Goal: Information Seeking & Learning: Compare options

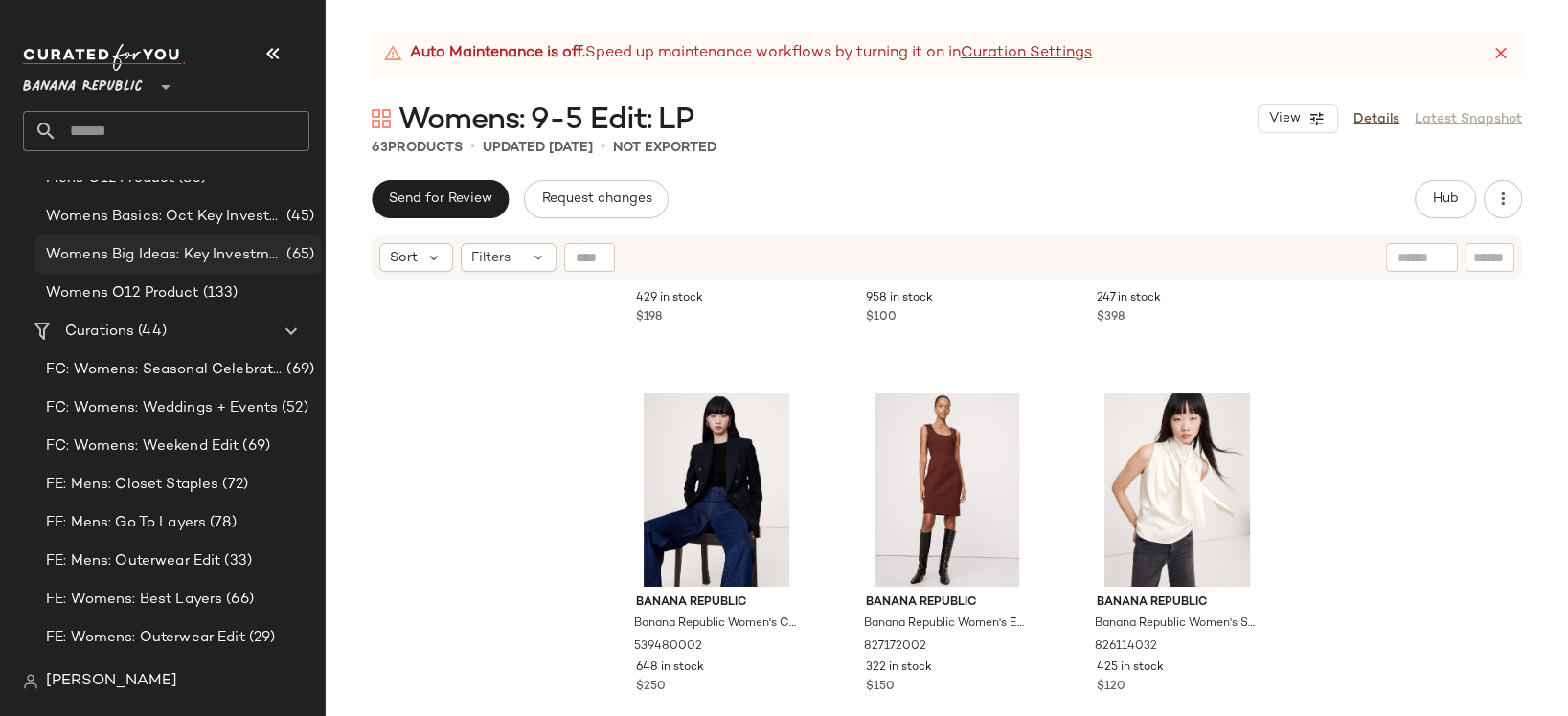
scroll to position [135, 0]
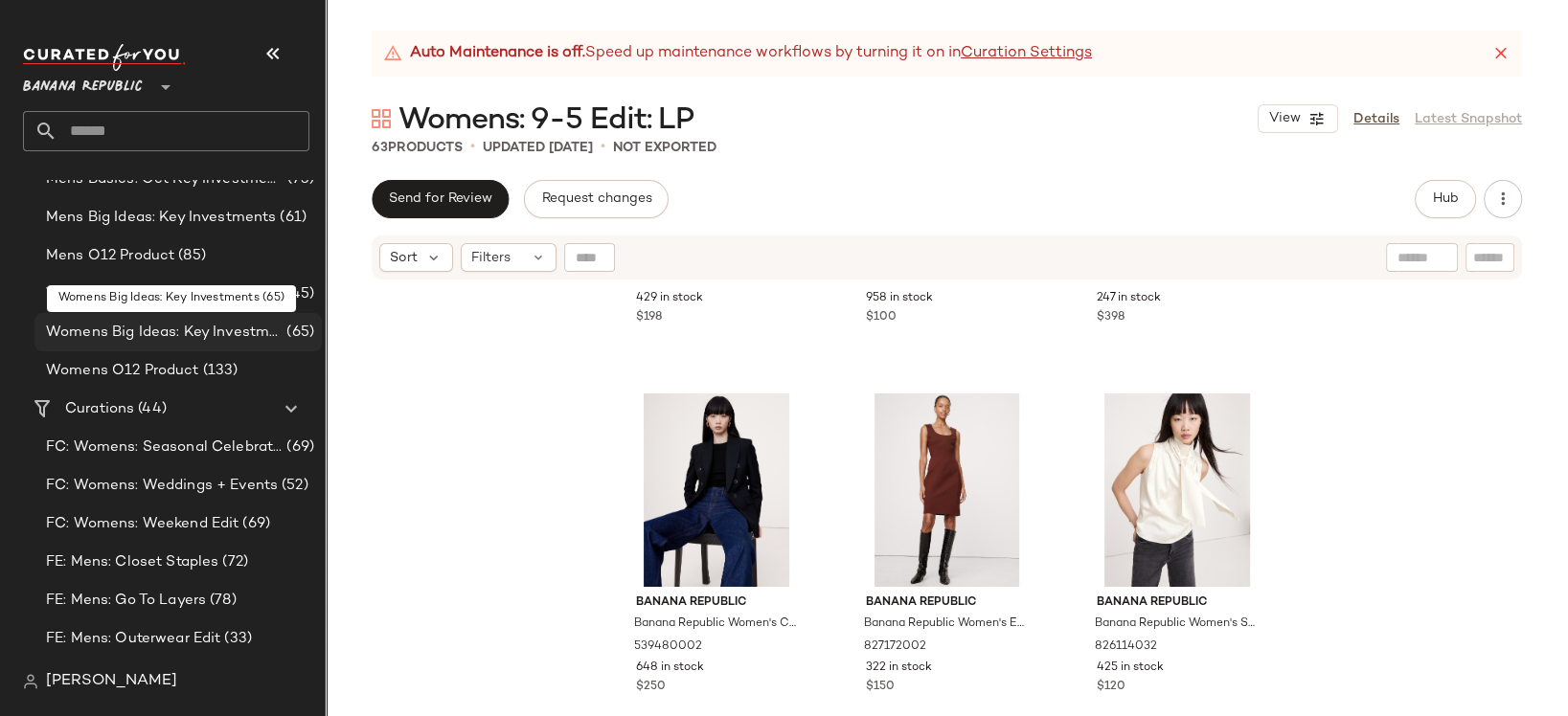
click at [156, 326] on span "Womens Big Ideas: Key Investments" at bounding box center [164, 333] width 236 height 22
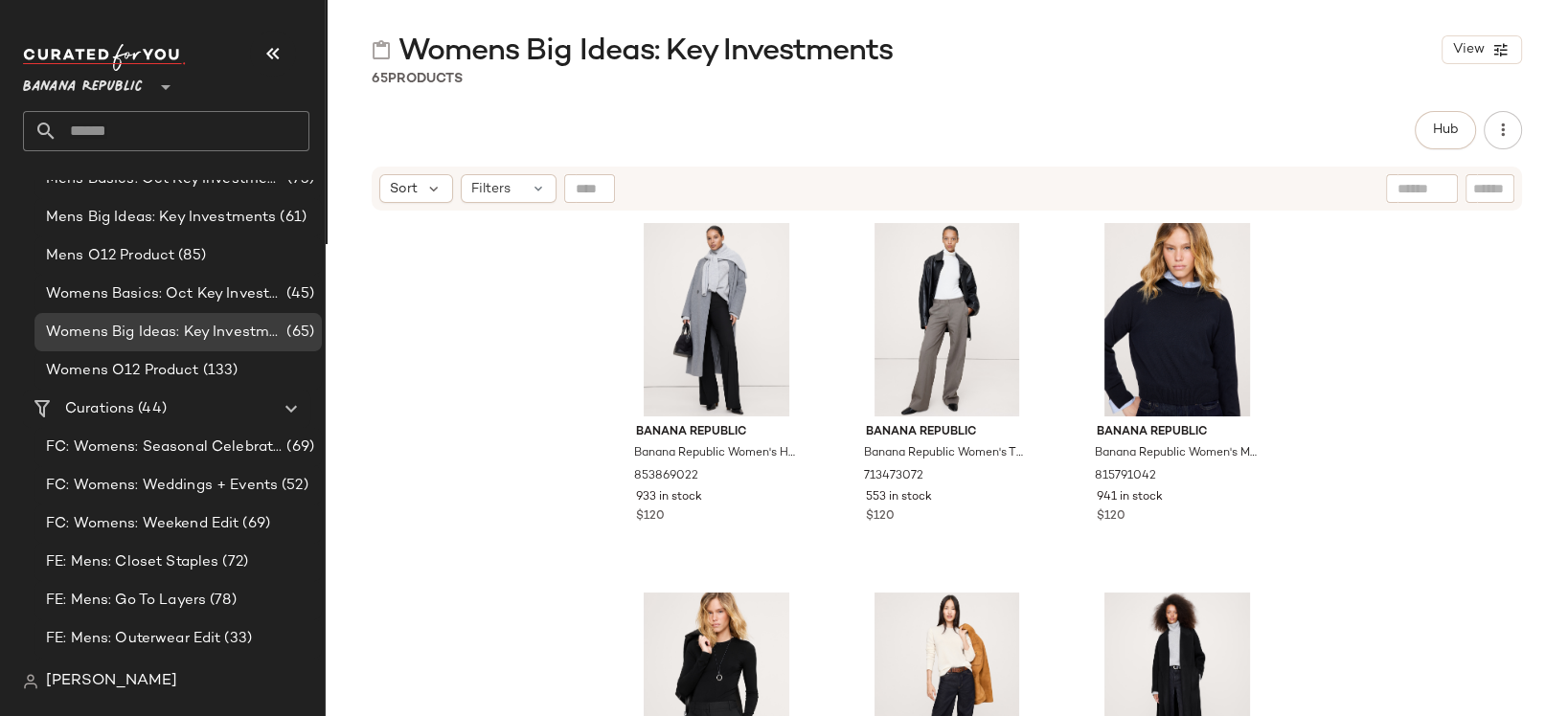
click at [1412, 187] on input "text" at bounding box center [1421, 189] width 49 height 20
type input "****"
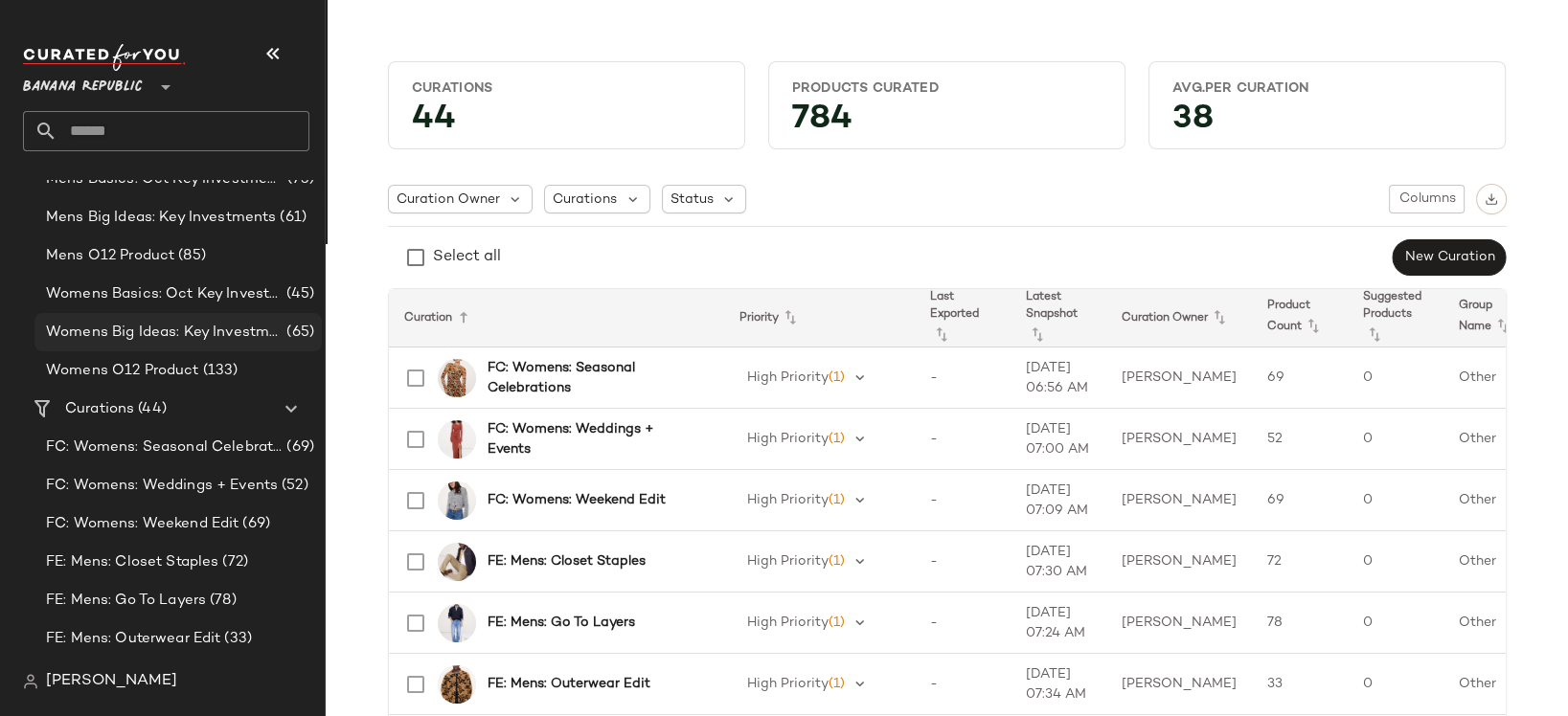
click at [154, 332] on span "Womens Big Ideas: Key Investments" at bounding box center [164, 333] width 236 height 22
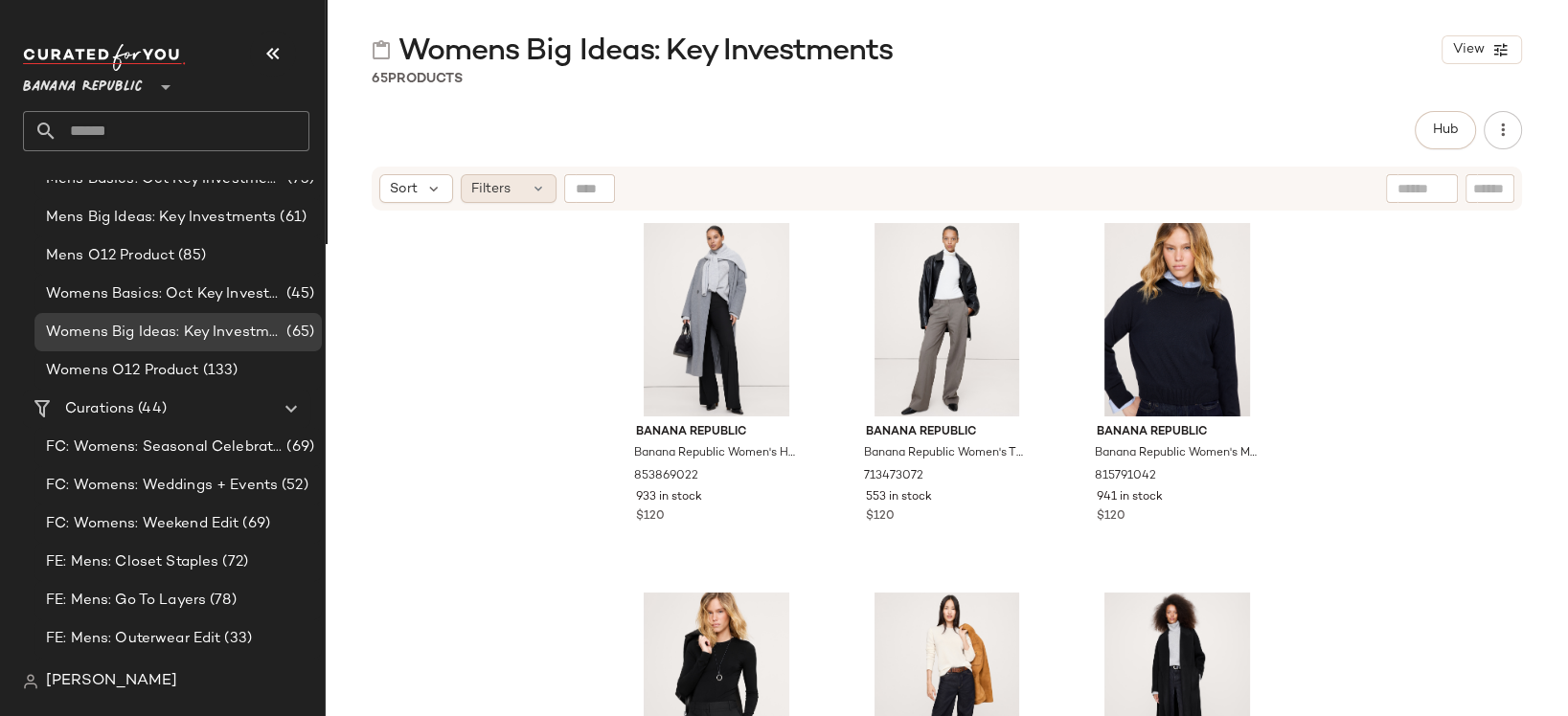
click at [518, 187] on div "Filters" at bounding box center [509, 188] width 96 height 29
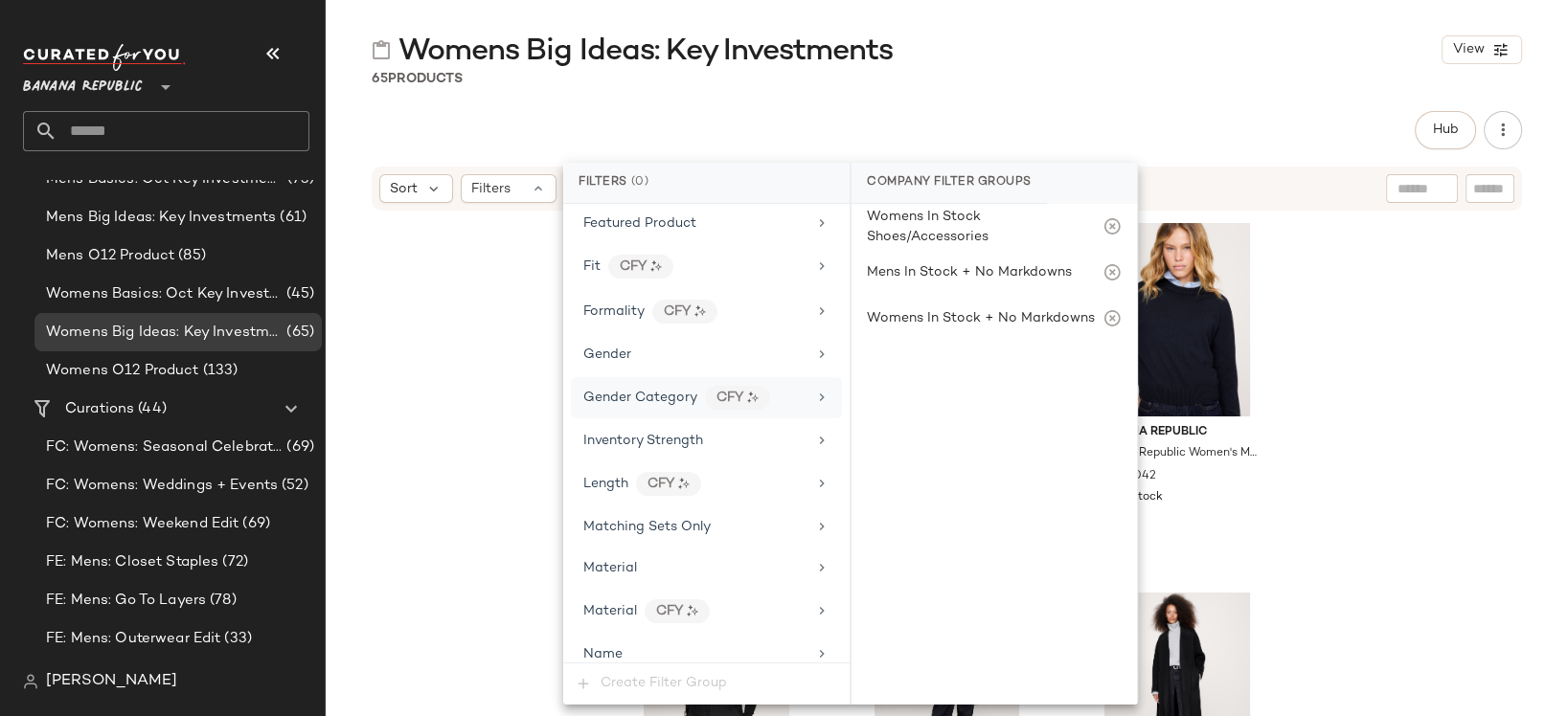
scroll to position [555, 0]
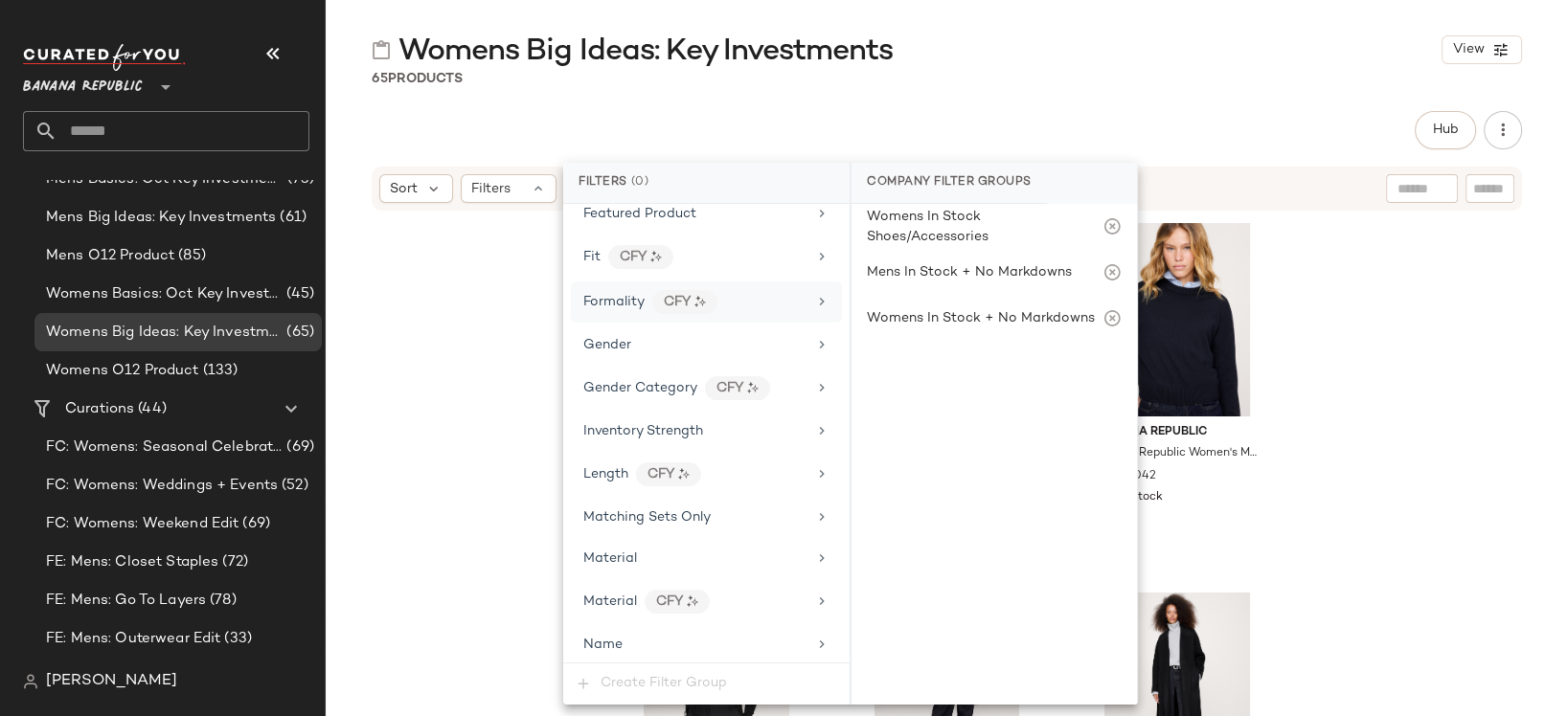
click at [814, 294] on icon at bounding box center [821, 301] width 15 height 15
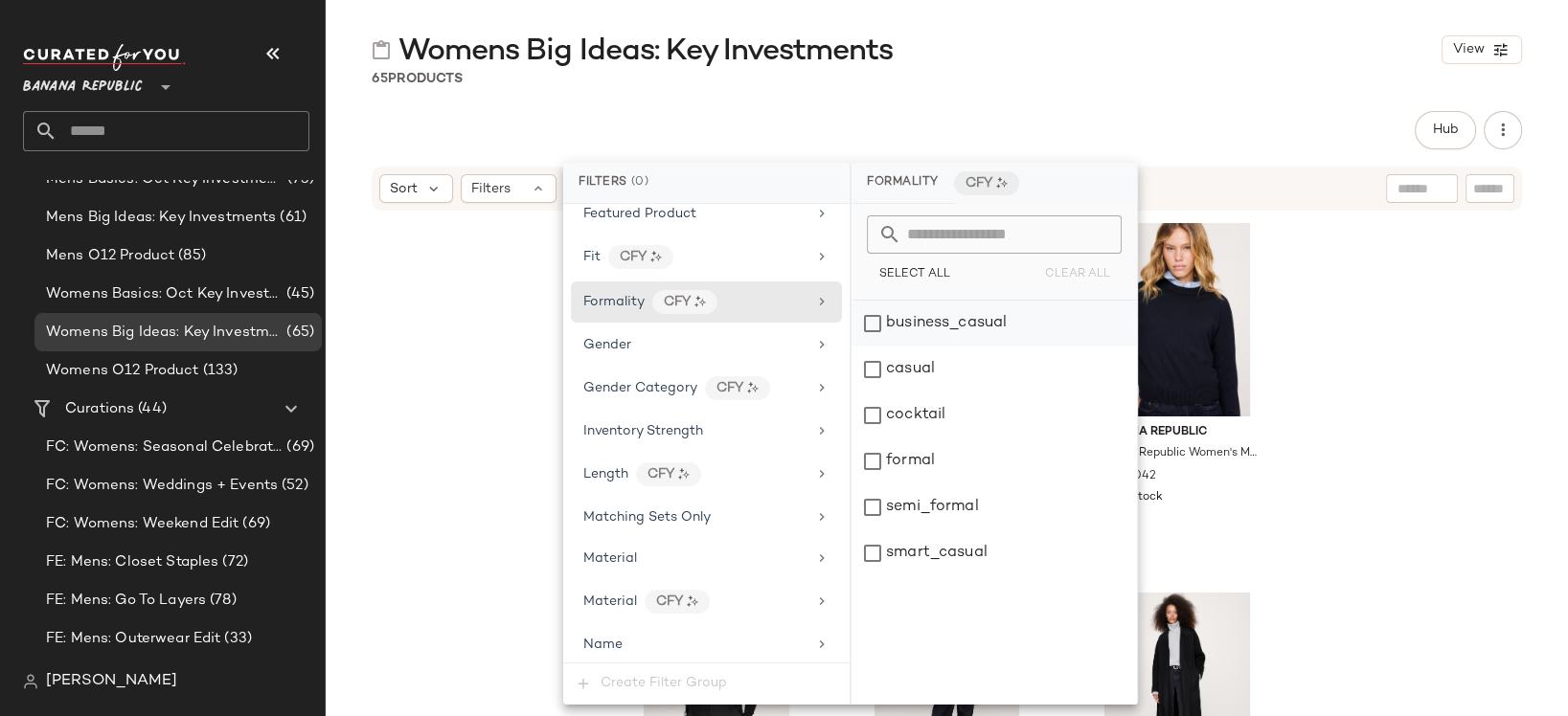
click at [879, 321] on div "business_casual" at bounding box center [994, 324] width 285 height 46
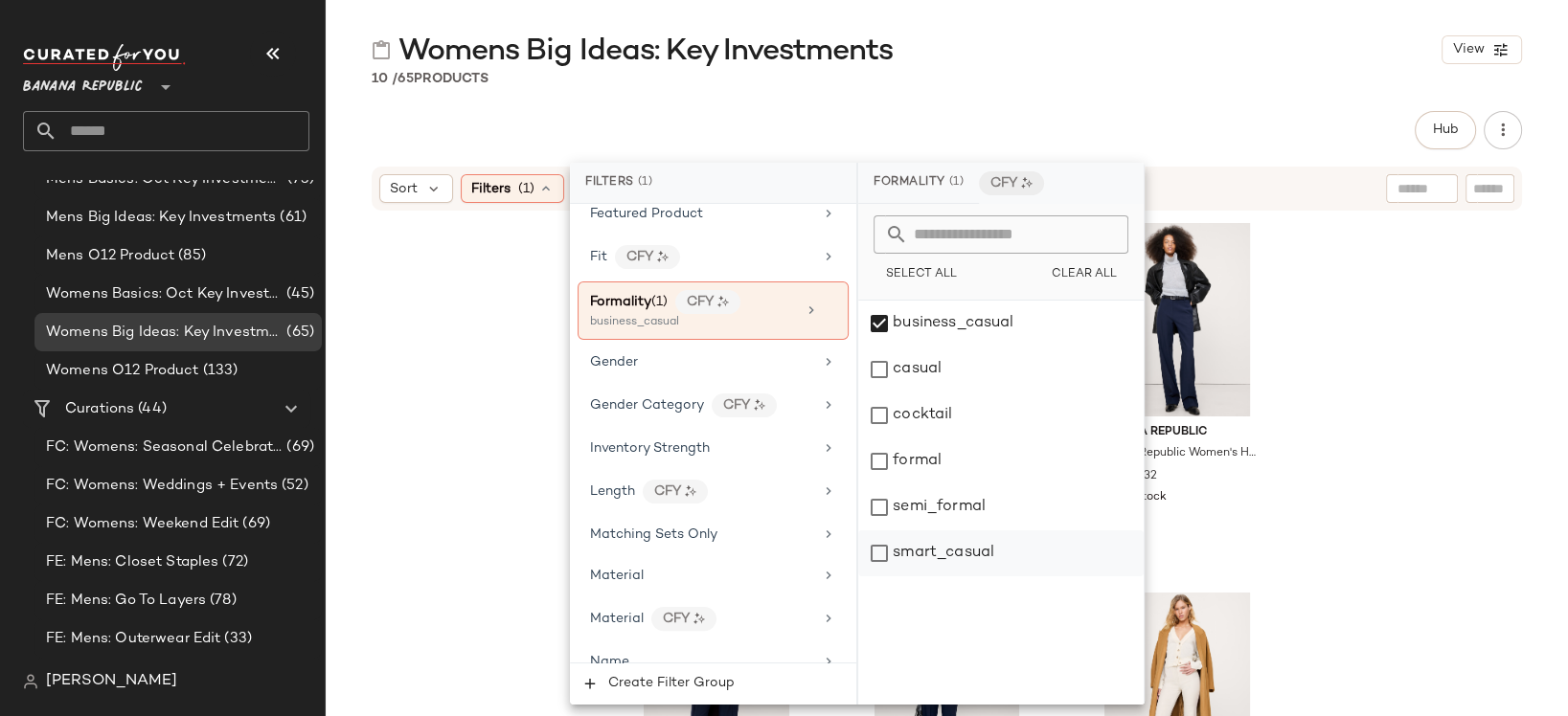
click at [879, 550] on div "smart_casual" at bounding box center [1000, 553] width 285 height 46
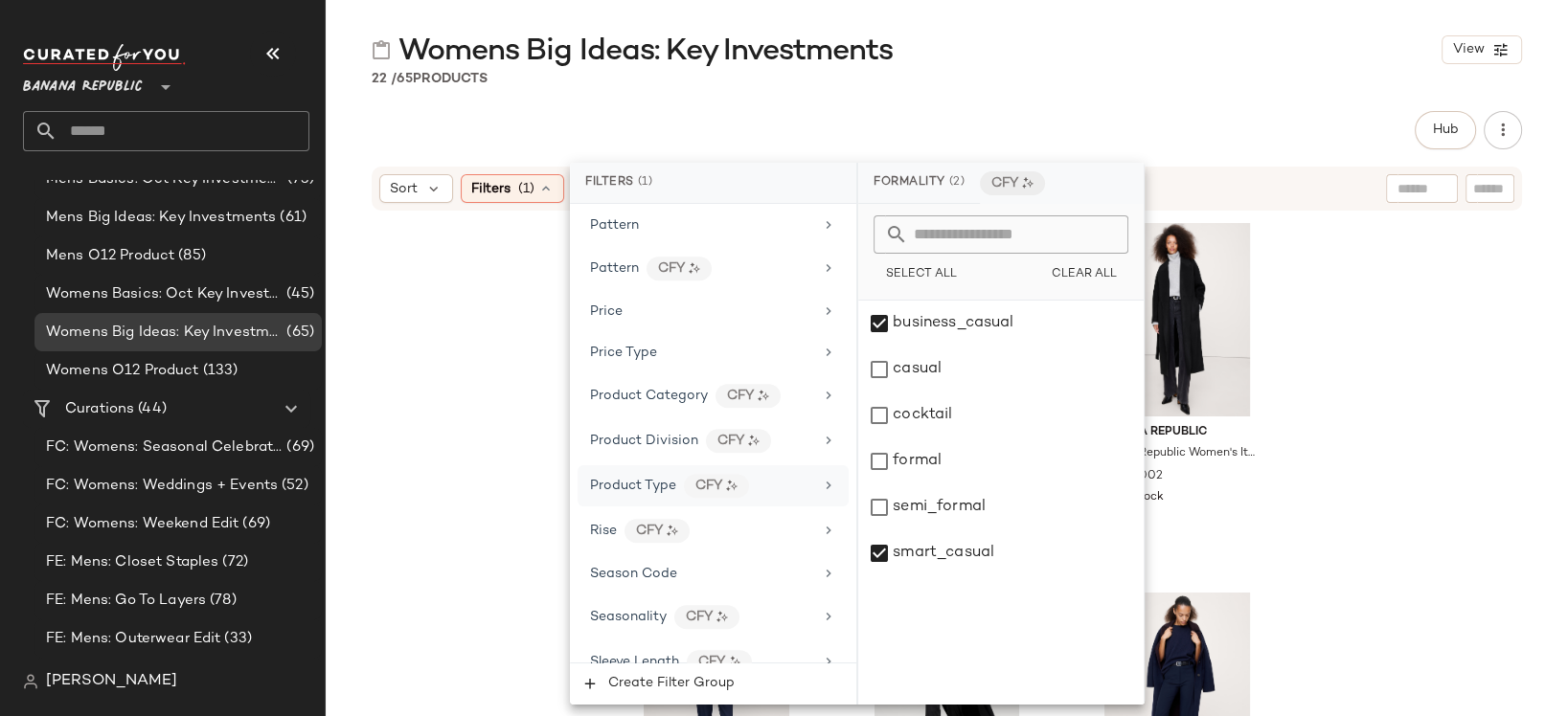
scroll to position [1007, 0]
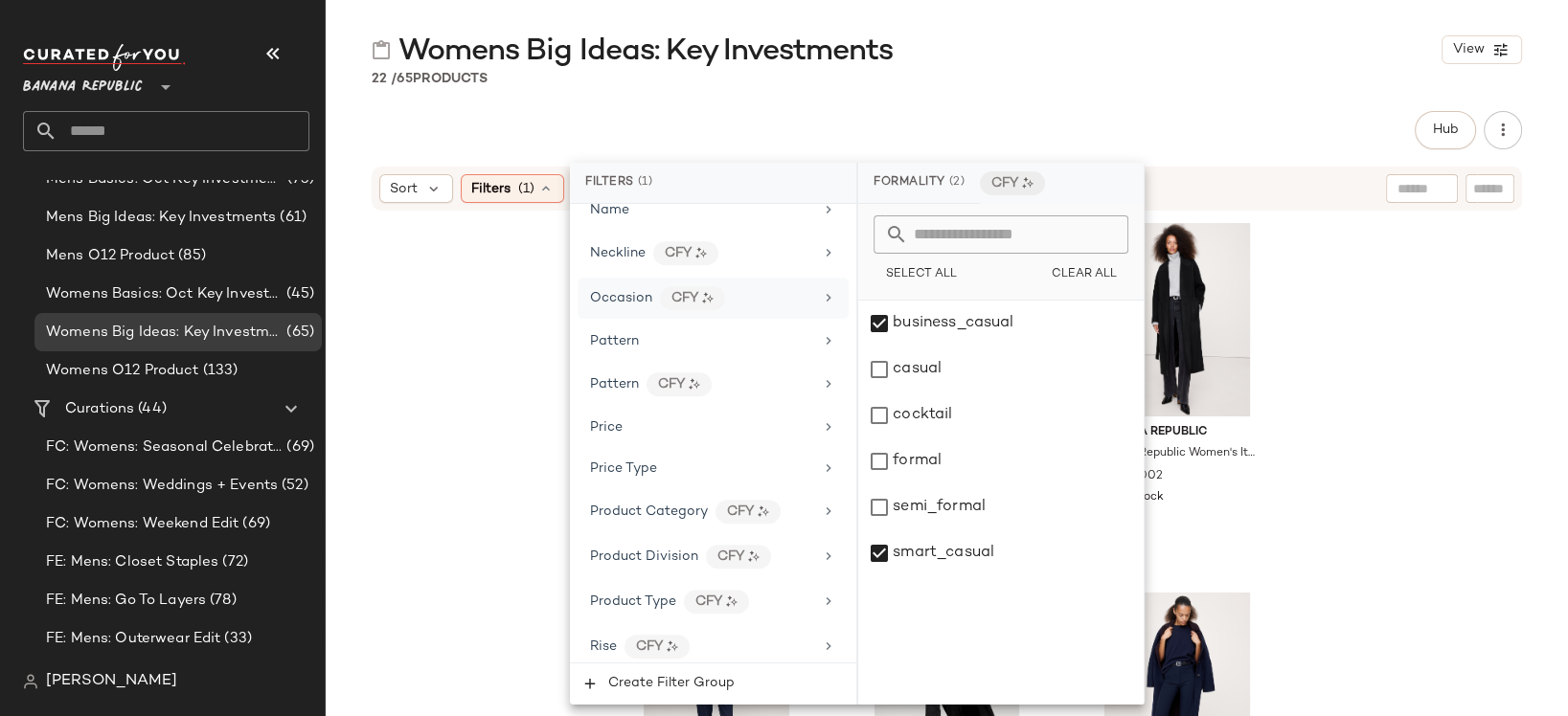
click at [821, 290] on icon at bounding box center [828, 297] width 15 height 15
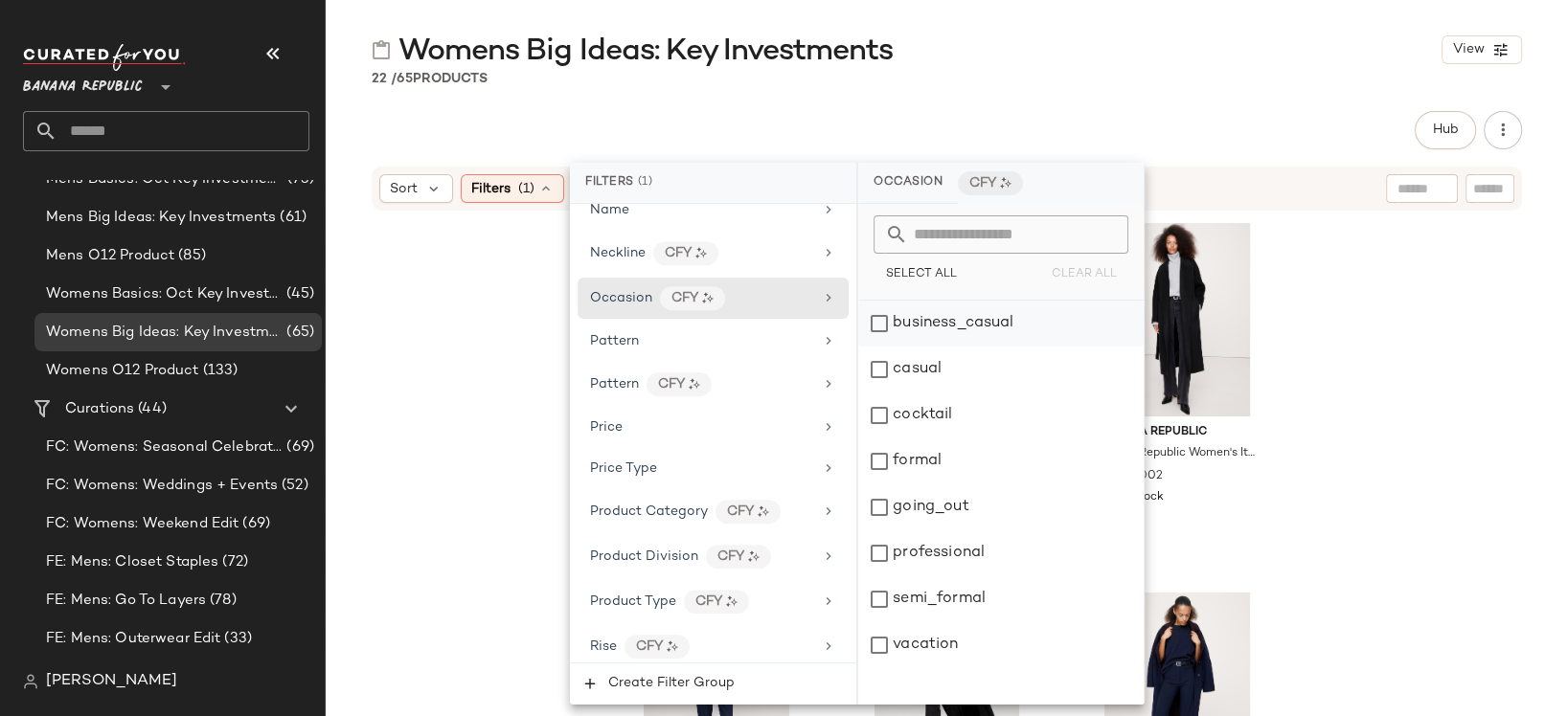
click at [881, 325] on div "business_casual" at bounding box center [1000, 324] width 285 height 46
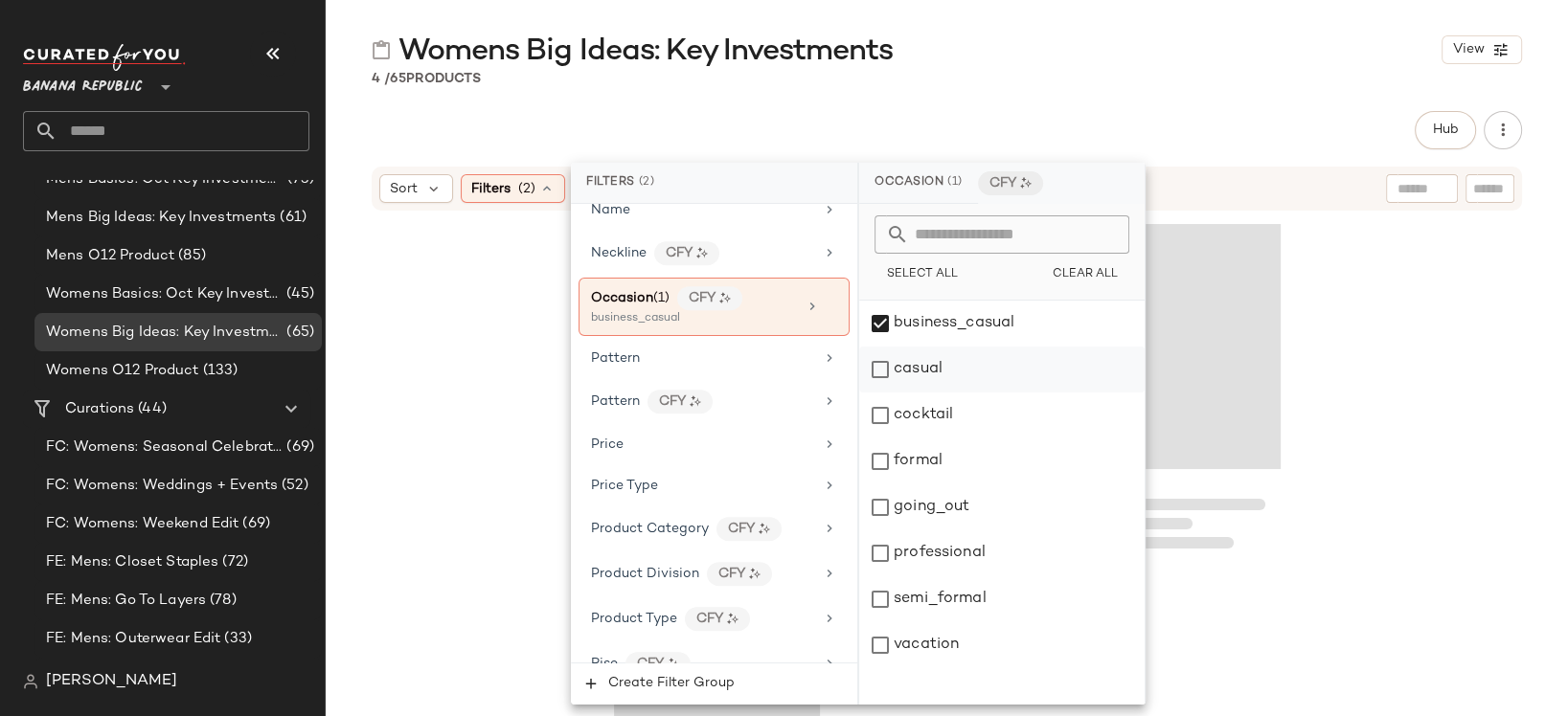
click at [879, 370] on div "casual" at bounding box center [1001, 370] width 285 height 46
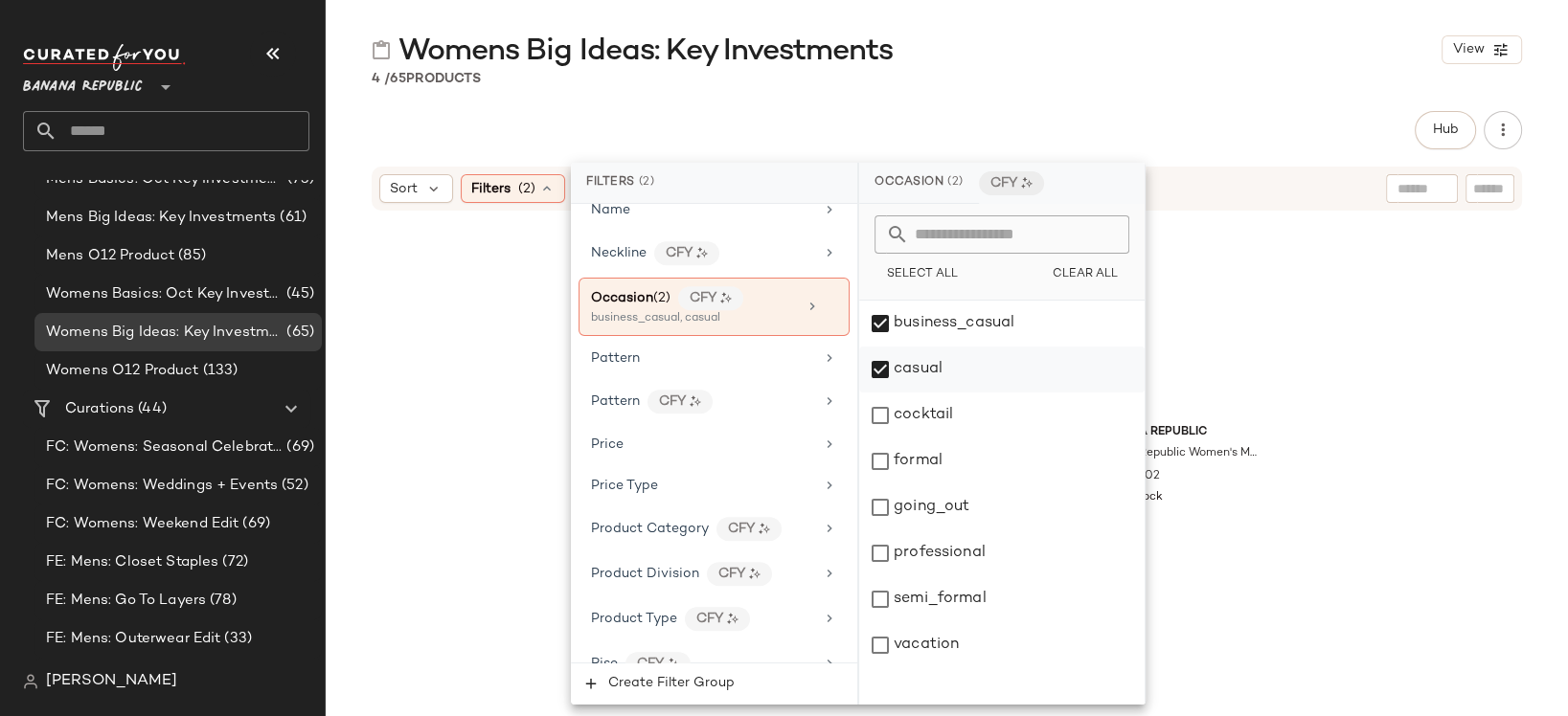
click at [879, 368] on div "casual" at bounding box center [1001, 370] width 285 height 46
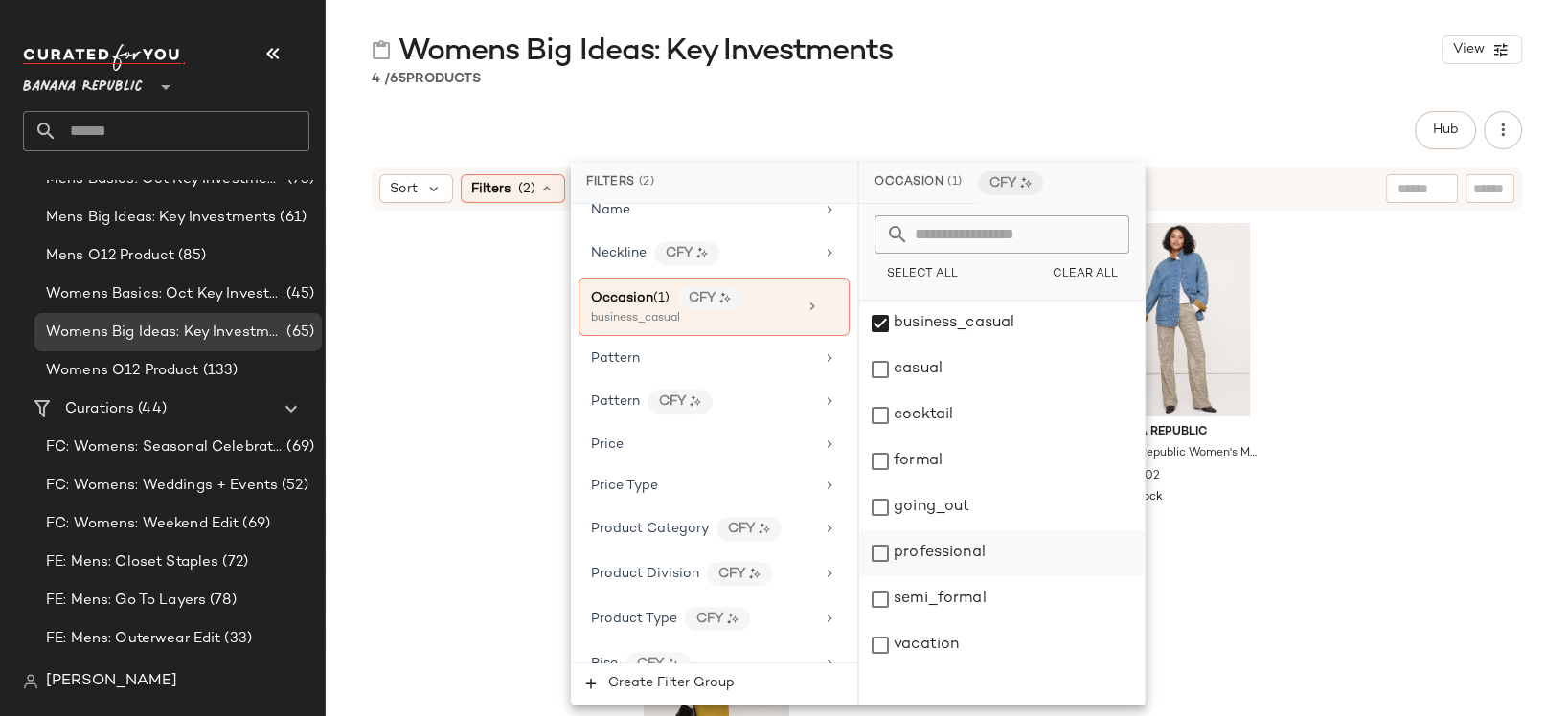
click at [881, 547] on div "professional" at bounding box center [1001, 553] width 285 height 46
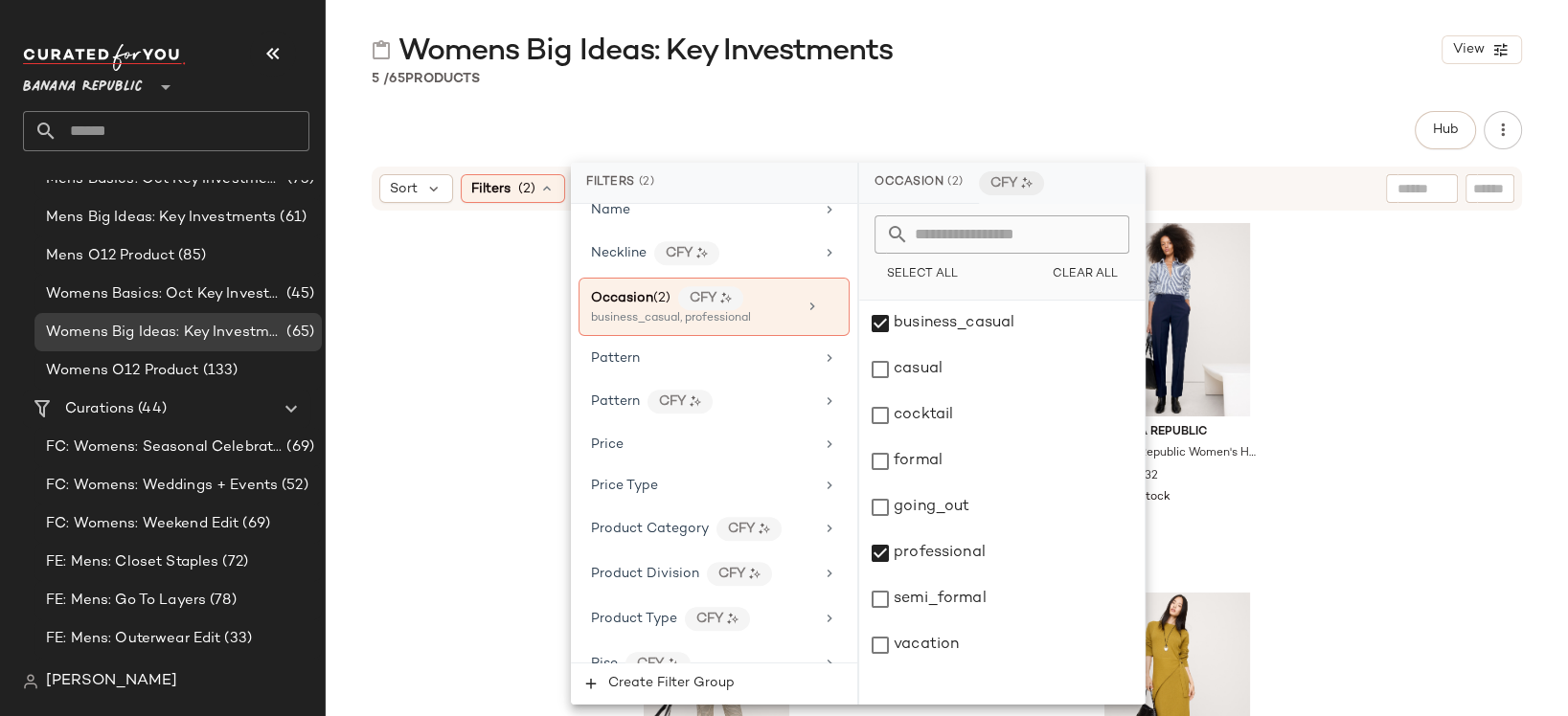
click at [1197, 110] on div "Womens Big Ideas: Key Investments View 5 / 65 Products Hub Send for Review Exte…" at bounding box center [946, 374] width 1242 height 686
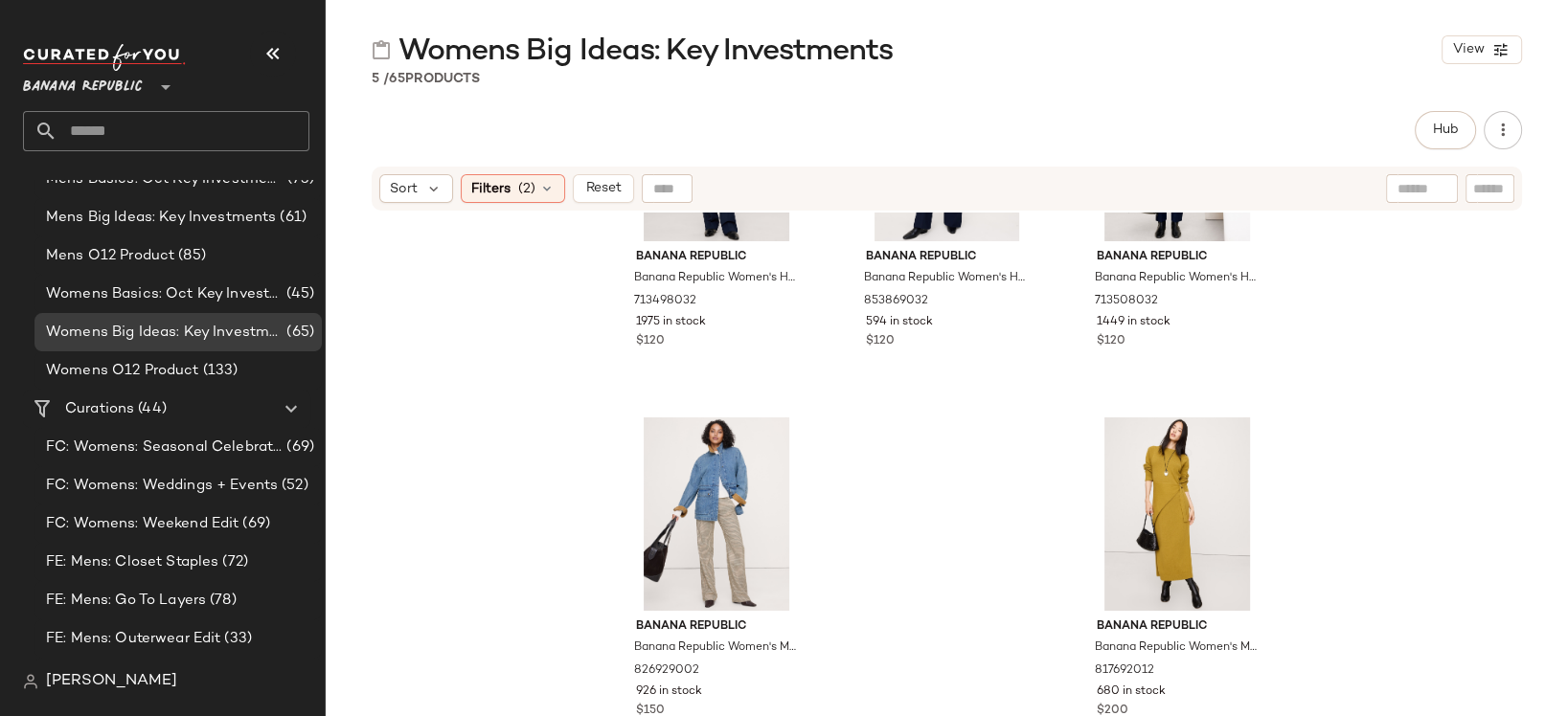
scroll to position [177, 0]
click at [512, 183] on div "Filters (2)" at bounding box center [513, 188] width 105 height 29
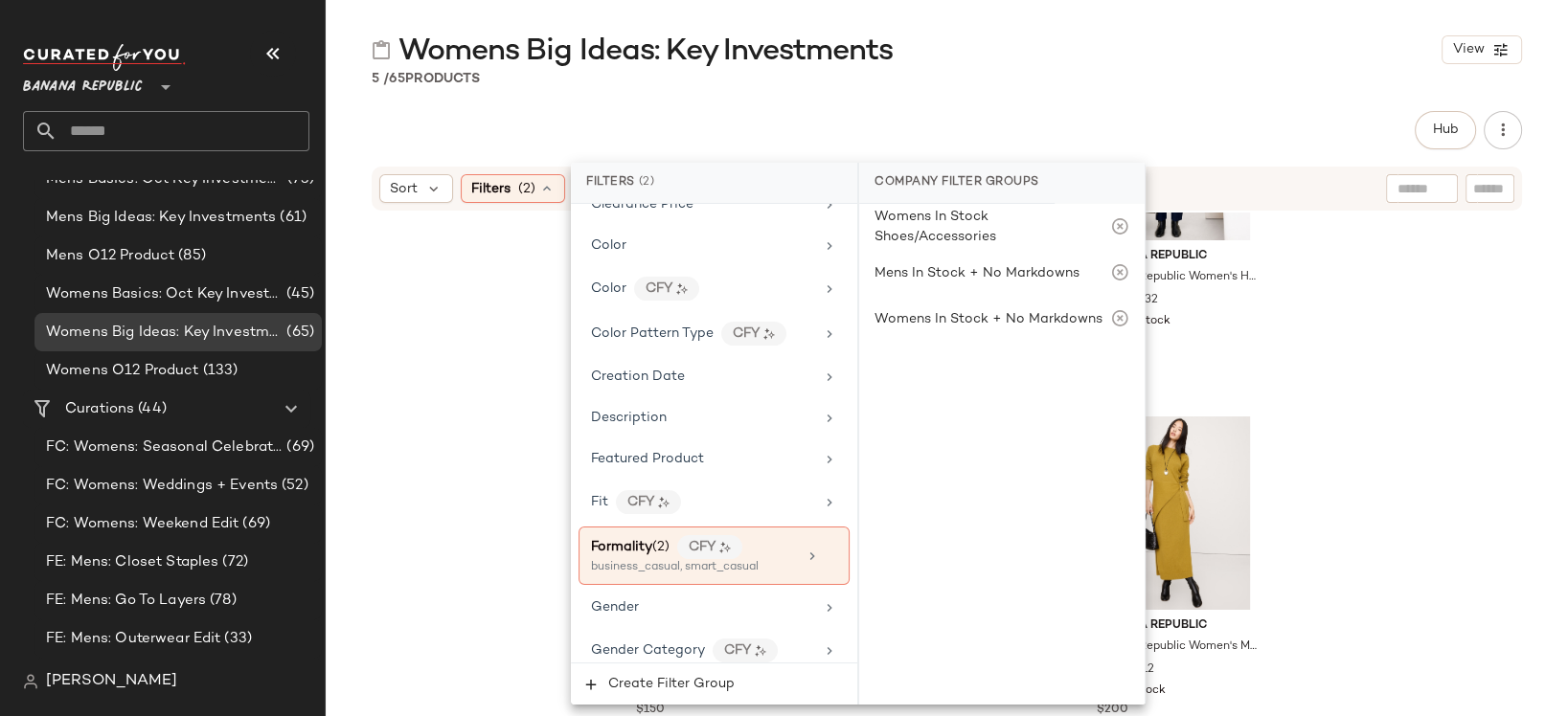
scroll to position [969, 0]
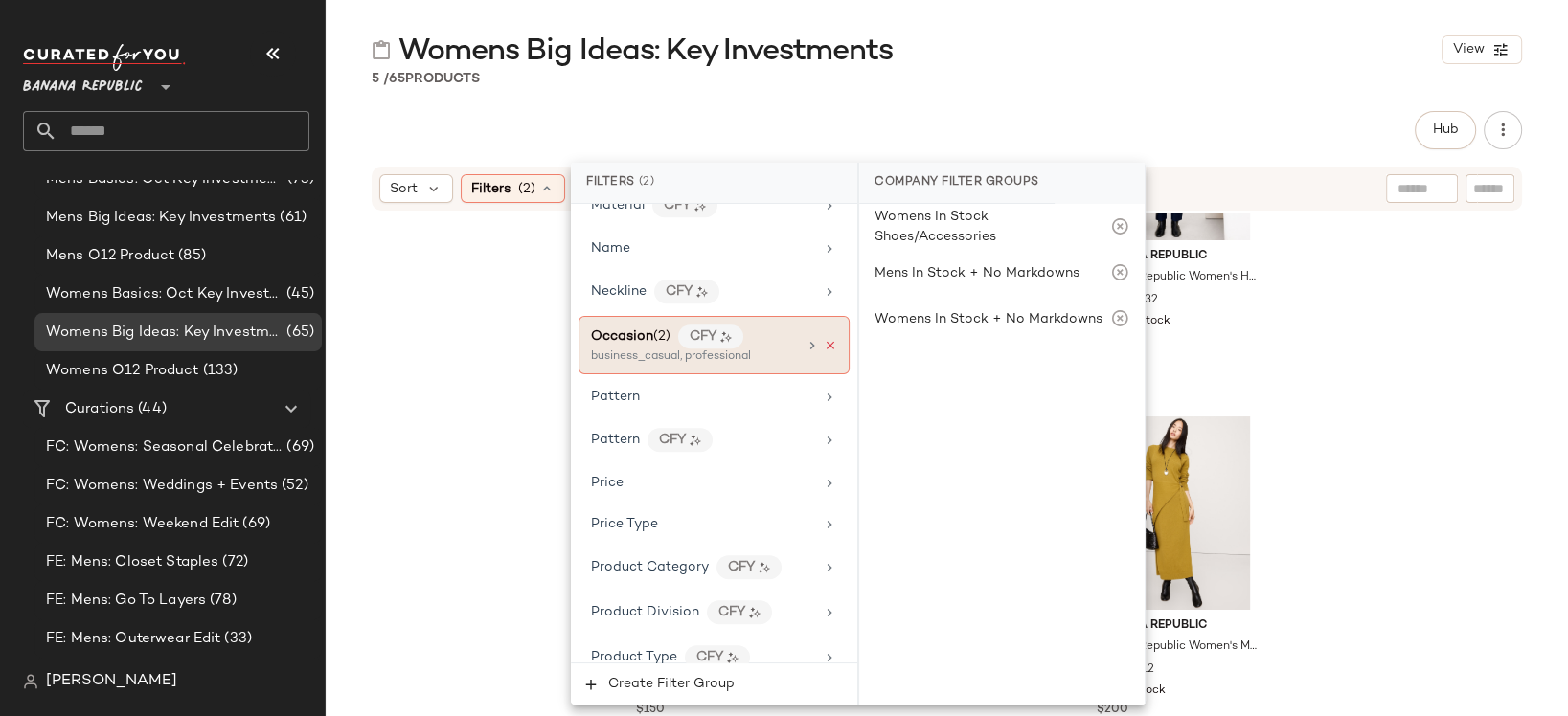
click at [825, 339] on icon at bounding box center [830, 345] width 13 height 13
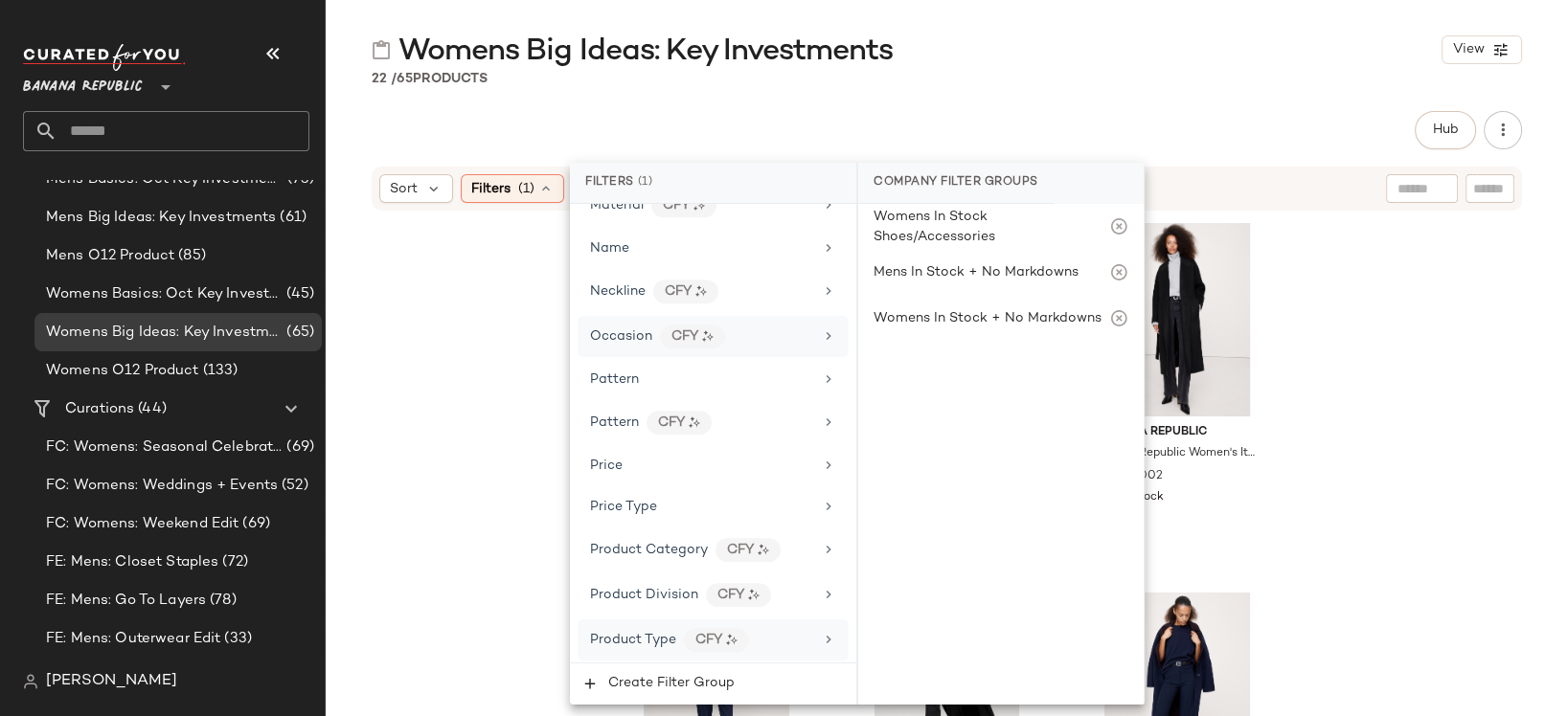
click at [821, 632] on icon at bounding box center [828, 639] width 15 height 15
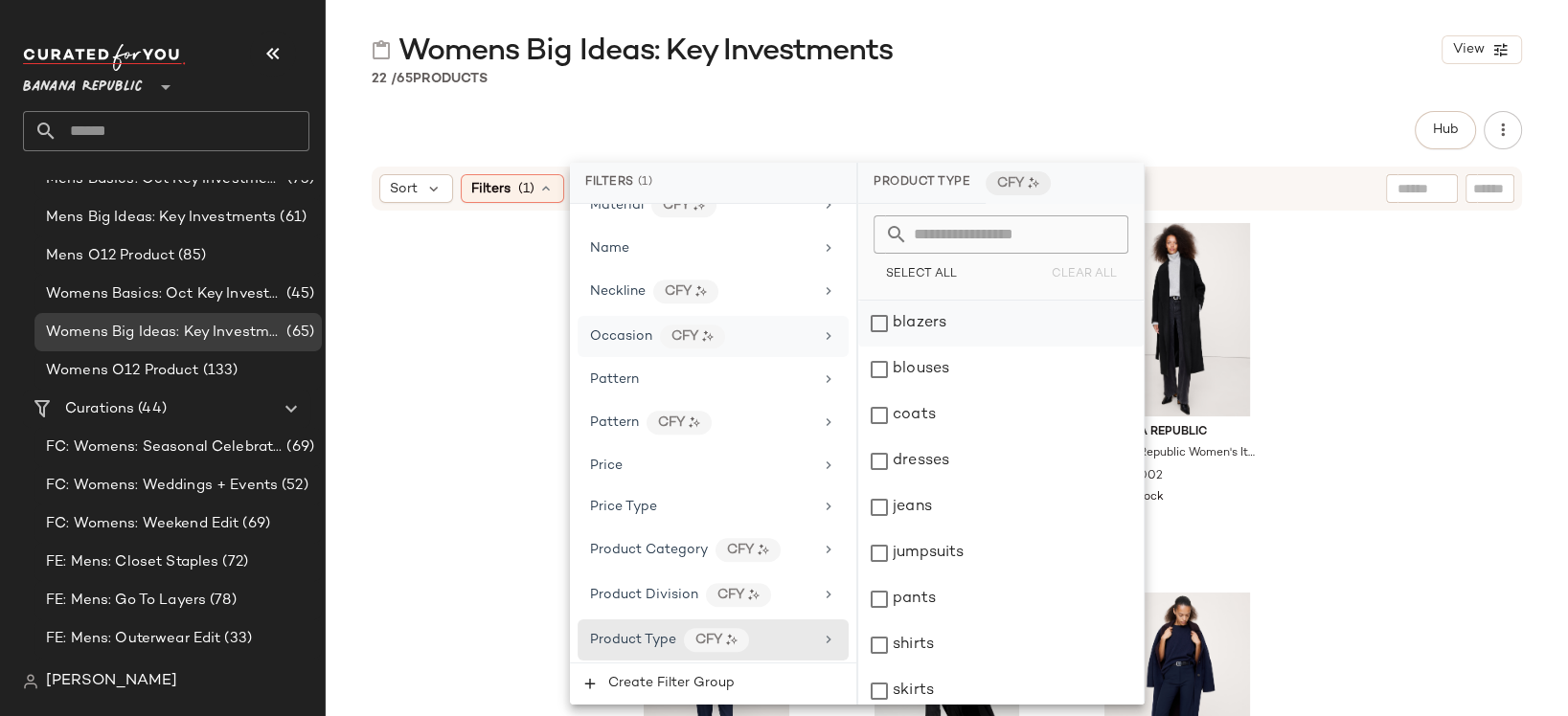
click at [879, 323] on div "blazers" at bounding box center [1000, 324] width 285 height 46
click at [881, 417] on div "coats" at bounding box center [1001, 416] width 285 height 46
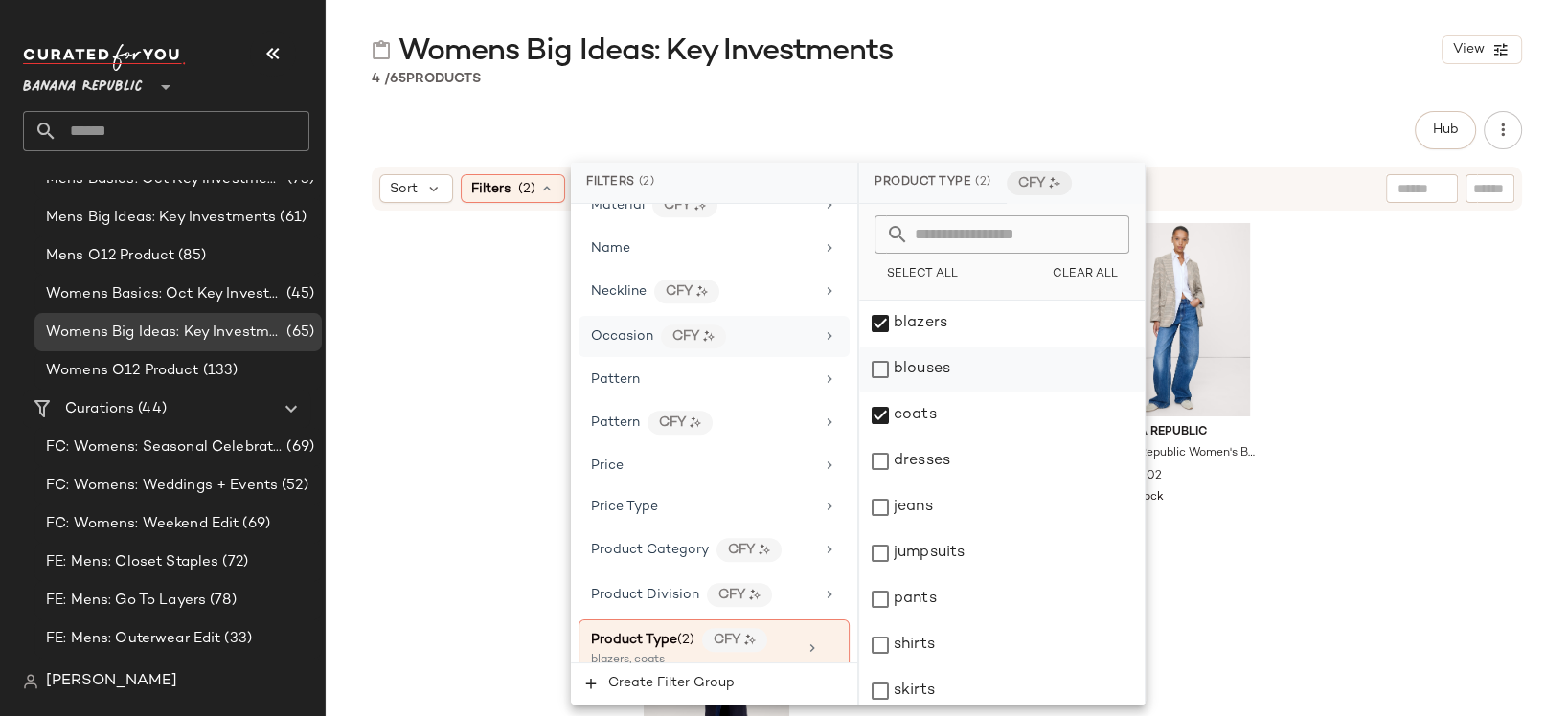
scroll to position [0, 0]
click at [877, 322] on div "blazers" at bounding box center [1001, 324] width 285 height 46
click at [883, 413] on div "coats" at bounding box center [1001, 416] width 285 height 46
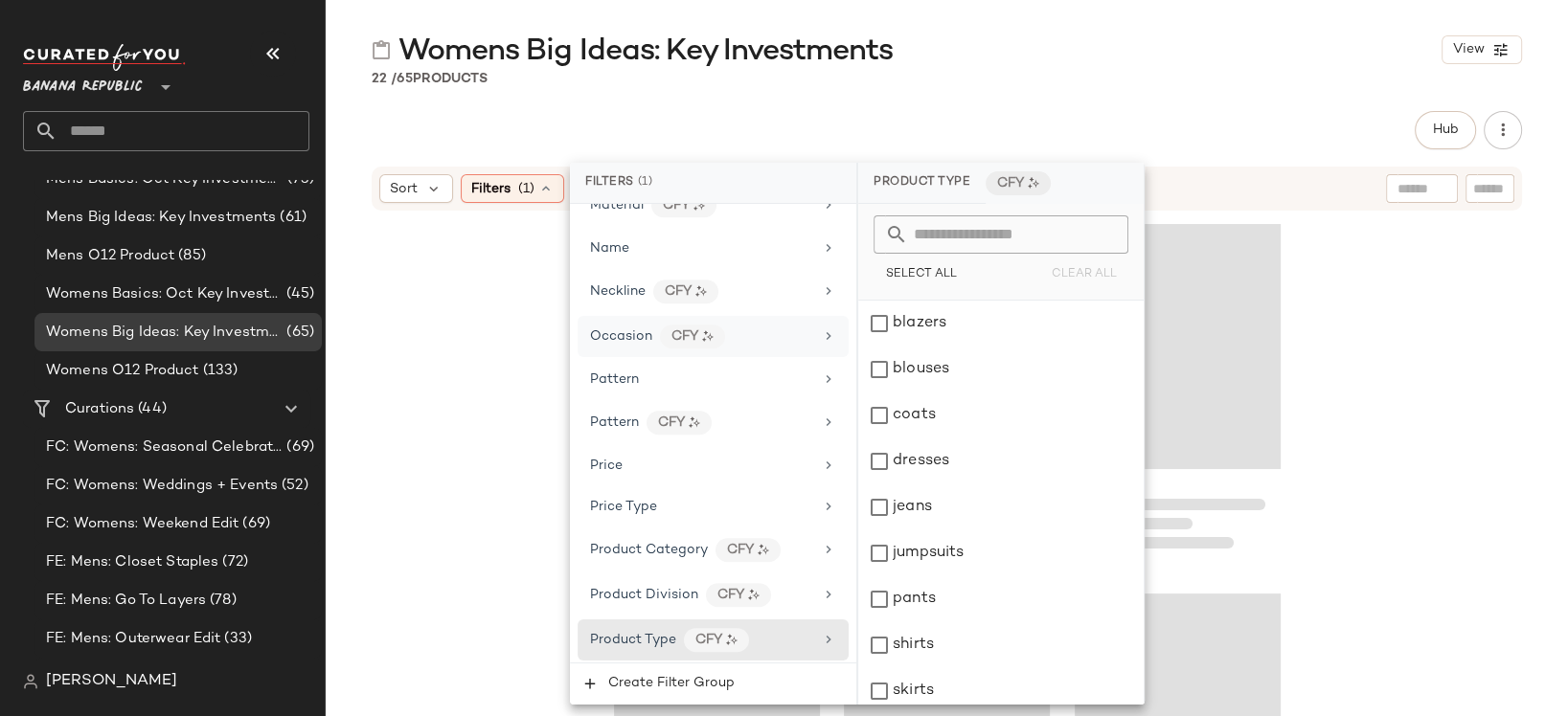
click at [1195, 130] on div "Hub Send for Review External Review Internal Review Cancel Send for Review Revi…" at bounding box center [947, 130] width 1150 height 38
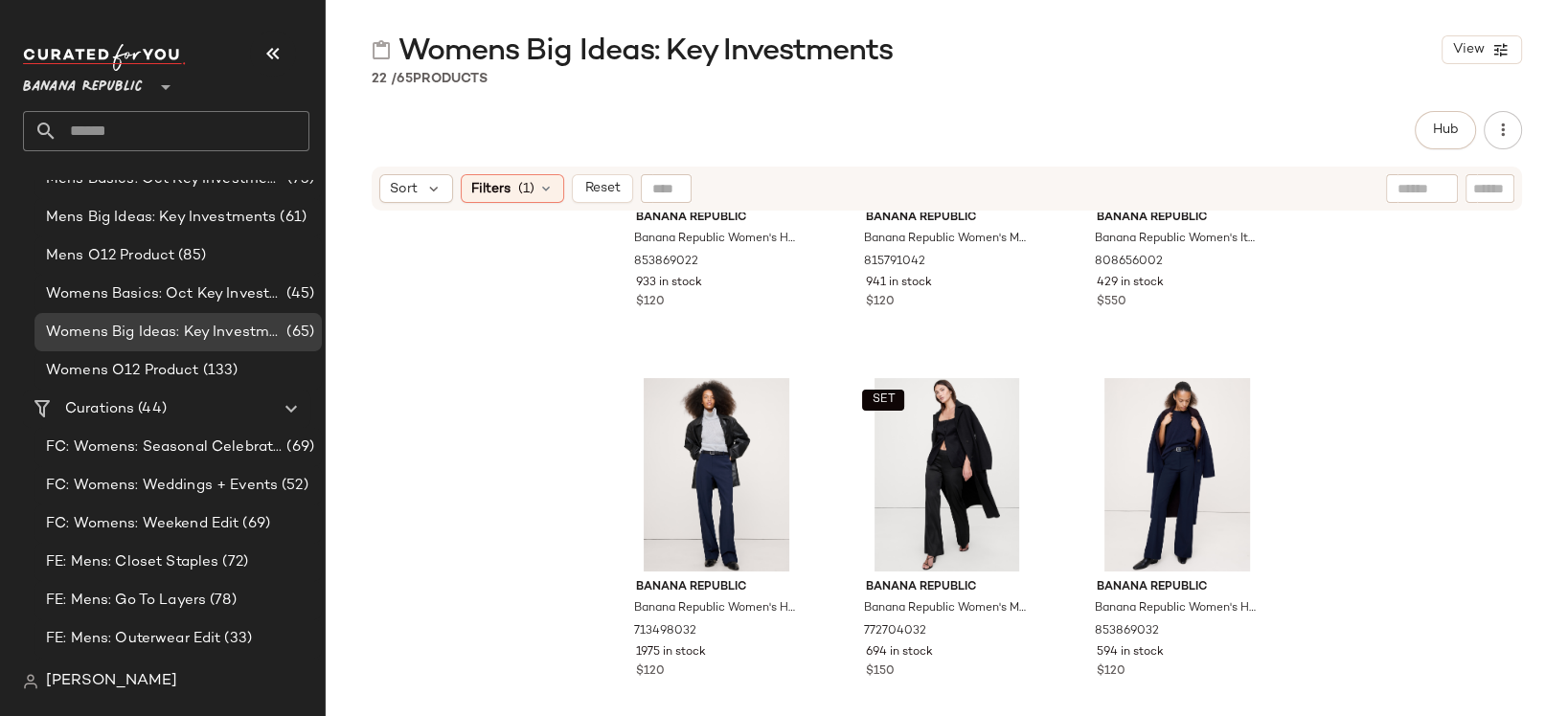
scroll to position [356, 0]
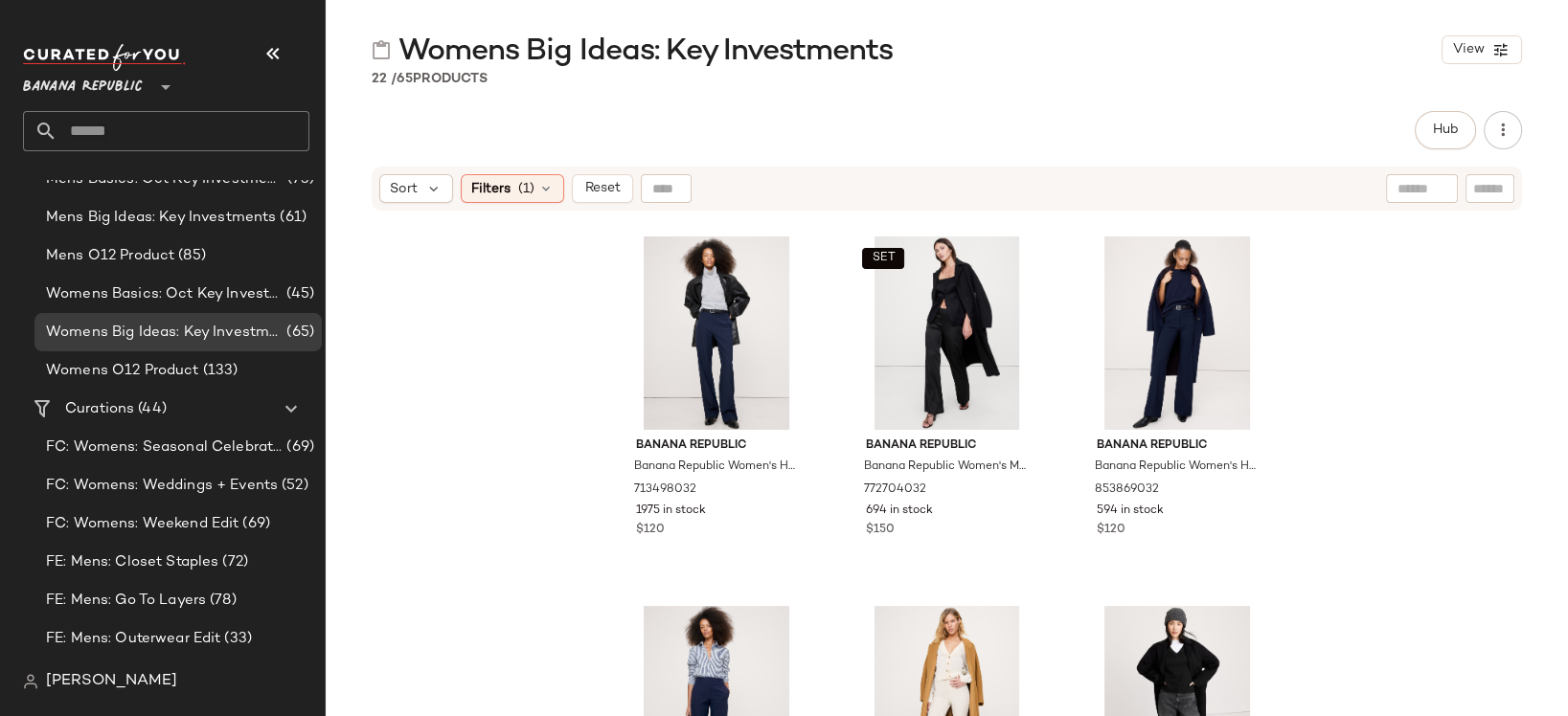
click at [1499, 187] on input "text" at bounding box center [1490, 189] width 34 height 20
type input "****"
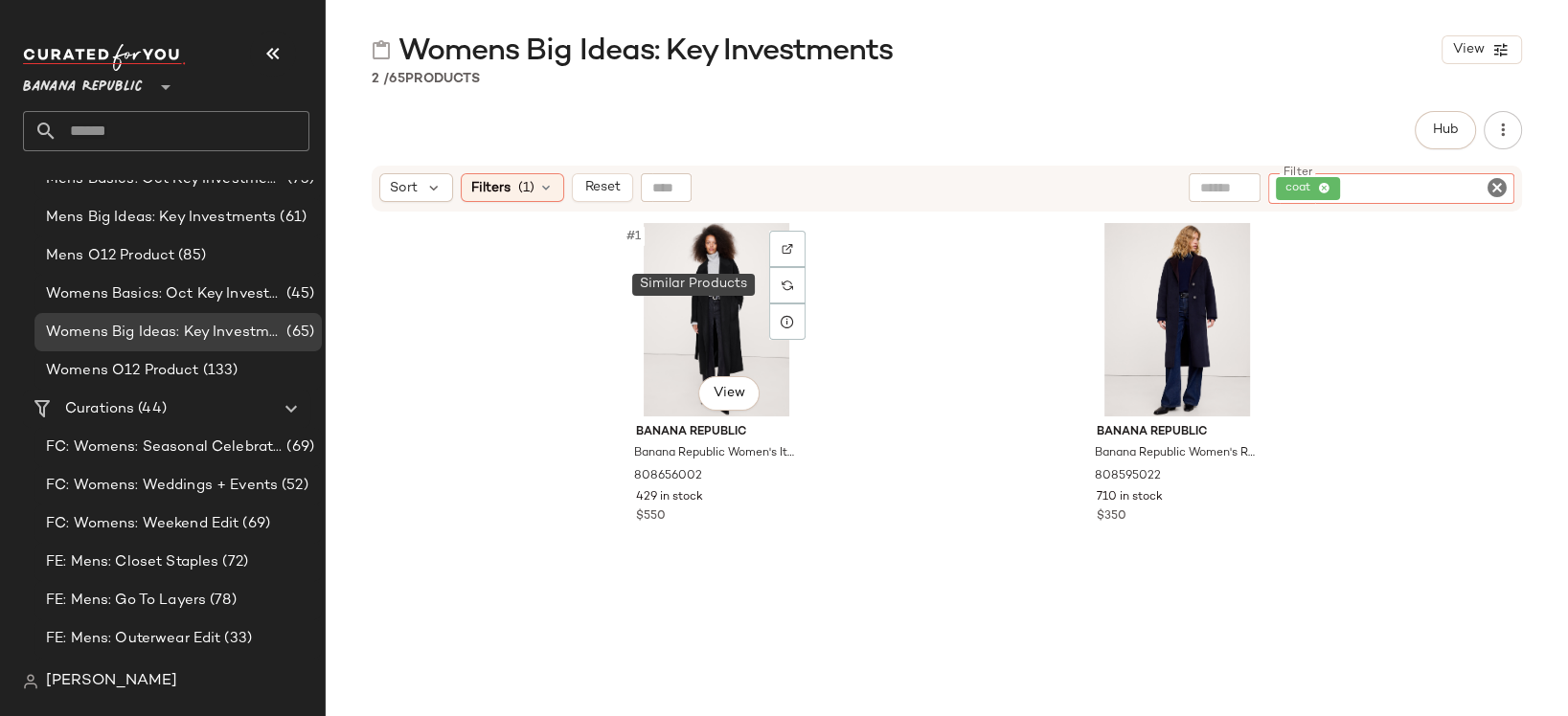
click at [778, 276] on div at bounding box center [787, 285] width 36 height 36
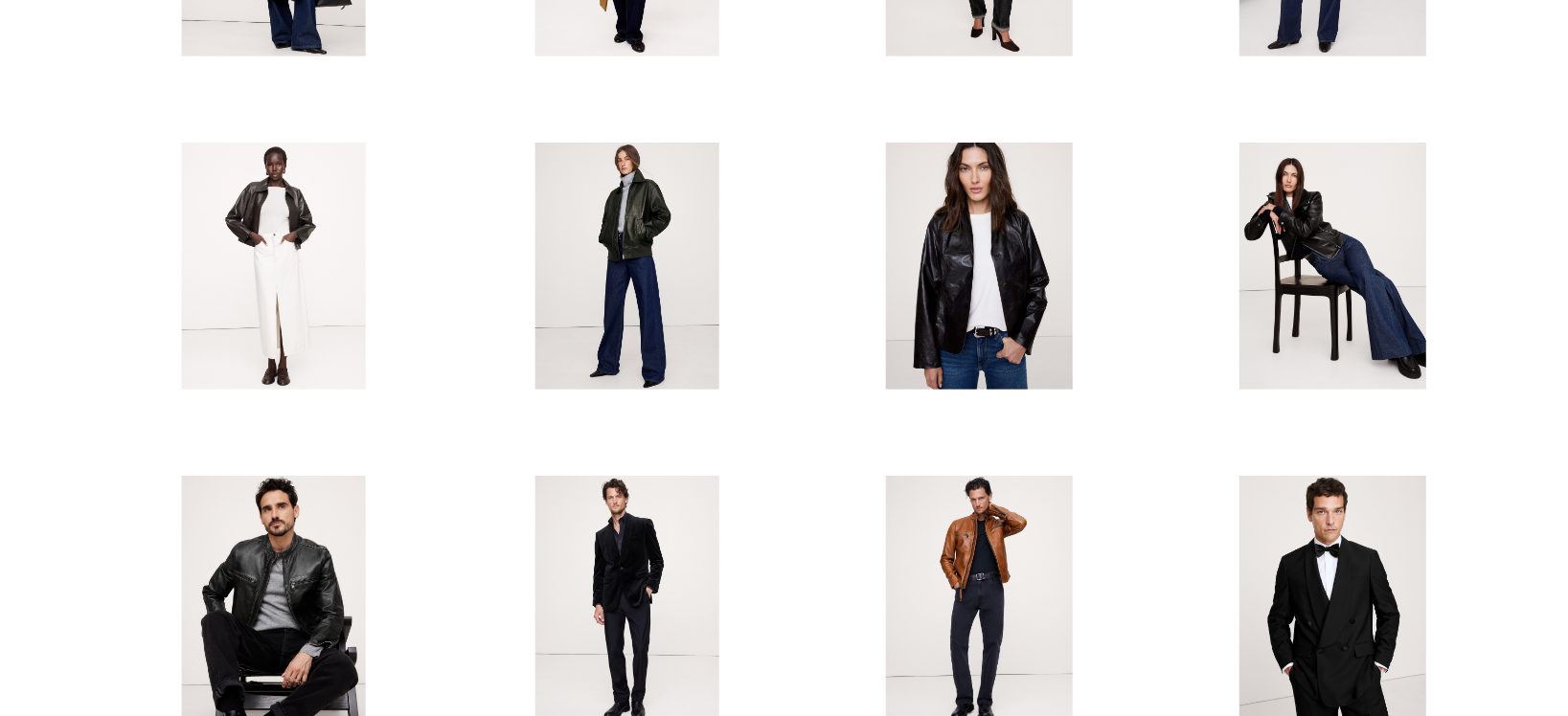
scroll to position [0, 0]
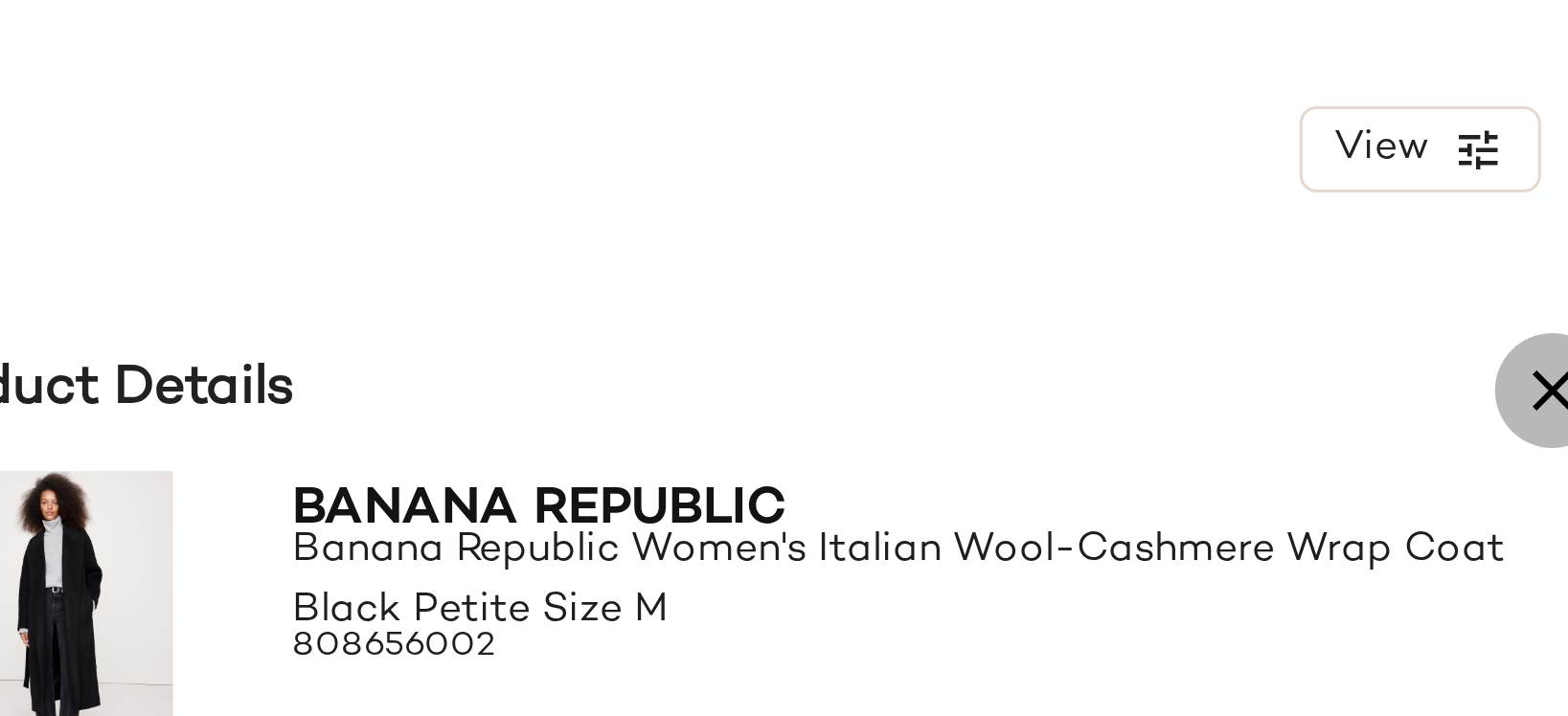
click at [1528, 132] on icon "button" at bounding box center [1525, 130] width 23 height 23
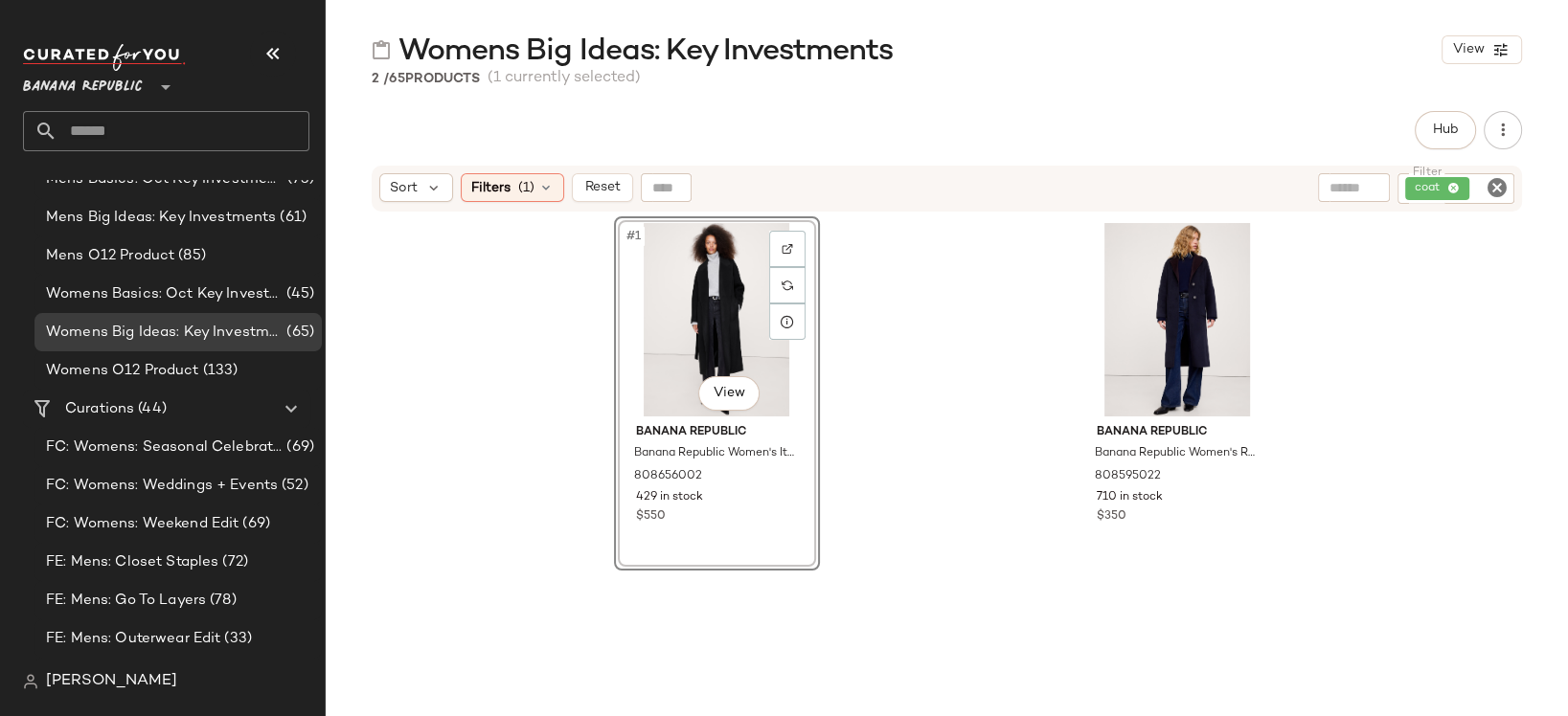
click at [1496, 185] on icon "Clear Filter" at bounding box center [1496, 187] width 23 height 23
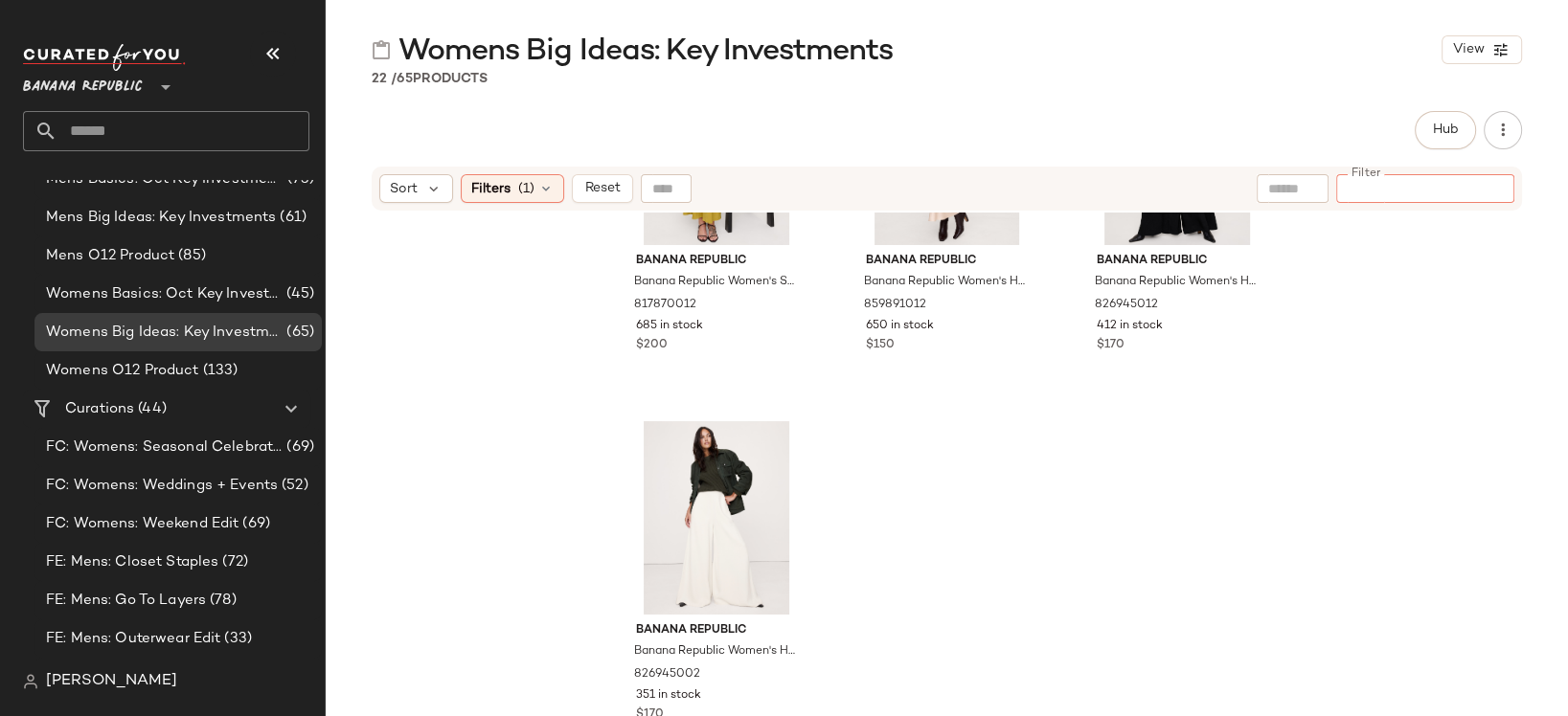
scroll to position [2409, 0]
click at [549, 193] on icon at bounding box center [546, 187] width 15 height 15
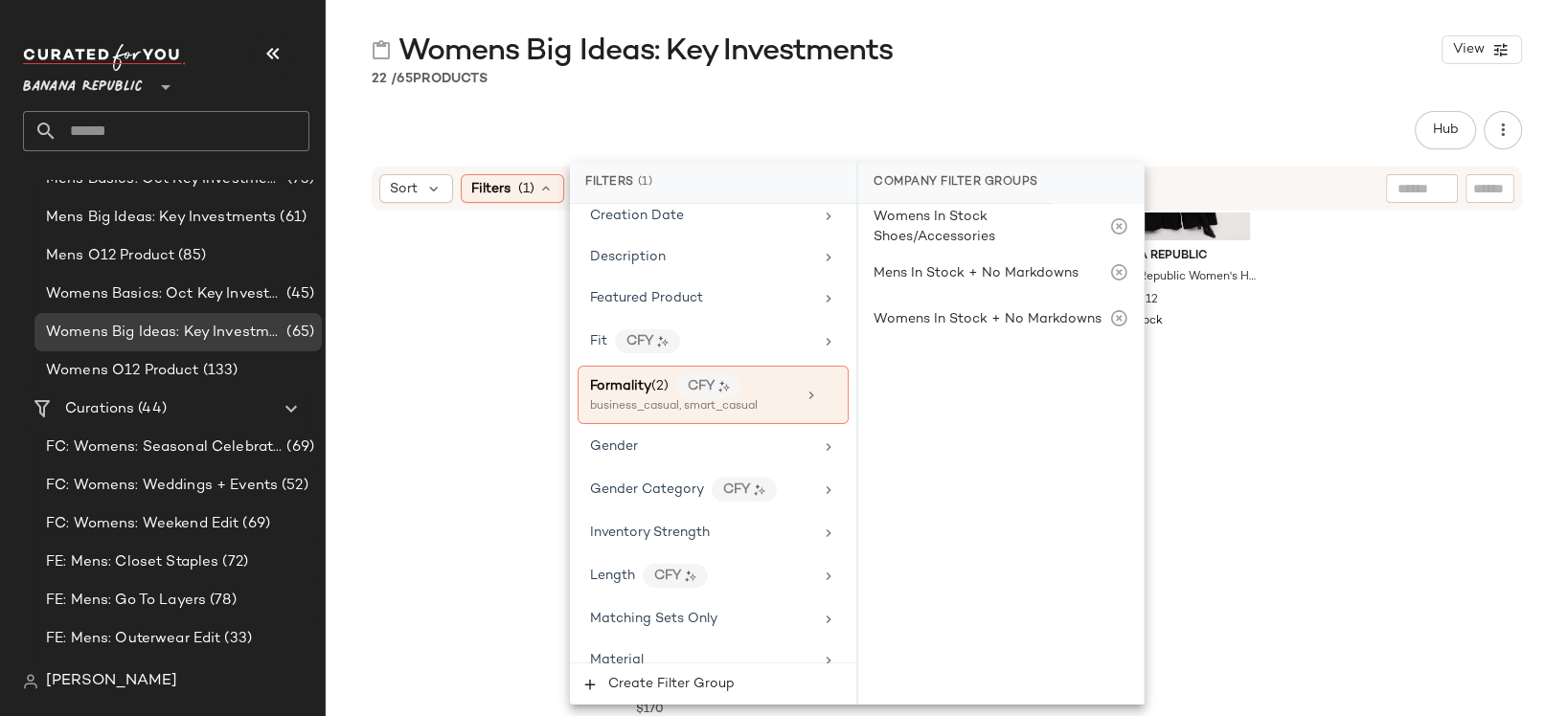
scroll to position [479, 0]
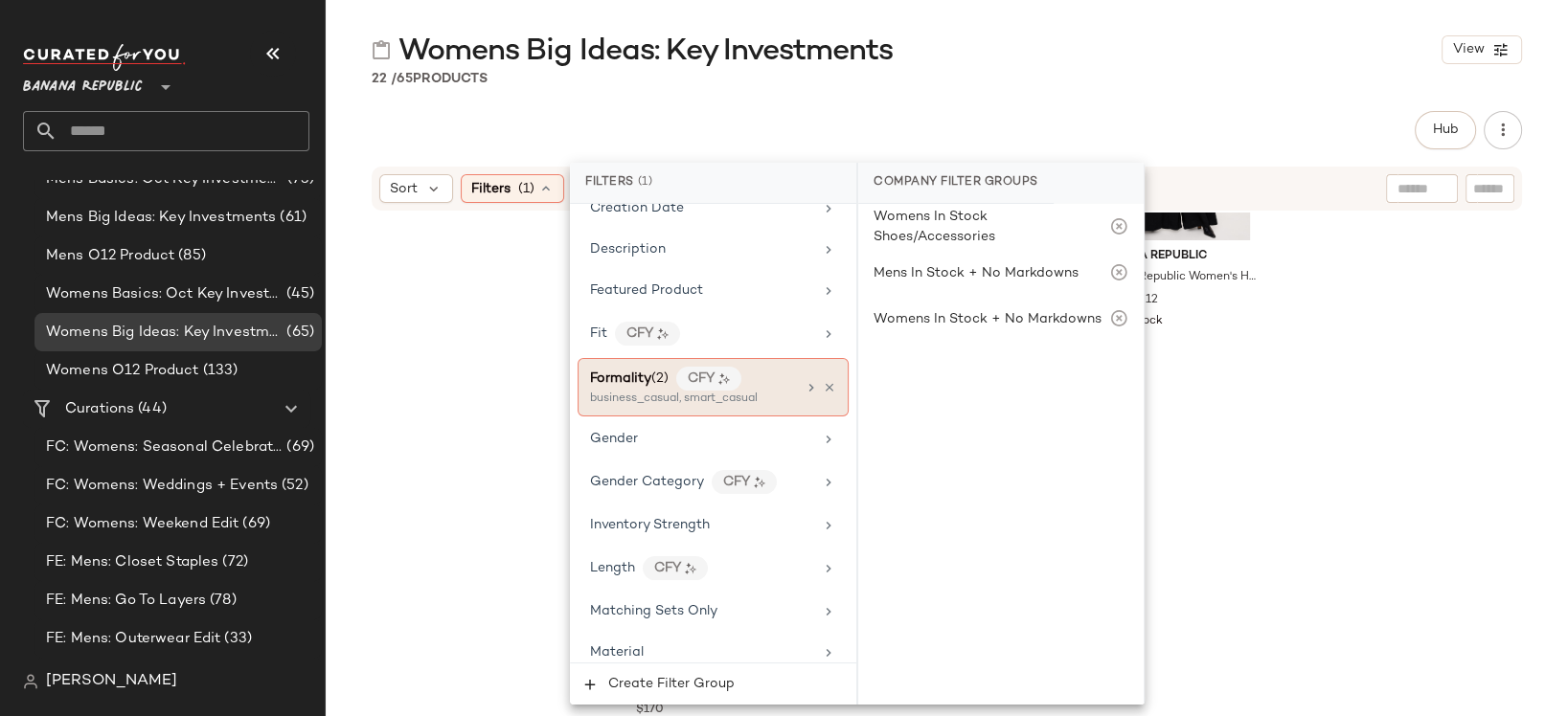
click at [823, 381] on icon at bounding box center [829, 387] width 13 height 13
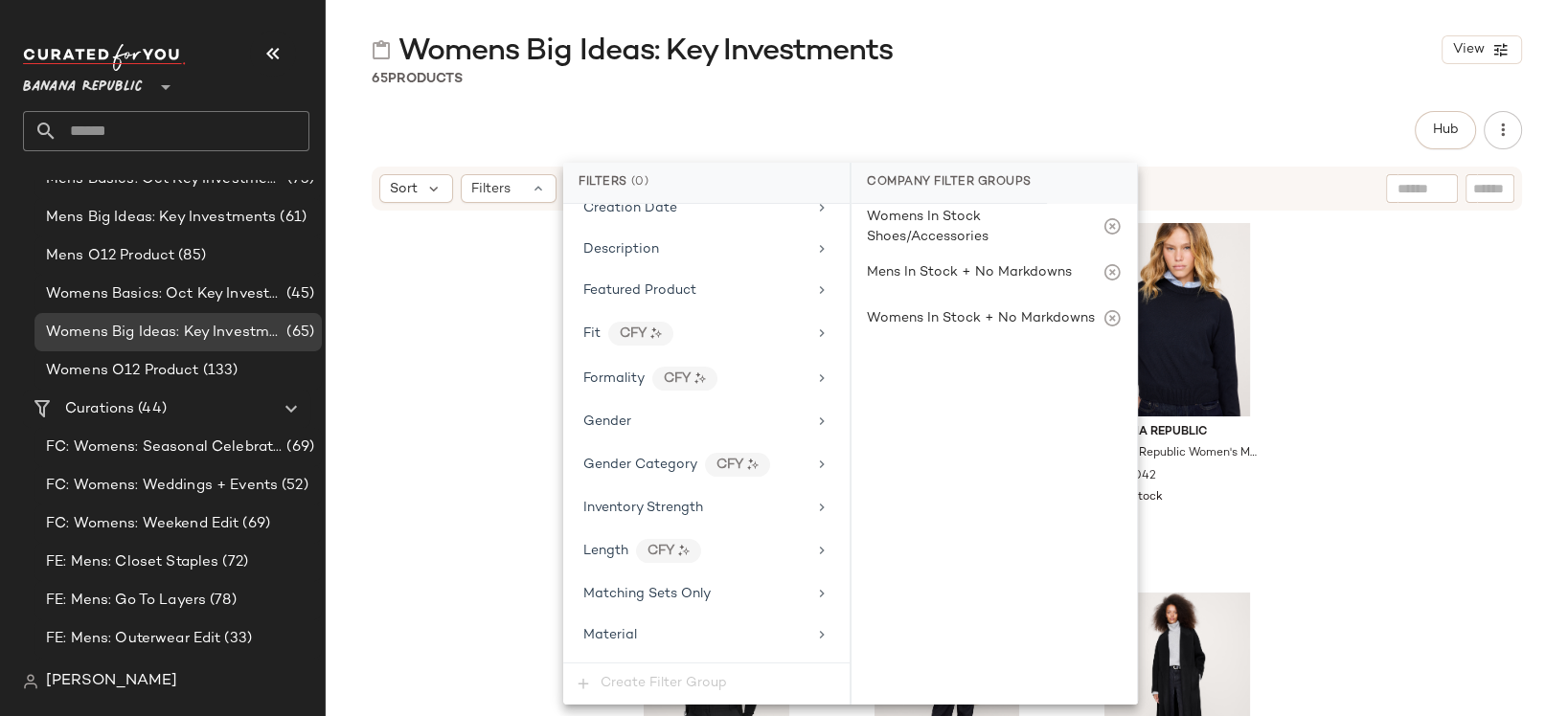
click at [1218, 88] on div "Womens Big Ideas: Key Investments View 65 Products Hub Send for Review External…" at bounding box center [946, 374] width 1242 height 686
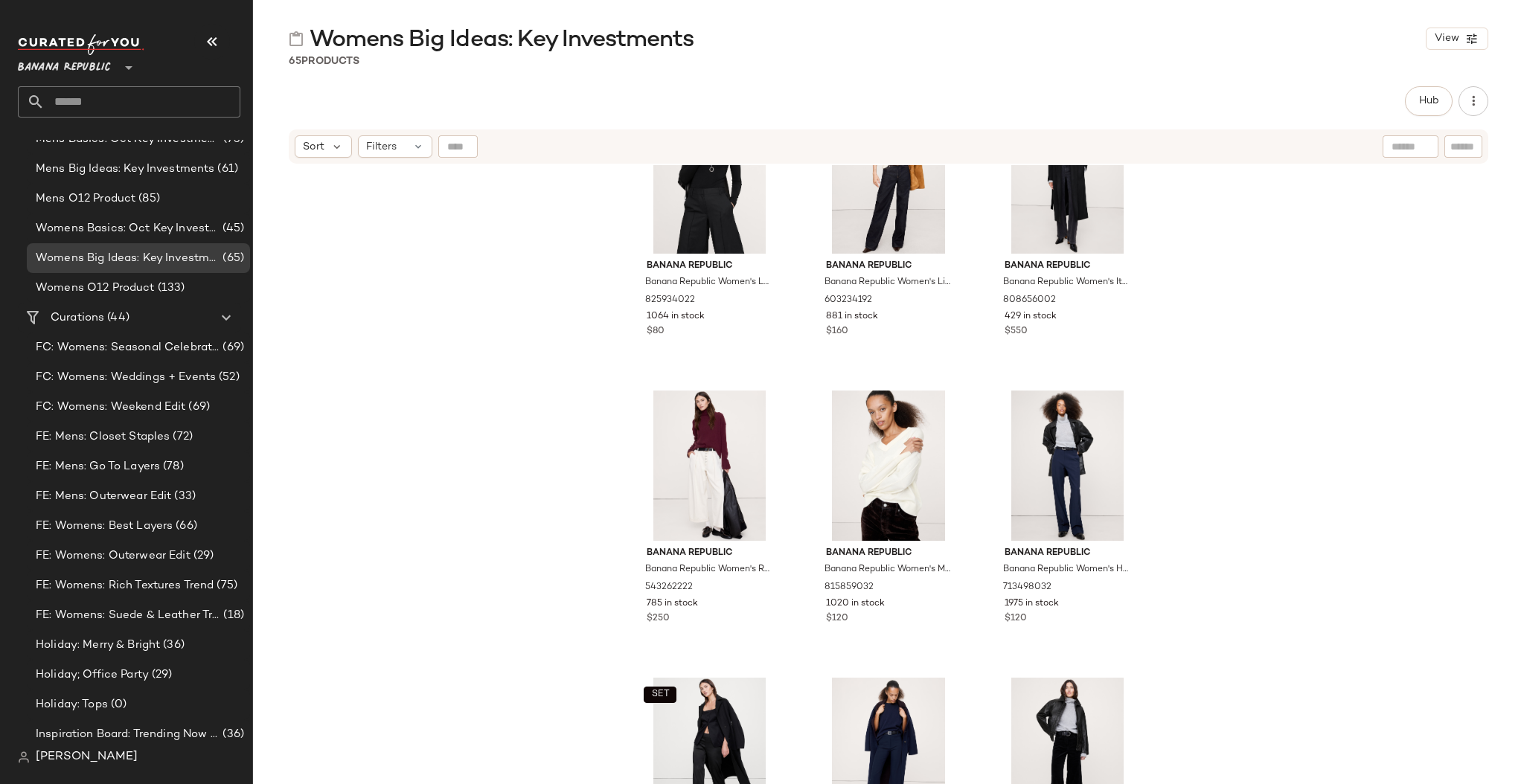
scroll to position [390, 0]
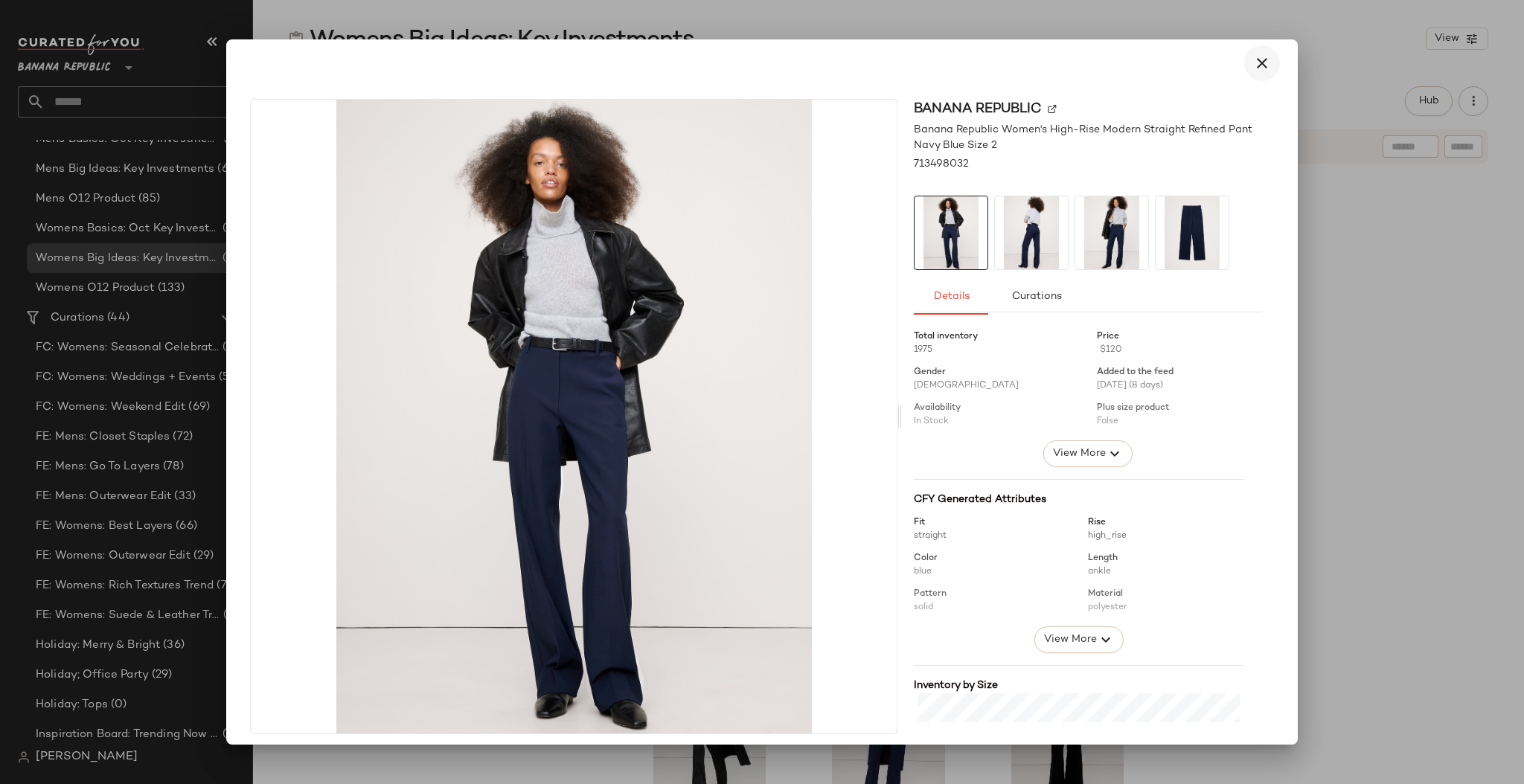
click at [1217, 63] on icon "button" at bounding box center [1261, 63] width 18 height 18
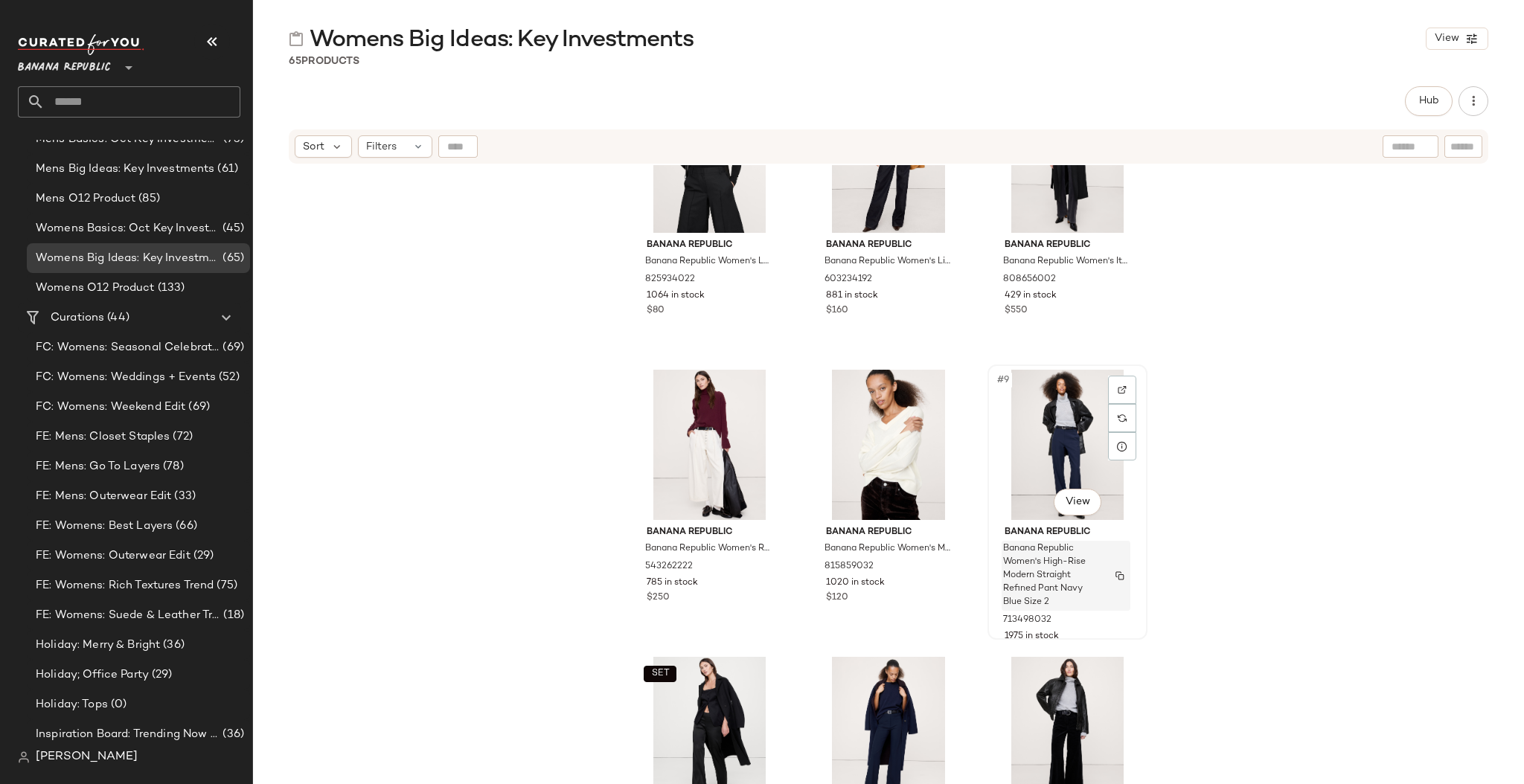
click at [1115, 555] on img "button" at bounding box center [1120, 576] width 9 height 9
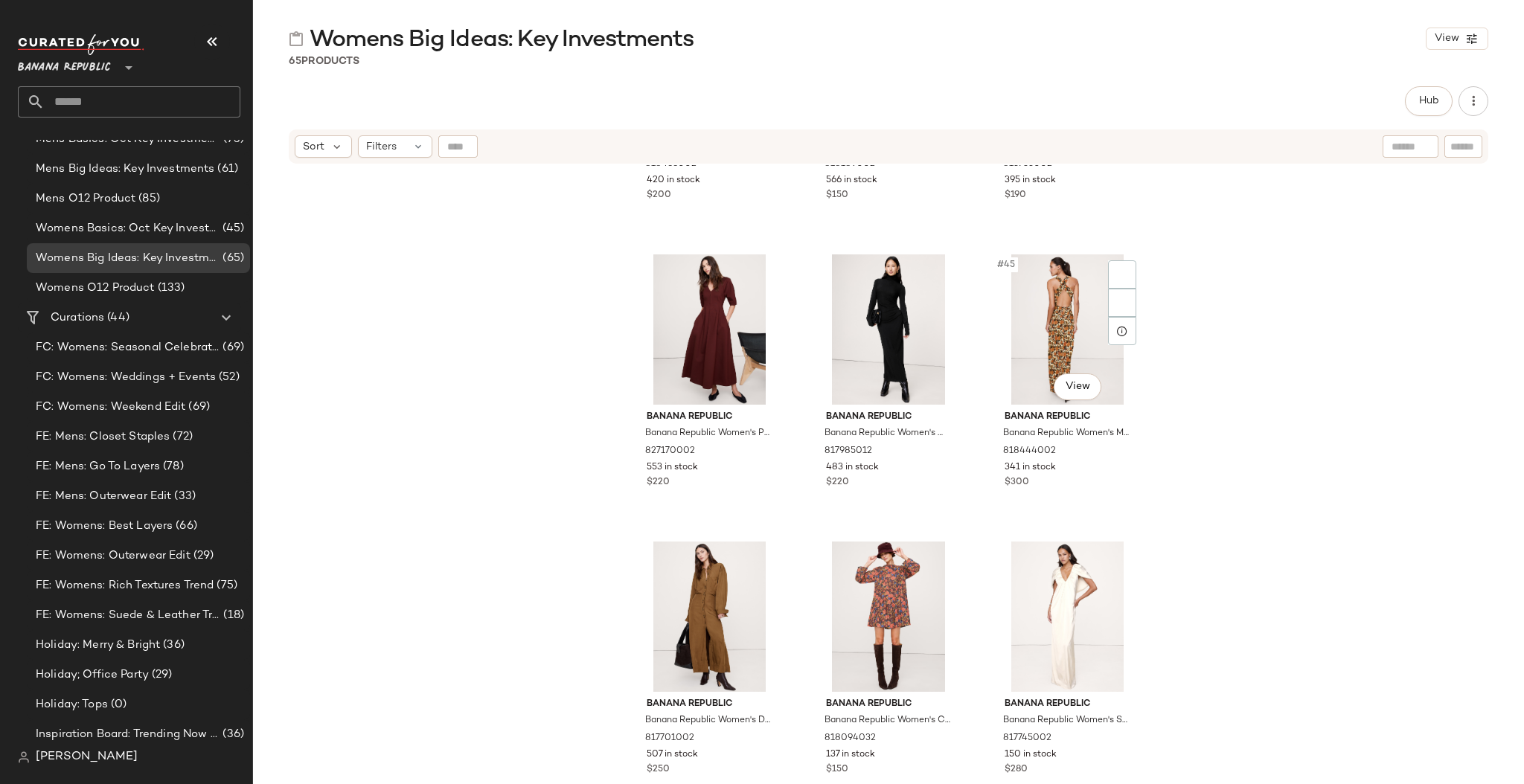
scroll to position [3956, 0]
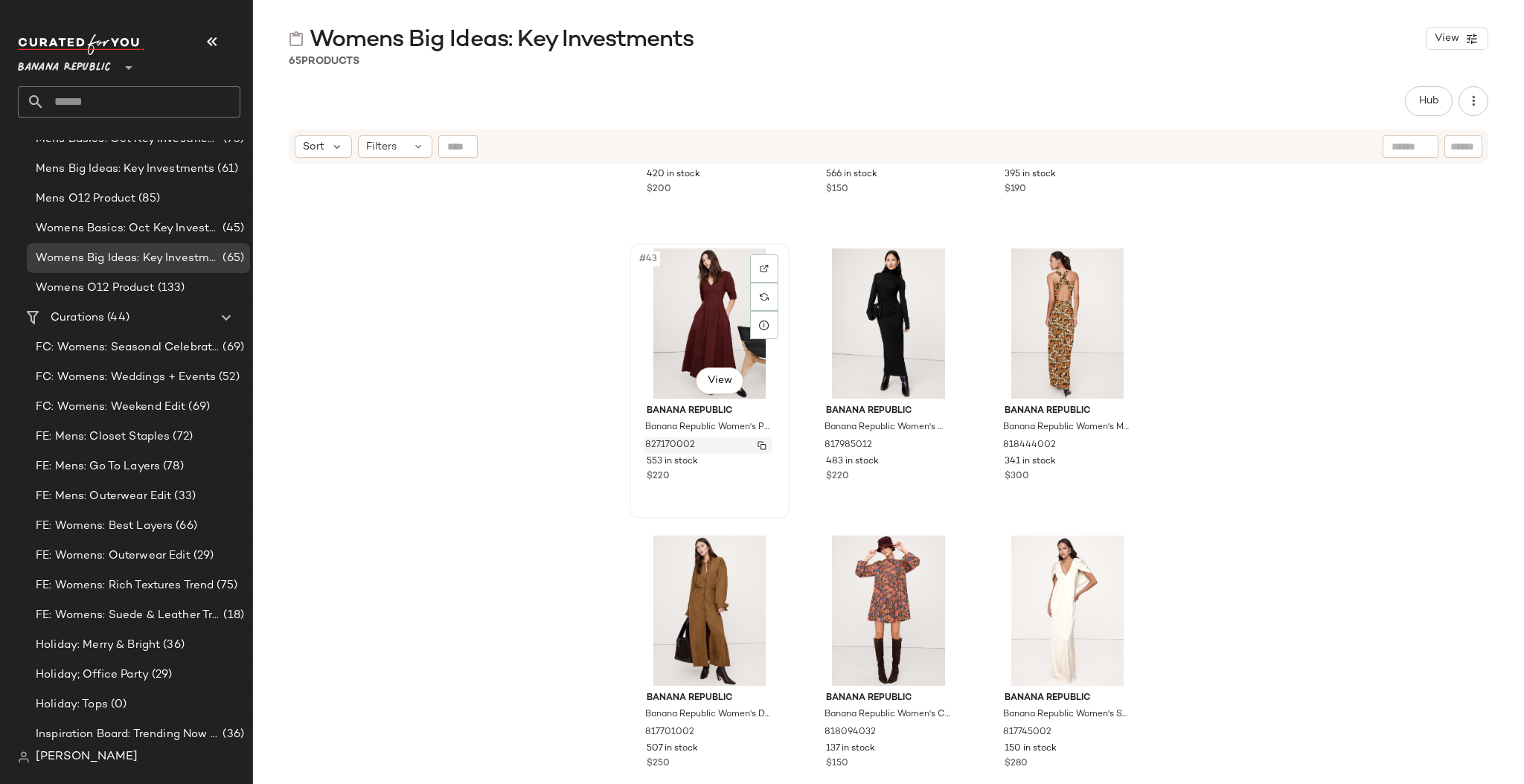
click at [758, 444] on img "button" at bounding box center [762, 445] width 9 height 9
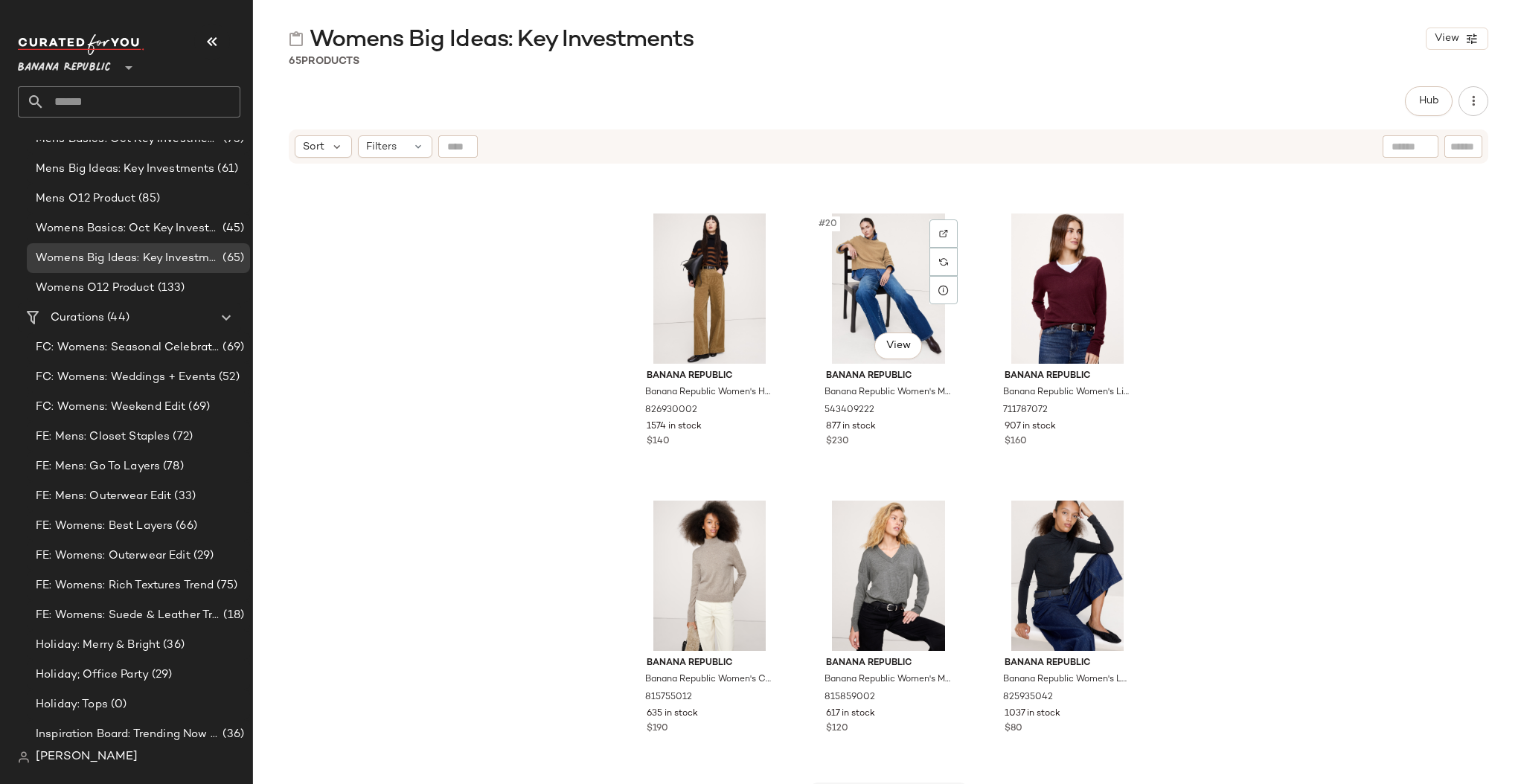
scroll to position [1684, 0]
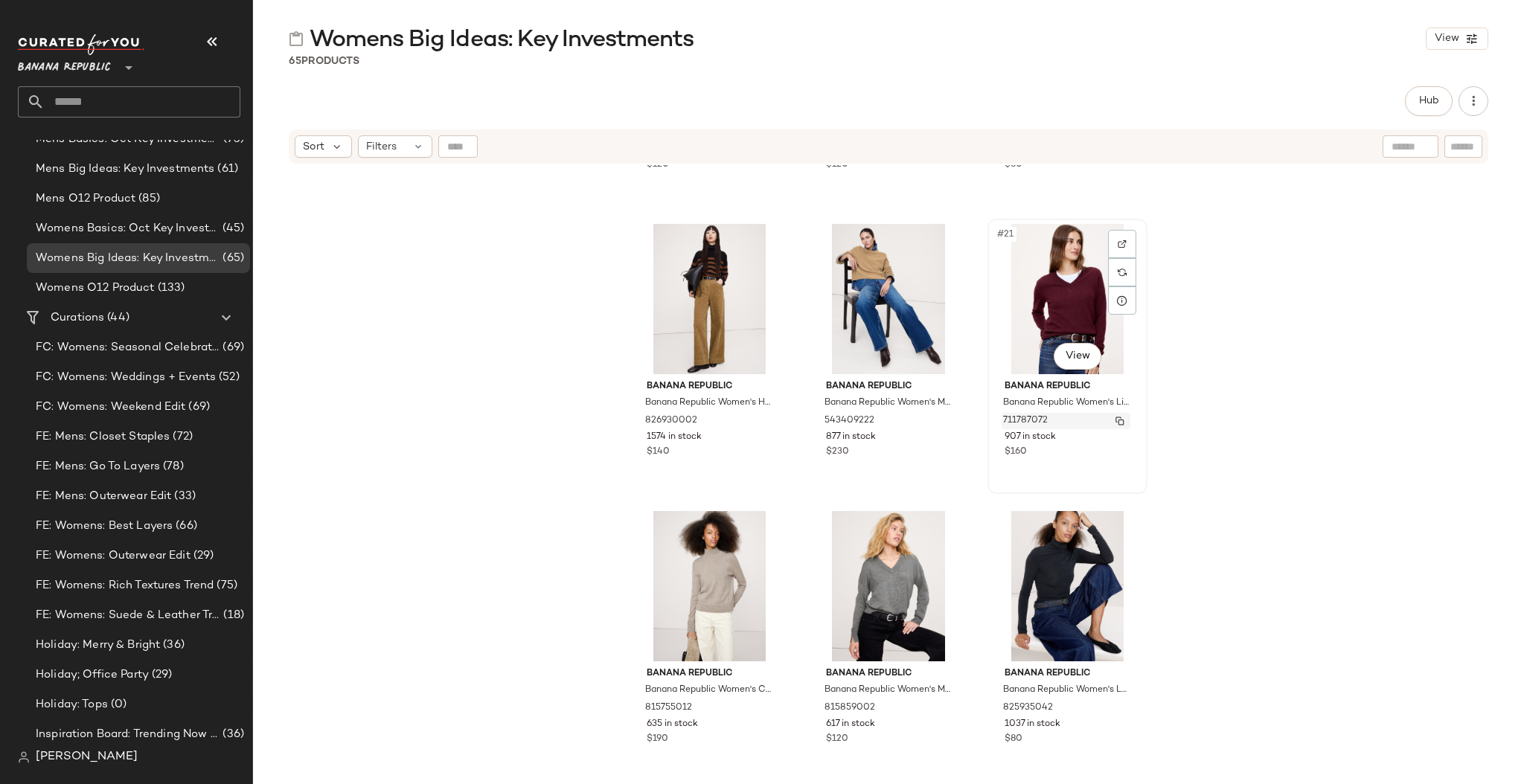
click at [1116, 418] on img "button" at bounding box center [1120, 421] width 9 height 9
click at [127, 290] on span "Womens O12 Product" at bounding box center [95, 288] width 119 height 17
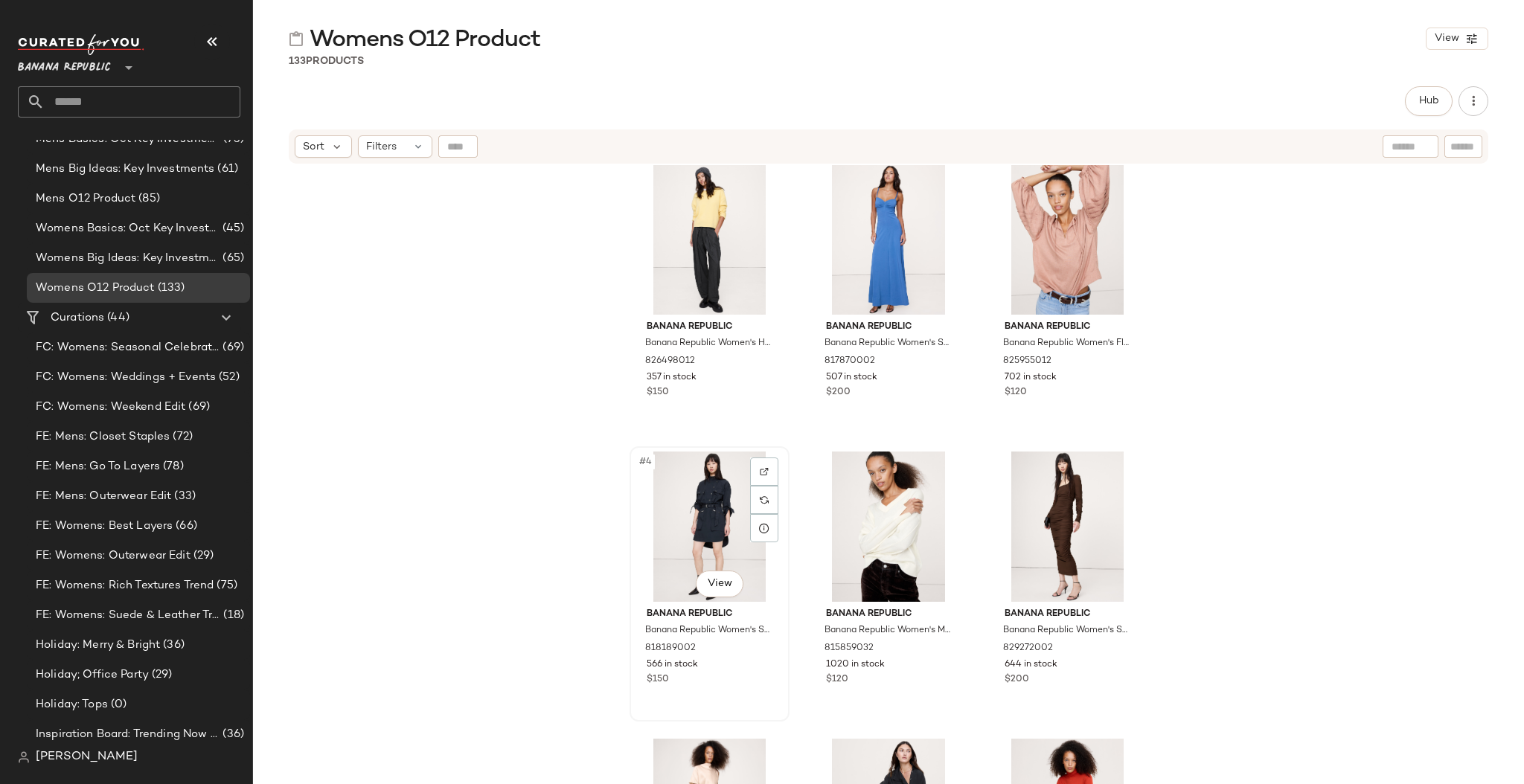
scroll to position [9, 0]
click at [761, 496] on img at bounding box center [764, 500] width 9 height 9
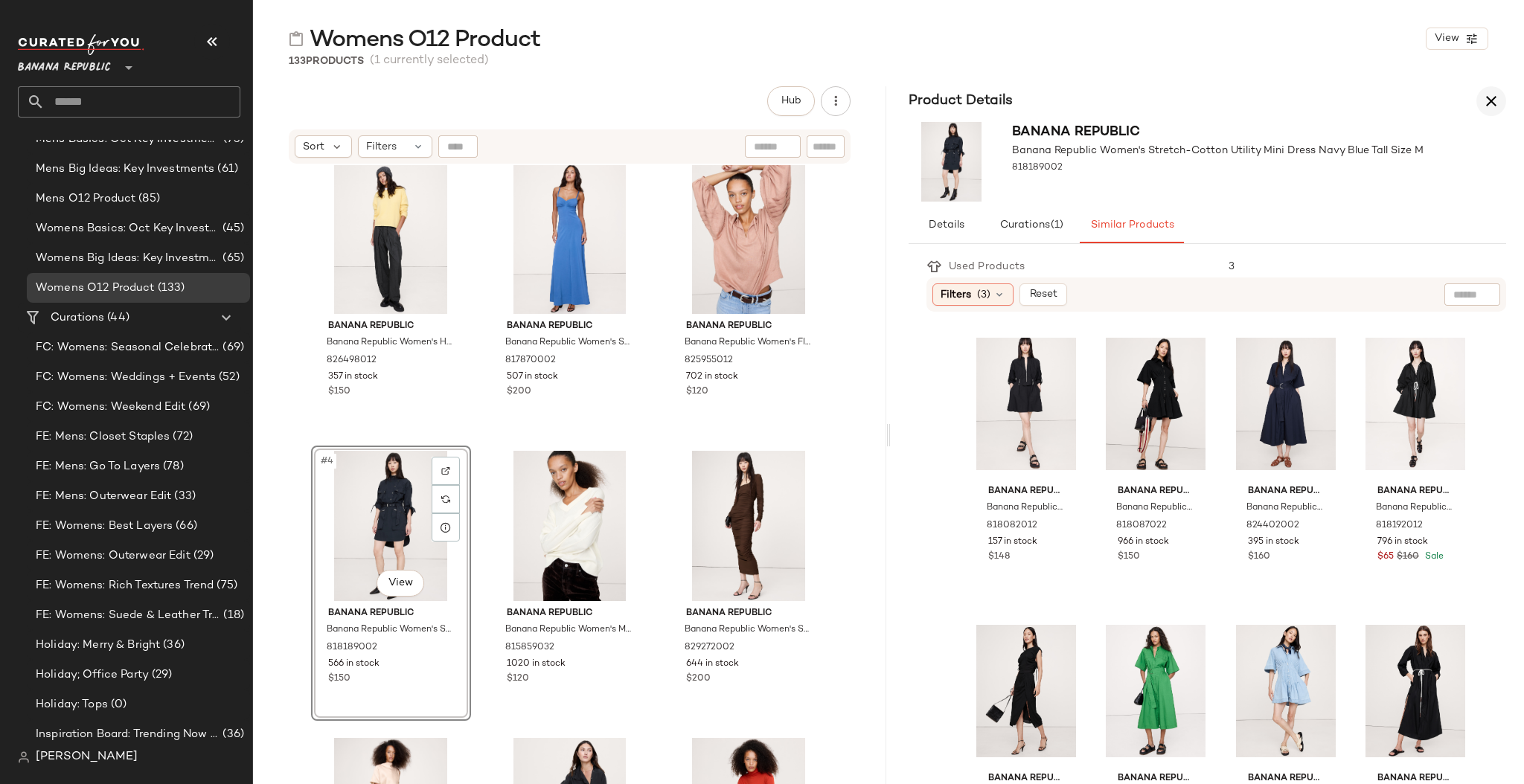
click at [1217, 101] on icon "button" at bounding box center [1491, 101] width 18 height 18
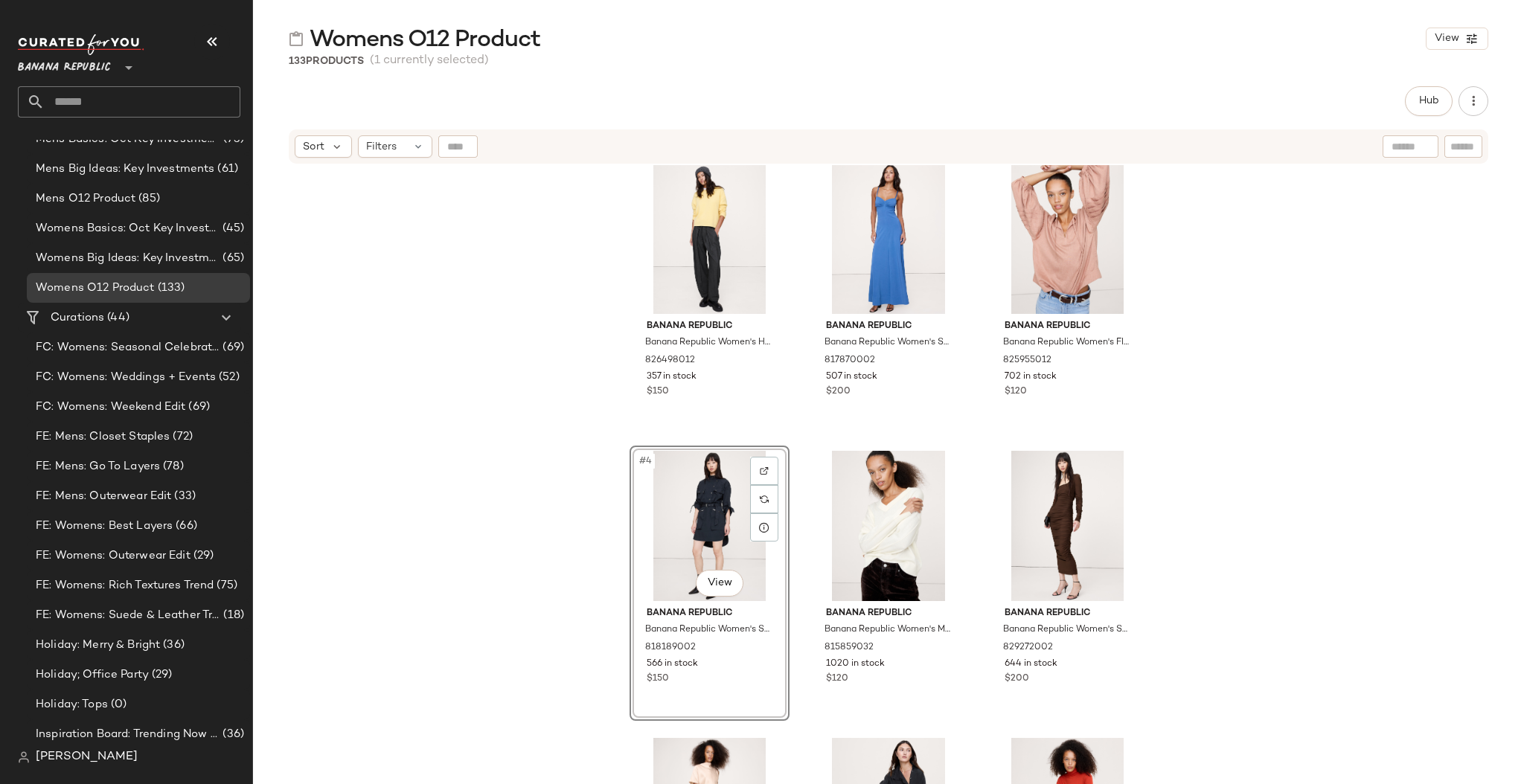
click at [706, 515] on div "#4 View" at bounding box center [709, 526] width 150 height 150
click at [715, 555] on body "Banana Republic ** Dashboard All Products Global Clipboards (6) Mens Basics: Oc…" at bounding box center [762, 392] width 1524 height 784
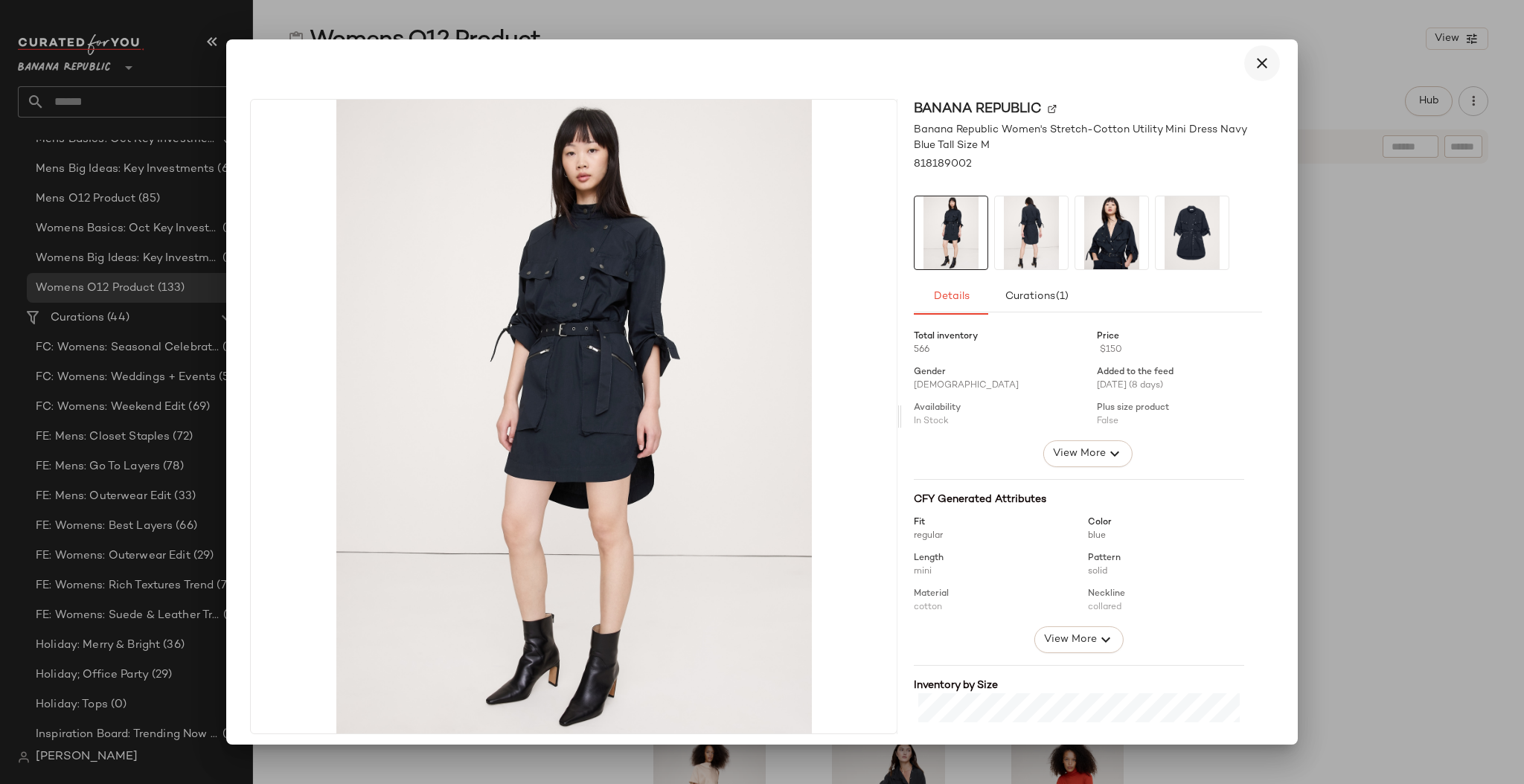
click at [1217, 62] on icon "button" at bounding box center [1261, 63] width 18 height 18
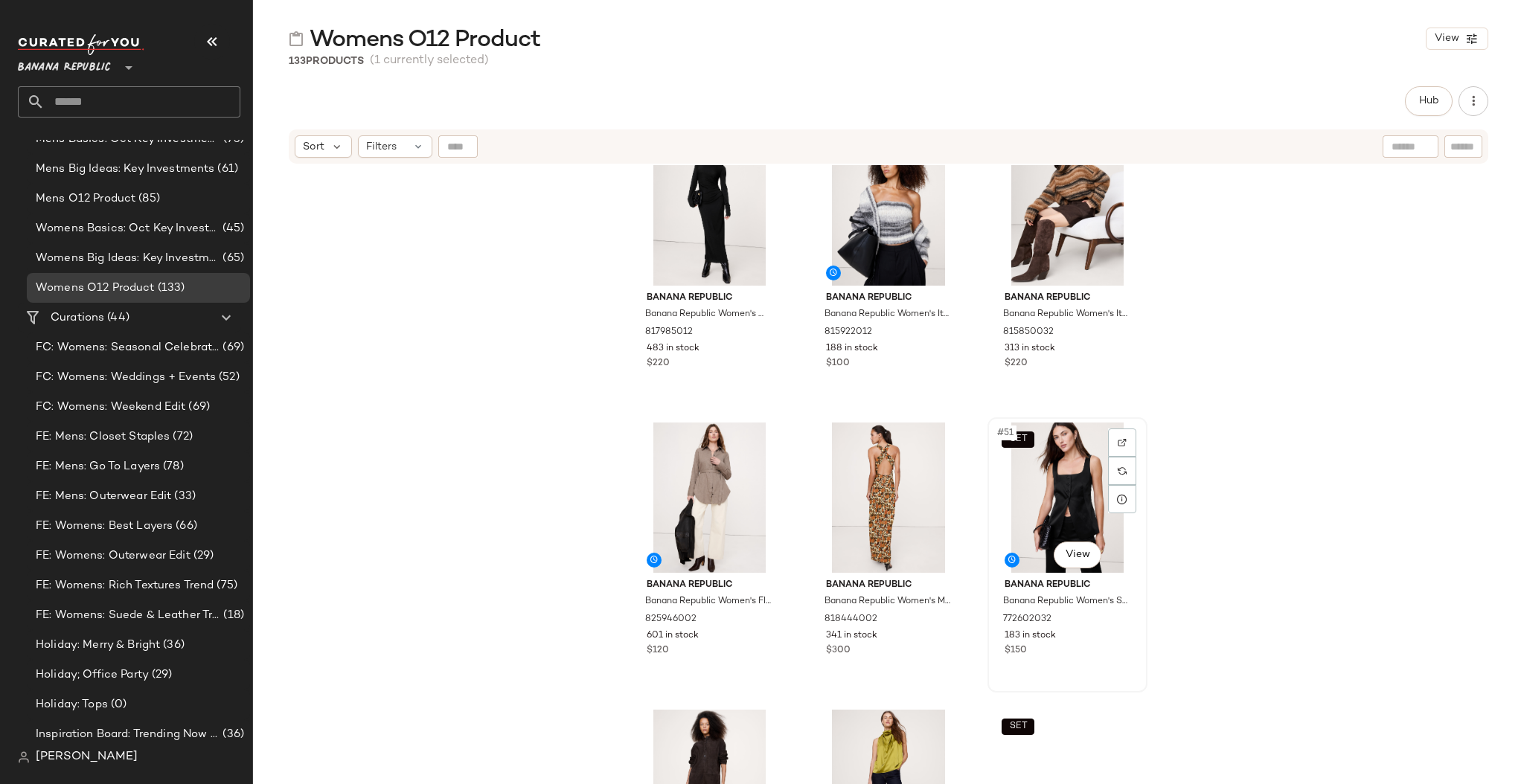
scroll to position [4416, 0]
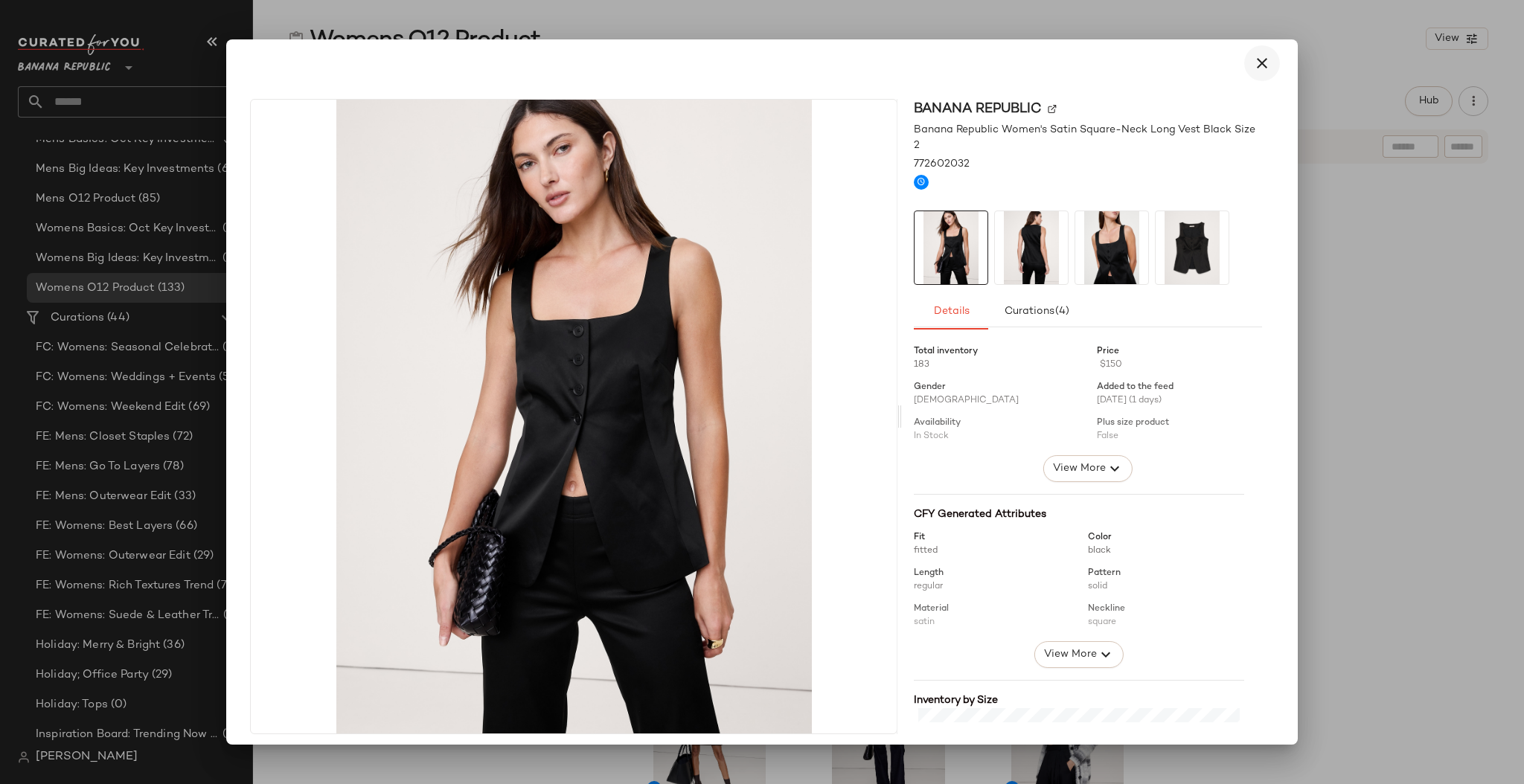
click at [1217, 68] on button "button" at bounding box center [1261, 64] width 36 height 36
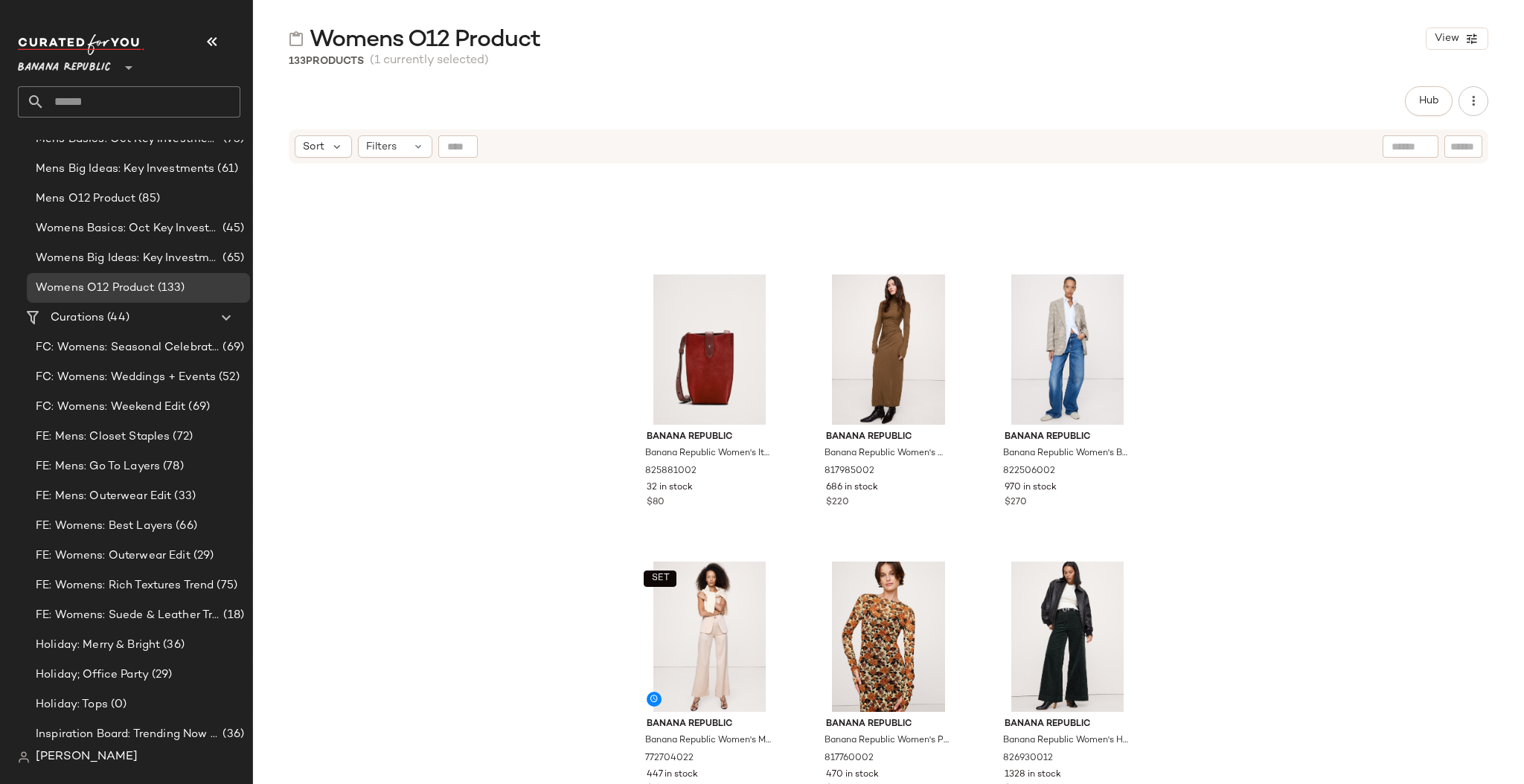
scroll to position [12226, 0]
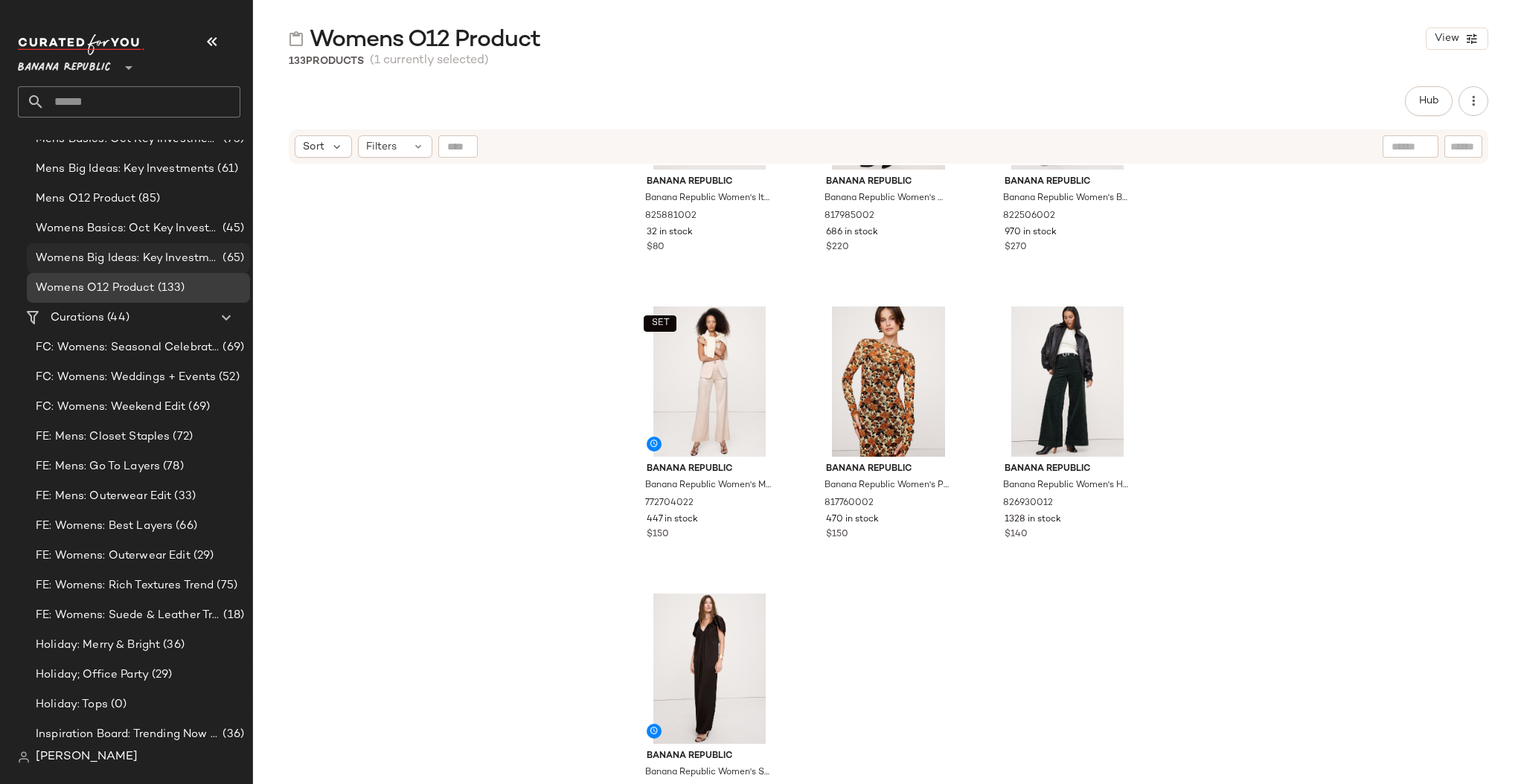
click at [169, 256] on span "Womens Big Ideas: Key Investments" at bounding box center [127, 259] width 184 height 17
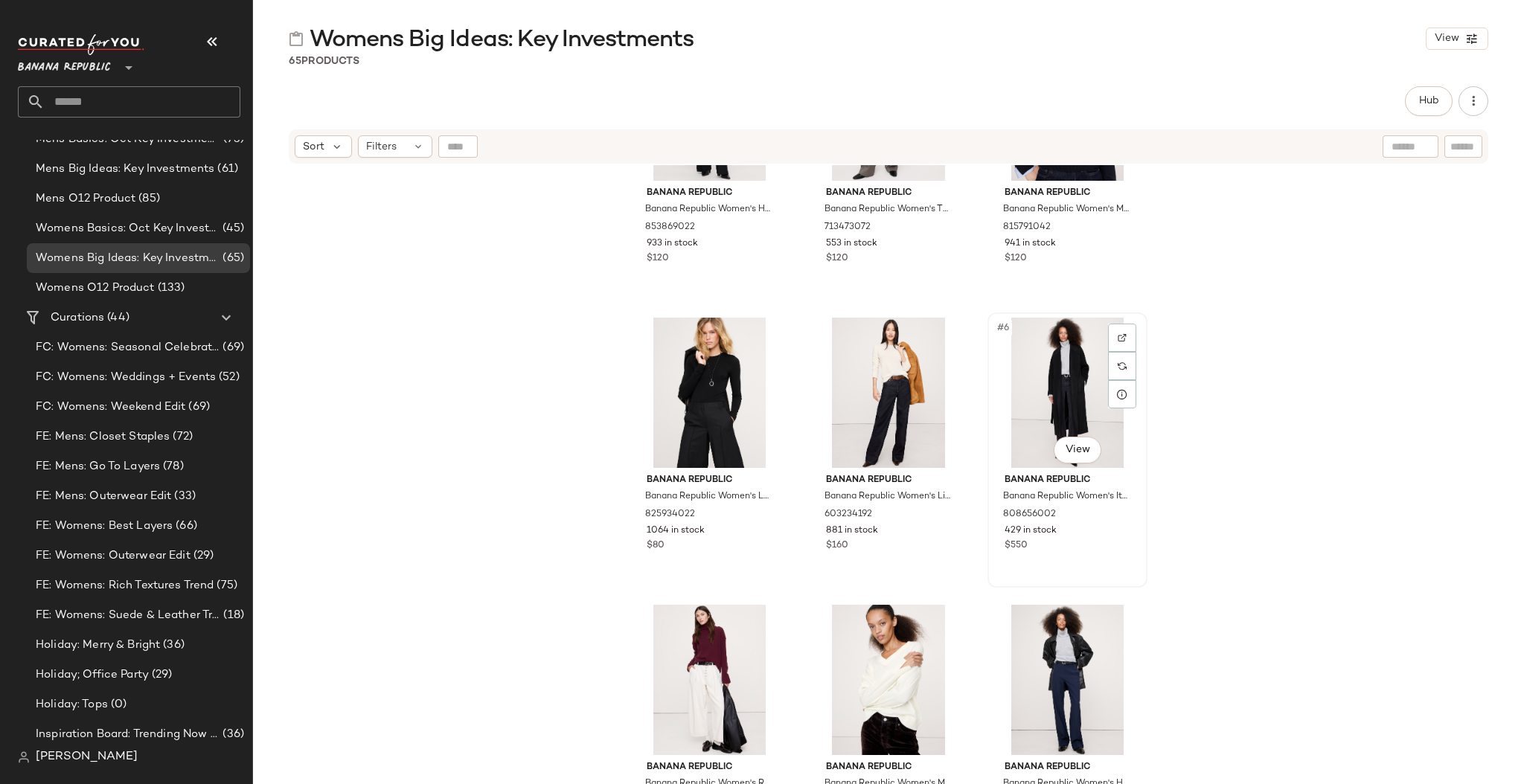
scroll to position [205, 0]
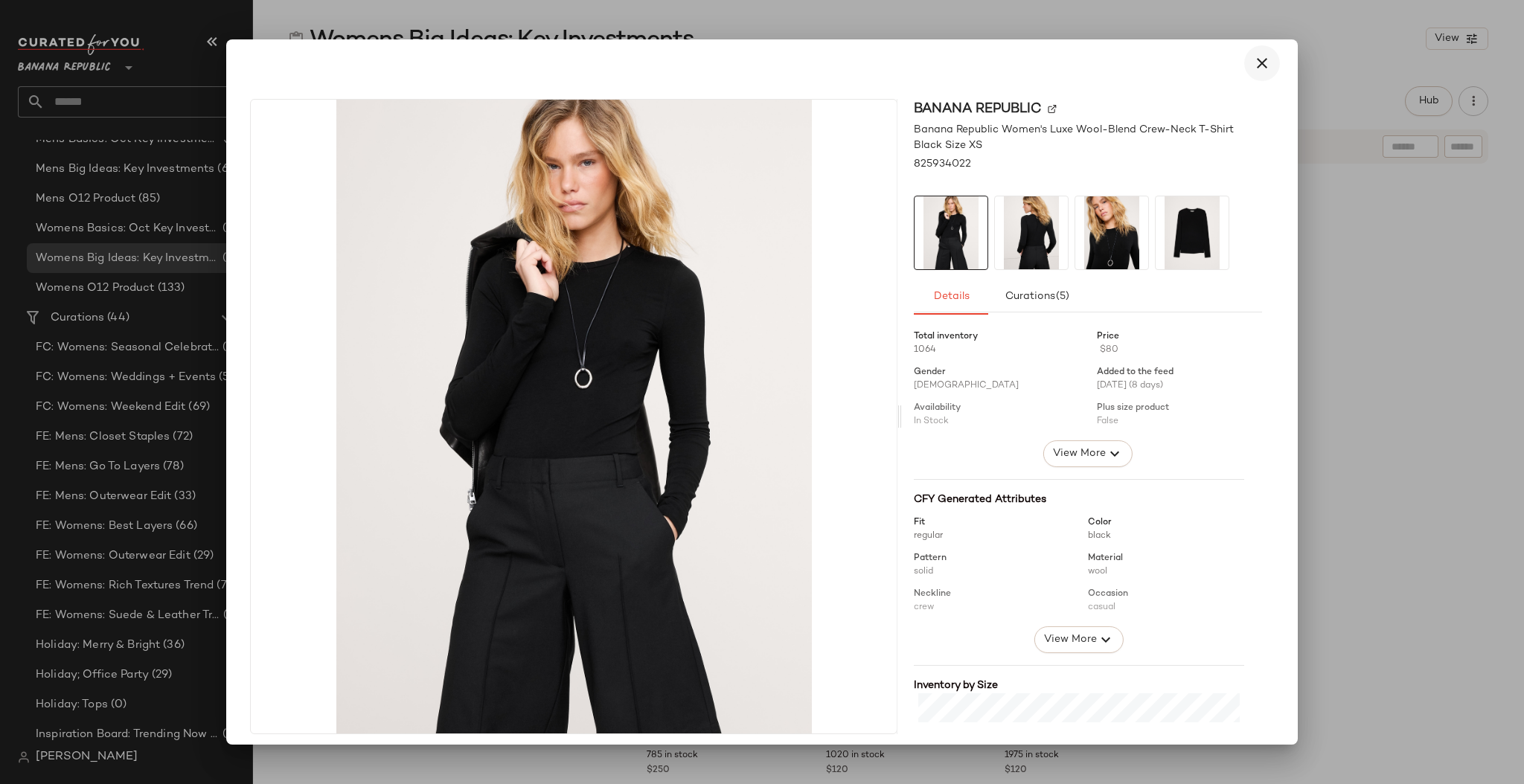
click at [1217, 65] on icon "button" at bounding box center [1261, 63] width 18 height 18
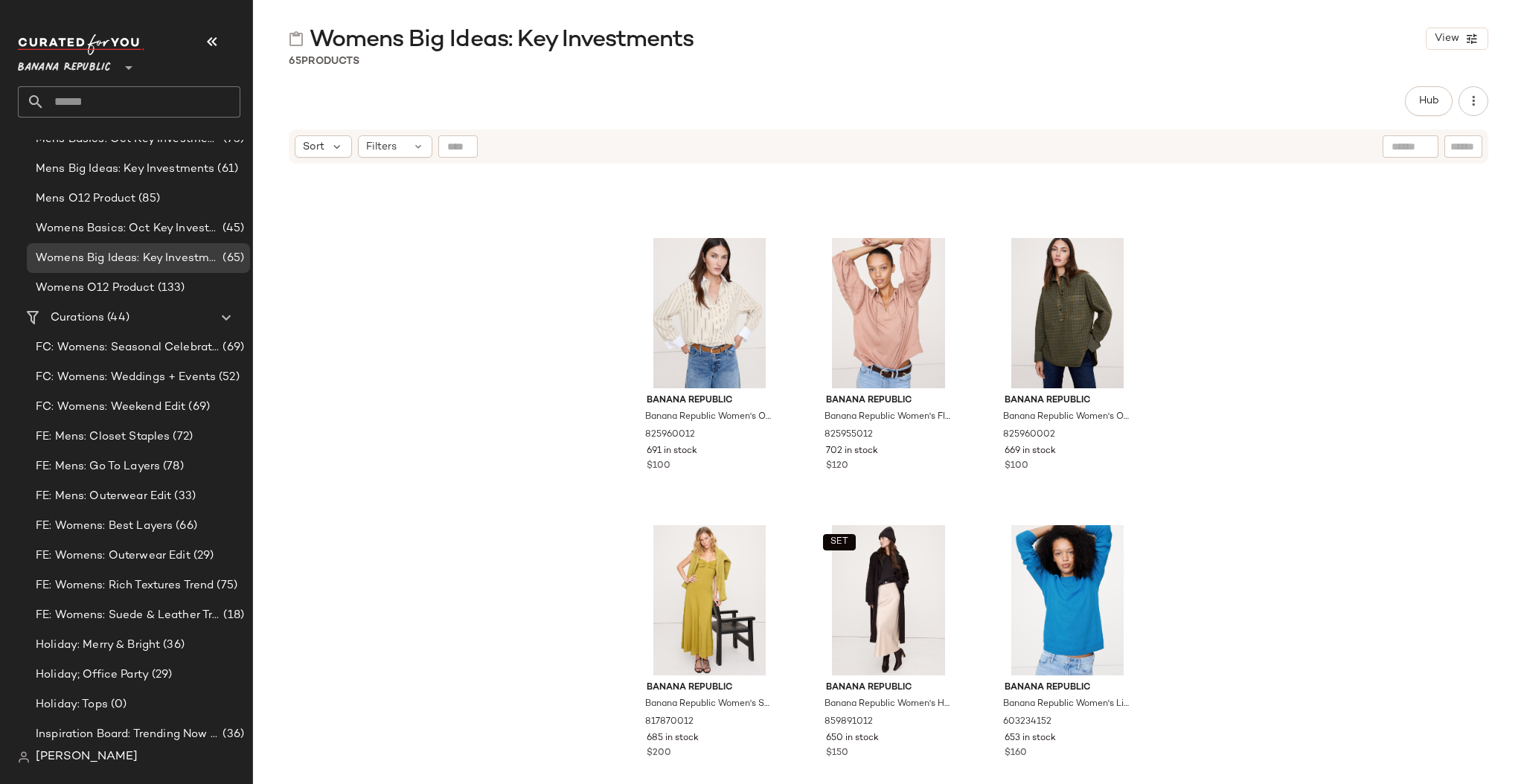
scroll to position [5273, 0]
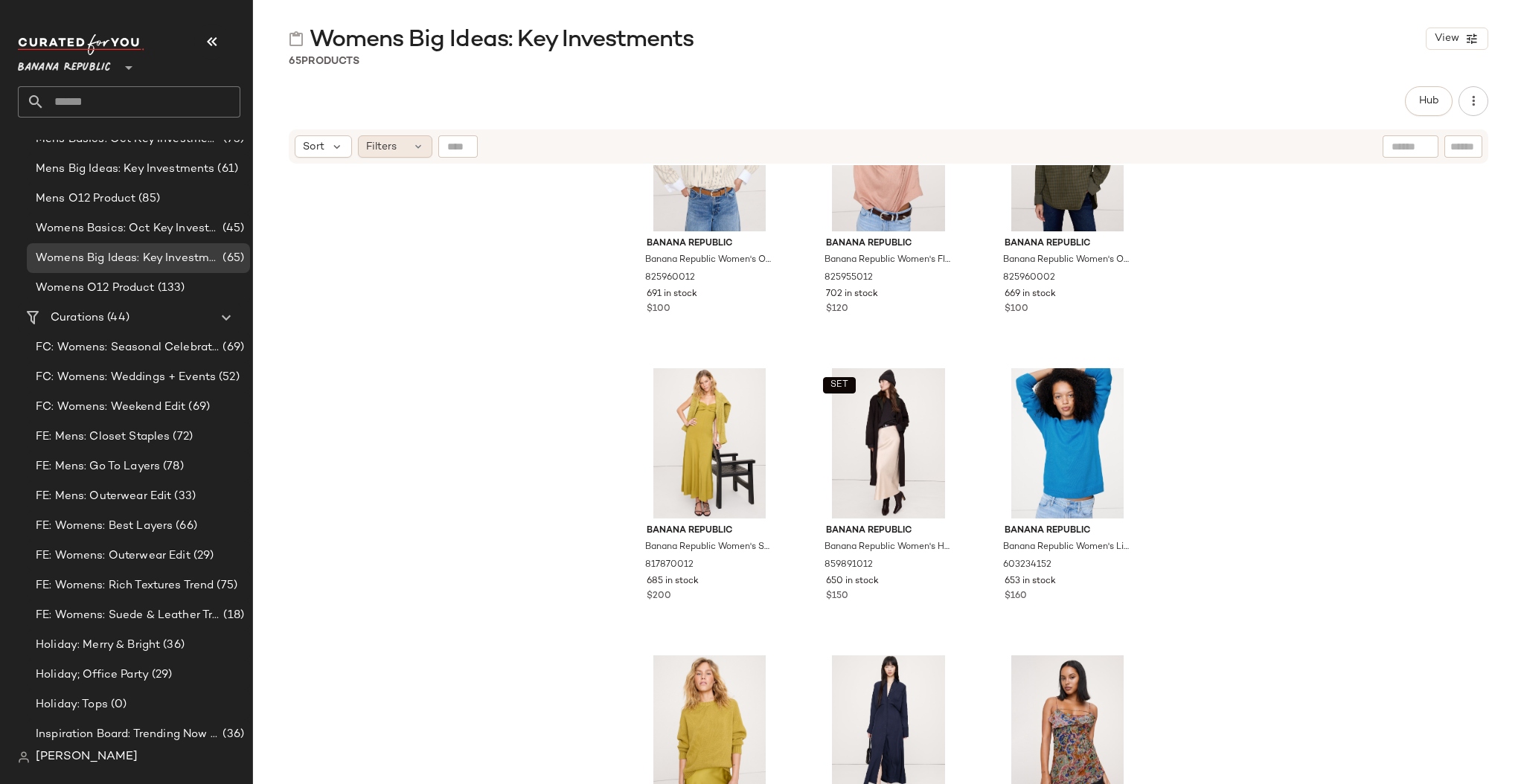
click at [397, 145] on div "Filters" at bounding box center [395, 146] width 74 height 22
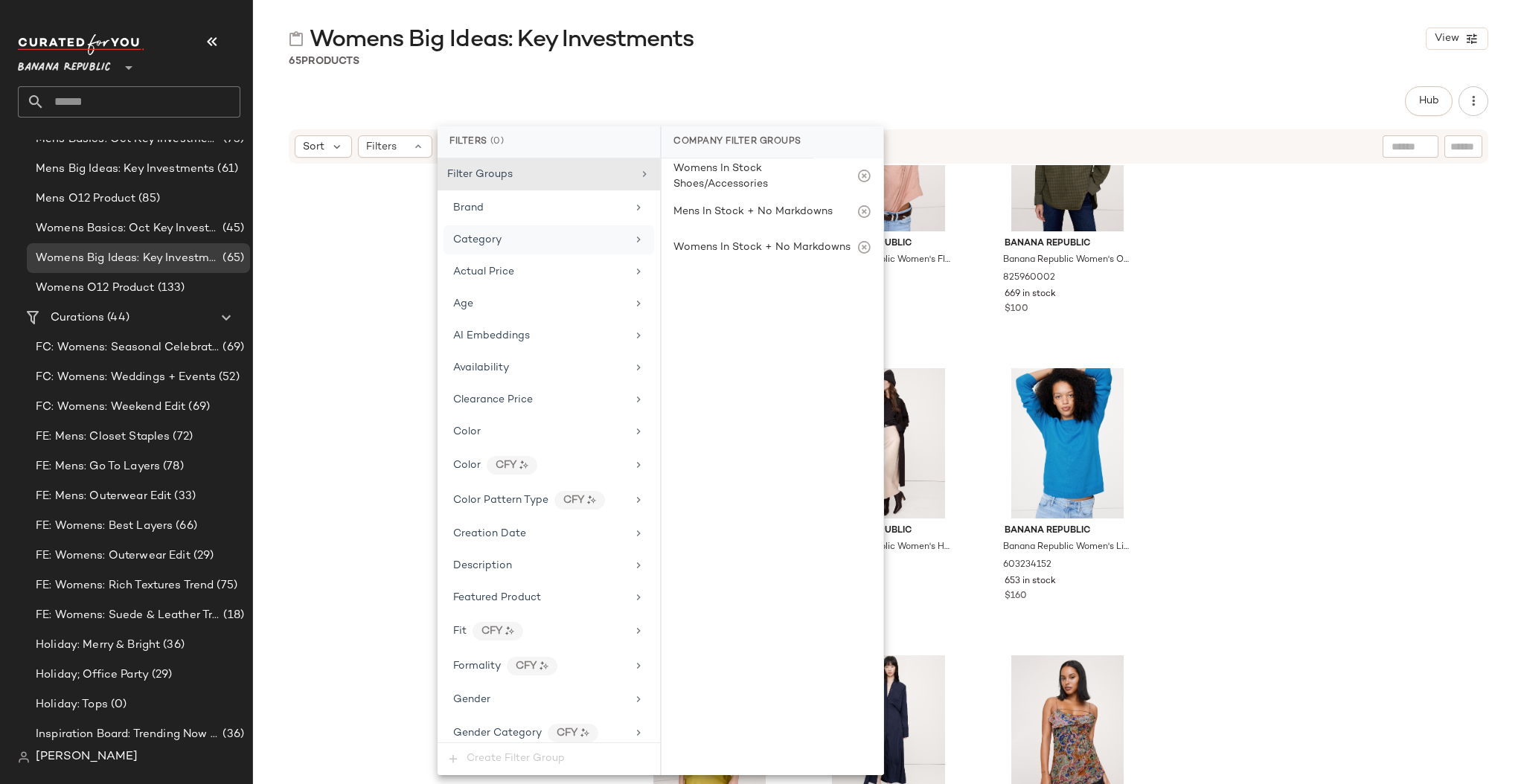
click at [632, 236] on icon at bounding box center [638, 239] width 12 height 12
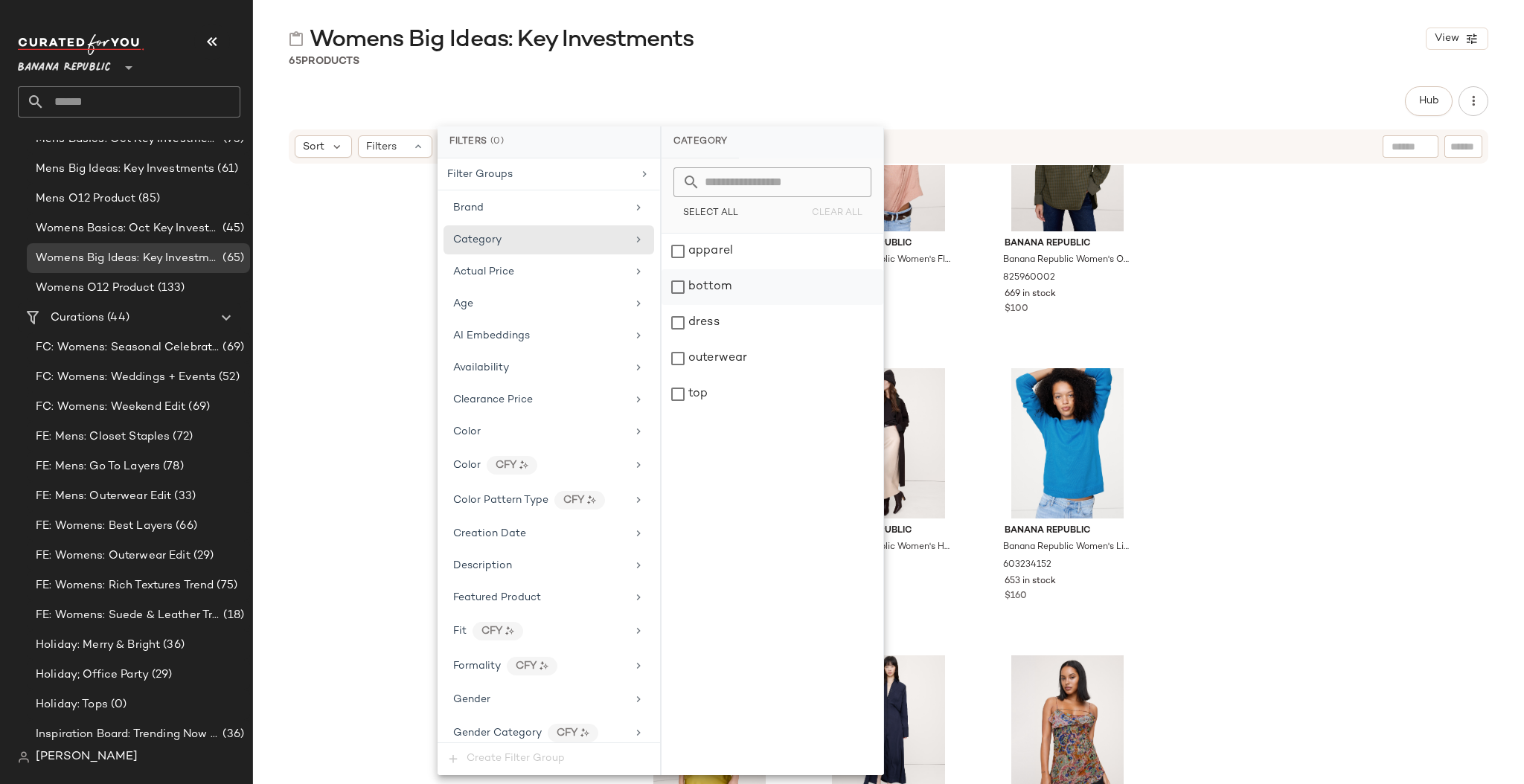
click at [677, 287] on div "bottom" at bounding box center [772, 287] width 222 height 36
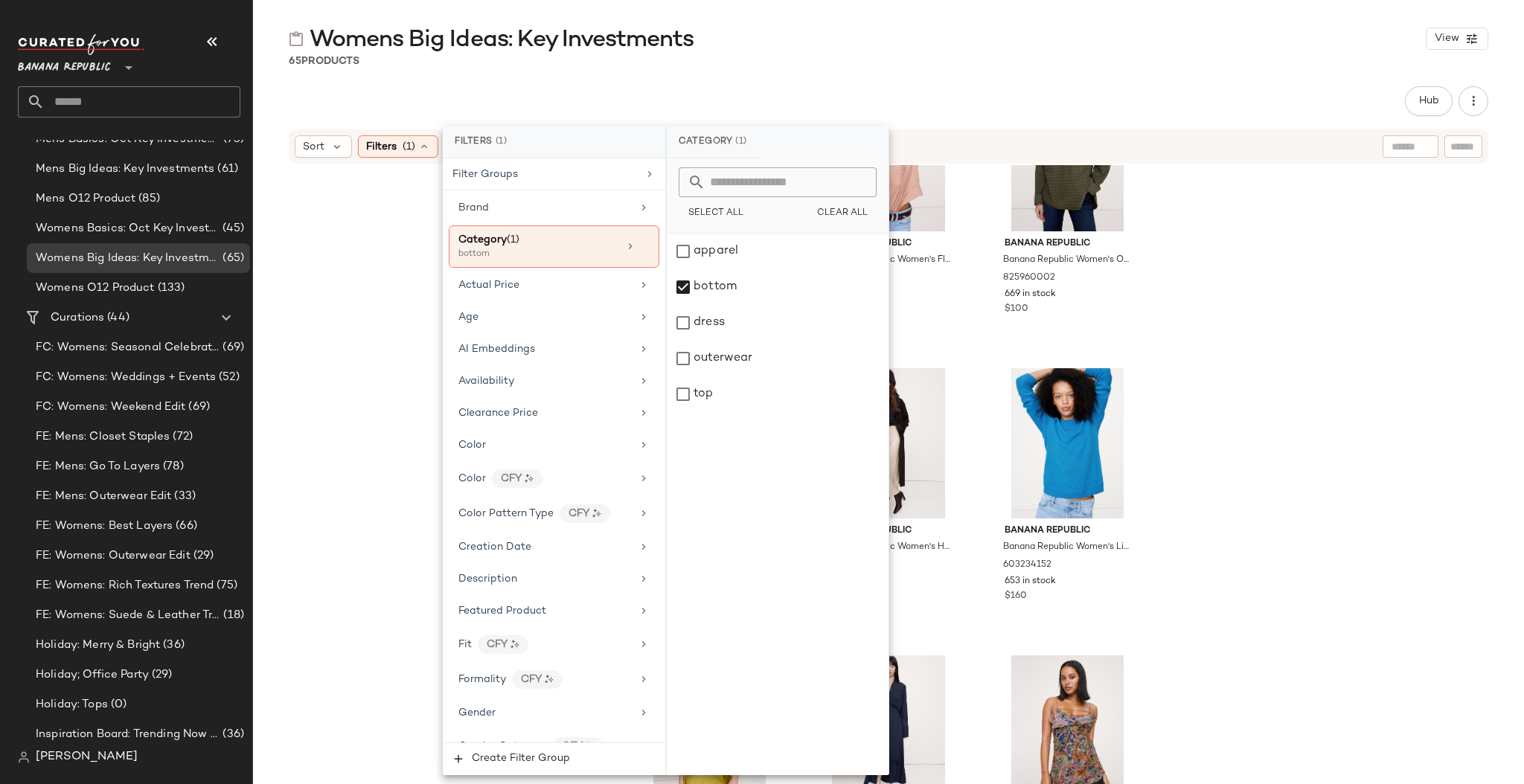
click at [1217, 277] on div "Banana Republic Banana Republic Women's Oversized Cotton Poplin Banker Shirt Pi…" at bounding box center [888, 493] width 1271 height 656
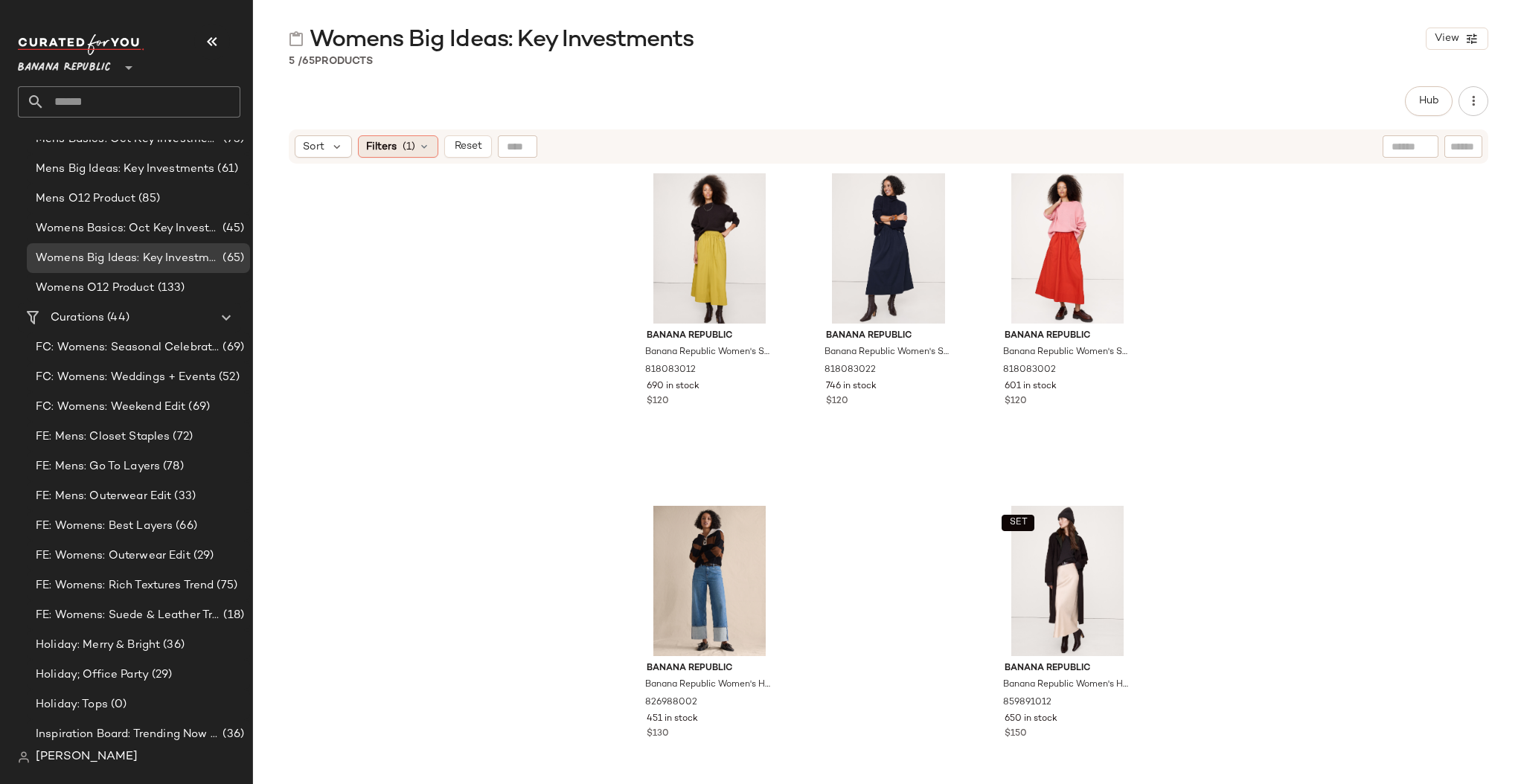
click at [424, 148] on icon at bounding box center [424, 146] width 12 height 12
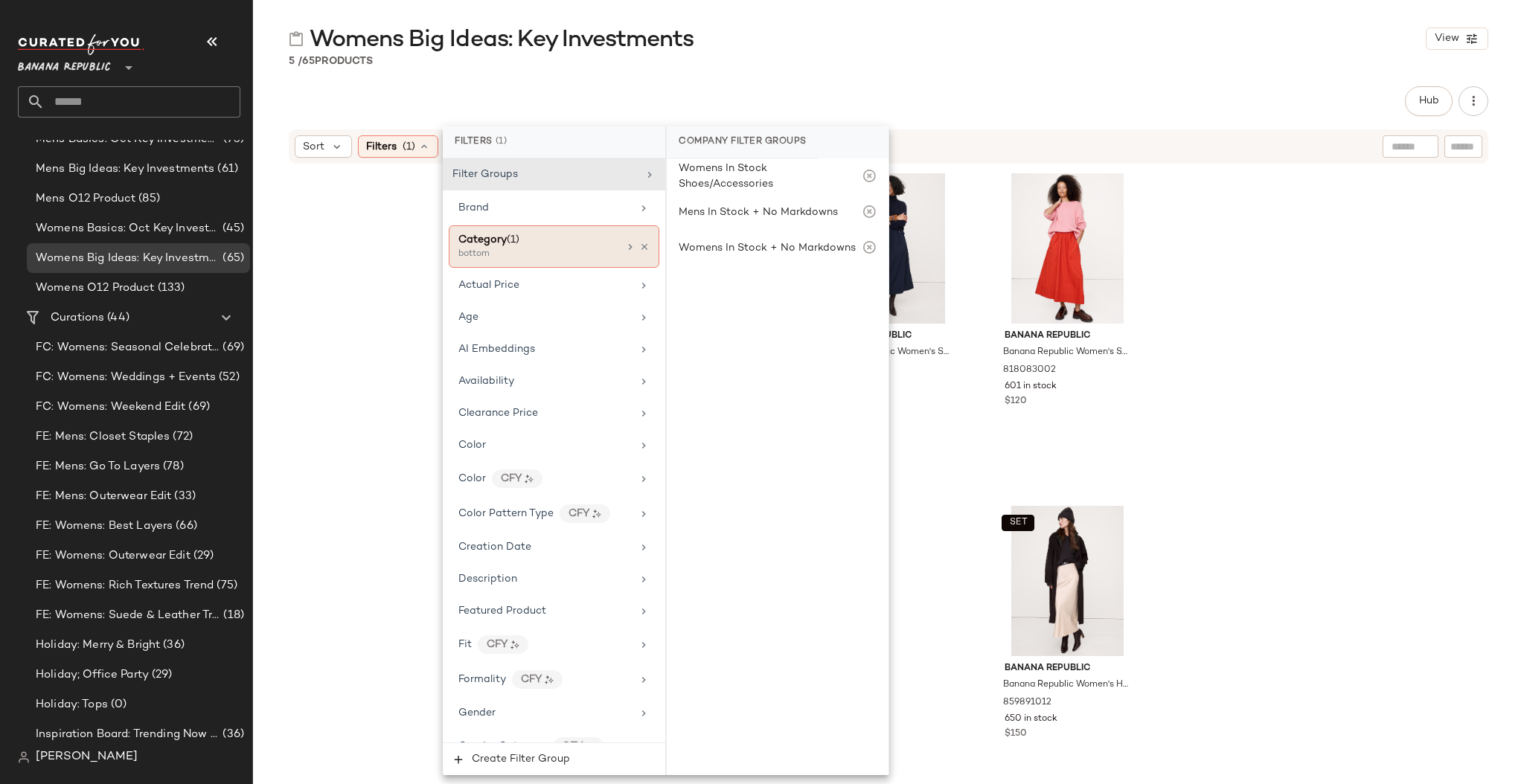
click at [645, 245] on div "Category (1) bottom" at bounding box center [554, 246] width 211 height 43
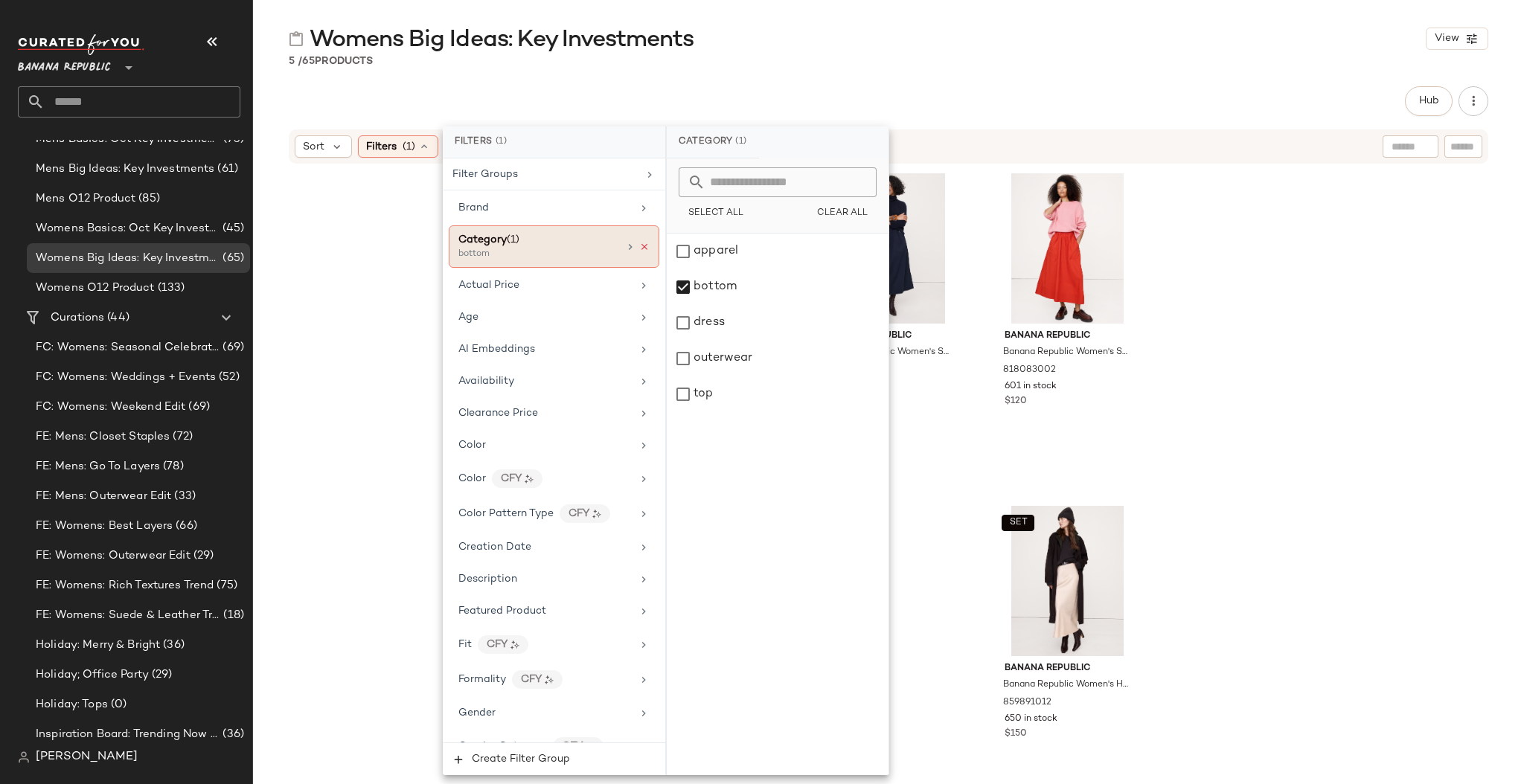
click at [639, 246] on icon at bounding box center [644, 246] width 10 height 10
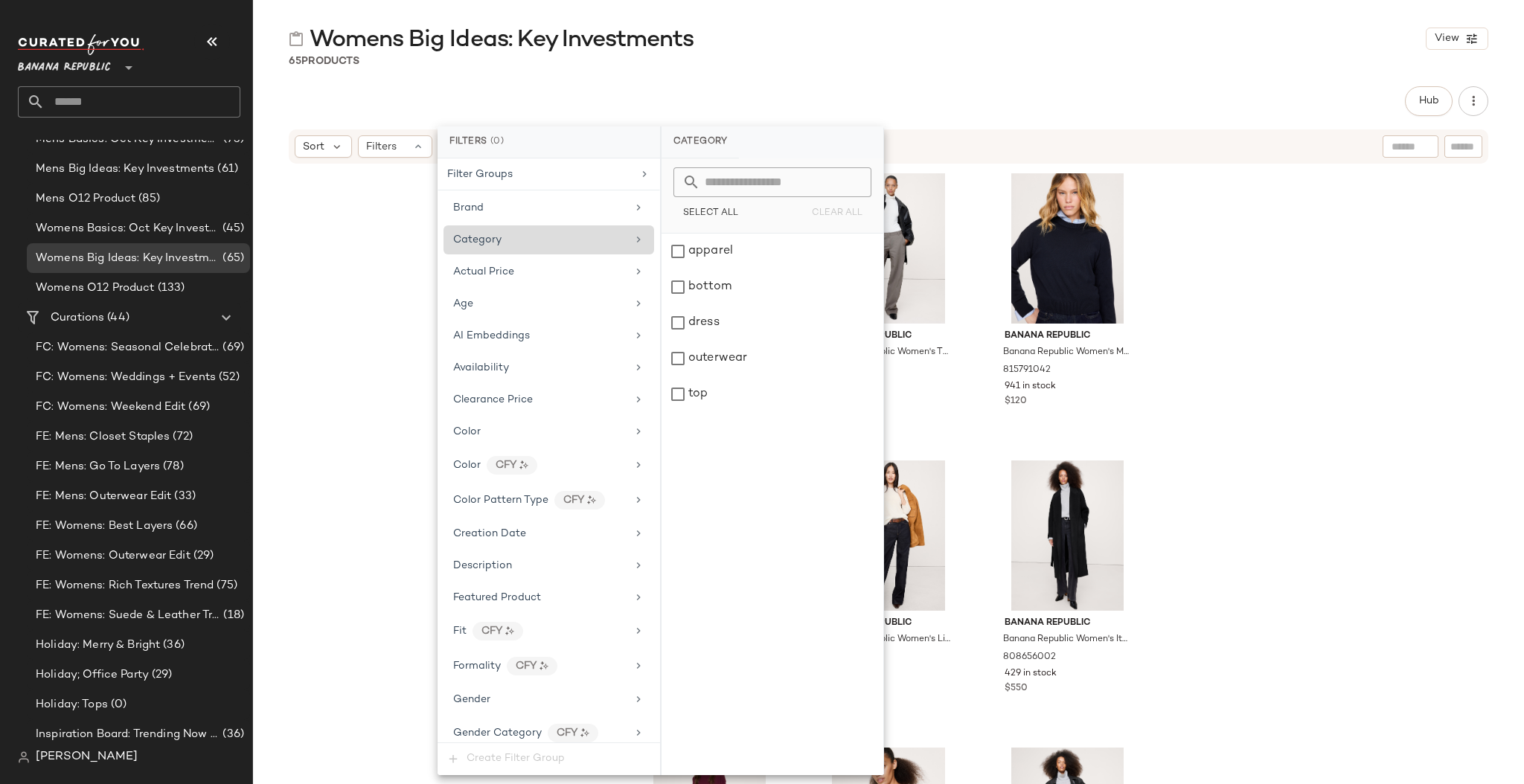
click at [1217, 315] on div "Banana Republic Banana Republic Women's High-Rise Modern Flare Refined Pant Bla…" at bounding box center [888, 493] width 1271 height 656
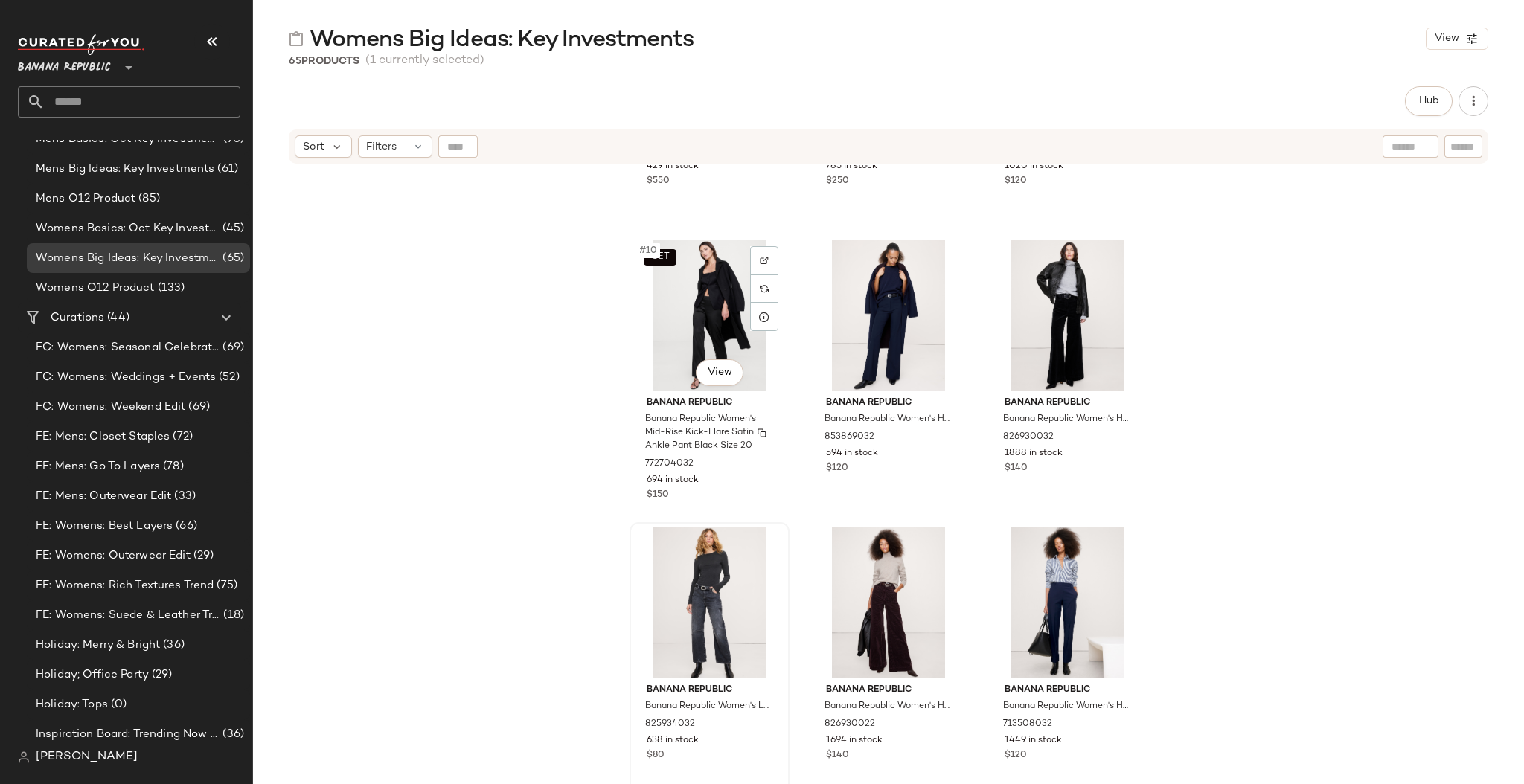
scroll to position [841, 0]
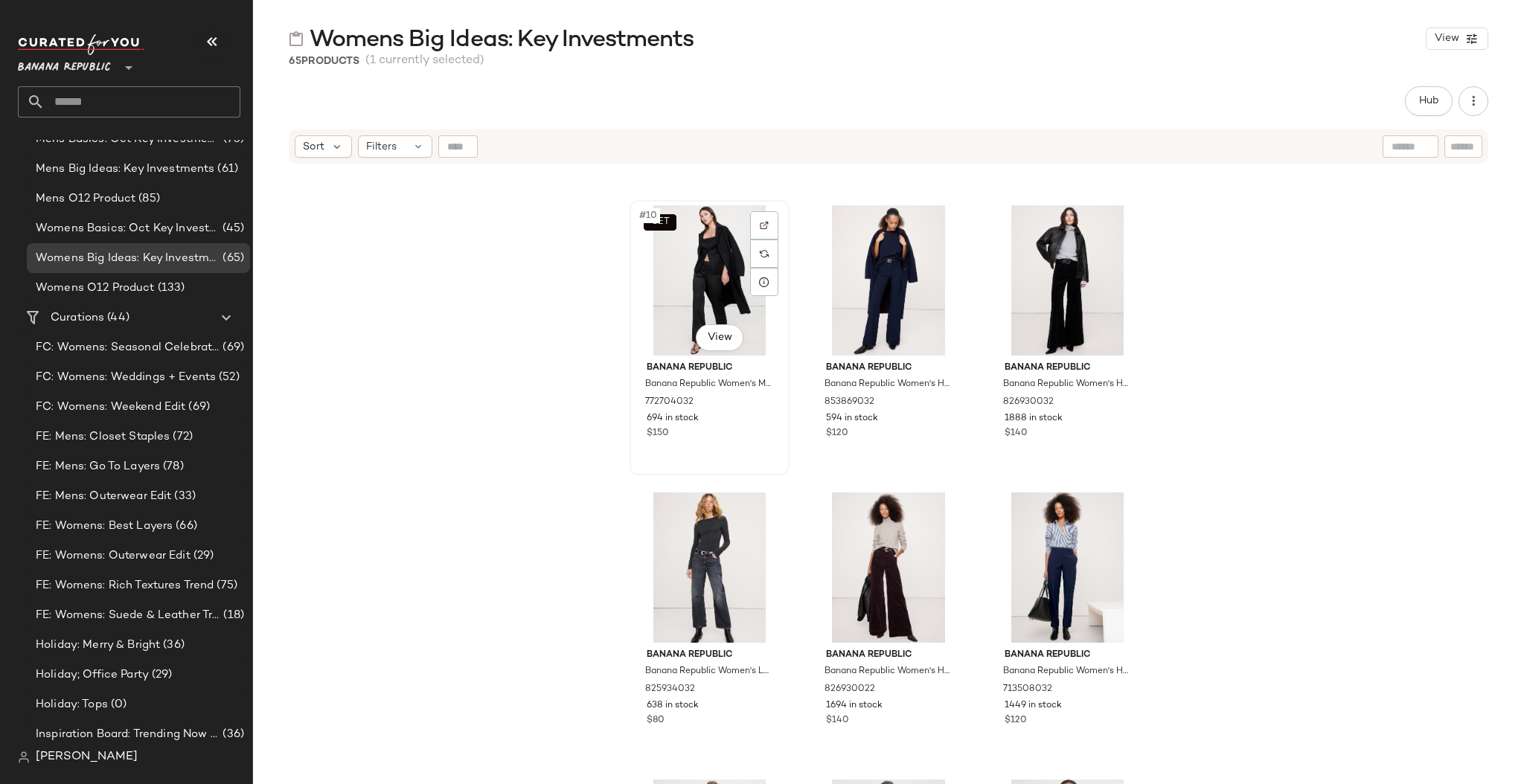
click at [635, 287] on div "SET #10 View" at bounding box center [709, 280] width 150 height 150
click at [820, 288] on div "#11 View" at bounding box center [888, 280] width 150 height 150
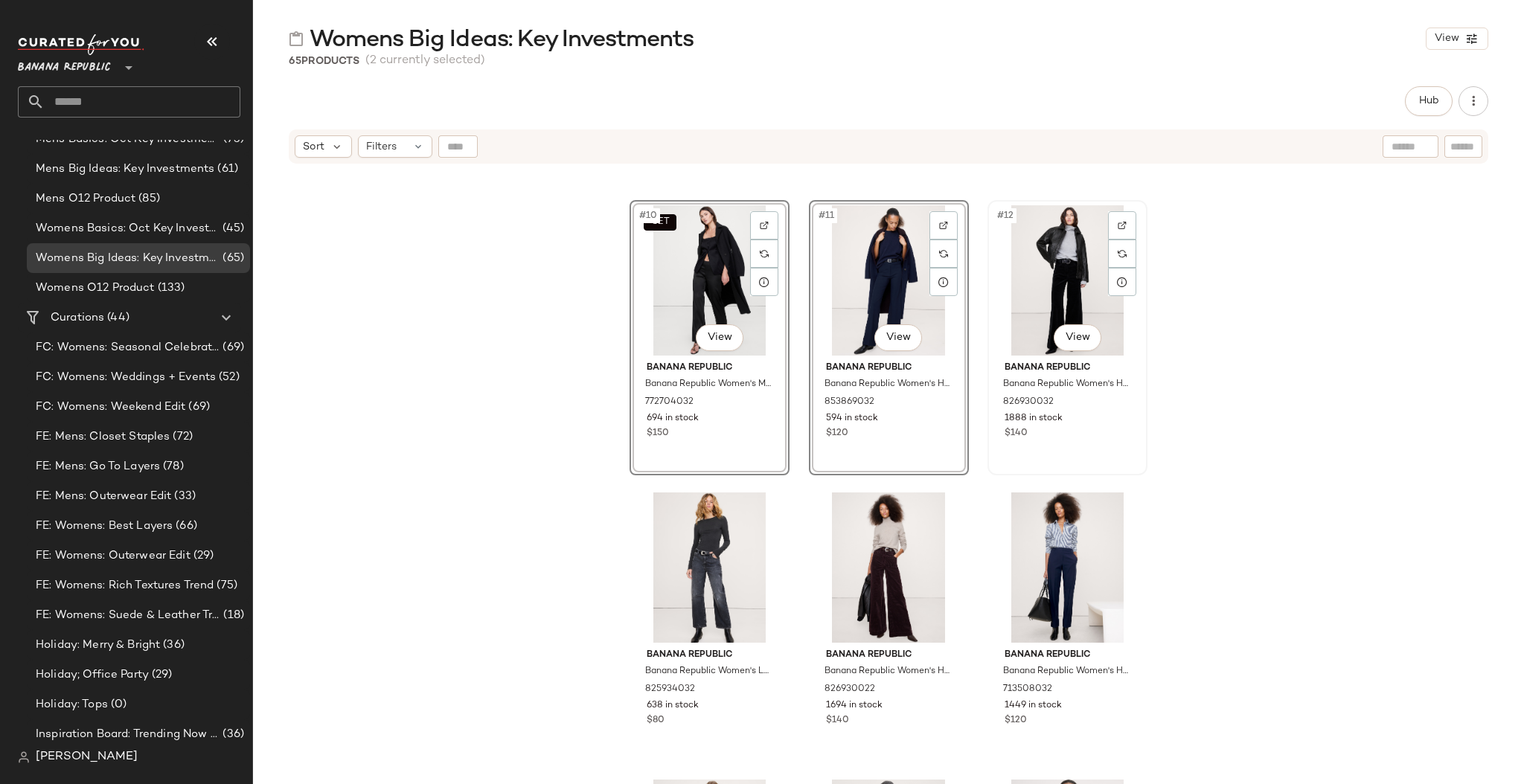
click at [993, 291] on div "#12 View" at bounding box center [1067, 280] width 150 height 150
click at [1134, 555] on div "Banana Republic Banana Republic Women's High-Rise Modern Slim Refined Ankle Pan…" at bounding box center [1067, 686] width 150 height 86
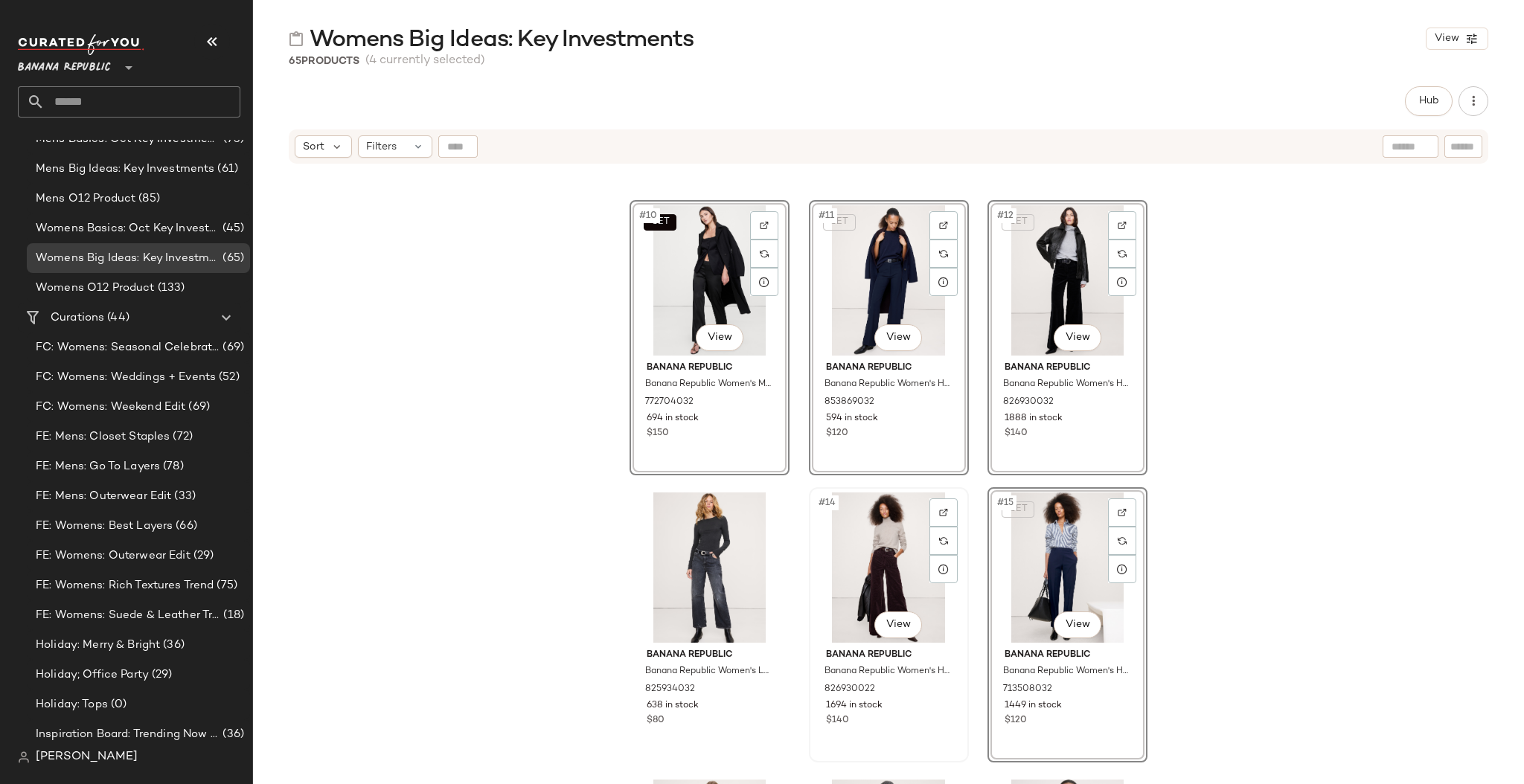
click at [930, 555] on div "#14 View Banana Republic Banana Republic Women's High-Rise Wide-Leg Corduroy Pu…" at bounding box center [889, 624] width 157 height 272
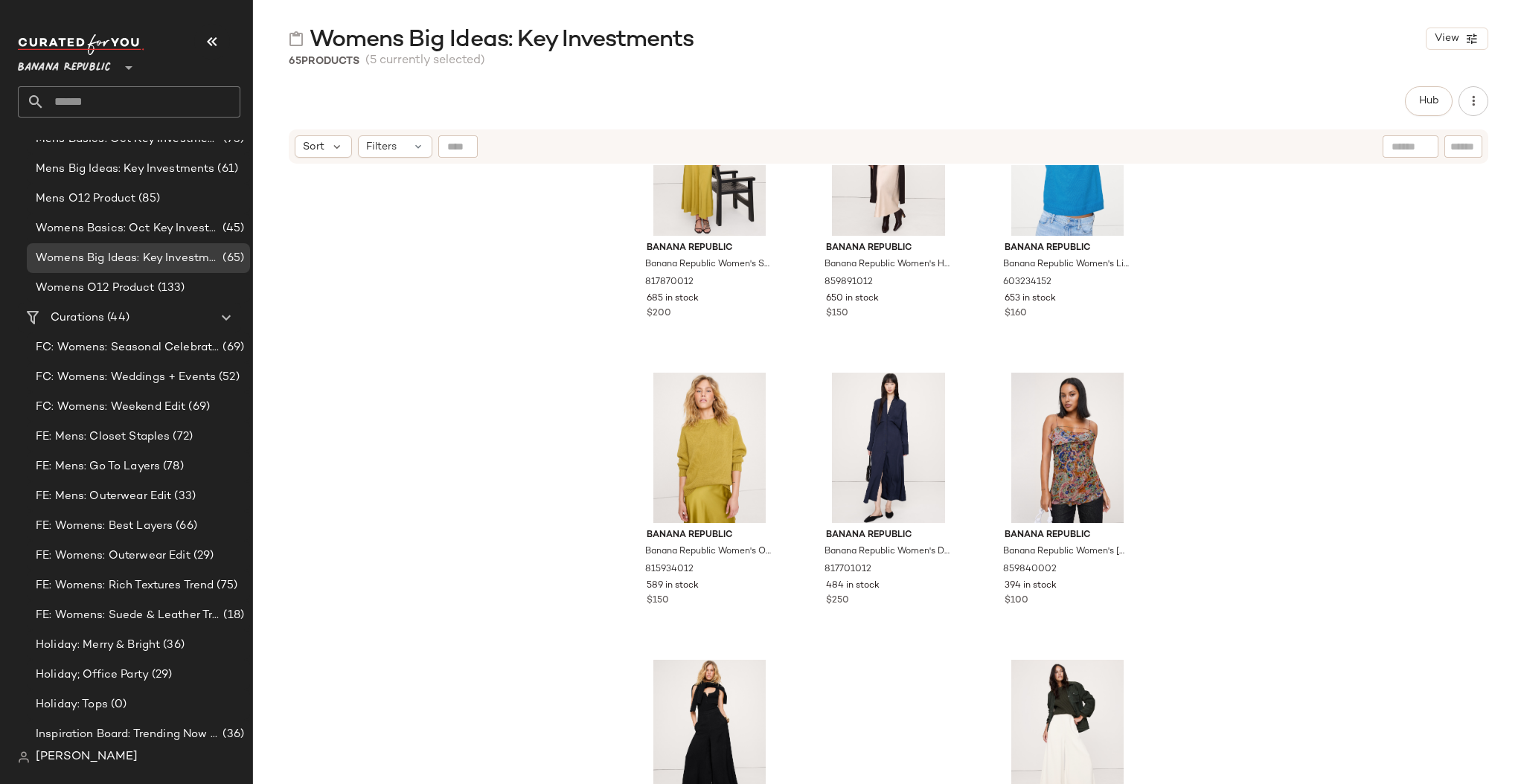
scroll to position [5663, 0]
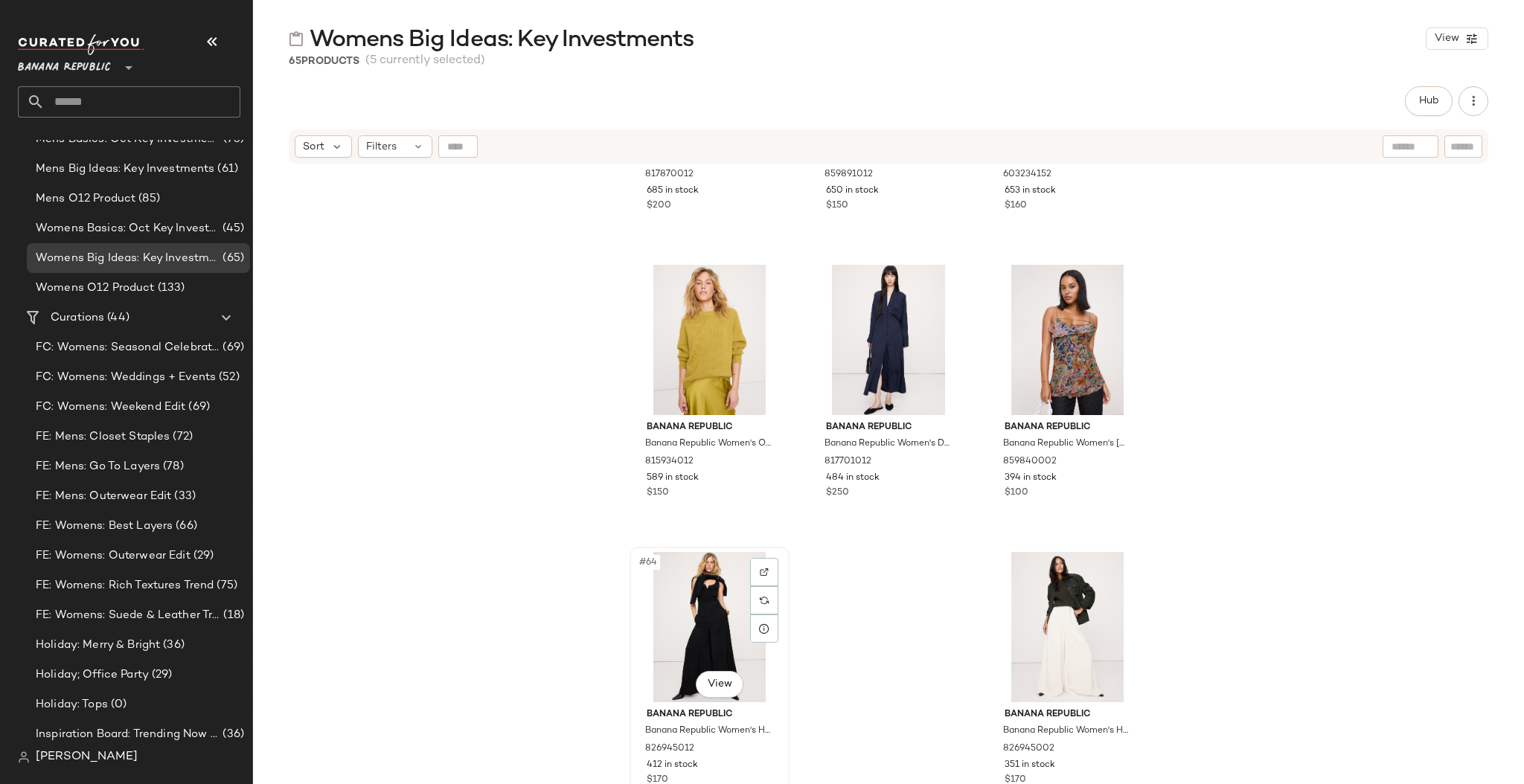
click at [635, 555] on div "#64 View" at bounding box center [709, 627] width 150 height 150
click at [999, 555] on div "#65 View" at bounding box center [1067, 627] width 150 height 150
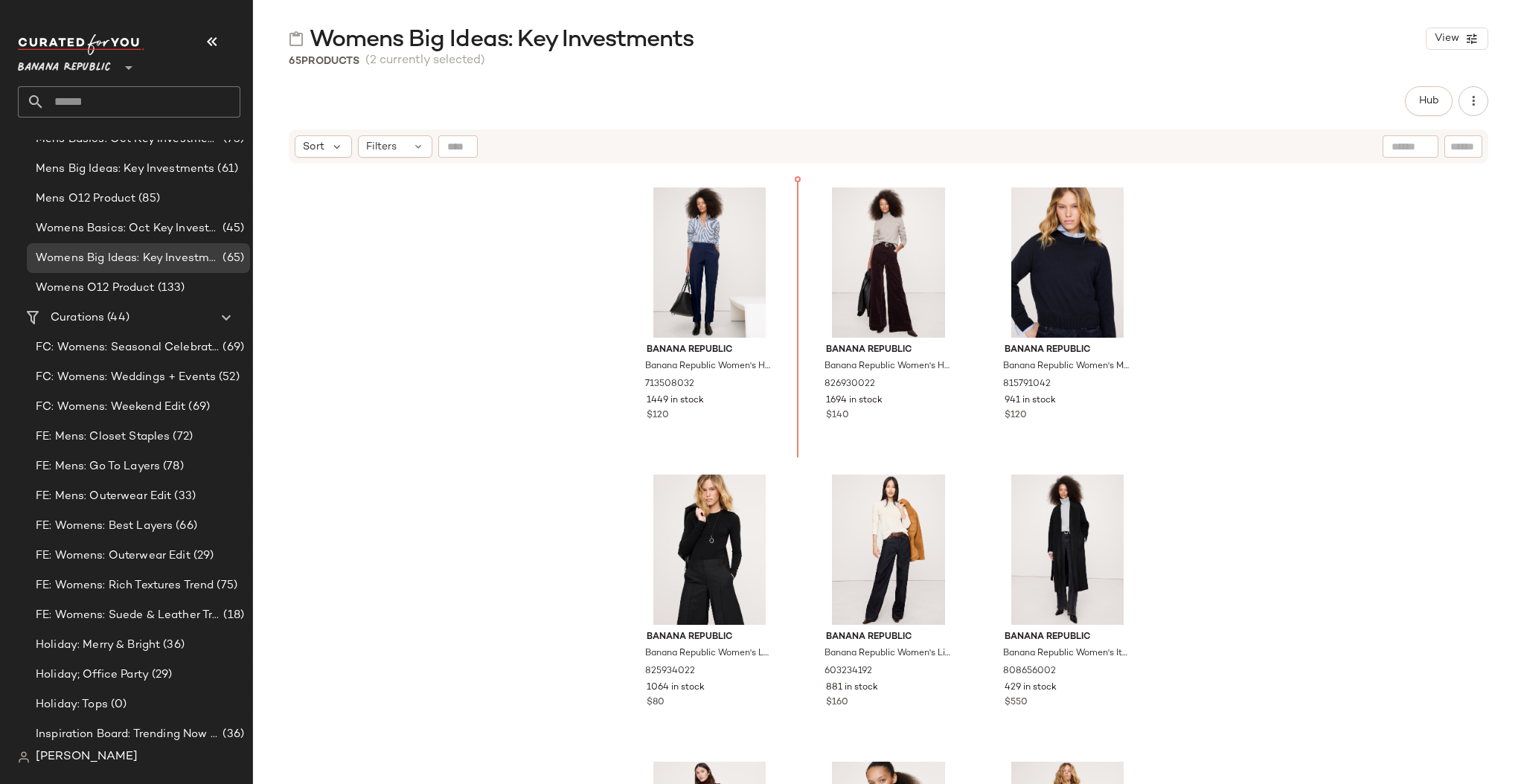
scroll to position [477, 0]
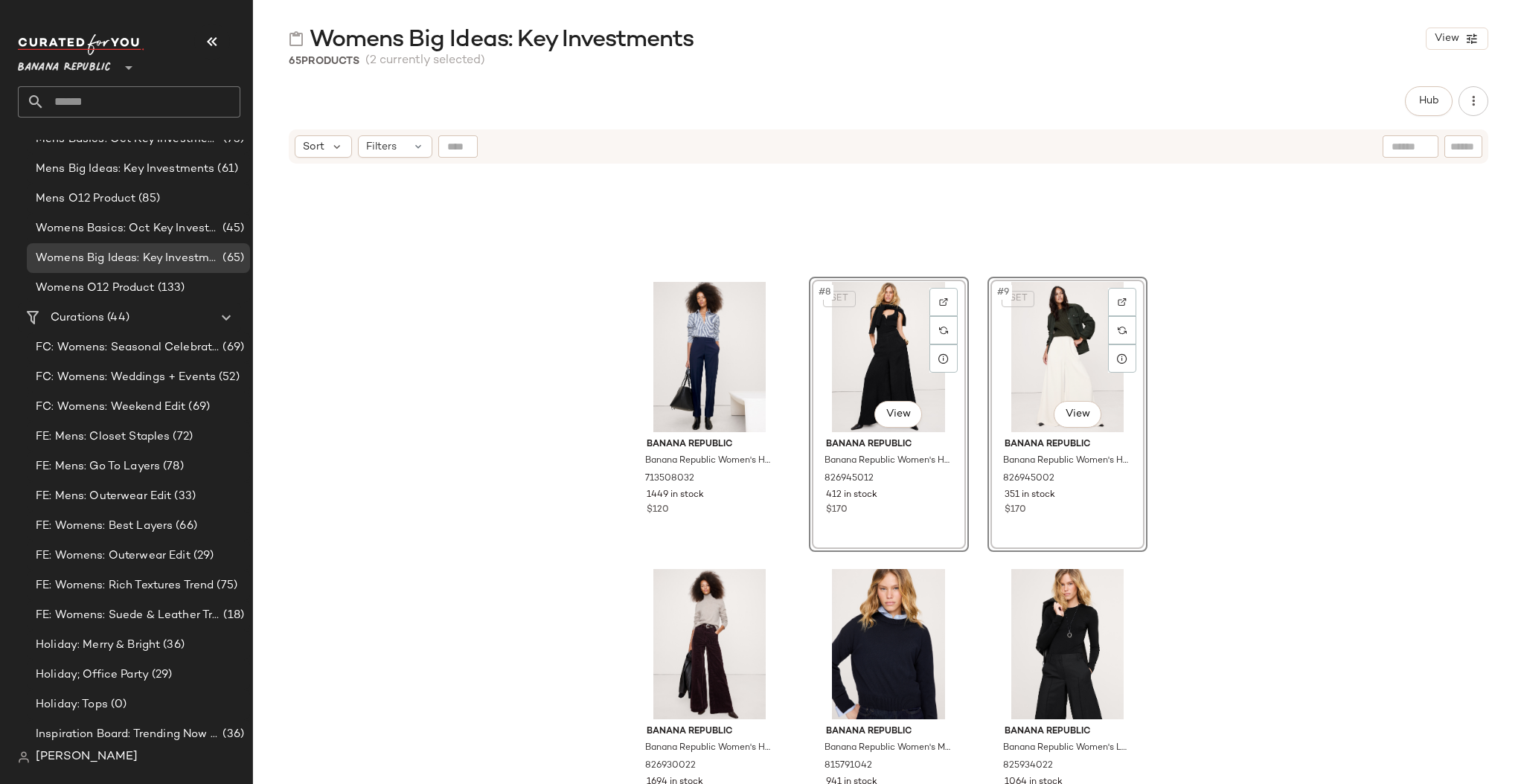
click at [1215, 452] on div "Banana Republic Banana Republic Women's High-Rise Modern Slim Refined Ankle Pan…" at bounding box center [888, 493] width 1271 height 656
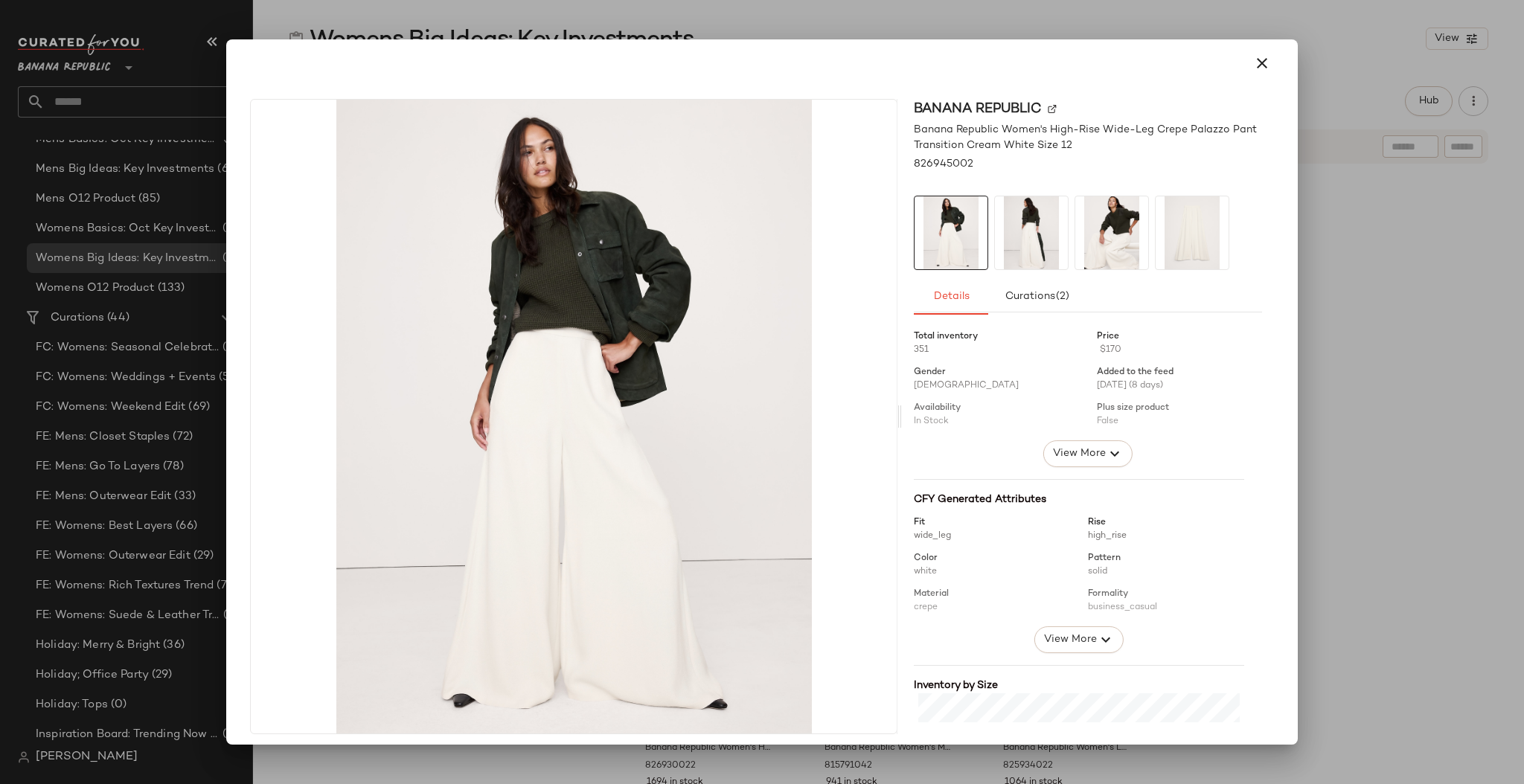
click at [1217, 57] on icon "button" at bounding box center [1261, 63] width 18 height 18
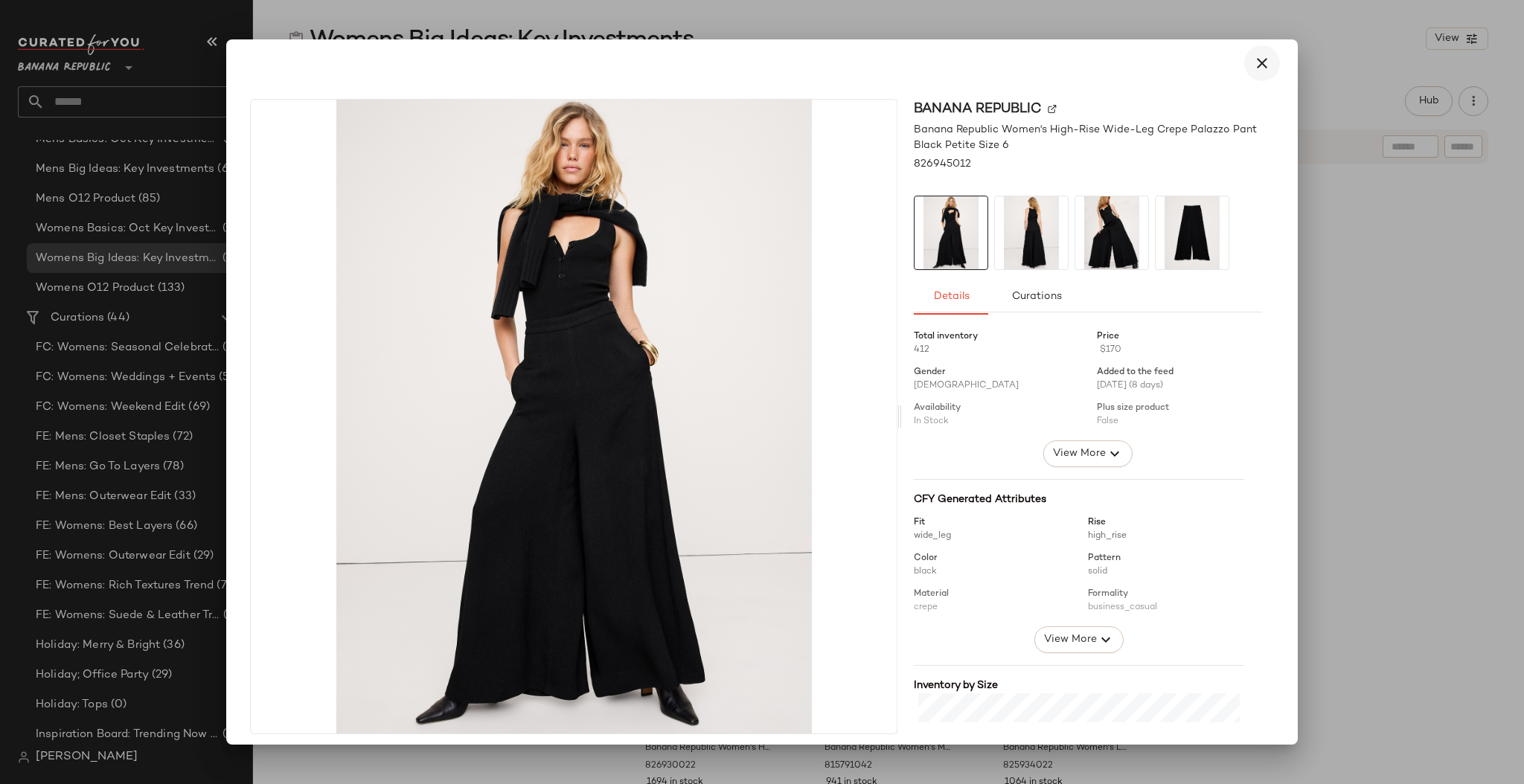
click at [1217, 65] on icon "button" at bounding box center [1261, 63] width 18 height 18
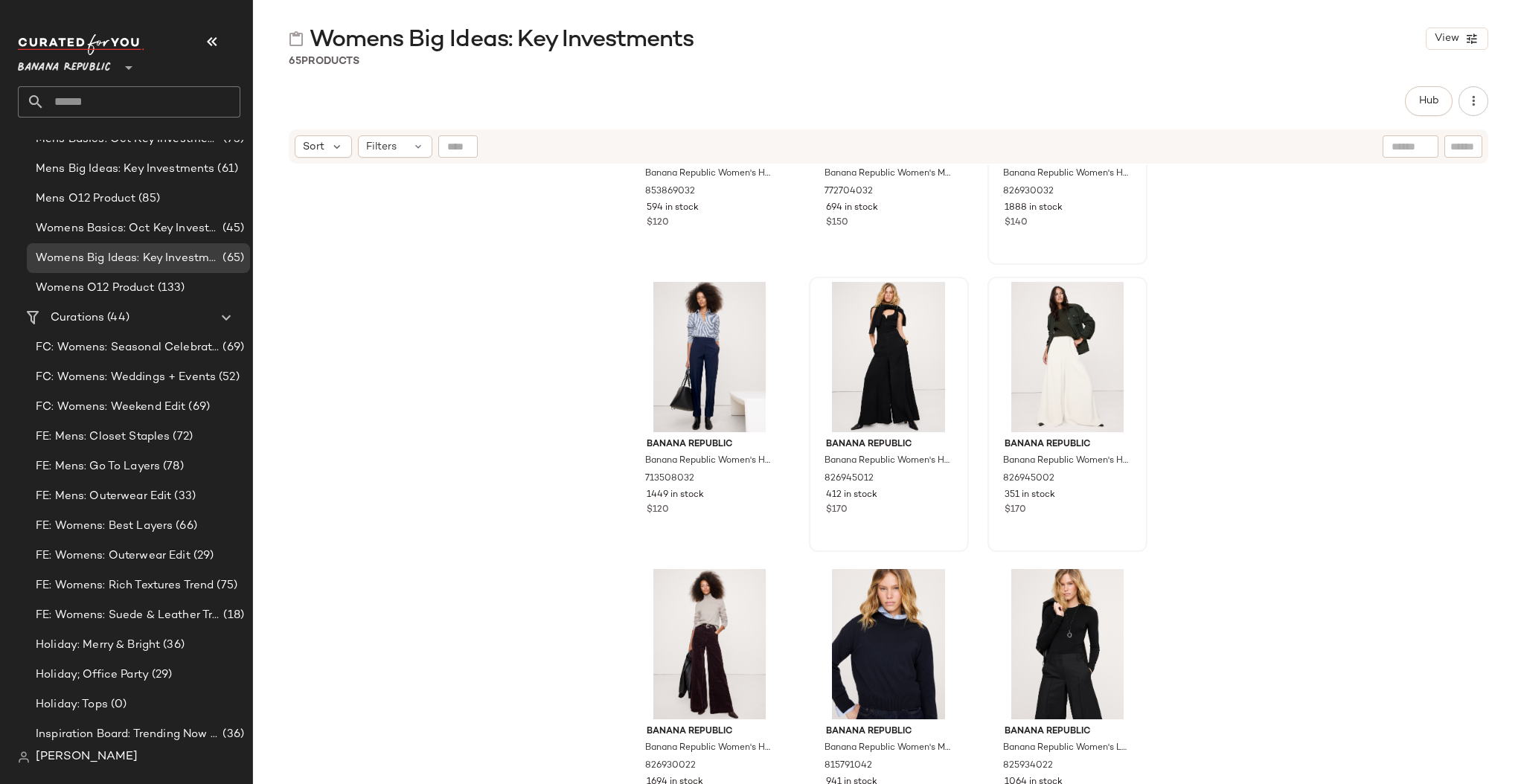
scroll to position [0, 0]
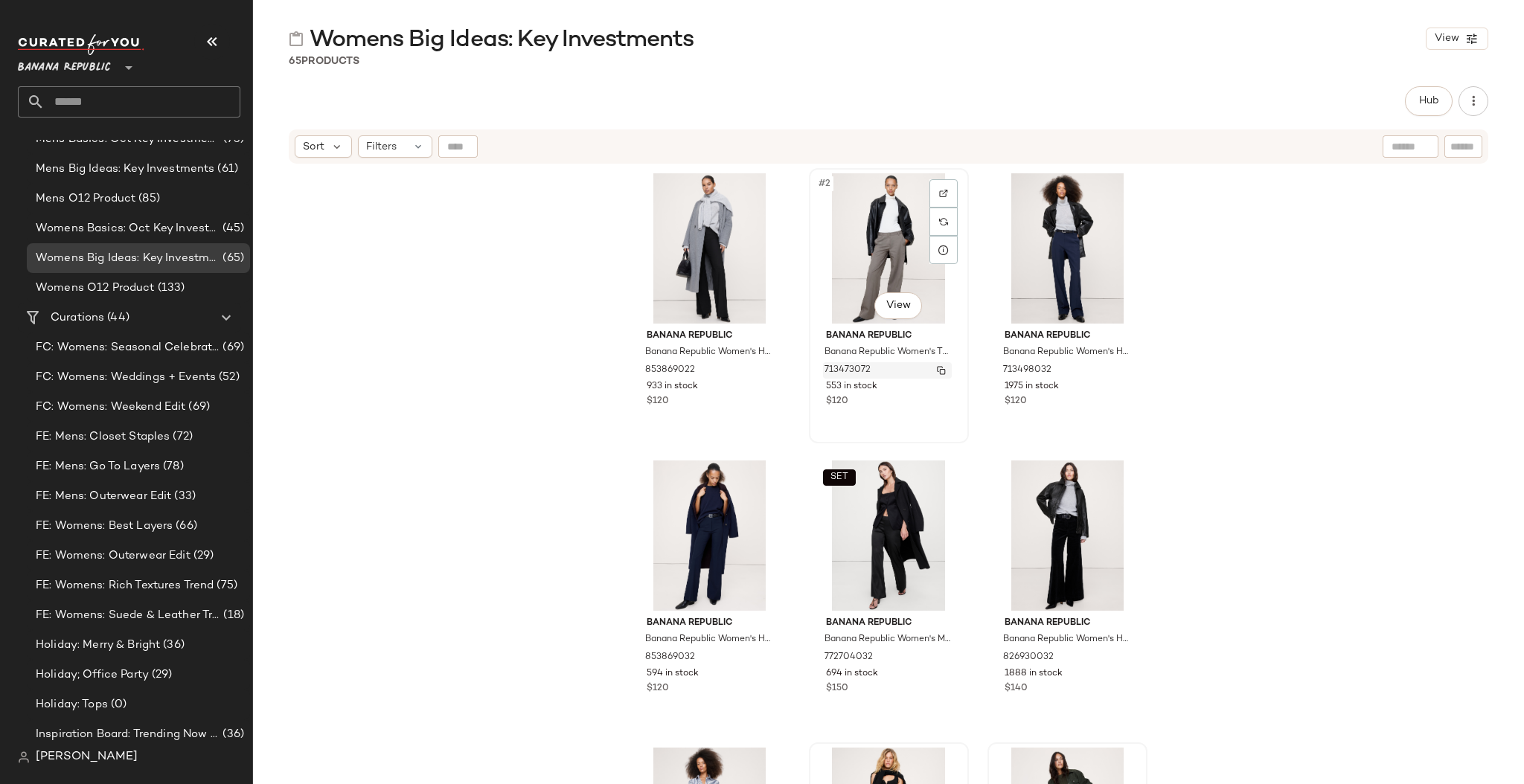
click at [937, 367] on img "button" at bounding box center [941, 370] width 9 height 9
click at [937, 368] on img "button" at bounding box center [941, 370] width 9 height 9
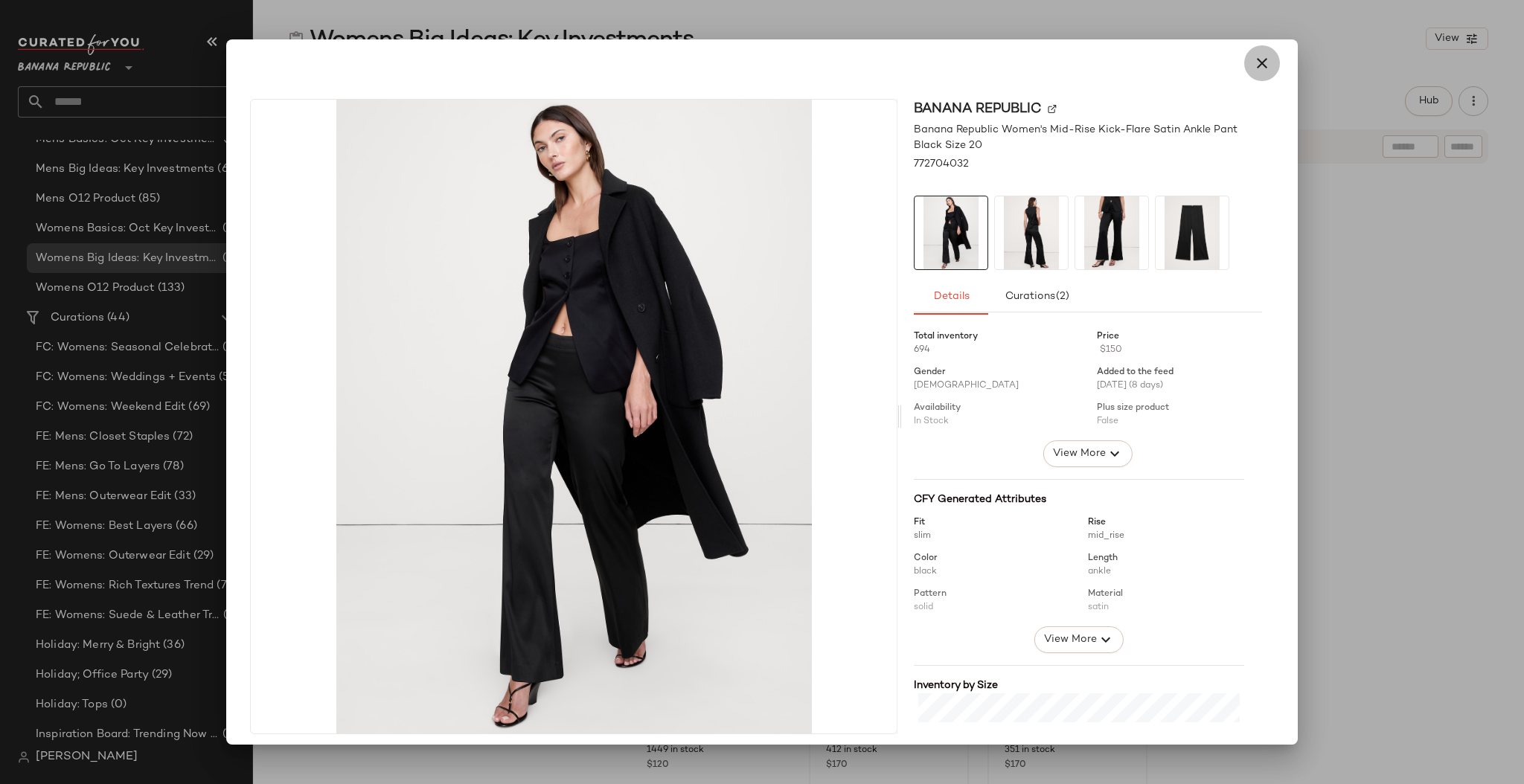
click at [1217, 68] on icon "button" at bounding box center [1261, 63] width 18 height 18
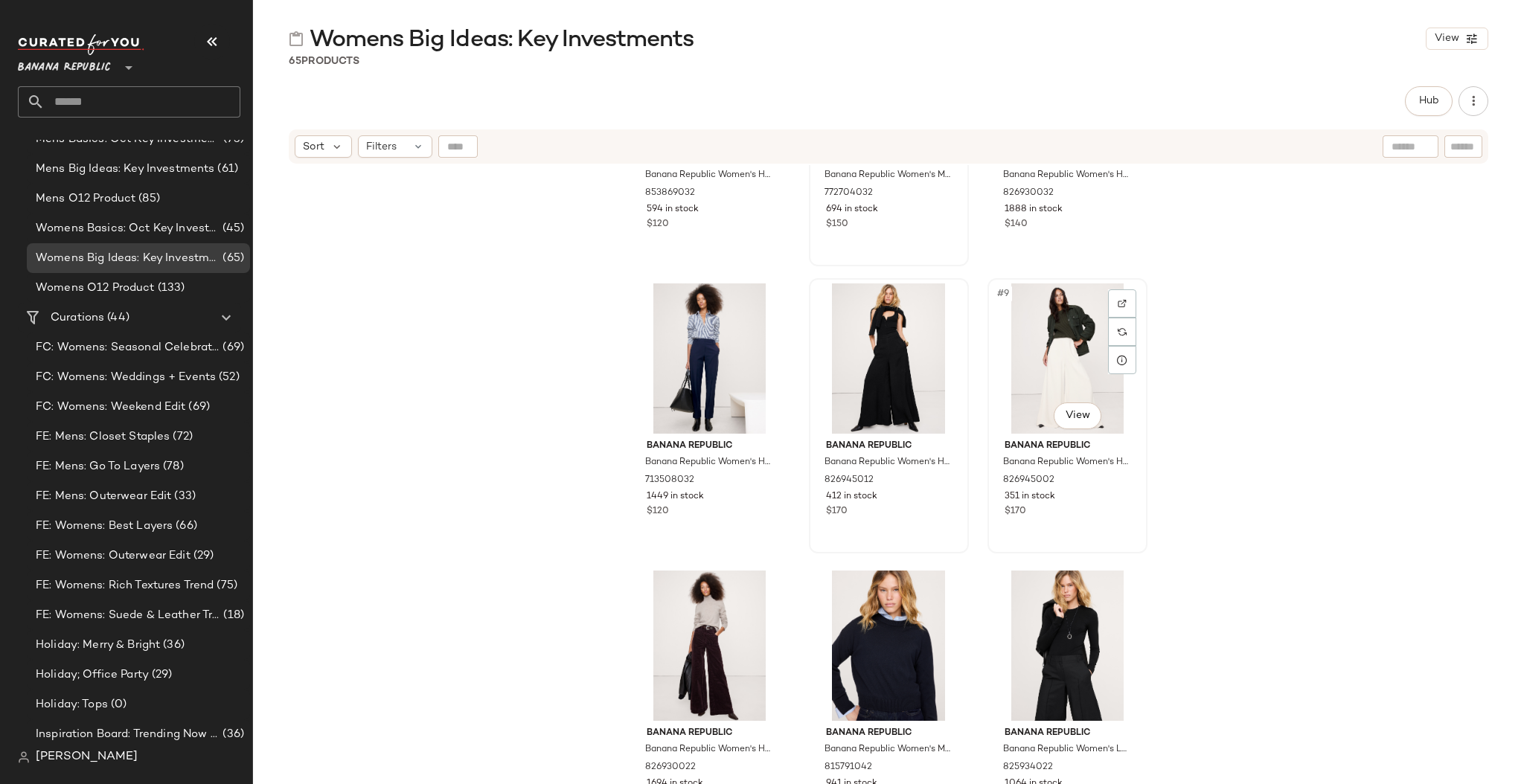
scroll to position [497, 0]
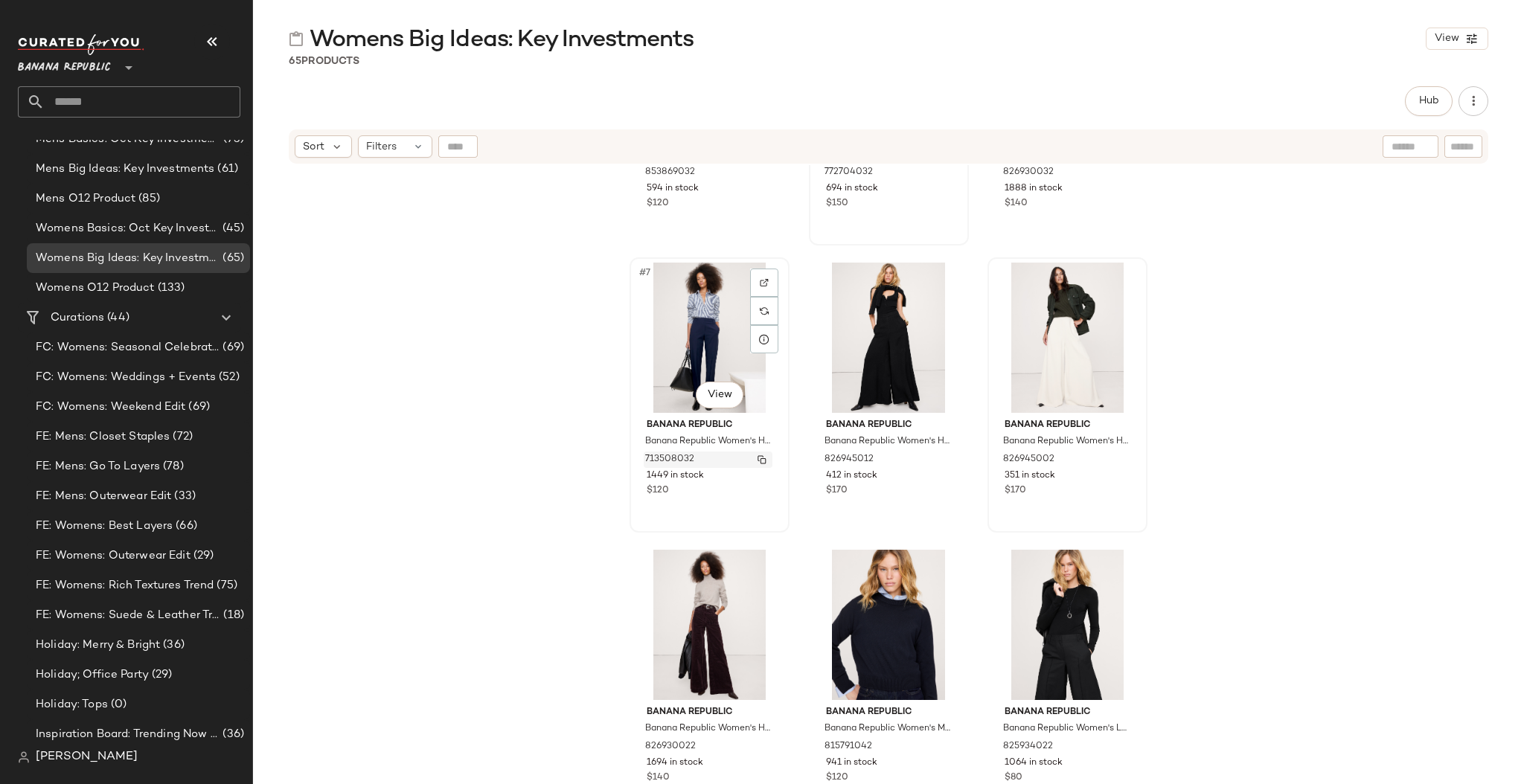
click at [758, 458] on img "button" at bounding box center [762, 460] width 9 height 9
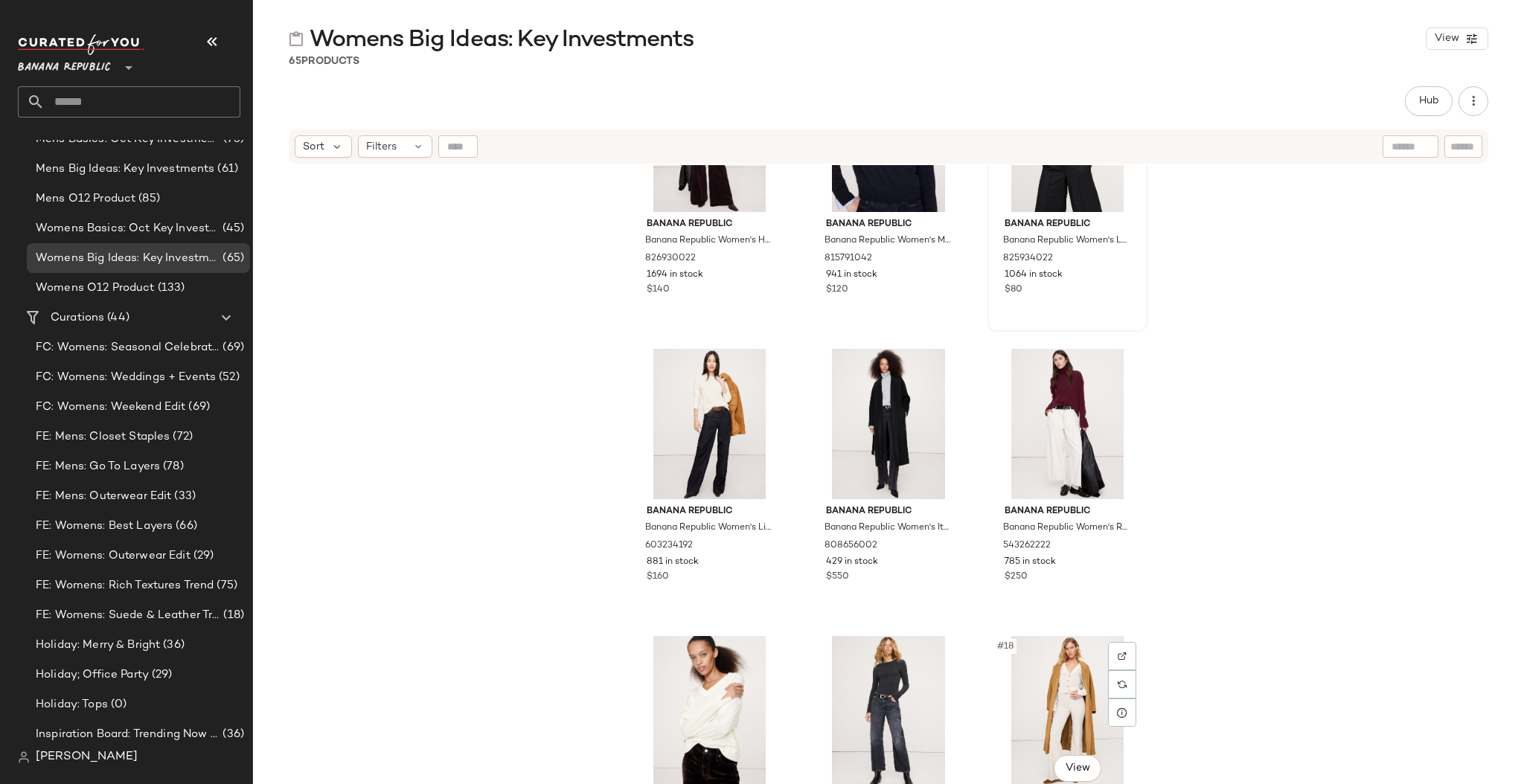
scroll to position [1129, 0]
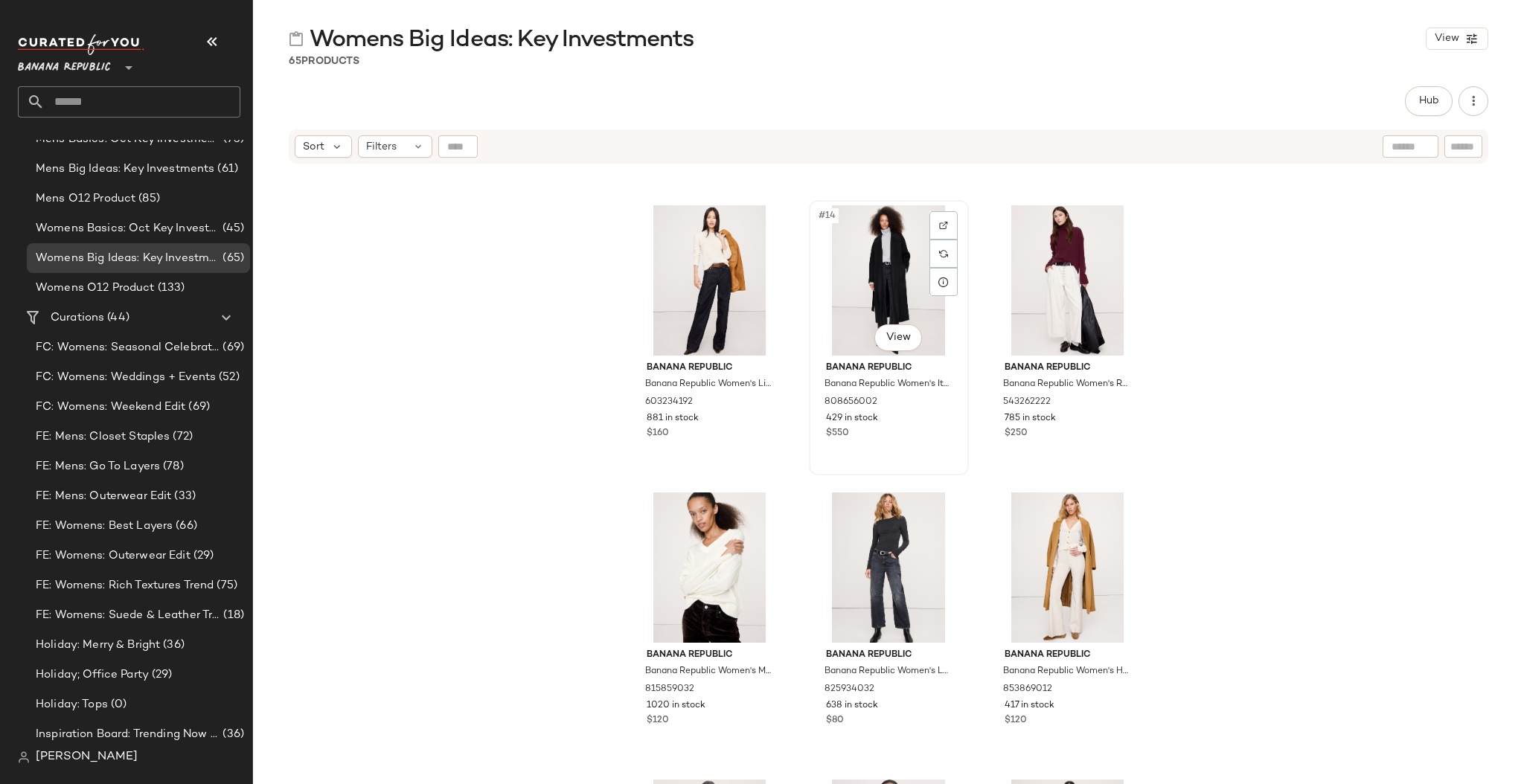
click at [820, 265] on div "#14 View" at bounding box center [888, 280] width 150 height 150
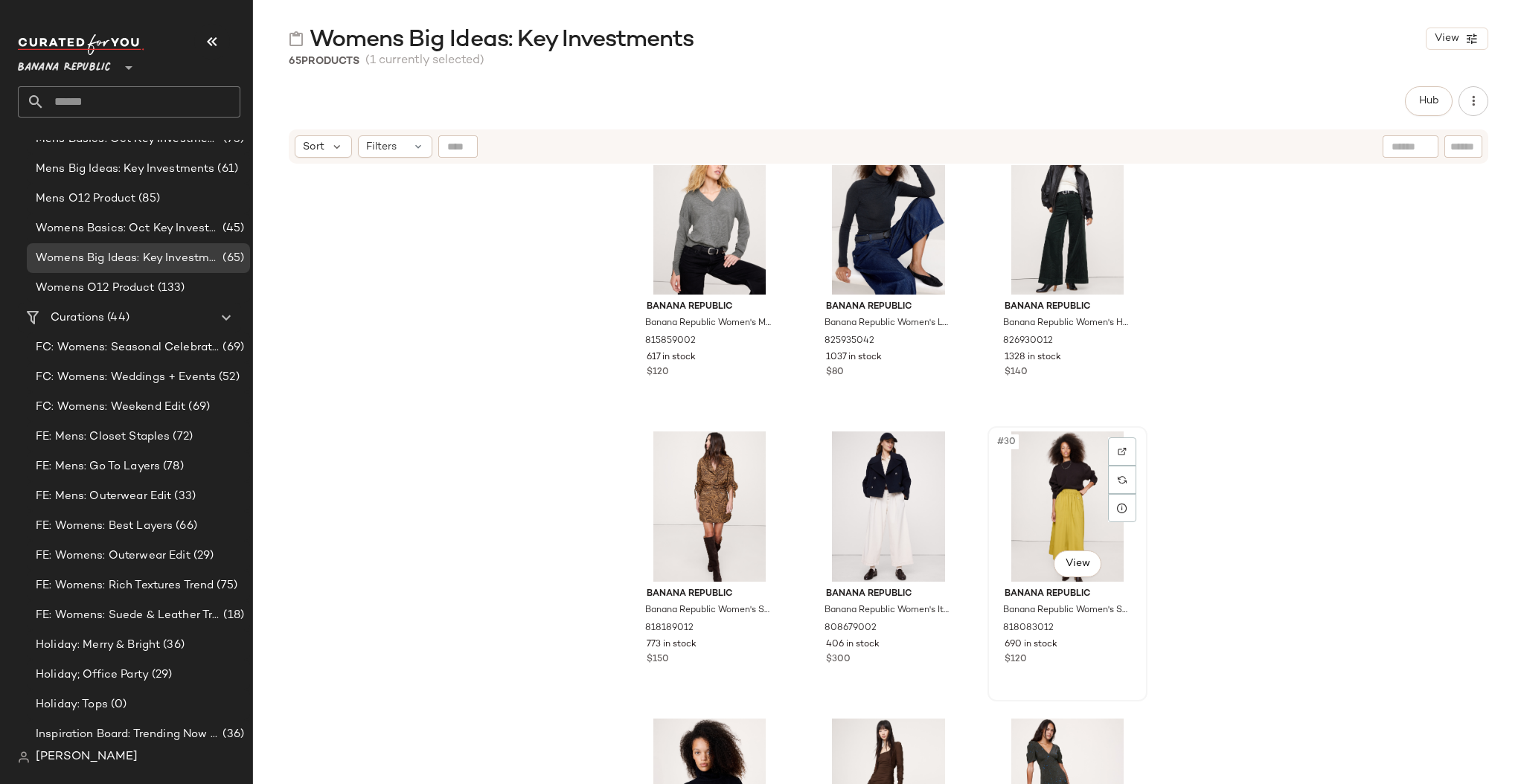
scroll to position [2423, 0]
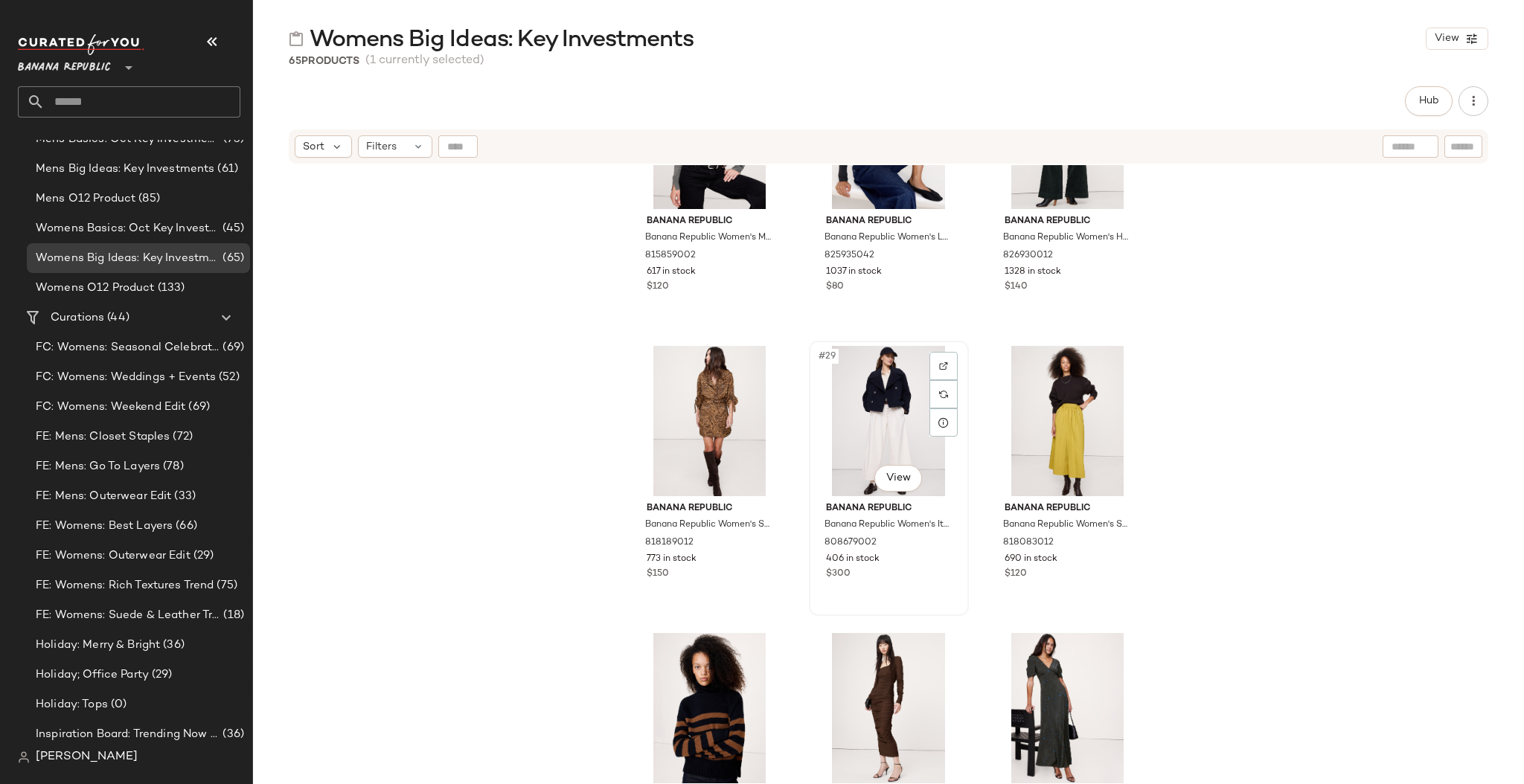
click at [817, 413] on div "#29 View" at bounding box center [888, 421] width 150 height 150
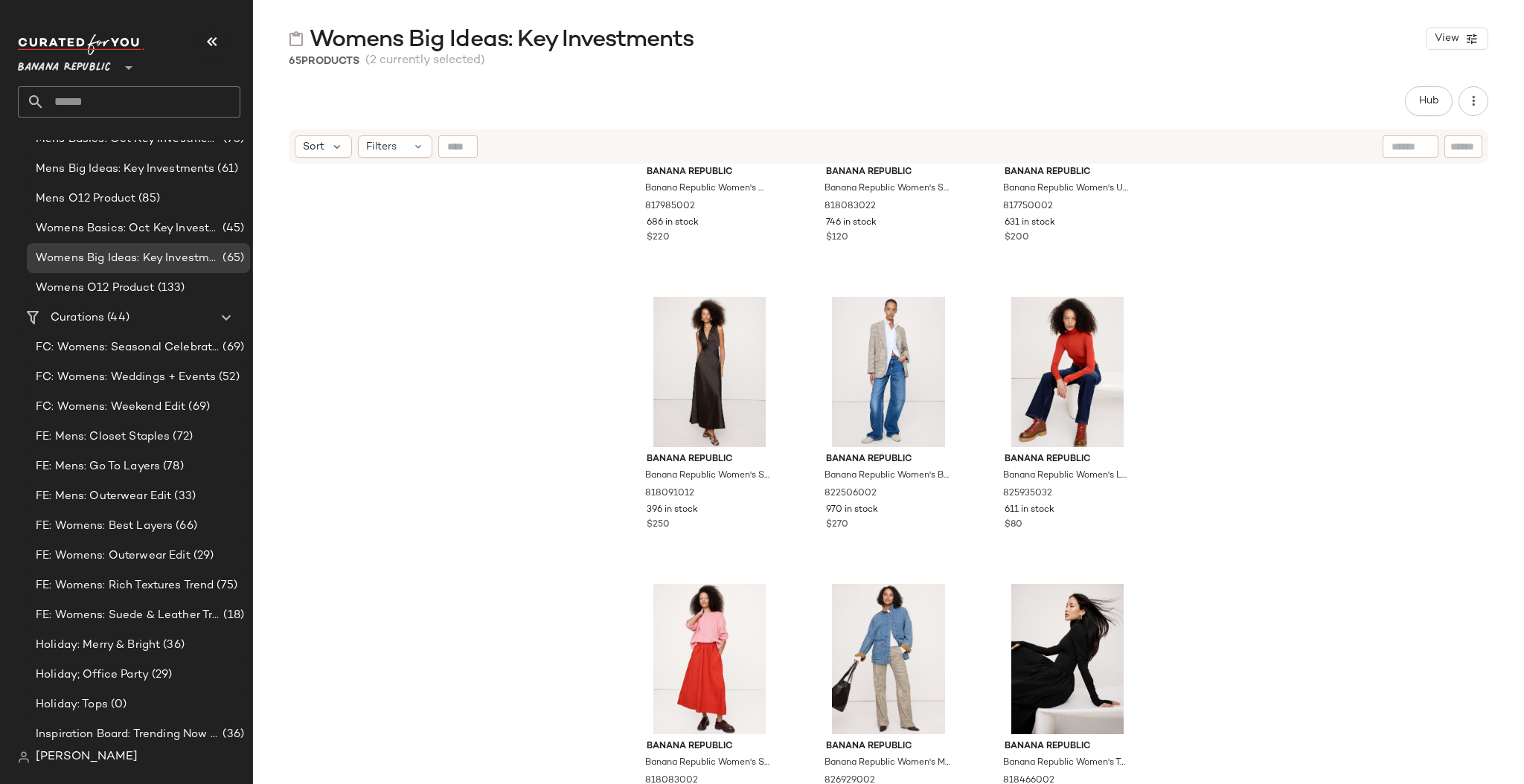
scroll to position [3338, 0]
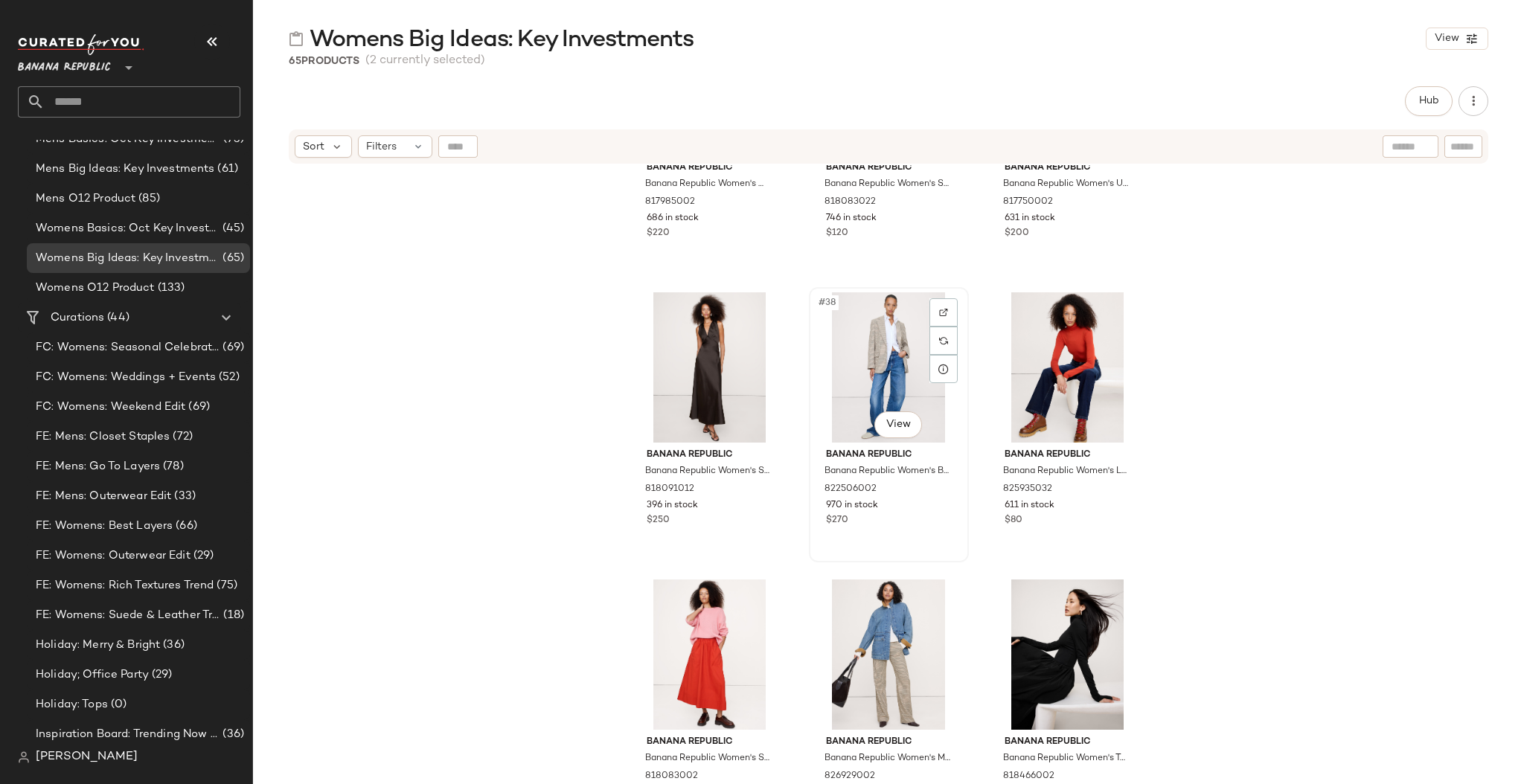
click at [816, 390] on div "#38 View" at bounding box center [888, 367] width 150 height 150
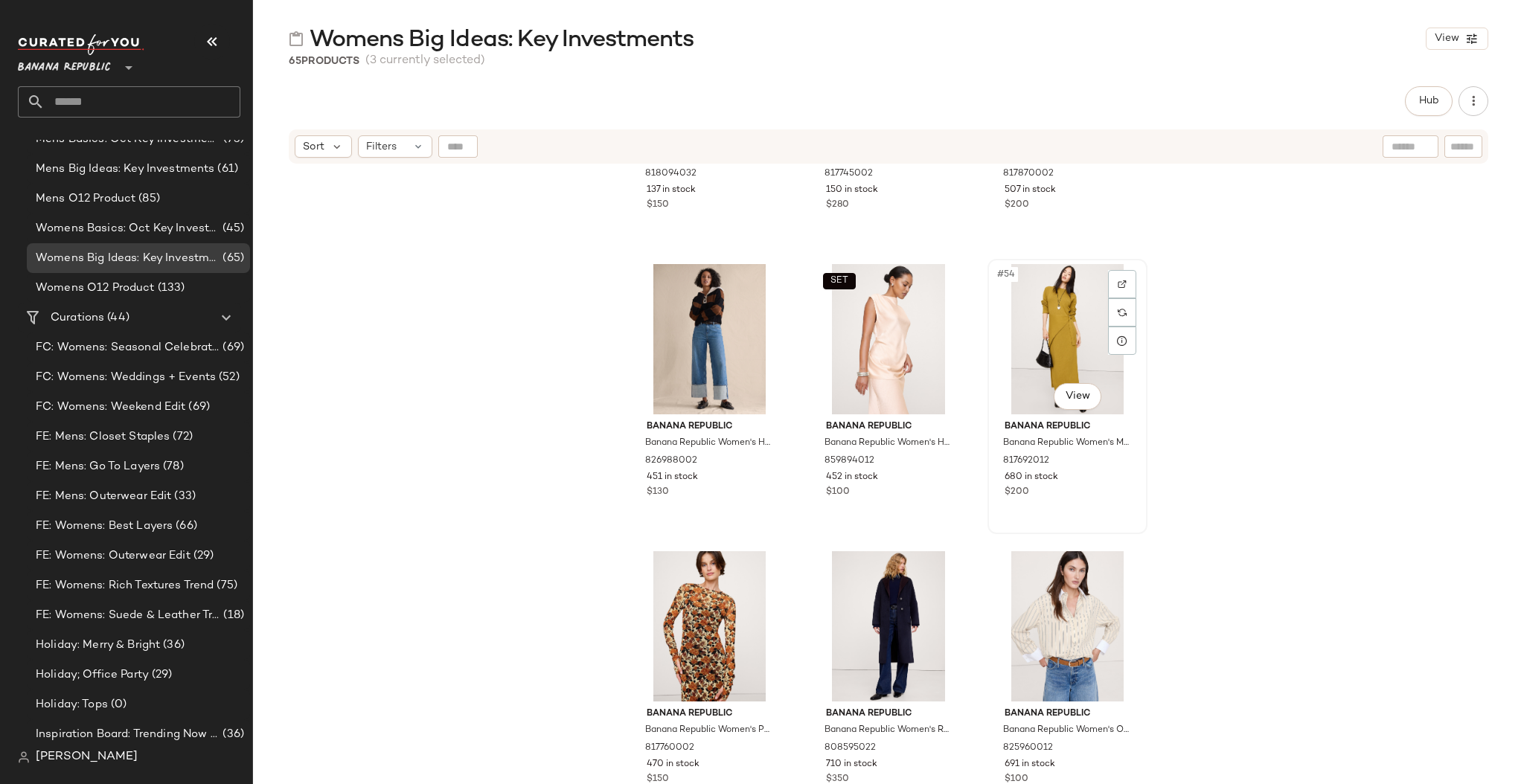
scroll to position [4925, 0]
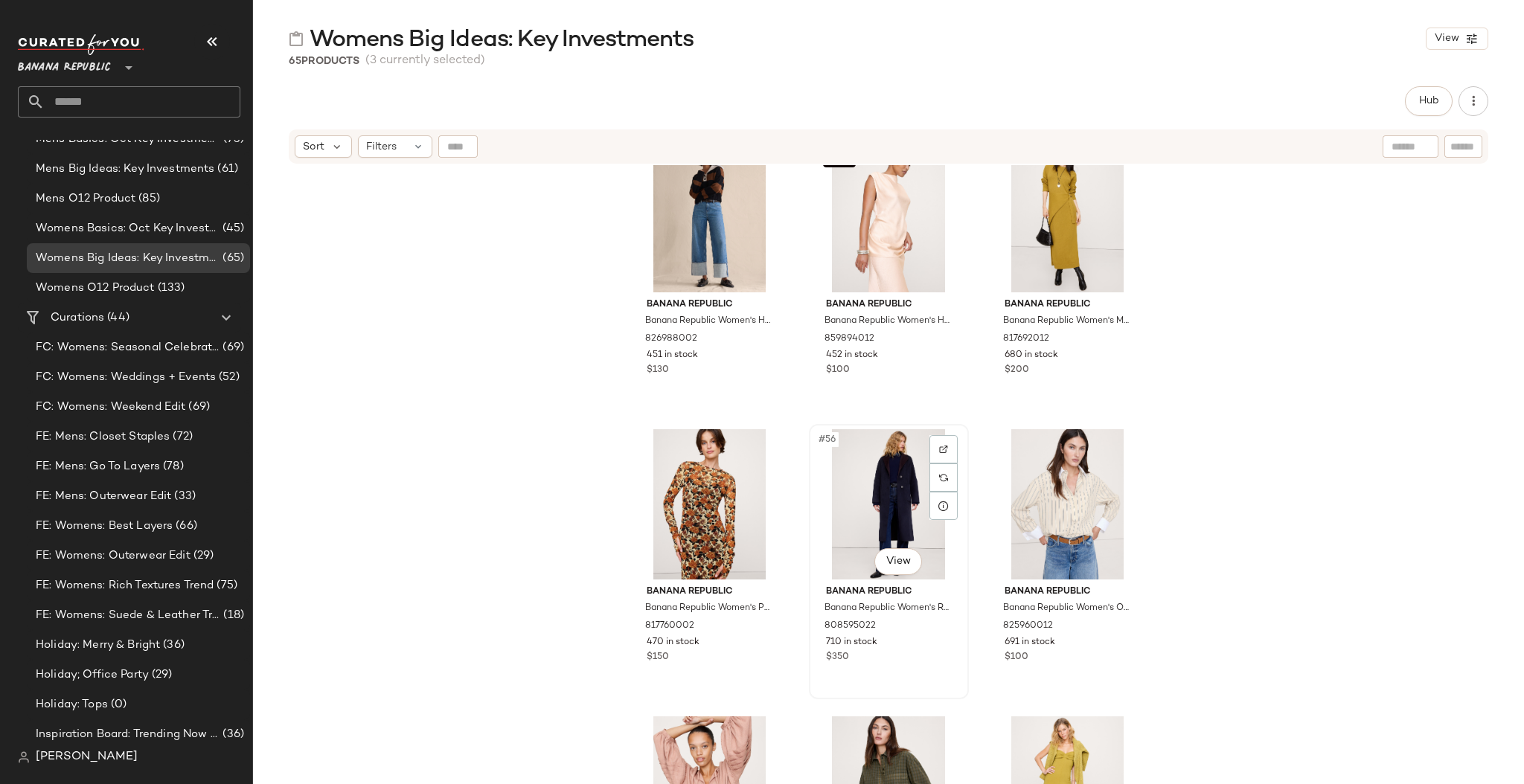
click at [820, 524] on div "#56 View" at bounding box center [888, 504] width 150 height 150
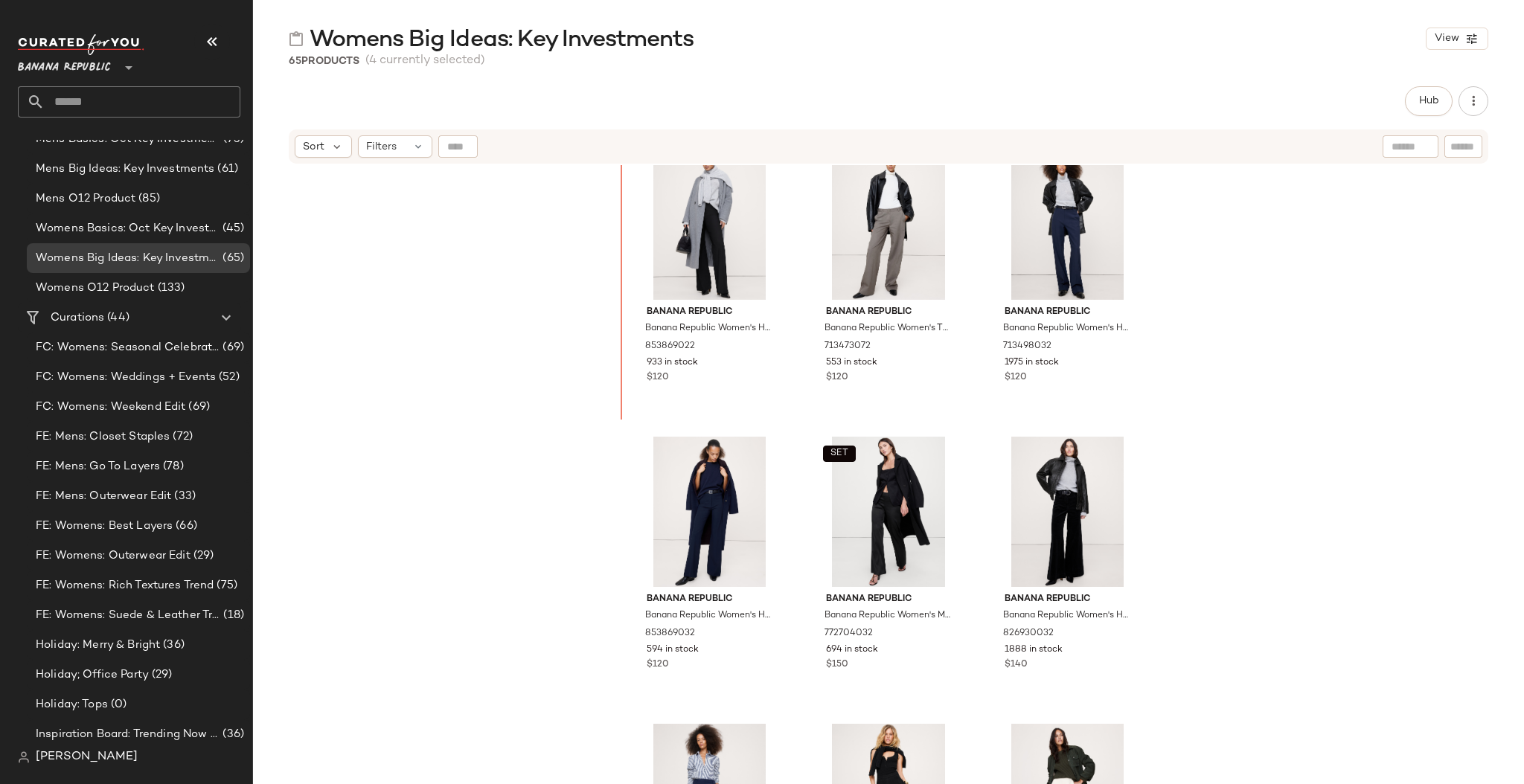
scroll to position [0, 0]
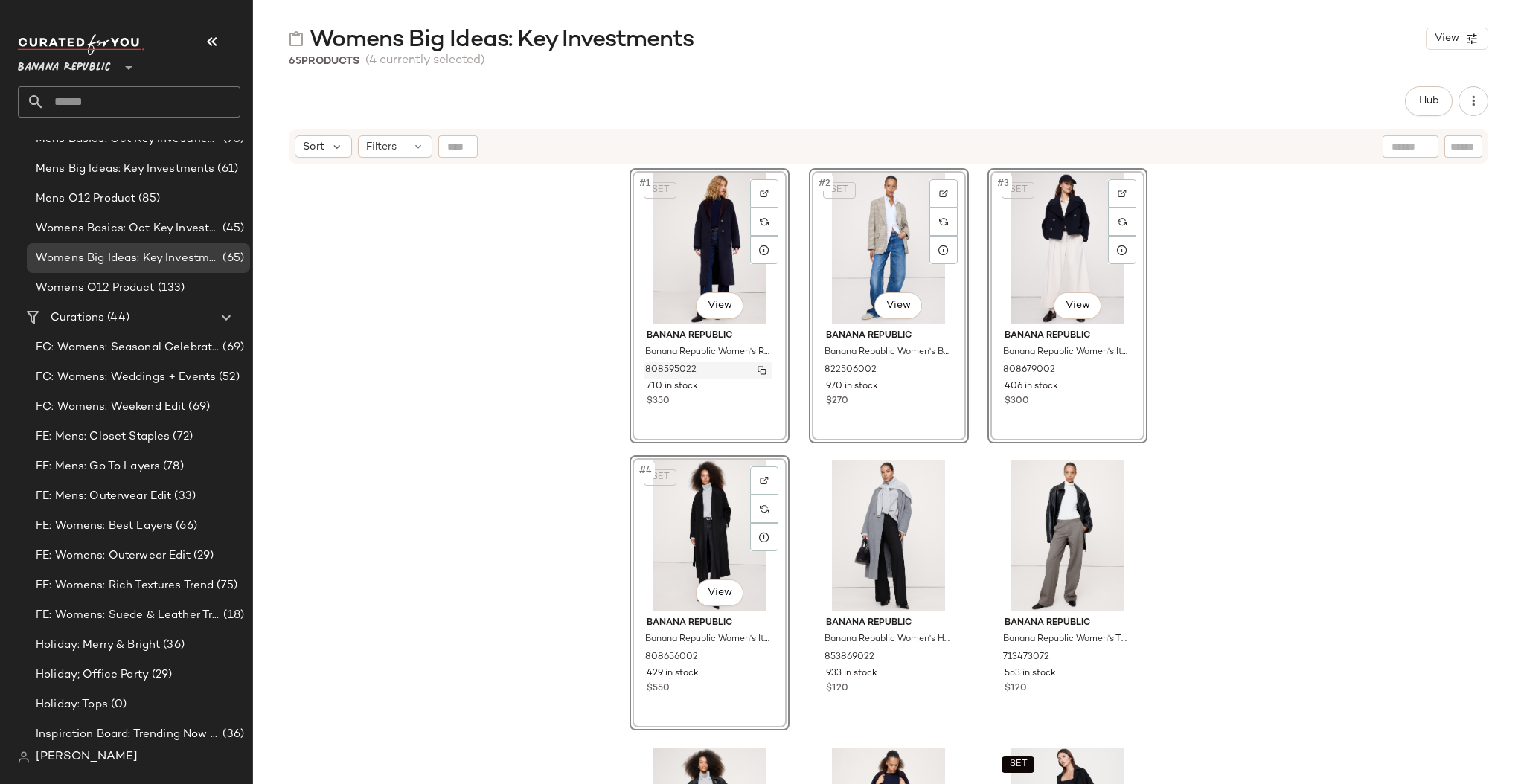
click at [645, 366] on span "808595022" at bounding box center [671, 370] width 51 height 13
click at [759, 368] on img "button" at bounding box center [762, 370] width 9 height 9
click at [1116, 366] on img "button" at bounding box center [1120, 370] width 9 height 9
click at [757, 555] on img "button" at bounding box center [762, 658] width 9 height 9
click at [1116, 367] on img "button" at bounding box center [1120, 370] width 9 height 9
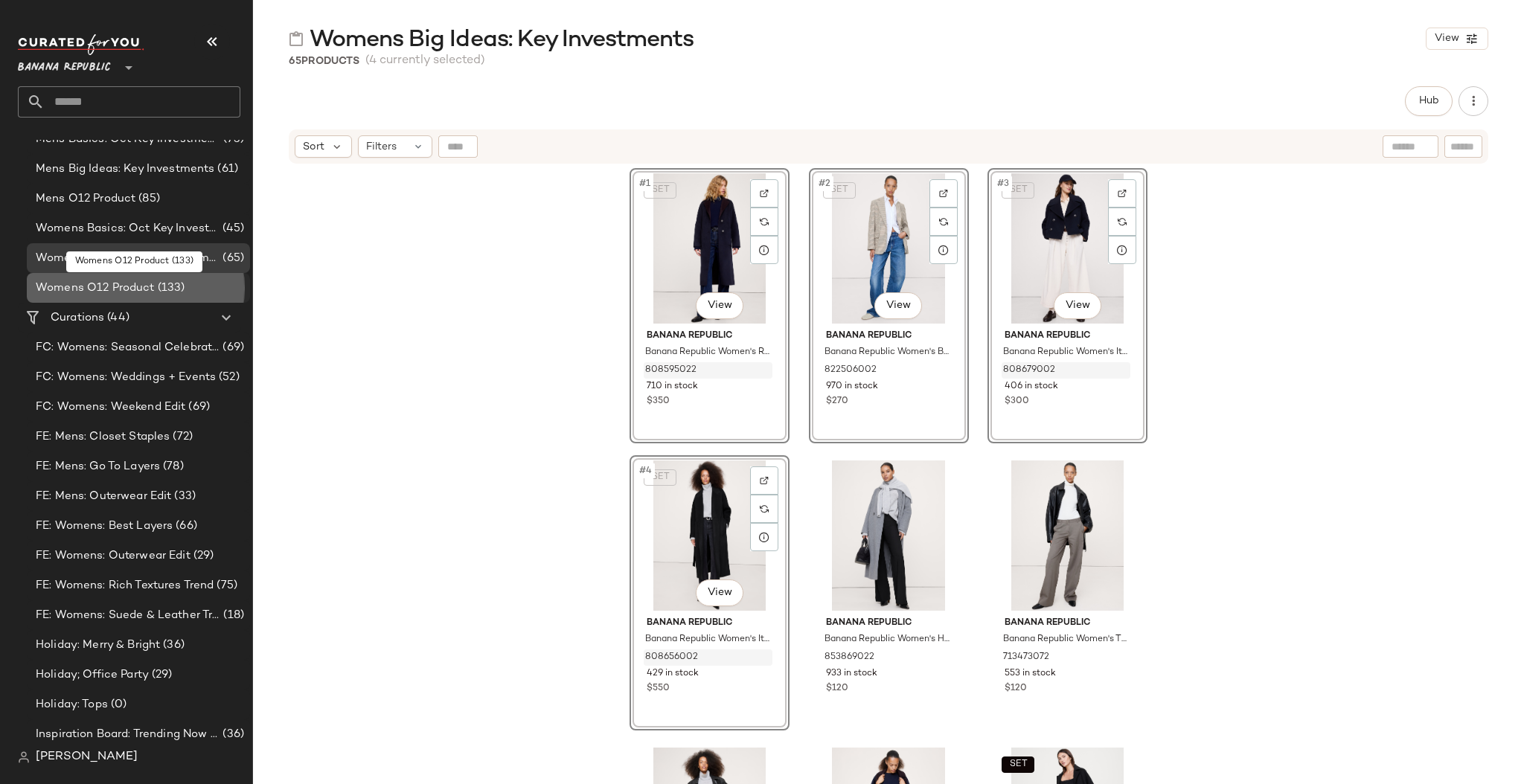
click at [117, 287] on span "Womens O12 Product" at bounding box center [95, 288] width 119 height 17
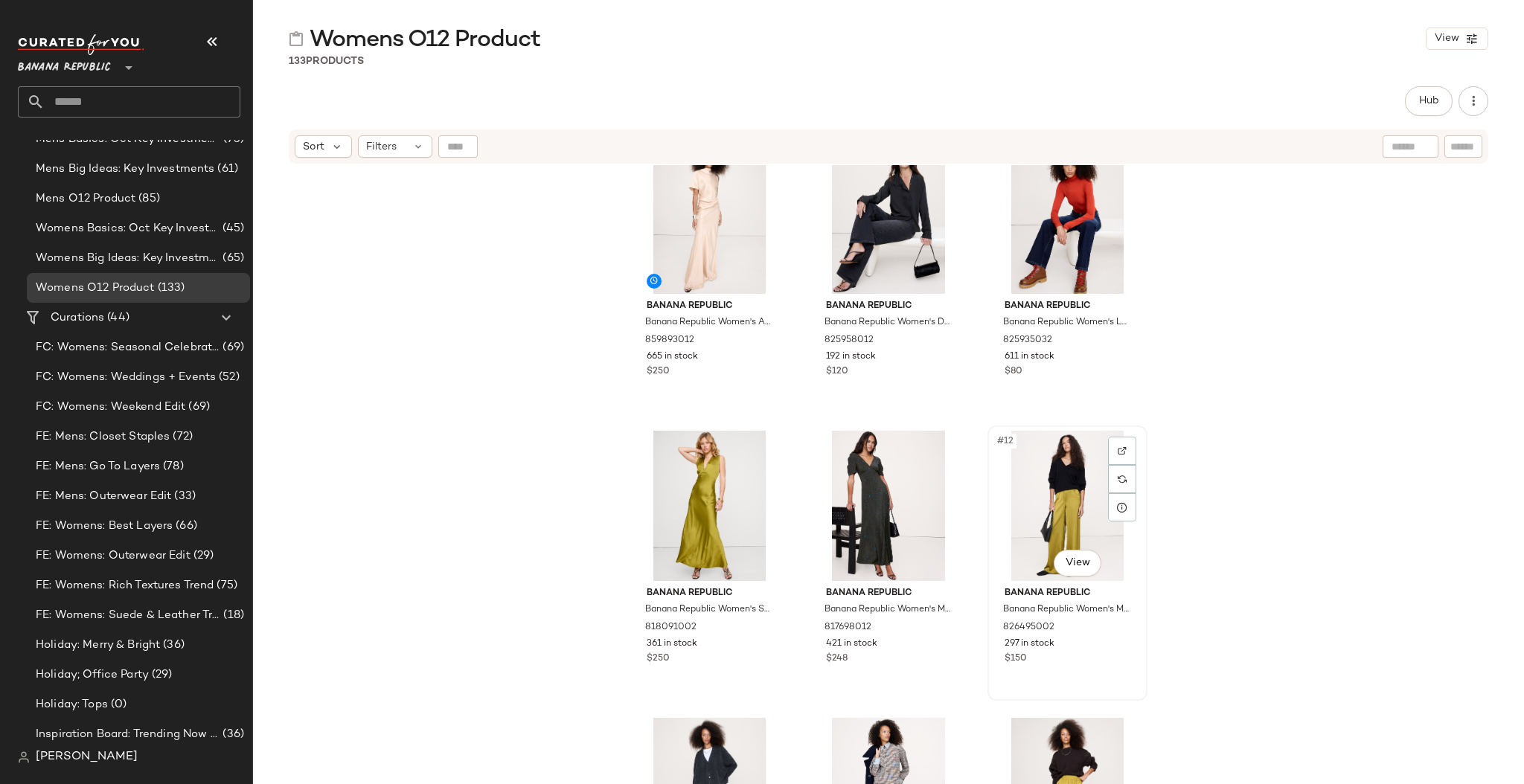
scroll to position [992, 0]
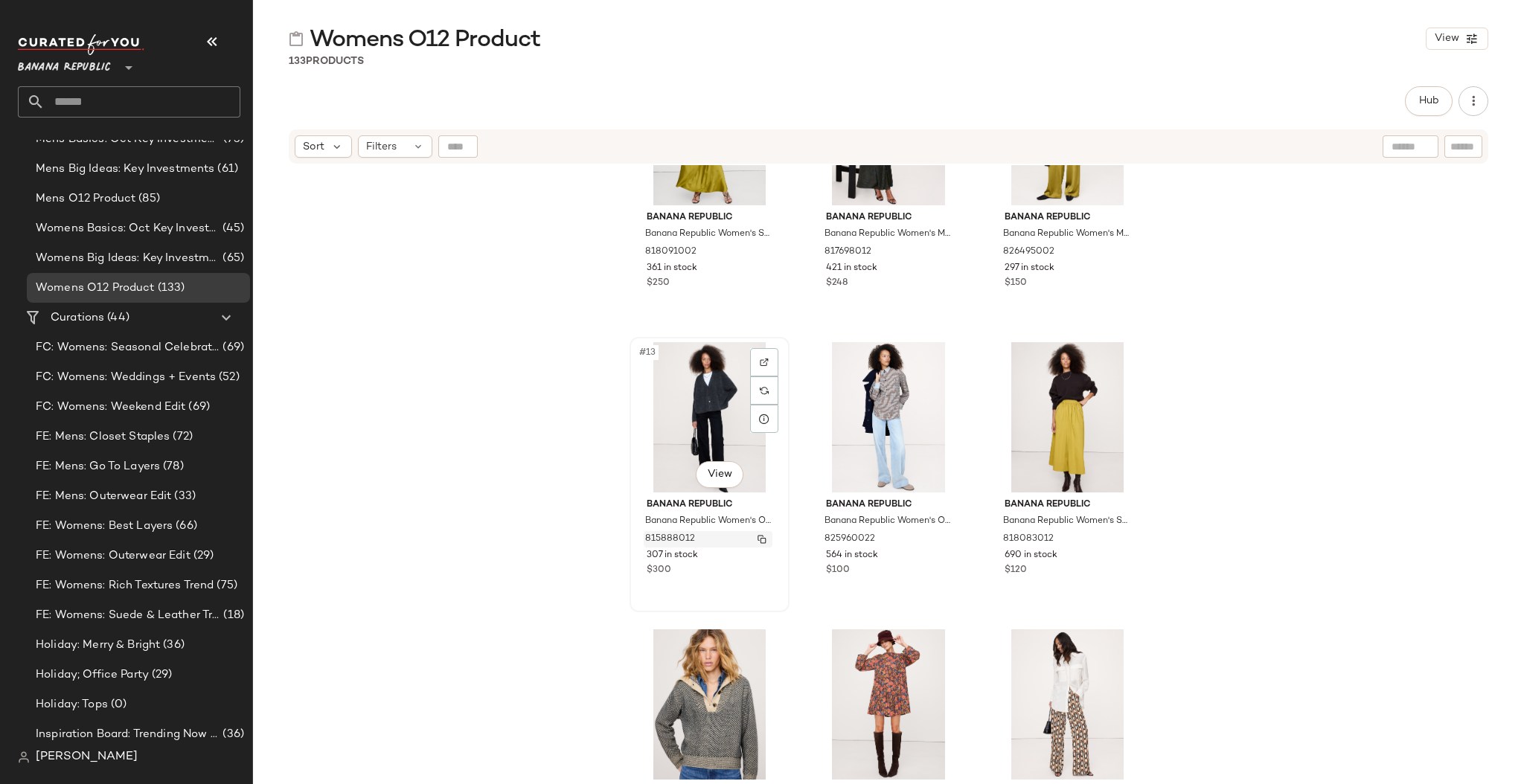
click at [757, 536] on img "button" at bounding box center [762, 539] width 9 height 9
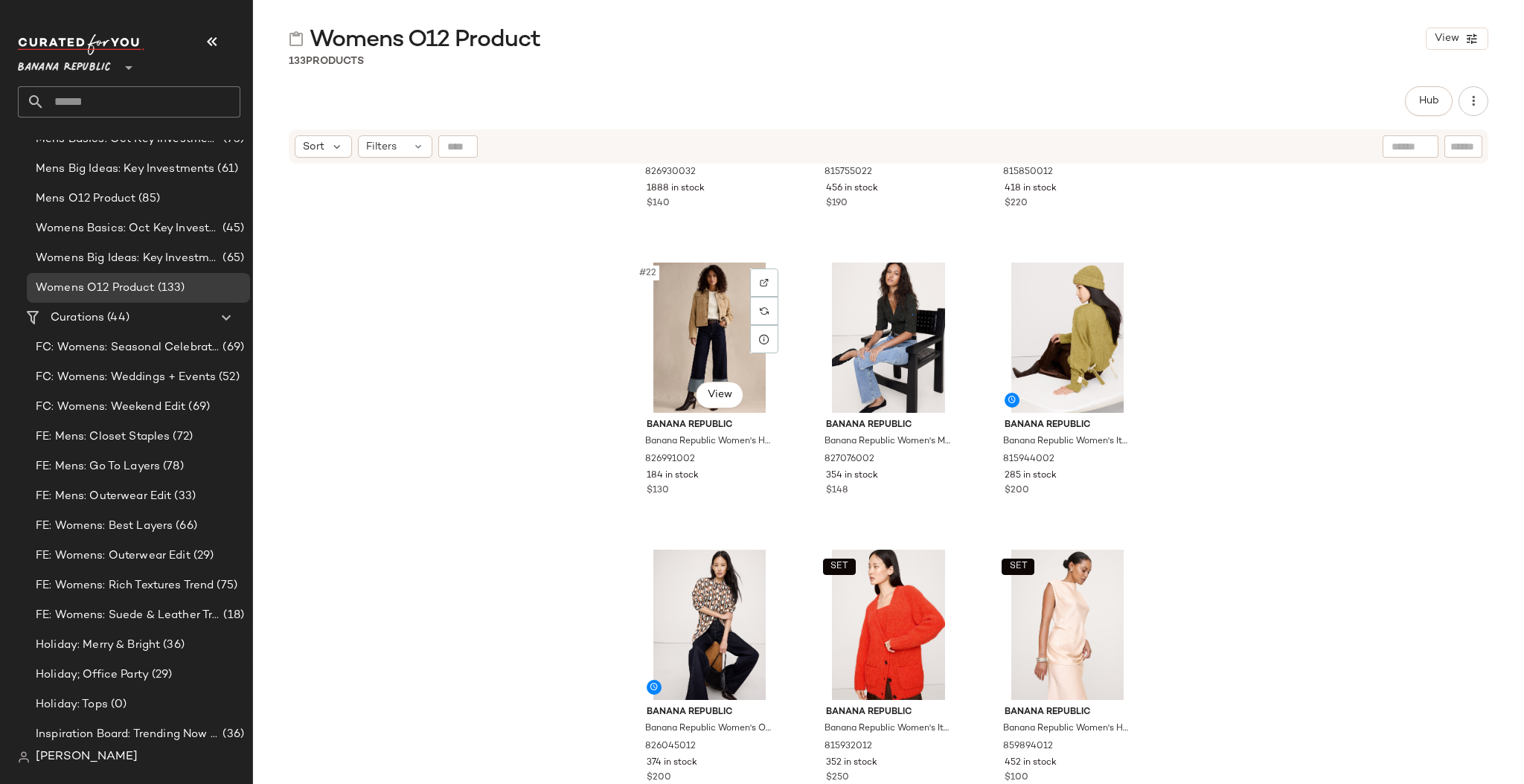
scroll to position [2153, 0]
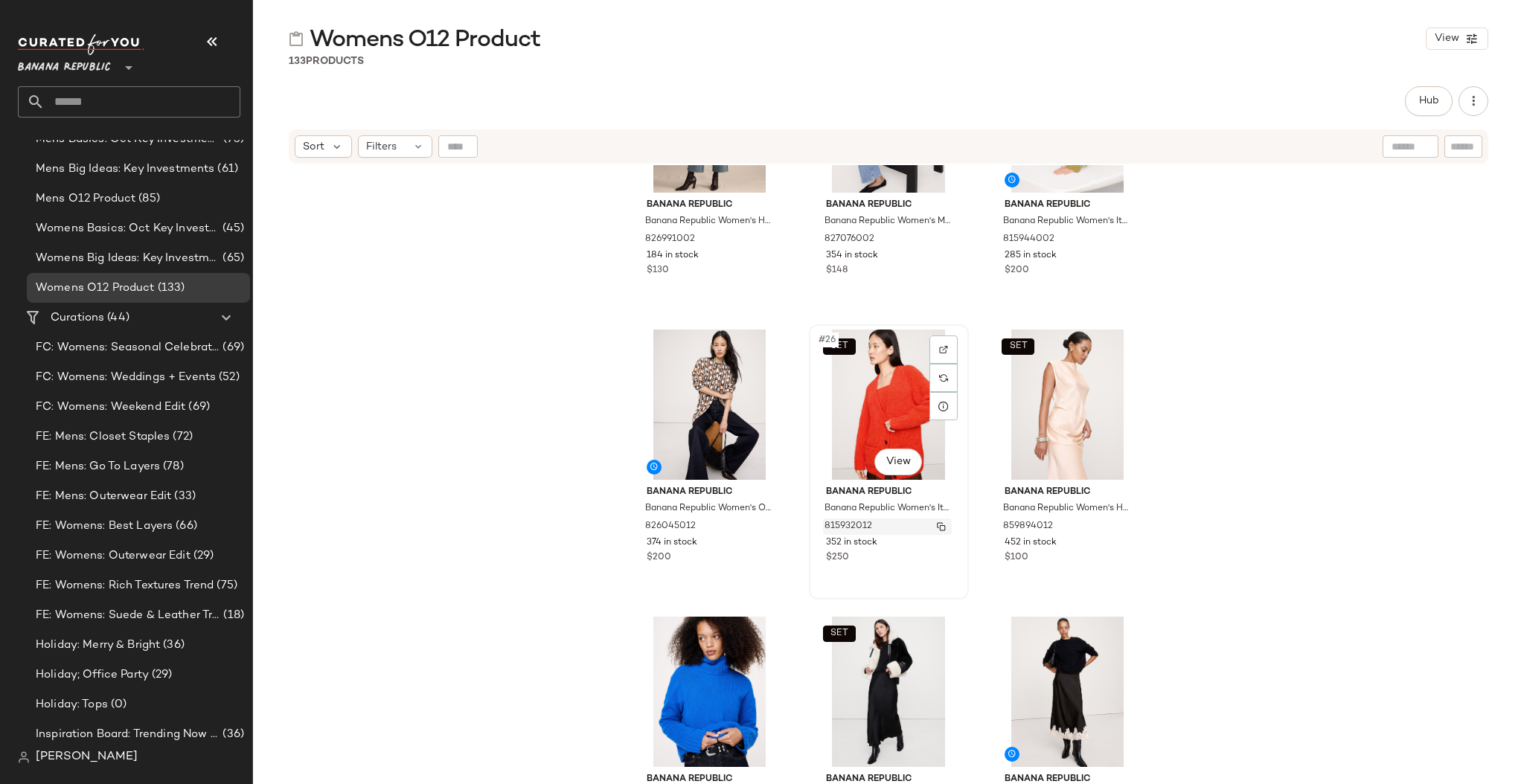
click at [937, 524] on img "button" at bounding box center [941, 527] width 9 height 9
click at [944, 346] on div at bounding box center [943, 349] width 28 height 28
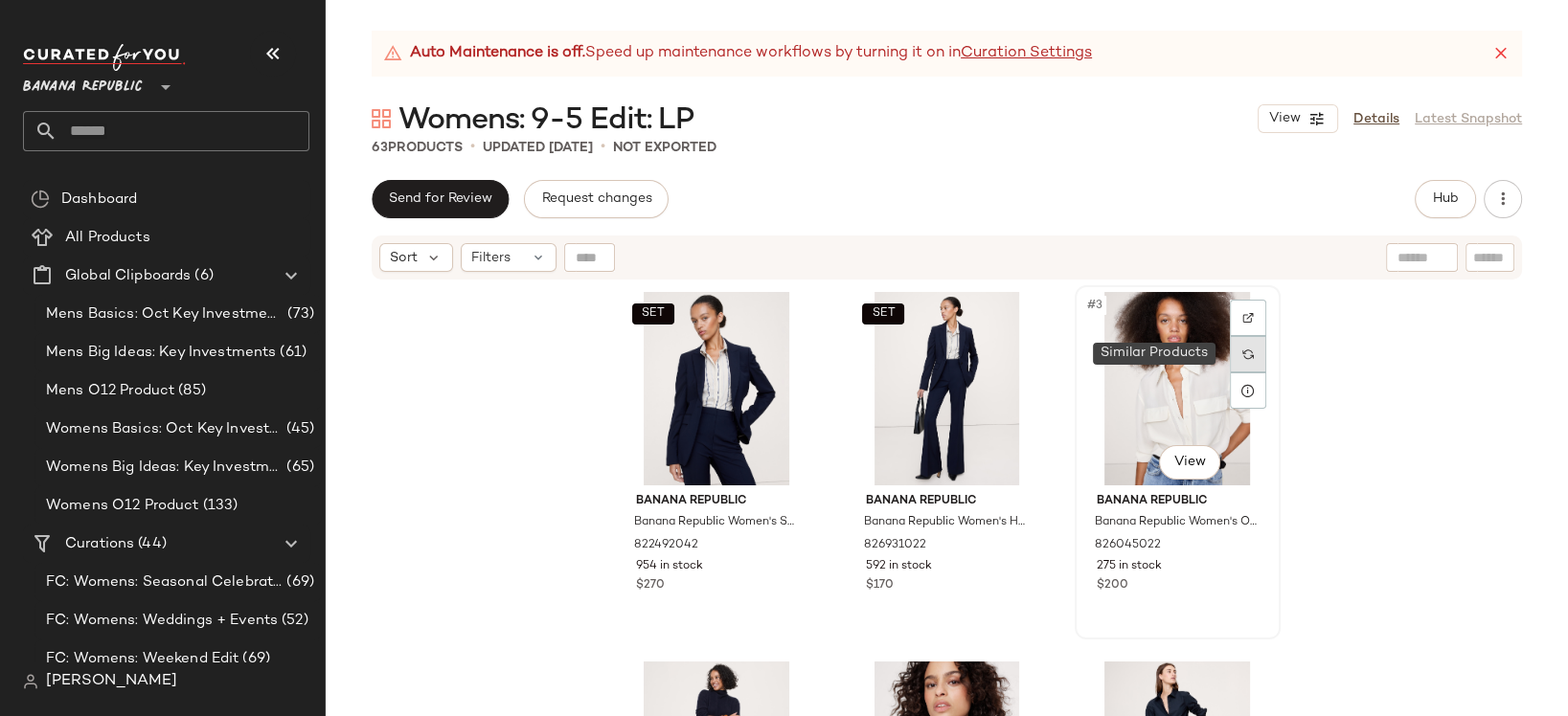
click at [1242, 349] on img at bounding box center [1248, 355] width 12 height 12
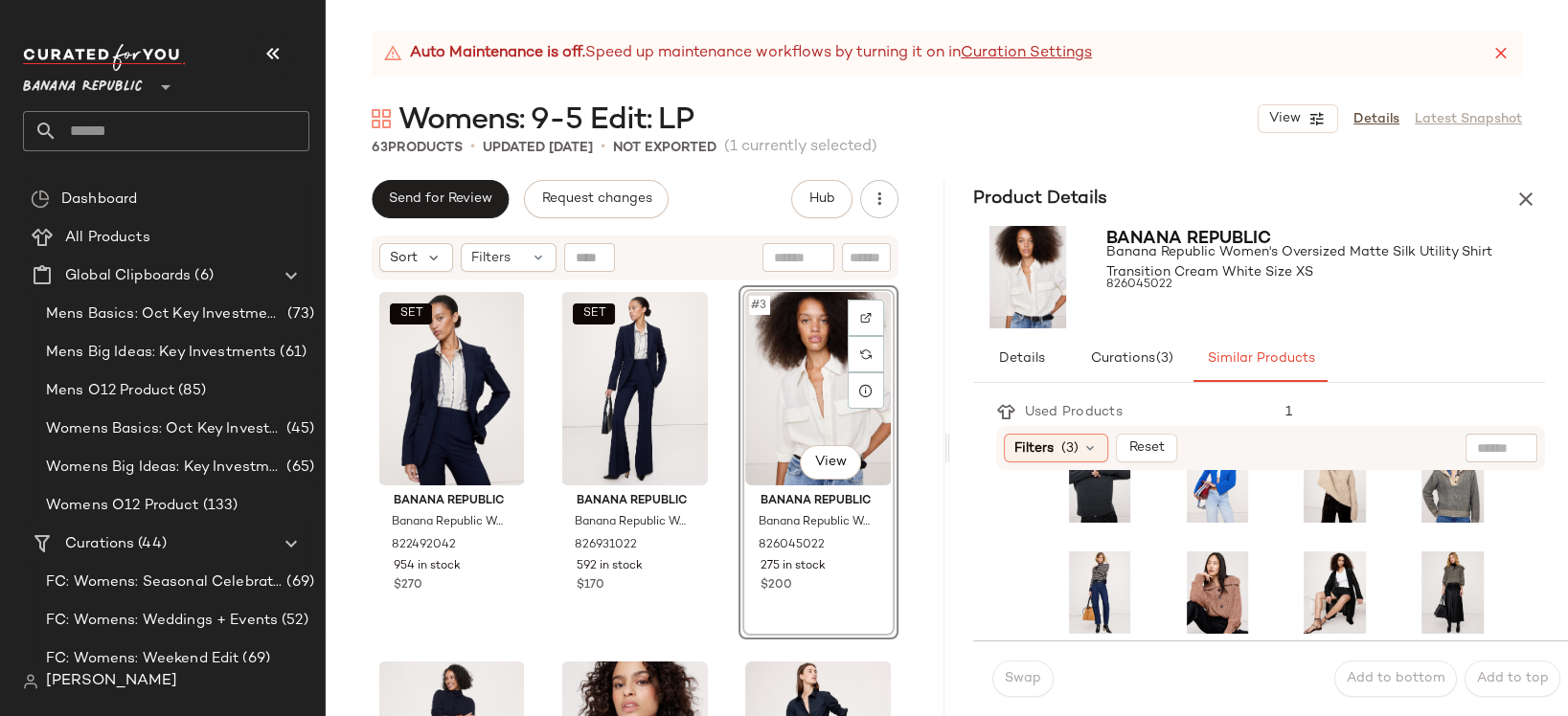
scroll to position [495, 0]
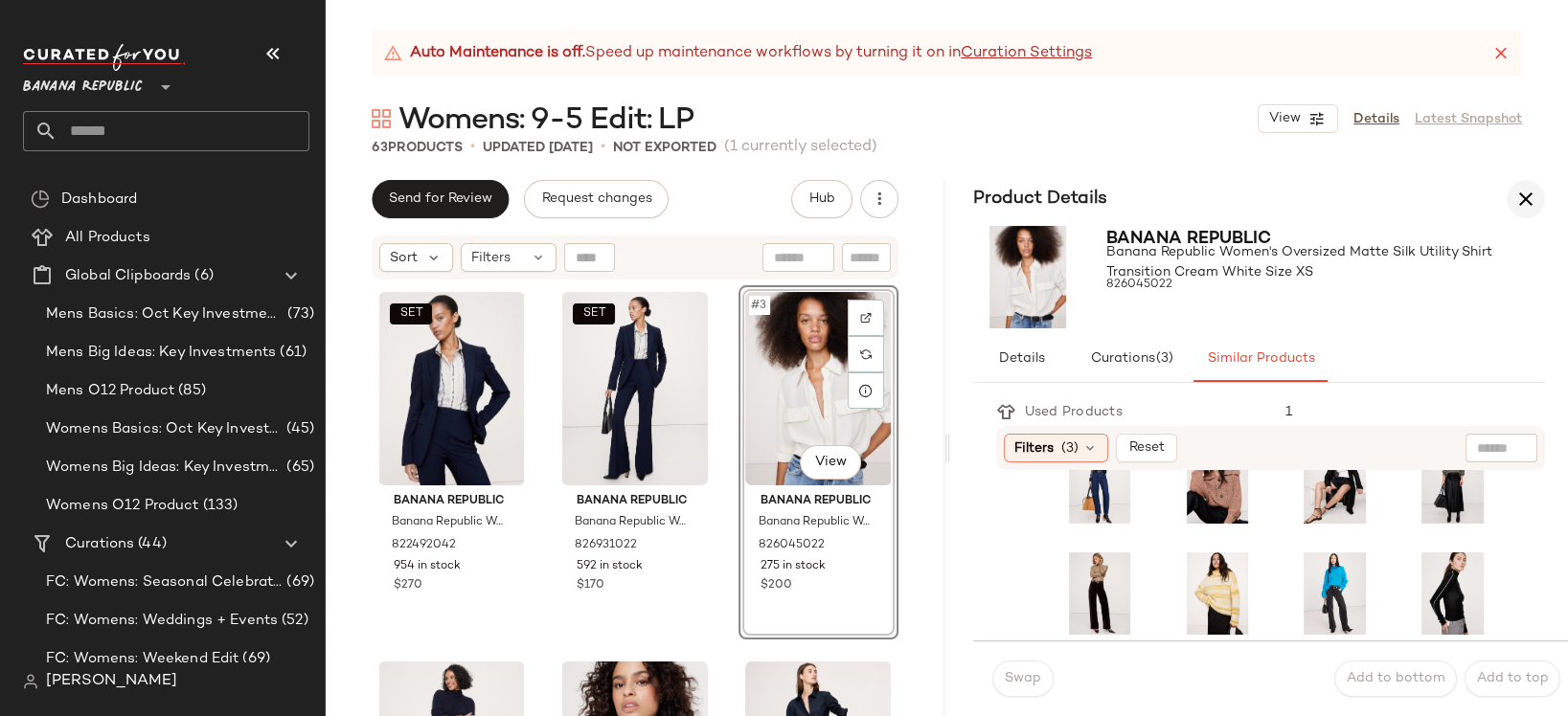
click at [1528, 198] on icon "button" at bounding box center [1525, 198] width 23 height 23
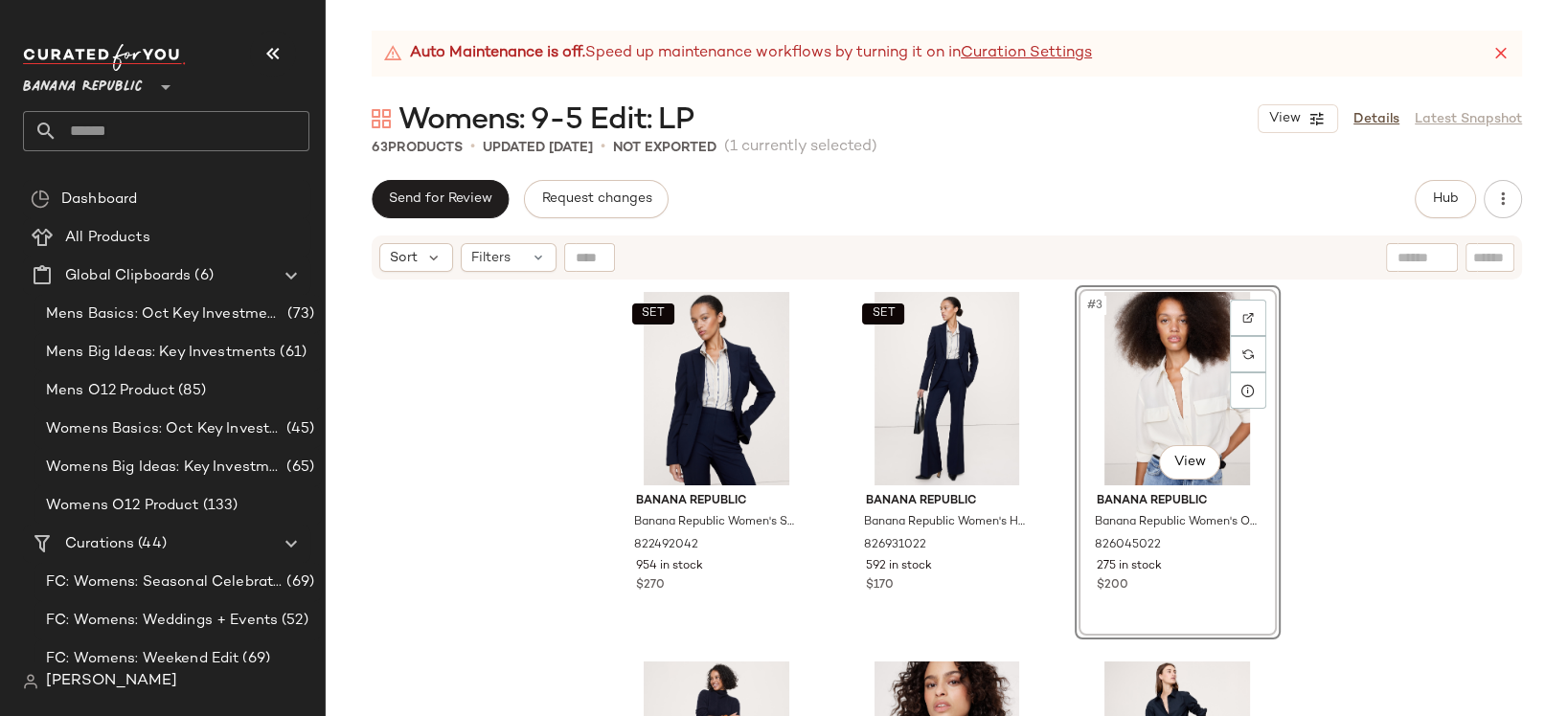
click at [1354, 531] on div "SET Banana Republic Banana Republic Women's Slim Italian Wool Blazer Navy Blue …" at bounding box center [946, 523] width 1242 height 483
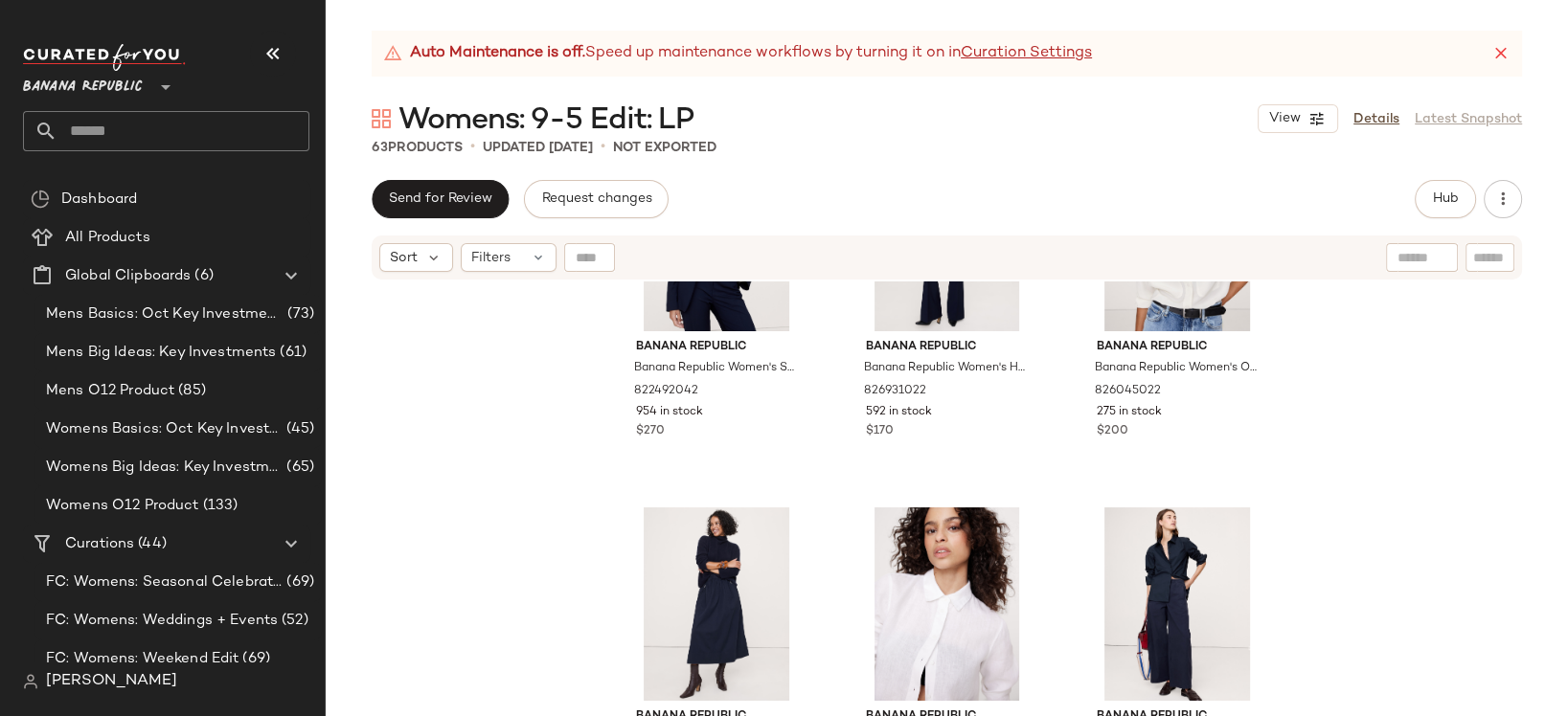
scroll to position [333, 0]
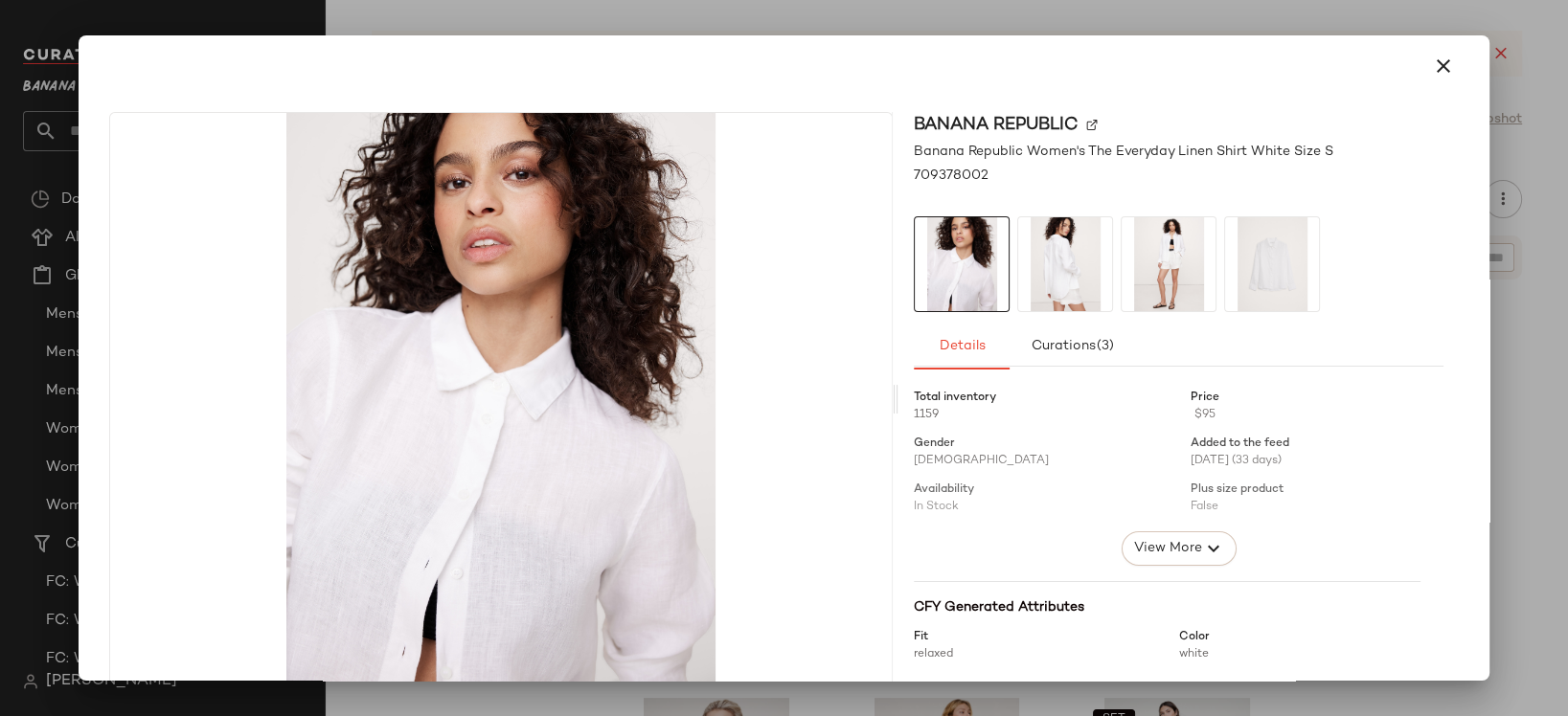
click at [1161, 556] on span "View More" at bounding box center [1167, 548] width 69 height 23
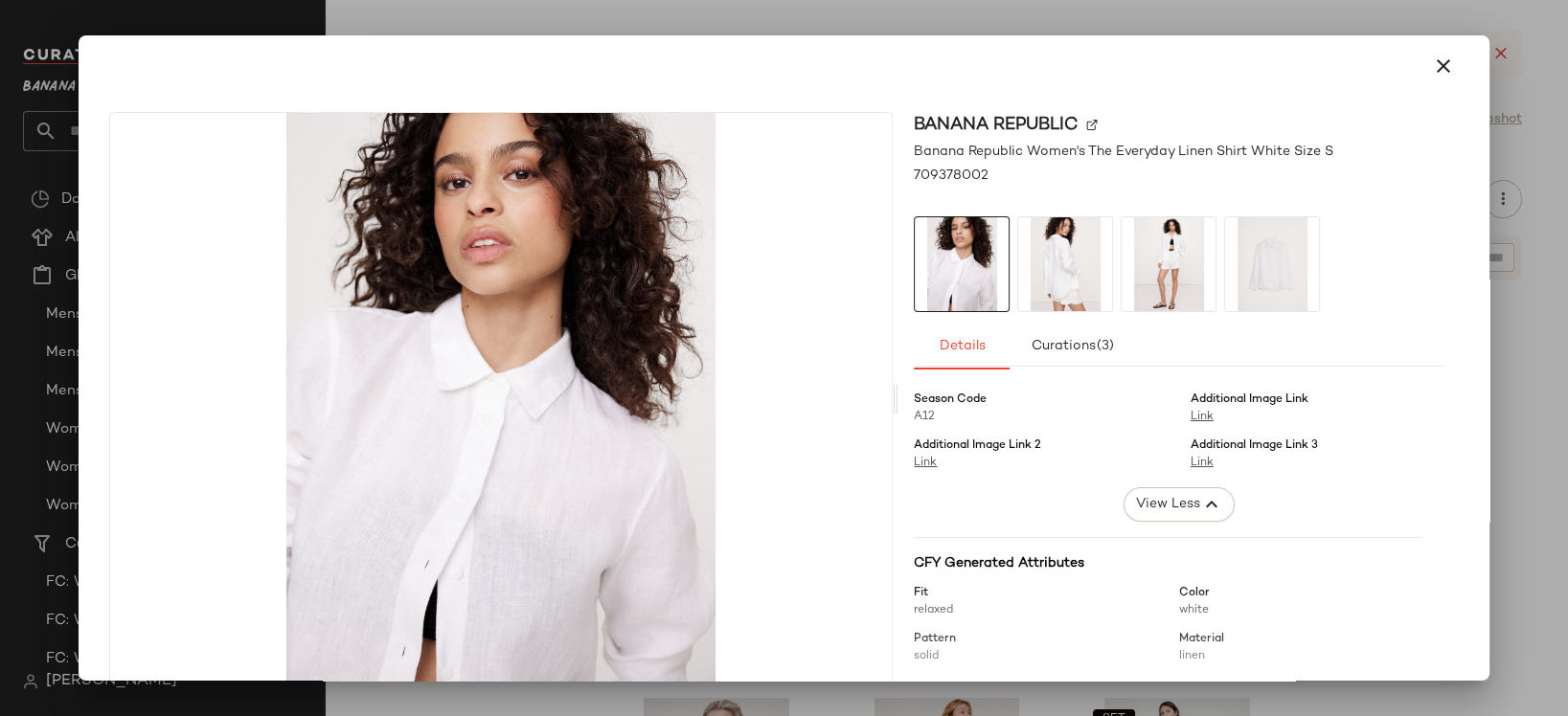
scroll to position [323, 0]
click at [1435, 64] on icon "button" at bounding box center [1443, 66] width 23 height 23
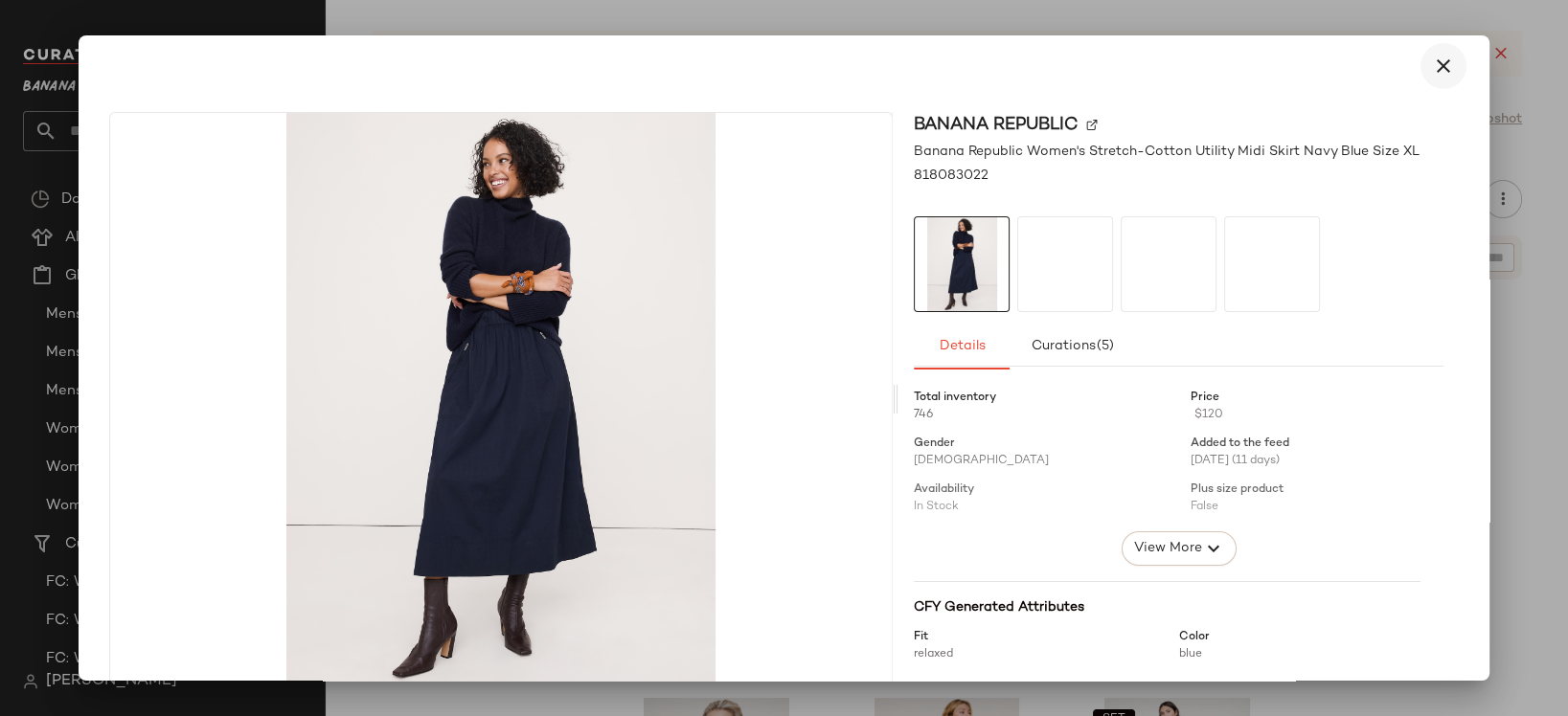
click at [1441, 65] on icon "button" at bounding box center [1443, 66] width 23 height 23
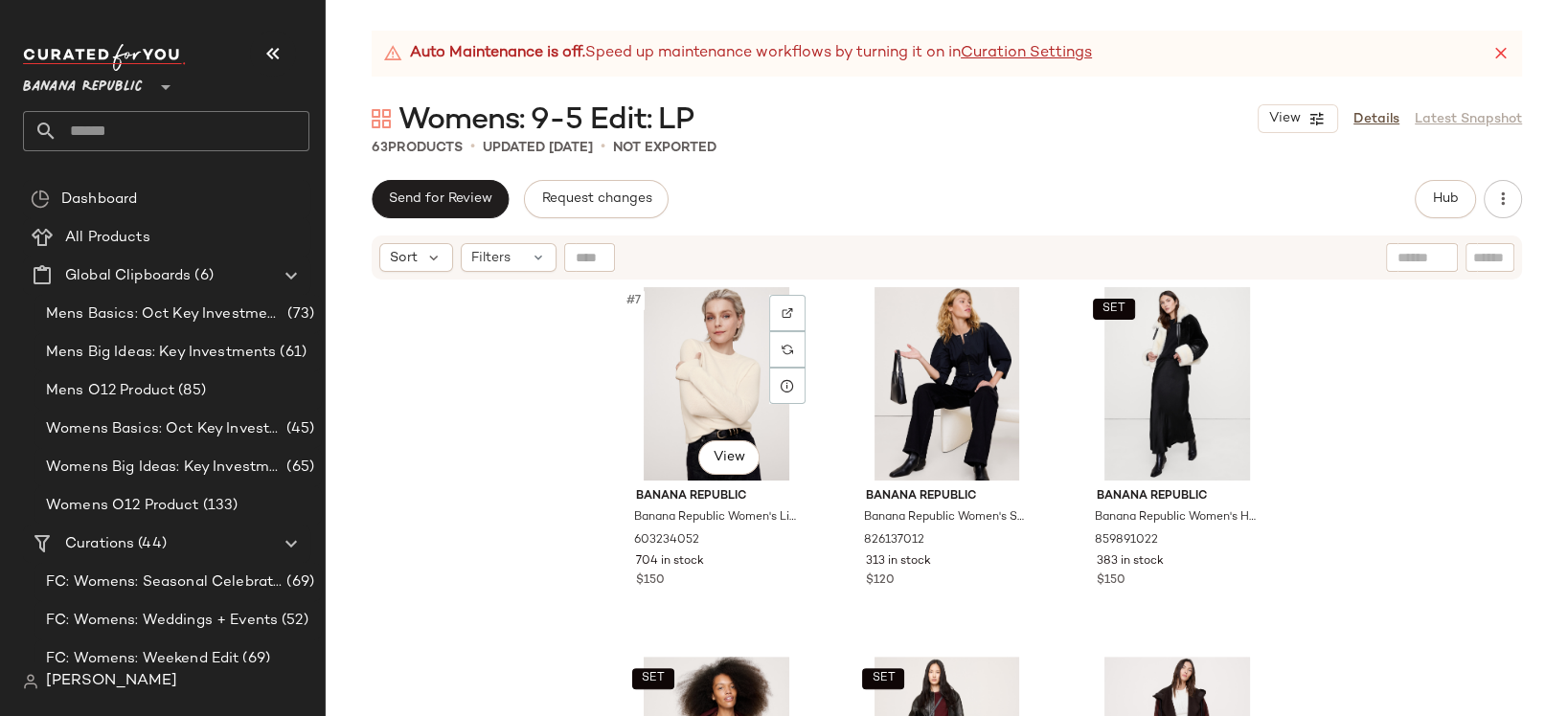
scroll to position [760, 0]
click at [1115, 305] on span "SET" at bounding box center [1113, 307] width 24 height 13
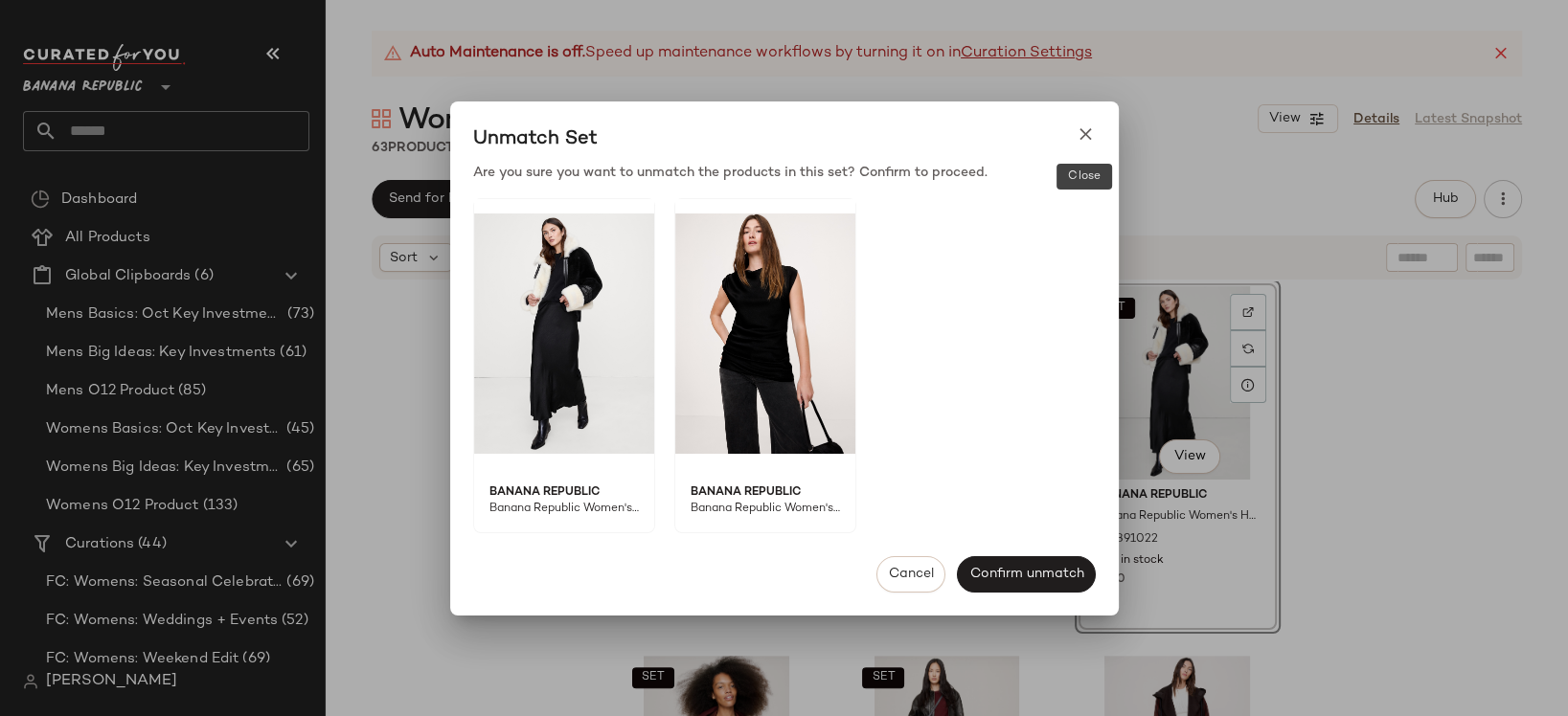
click at [1079, 133] on icon at bounding box center [1085, 135] width 20 height 20
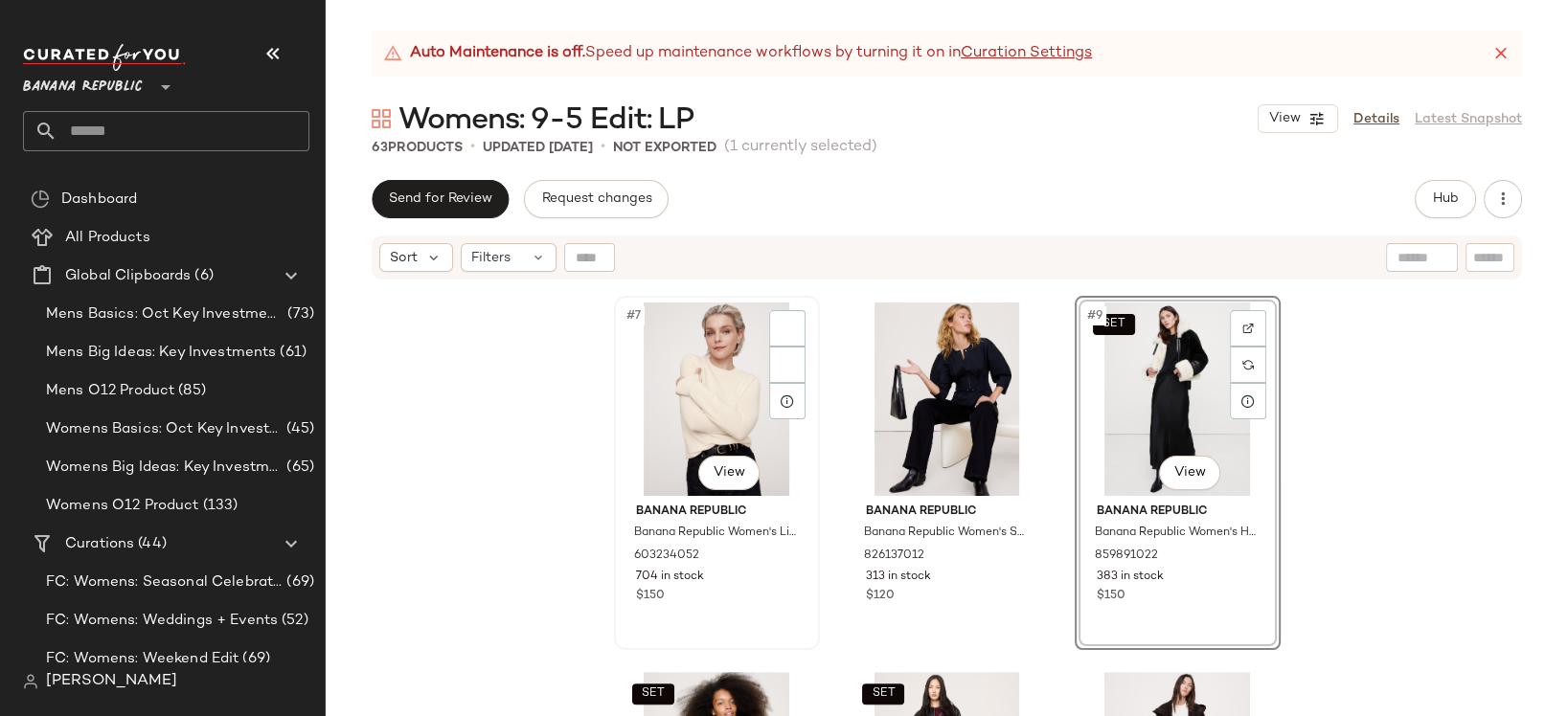
scroll to position [745, 0]
click at [1247, 329] on img at bounding box center [1248, 328] width 12 height 12
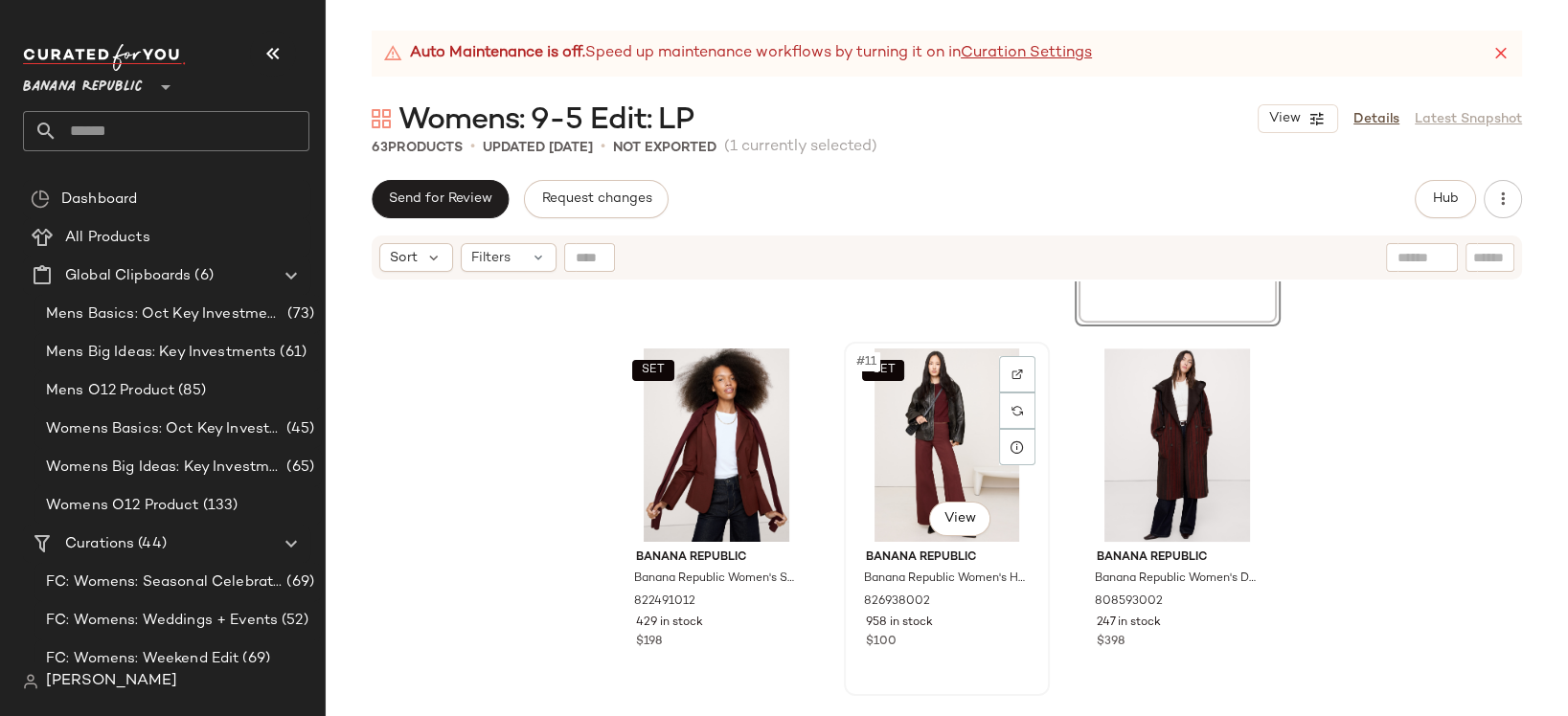
scroll to position [1138, 0]
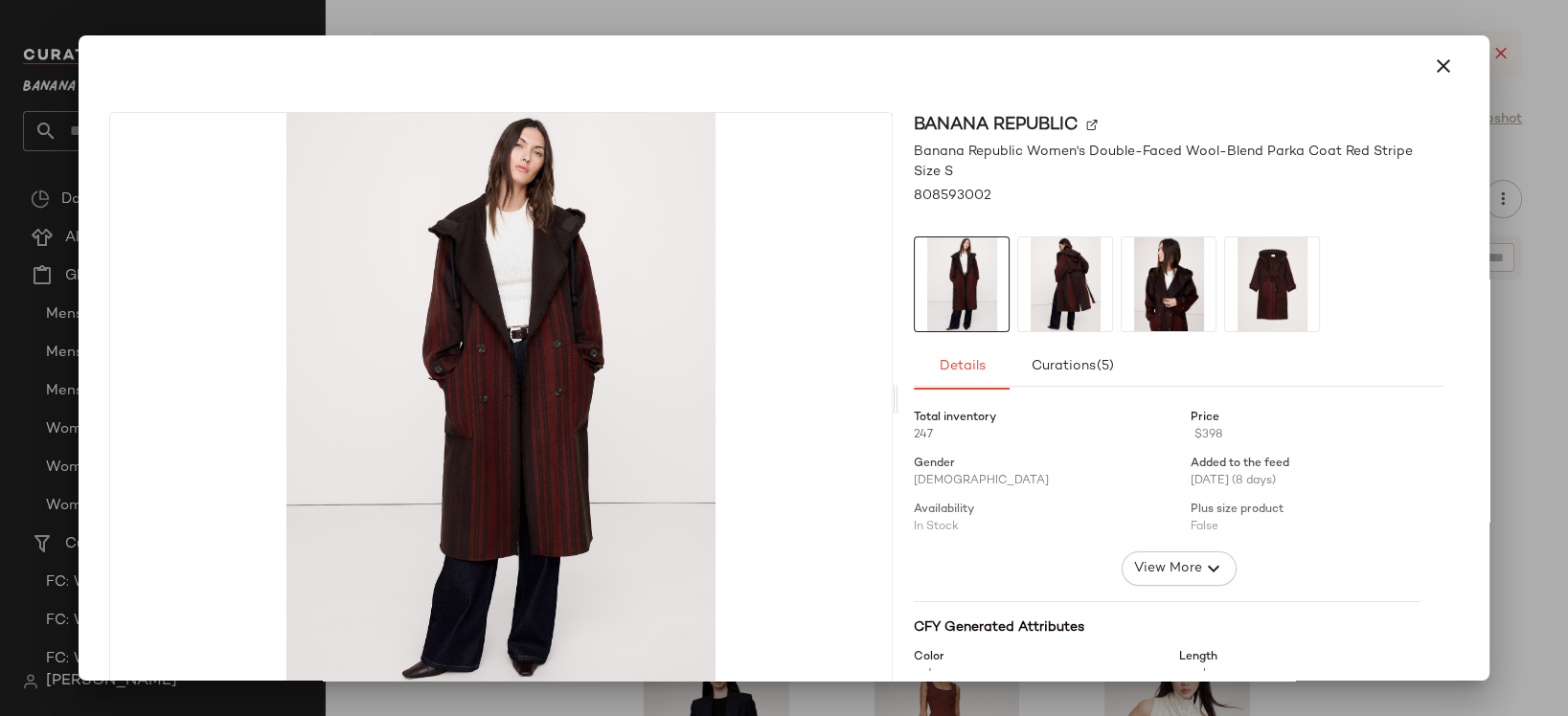
click at [1050, 280] on img at bounding box center [1065, 284] width 94 height 94
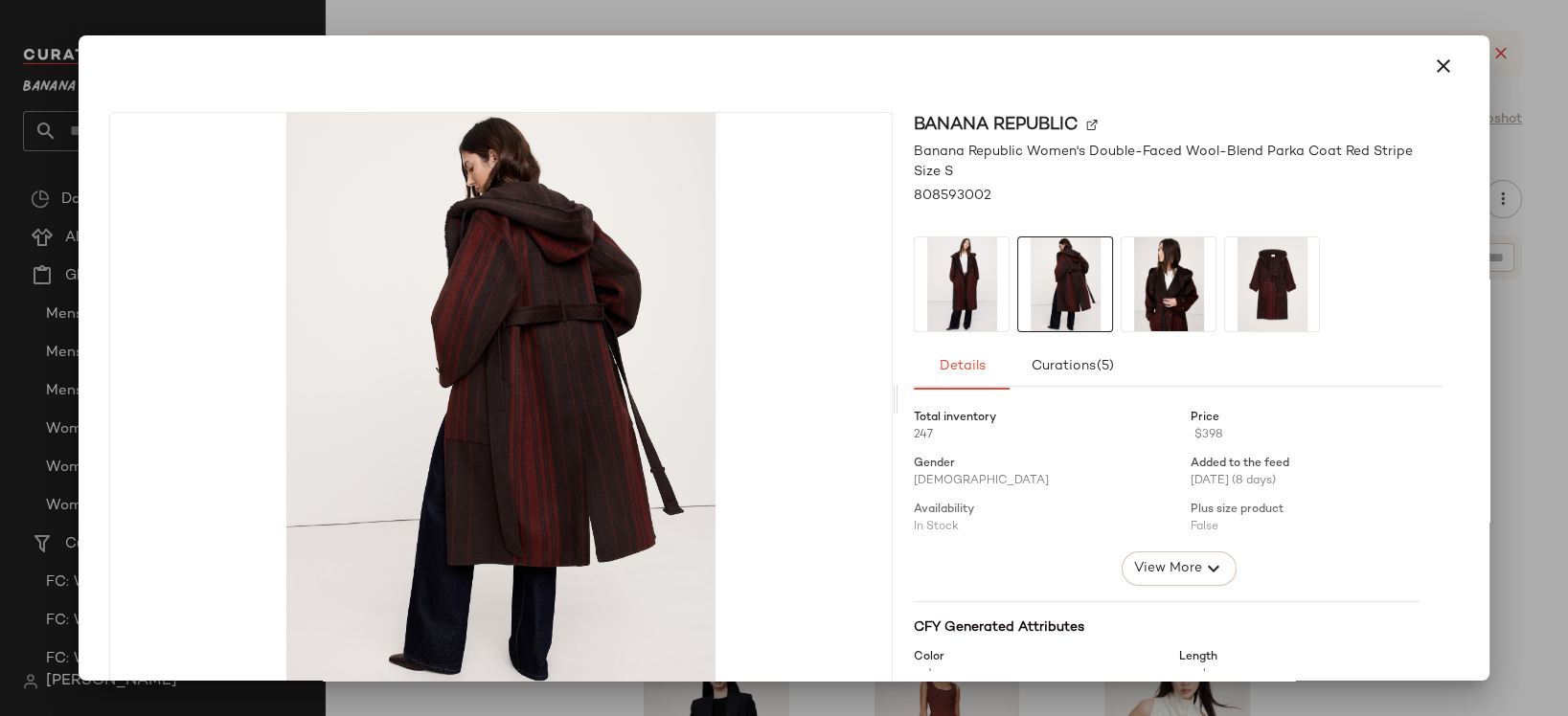
click at [1148, 301] on img at bounding box center [1168, 284] width 94 height 94
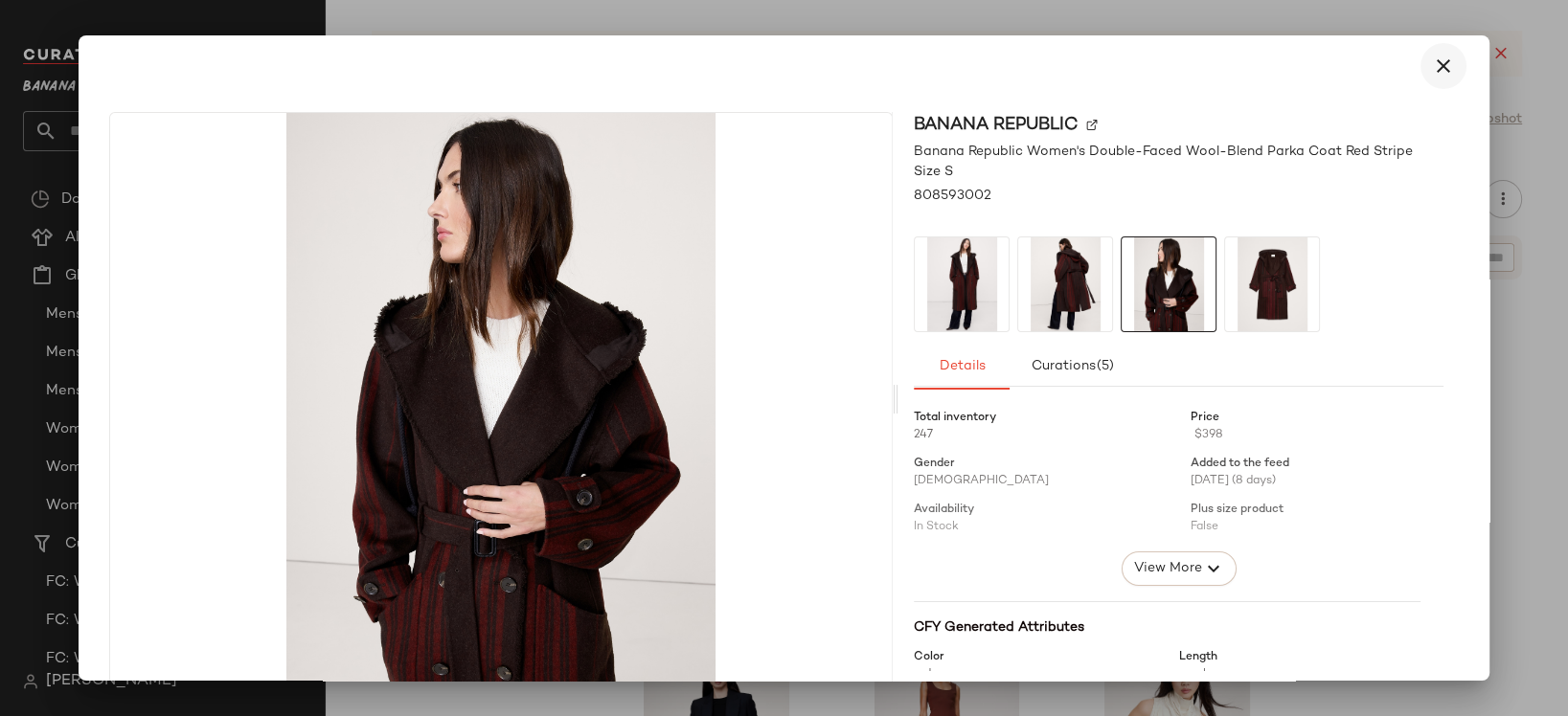
click at [1432, 65] on icon "button" at bounding box center [1443, 66] width 23 height 23
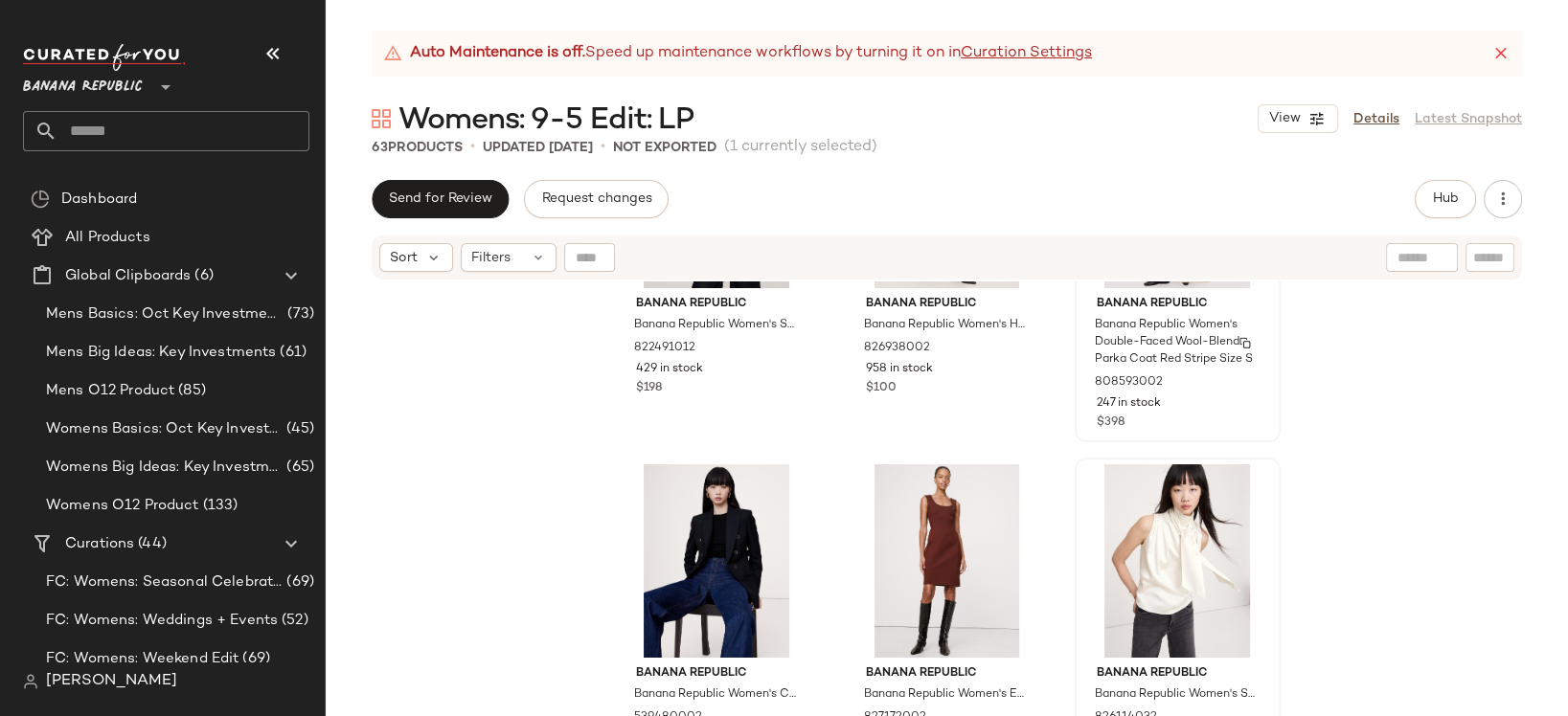
scroll to position [1382, 0]
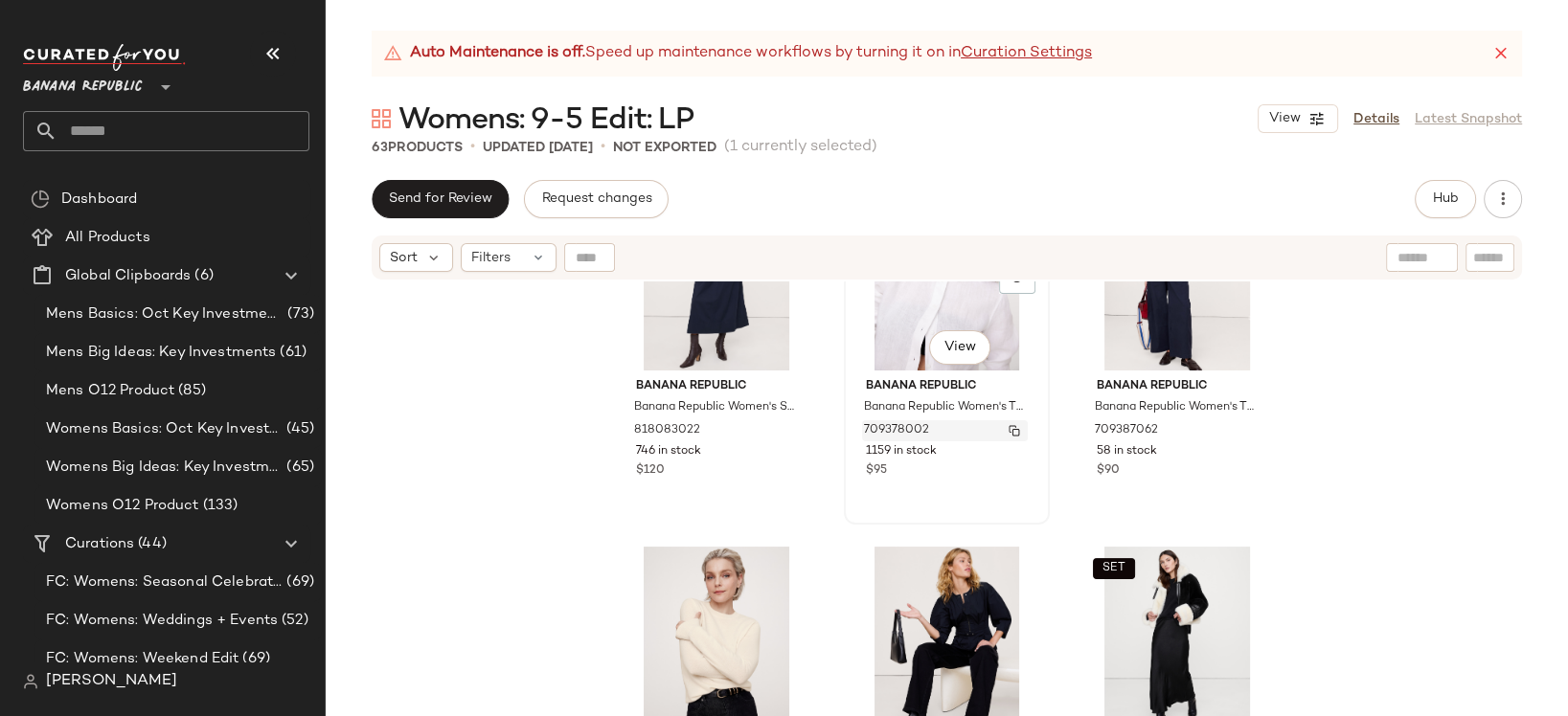
scroll to position [549, 0]
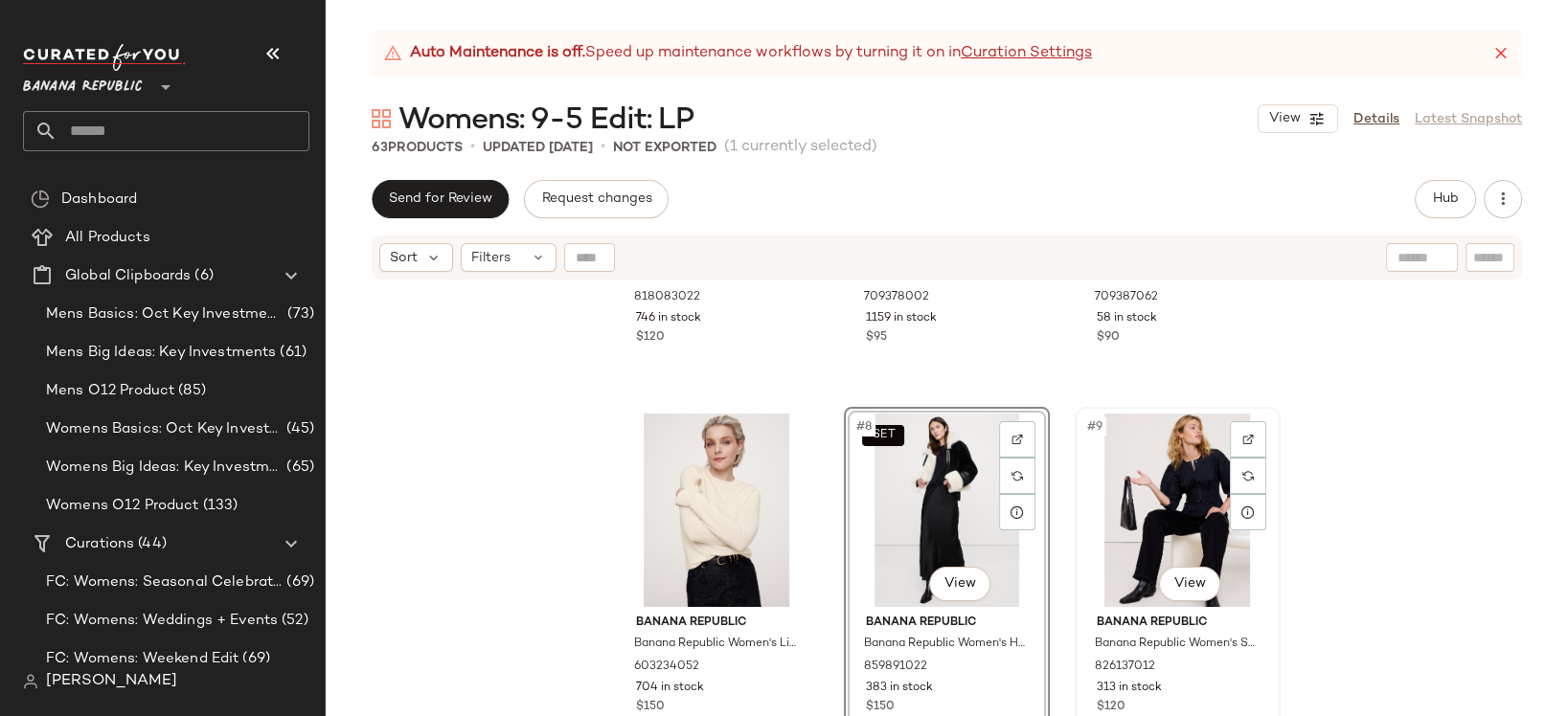
scroll to position [641, 0]
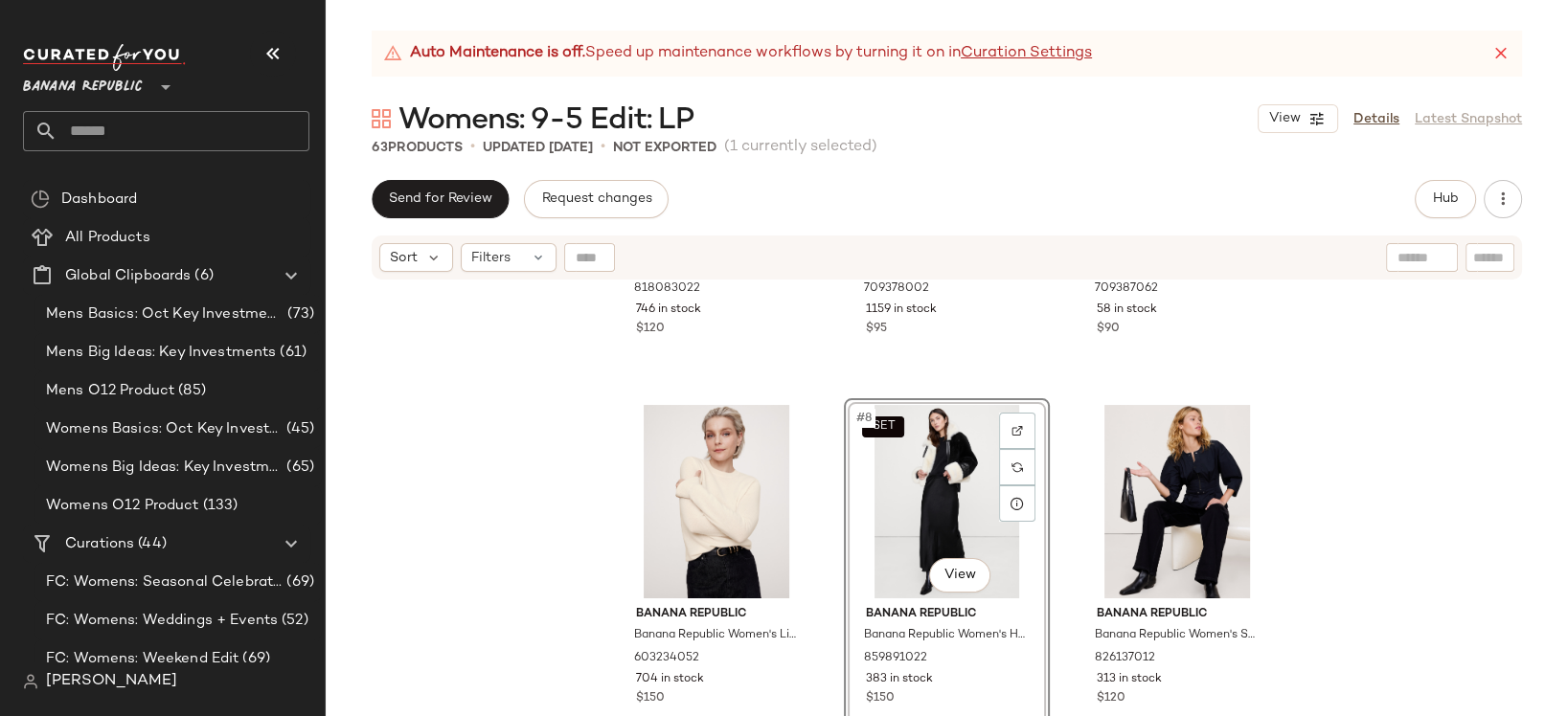
click at [1348, 517] on div "Banana Republic Banana Republic Women's Stretch-Cotton Utility Midi Skirt Navy …" at bounding box center [946, 523] width 1242 height 483
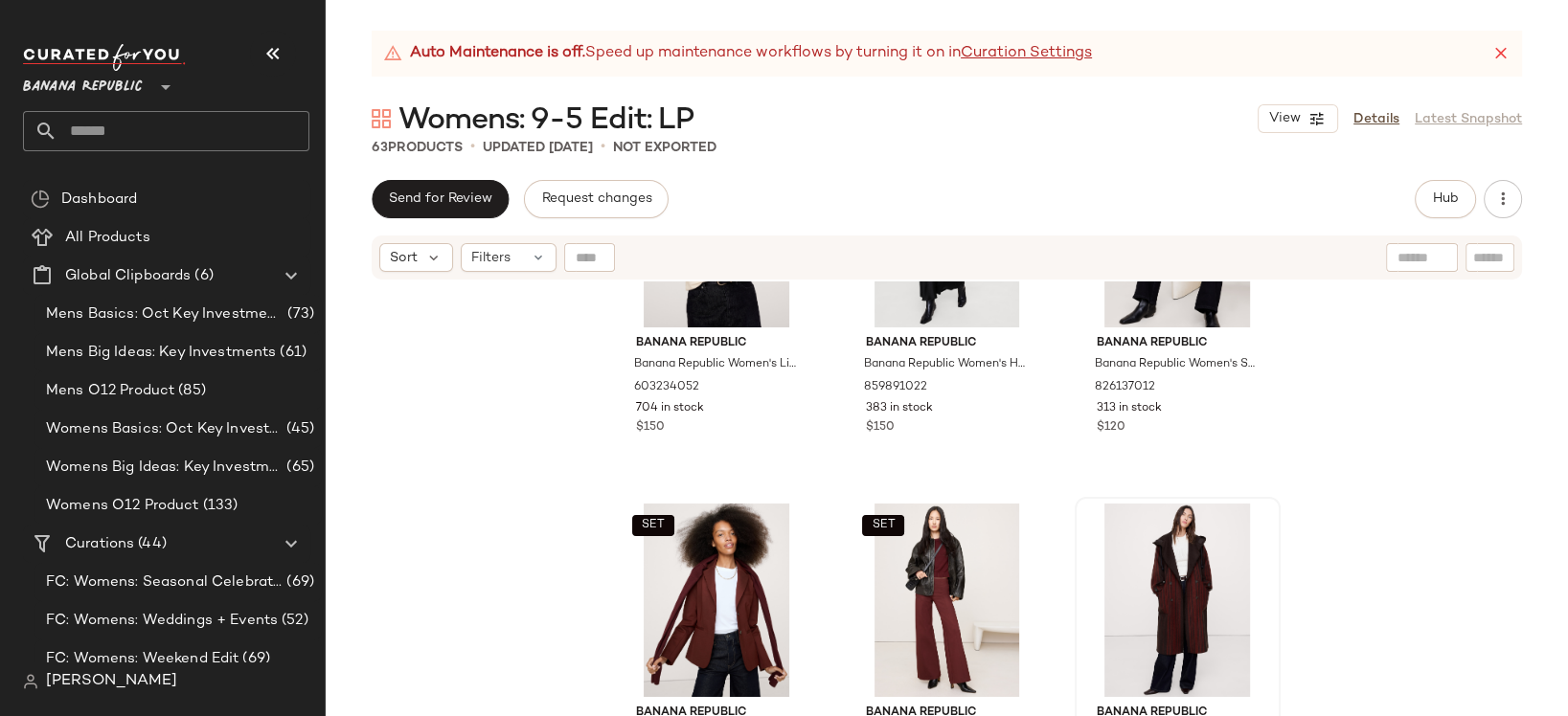
scroll to position [934, 0]
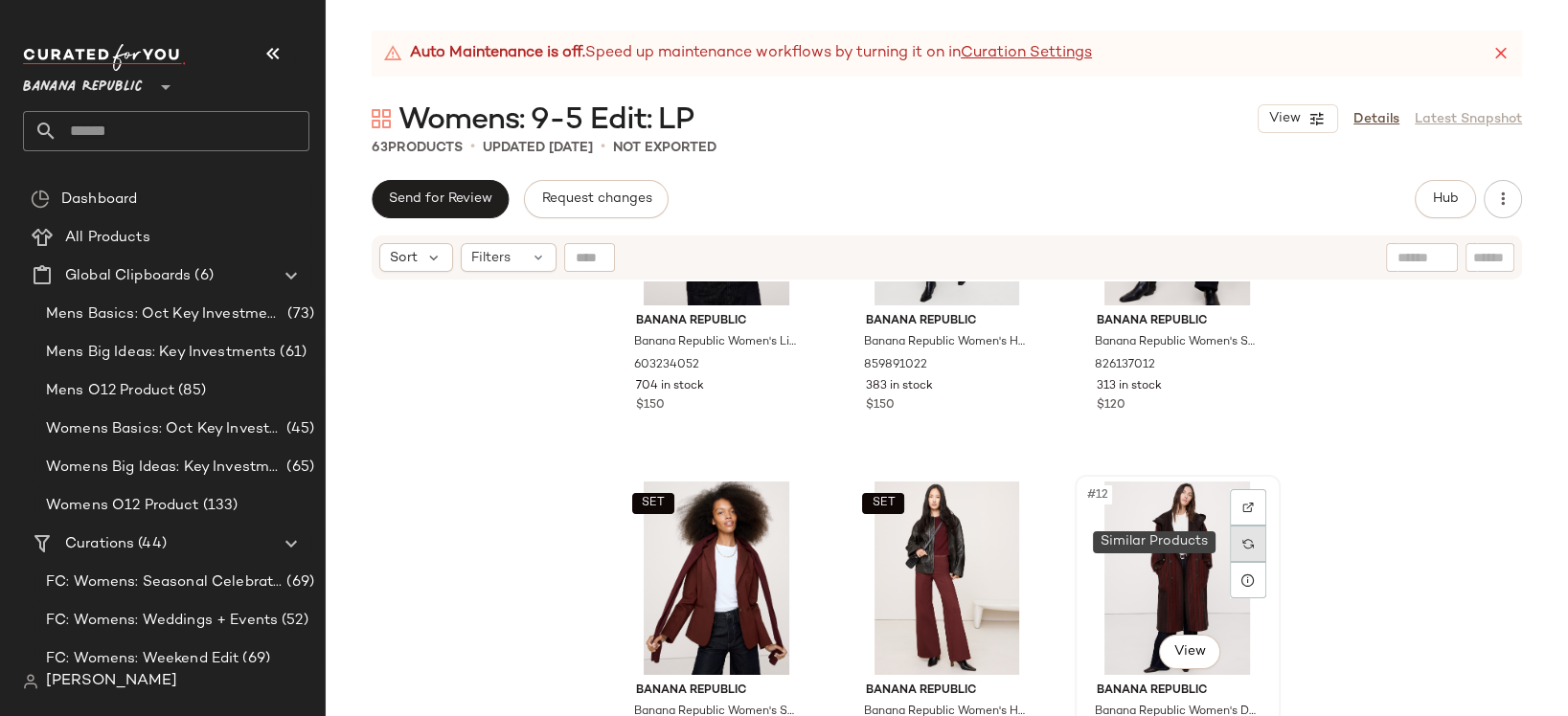
click at [1245, 539] on img at bounding box center [1248, 544] width 12 height 12
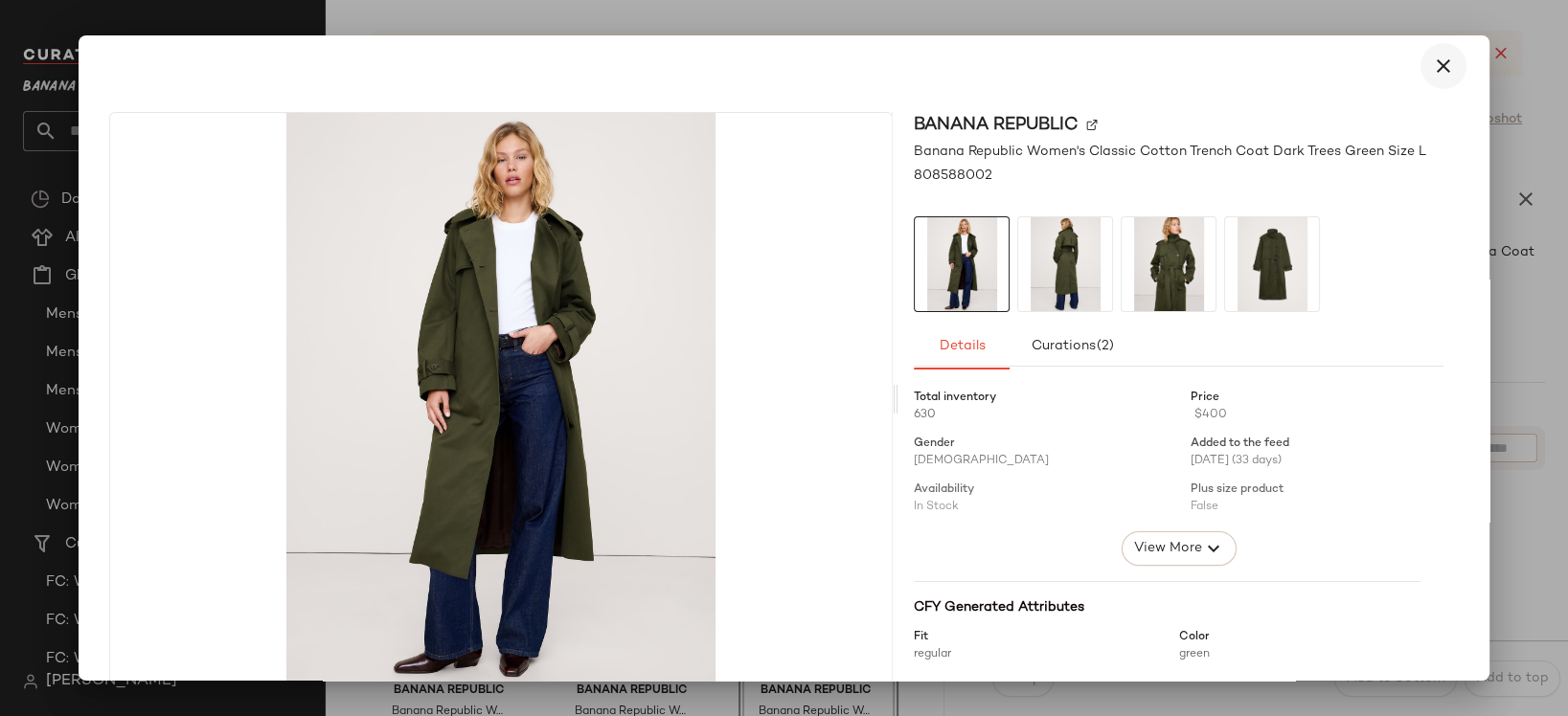
click at [1441, 64] on icon "button" at bounding box center [1443, 66] width 23 height 23
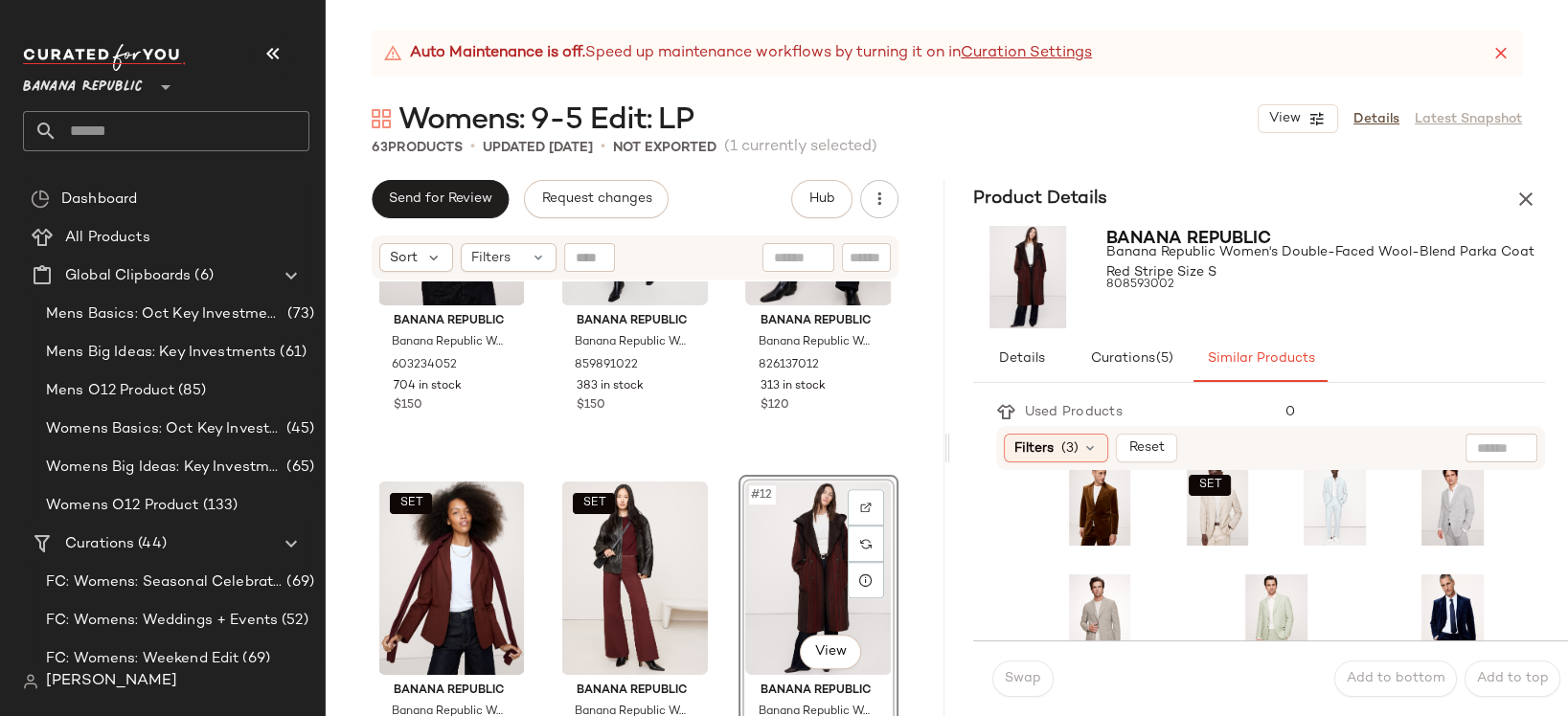
scroll to position [162, 0]
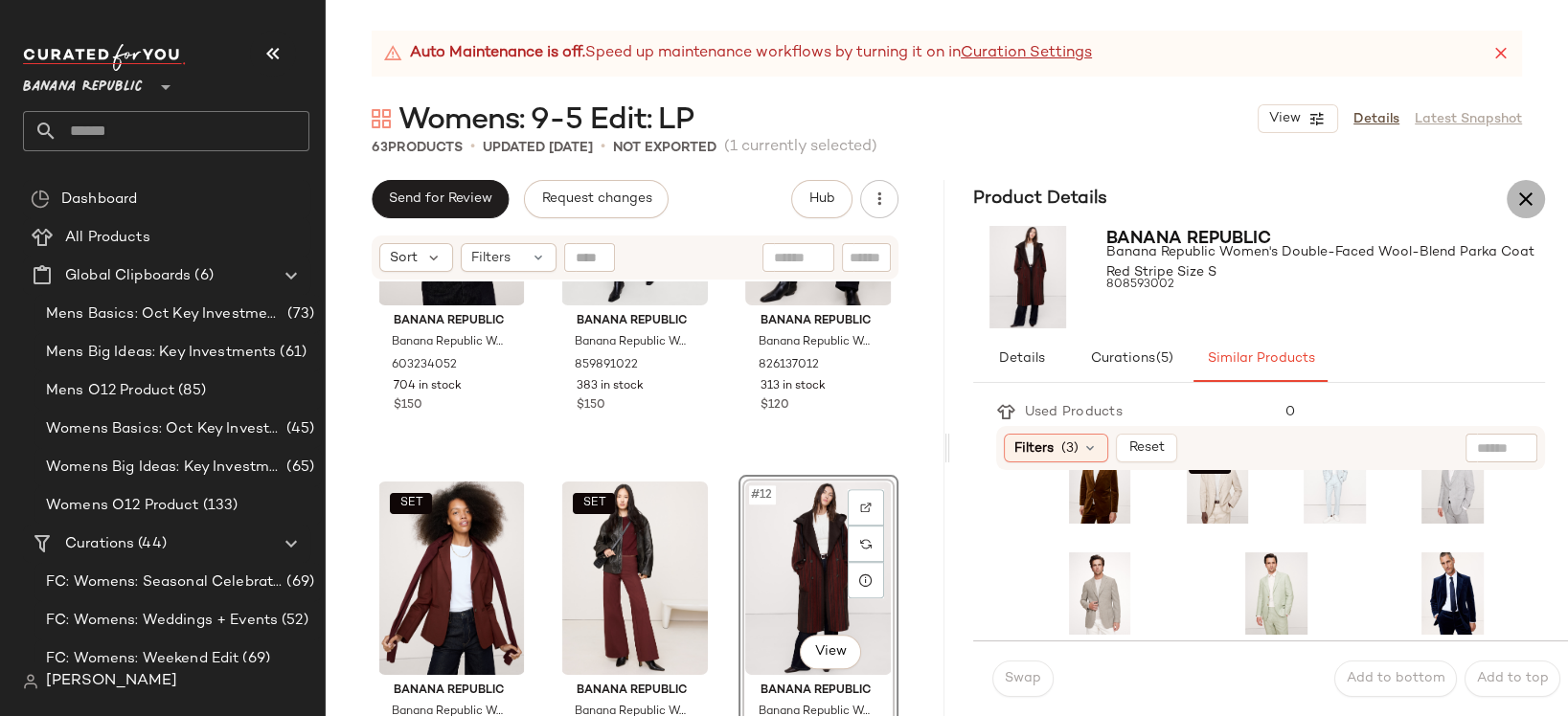
click at [1529, 194] on icon "button" at bounding box center [1525, 198] width 23 height 23
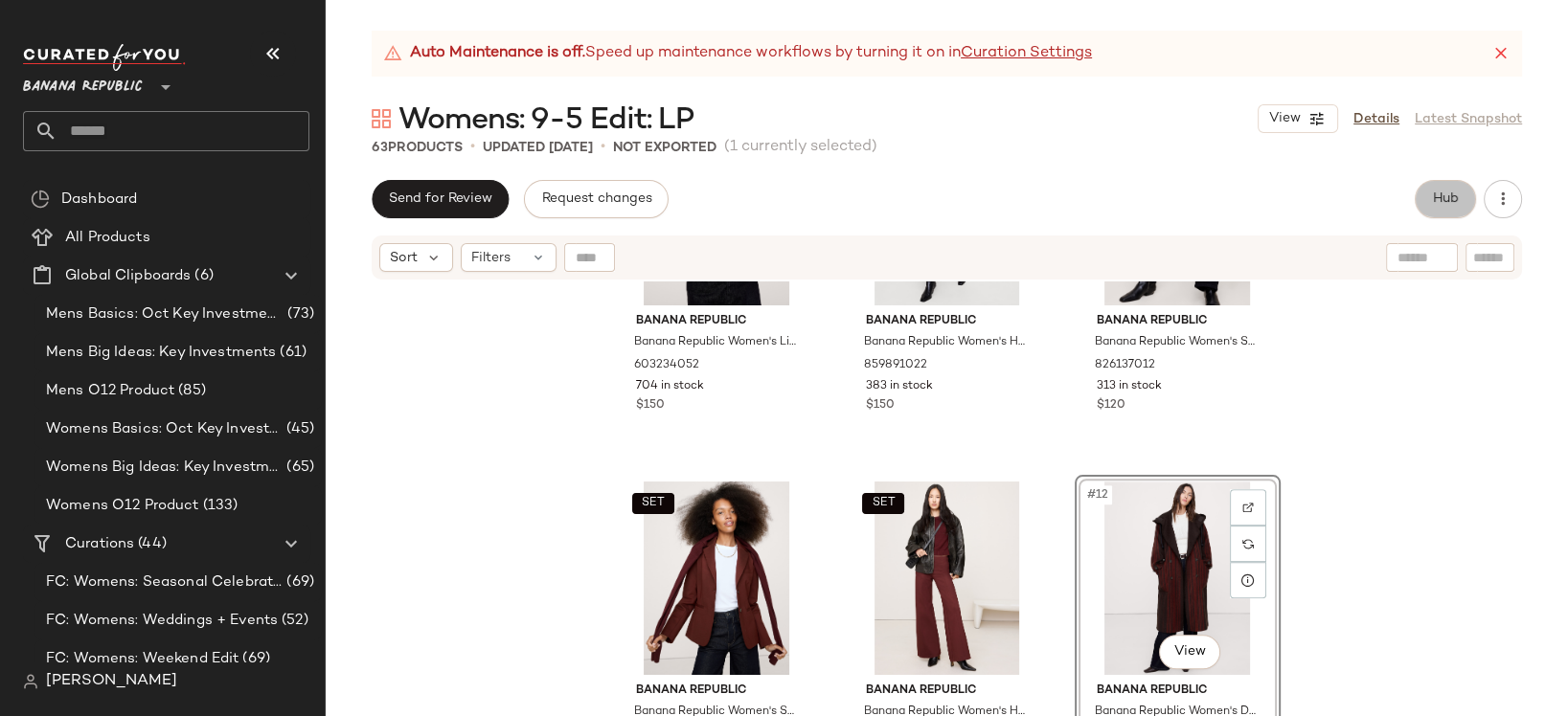
click at [1454, 206] on button "Hub" at bounding box center [1444, 199] width 61 height 38
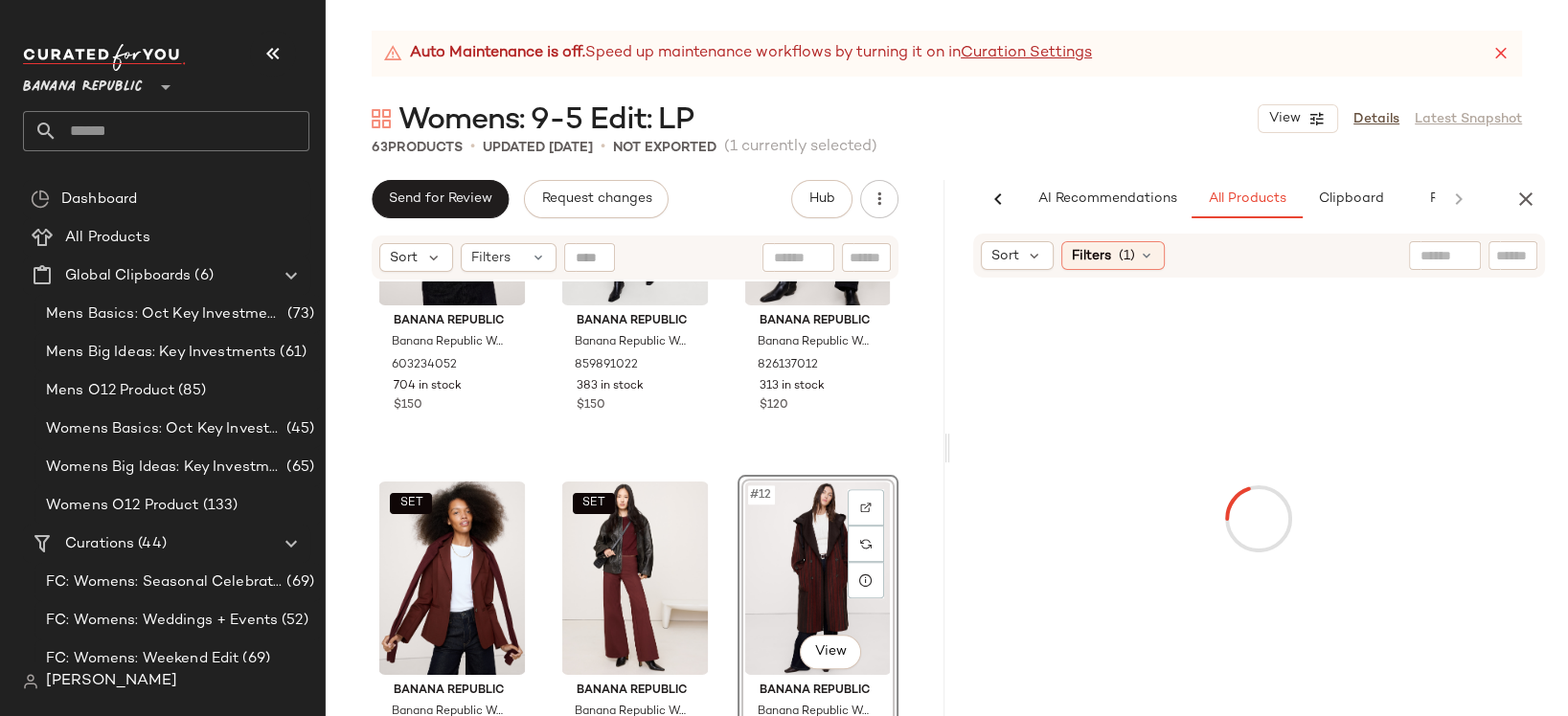
scroll to position [0, 75]
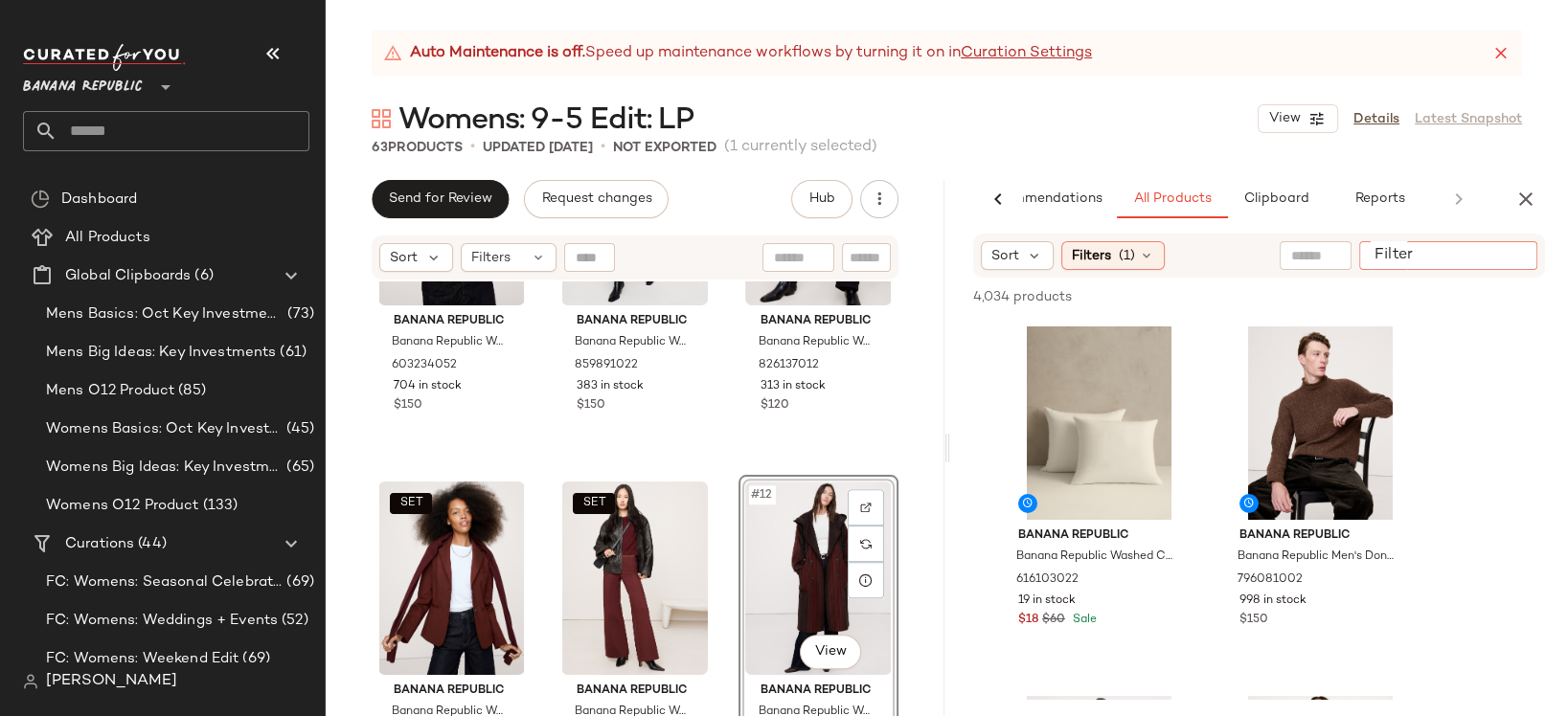
click at [1503, 254] on input "Filter" at bounding box center [1447, 256] width 163 height 20
type input "*"
click at [1125, 254] on span "(1)" at bounding box center [1127, 256] width 16 height 20
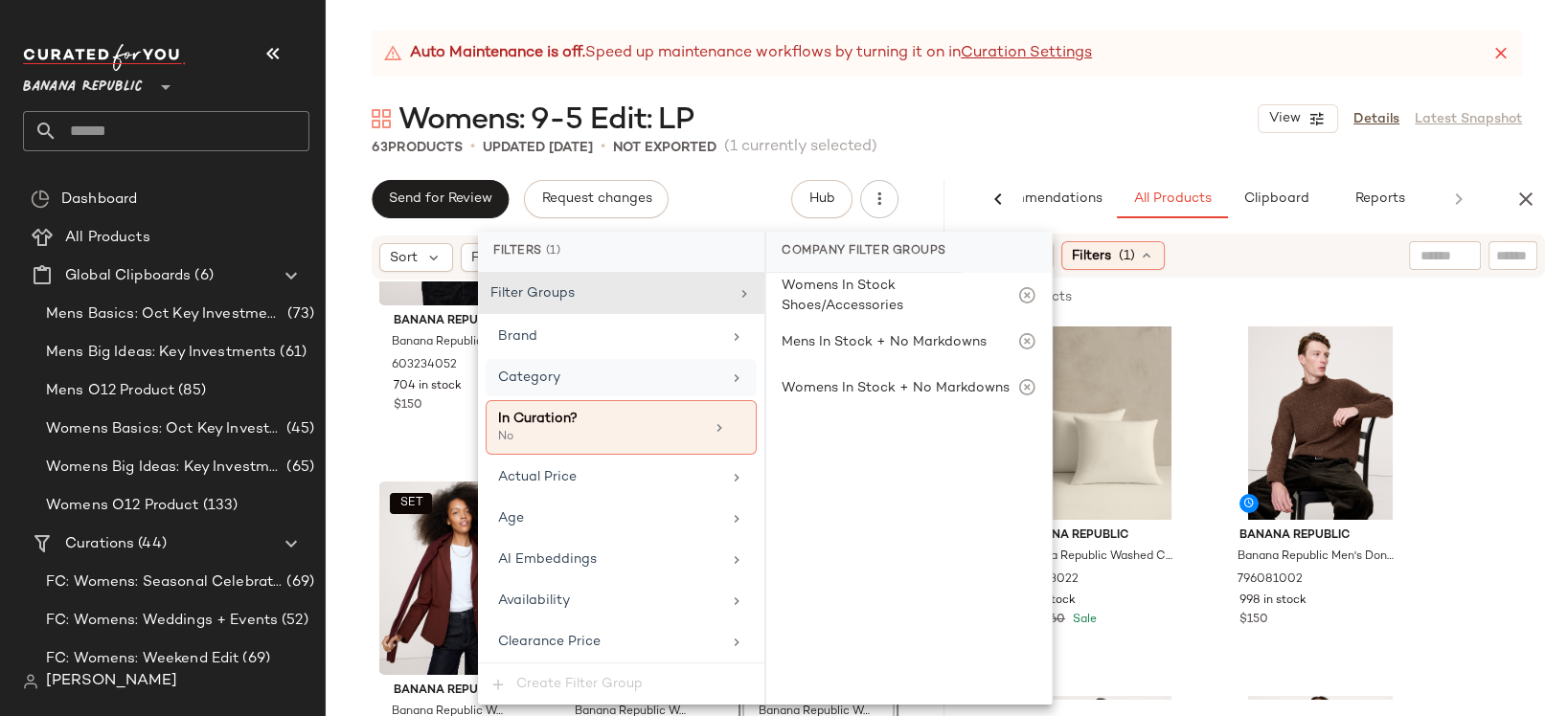
click at [729, 376] on icon at bounding box center [736, 378] width 15 height 15
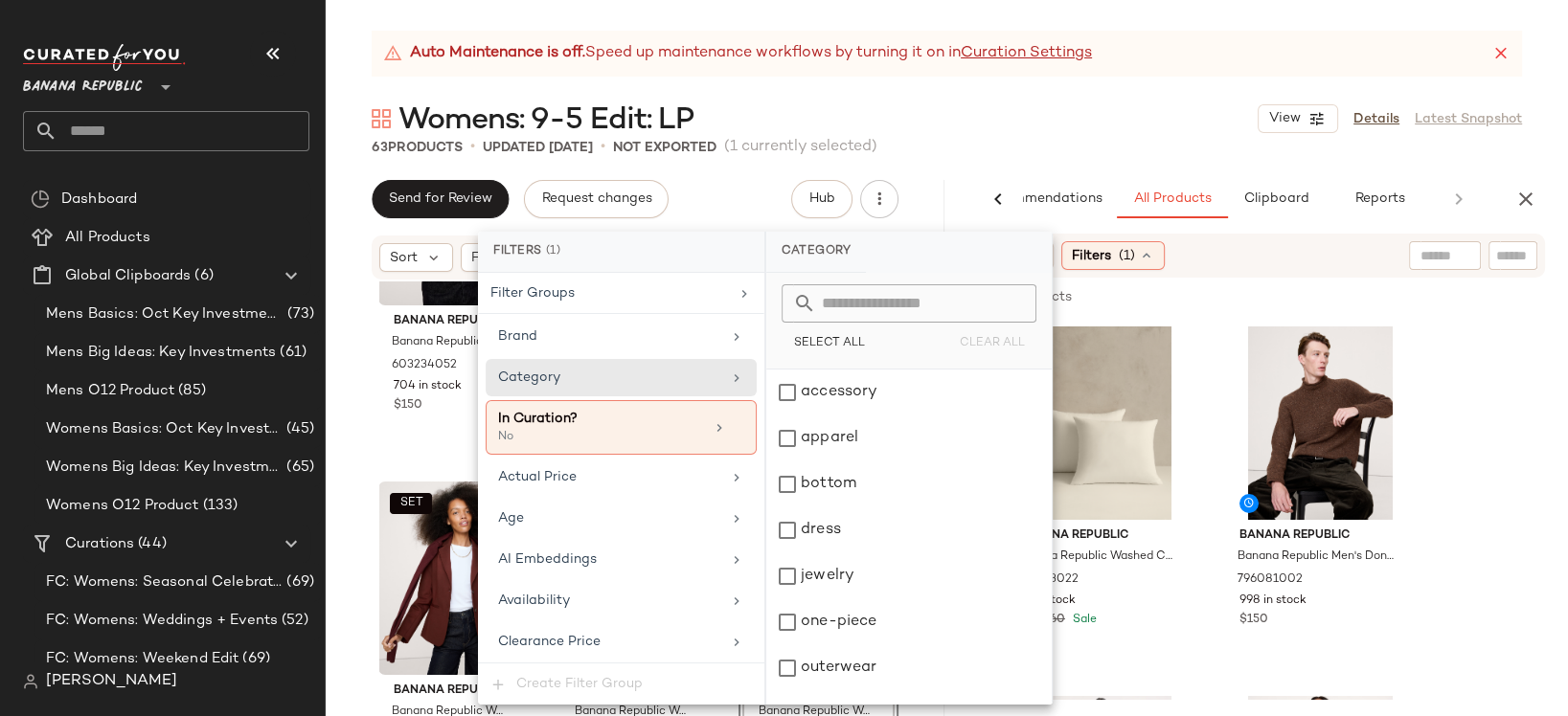
click at [840, 301] on input "text" at bounding box center [920, 303] width 208 height 38
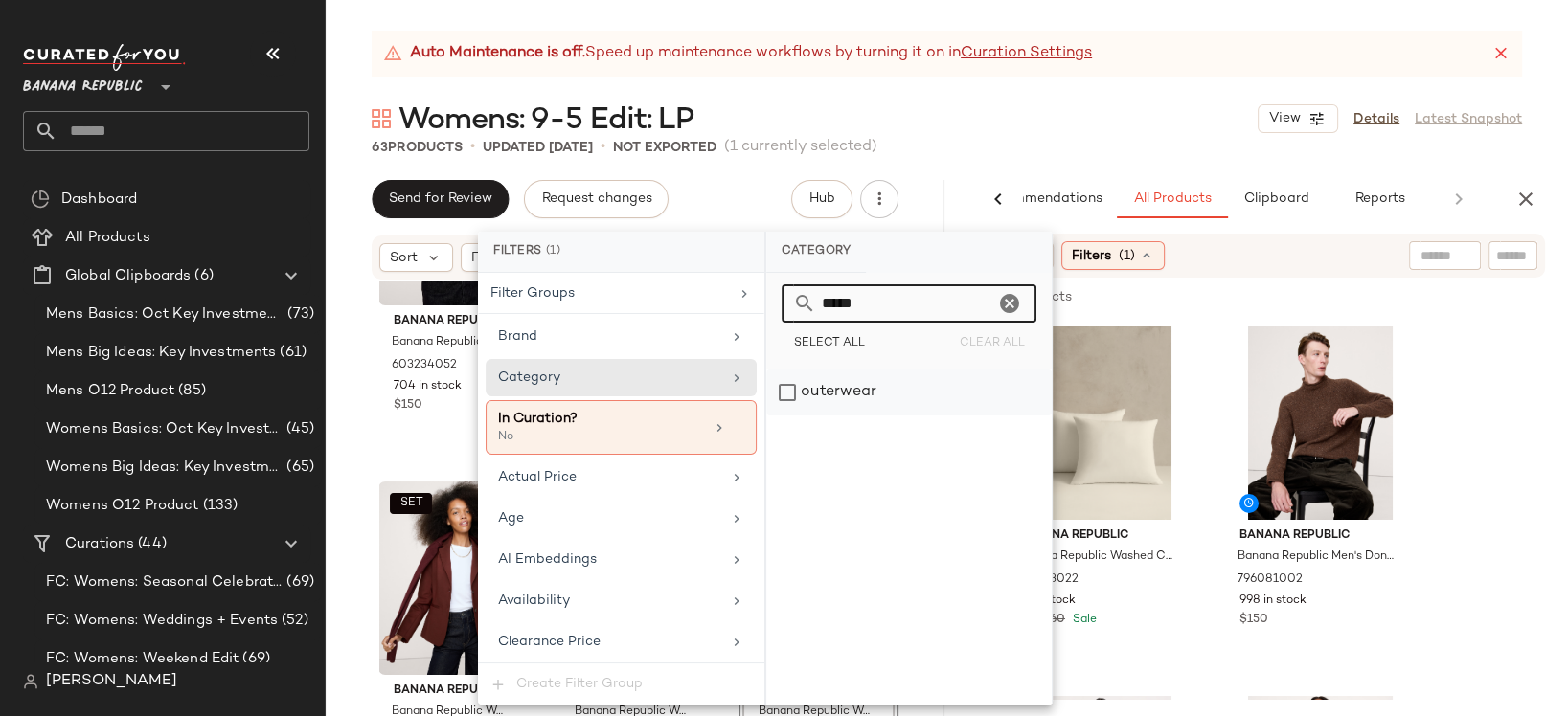
type input "*****"
click at [785, 391] on div "outerwear" at bounding box center [909, 393] width 285 height 46
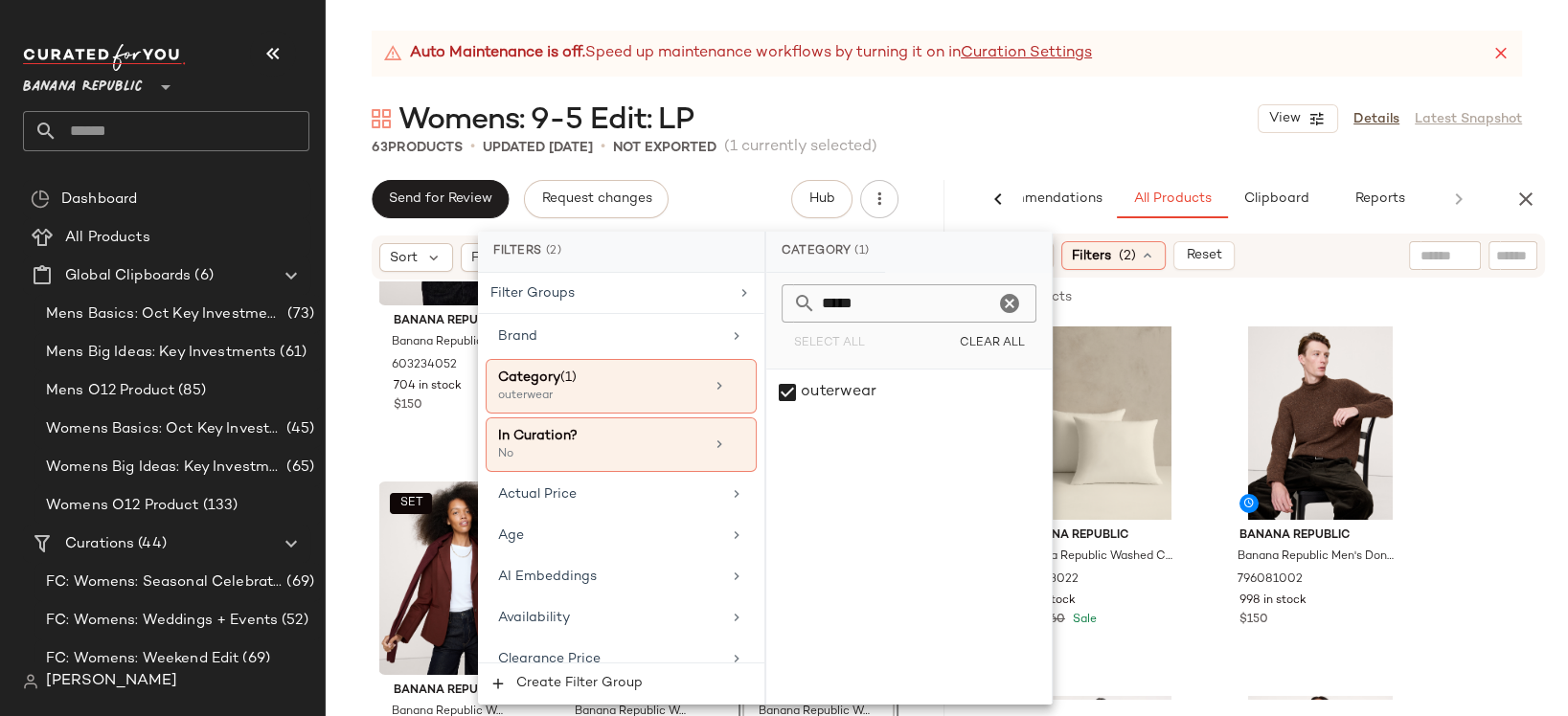
click at [1098, 130] on div "Womens: 9-5 Edit: LP View Details Latest Snapshot" at bounding box center [946, 119] width 1242 height 38
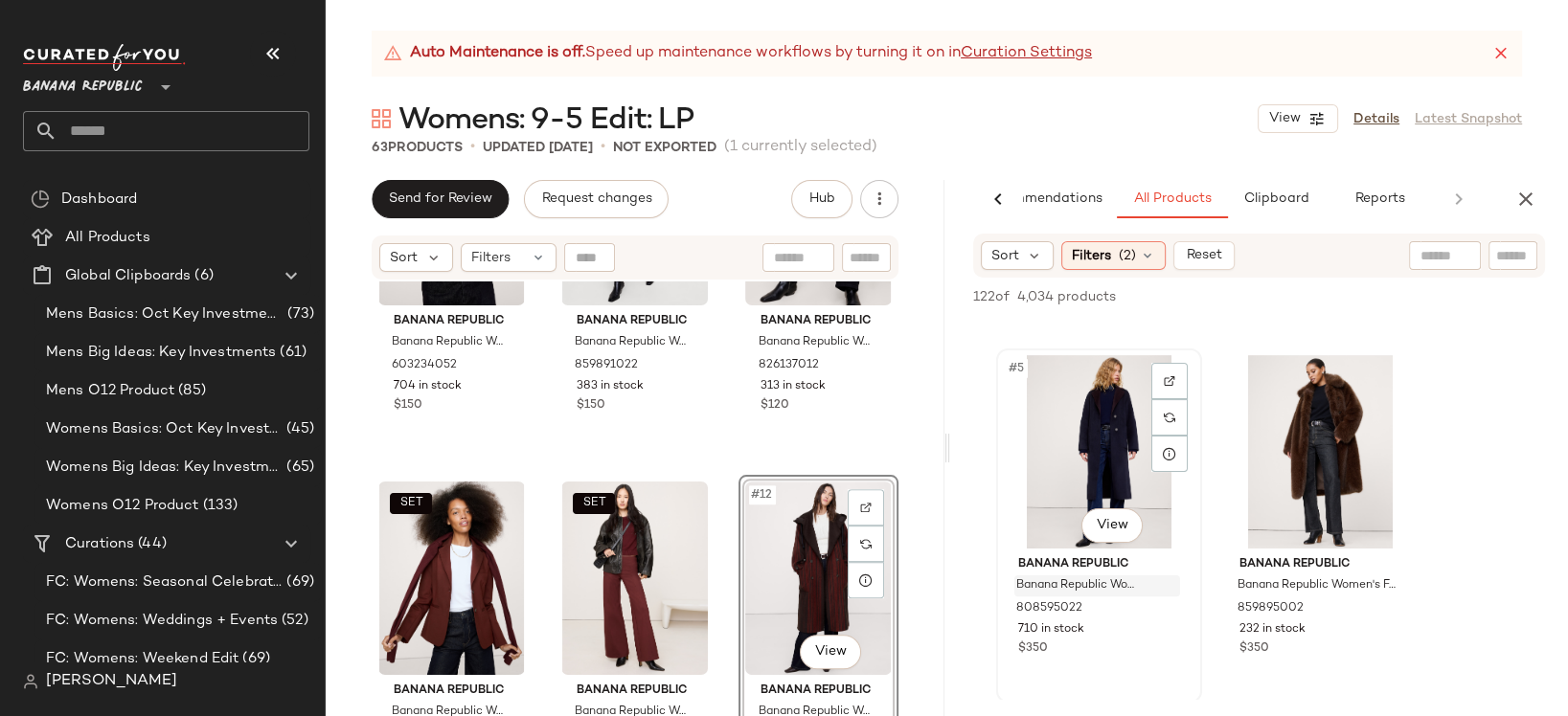
scroll to position [712, 0]
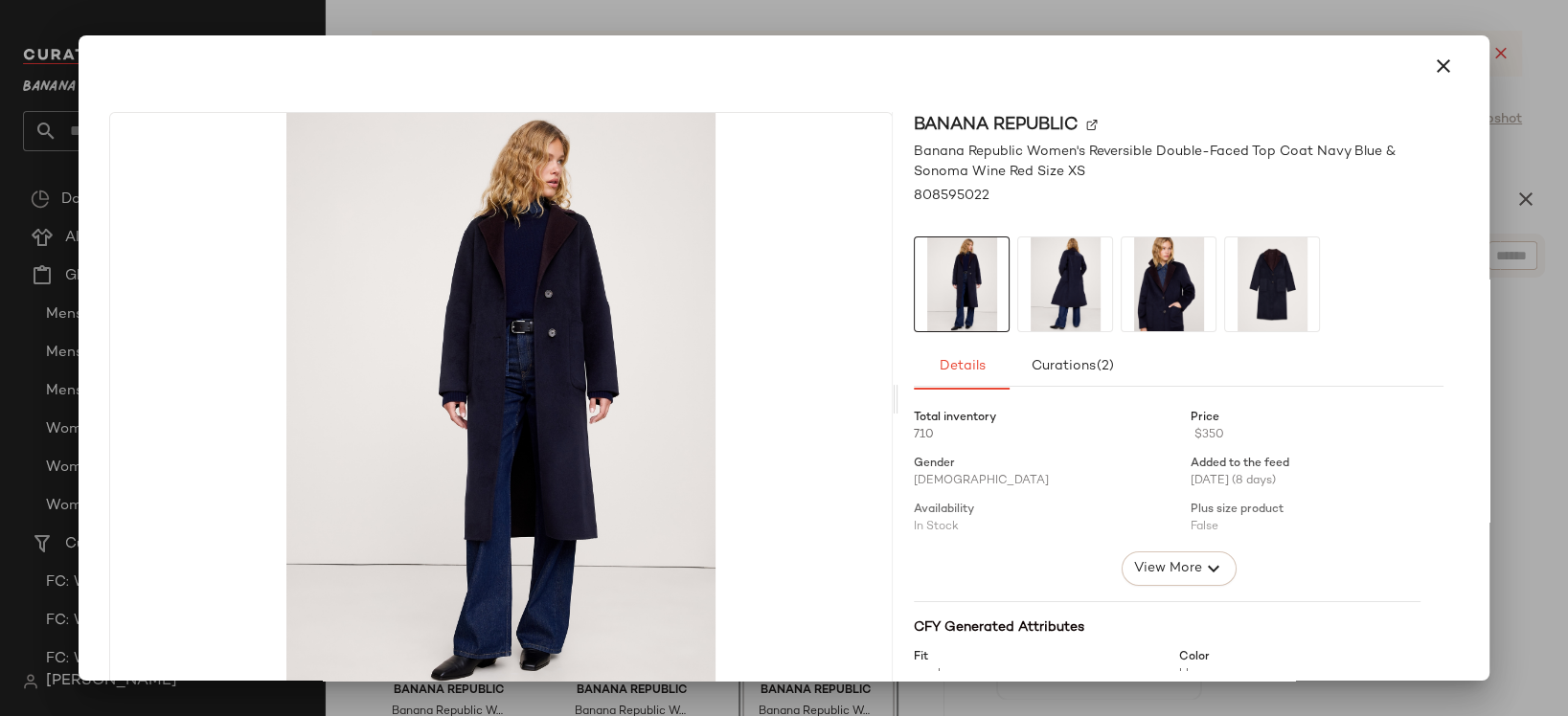
click at [1043, 292] on img at bounding box center [1065, 284] width 94 height 94
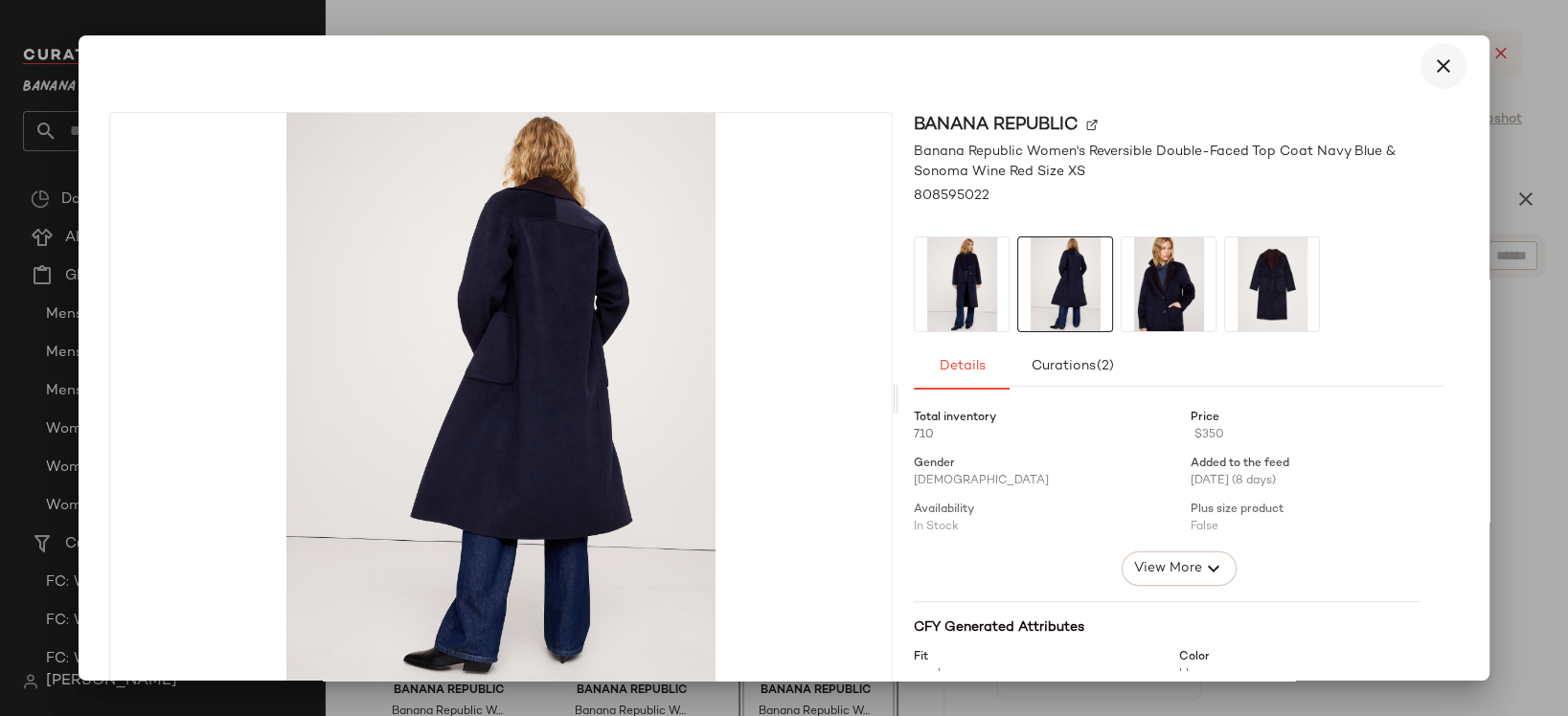
click at [1434, 68] on icon "button" at bounding box center [1443, 66] width 23 height 23
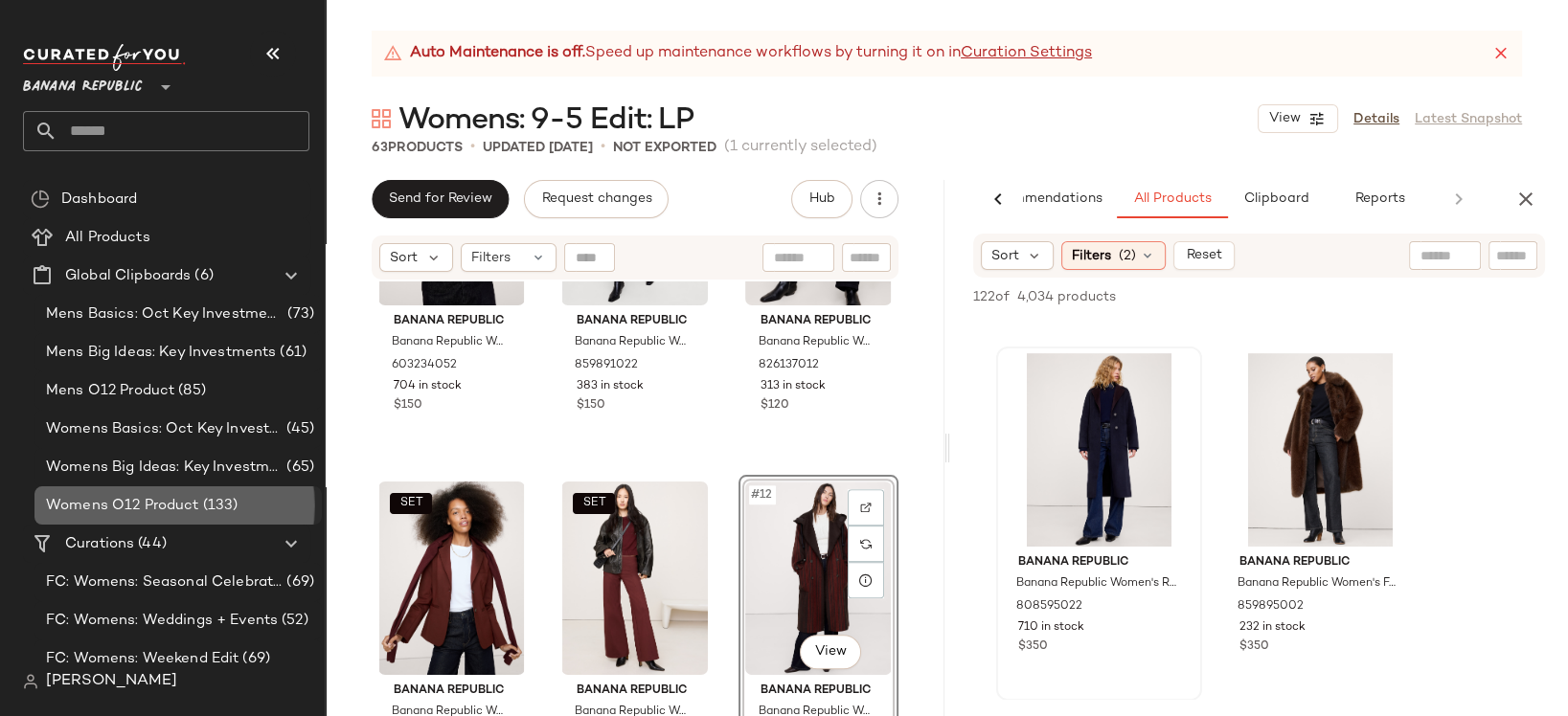
click at [171, 508] on span "Womens O12 Product" at bounding box center [123, 506] width 154 height 22
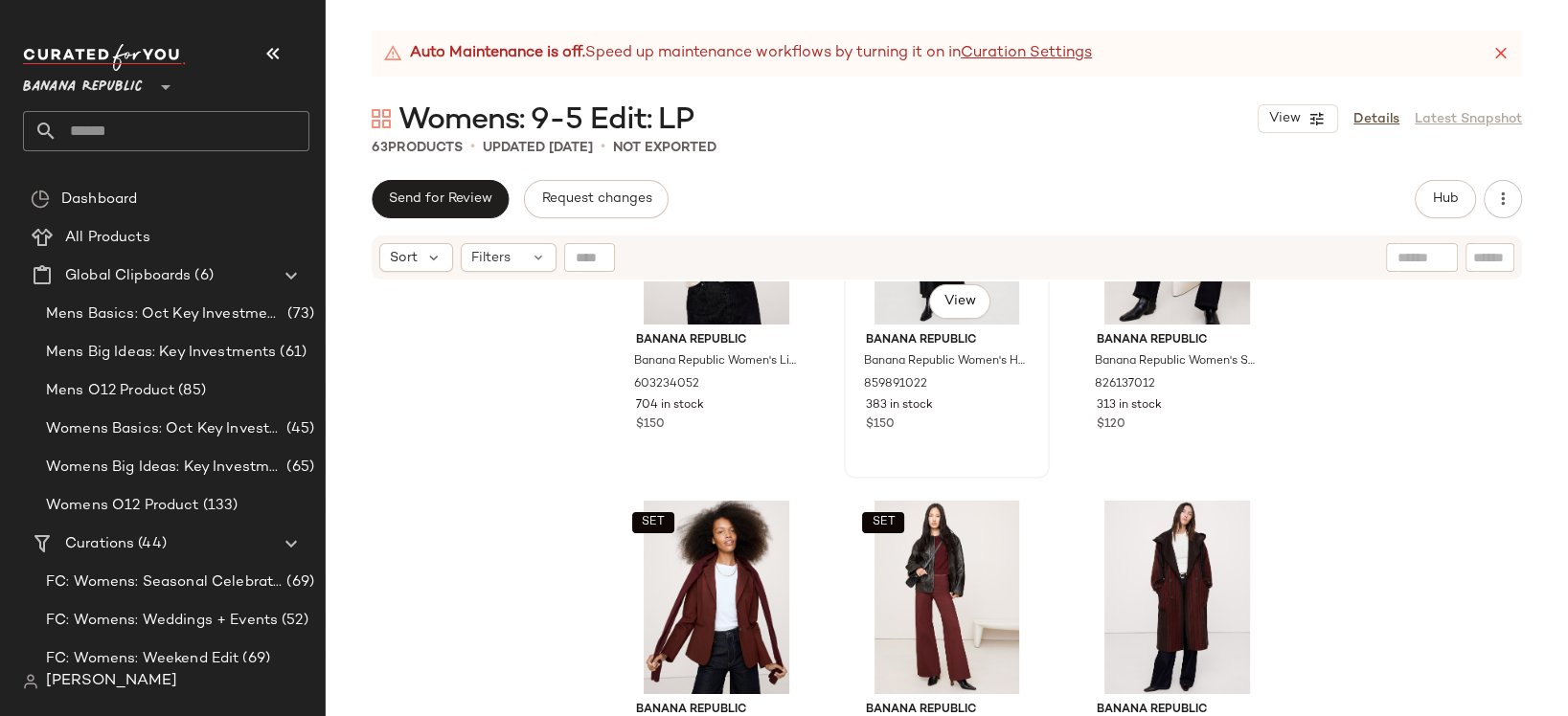
scroll to position [918, 0]
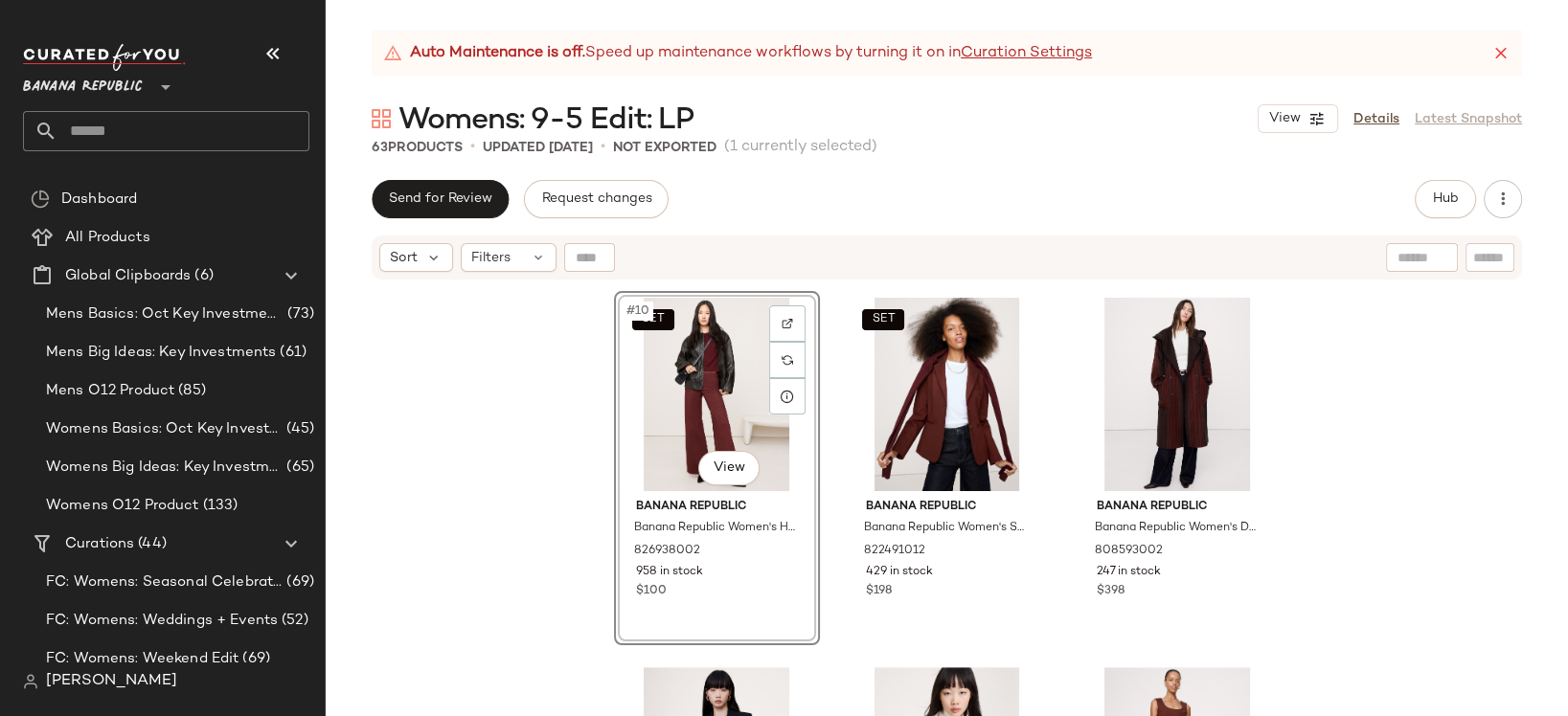
scroll to position [1128, 0]
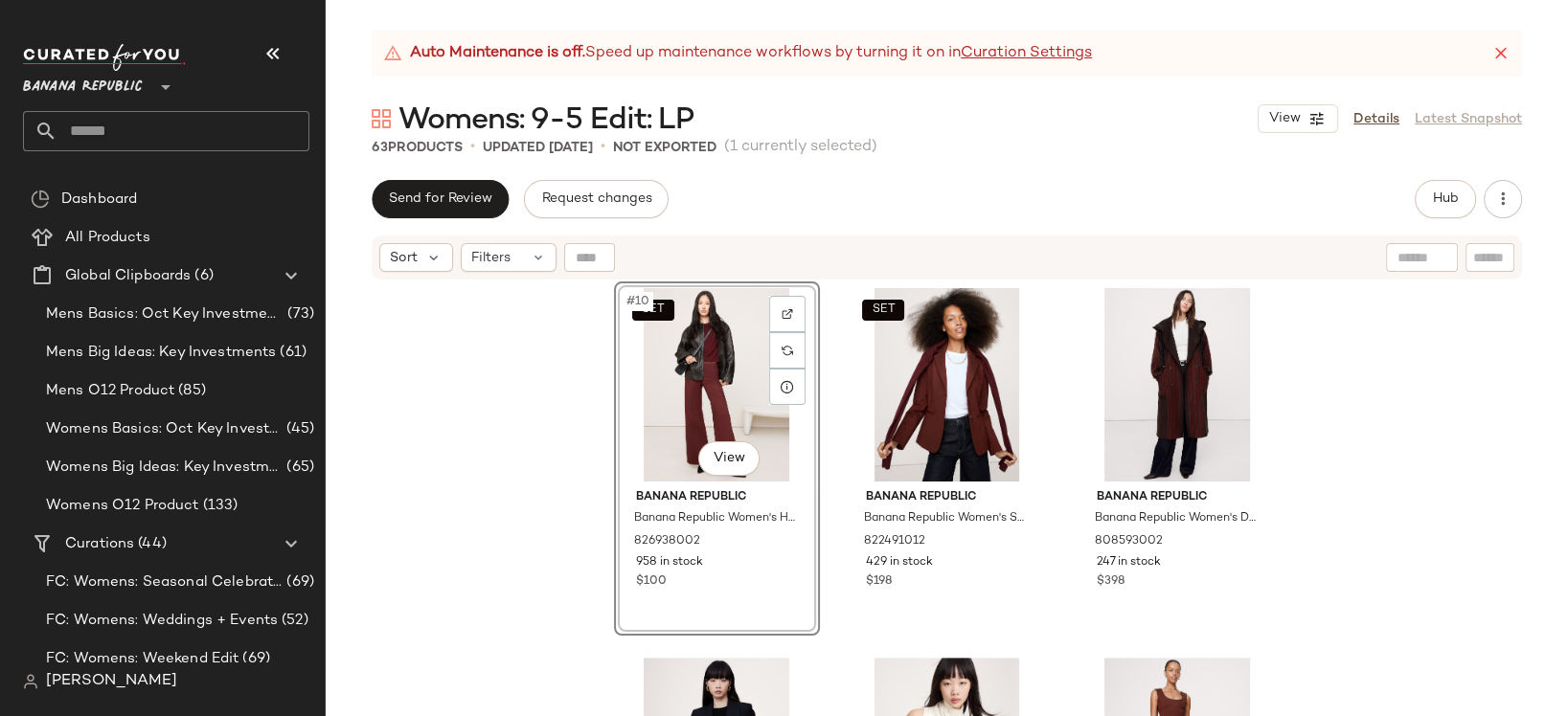
click at [1328, 592] on div "Banana Republic Banana Republic Women's Lightweight Cashmere Crew-Neck Sweater …" at bounding box center [946, 523] width 1242 height 483
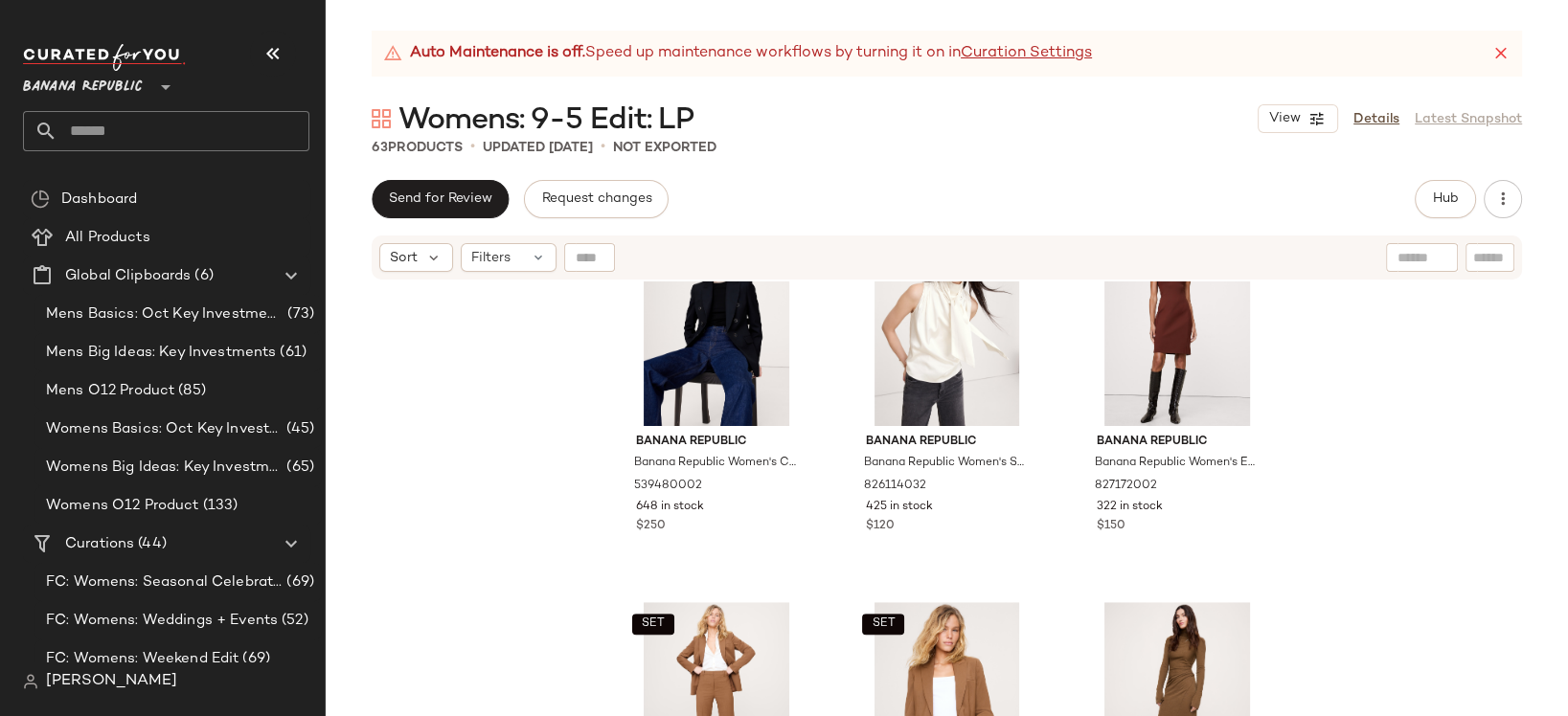
scroll to position [1480, 0]
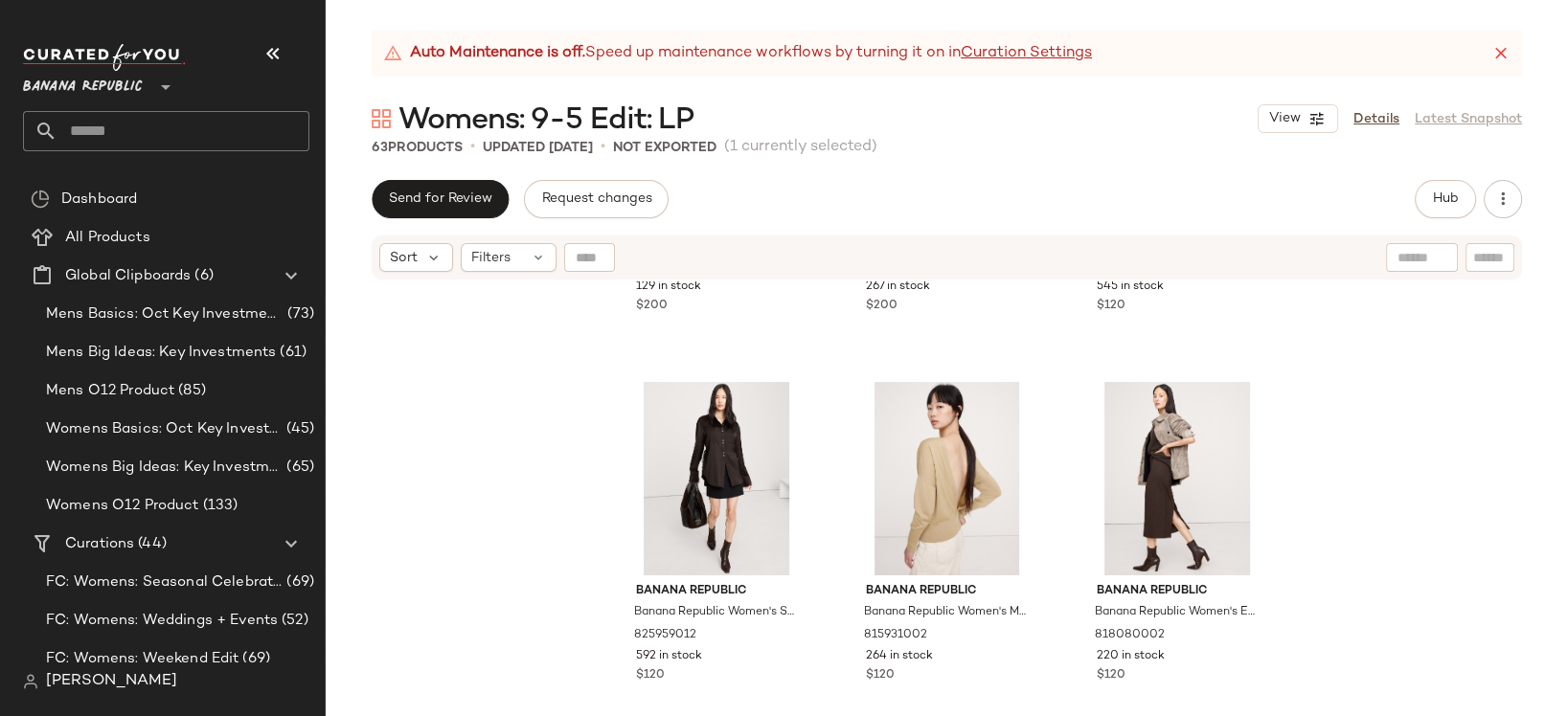
scroll to position [2524, 0]
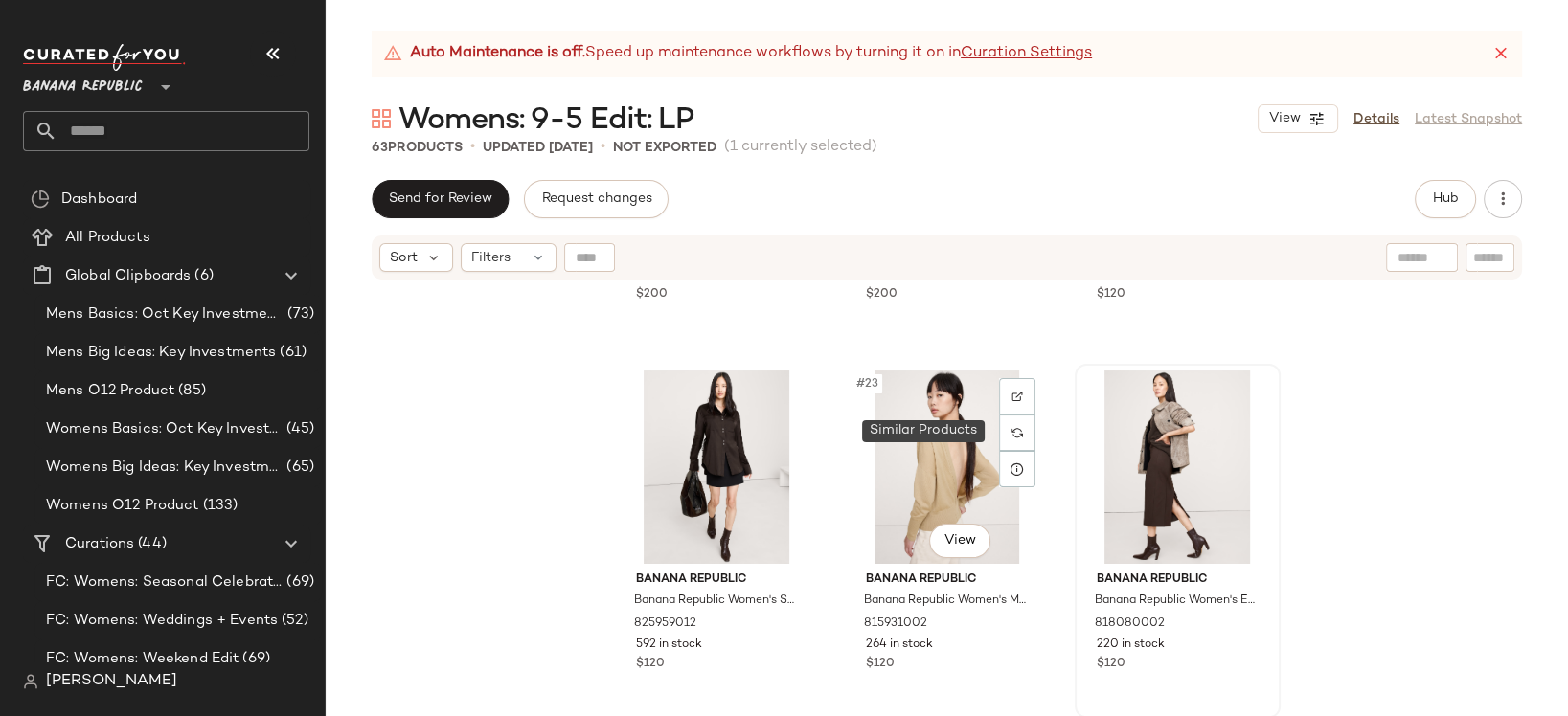
click at [1011, 436] on img at bounding box center [1017, 433] width 12 height 12
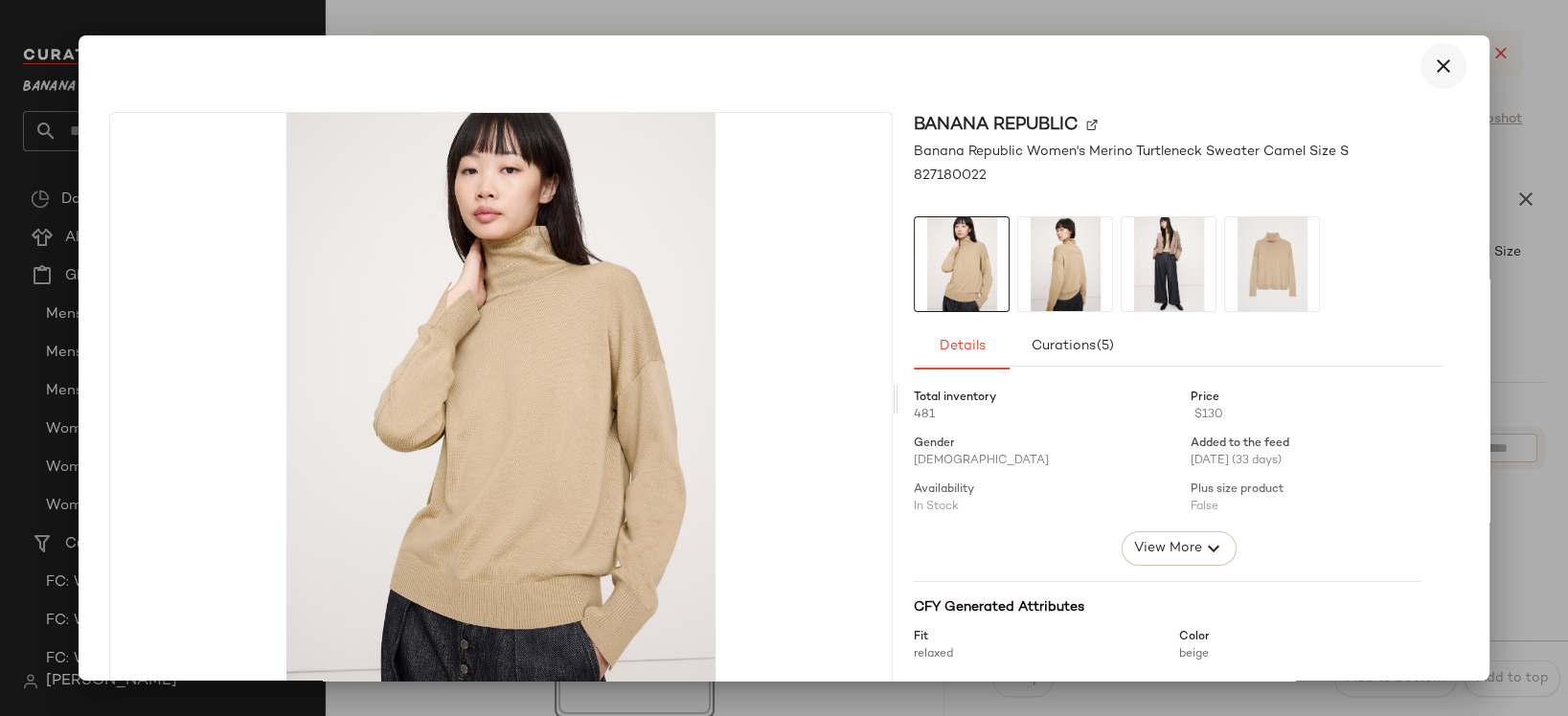
click at [1432, 63] on icon "button" at bounding box center [1443, 66] width 23 height 23
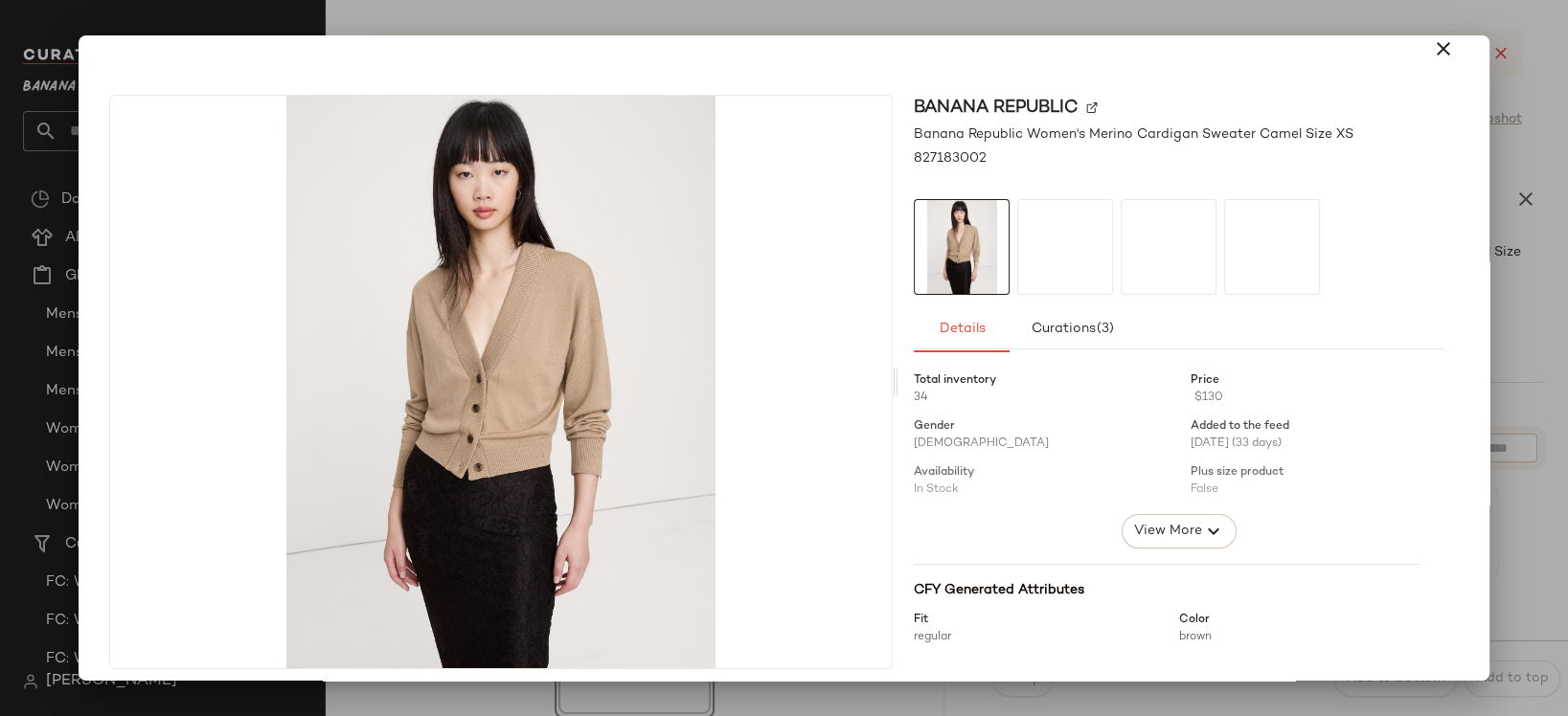
scroll to position [29, 0]
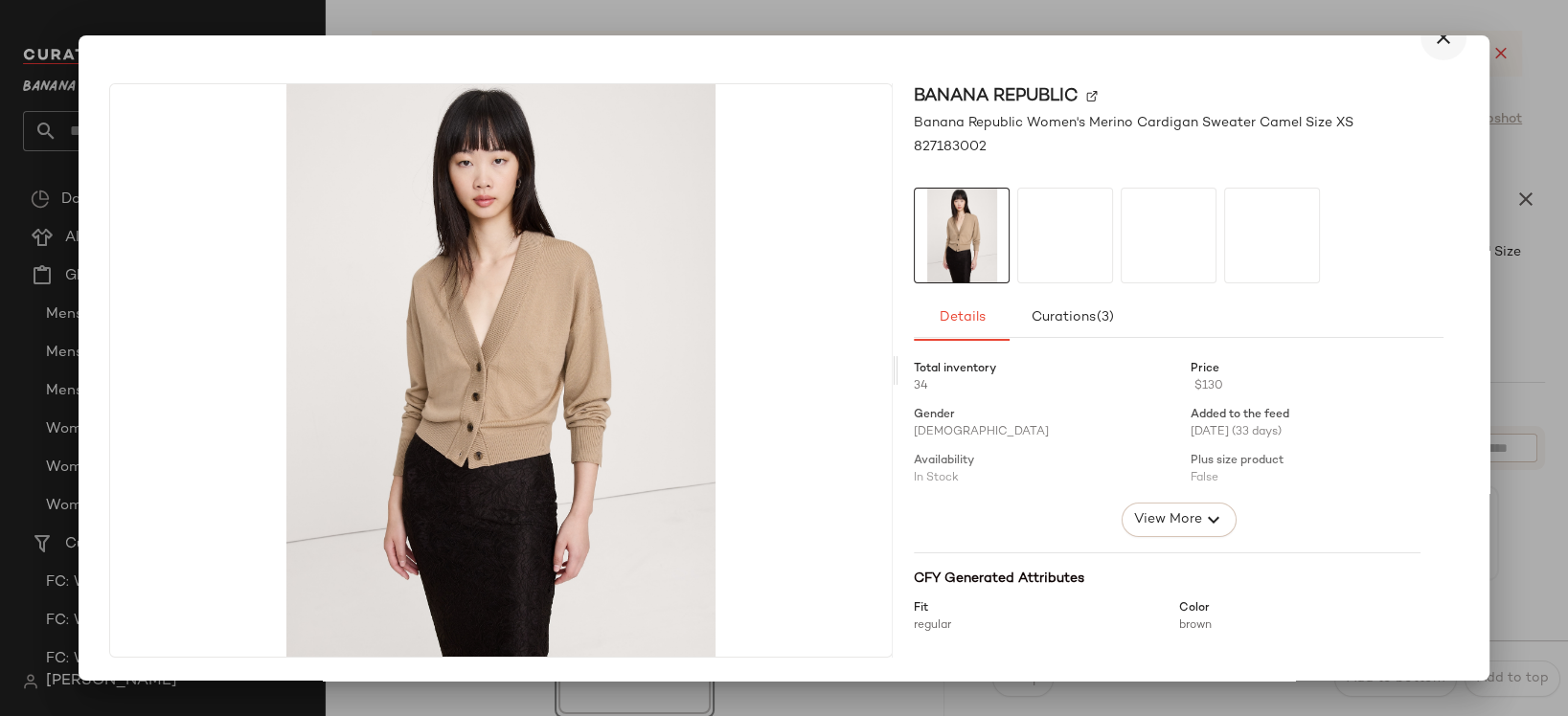
click at [1432, 41] on icon "button" at bounding box center [1443, 37] width 23 height 23
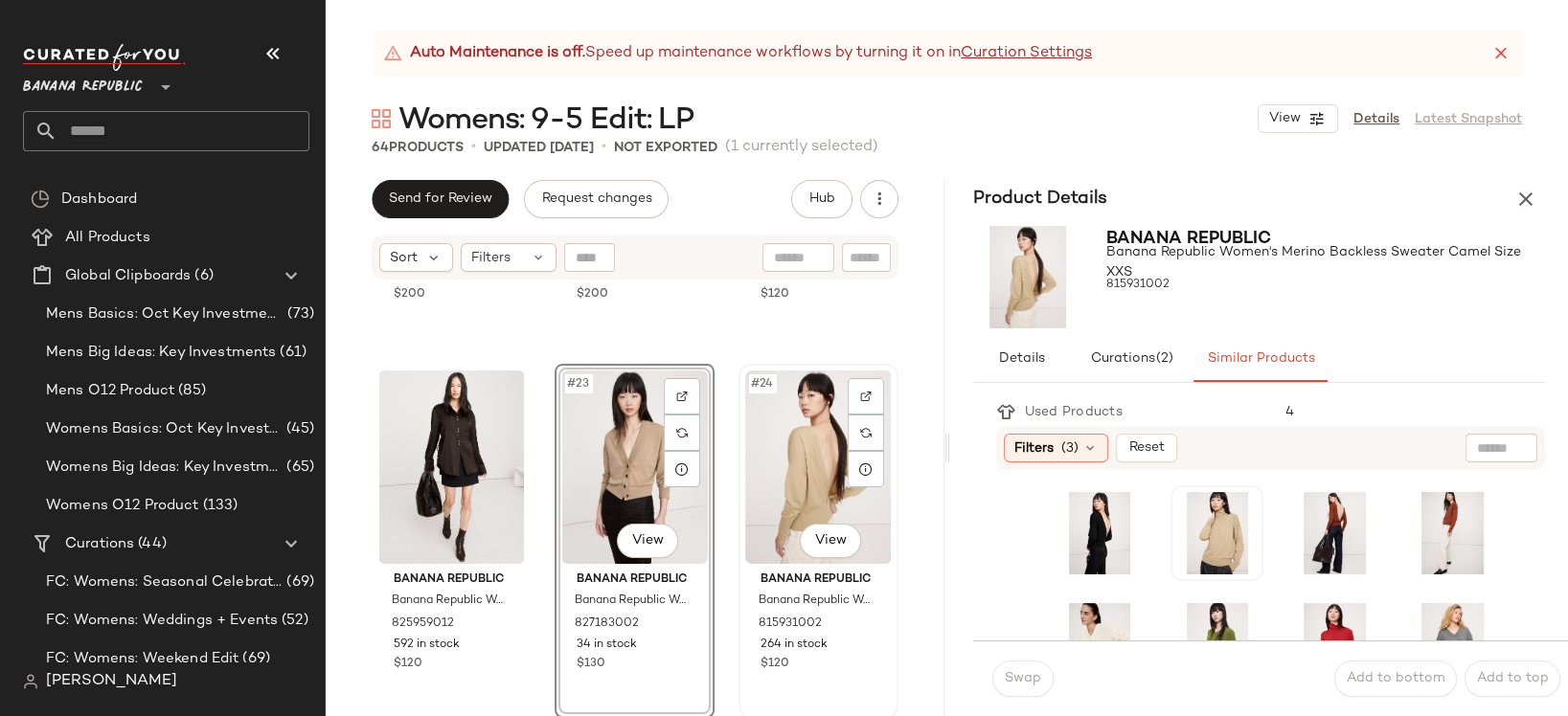
click at [745, 430] on div "#24 View" at bounding box center [818, 468] width 147 height 193
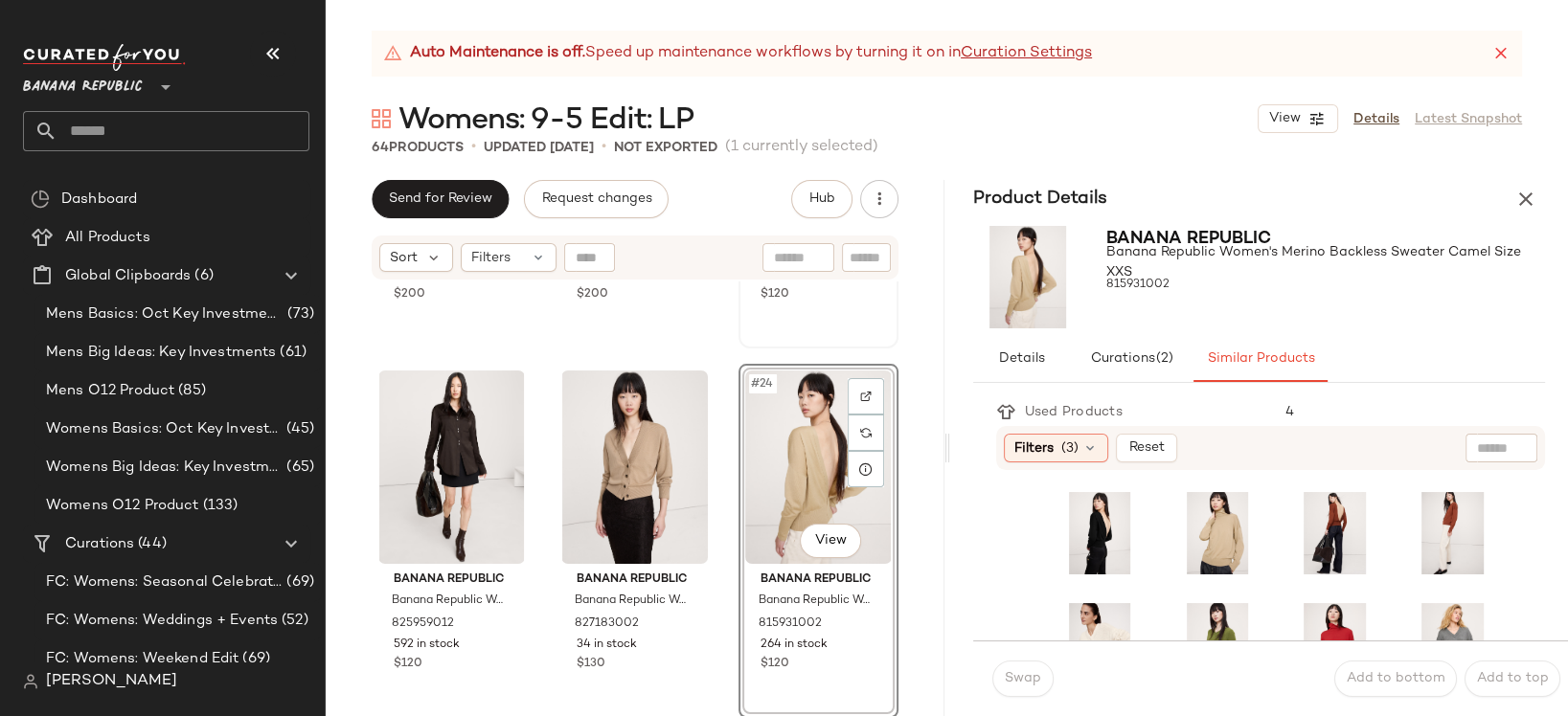
click at [824, 326] on div "#21 View Banana Republic Banana Republic Women's Stretch-Satin Tie-Neck Top Gan…" at bounding box center [818, 171] width 157 height 350
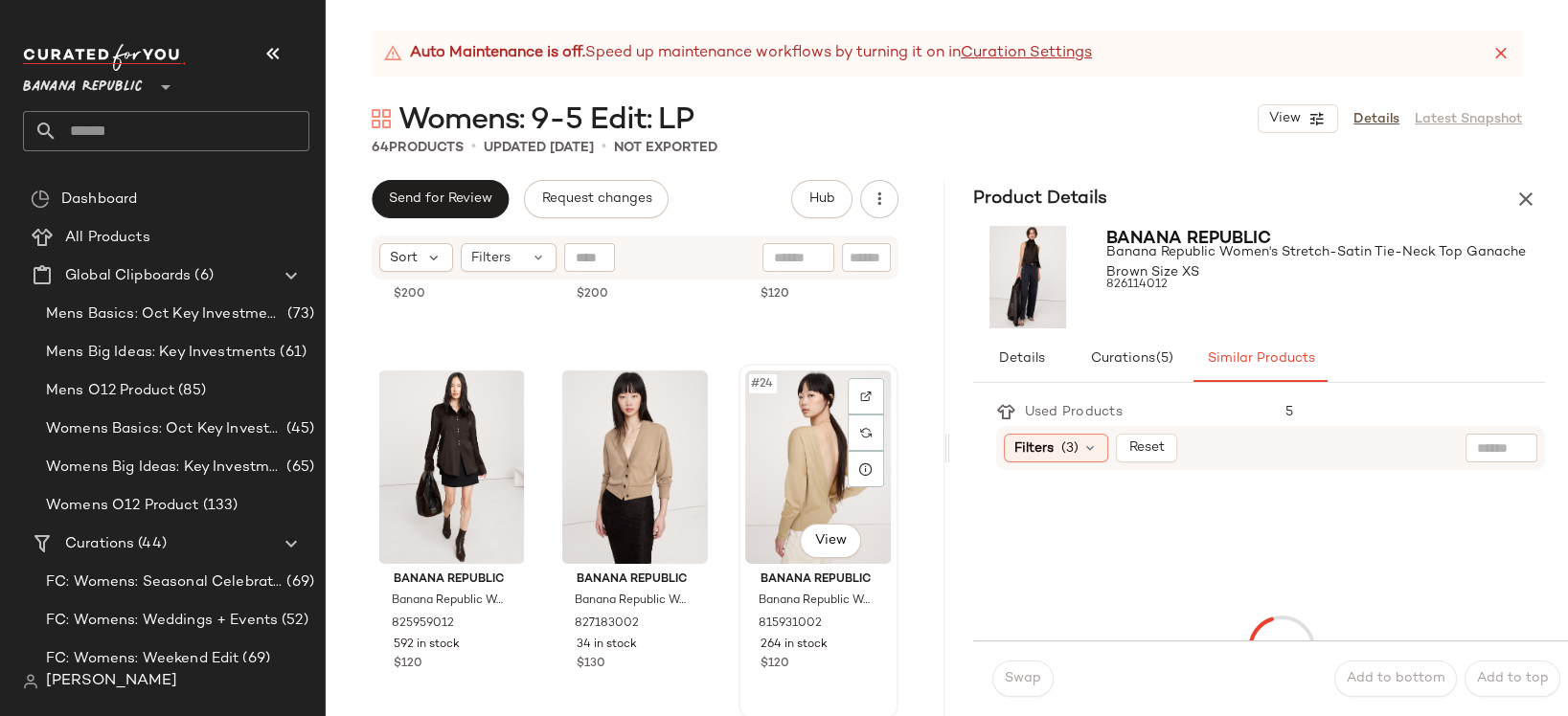
click at [820, 387] on div "#24 View" at bounding box center [818, 468] width 147 height 193
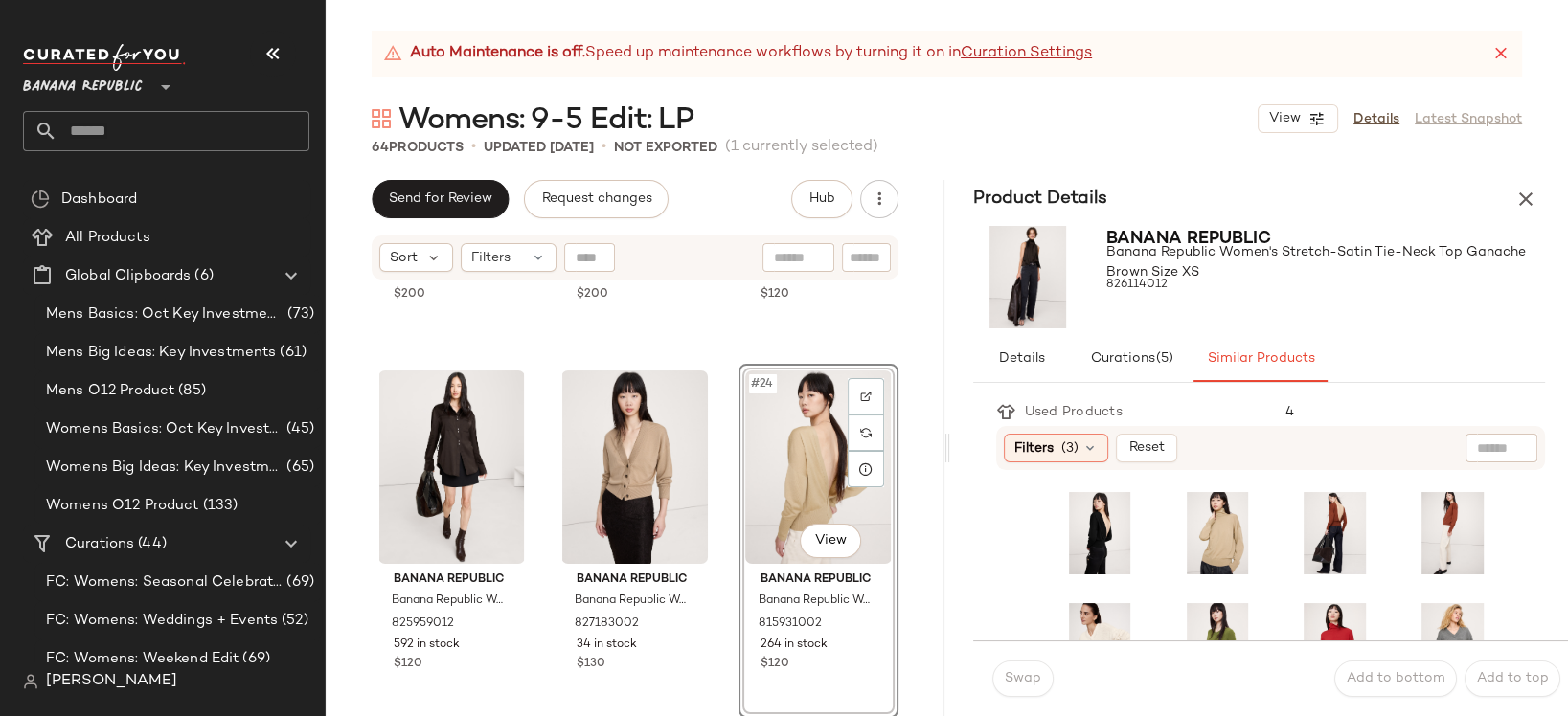
click at [1533, 193] on icon "button" at bounding box center [1525, 198] width 23 height 23
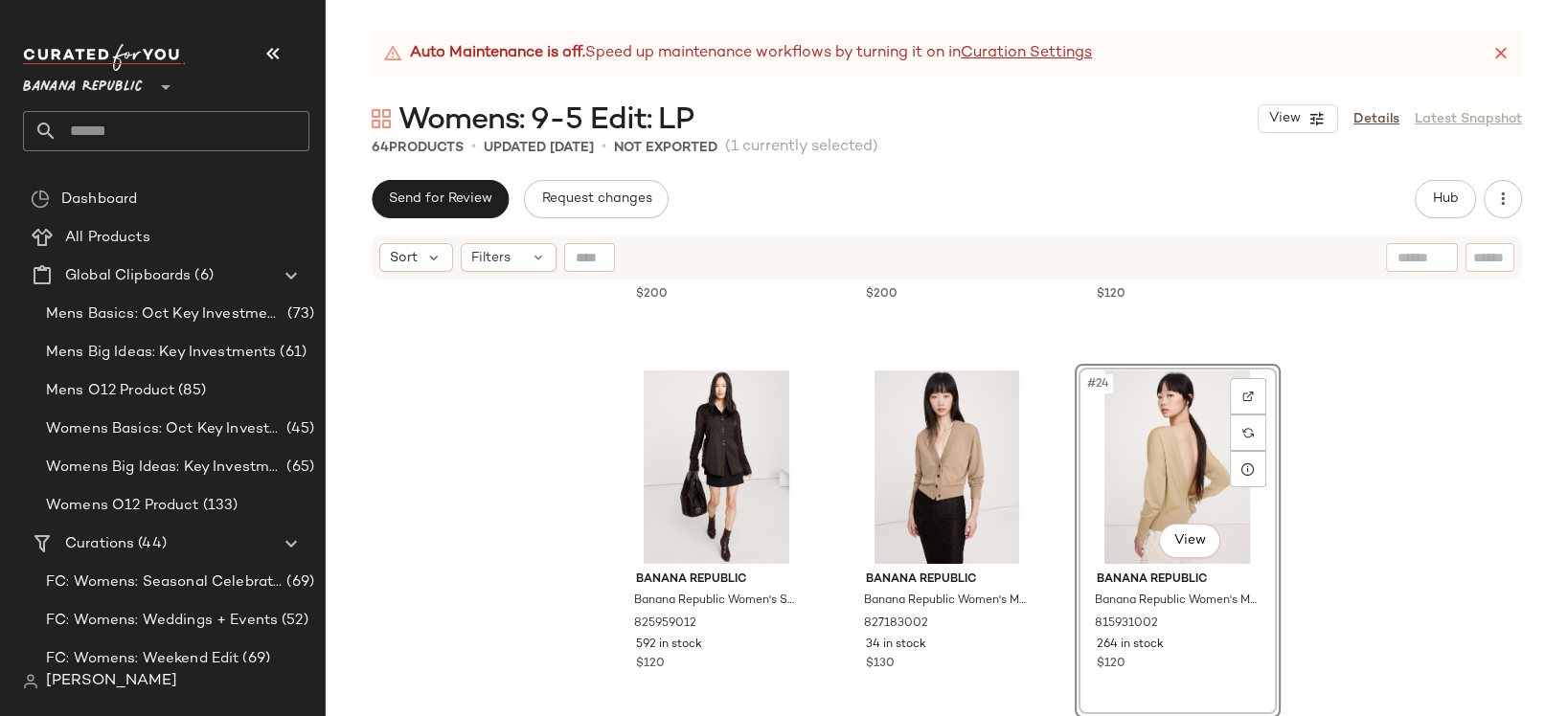
click at [1095, 470] on div "#24 View" at bounding box center [1177, 468] width 193 height 193
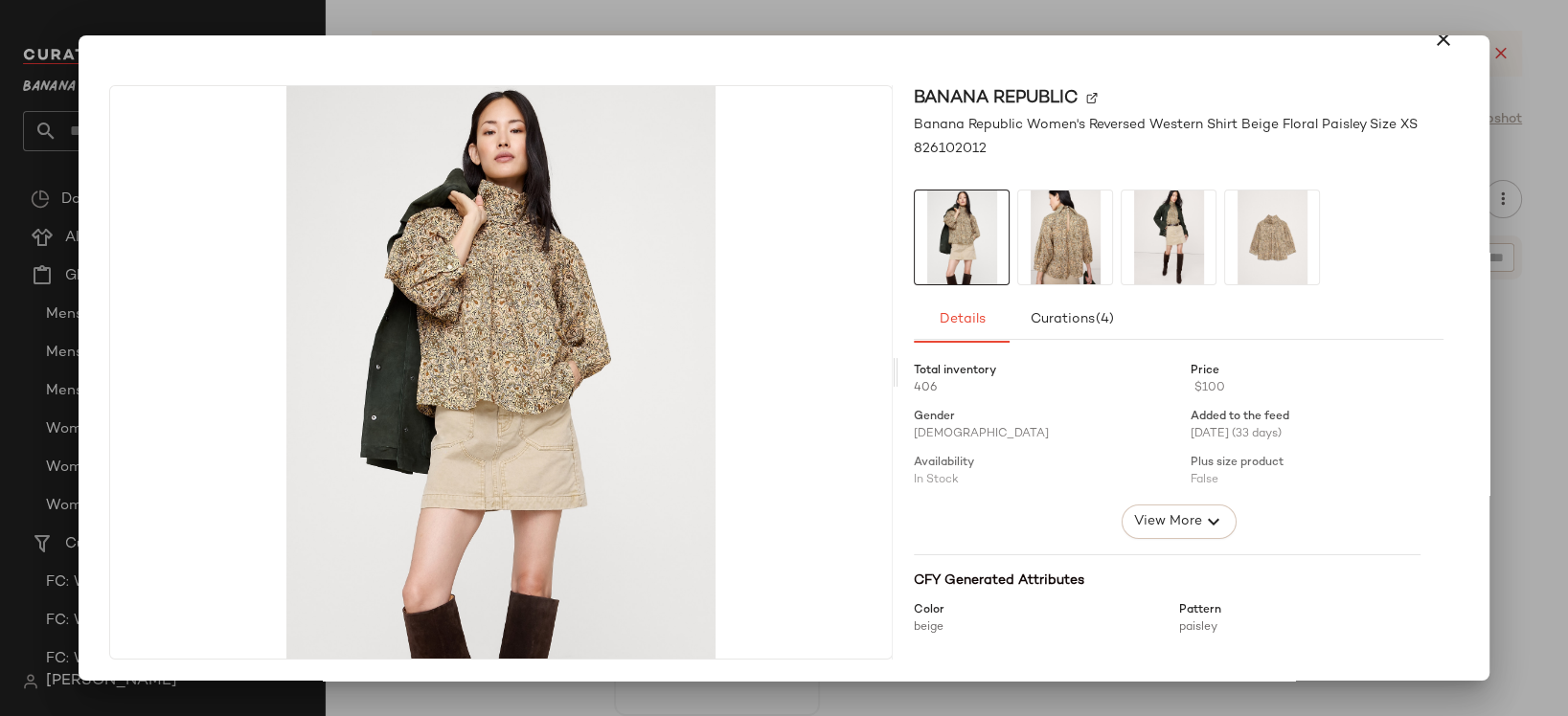
scroll to position [27, 0]
click at [1152, 524] on span "View More" at bounding box center [1167, 522] width 69 height 23
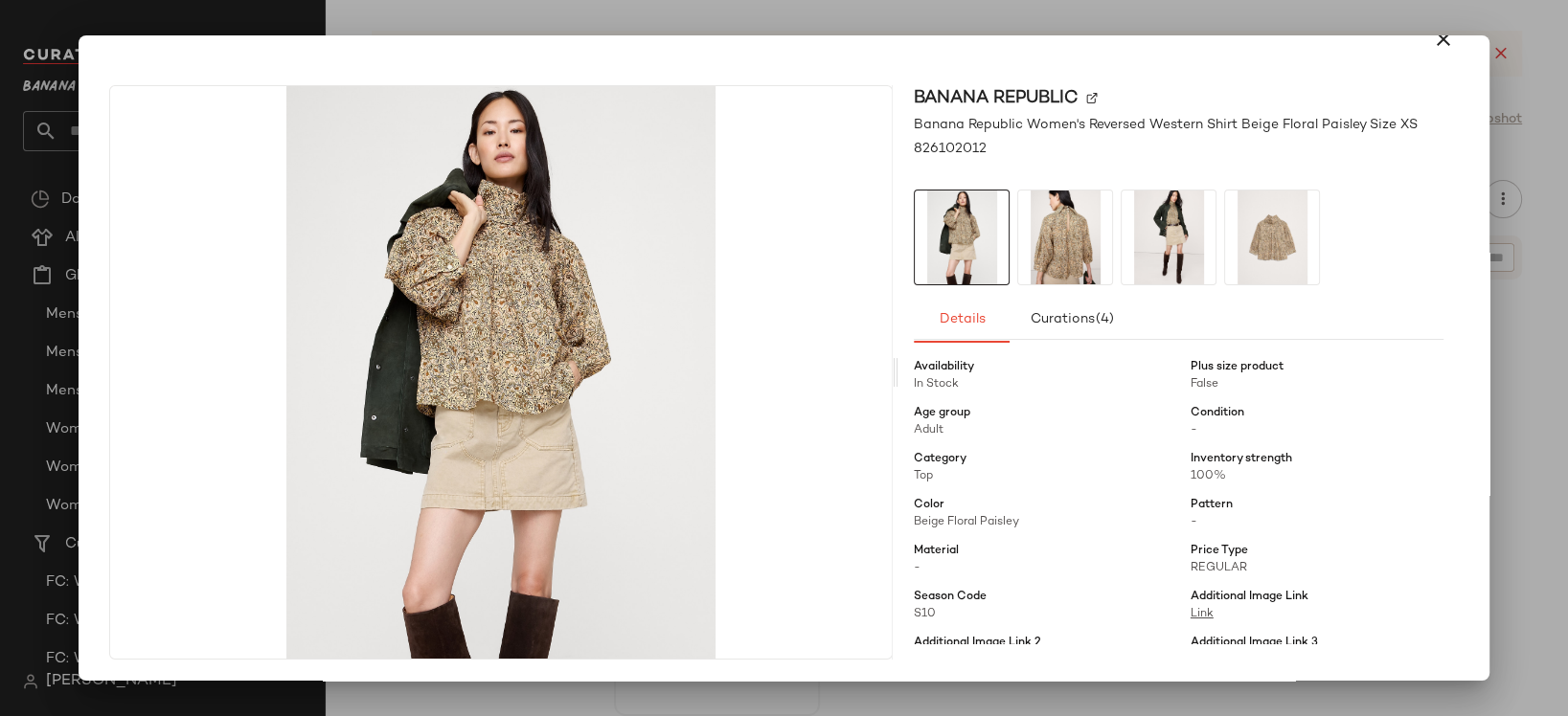
scroll to position [289, 0]
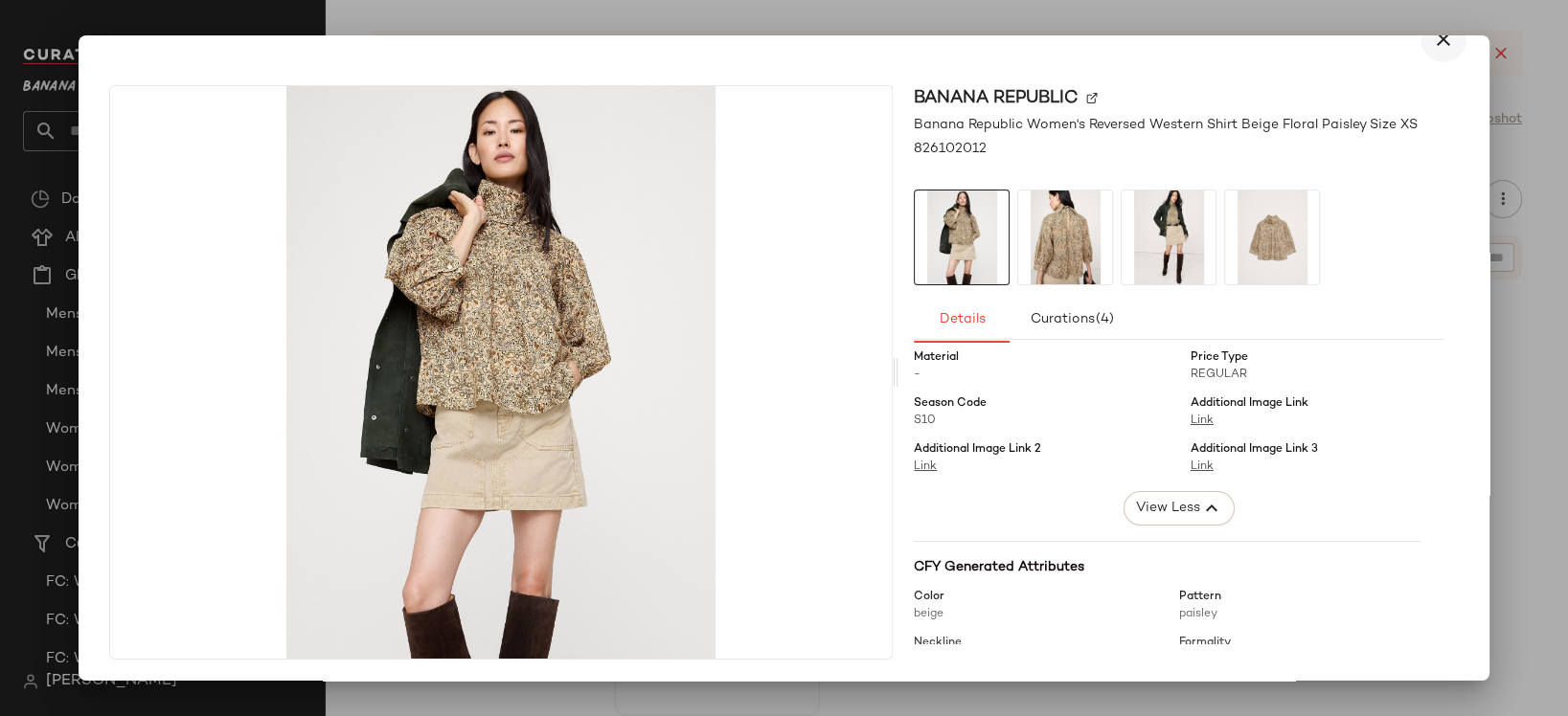
click at [1437, 45] on icon "button" at bounding box center [1443, 39] width 23 height 23
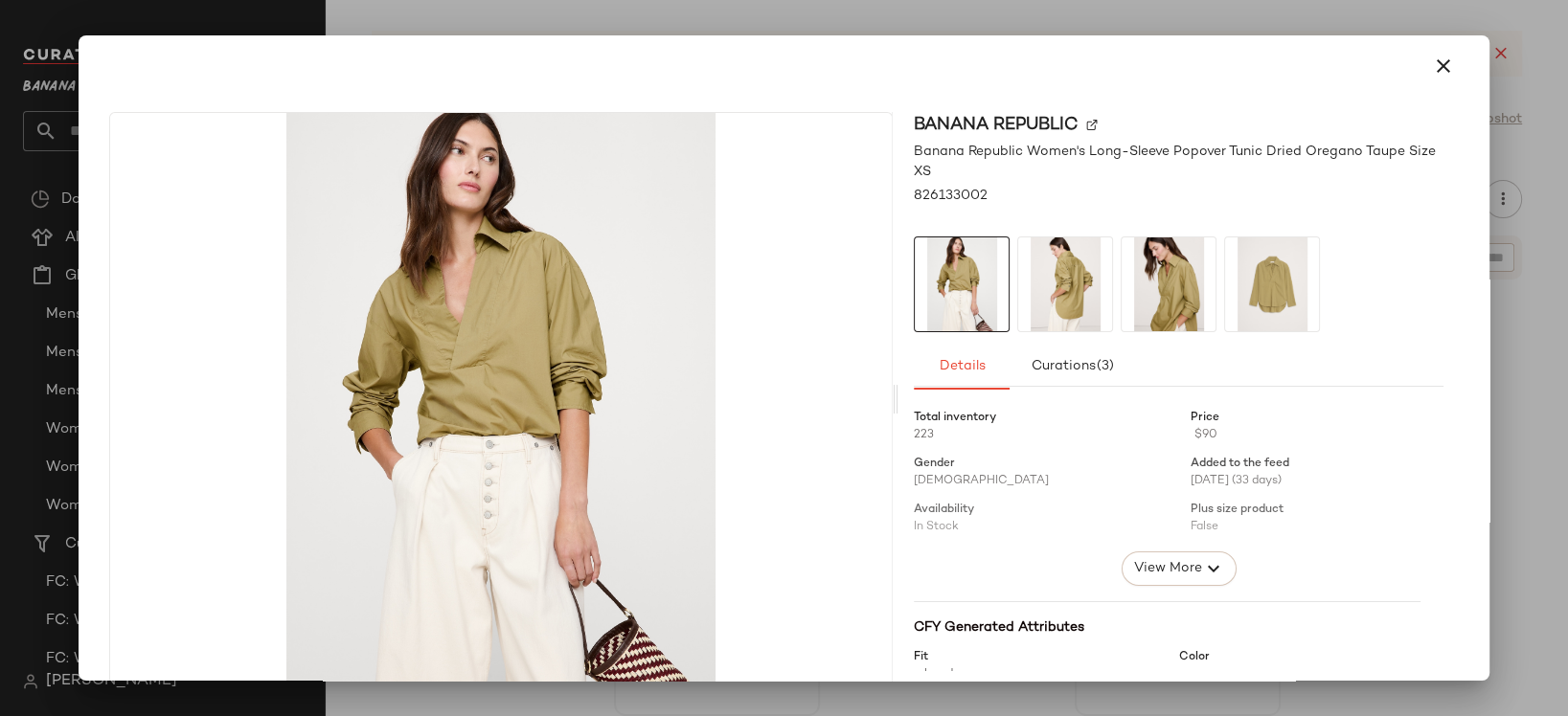
scroll to position [3, 0]
click at [1164, 568] on span "View More" at bounding box center [1167, 565] width 69 height 23
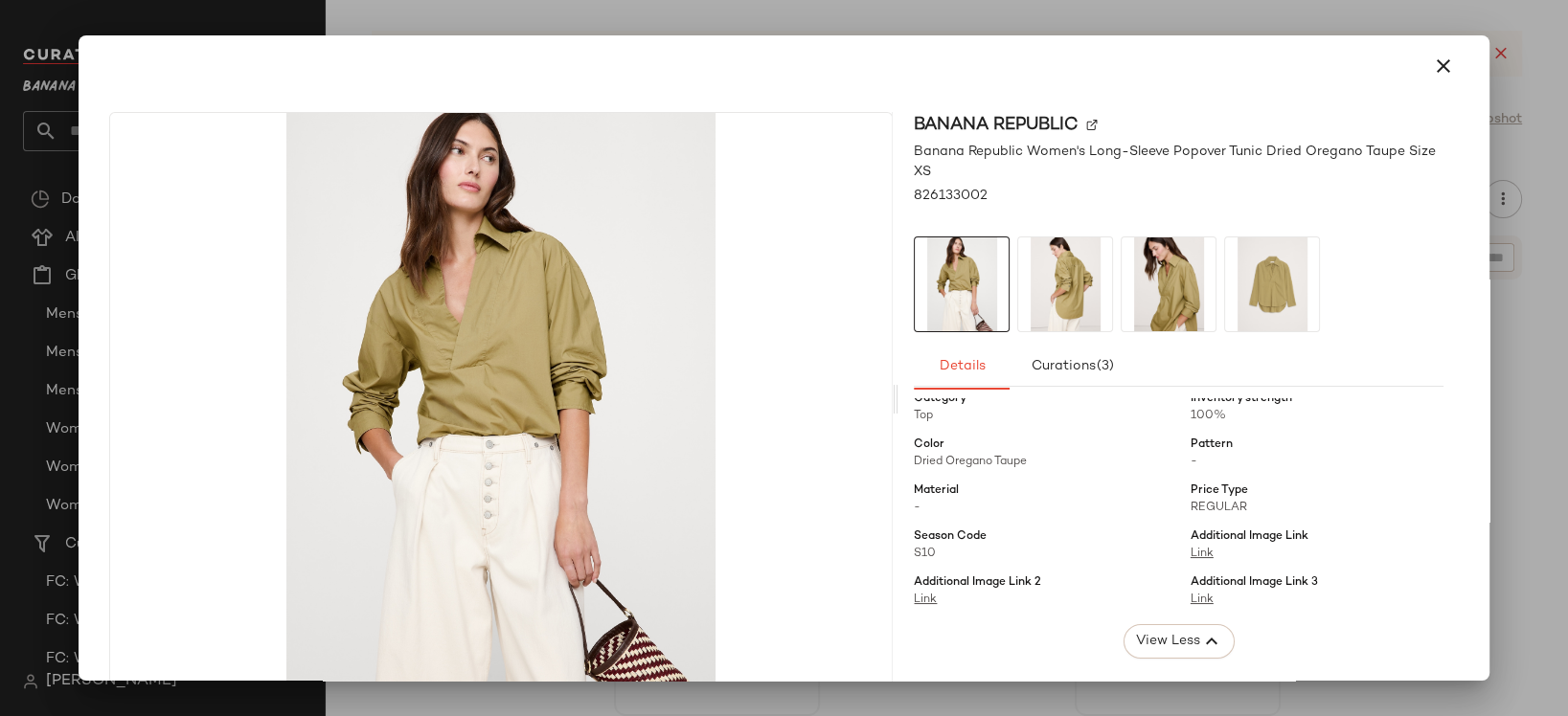
scroll to position [227, 0]
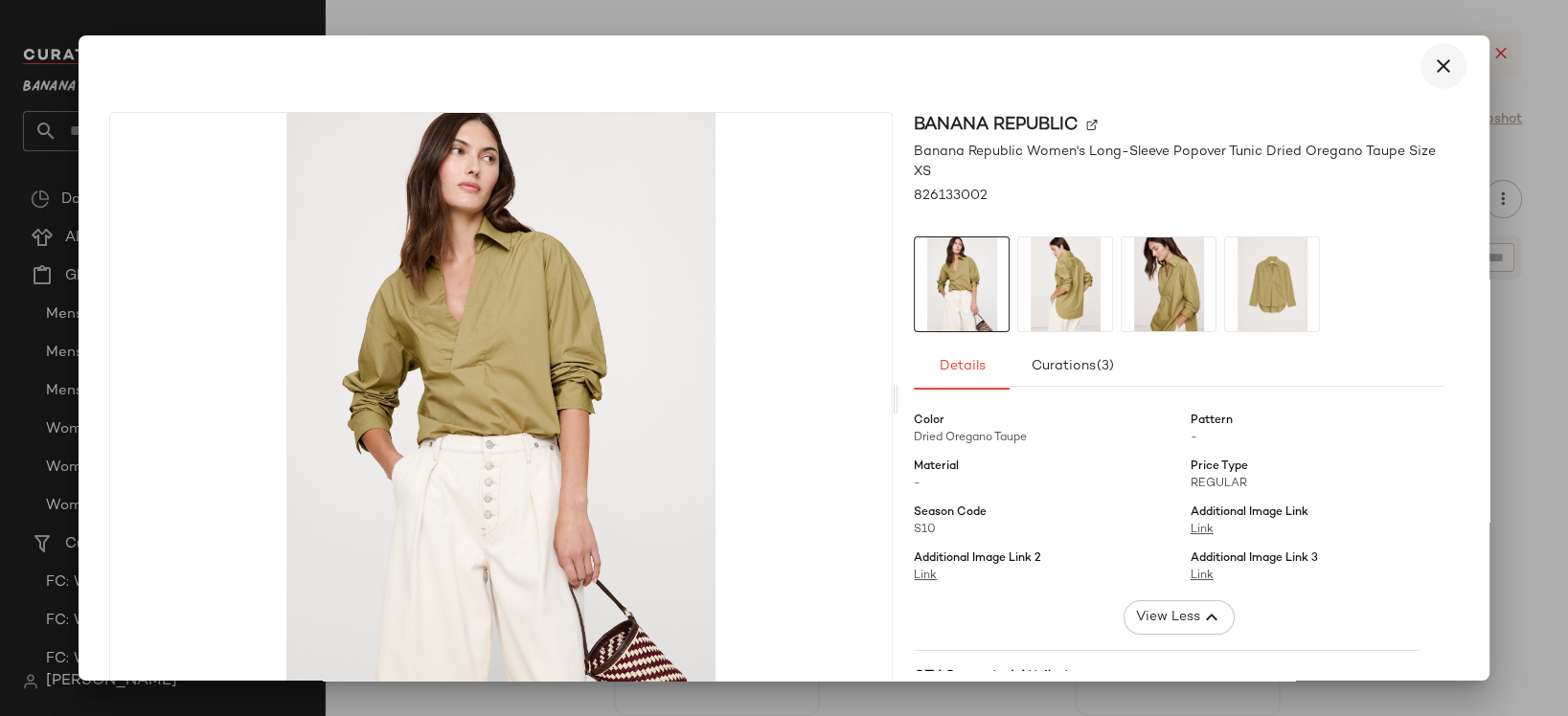
click at [1433, 65] on icon "button" at bounding box center [1443, 66] width 23 height 23
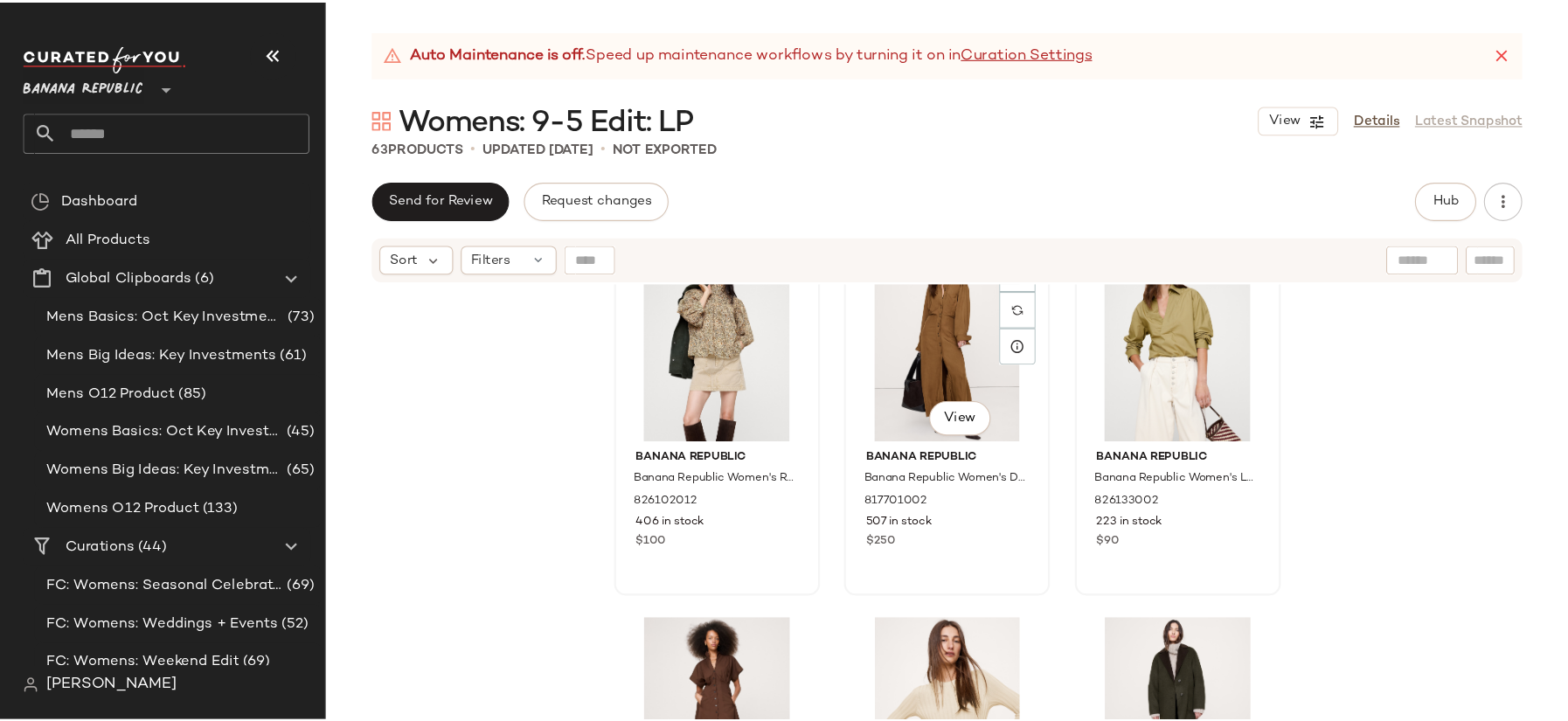
scroll to position [2654, 0]
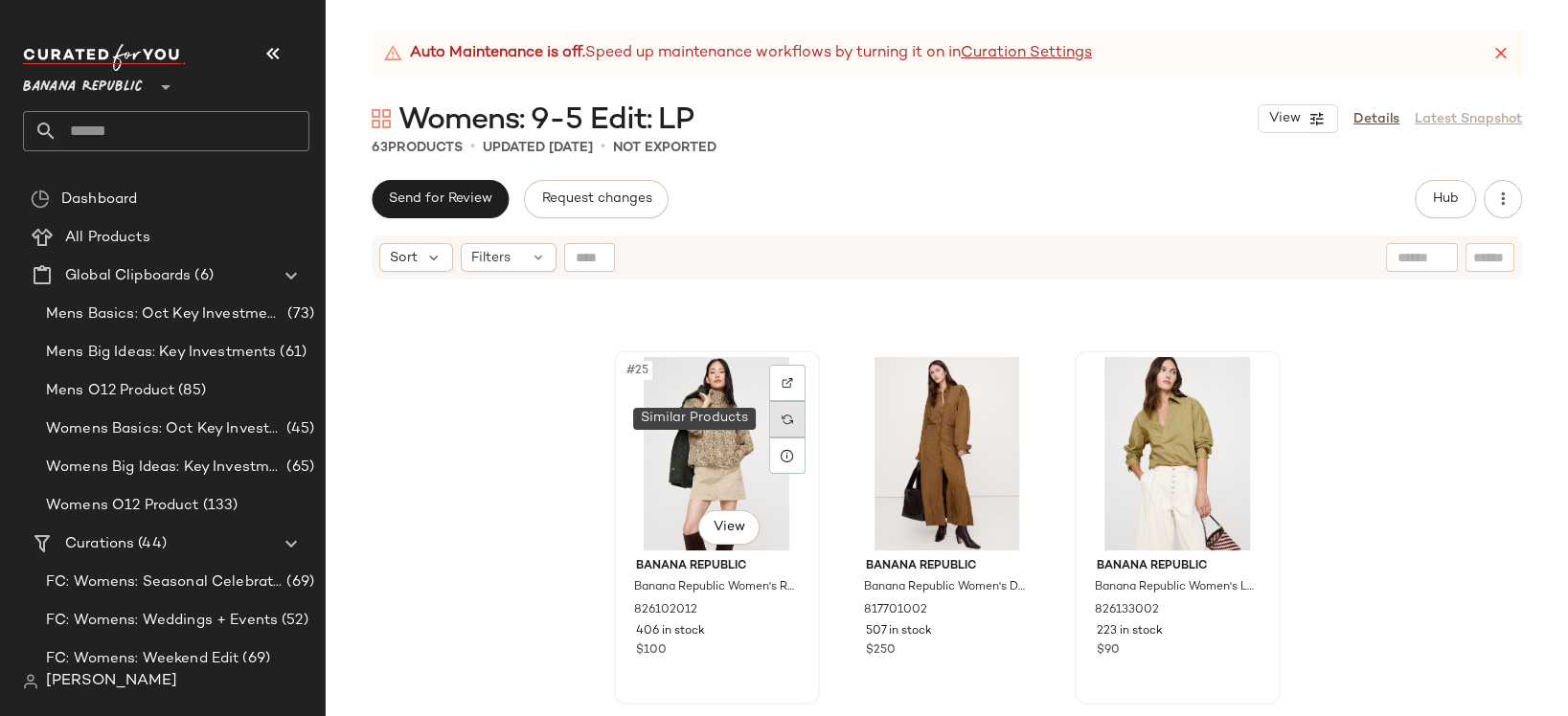
click at [784, 419] on img at bounding box center [788, 420] width 12 height 12
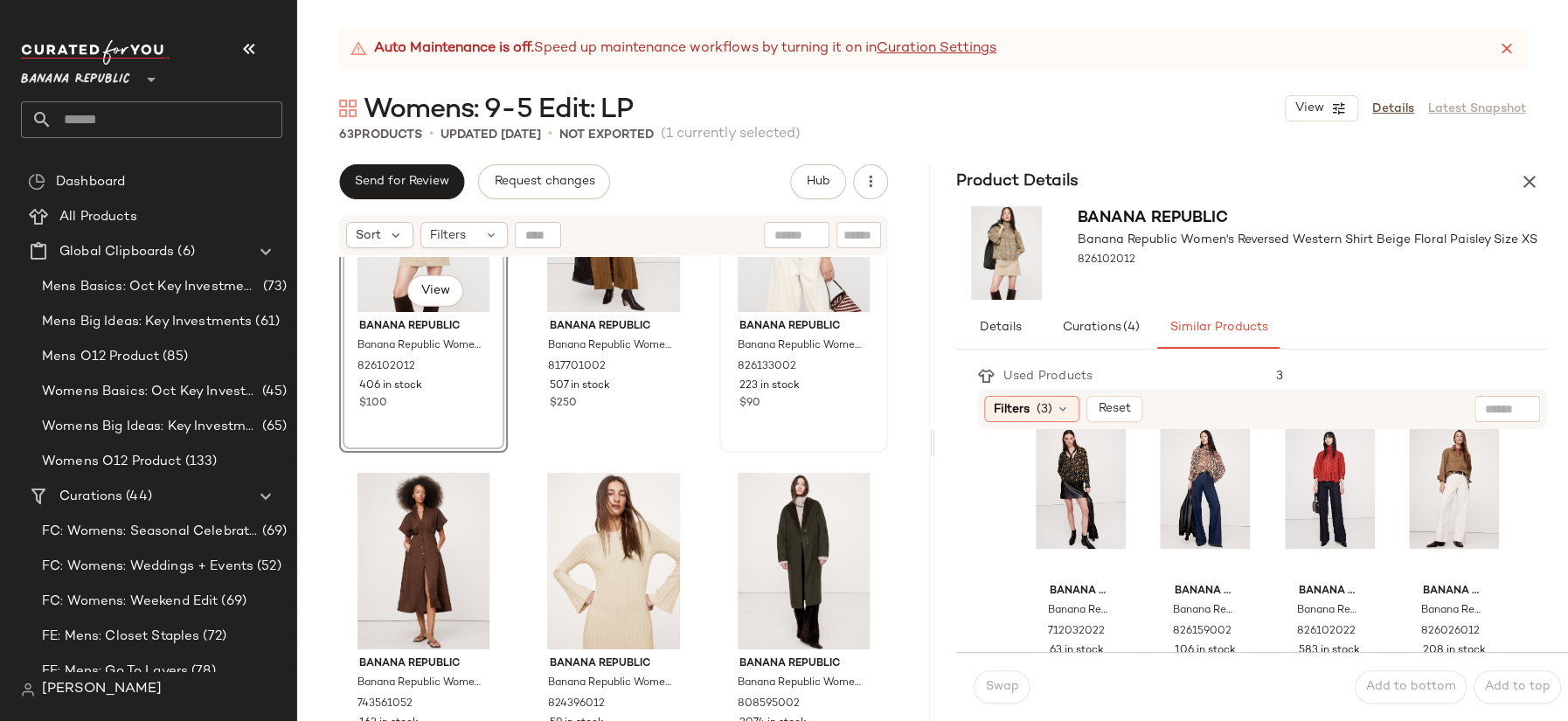
scroll to position [2909, 0]
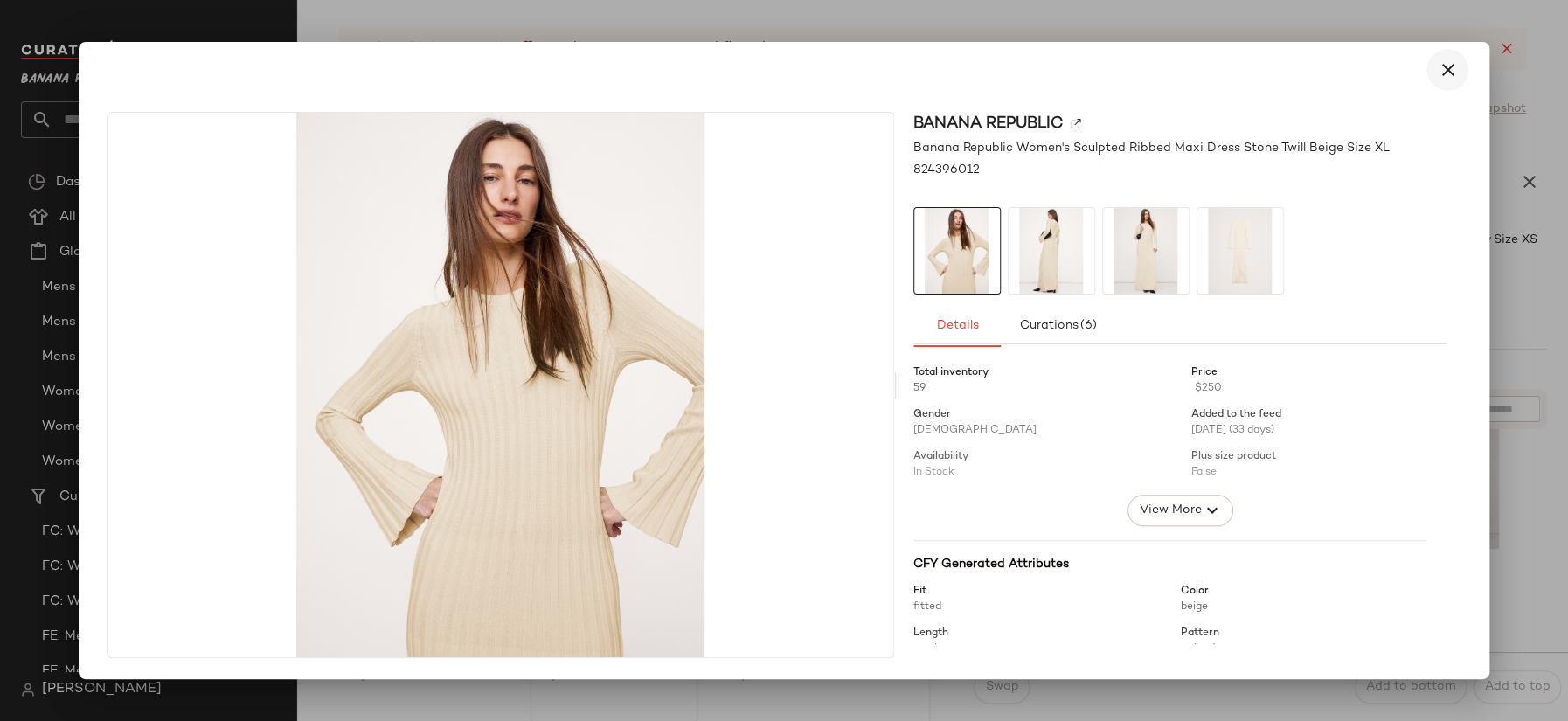
click at [1430, 71] on icon "button" at bounding box center [1447, 69] width 21 height 21
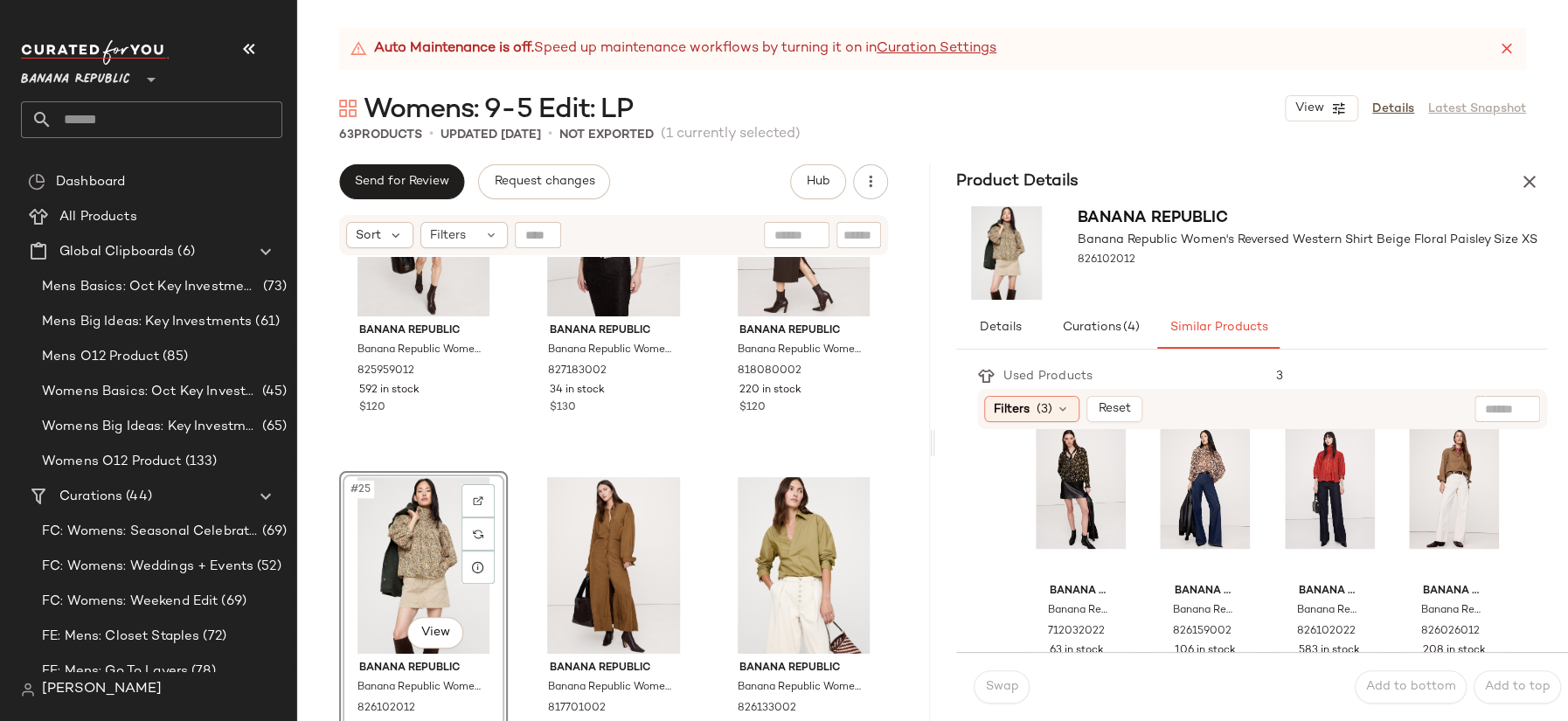
scroll to position [2337, 0]
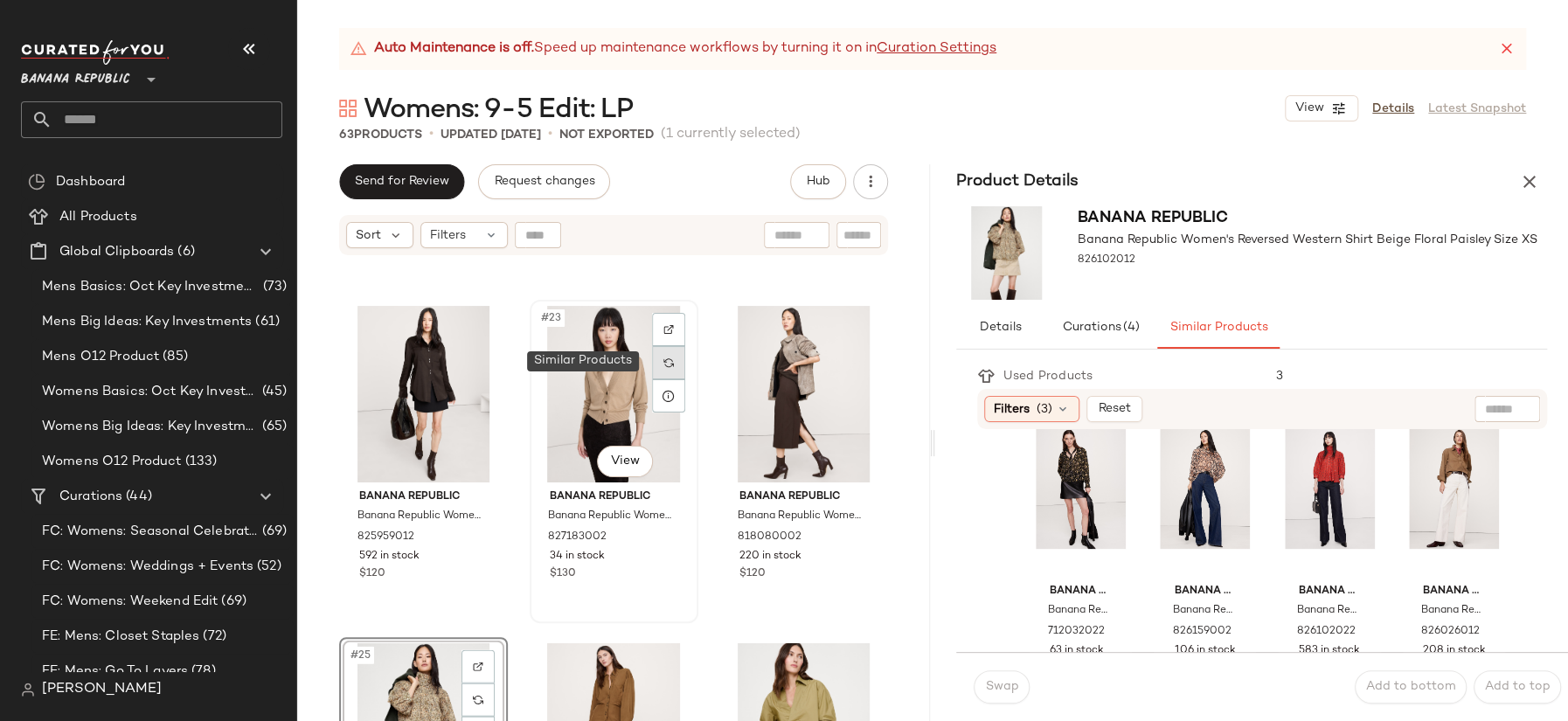
click at [656, 362] on div at bounding box center [668, 362] width 33 height 33
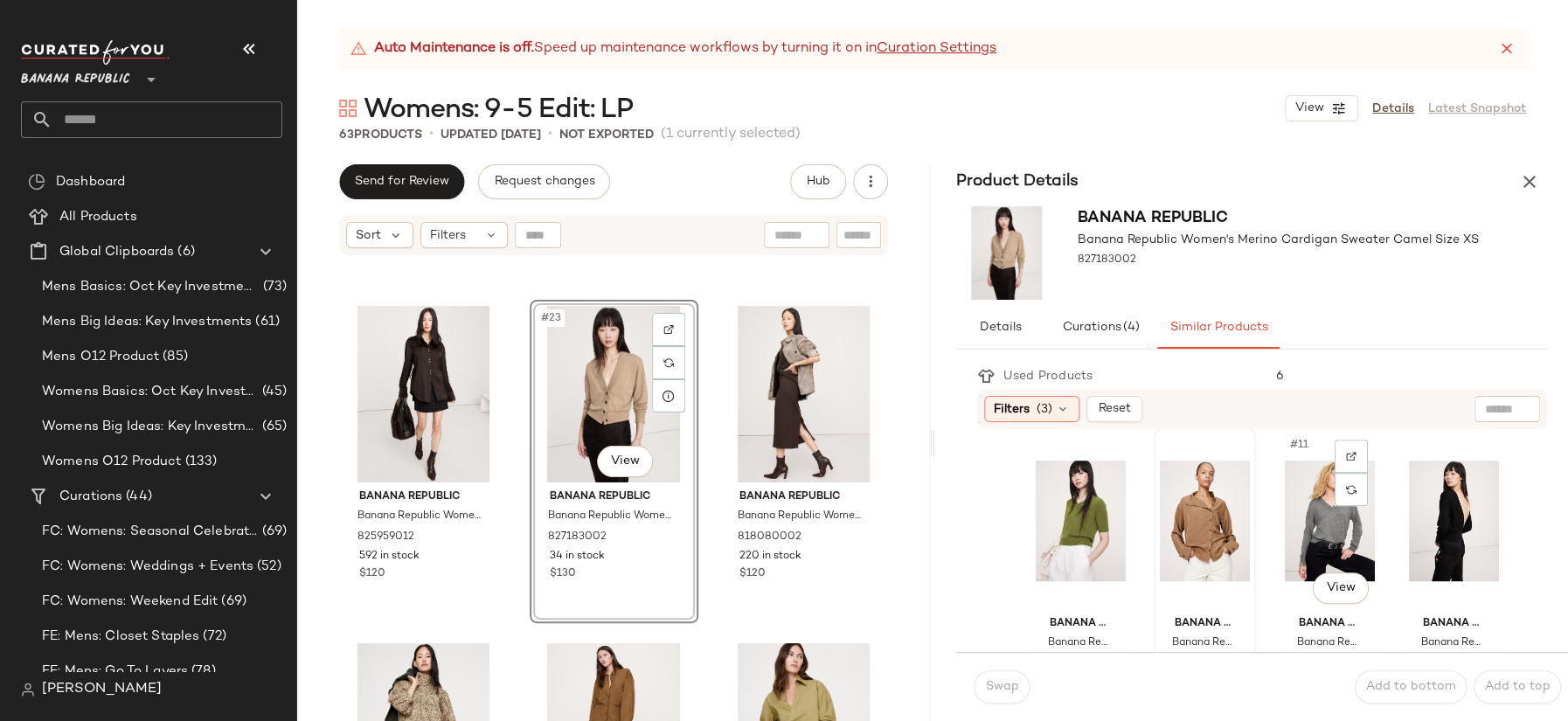
scroll to position [708, 0]
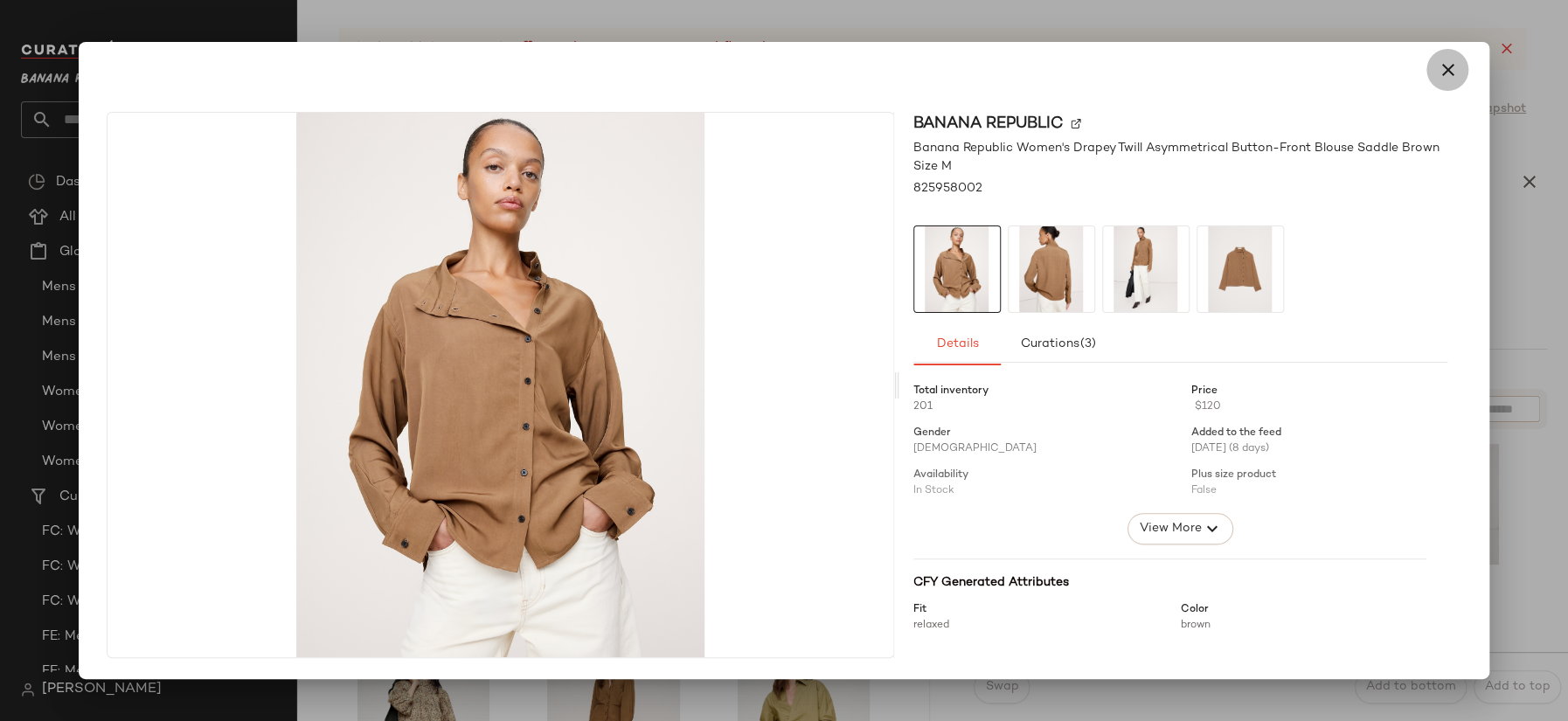
click at [1430, 74] on icon "button" at bounding box center [1447, 69] width 21 height 21
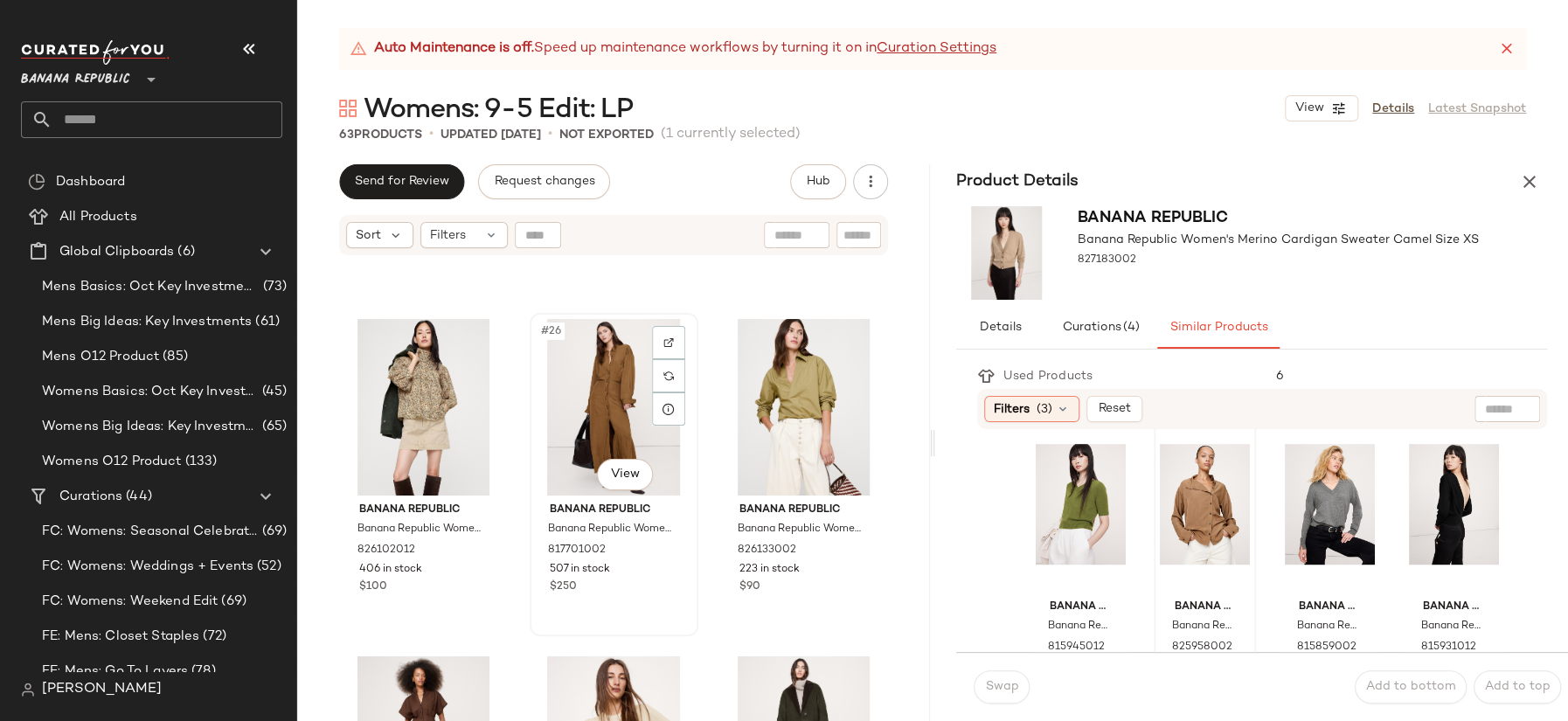
scroll to position [2642, 0]
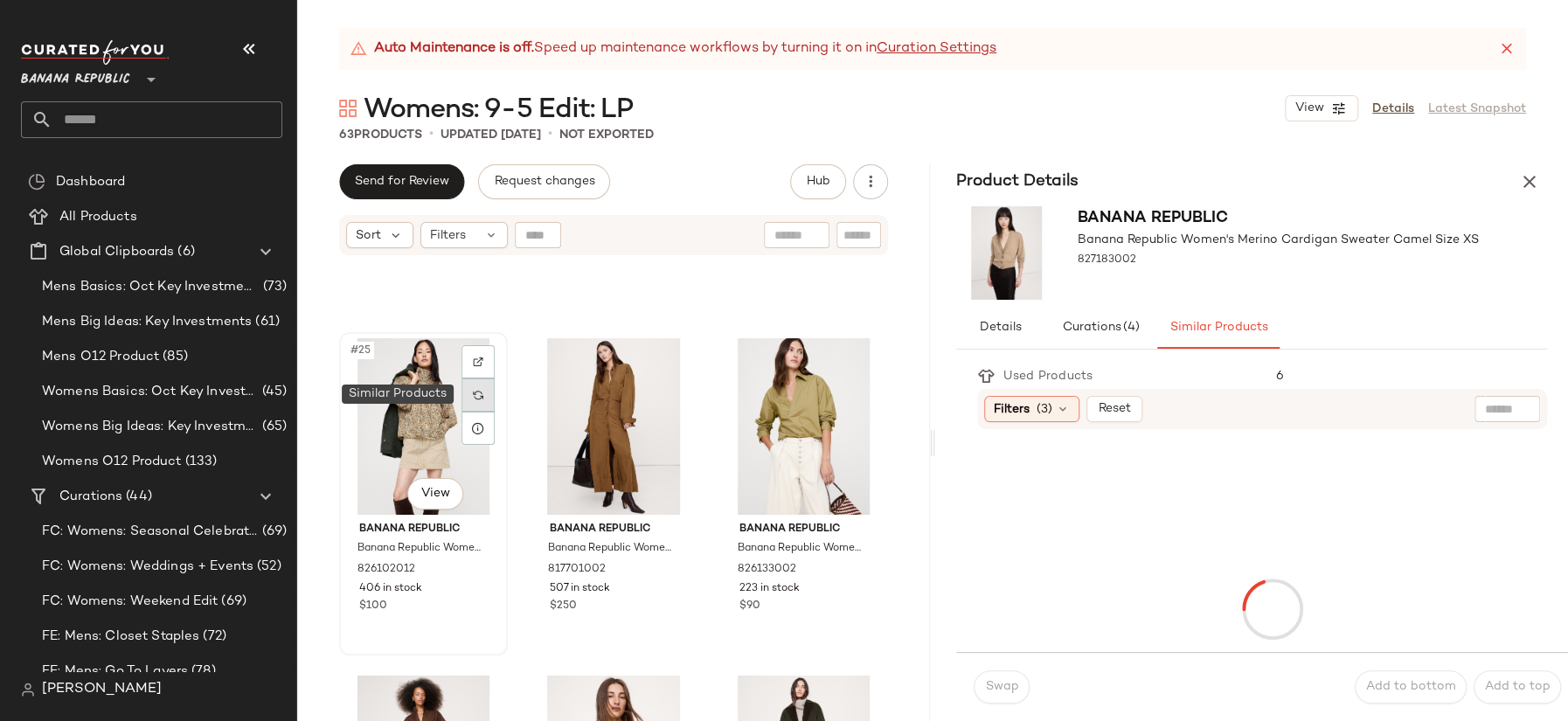
click at [473, 396] on img at bounding box center [478, 395] width 11 height 11
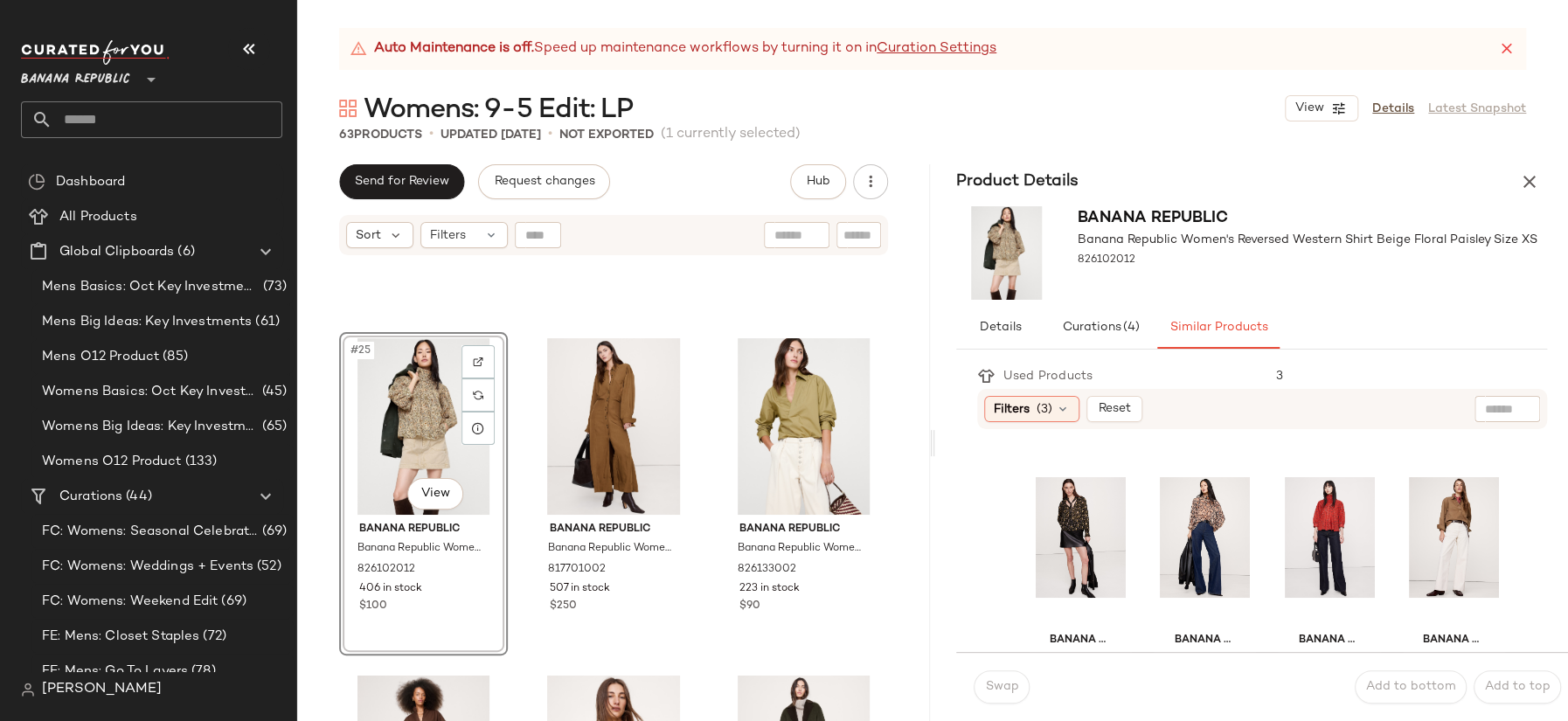
click at [899, 530] on div "#25 View Banana Republic Banana Republic Women's Reversed Western Shirt Beige F…" at bounding box center [612, 511] width 632 height 508
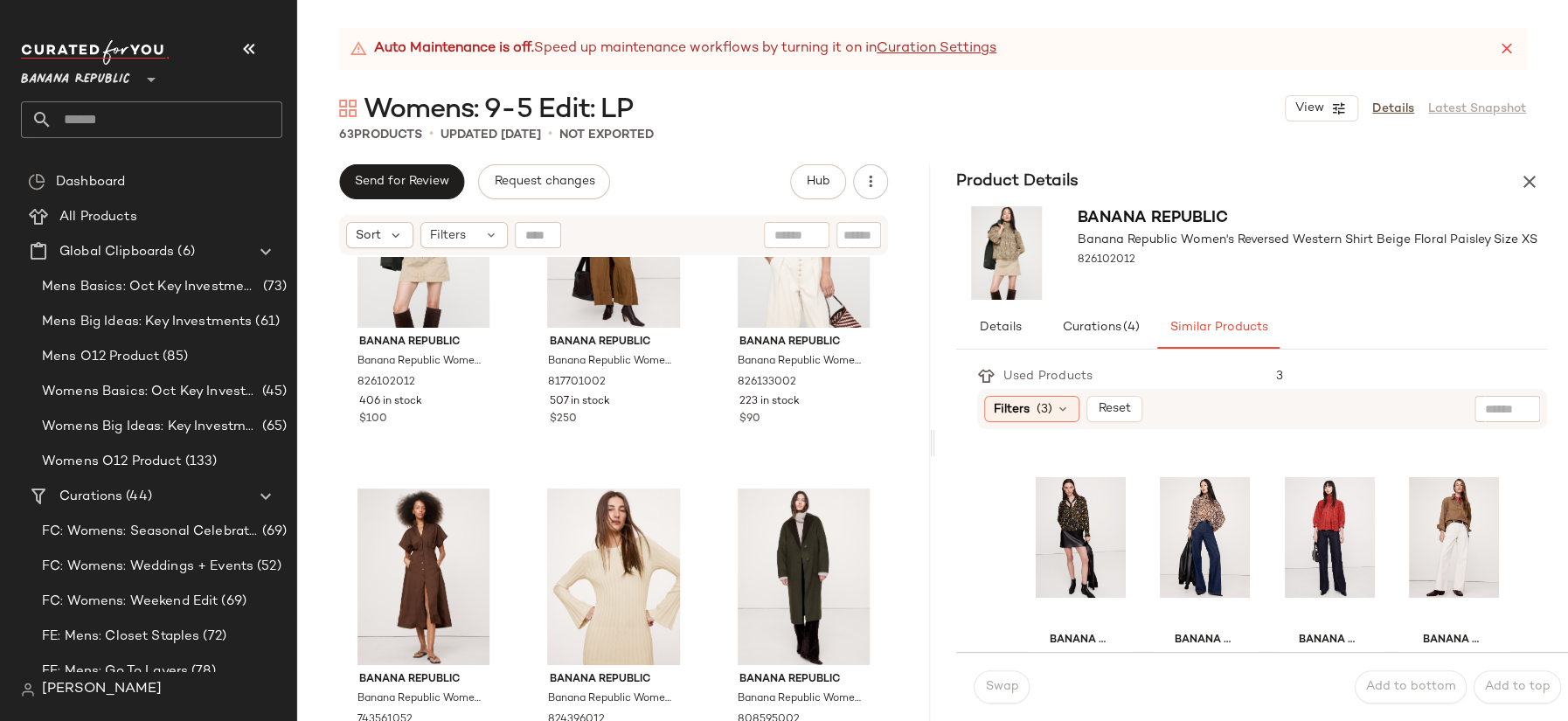
scroll to position [2866, 0]
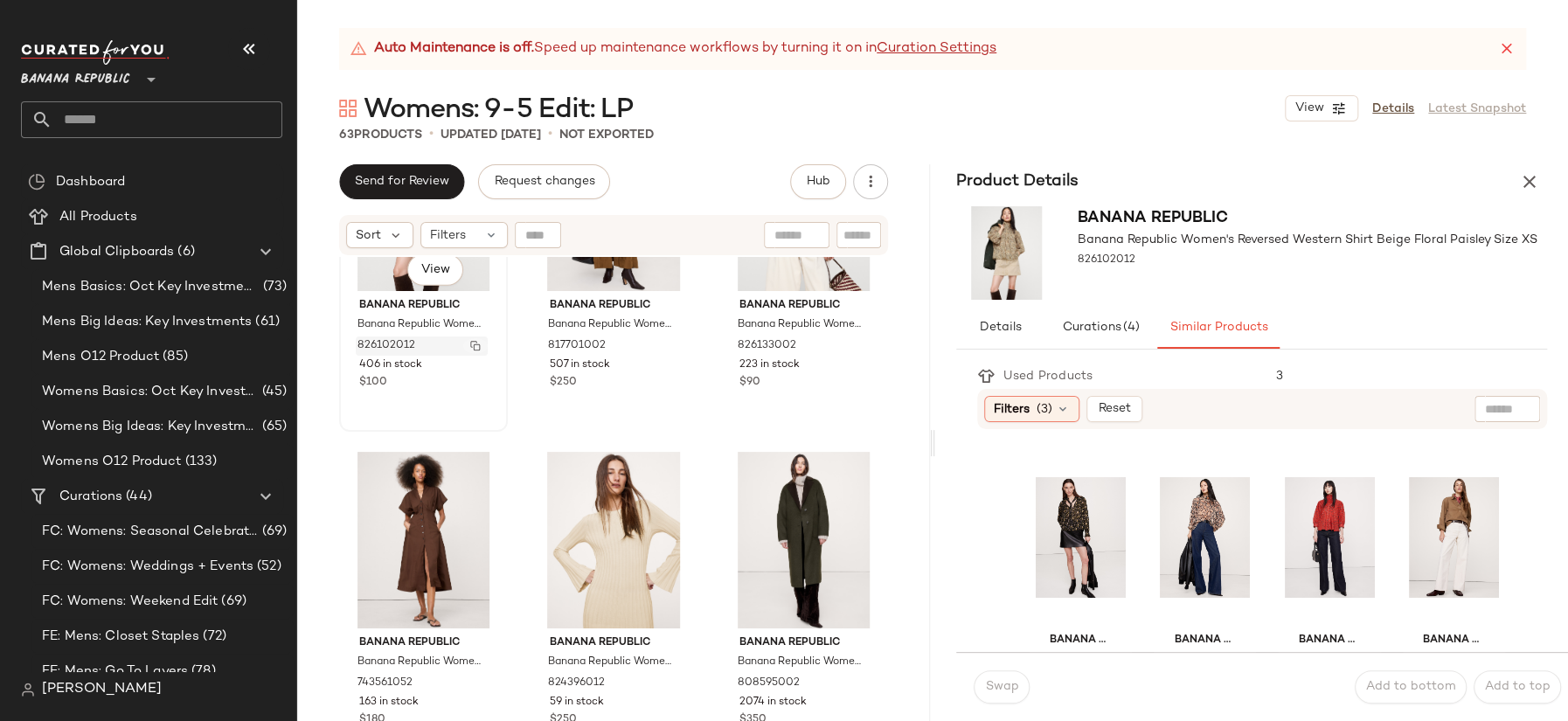
click at [475, 343] on img "button" at bounding box center [476, 346] width 11 height 11
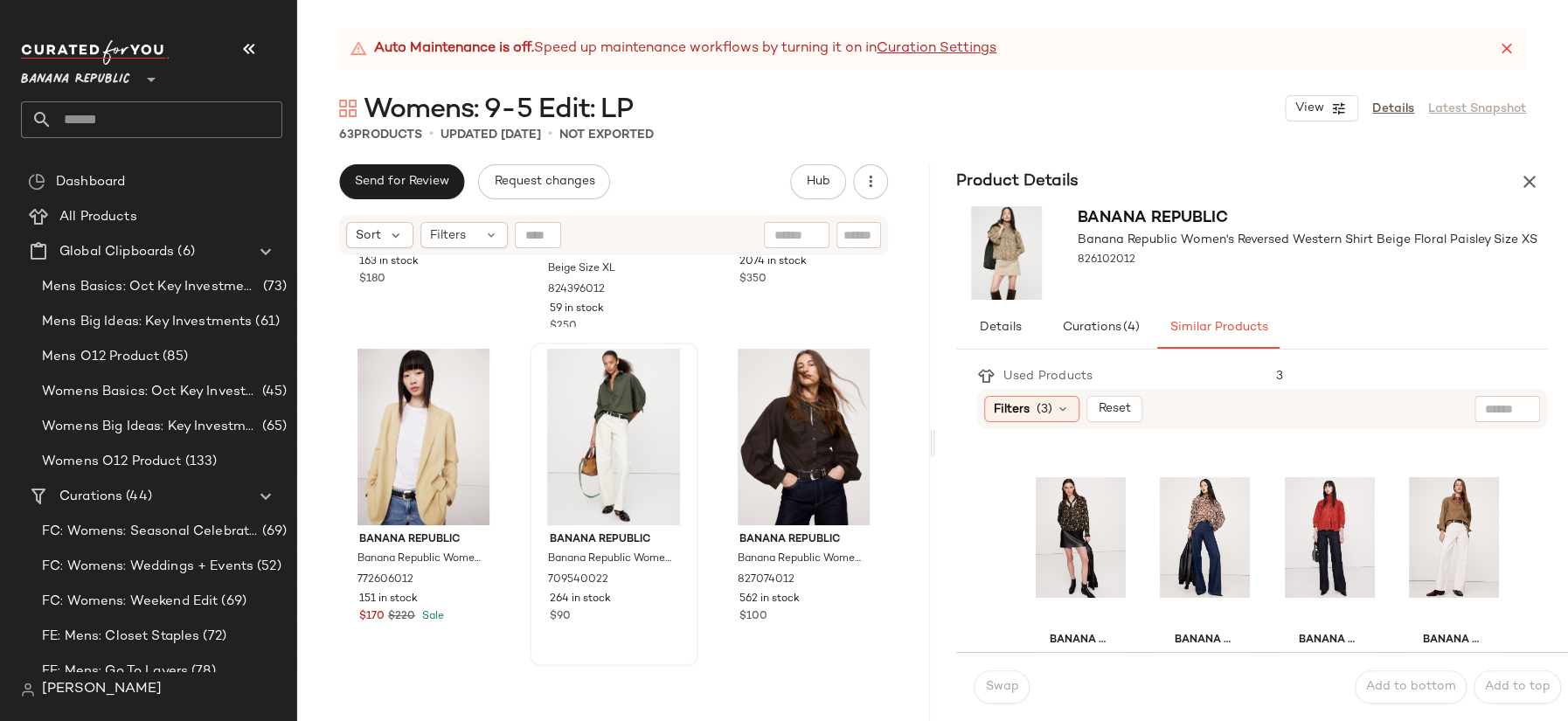
scroll to position [3387, 0]
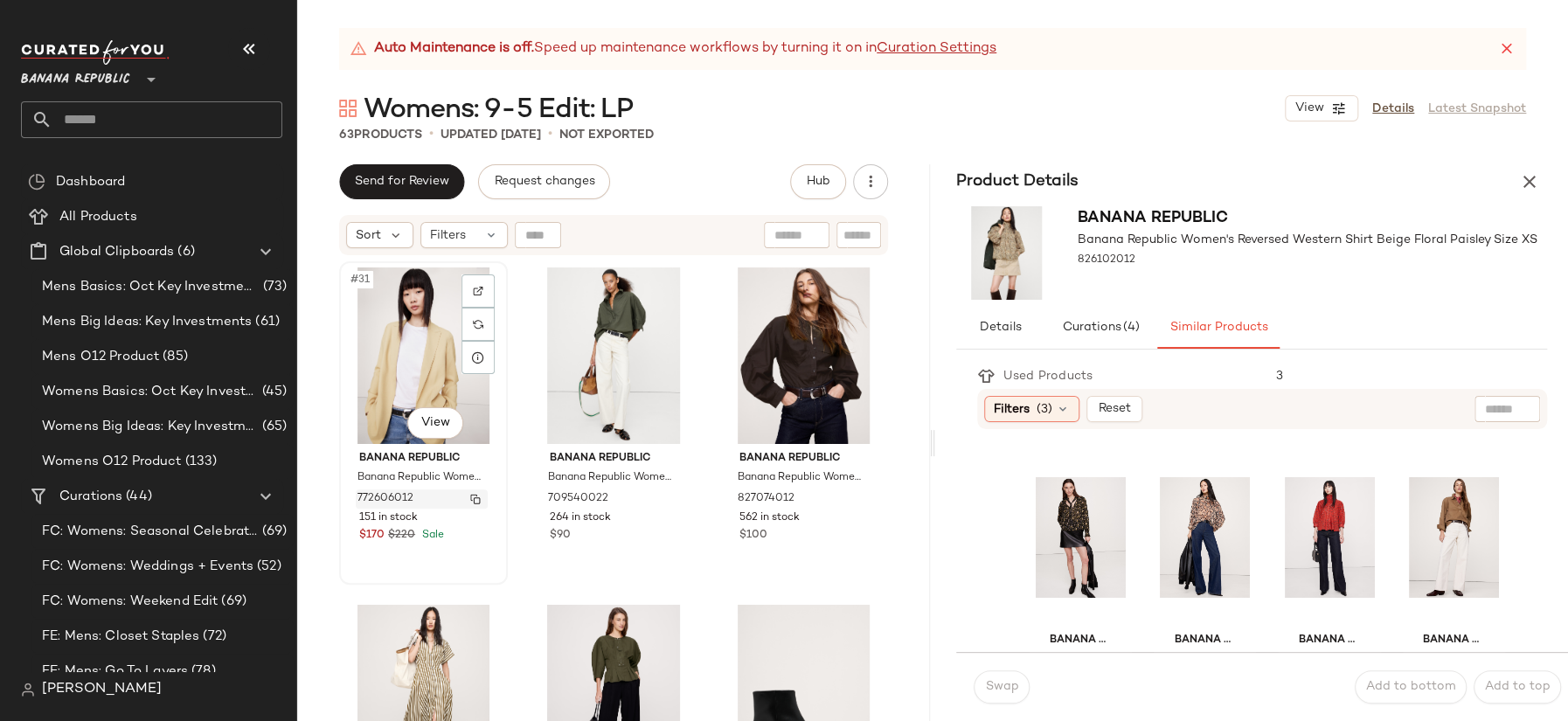
click at [475, 499] on img "button" at bounding box center [476, 500] width 11 height 11
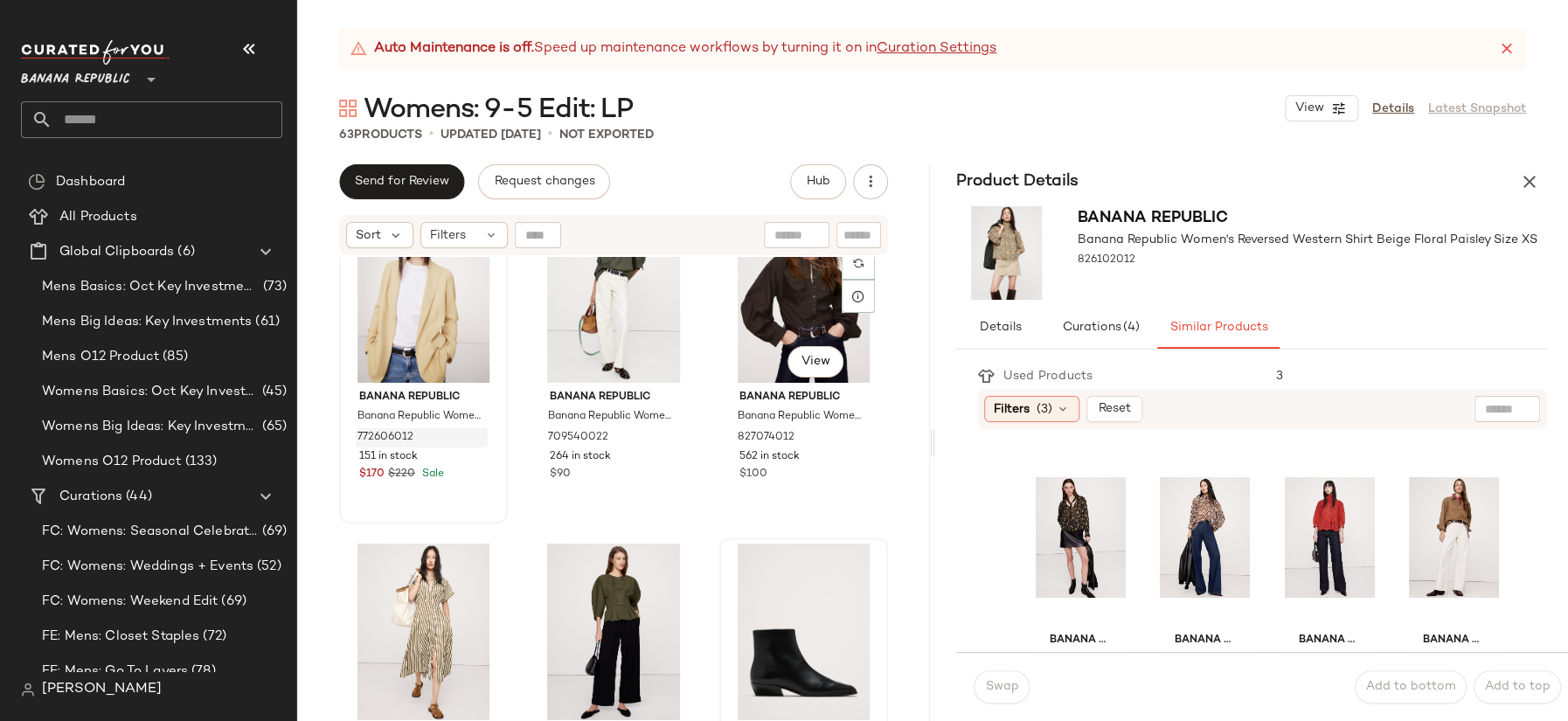
scroll to position [3734, 0]
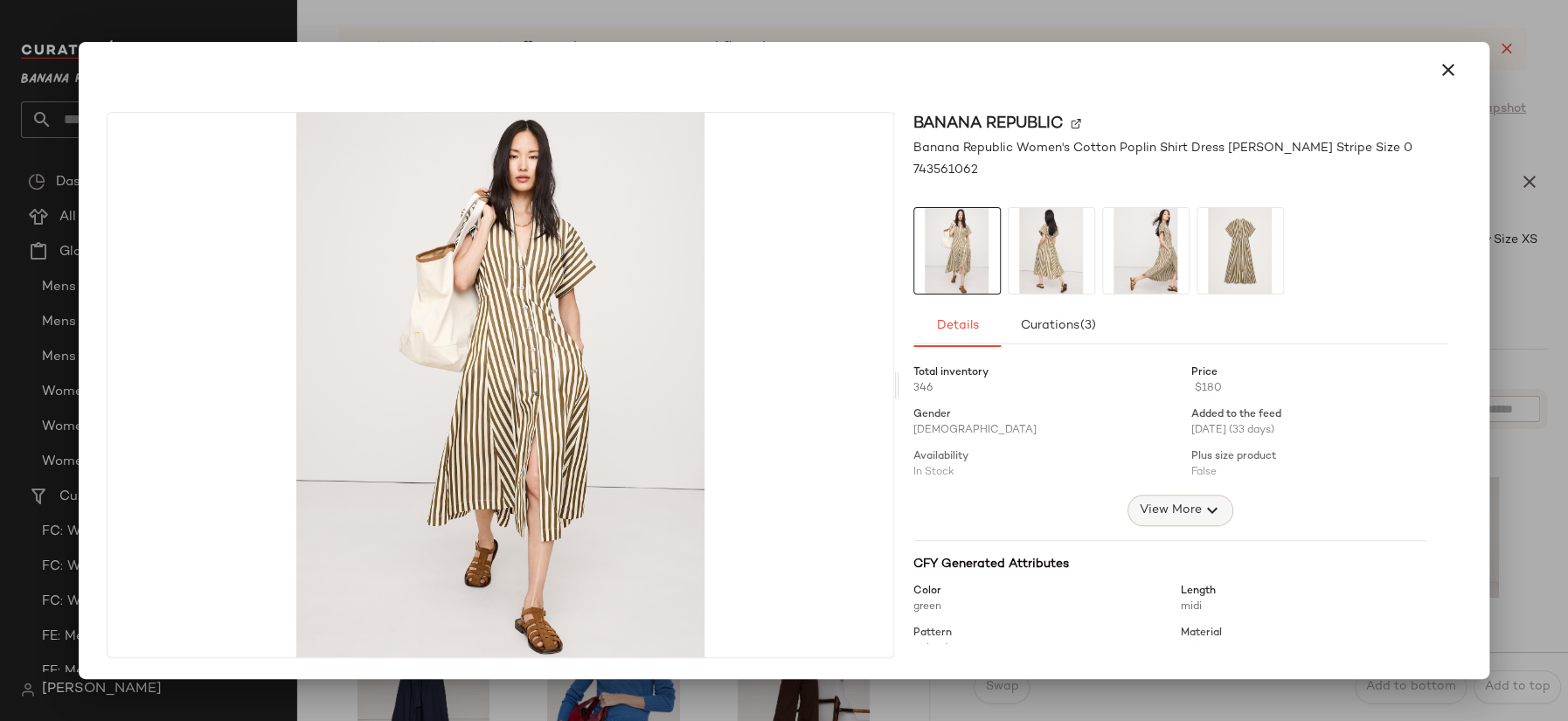
click at [1179, 511] on span "View More" at bounding box center [1168, 510] width 63 height 21
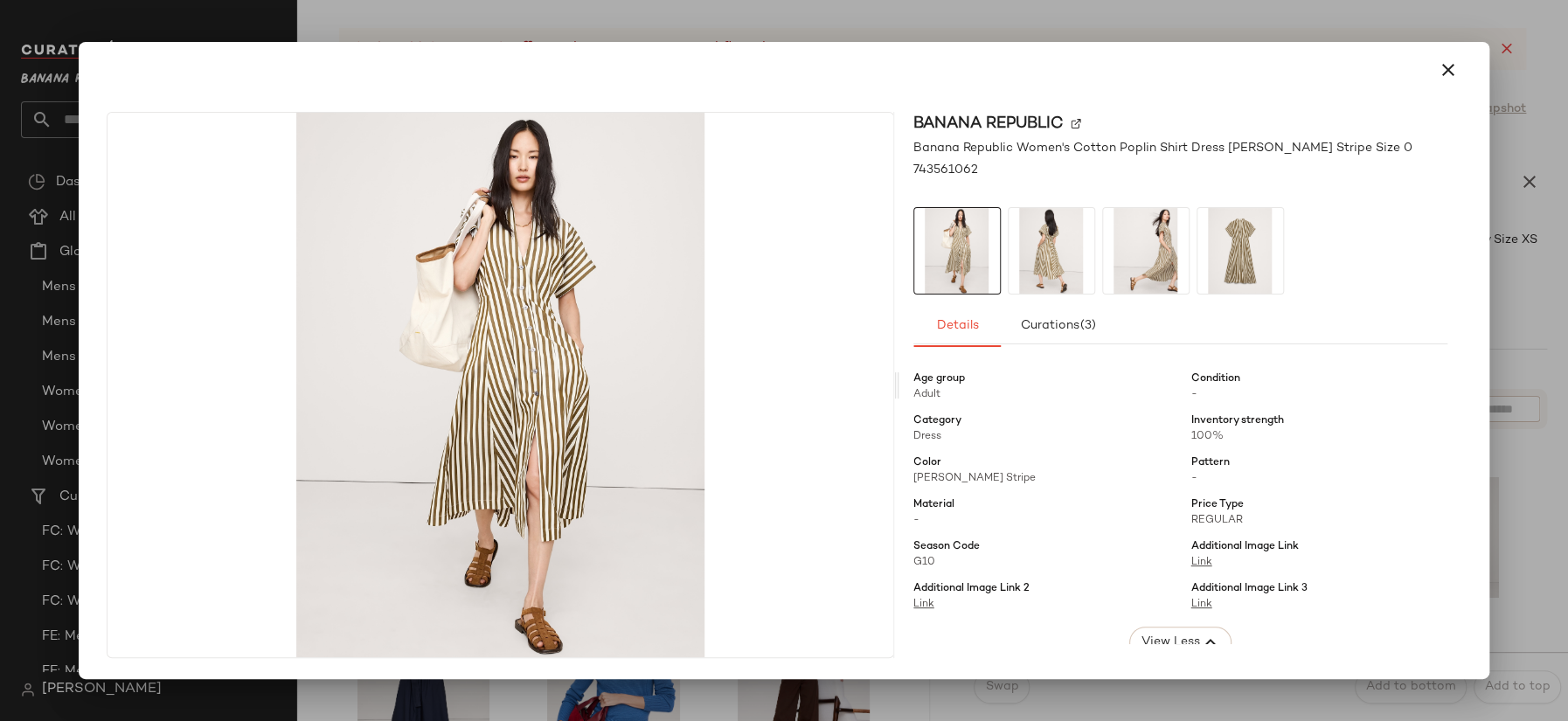
scroll to position [121, 0]
click at [1430, 60] on icon "button" at bounding box center [1447, 69] width 21 height 21
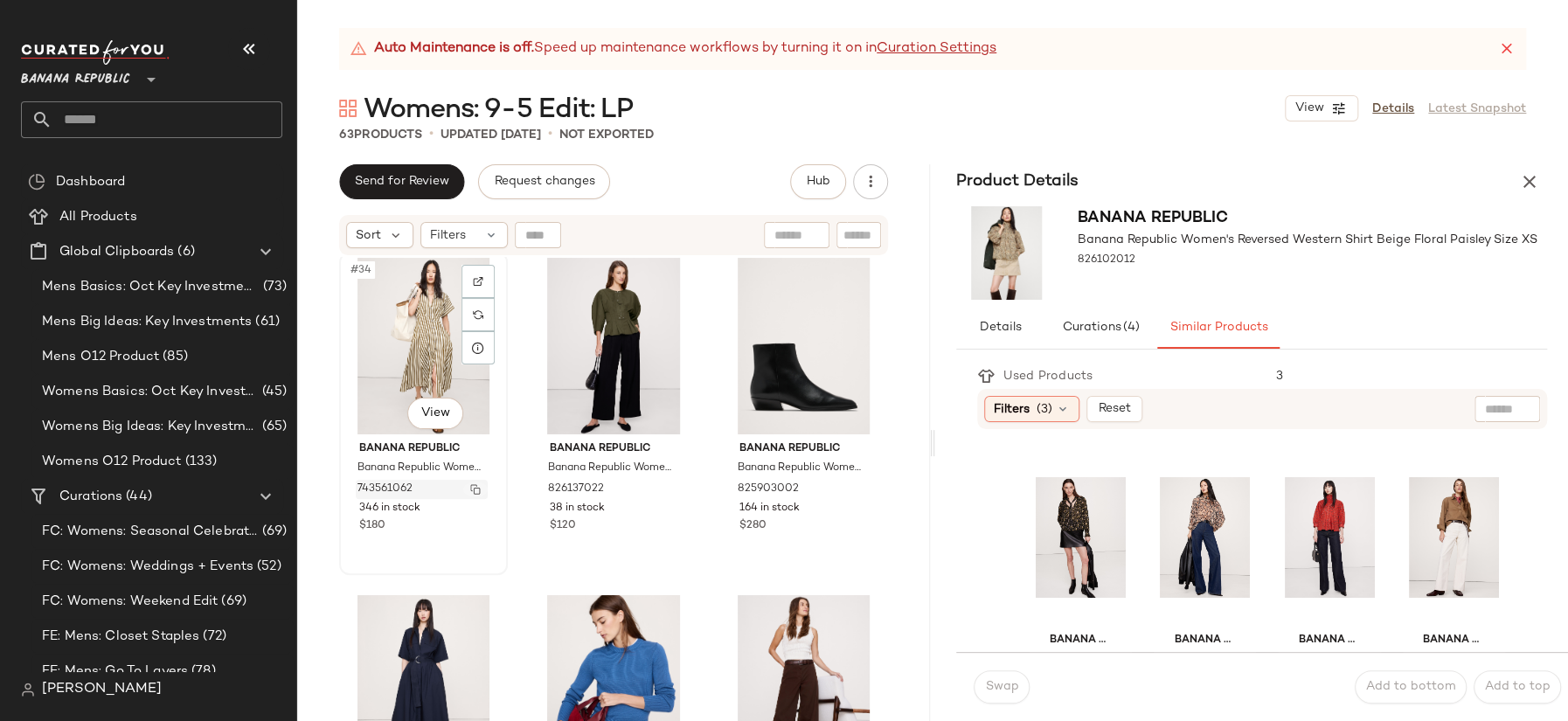
click at [477, 486] on img "button" at bounding box center [476, 490] width 11 height 11
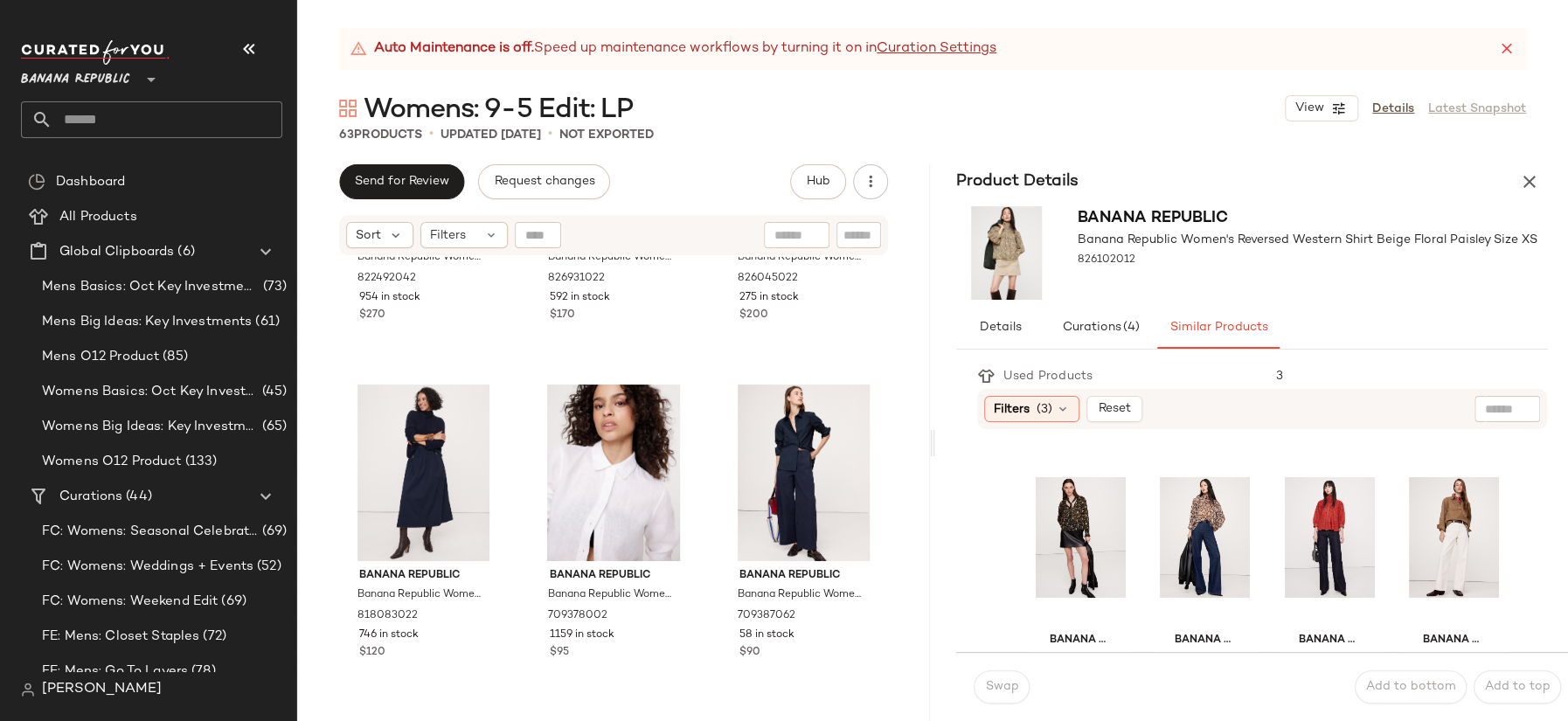
scroll to position [247, 0]
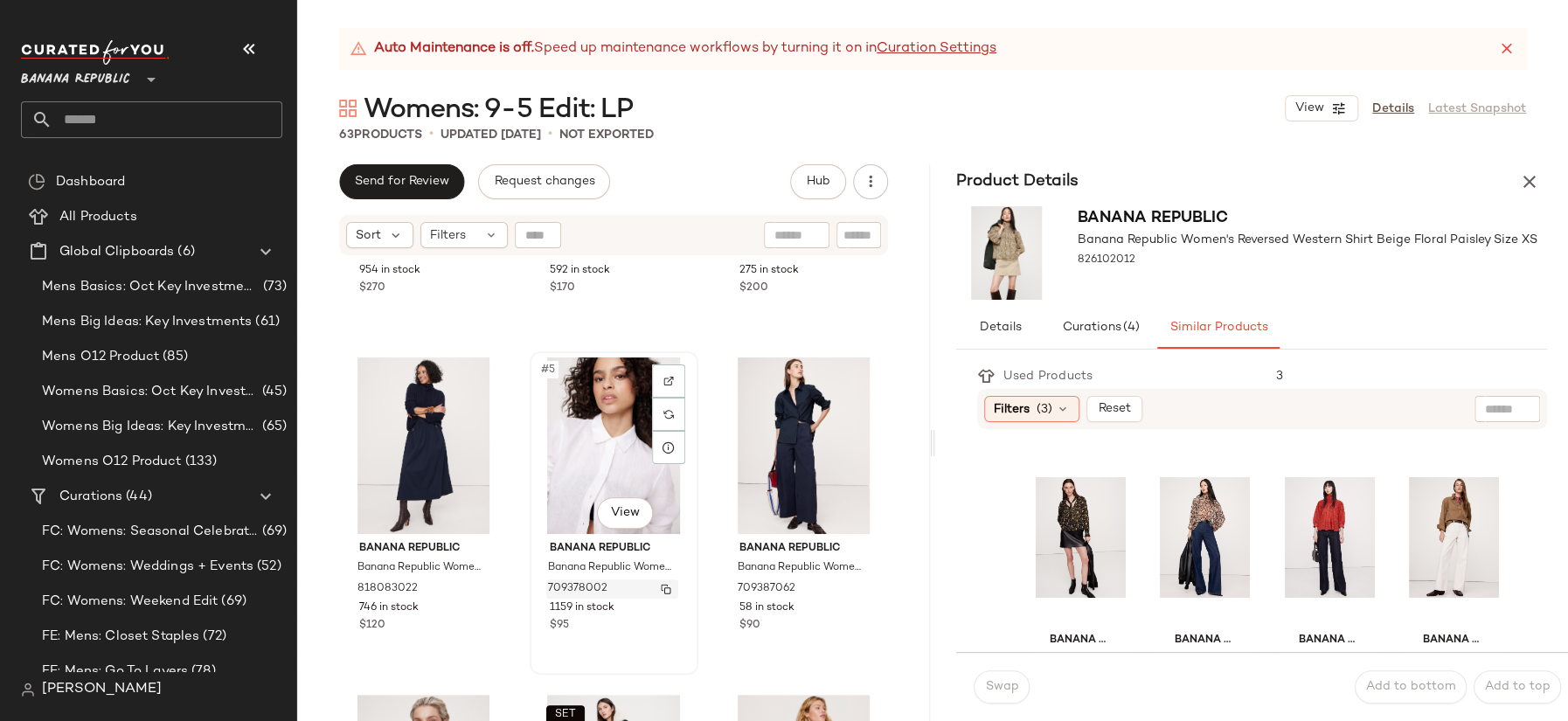
click at [661, 586] on img "button" at bounding box center [666, 589] width 11 height 11
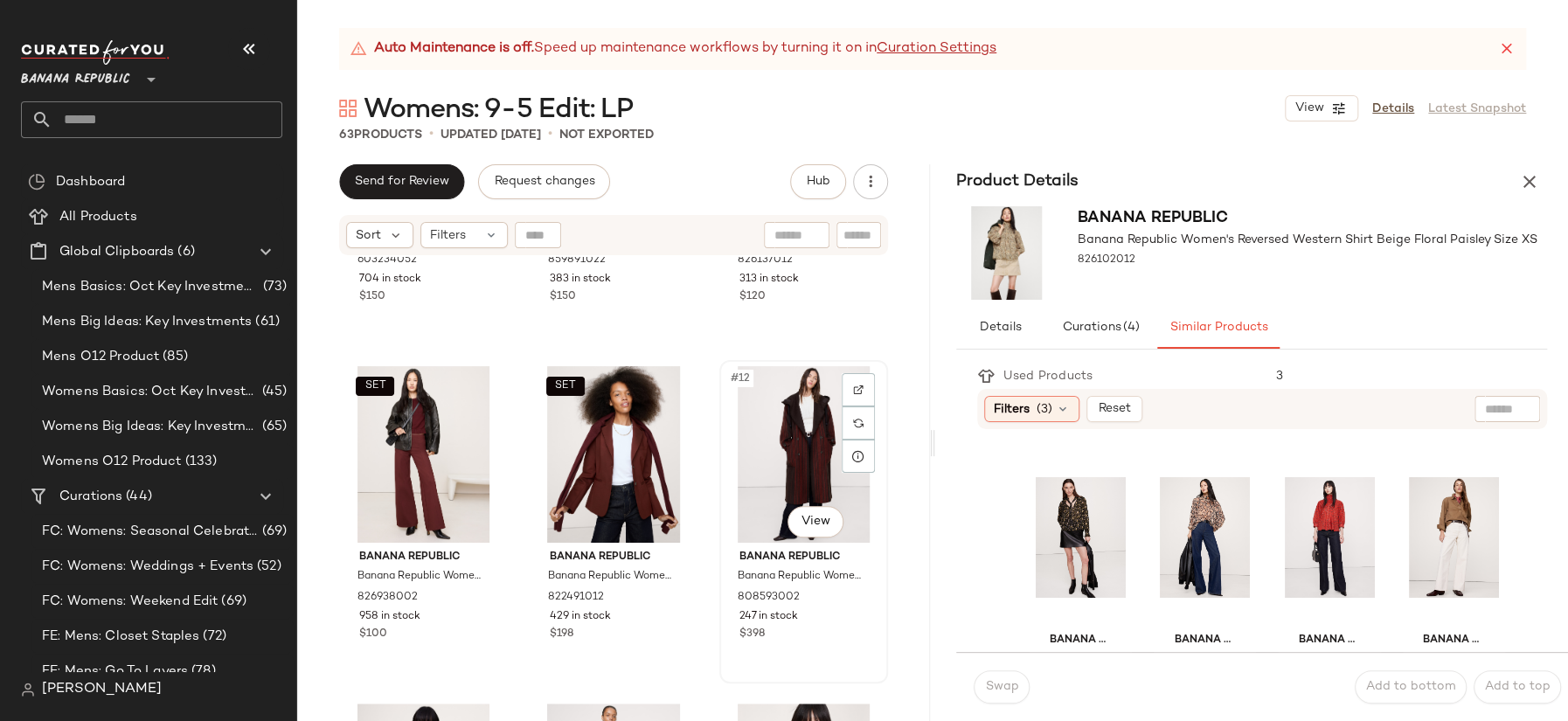
scroll to position [929, 0]
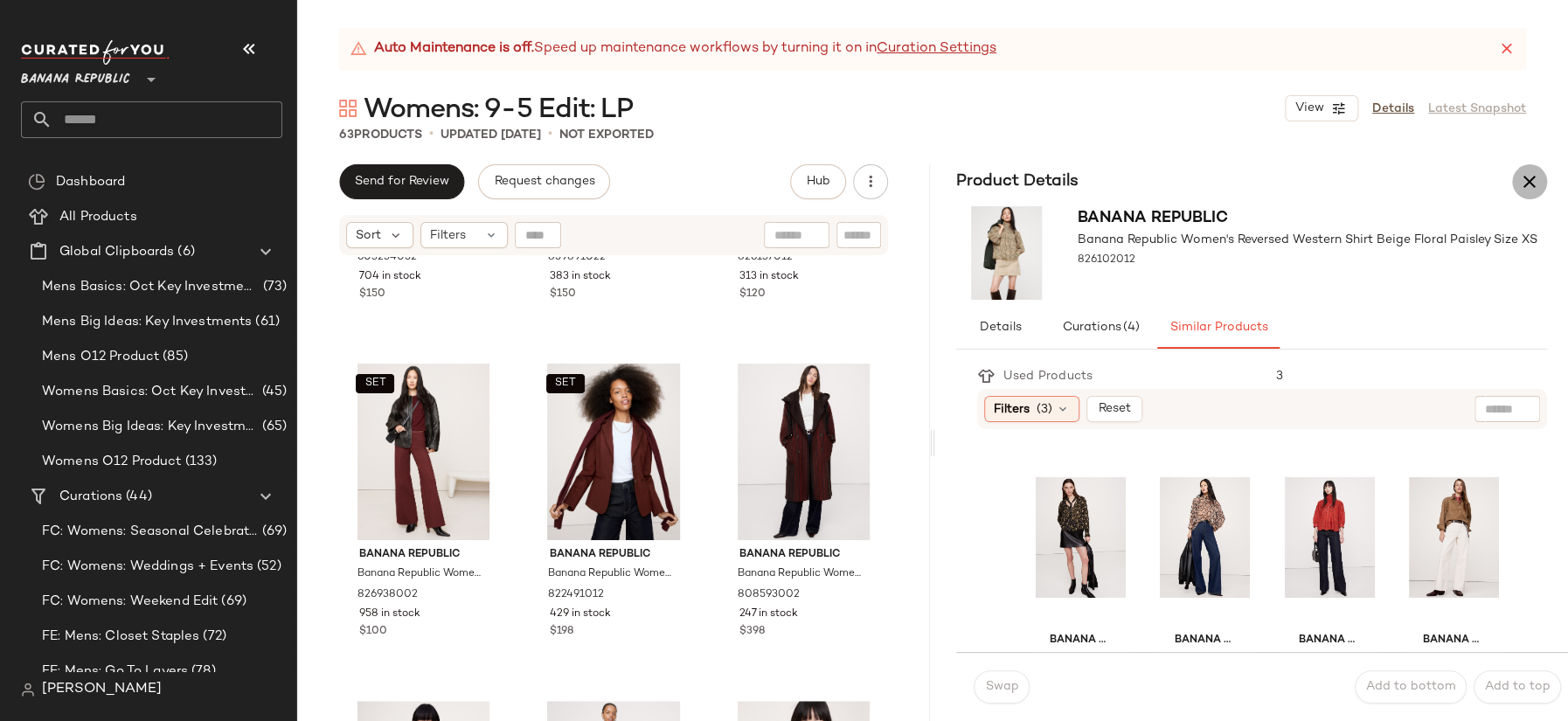
click at [1430, 181] on icon "button" at bounding box center [1529, 181] width 21 height 21
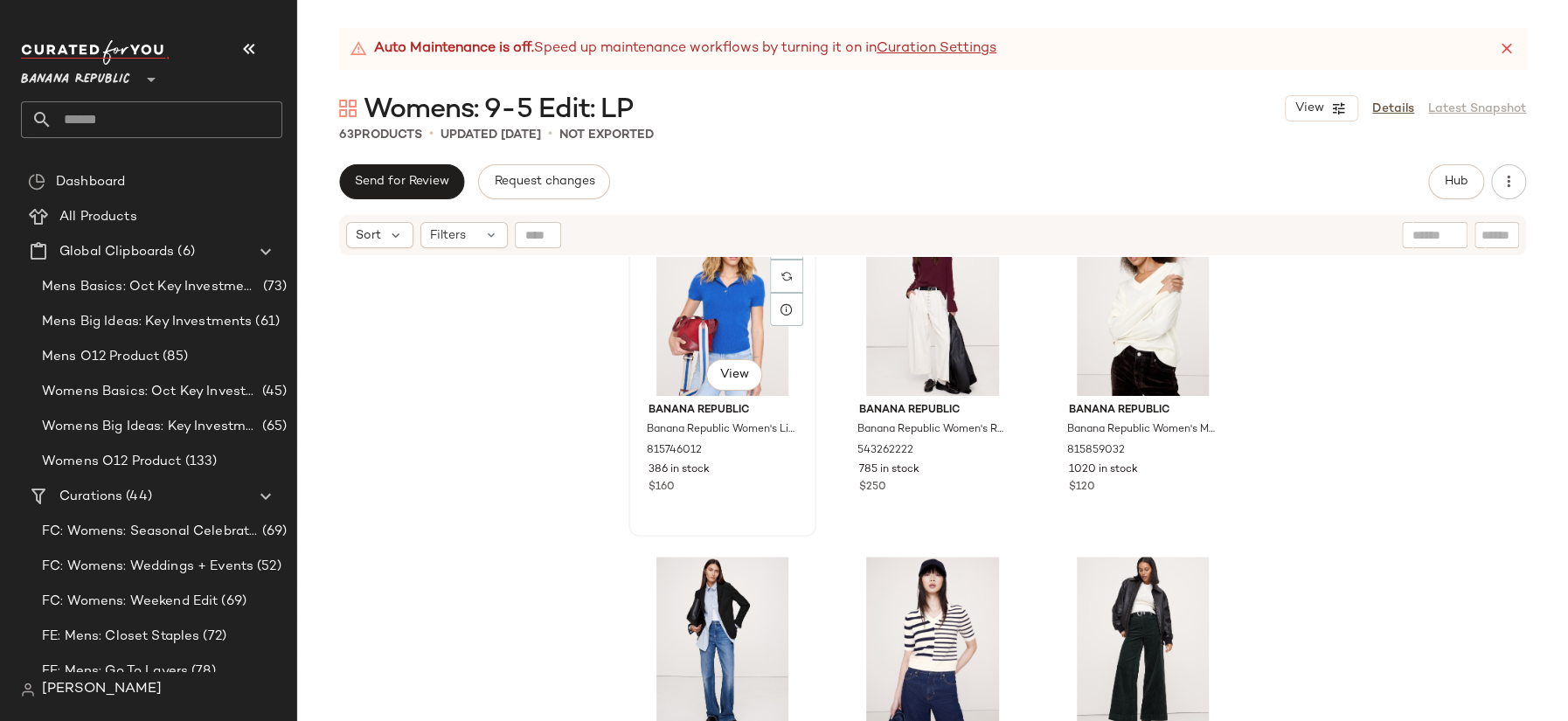
scroll to position [4857, 0]
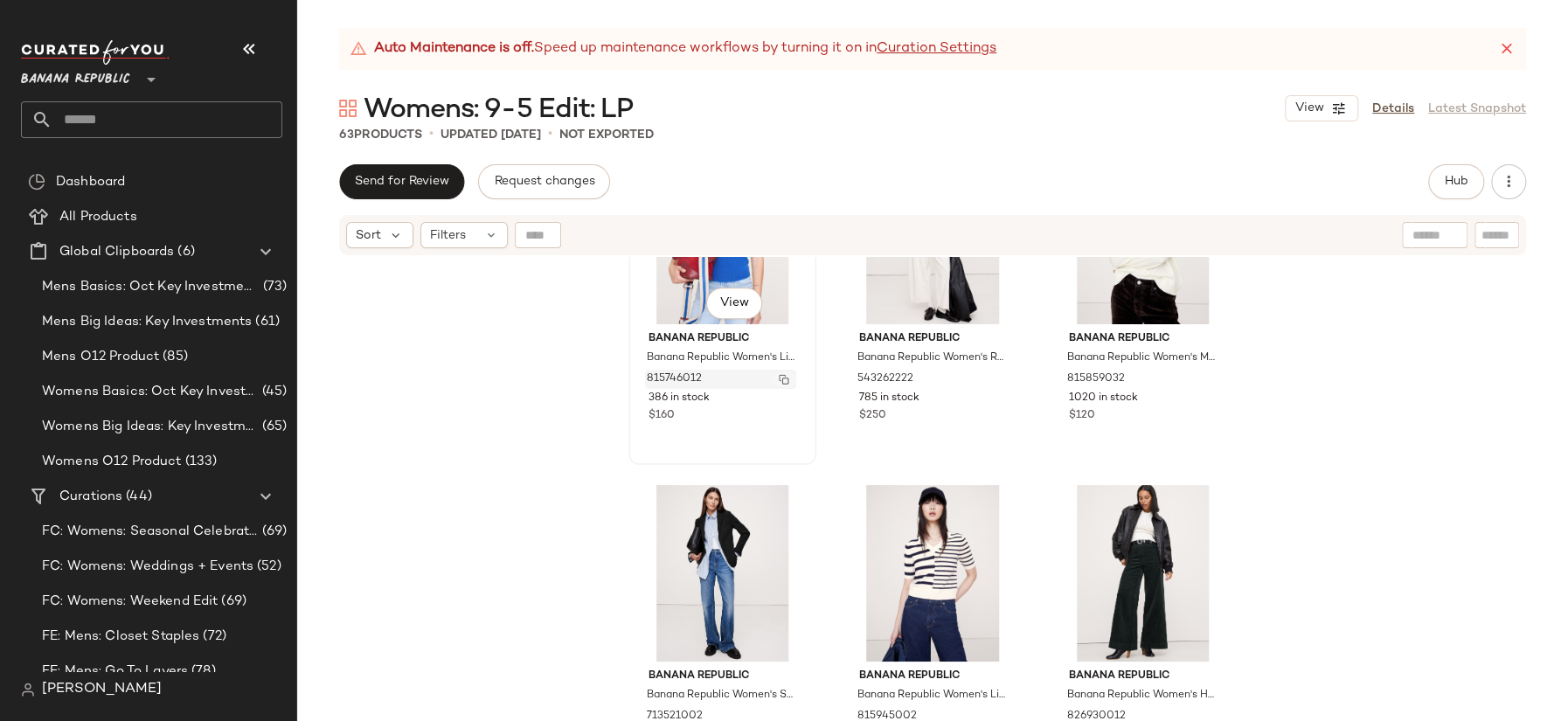
click at [780, 374] on img "button" at bounding box center [784, 380] width 11 height 11
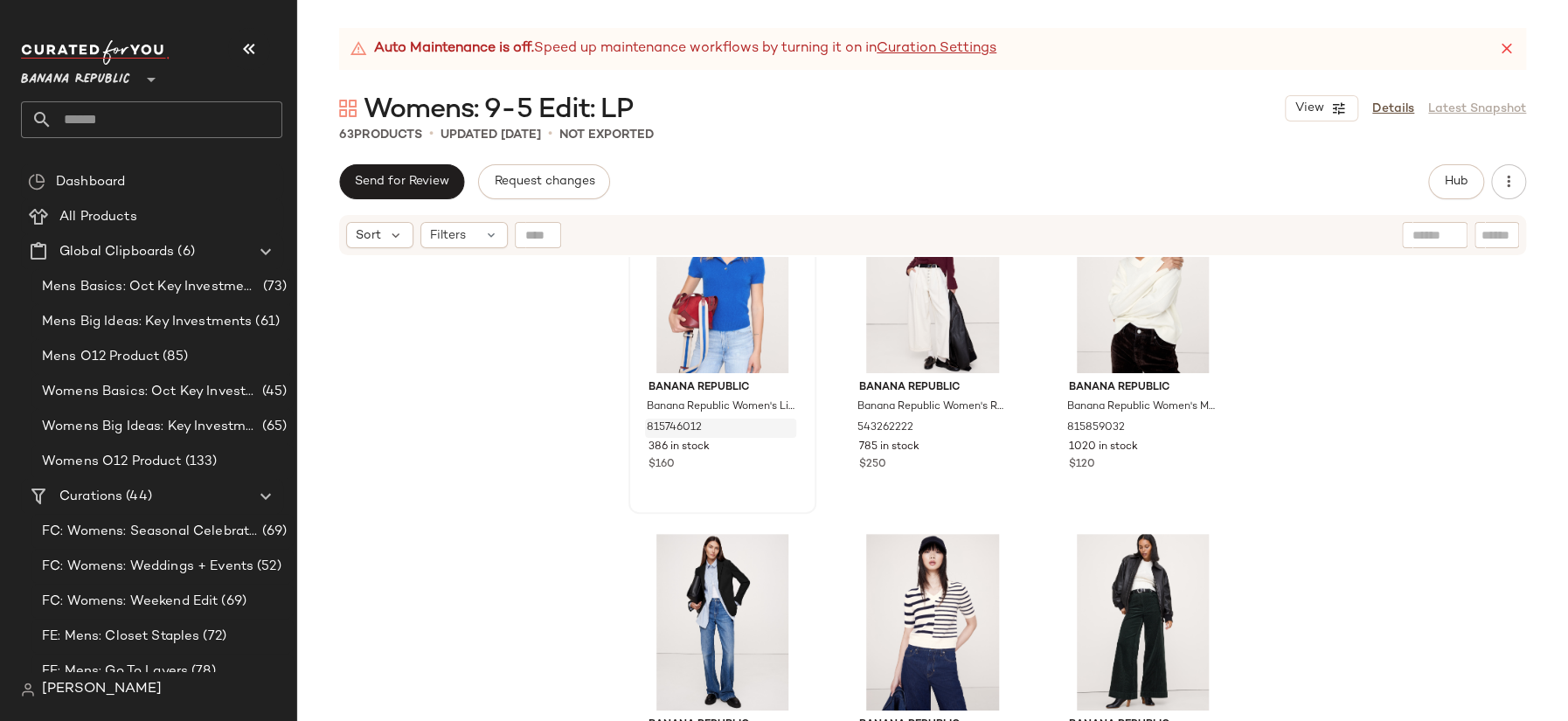
scroll to position [4745, 0]
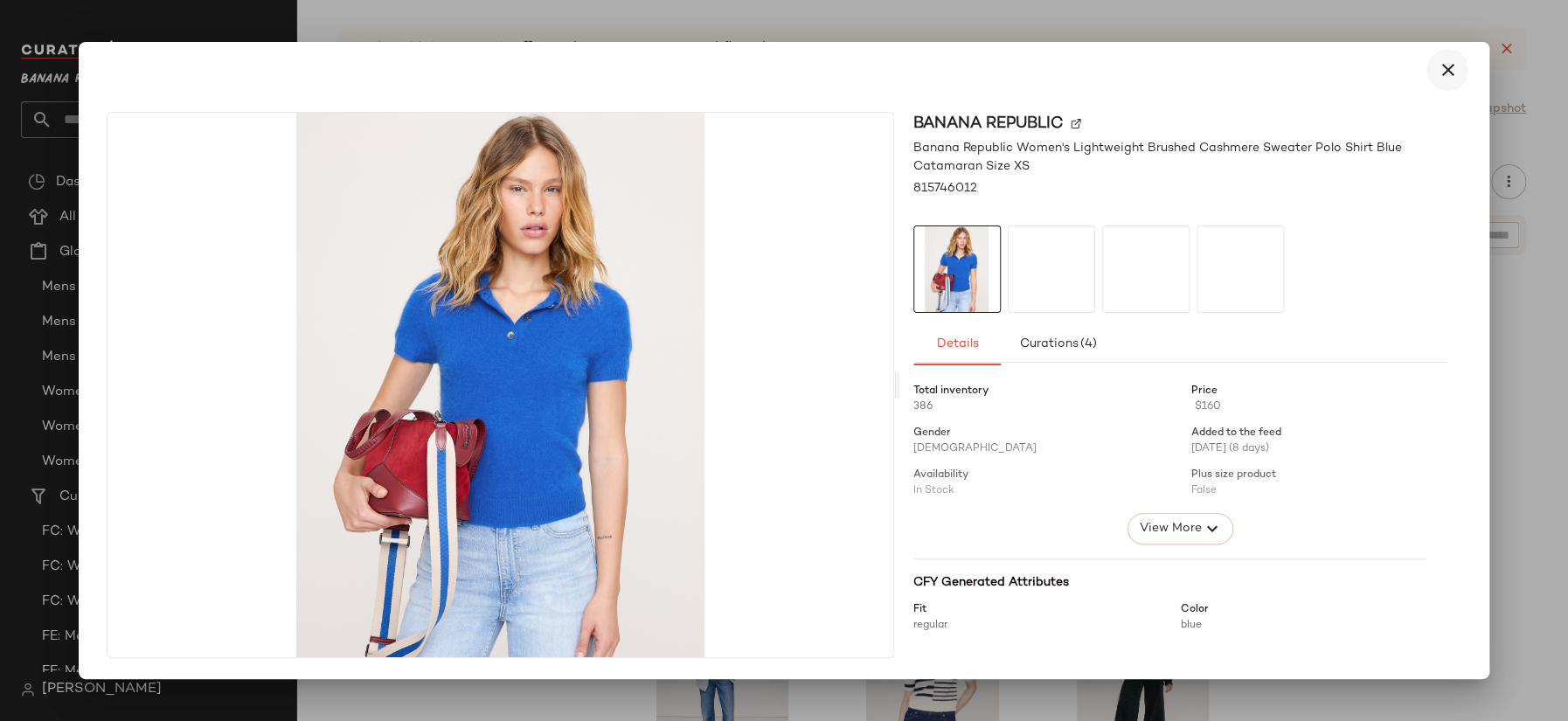
click at [1430, 65] on icon "button" at bounding box center [1447, 69] width 21 height 21
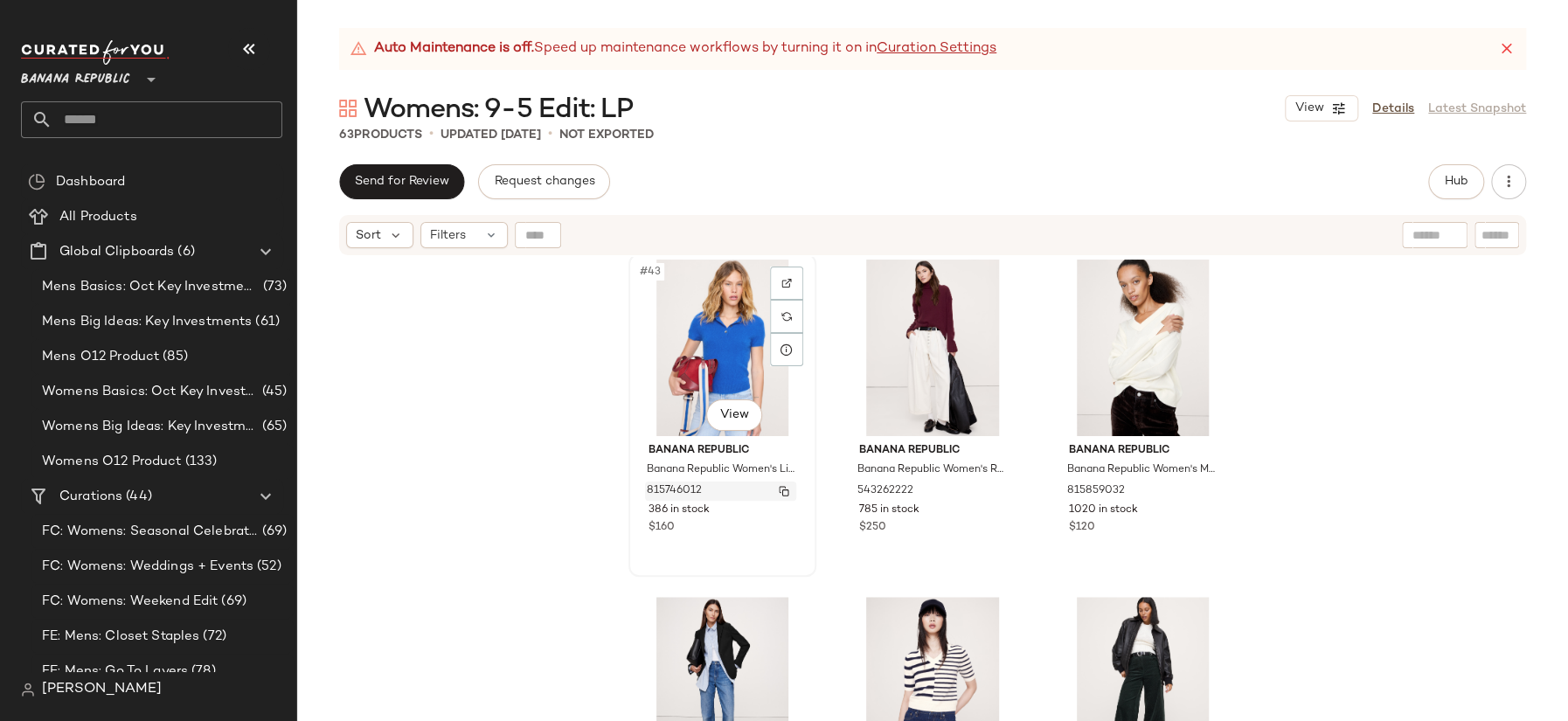
click at [780, 489] on img "button" at bounding box center [784, 492] width 11 height 11
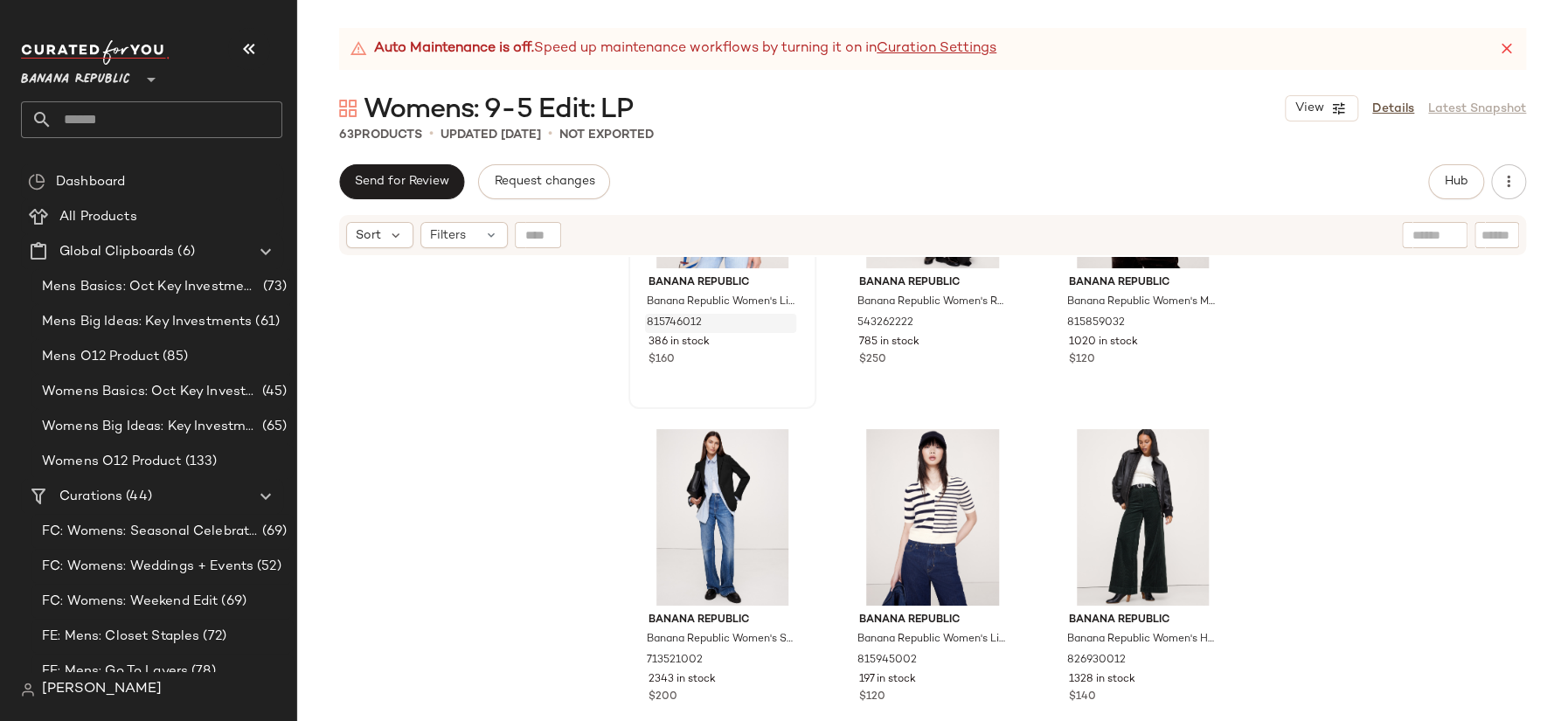
scroll to position [4923, 0]
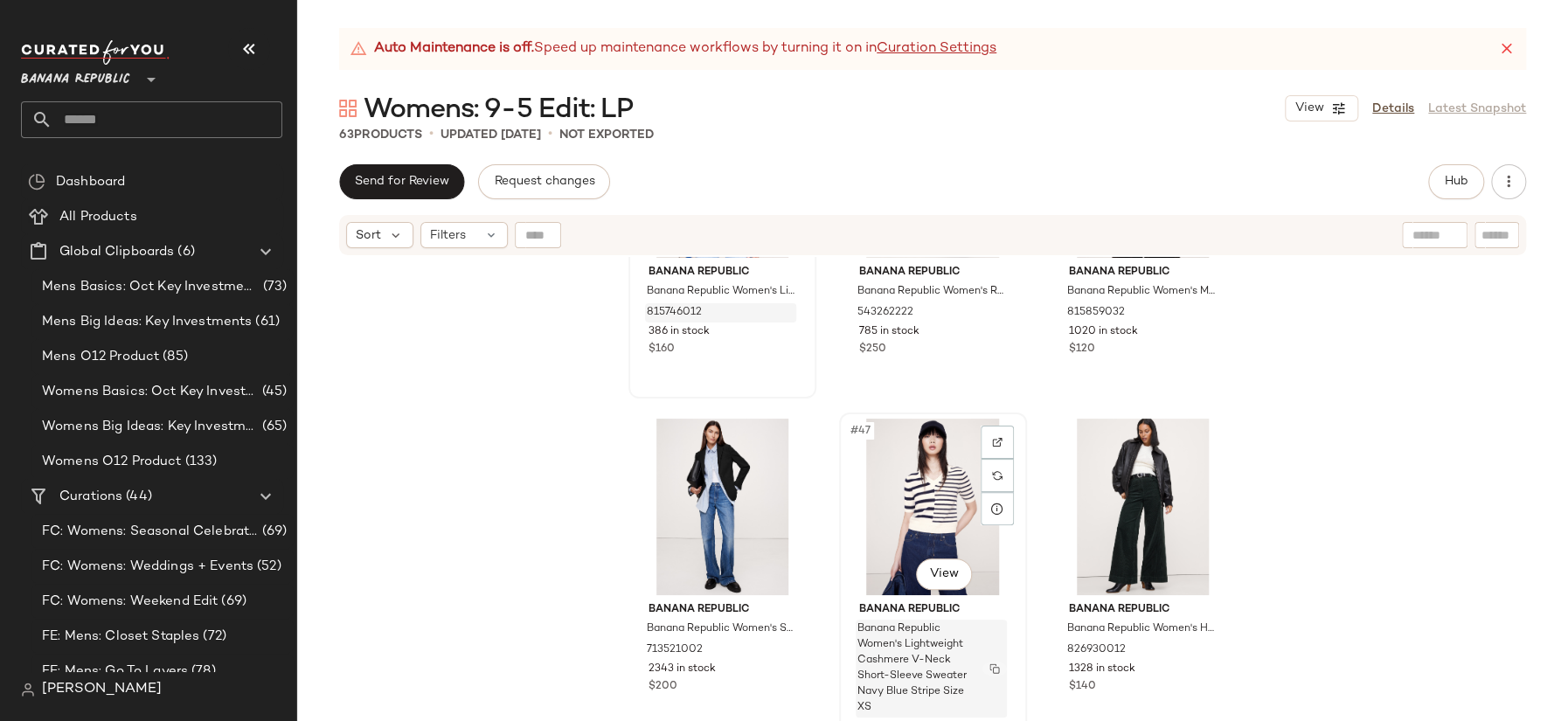
click at [989, 653] on img "button" at bounding box center [995, 669] width 11 height 11
click at [989, 648] on img "button" at bounding box center [995, 651] width 11 height 11
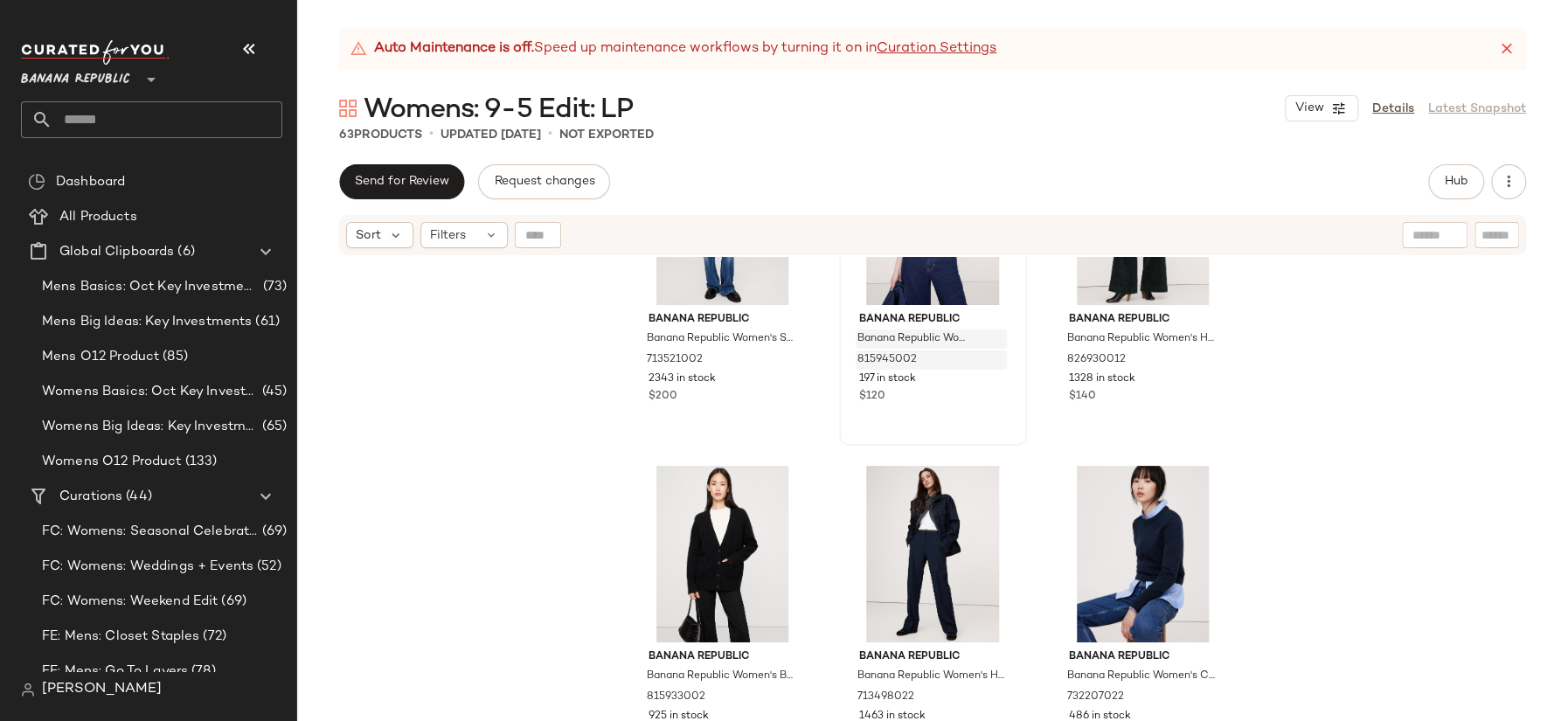
scroll to position [5214, 0]
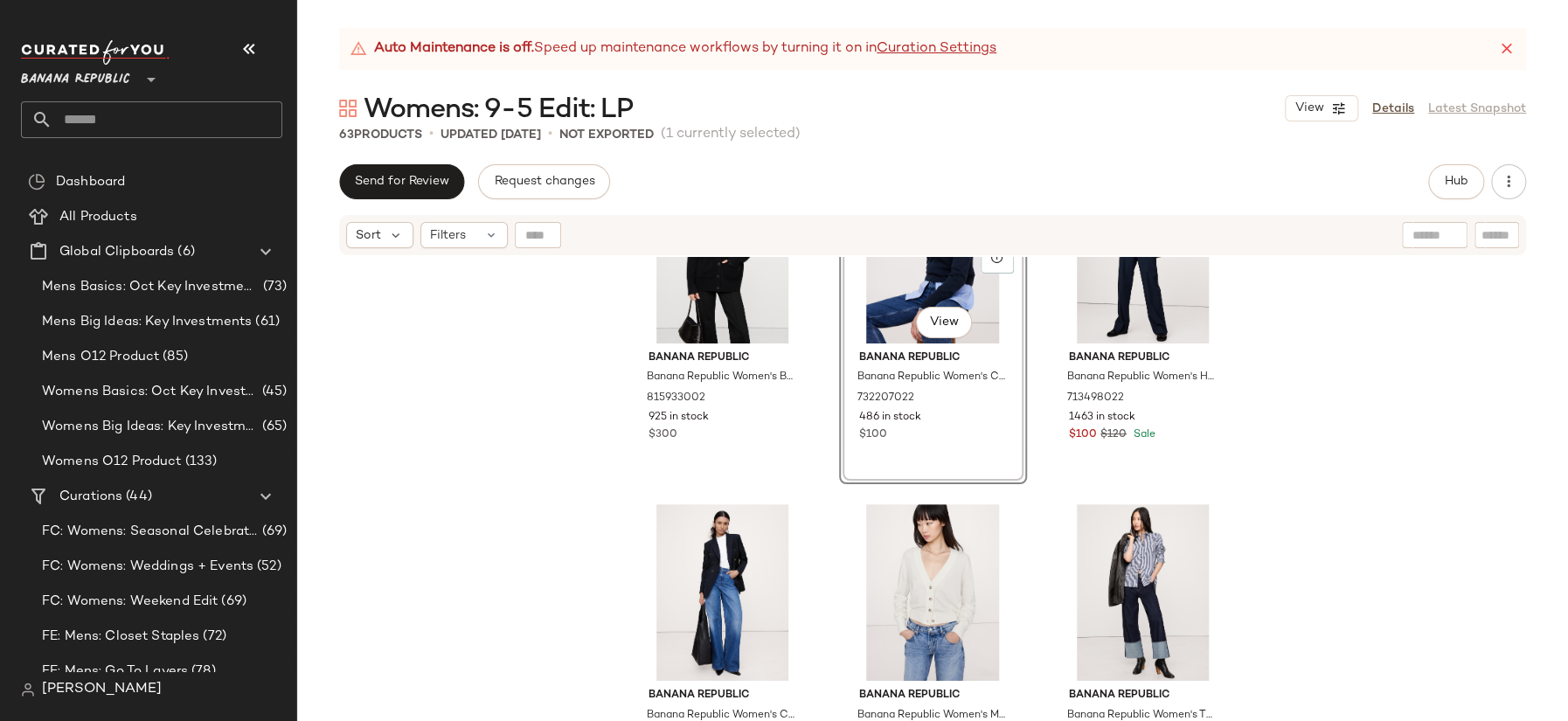
scroll to position [5456, 0]
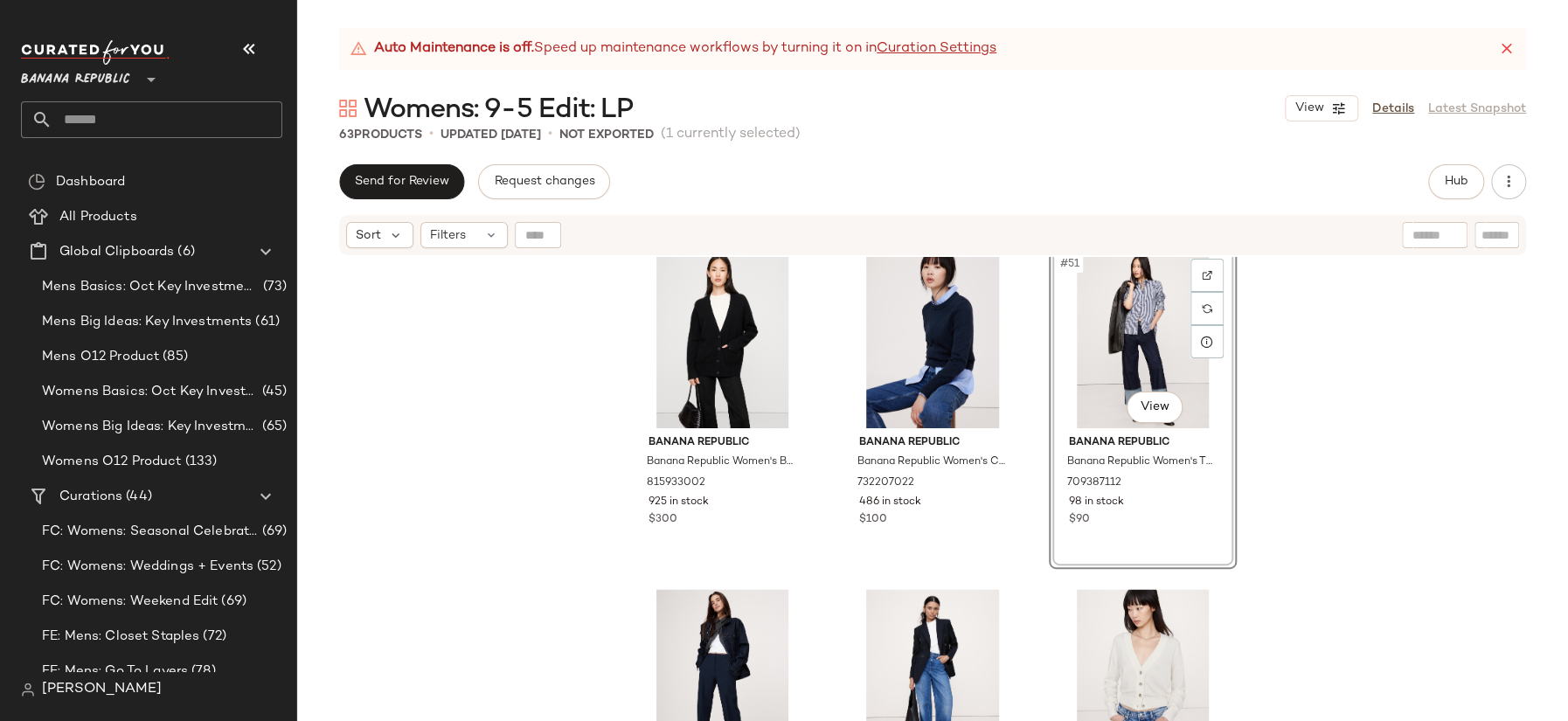
scroll to position [5456, 0]
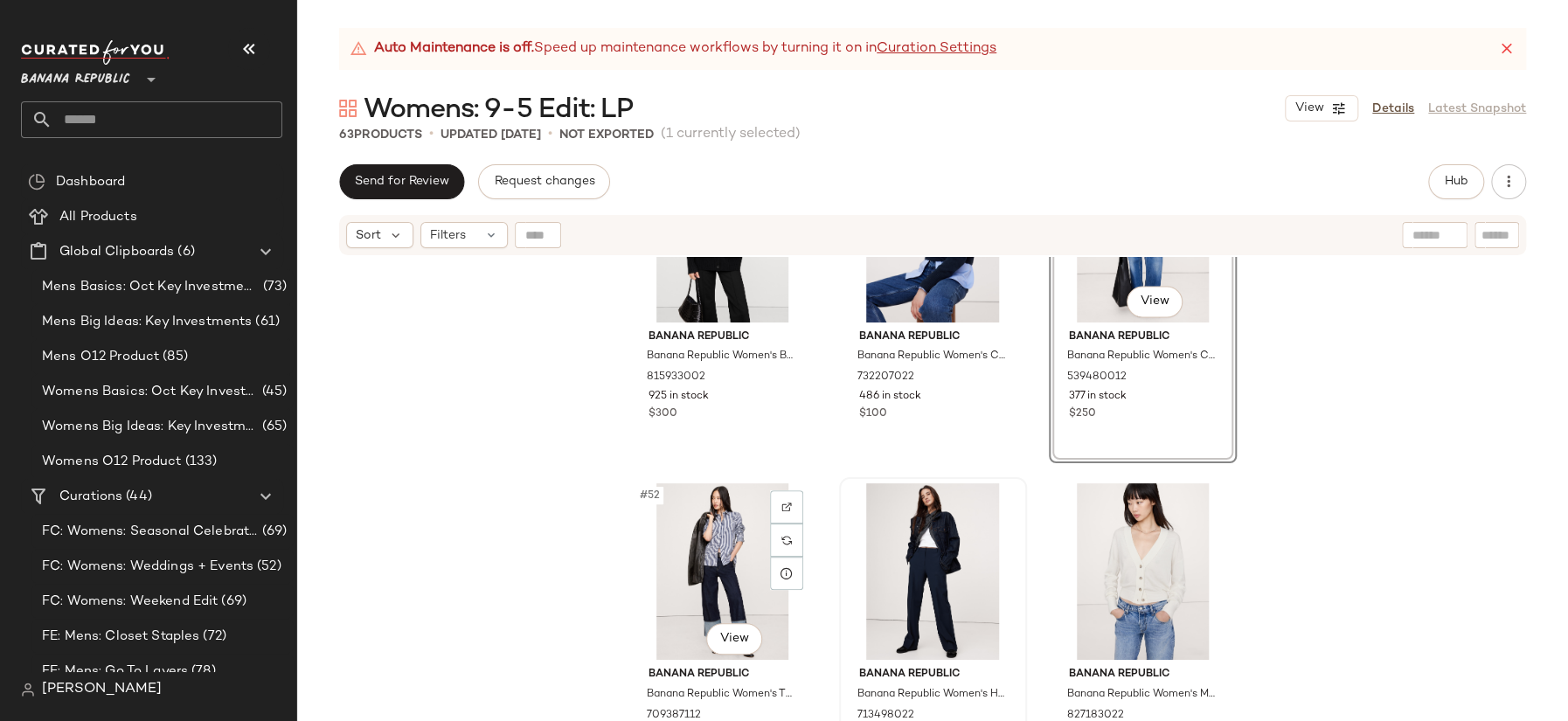
scroll to position [5536, 0]
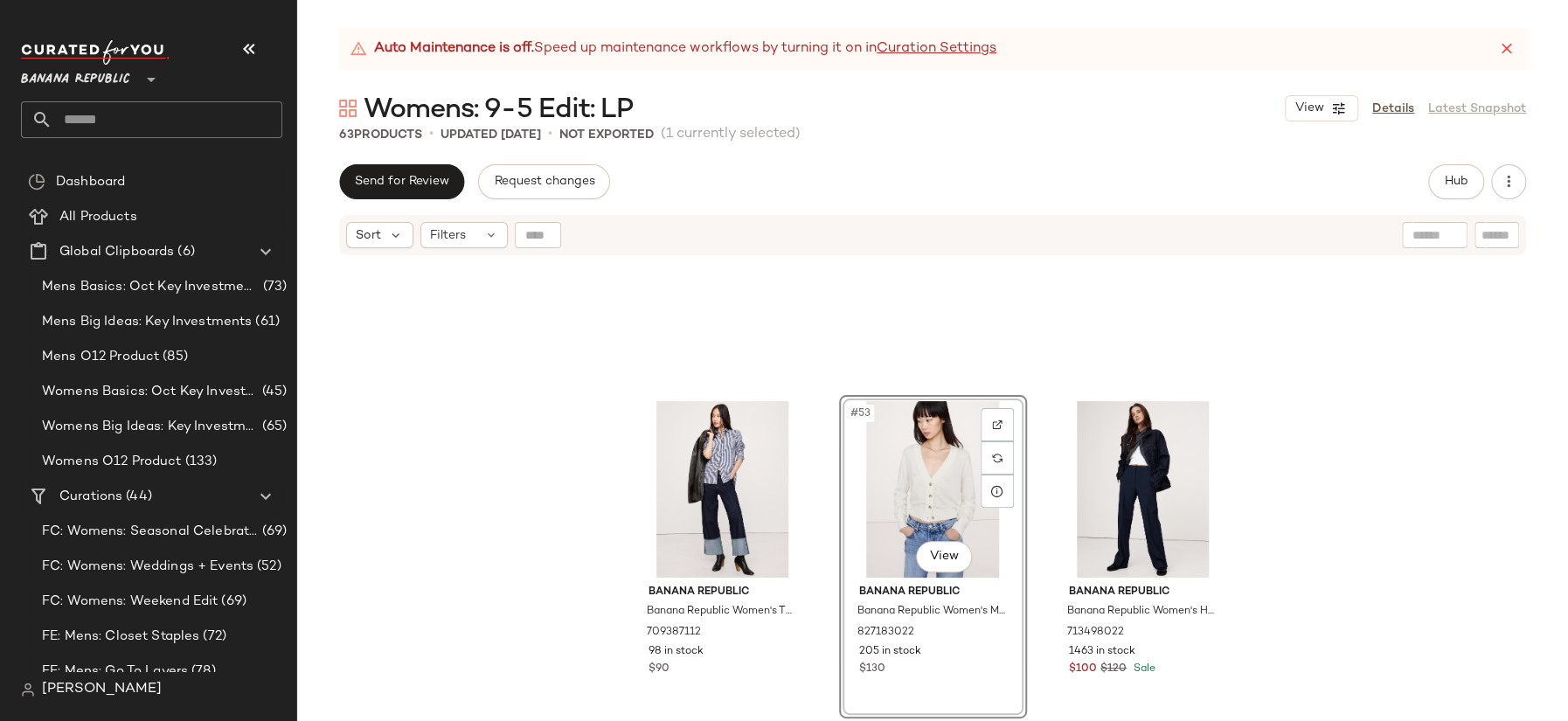
scroll to position [5528, 0]
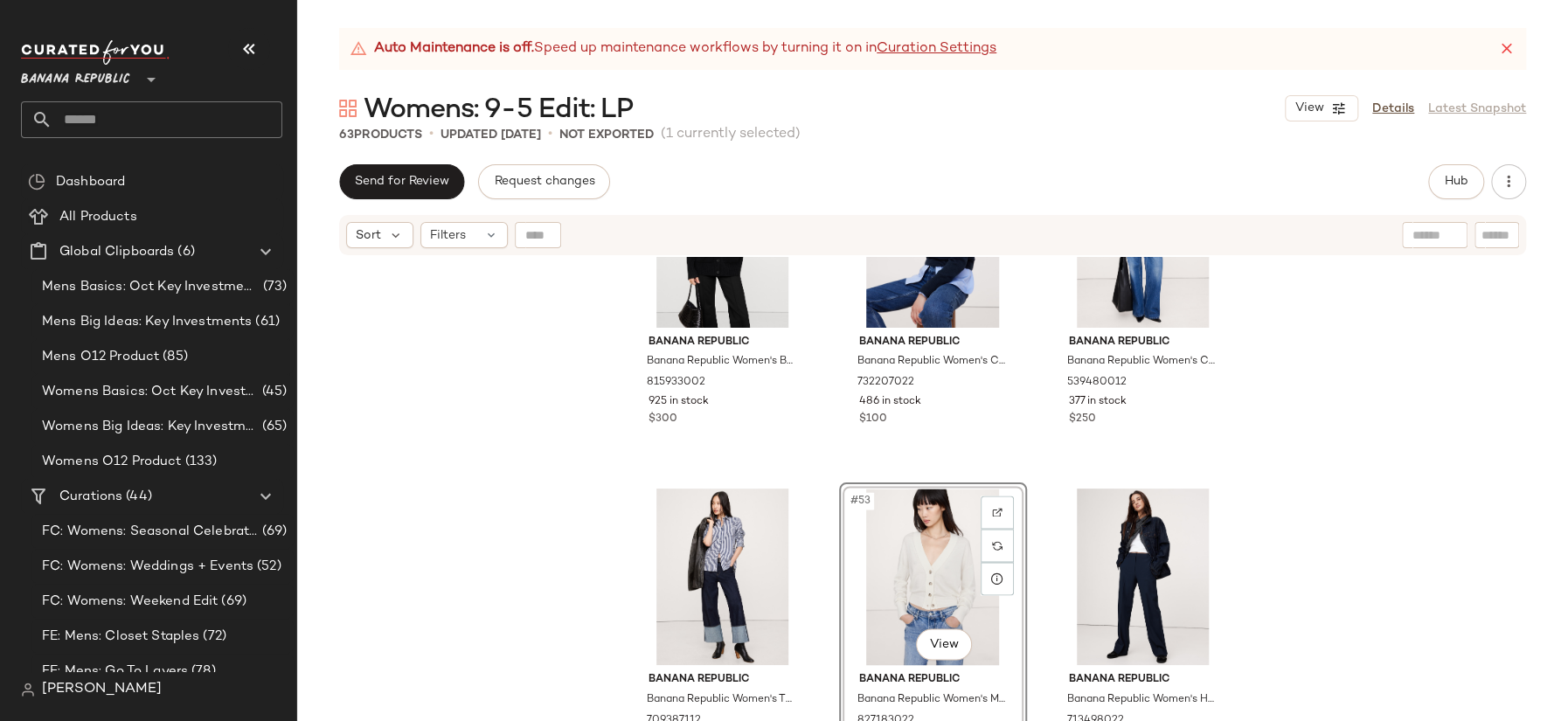
click at [1322, 443] on div "Banana Republic Banana Republic Women's Boyfriend Cashmere Cardigan Black Size …" at bounding box center [932, 511] width 1270 height 508
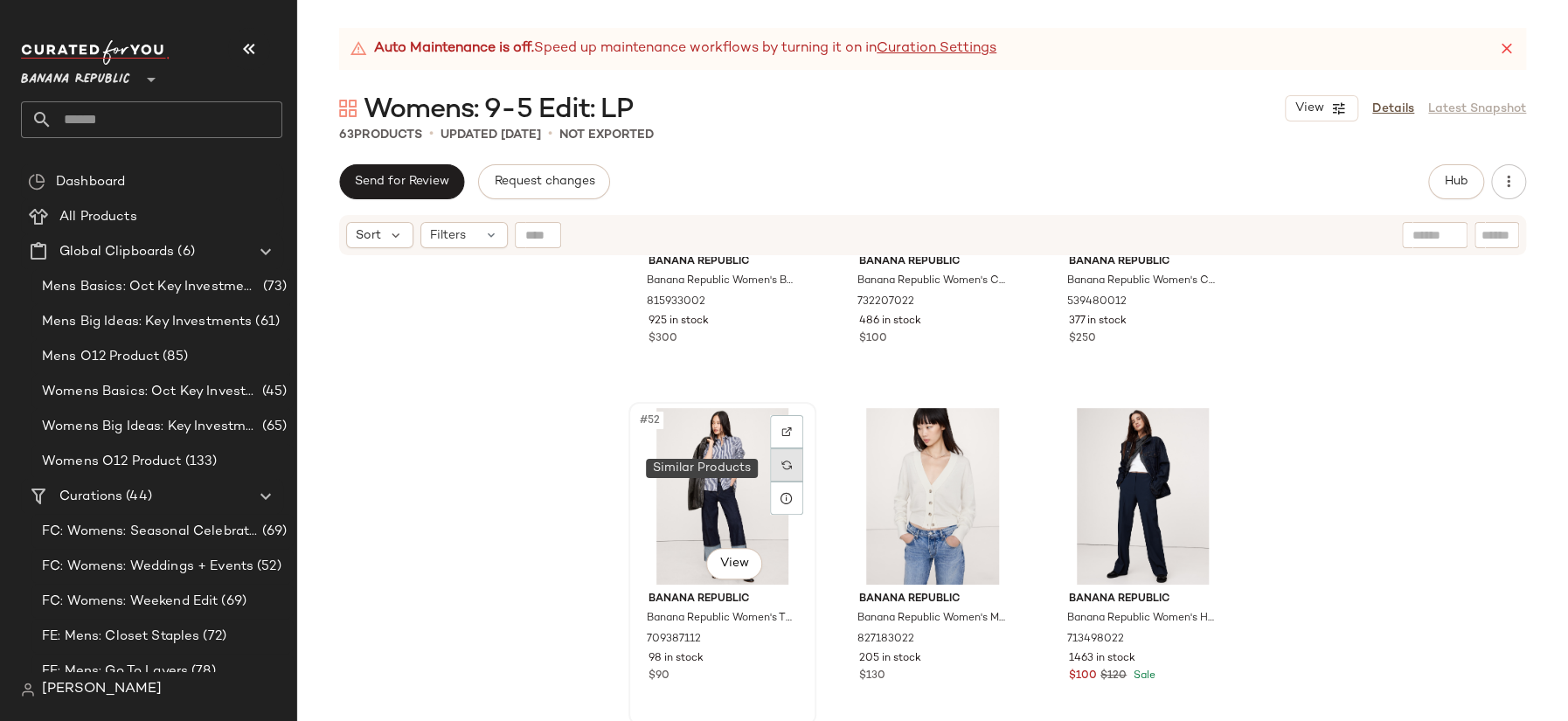
scroll to position [5353, 0]
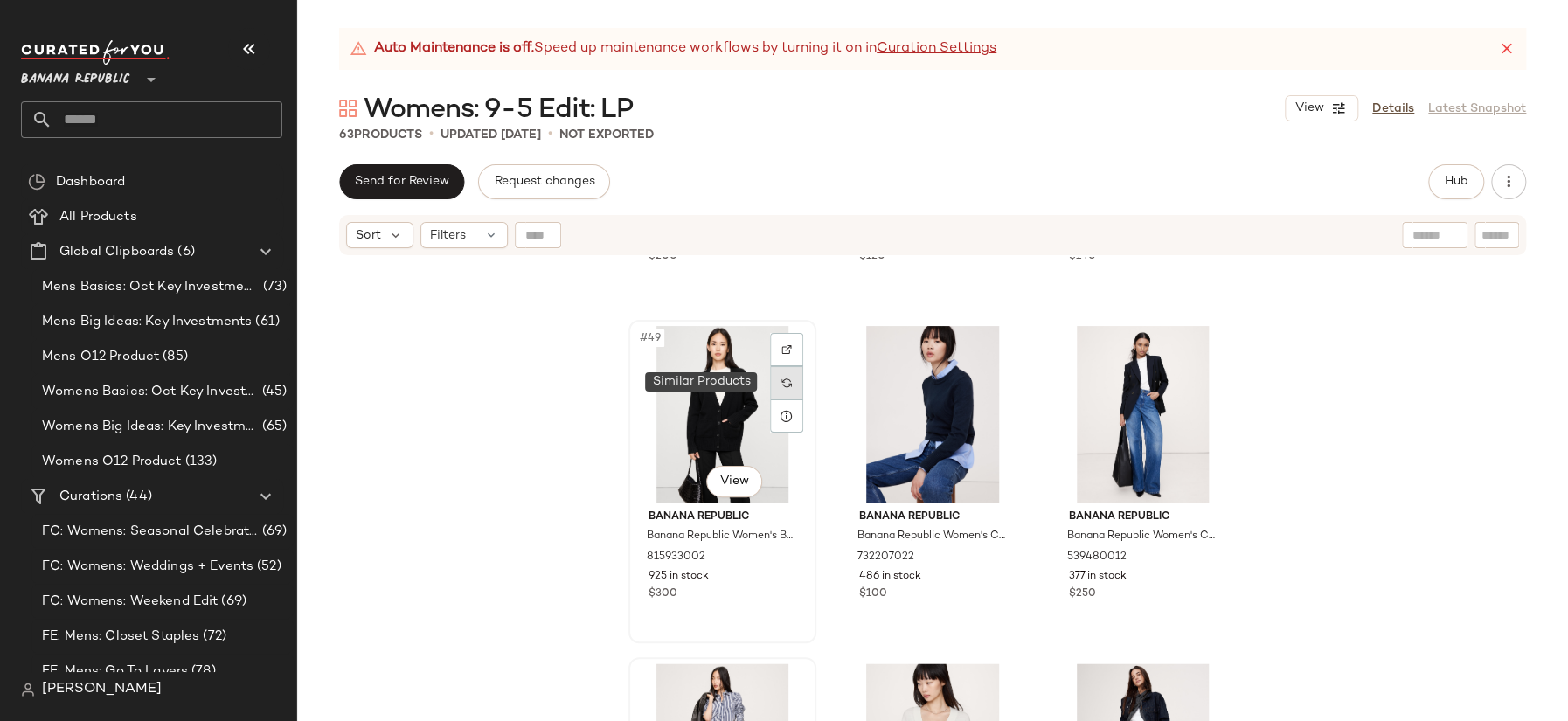
click at [784, 382] on img at bounding box center [786, 383] width 11 height 11
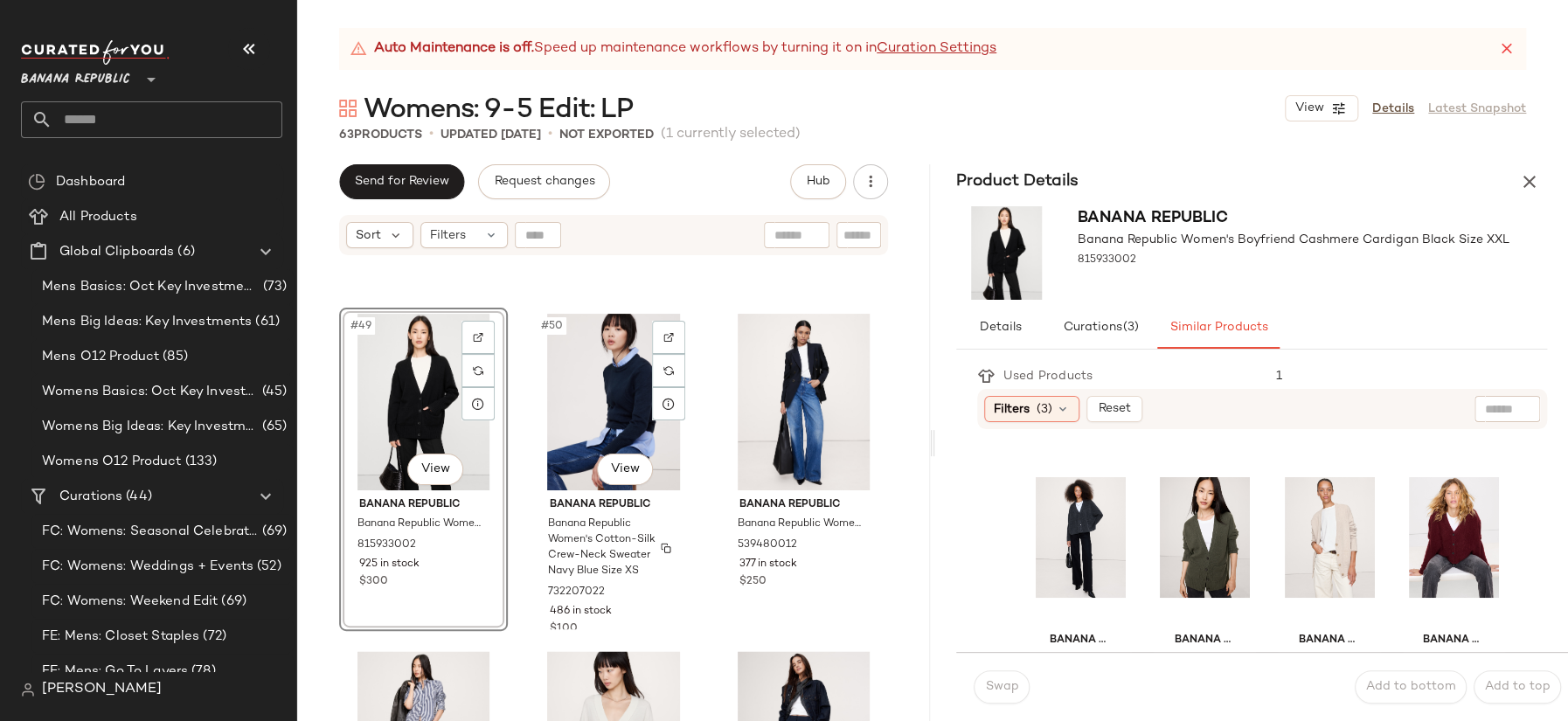
scroll to position [5365, 0]
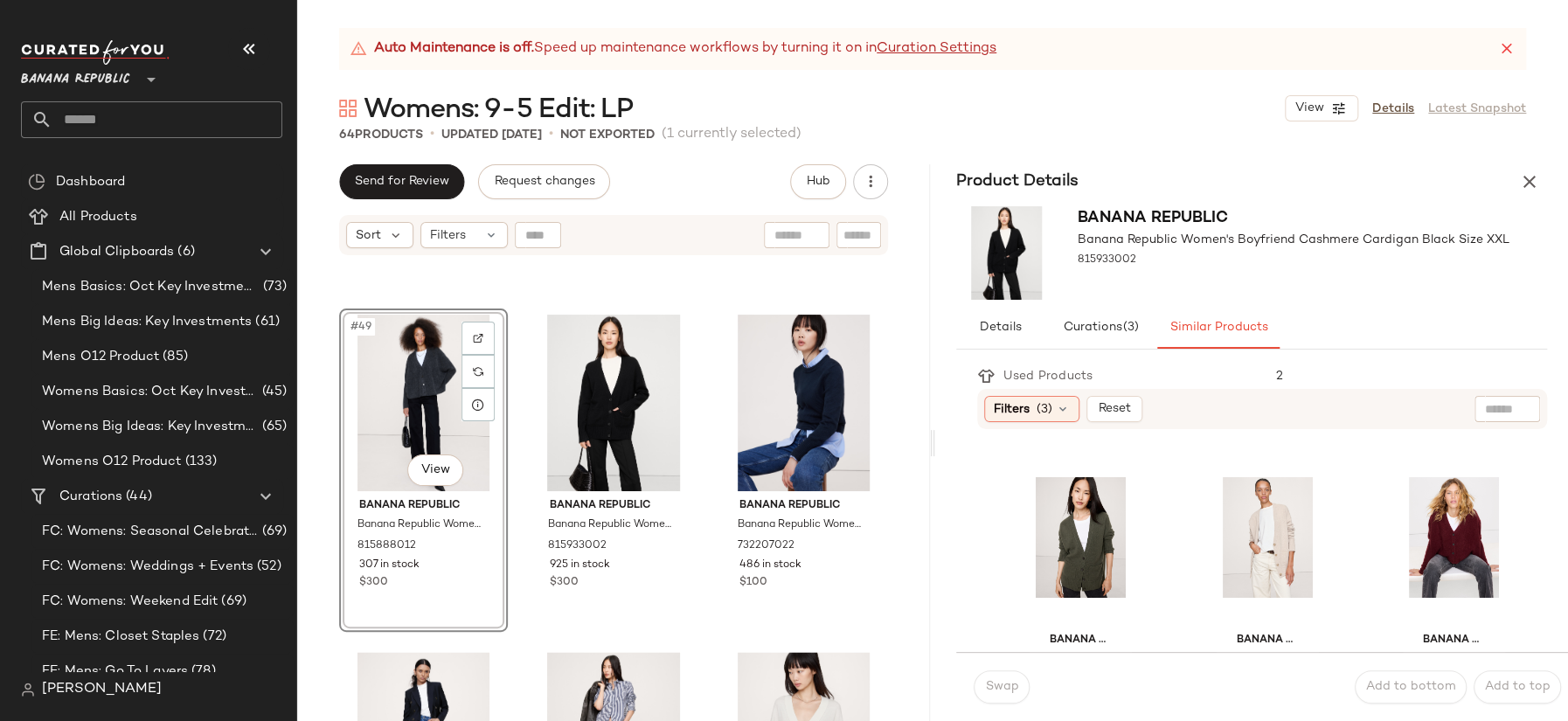
click at [1430, 171] on icon "button" at bounding box center [1529, 181] width 21 height 21
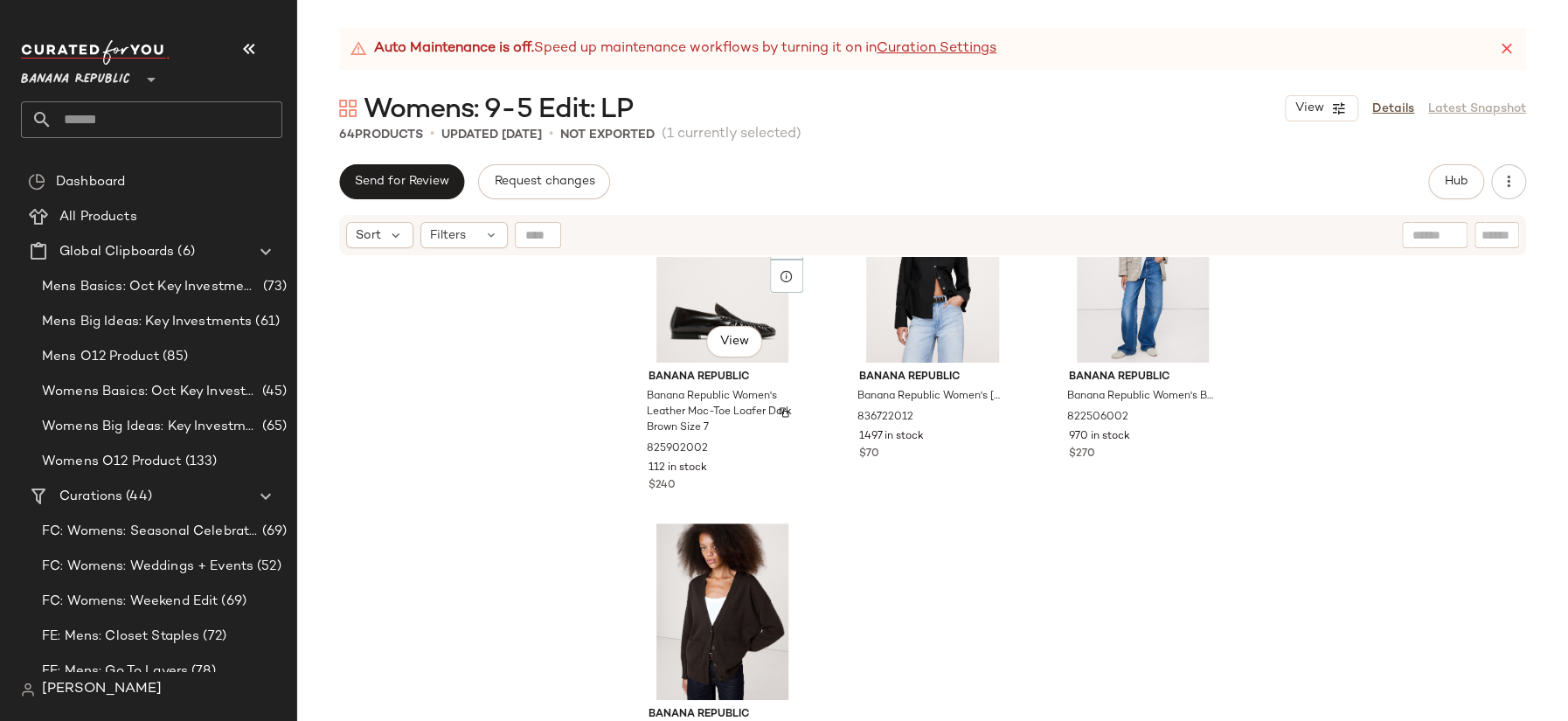
scroll to position [6910, 0]
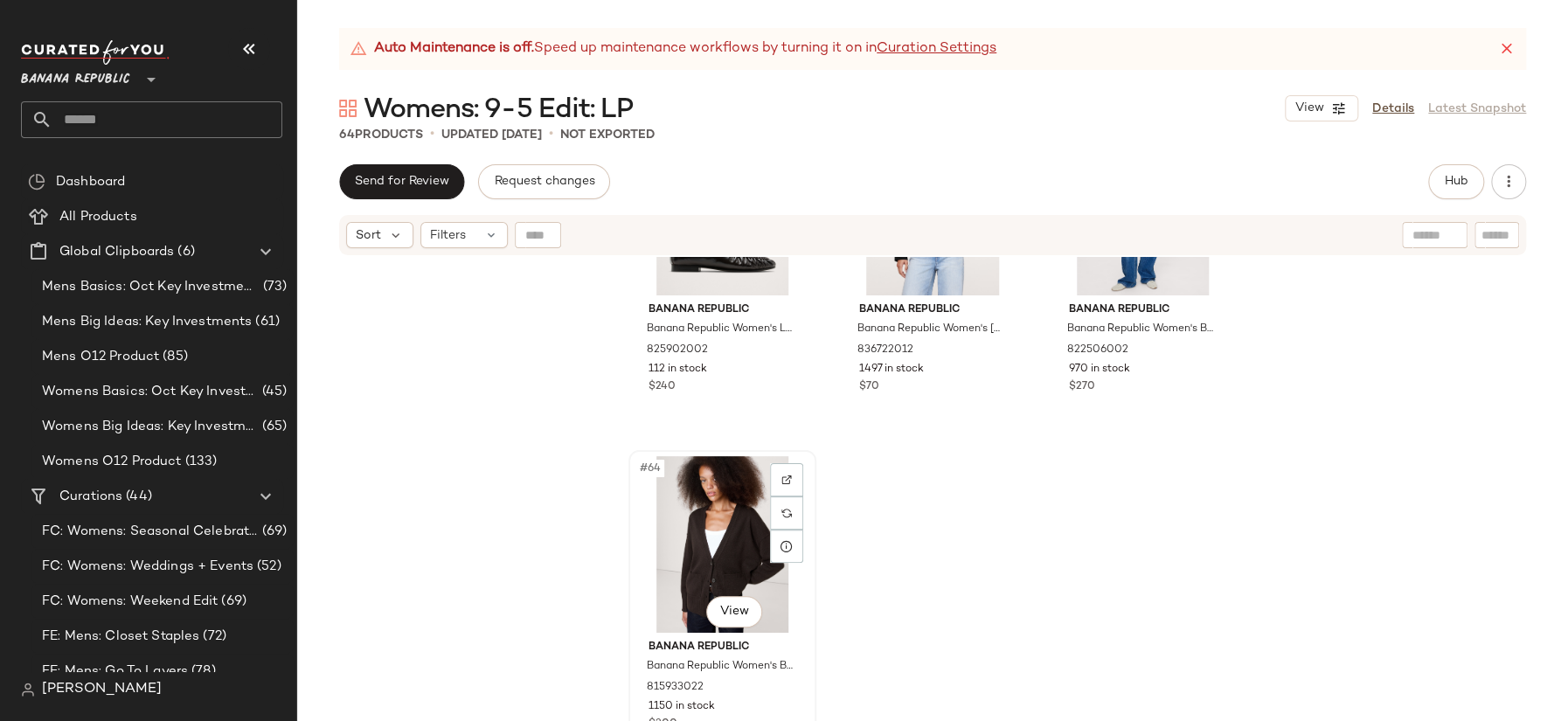
click at [644, 532] on div "#64 View" at bounding box center [722, 544] width 176 height 177
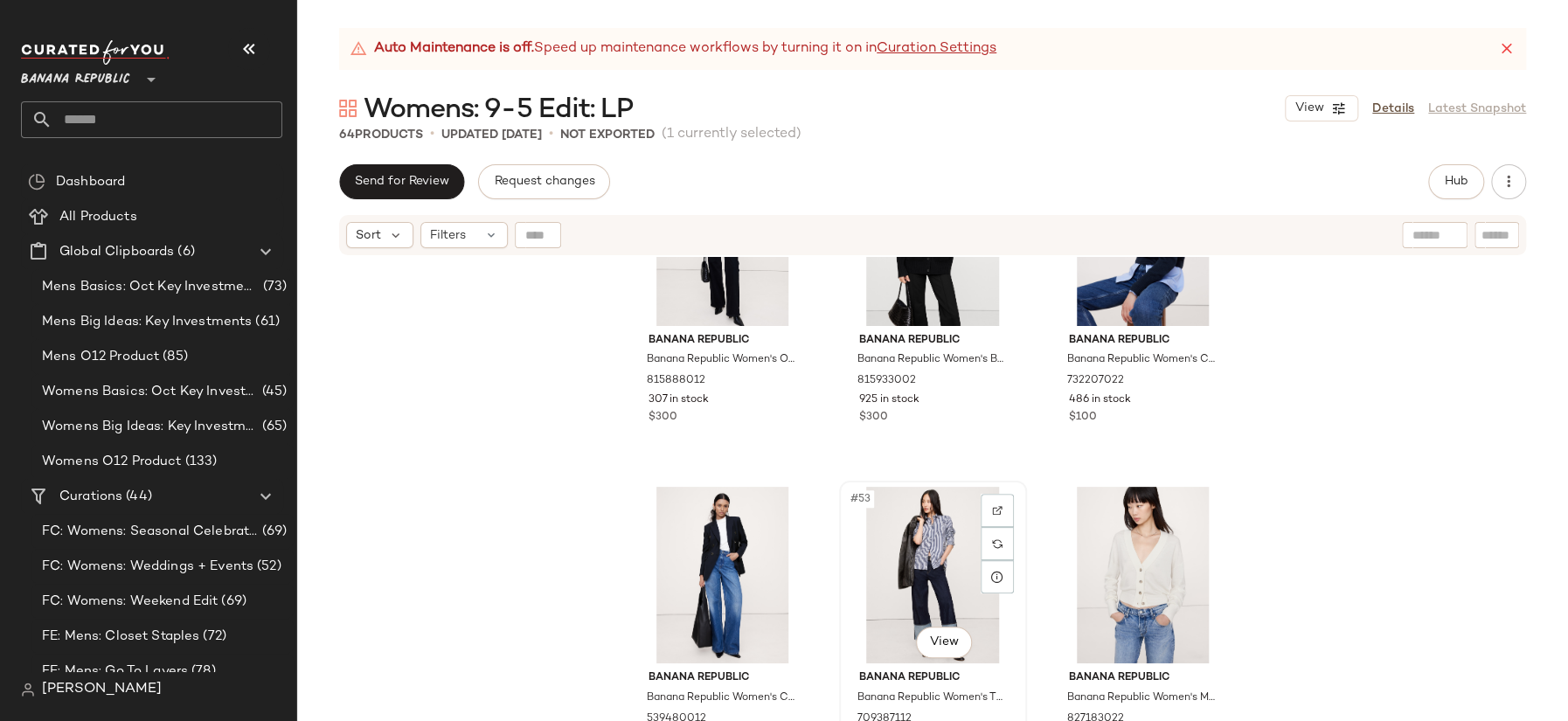
scroll to position [5260, 0]
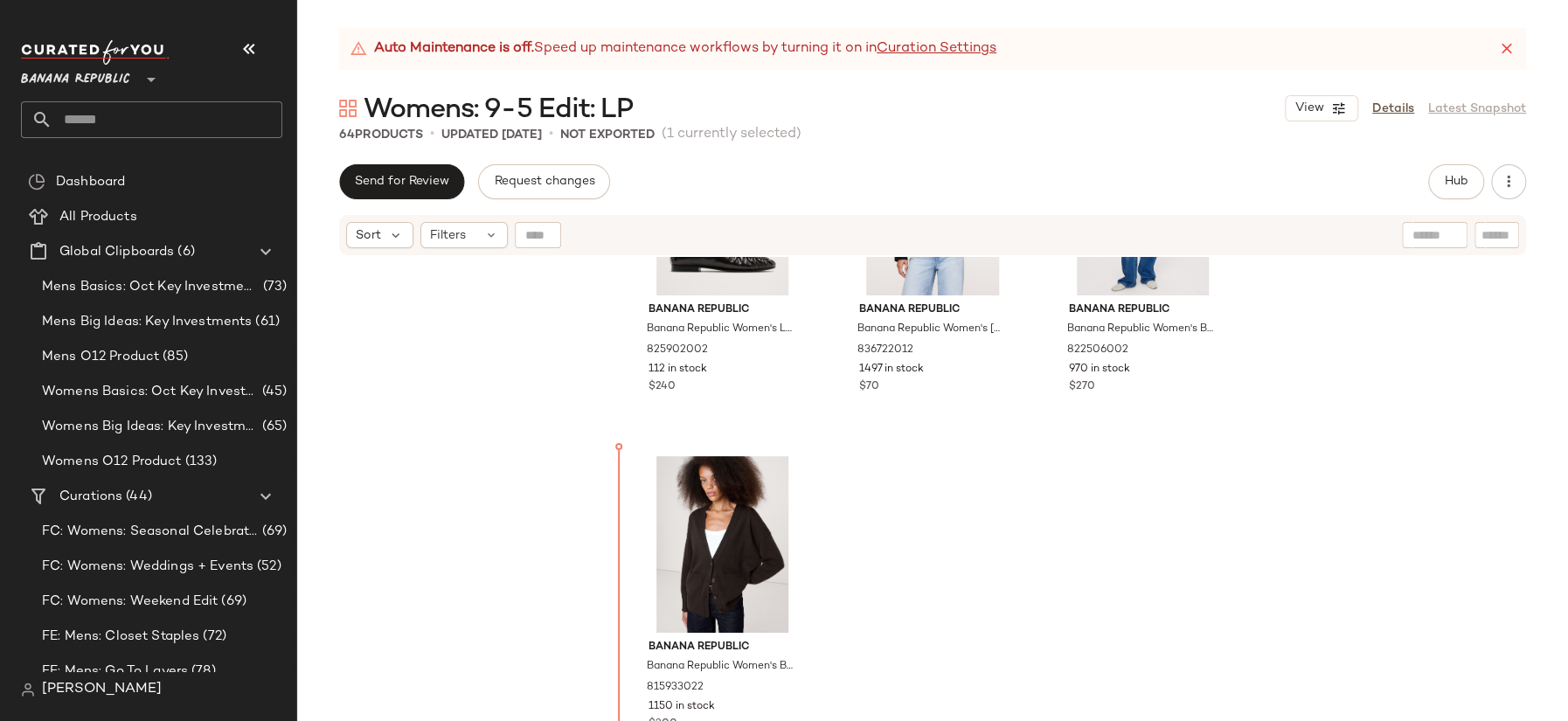
scroll to position [6919, 0]
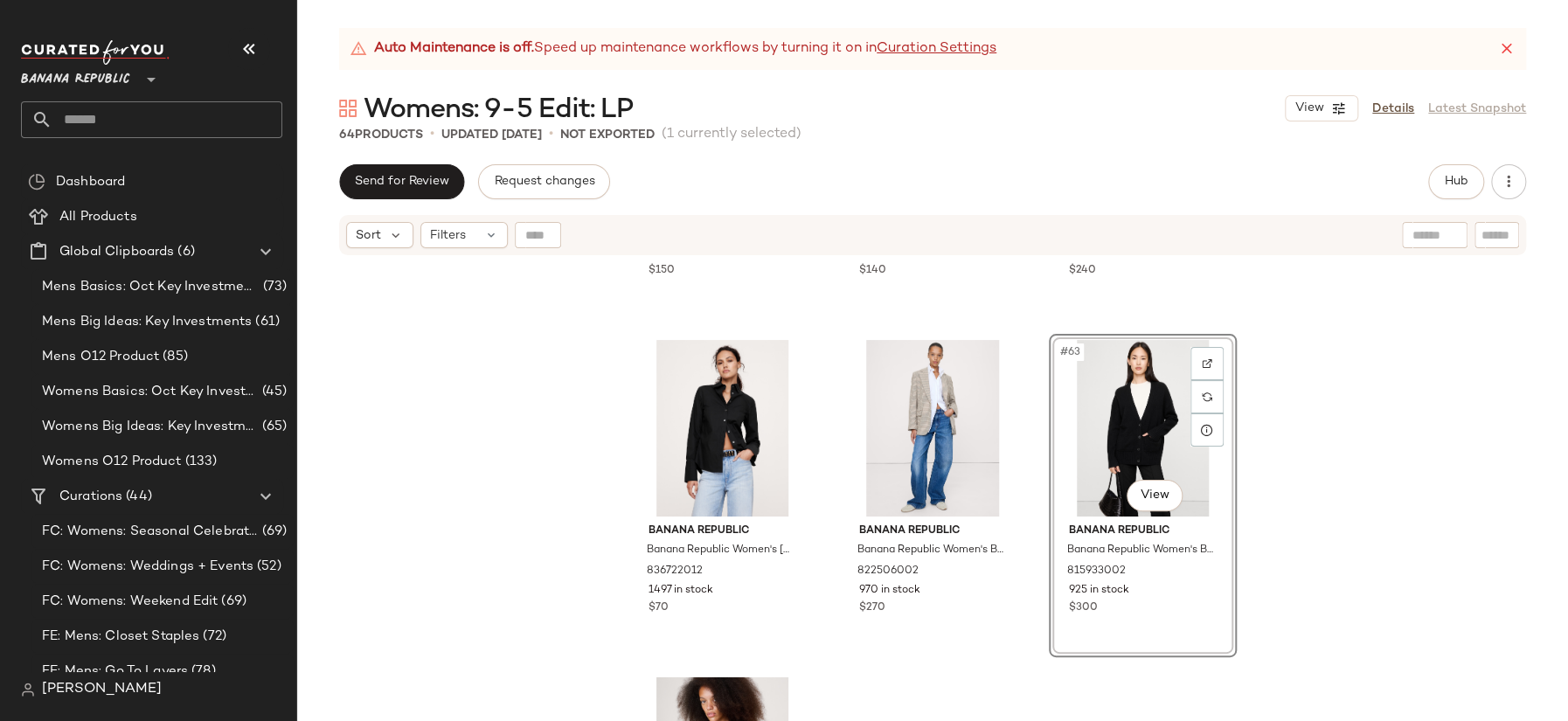
scroll to position [6691, 0]
click at [1023, 653] on div "Banana Republic Banana Republic Women's Mid-Rise Wide-Leg Flannel Drawstring Pa…" at bounding box center [932, 511] width 1270 height 508
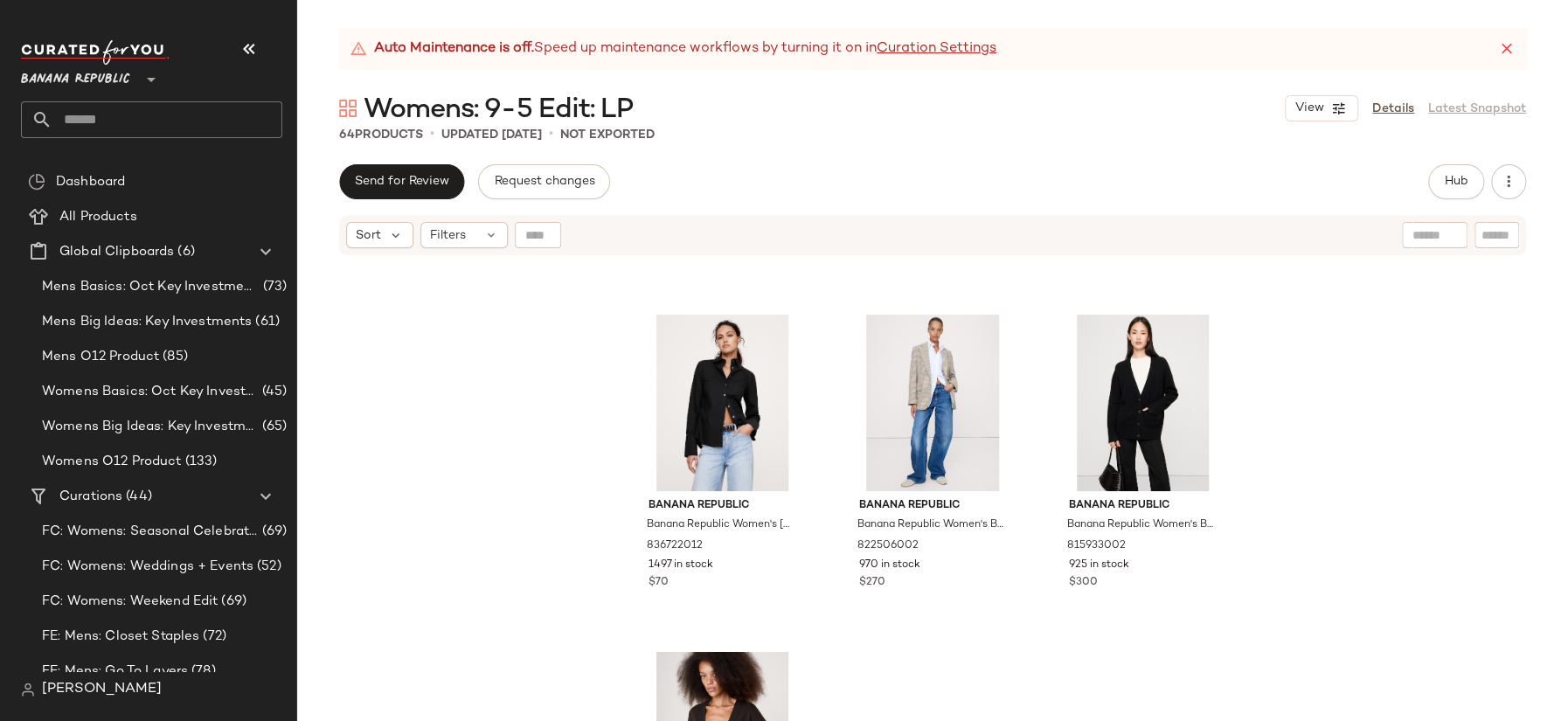
scroll to position [6801, 0]
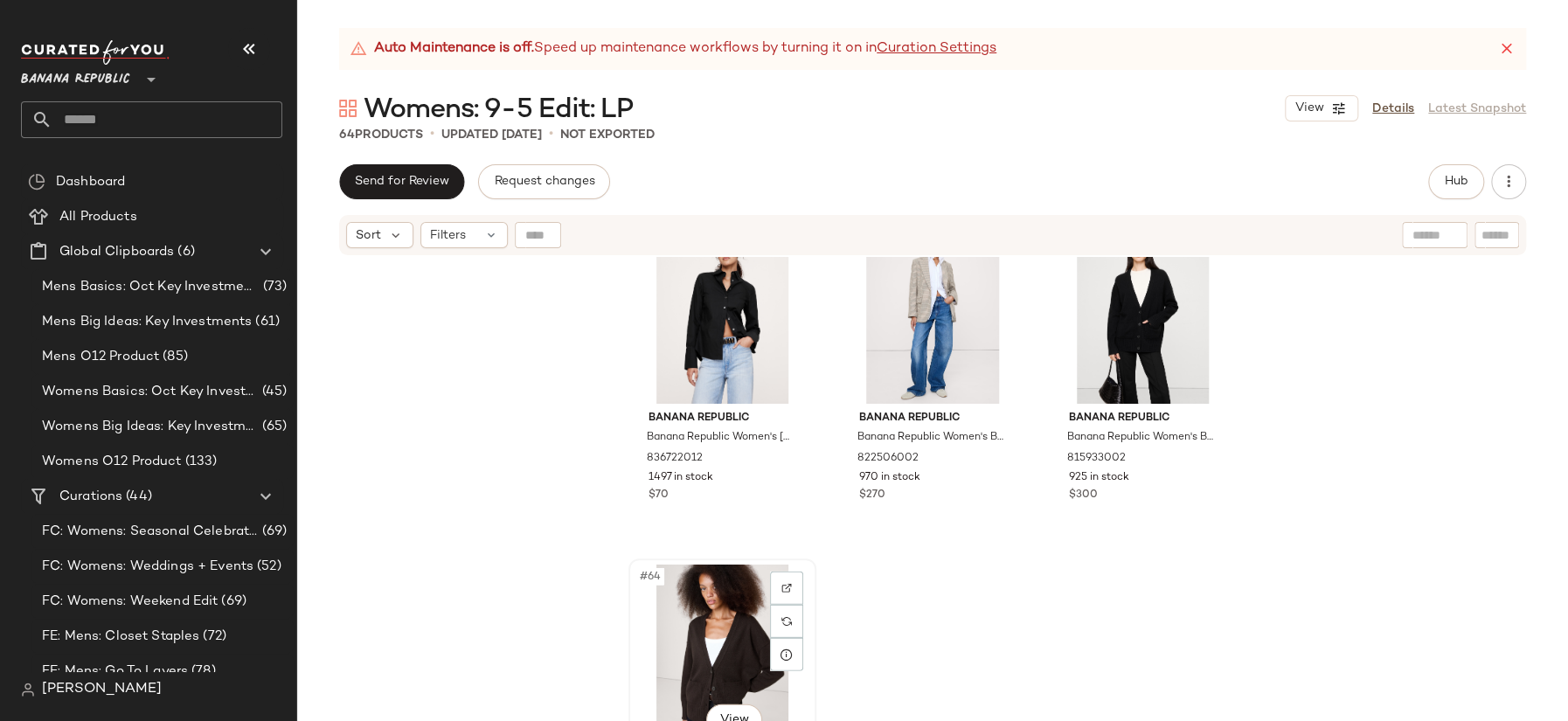
click at [635, 598] on div "#64 View" at bounding box center [722, 653] width 176 height 177
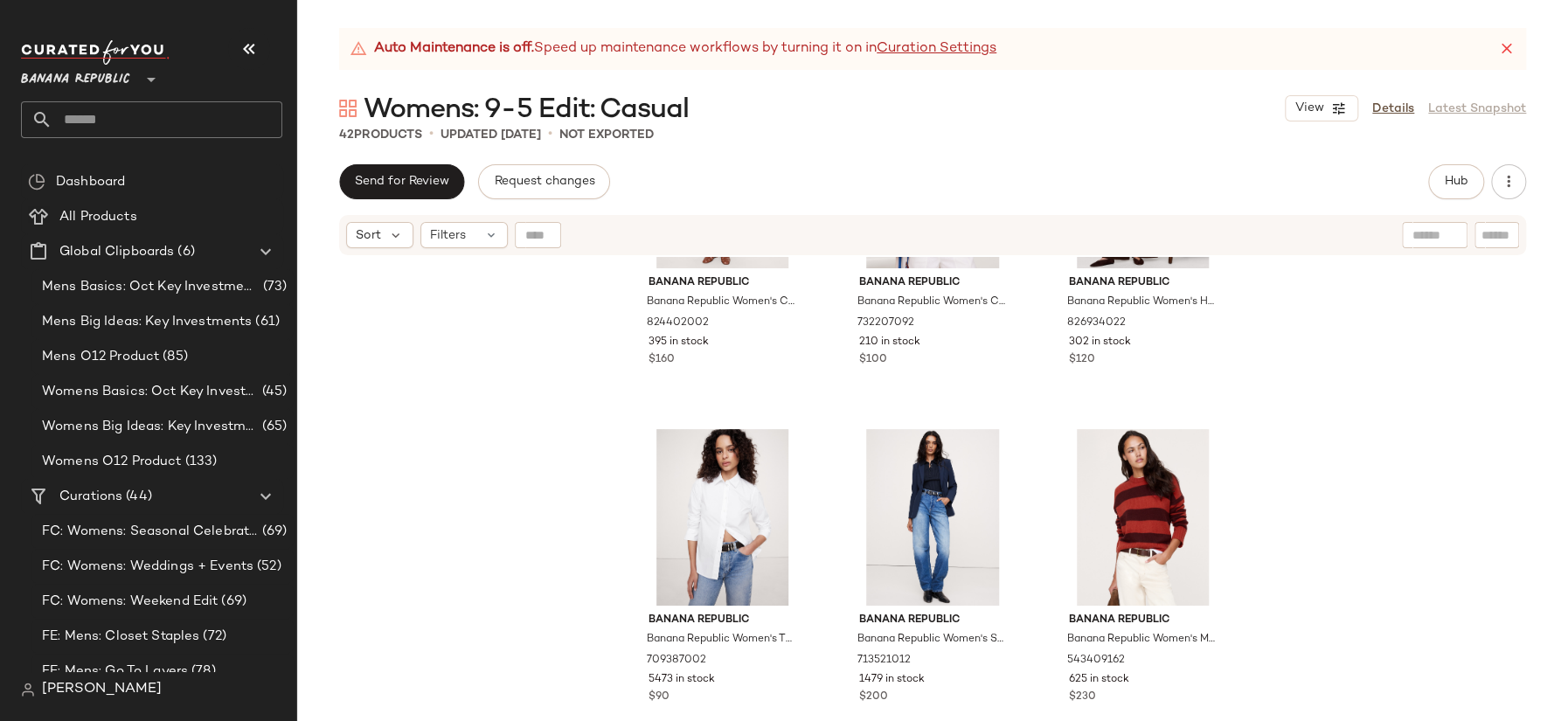
scroll to position [233, 0]
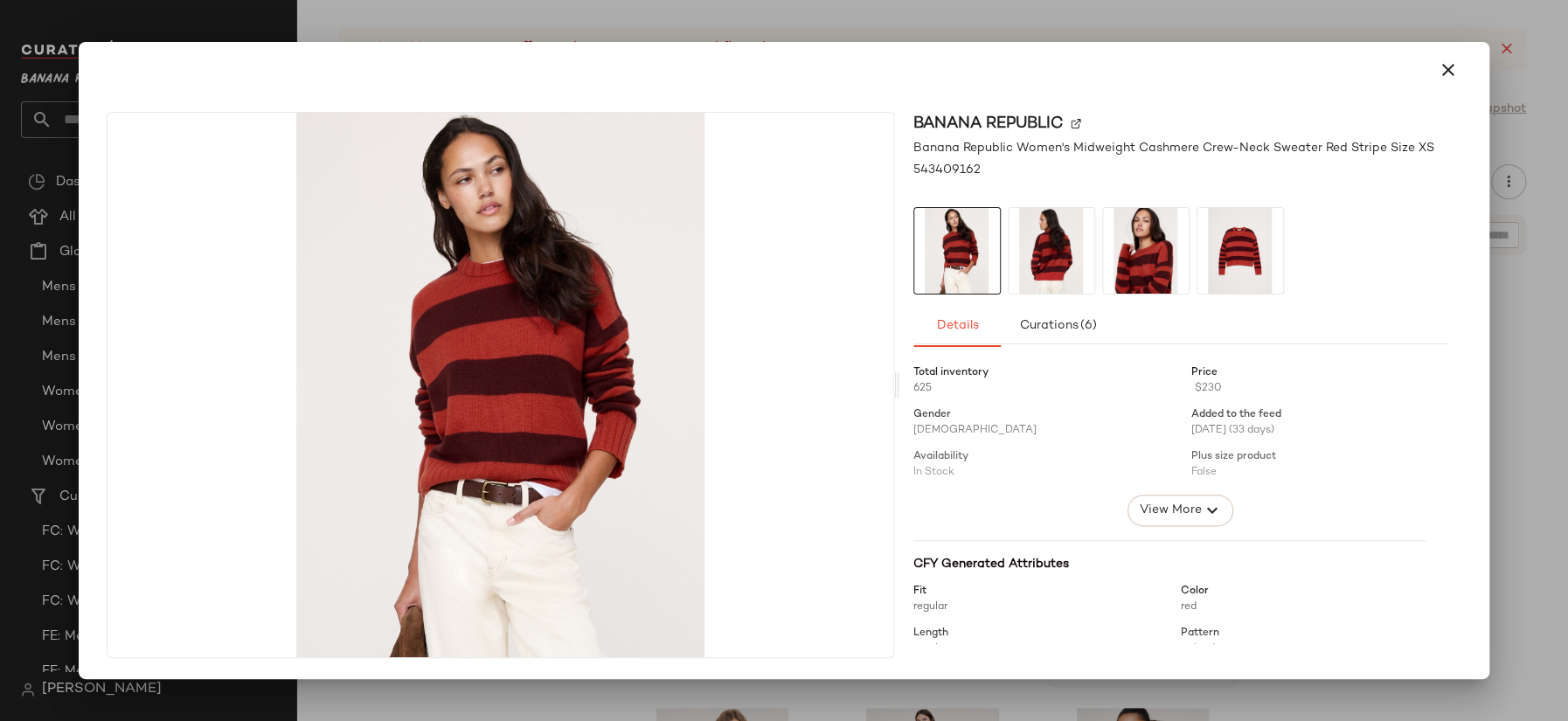
click at [1442, 73] on icon "button" at bounding box center [1447, 69] width 21 height 21
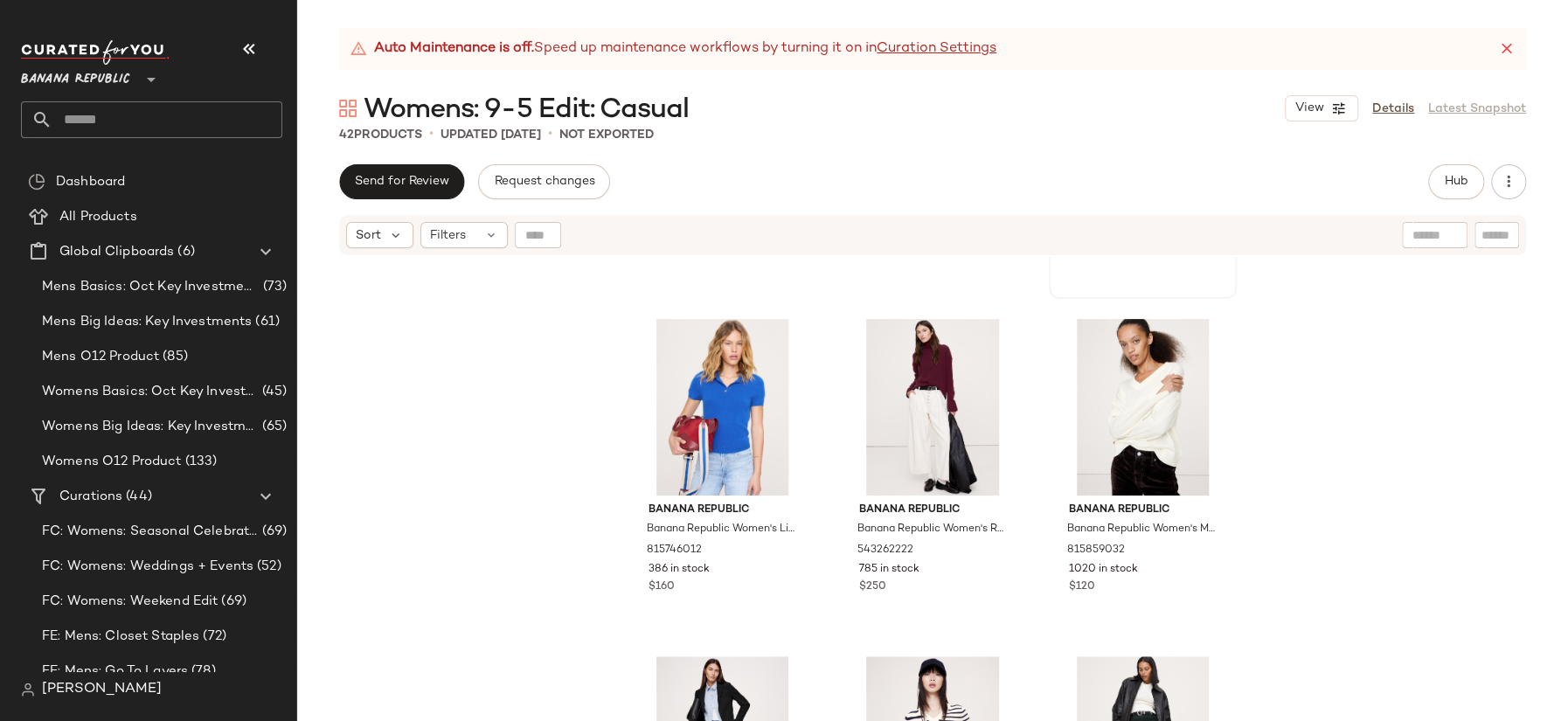
scroll to position [650, 0]
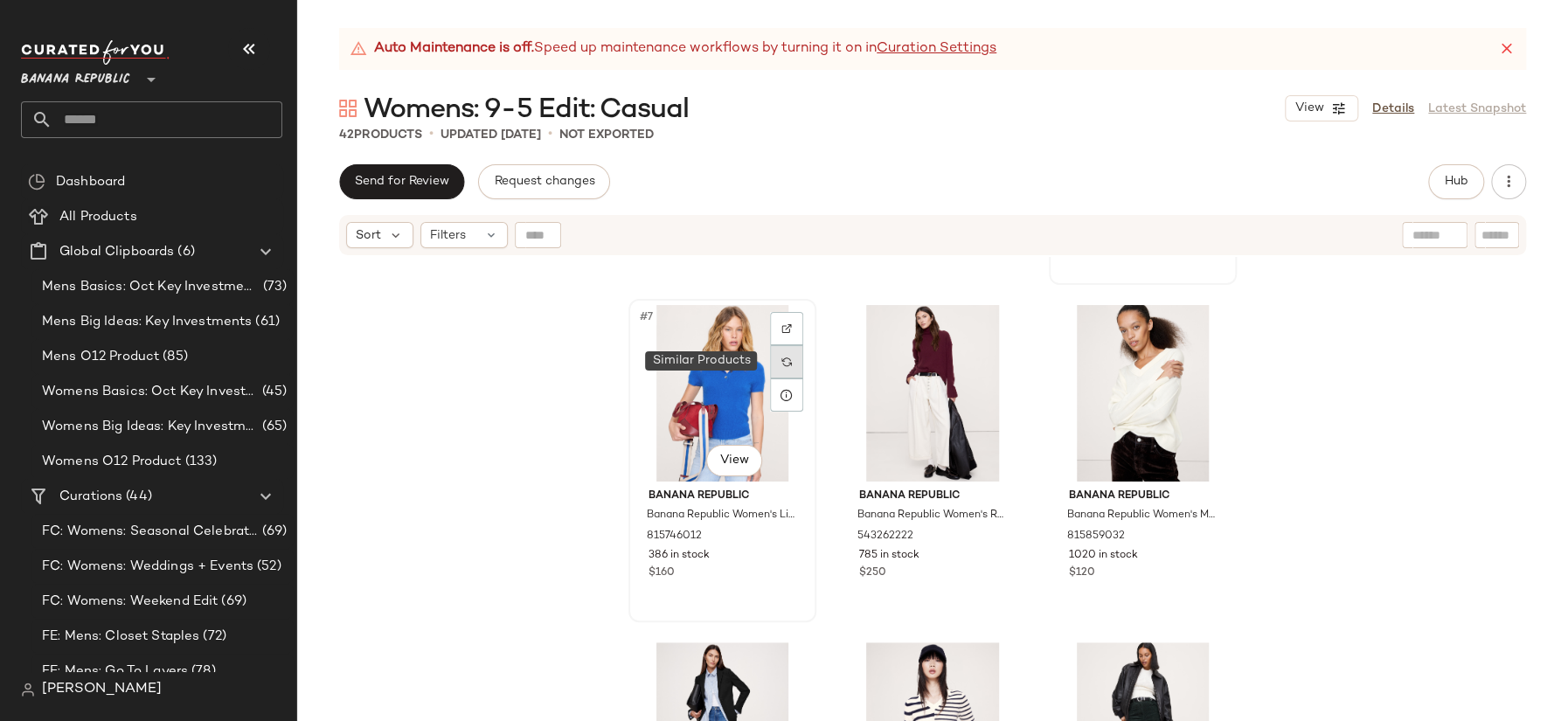
click at [781, 362] on img at bounding box center [786, 362] width 11 height 11
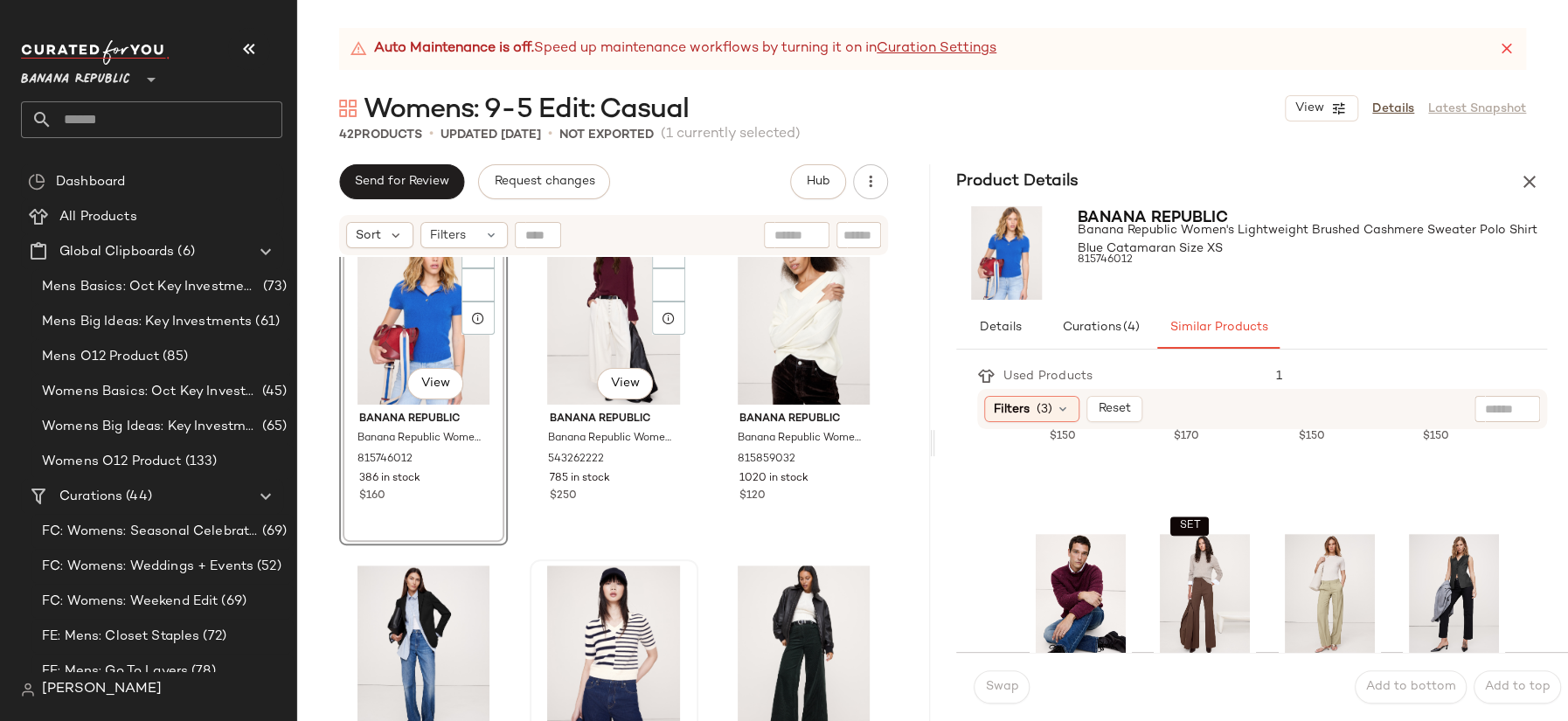
scroll to position [632, 0]
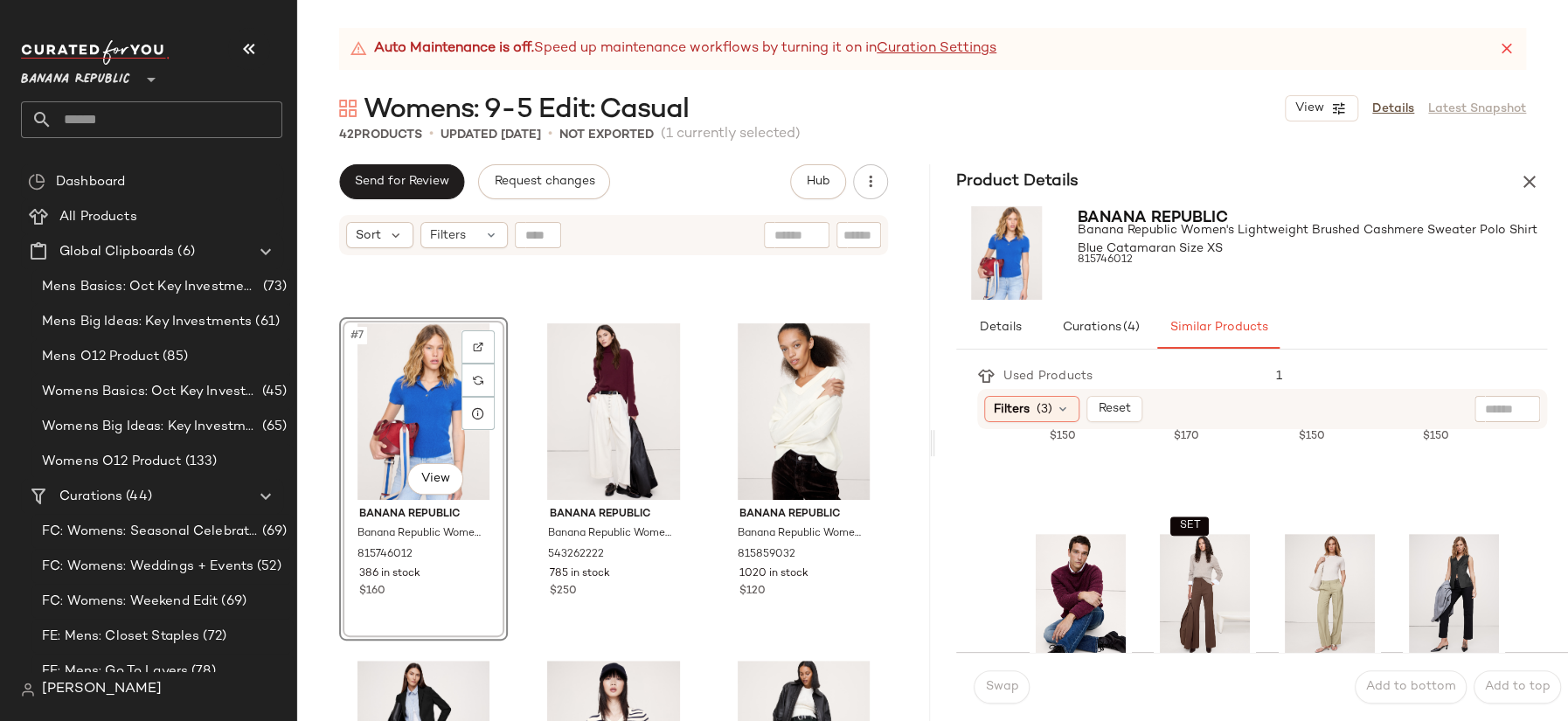
click at [1499, 407] on input "text" at bounding box center [1506, 410] width 45 height 18
paste input "******"
type input "******"
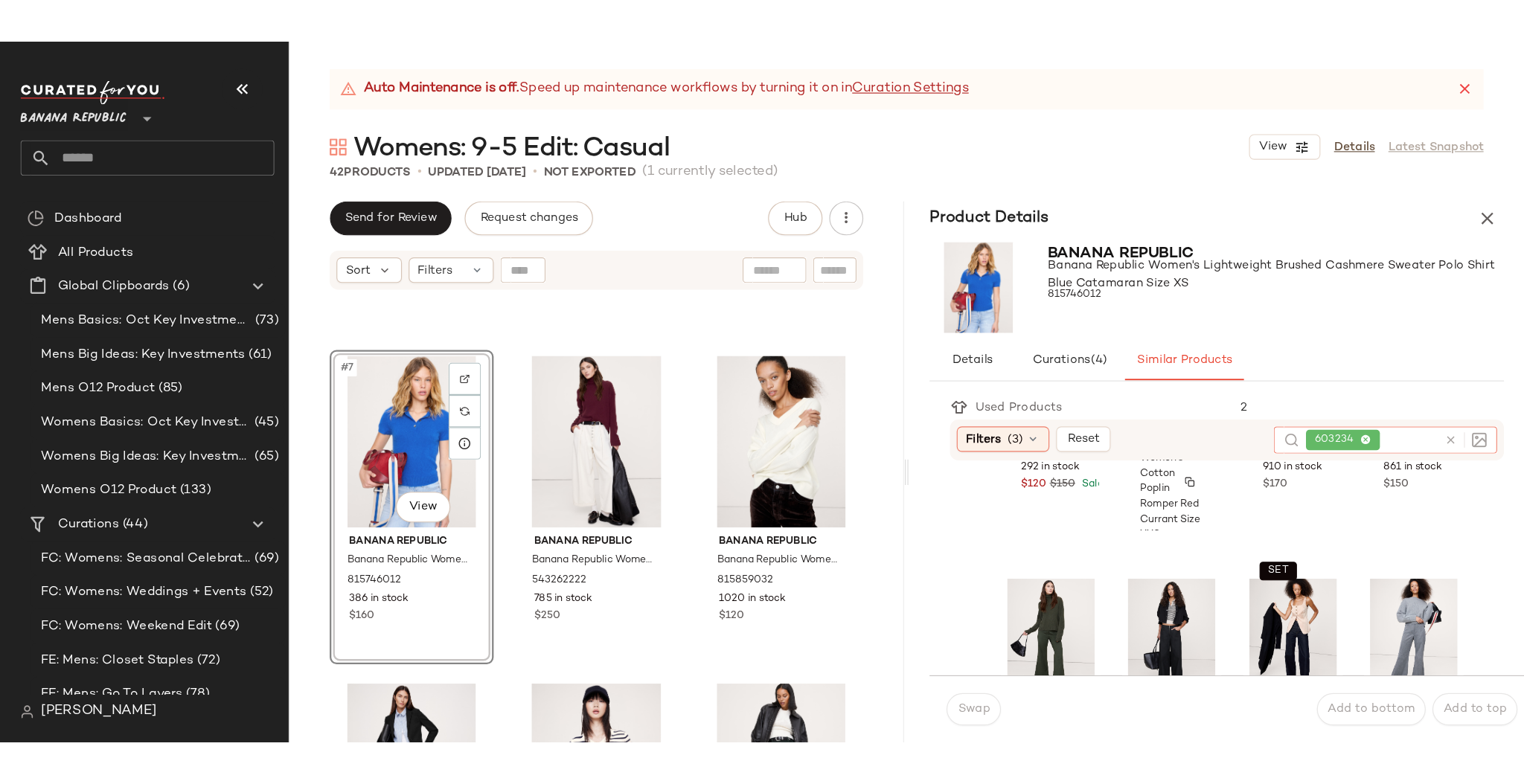
scroll to position [817, 0]
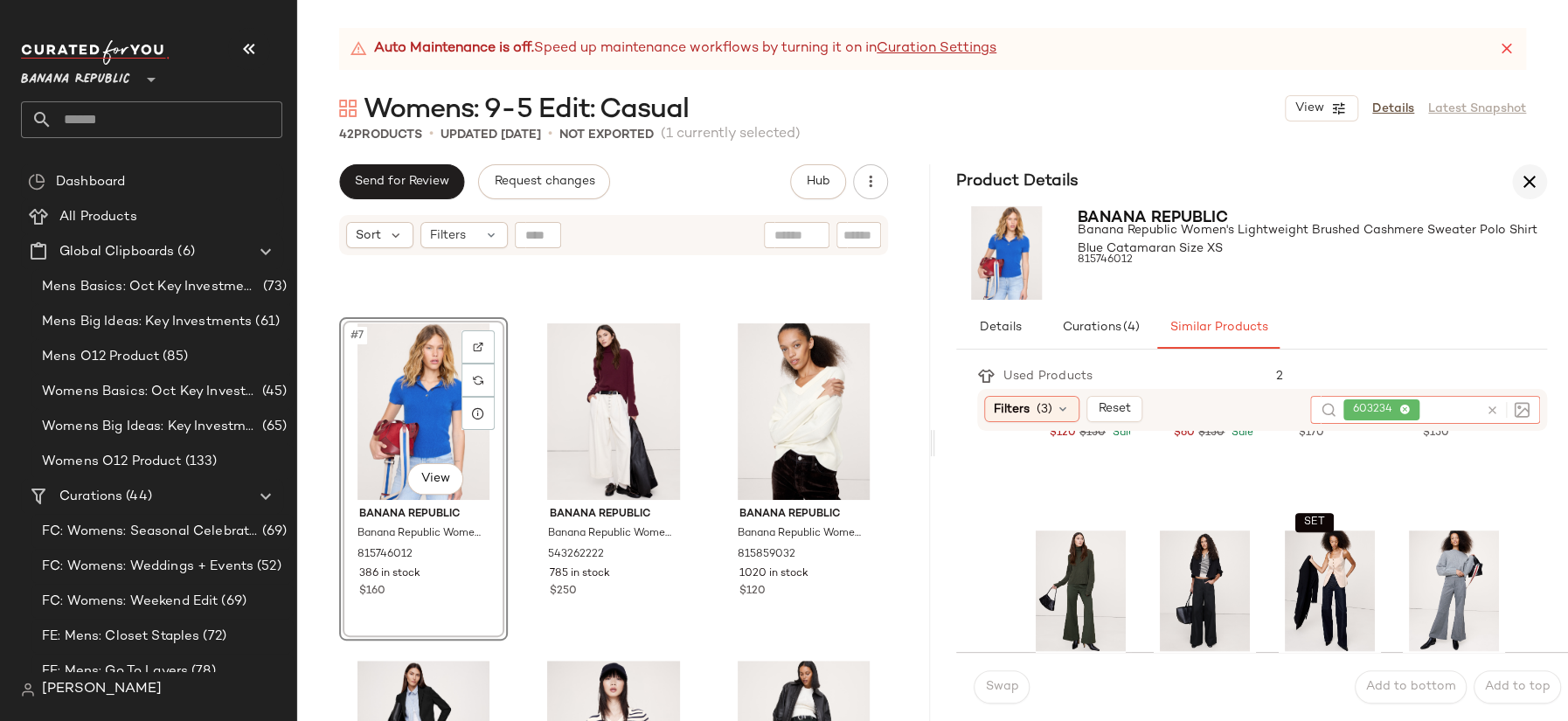
click at [1531, 178] on icon "button" at bounding box center [1529, 181] width 21 height 21
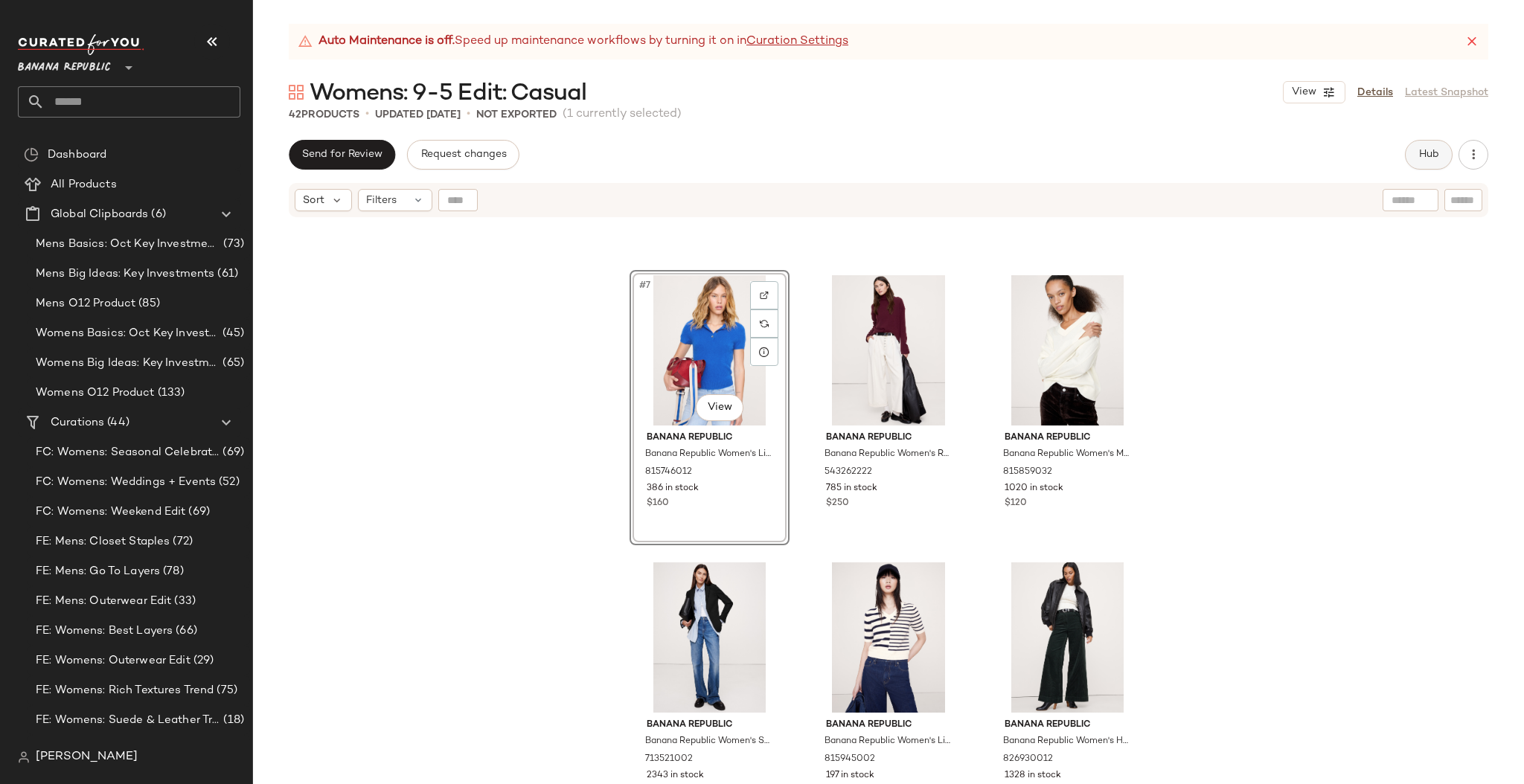
click at [1334, 152] on span "Hub" at bounding box center [1428, 154] width 21 height 12
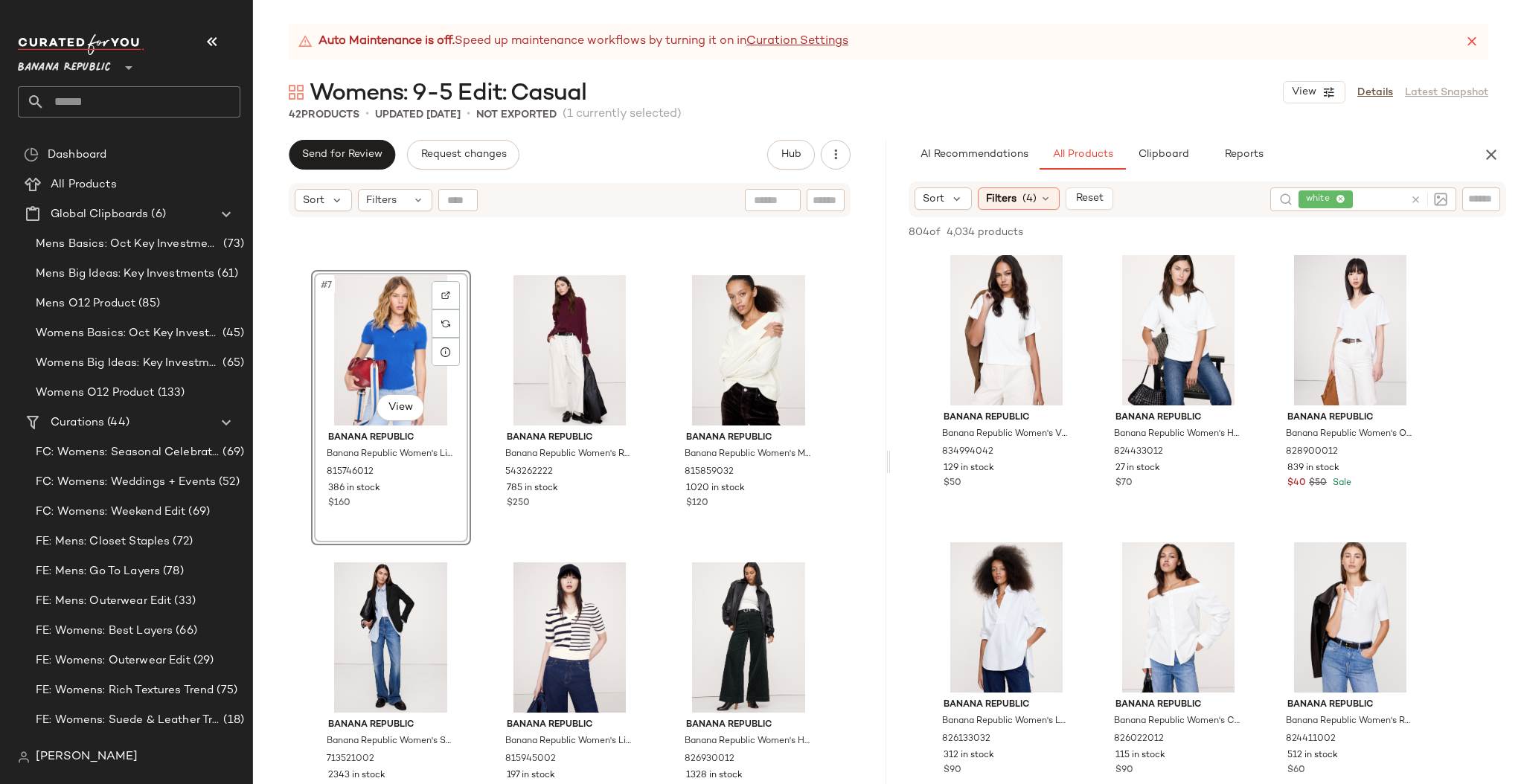
click at [1334, 198] on icon at bounding box center [1416, 200] width 11 height 11
click at [1334, 196] on input "text" at bounding box center [1481, 199] width 26 height 15
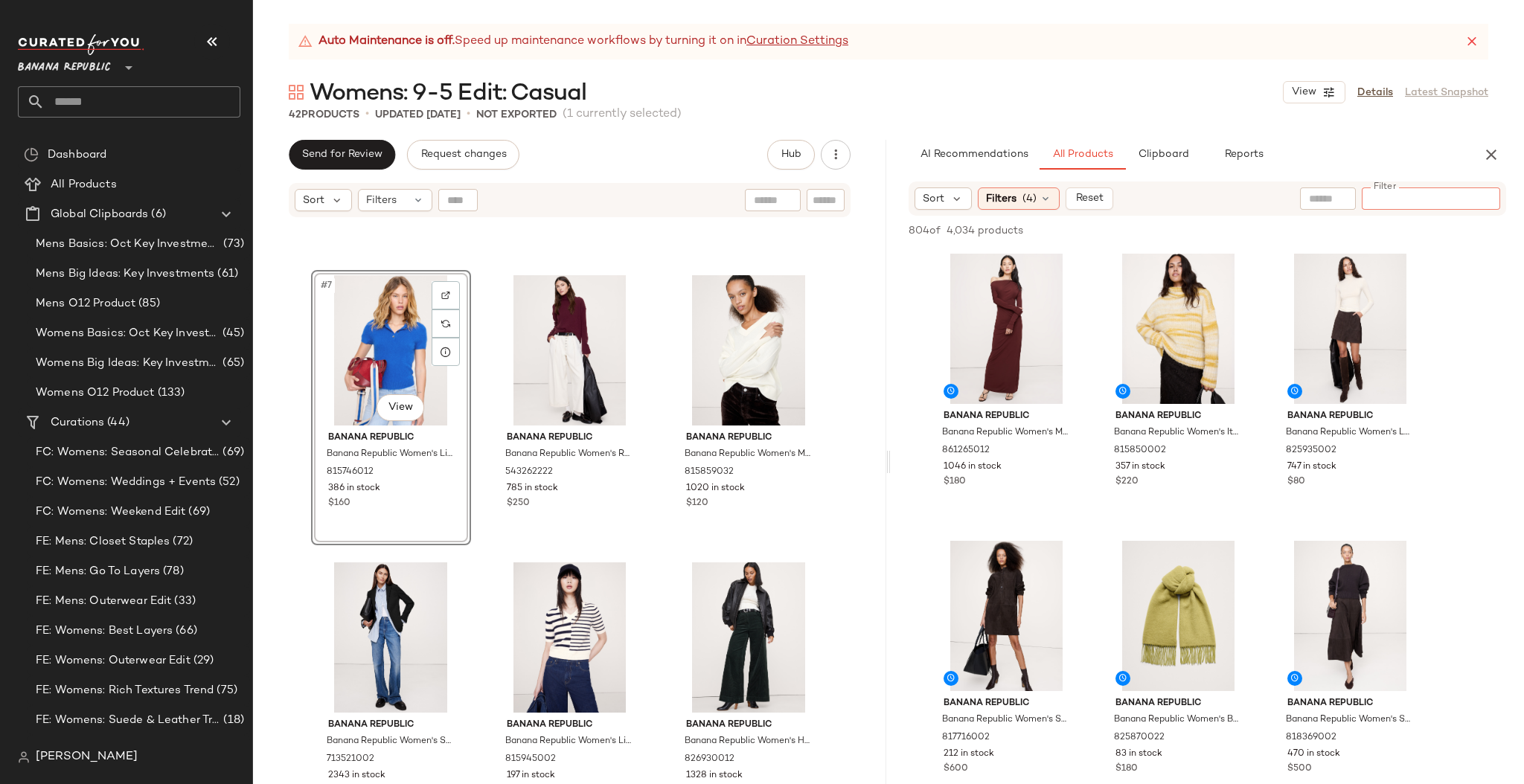
type input "******"
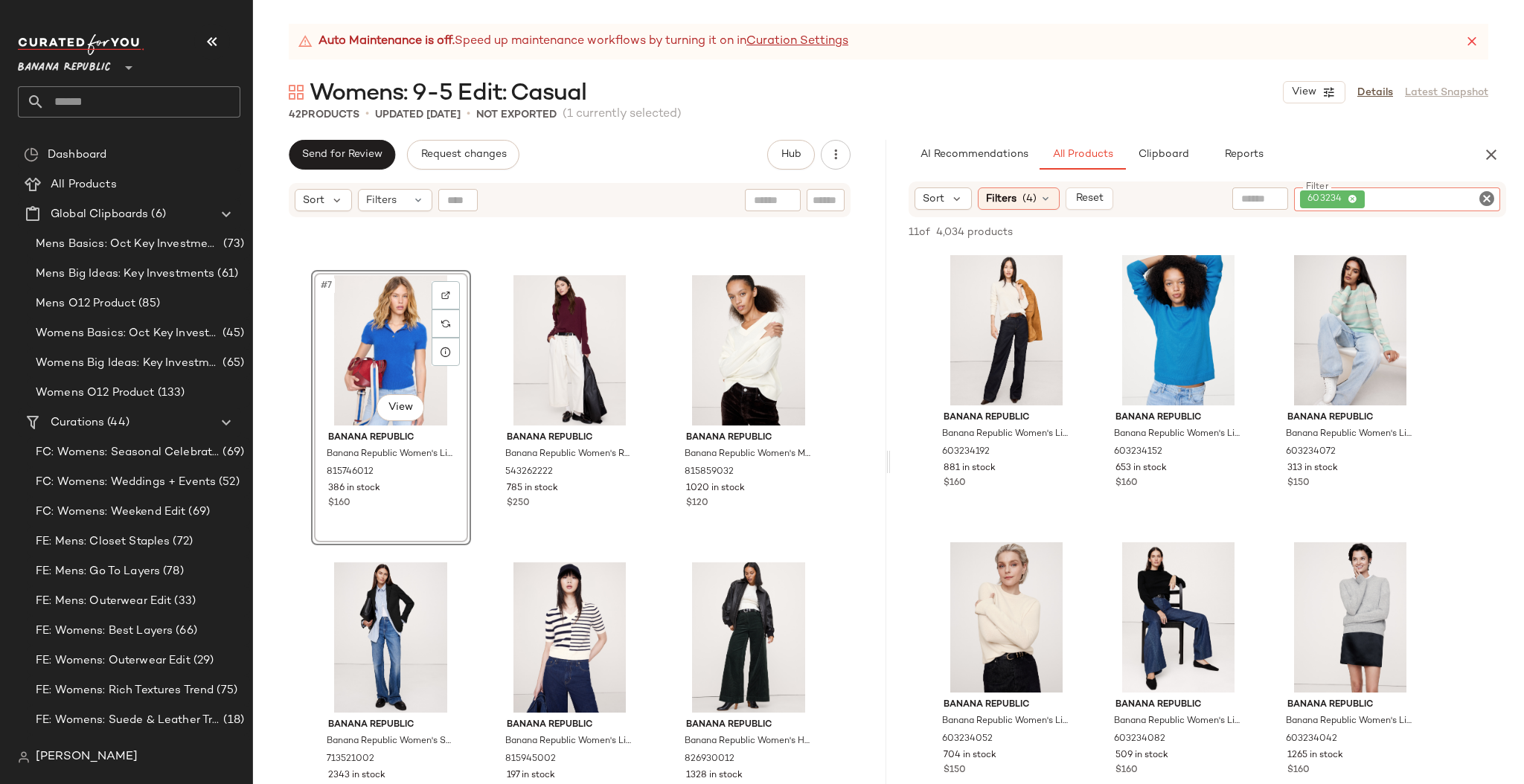
click at [1243, 90] on div "Womens: 9-5 Edit: Casual View Details Latest Snapshot" at bounding box center [888, 92] width 1271 height 29
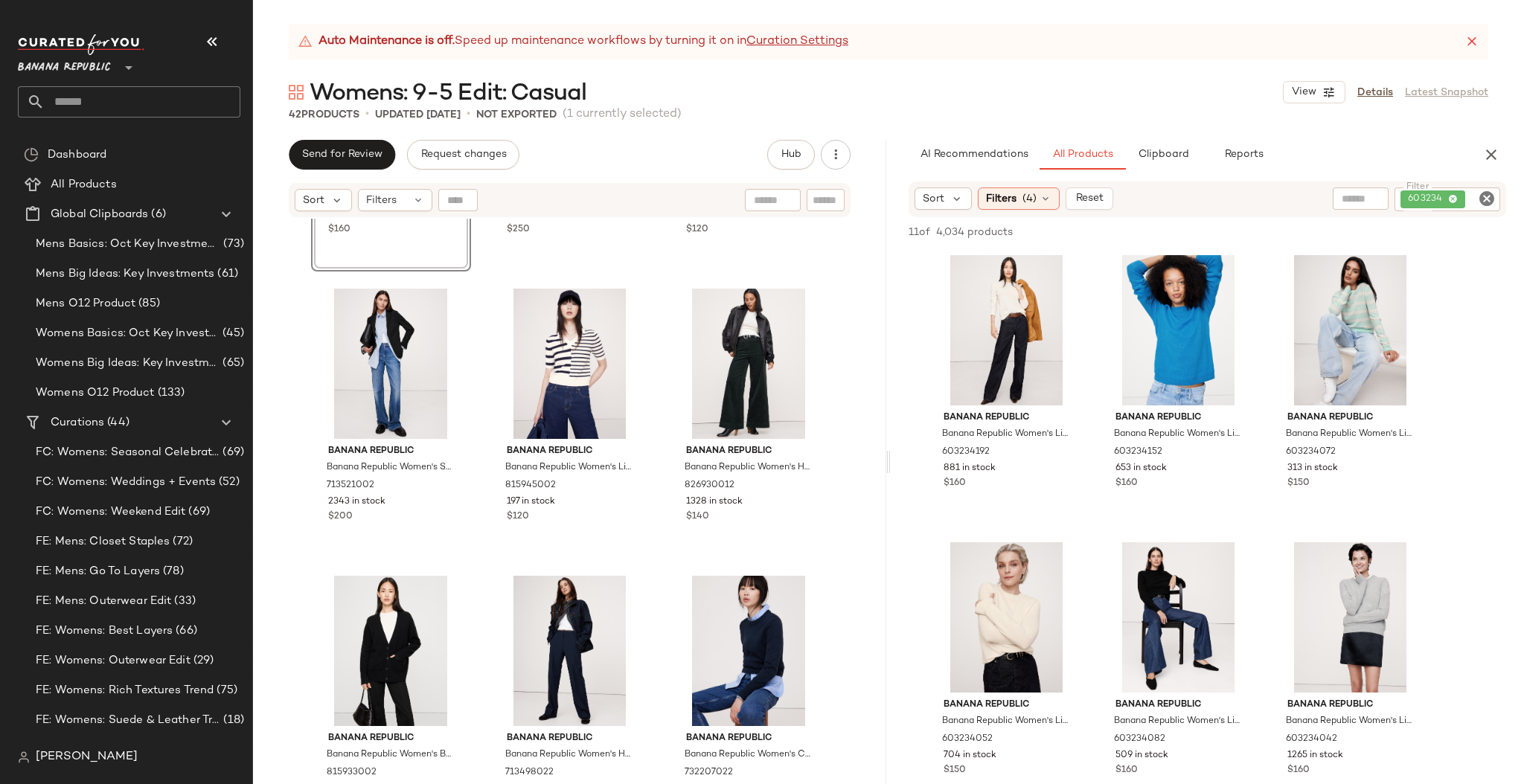
scroll to position [686, 0]
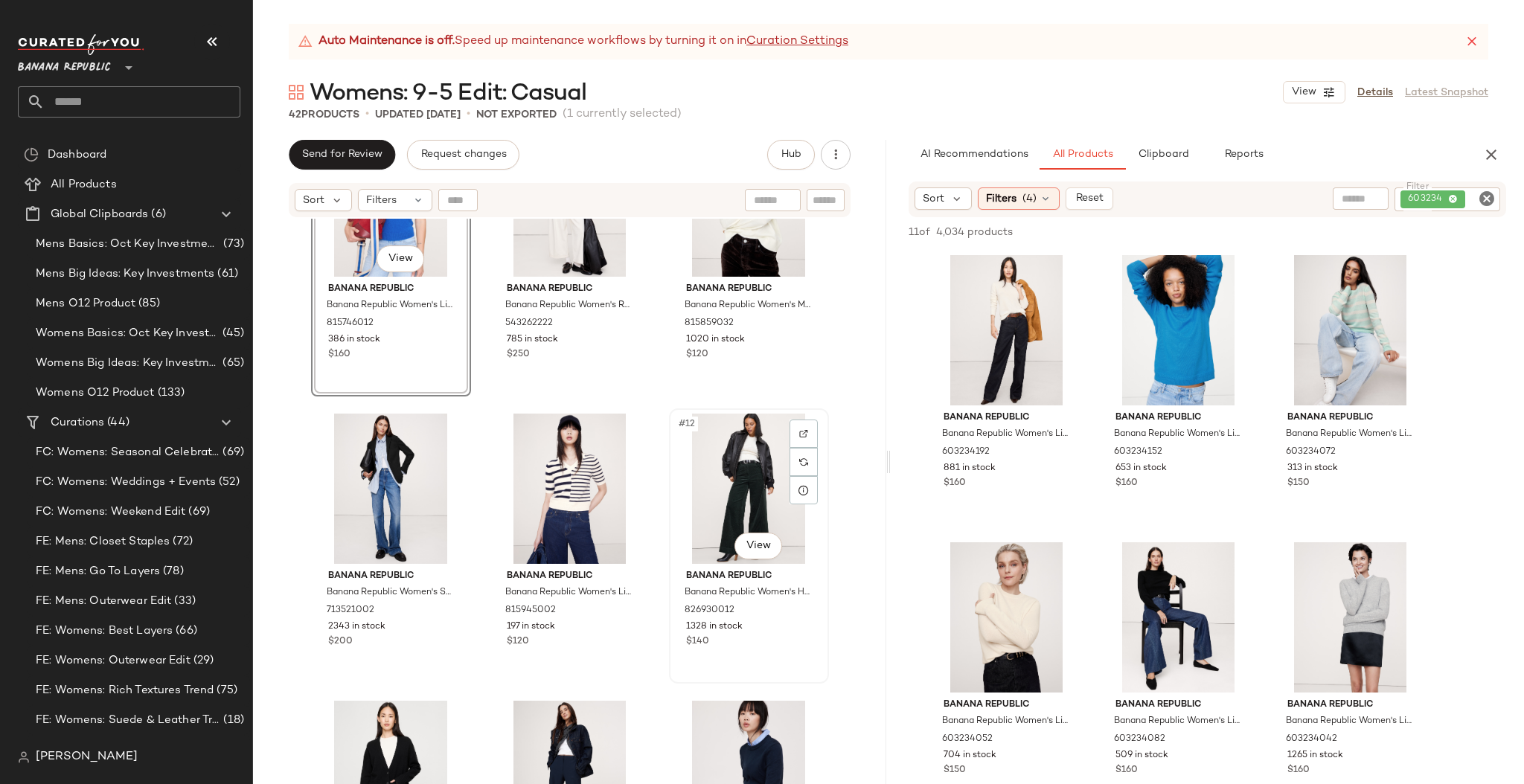
click at [681, 480] on div "#12 View" at bounding box center [748, 489] width 150 height 150
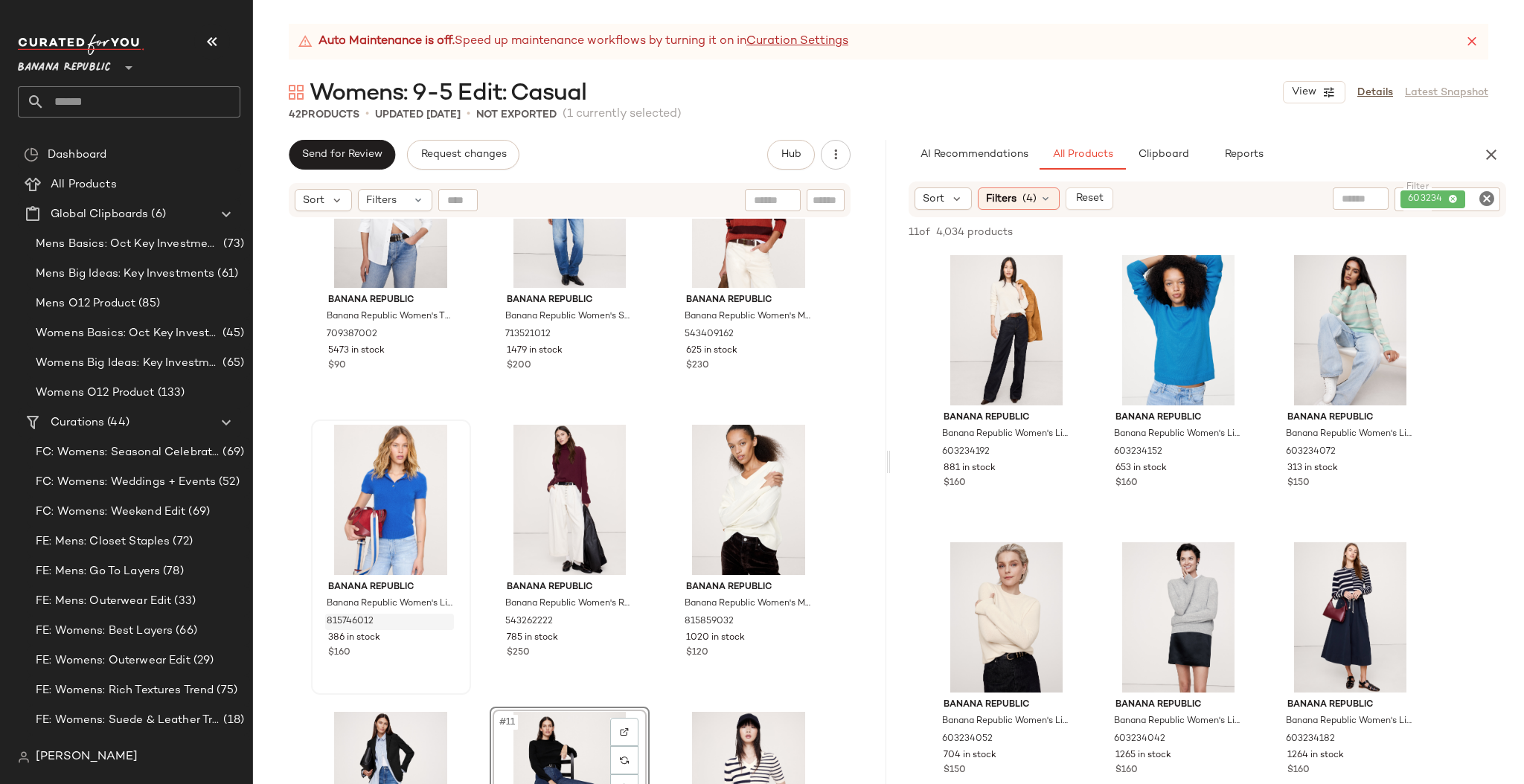
scroll to position [381, 0]
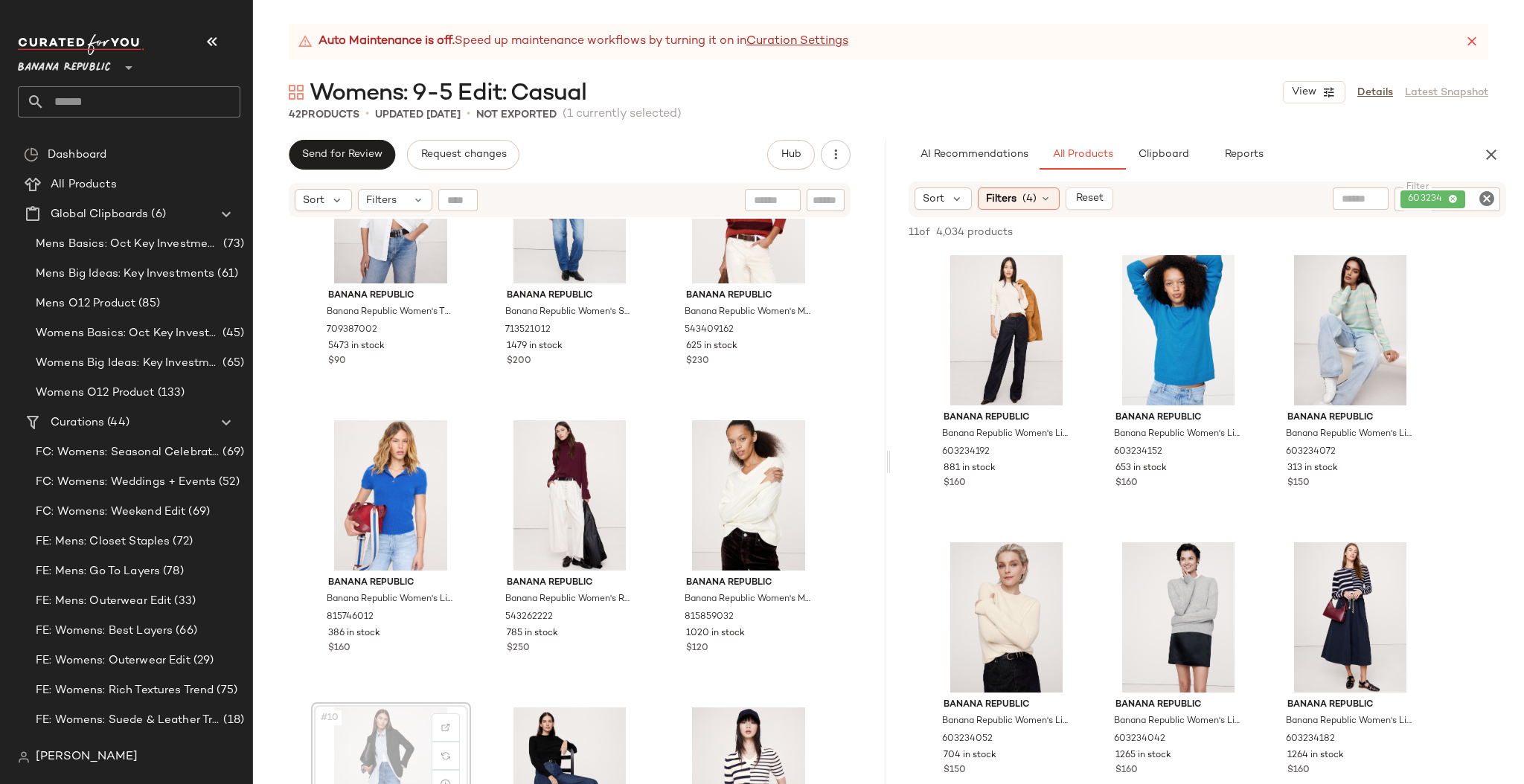
scroll to position [383, 0]
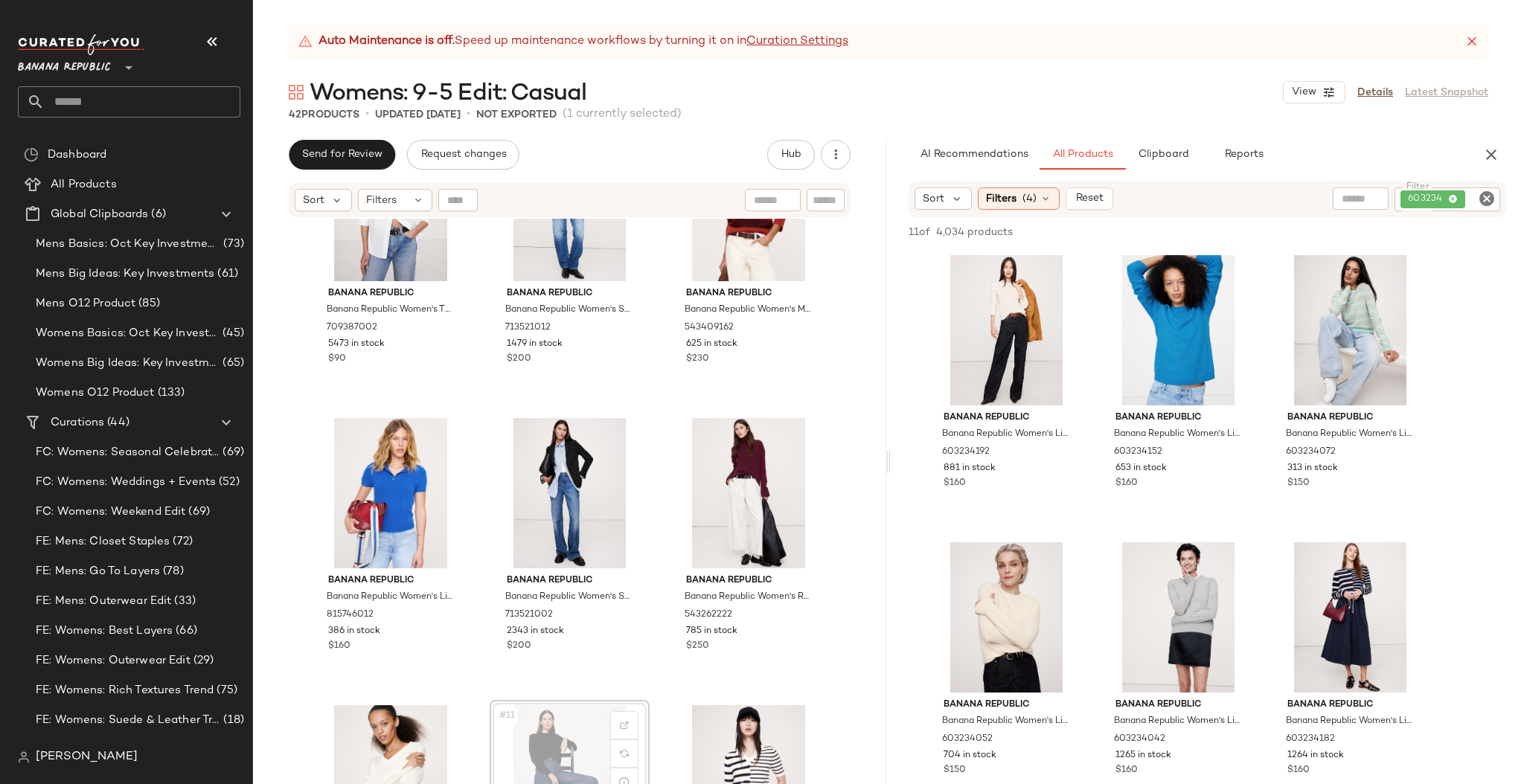
scroll to position [383, 0]
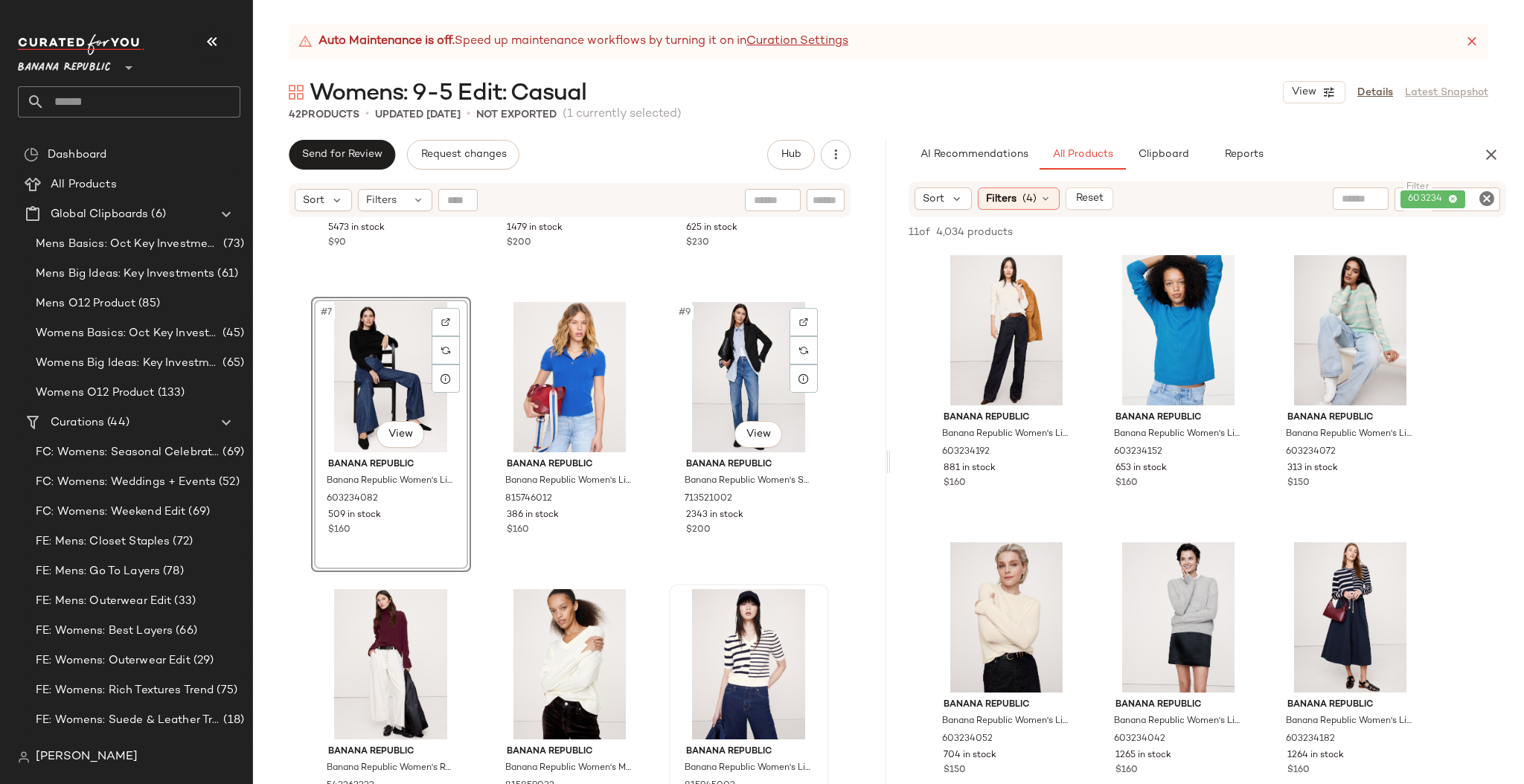
scroll to position [521, 0]
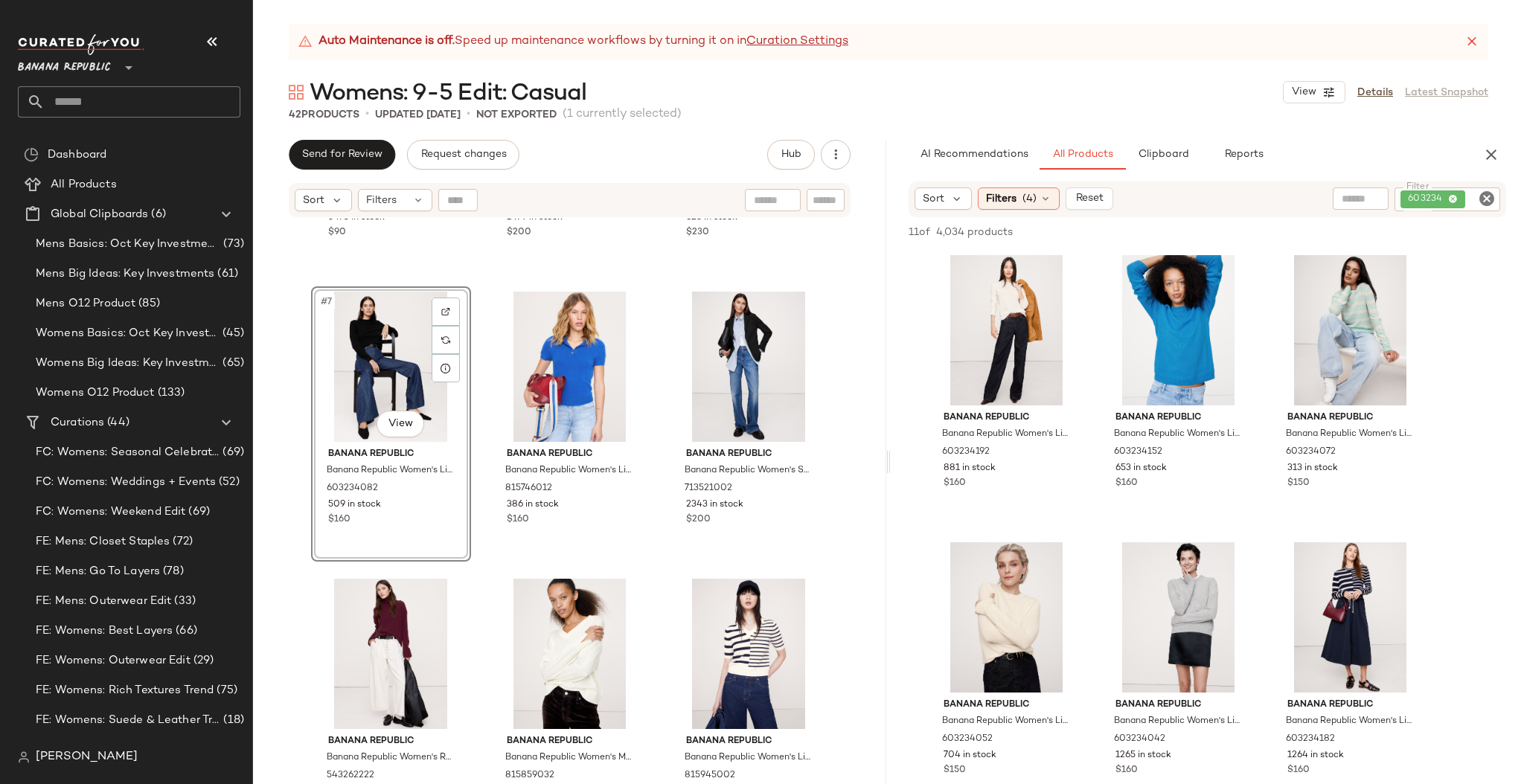
drag, startPoint x: 489, startPoint y: 723, endPoint x: 1089, endPoint y: 2, distance: 938.0
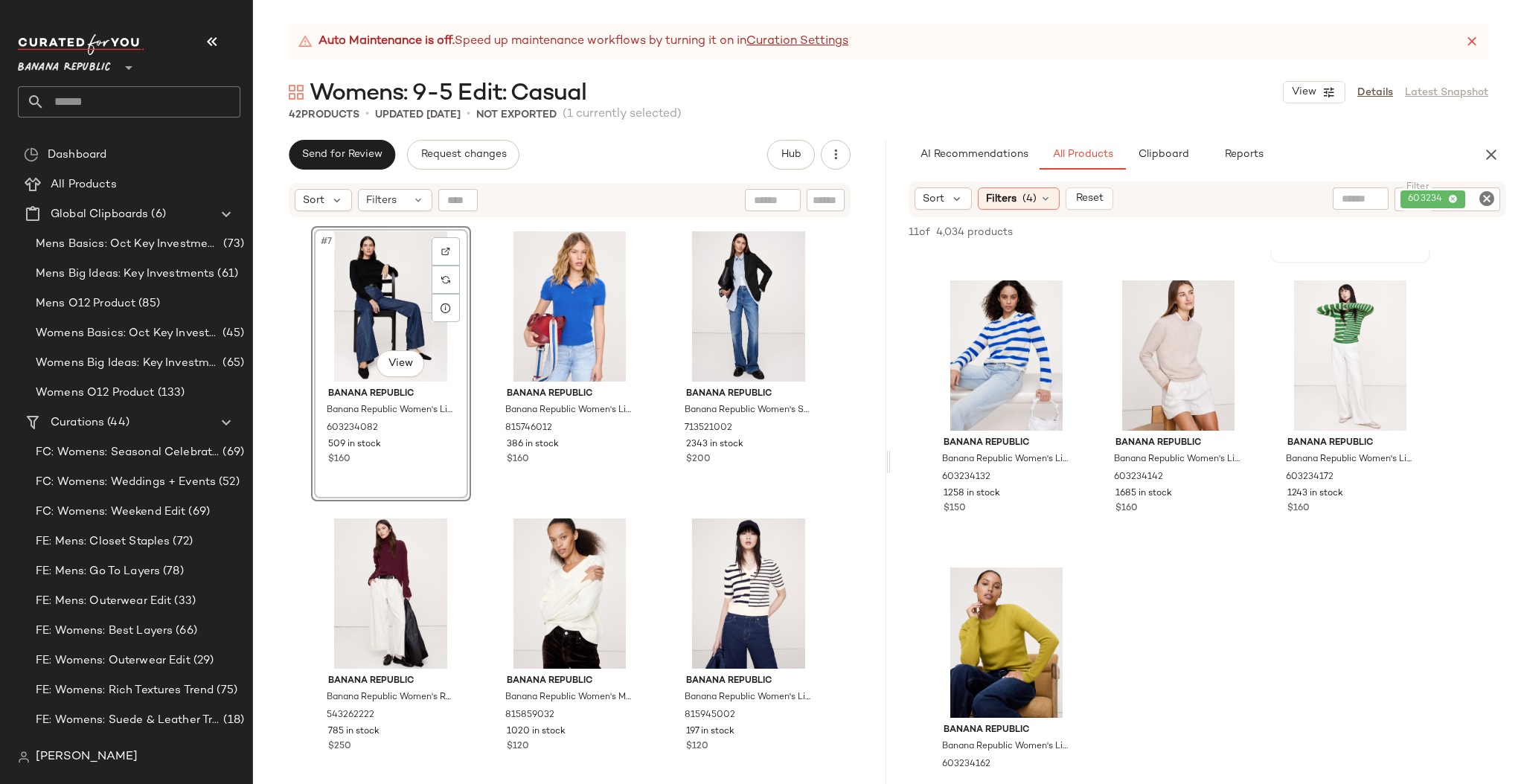
scroll to position [551, 0]
click at [1334, 196] on icon "Clear Filter" at bounding box center [1486, 198] width 18 height 18
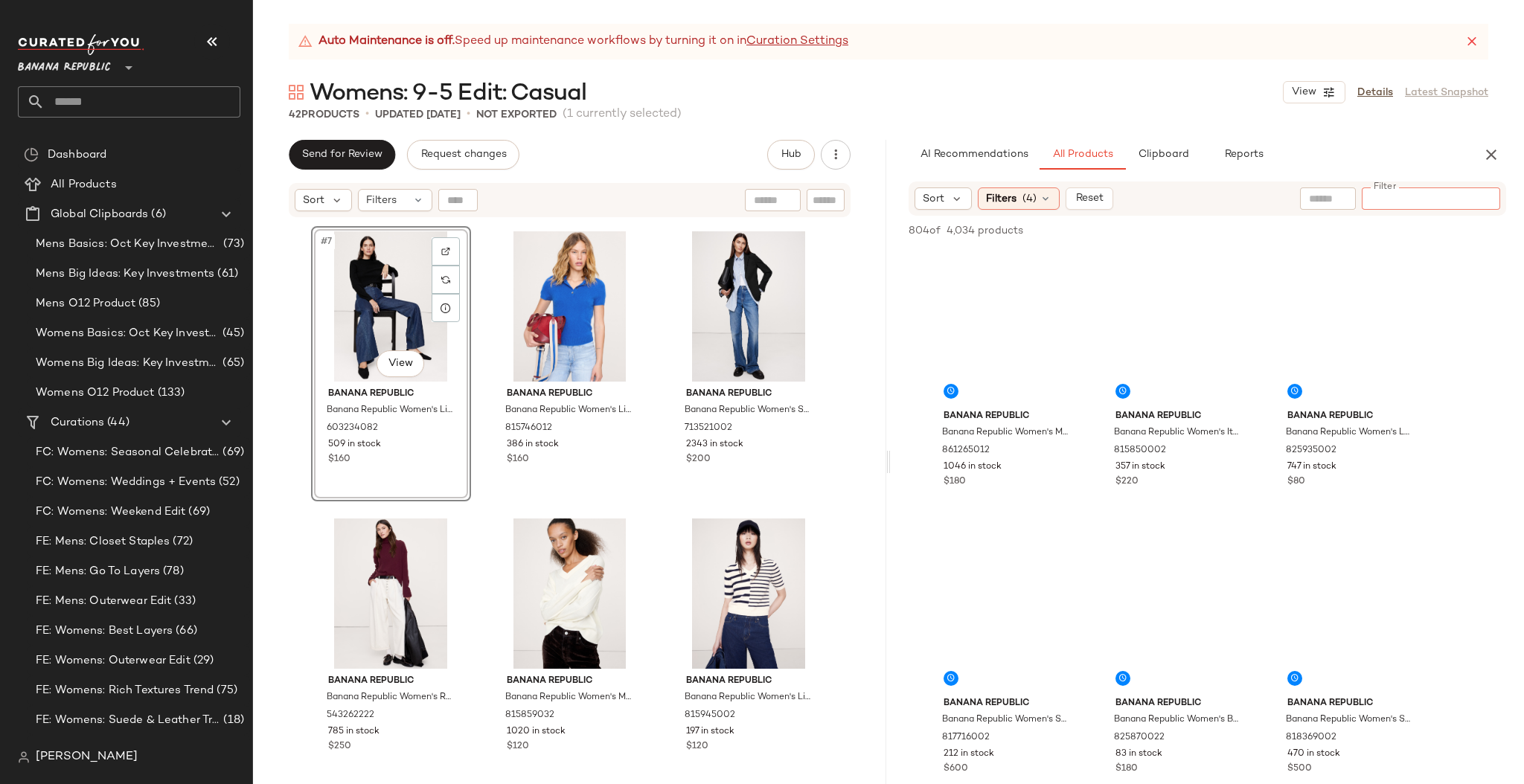
paste input "**********"
type input "**********"
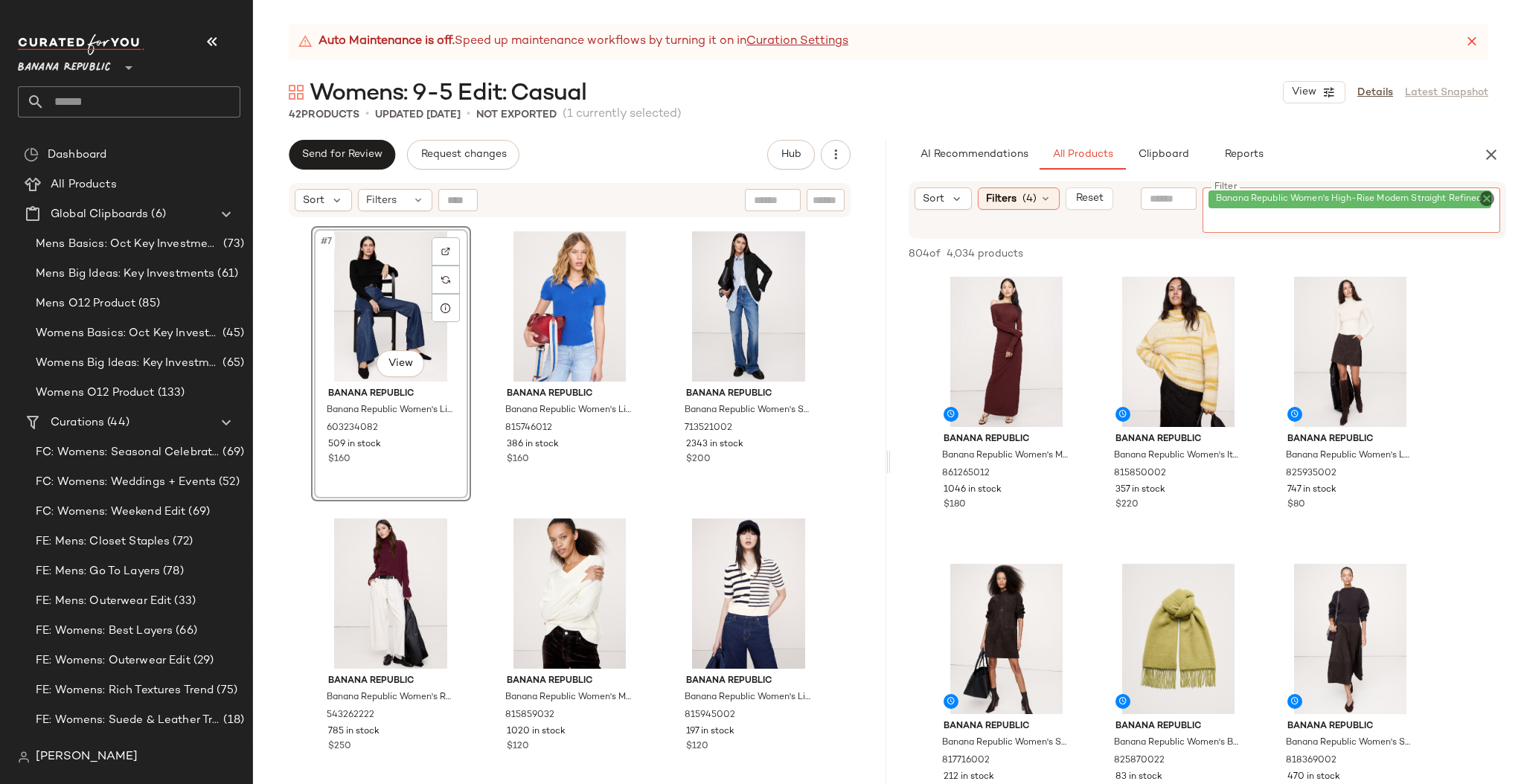
scroll to position [0, 0]
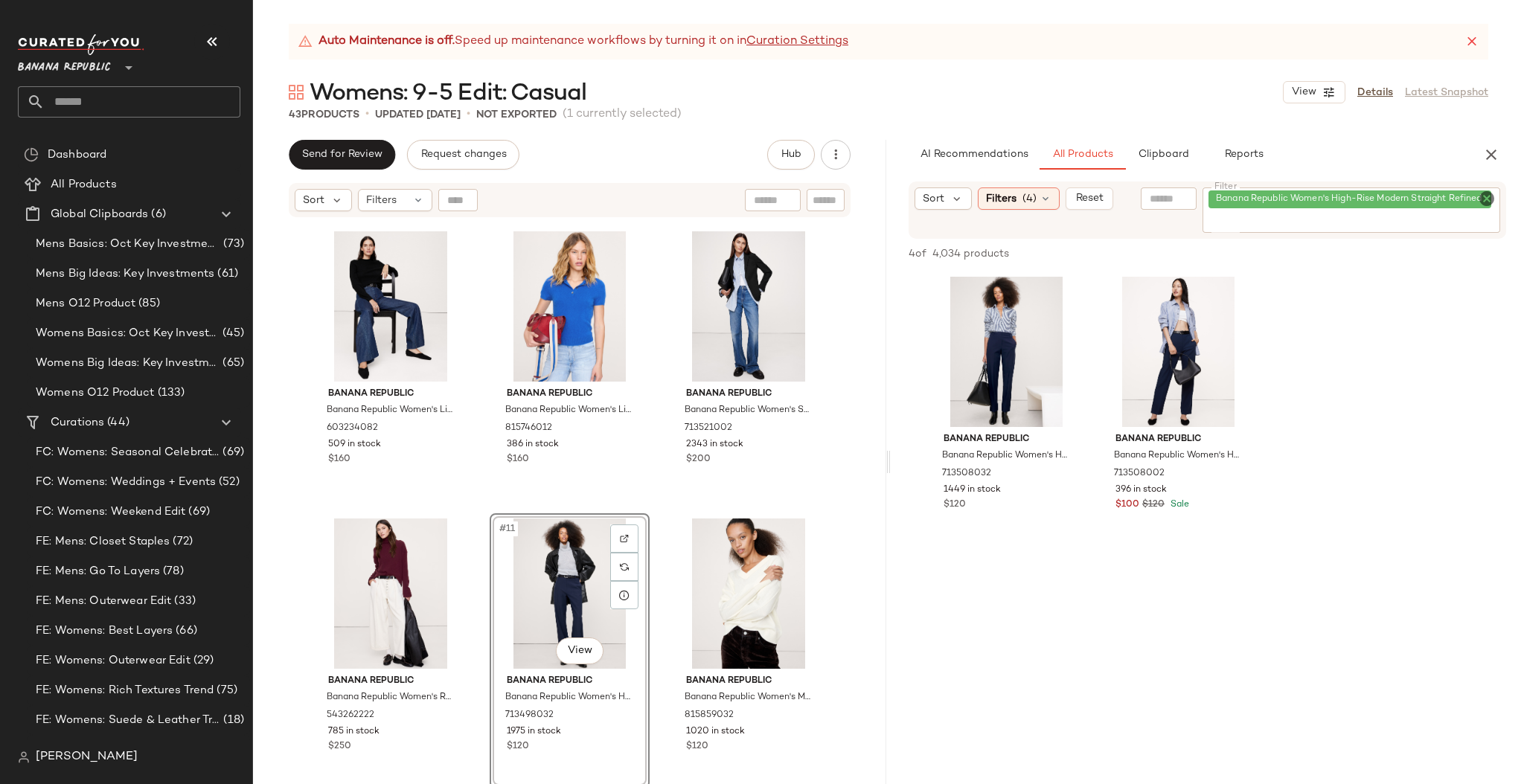
drag, startPoint x: 938, startPoint y: 369, endPoint x: 1413, endPoint y: 0, distance: 601.5
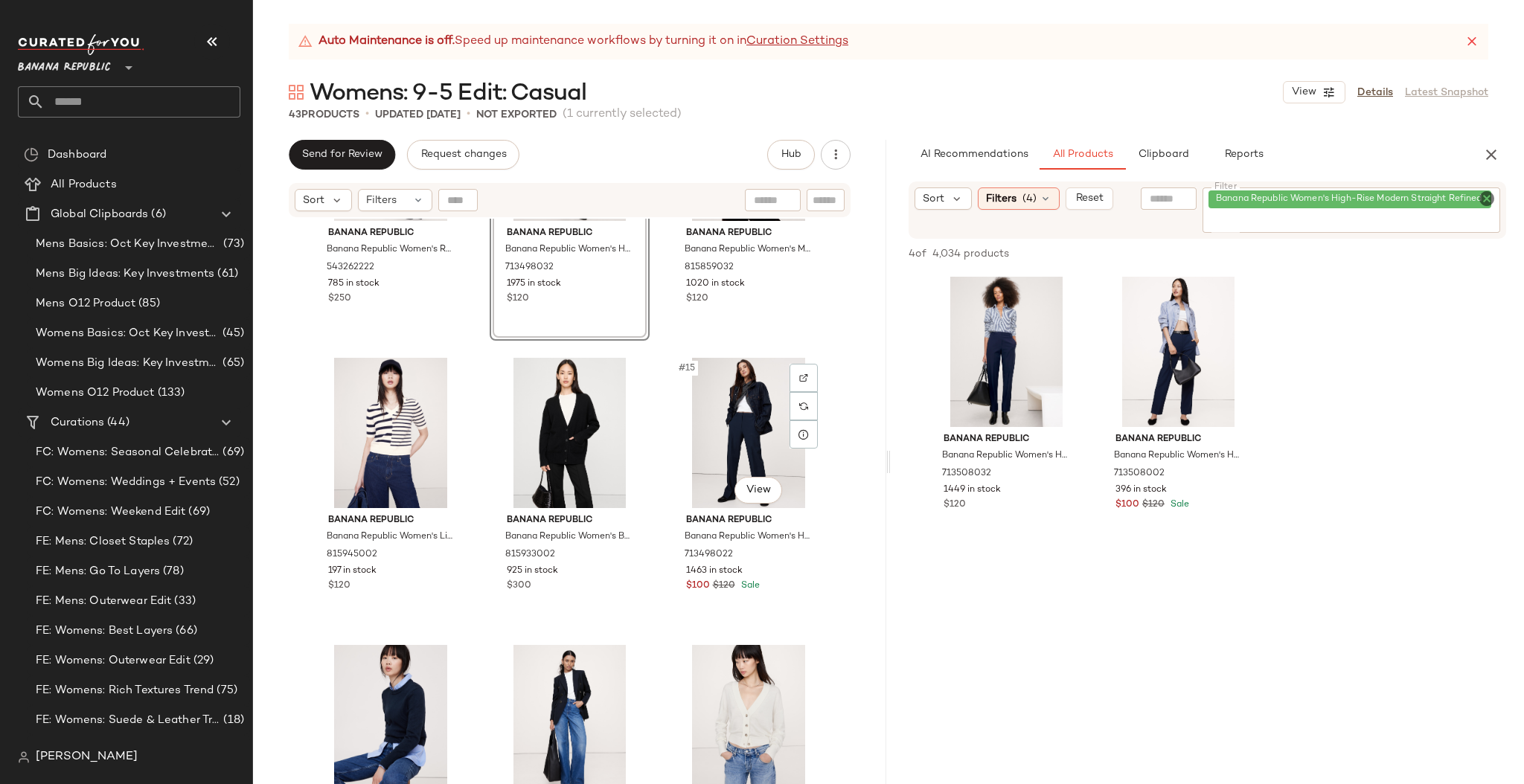
scroll to position [1007, 0]
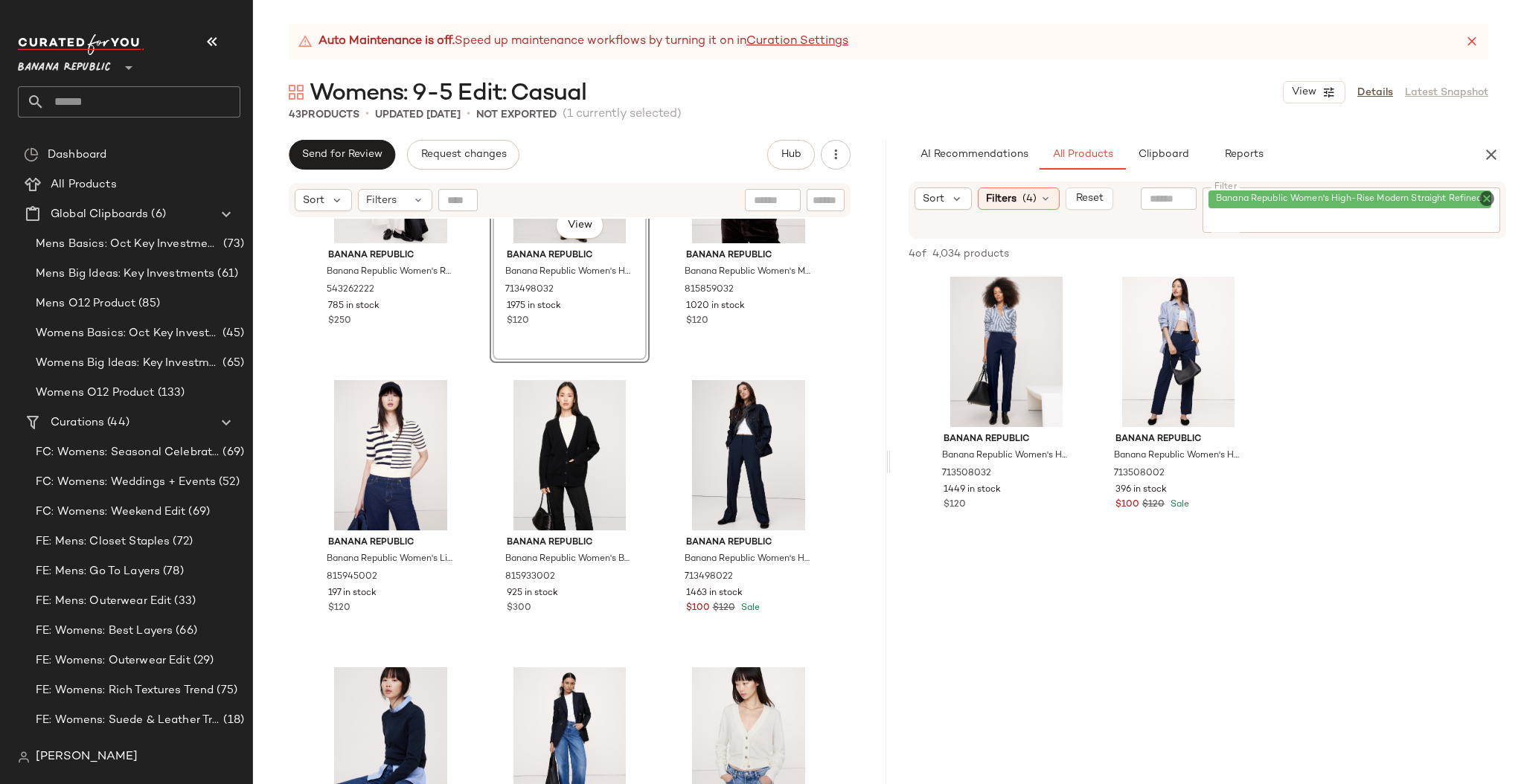
click at [1334, 198] on icon "Clear Filter" at bounding box center [1486, 198] width 18 height 18
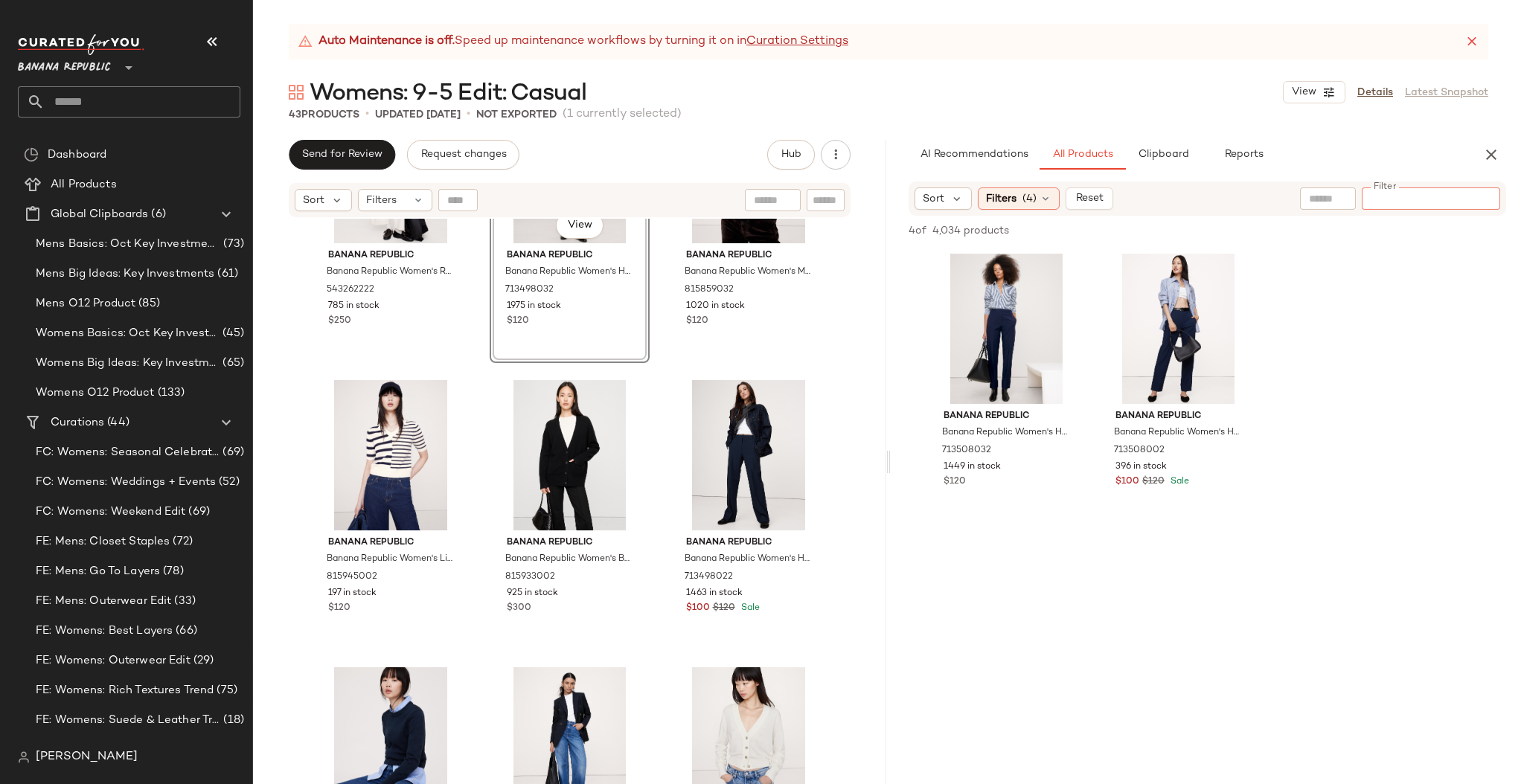
click at [1334, 198] on input "Filter" at bounding box center [1430, 199] width 126 height 15
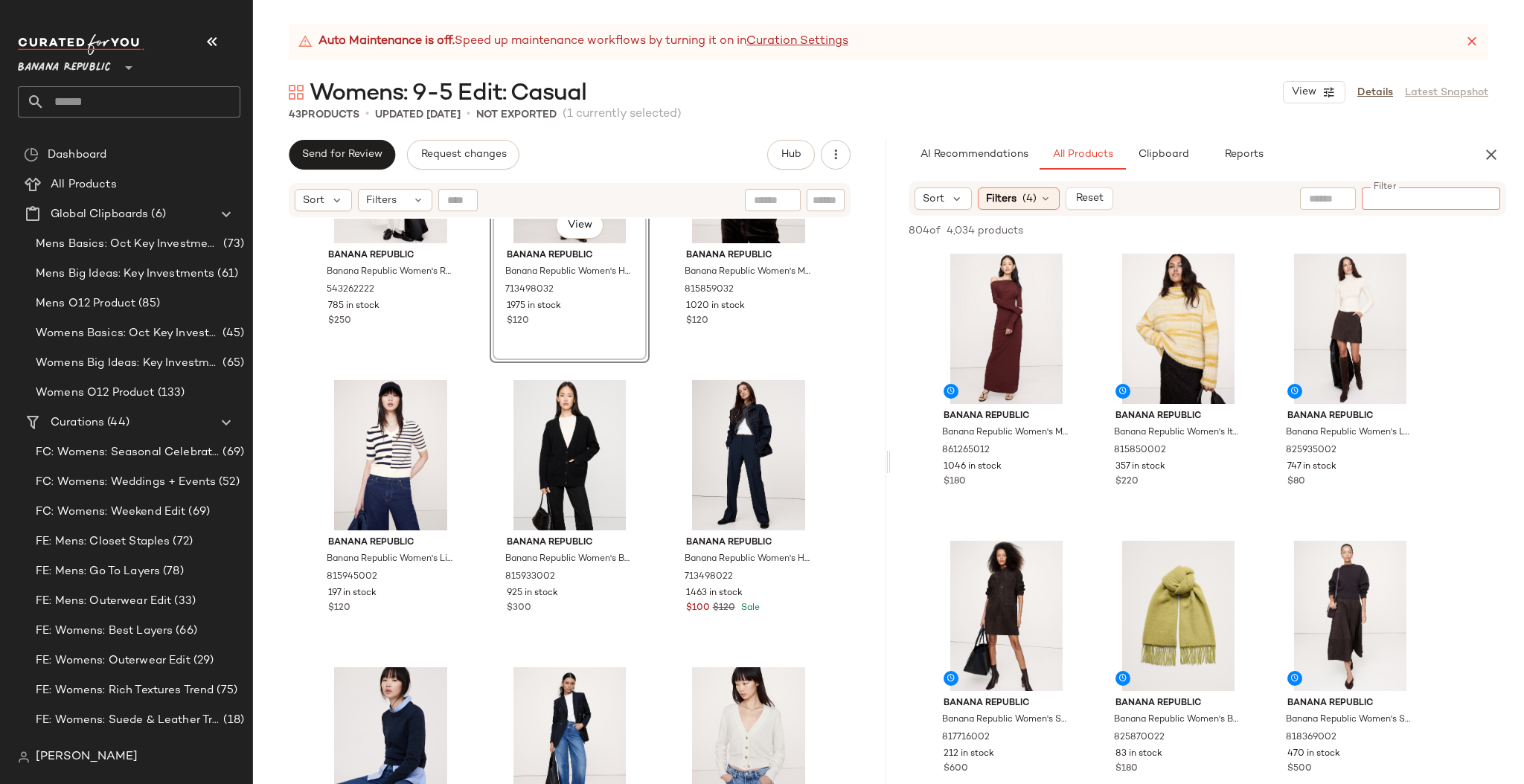
paste input "*********"
type input "*********"
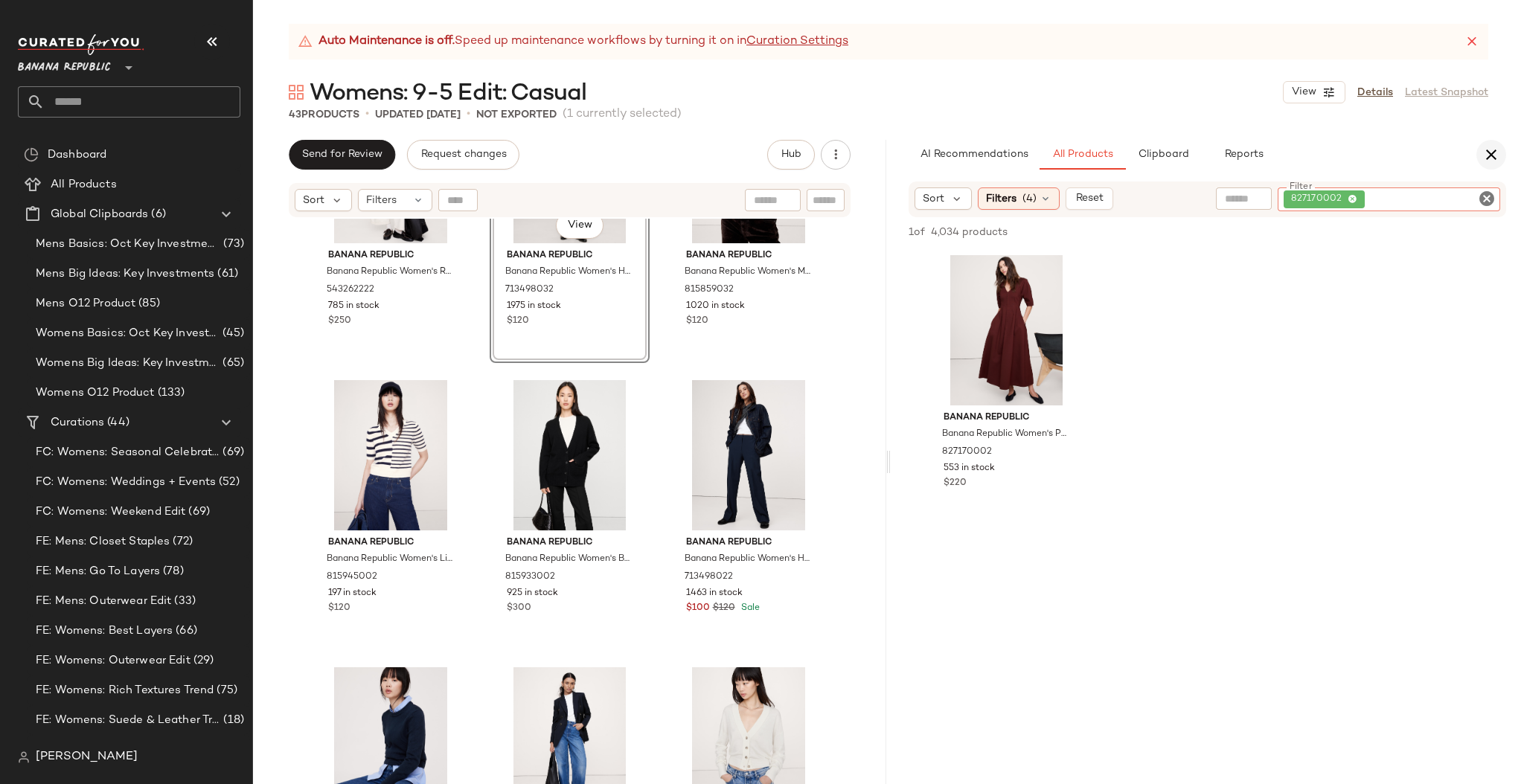
click at [1334, 156] on icon "button" at bounding box center [1491, 154] width 18 height 18
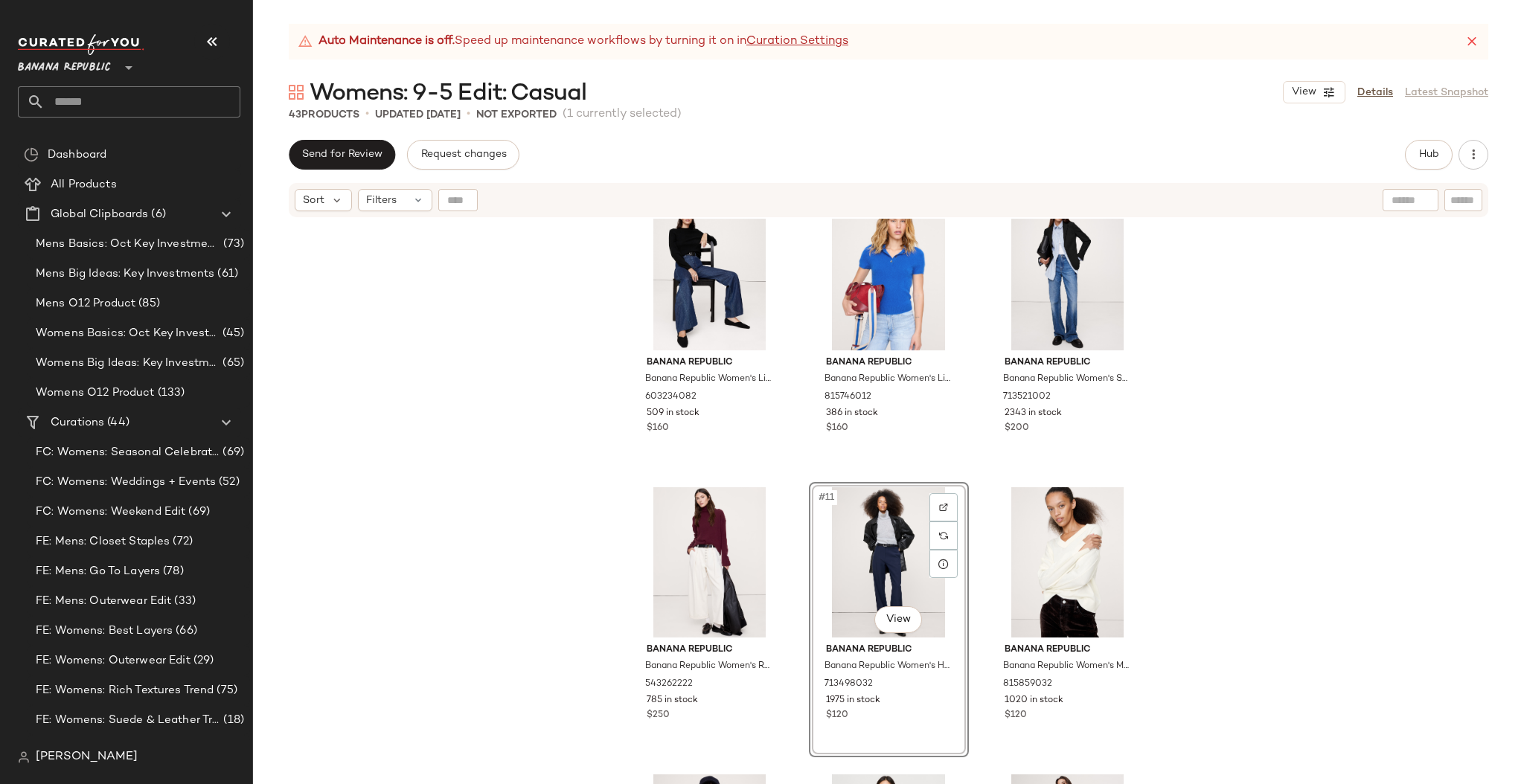
scroll to position [592, 0]
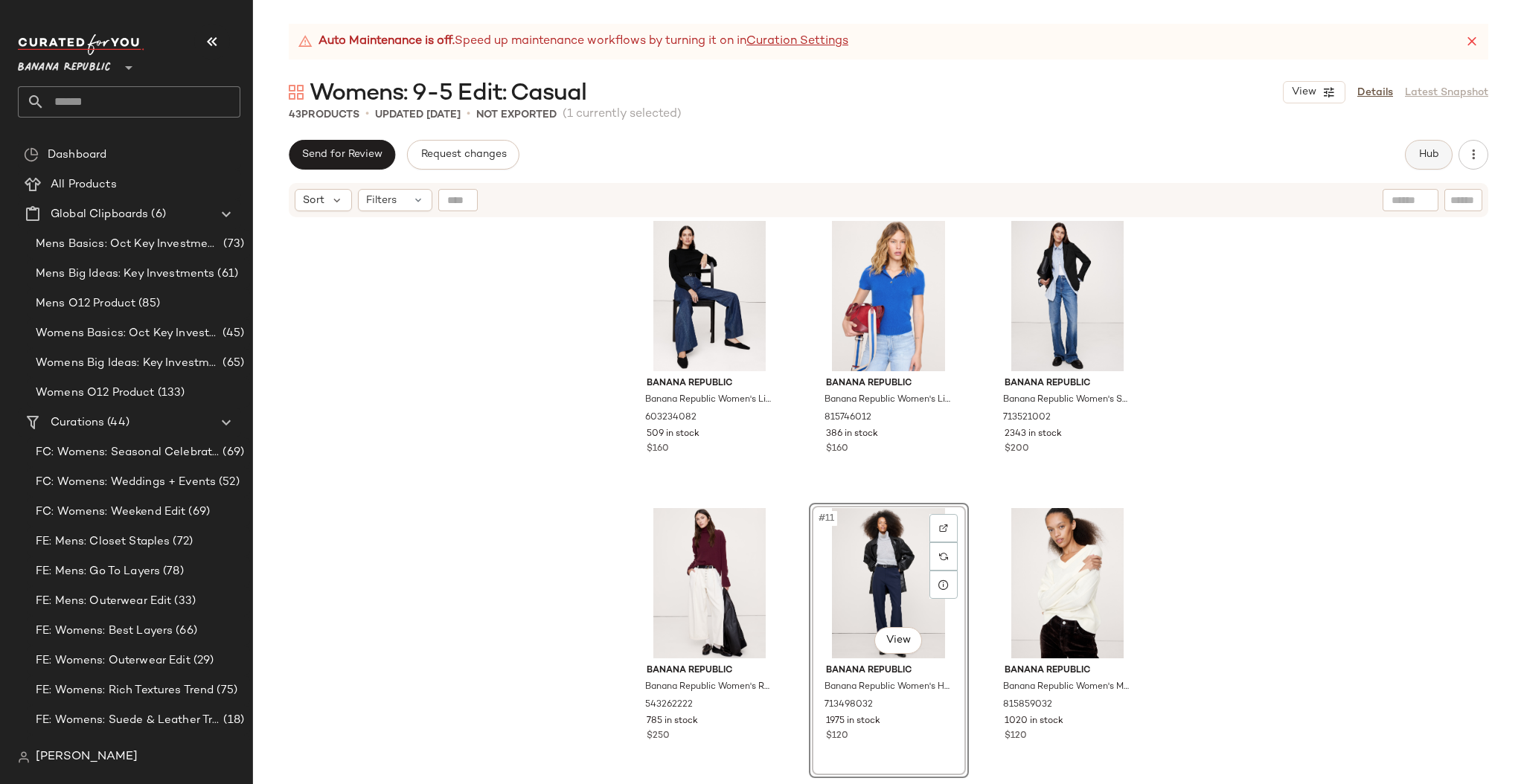
click at [1334, 154] on span "Hub" at bounding box center [1428, 154] width 21 height 12
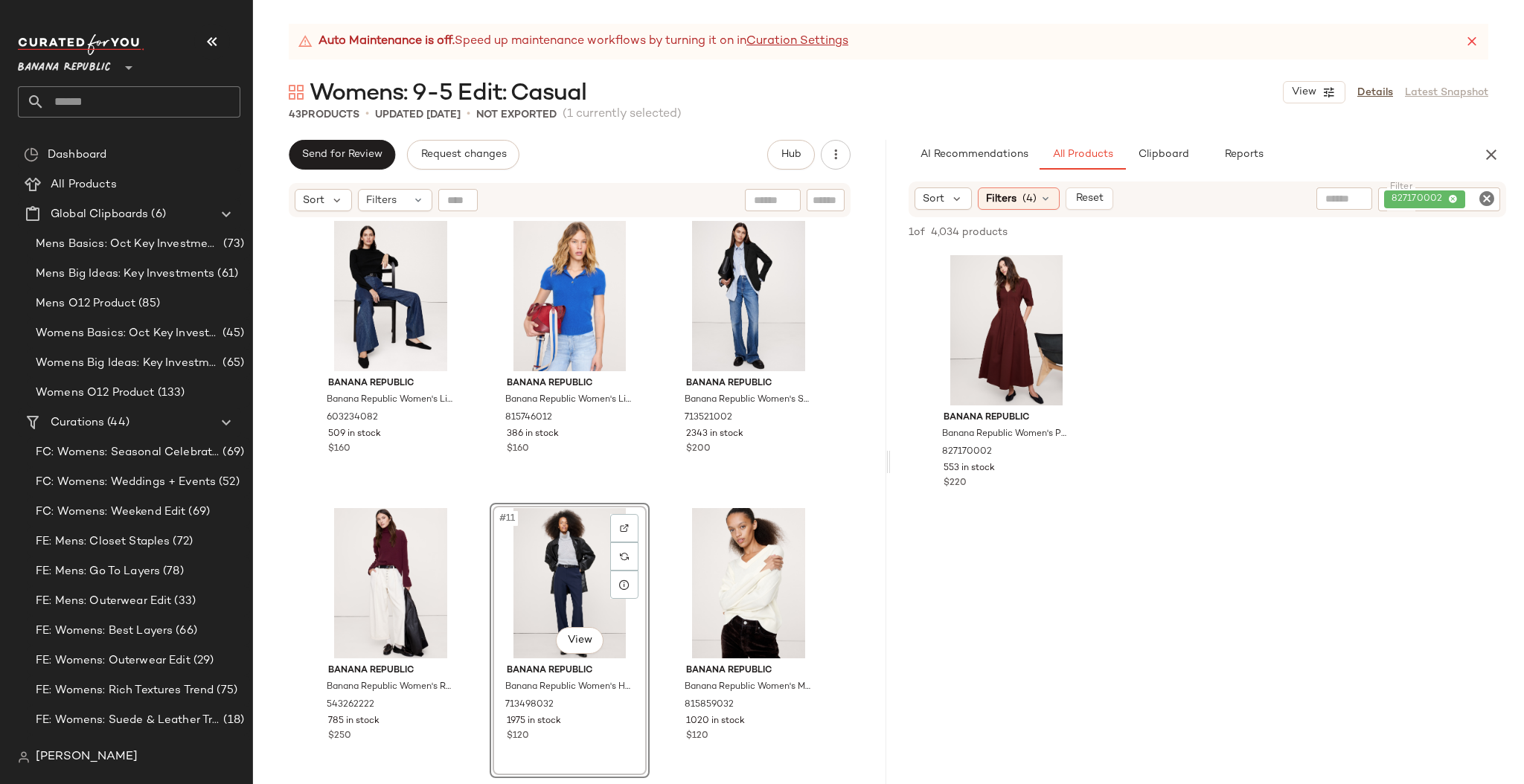
click at [1334, 197] on icon "Clear Filter" at bounding box center [1486, 198] width 18 height 18
paste input "******"
type input "******"
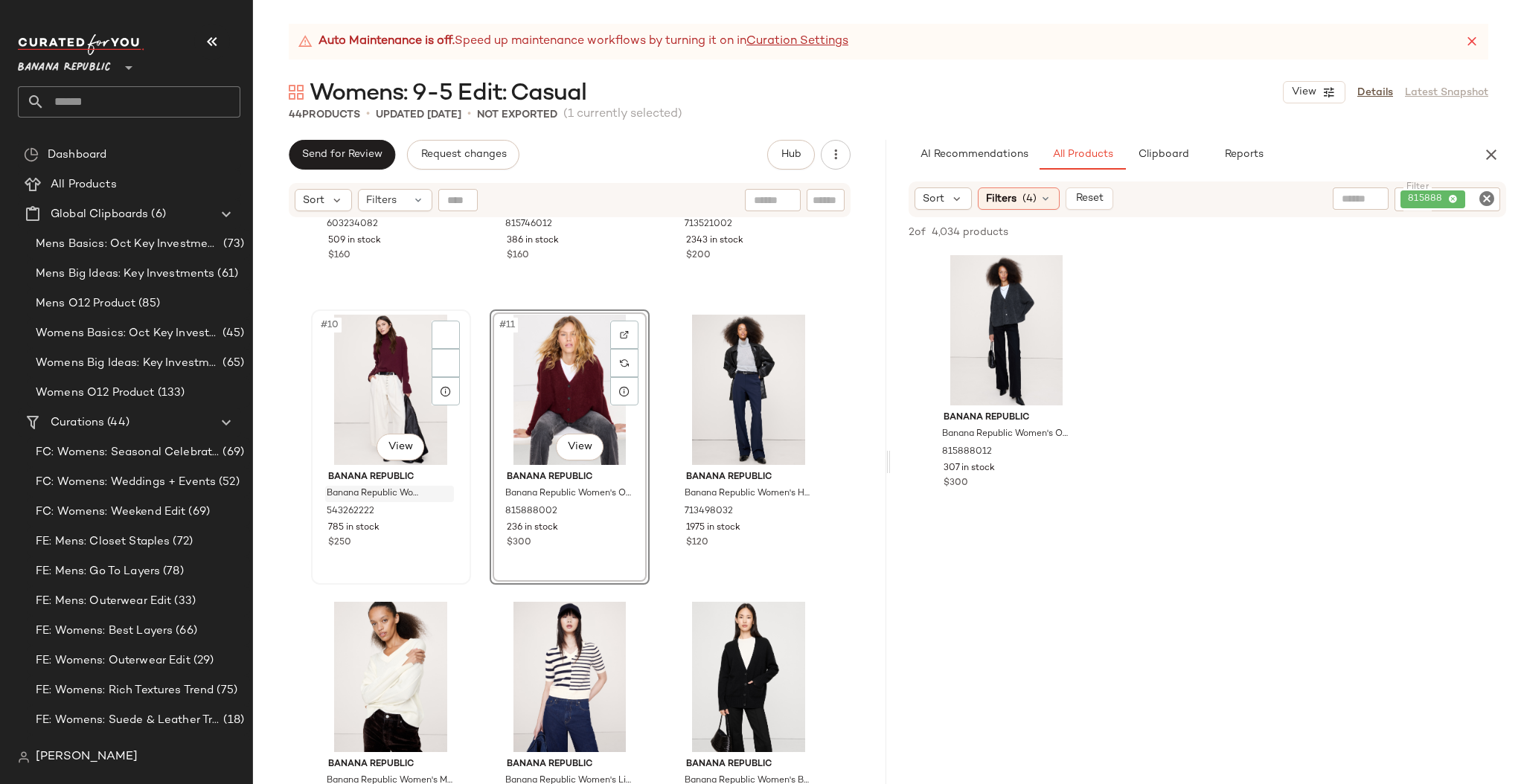
scroll to position [788, 0]
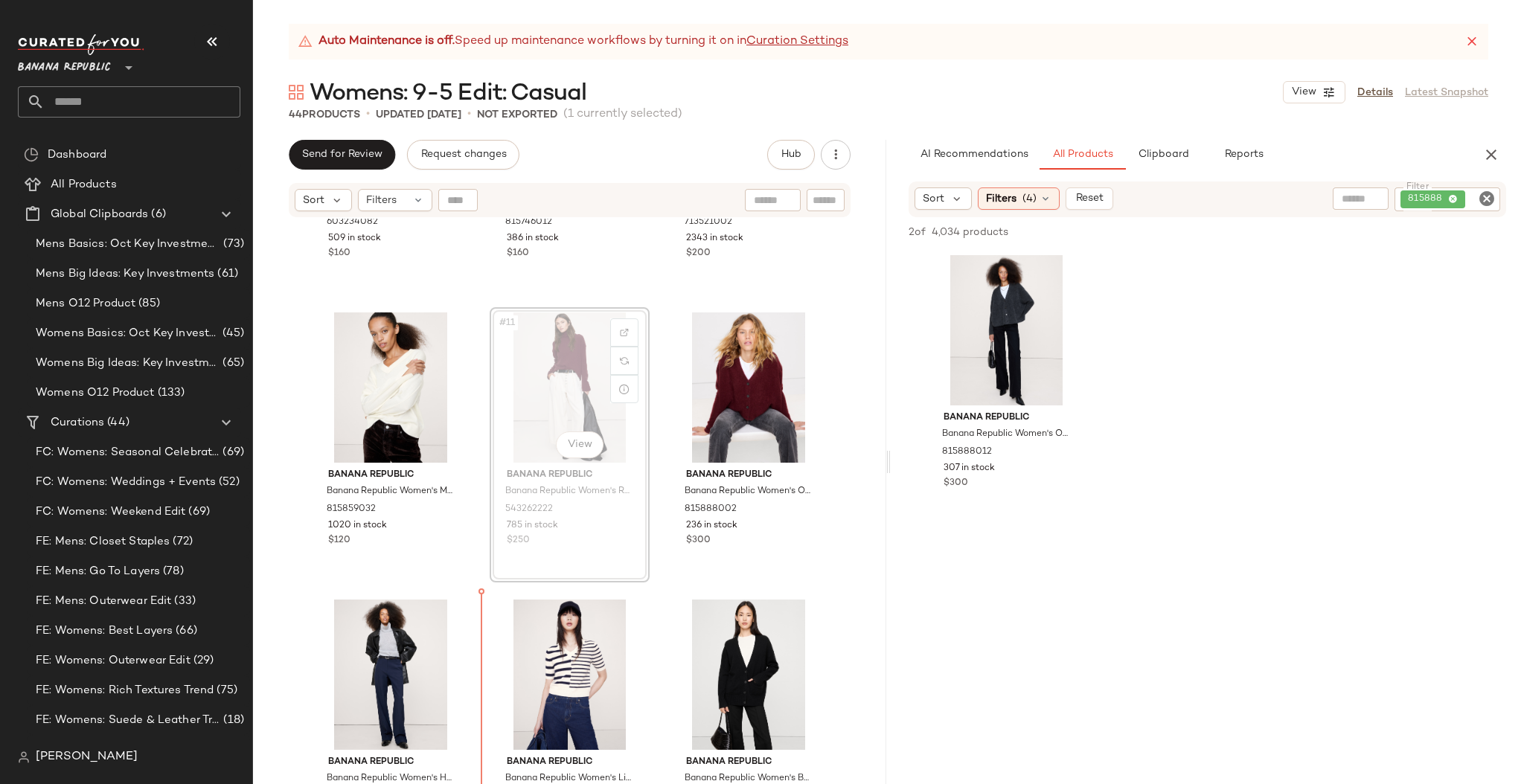
scroll to position [792, 0]
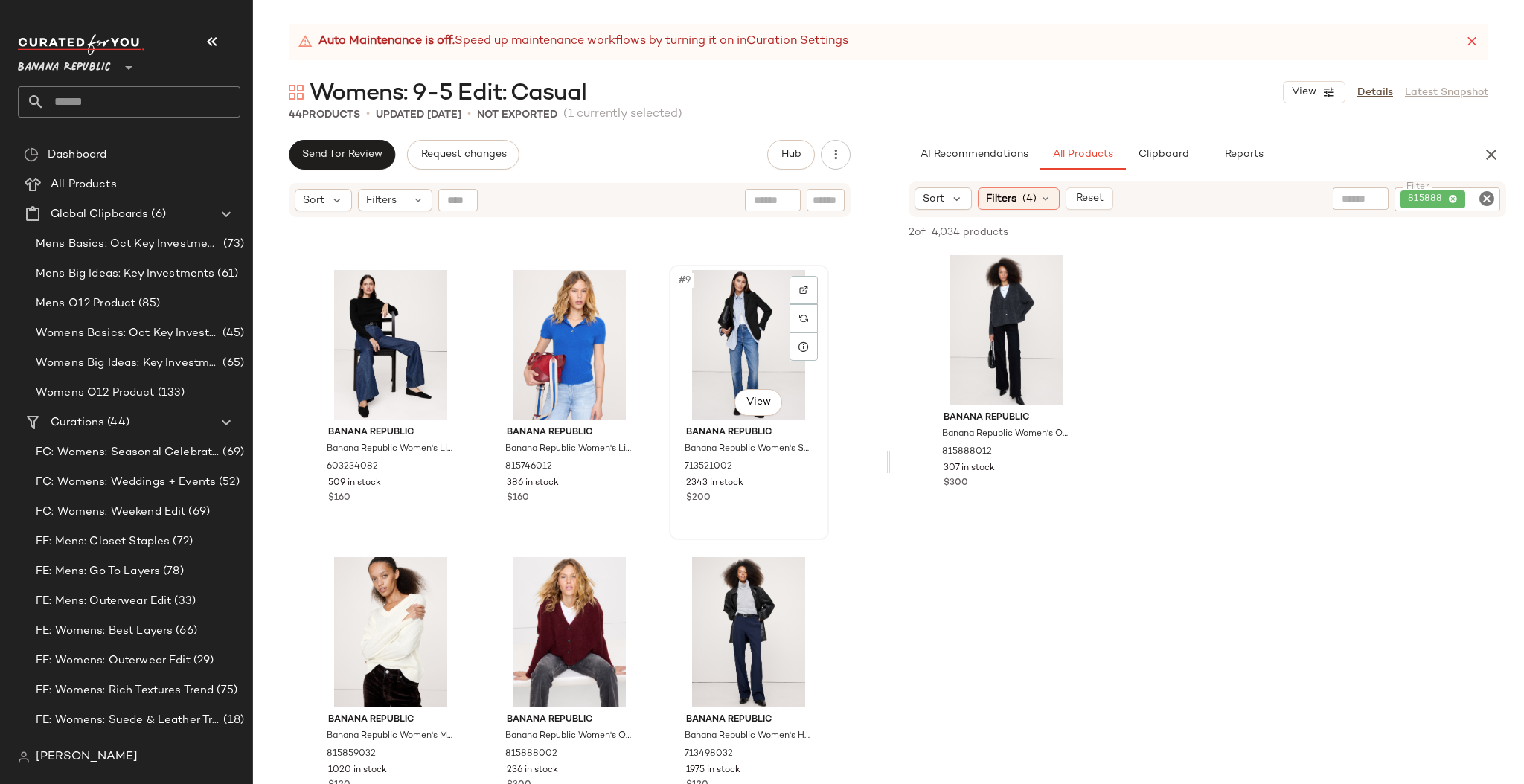
scroll to position [542, 0]
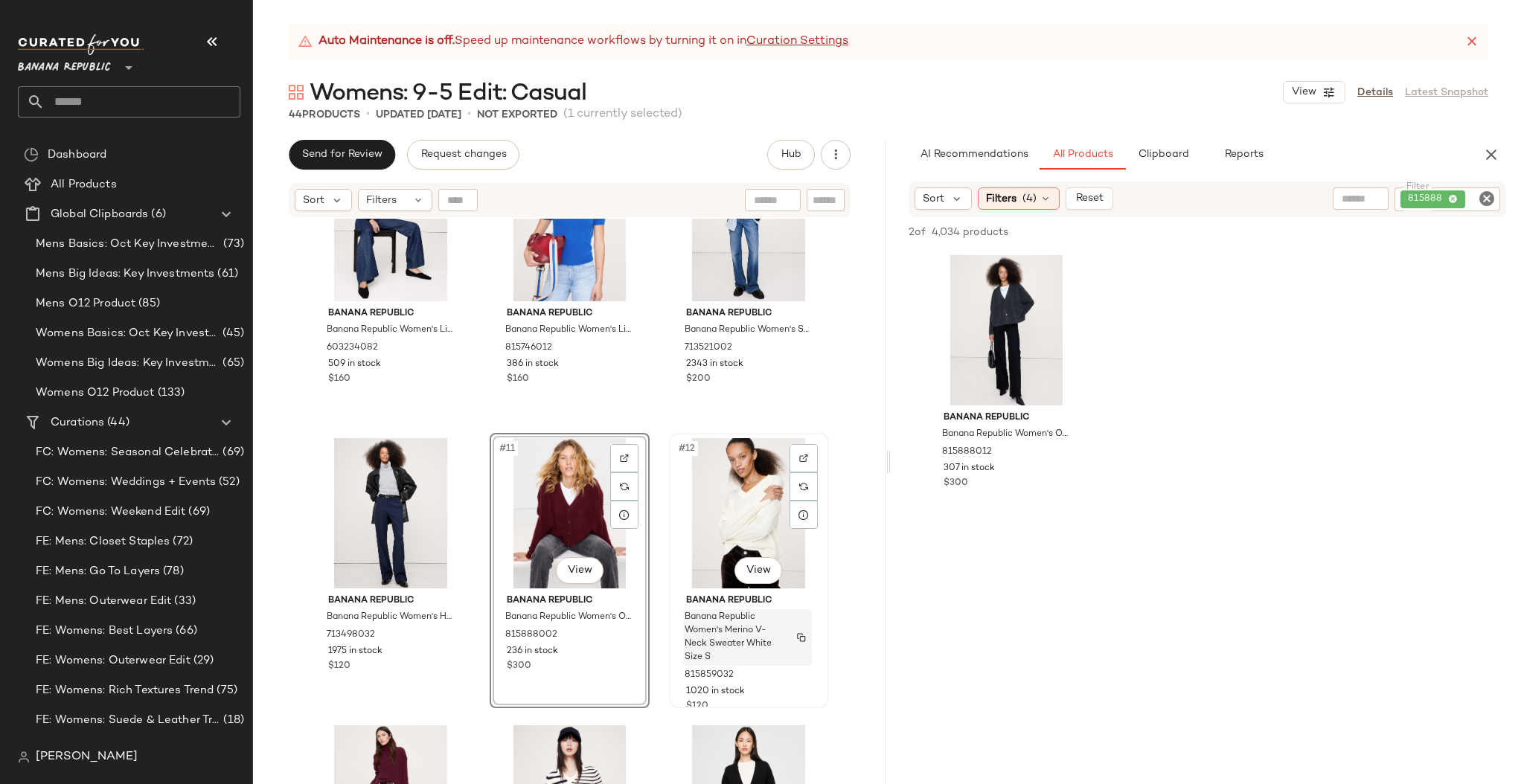
scroll to position [763, 0]
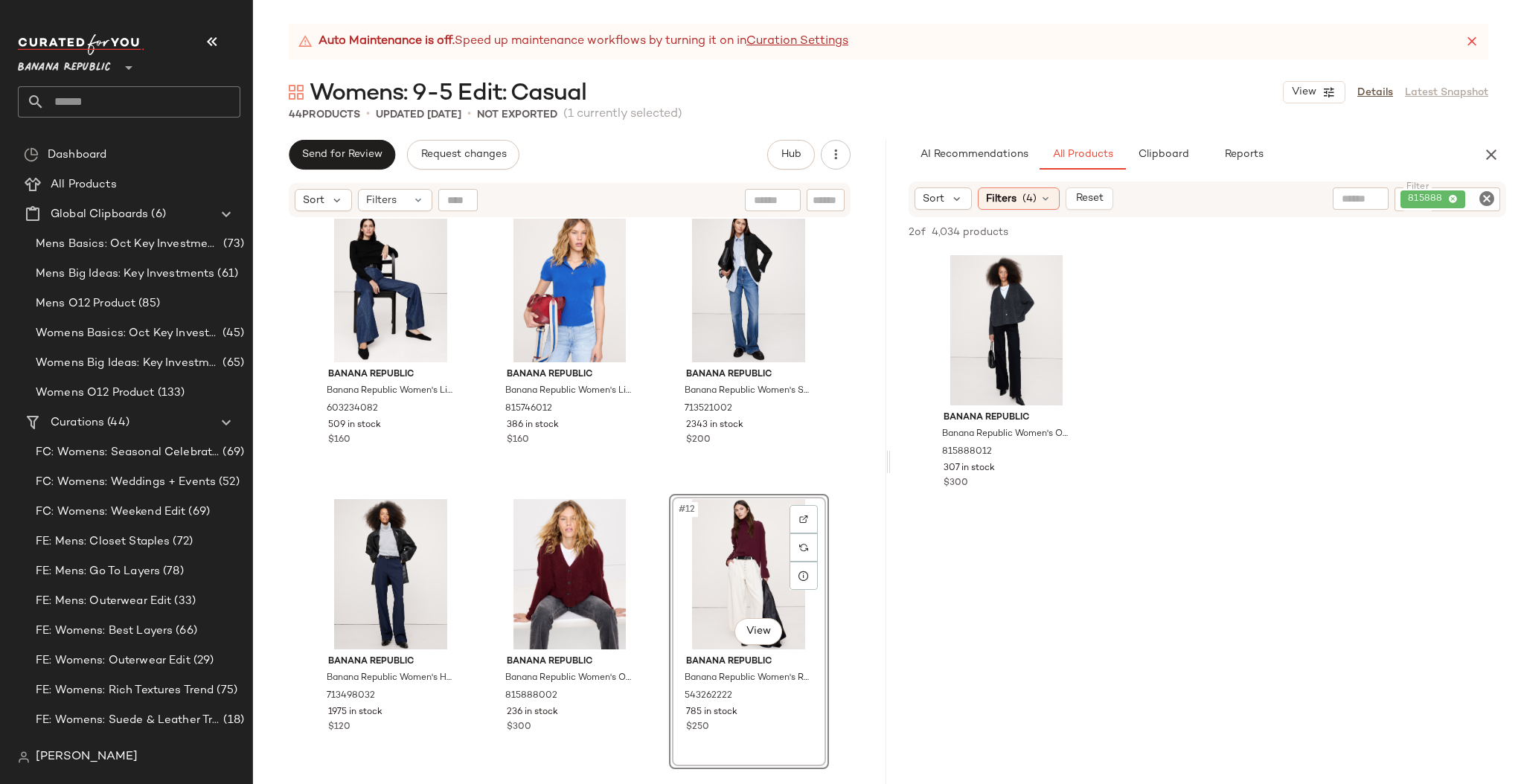
scroll to position [600, 0]
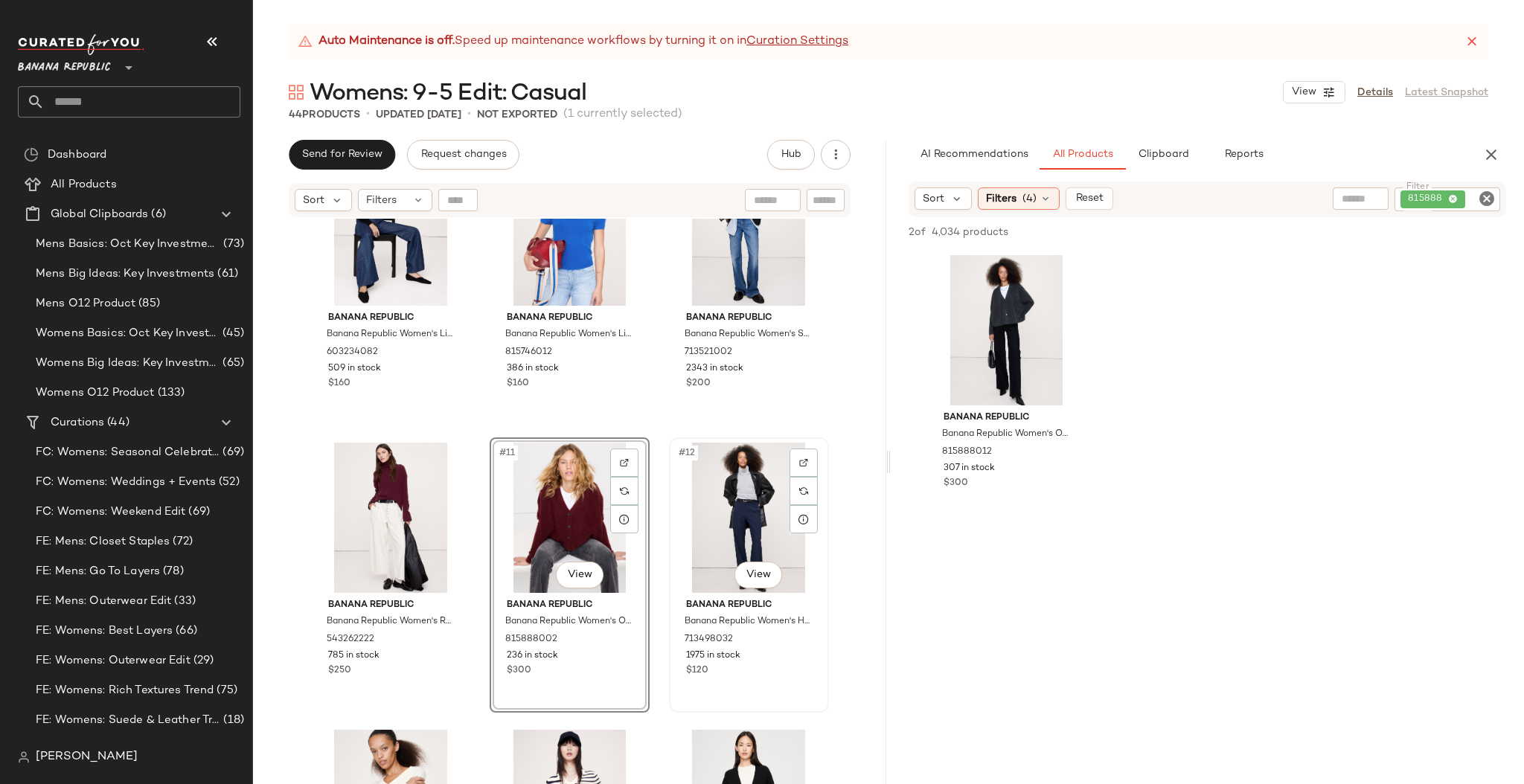
scroll to position [838, 0]
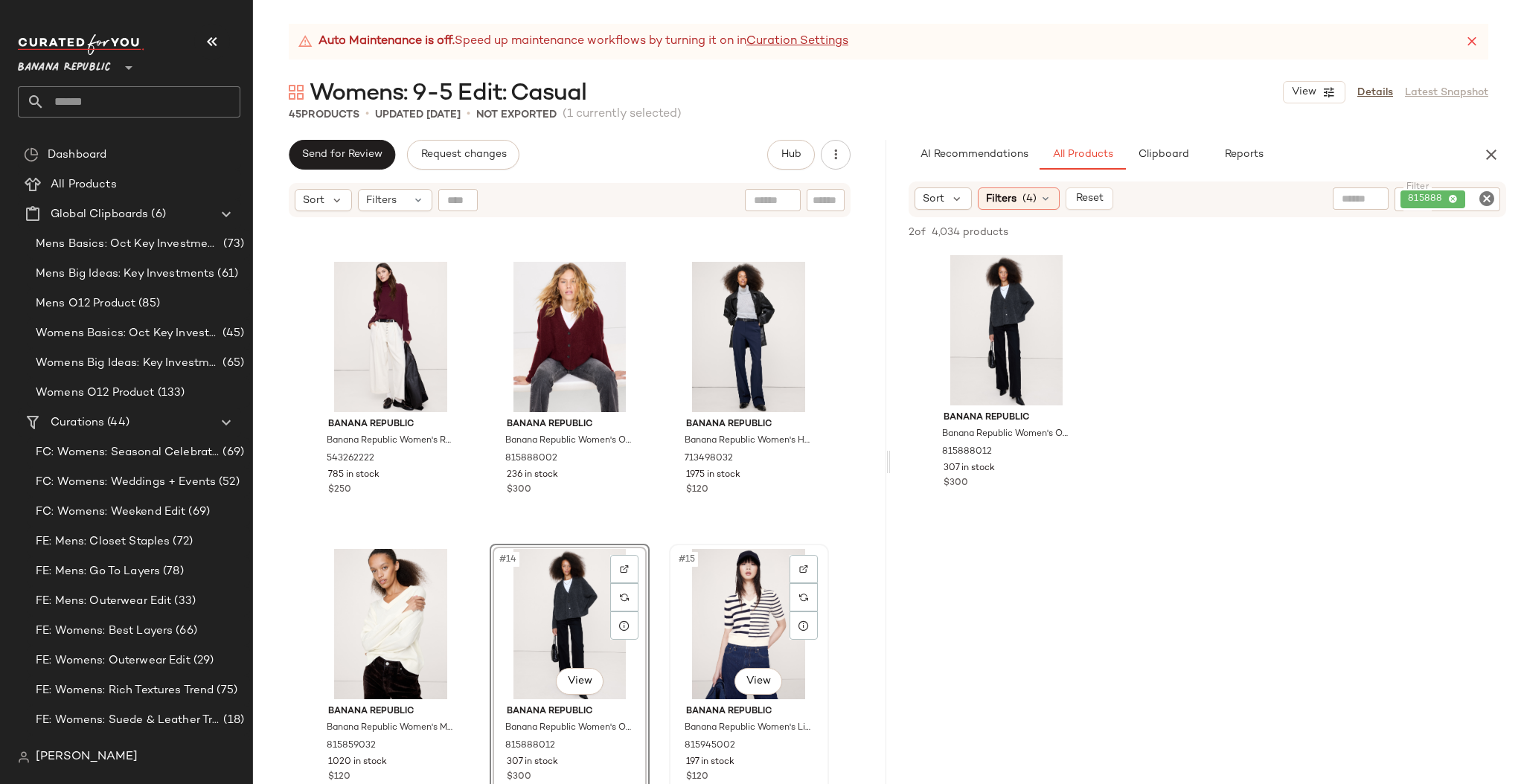
click at [681, 613] on div "#15 View" at bounding box center [748, 624] width 150 height 150
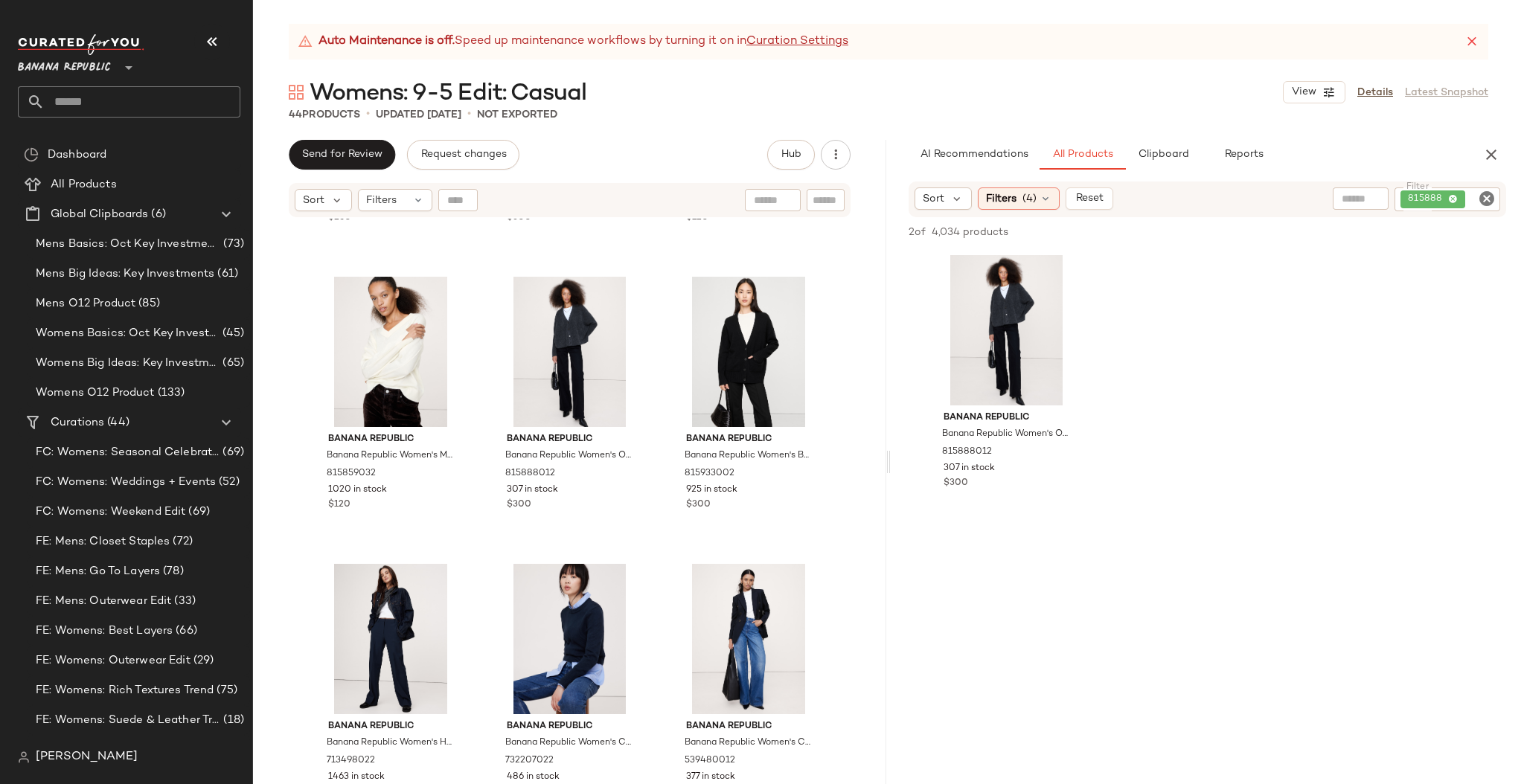
scroll to position [1112, 0]
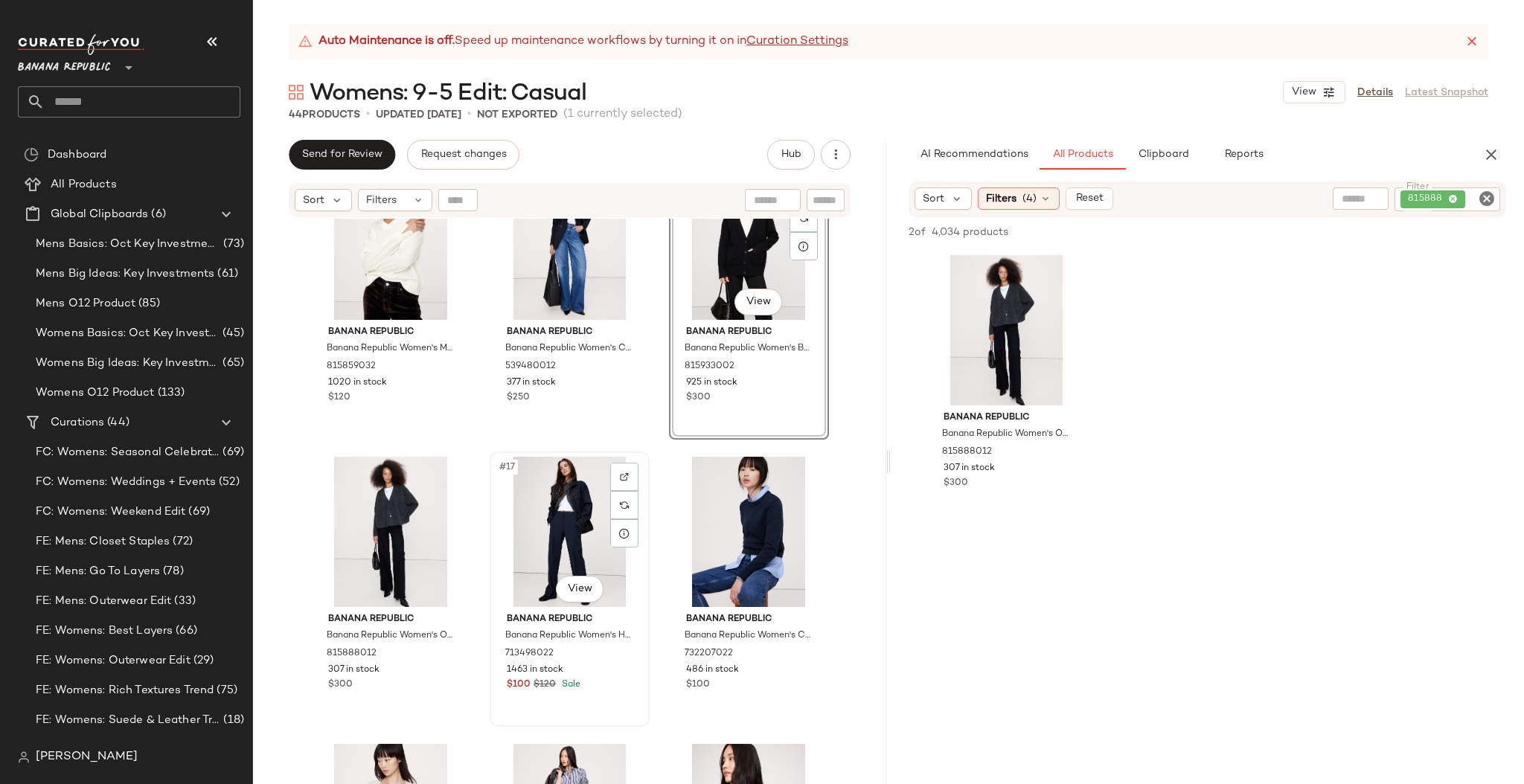
scroll to position [1238, 0]
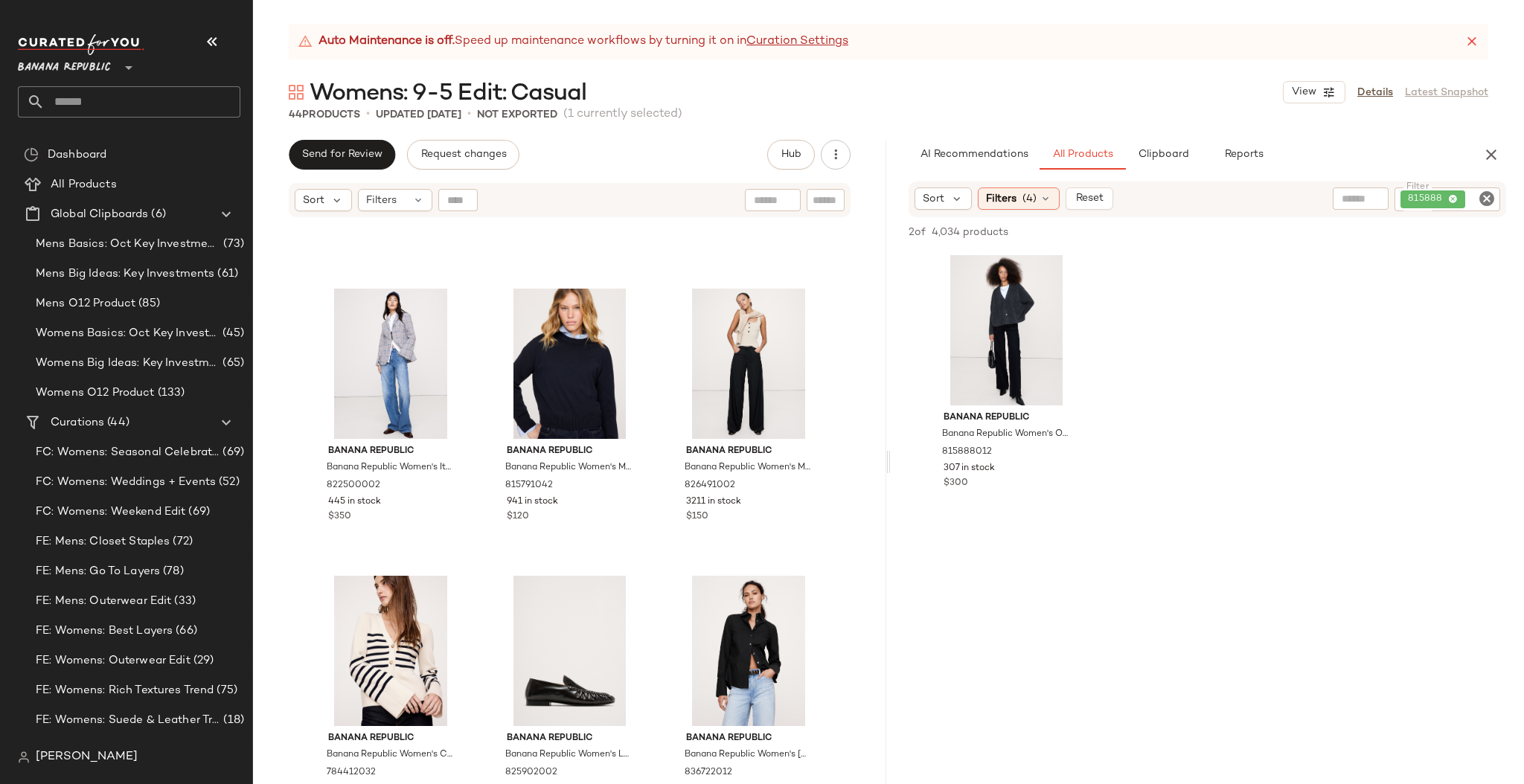
scroll to position [1958, 0]
click at [444, 335] on img at bounding box center [446, 339] width 9 height 9
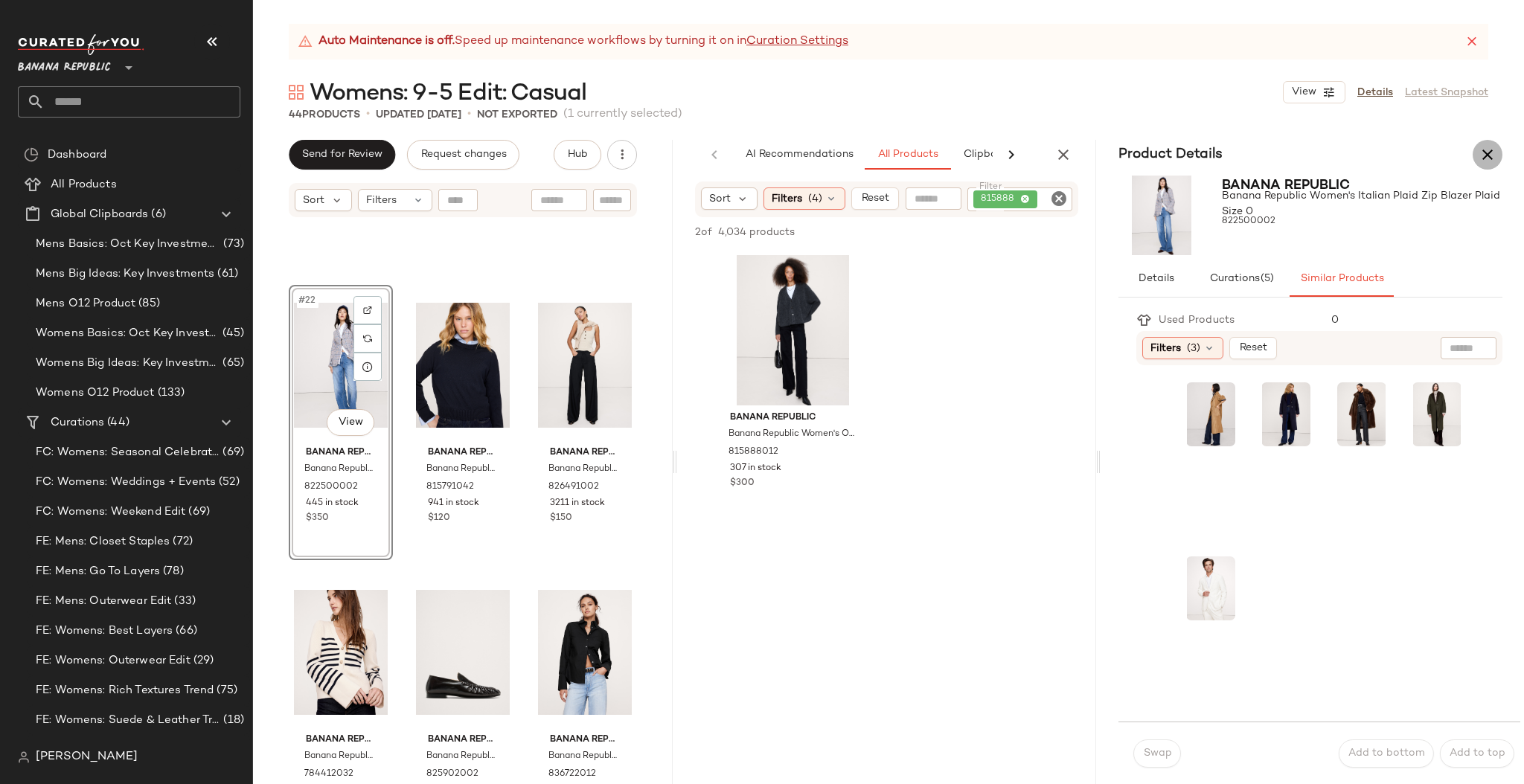
click at [1334, 152] on icon "button" at bounding box center [1487, 154] width 18 height 18
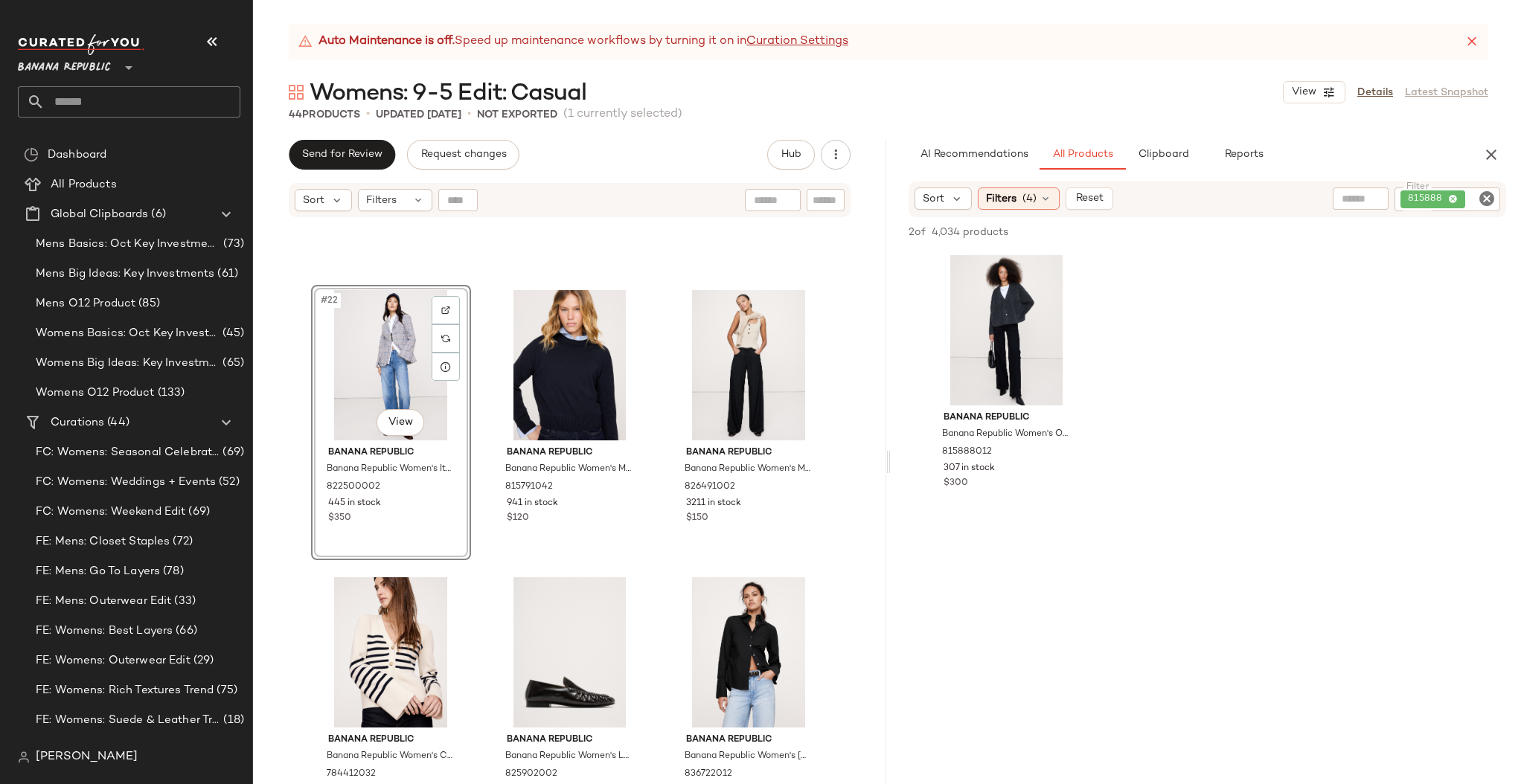
click at [1334, 198] on icon "Clear Filter" at bounding box center [1486, 198] width 18 height 18
paste input "******"
type input "******"
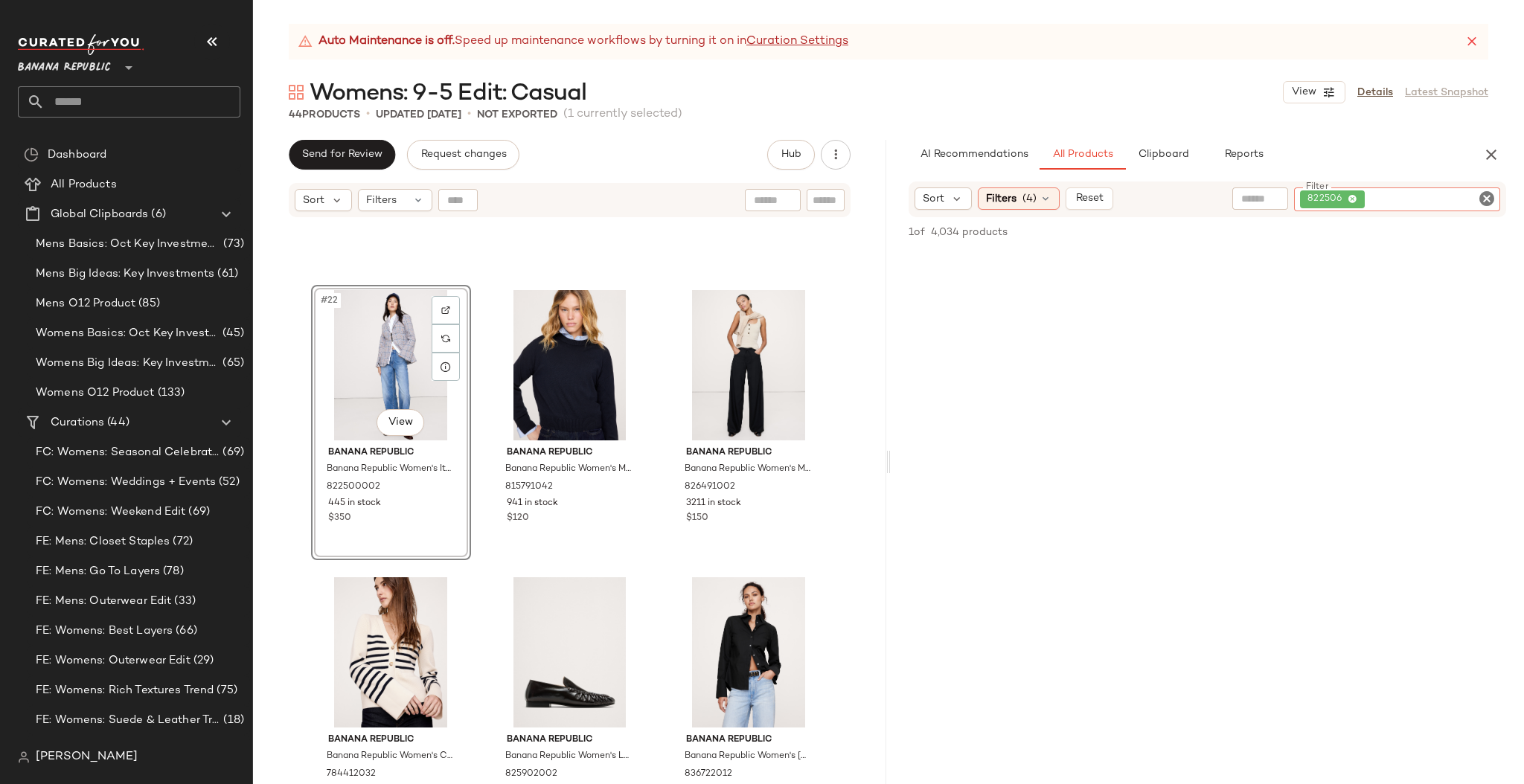
click at [1334, 217] on div "1 of 4,034 products • 0 selected Add to Top Add to Bottom Deselect All" at bounding box center [1206, 233] width 633 height 33
click at [441, 335] on img at bounding box center [446, 339] width 9 height 9
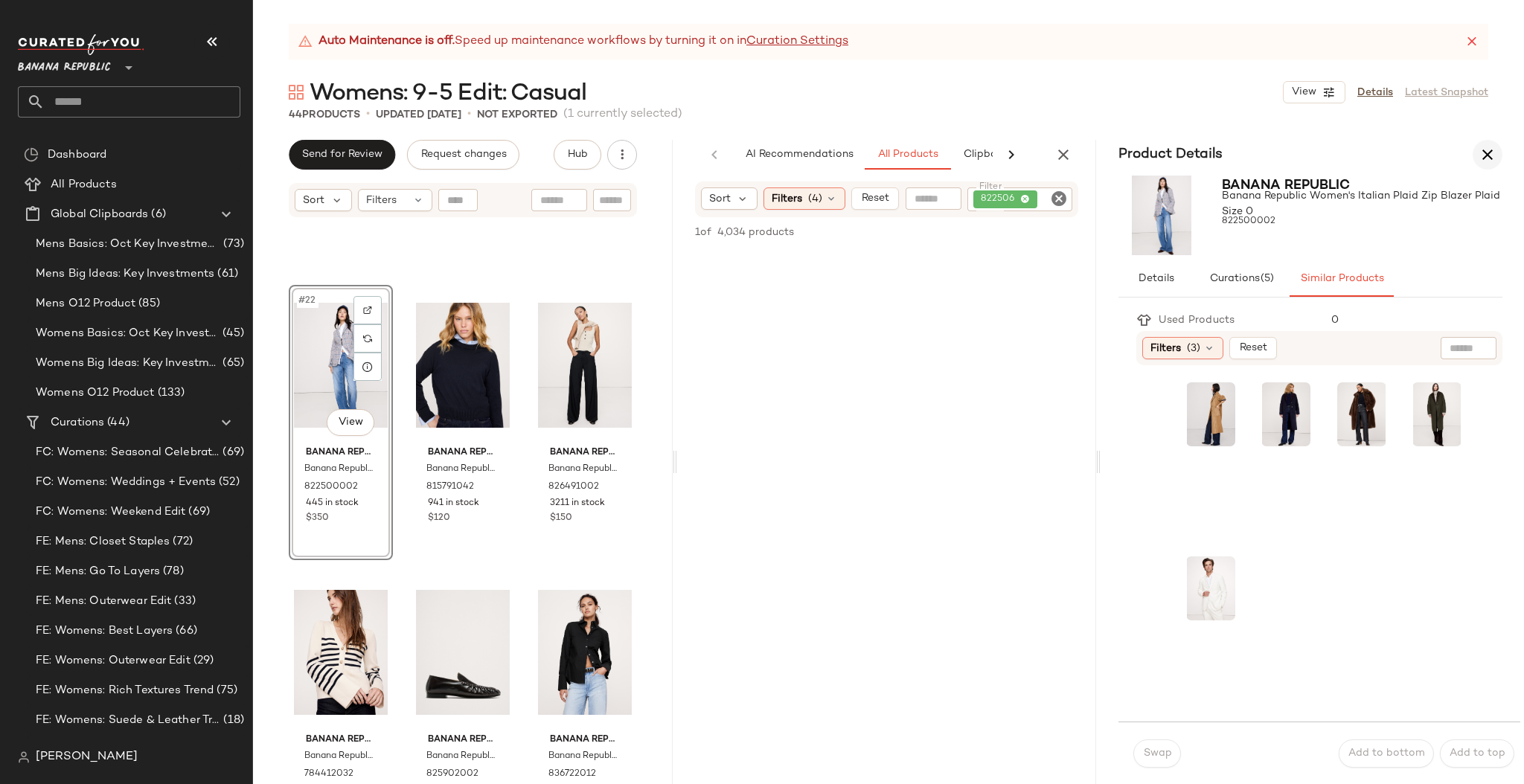
click at [1334, 150] on icon "button" at bounding box center [1487, 154] width 18 height 18
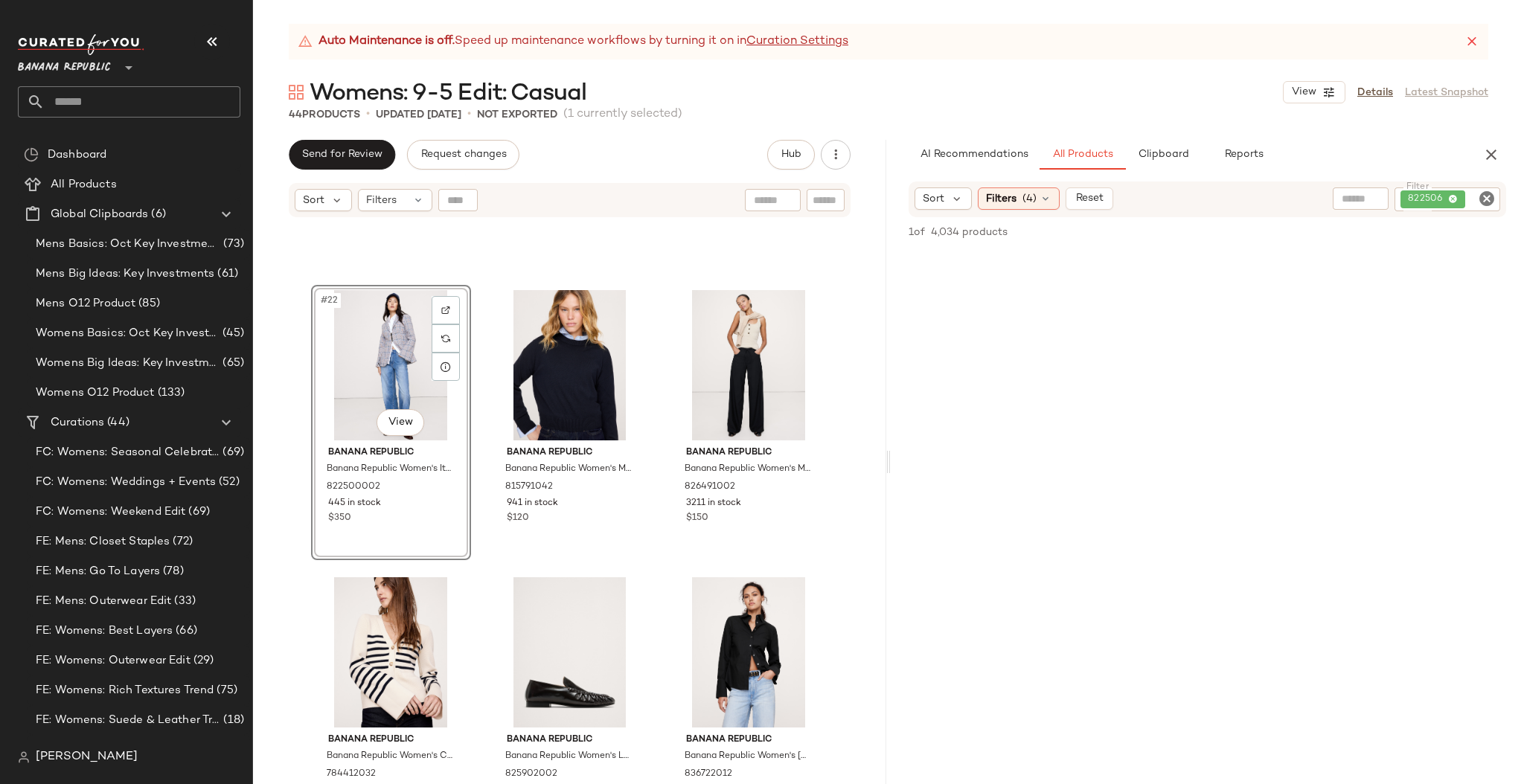
click at [1334, 194] on icon "Clear Filter" at bounding box center [1486, 198] width 18 height 18
click at [1311, 201] on input "text" at bounding box center [1363, 199] width 129 height 15
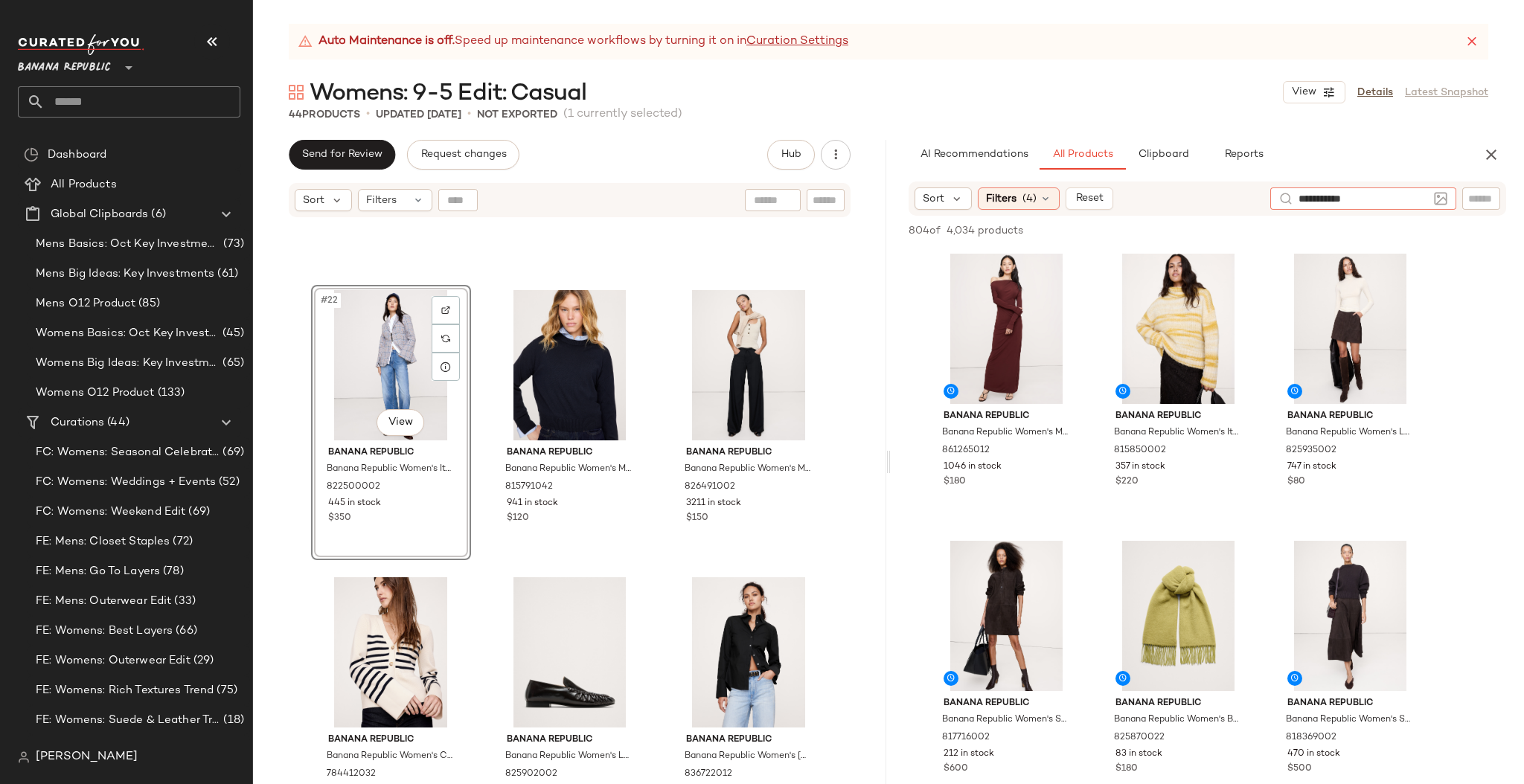
type input "**********"
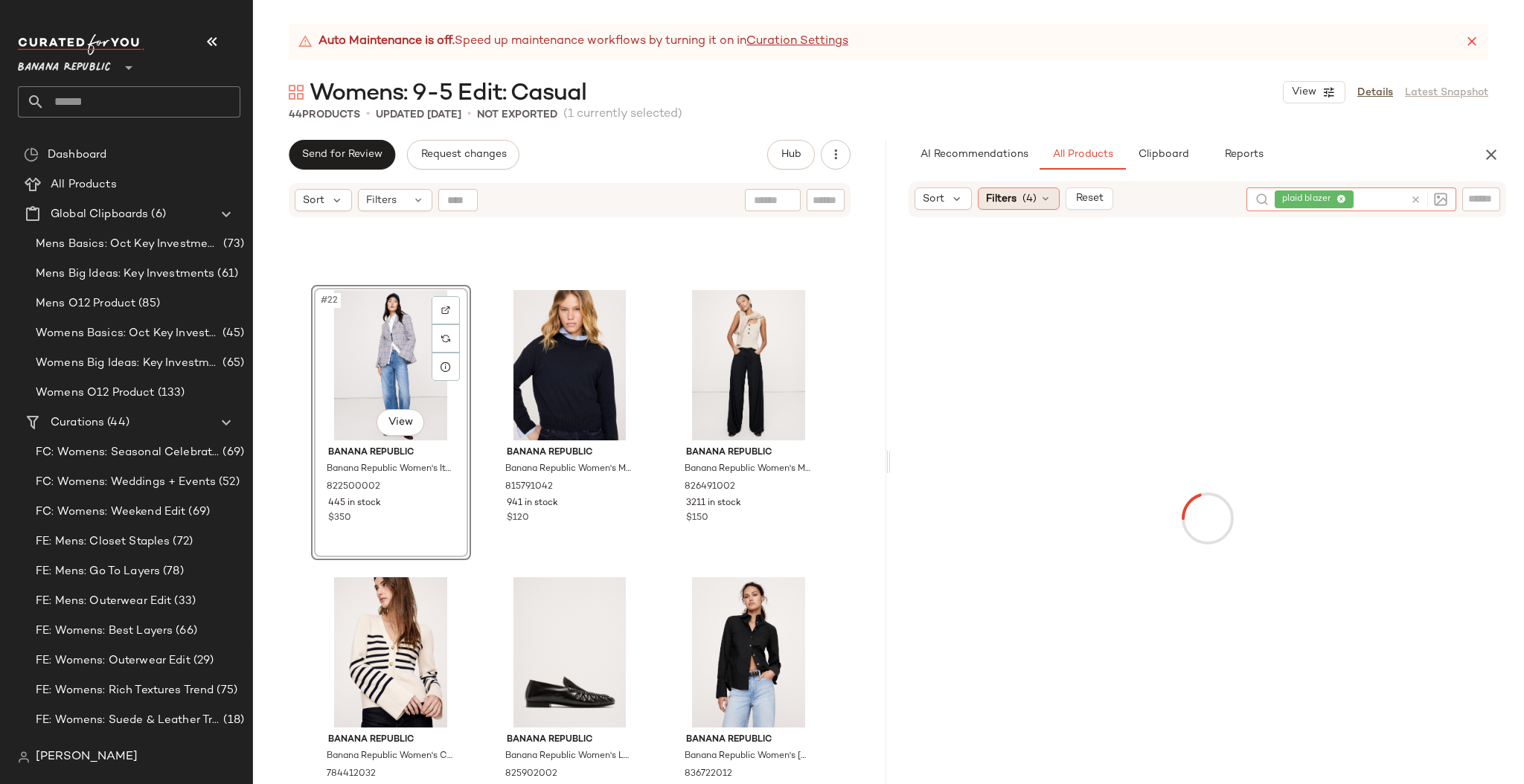
click at [1031, 197] on span "(4)" at bounding box center [1029, 199] width 14 height 15
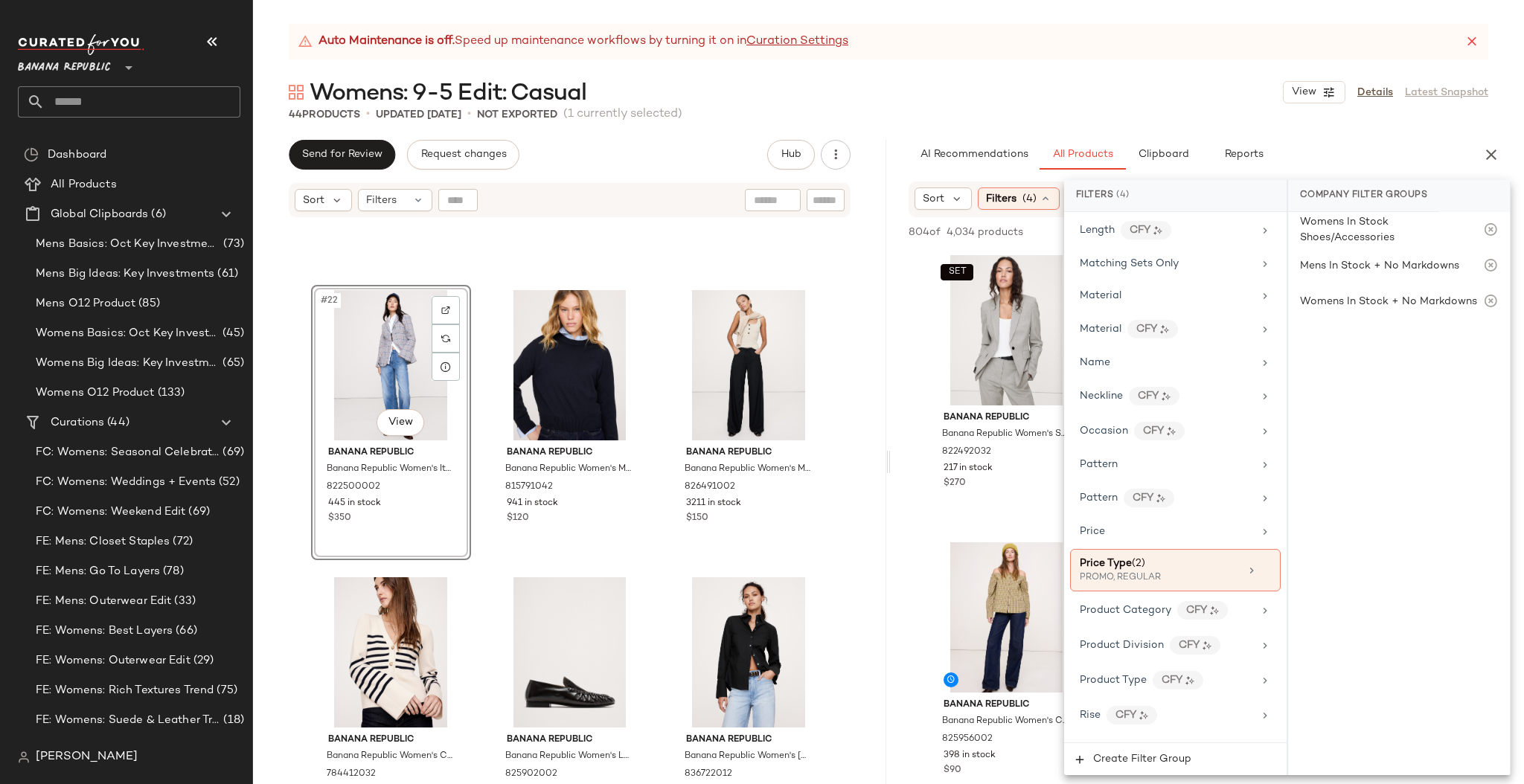
scroll to position [944, 0]
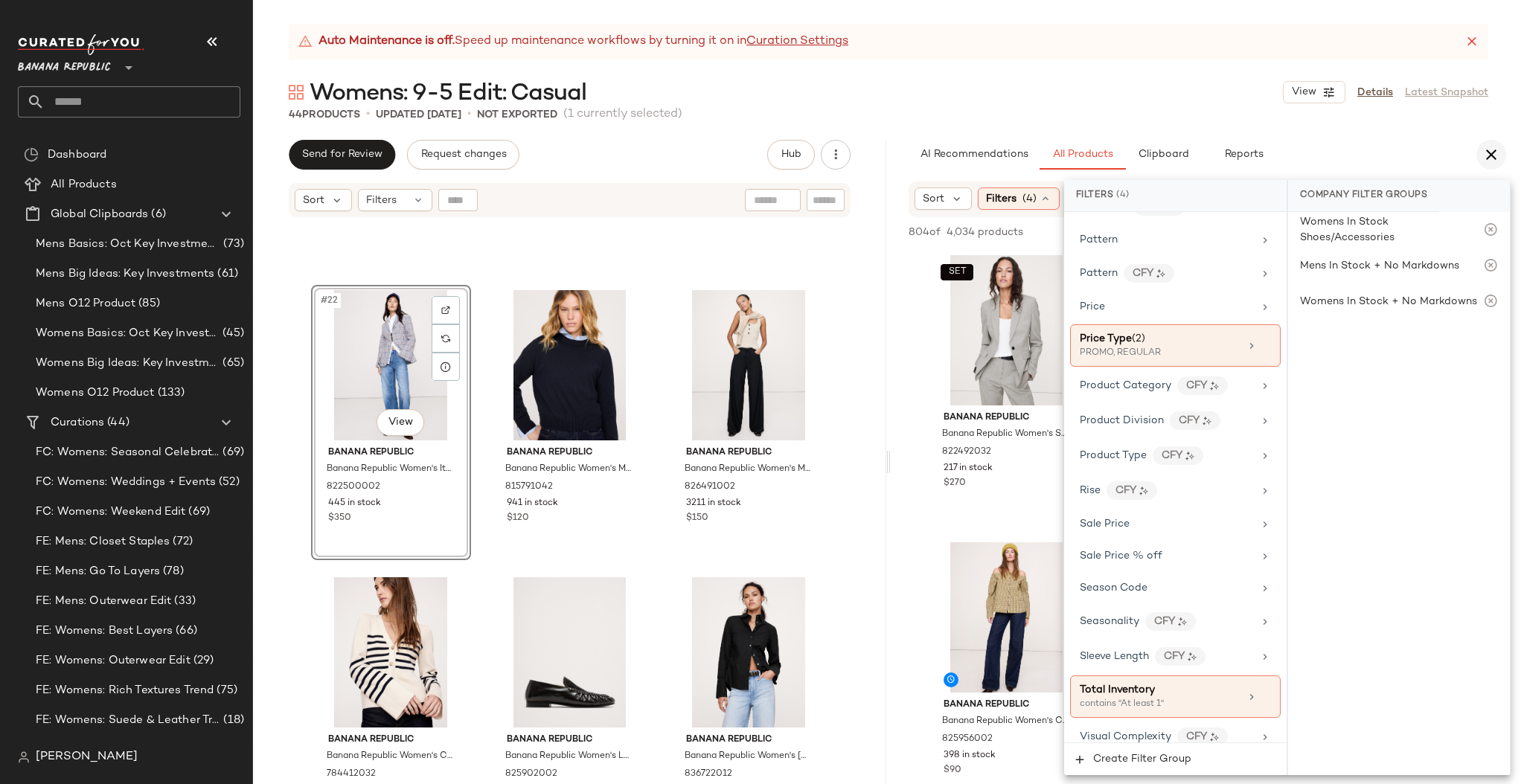
click at [1334, 150] on icon "button" at bounding box center [1491, 154] width 18 height 18
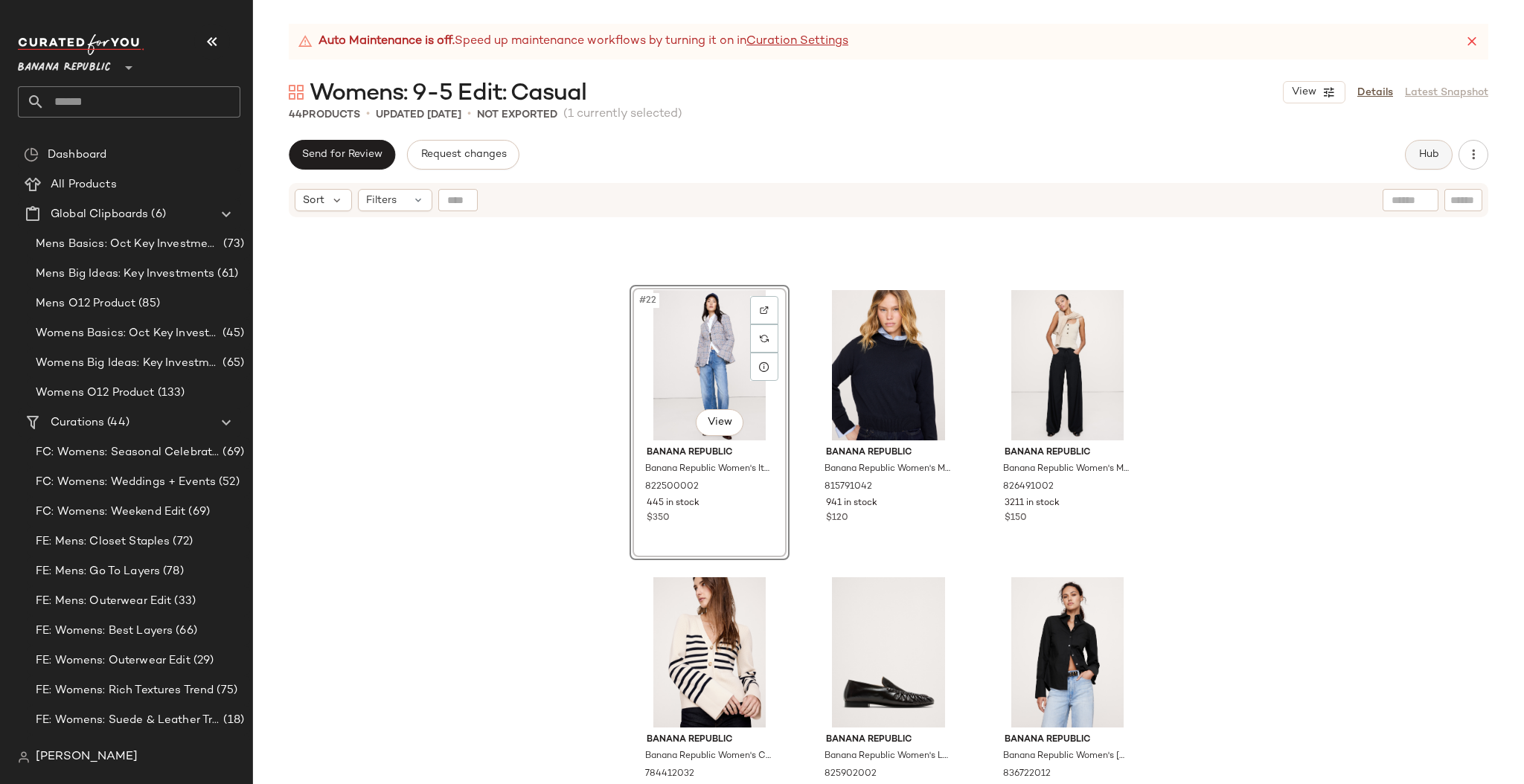
click at [1334, 149] on button "Hub" at bounding box center [1428, 155] width 47 height 29
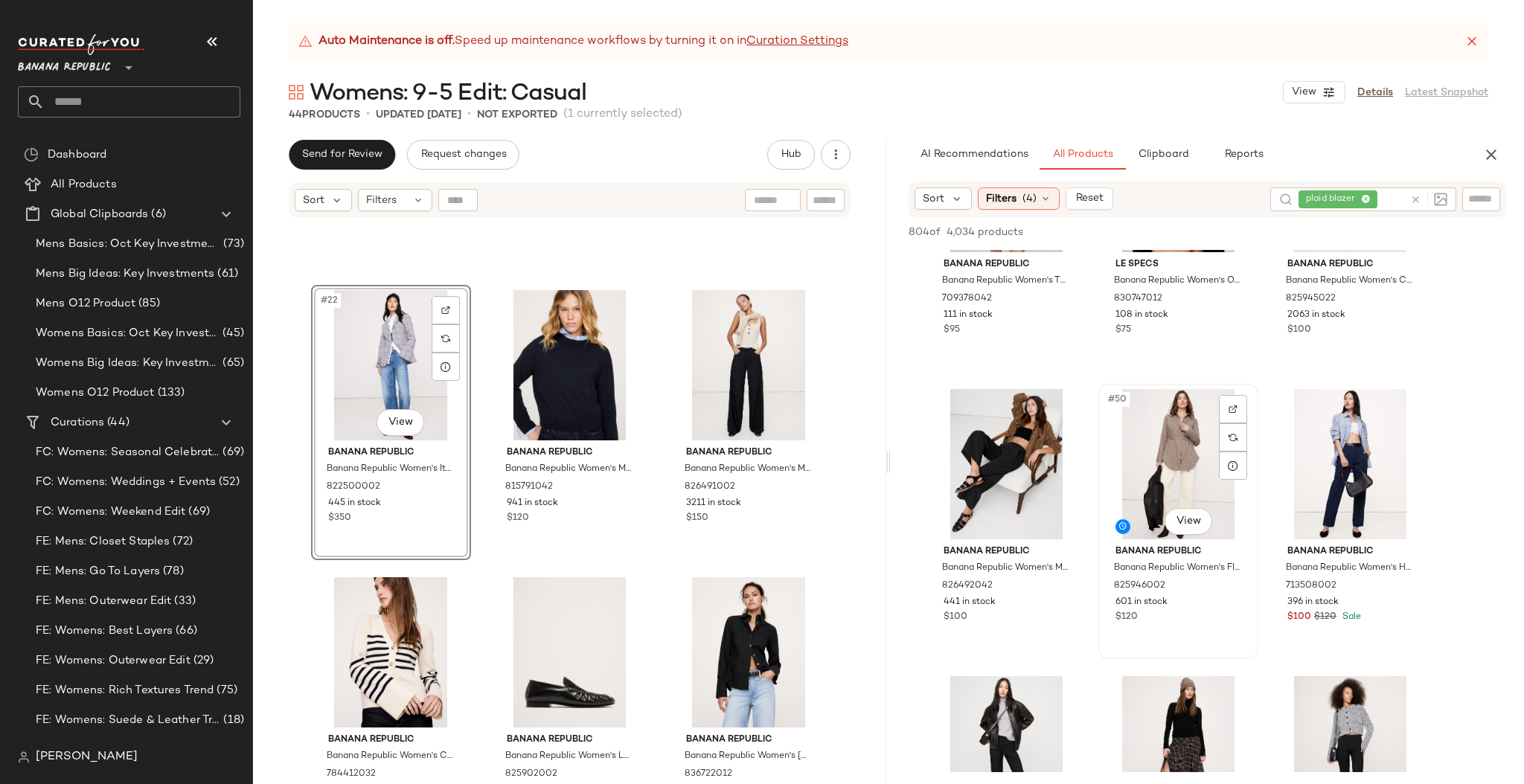
scroll to position [4699, 0]
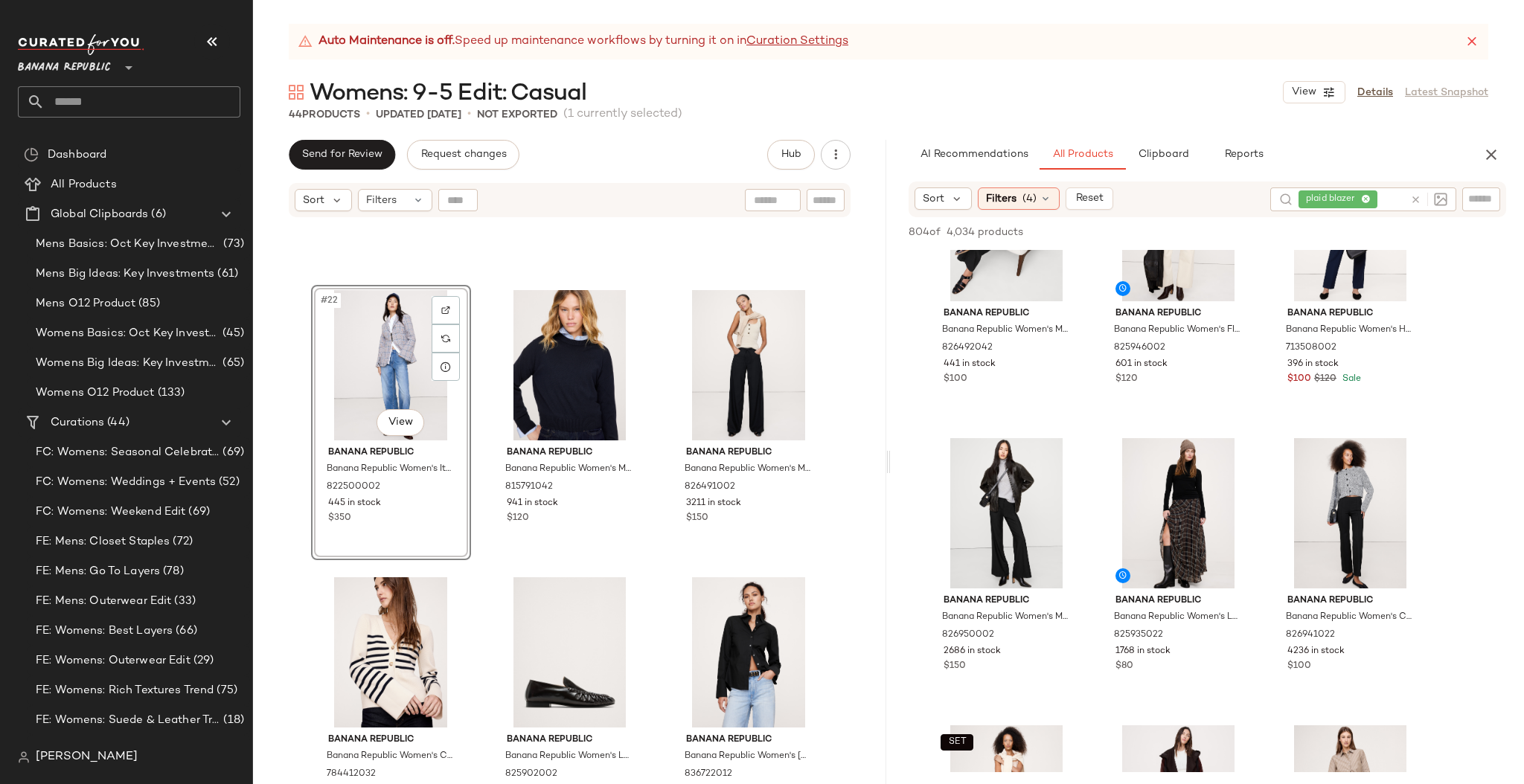
click at [866, 586] on div "#22 View Banana Republic Banana Republic Women's Italian Plaid Zip Blazer Plaid…" at bounding box center [569, 520] width 633 height 603
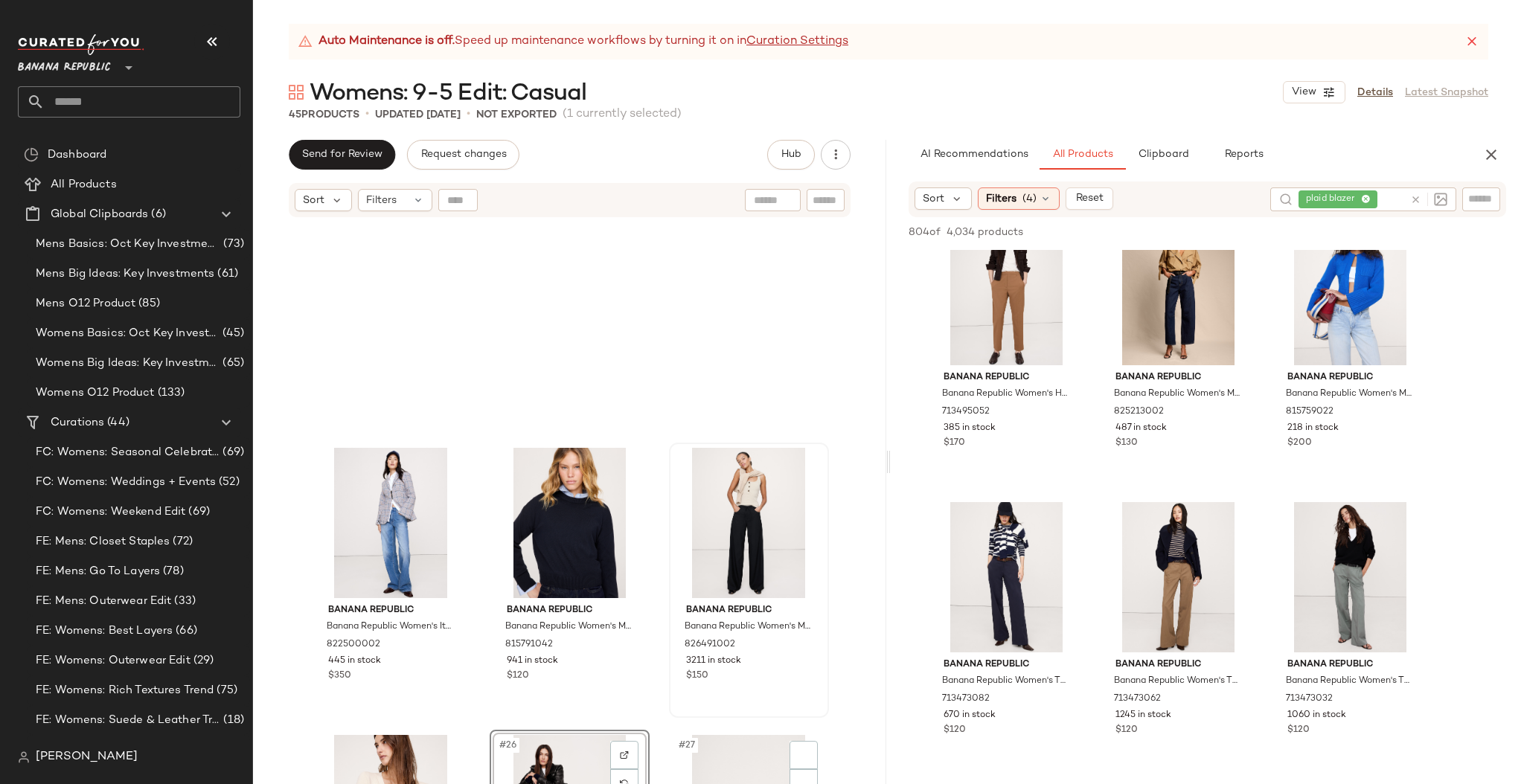
scroll to position [2117, 0]
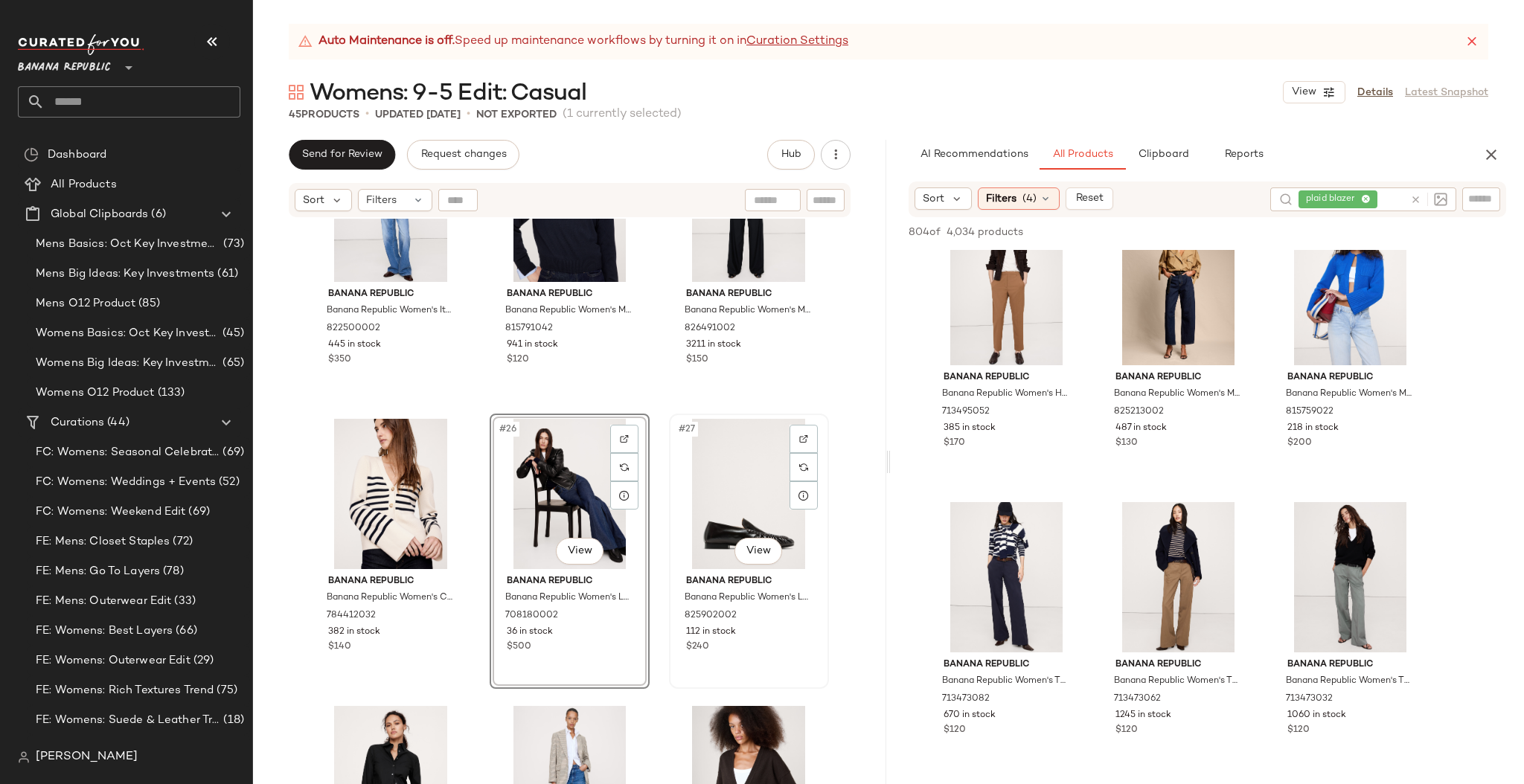
click at [682, 482] on div "#27 View" at bounding box center [748, 494] width 150 height 150
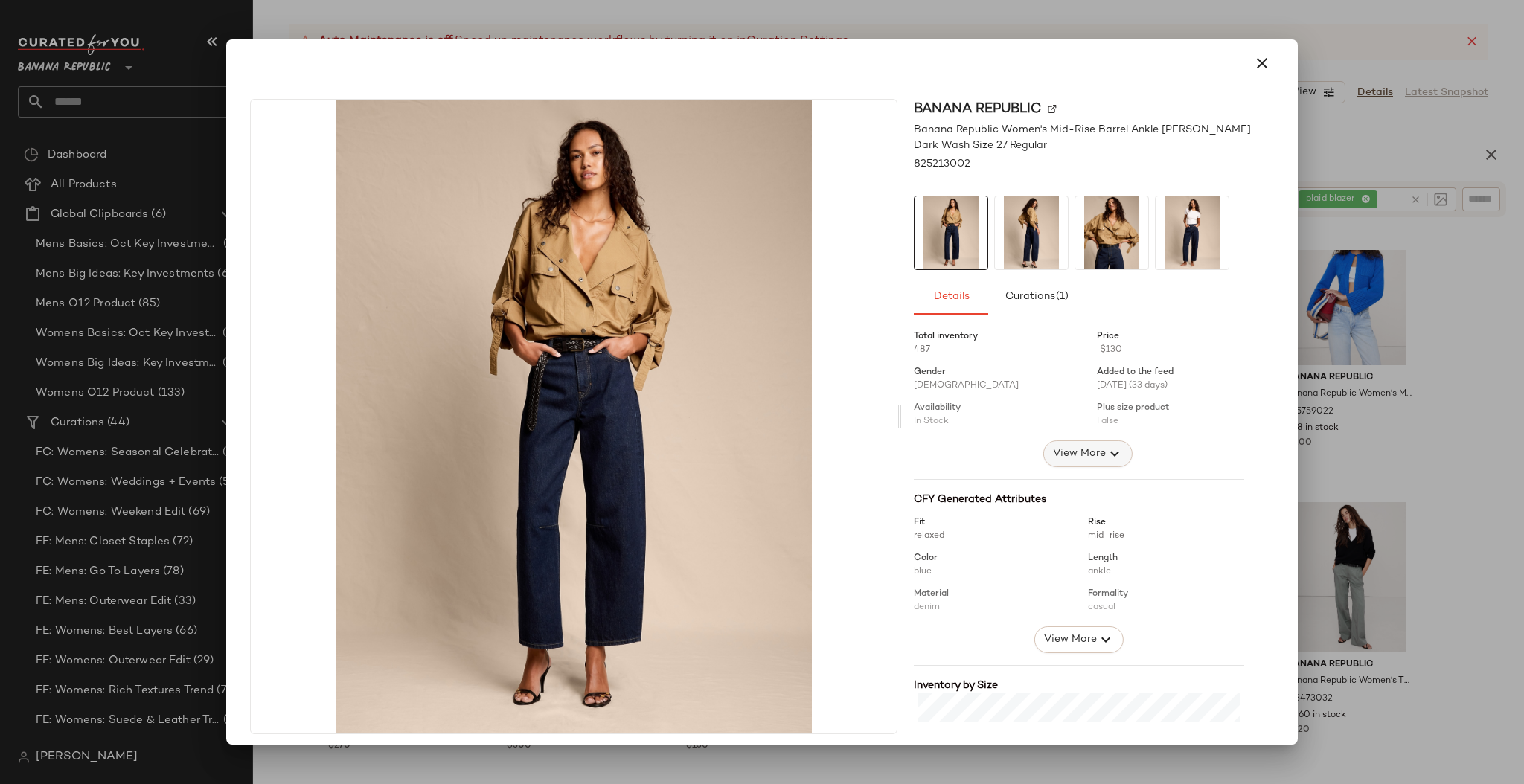
click at [1054, 449] on span "View More" at bounding box center [1078, 453] width 53 height 18
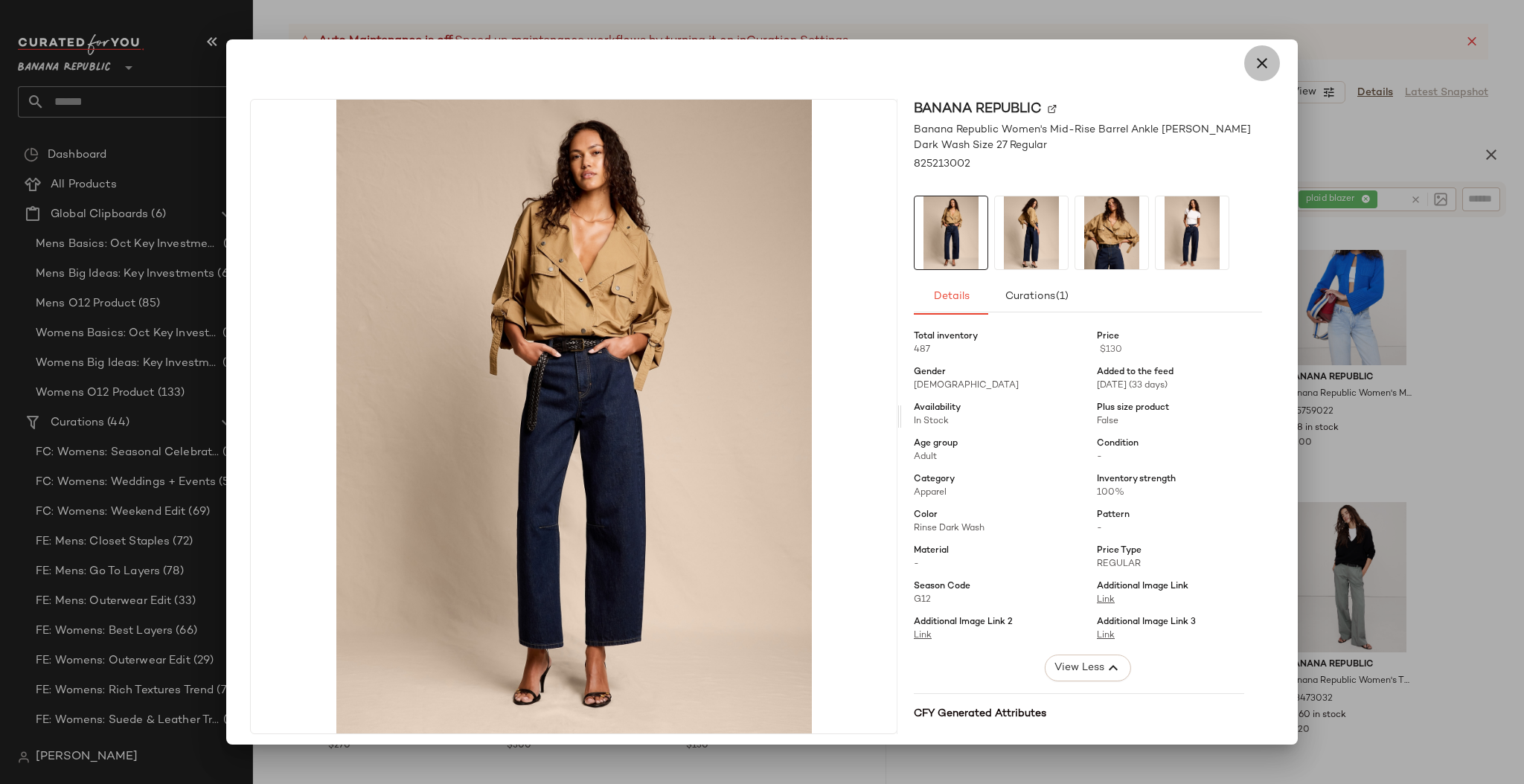
click at [1253, 64] on icon "button" at bounding box center [1261, 63] width 18 height 18
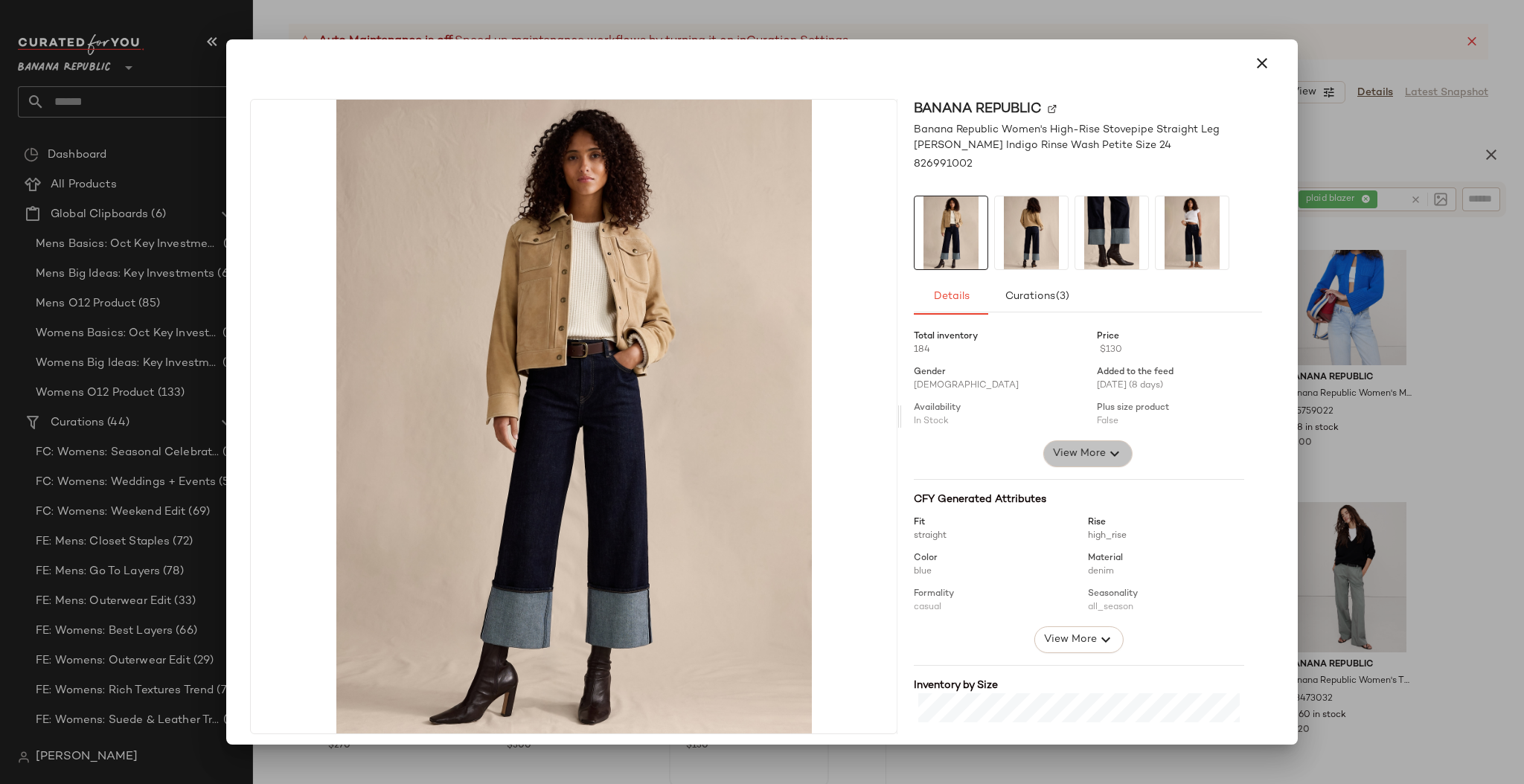
click at [1075, 452] on span "View More" at bounding box center [1078, 453] width 53 height 18
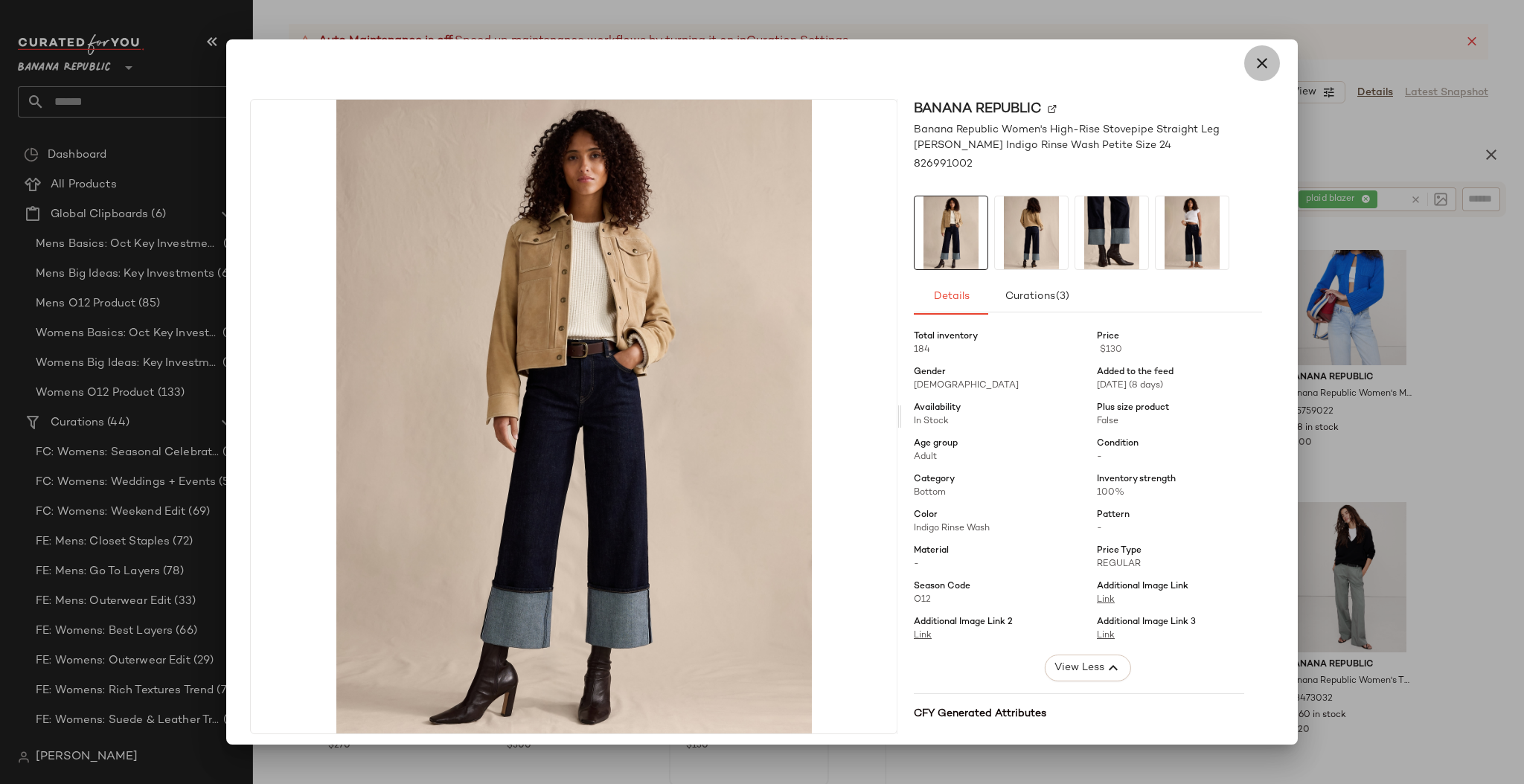
click at [1253, 65] on icon "button" at bounding box center [1261, 63] width 18 height 18
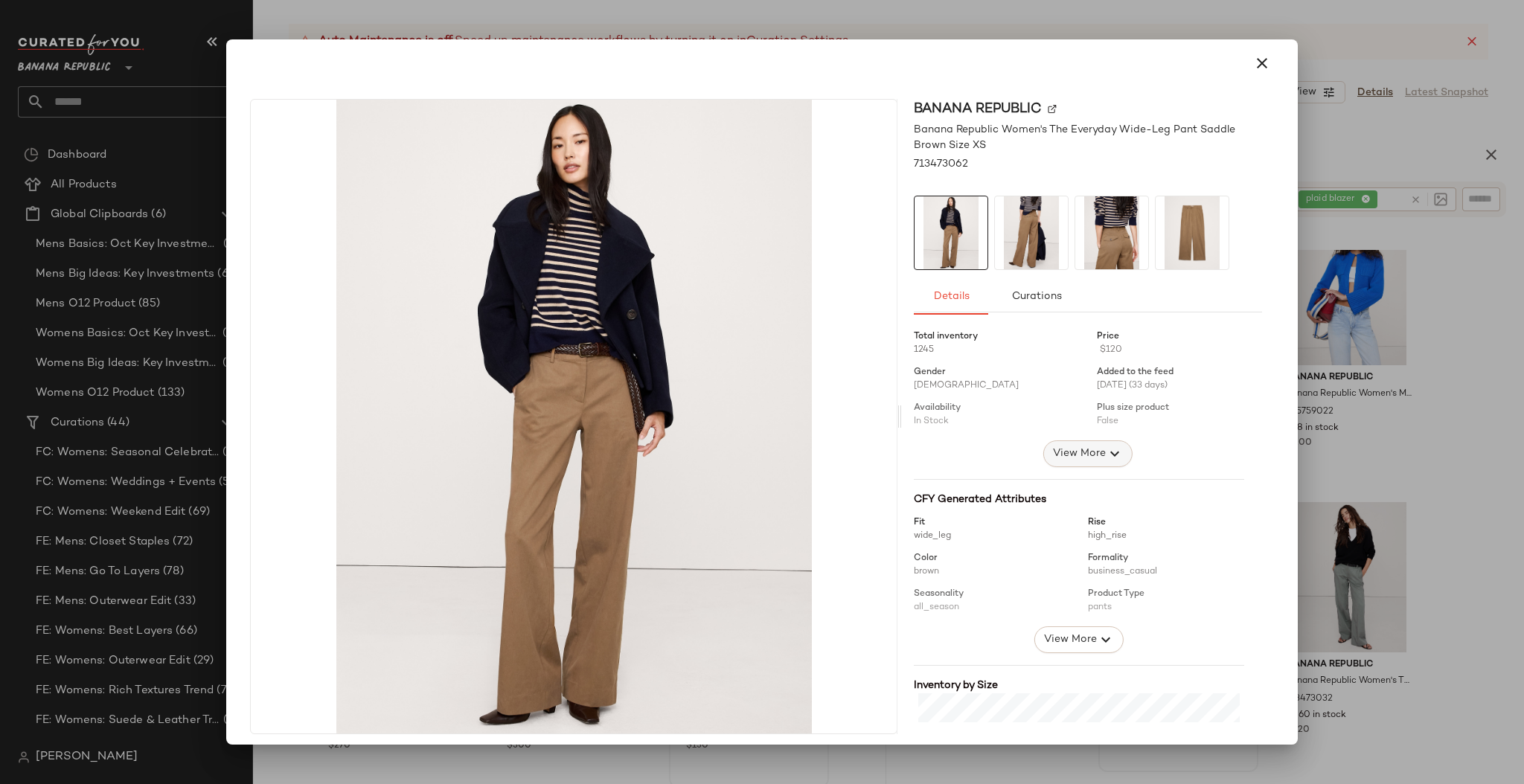
click at [1072, 456] on span "View More" at bounding box center [1078, 453] width 53 height 18
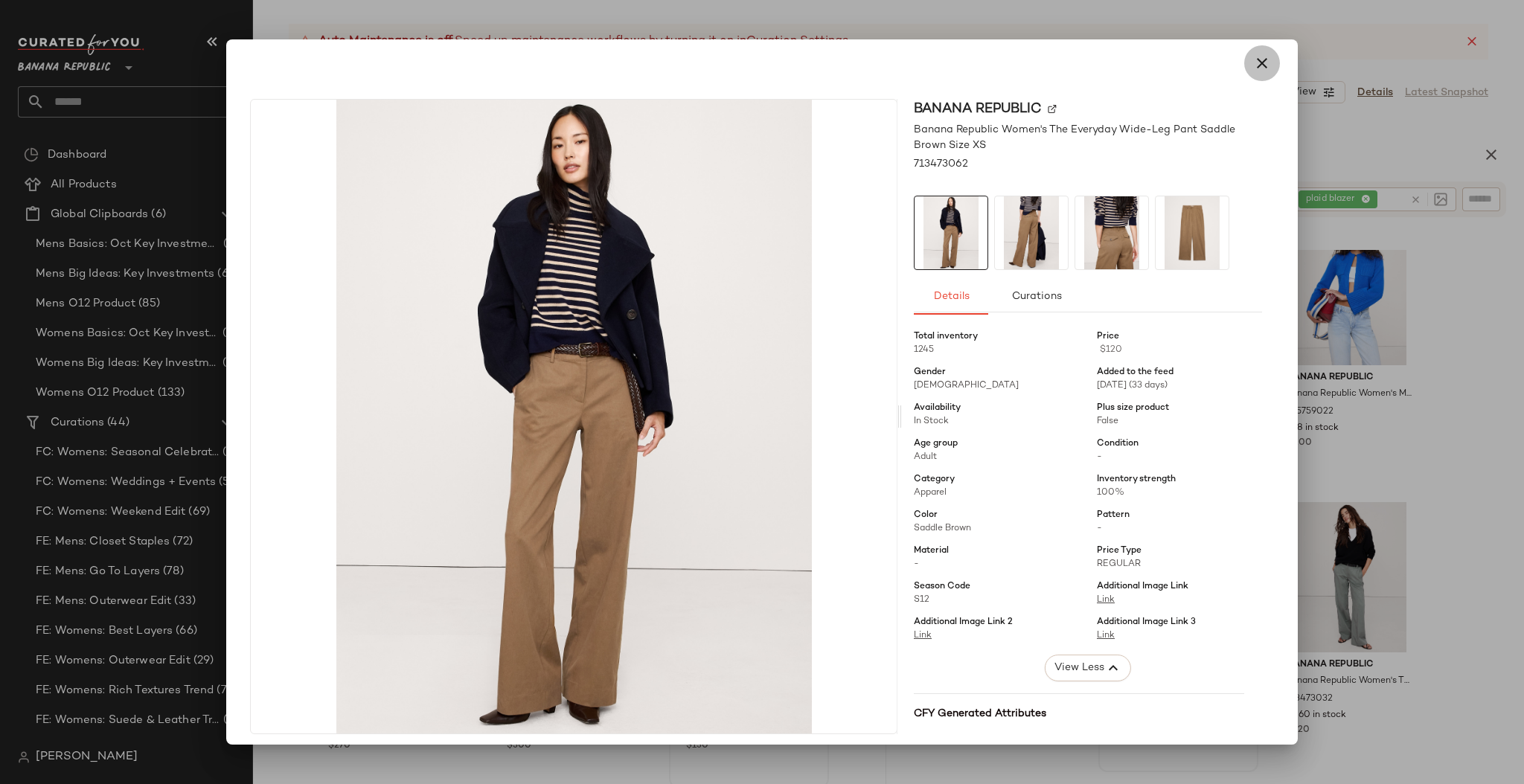
click at [1258, 64] on icon "button" at bounding box center [1261, 63] width 18 height 18
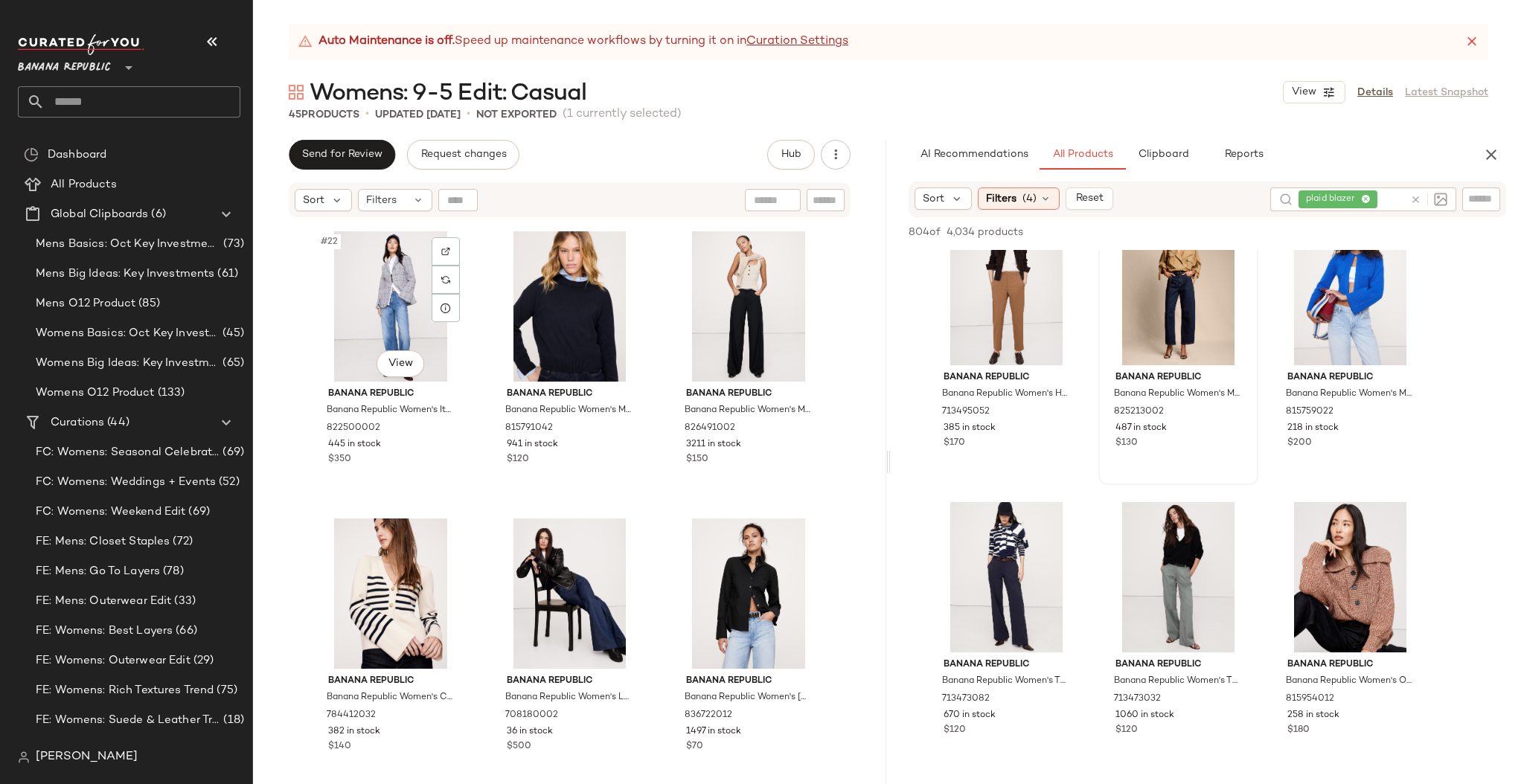
scroll to position [2017, 0]
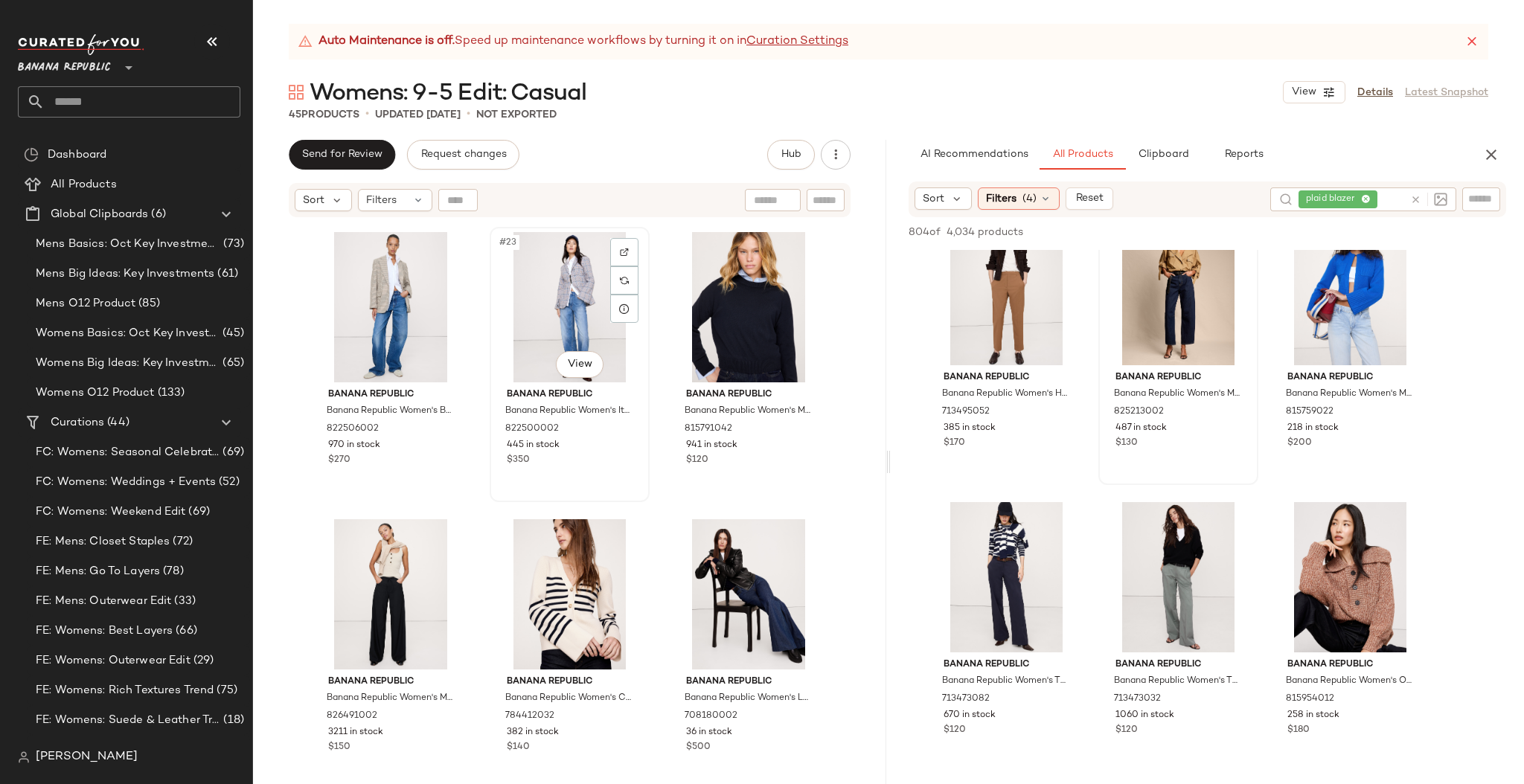
click at [507, 332] on div "#23 View" at bounding box center [569, 308] width 150 height 150
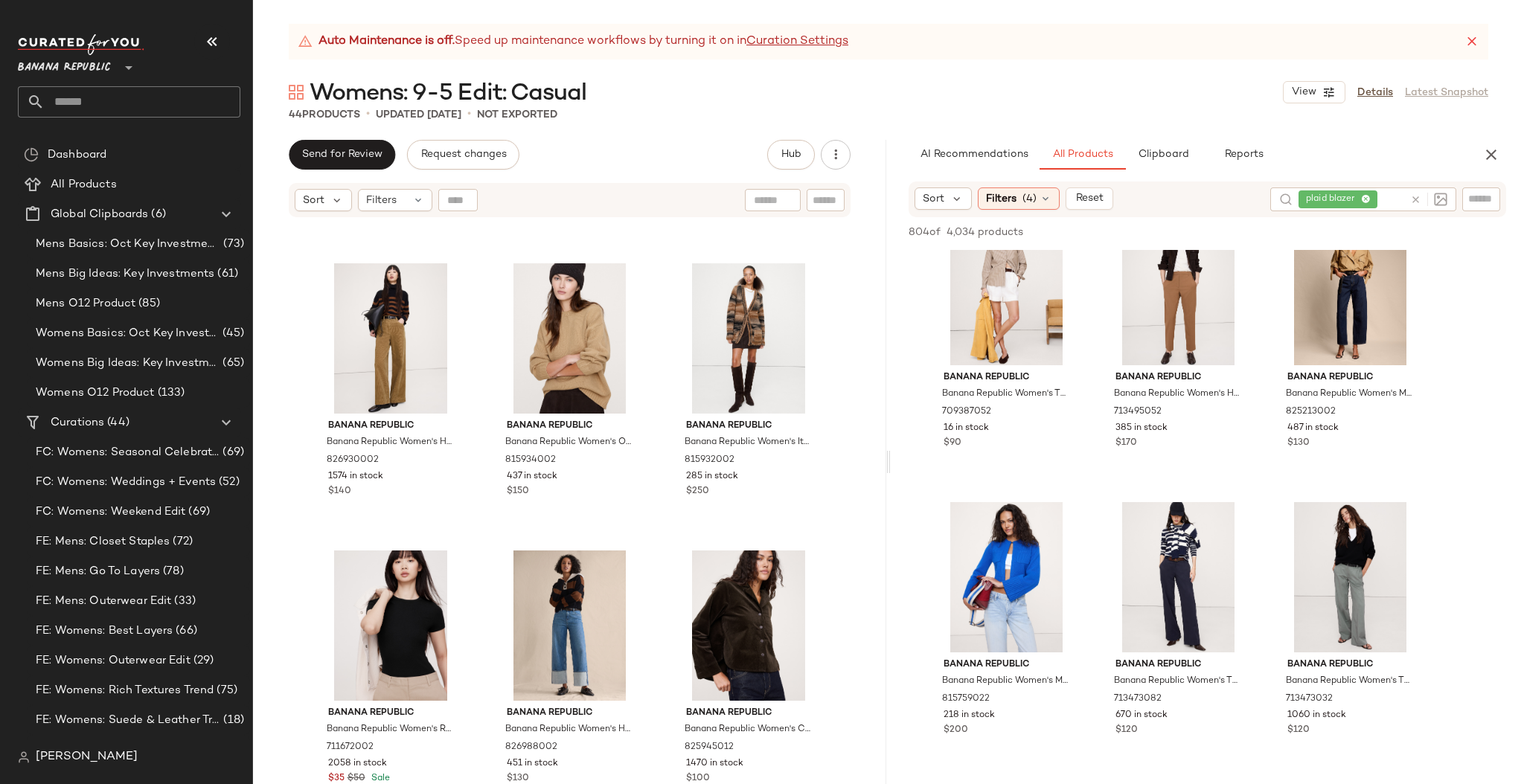
scroll to position [3159, 0]
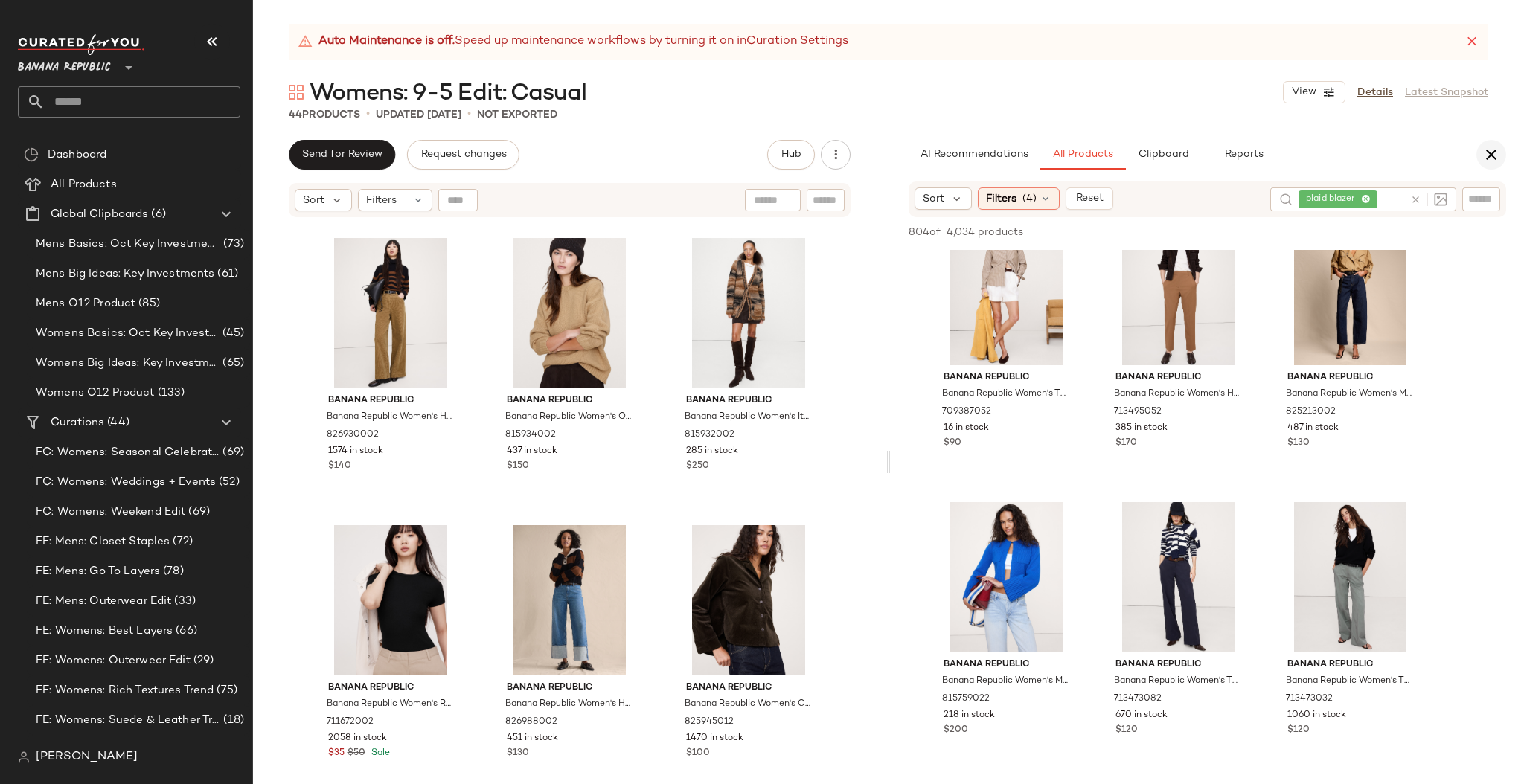
click at [1334, 150] on icon "button" at bounding box center [1491, 154] width 18 height 18
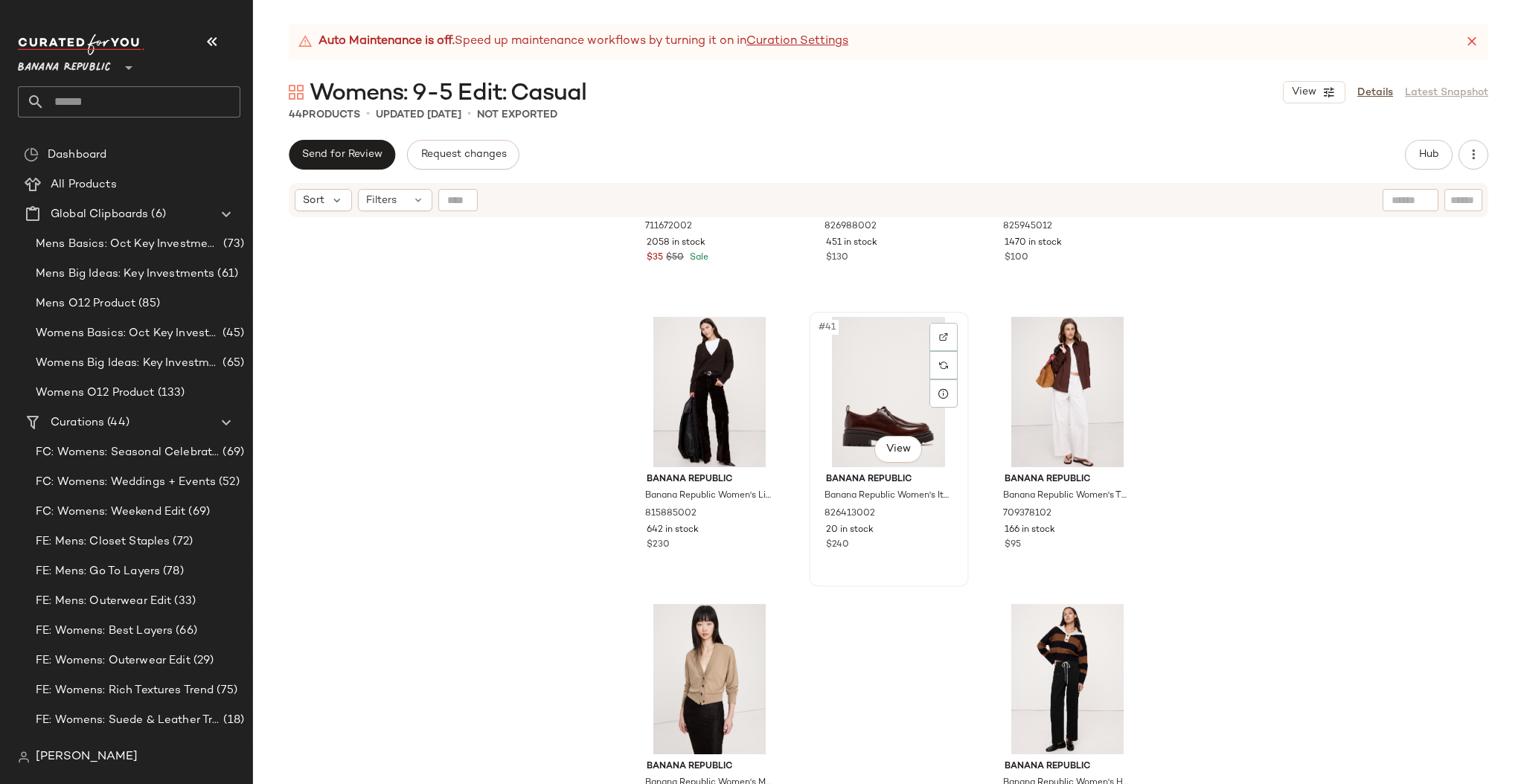
scroll to position [3707, 0]
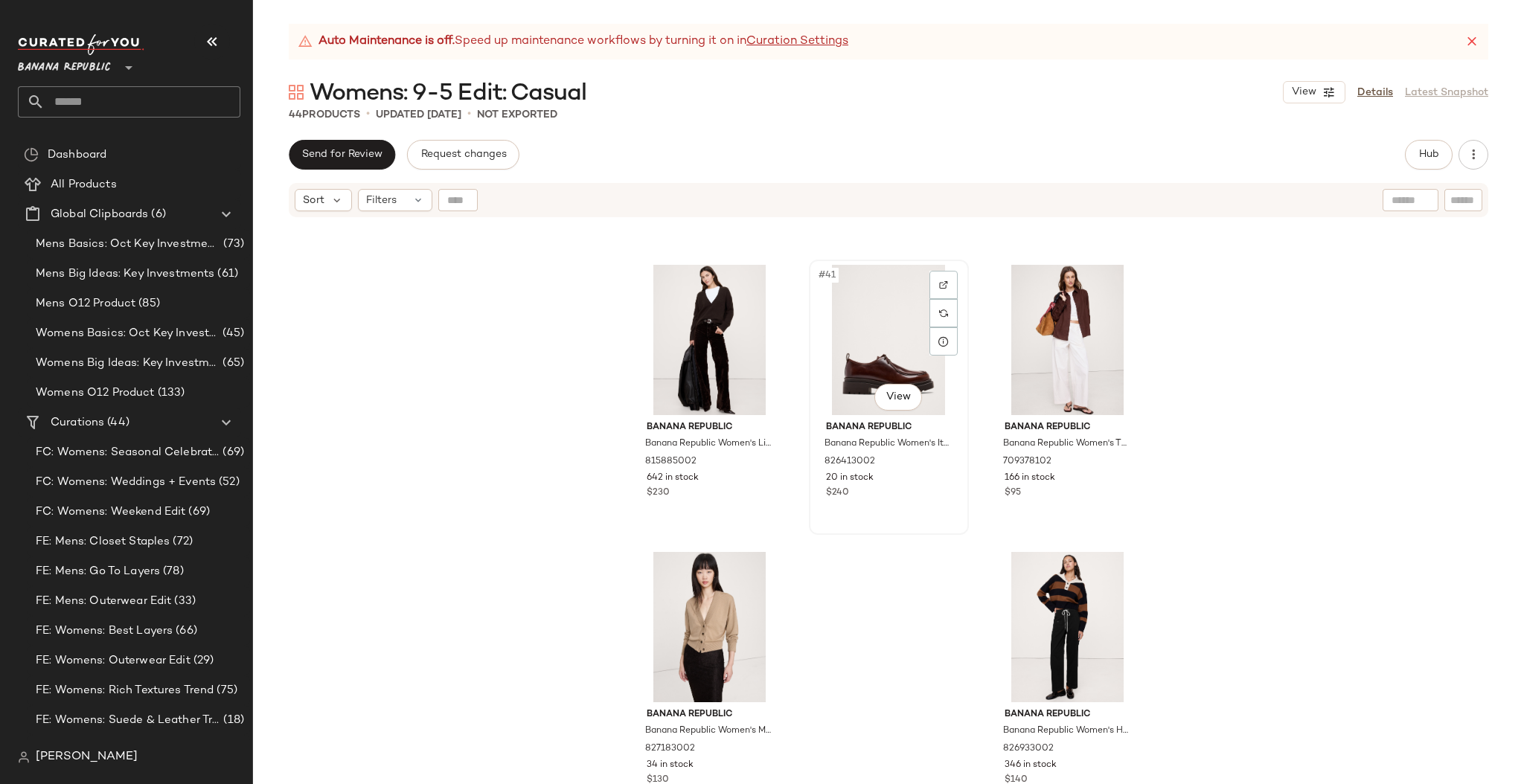
click at [932, 495] on div "$240" at bounding box center [889, 493] width 126 height 13
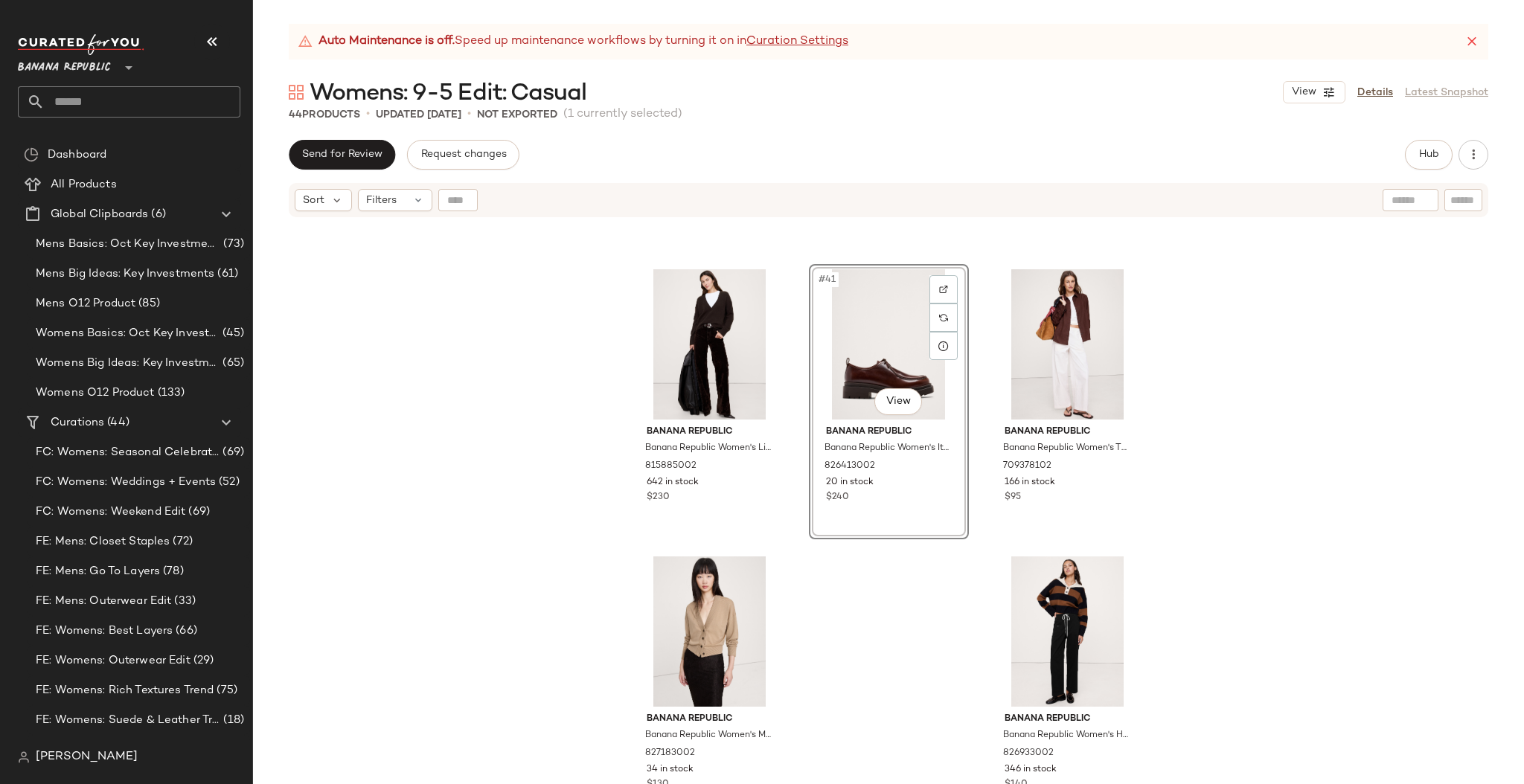
scroll to position [3707, 0]
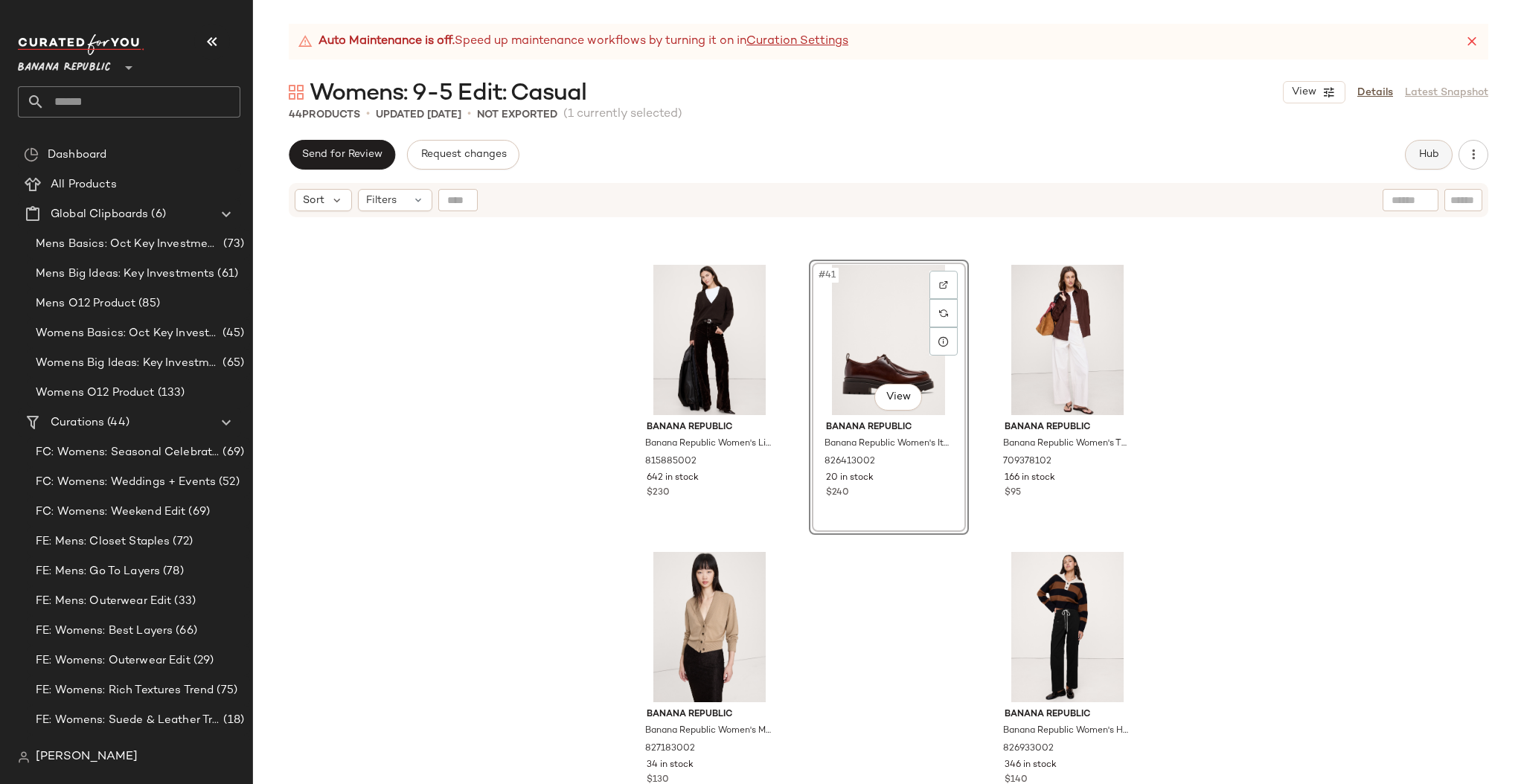
click at [1334, 153] on span "Hub" at bounding box center [1428, 154] width 21 height 12
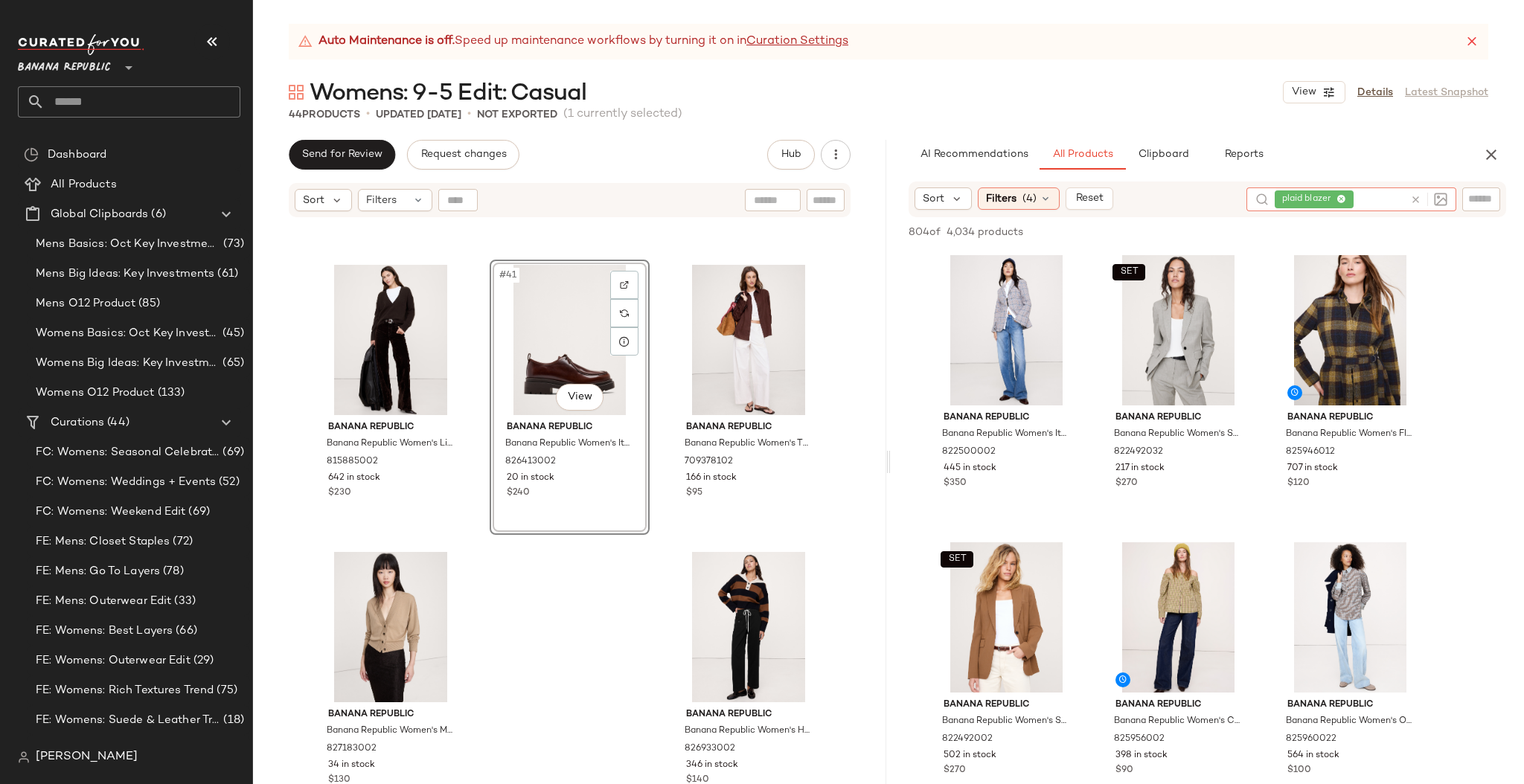
click at [1334, 198] on icon at bounding box center [1416, 200] width 11 height 11
click at [1334, 193] on input "text" at bounding box center [1481, 199] width 26 height 15
paste input "******"
type input "******"
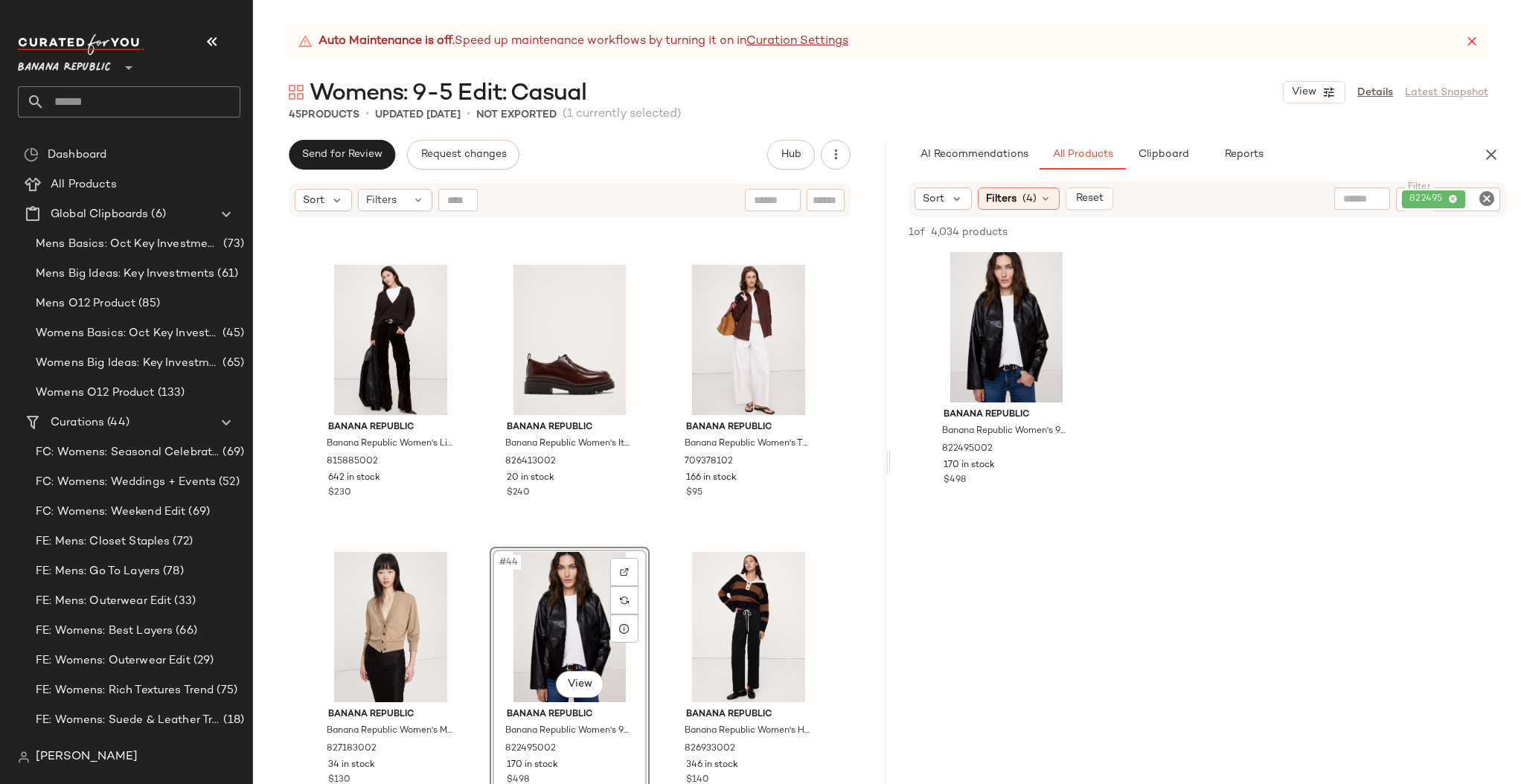
scroll to position [9, 0]
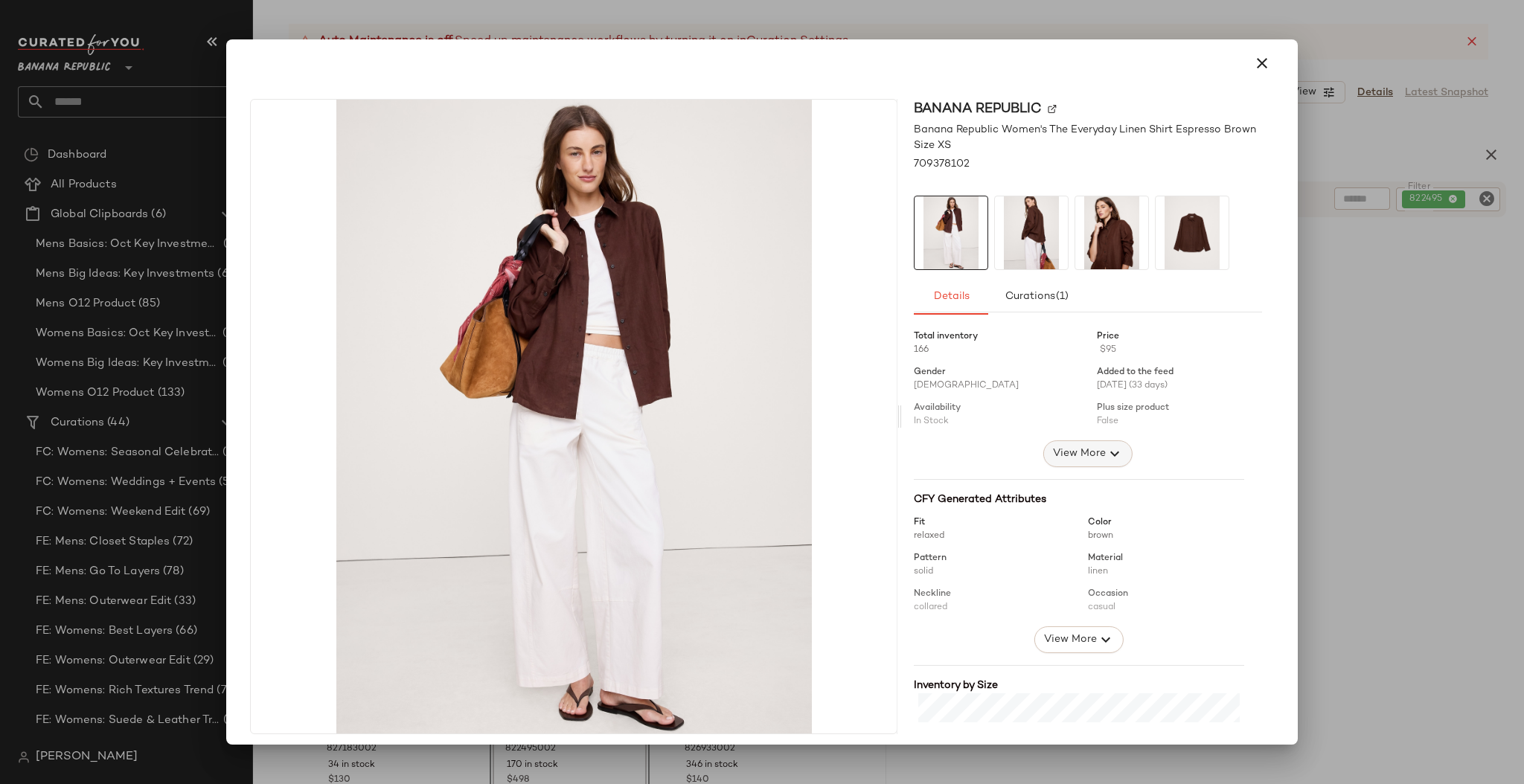
click at [1085, 454] on span "View More" at bounding box center [1078, 453] width 53 height 18
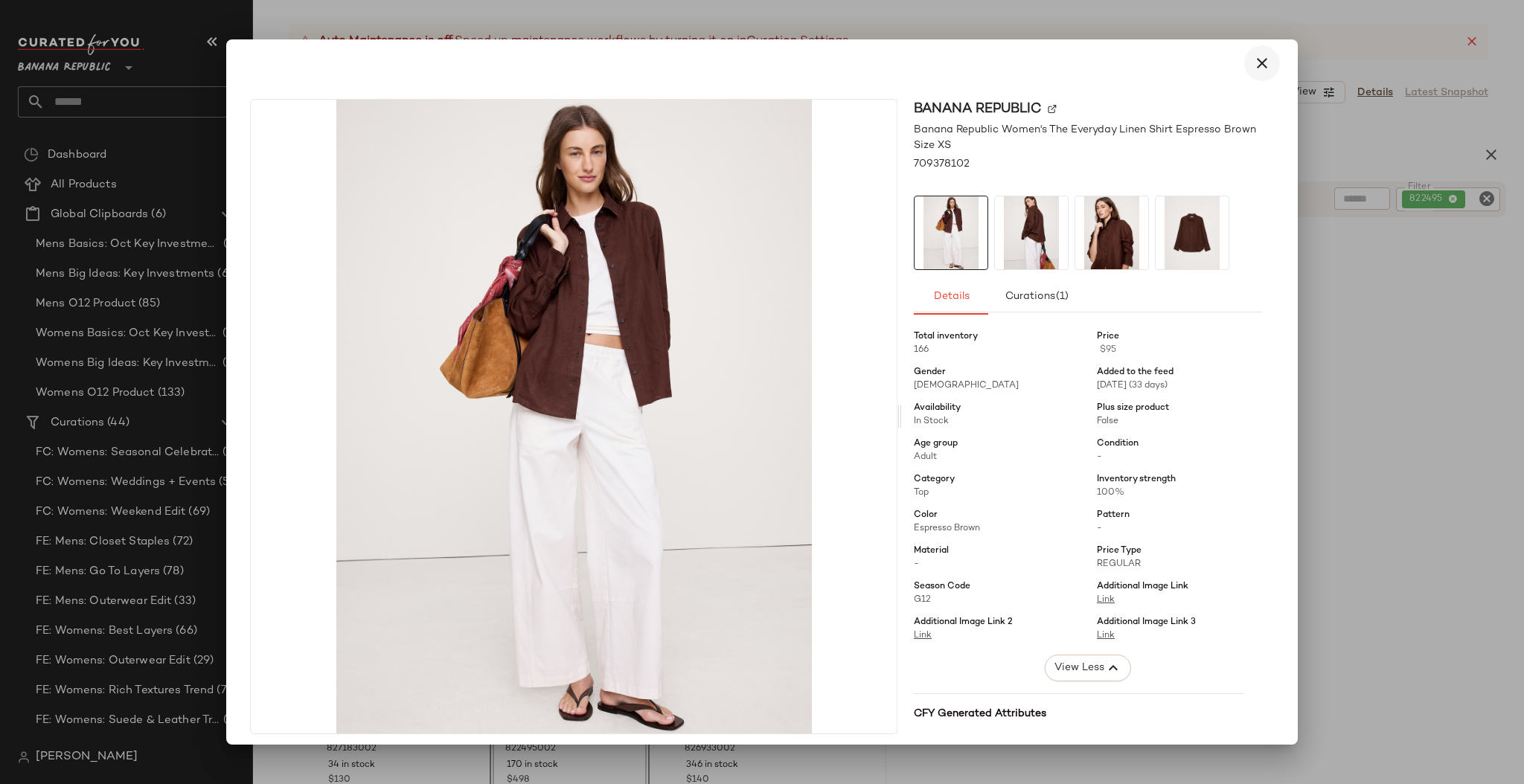
click at [1258, 60] on icon "button" at bounding box center [1261, 63] width 18 height 18
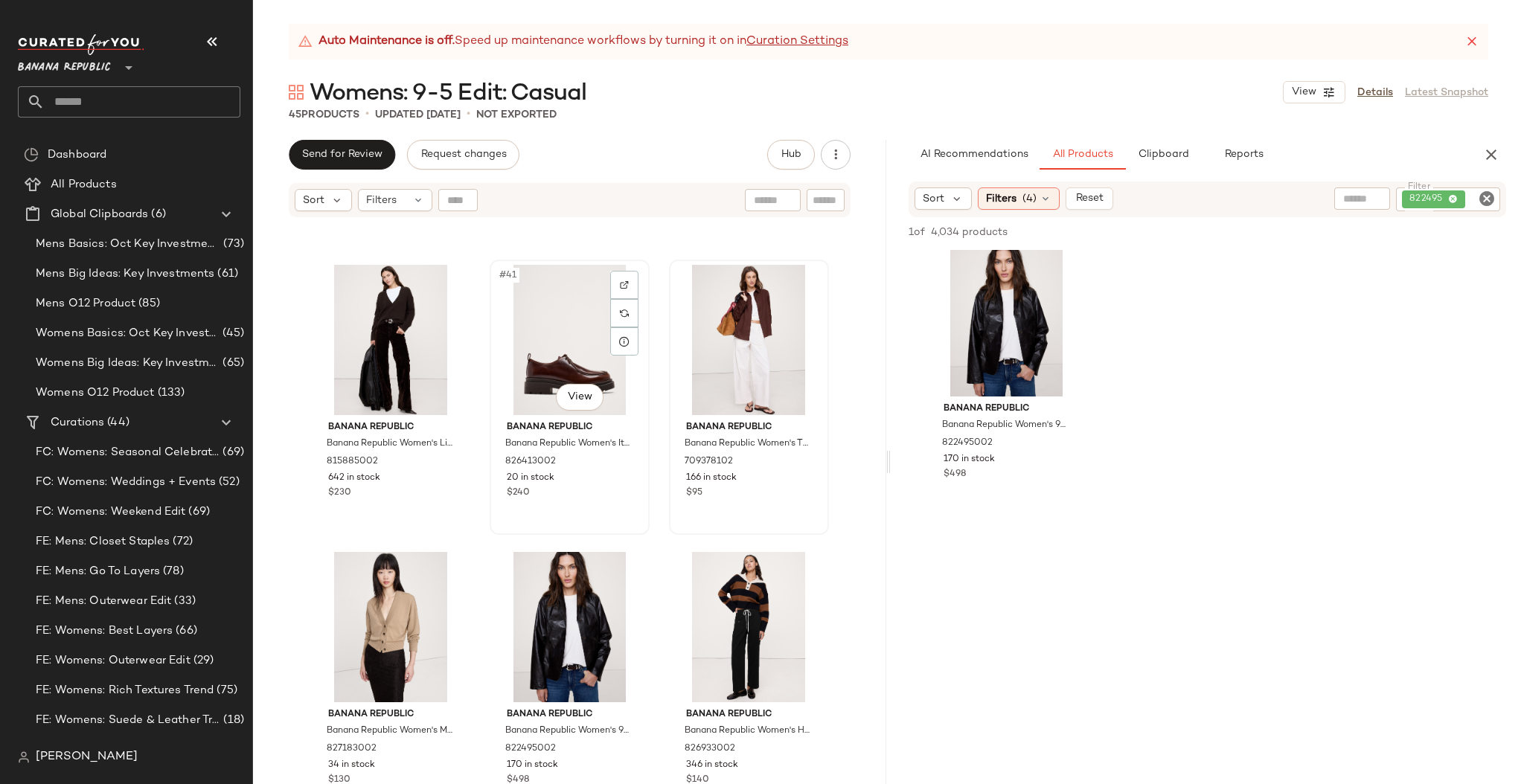
click at [501, 340] on div "#41 View" at bounding box center [569, 340] width 150 height 150
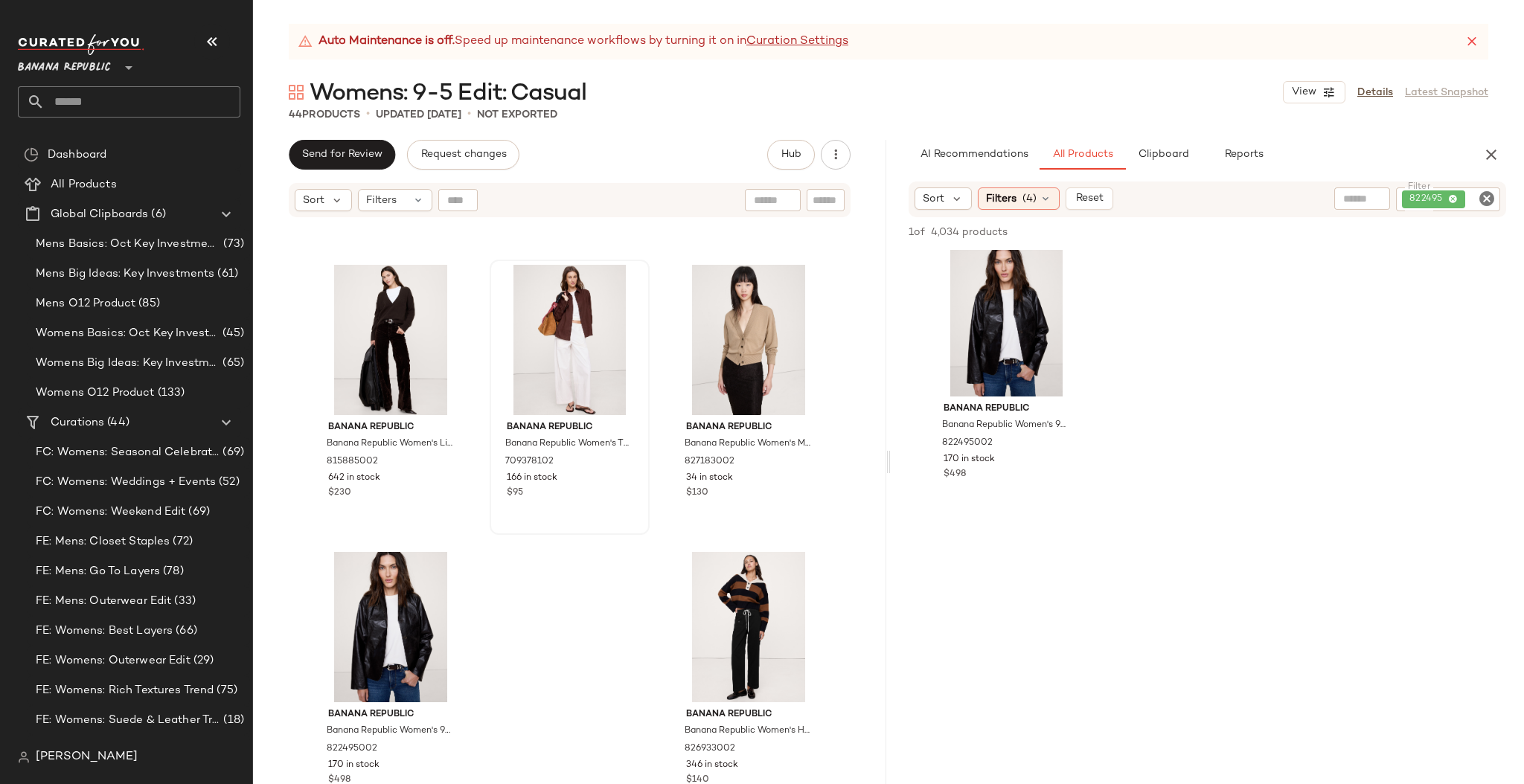
click at [1334, 196] on icon "Clear Filter" at bounding box center [1486, 198] width 18 height 18
click at [1334, 198] on input "Filter" at bounding box center [1430, 199] width 126 height 15
type input "******"
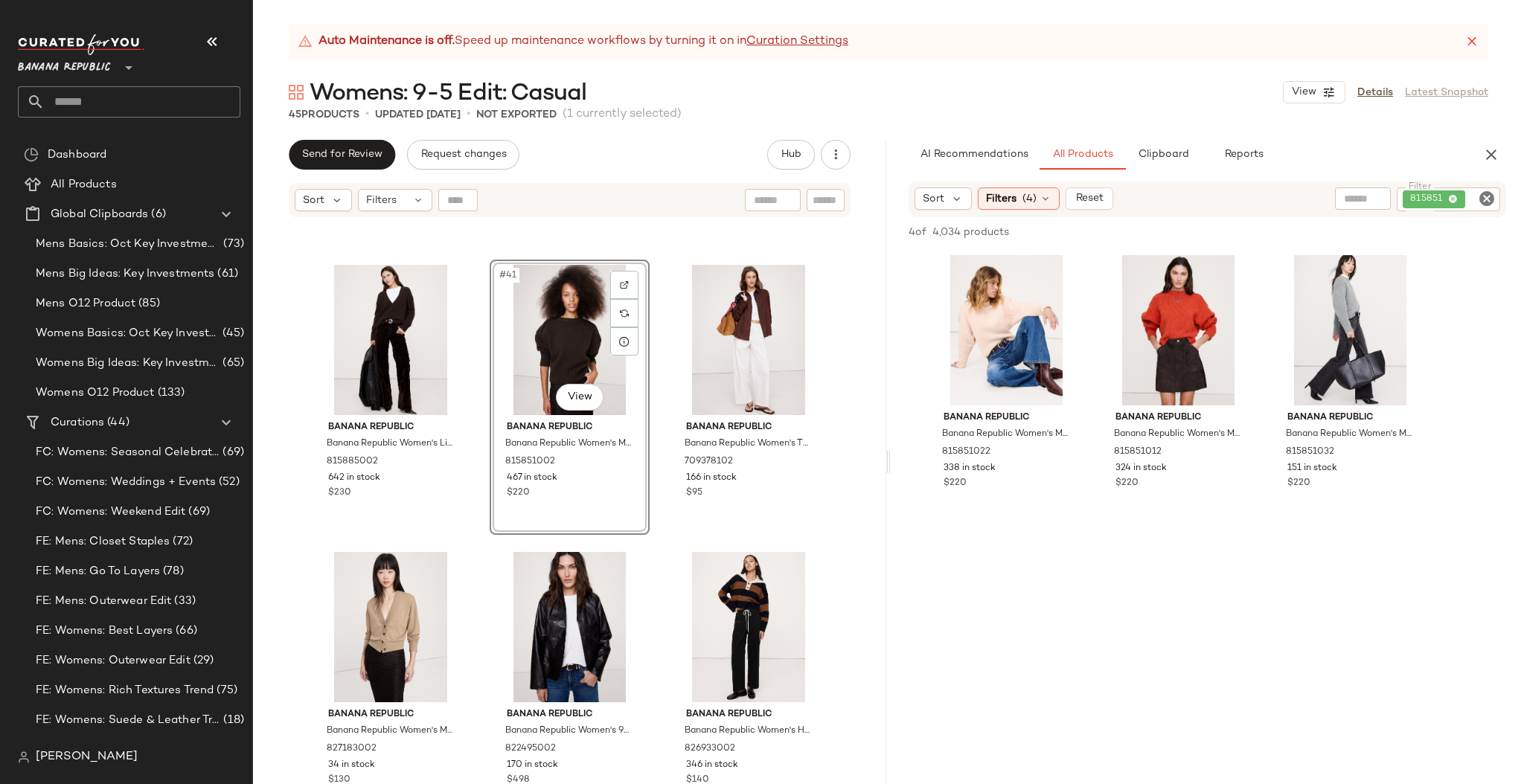
drag, startPoint x: 681, startPoint y: 365, endPoint x: 1432, endPoint y: 3, distance: 833.7
click at [1334, 197] on icon "Clear Filter" at bounding box center [1486, 198] width 18 height 18
paste input "******"
type input "******"
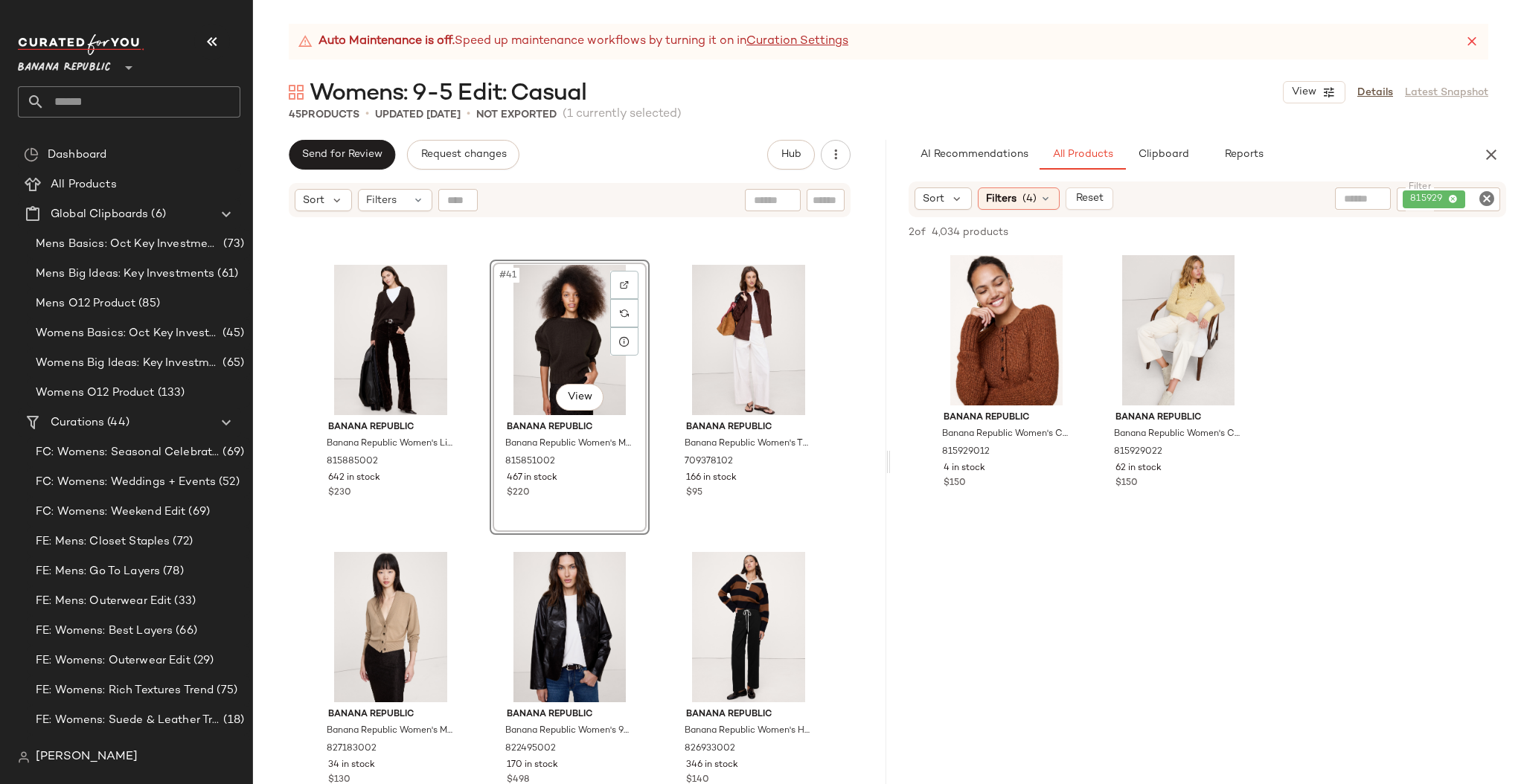
click at [610, 480] on div "#41 View Banana Republic Banana Republic Women's Merino-Cashmere Ribbed-Panel S…" at bounding box center [569, 397] width 160 height 275
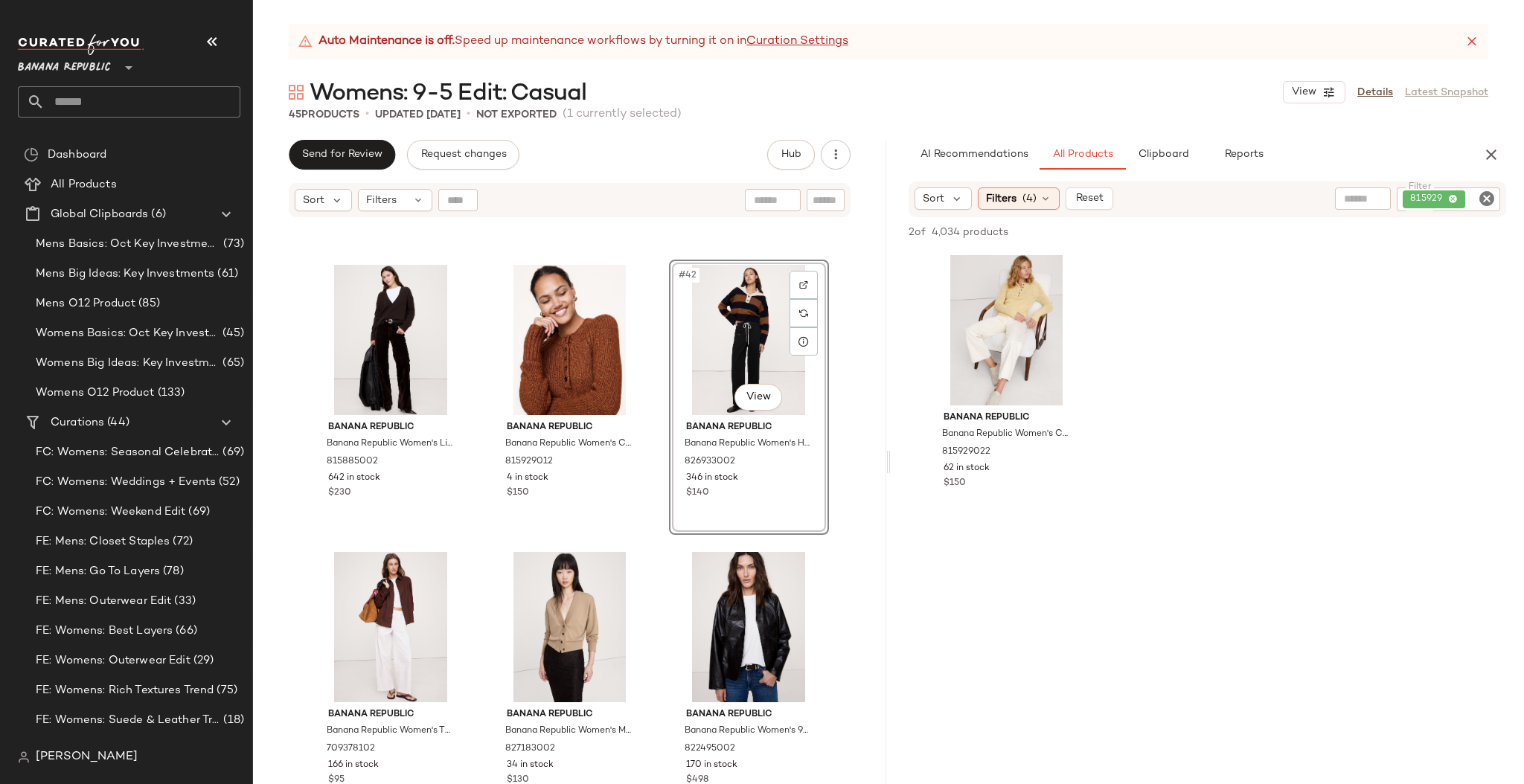
drag, startPoint x: 684, startPoint y: 614, endPoint x: 1523, endPoint y: 6, distance: 1036.1
click at [1334, 196] on icon "Clear Filter" at bounding box center [1486, 198] width 18 height 18
click at [1334, 196] on input "Filter" at bounding box center [1430, 199] width 126 height 15
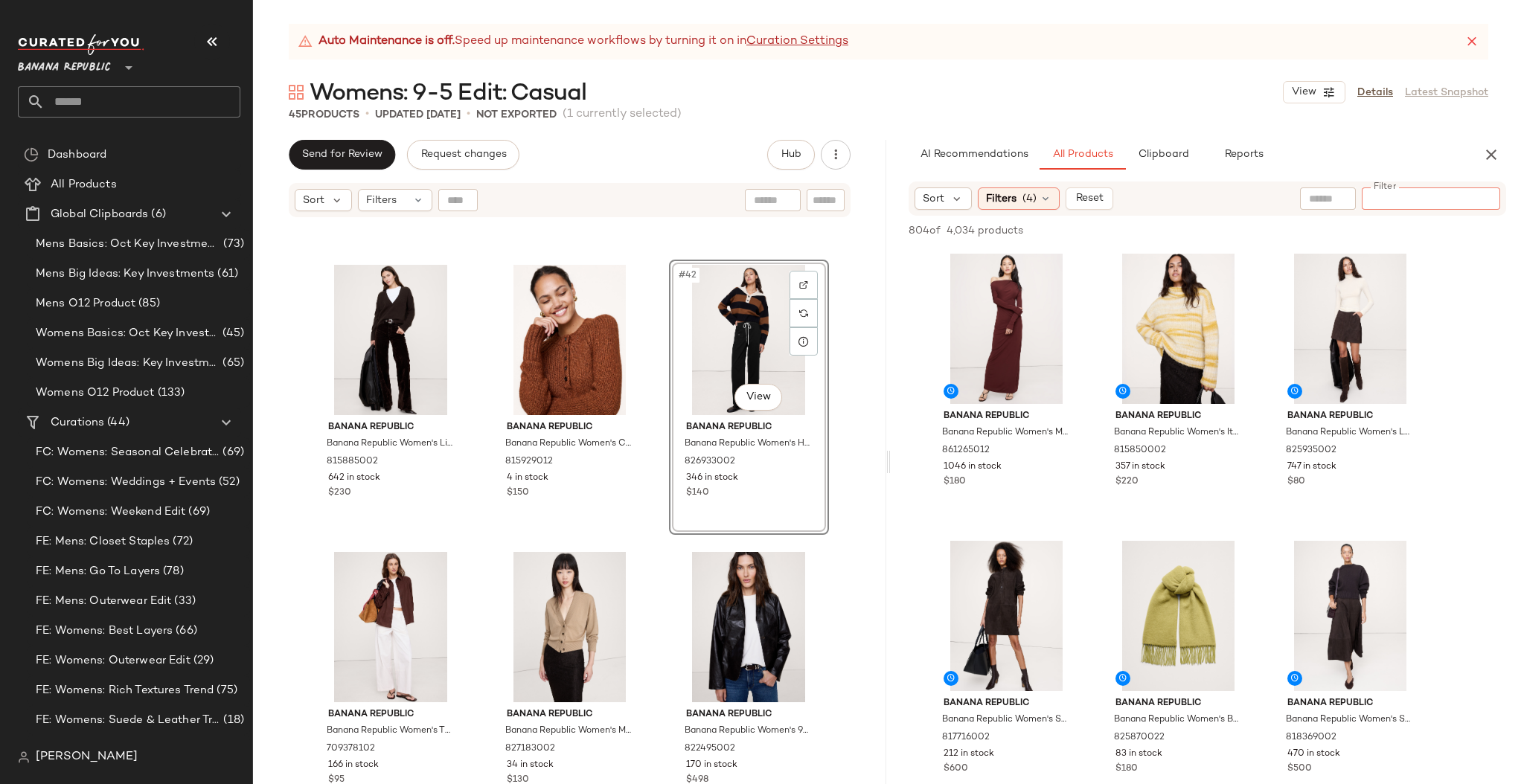
paste input "******"
type input "******"
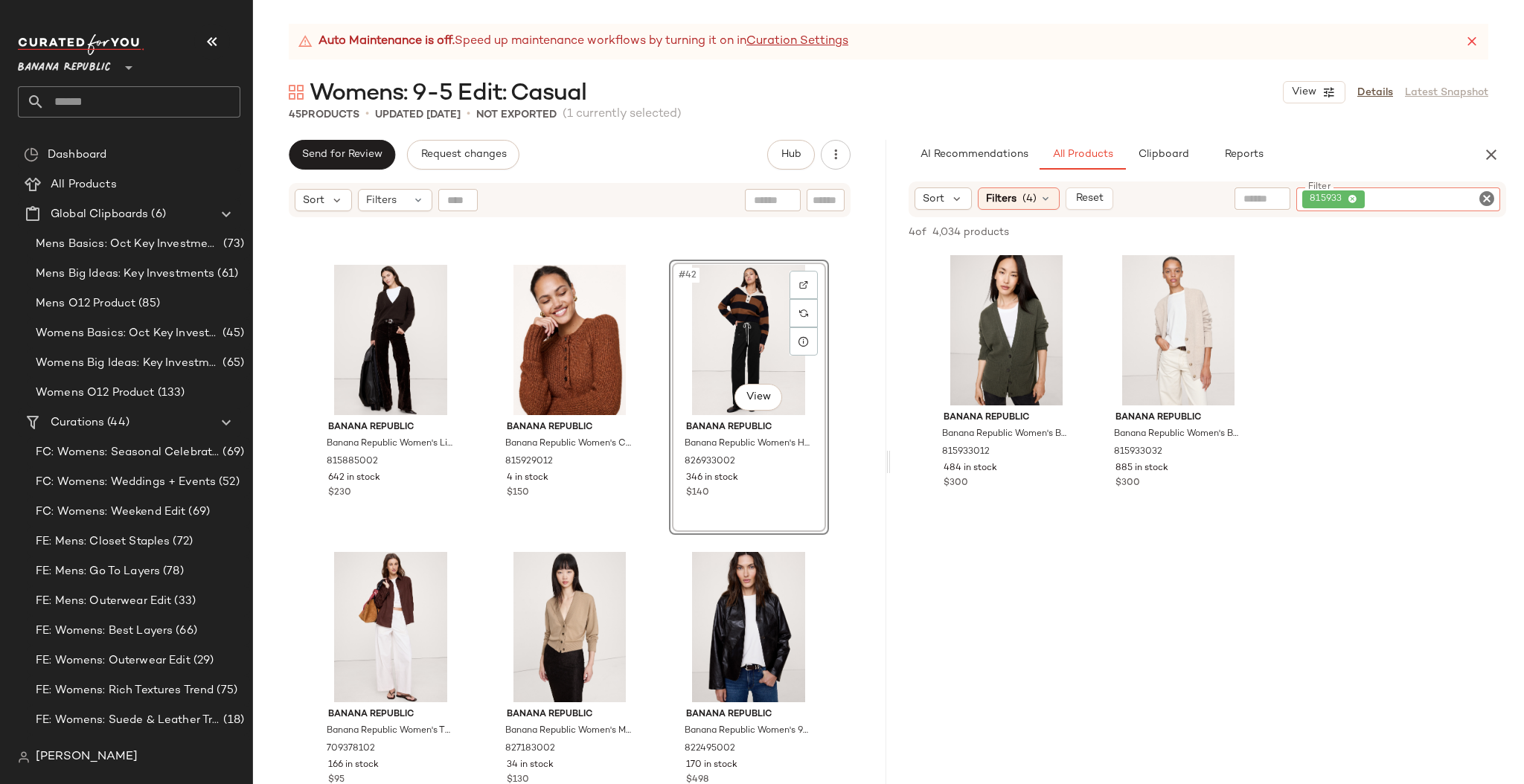
click at [1334, 198] on icon "Clear Filter" at bounding box center [1486, 198] width 18 height 18
paste input "******"
type input "******"
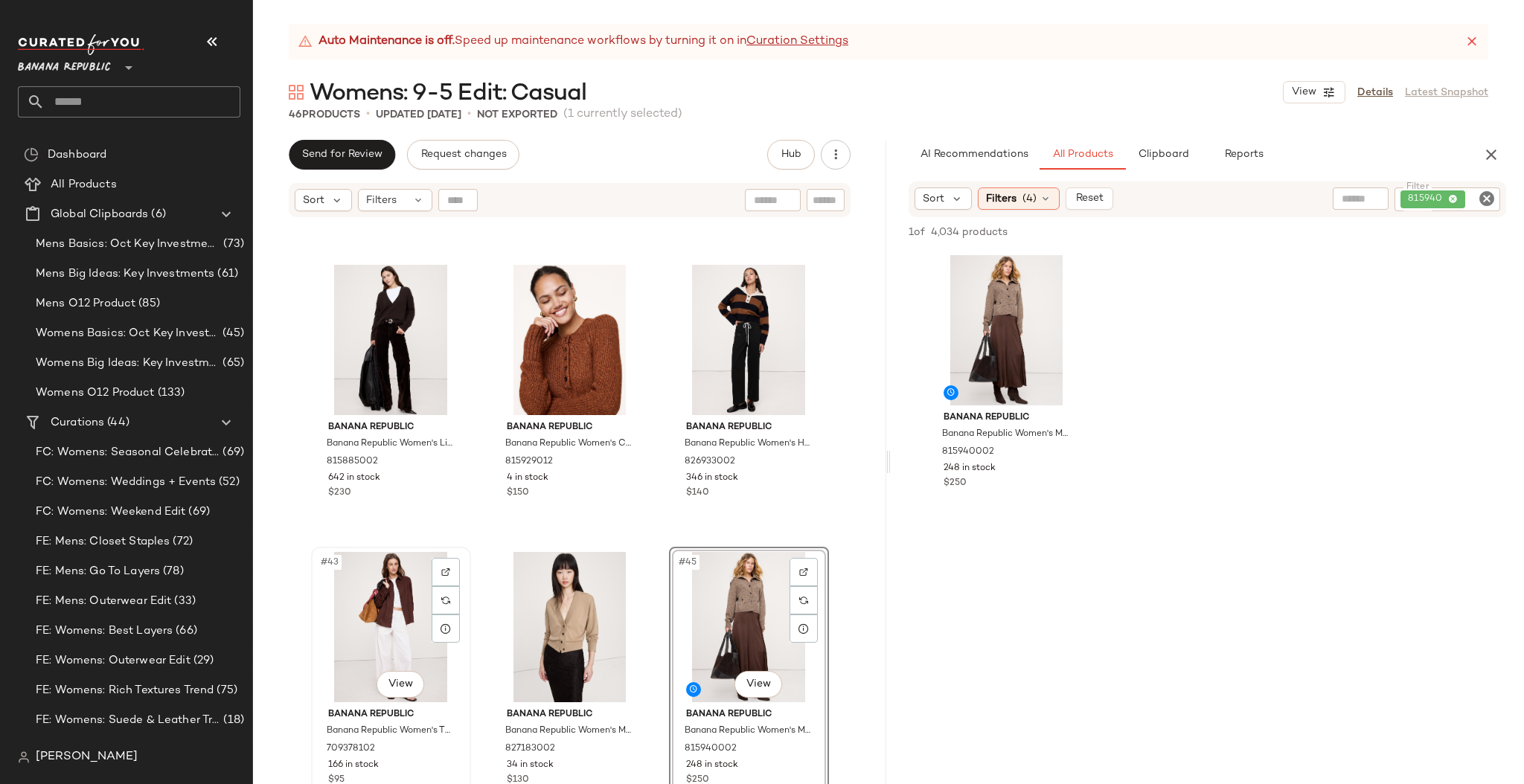
click at [457, 613] on div "#43 View" at bounding box center [390, 627] width 150 height 150
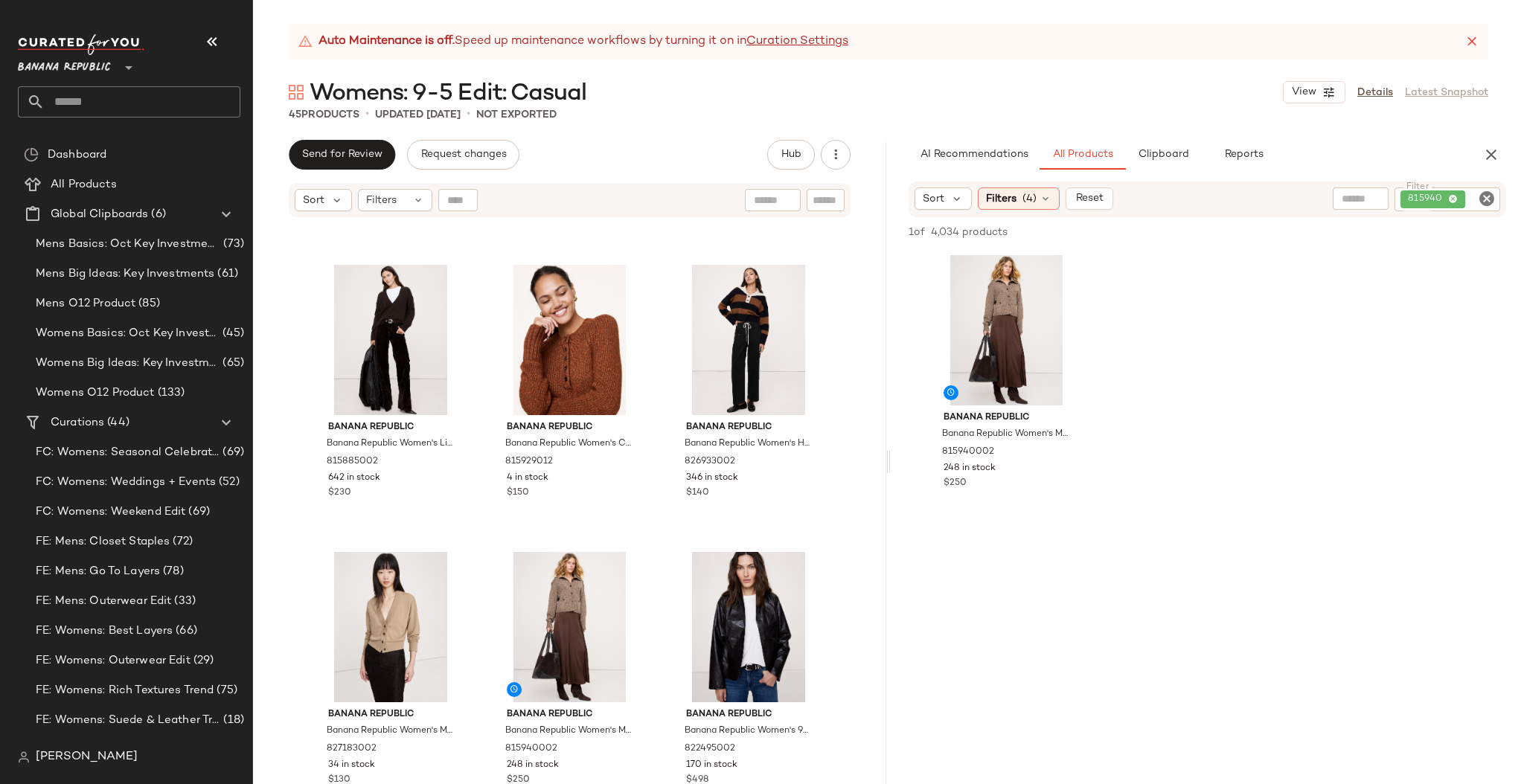
click at [1334, 196] on icon "Clear Filter" at bounding box center [1486, 198] width 18 height 18
paste input "******"
type input "******"
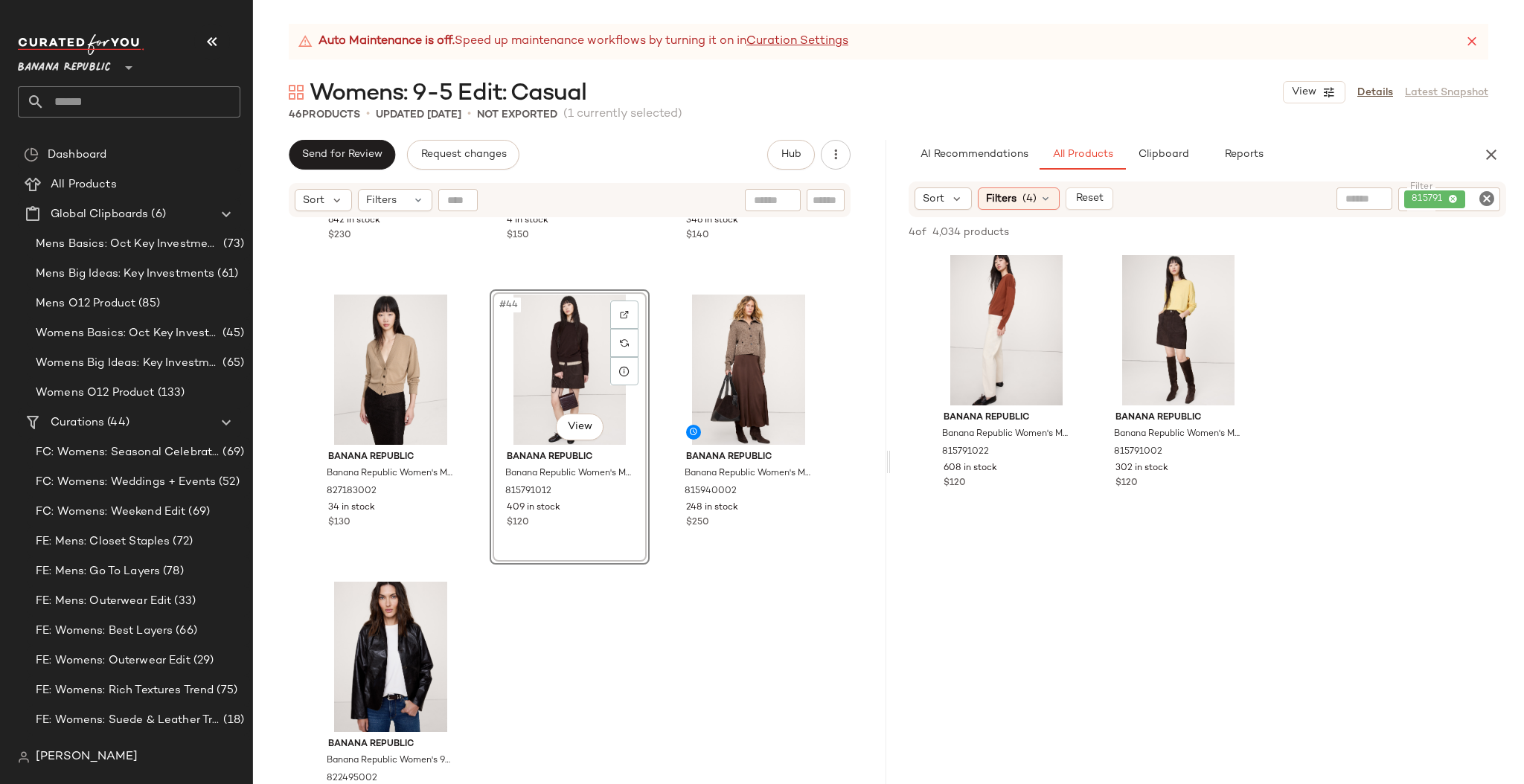
scroll to position [3994, 0]
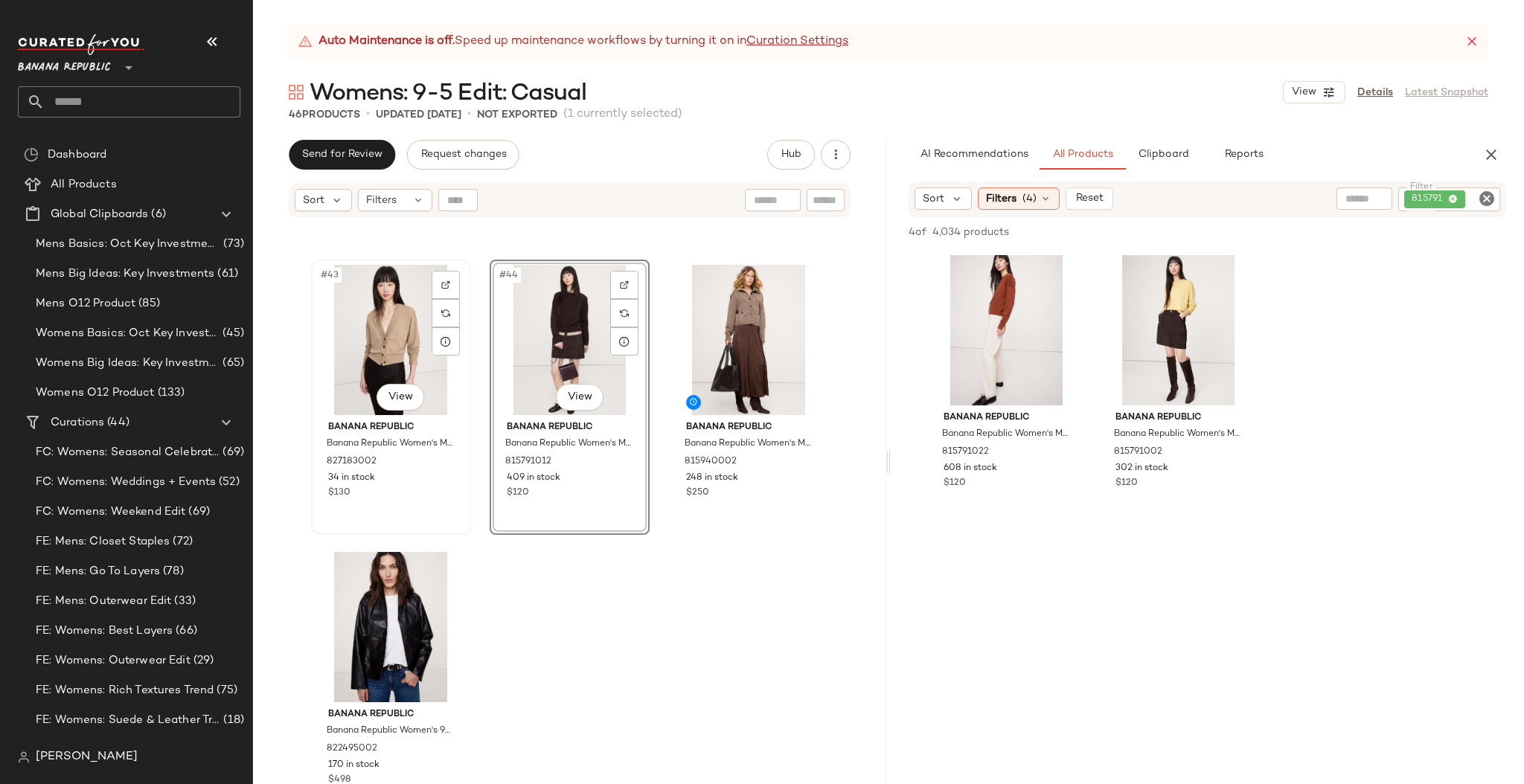
click at [432, 493] on div "$130" at bounding box center [390, 493] width 126 height 13
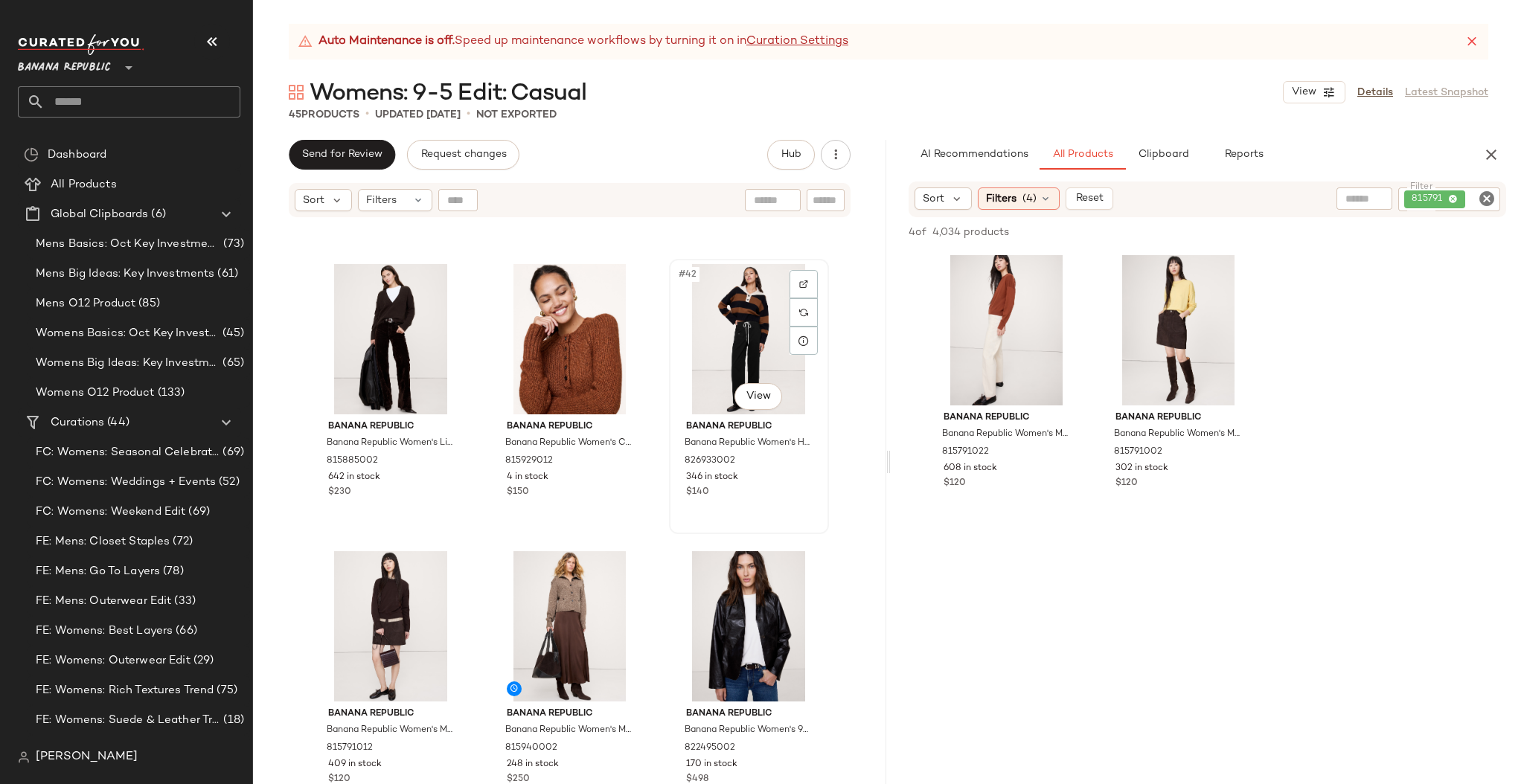
scroll to position [3707, 0]
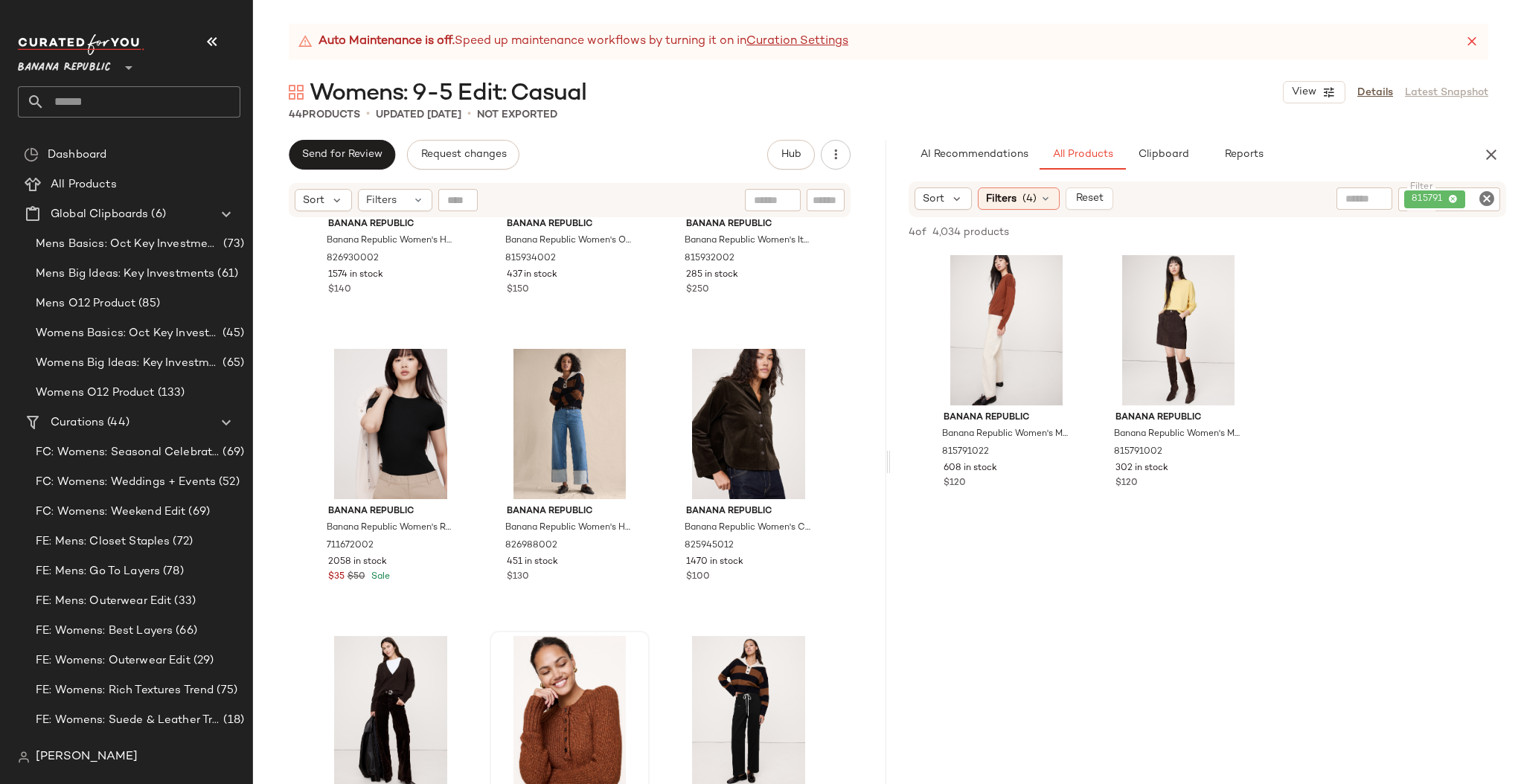
scroll to position [3131, 0]
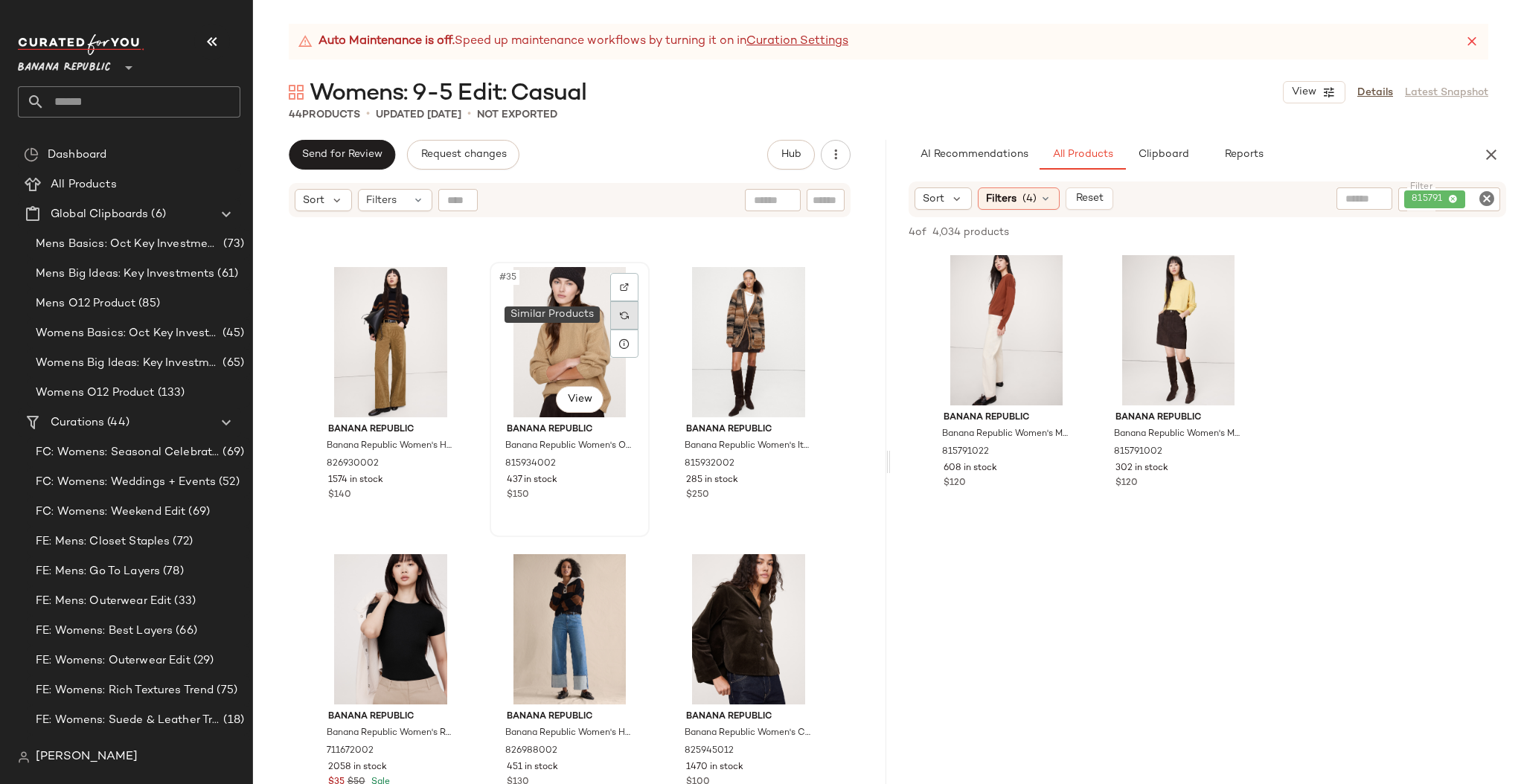
click at [624, 315] on img at bounding box center [624, 315] width 9 height 9
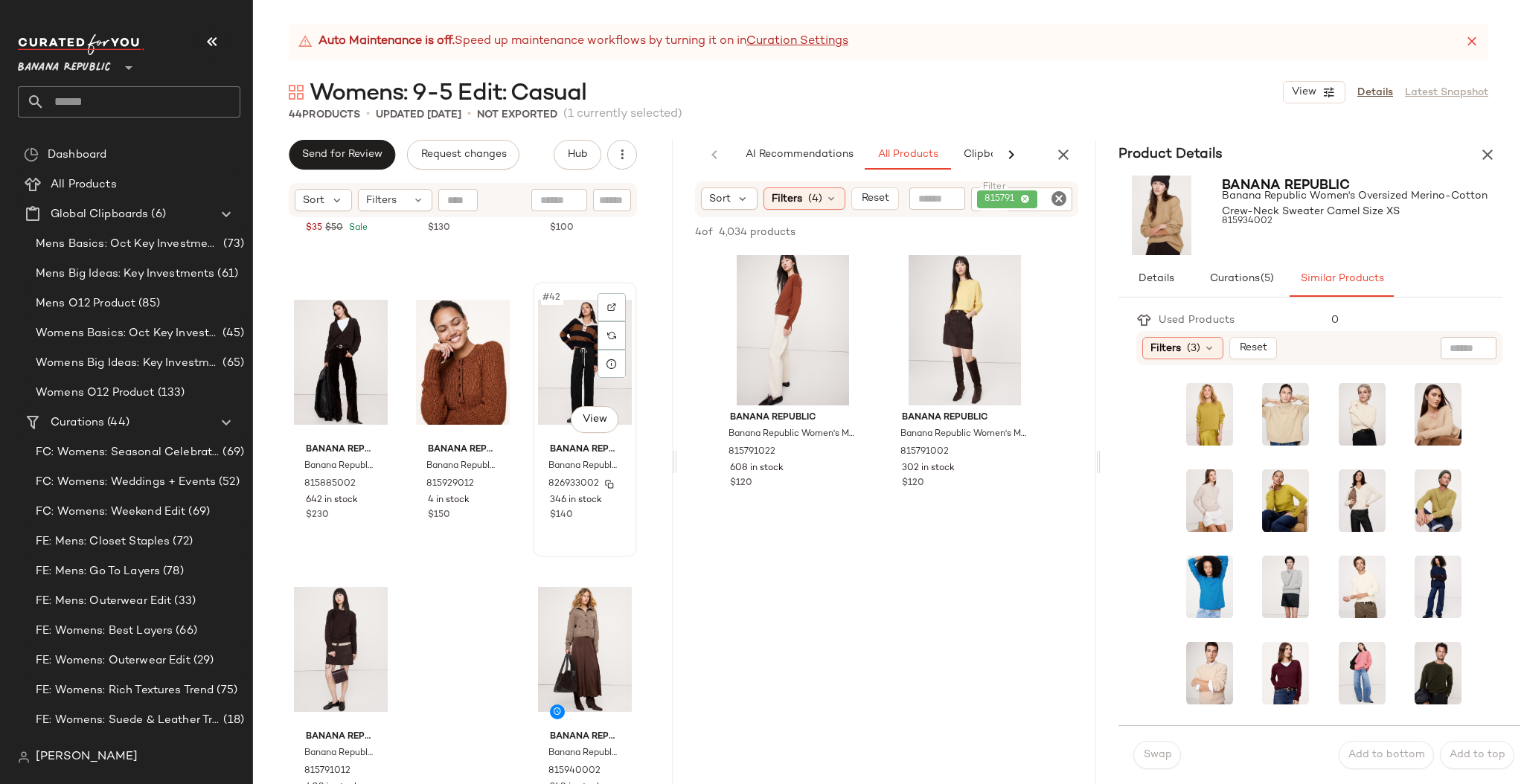
scroll to position [3707, 0]
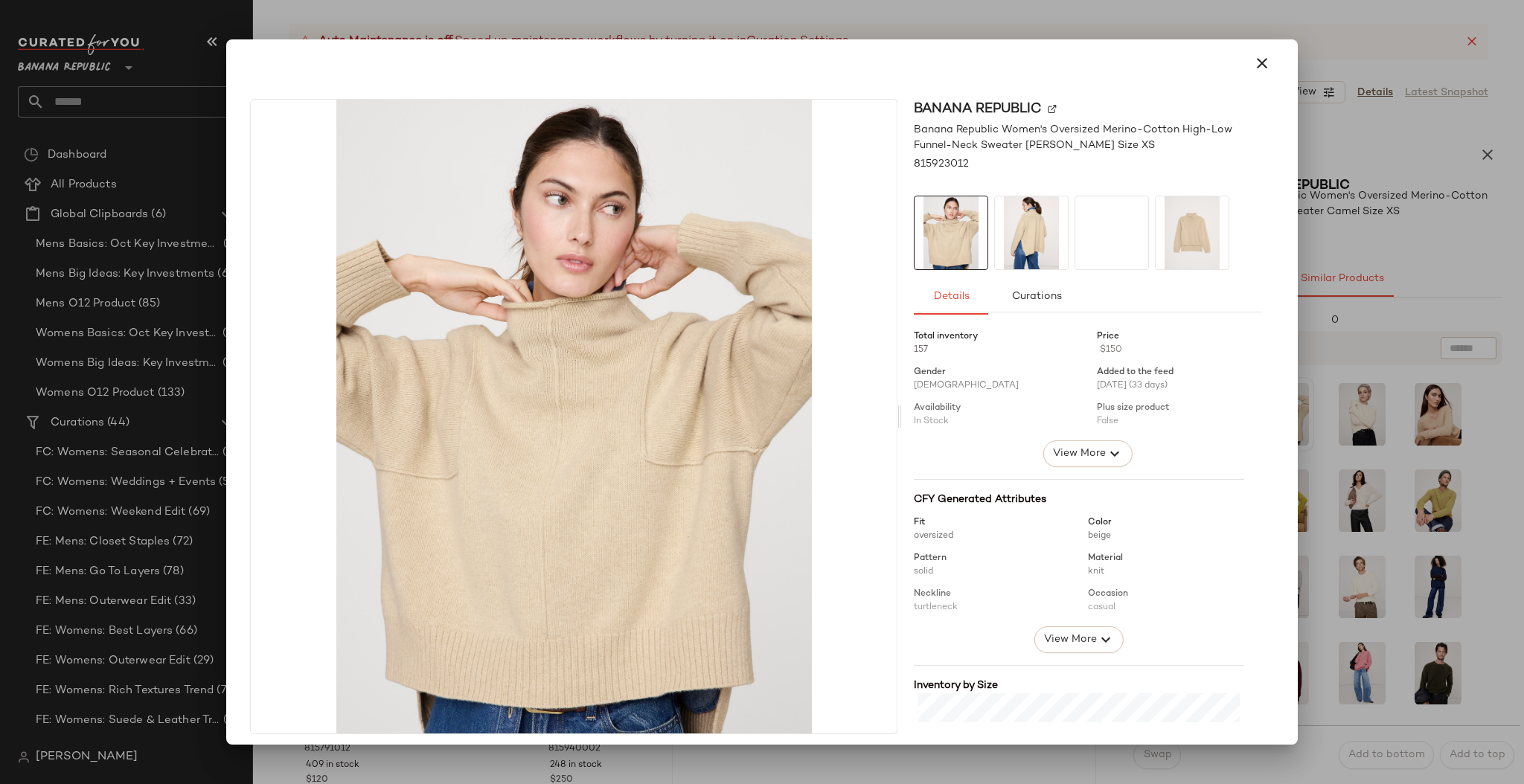
drag, startPoint x: 1268, startPoint y: 416, endPoint x: 610, endPoint y: 589, distance: 680.4
click at [1257, 60] on icon "button" at bounding box center [1261, 63] width 18 height 18
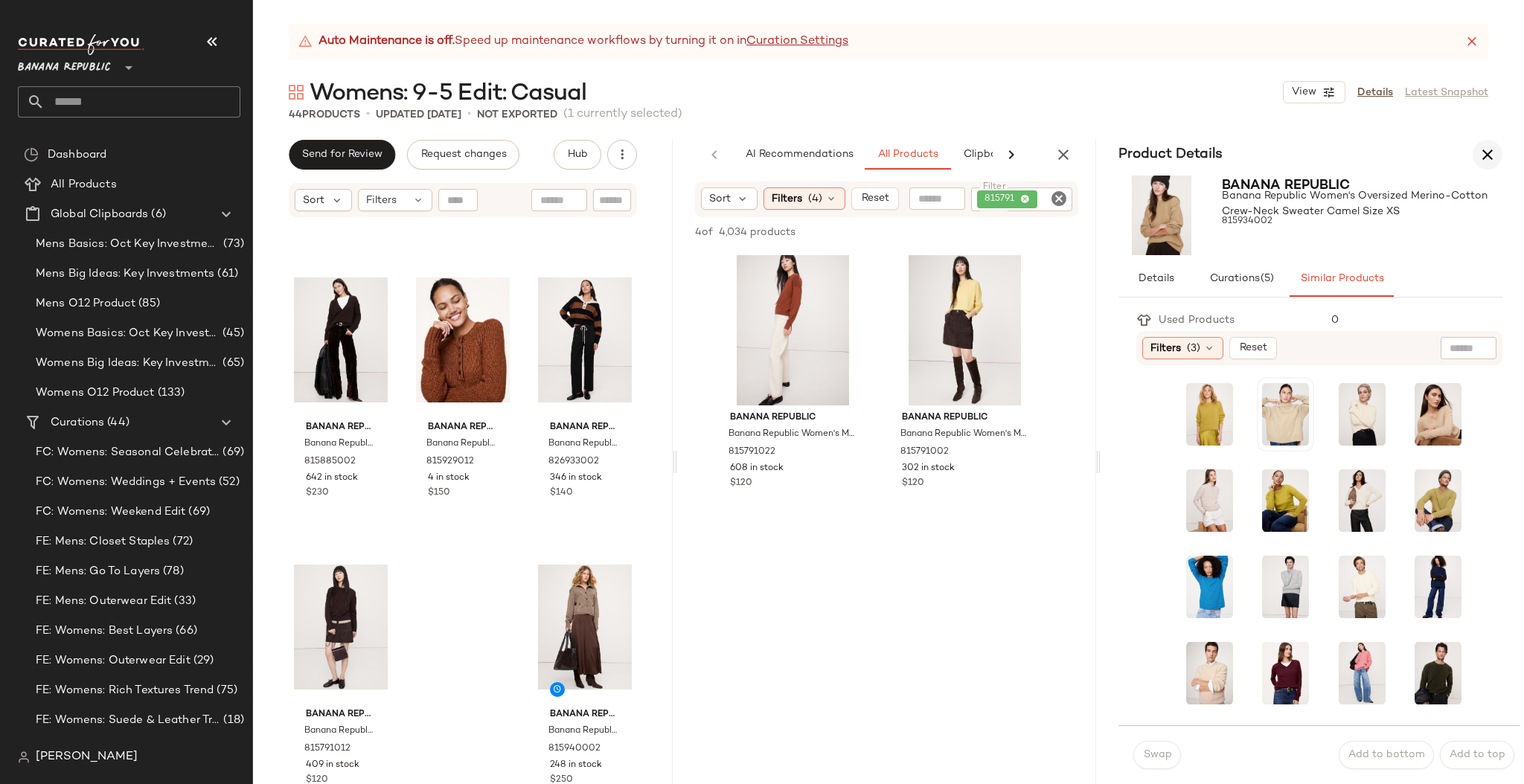
click at [1334, 153] on icon "button" at bounding box center [1487, 154] width 18 height 18
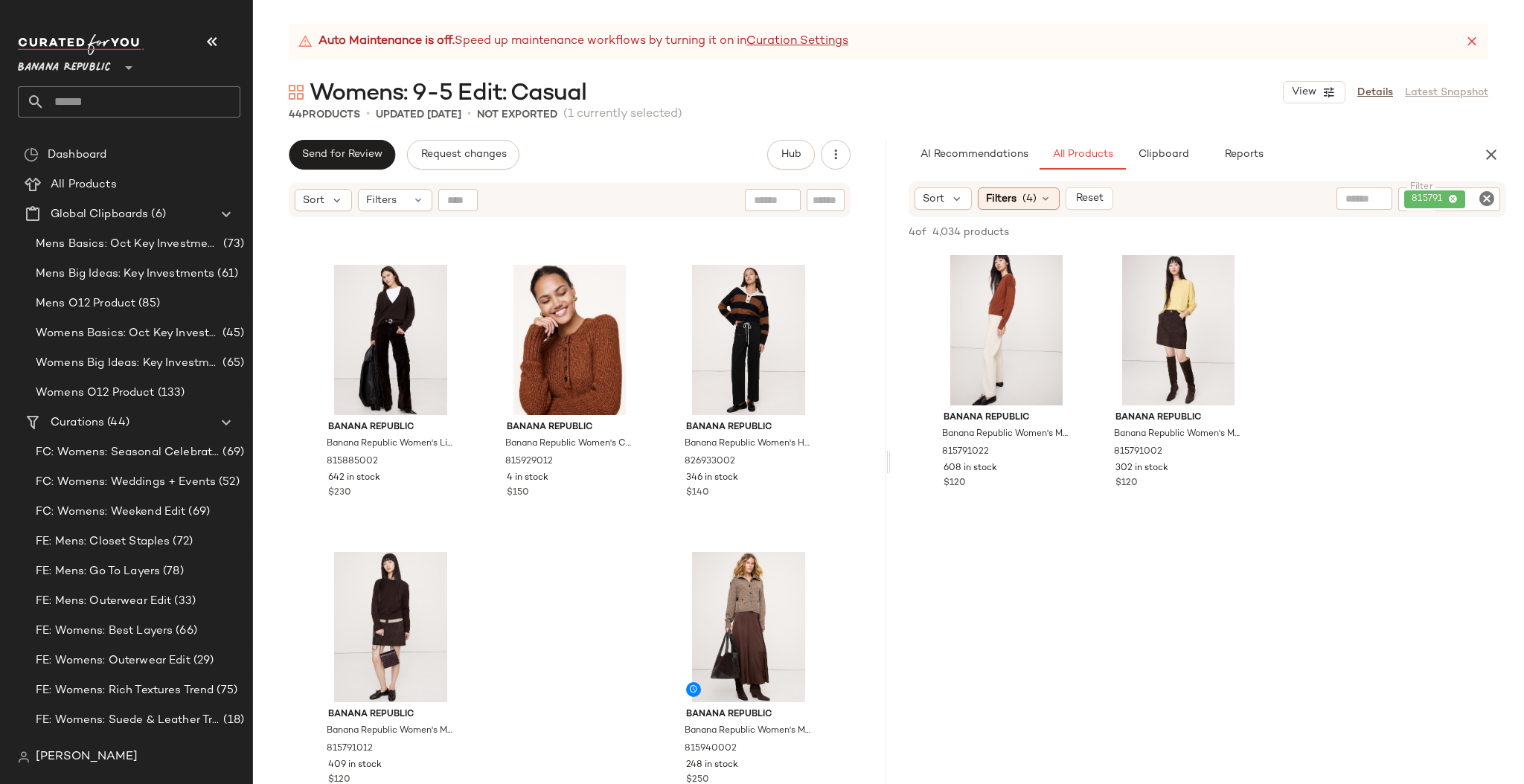
click at [1334, 196] on icon "Clear Filter" at bounding box center [1486, 198] width 18 height 18
paste input "******"
type input "******"
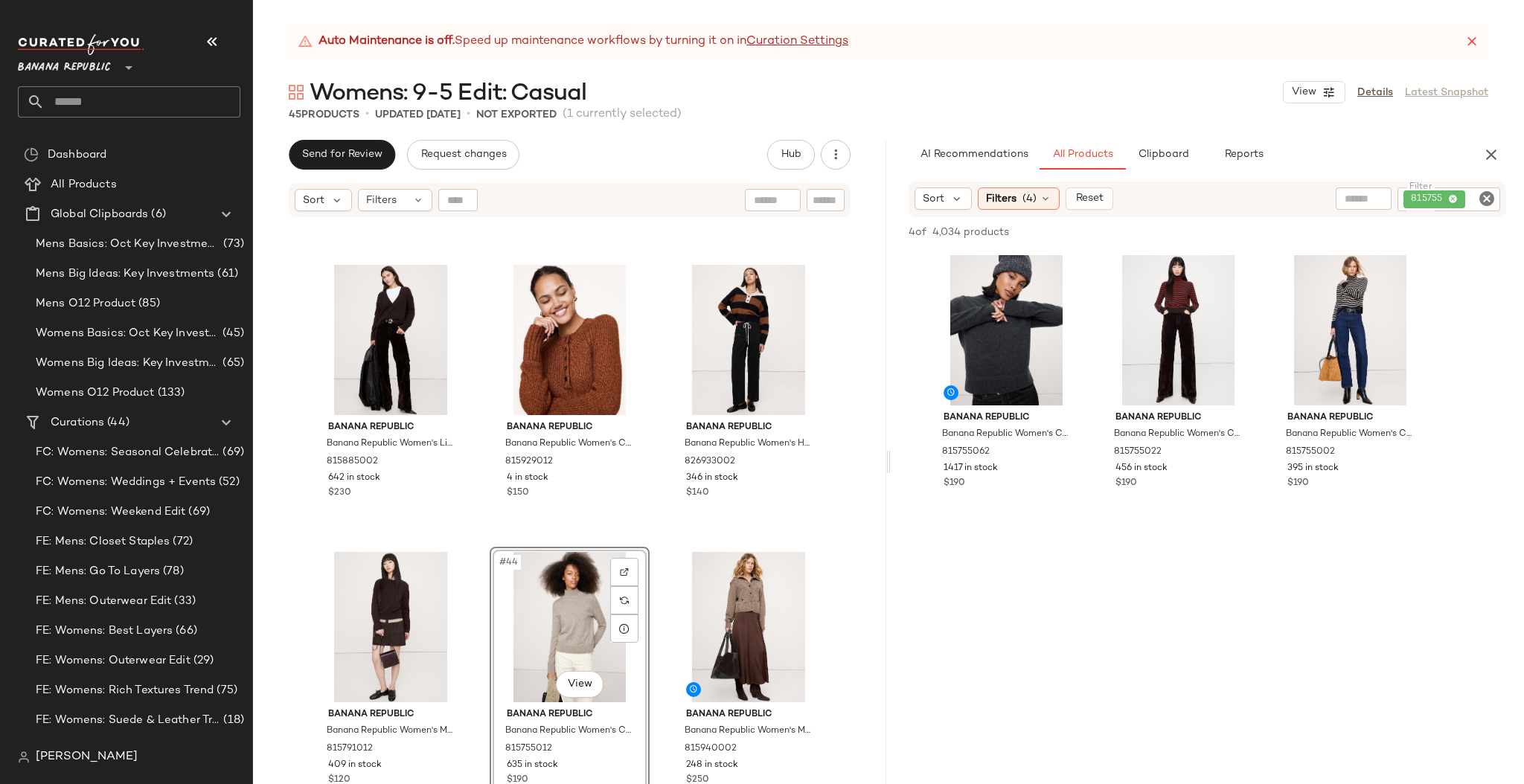
click at [1127, 613] on div at bounding box center [1206, 669] width 633 height 287
click at [926, 612] on div at bounding box center [1206, 669] width 633 height 287
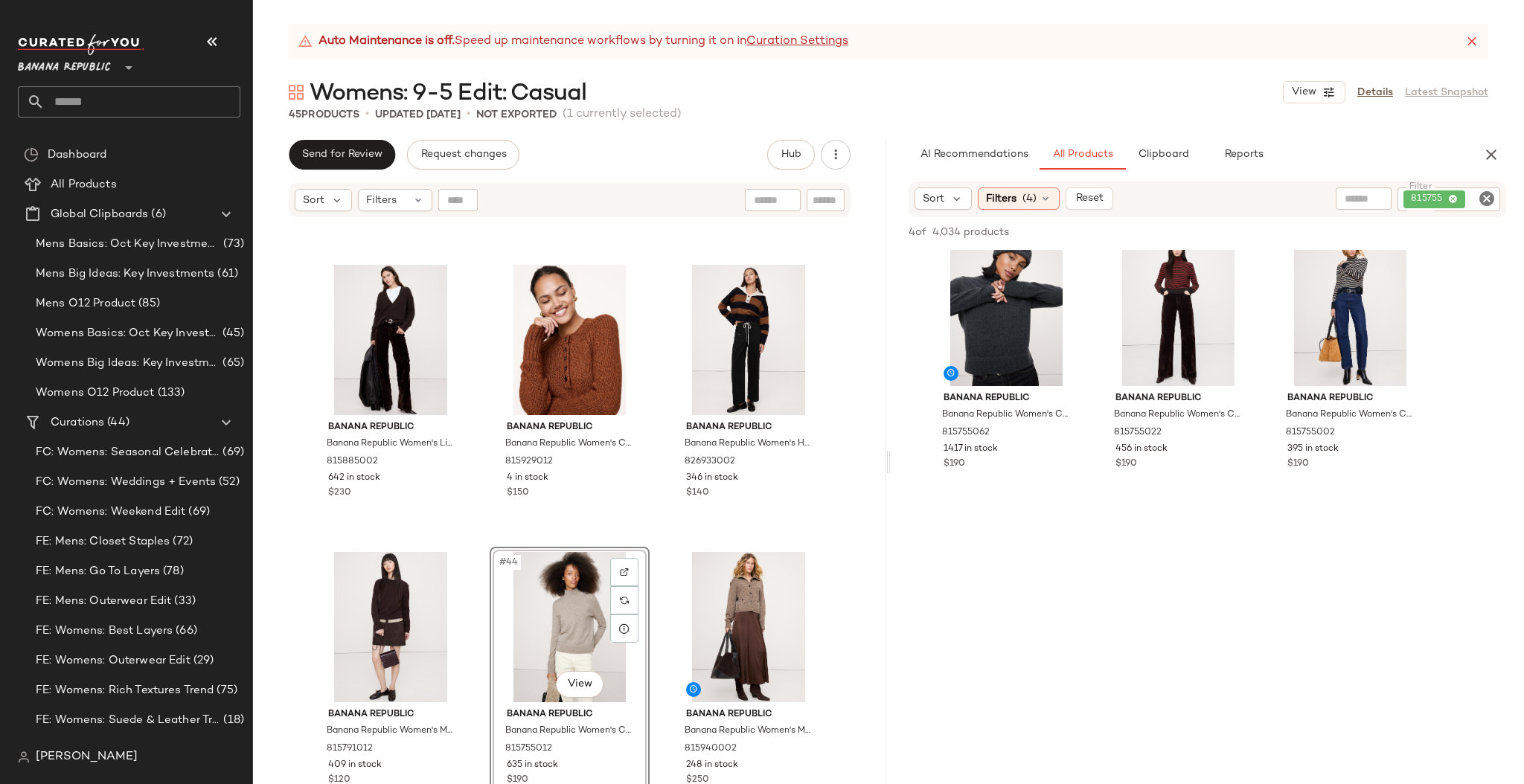
scroll to position [43, 0]
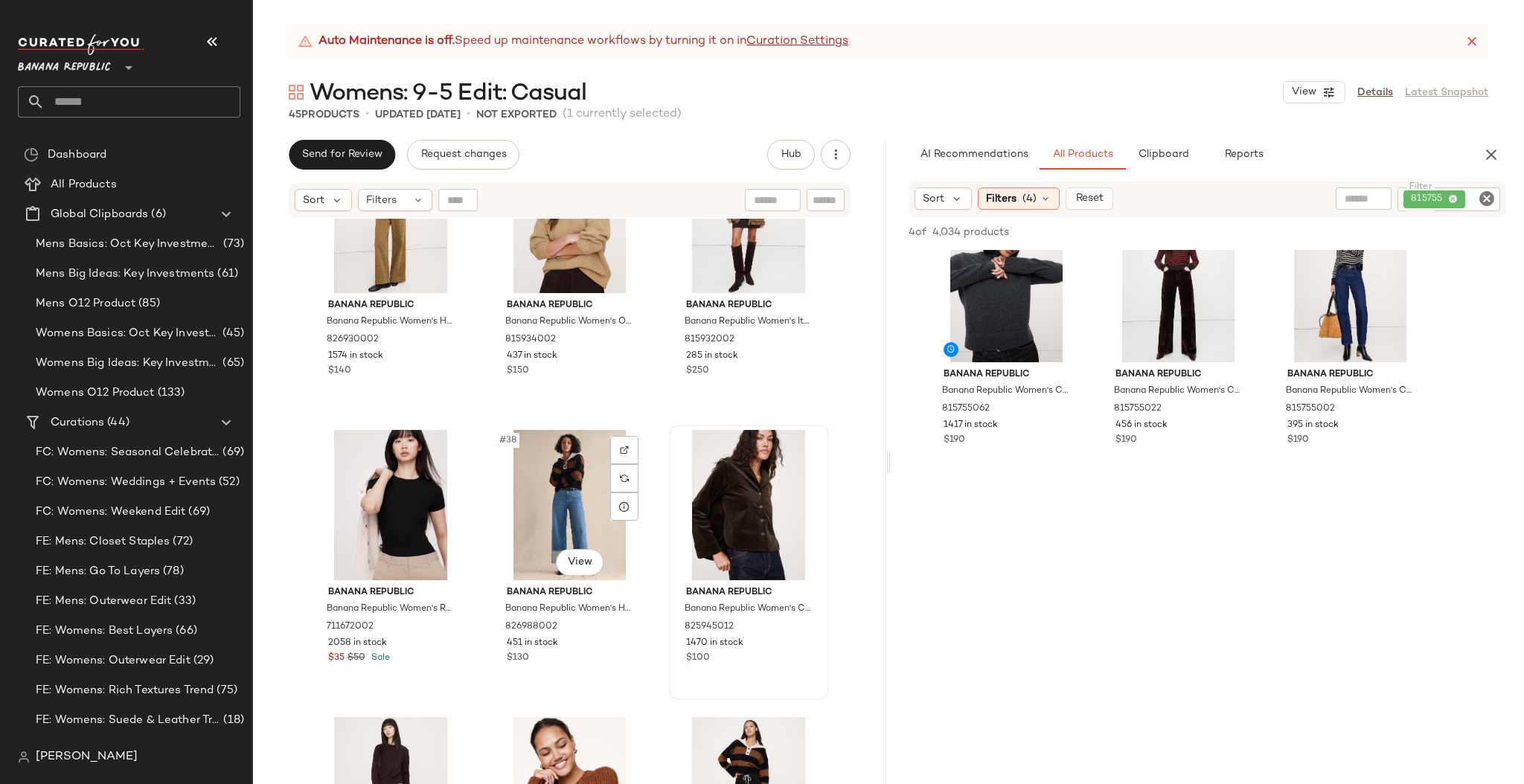
scroll to position [3246, 0]
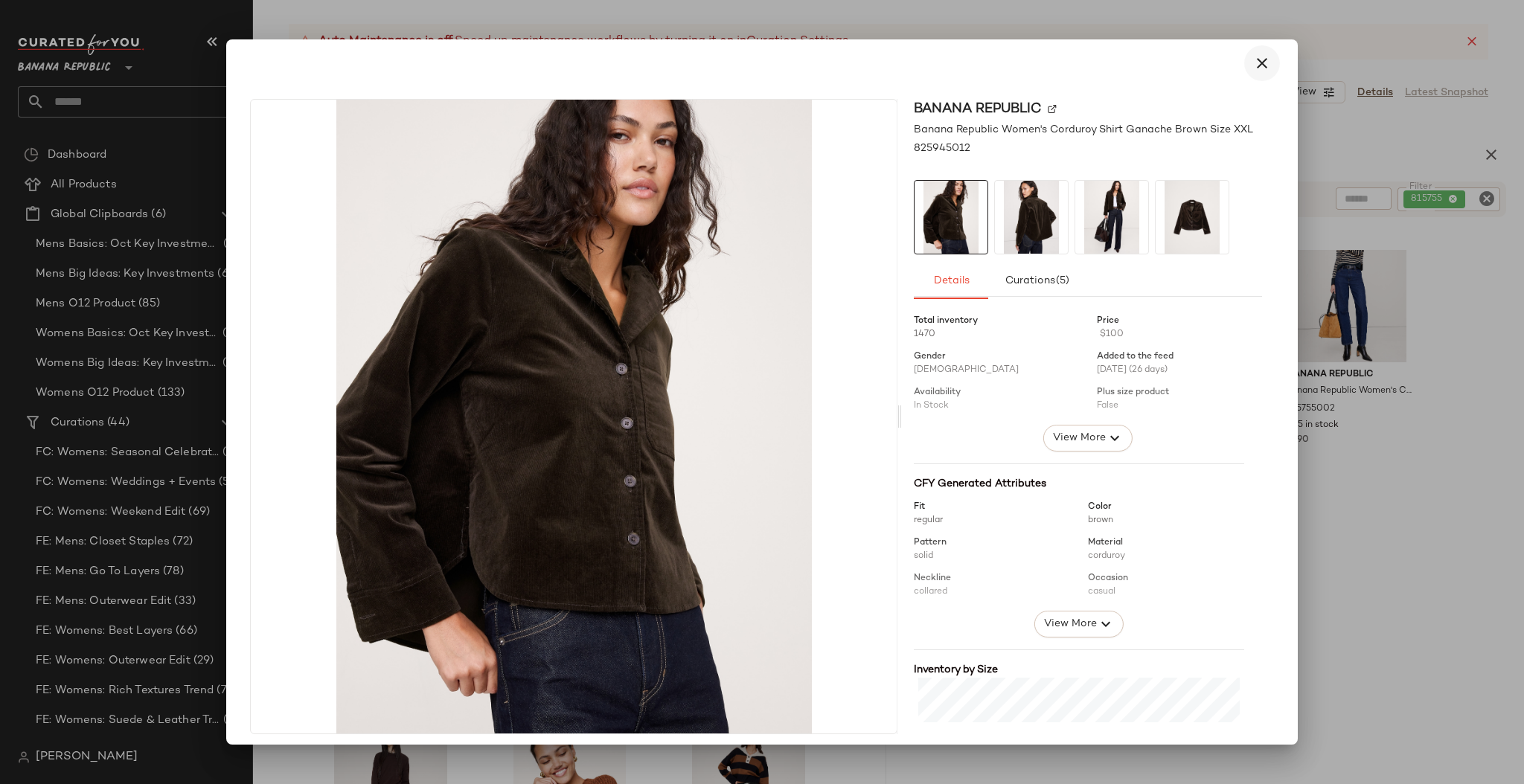
click at [1253, 61] on icon "button" at bounding box center [1261, 63] width 18 height 18
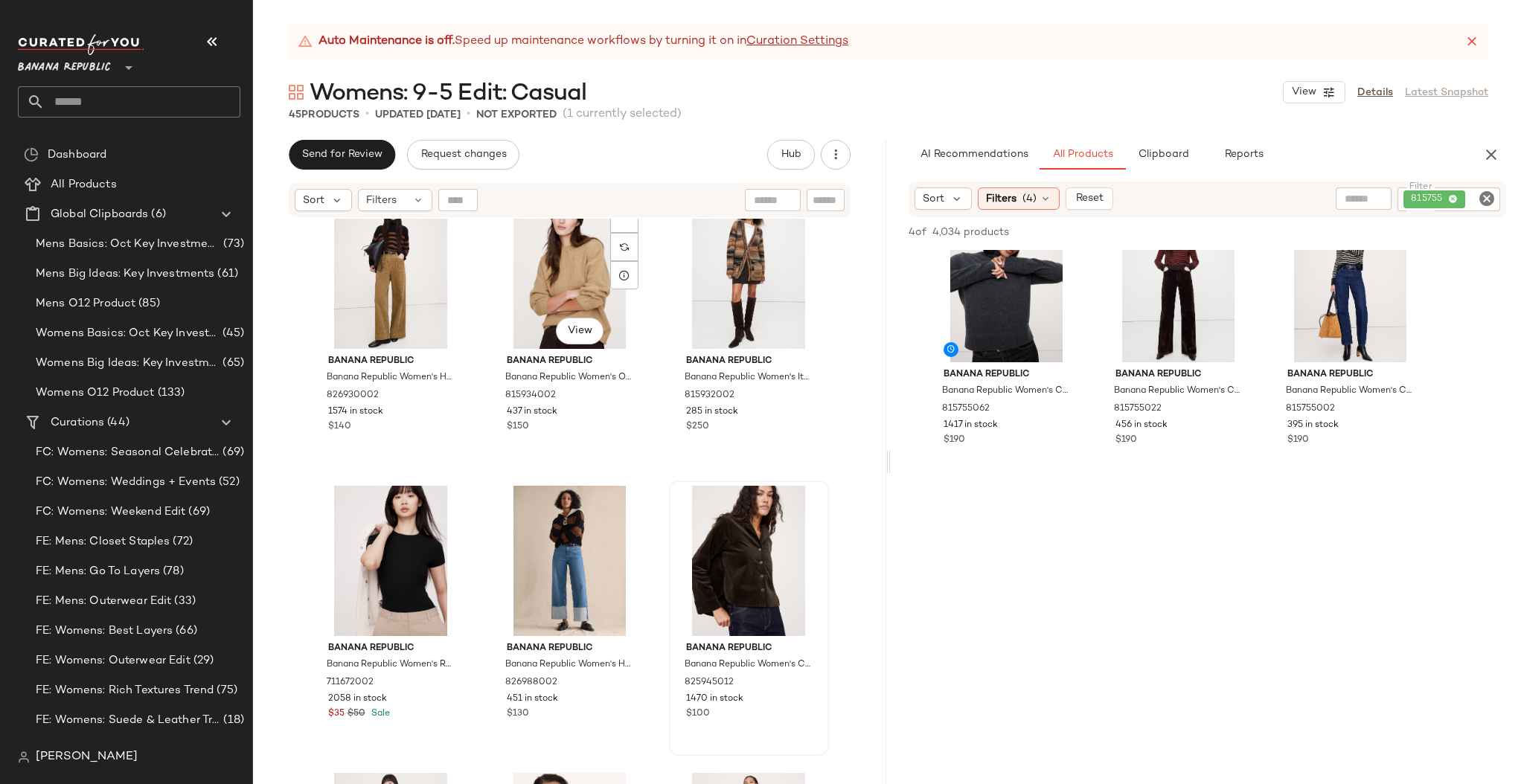
scroll to position [3188, 0]
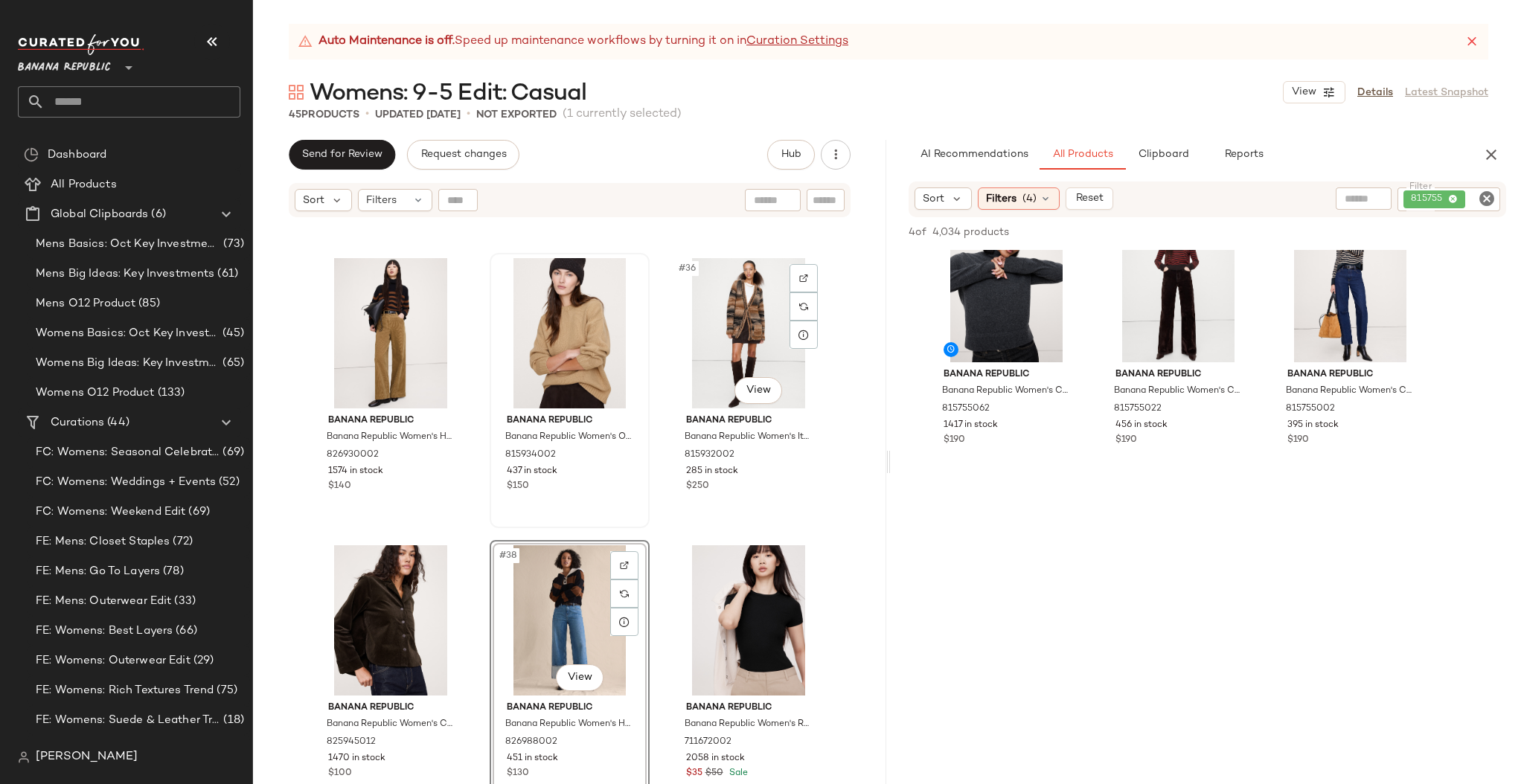
scroll to position [3088, 0]
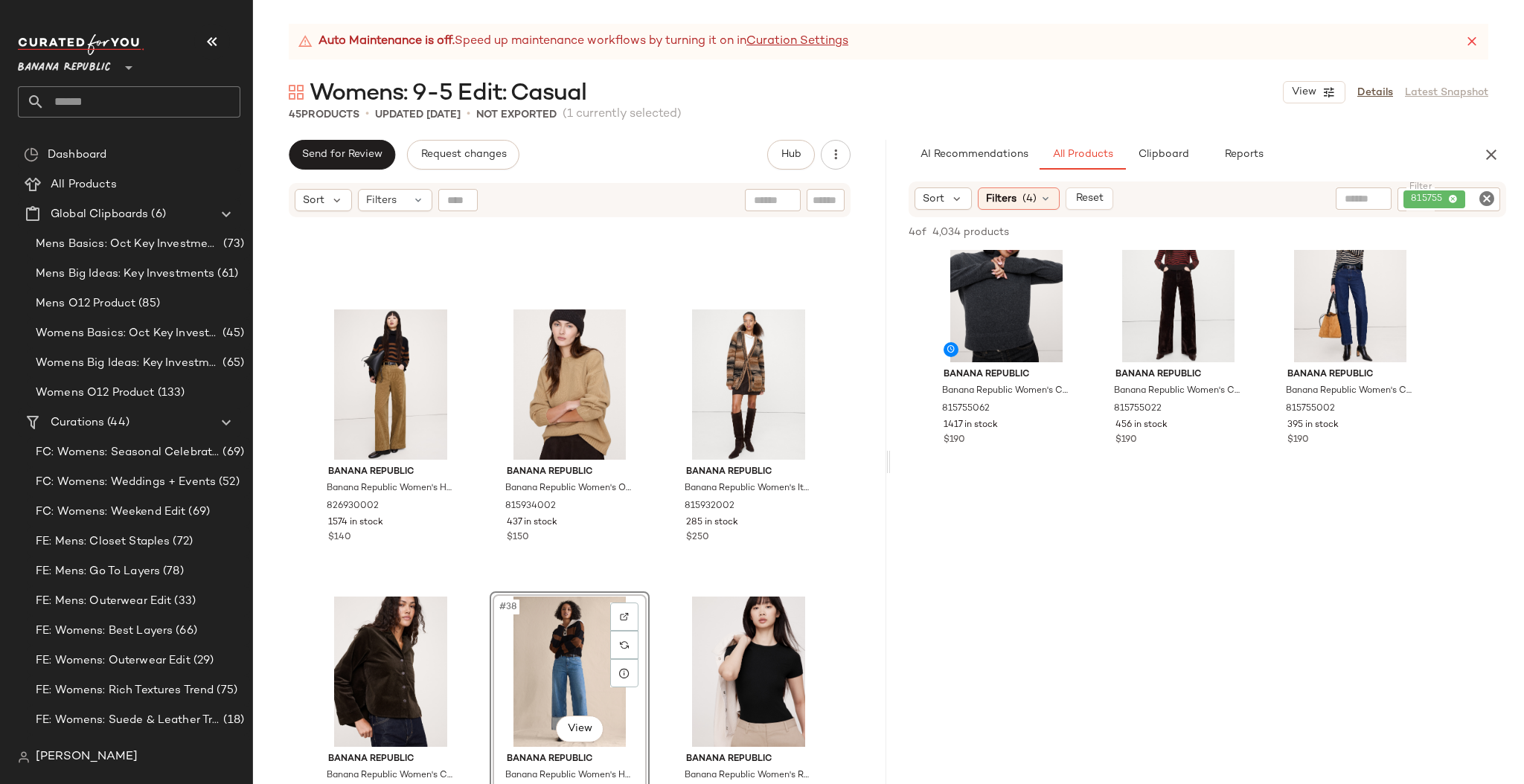
drag, startPoint x: 682, startPoint y: 555, endPoint x: 1253, endPoint y: 10, distance: 789.3
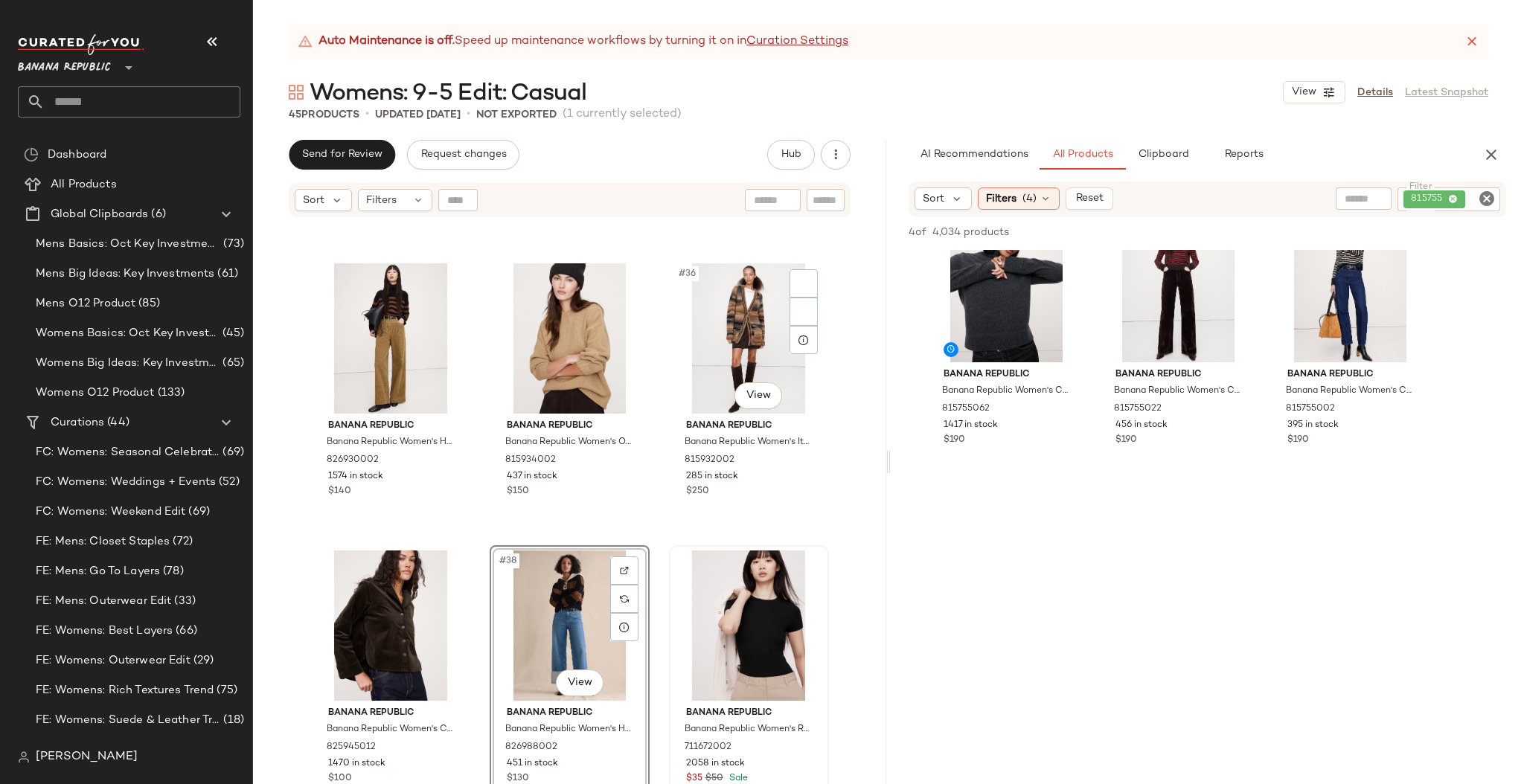
scroll to position [2889, 0]
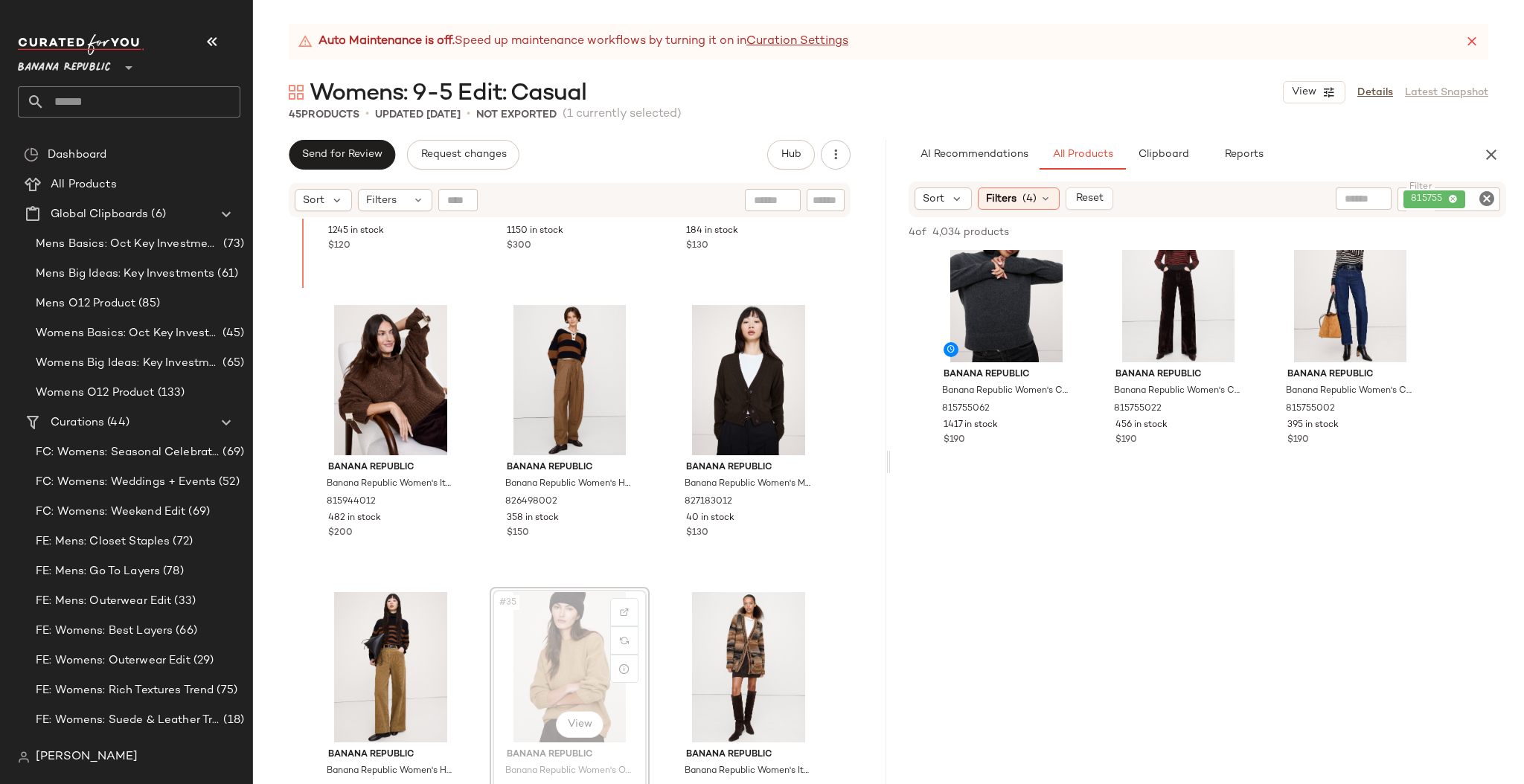
scroll to position [2735, 0]
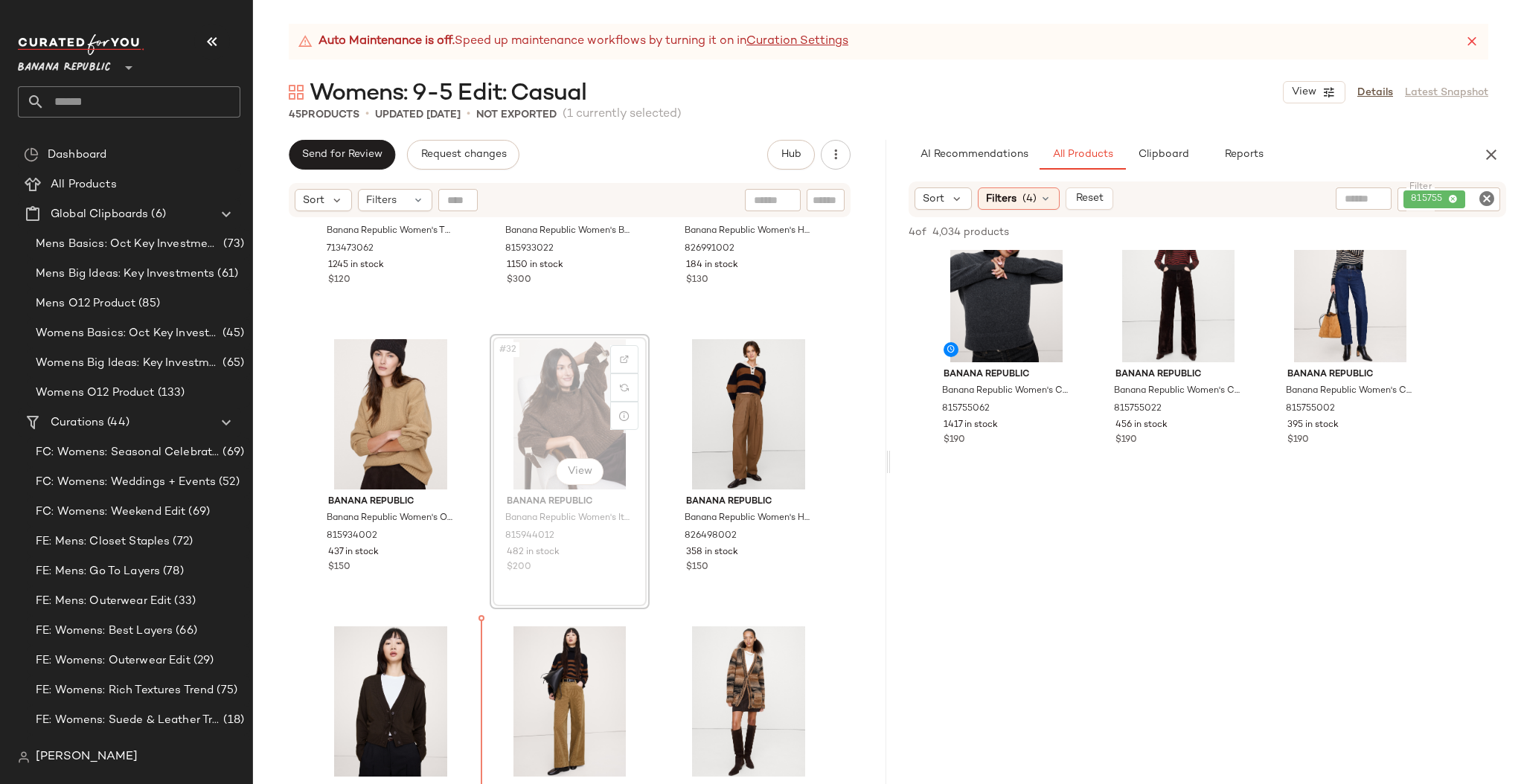
scroll to position [2809, 0]
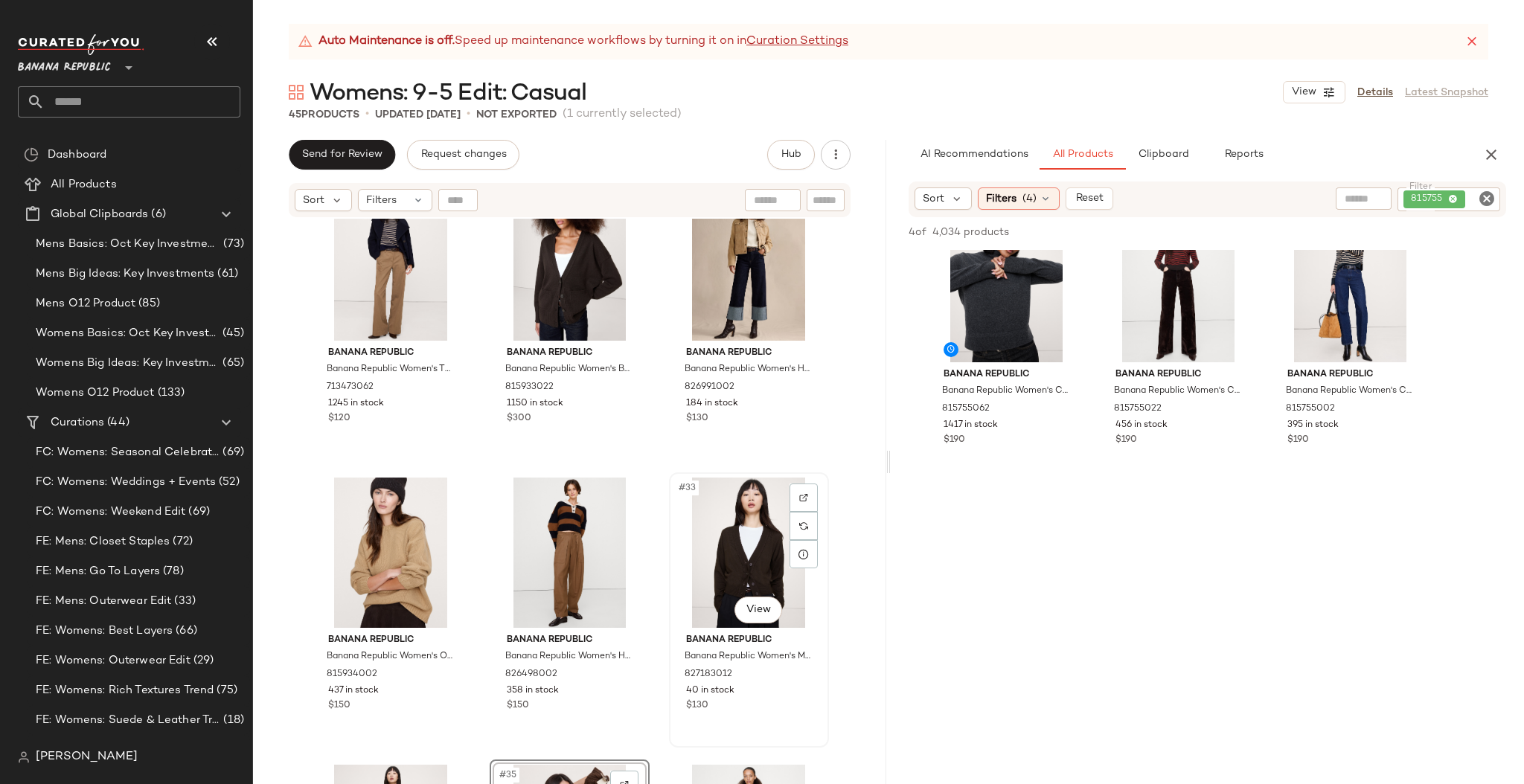
scroll to position [2629, 0]
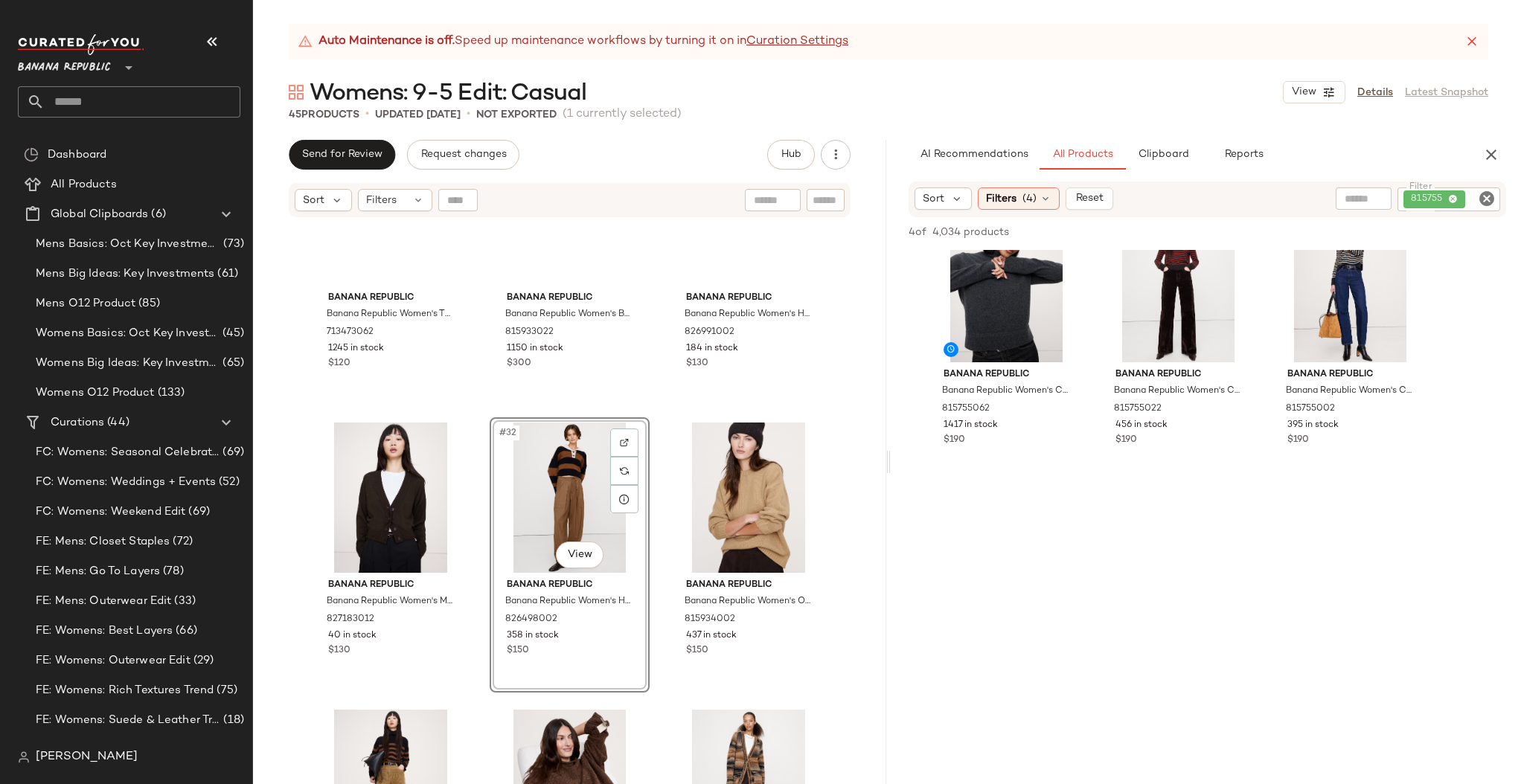
scroll to position [2499, 0]
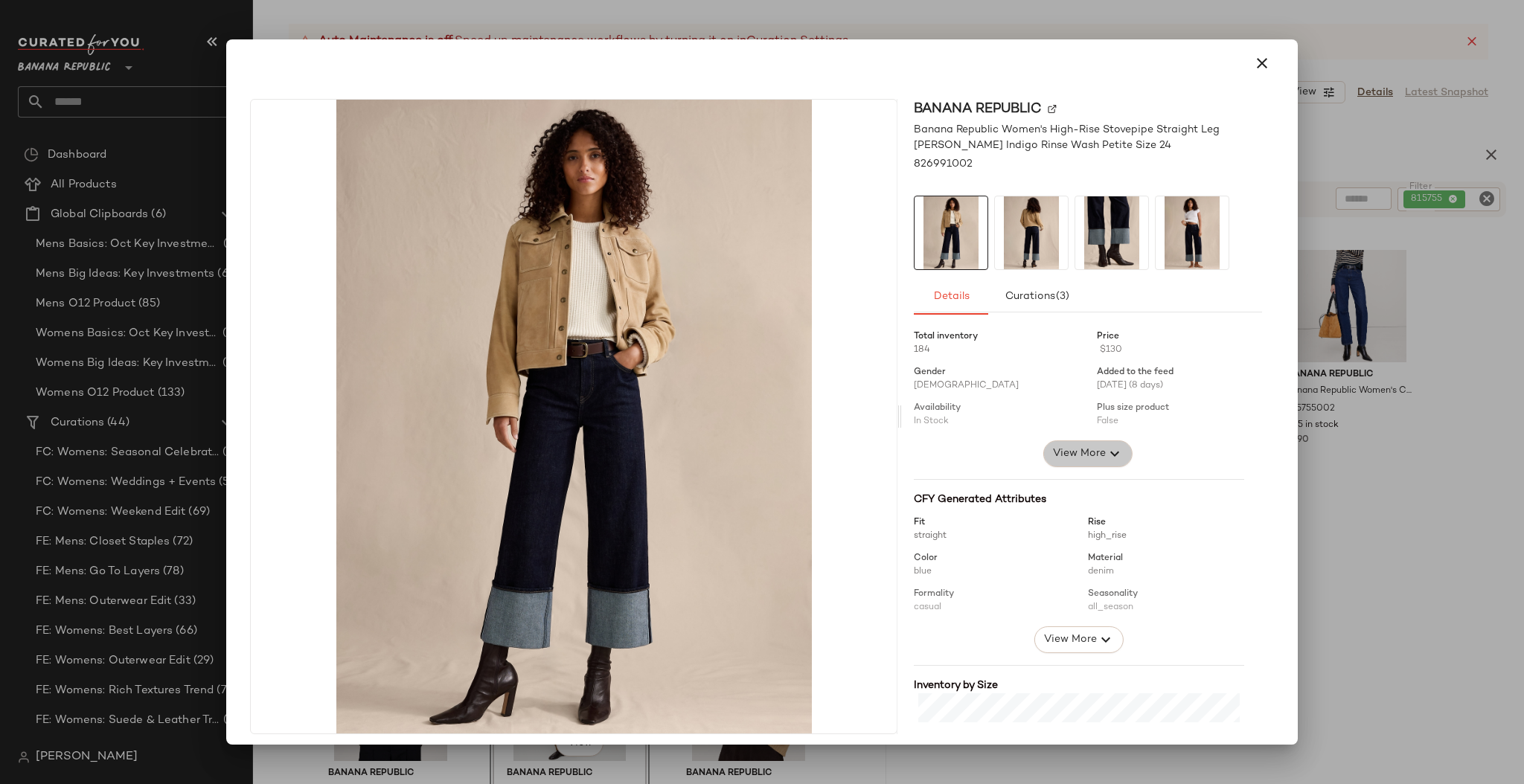
click at [1067, 453] on span "View More" at bounding box center [1078, 453] width 53 height 18
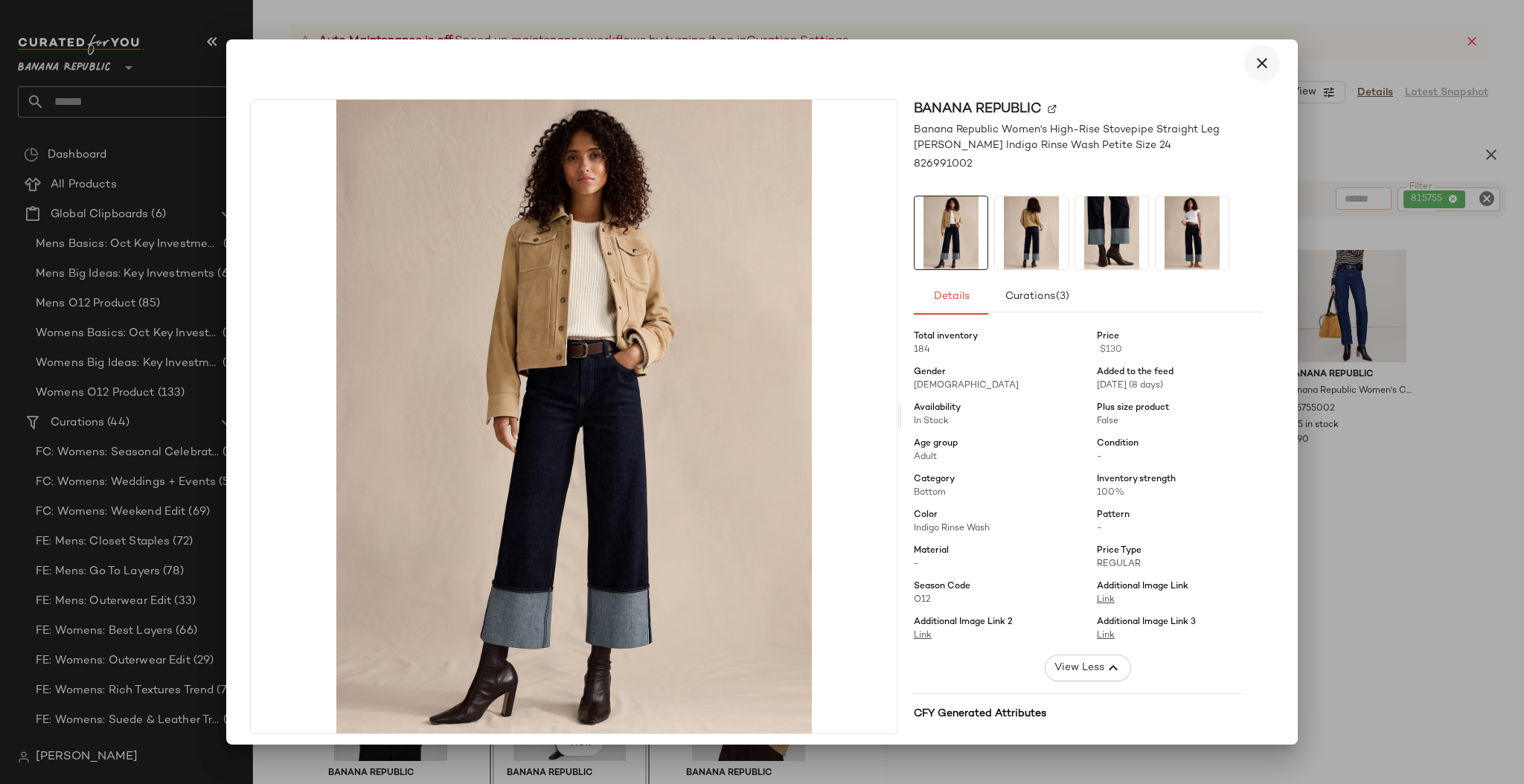
click at [1258, 60] on icon "button" at bounding box center [1261, 63] width 18 height 18
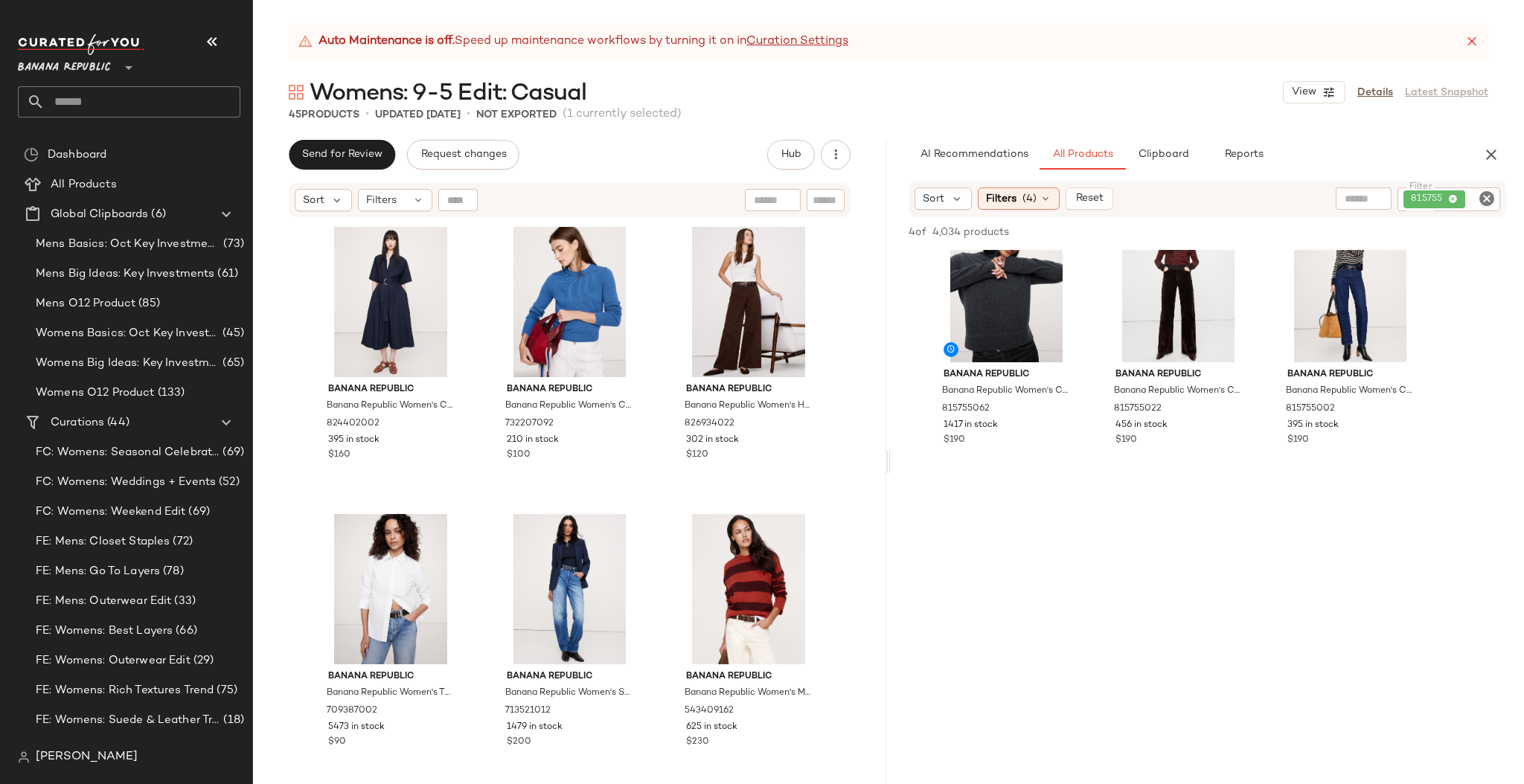
scroll to position [2, 0]
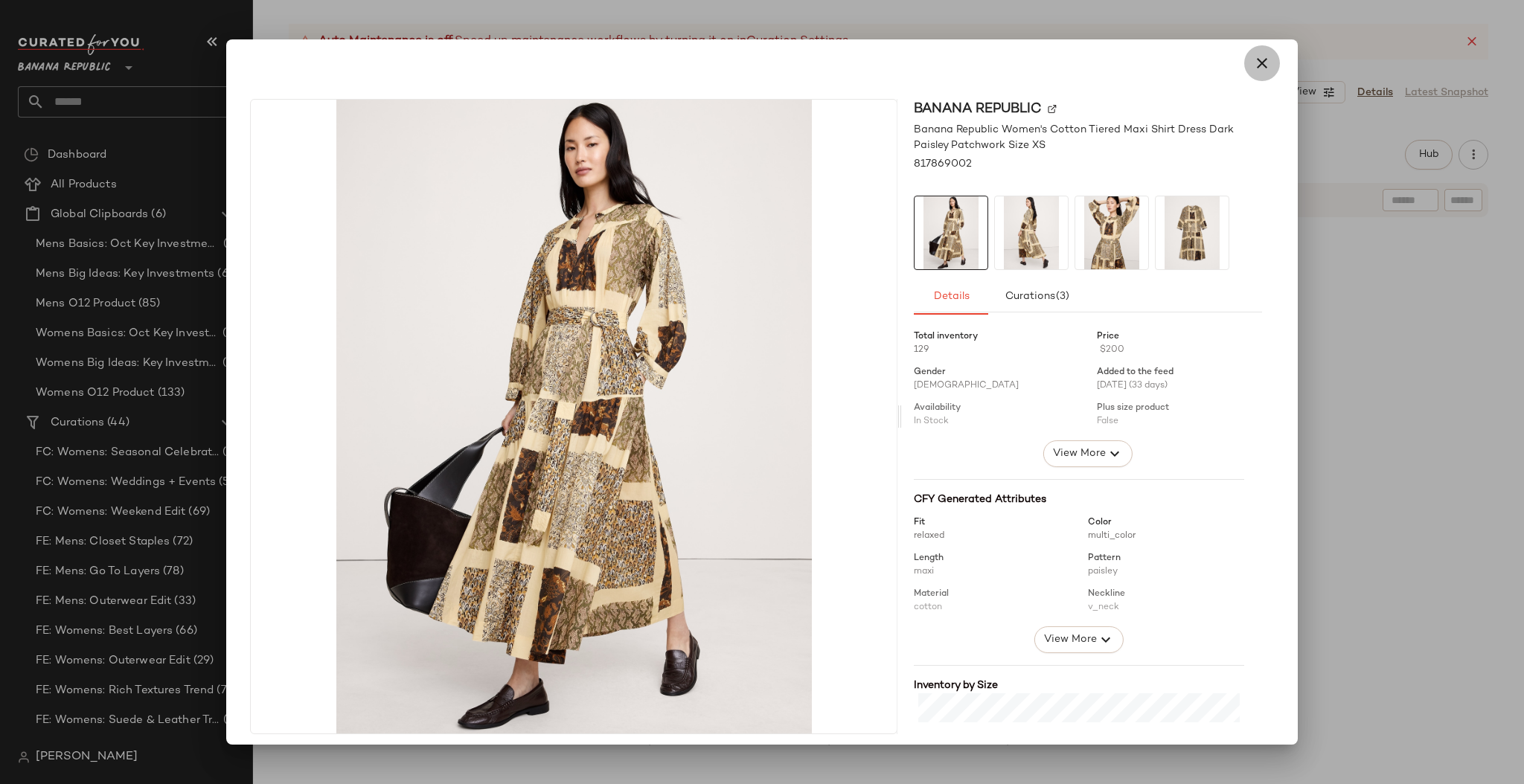
click at [1257, 63] on icon "button" at bounding box center [1261, 63] width 18 height 18
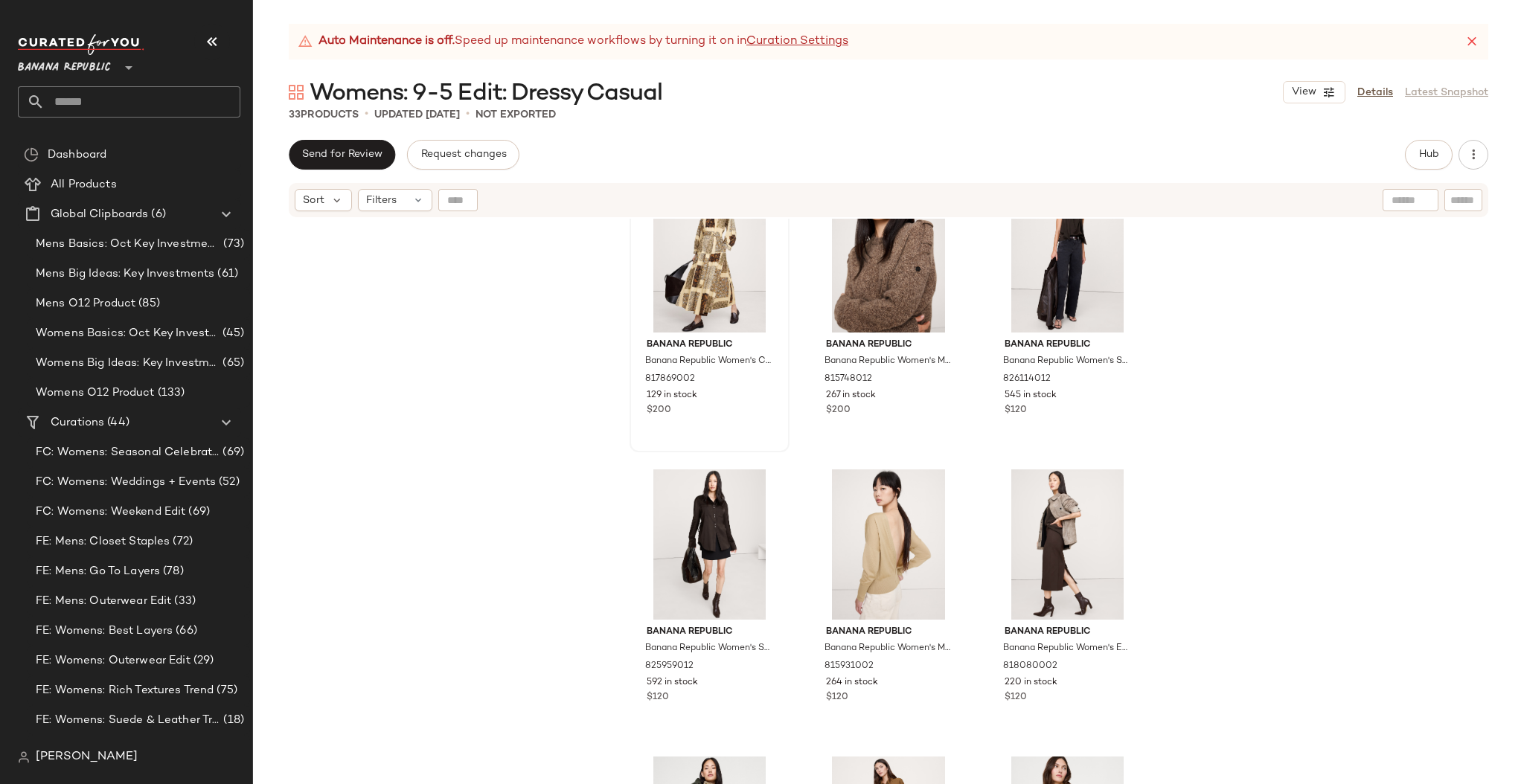
scroll to position [205, 0]
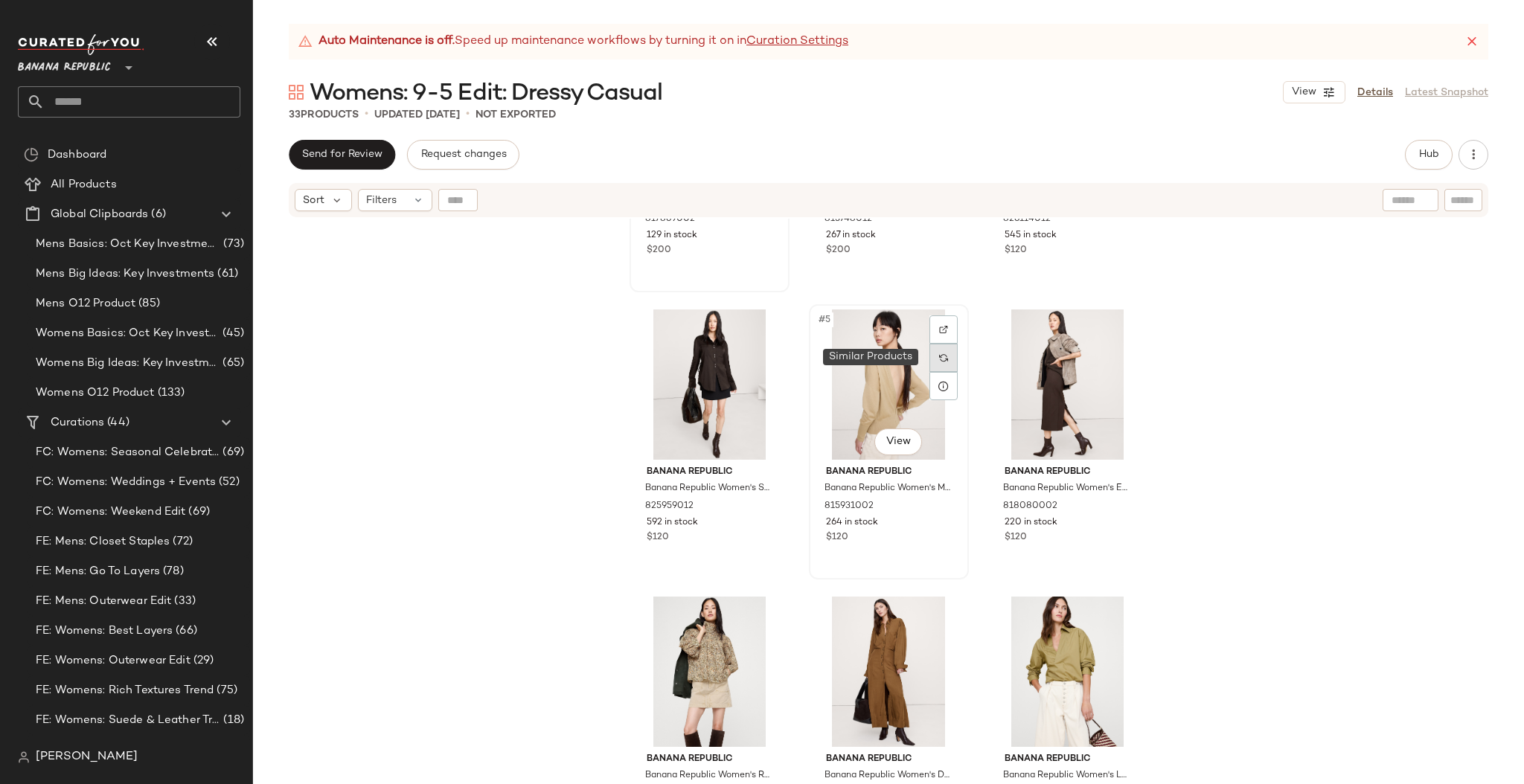
click at [942, 359] on img at bounding box center [944, 358] width 9 height 9
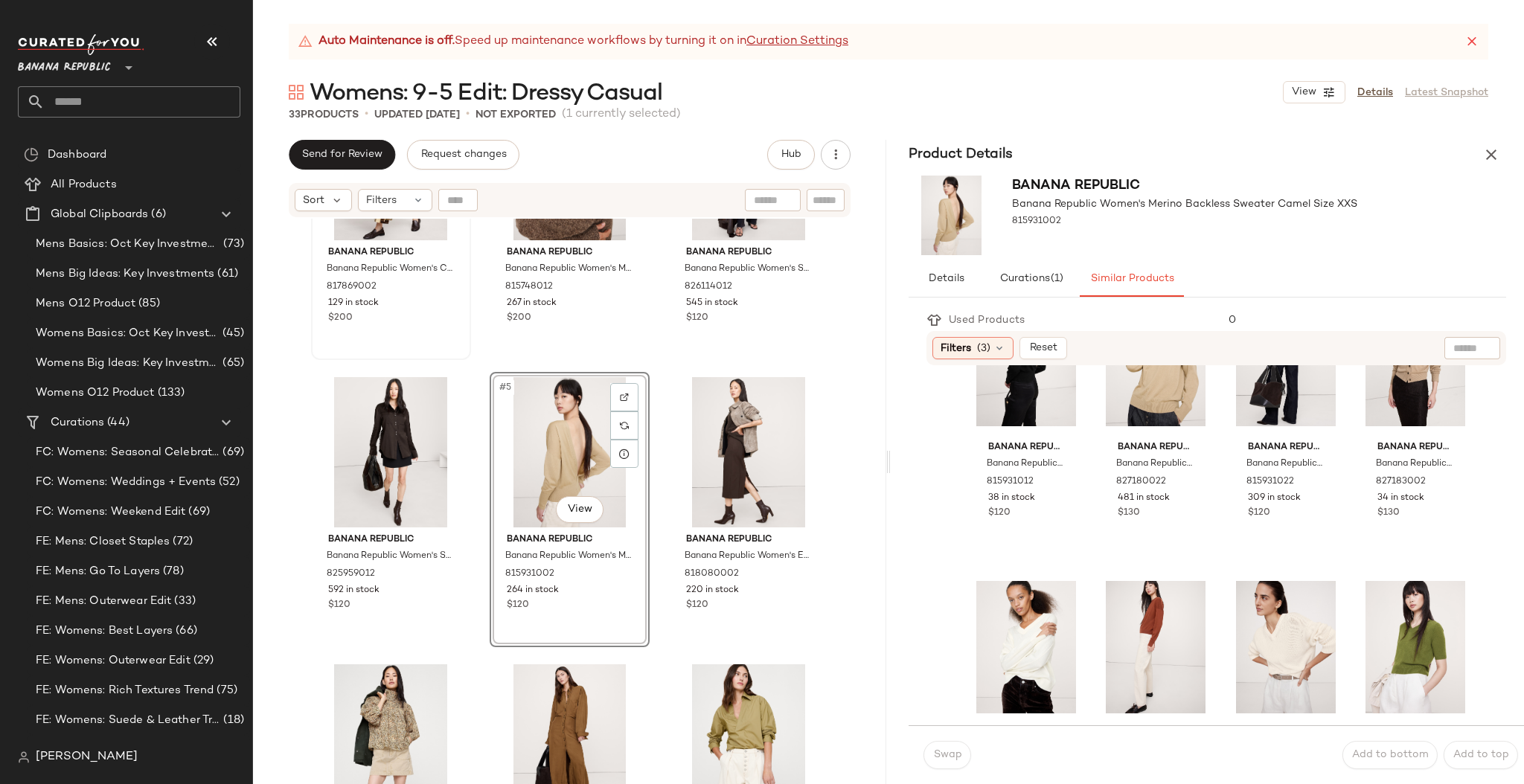
scroll to position [147, 0]
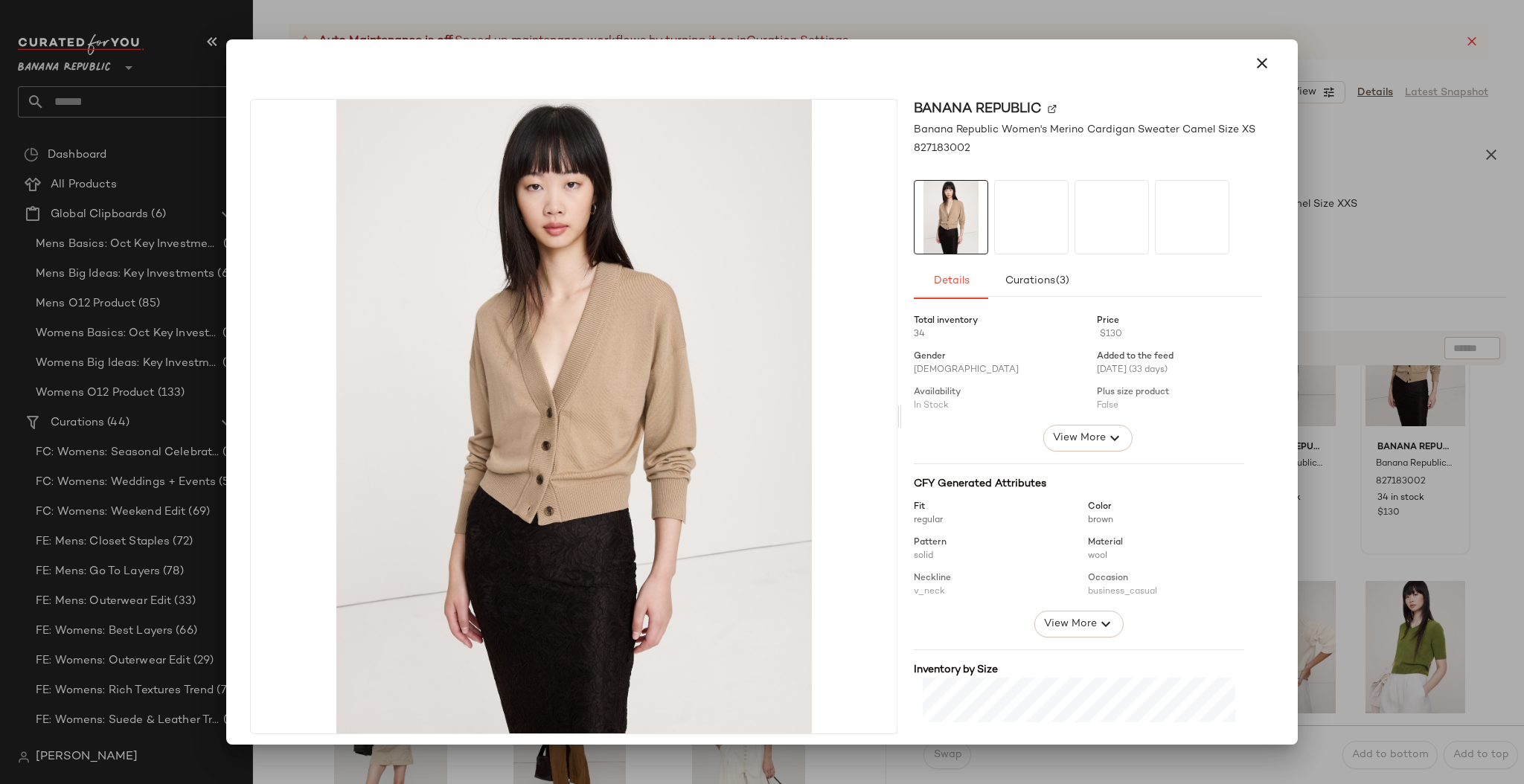
click at [1253, 64] on icon "button" at bounding box center [1261, 63] width 18 height 18
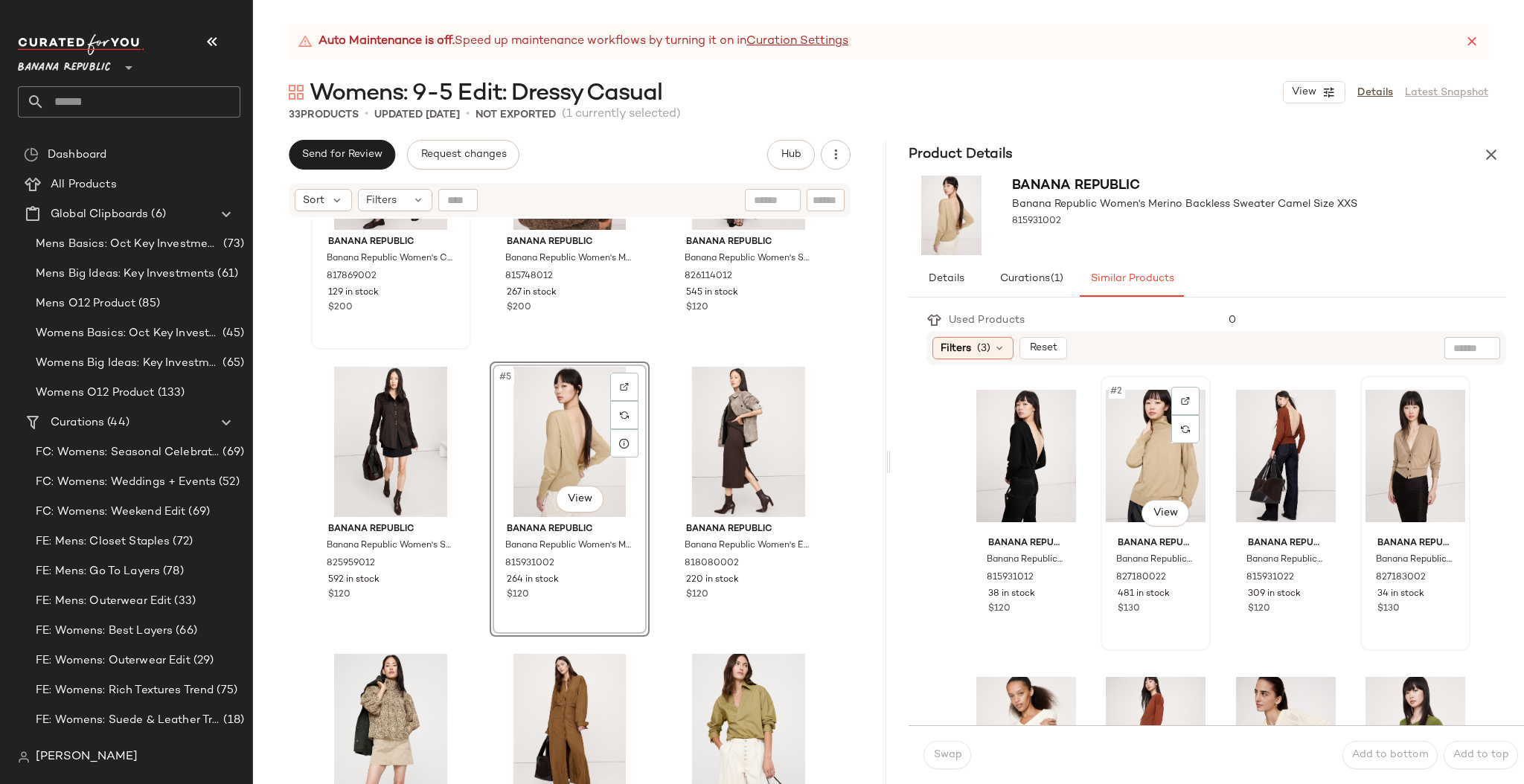
scroll to position [0, 0]
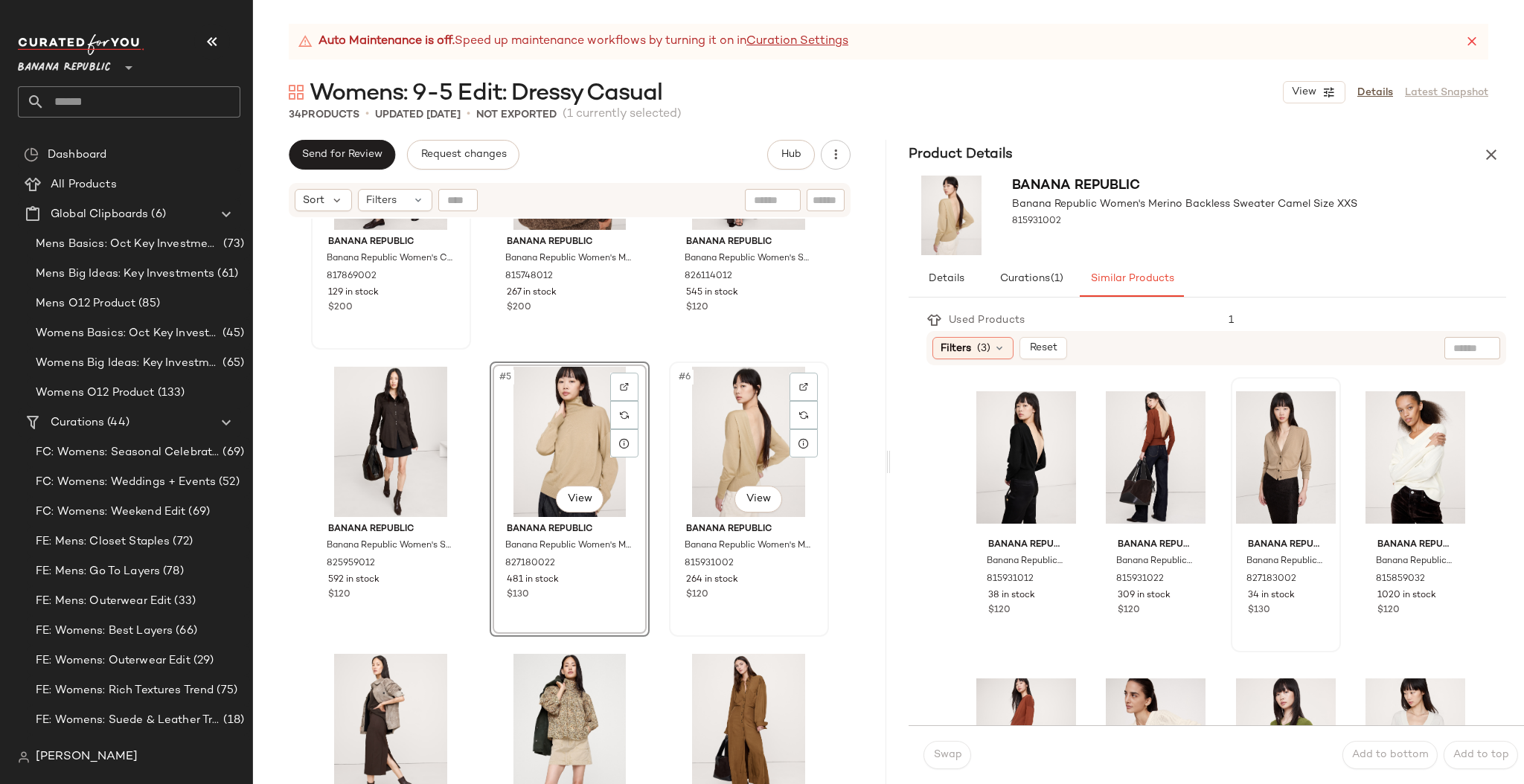
click at [682, 454] on div "#6 View" at bounding box center [748, 442] width 150 height 150
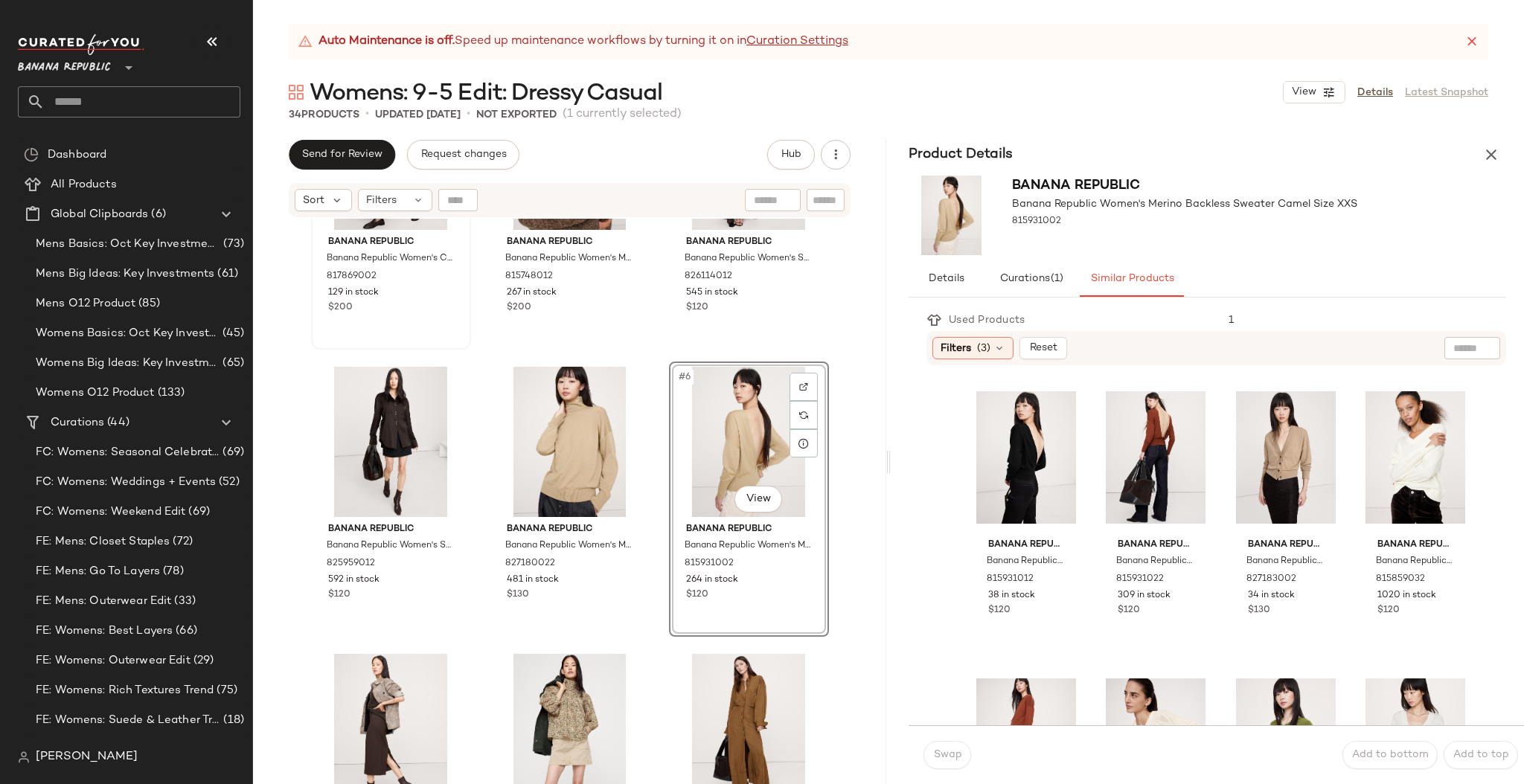
click at [674, 427] on div "#6 View" at bounding box center [748, 442] width 150 height 150
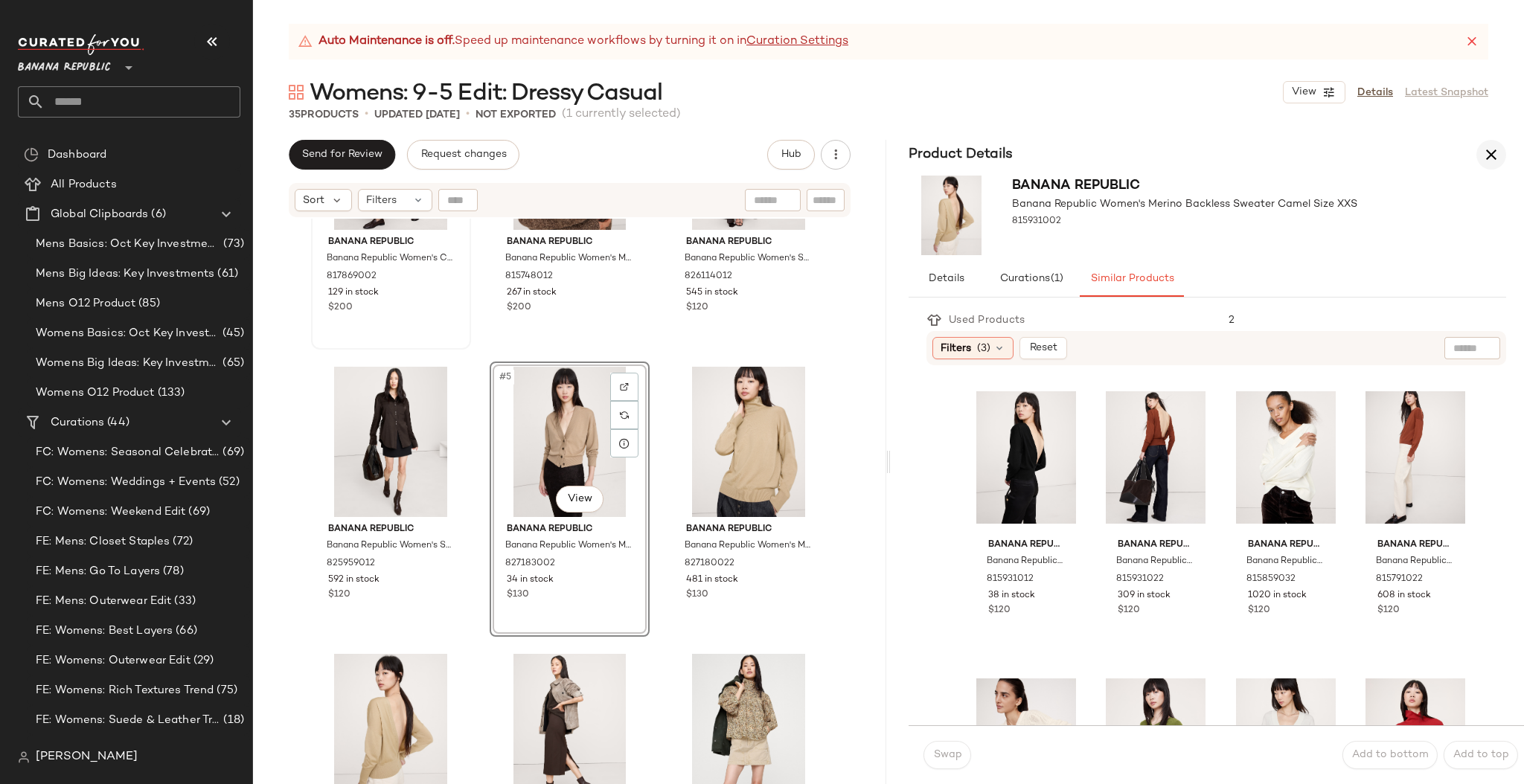
click at [1491, 155] on icon "button" at bounding box center [1491, 154] width 18 height 18
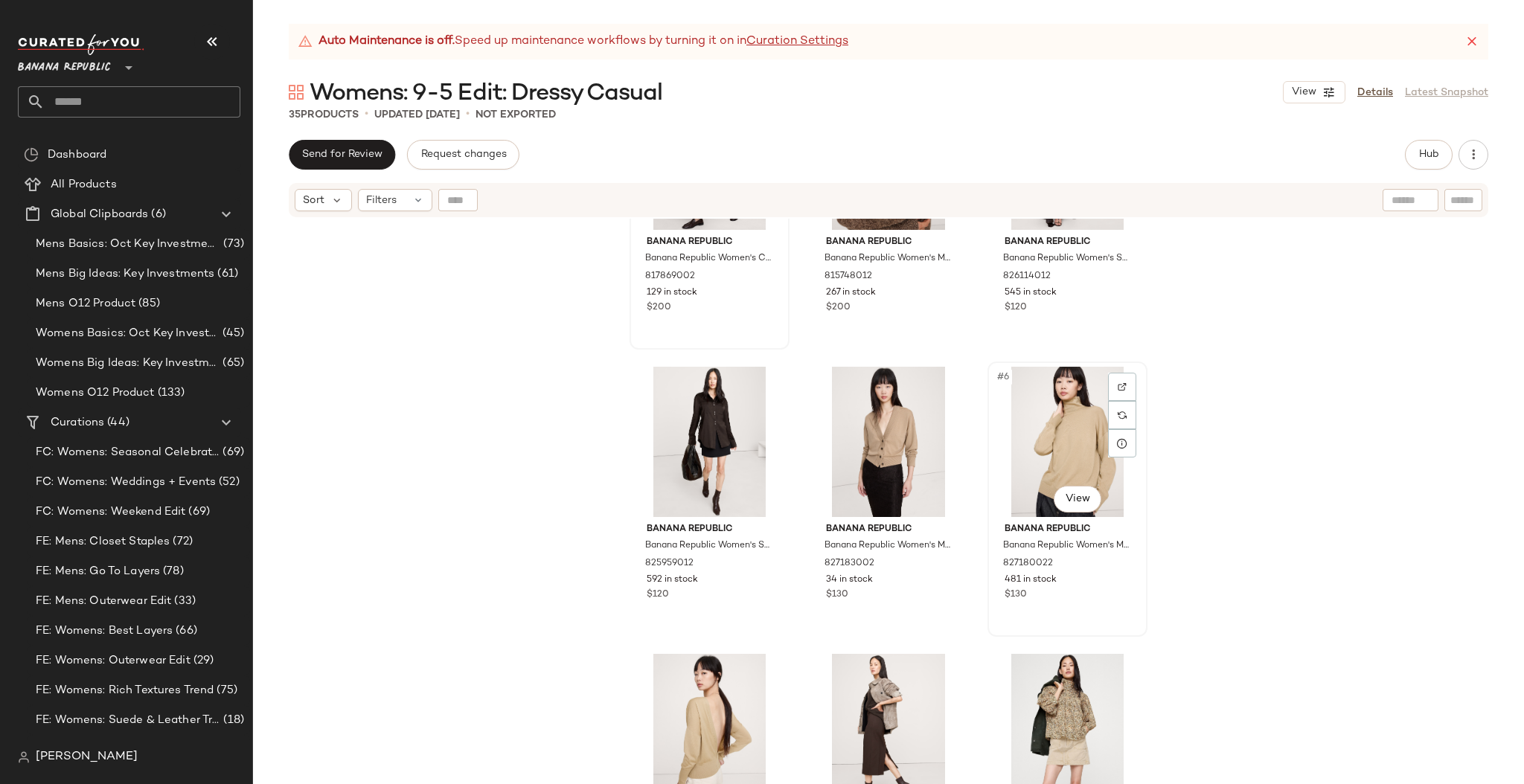
click at [989, 518] on div "#6 View Banana Republic Banana Republic Women's Merino Turtleneck Sweater Camel…" at bounding box center [1067, 499] width 157 height 272
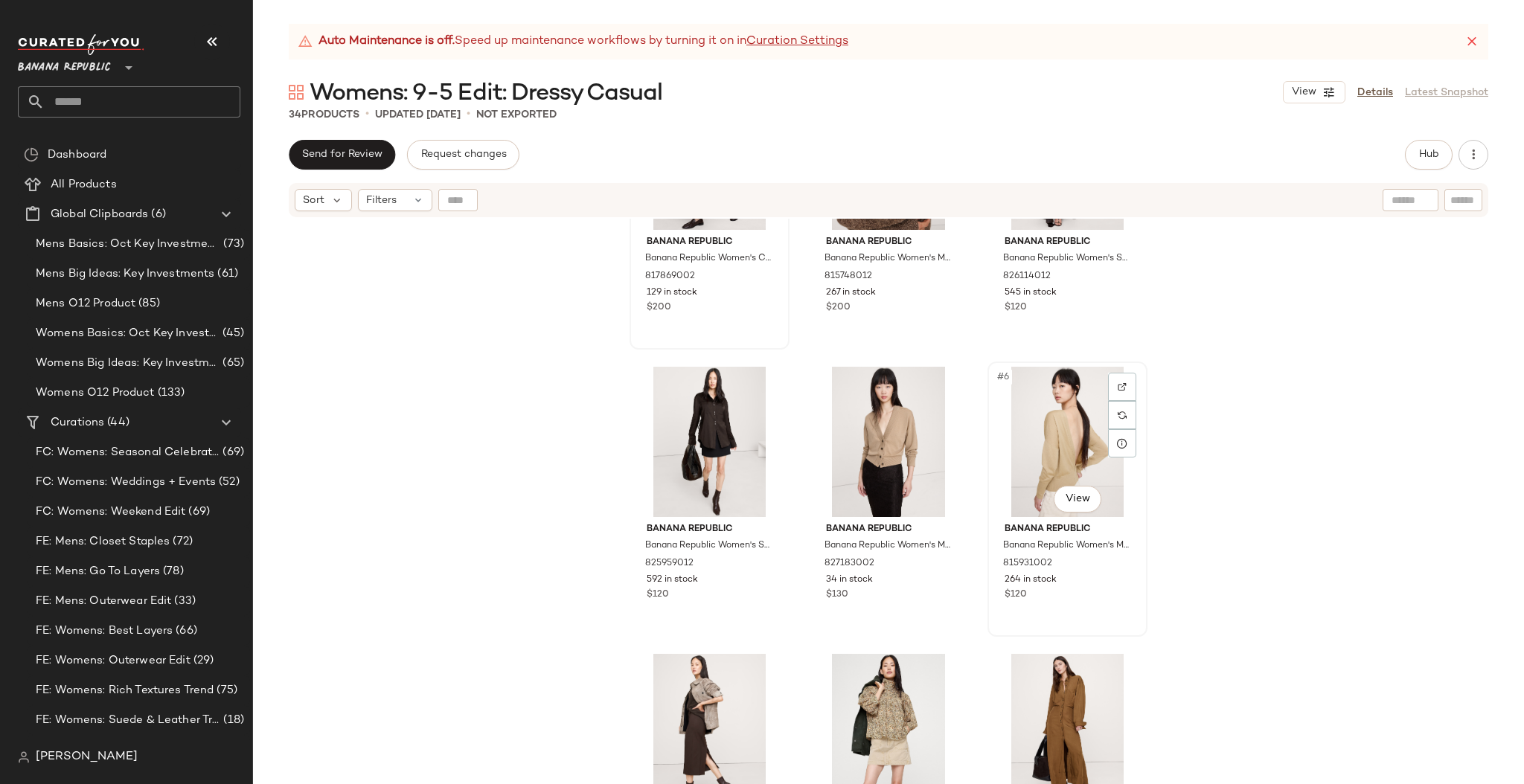
click at [1004, 488] on div "#6 View" at bounding box center [1067, 442] width 150 height 150
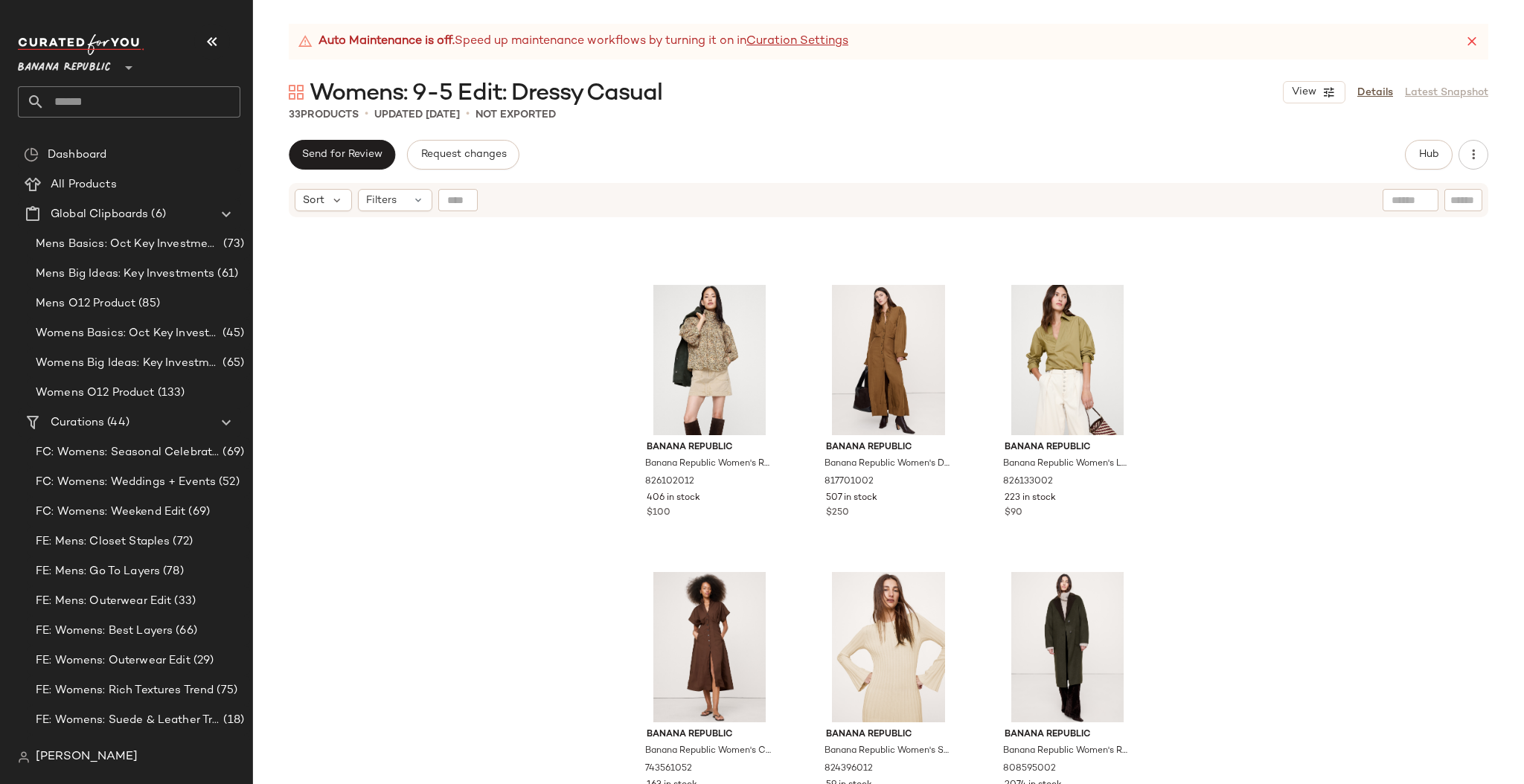
scroll to position [492, 0]
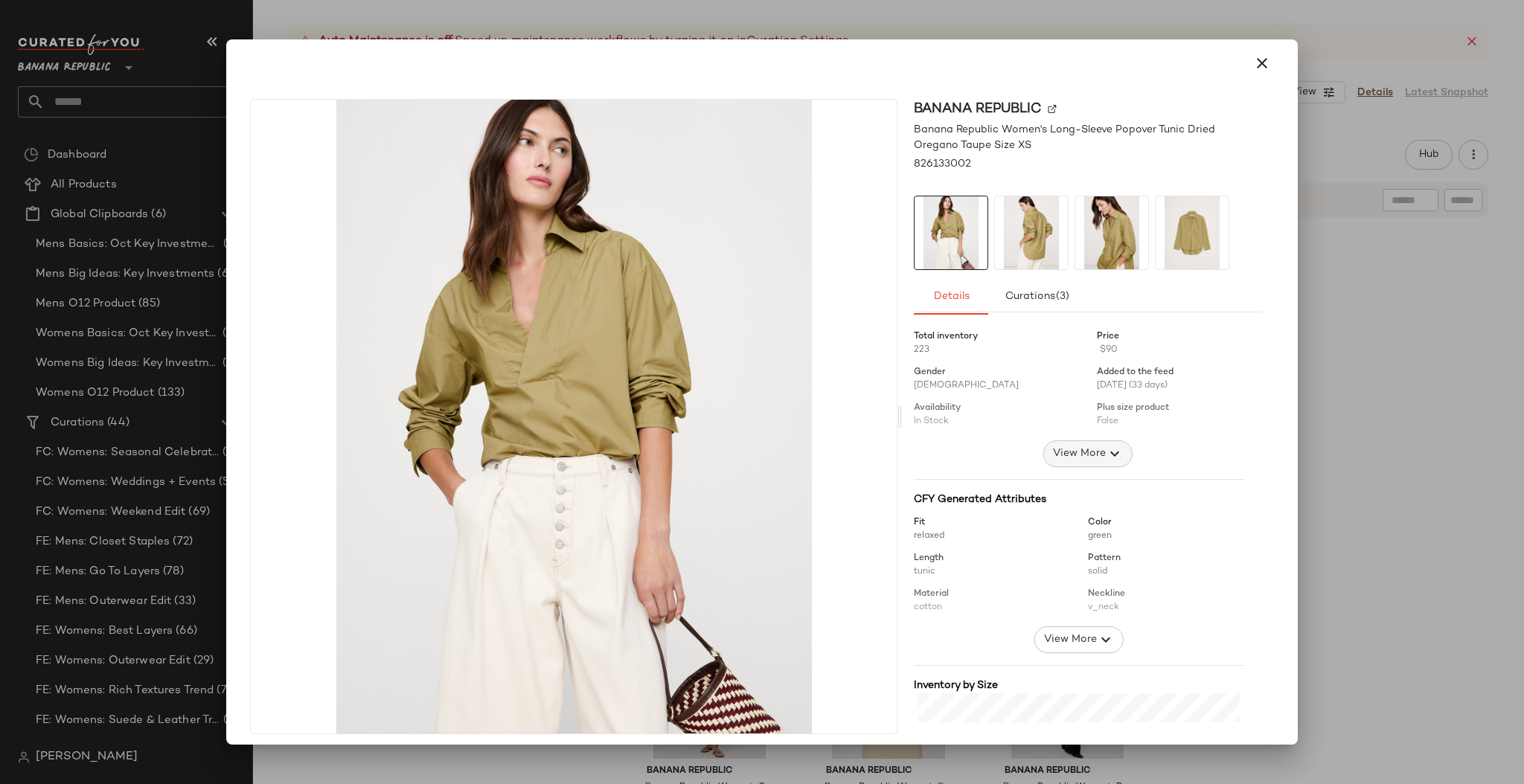
click at [1077, 453] on span "View More" at bounding box center [1078, 453] width 53 height 18
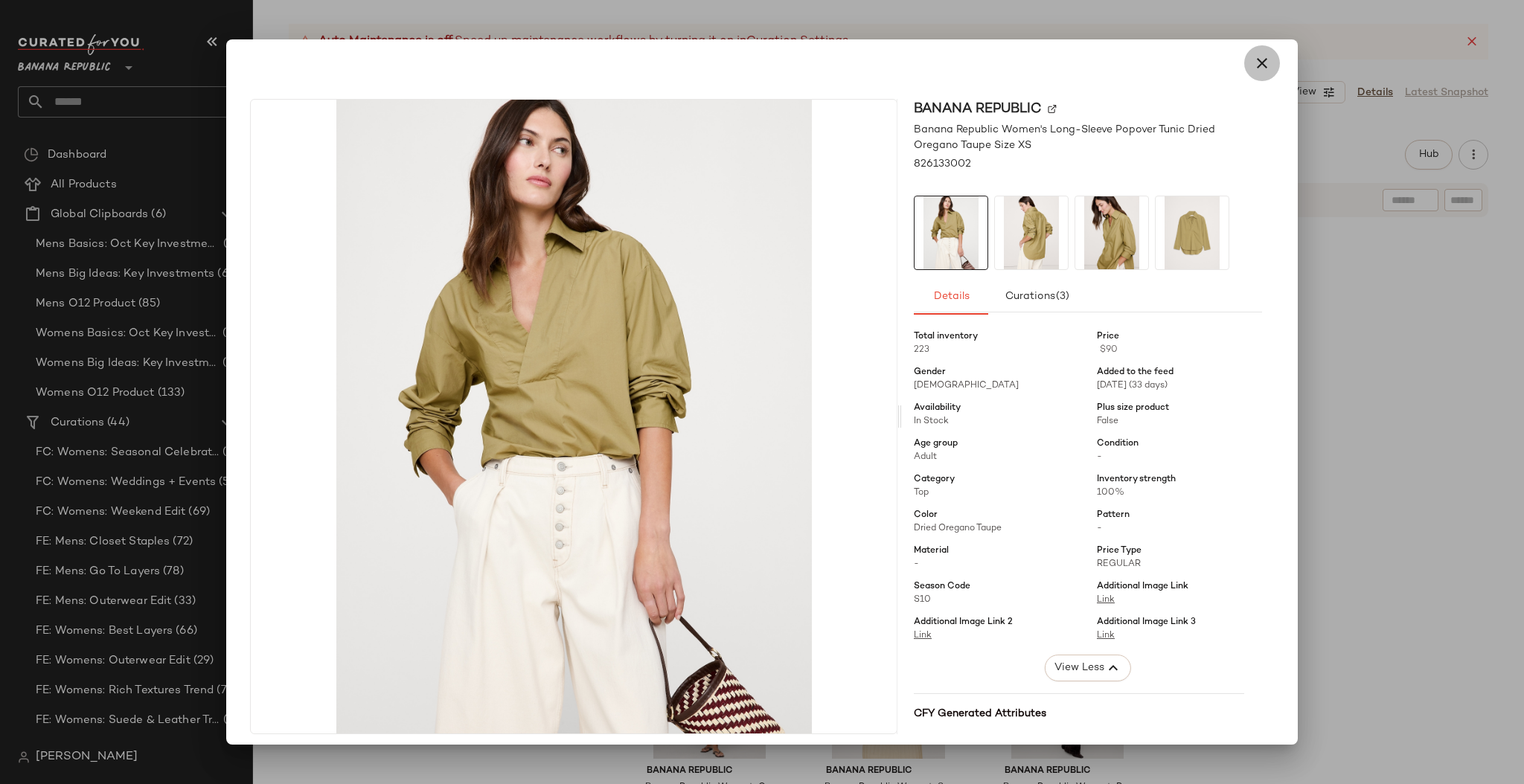
click at [1257, 64] on icon "button" at bounding box center [1261, 63] width 18 height 18
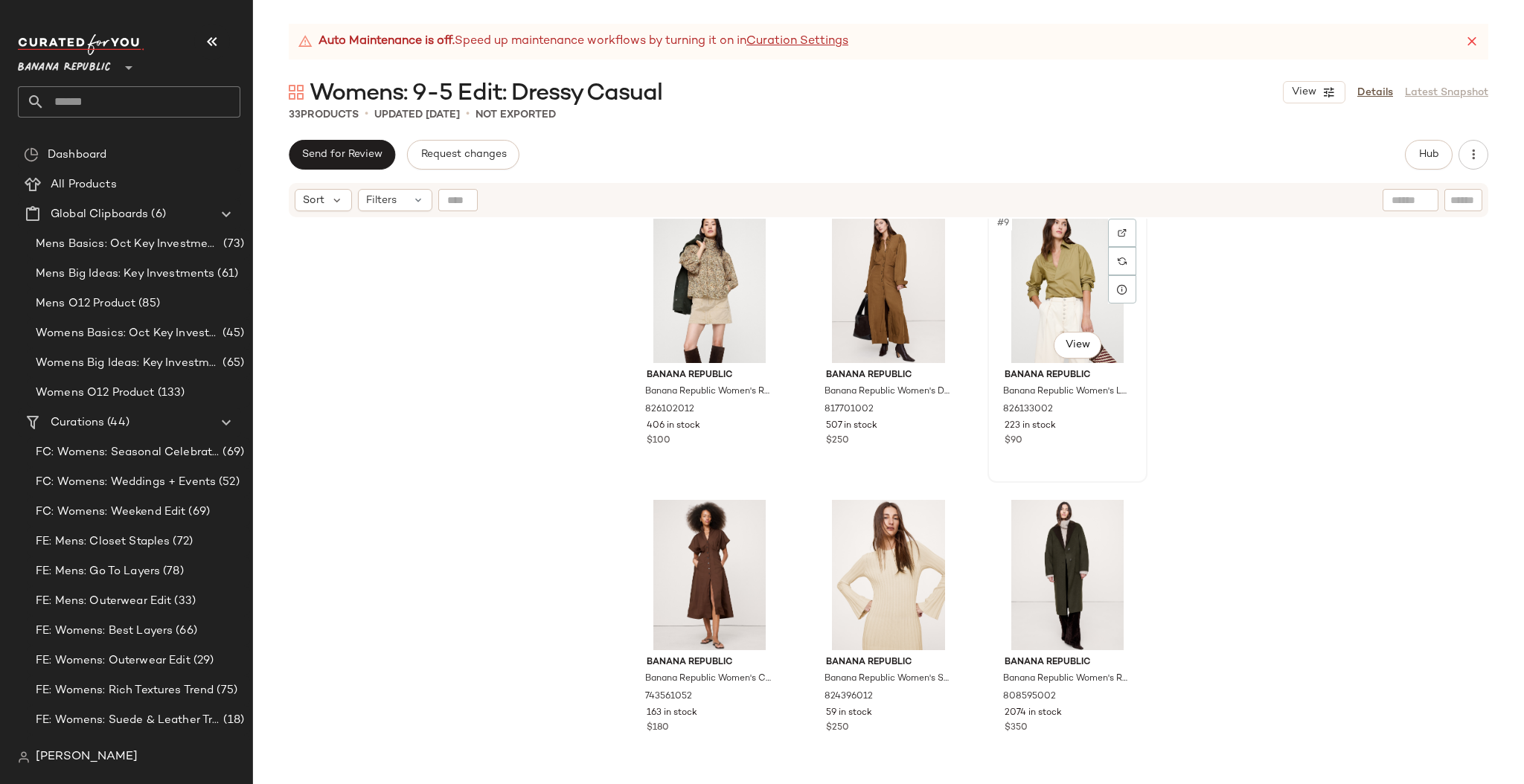
scroll to position [657, 0]
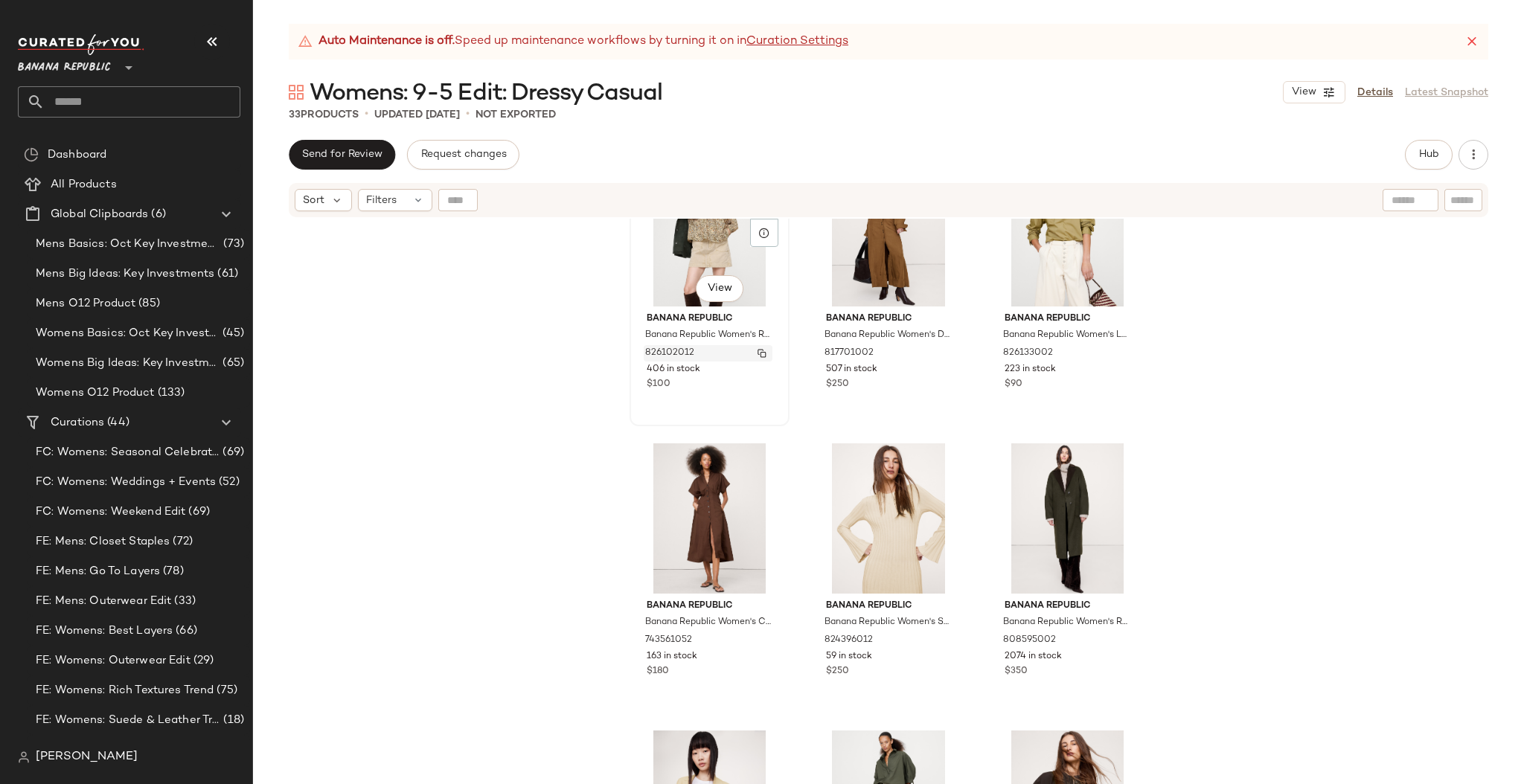
click at [758, 351] on img "button" at bounding box center [762, 353] width 9 height 9
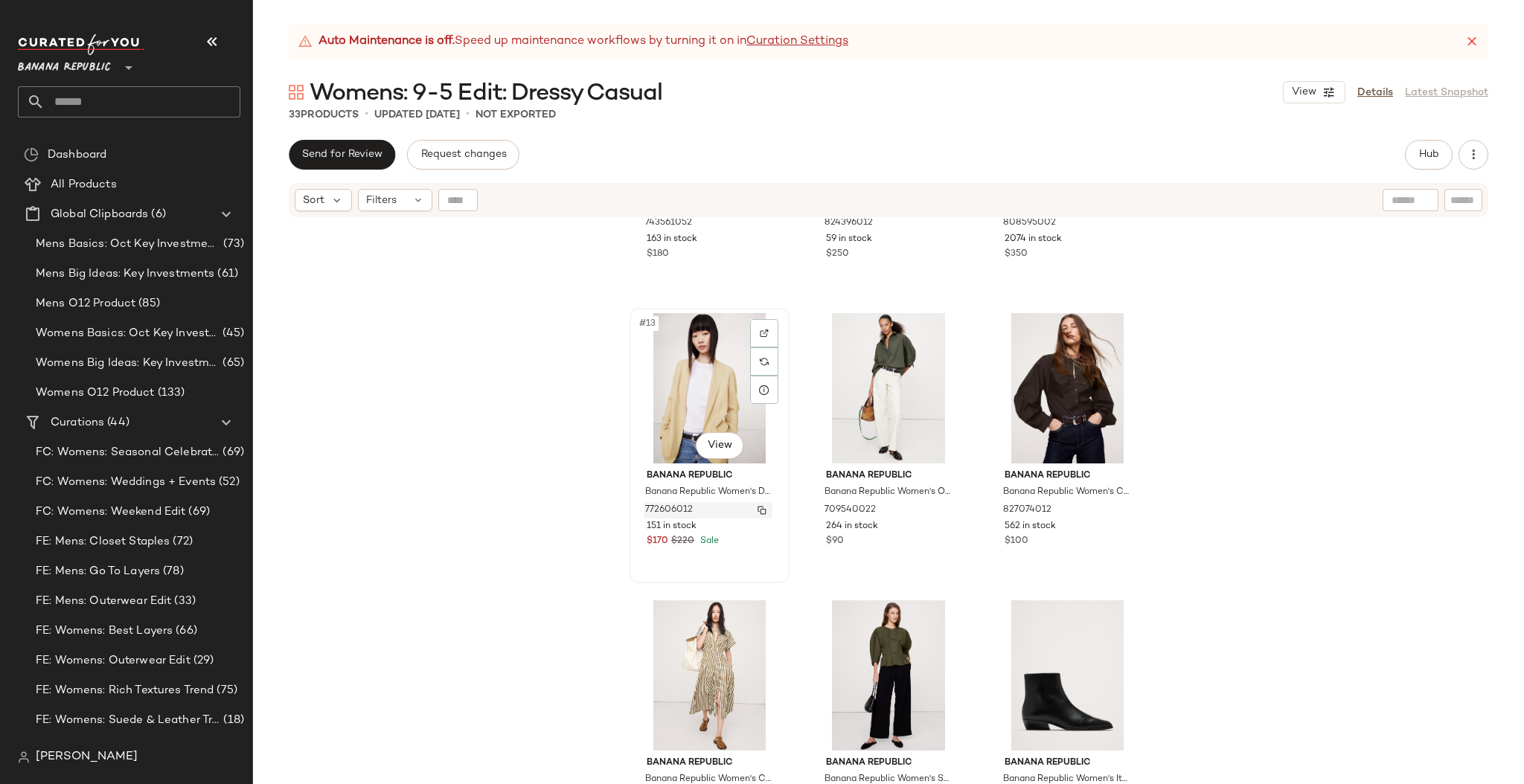
scroll to position [1295, 0]
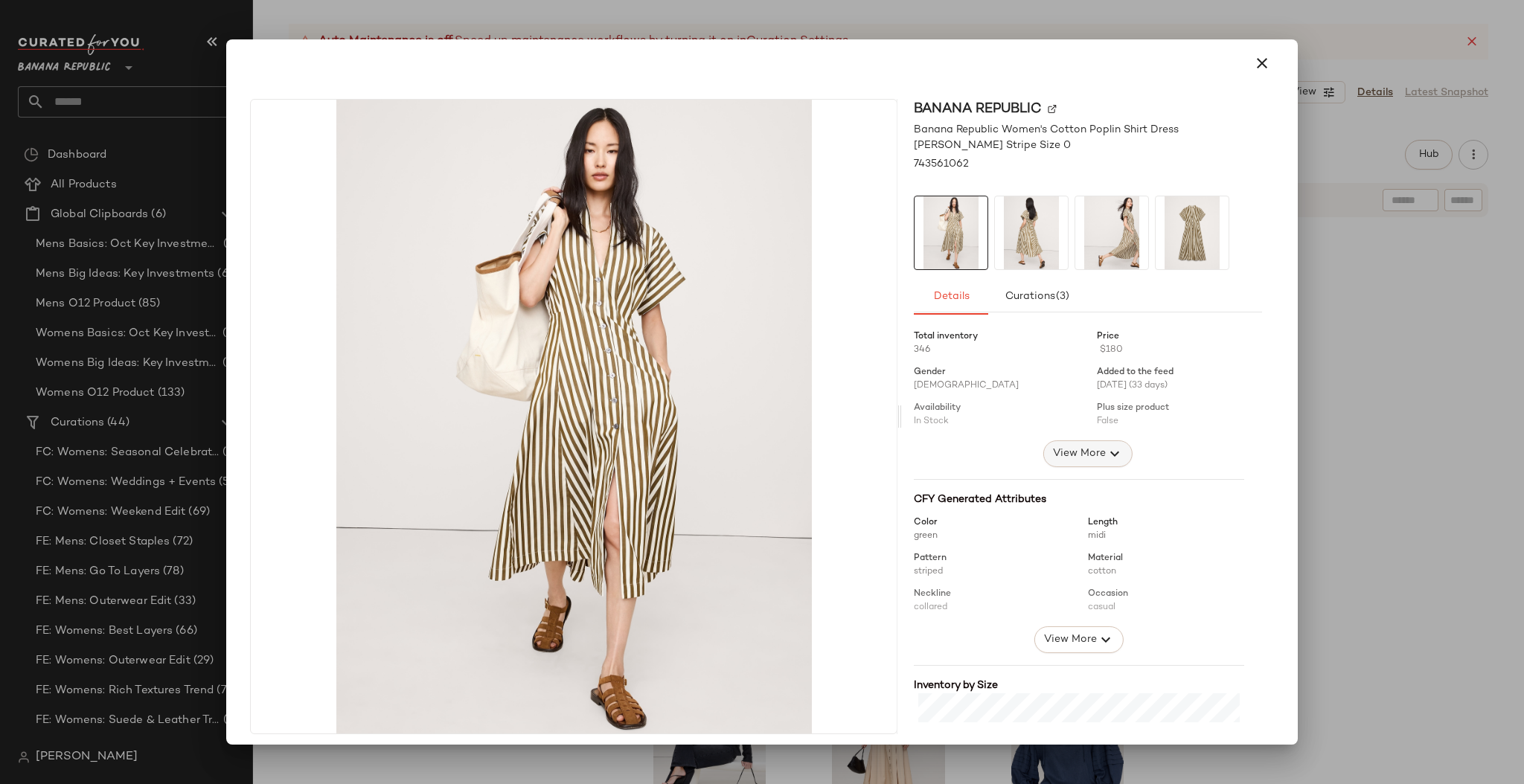
click at [1070, 454] on span "View More" at bounding box center [1078, 453] width 53 height 18
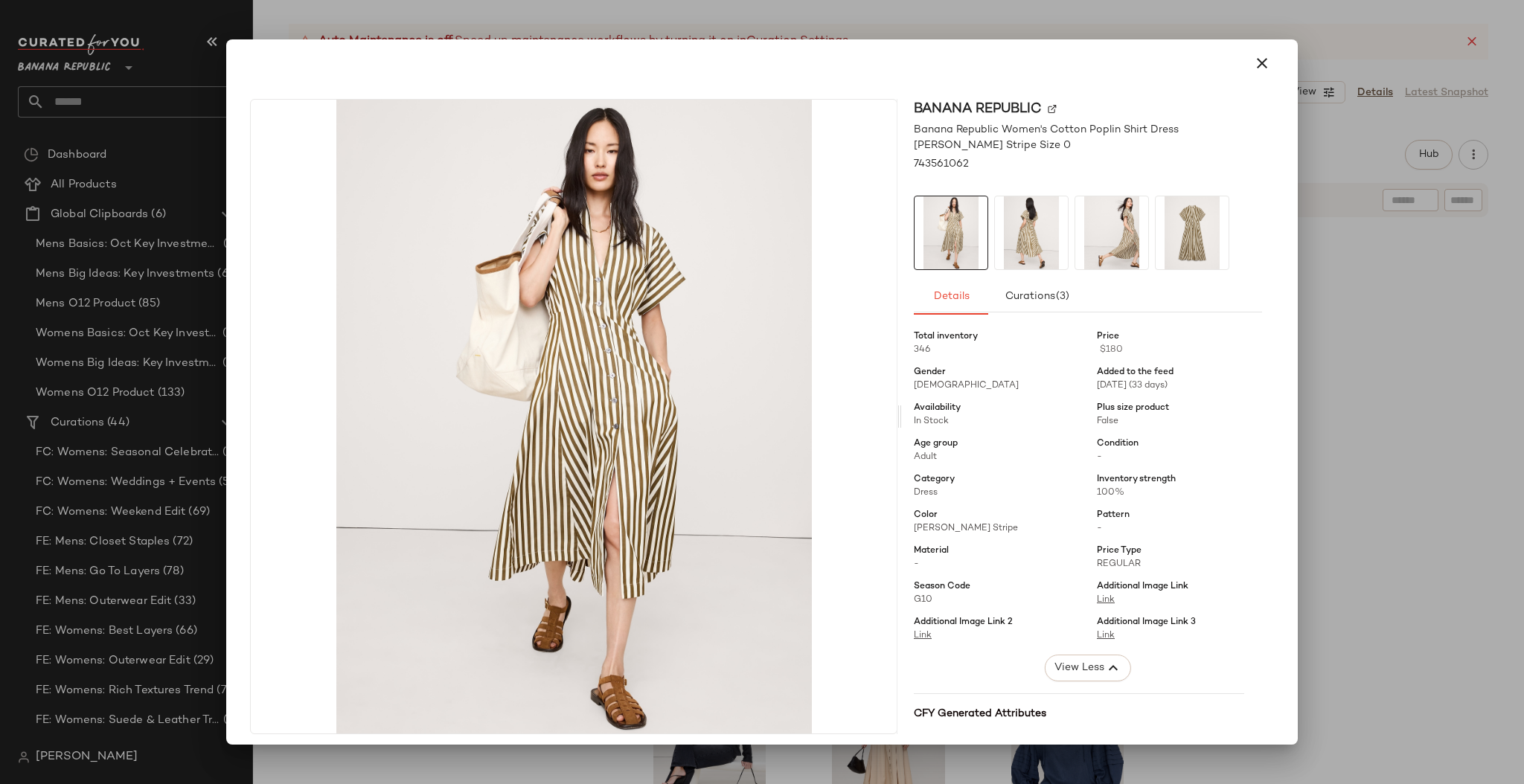
click at [1253, 64] on icon "button" at bounding box center [1261, 63] width 18 height 18
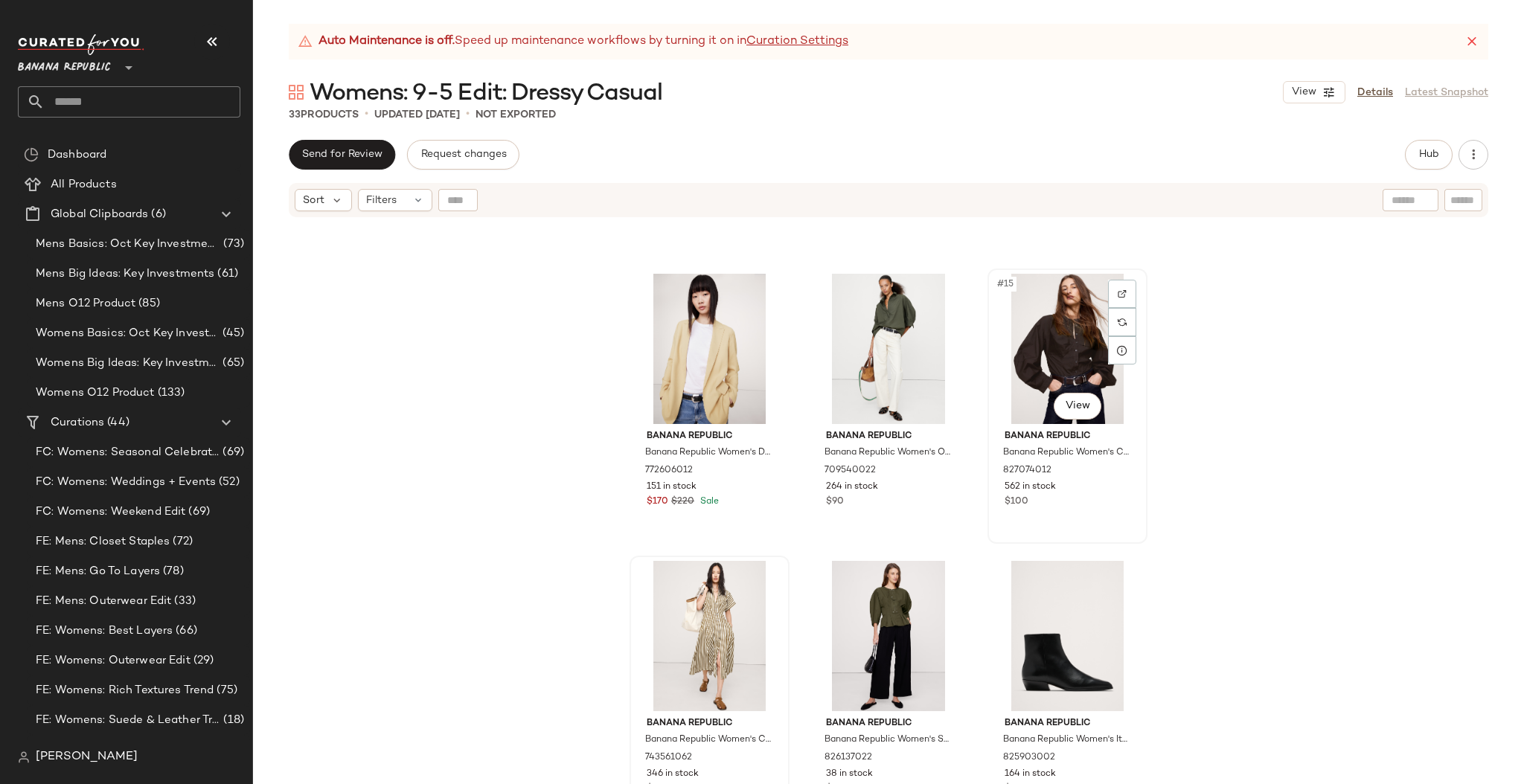
scroll to position [1107, 0]
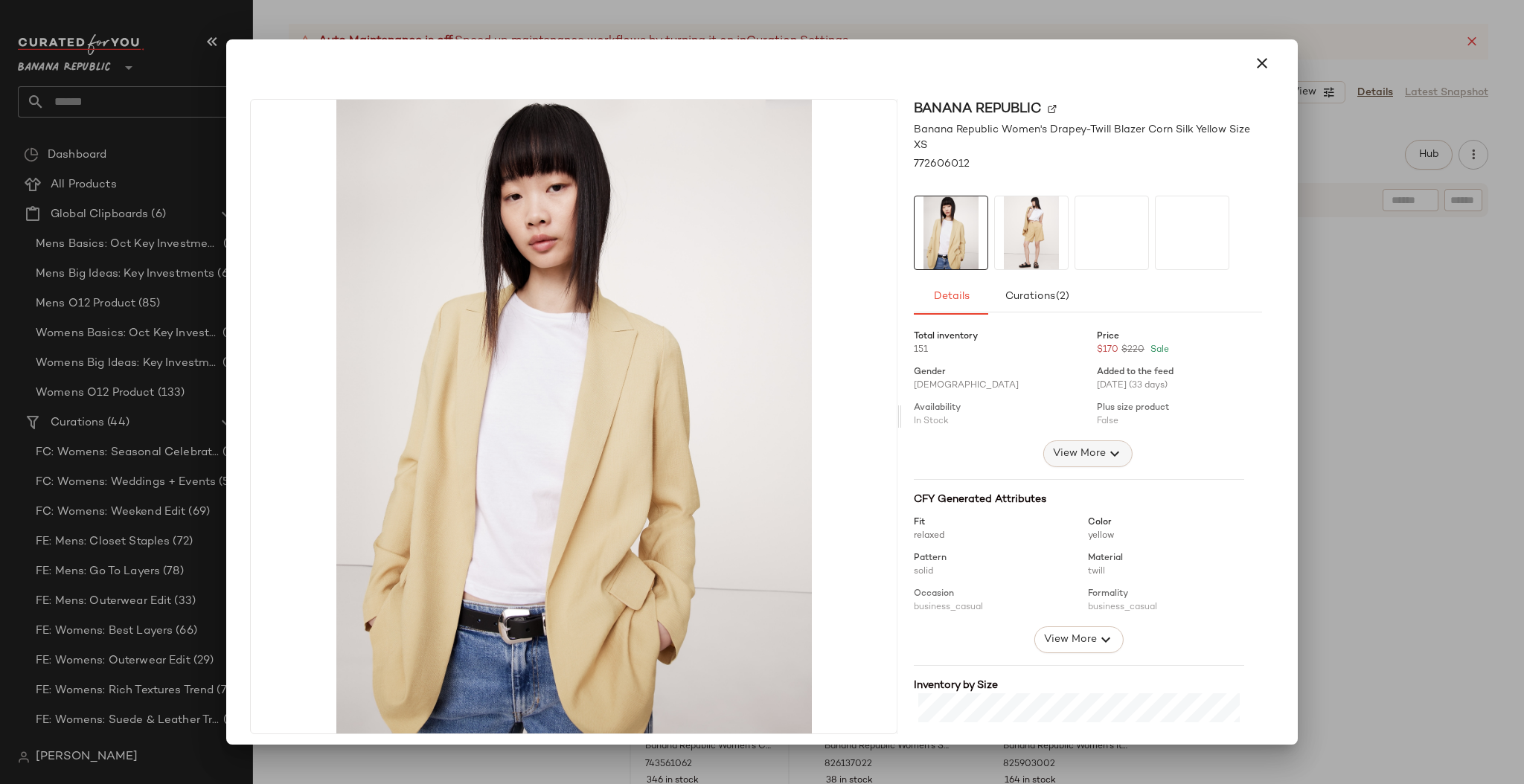
click at [1052, 454] on span "View More" at bounding box center [1078, 453] width 53 height 18
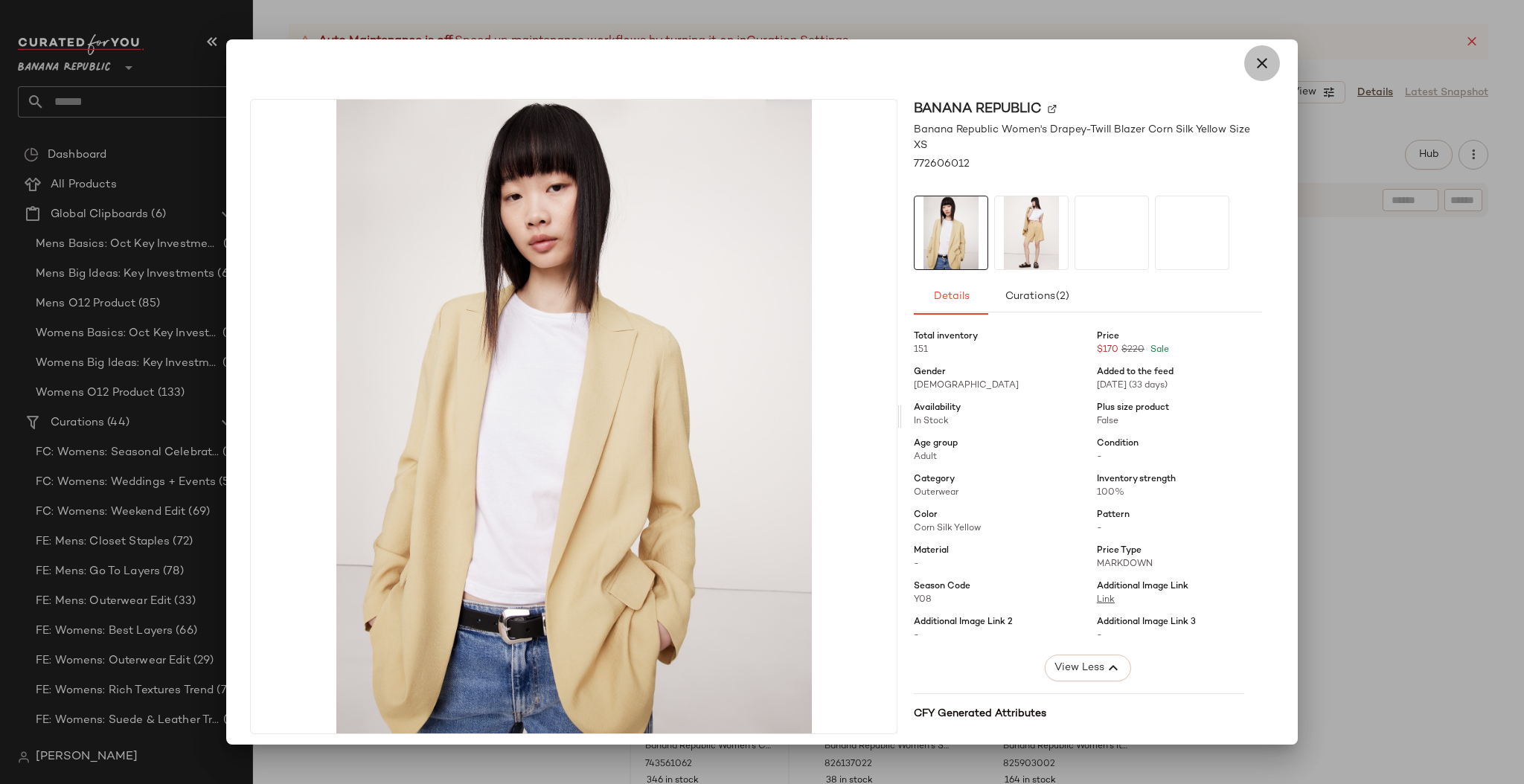
click at [1257, 62] on icon "button" at bounding box center [1261, 63] width 18 height 18
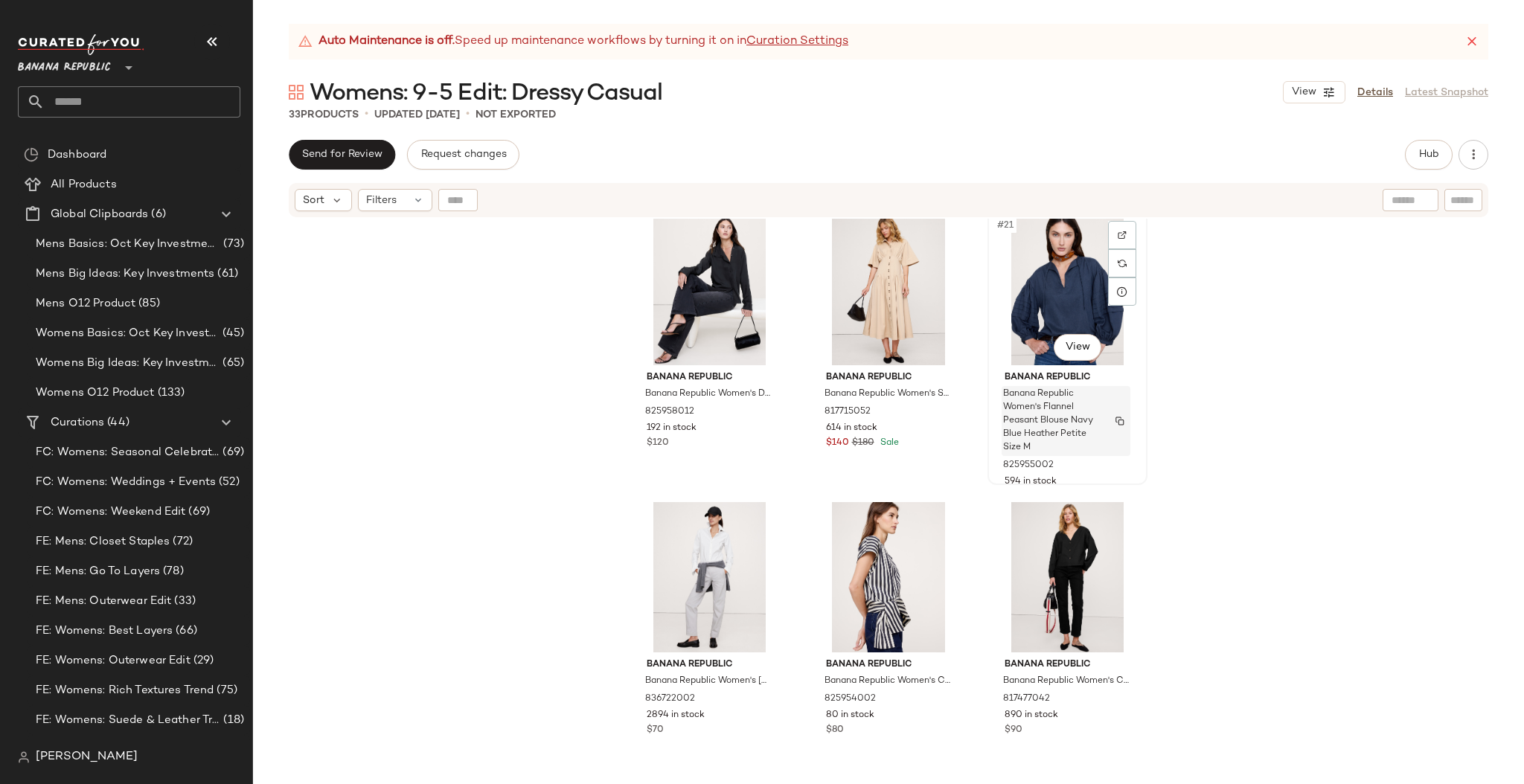
scroll to position [1762, 0]
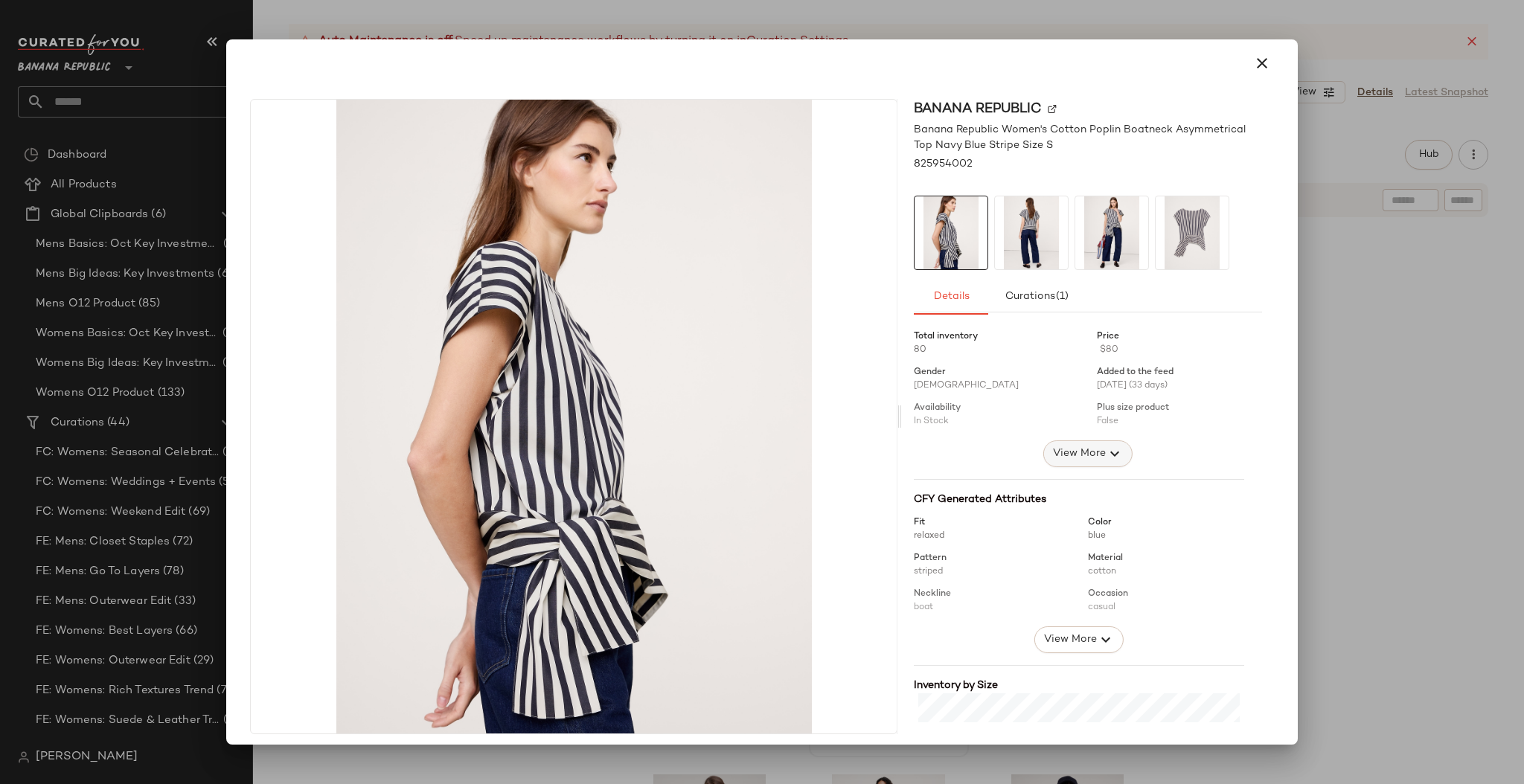
click at [1063, 452] on span "View More" at bounding box center [1078, 453] width 53 height 18
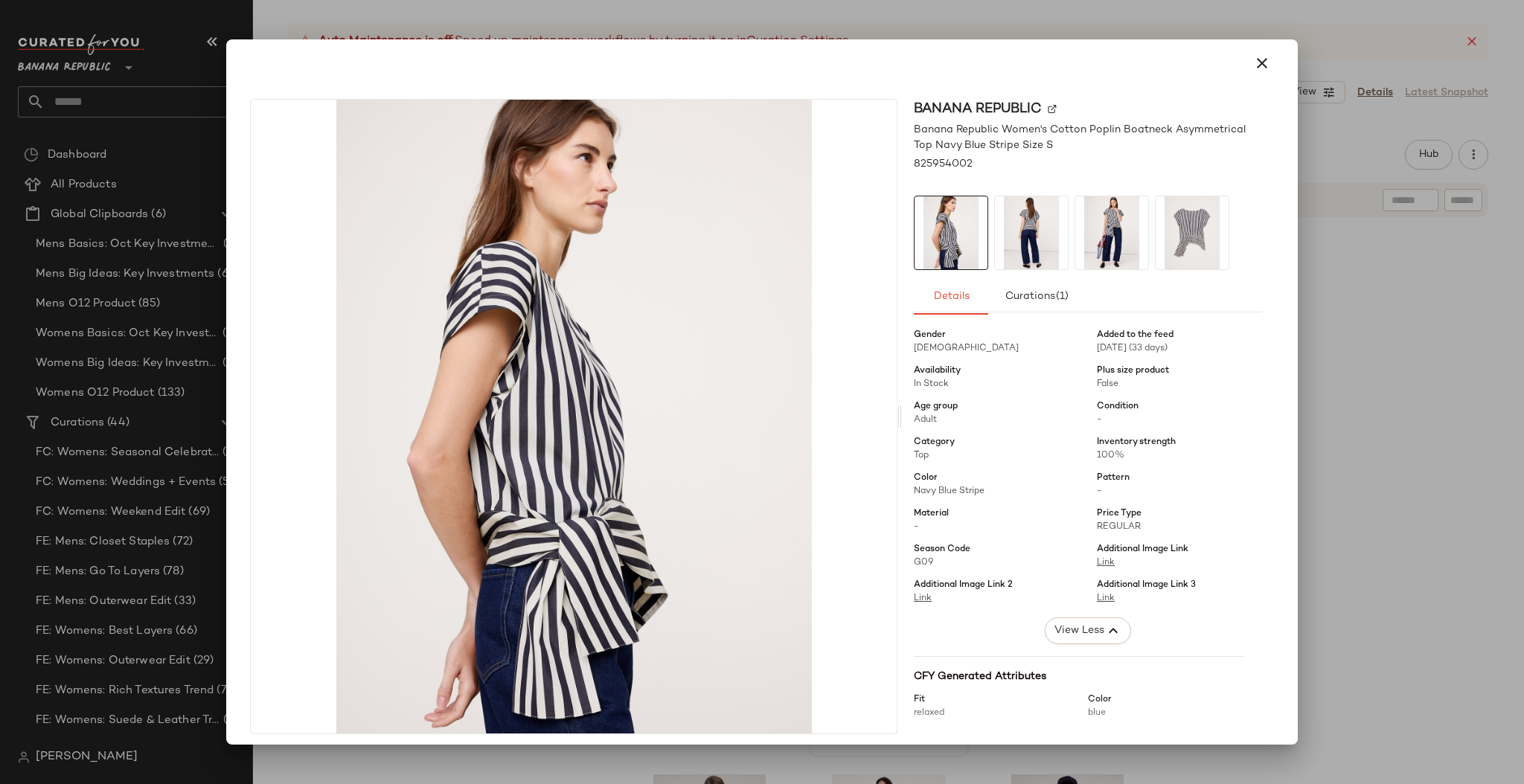
scroll to position [46, 0]
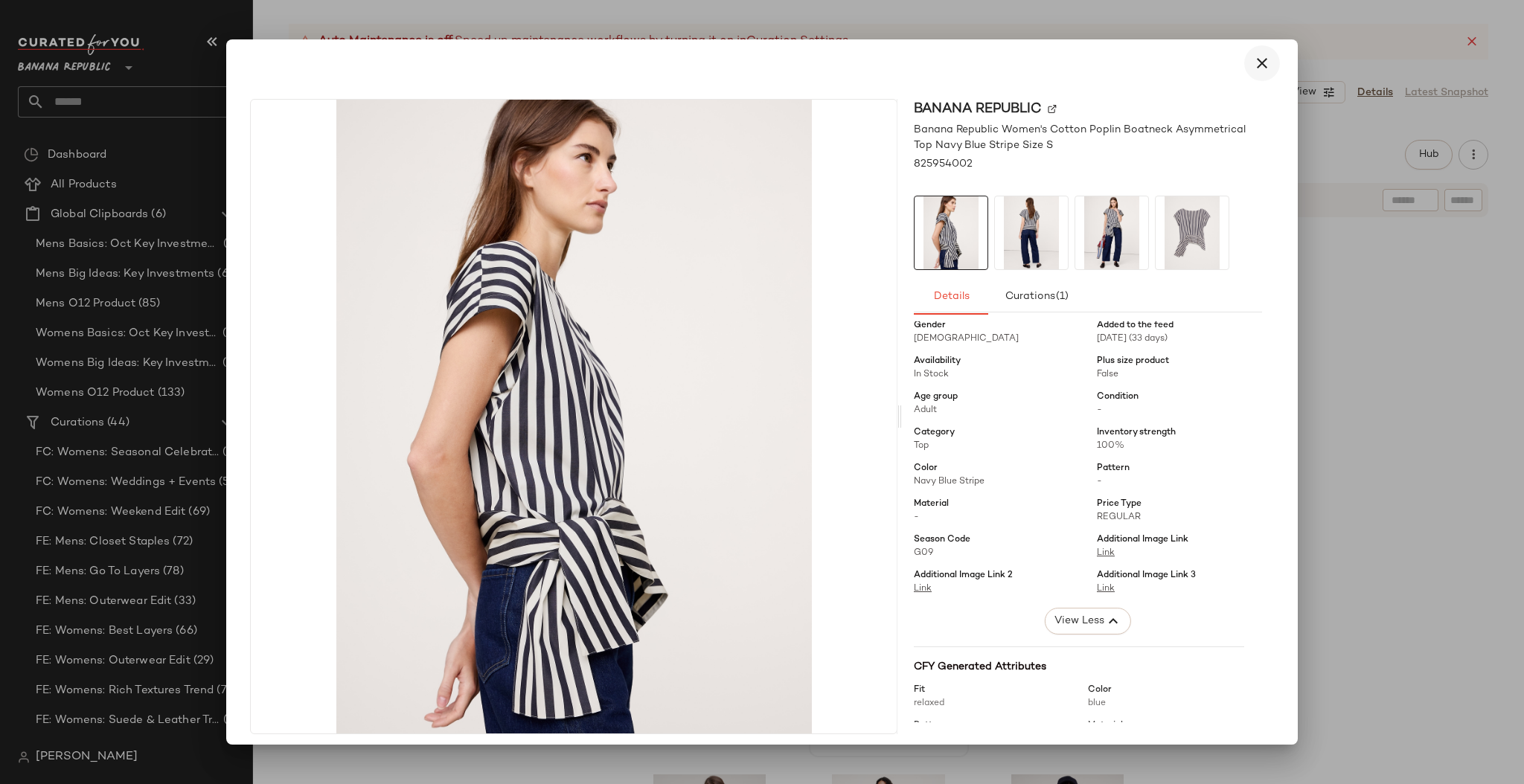
click at [1255, 65] on icon "button" at bounding box center [1261, 63] width 18 height 18
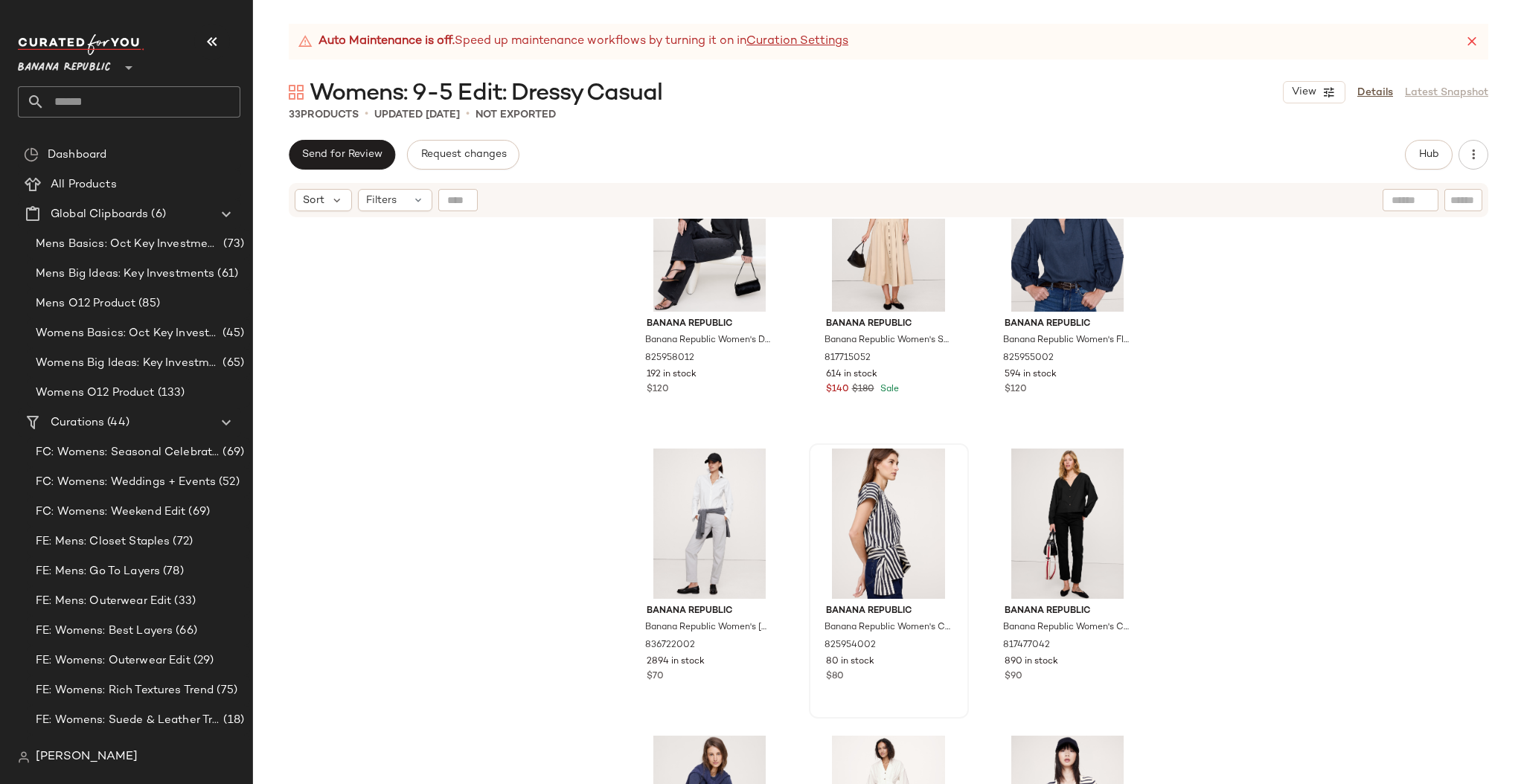
scroll to position [1804, 0]
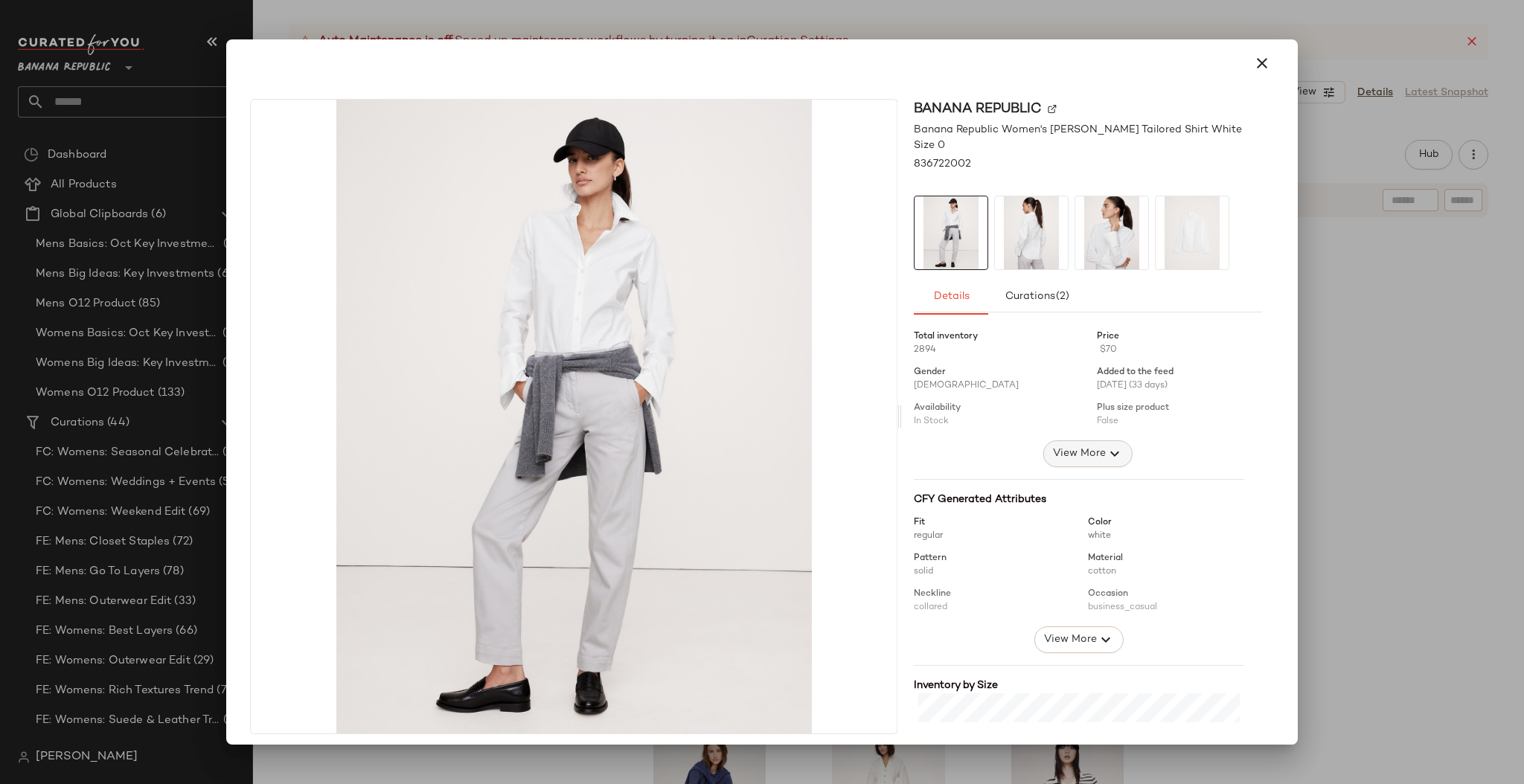
click at [1078, 445] on span "View More" at bounding box center [1078, 453] width 53 height 18
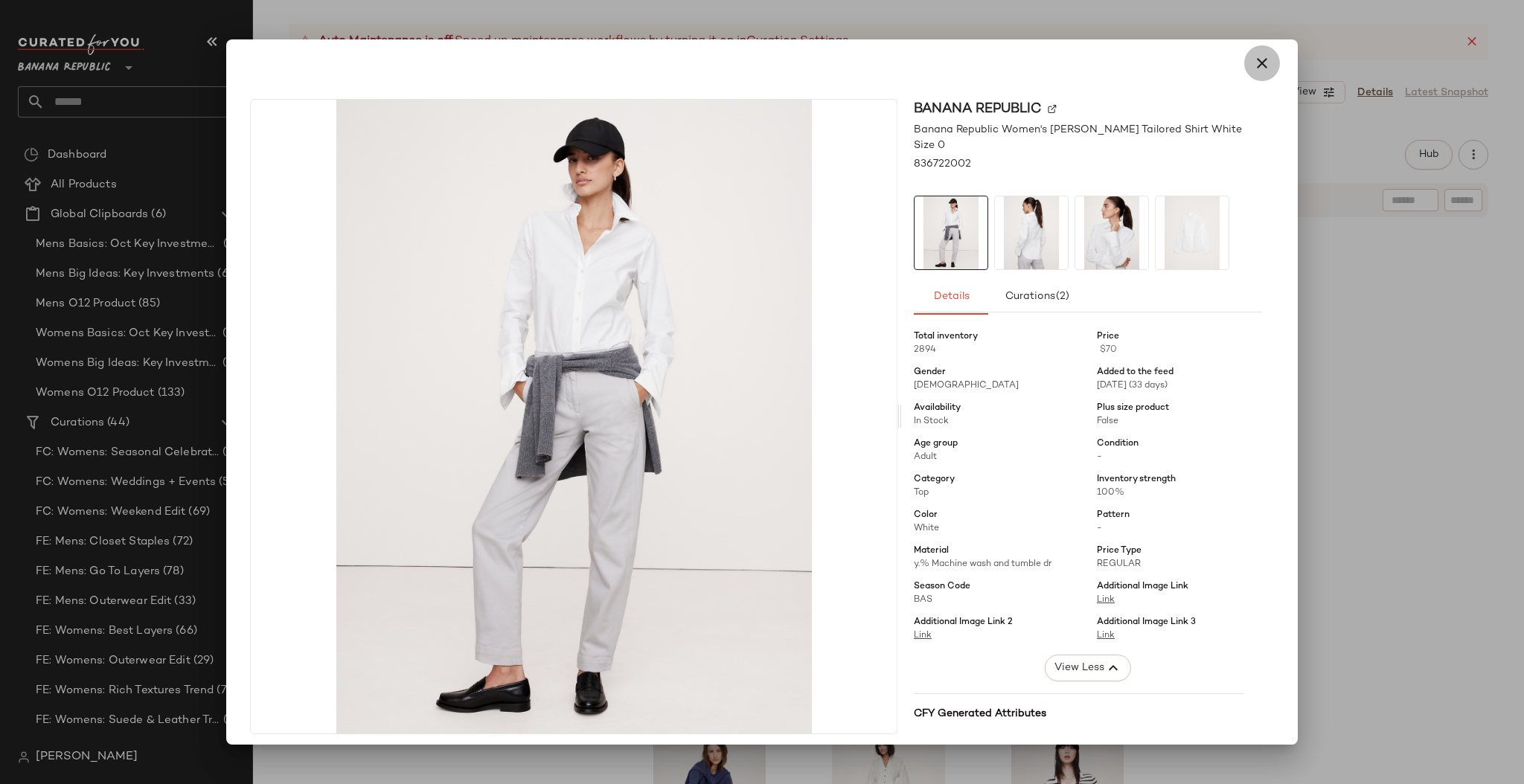
click at [1259, 64] on icon "button" at bounding box center [1261, 63] width 18 height 18
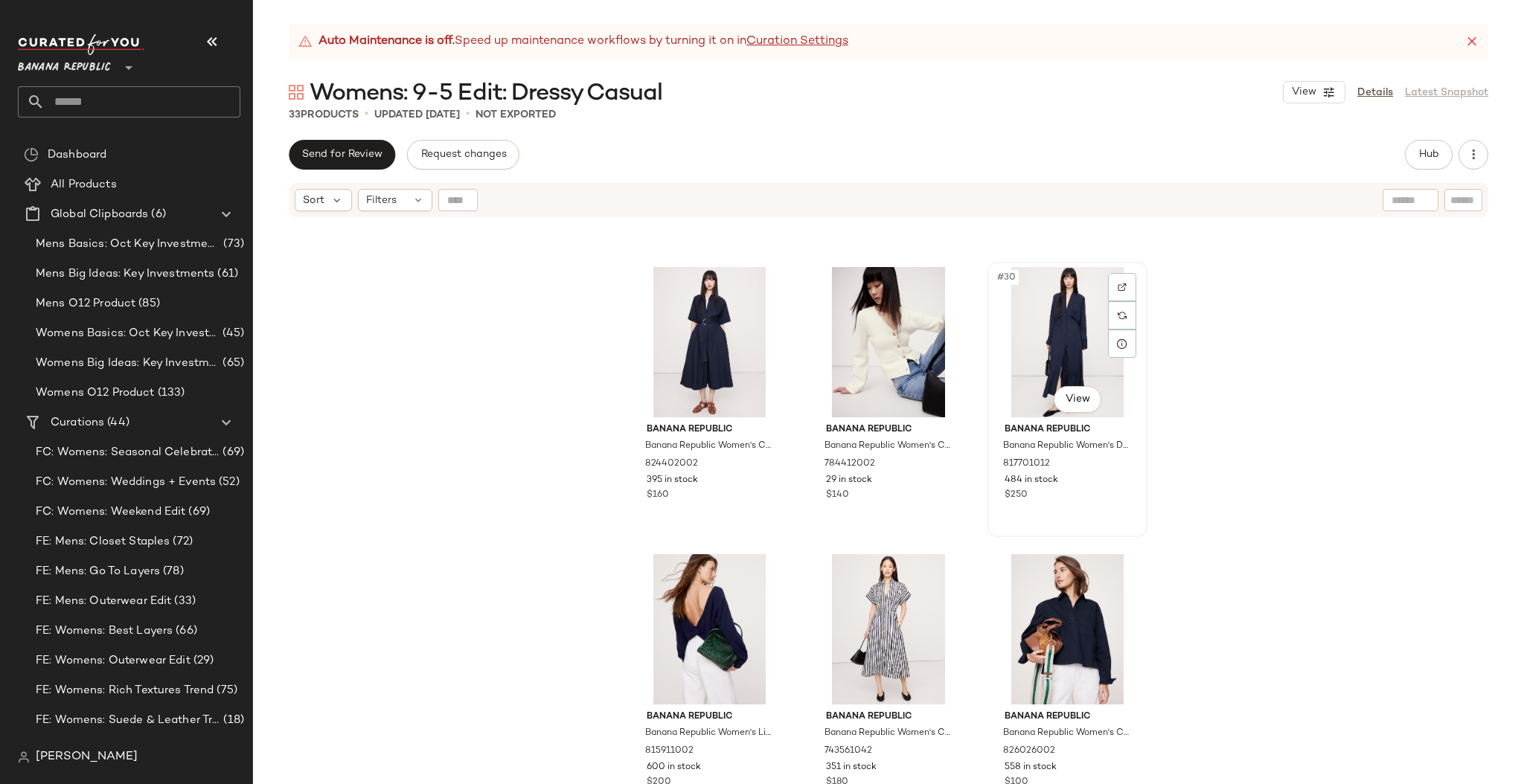
scroll to position [2558, 0]
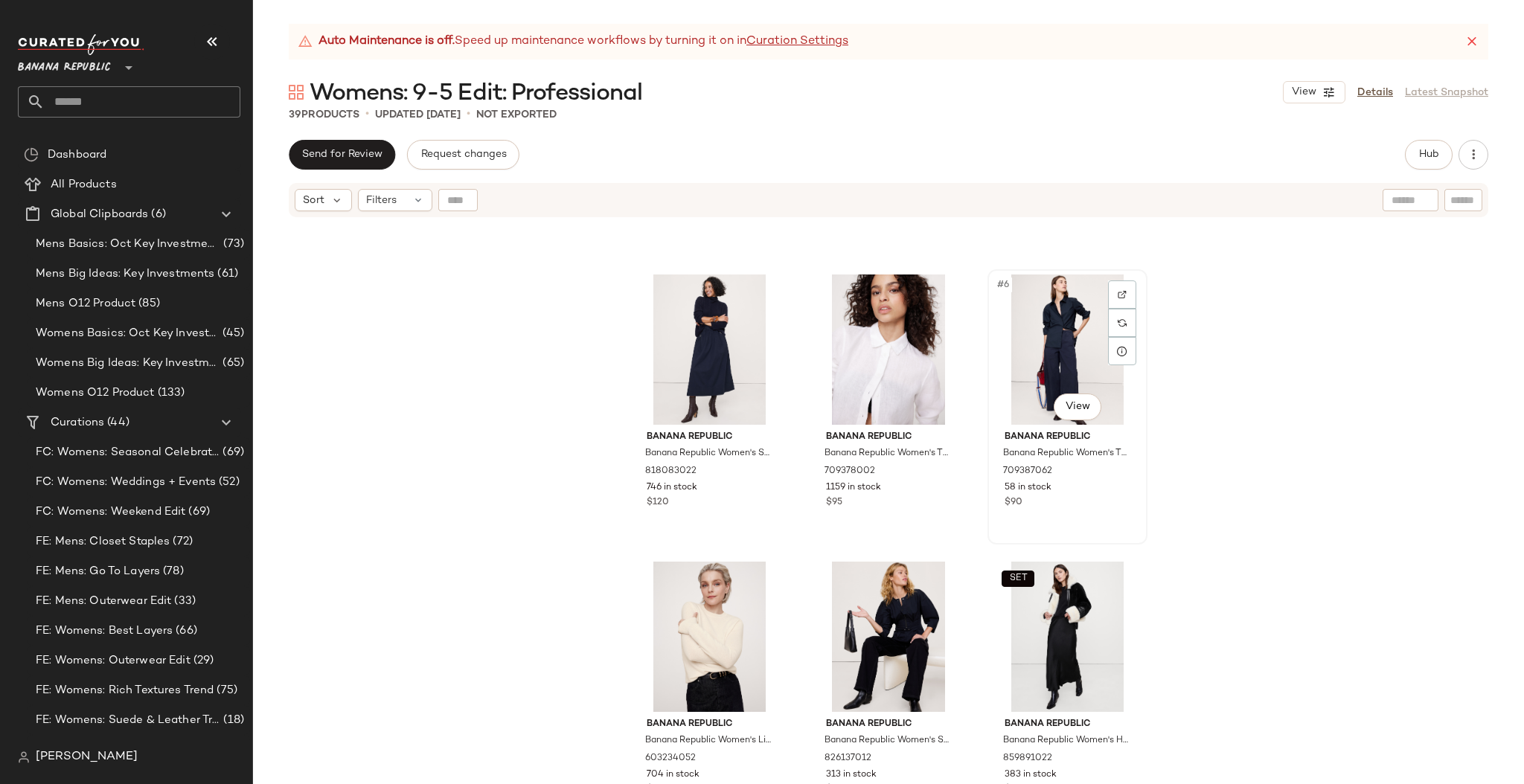
scroll to position [253, 0]
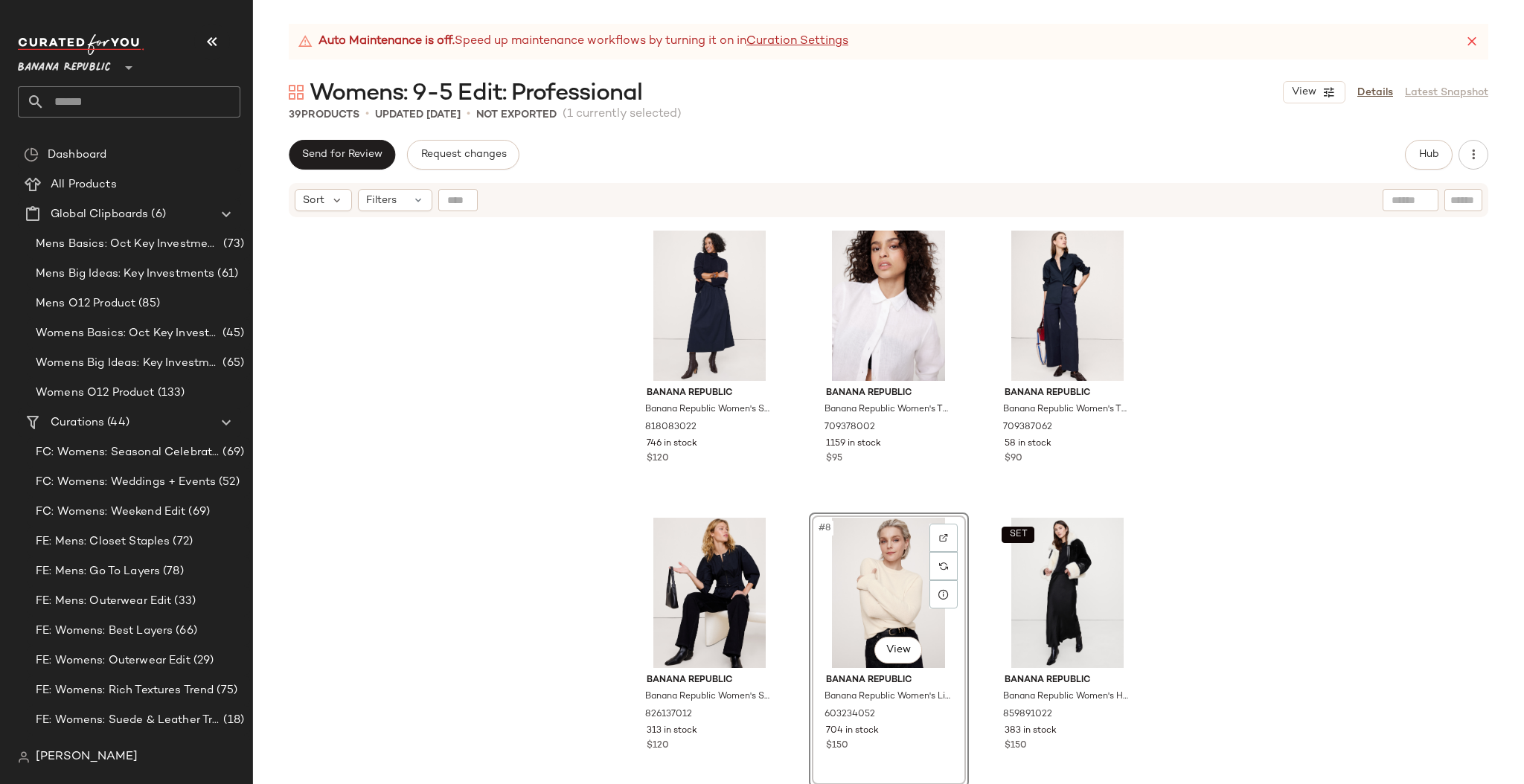
scroll to position [294, 0]
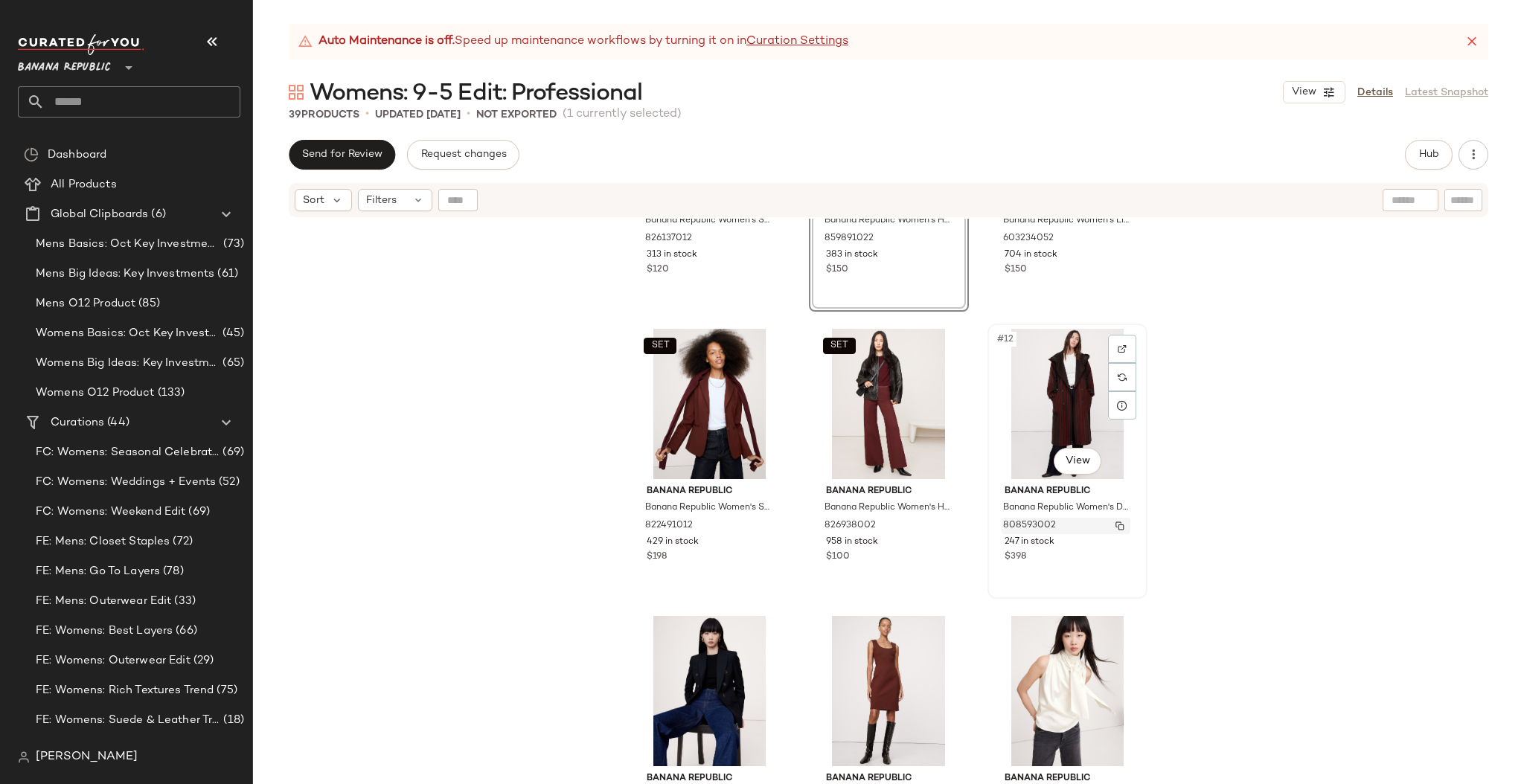
scroll to position [795, 0]
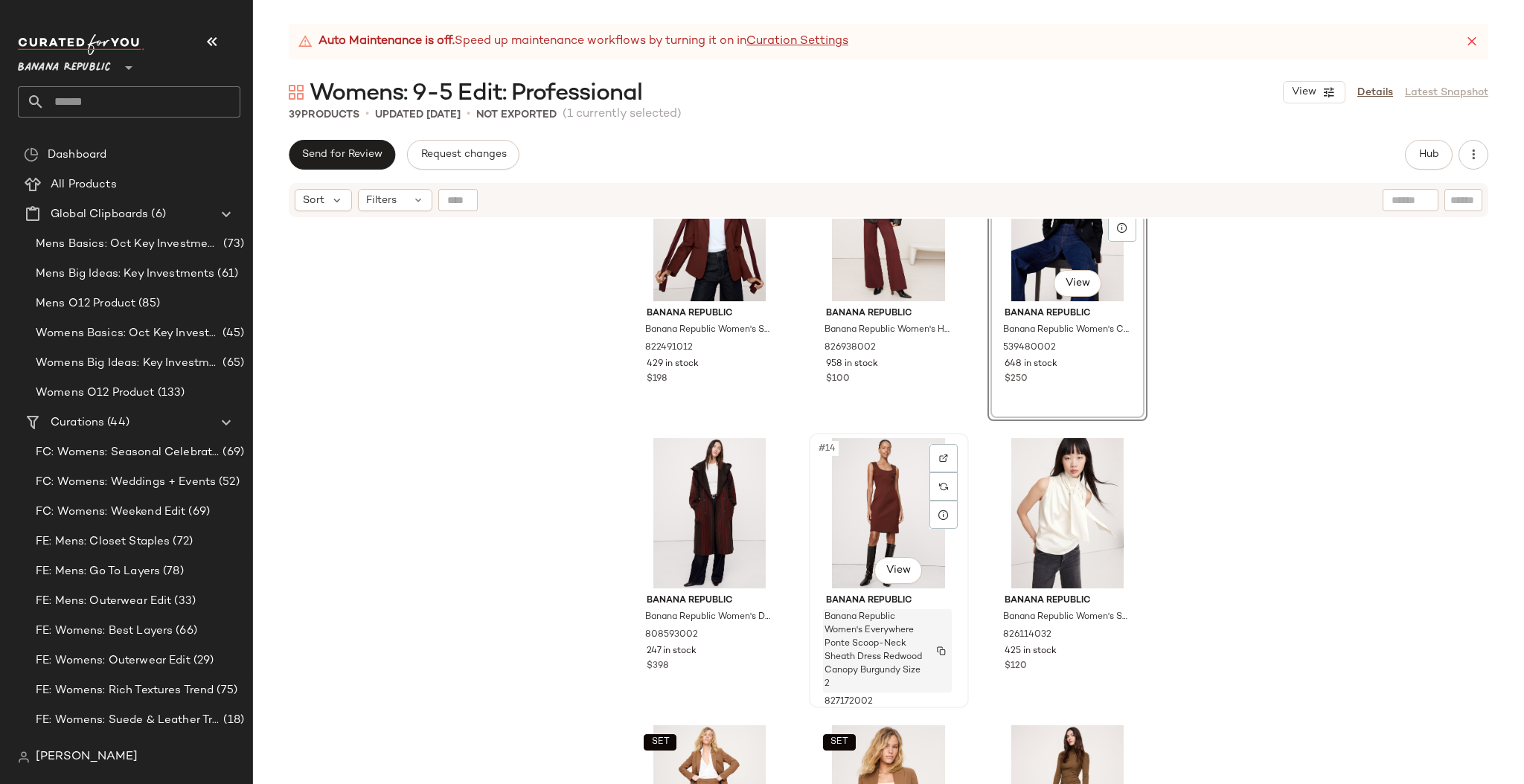
scroll to position [972, 0]
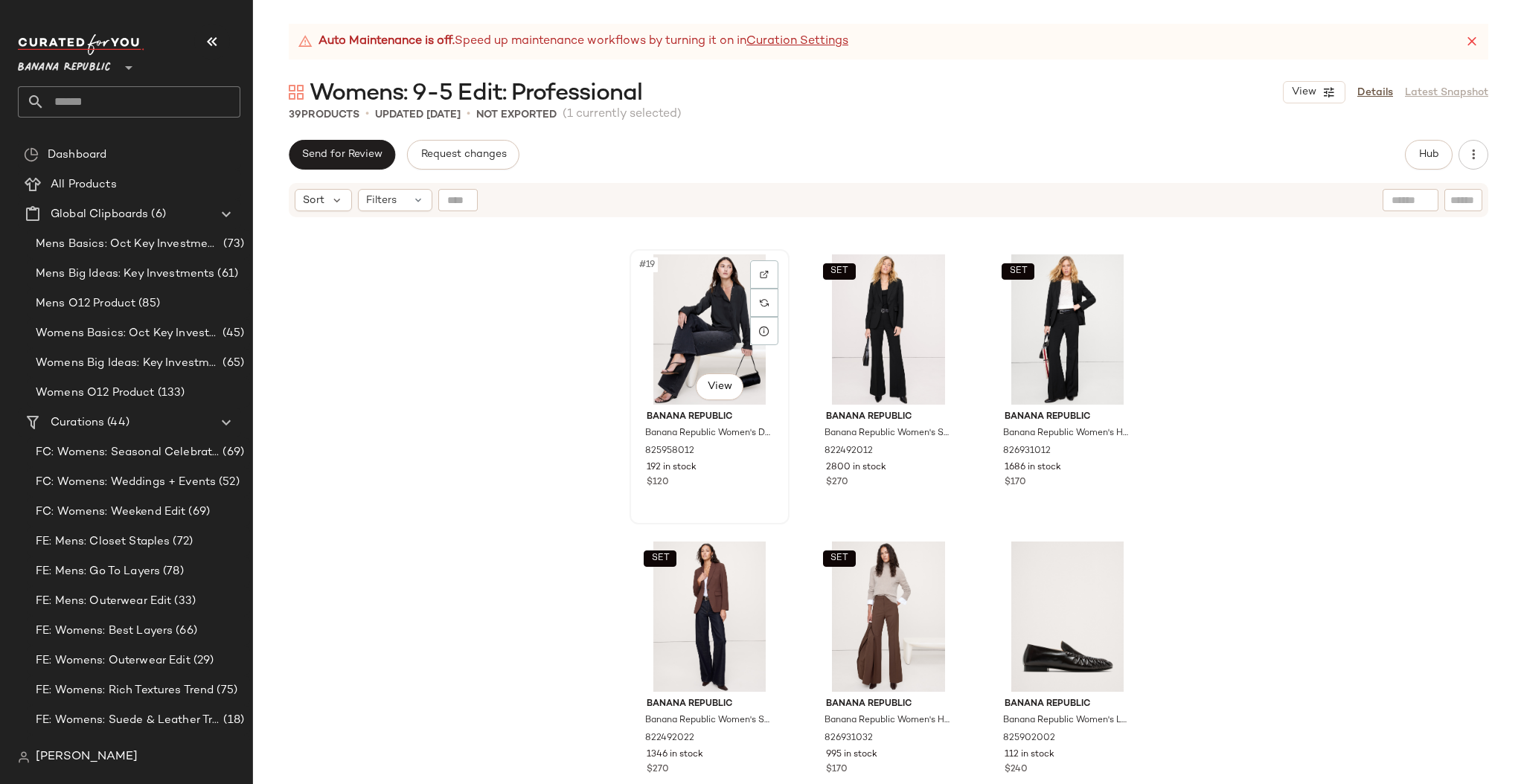
scroll to position [1484, 0]
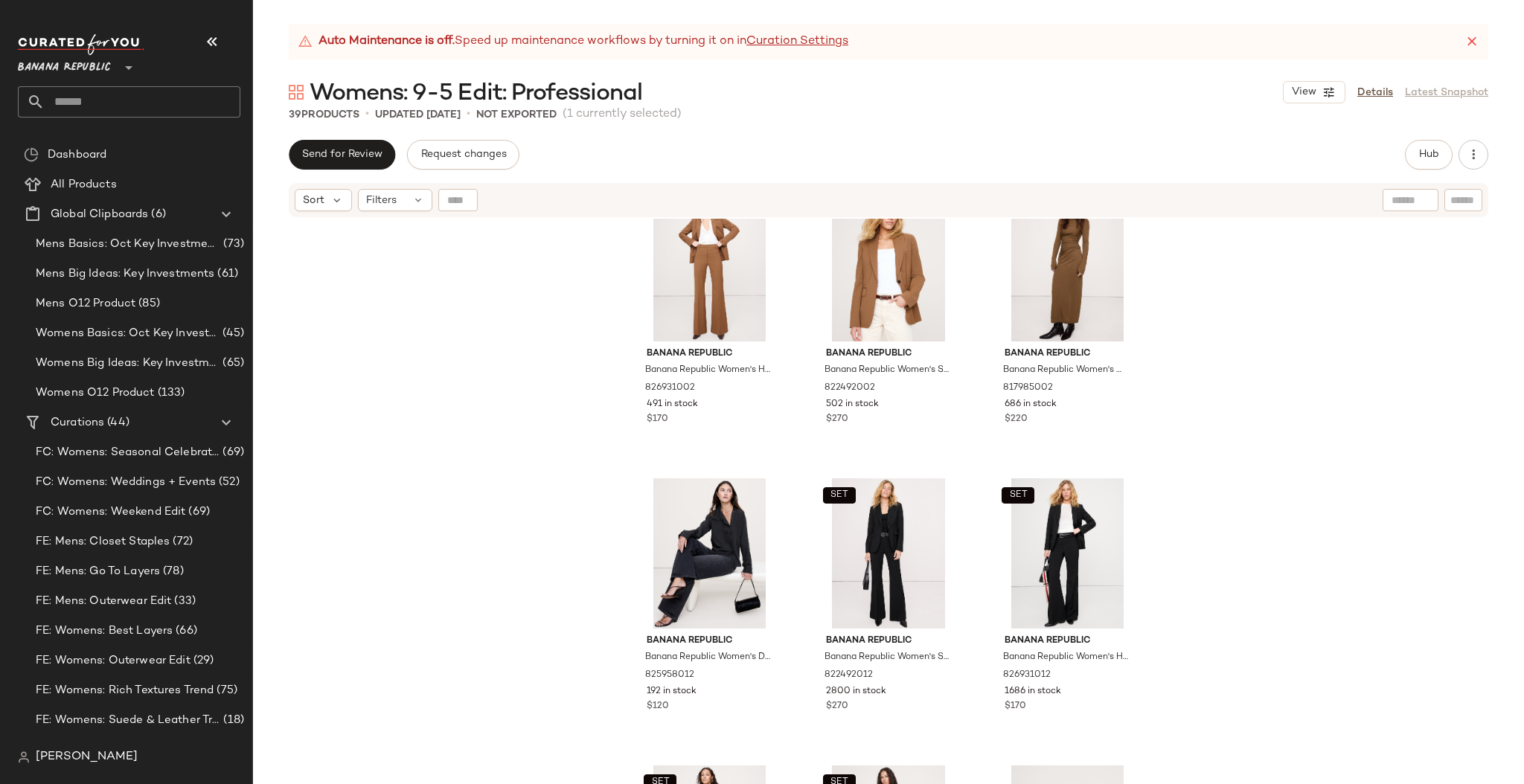
drag, startPoint x: 631, startPoint y: 472, endPoint x: 1428, endPoint y: 0, distance: 926.3
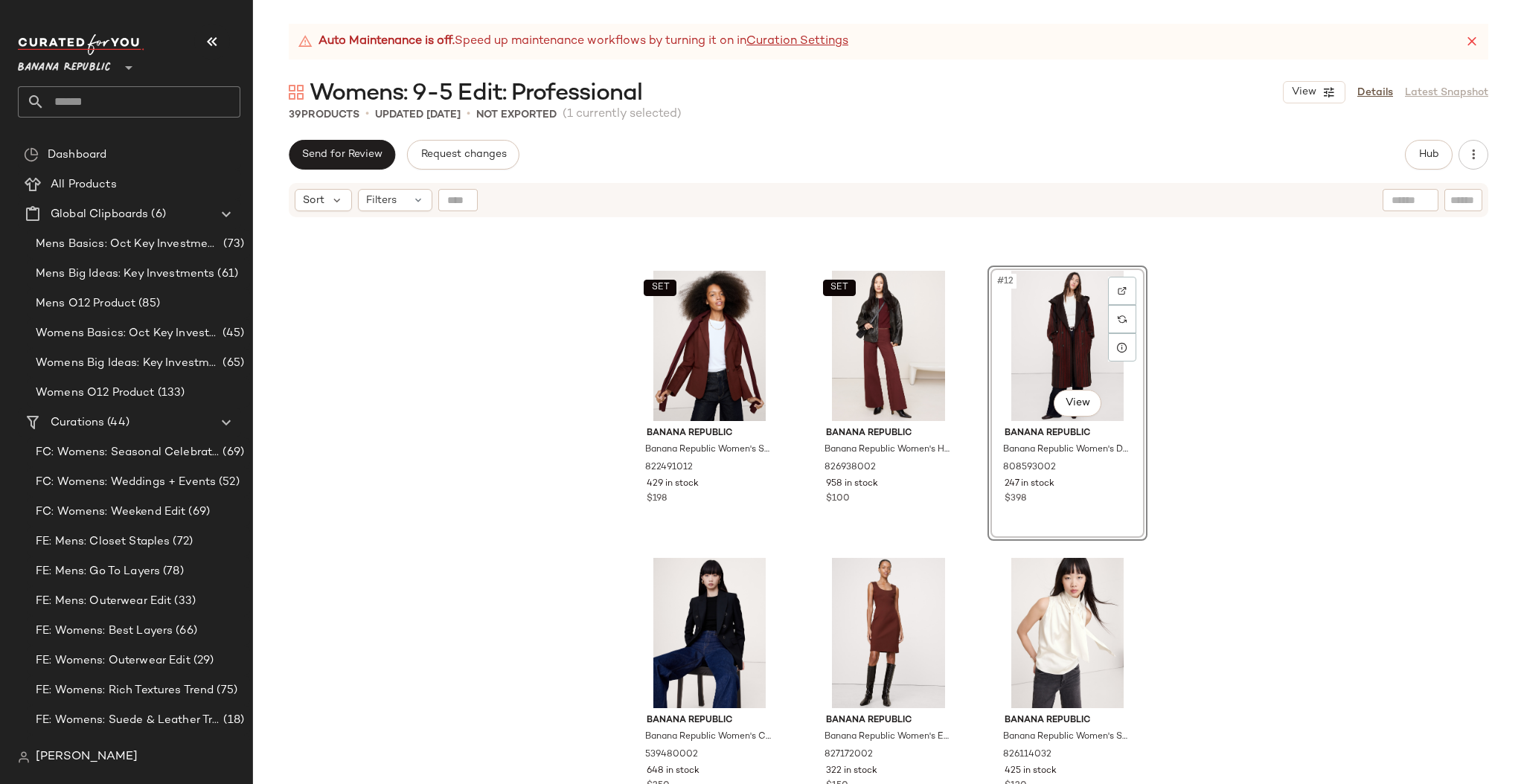
scroll to position [827, 0]
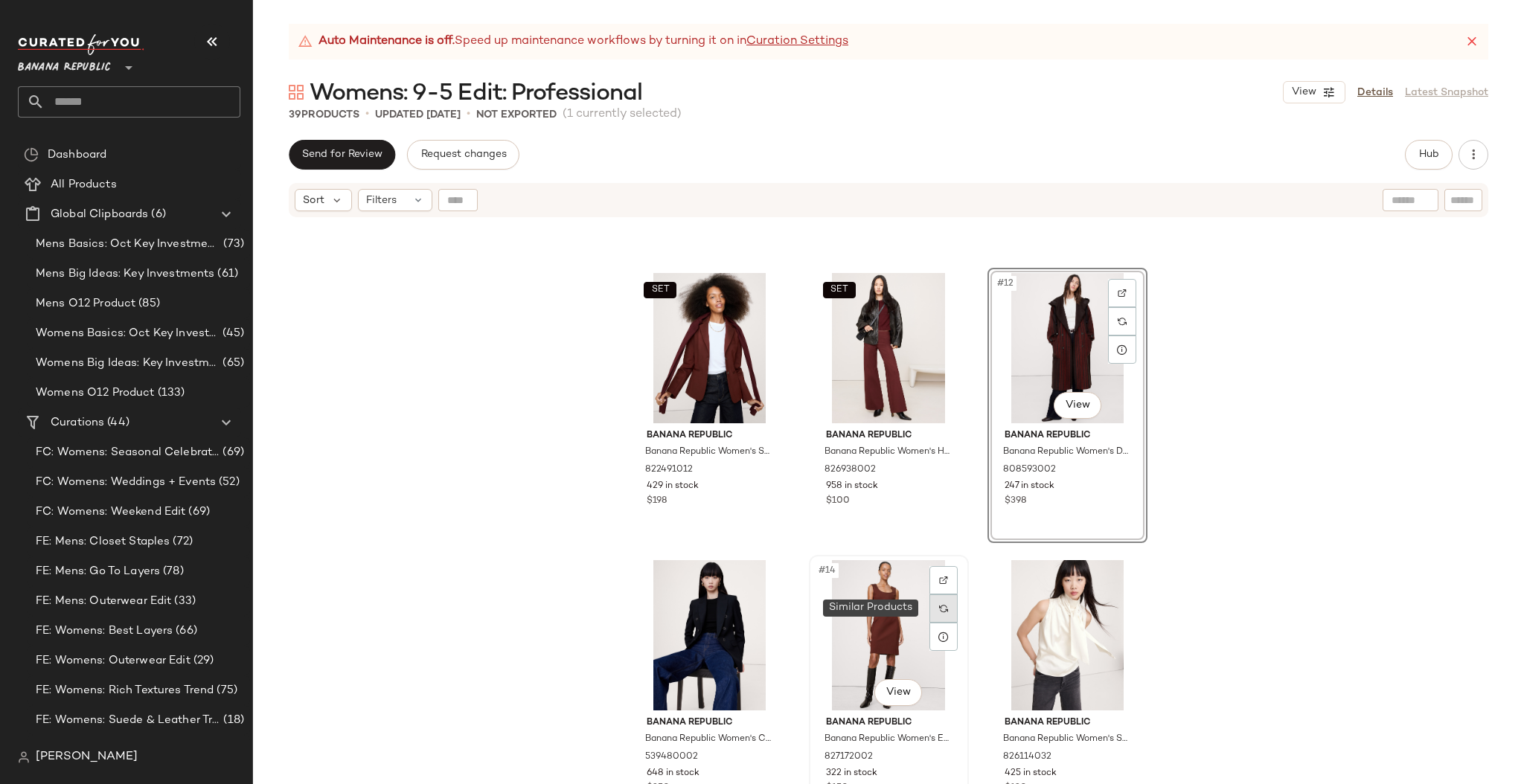
click at [939, 606] on img at bounding box center [944, 609] width 9 height 9
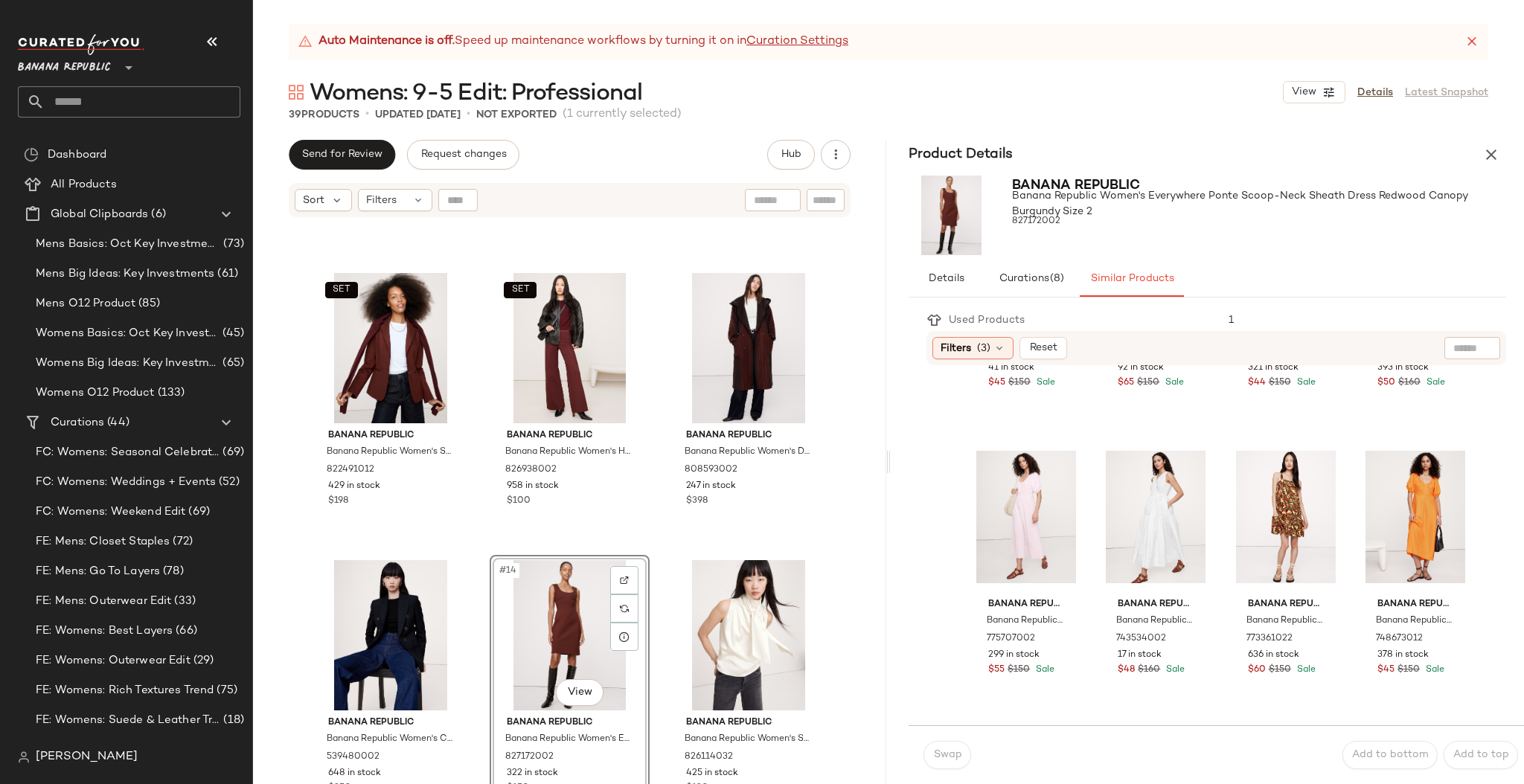
scroll to position [1362, 0]
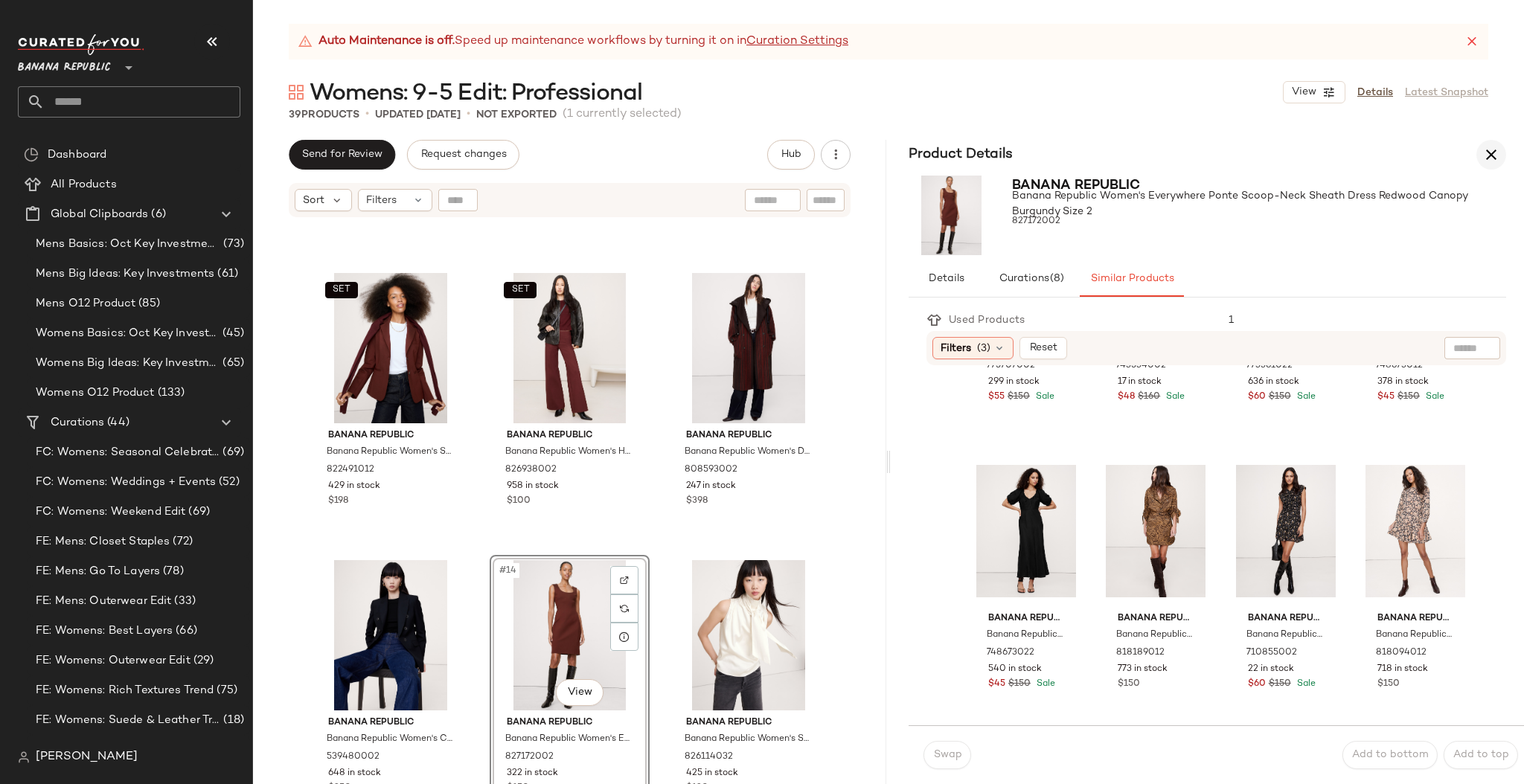
click at [1482, 158] on icon "button" at bounding box center [1491, 154] width 18 height 18
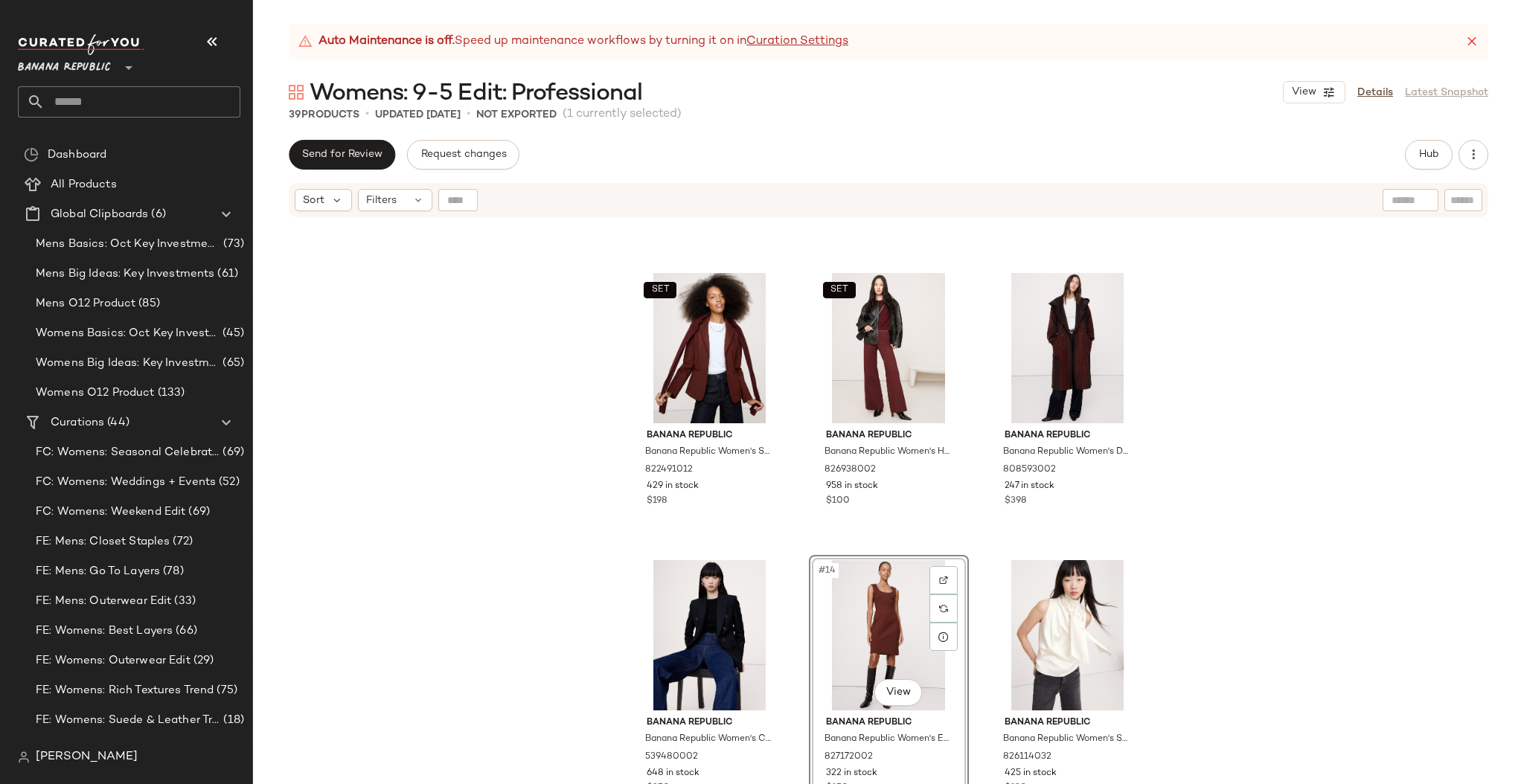
click at [1464, 198] on input "text" at bounding box center [1463, 201] width 26 height 15
type input "*****"
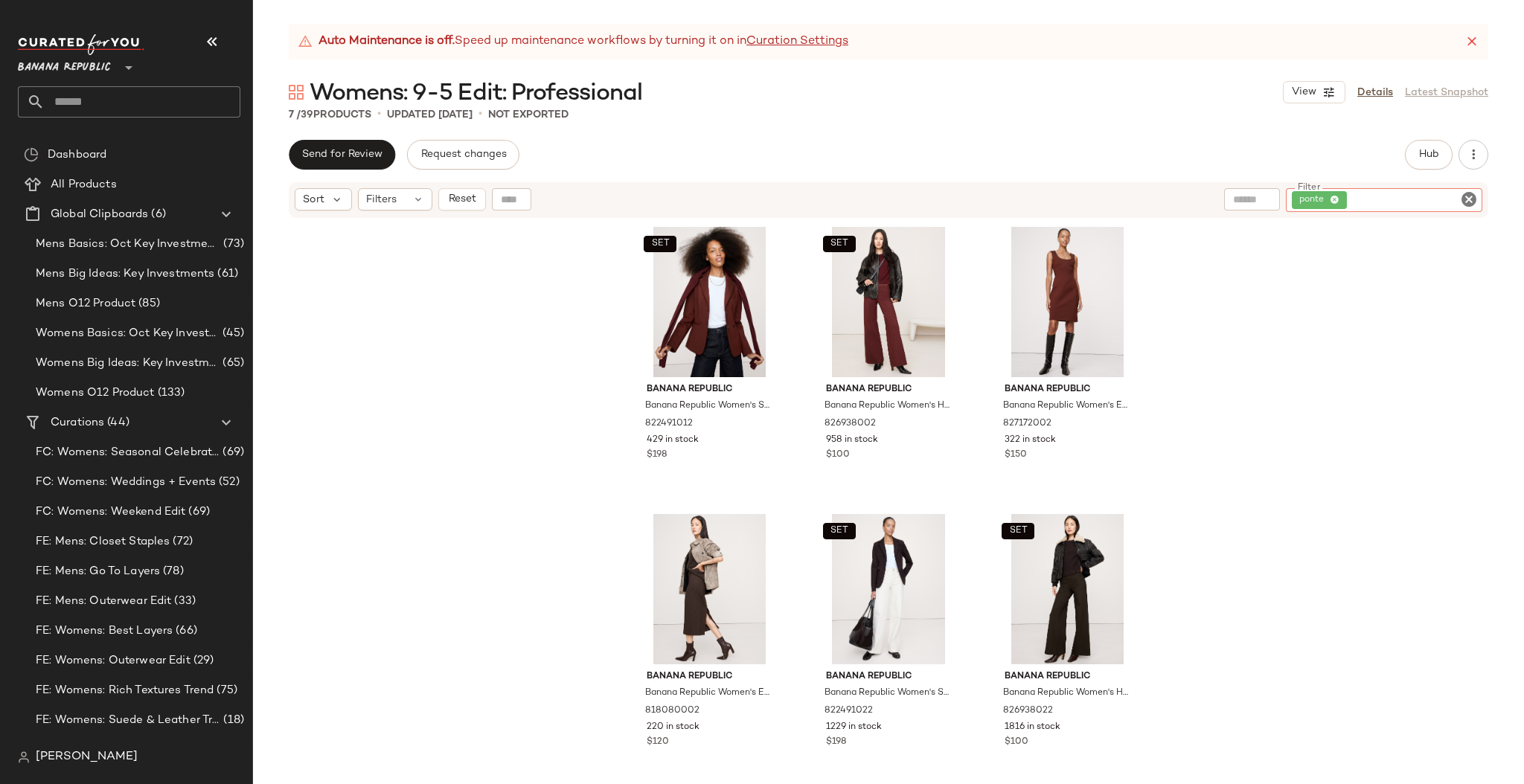
click at [1471, 198] on icon "Clear Filter" at bounding box center [1468, 199] width 18 height 18
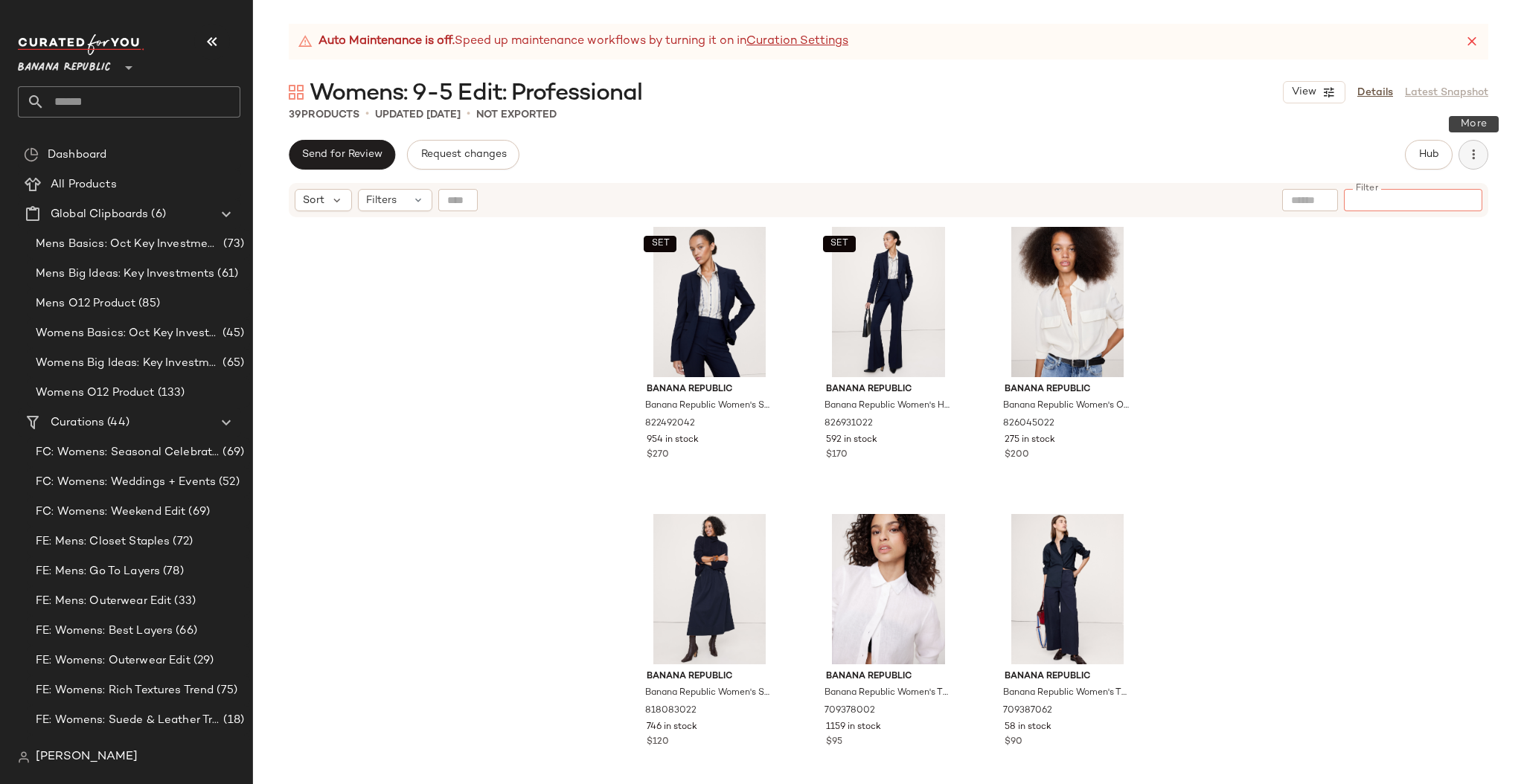
click at [1481, 158] on button "button" at bounding box center [1473, 155] width 29 height 29
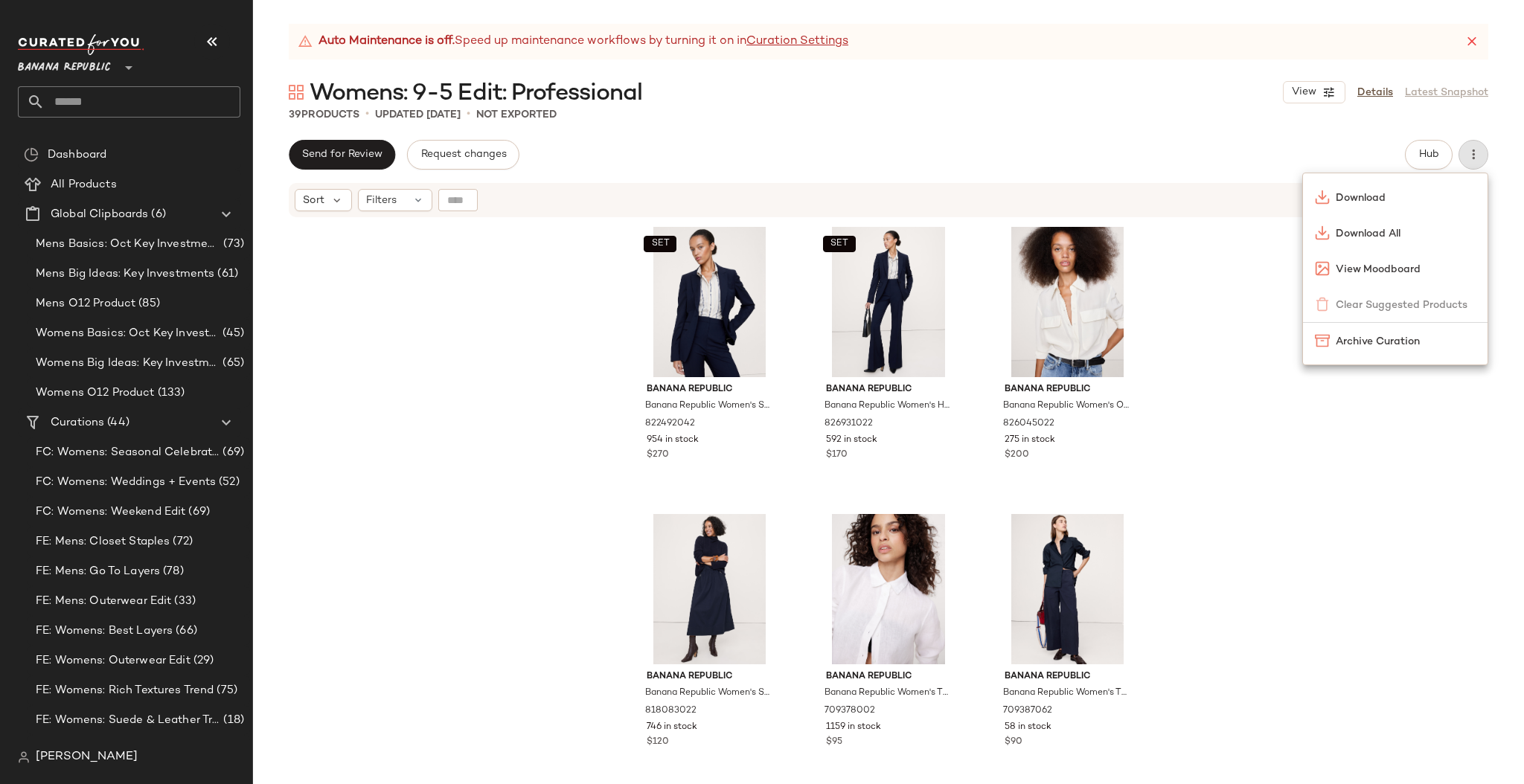
click at [1254, 139] on div "Auto Maintenance is off. Speed up maintenance workflows by turning it on in Cur…" at bounding box center [888, 404] width 1271 height 760
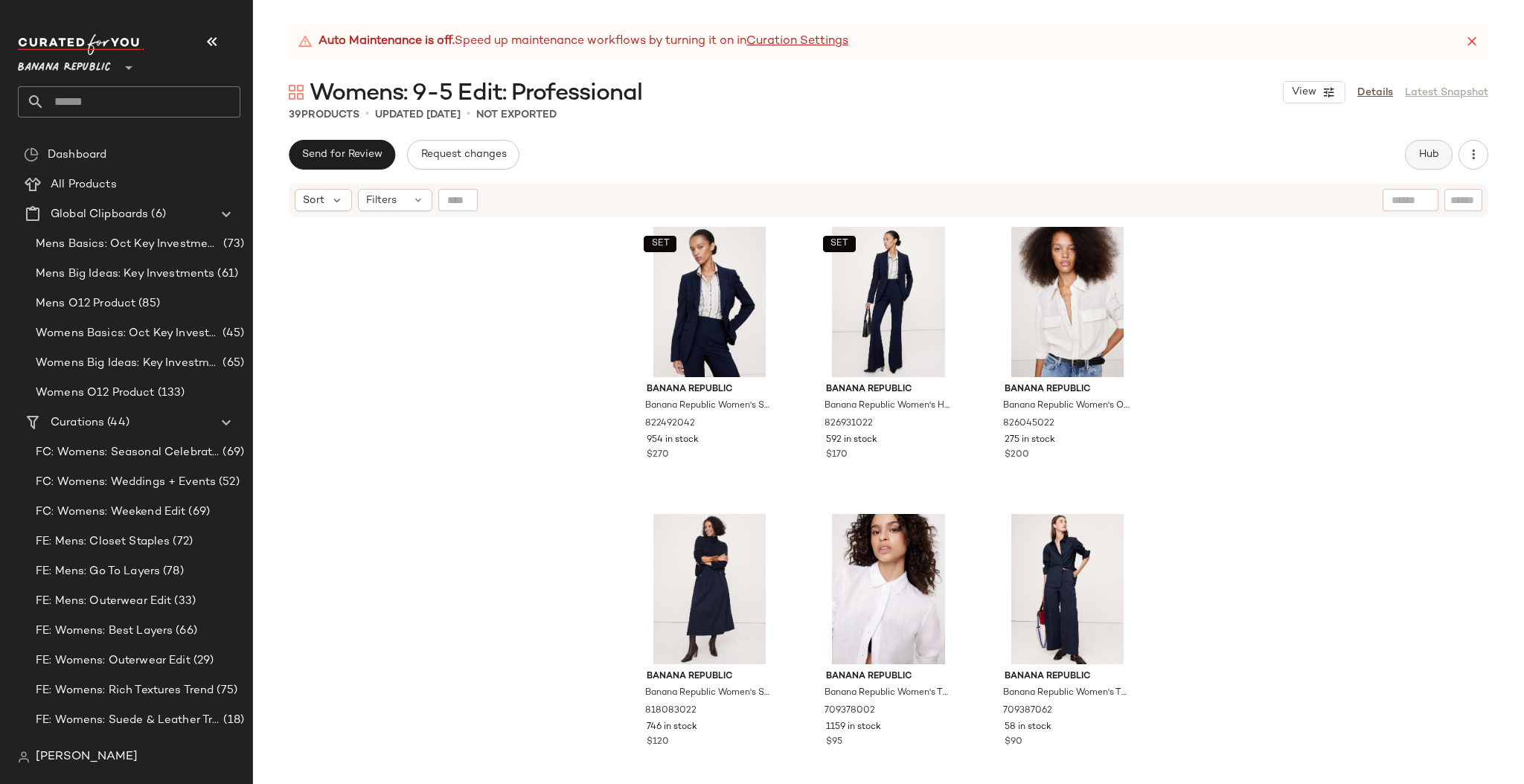
click at [1423, 147] on button "Hub" at bounding box center [1428, 155] width 47 height 29
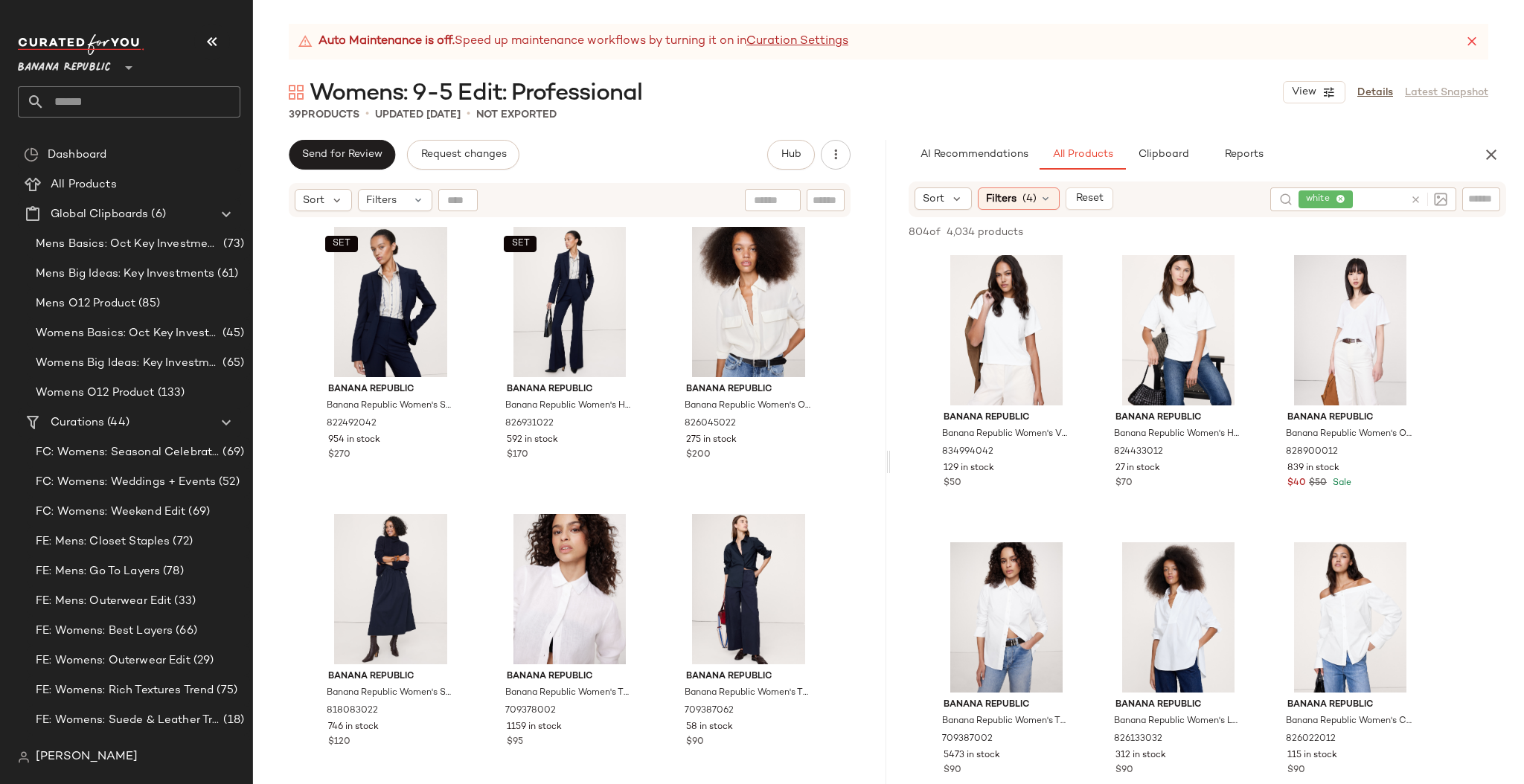
click at [1414, 199] on icon at bounding box center [1416, 200] width 11 height 11
click at [1467, 197] on div at bounding box center [1481, 198] width 38 height 22
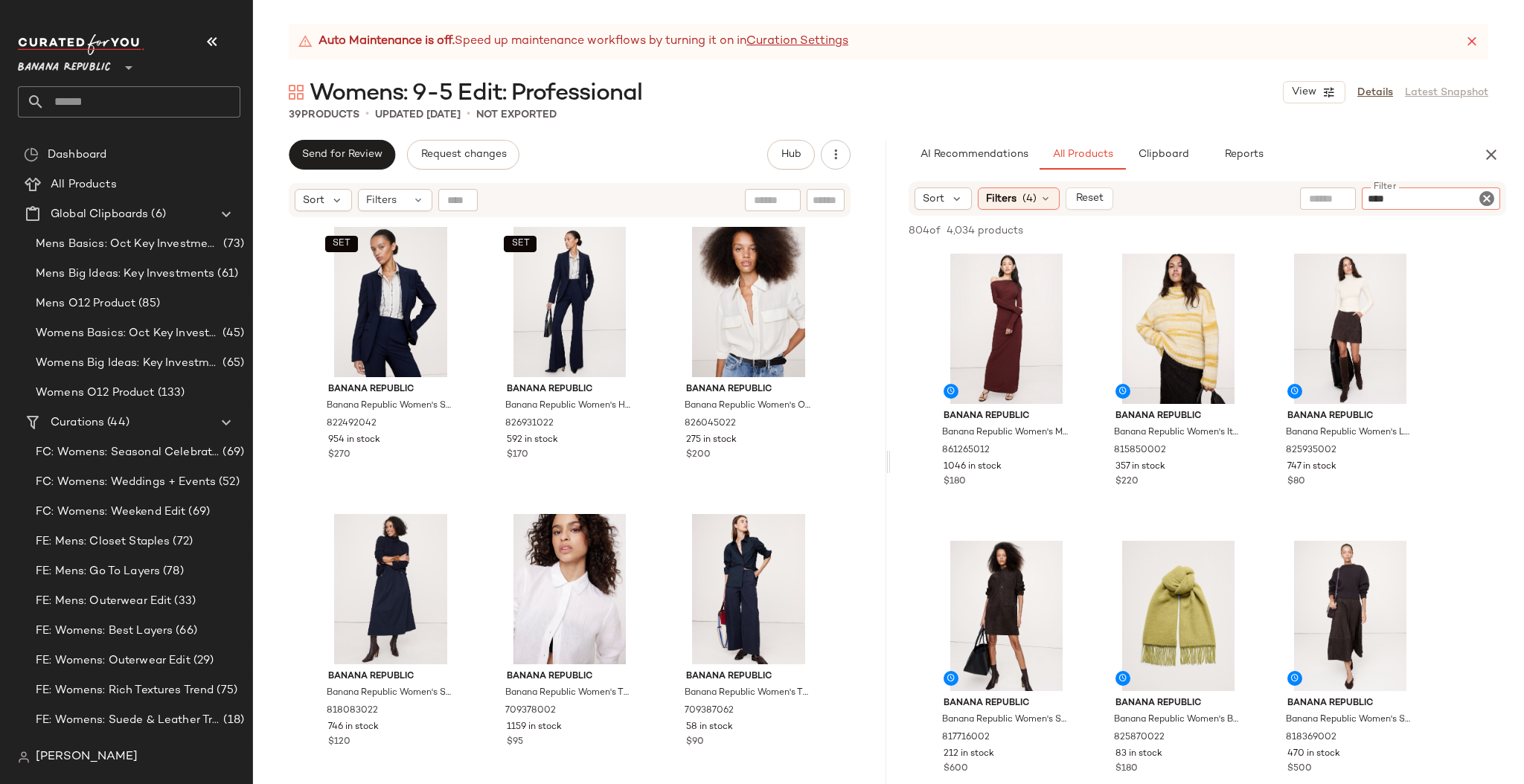
type input "*****"
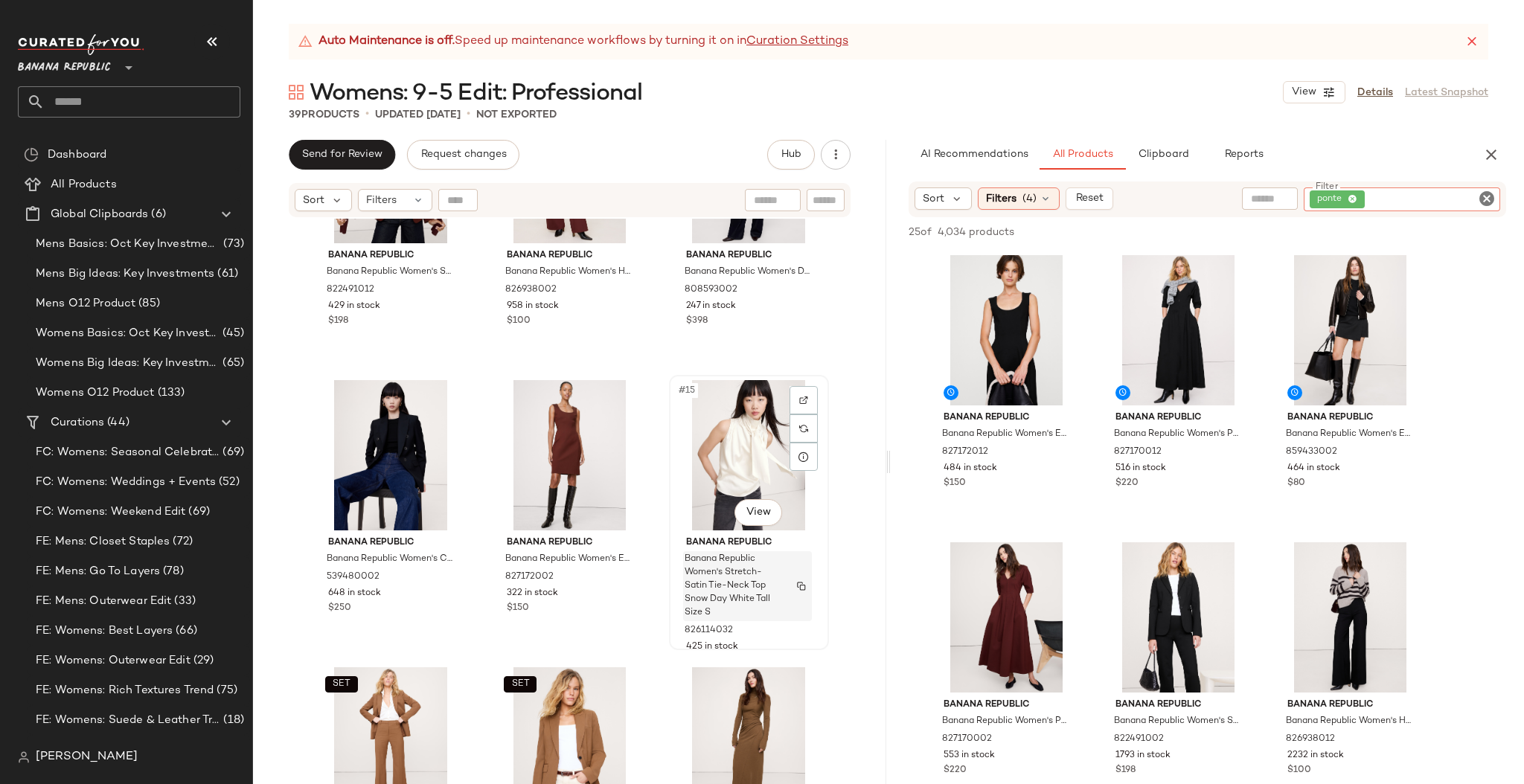
scroll to position [1048, 0]
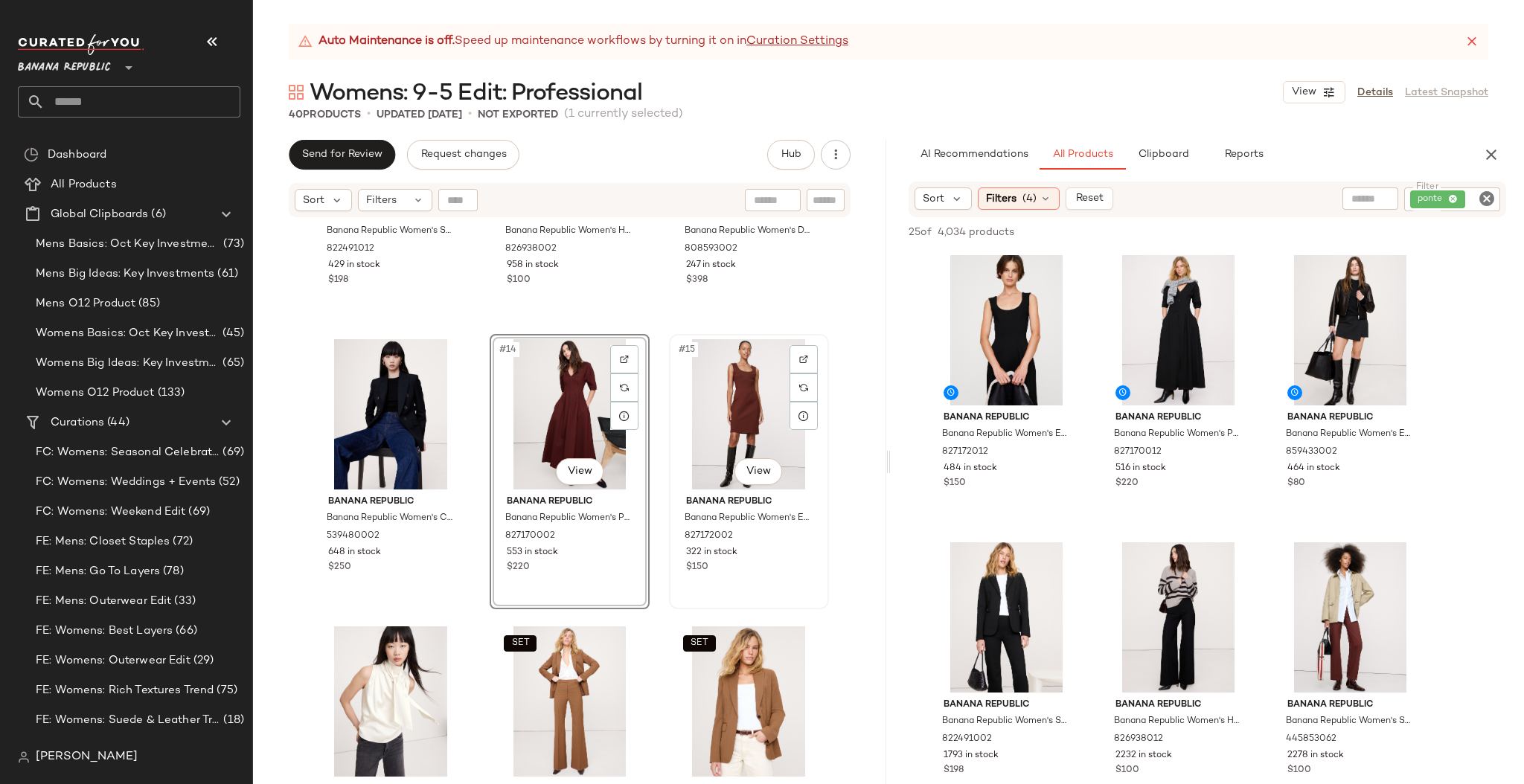
click at [679, 412] on div "#15 View" at bounding box center [748, 414] width 150 height 150
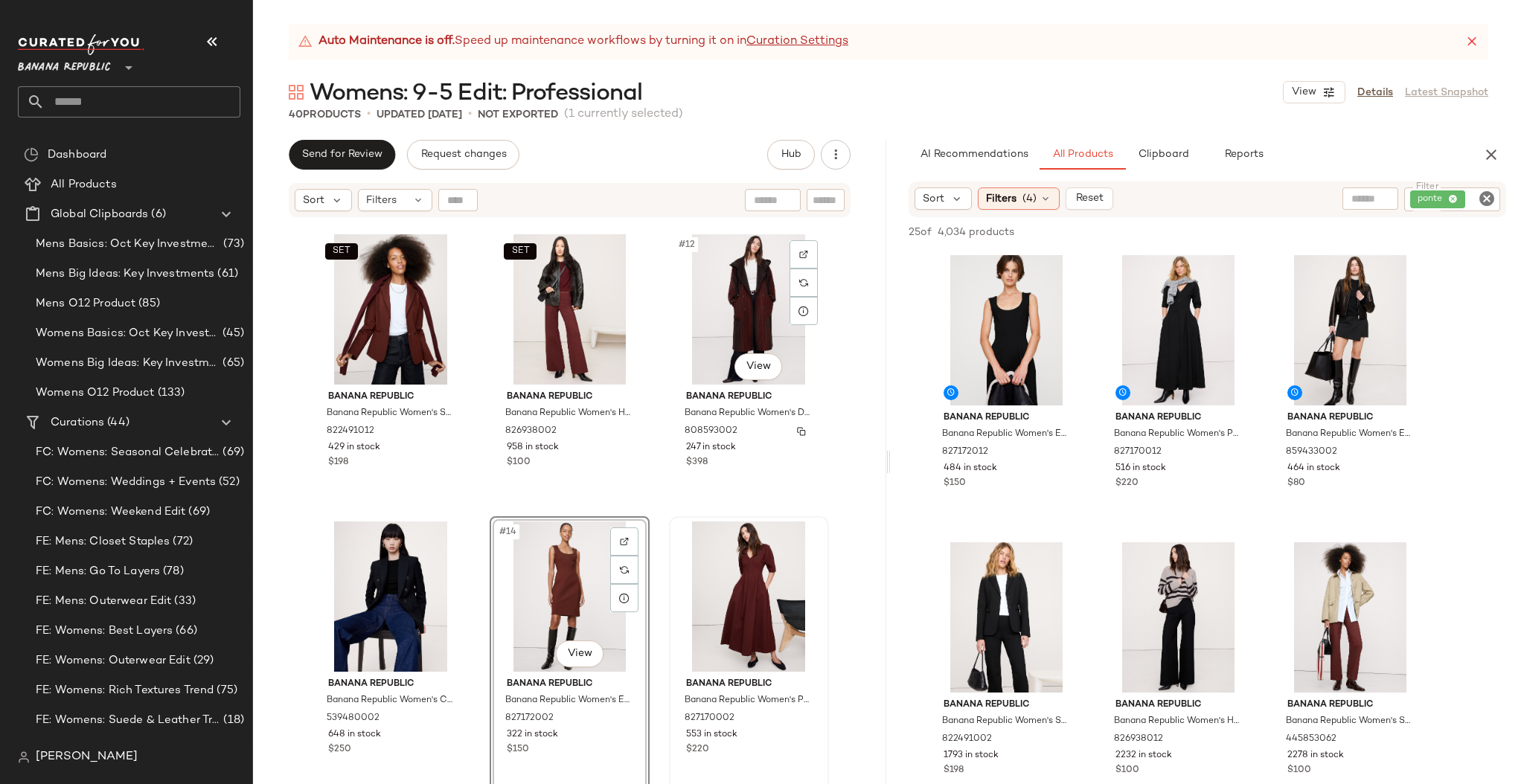
scroll to position [865, 0]
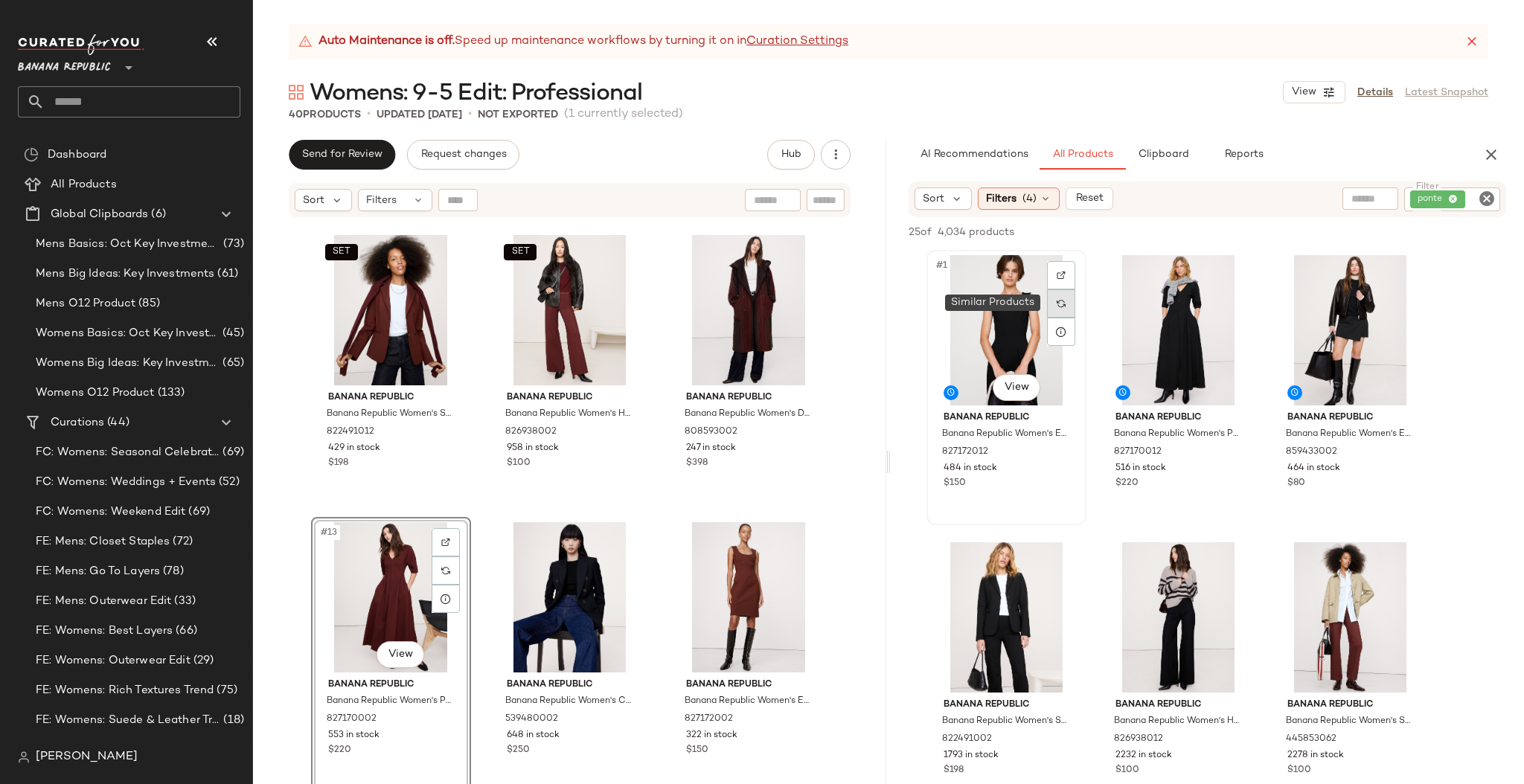
click at [1059, 300] on img at bounding box center [1061, 304] width 9 height 9
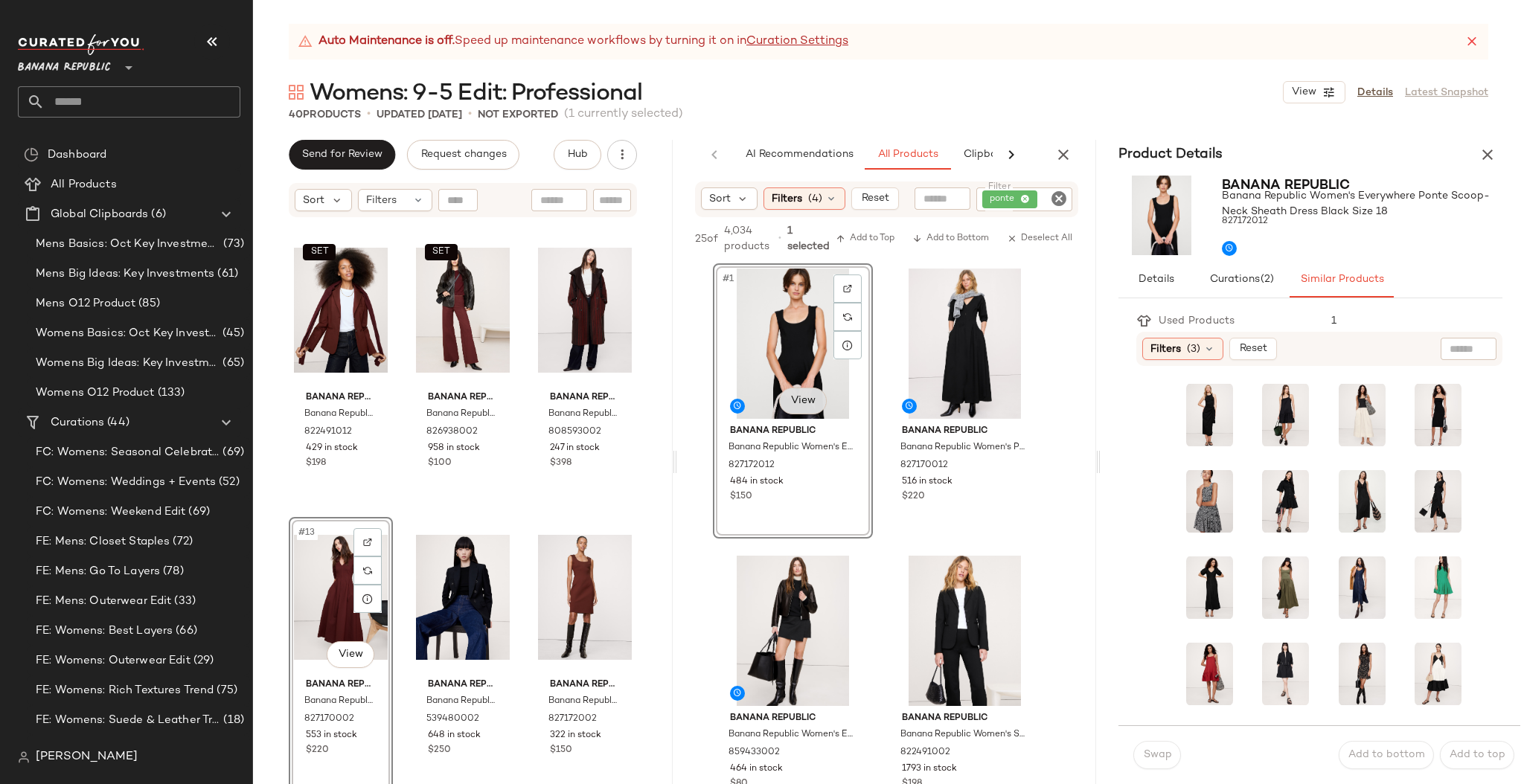
click at [799, 395] on body "Banana Republic ** Dashboard All Products Global Clipboards (6) Mens Basics: Oc…" at bounding box center [762, 392] width 1524 height 784
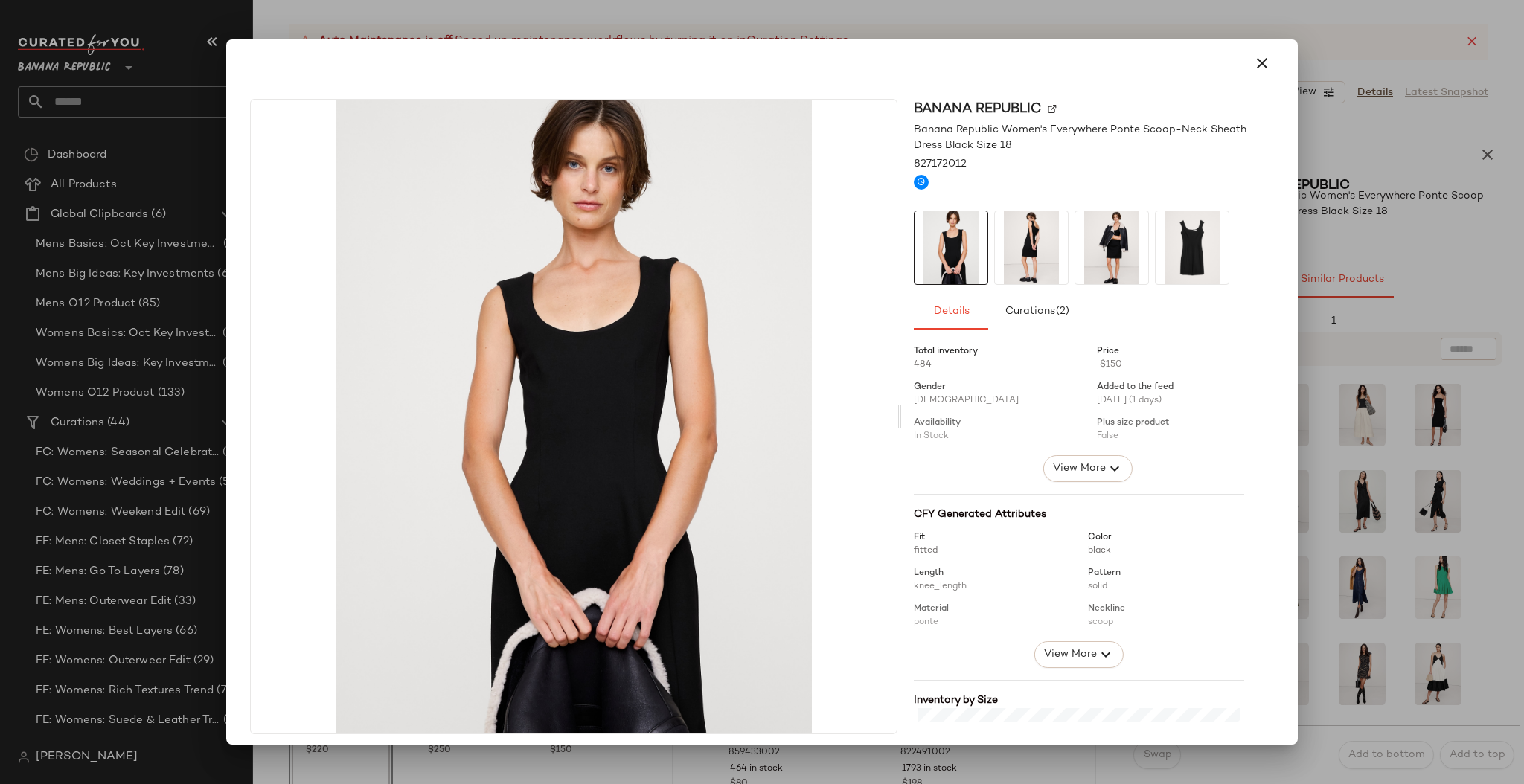
click at [1008, 251] on img at bounding box center [1031, 248] width 73 height 73
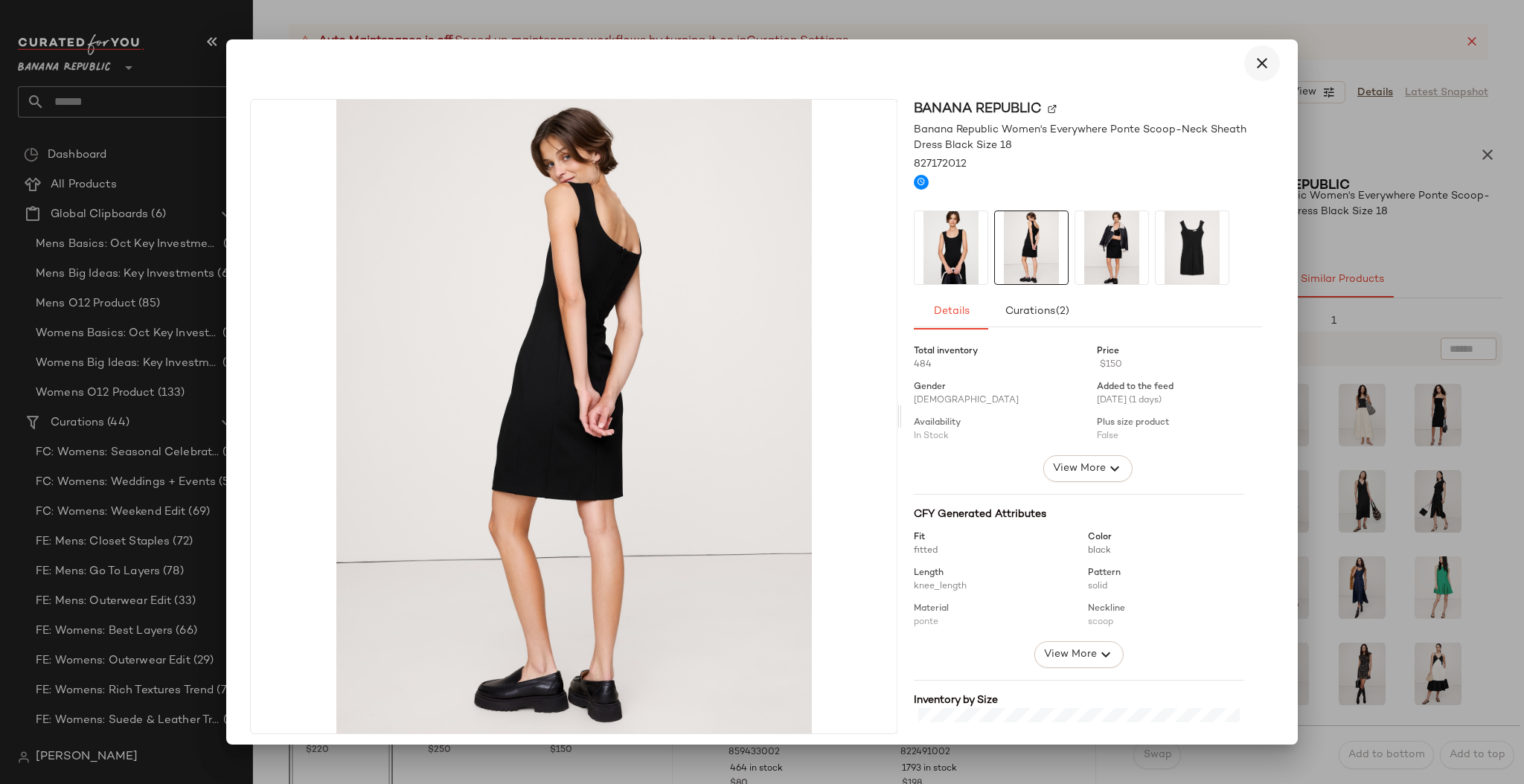
click at [1253, 58] on icon "button" at bounding box center [1261, 63] width 18 height 18
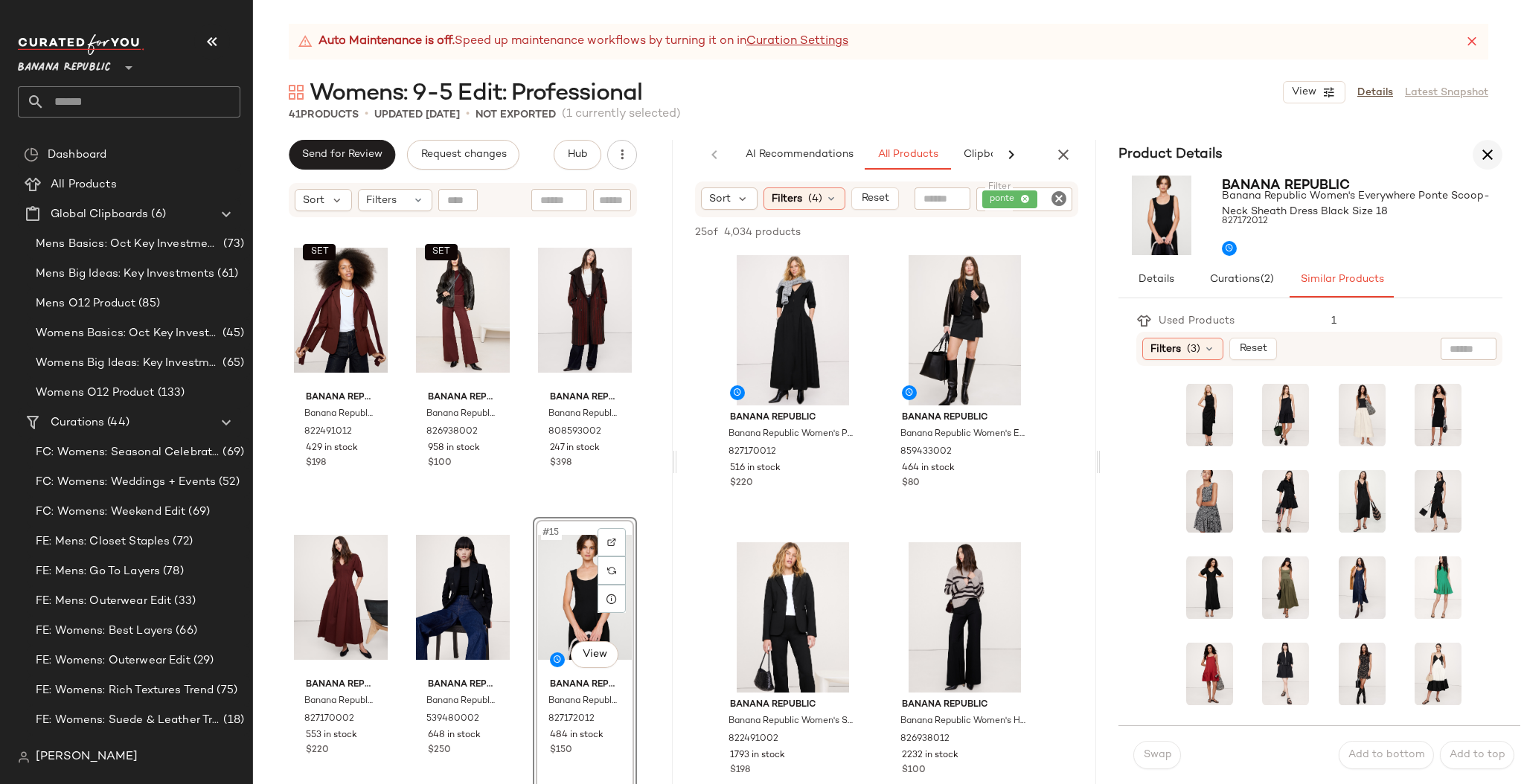
click at [1491, 157] on icon "button" at bounding box center [1487, 154] width 18 height 18
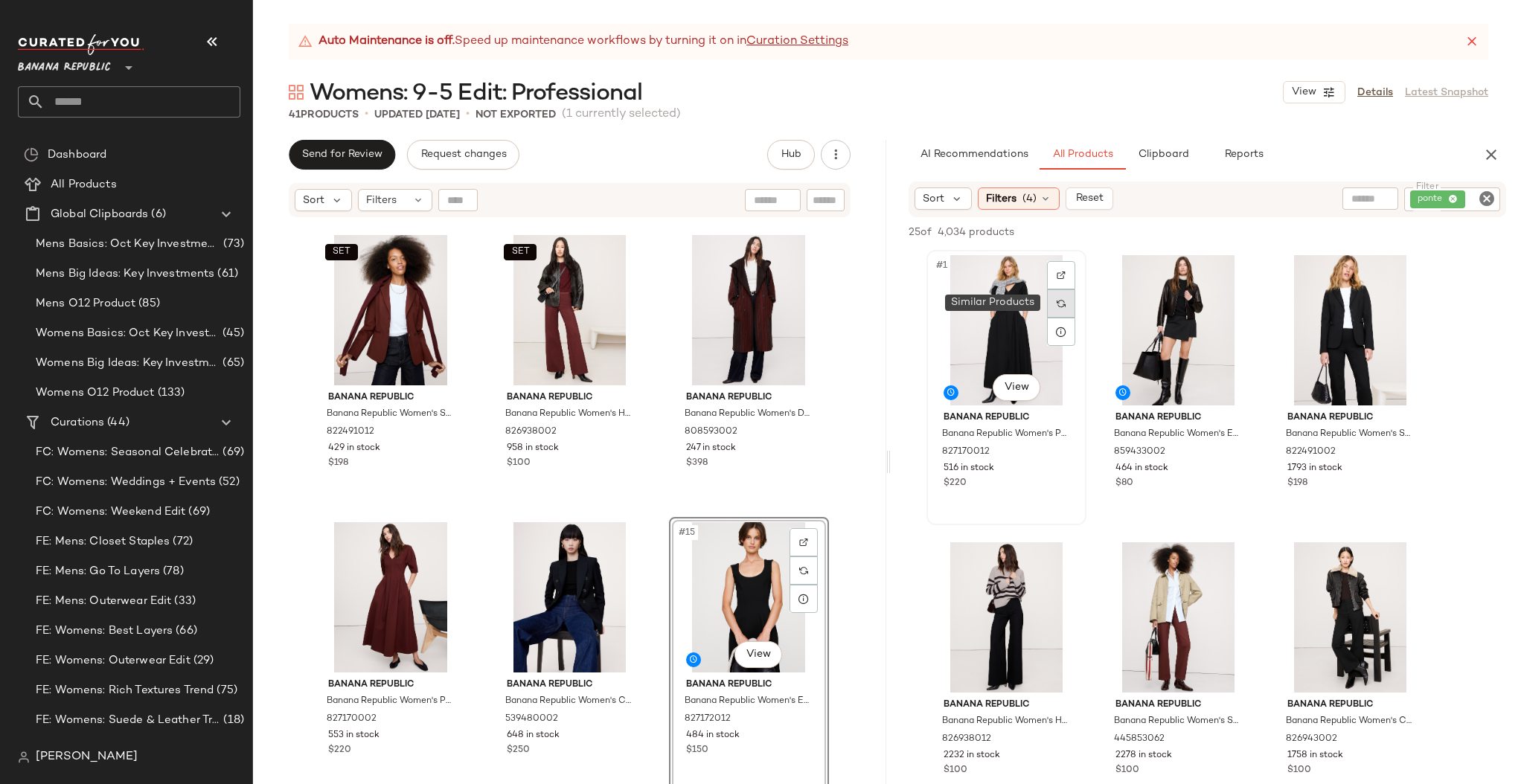
click at [1061, 304] on img at bounding box center [1061, 304] width 9 height 9
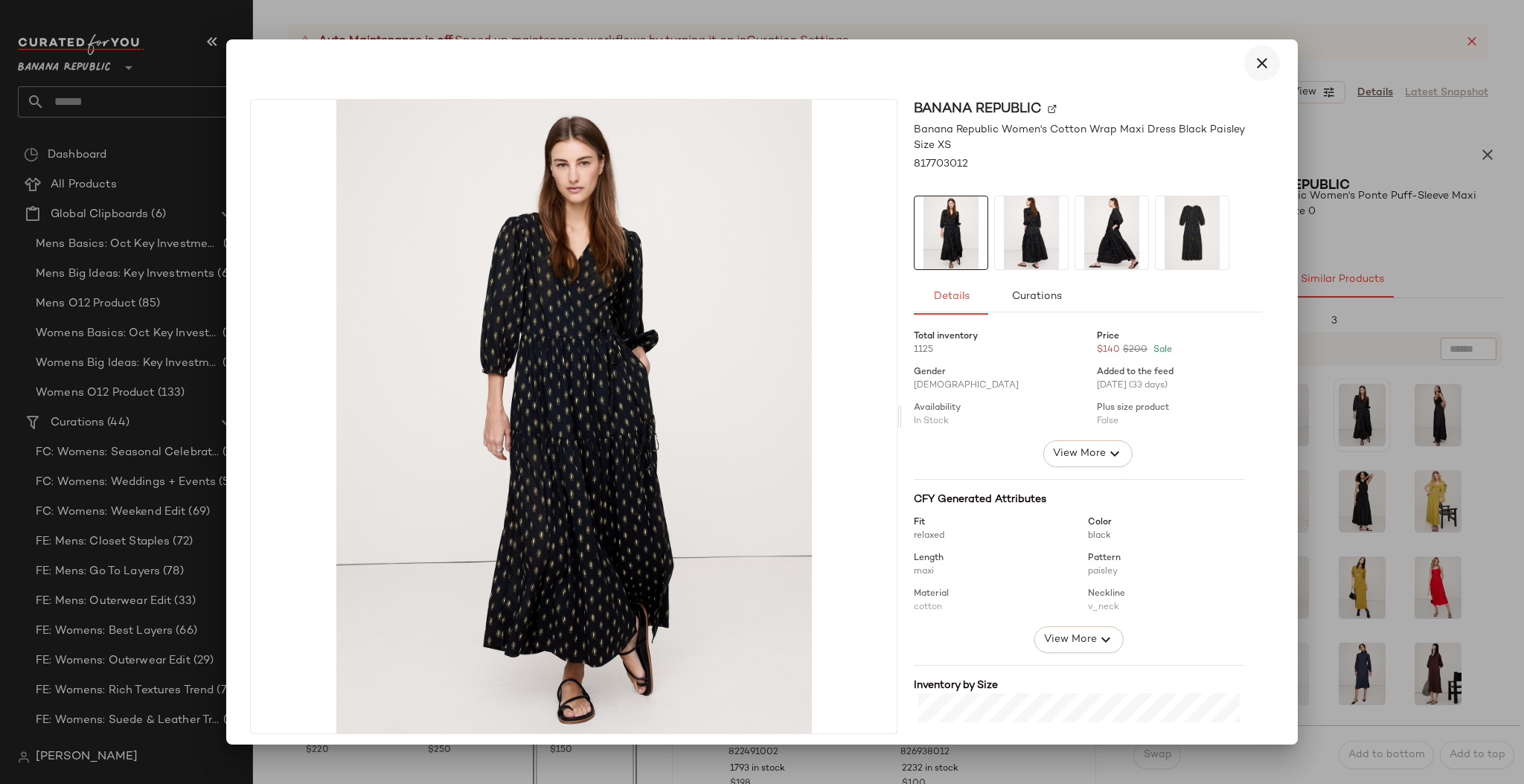
click at [1254, 54] on icon "button" at bounding box center [1261, 63] width 18 height 18
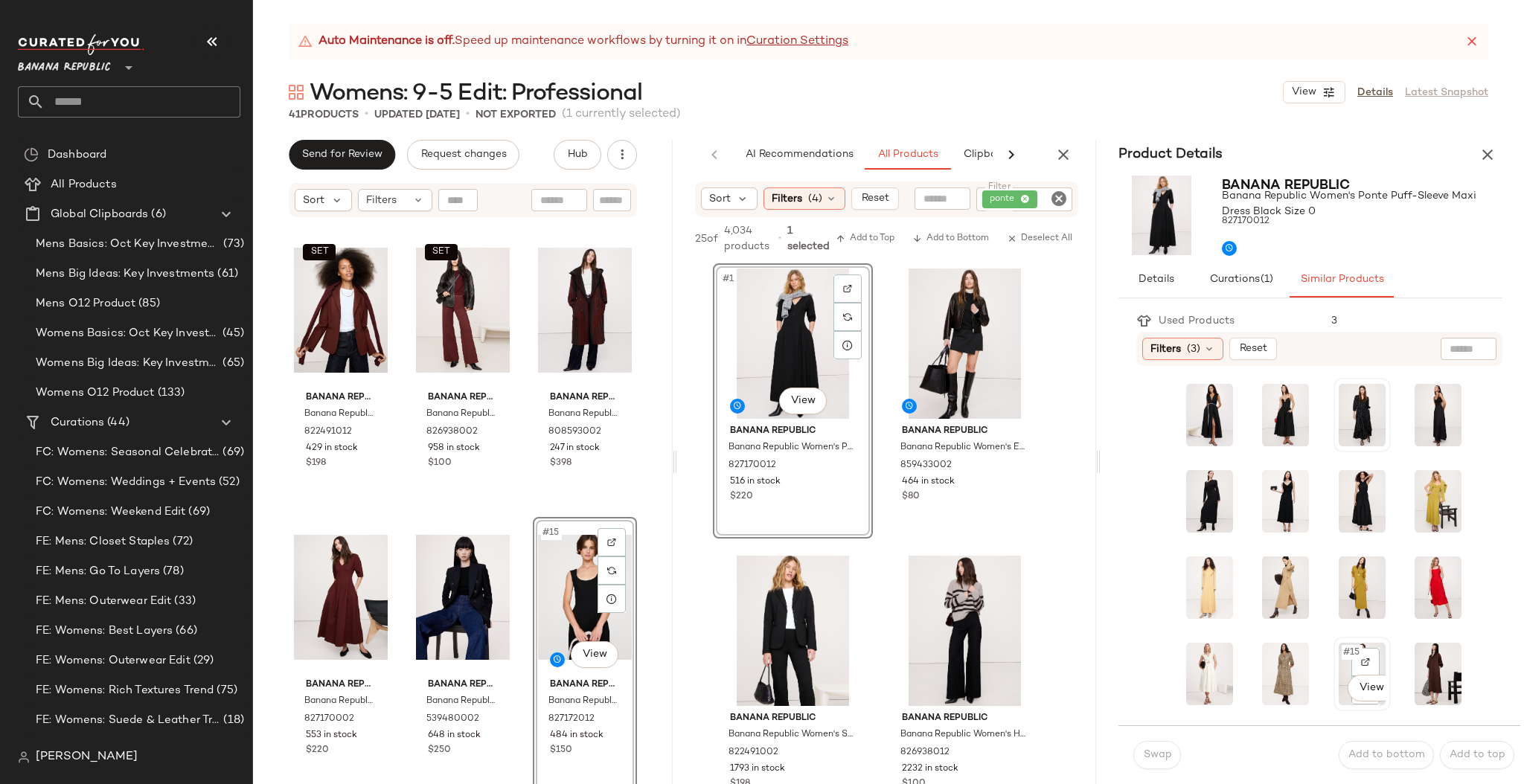
click at [1338, 665] on div "#15 View" at bounding box center [1361, 674] width 46 height 64
click at [1361, 661] on img at bounding box center [1365, 662] width 9 height 9
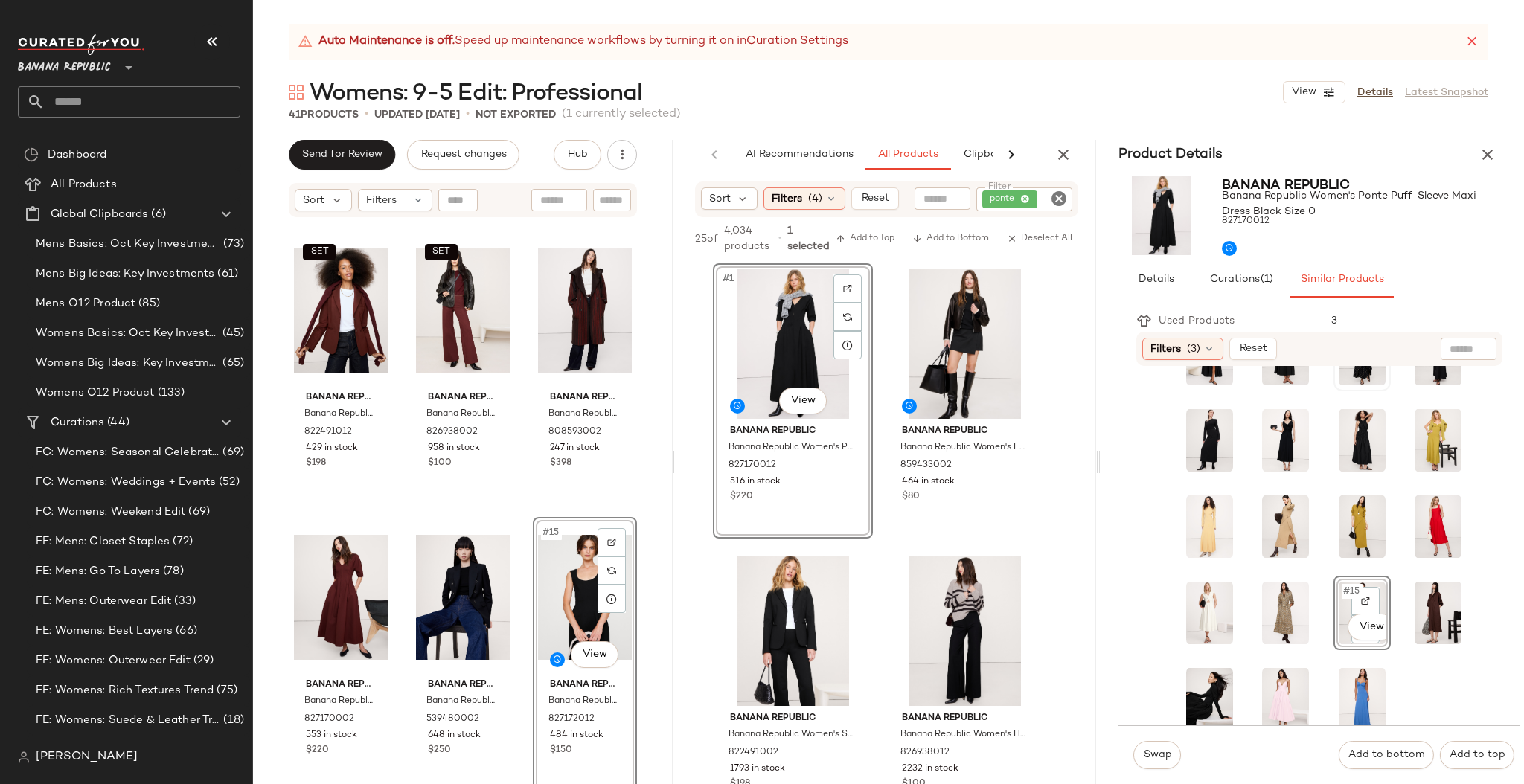
scroll to position [158, 0]
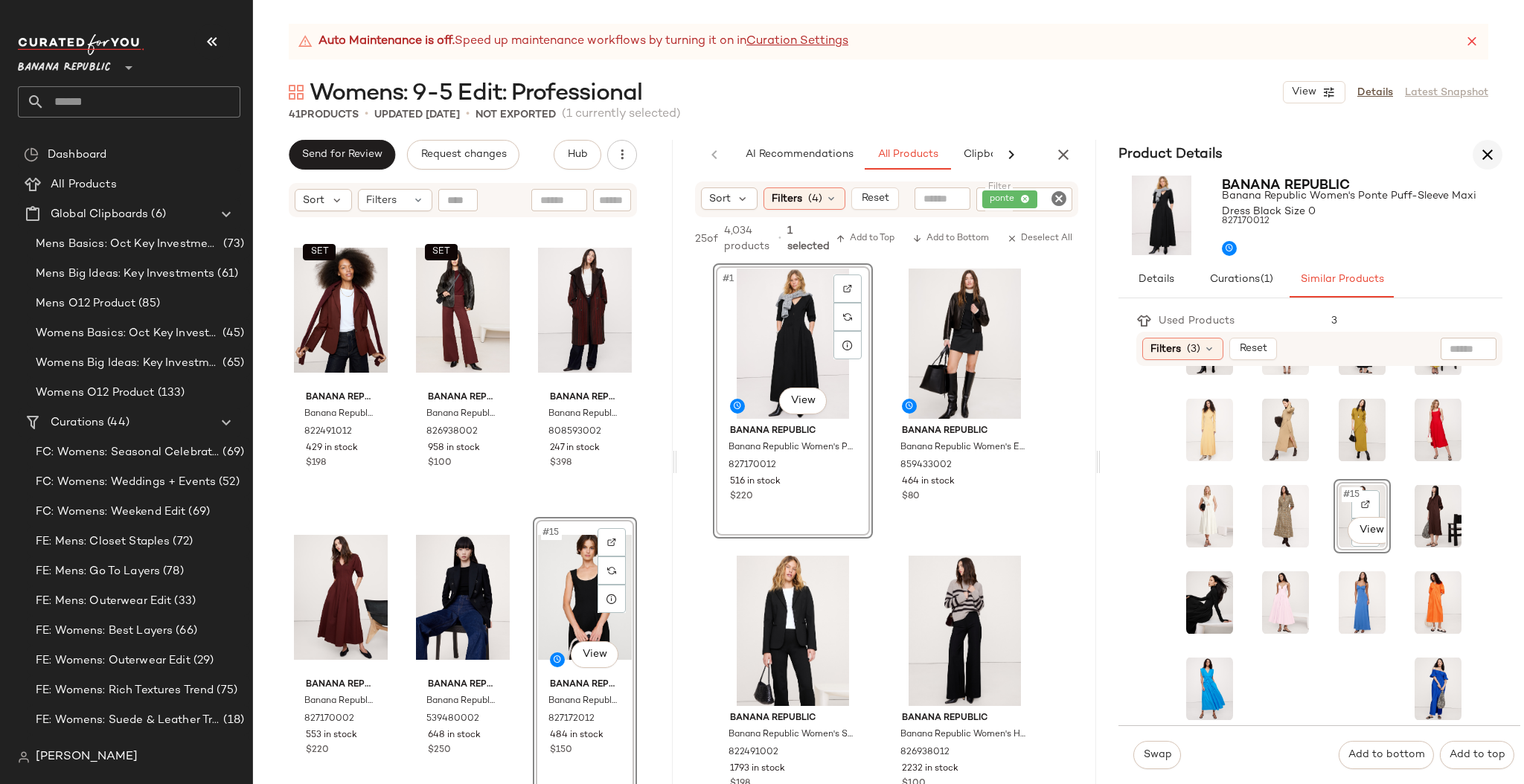
click at [1489, 160] on icon "button" at bounding box center [1487, 154] width 18 height 18
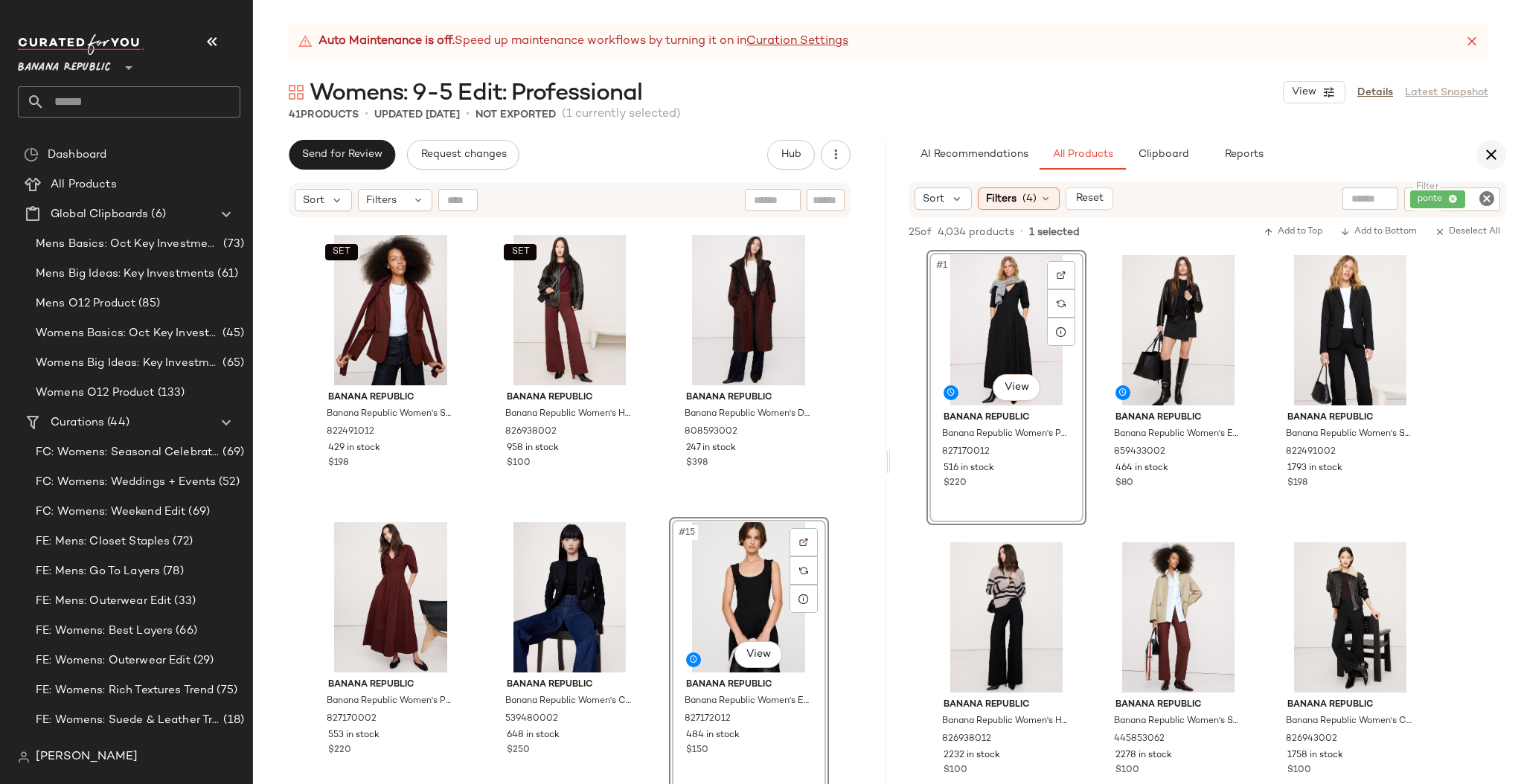
click at [1489, 159] on icon "button" at bounding box center [1491, 154] width 18 height 18
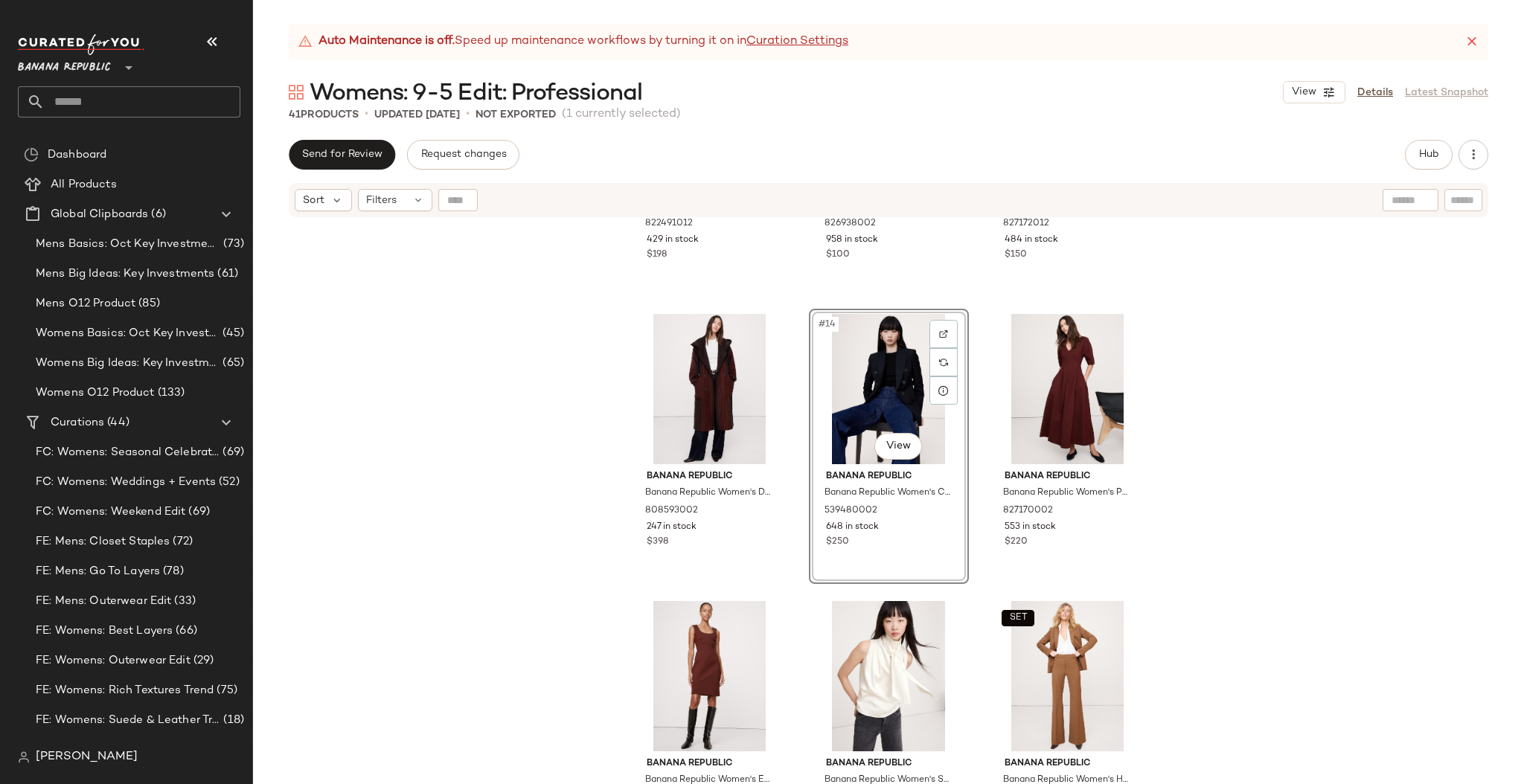
scroll to position [1076, 0]
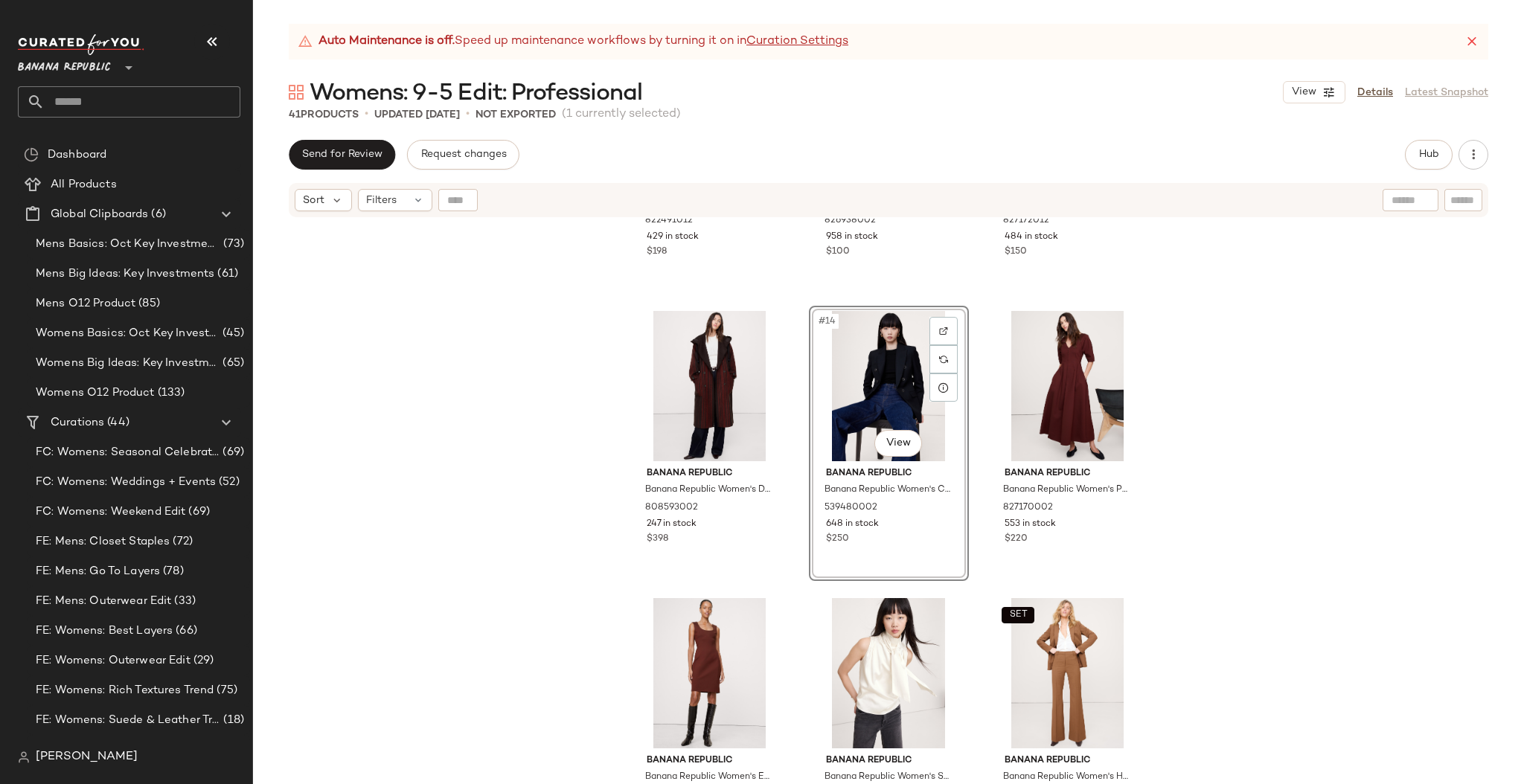
click at [1173, 591] on div "SET Banana Republic Banana Republic Women's Slim Everywhere Ponte Blazer Redwoo…" at bounding box center [888, 520] width 1271 height 603
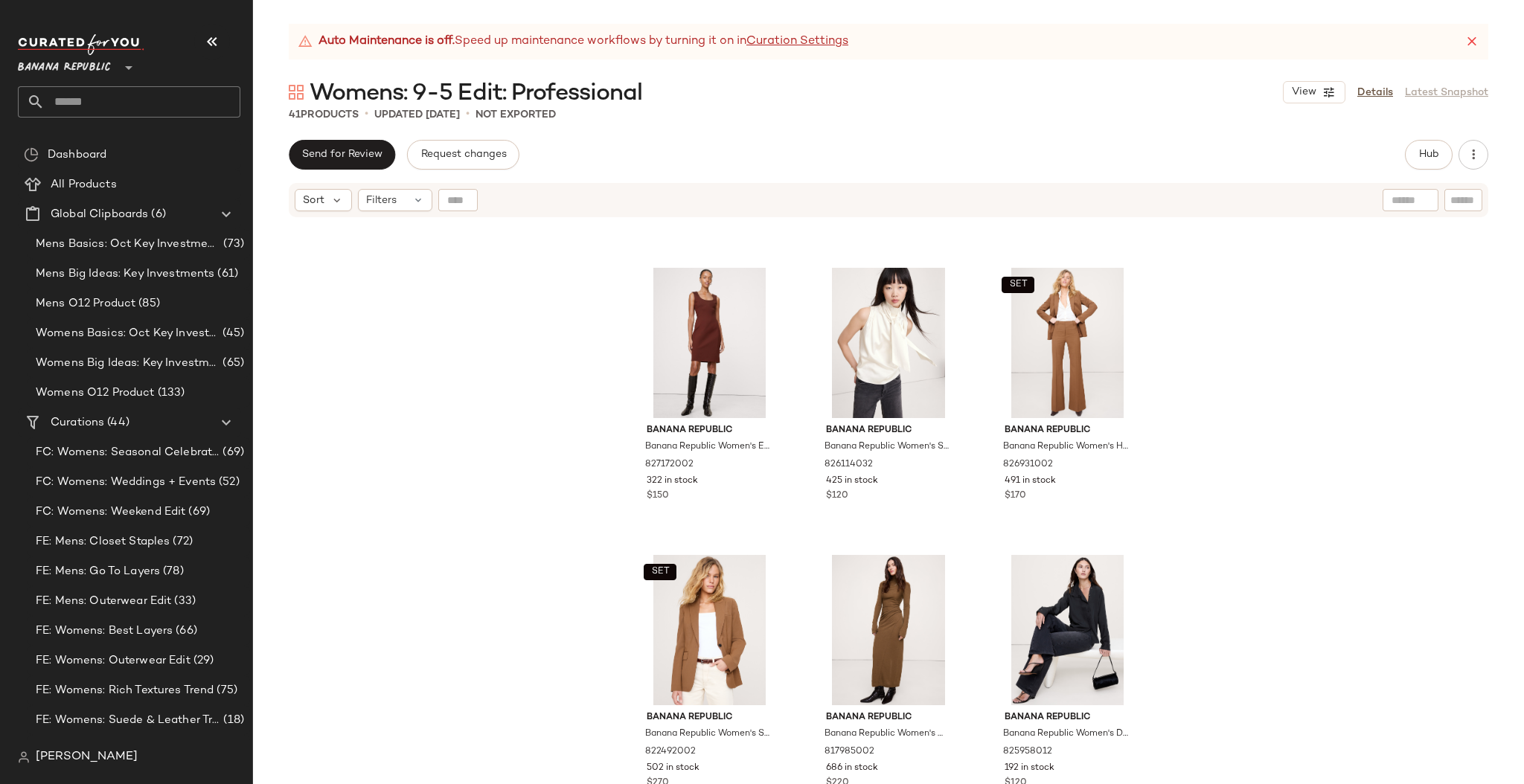
scroll to position [1418, 0]
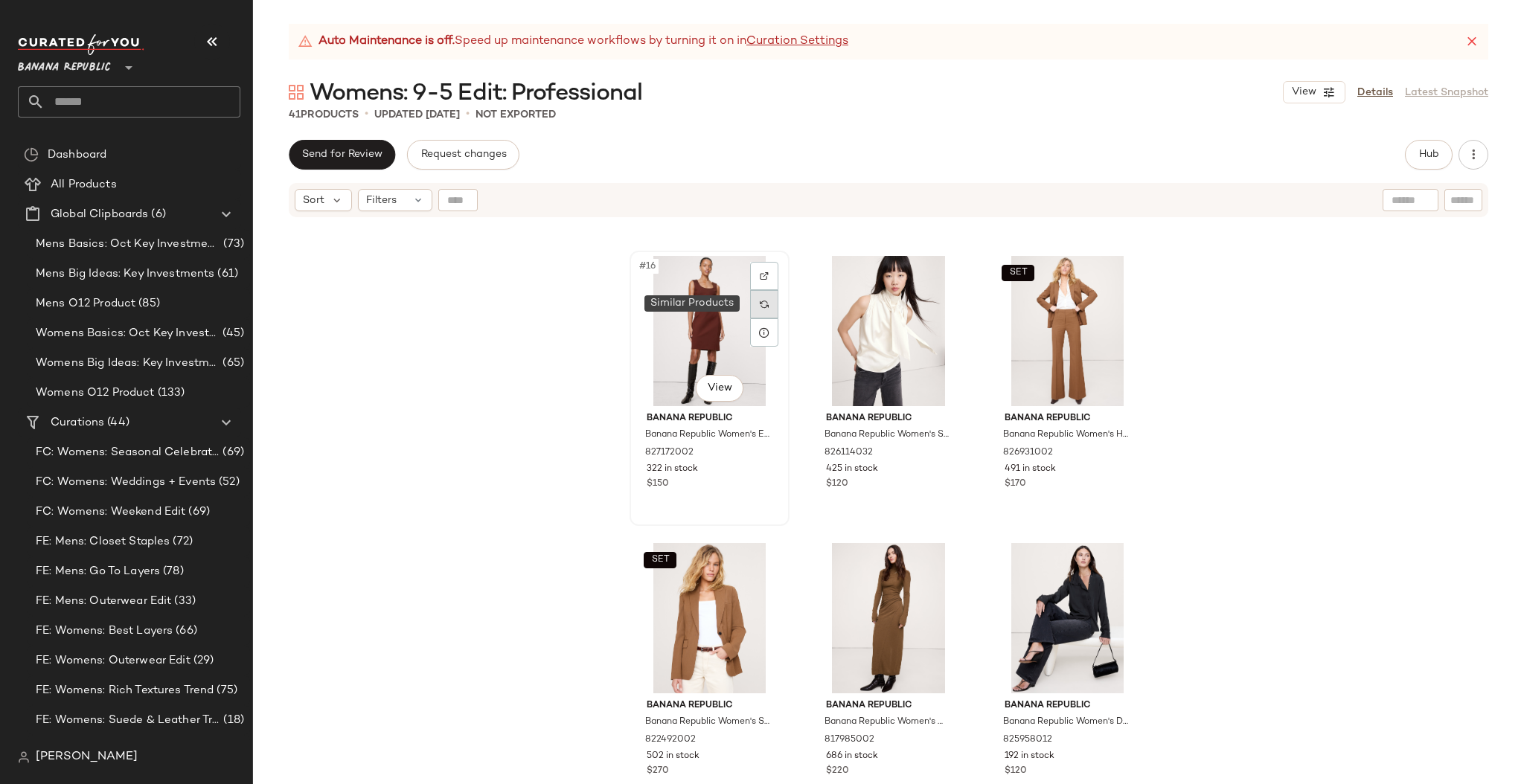
click at [760, 304] on img at bounding box center [764, 304] width 9 height 9
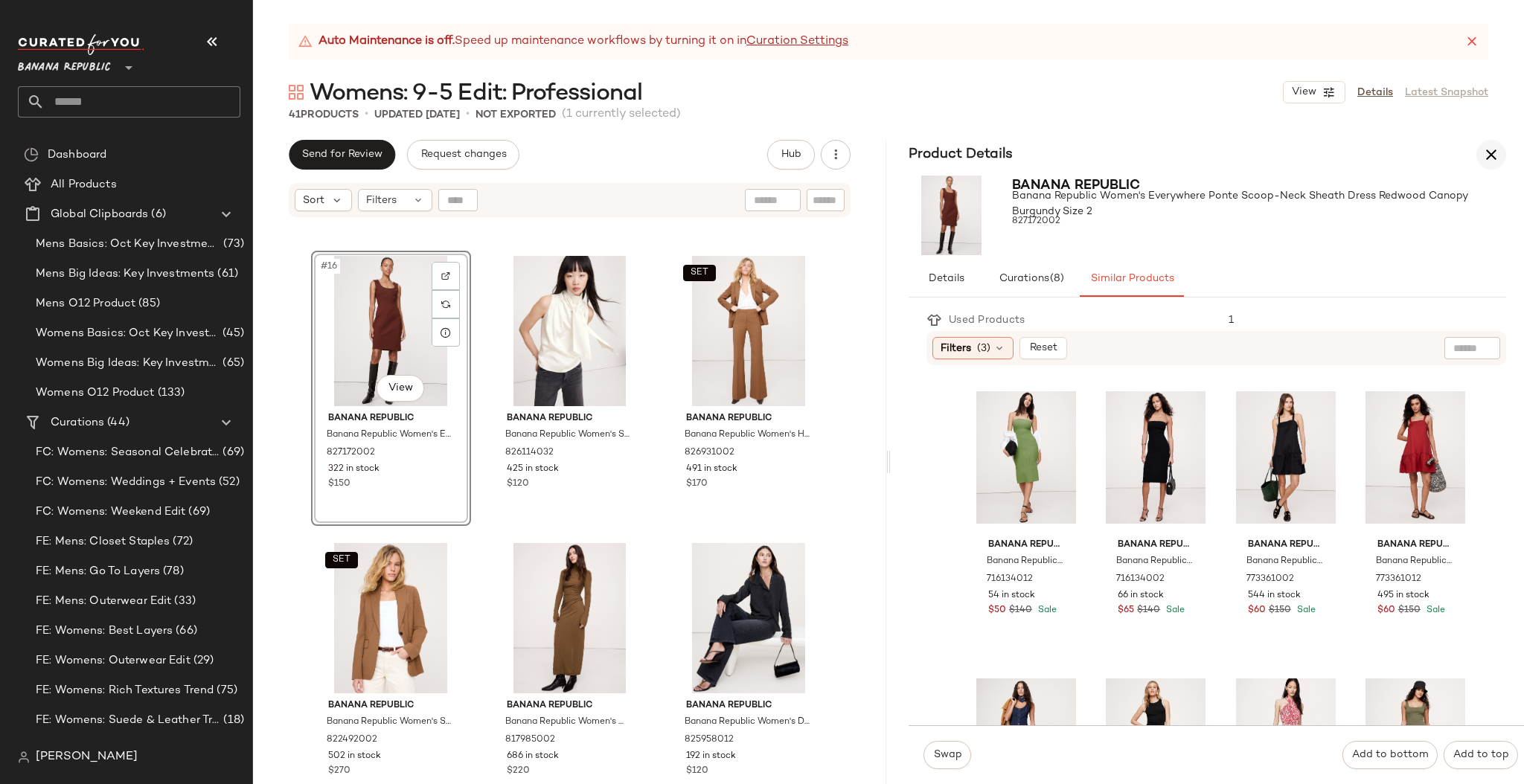
click at [1493, 153] on icon "button" at bounding box center [1491, 154] width 18 height 18
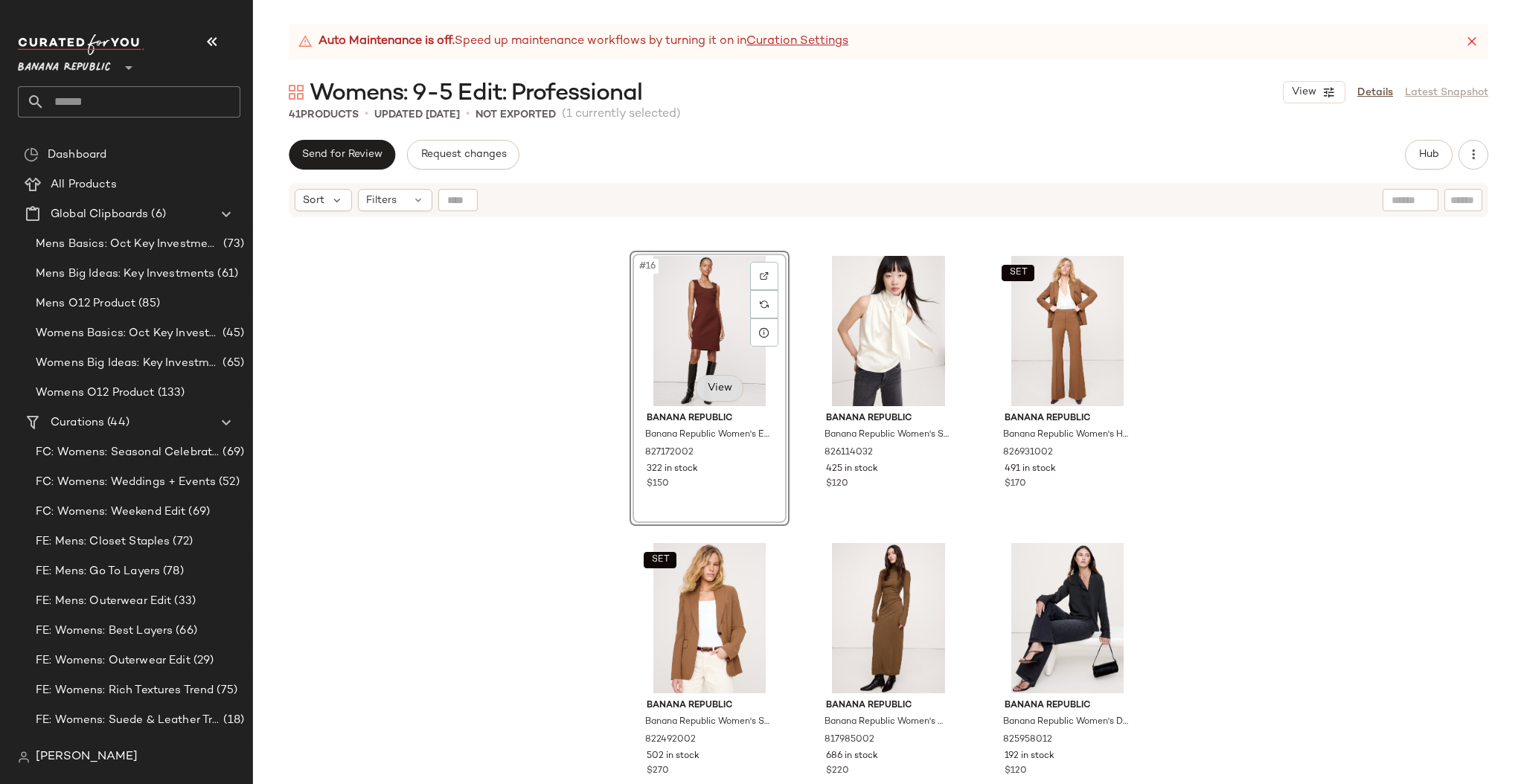
click at [720, 383] on body "Banana Republic ** Dashboard All Products Global Clipboards (6) Mens Basics: Oc…" at bounding box center [762, 392] width 1524 height 784
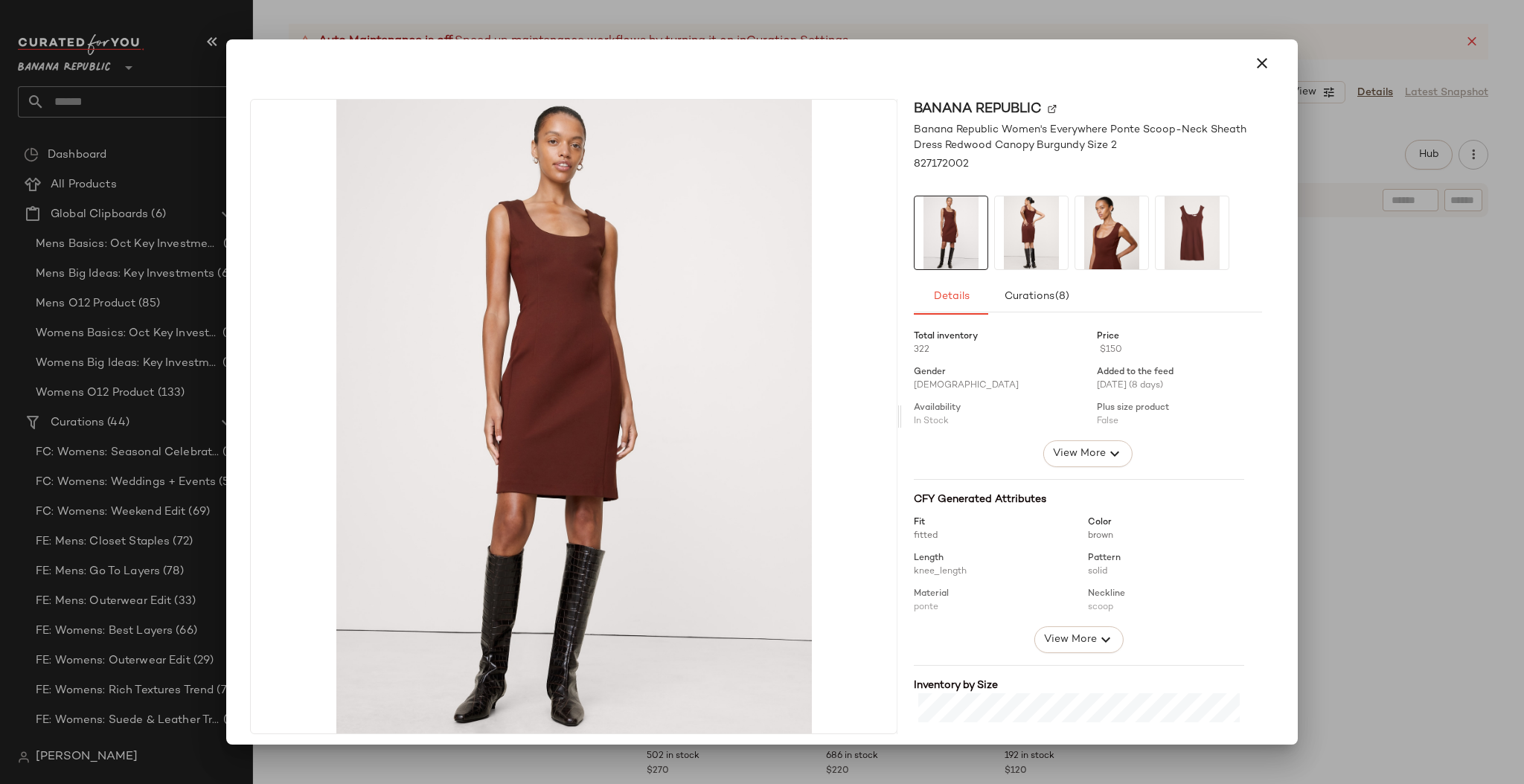
click at [1013, 238] on img at bounding box center [1031, 232] width 73 height 73
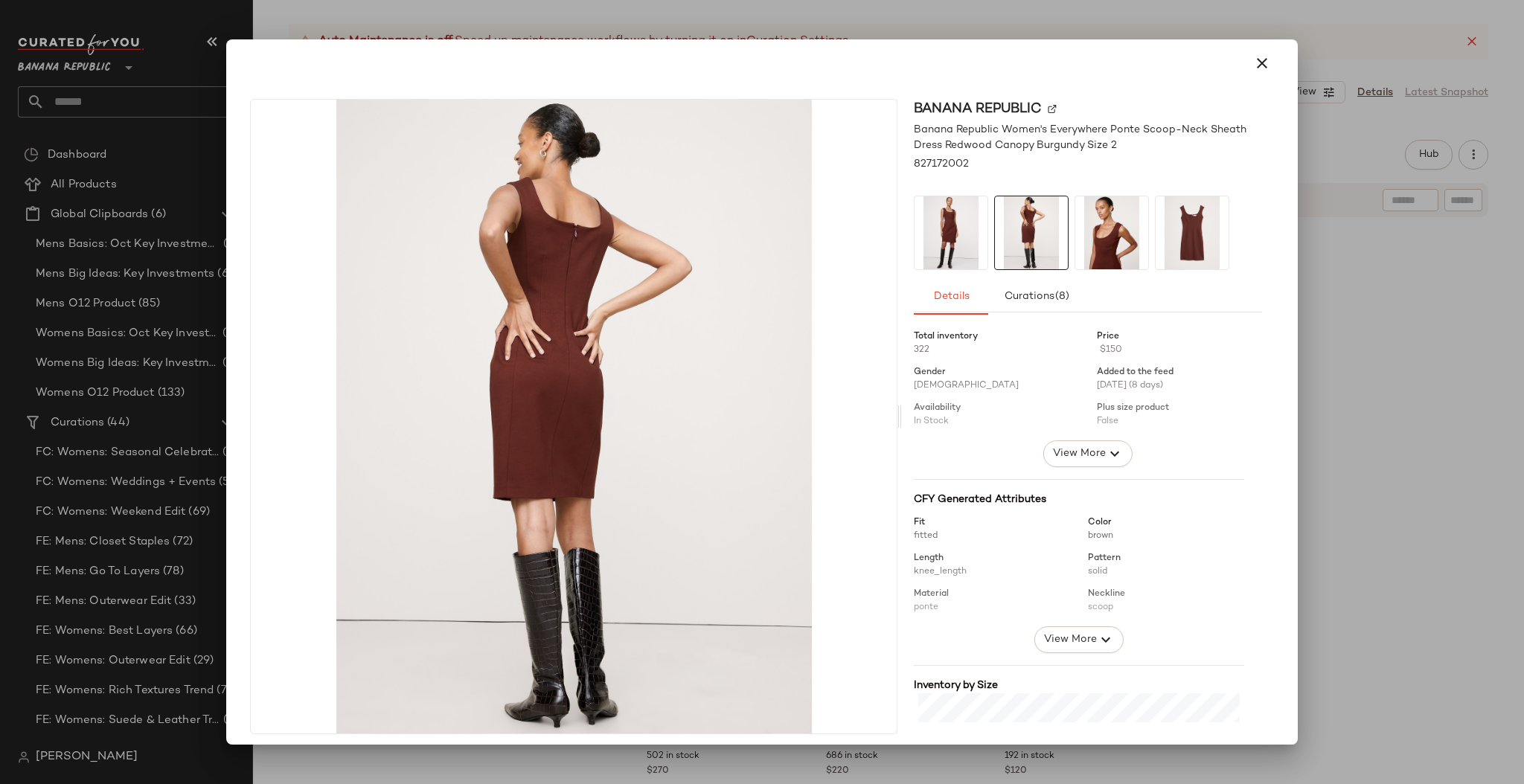
click at [1110, 248] on img at bounding box center [1112, 232] width 73 height 73
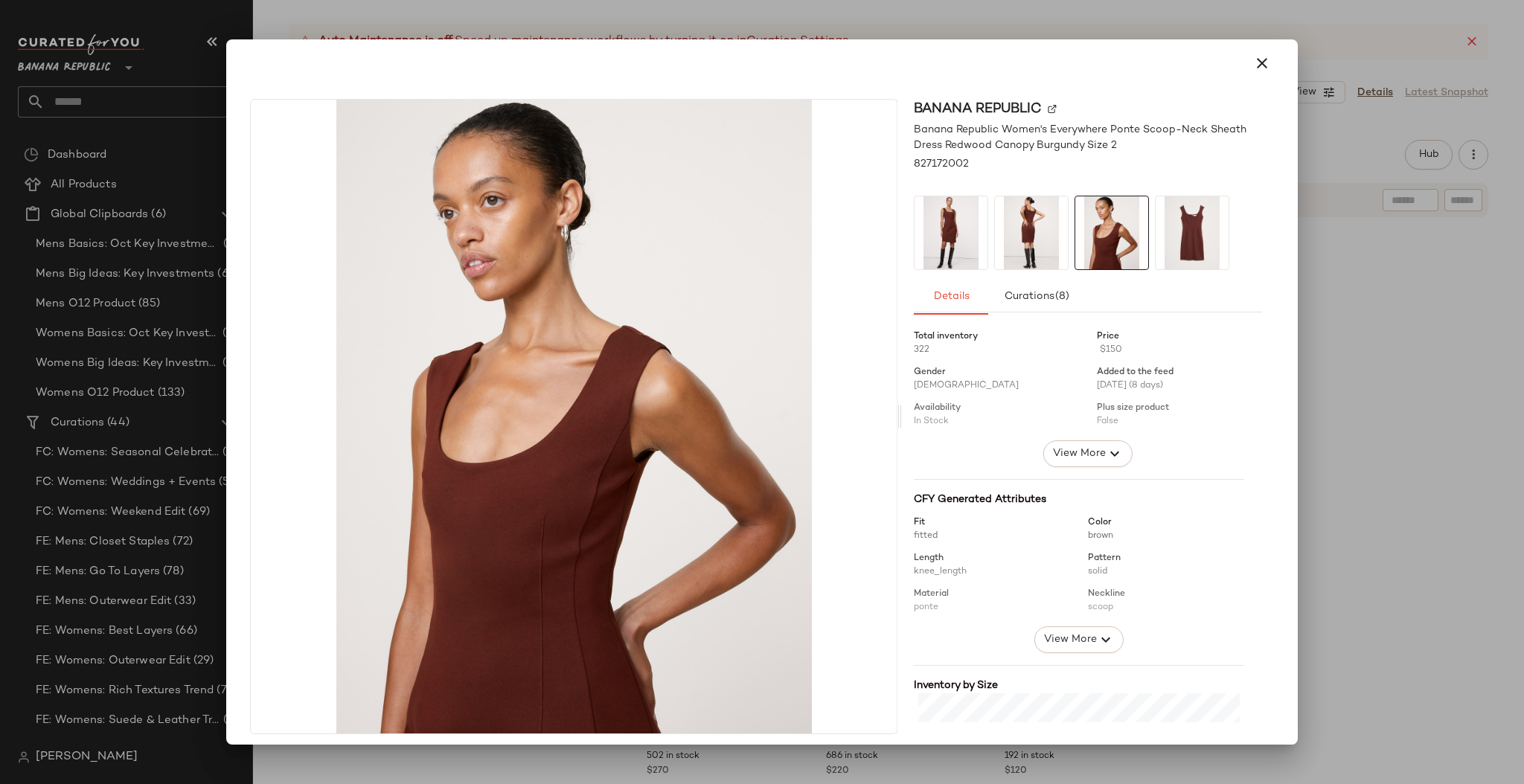
click at [1179, 240] on img at bounding box center [1192, 232] width 73 height 73
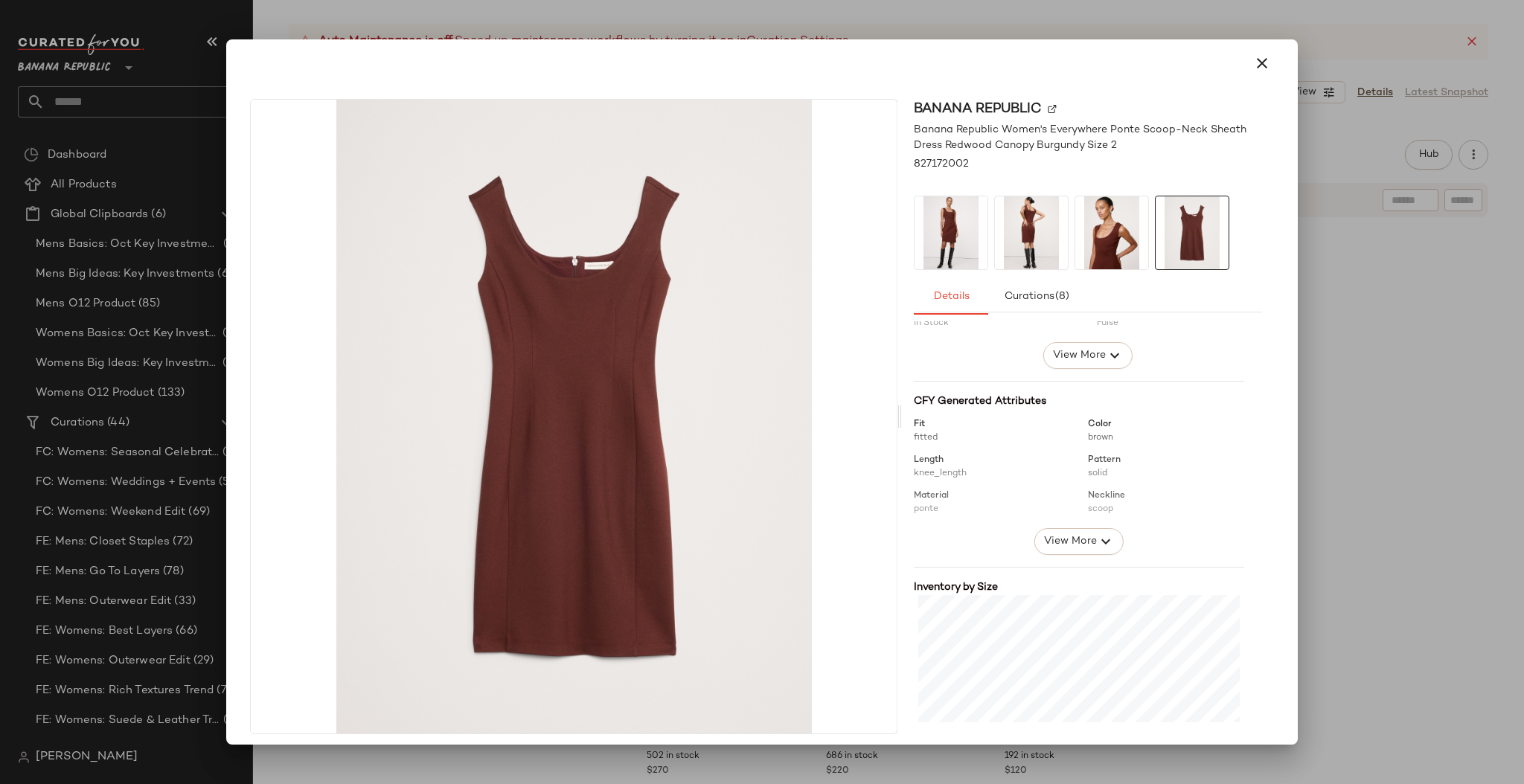
scroll to position [226, 0]
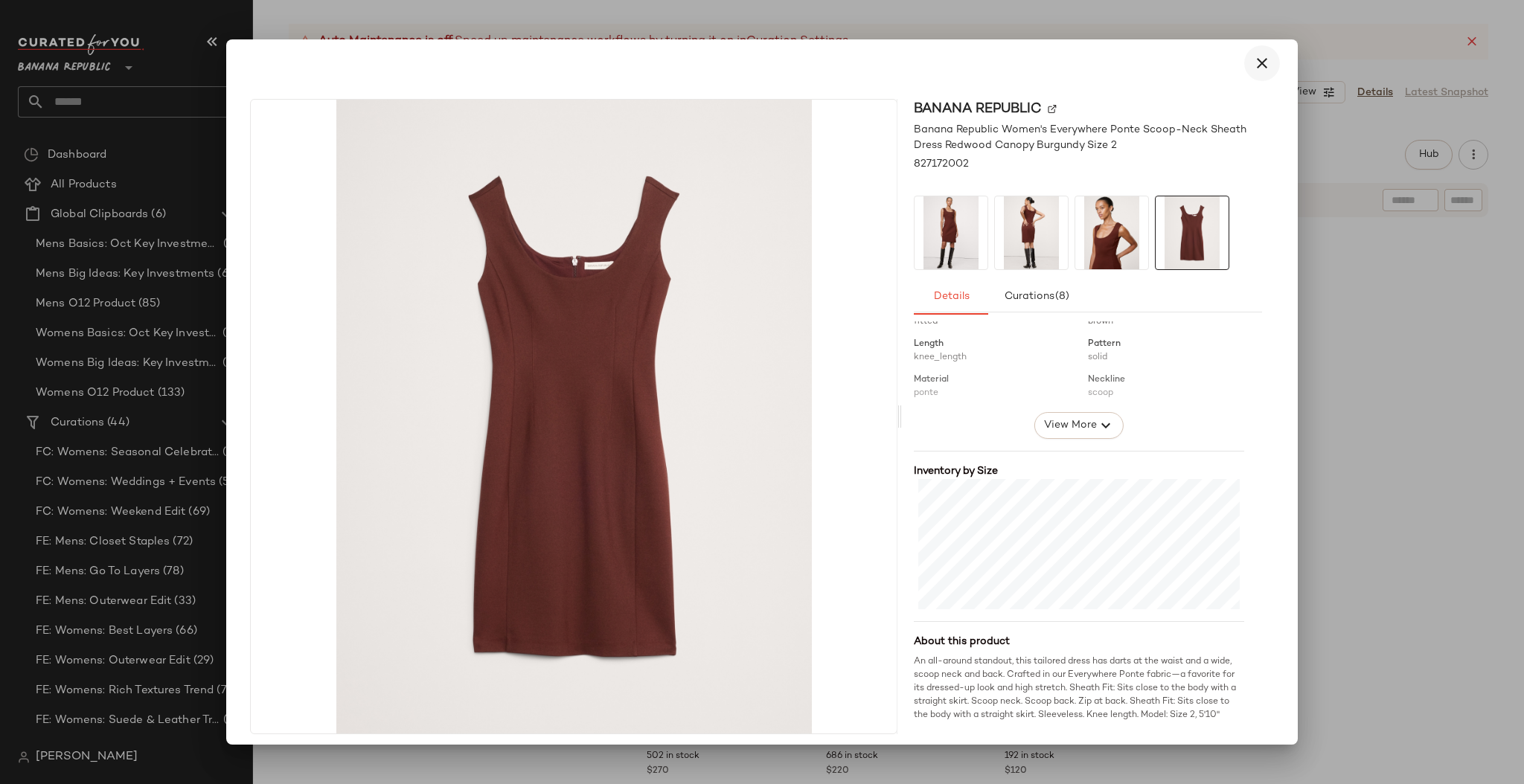
click at [1253, 65] on icon "button" at bounding box center [1261, 63] width 18 height 18
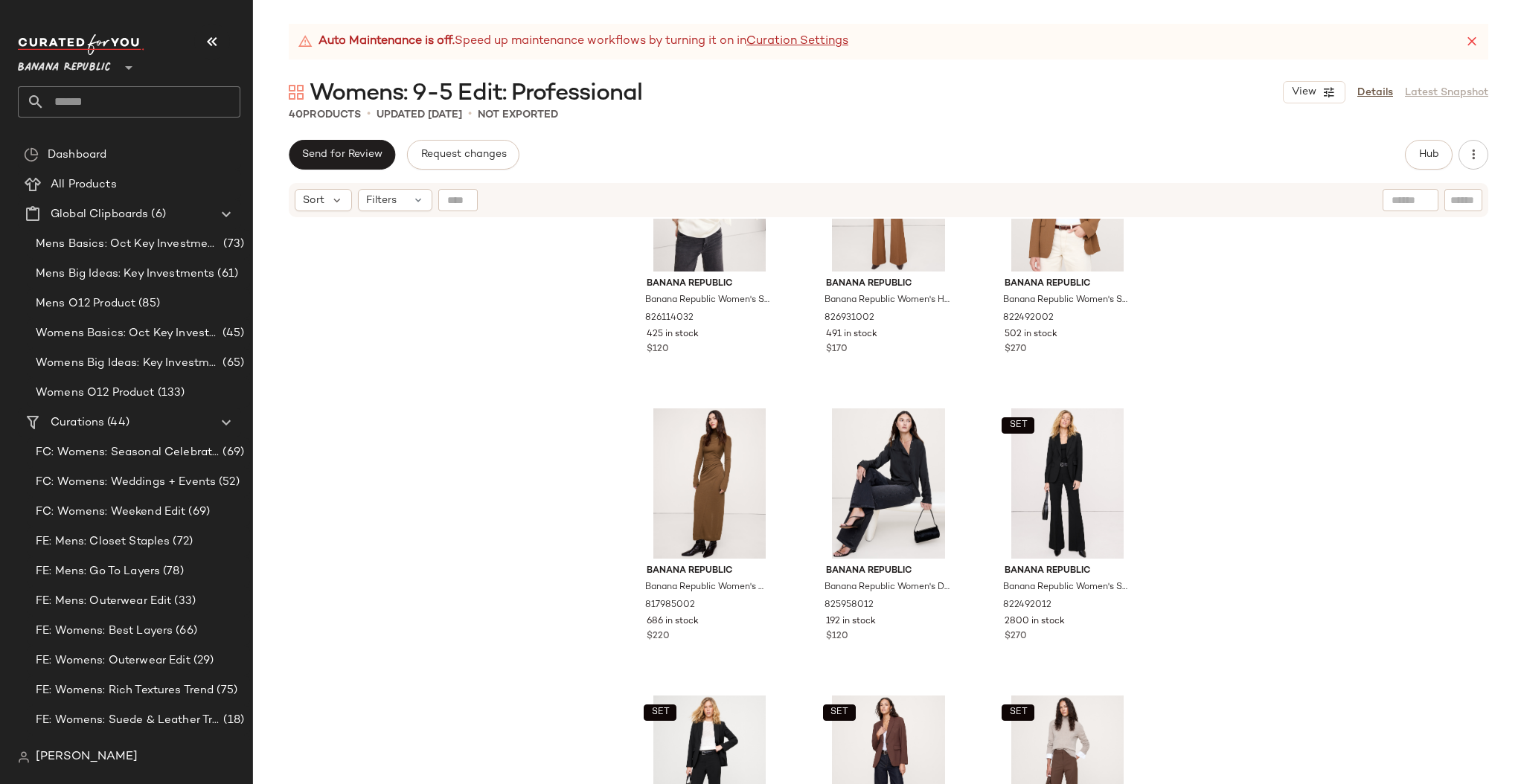
scroll to position [1708, 0]
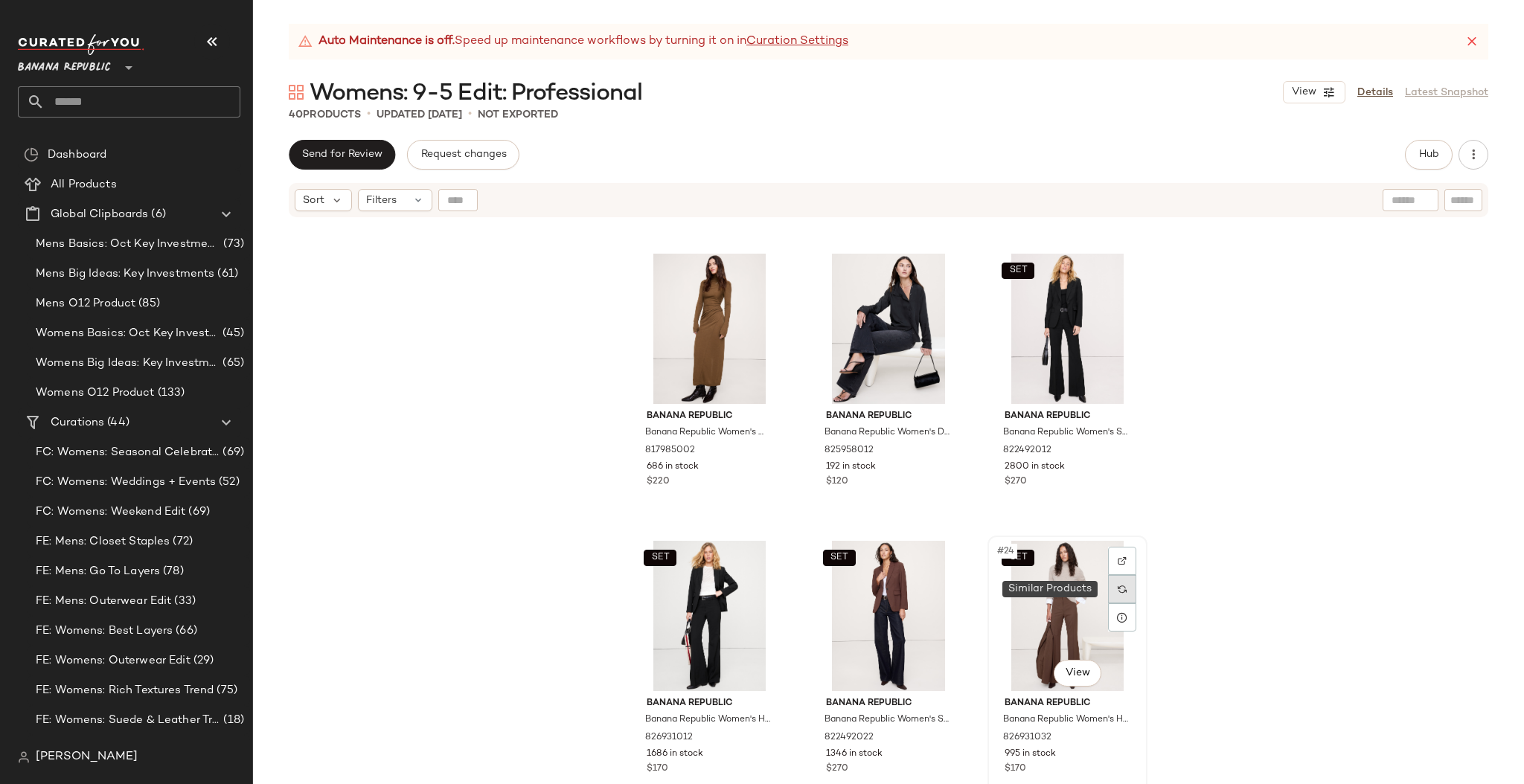
click at [1123, 587] on div at bounding box center [1122, 589] width 28 height 28
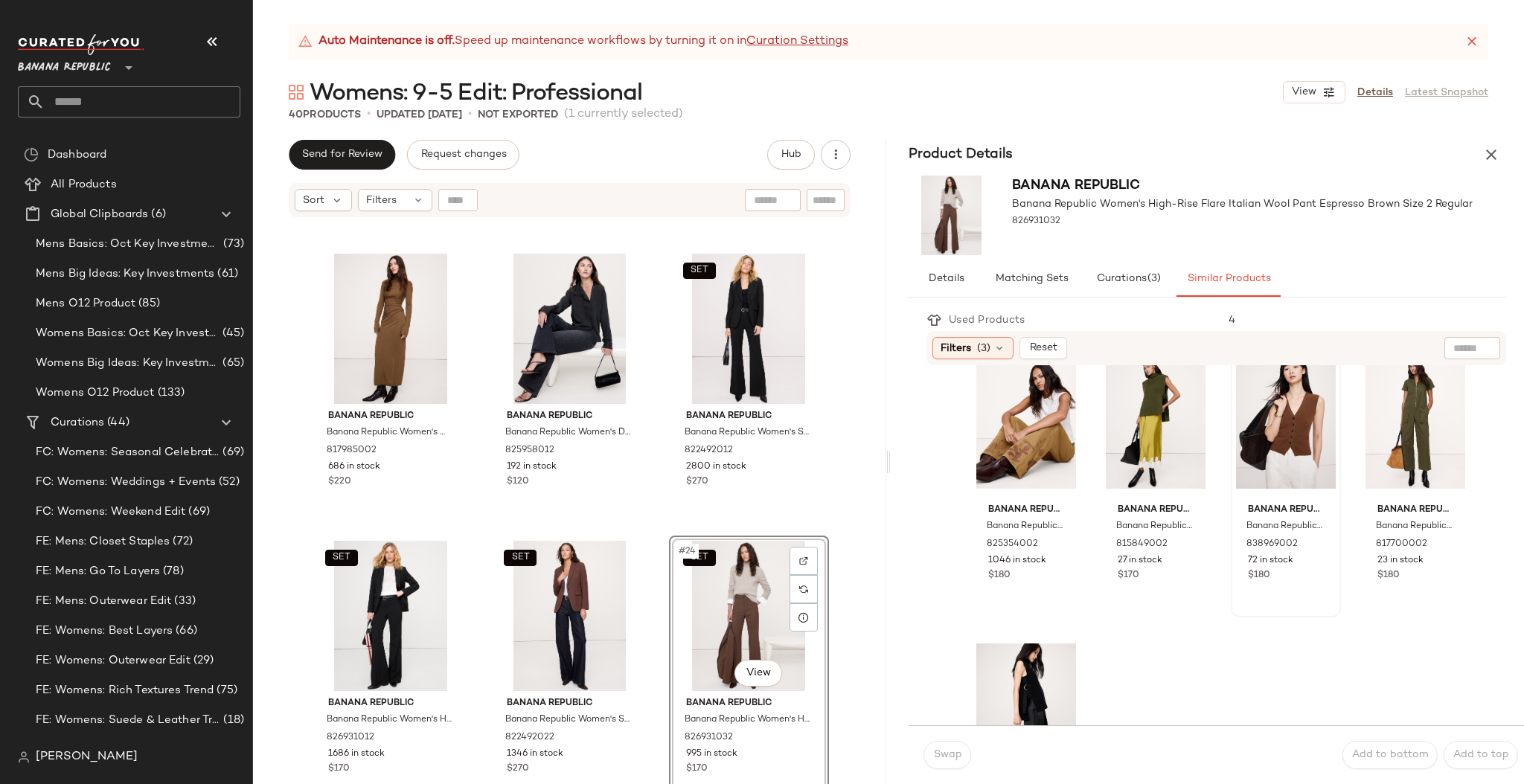
scroll to position [973, 0]
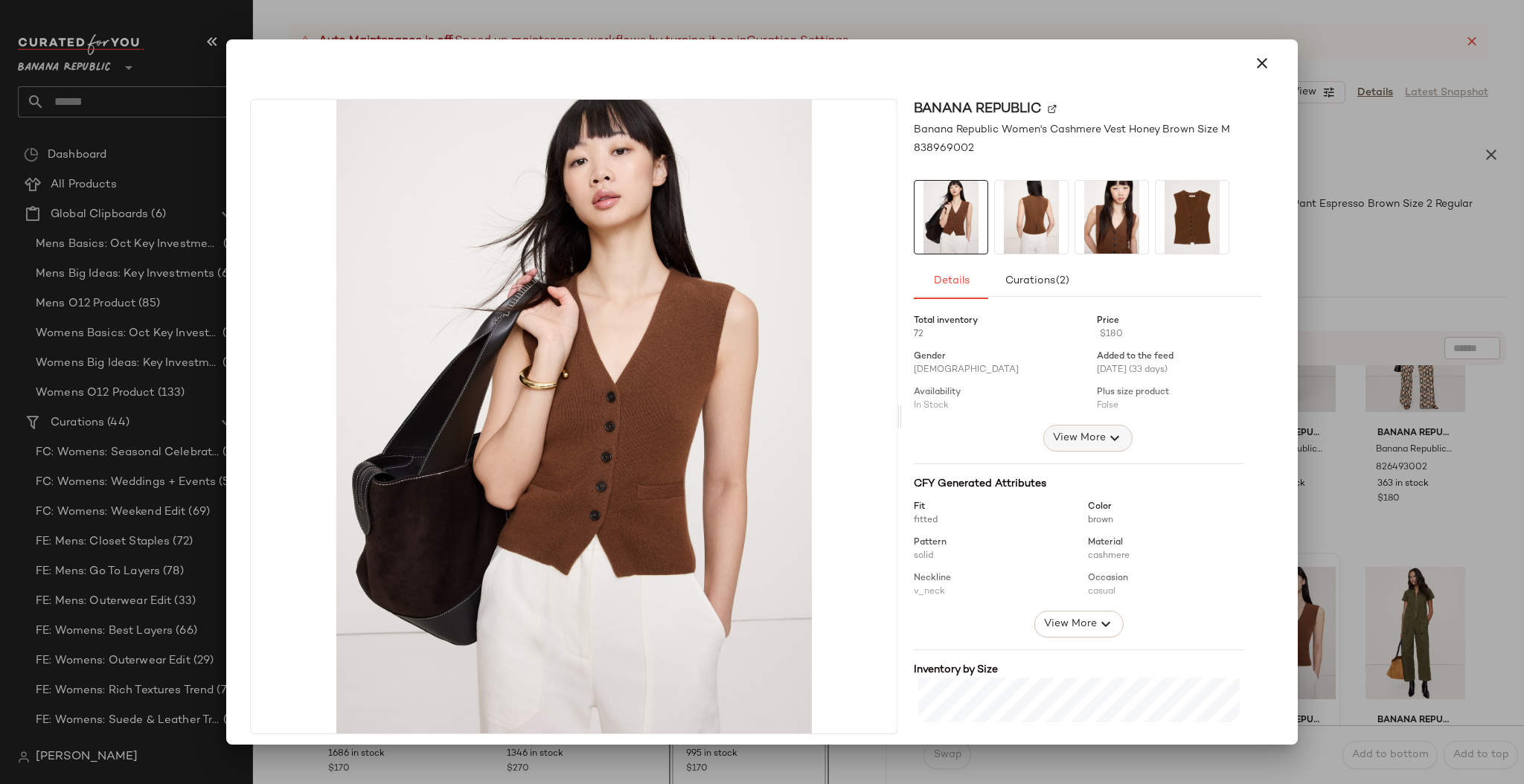
click at [1062, 441] on span "View More" at bounding box center [1078, 438] width 53 height 18
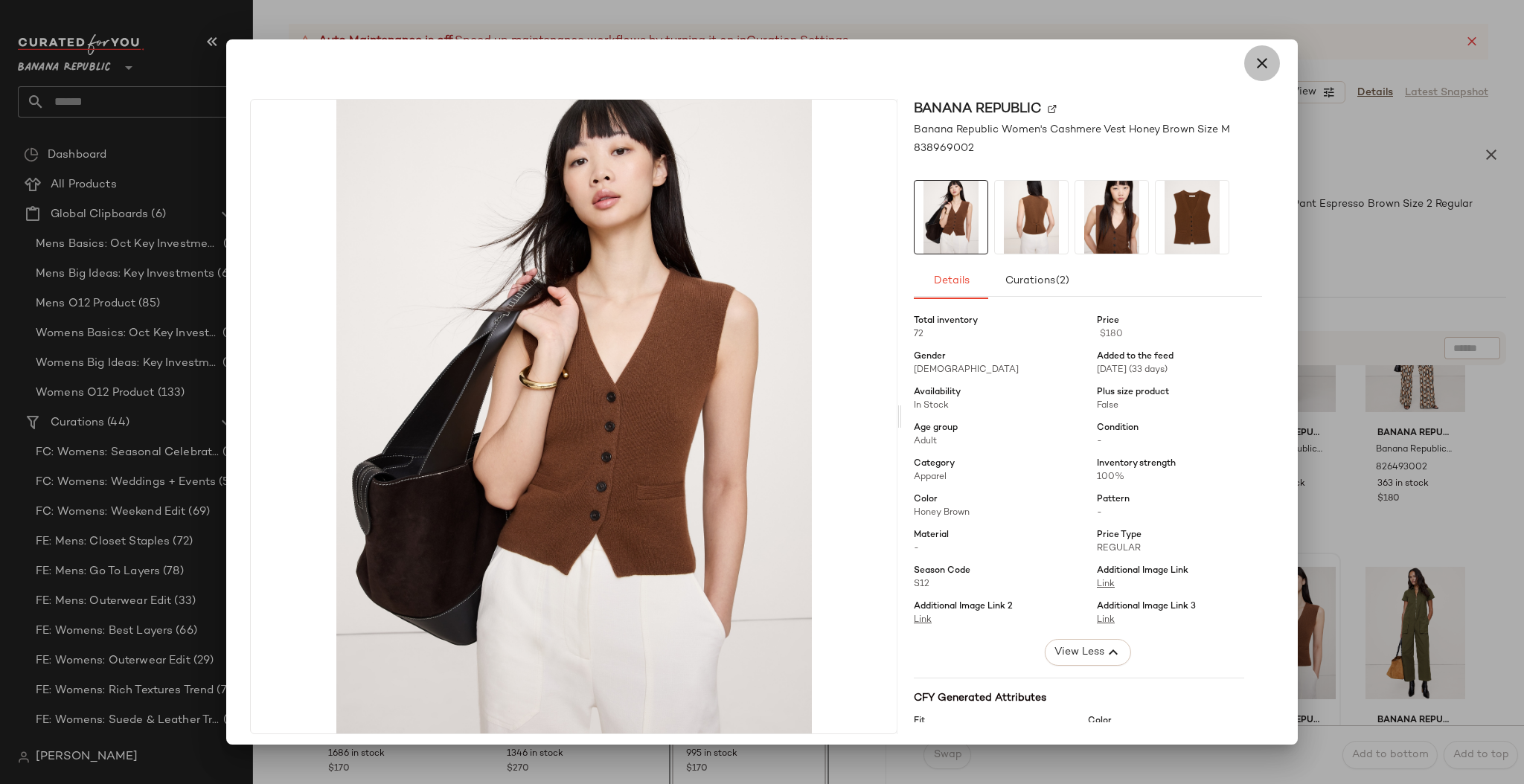
click at [1259, 68] on icon "button" at bounding box center [1261, 63] width 18 height 18
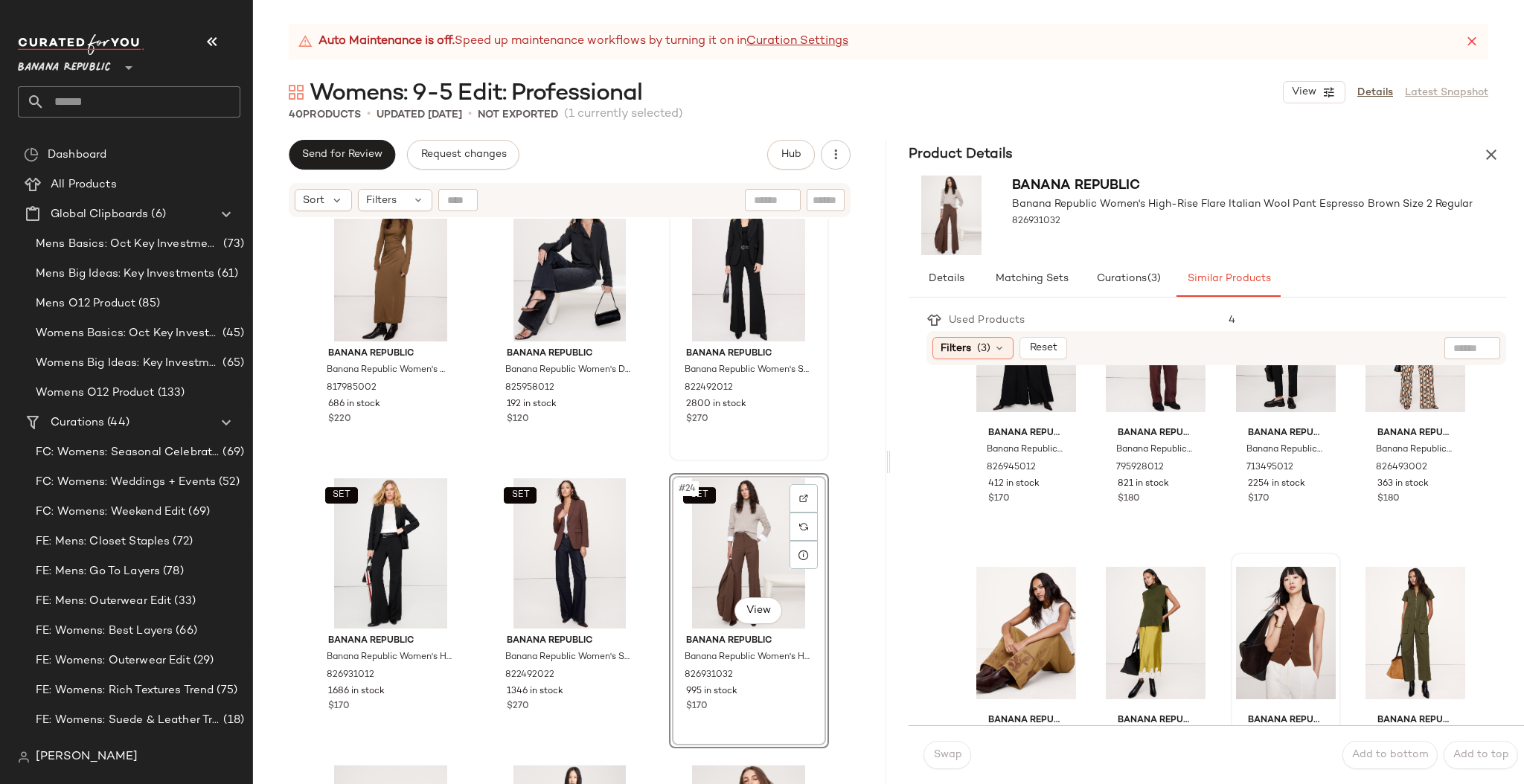
scroll to position [1632, 0]
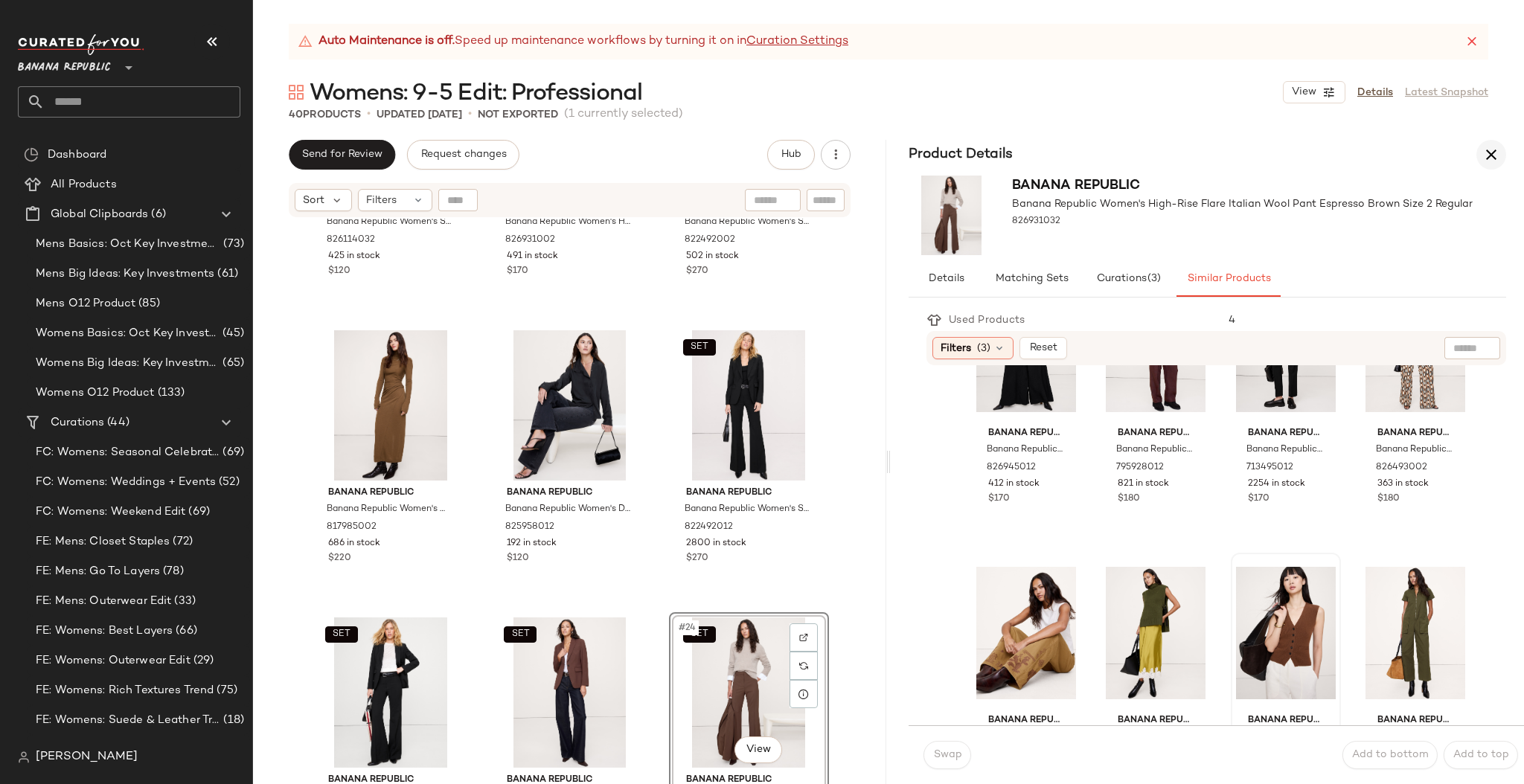
click at [1495, 157] on icon "button" at bounding box center [1491, 154] width 18 height 18
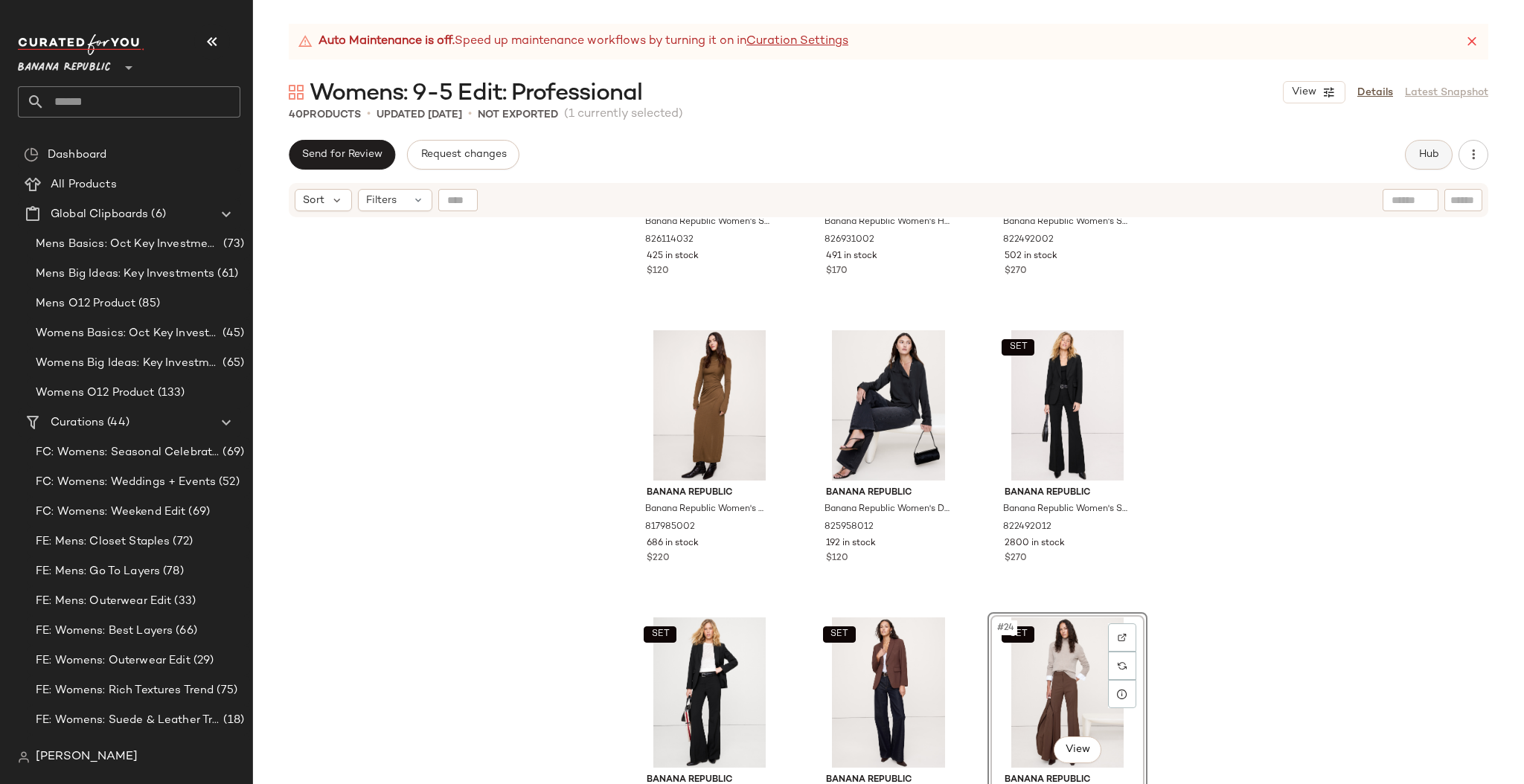
click at [1435, 154] on span "Hub" at bounding box center [1428, 154] width 21 height 12
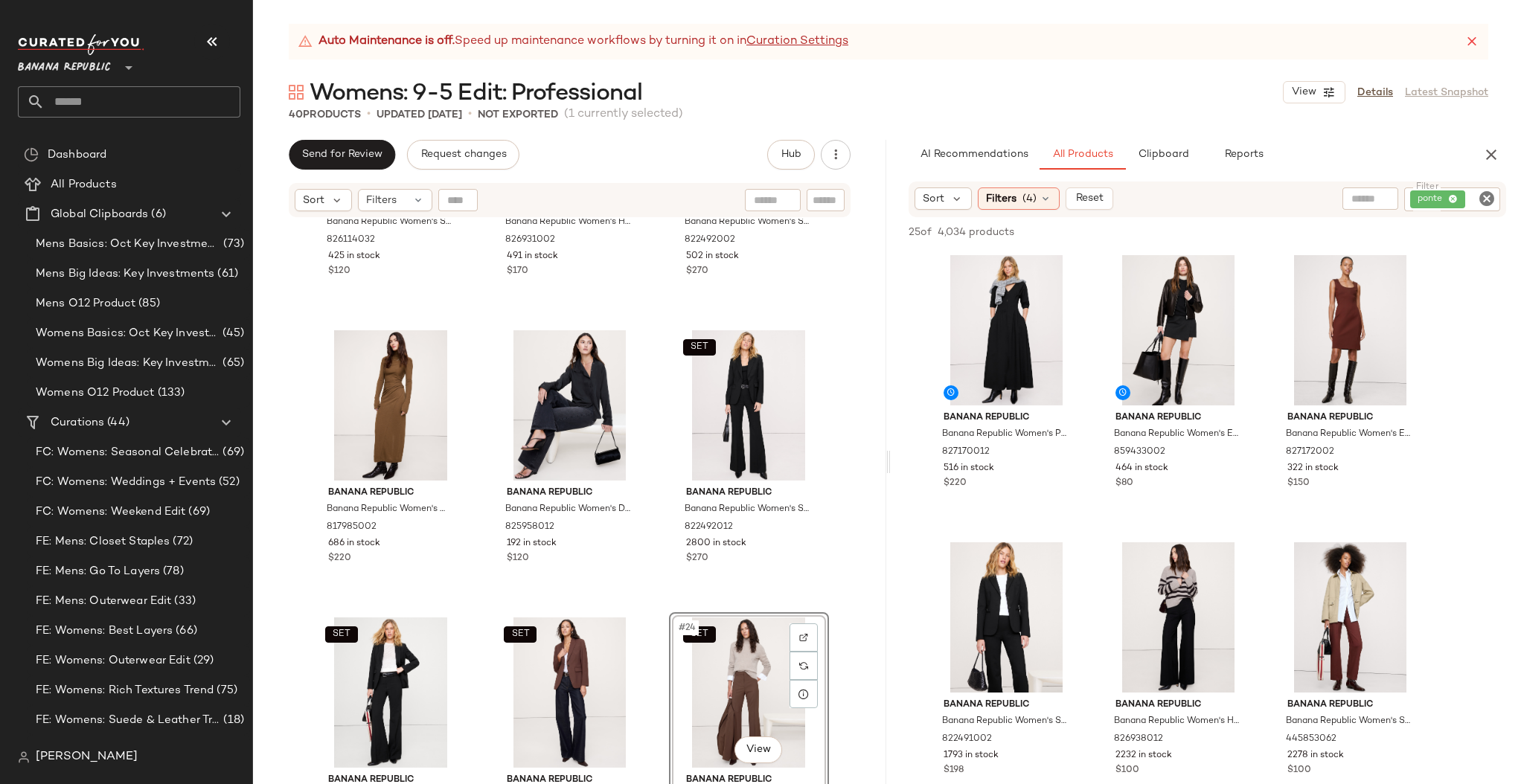
click at [1481, 198] on icon "Clear Filter" at bounding box center [1486, 198] width 18 height 18
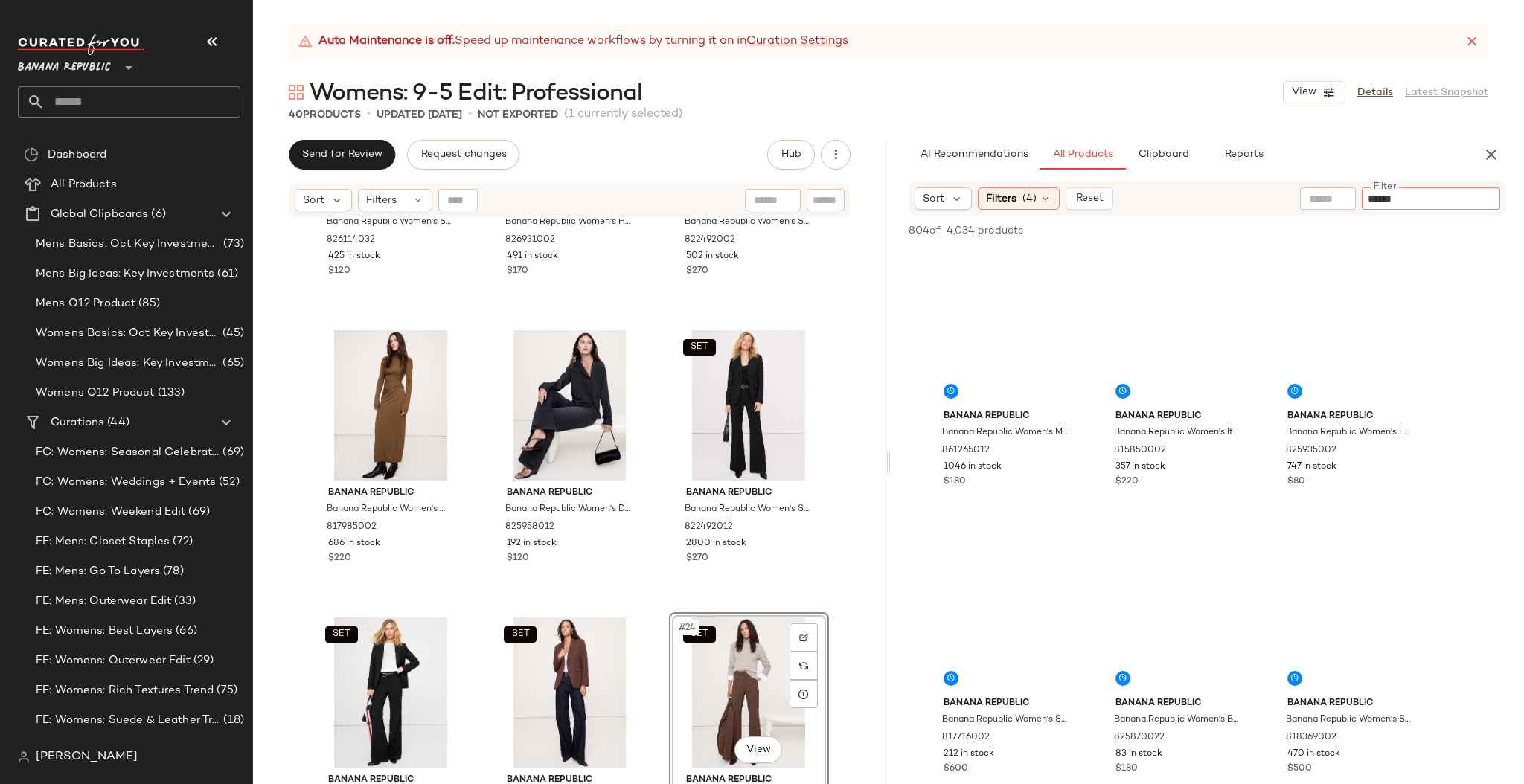
type input "******"
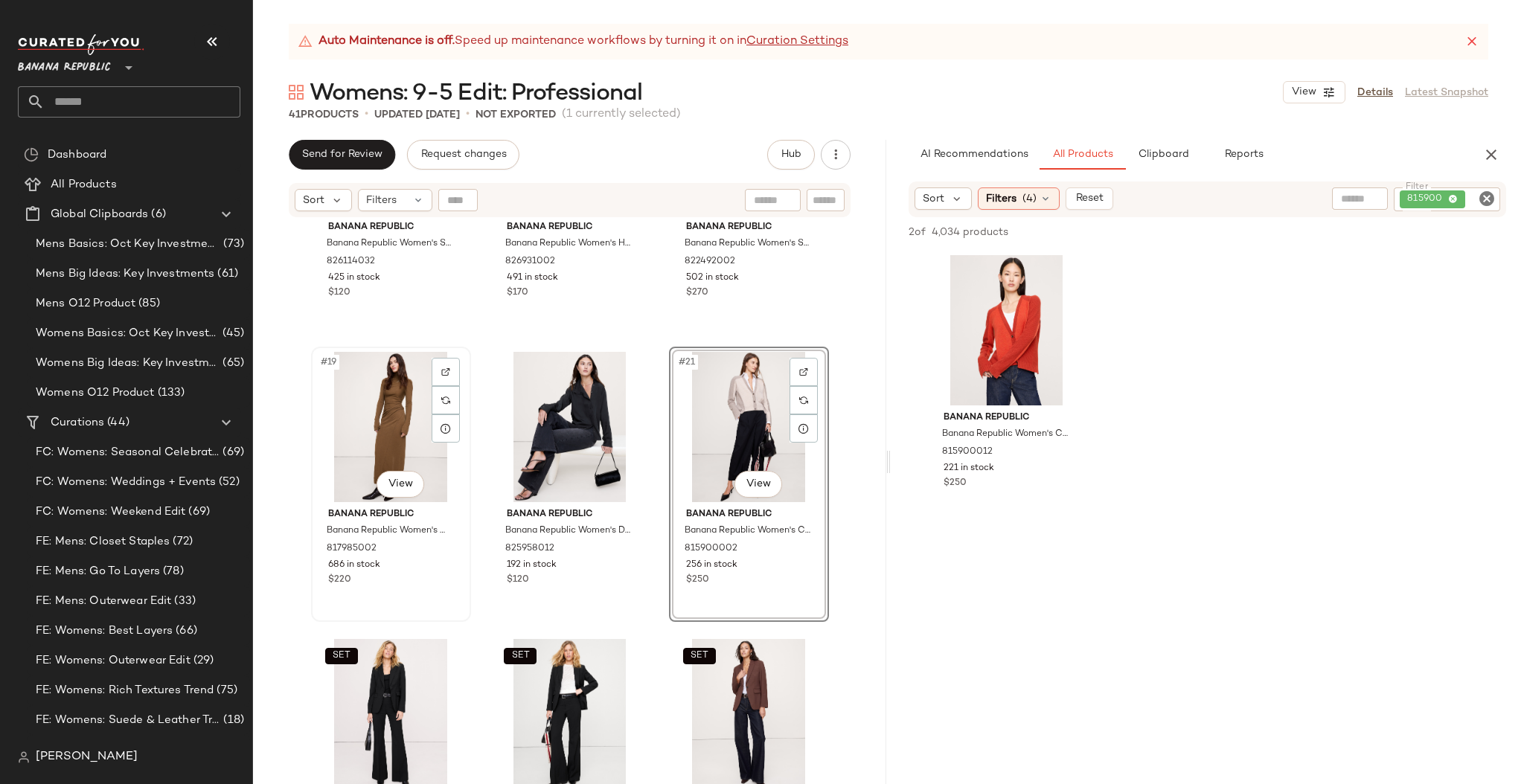
scroll to position [1429, 0]
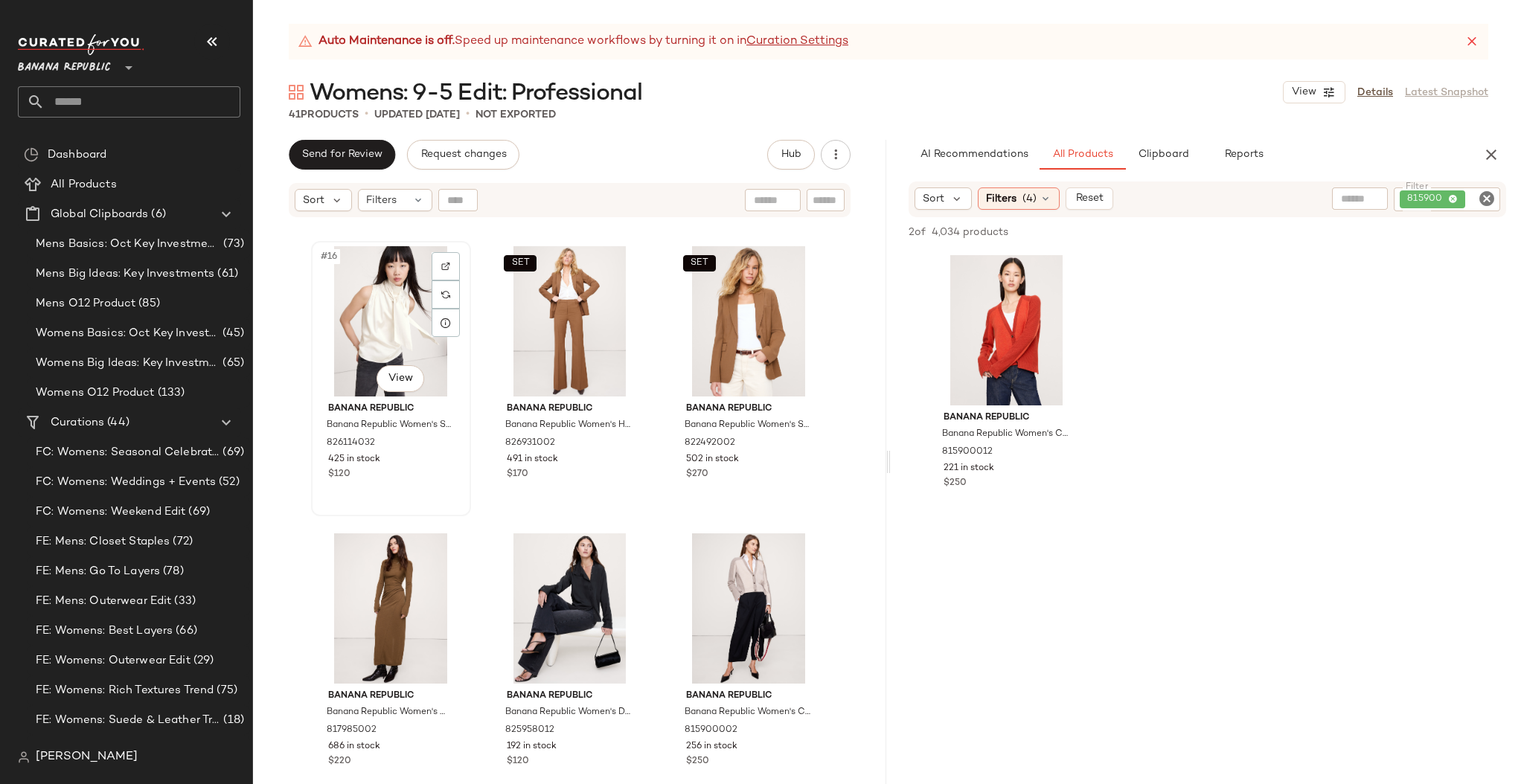
scroll to position [1428, 0]
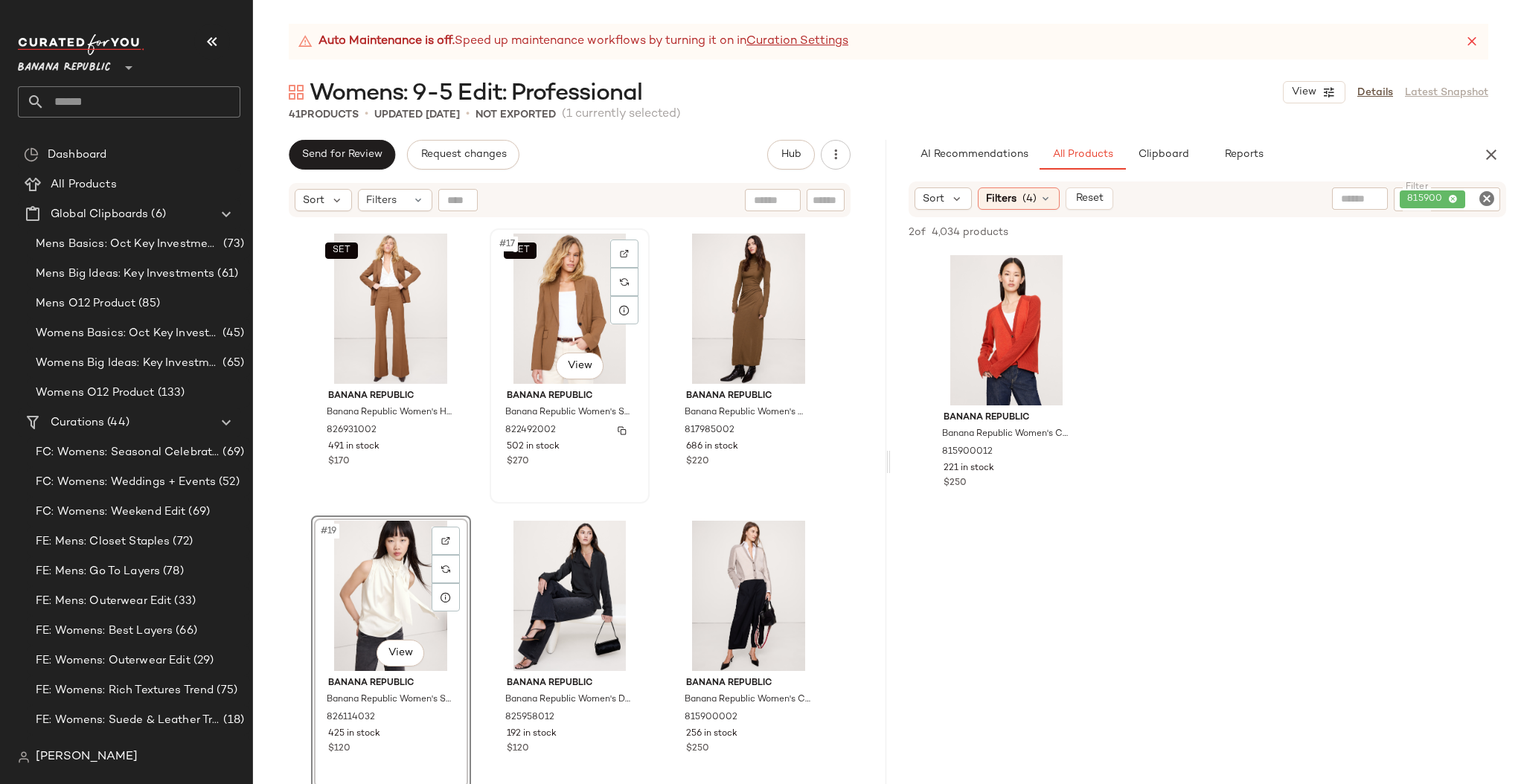
scroll to position [1436, 0]
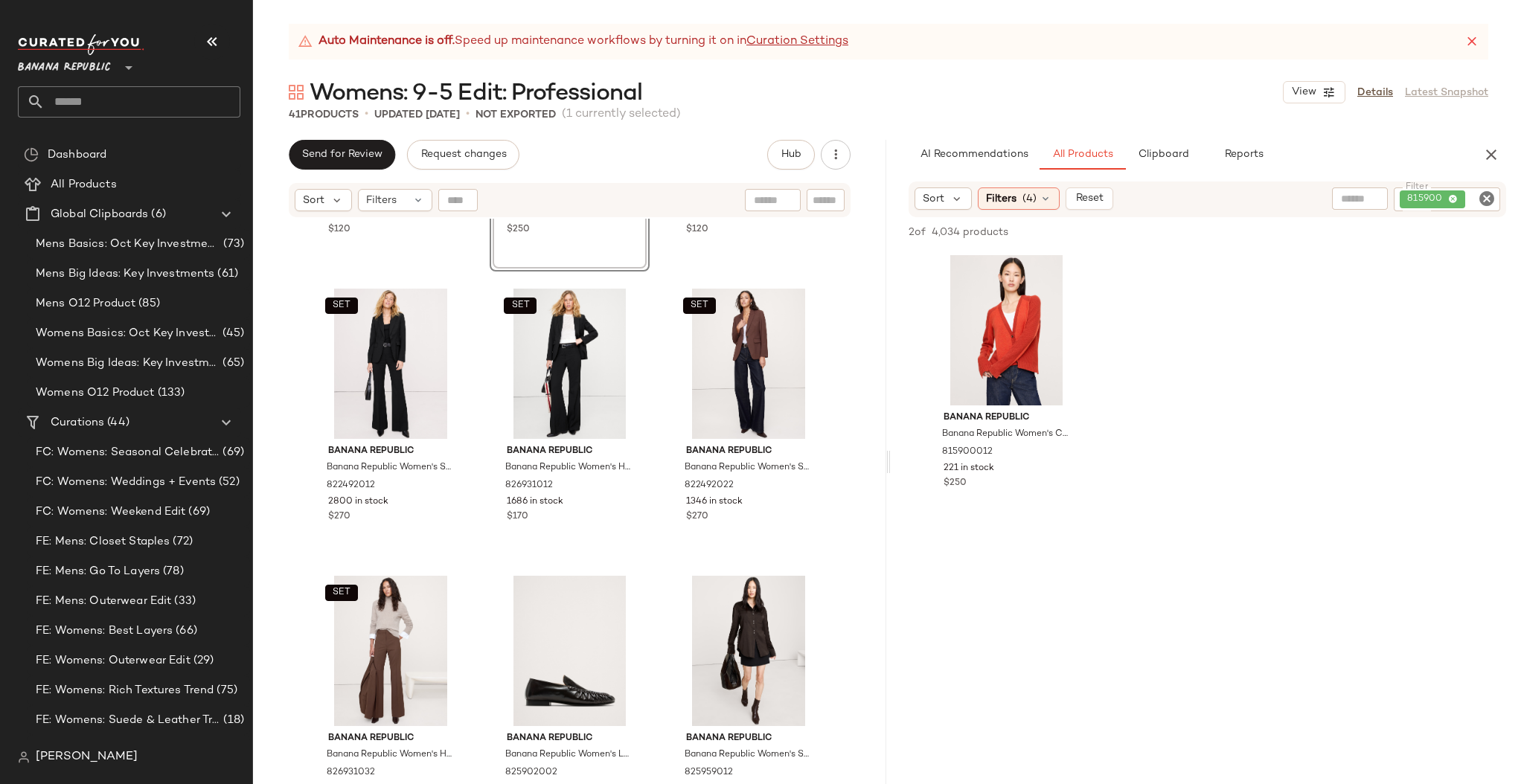
scroll to position [1975, 0]
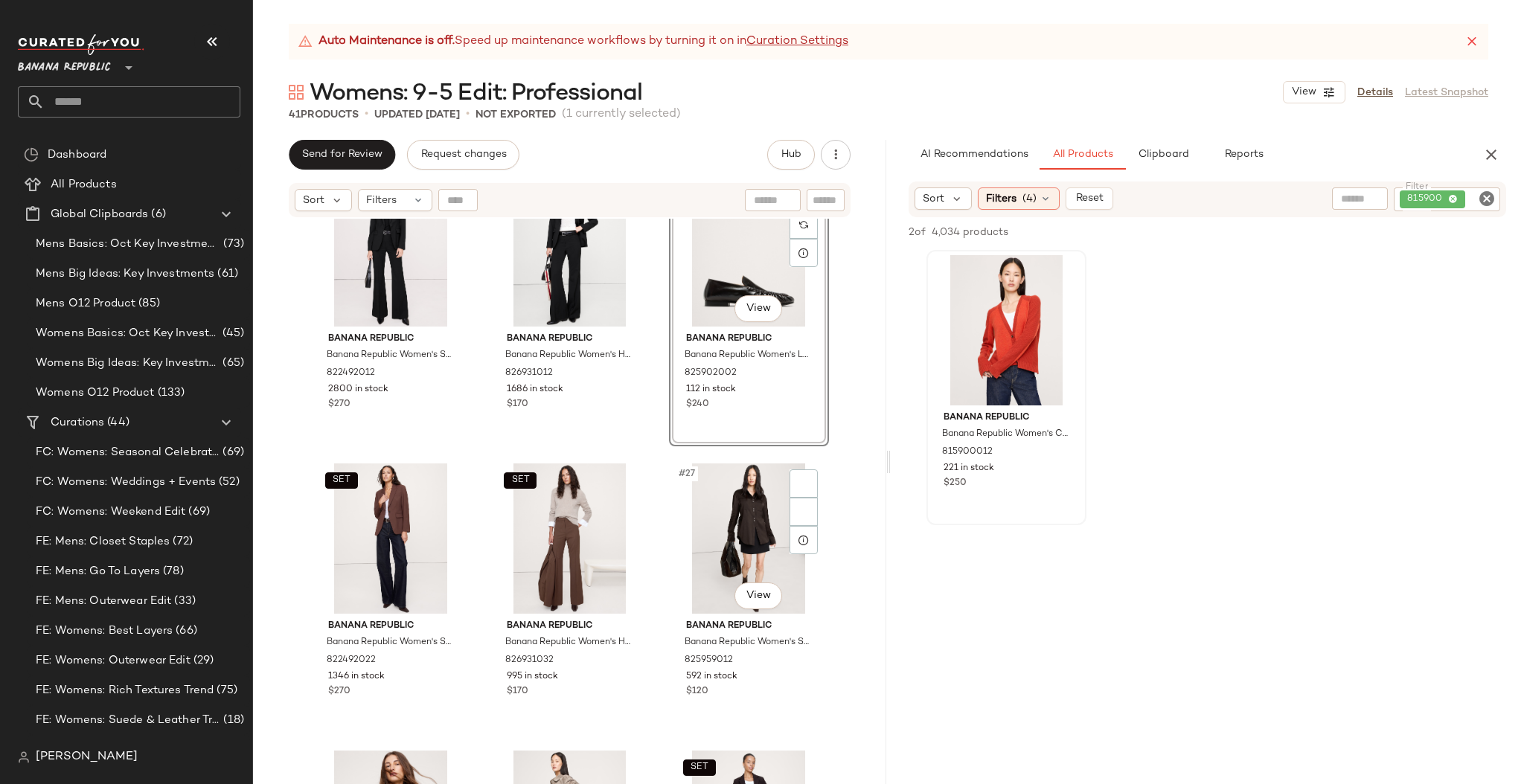
scroll to position [2073, 0]
drag, startPoint x: 504, startPoint y: 623, endPoint x: 1347, endPoint y: 5, distance: 1045.3
click at [1486, 198] on icon "Clear Filter" at bounding box center [1486, 198] width 18 height 18
paste input "******"
type input "******"
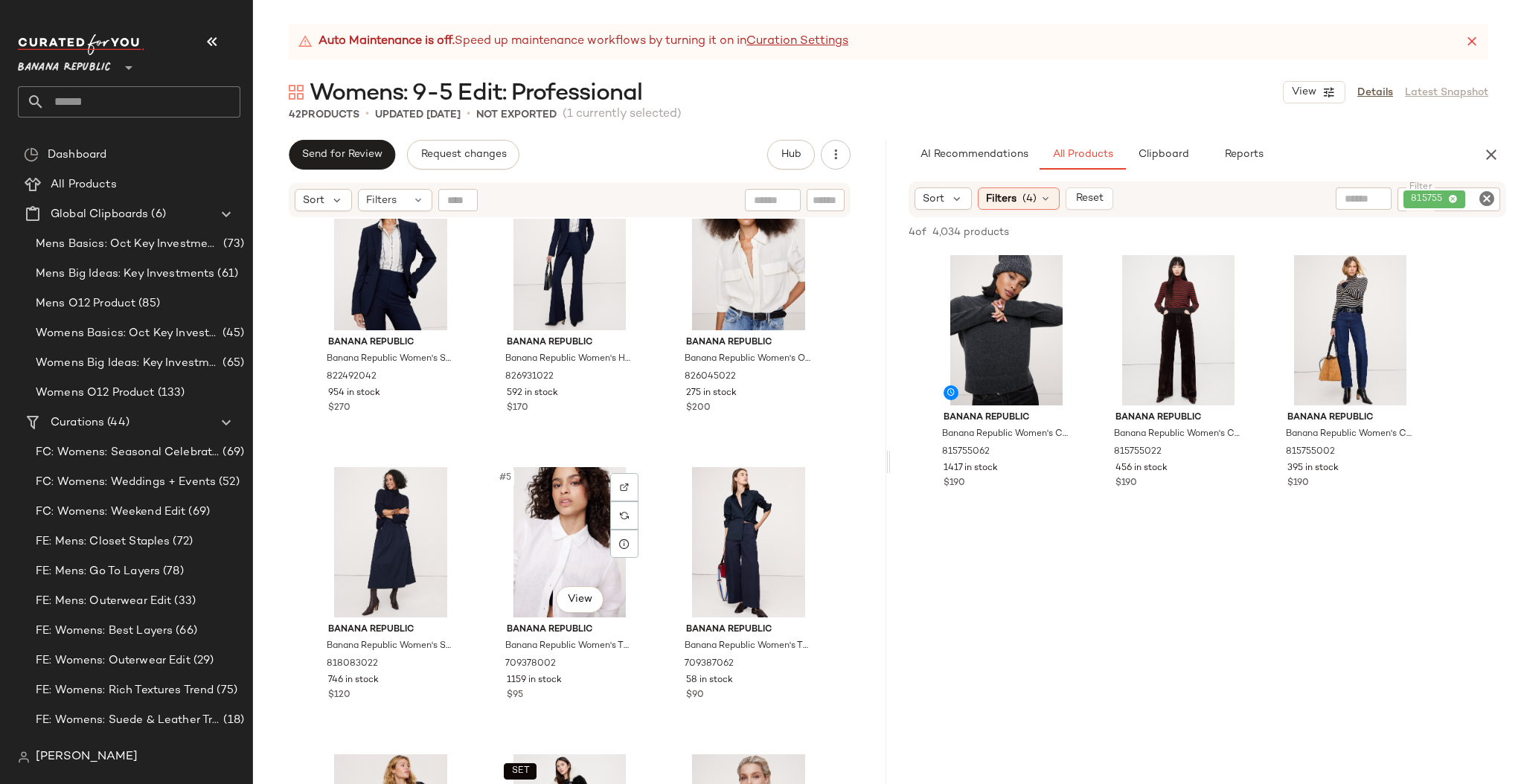
scroll to position [0, 0]
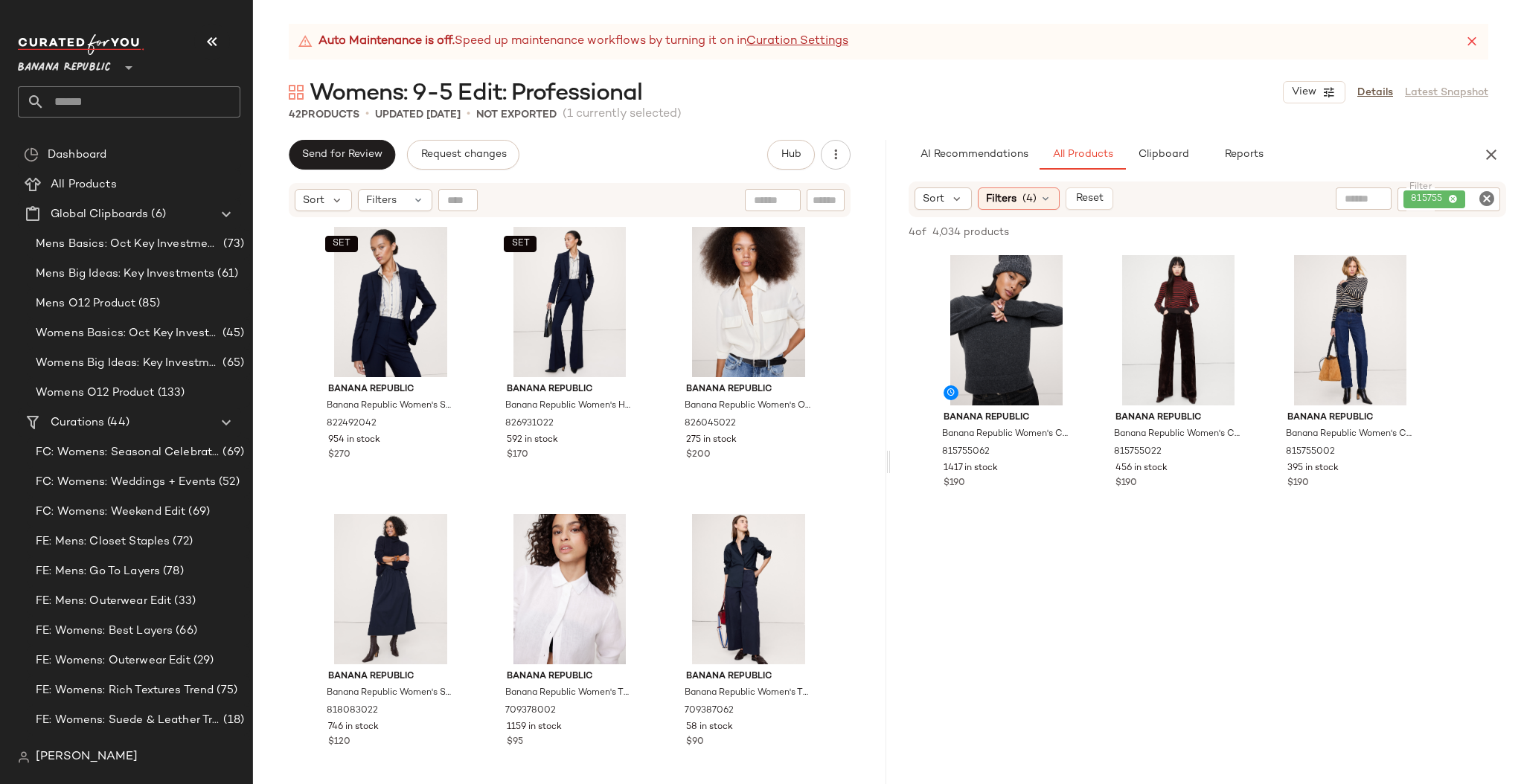
click at [1472, 43] on icon at bounding box center [1471, 41] width 15 height 15
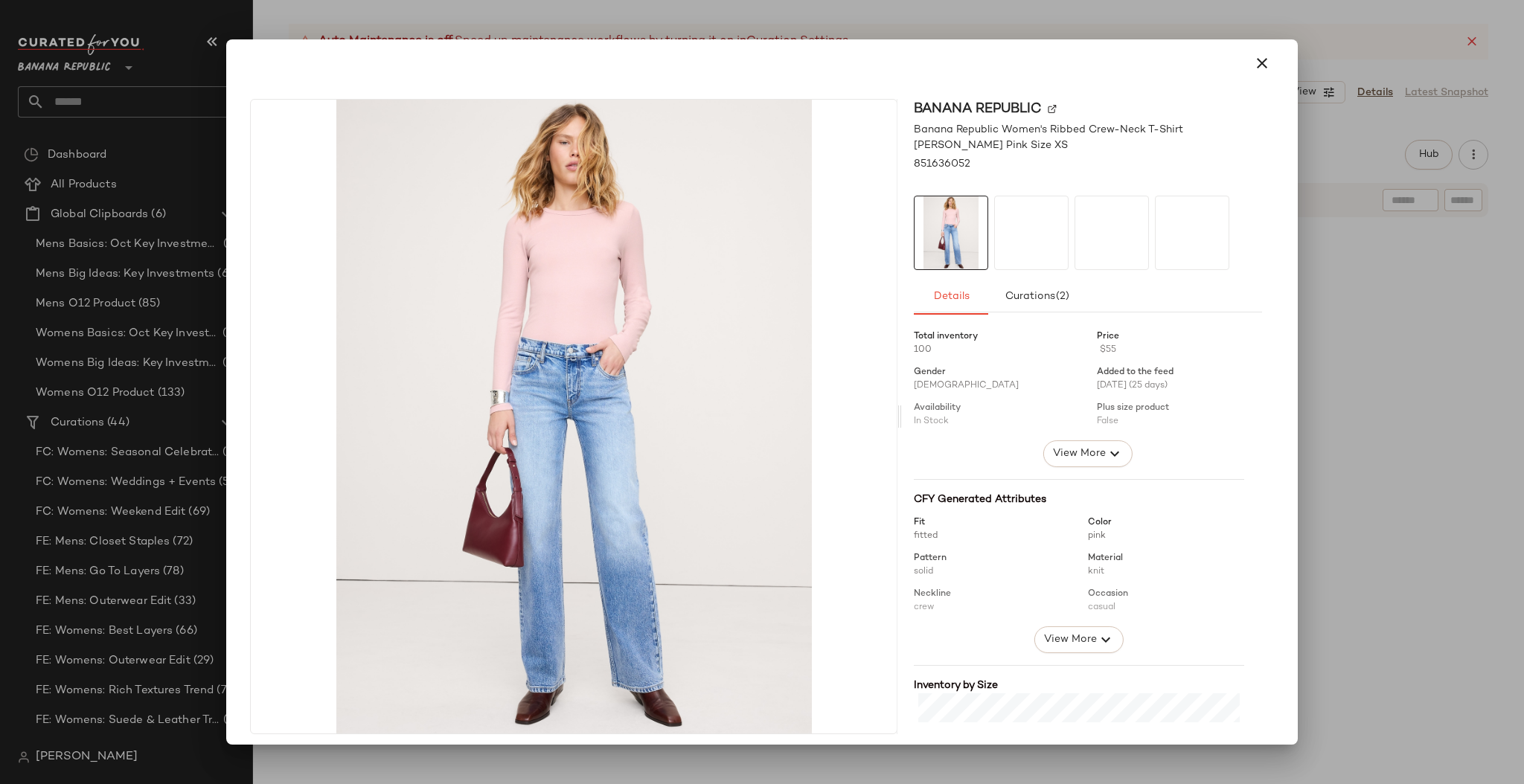
scroll to position [199, 0]
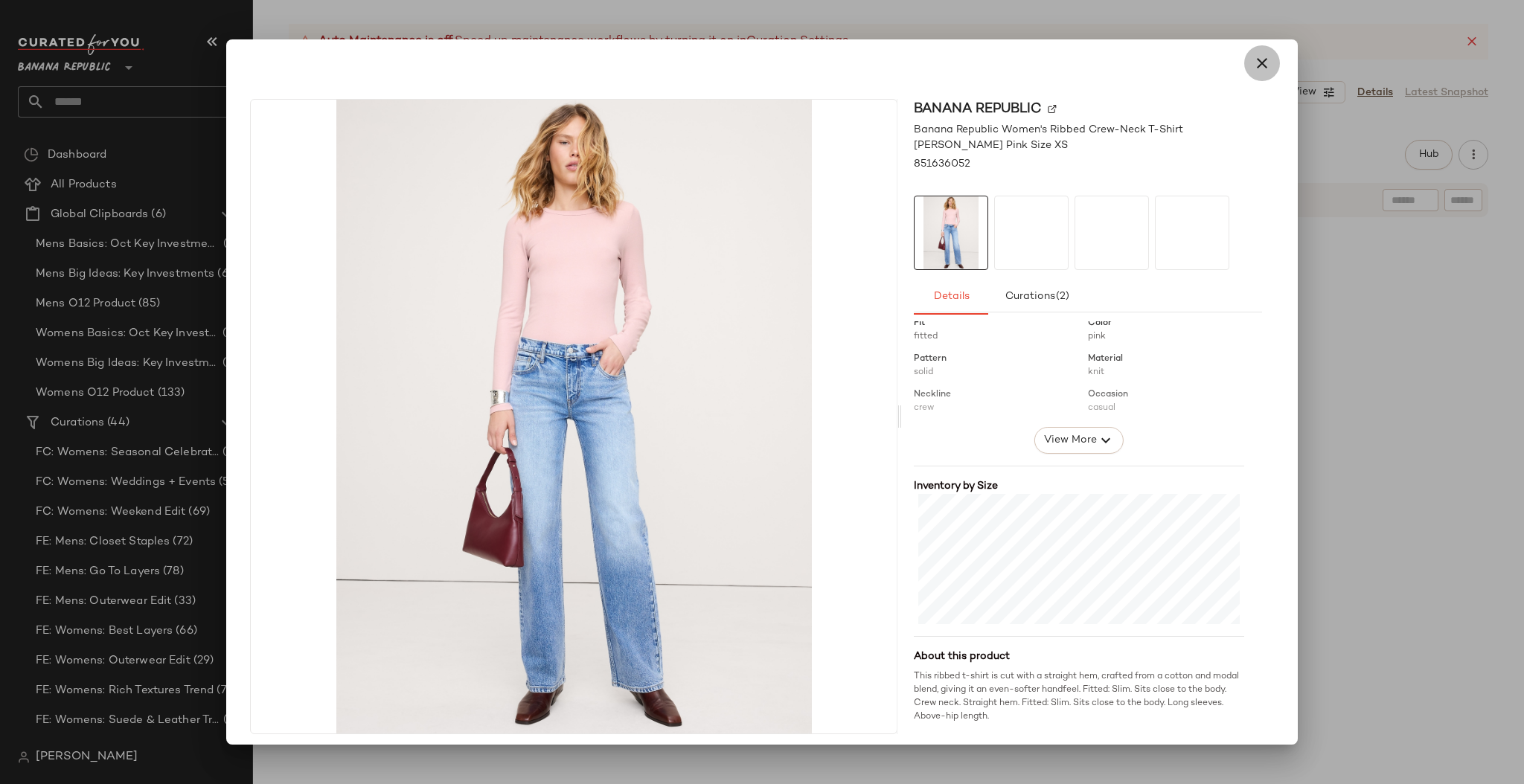
click at [1253, 66] on icon "button" at bounding box center [1261, 63] width 18 height 18
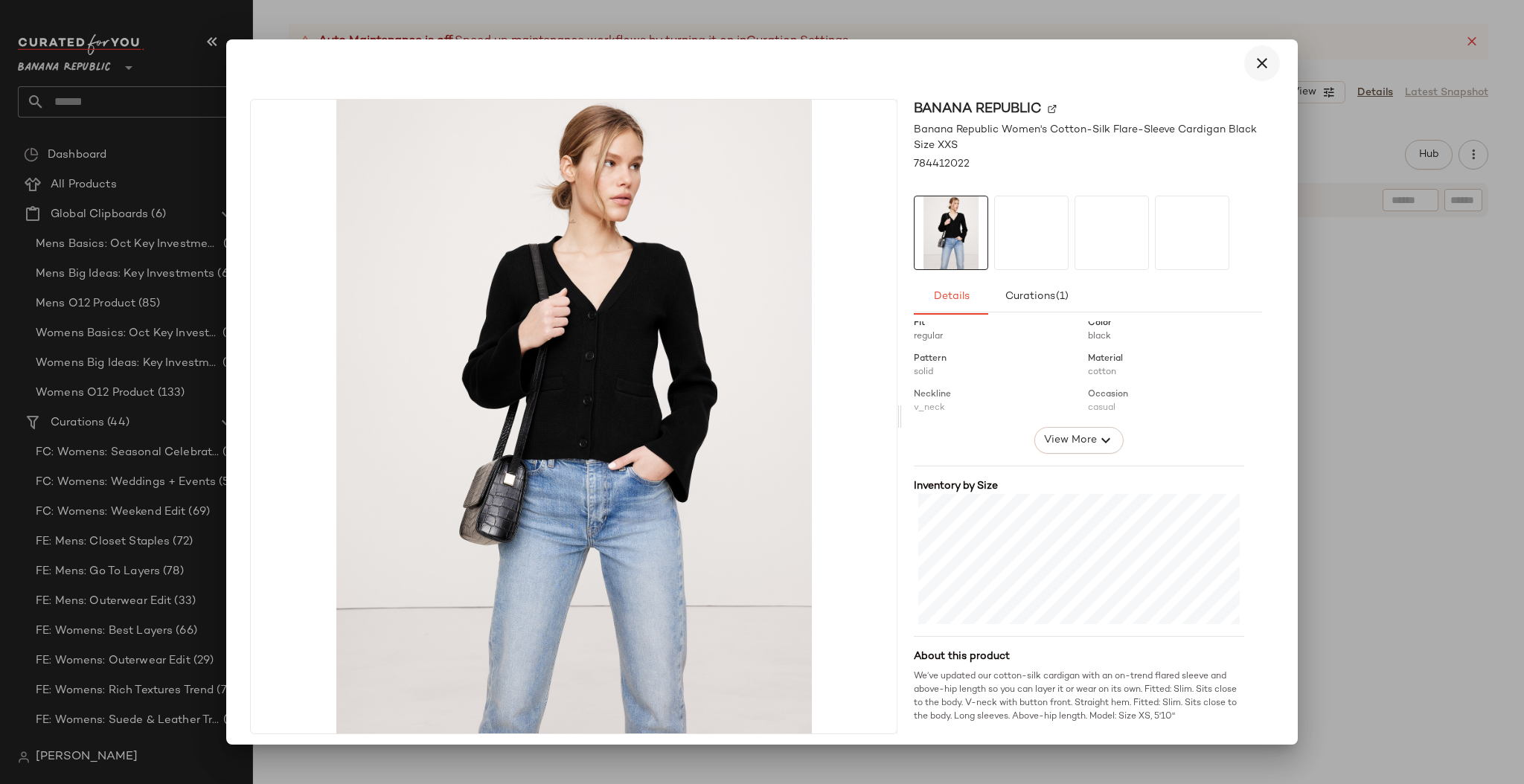
click at [1253, 62] on icon "button" at bounding box center [1261, 63] width 18 height 18
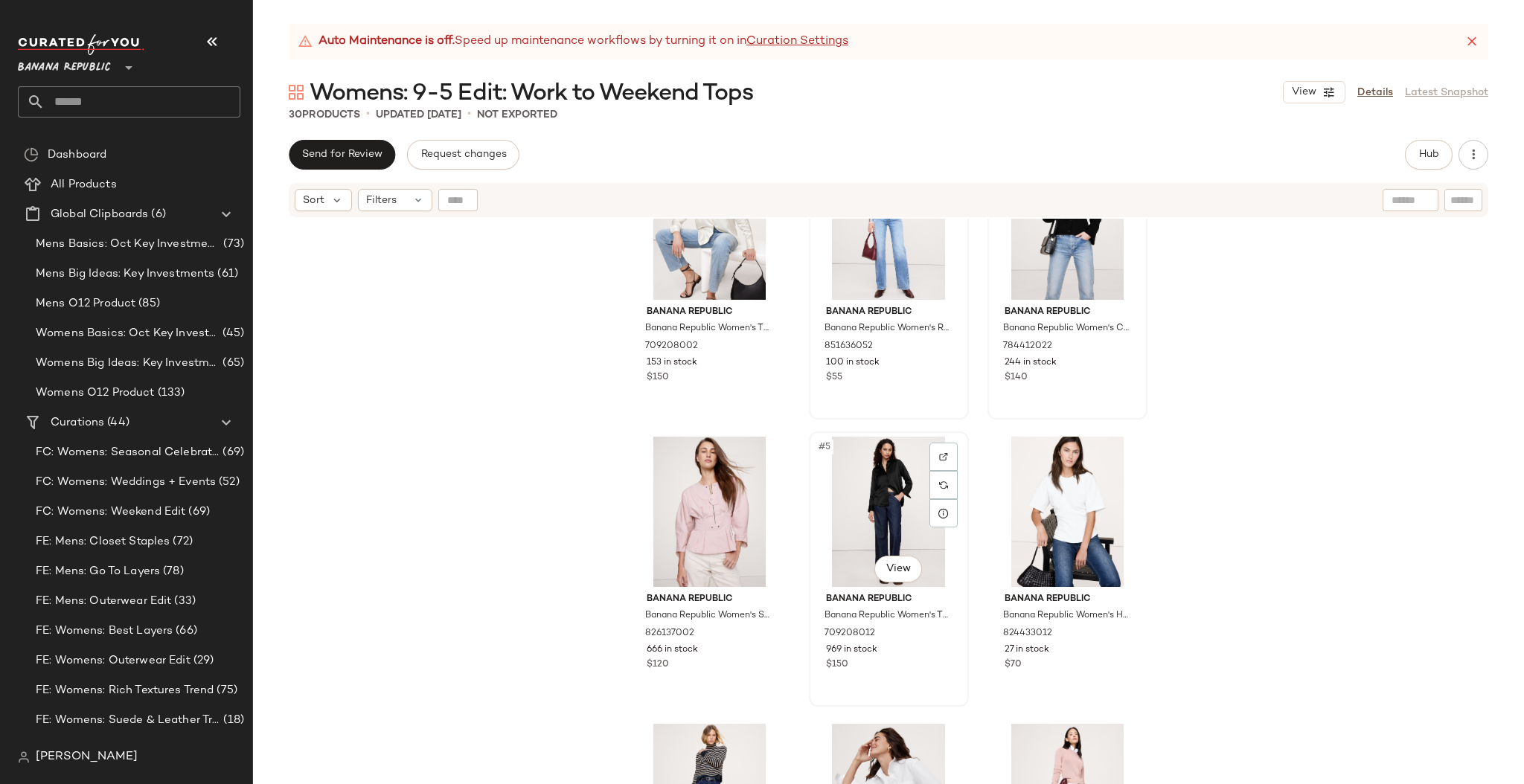
scroll to position [0, 0]
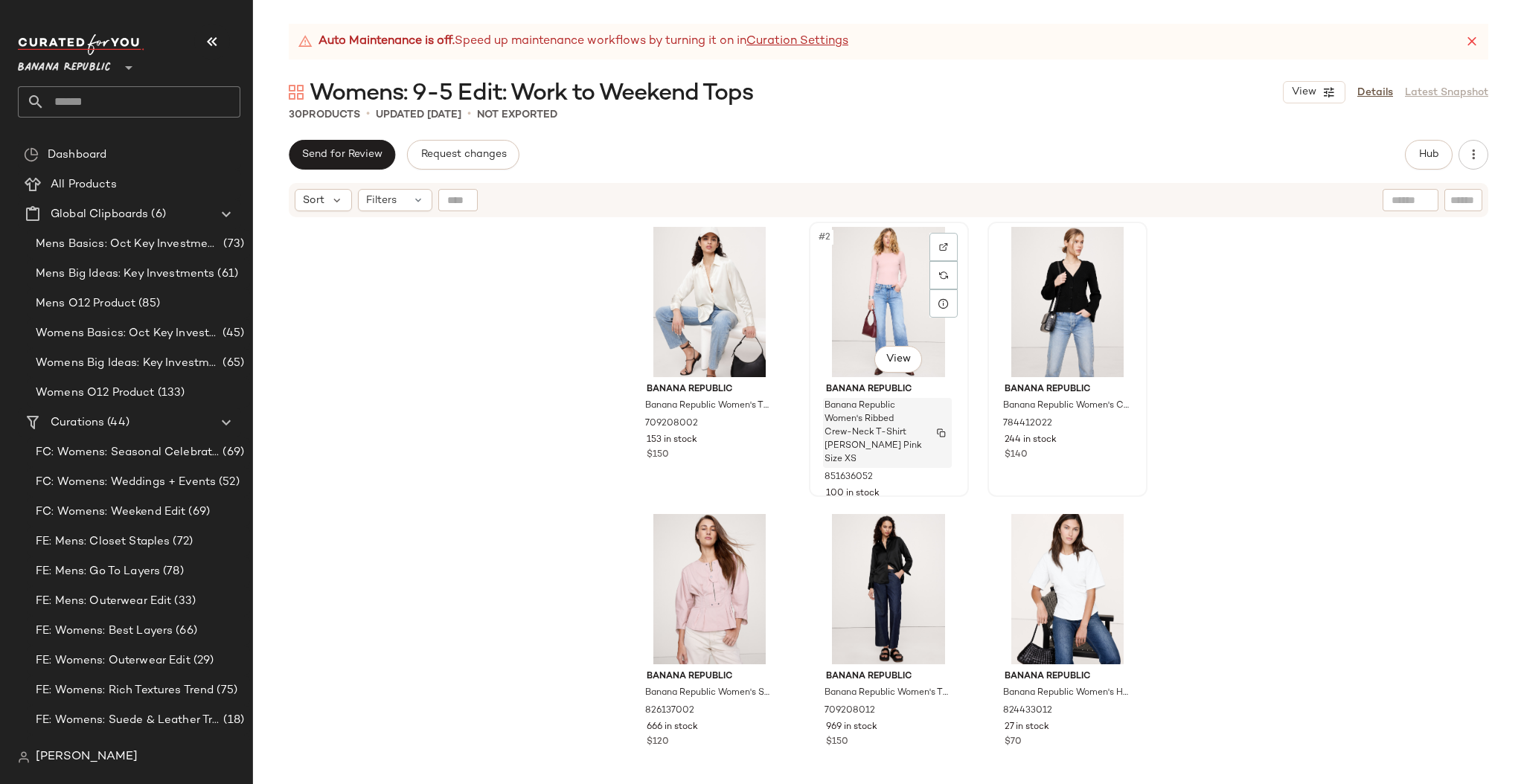
click at [937, 429] on img "button" at bounding box center [941, 433] width 9 height 9
click at [937, 422] on img "button" at bounding box center [941, 425] width 9 height 9
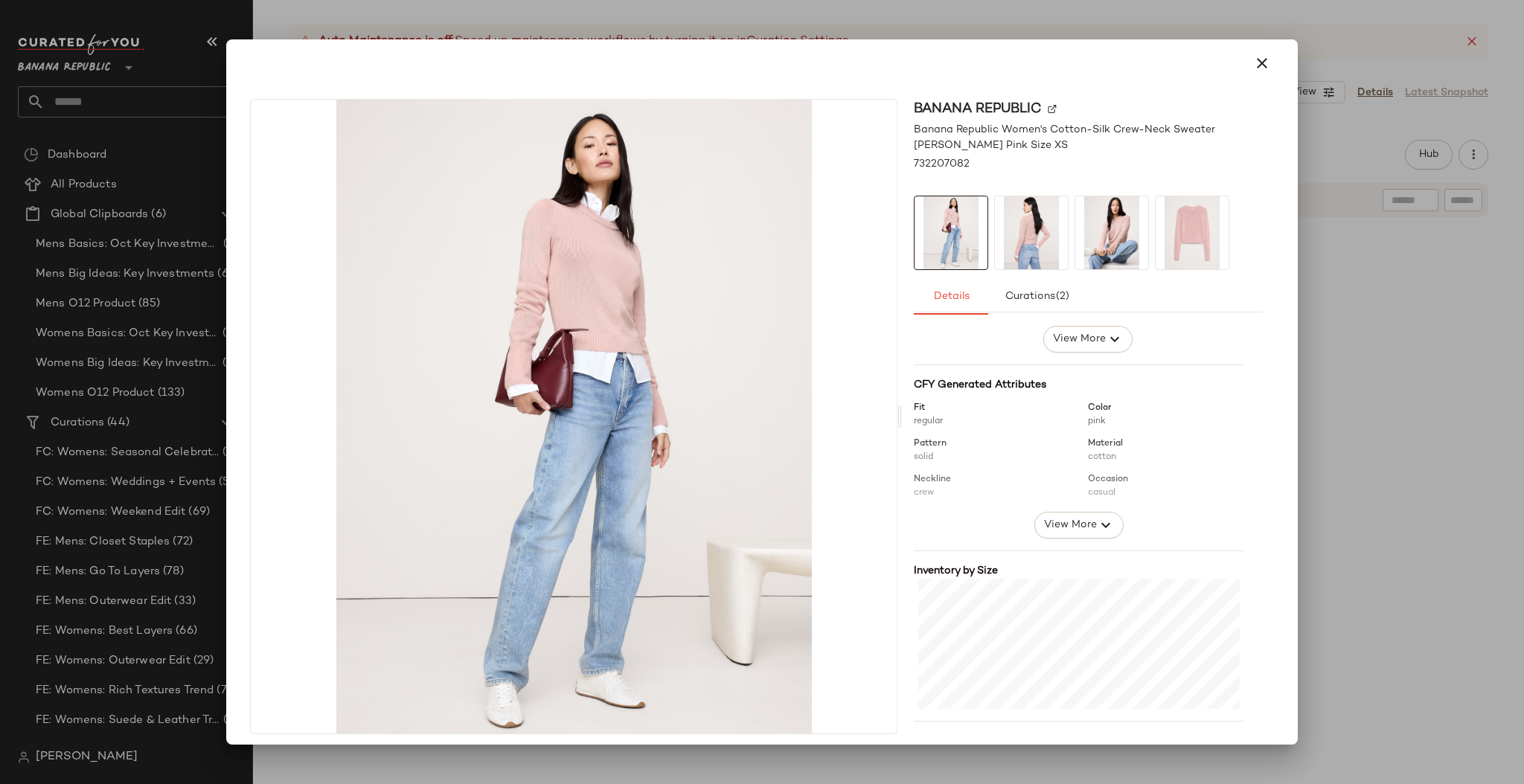
scroll to position [199, 0]
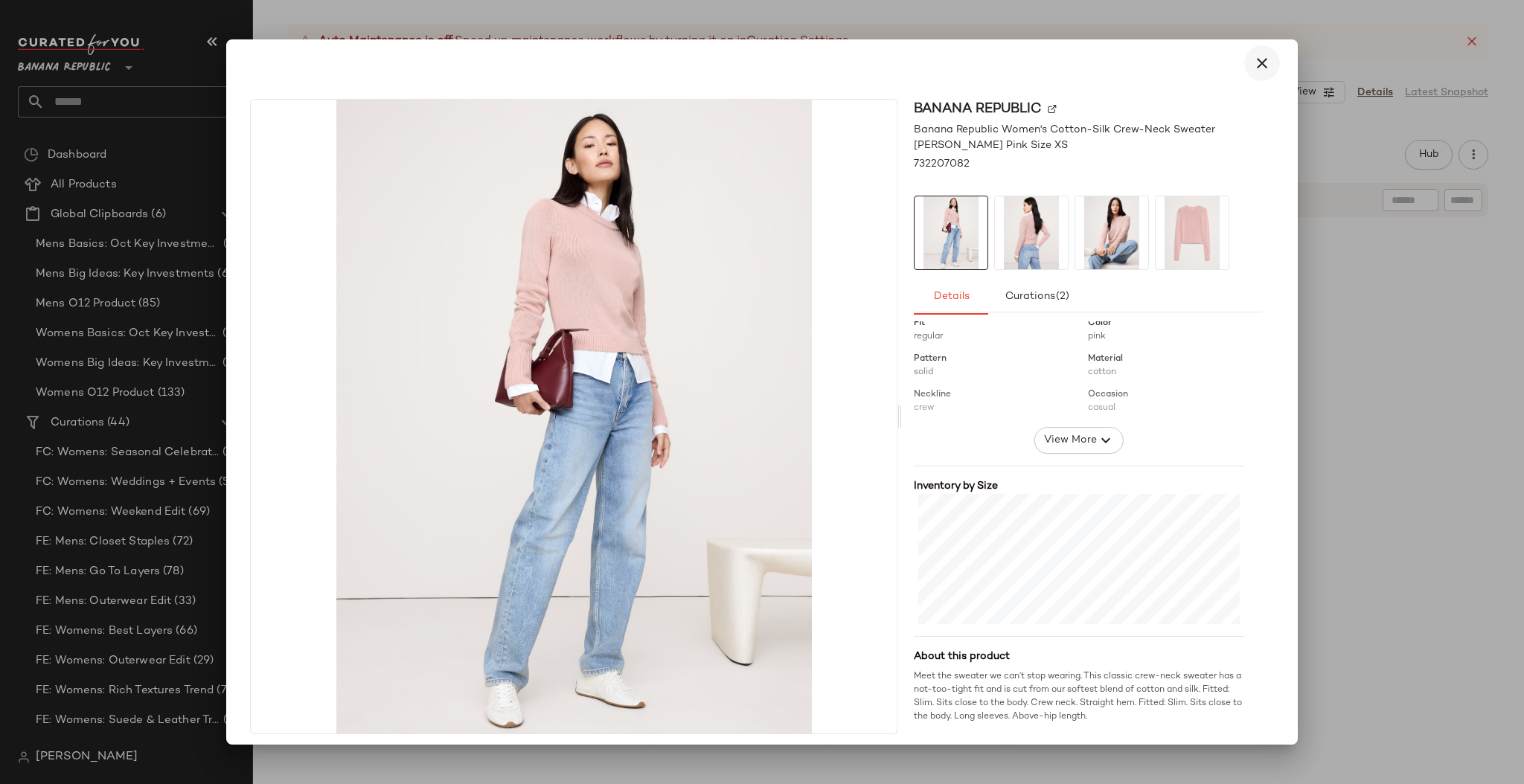
click at [1257, 64] on icon "button" at bounding box center [1261, 63] width 18 height 18
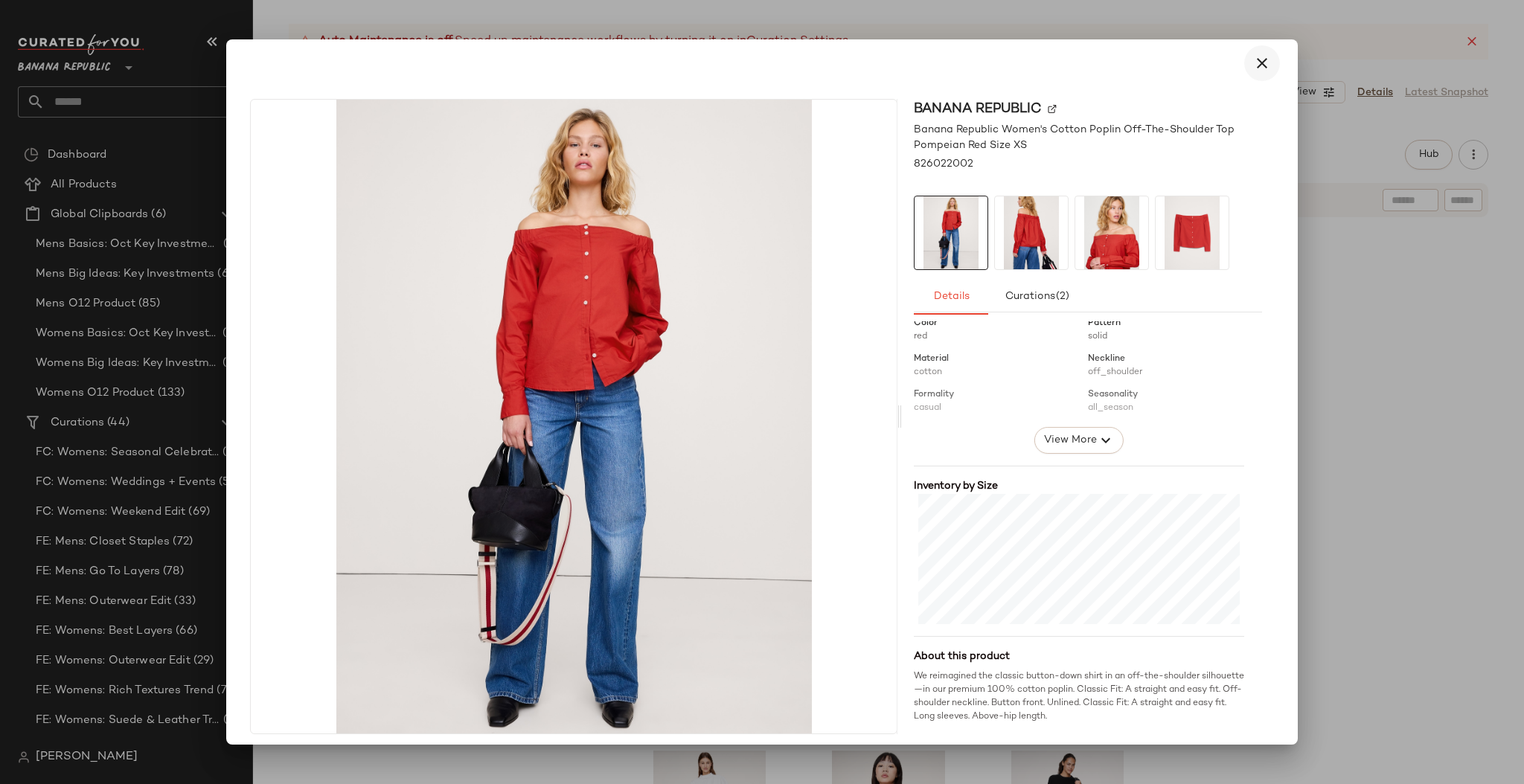
click at [1257, 64] on icon "button" at bounding box center [1261, 63] width 18 height 18
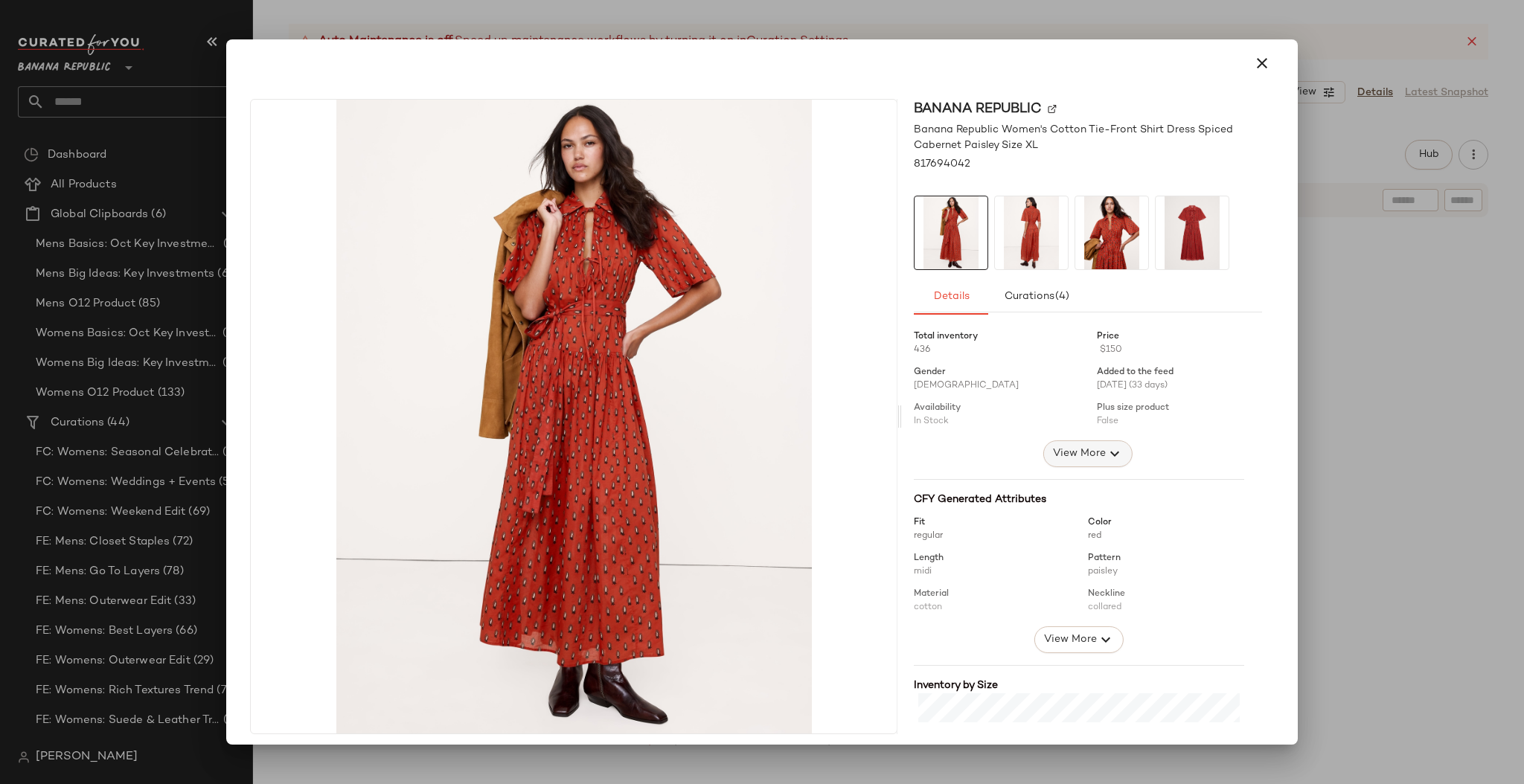
click at [1072, 458] on span "View More" at bounding box center [1078, 453] width 53 height 18
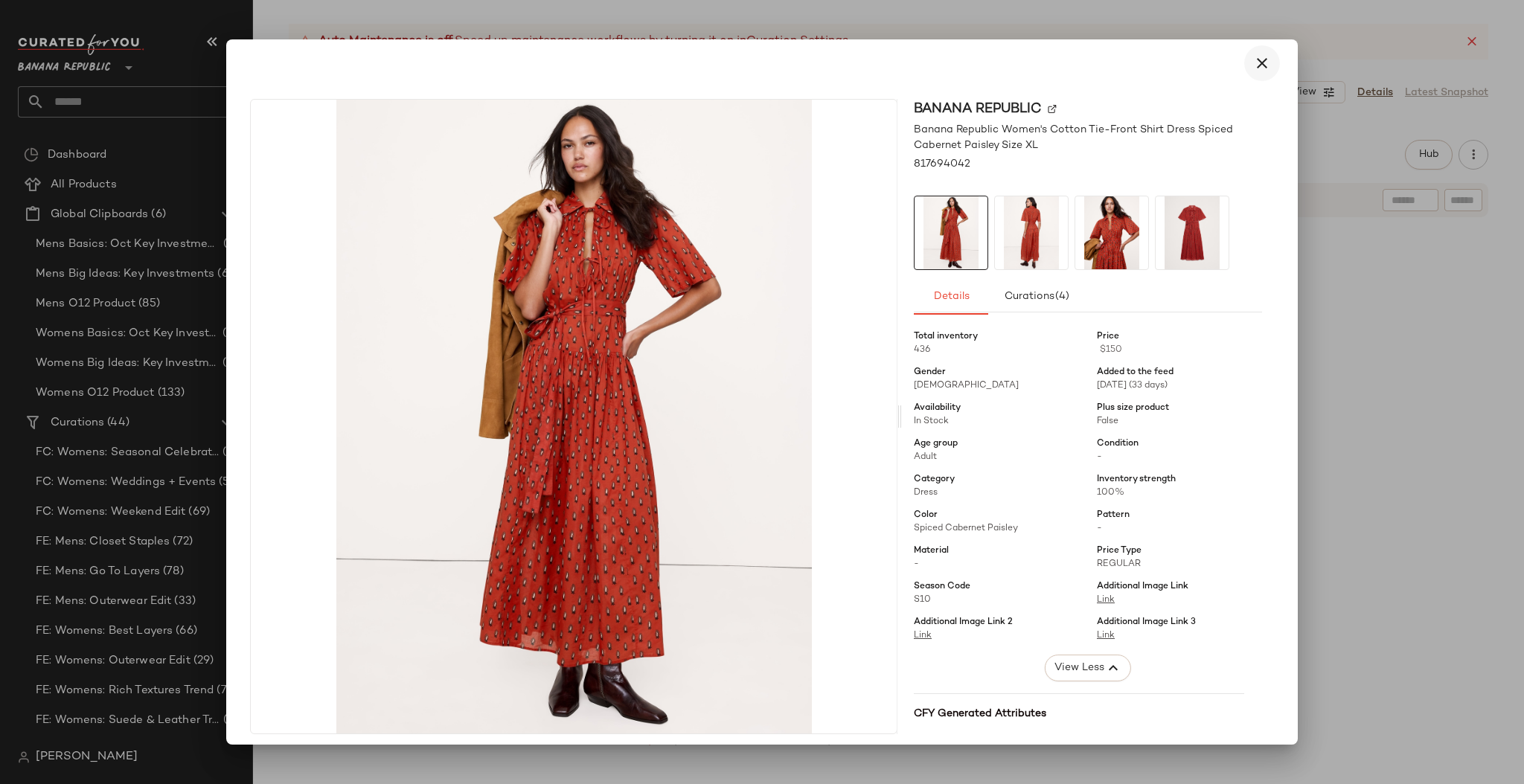
click at [1253, 68] on icon "button" at bounding box center [1261, 63] width 18 height 18
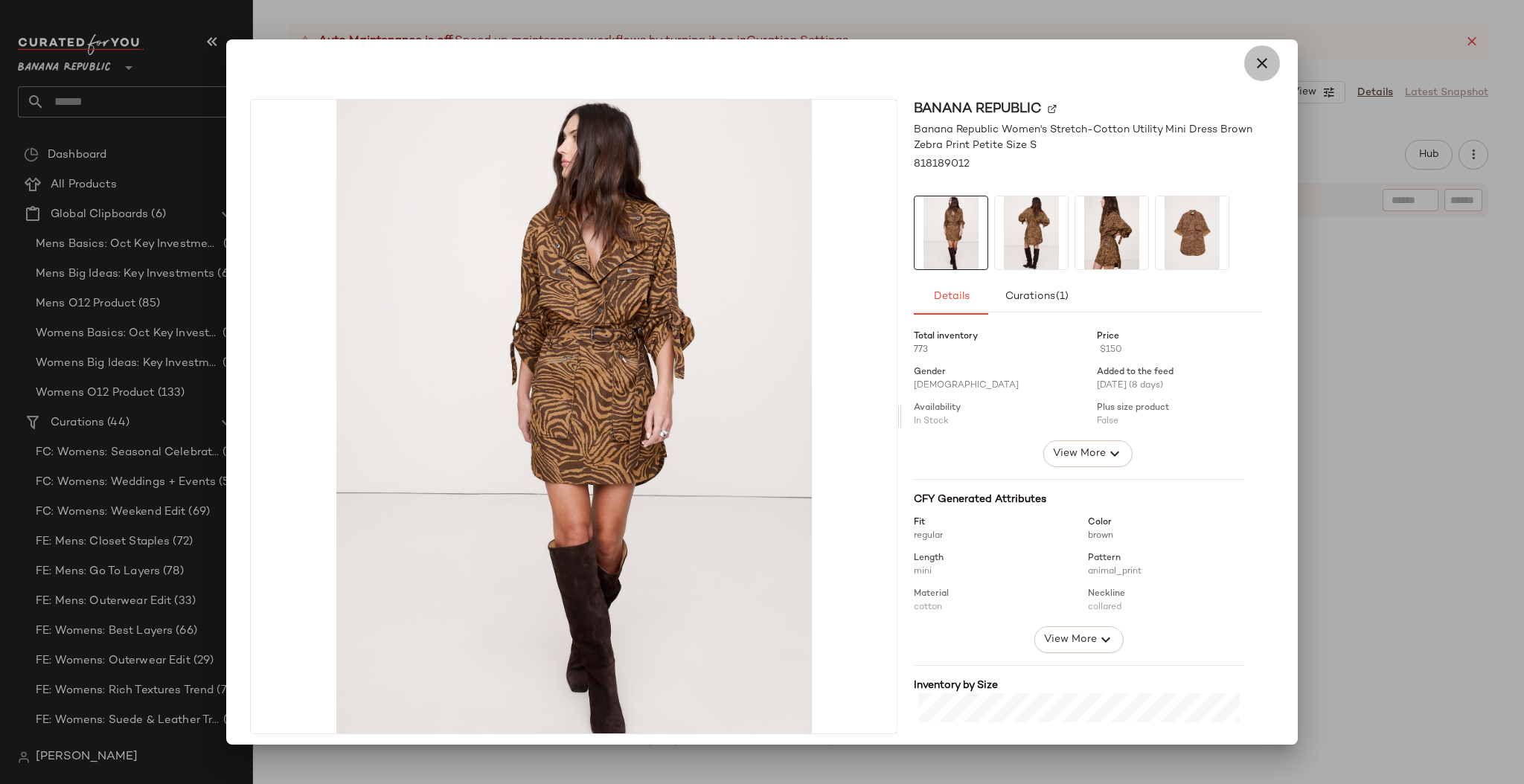
click at [1257, 65] on icon "button" at bounding box center [1261, 63] width 18 height 18
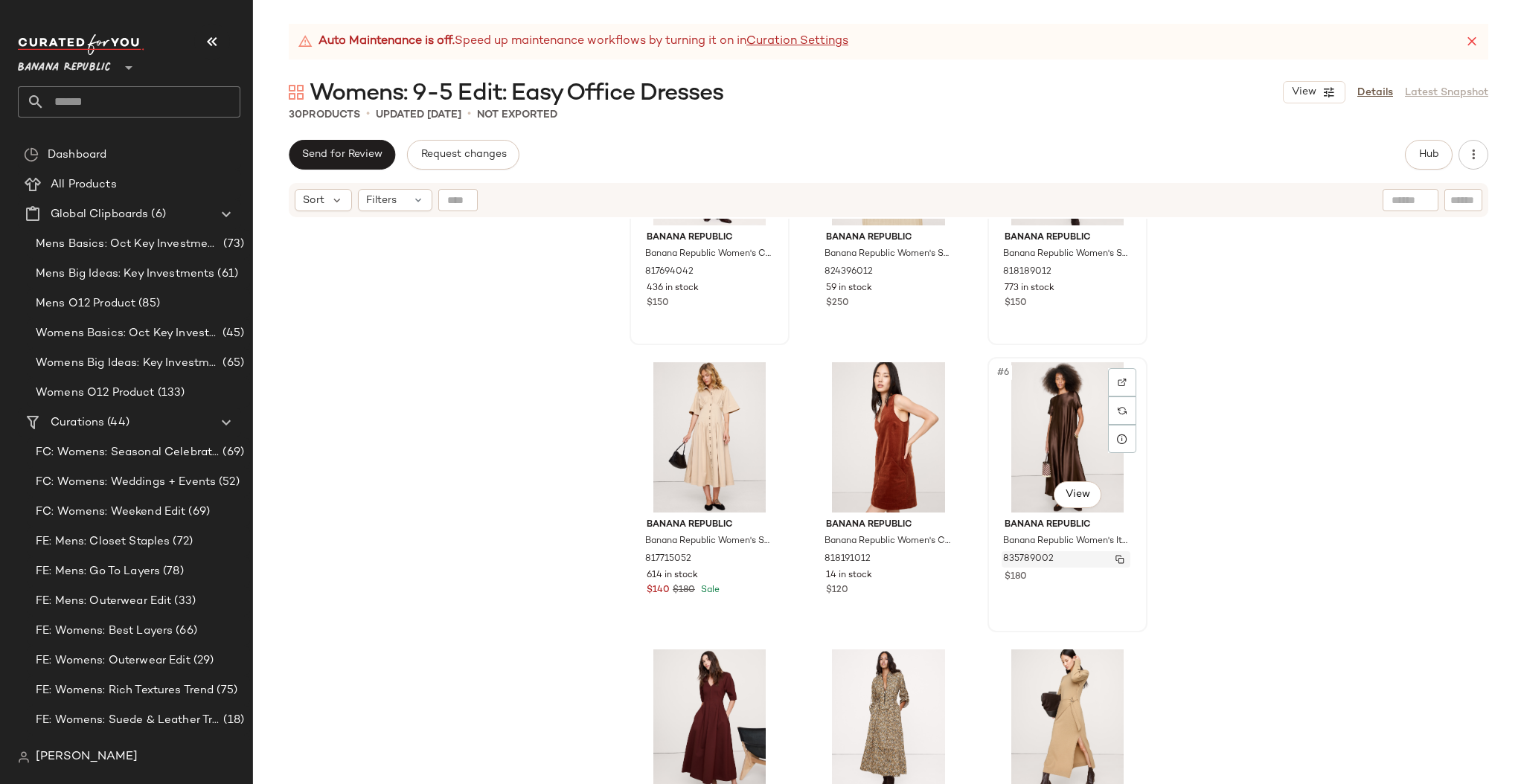
scroll to position [164, 0]
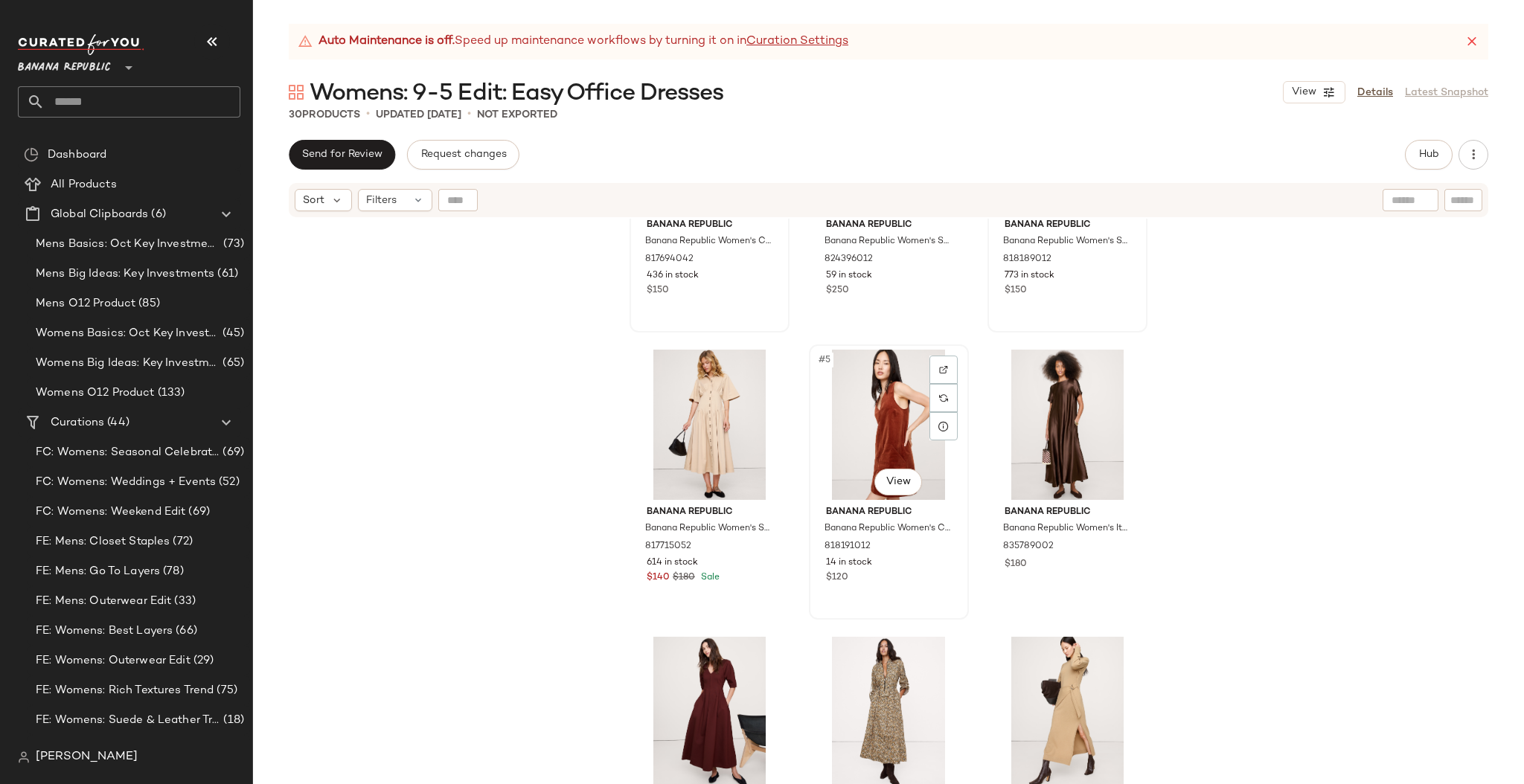
click at [889, 496] on div "#5 View" at bounding box center [888, 425] width 150 height 150
click at [895, 482] on body "Banana Republic ** Dashboard All Products Global Clipboards (6) Mens Basics: Oc…" at bounding box center [762, 392] width 1524 height 784
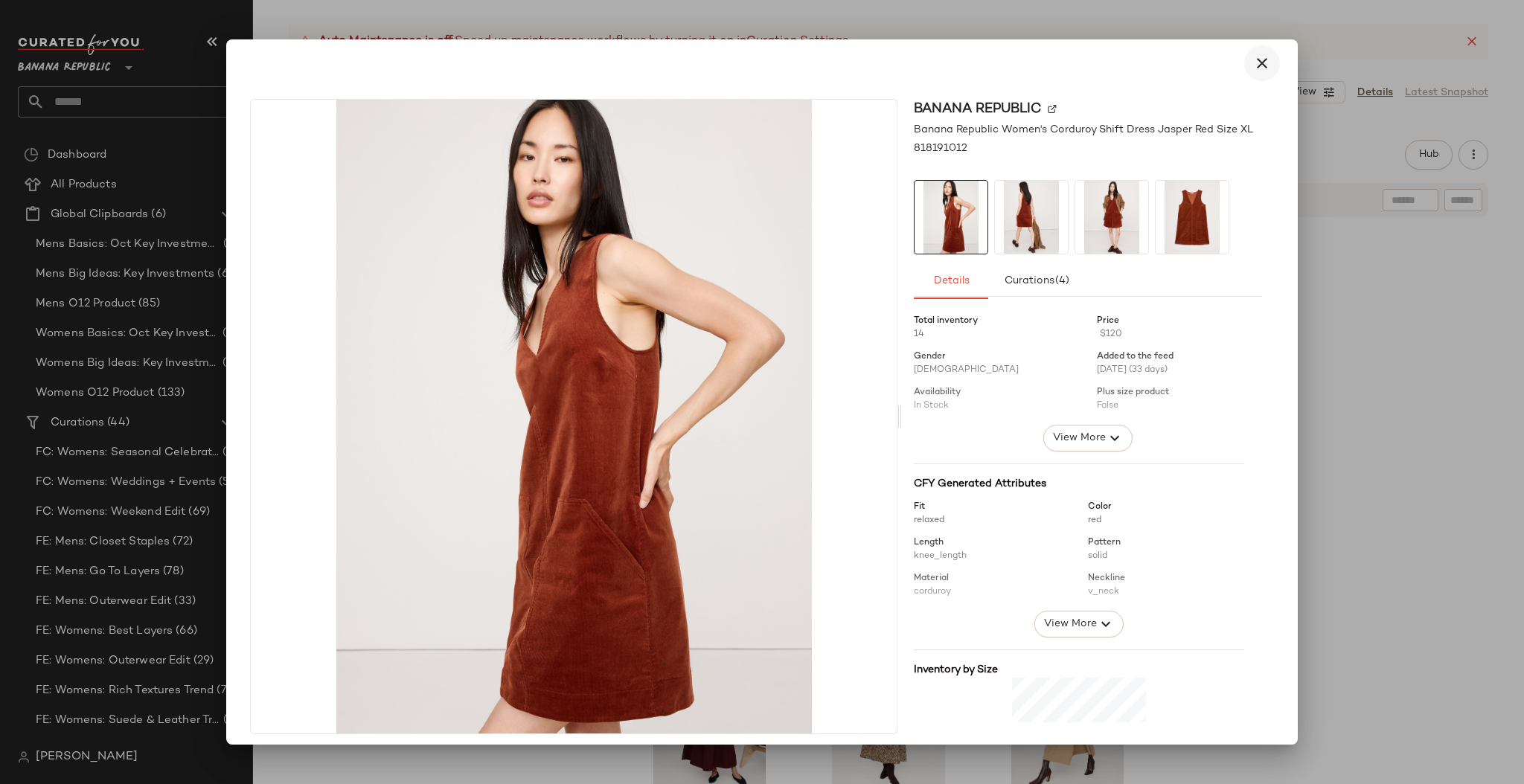
click at [1264, 53] on button "button" at bounding box center [1261, 64] width 36 height 36
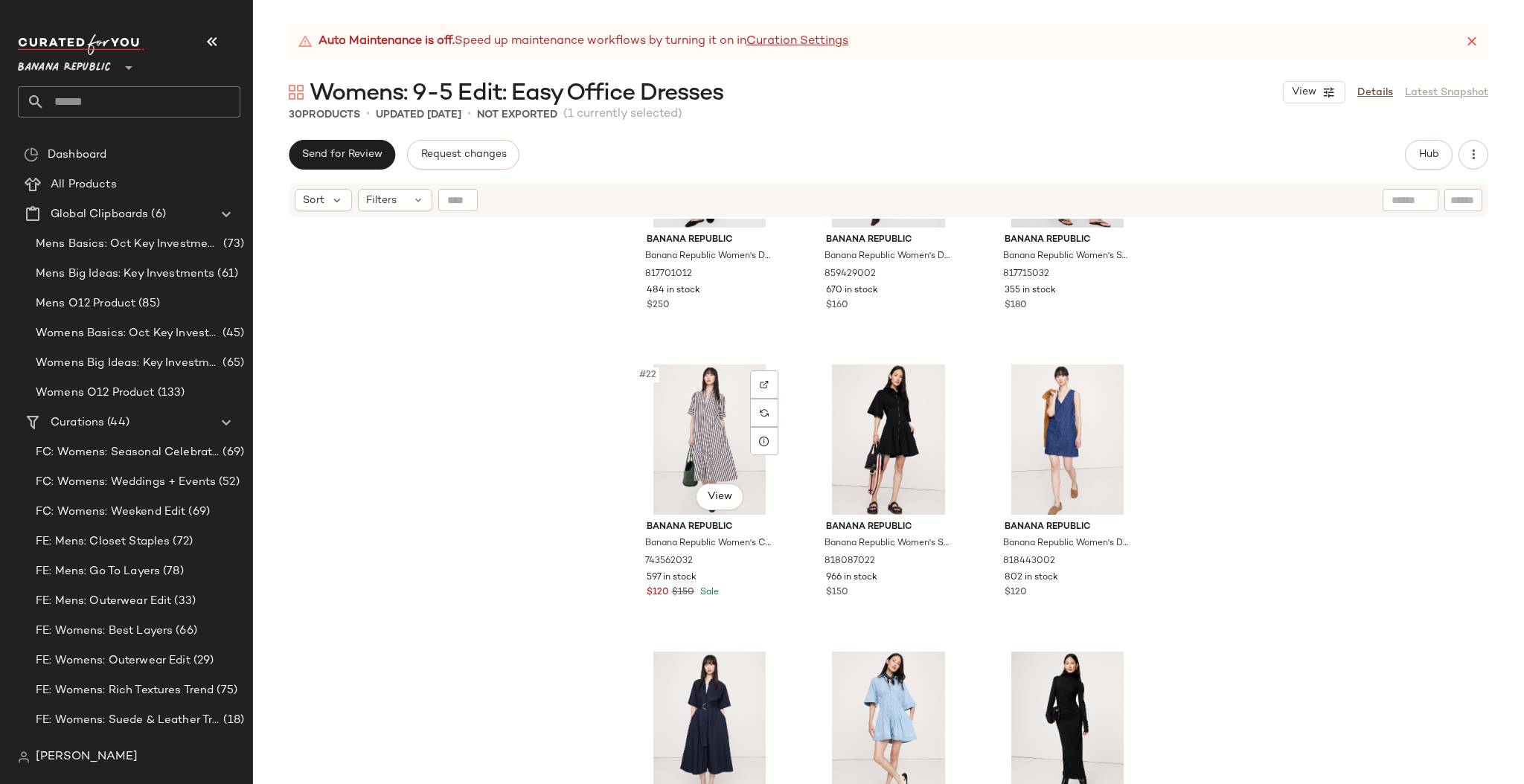
scroll to position [1893, 0]
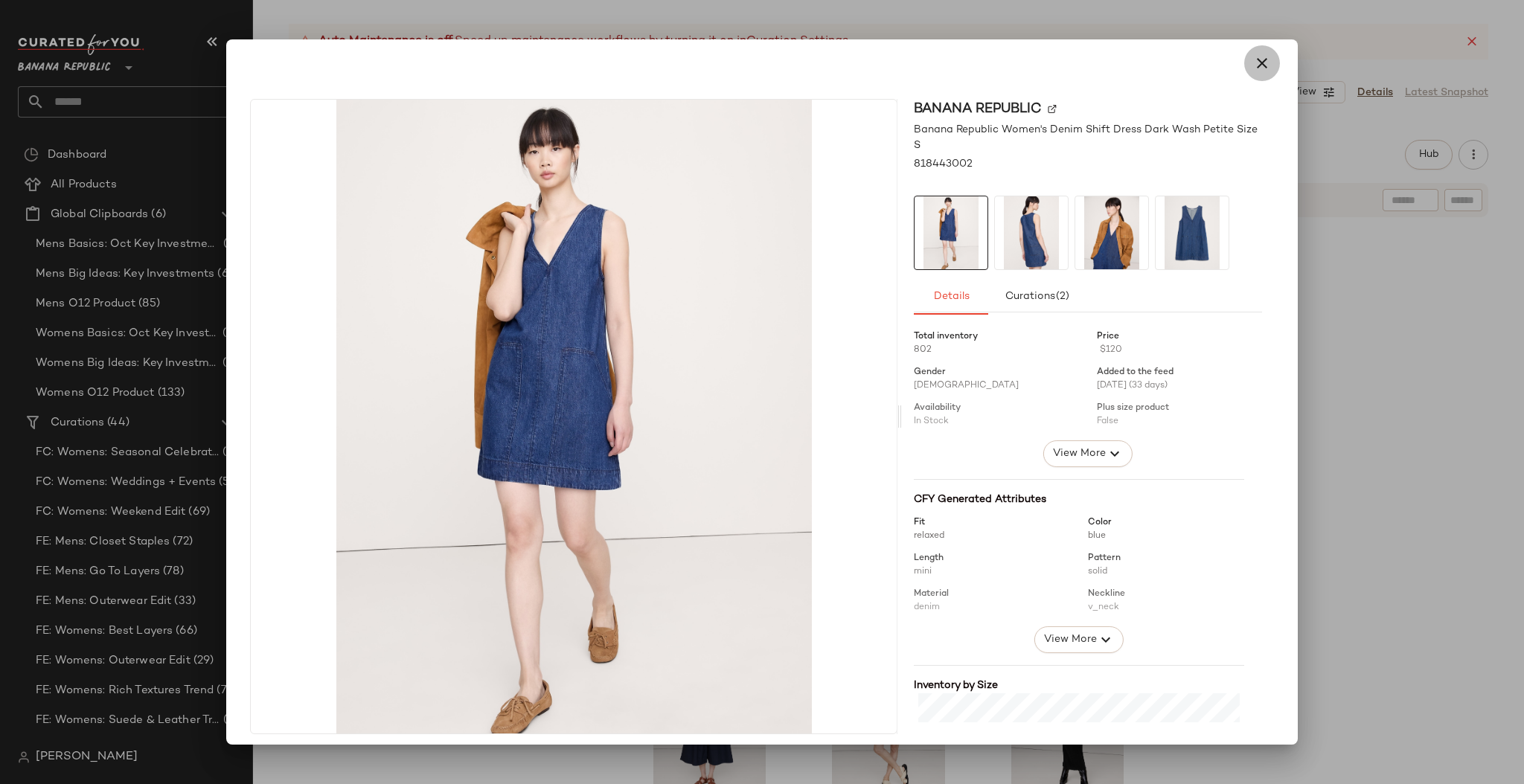
click at [1253, 65] on icon "button" at bounding box center [1261, 63] width 18 height 18
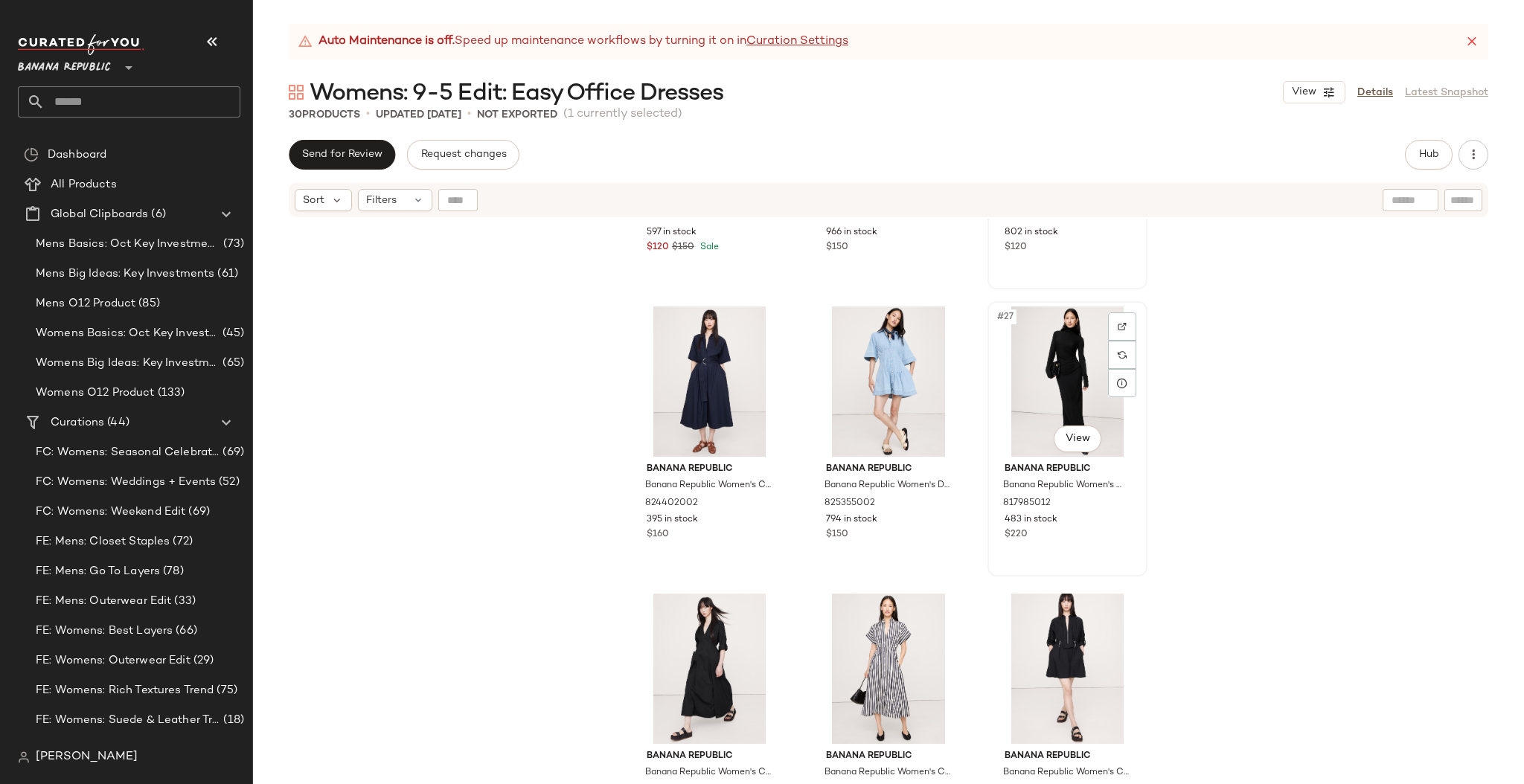
scroll to position [2232, 0]
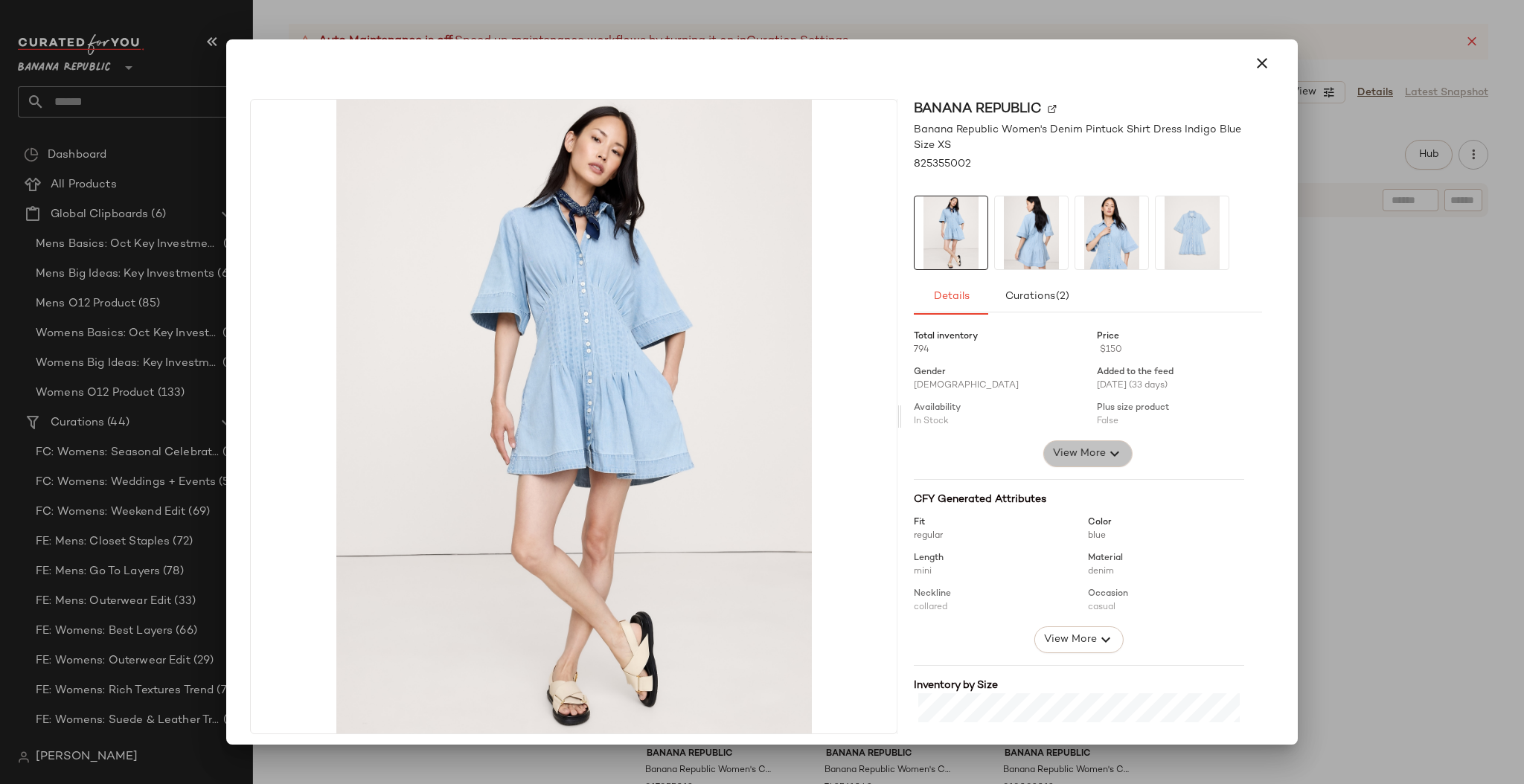
click at [1077, 458] on span "View More" at bounding box center [1078, 453] width 53 height 18
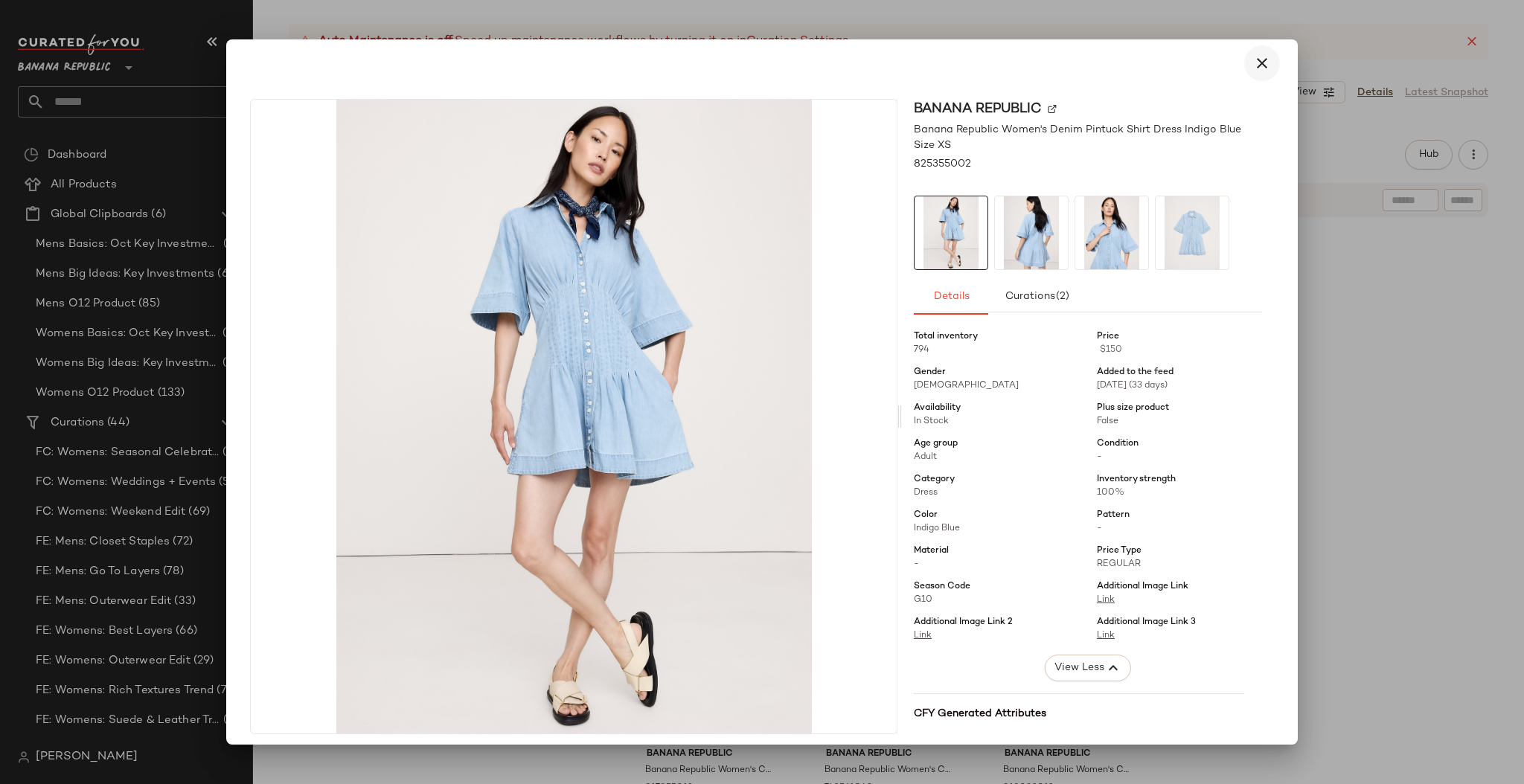
click at [1257, 64] on icon "button" at bounding box center [1261, 63] width 18 height 18
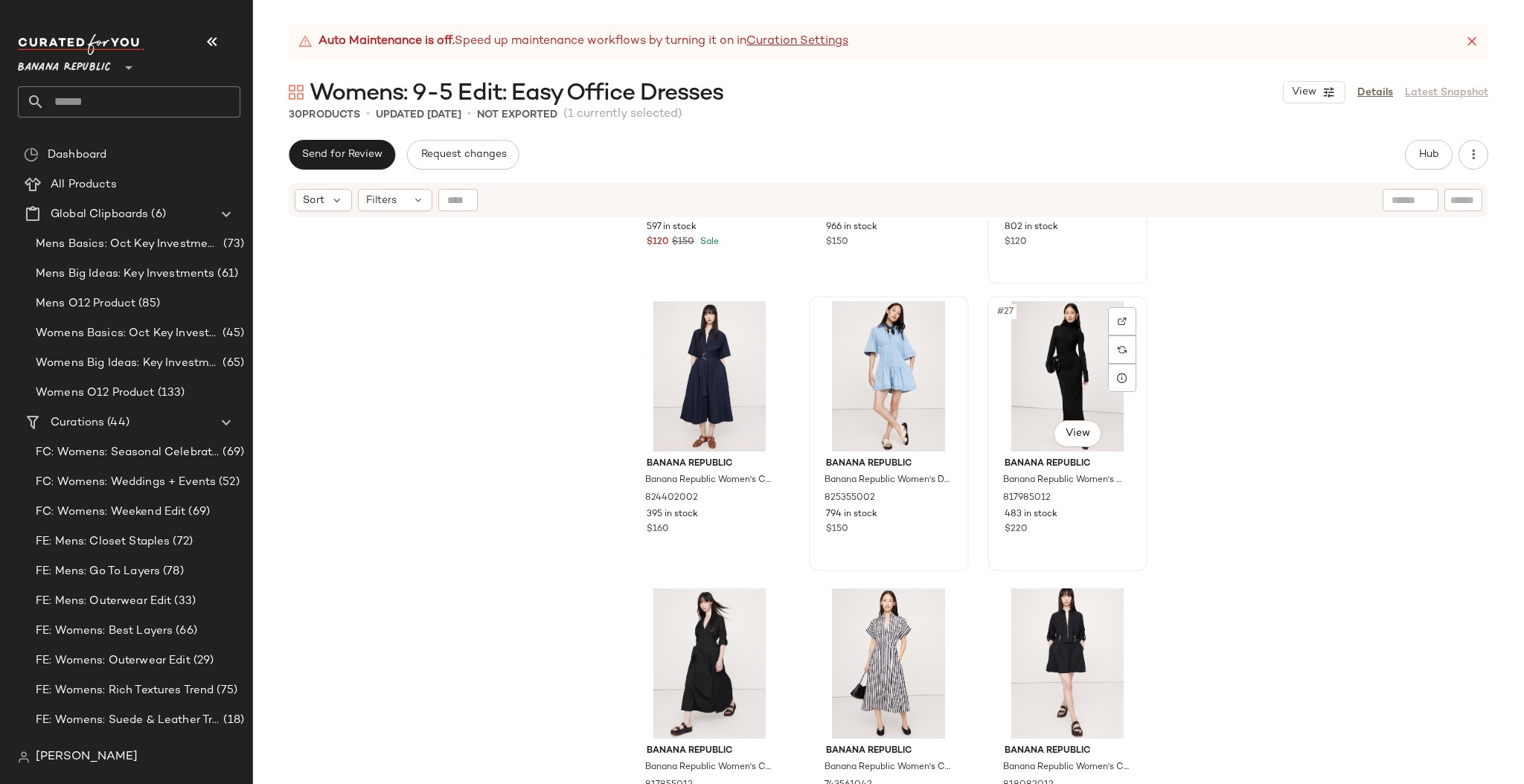
scroll to position [2271, 0]
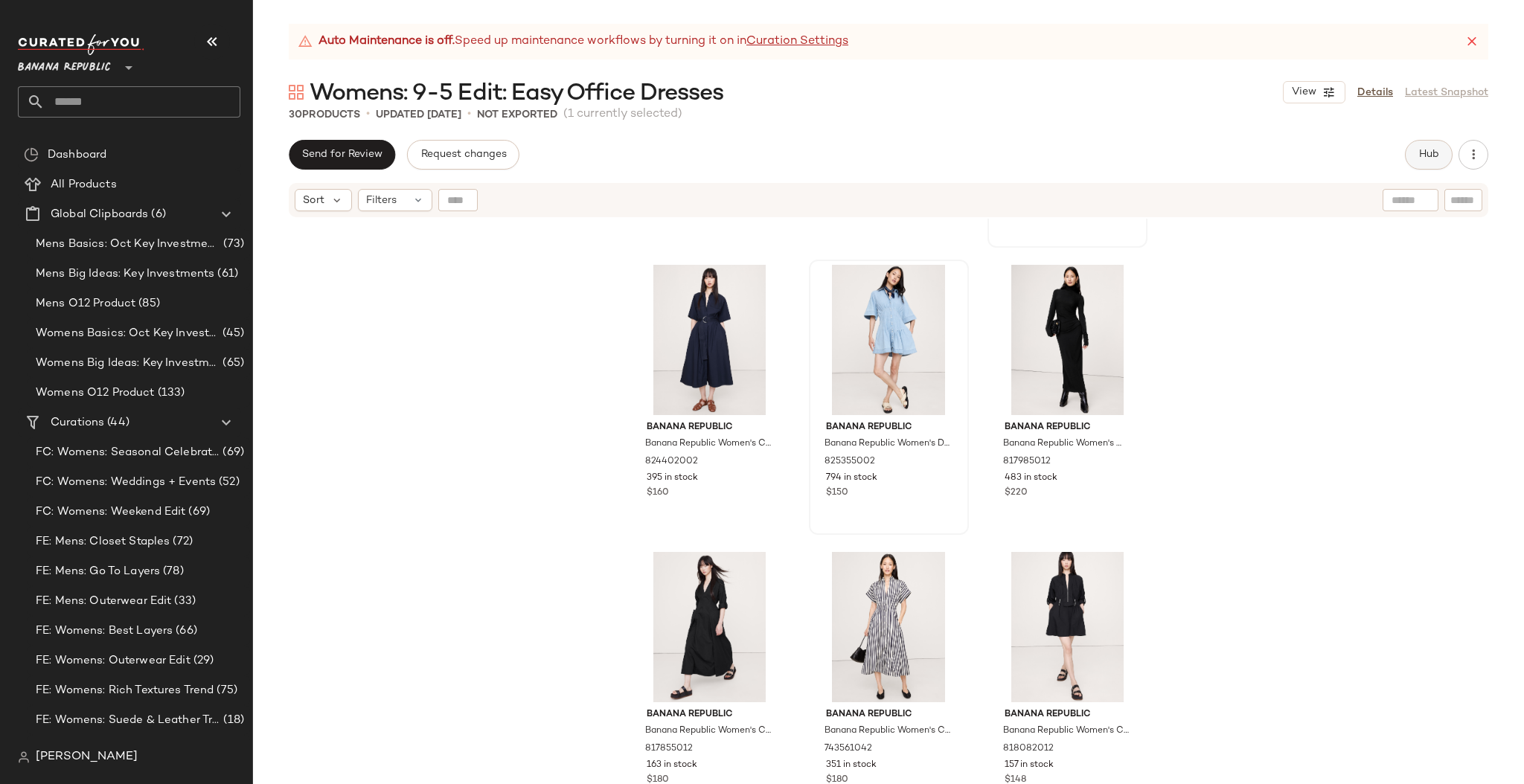
click at [1429, 152] on span "Hub" at bounding box center [1428, 154] width 21 height 12
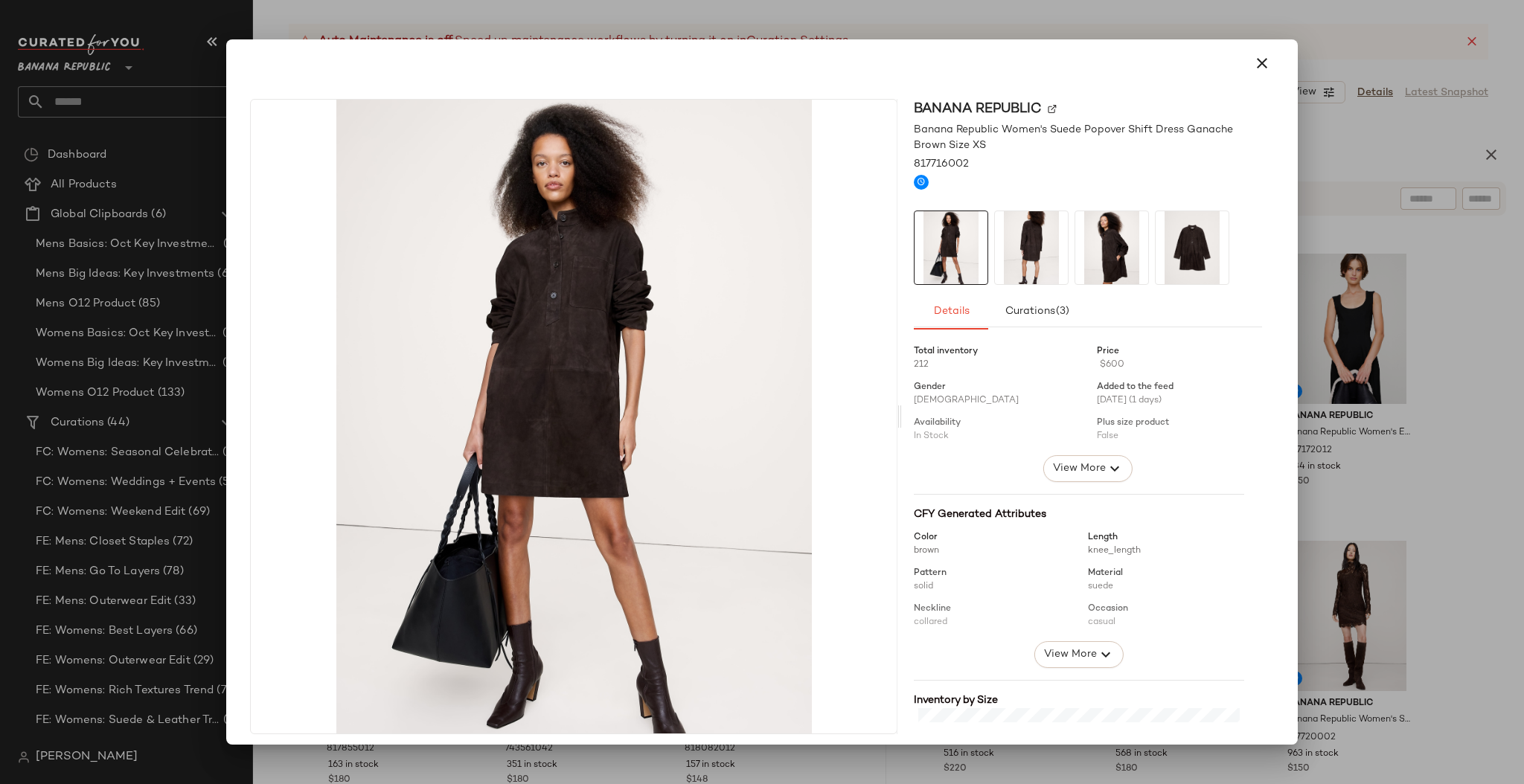
click at [1253, 57] on icon "button" at bounding box center [1261, 63] width 18 height 18
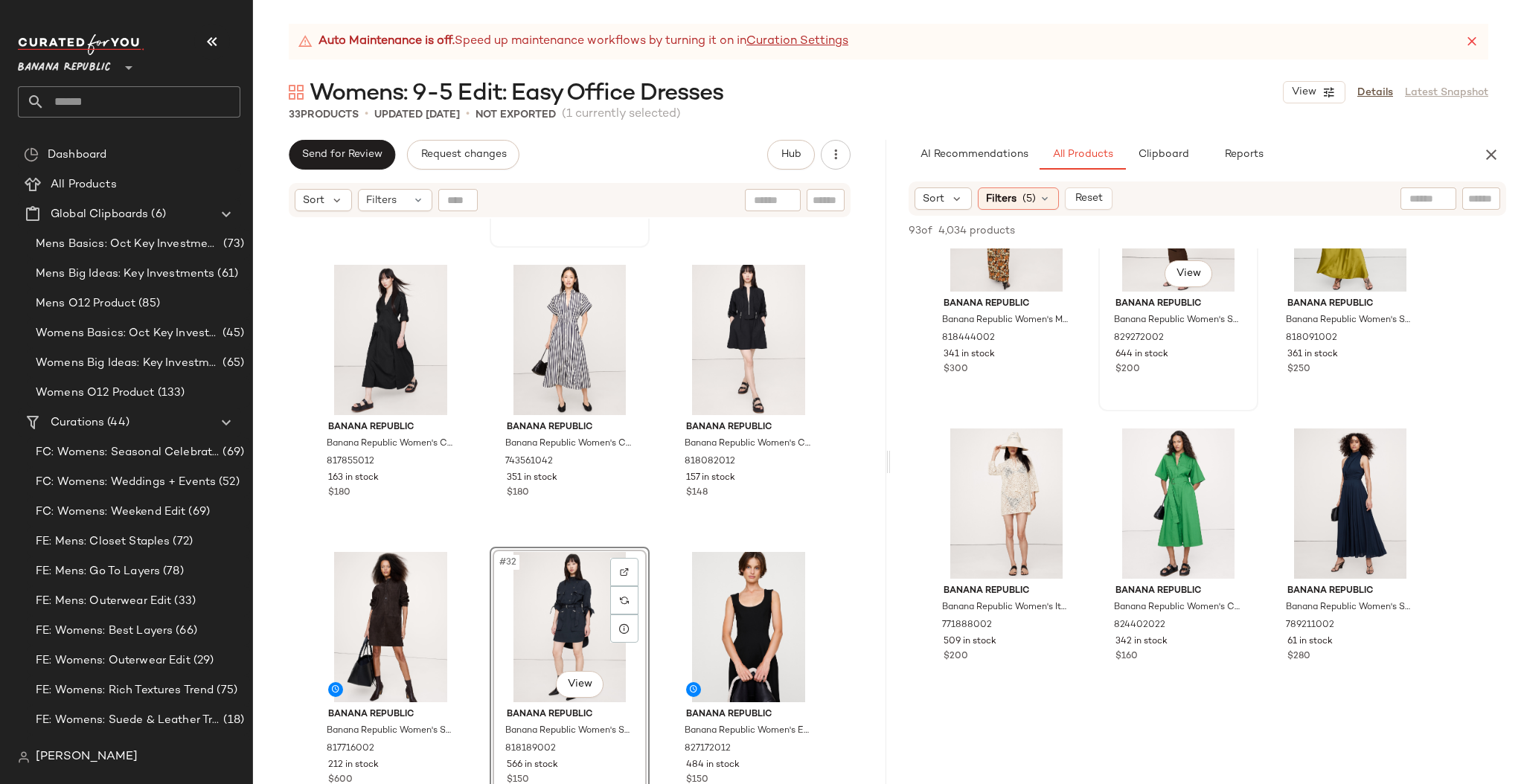
scroll to position [1969, 0]
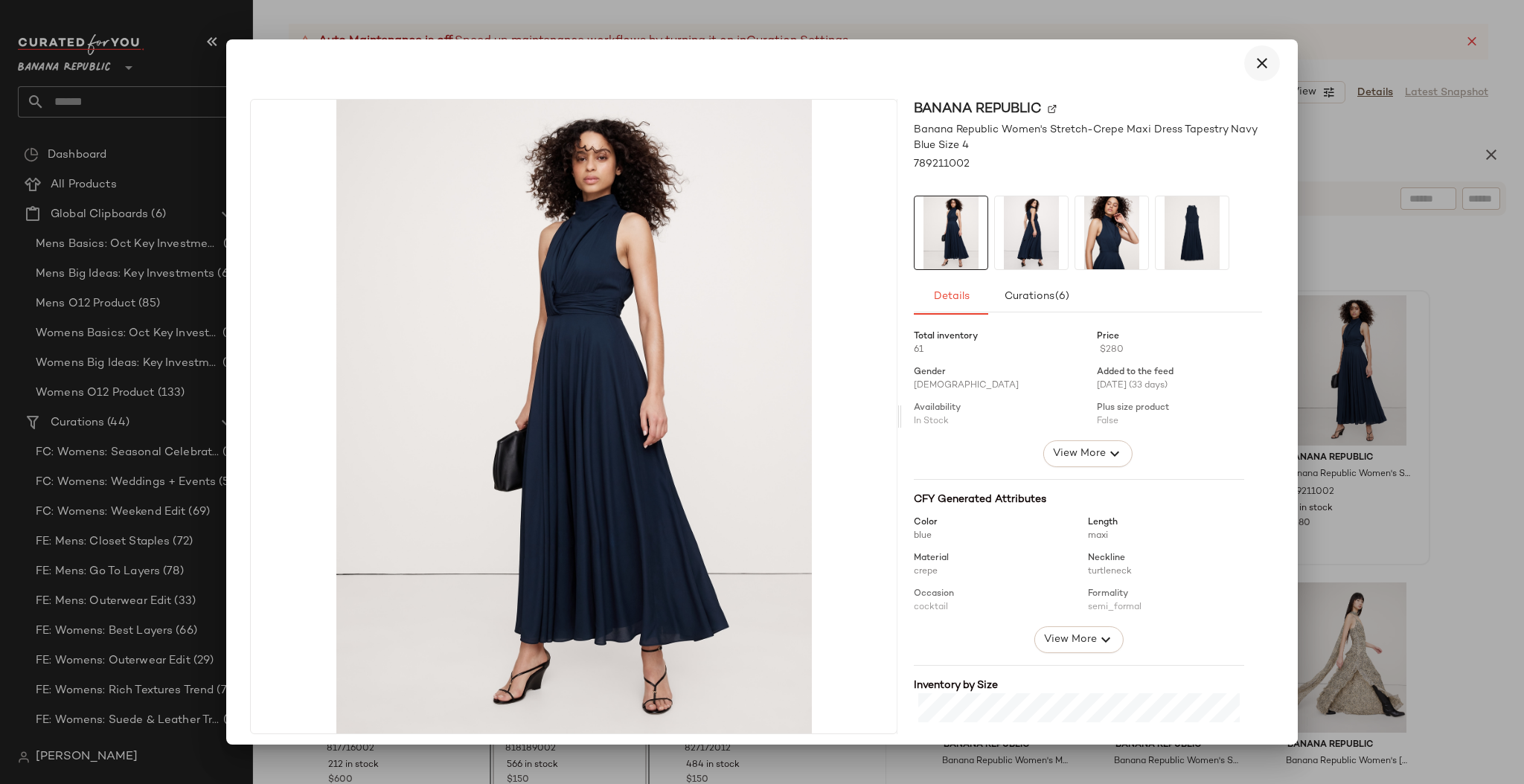
click at [1264, 65] on button "button" at bounding box center [1261, 64] width 36 height 36
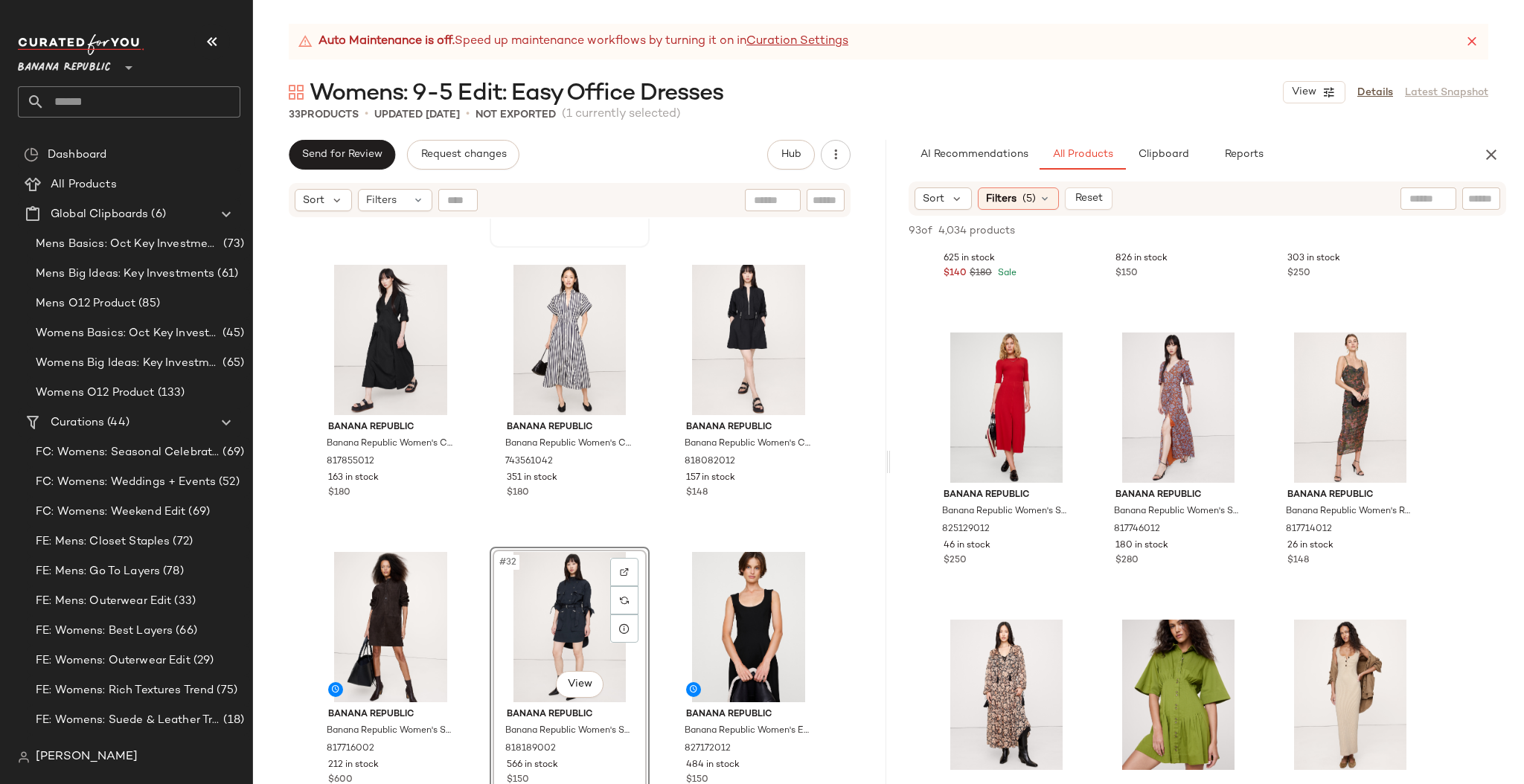
scroll to position [3952, 0]
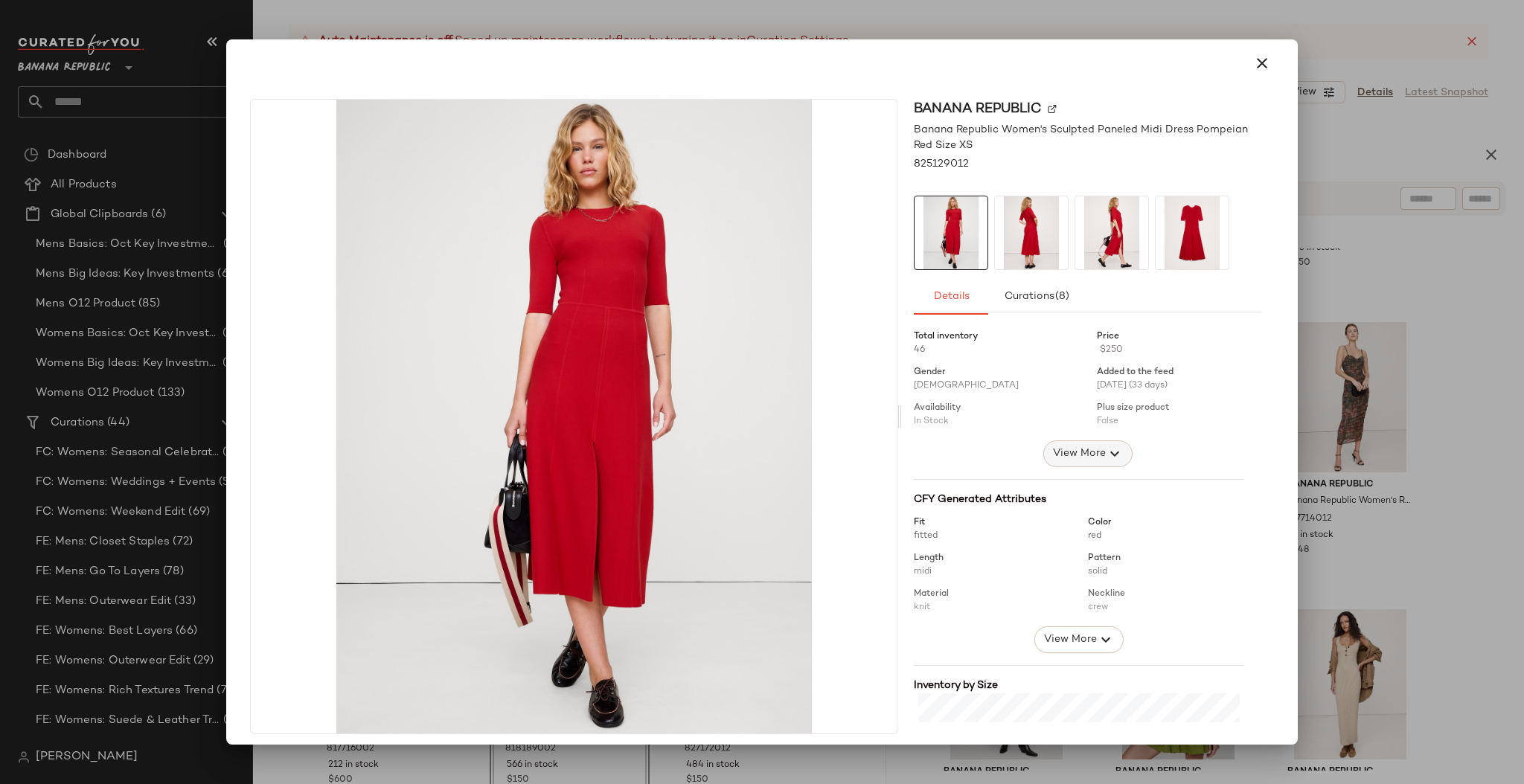
click at [1064, 456] on span "View More" at bounding box center [1078, 453] width 53 height 18
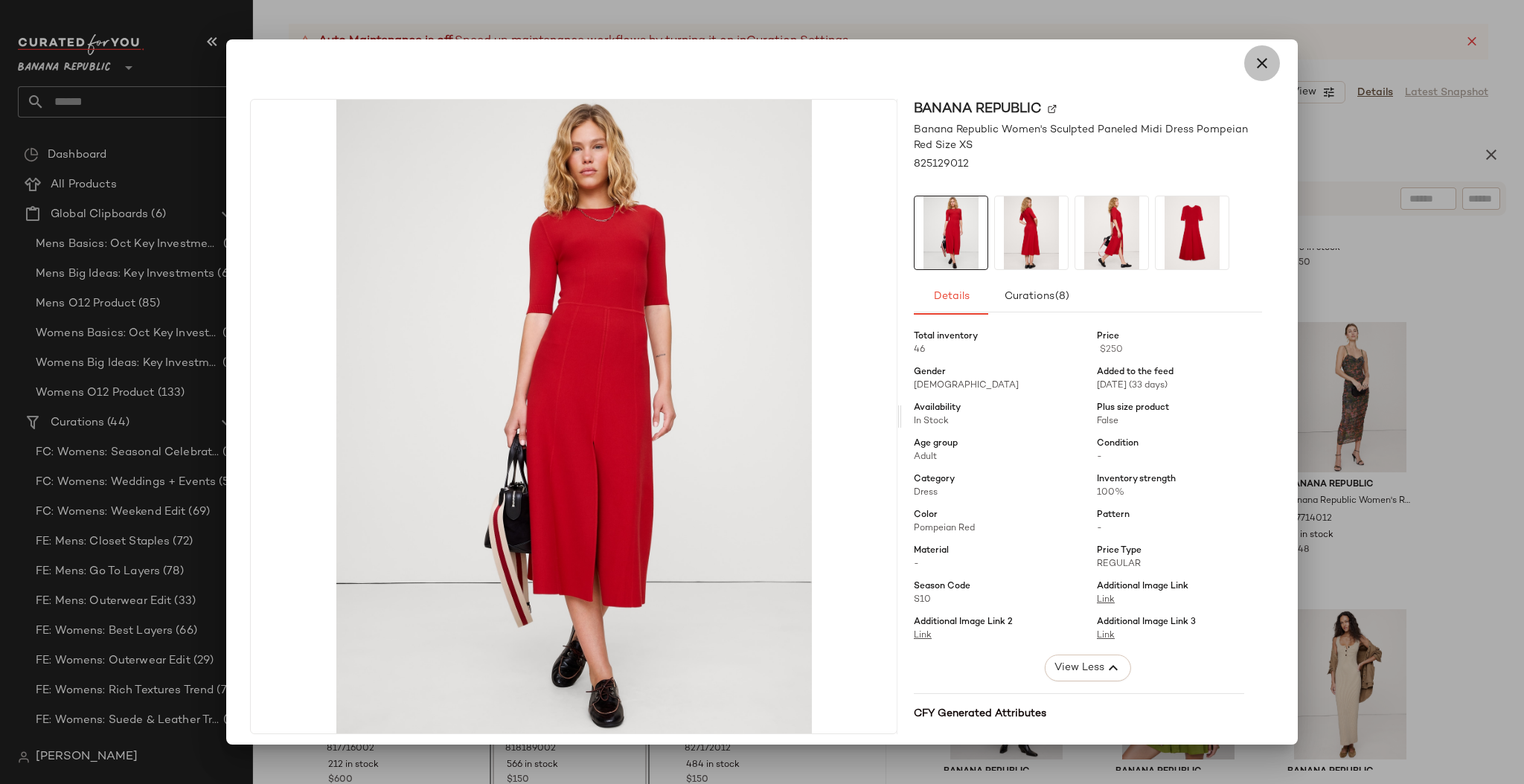
click at [1256, 60] on icon "button" at bounding box center [1261, 63] width 18 height 18
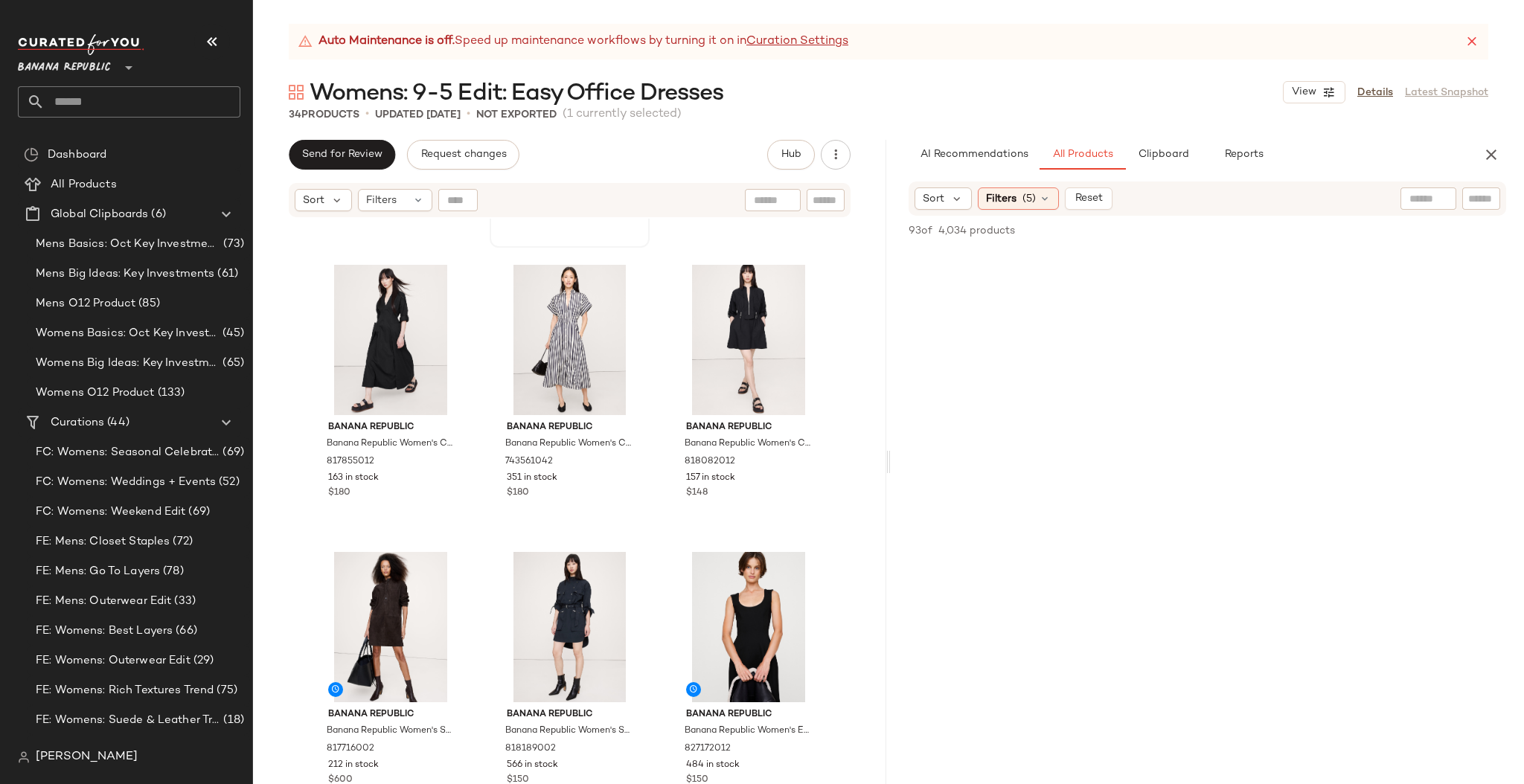
scroll to position [5993, 0]
click at [1489, 159] on icon "button" at bounding box center [1491, 154] width 18 height 18
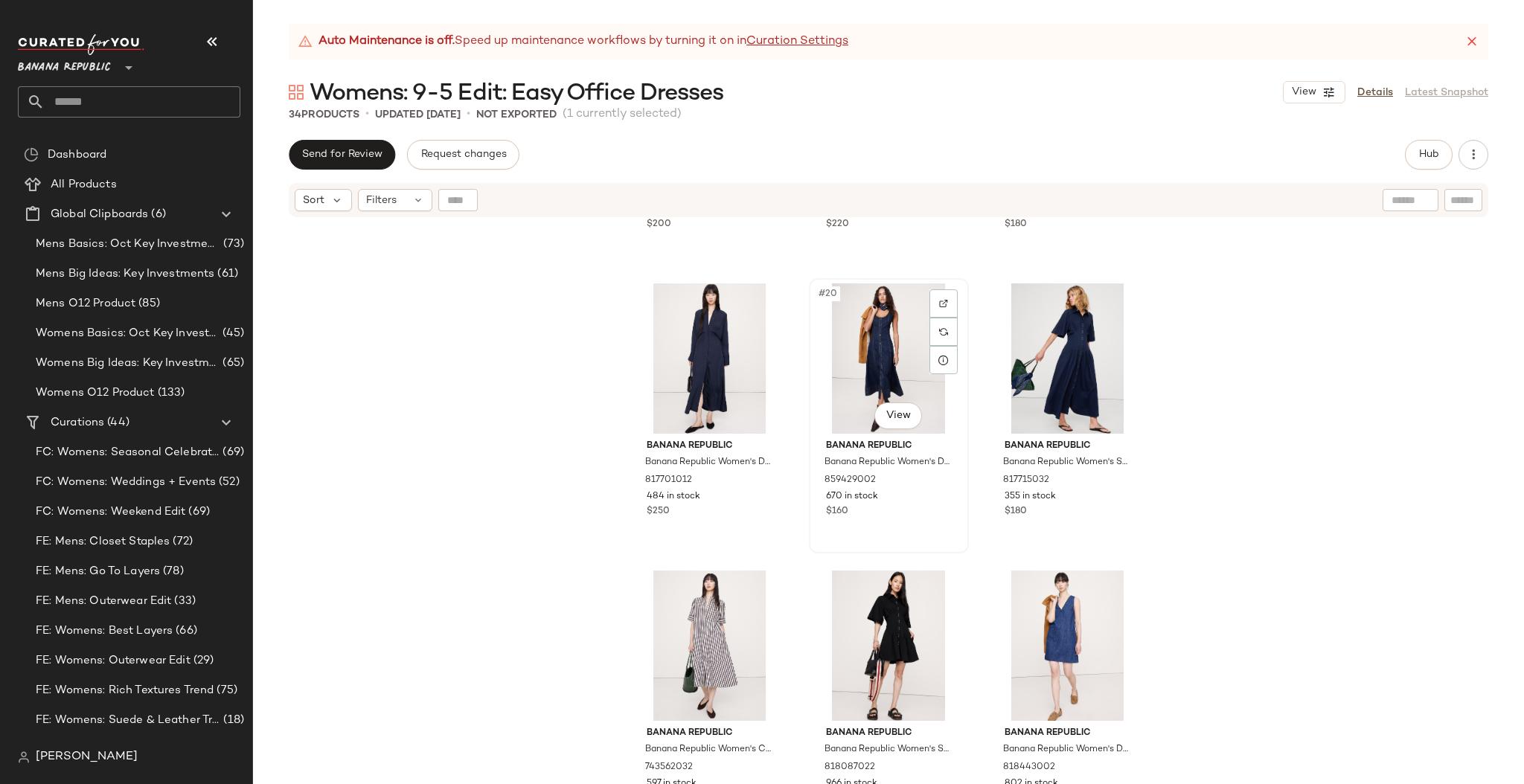
scroll to position [1666, 0]
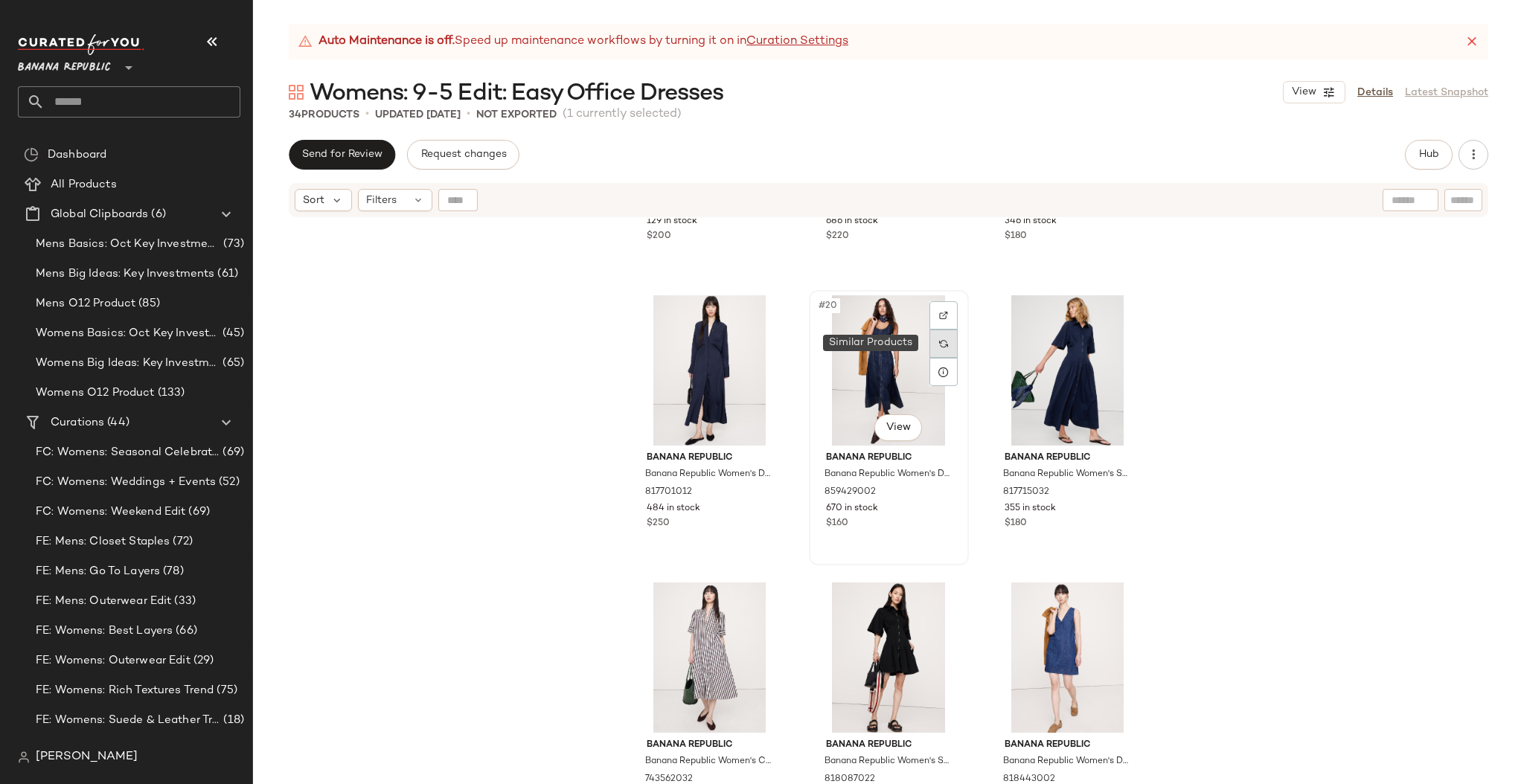
click at [939, 342] on img at bounding box center [944, 344] width 9 height 9
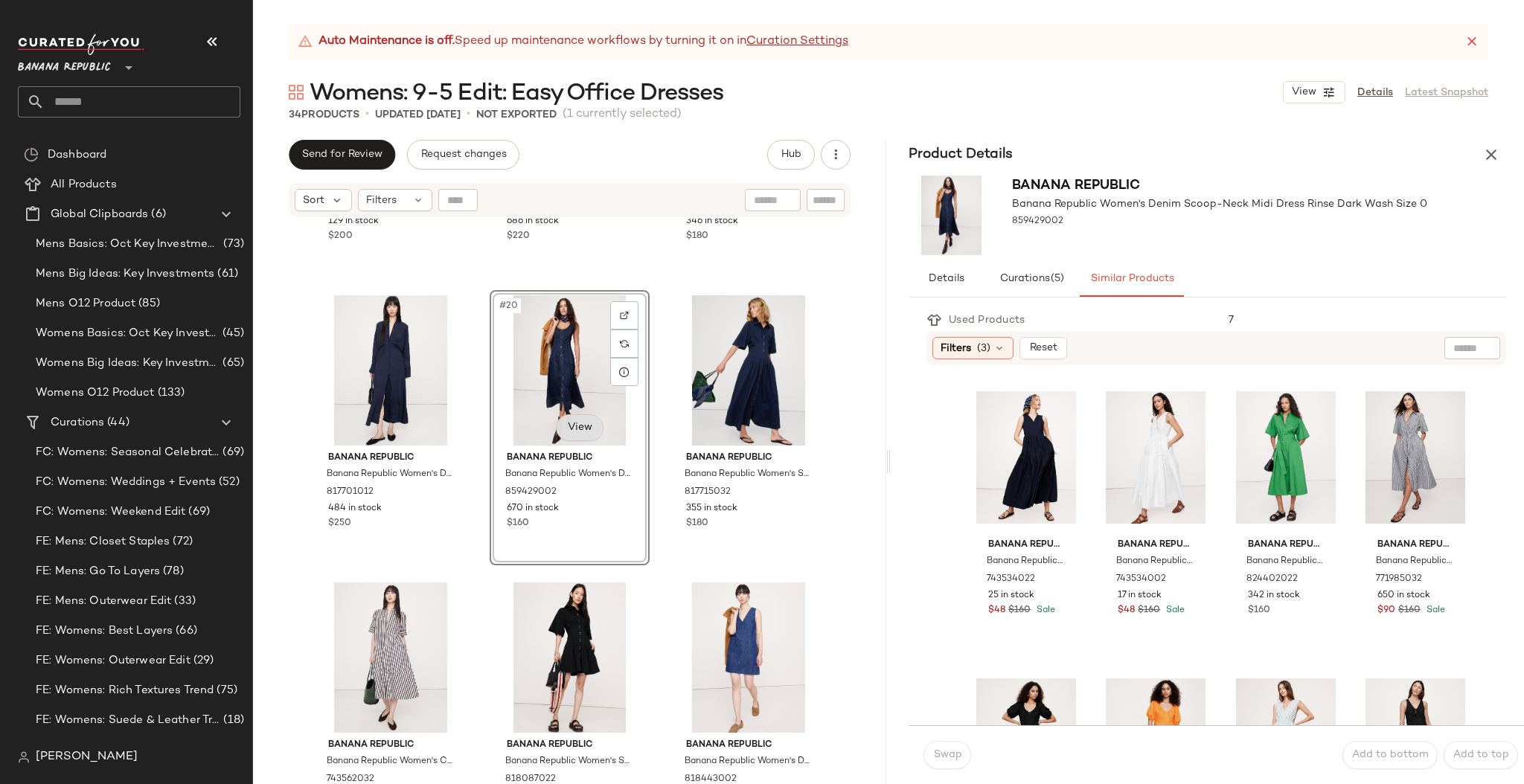
click at [575, 432] on body "Banana Republic ** Dashboard All Products Global Clipboards (6) Mens Basics: Oc…" at bounding box center [762, 392] width 1524 height 784
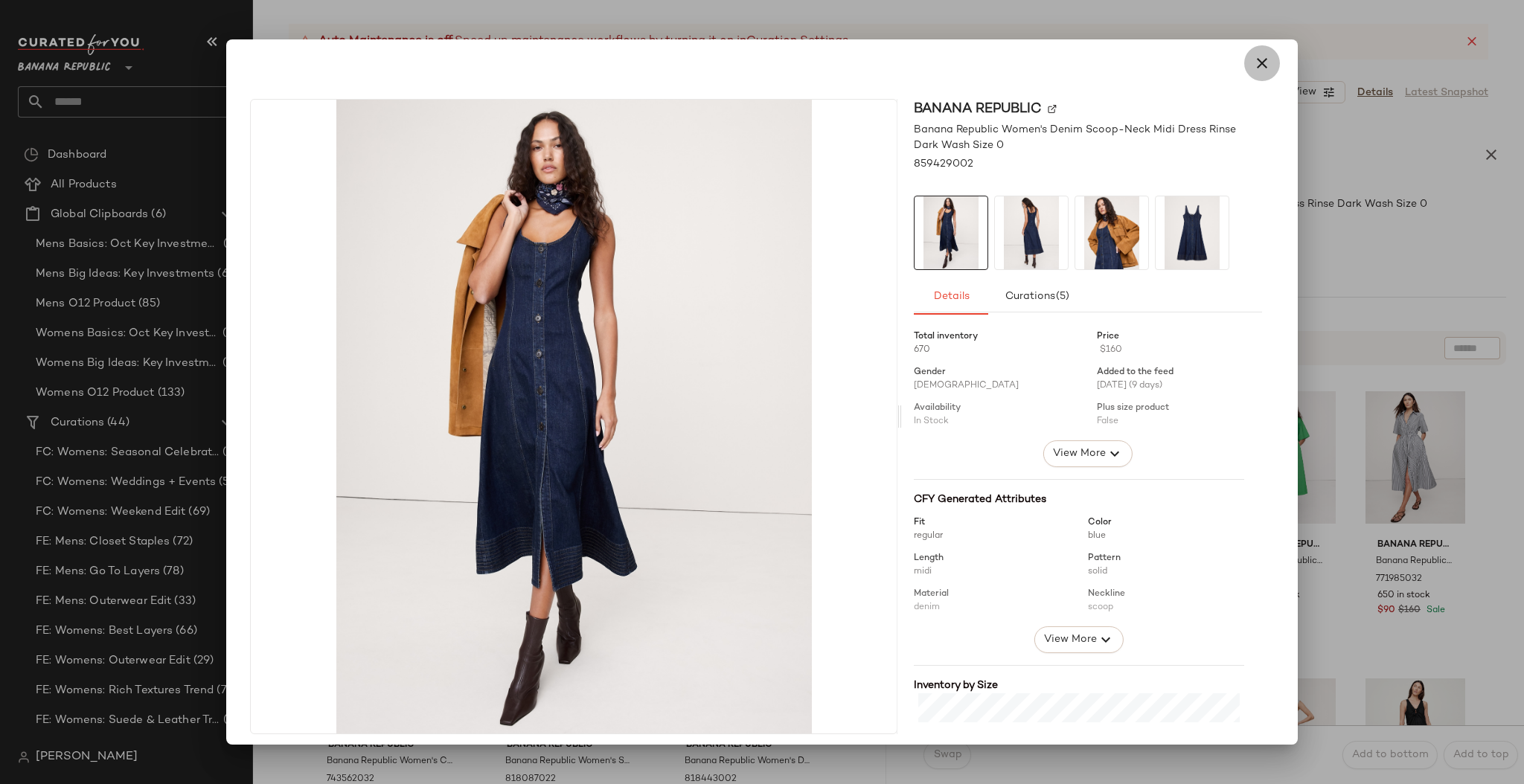
click at [1253, 62] on icon "button" at bounding box center [1261, 63] width 18 height 18
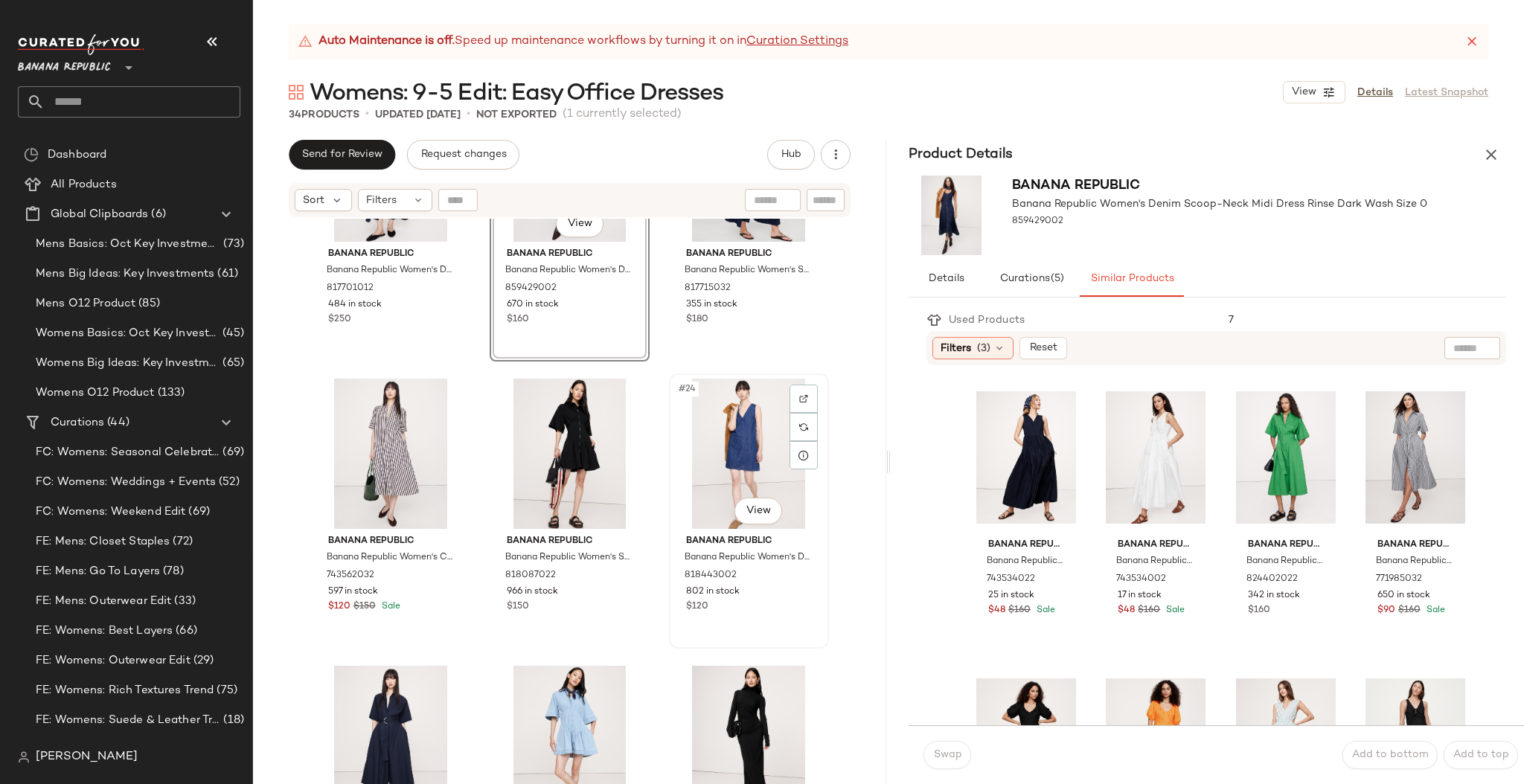
scroll to position [1890, 0]
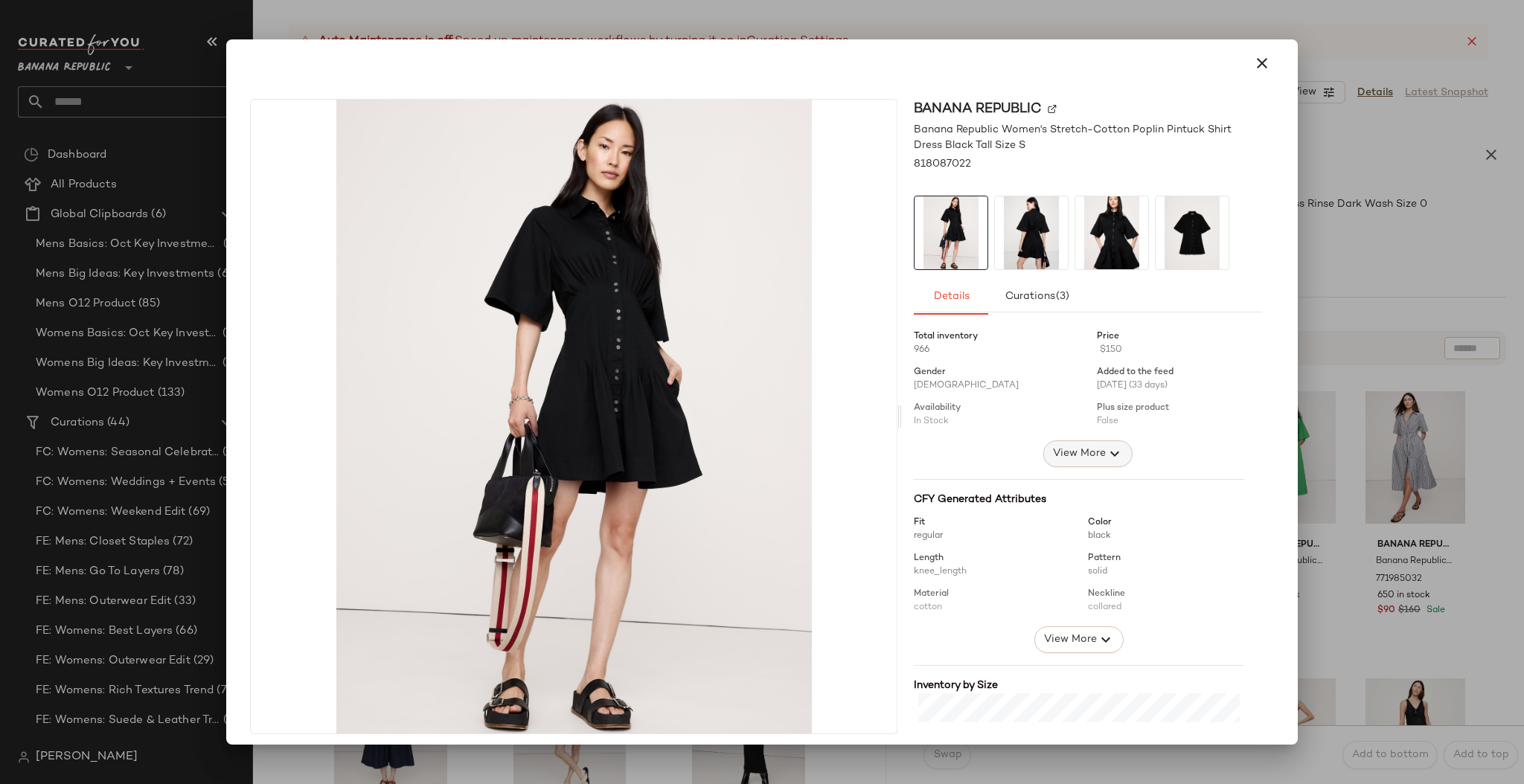
click at [1060, 458] on span "View More" at bounding box center [1078, 453] width 53 height 18
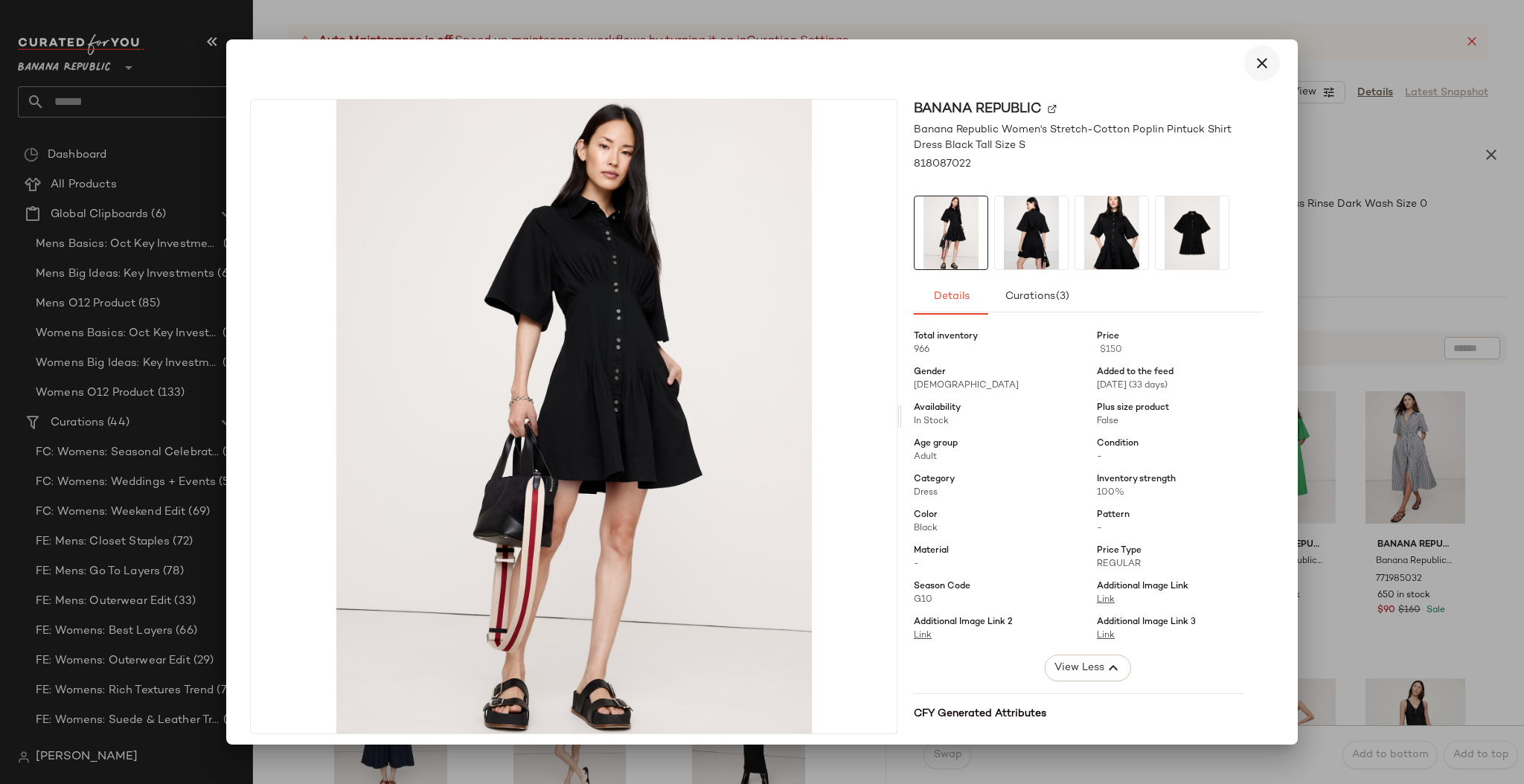
click at [1253, 65] on icon "button" at bounding box center [1261, 63] width 18 height 18
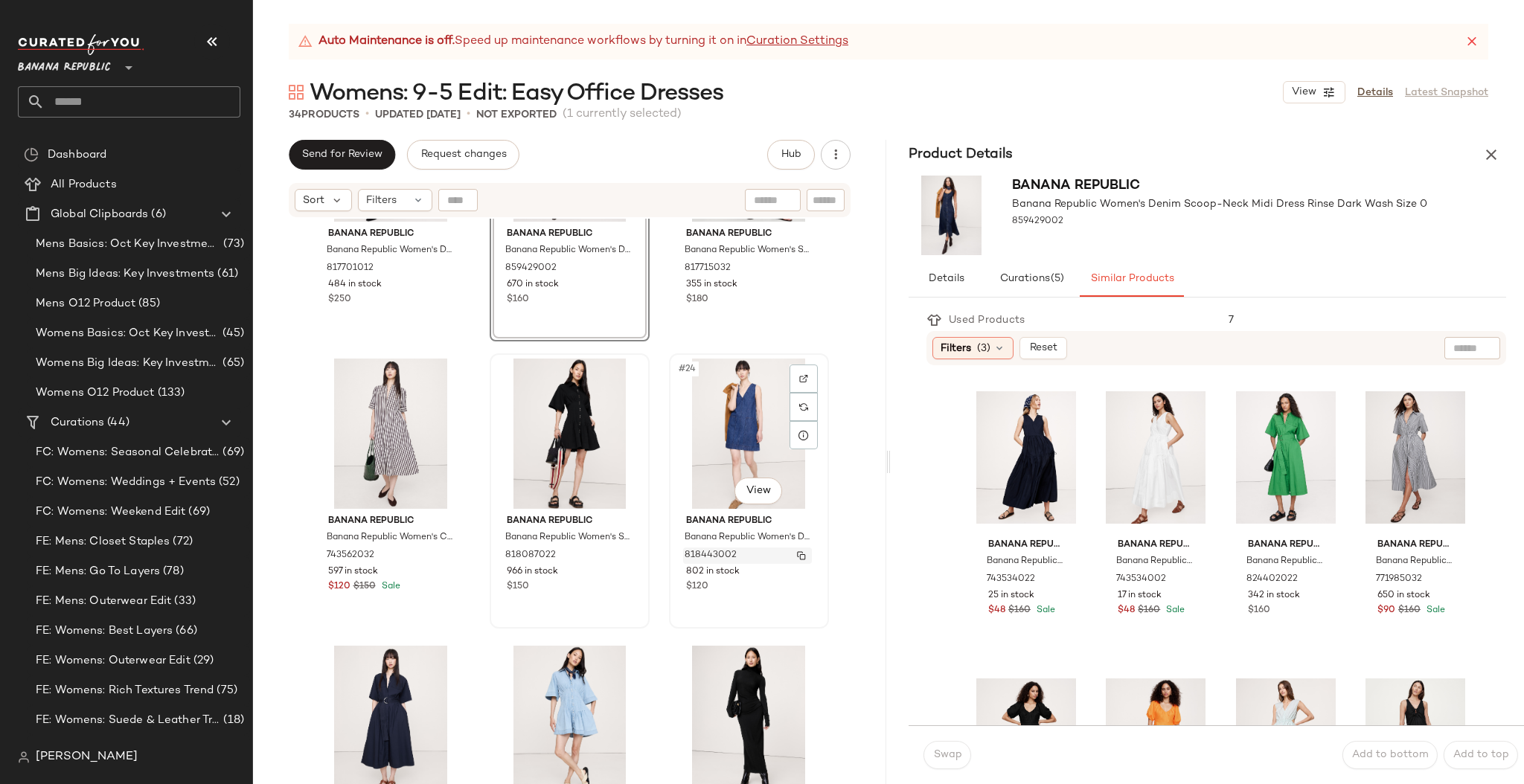
click at [796, 552] on img "button" at bounding box center [801, 556] width 9 height 9
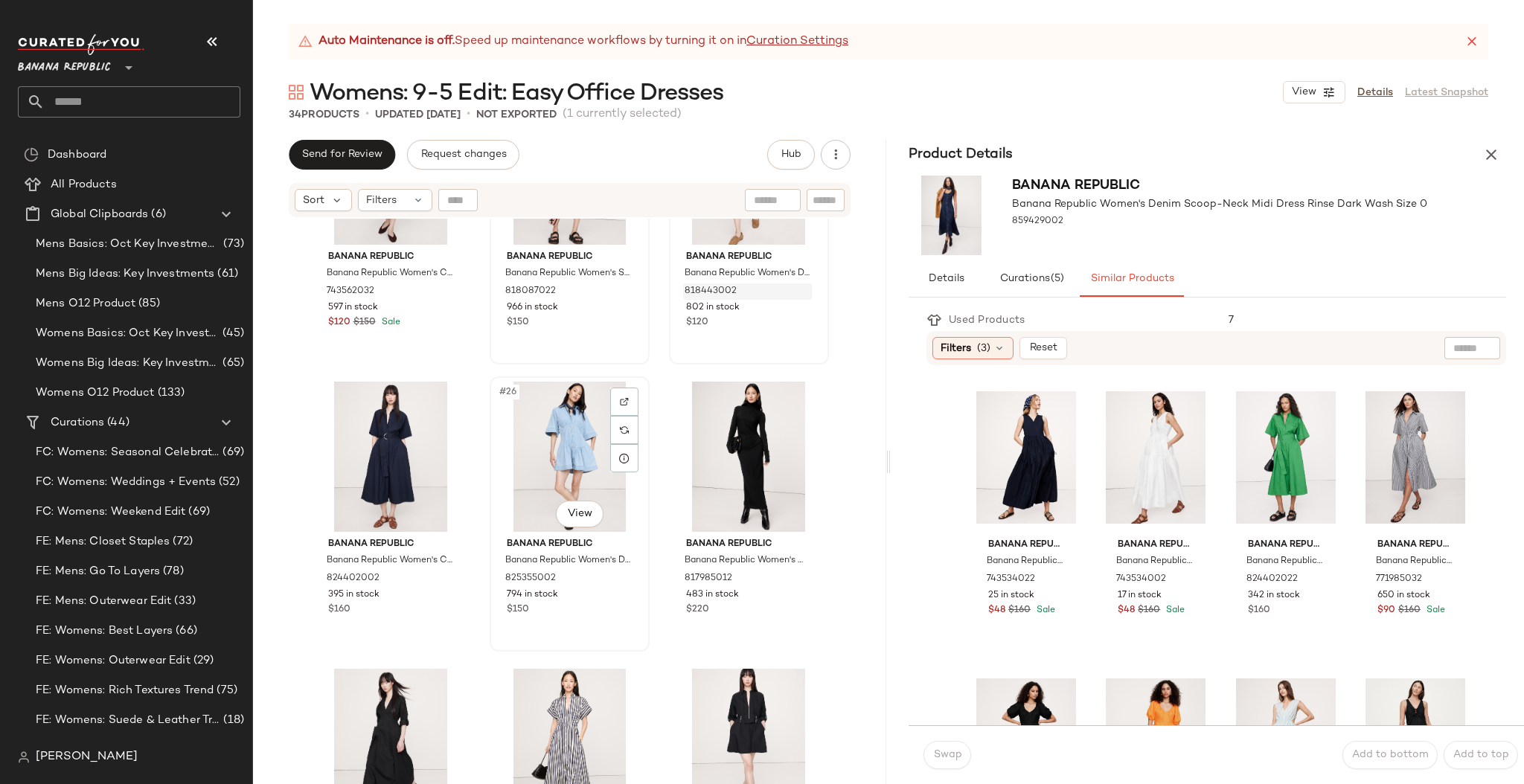
scroll to position [2223, 0]
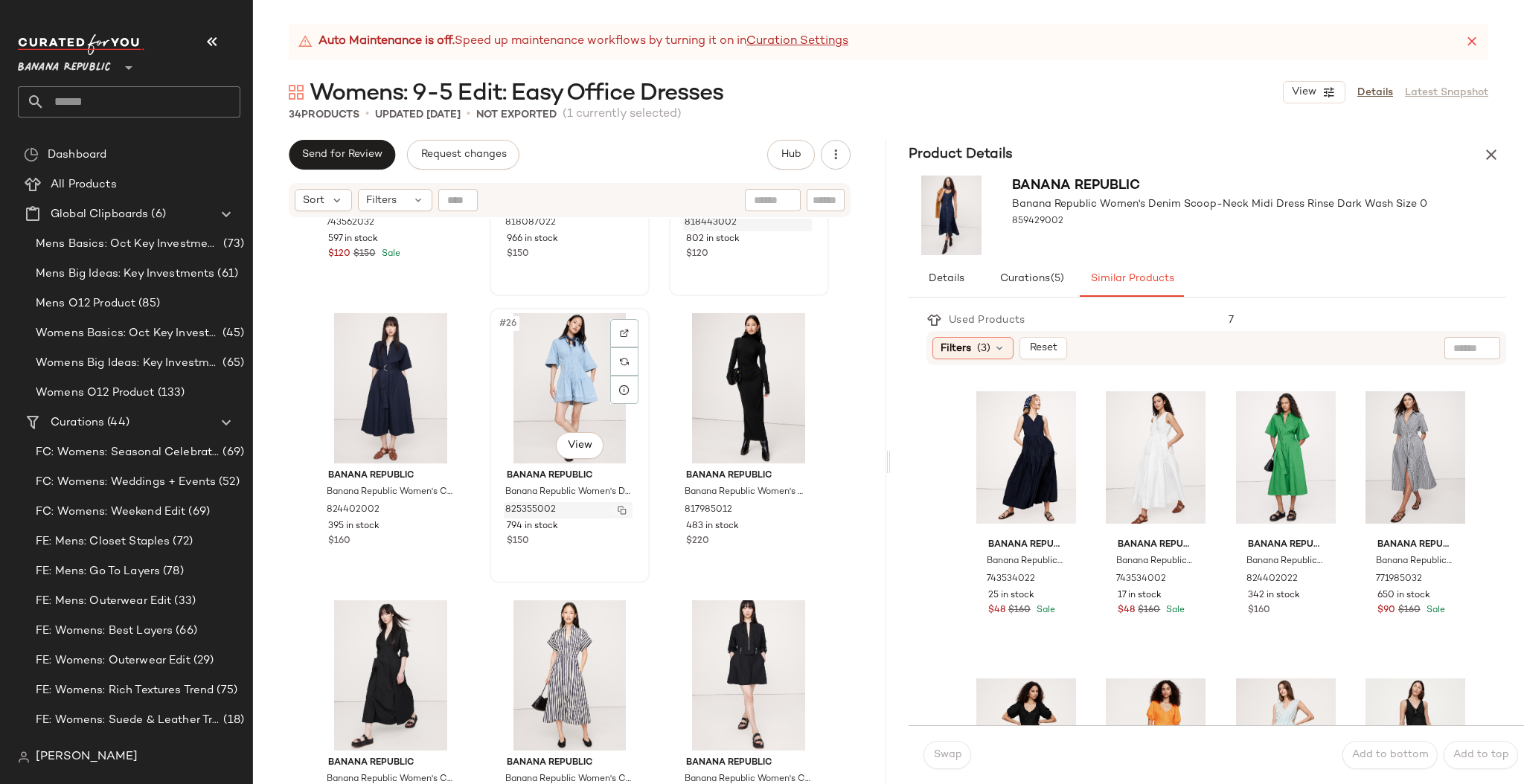
click at [618, 507] on img "button" at bounding box center [622, 511] width 9 height 9
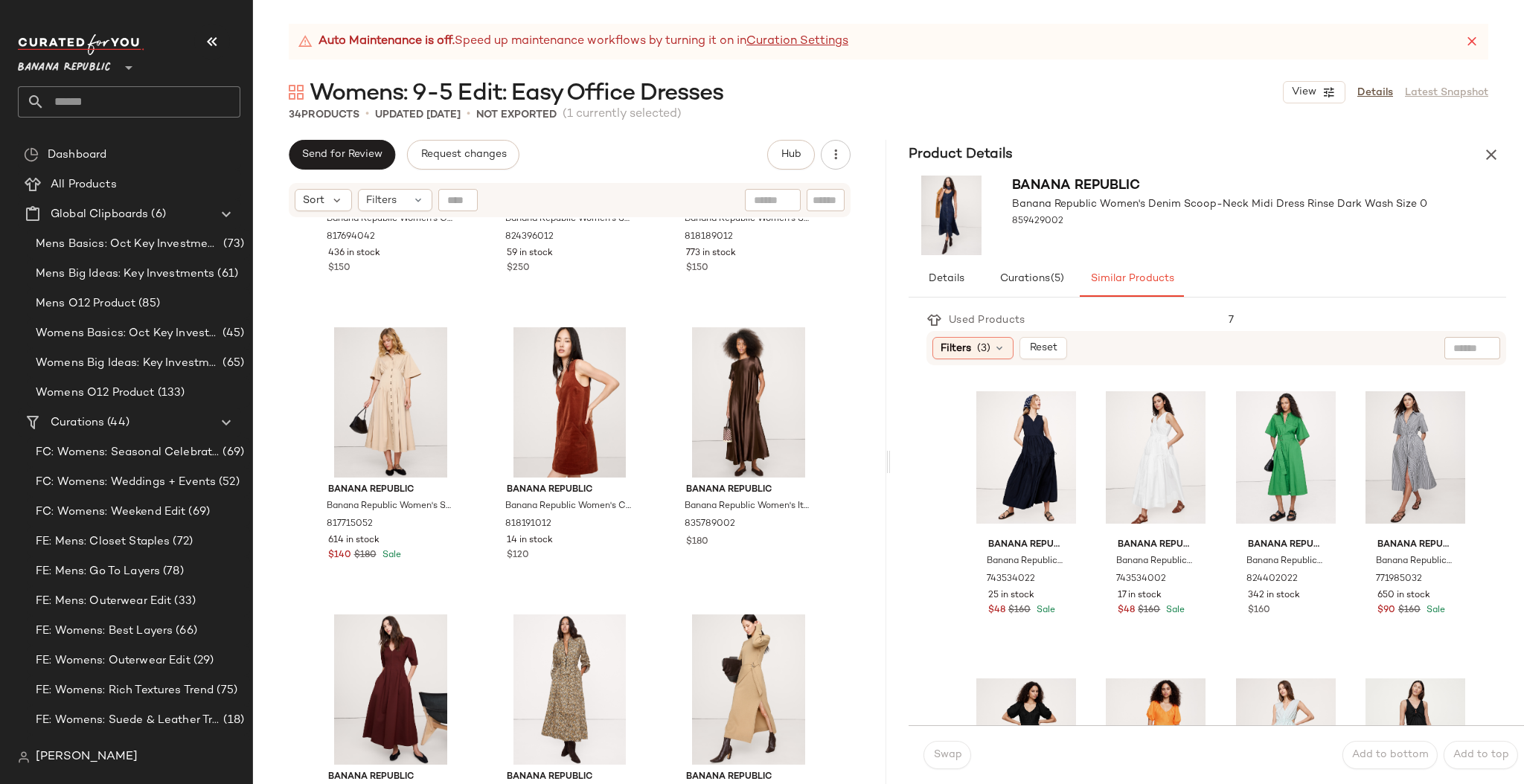
scroll to position [184, 0]
click at [621, 525] on img "button" at bounding box center [622, 527] width 9 height 9
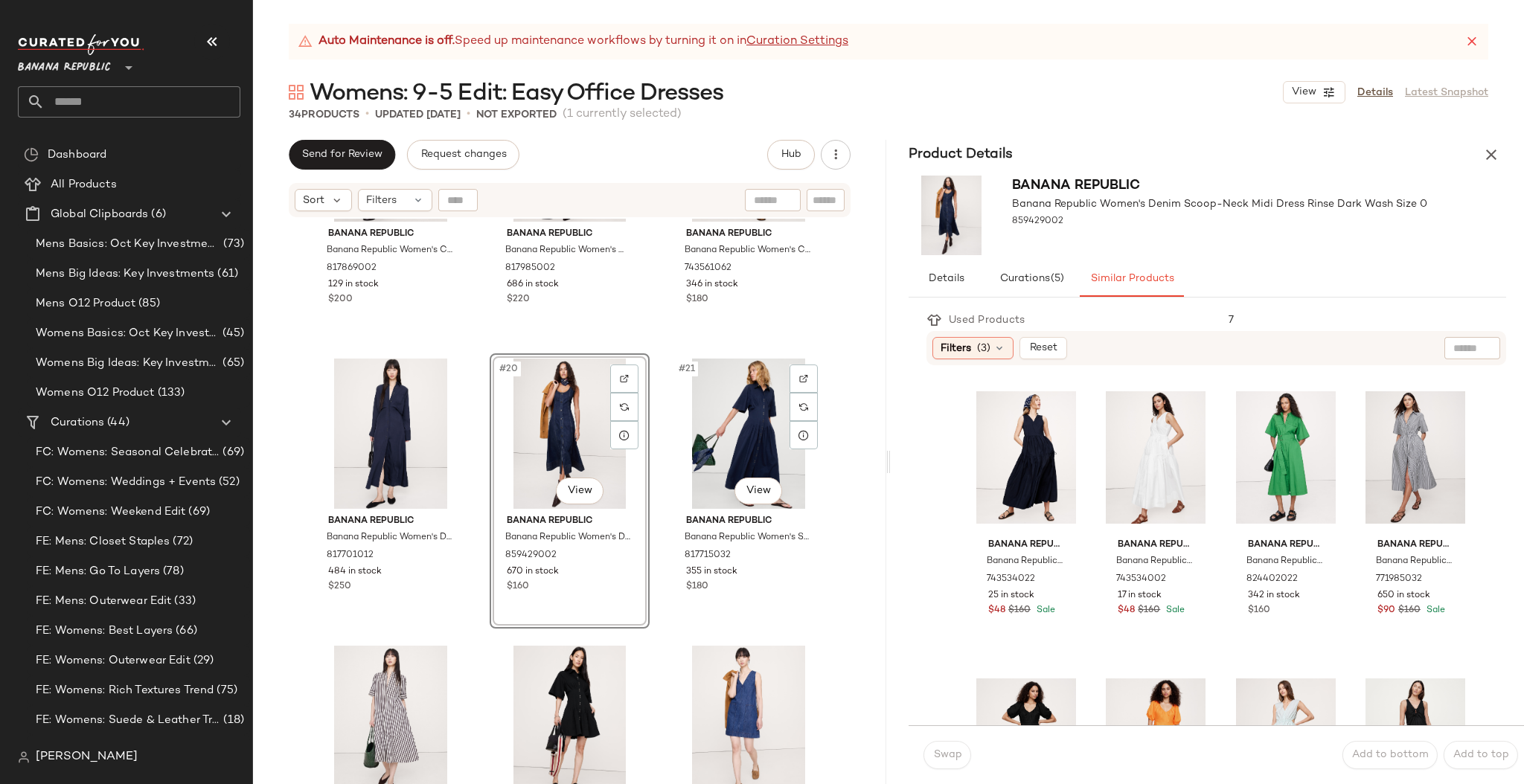
scroll to position [1652, 0]
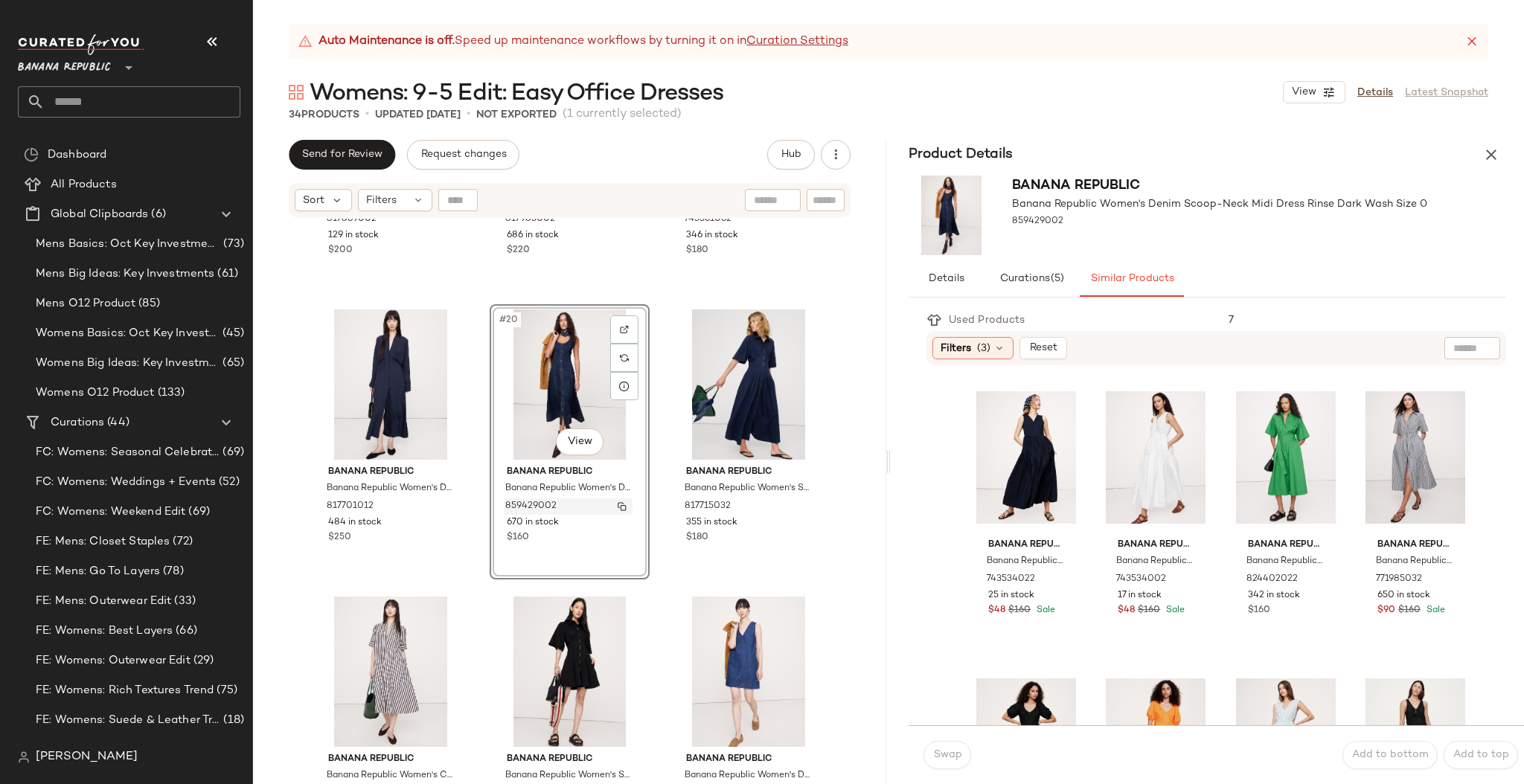
click at [618, 505] on img "button" at bounding box center [622, 507] width 9 height 9
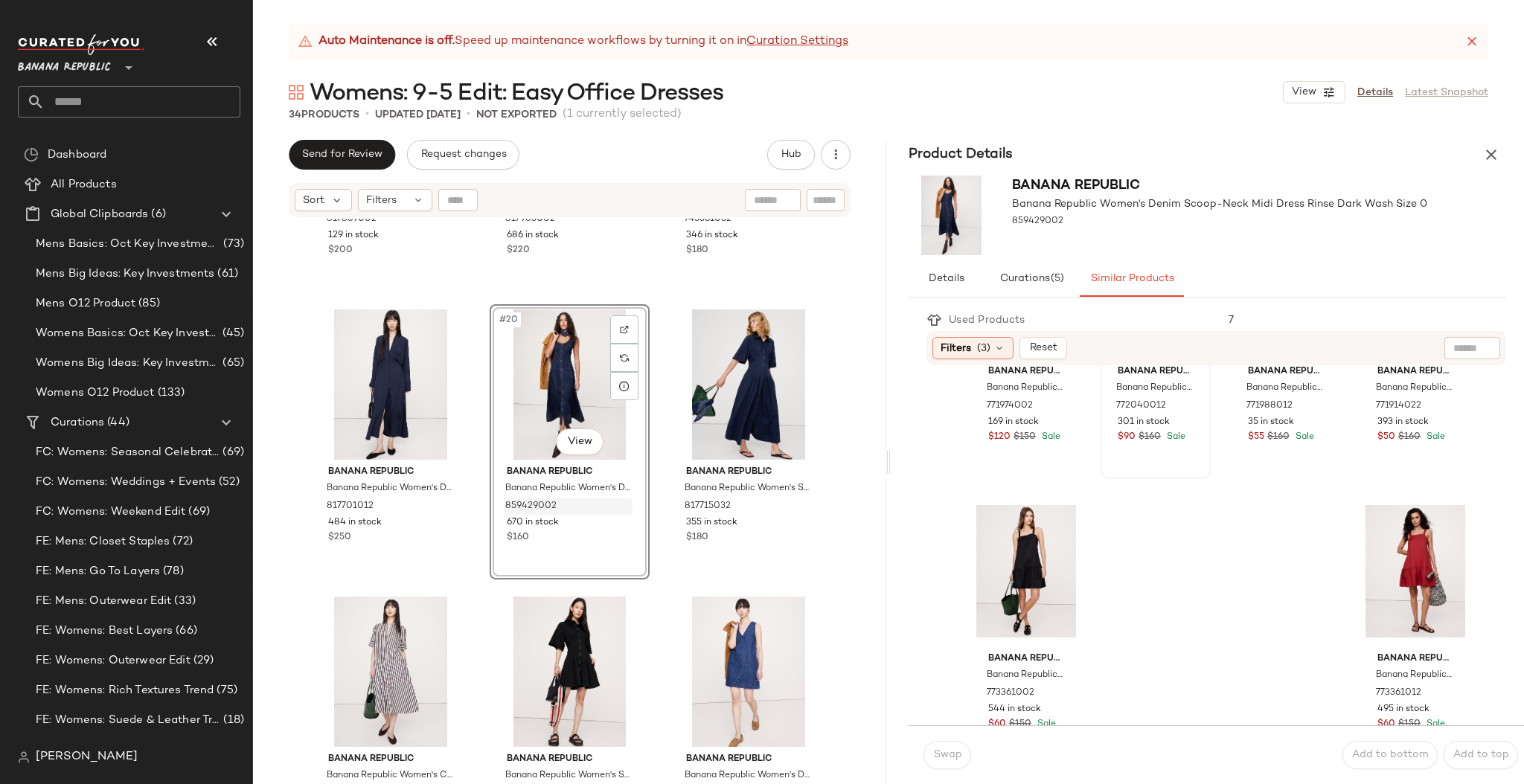
scroll to position [1075, 0]
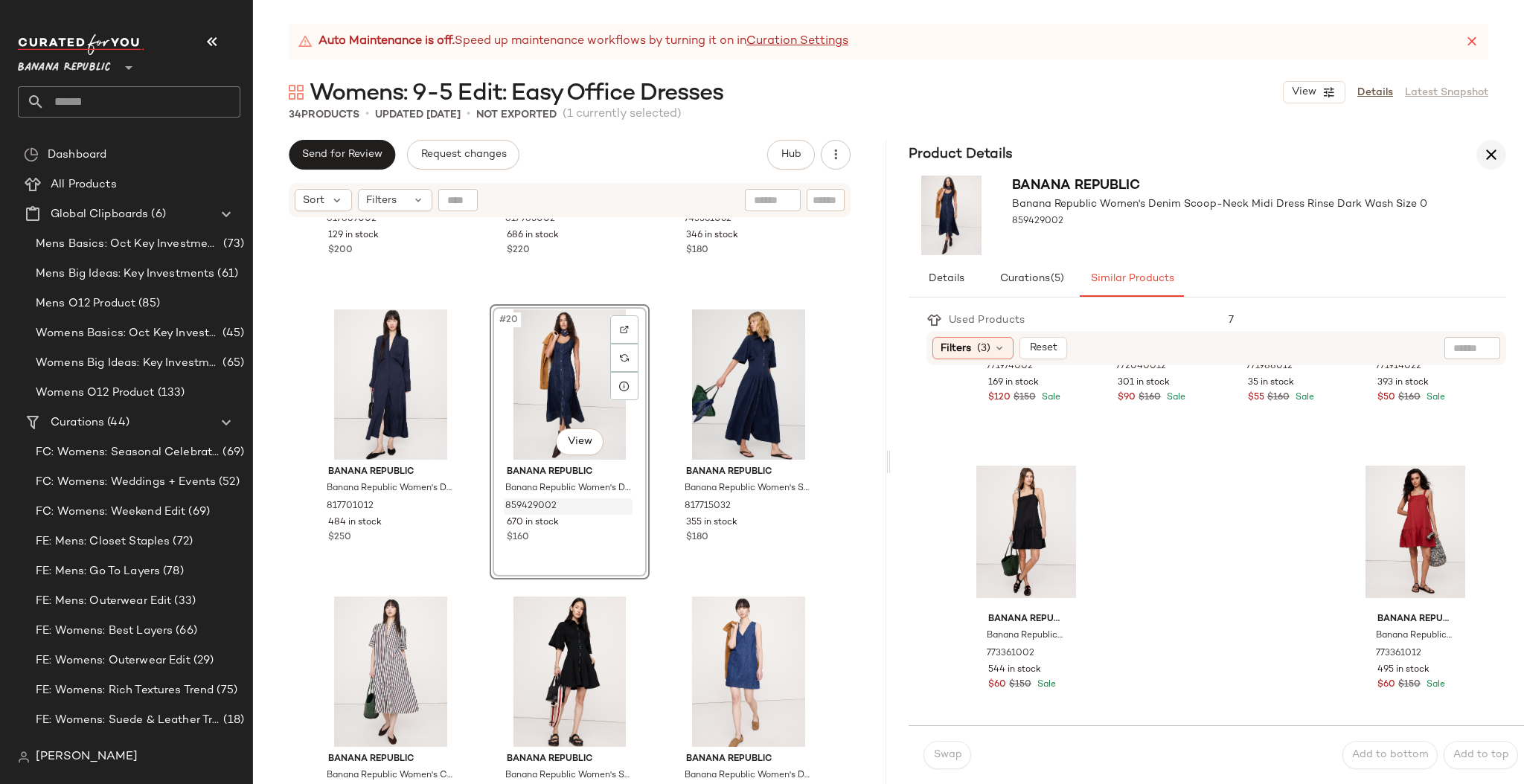
click at [1486, 155] on icon "button" at bounding box center [1491, 154] width 18 height 18
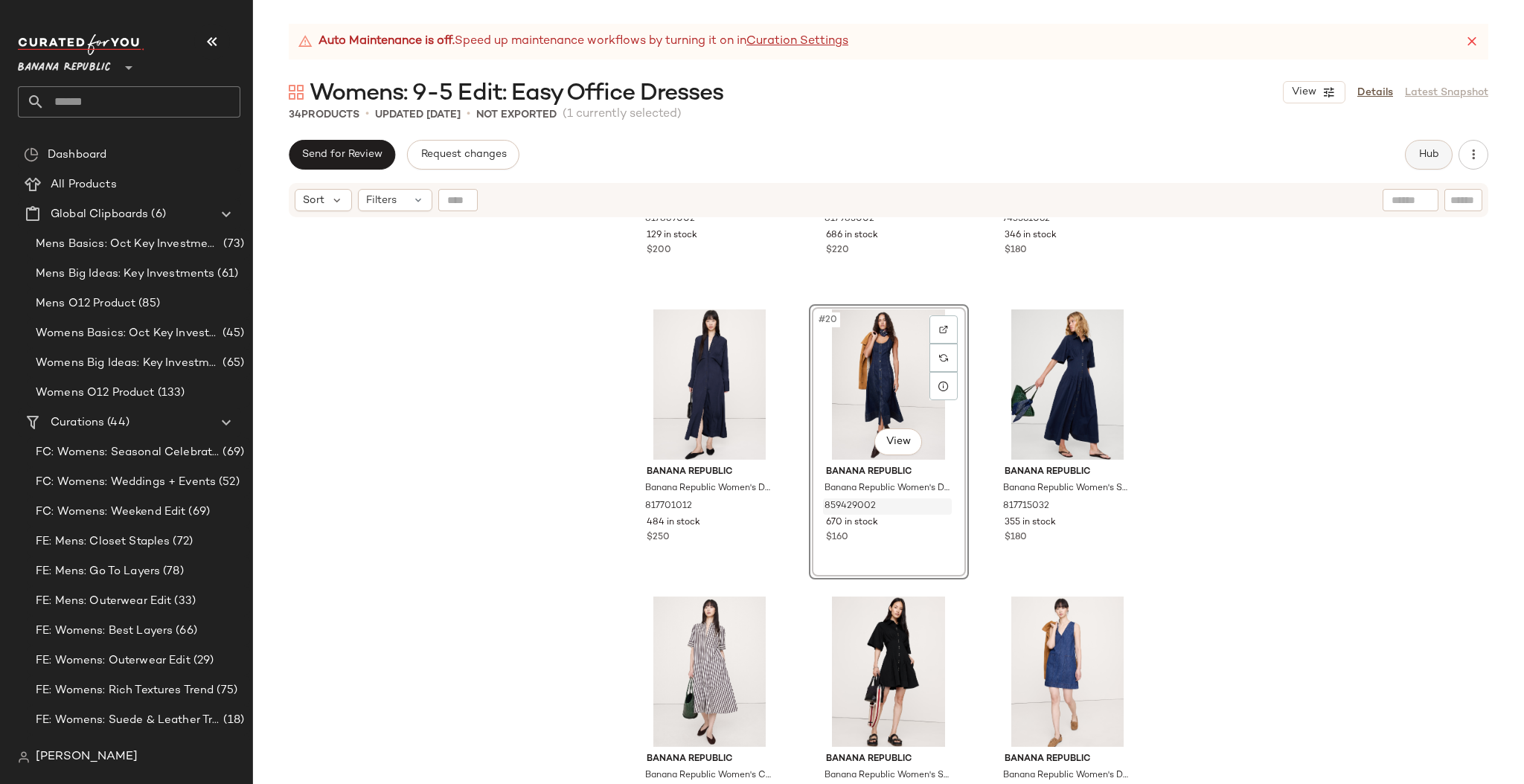
click at [1425, 151] on span "Hub" at bounding box center [1428, 154] width 21 height 12
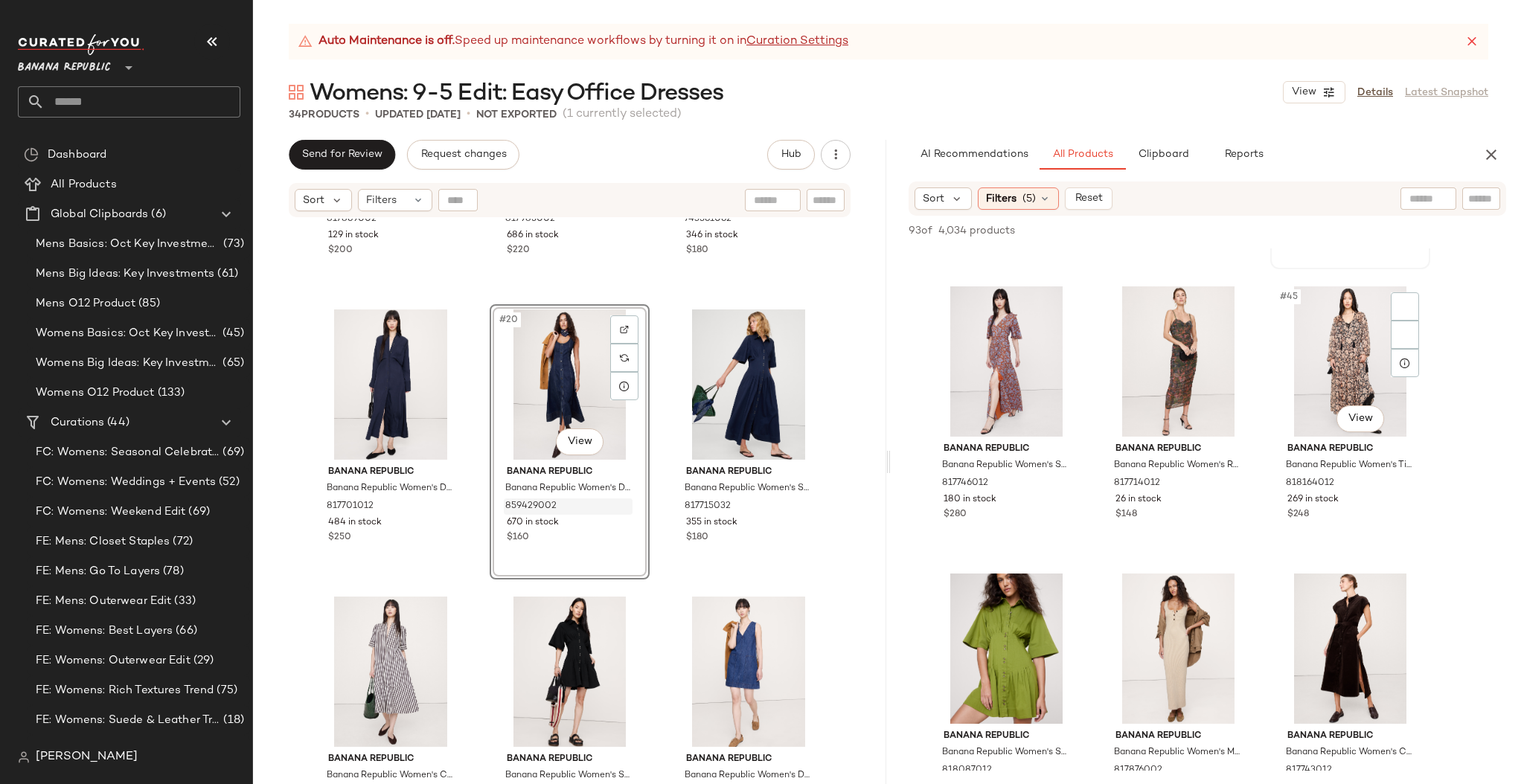
scroll to position [4088, 0]
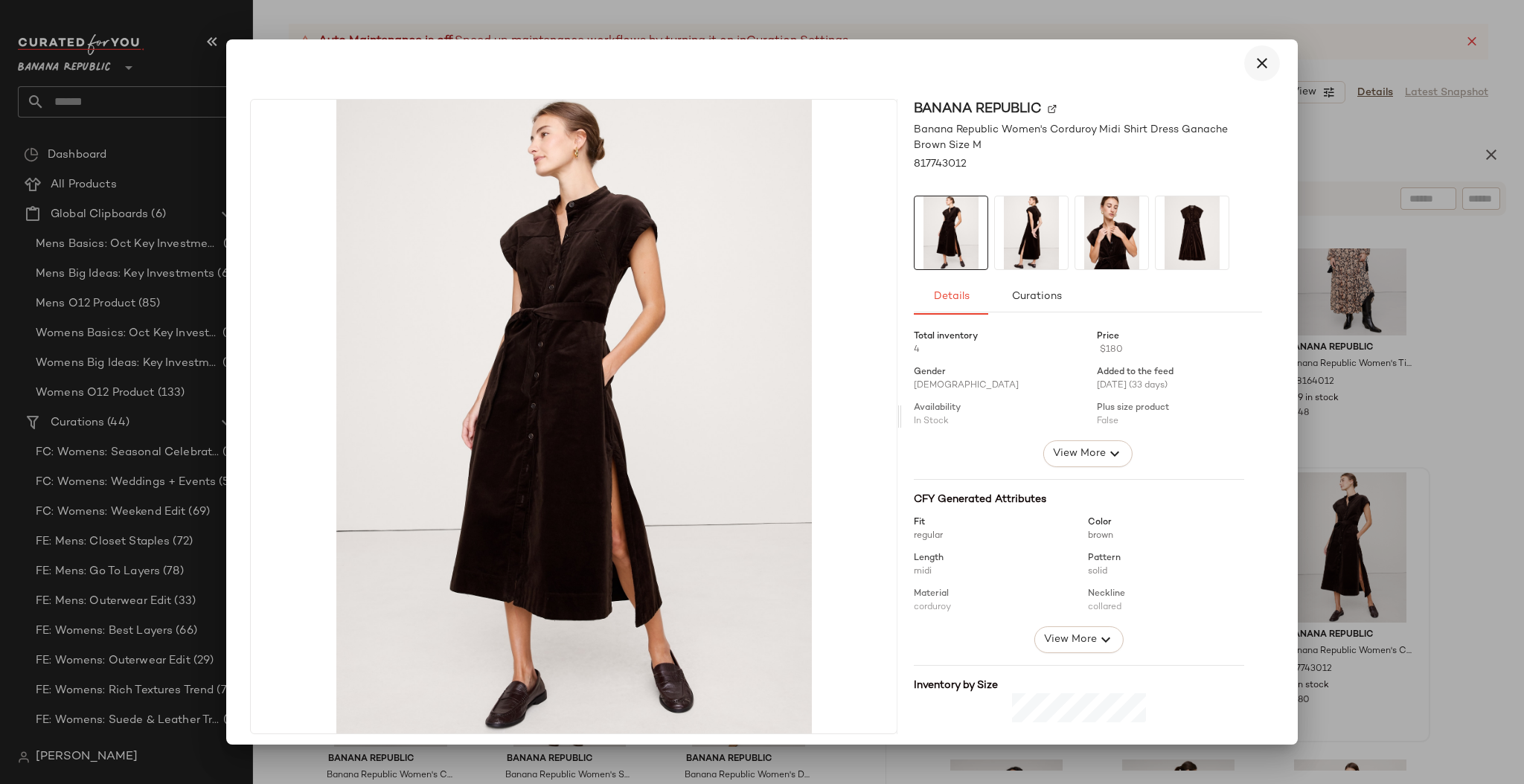
click at [1257, 64] on icon "button" at bounding box center [1261, 63] width 18 height 18
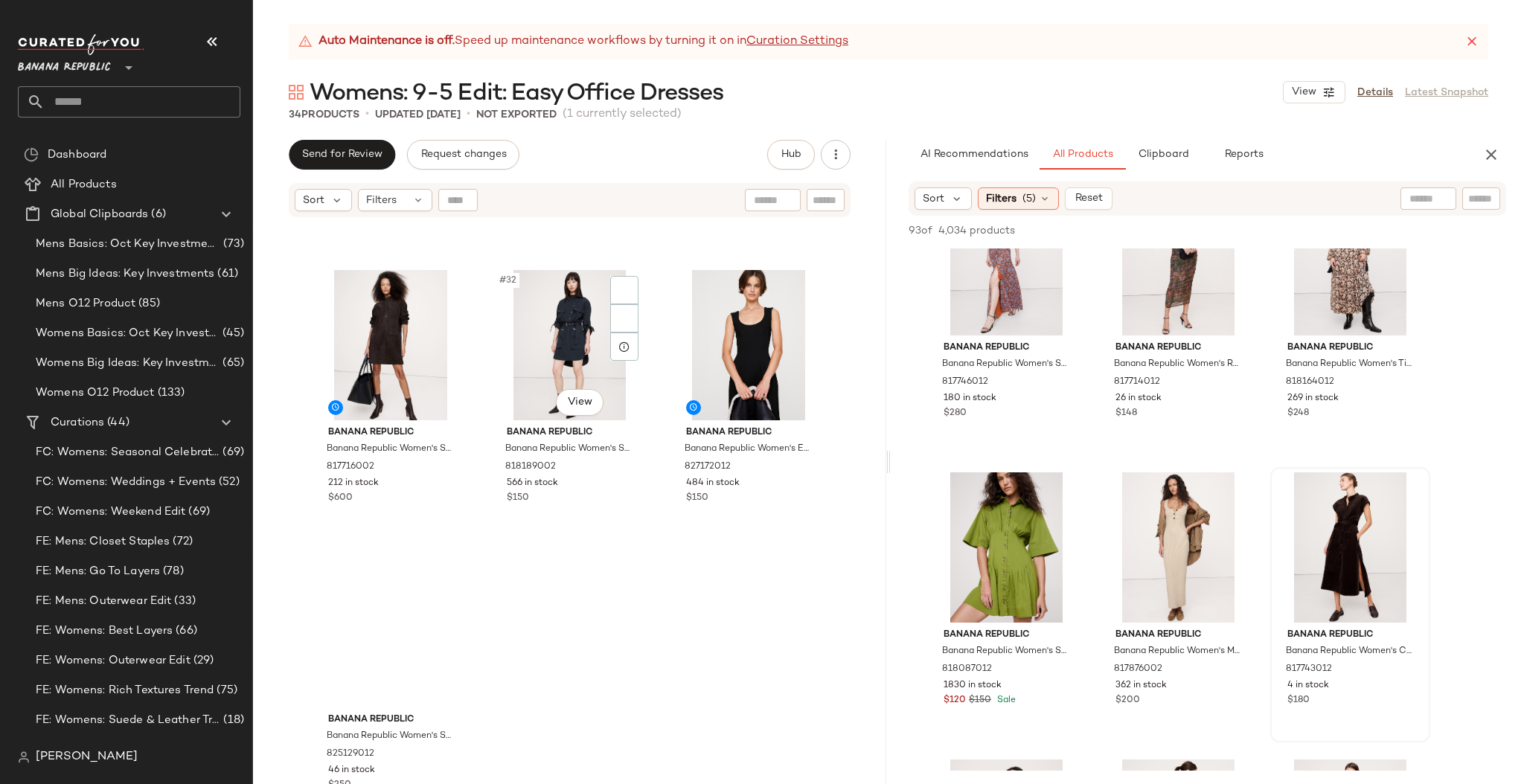
scroll to position [2845, 0]
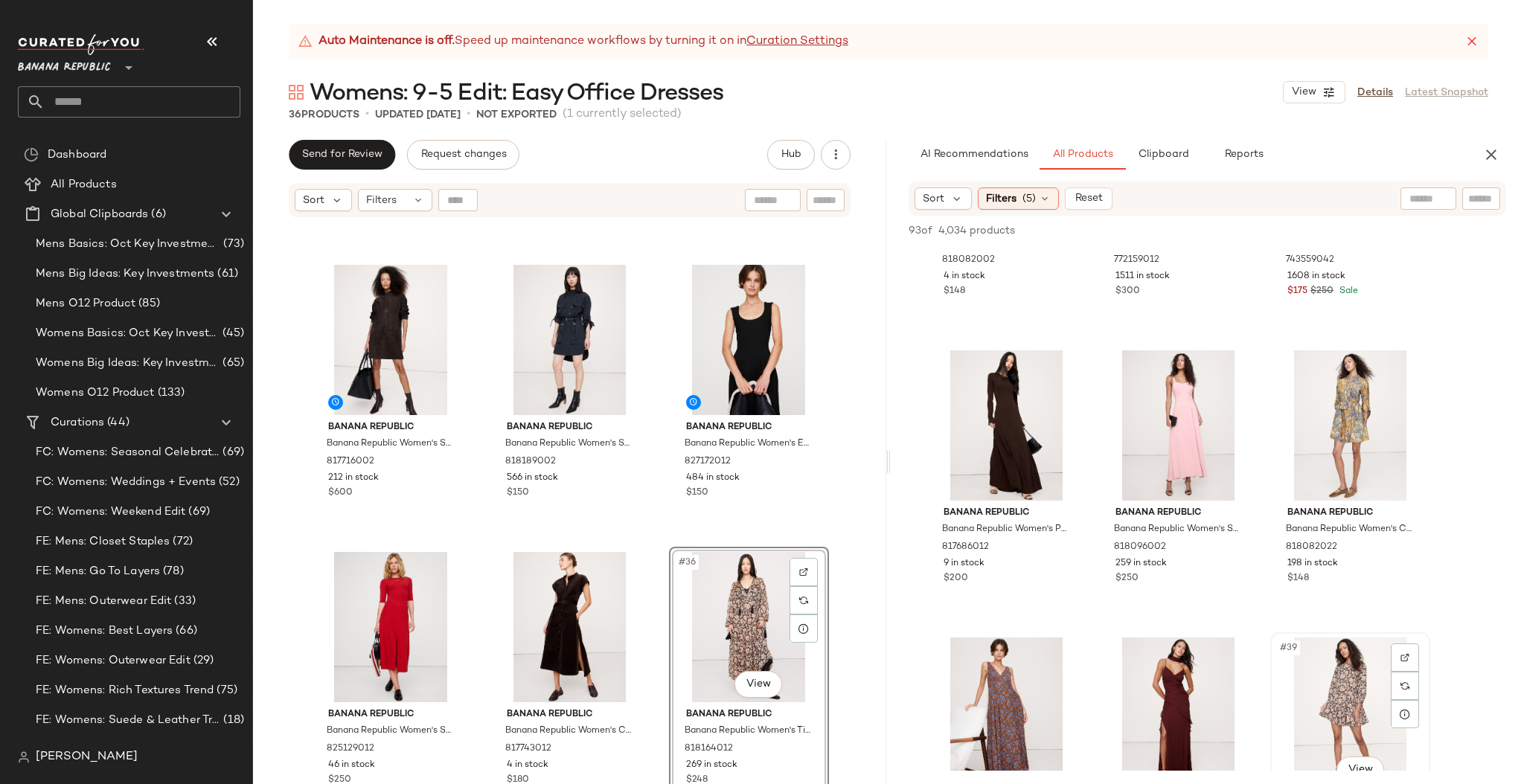
scroll to position [3011, 0]
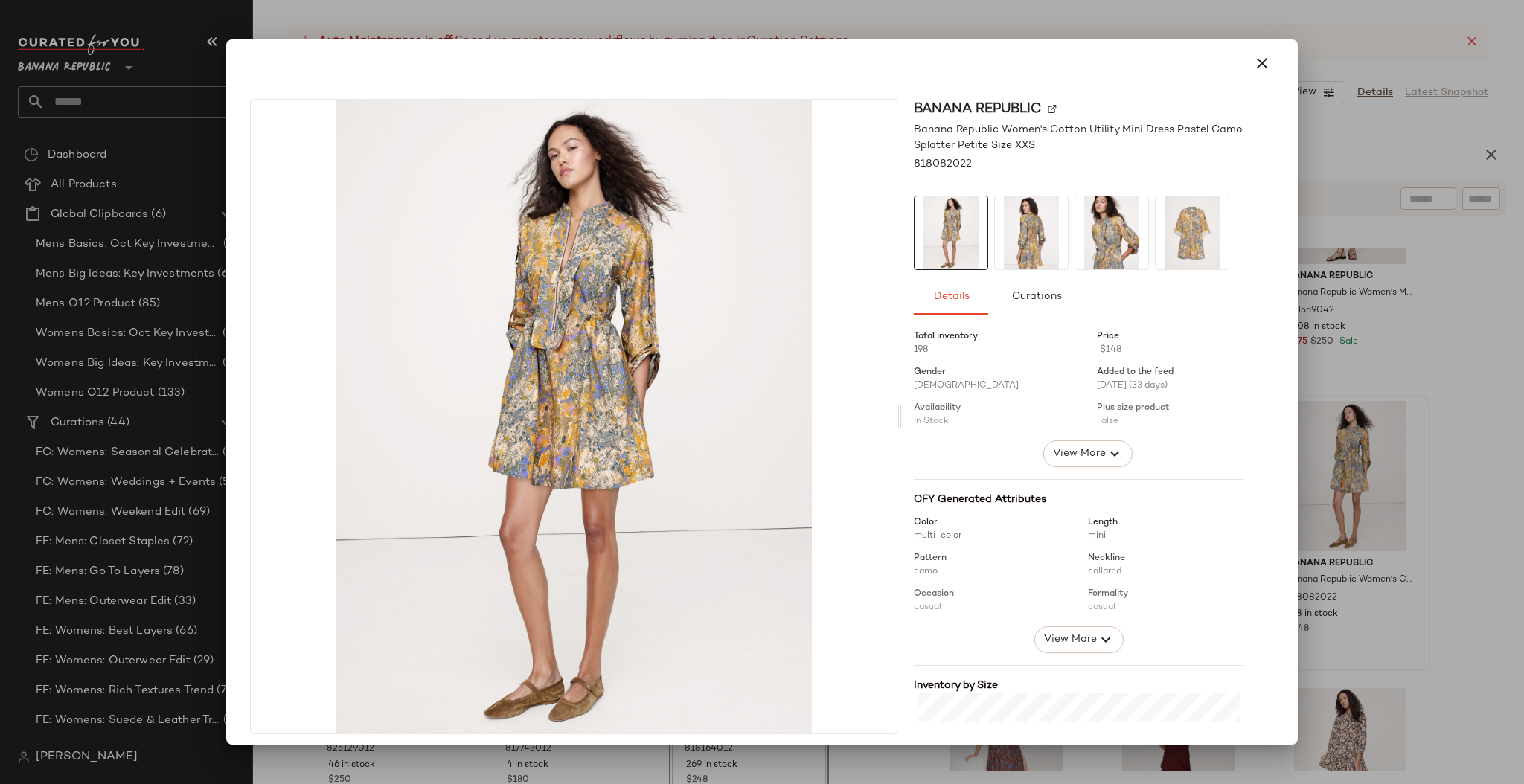
drag, startPoint x: 1254, startPoint y: 64, endPoint x: 1264, endPoint y: 51, distance: 16.4
click at [1255, 64] on icon "button" at bounding box center [1261, 63] width 18 height 18
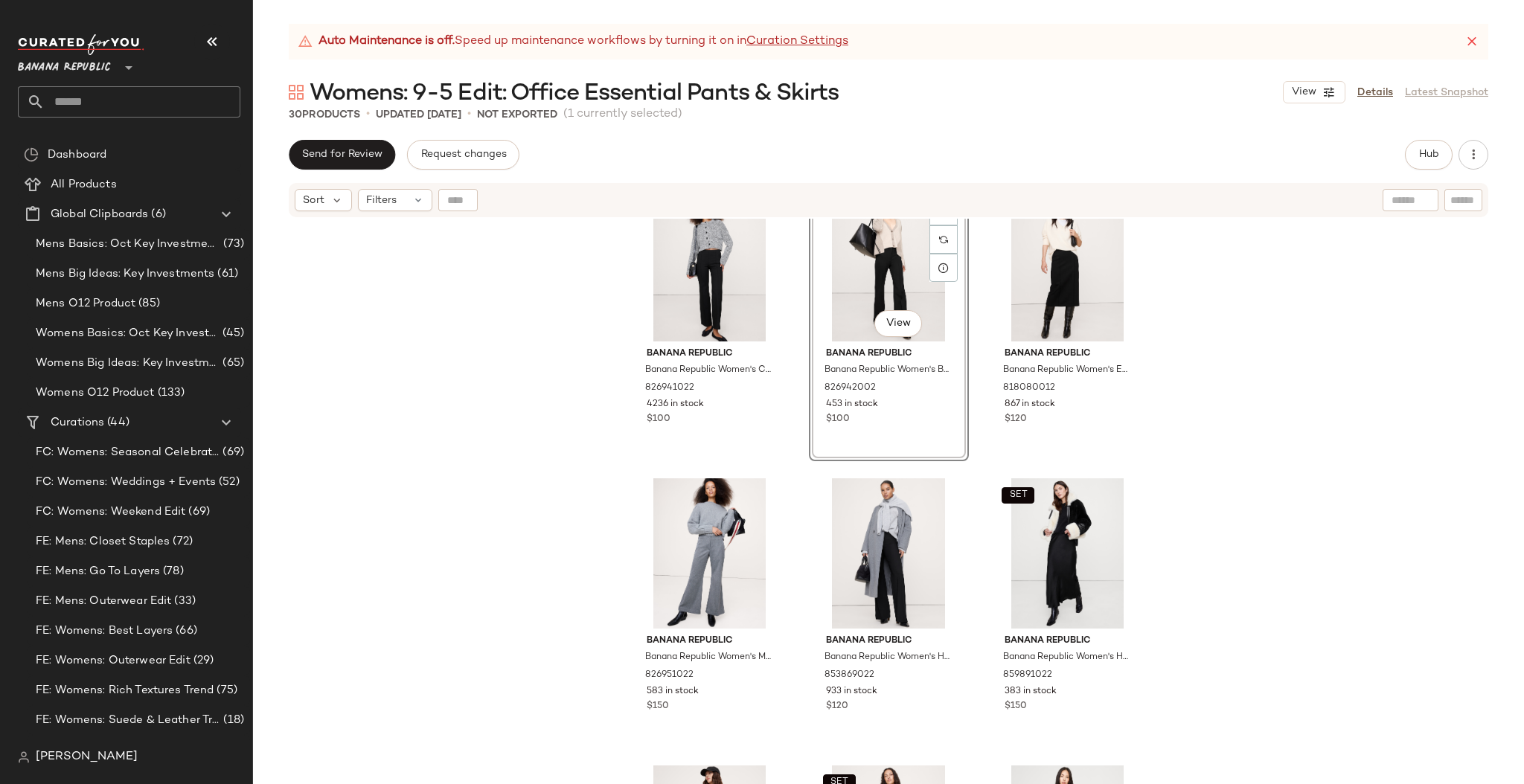
scroll to position [35, 0]
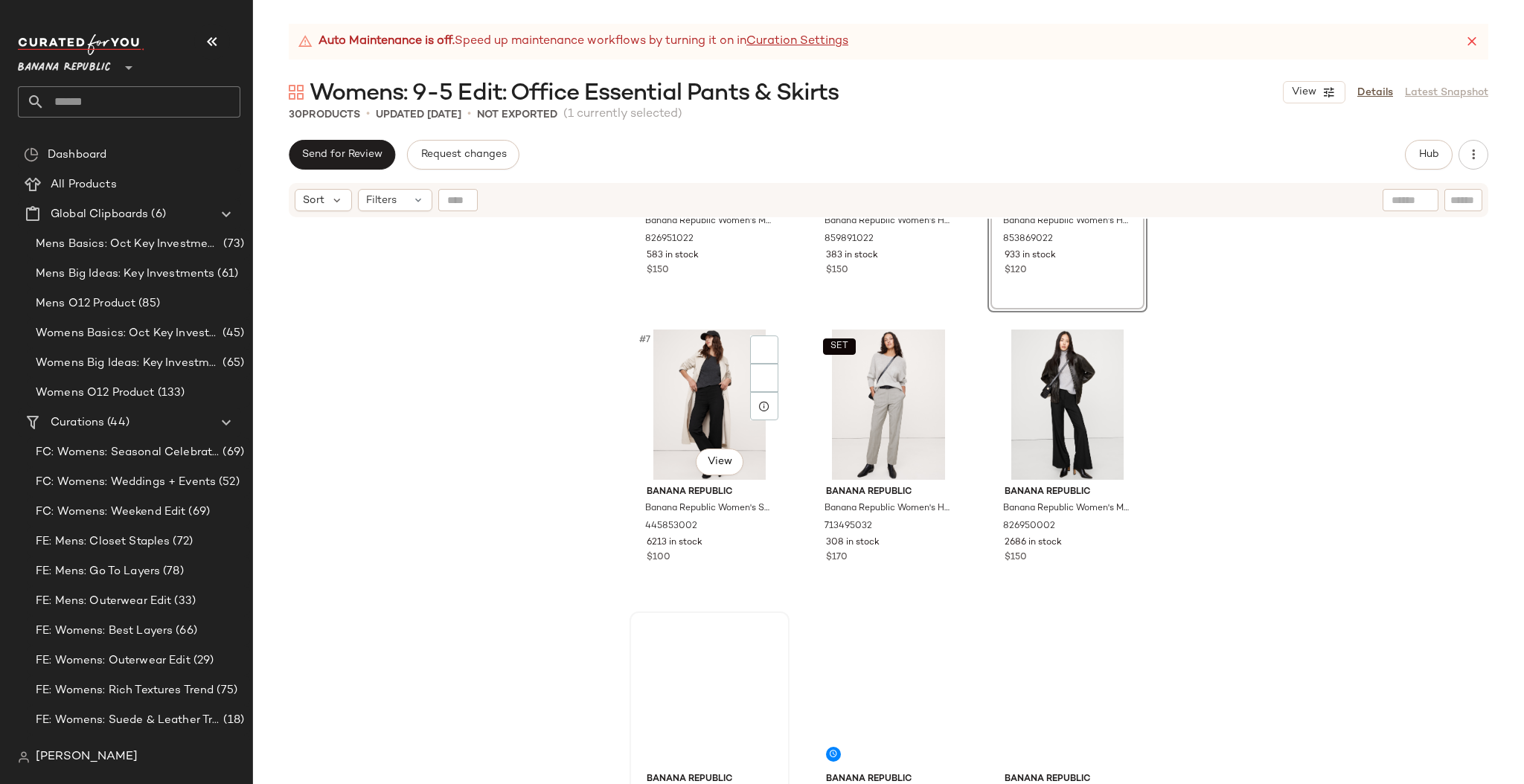
scroll to position [565, 0]
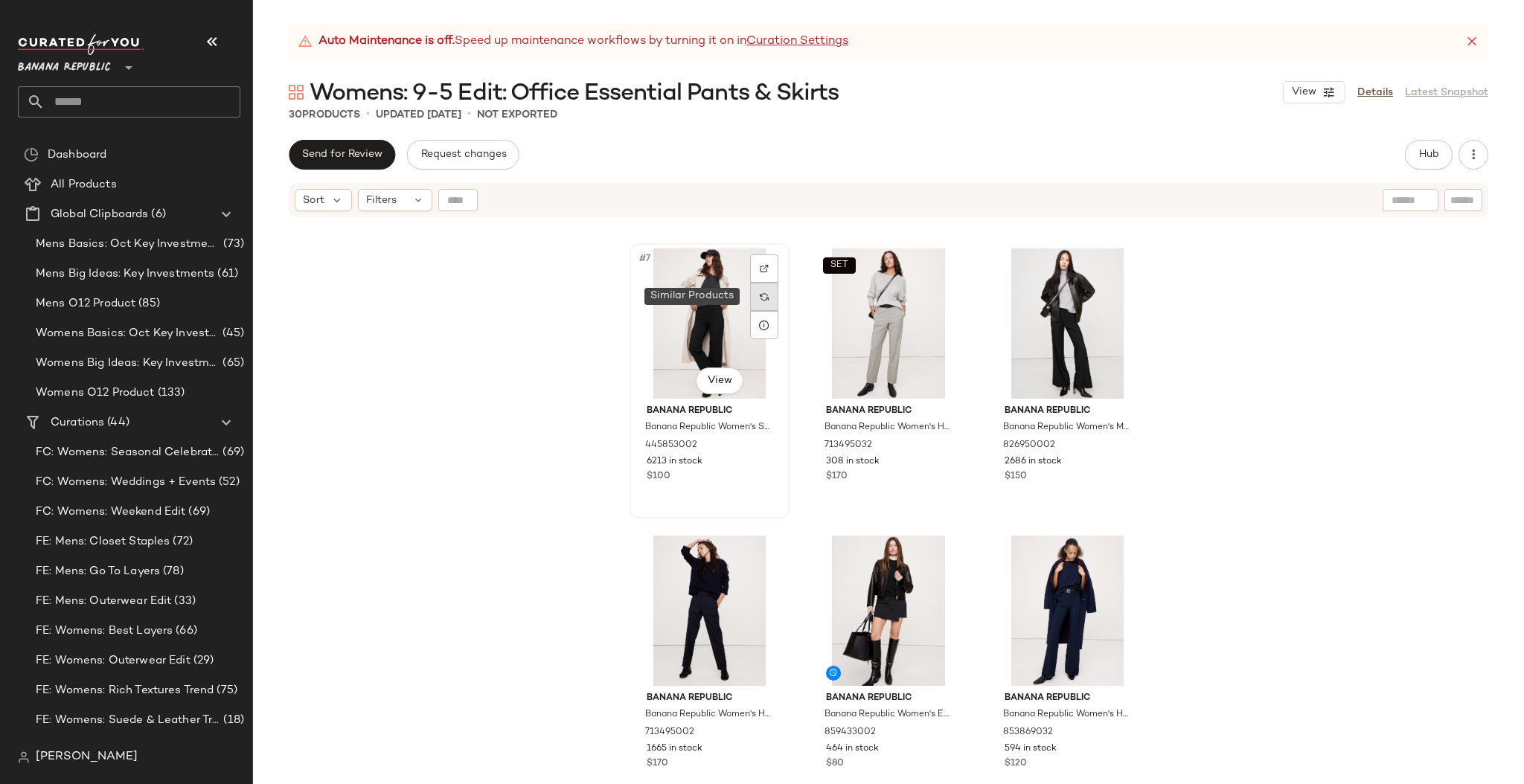
click at [759, 297] on img at bounding box center [764, 297] width 9 height 9
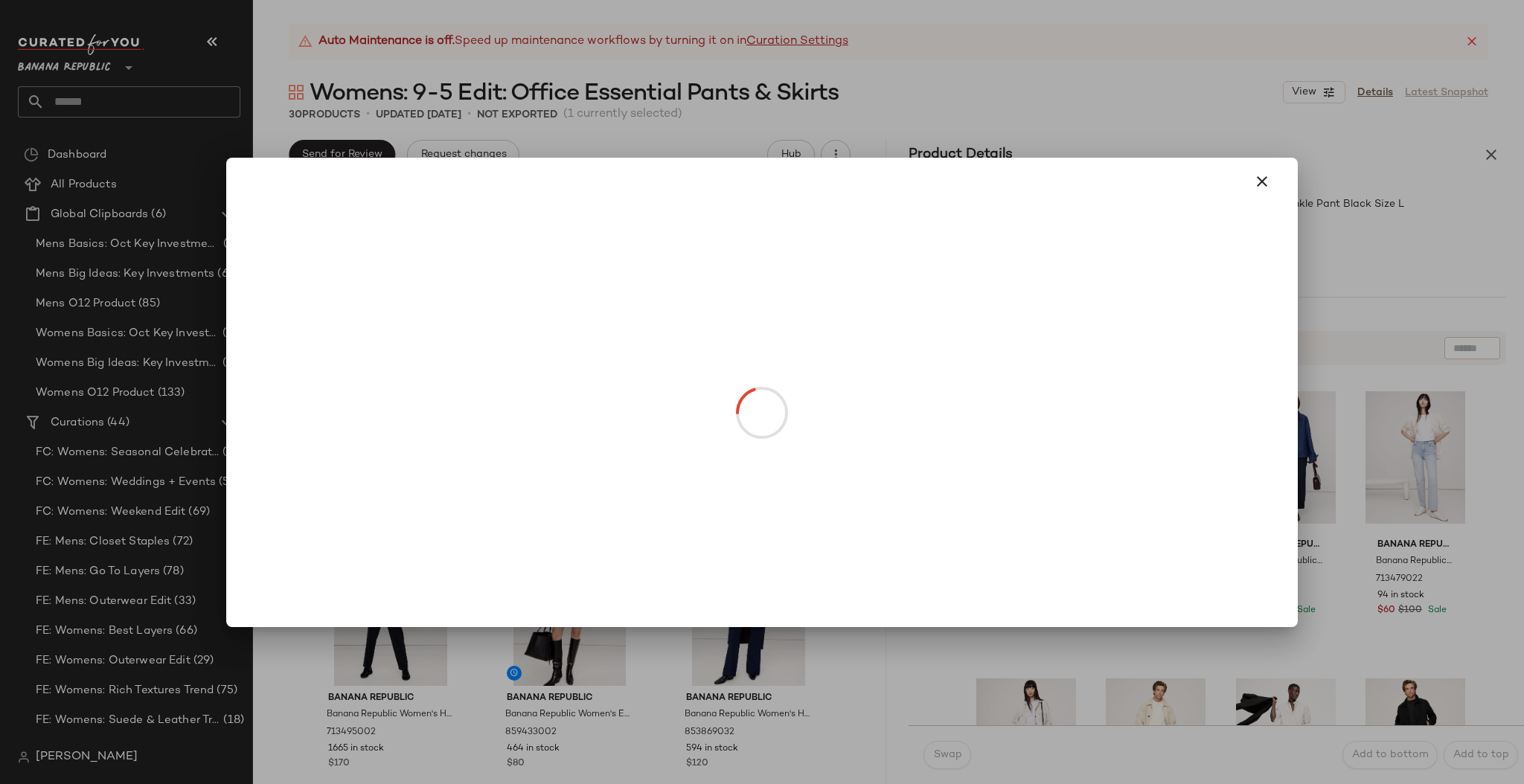
click at [388, 373] on body "Banana Republic ** Dashboard All Products Global Clipboards (6) Mens Basics: Oc…" at bounding box center [762, 392] width 1524 height 784
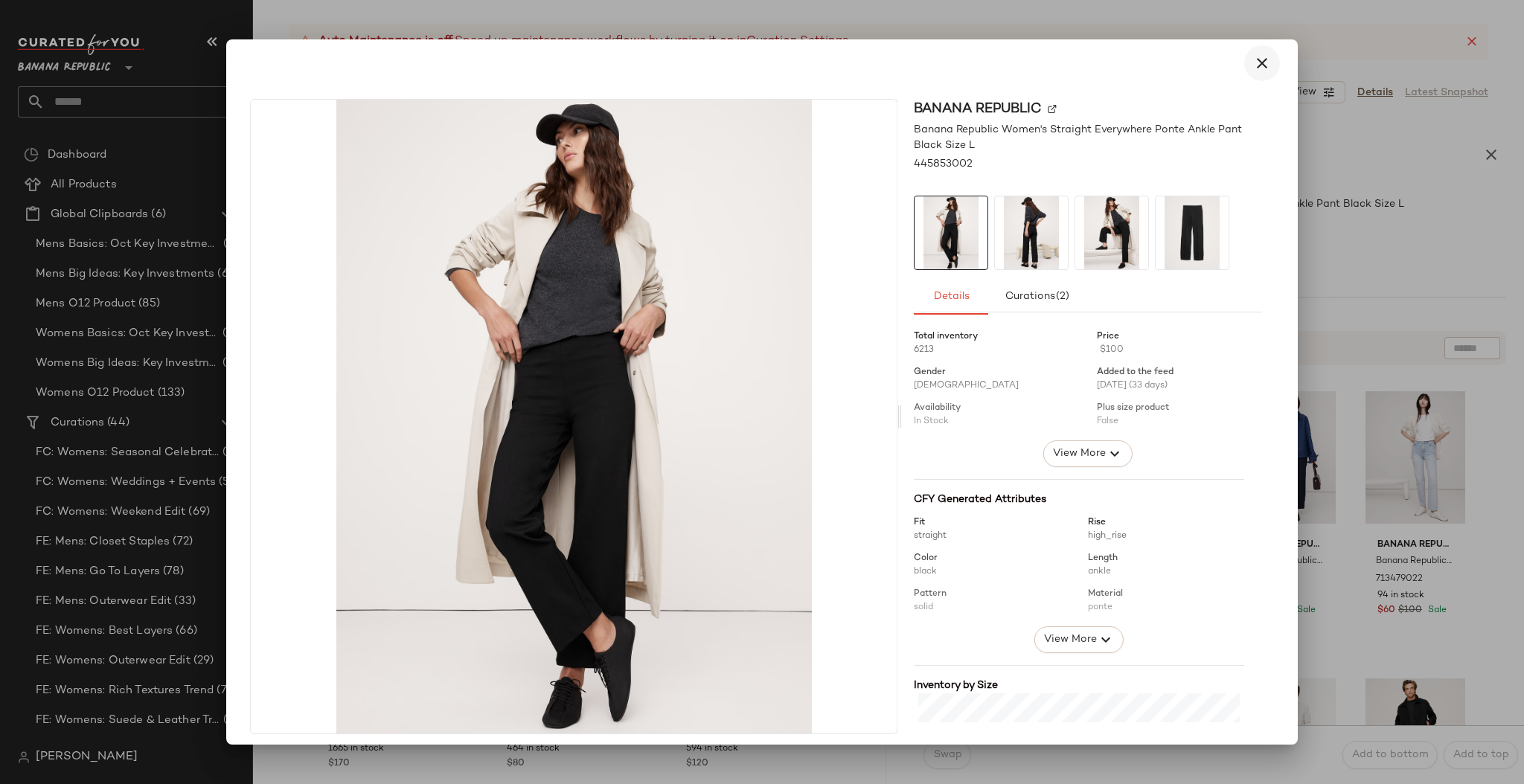
click at [1255, 65] on icon "button" at bounding box center [1261, 63] width 18 height 18
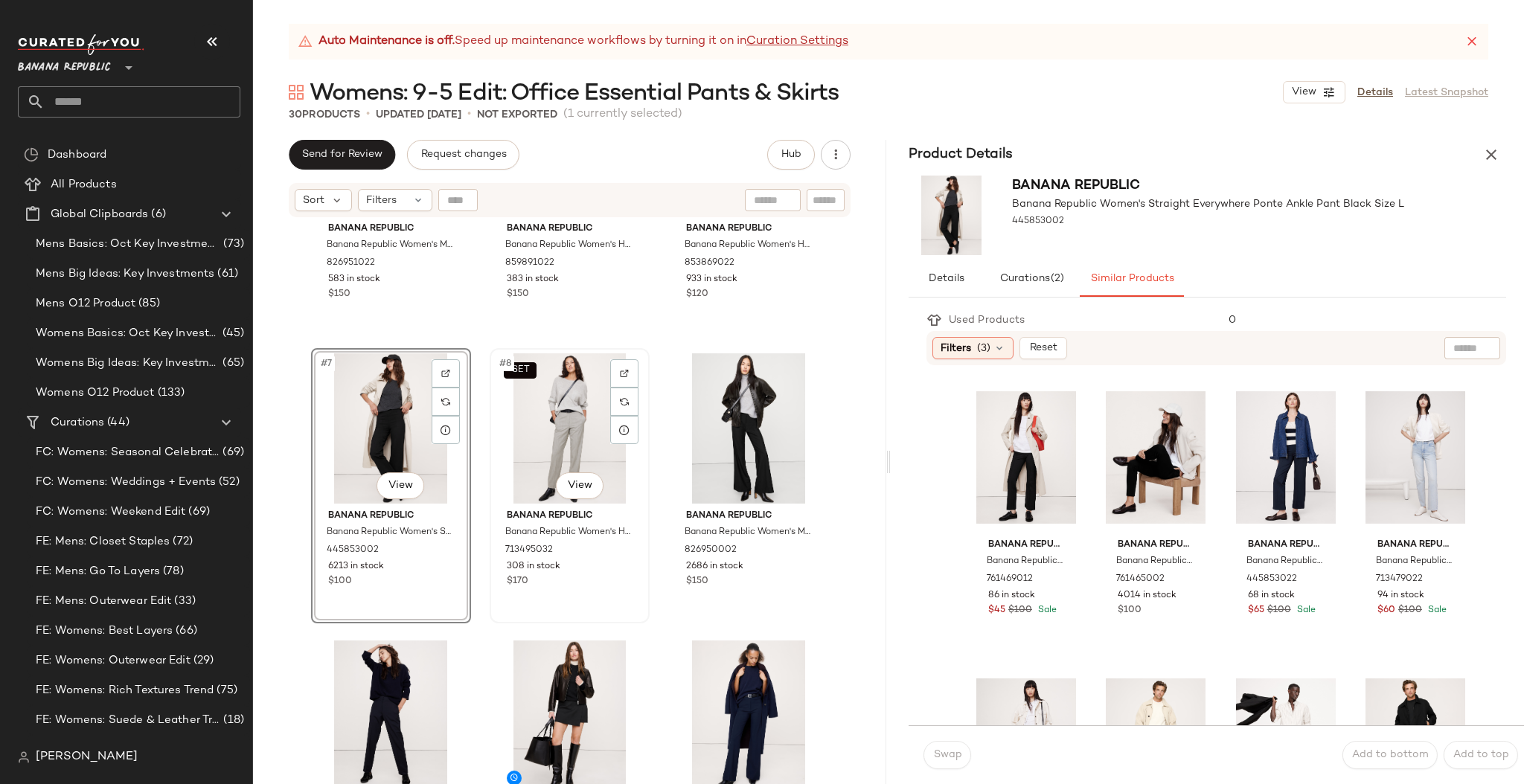
scroll to position [591, 0]
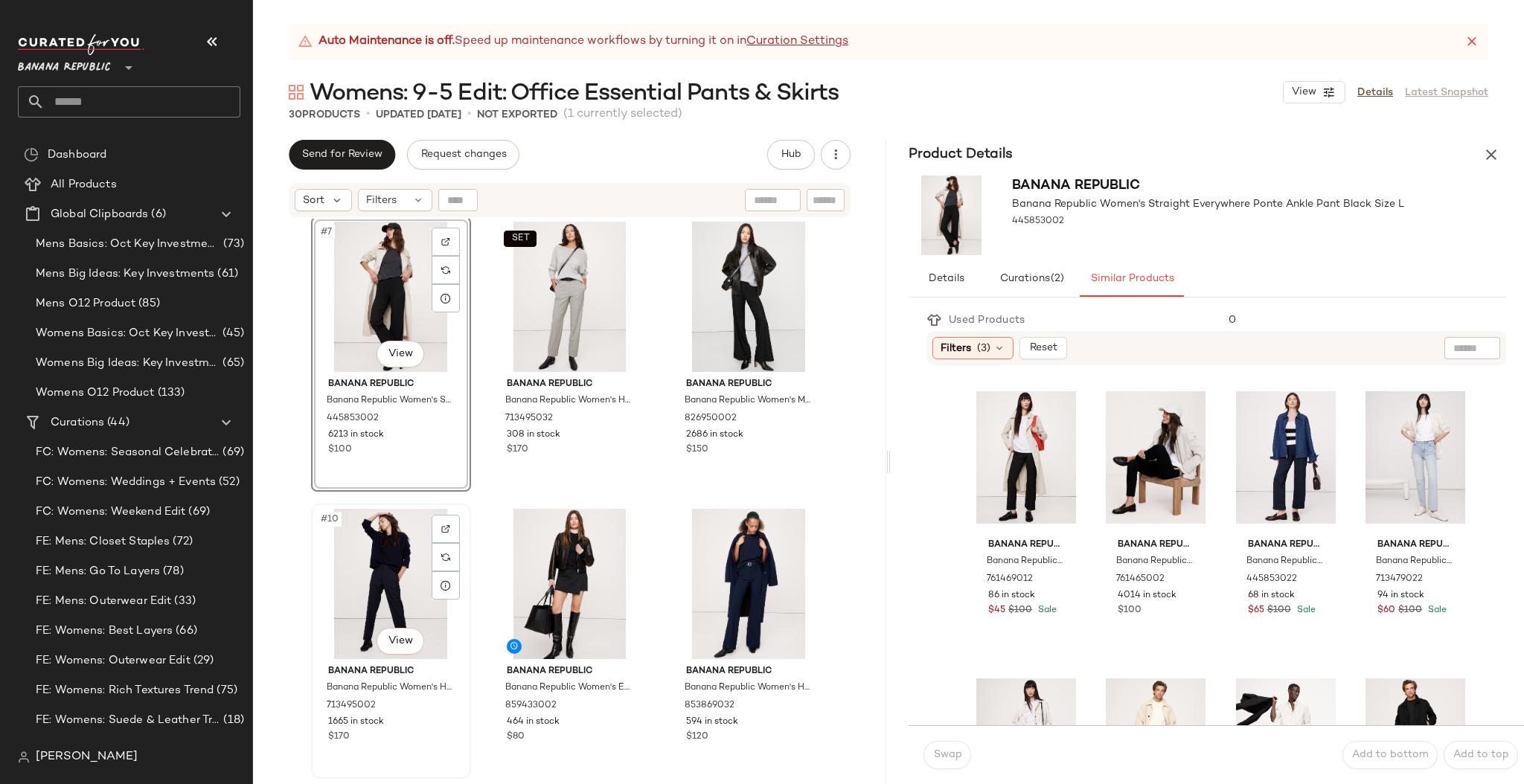
click at [318, 597] on div "#10 View" at bounding box center [390, 584] width 150 height 150
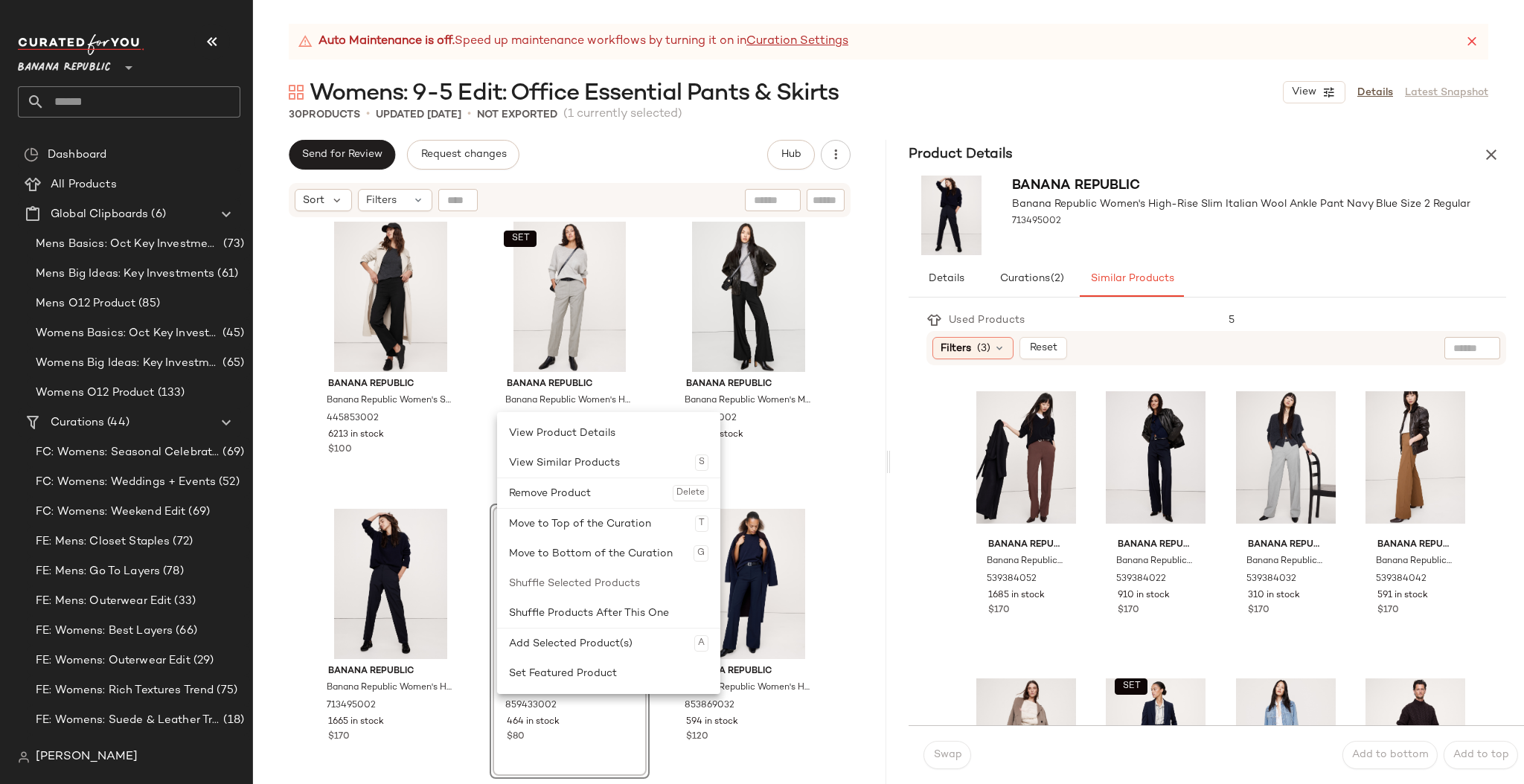
click at [255, 532] on div "Banana Republic Banana Republic Women's Mid-Rise Flare Italian Twill Pant Gray …" at bounding box center [569, 520] width 633 height 603
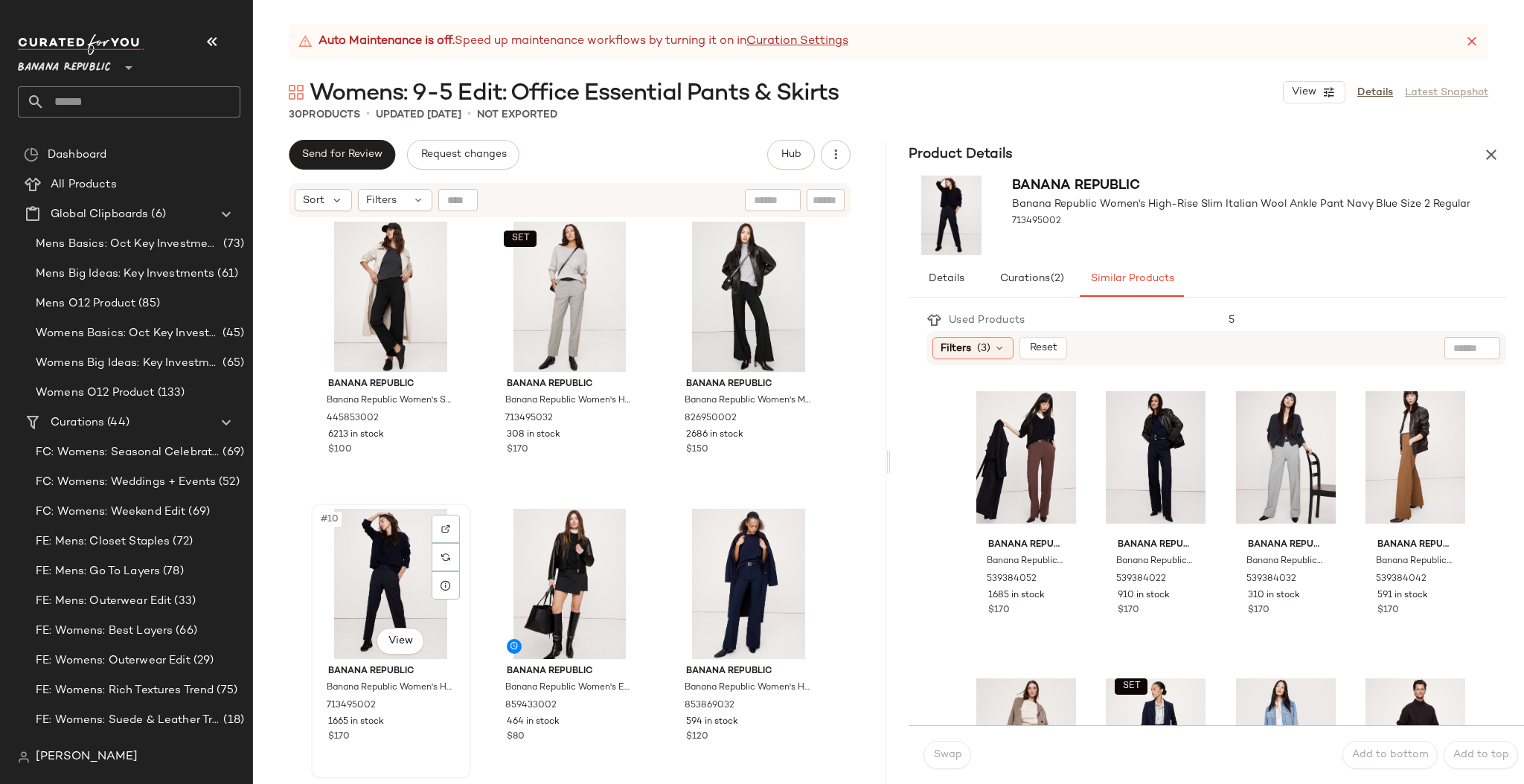
click at [321, 645] on div "#10 View" at bounding box center [390, 584] width 150 height 150
click at [504, 617] on div "#11 View" at bounding box center [569, 584] width 150 height 150
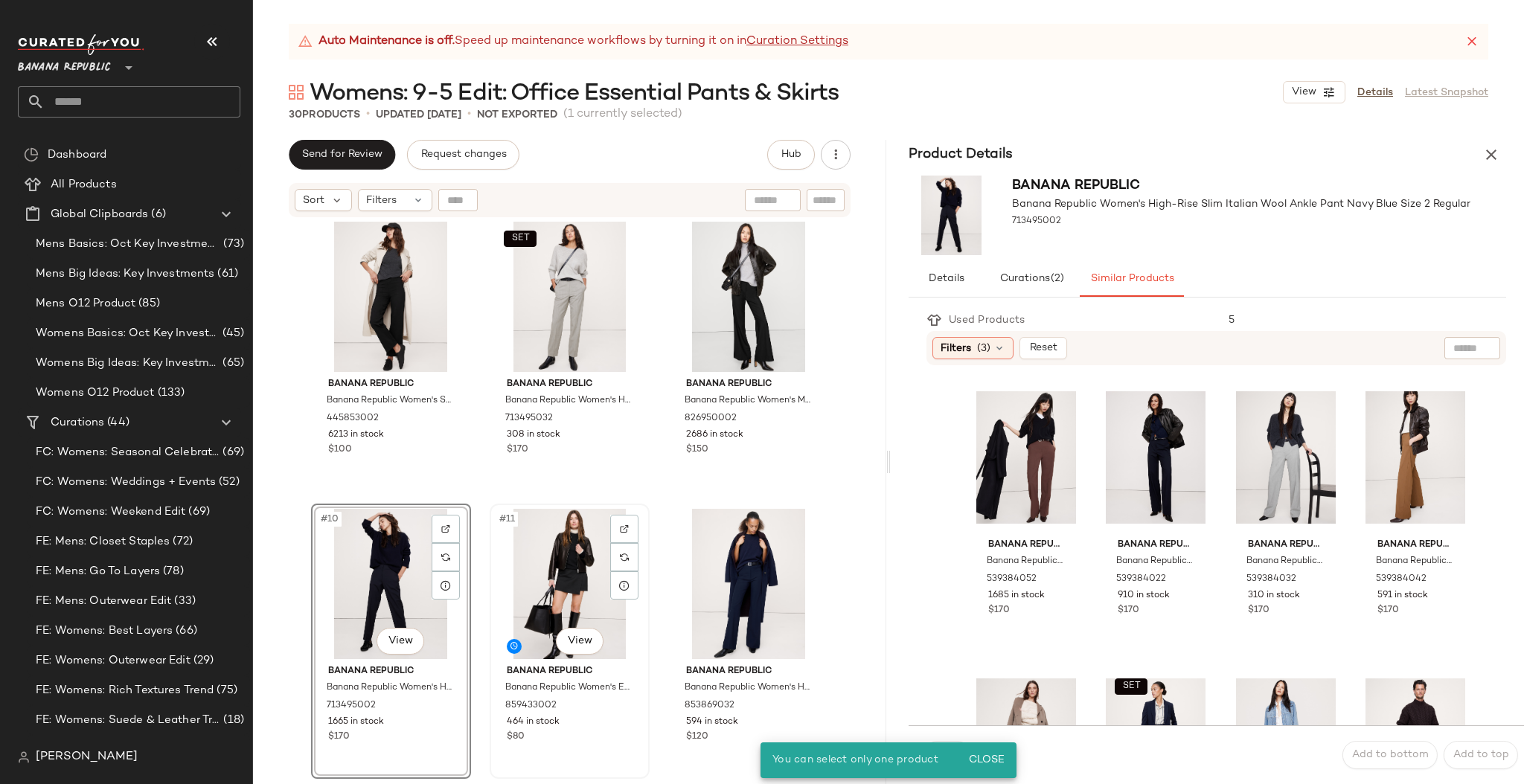
click at [607, 748] on div "#11 View Banana Republic Banana Republic Women's Everywhere Ponte Wrap Mini Sko…" at bounding box center [569, 641] width 157 height 272
click at [660, 697] on div "Banana Republic Banana Republic Women's Mid-Rise Flare Italian Twill Pant Gray …" at bounding box center [569, 520] width 633 height 603
click at [569, 747] on div "#11 View Banana Republic Banana Republic Women's Everywhere Ponte Wrap Mini Sko…" at bounding box center [569, 641] width 157 height 272
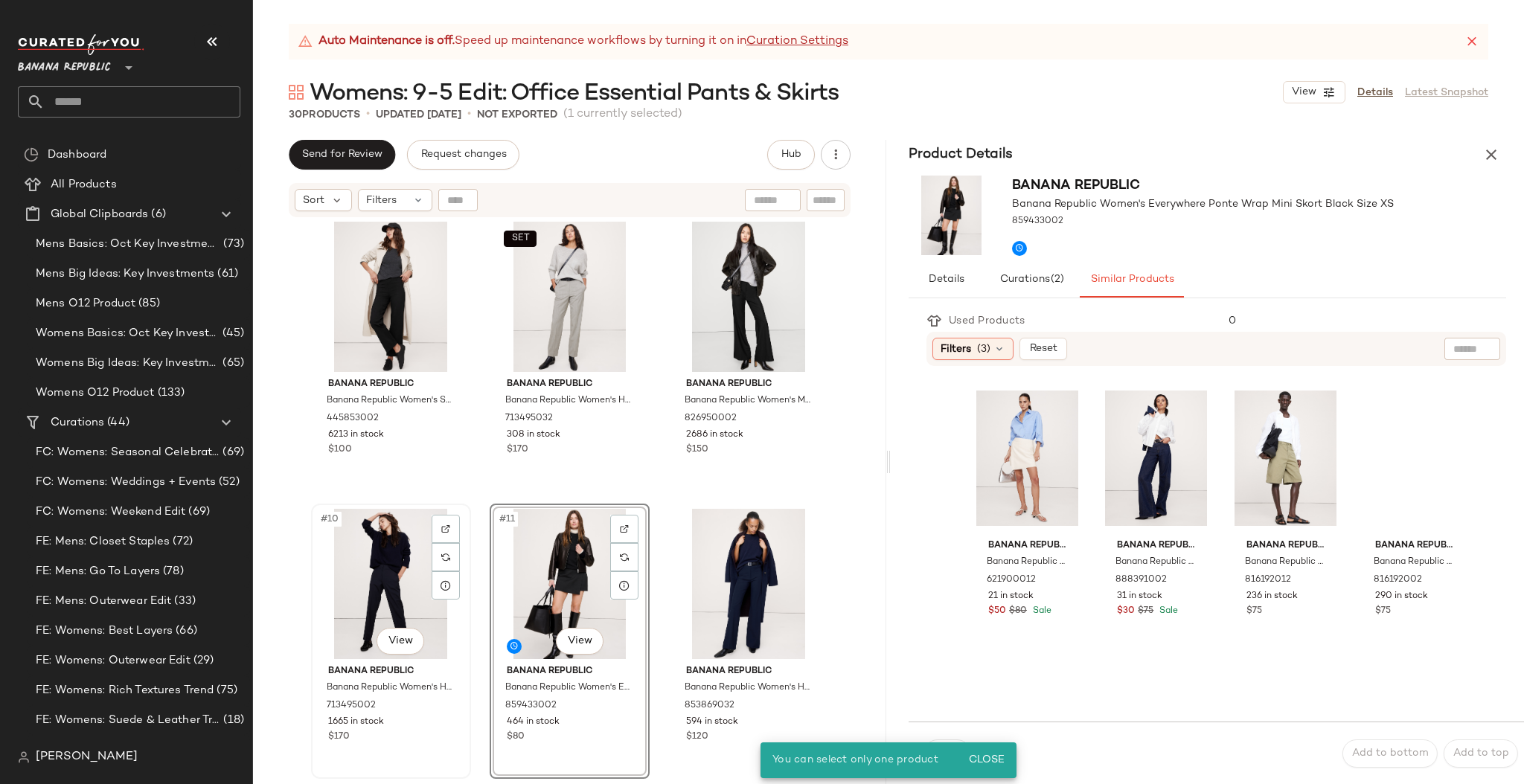
click at [435, 741] on div "$170" at bounding box center [390, 737] width 126 height 13
click at [869, 579] on div "Banana Republic Banana Republic Women's Mid-Rise Flare Italian Twill Pant Gray …" at bounding box center [569, 520] width 633 height 603
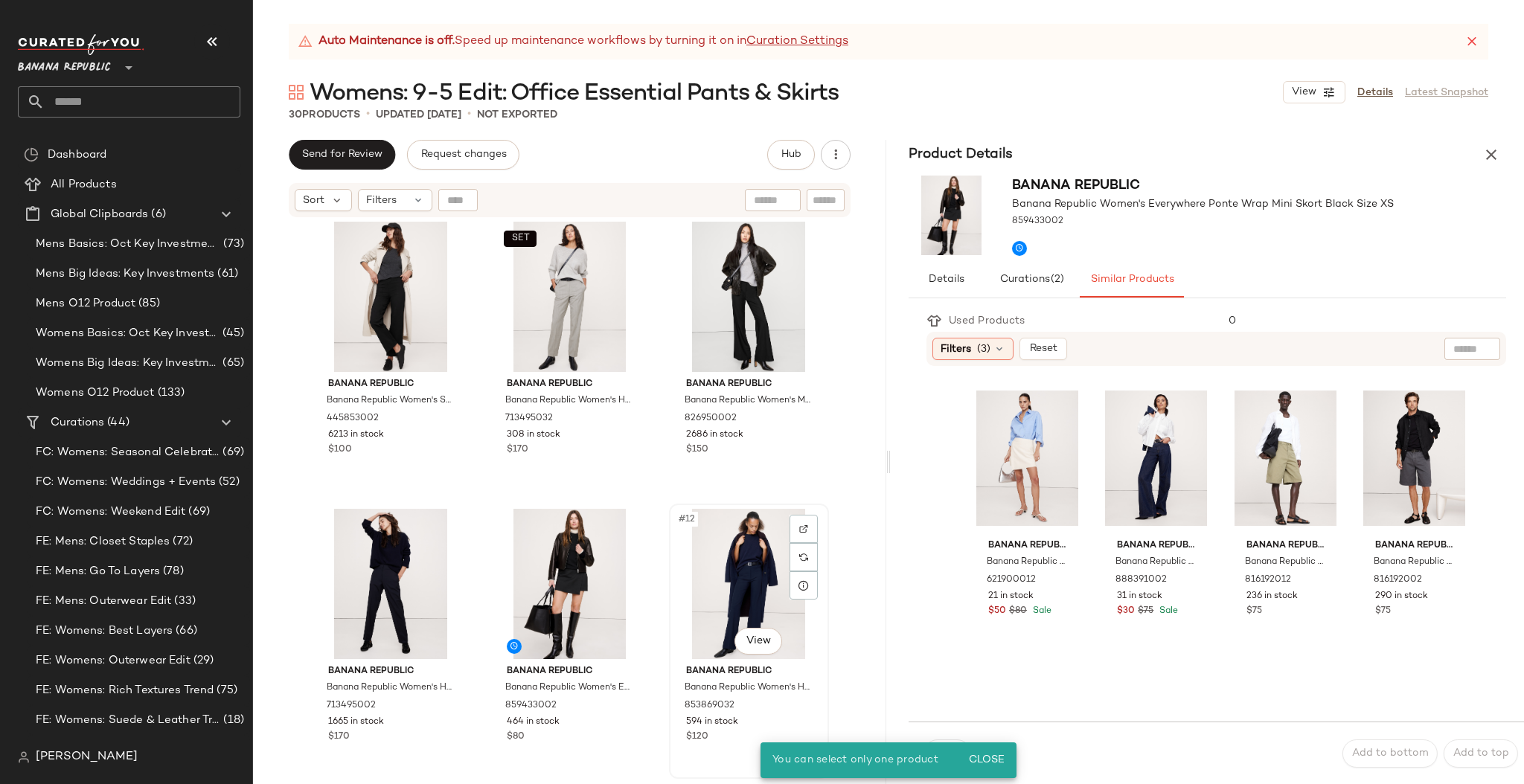
click at [716, 755] on div "#12 View Banana Republic Banana Republic Women's High-Rise Modern Flare Refined…" at bounding box center [748, 641] width 157 height 272
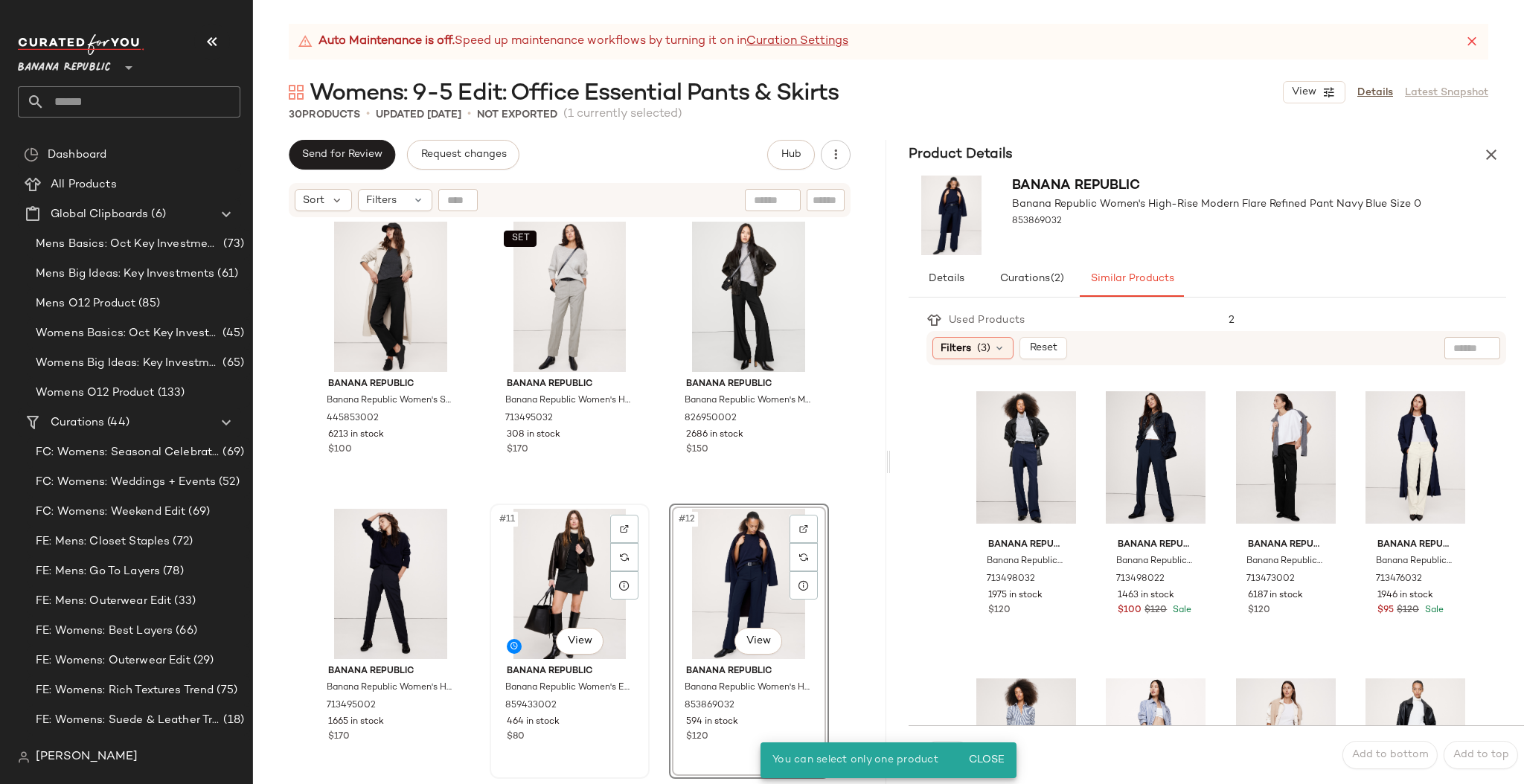
click at [593, 750] on div "#11 View Banana Republic Banana Republic Women's Everywhere Ponte Wrap Mini Sko…" at bounding box center [569, 641] width 157 height 272
click at [591, 748] on div "#11 View Banana Republic Banana Republic Women's Everywhere Ponte Wrap Mini Sko…" at bounding box center [569, 641] width 157 height 272
click at [976, 758] on span "Close" at bounding box center [986, 760] width 36 height 12
click at [930, 491] on div "Banana Republic Banana Republic Women's High-Rise Modern Straight Refined Pant …" at bounding box center [1224, 545] width 597 height 360
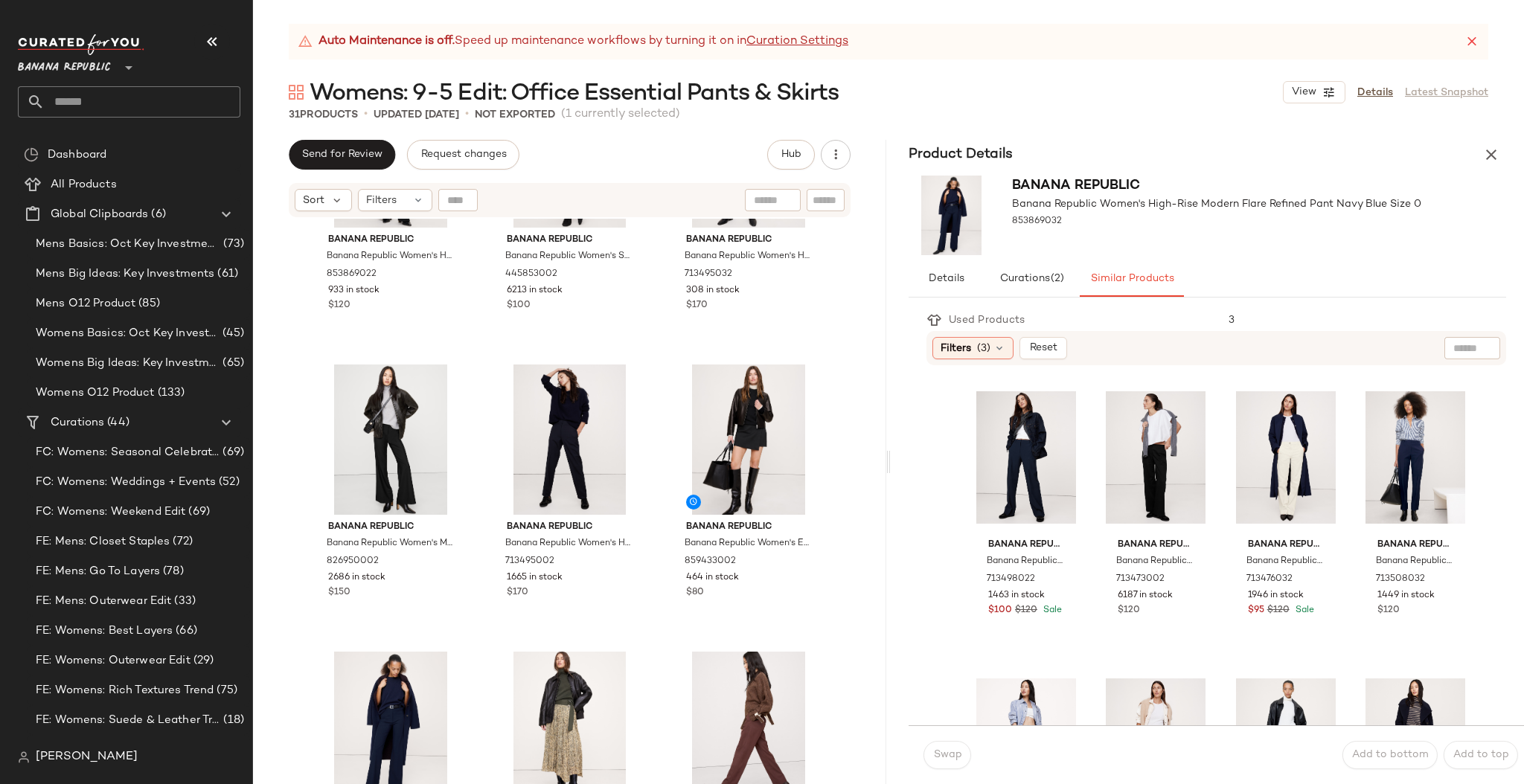
scroll to position [860, 0]
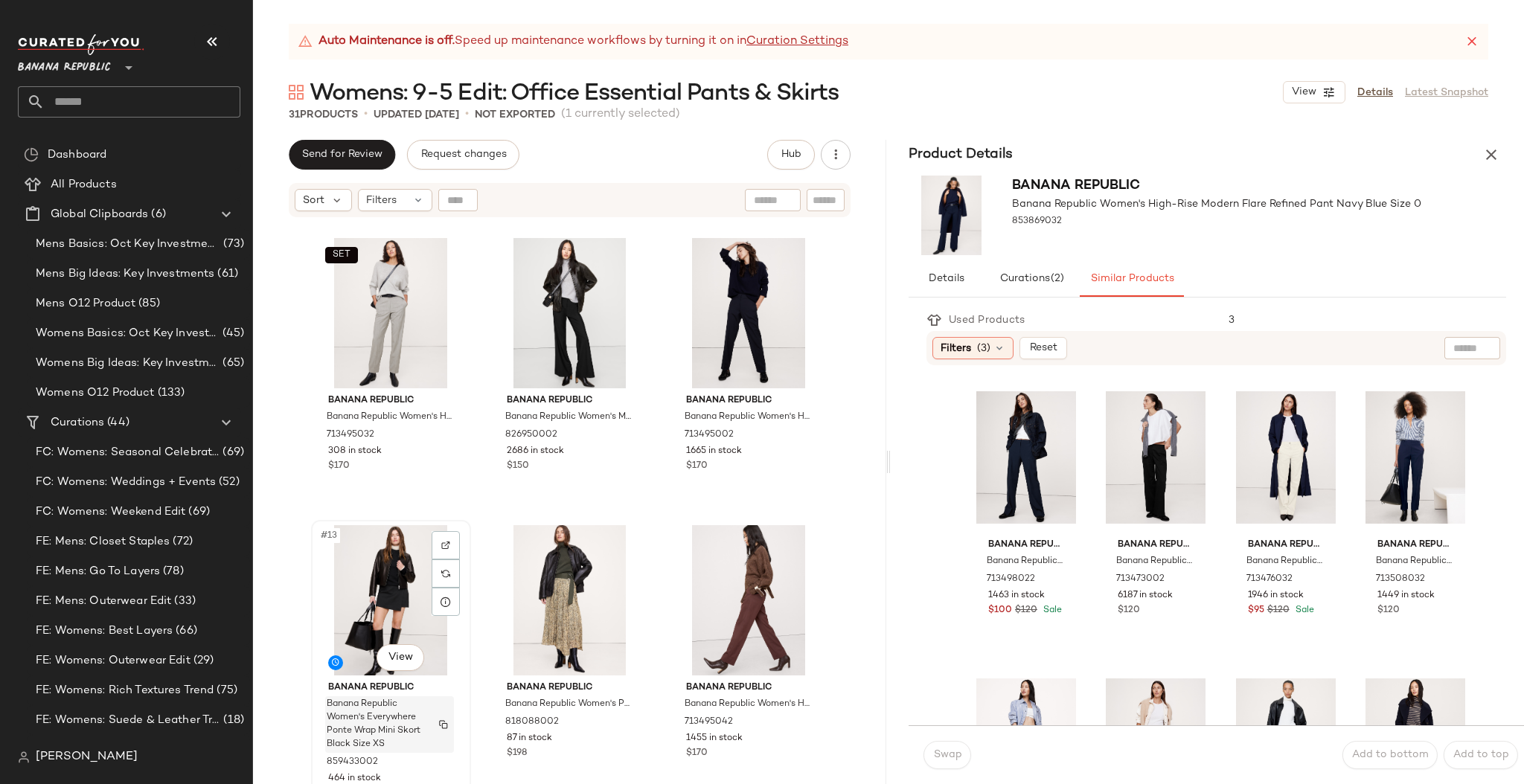
scroll to position [865, 0]
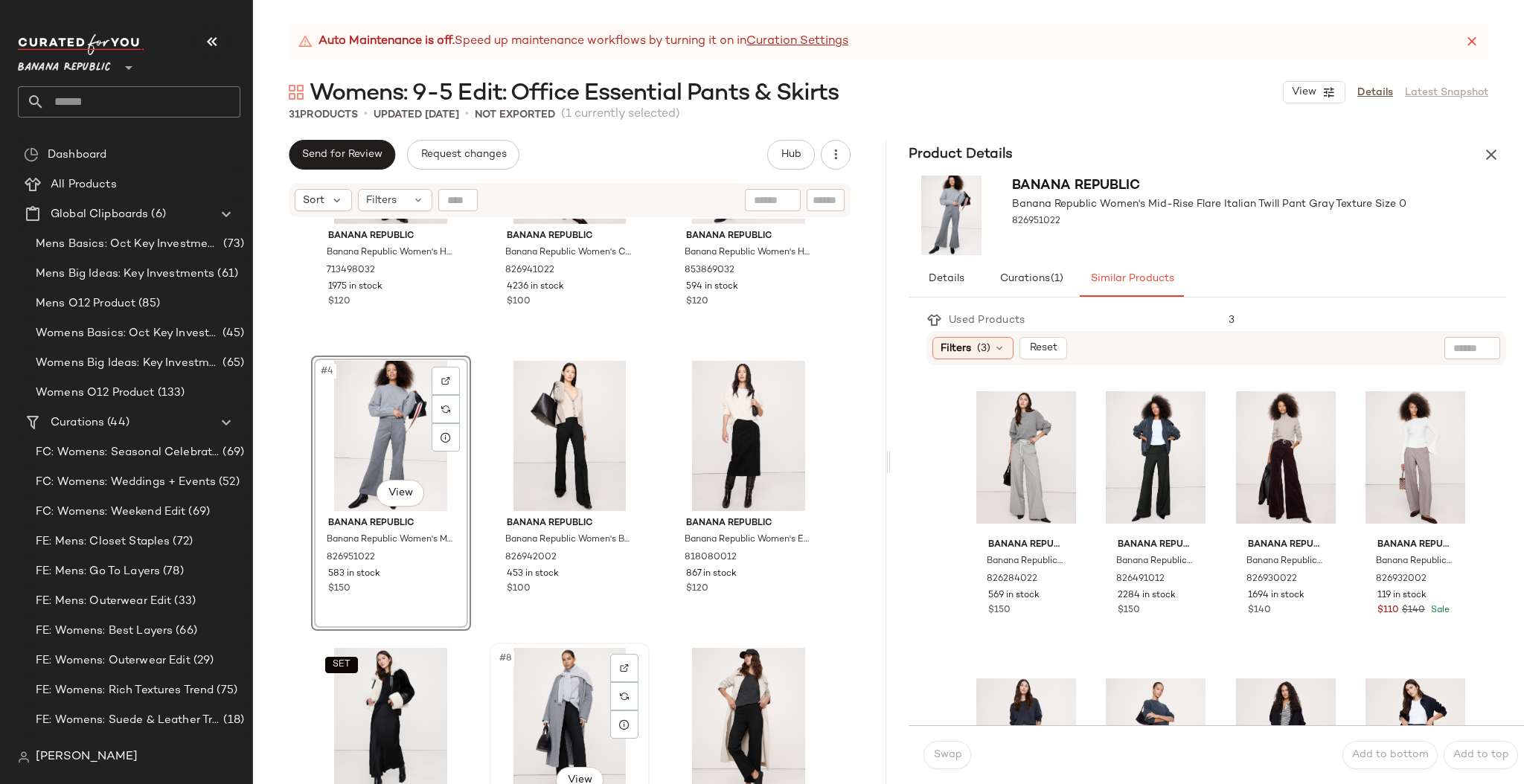
scroll to position [156, 0]
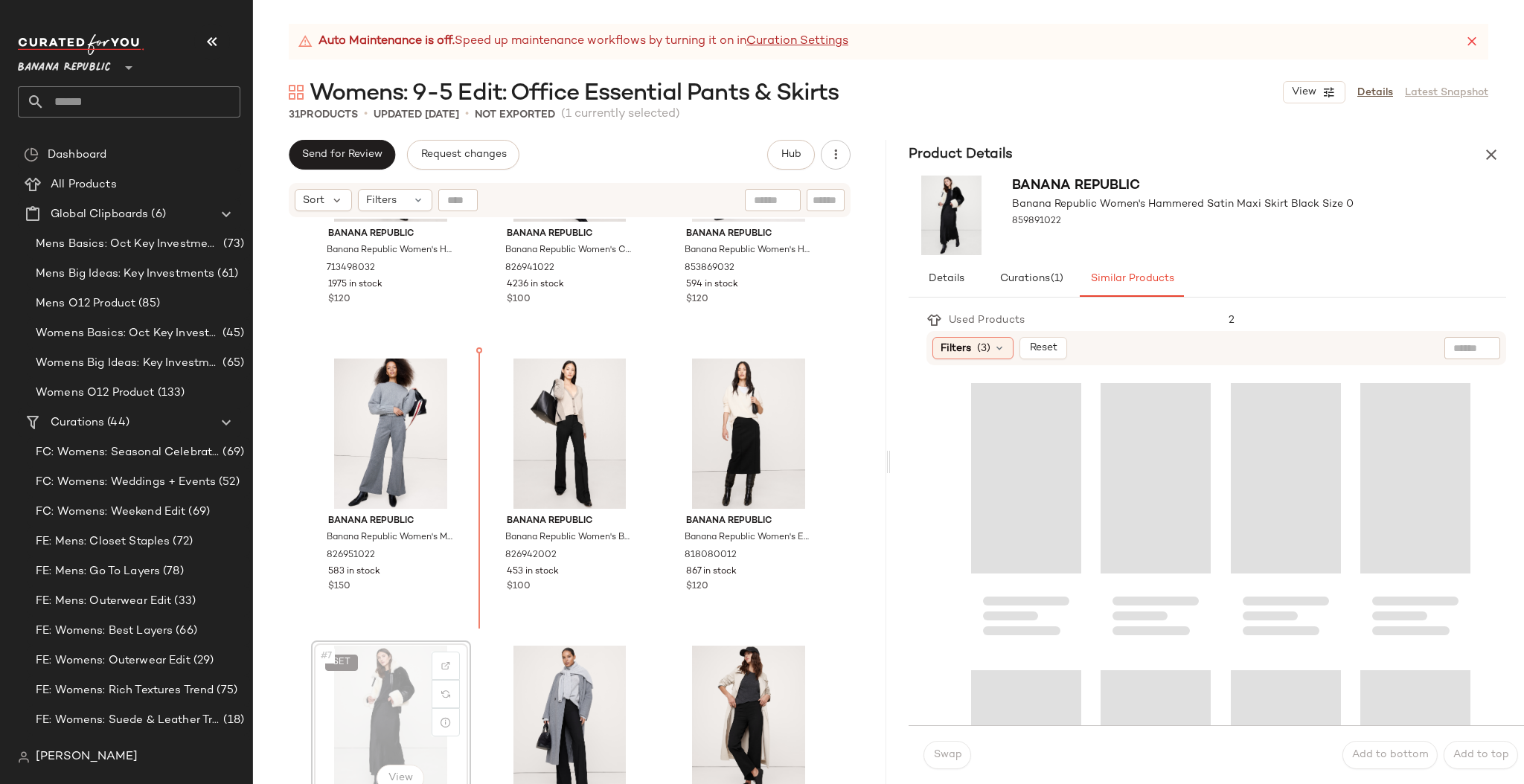
scroll to position [157, 0]
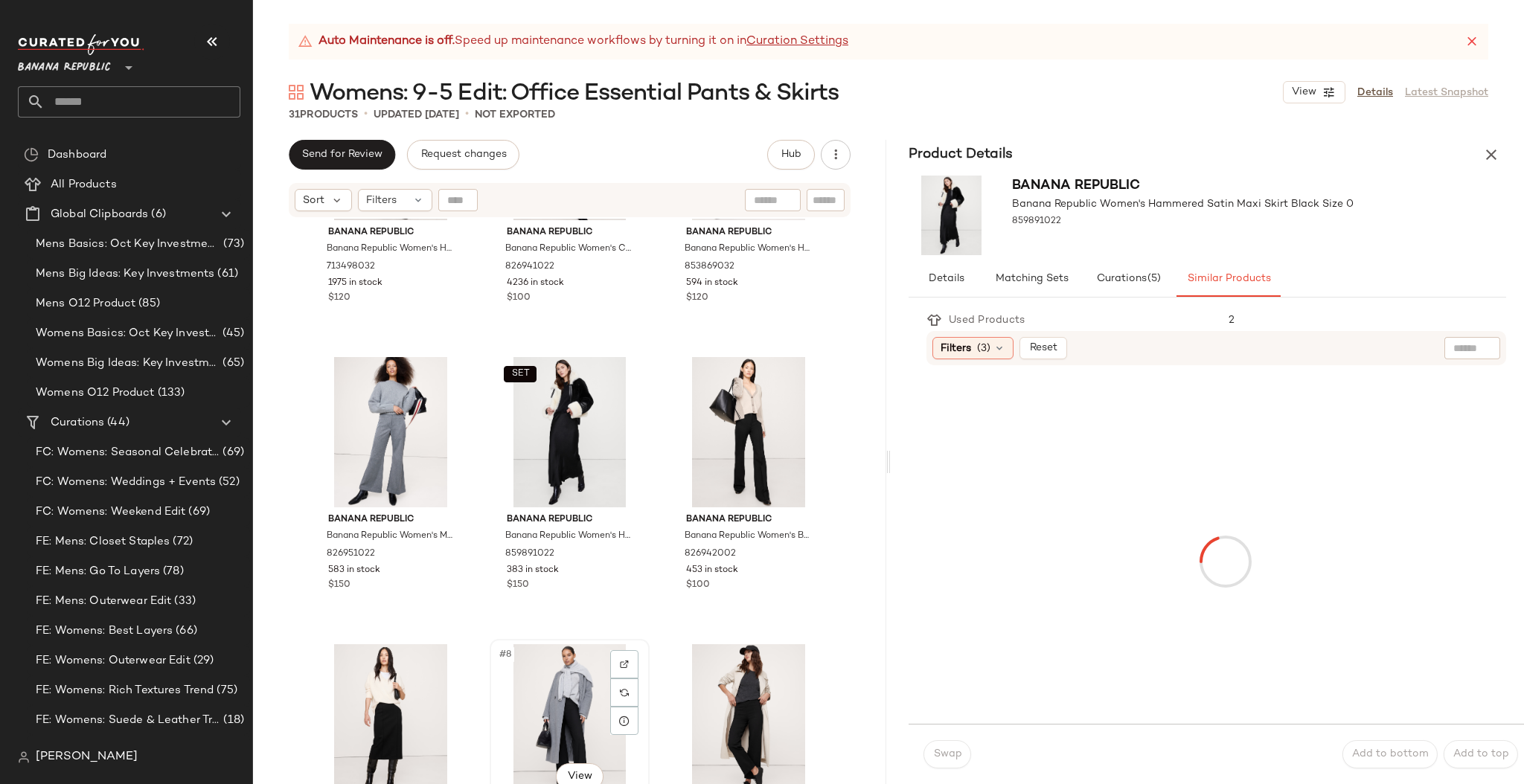
scroll to position [158, 0]
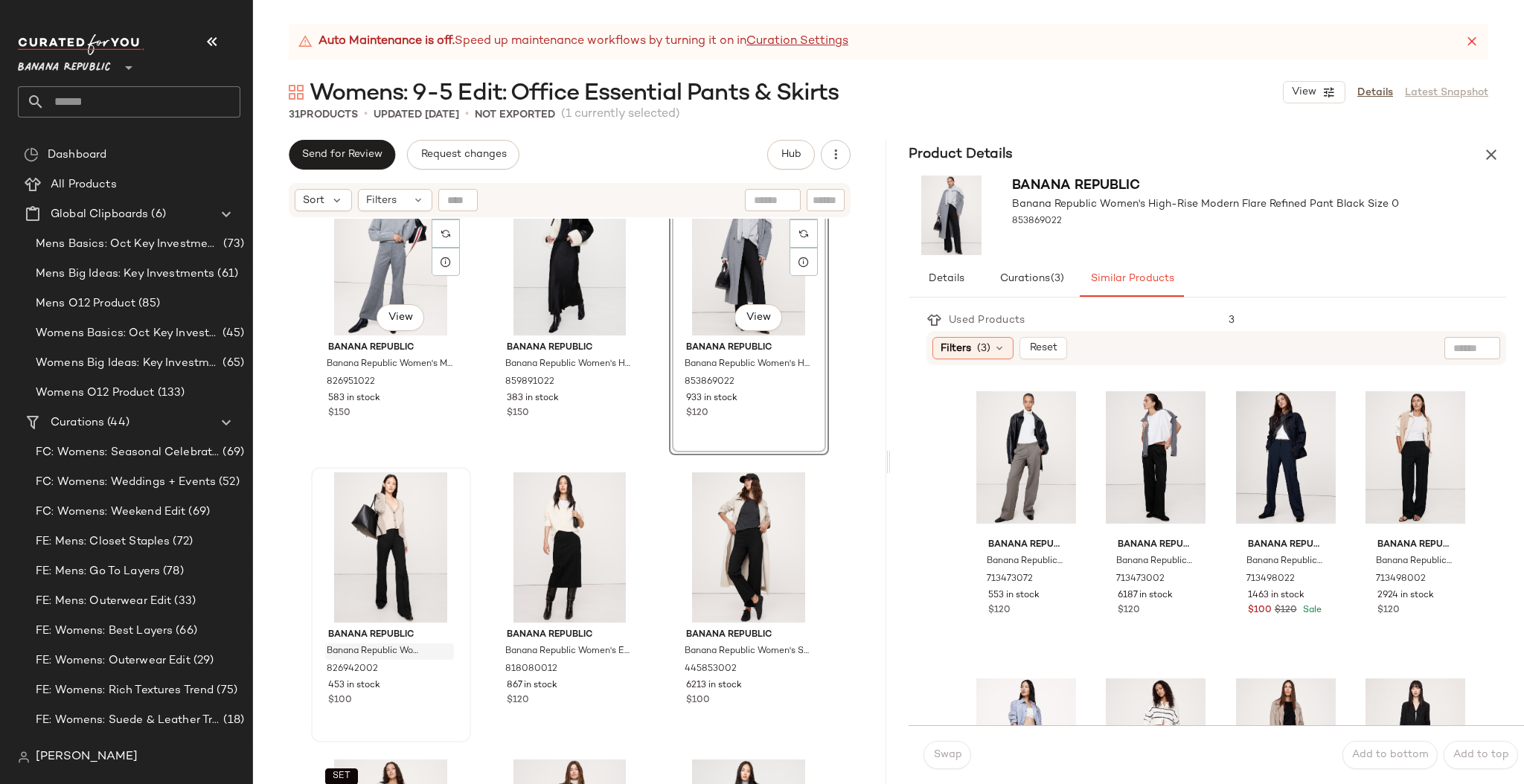
scroll to position [438, 0]
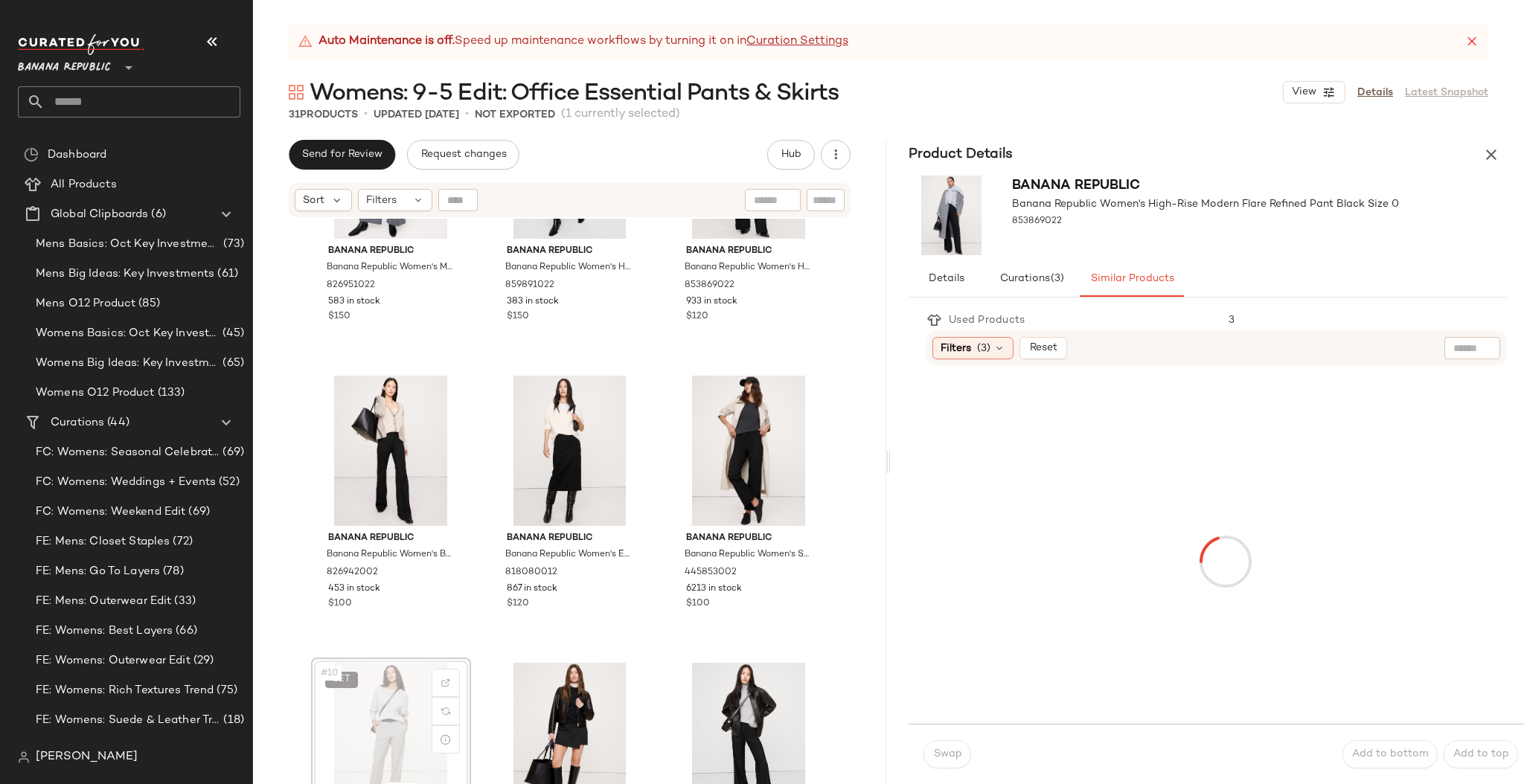
scroll to position [442, 0]
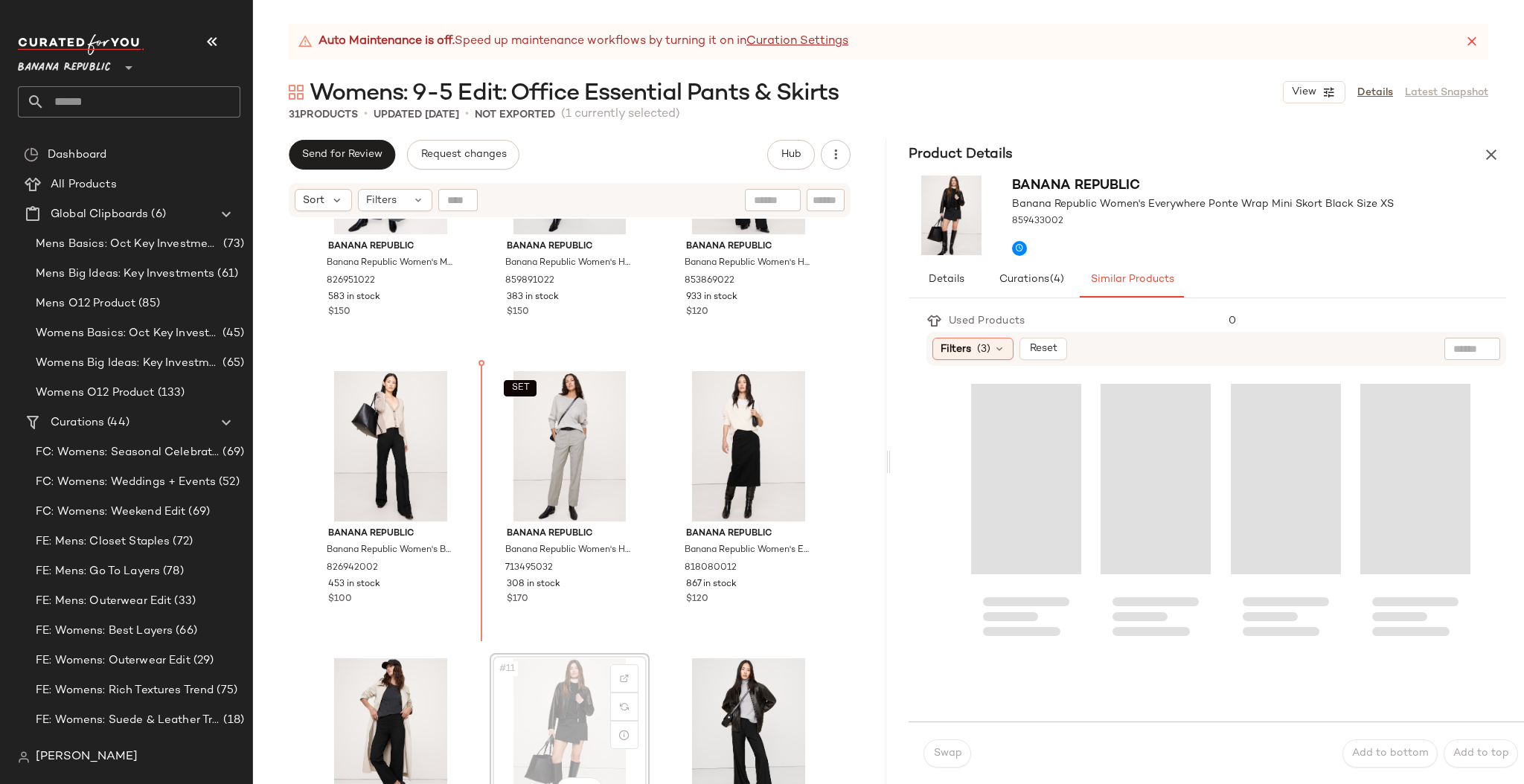
scroll to position [443, 0]
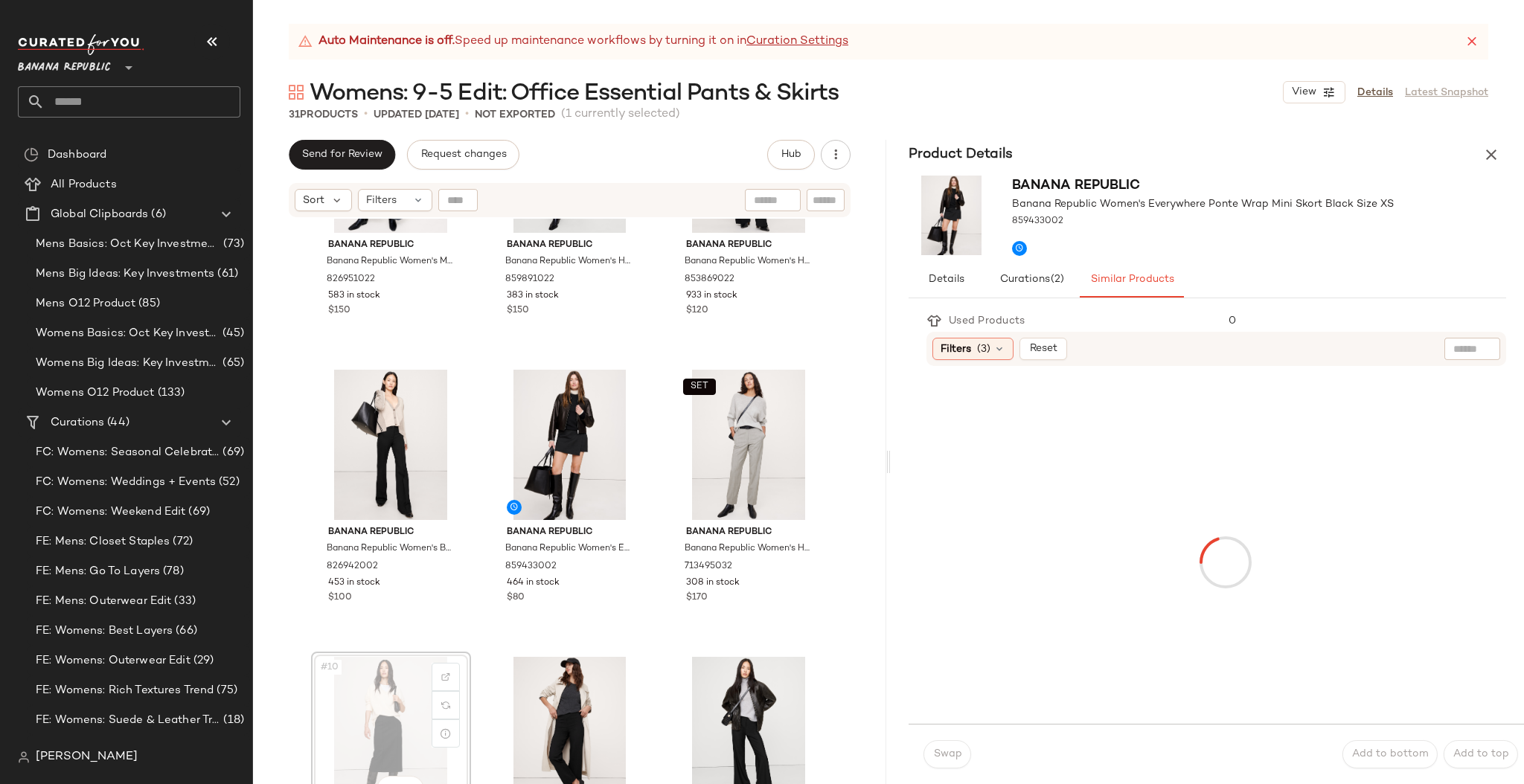
scroll to position [451, 0]
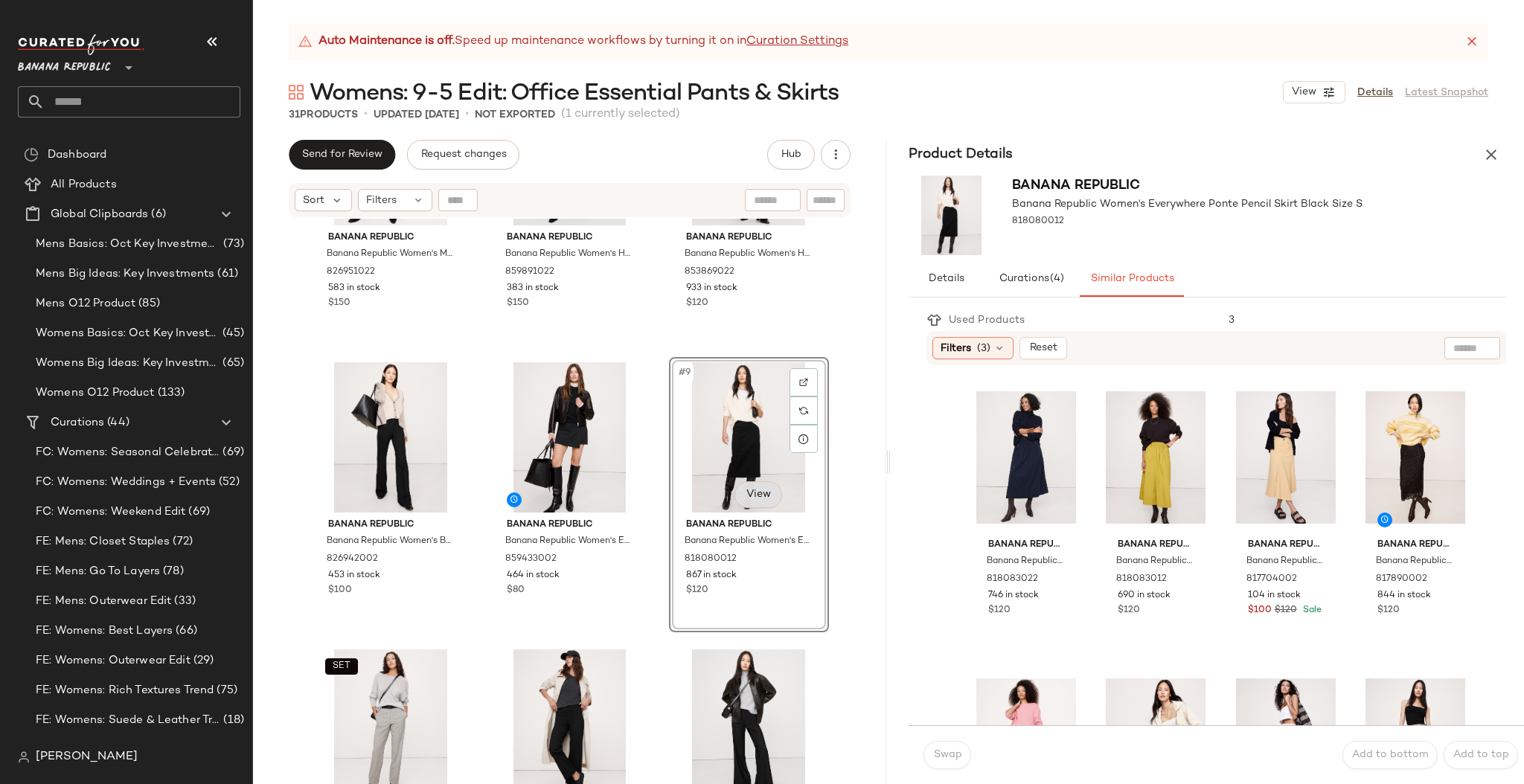
scroll to position [675, 0]
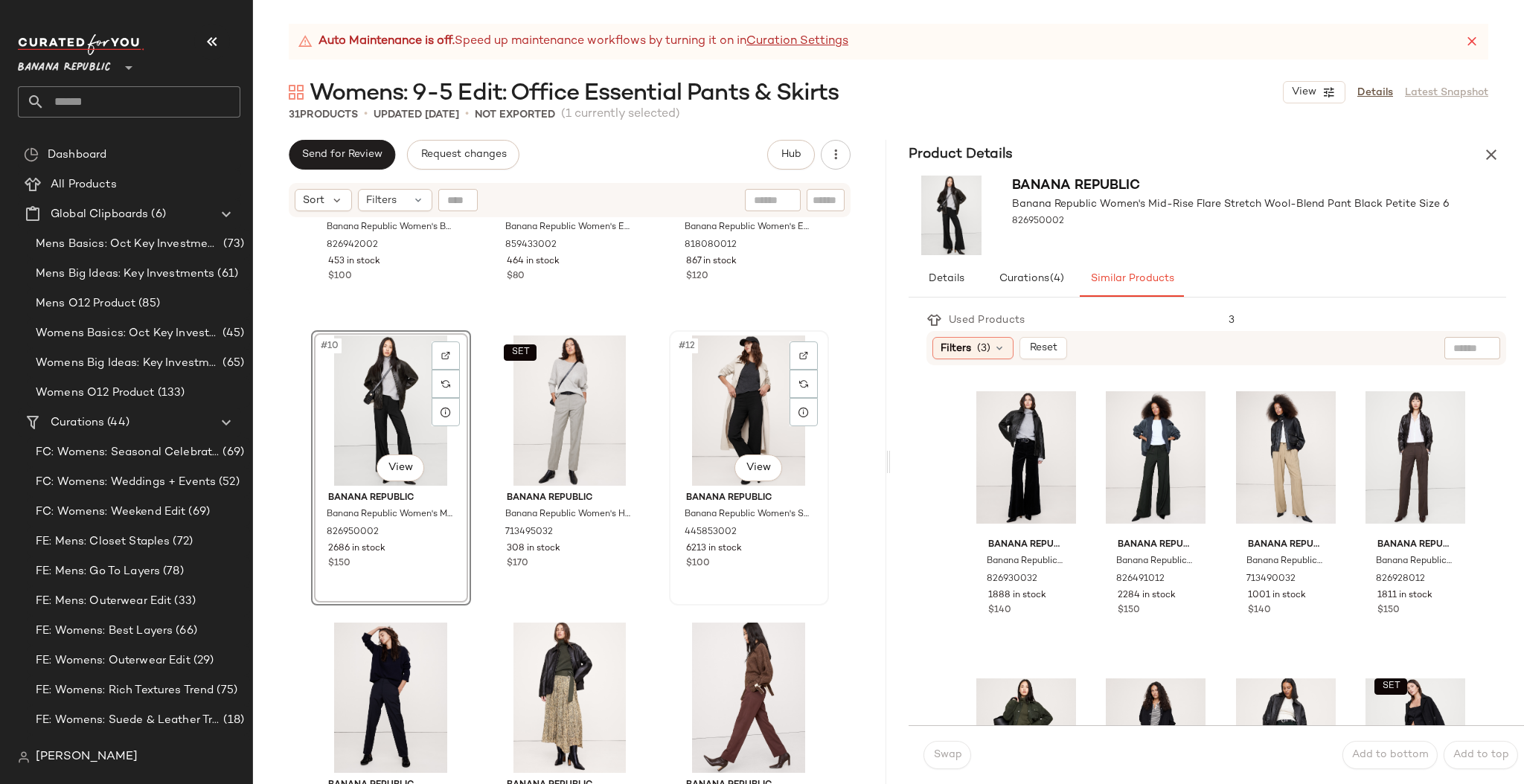
scroll to position [767, 0]
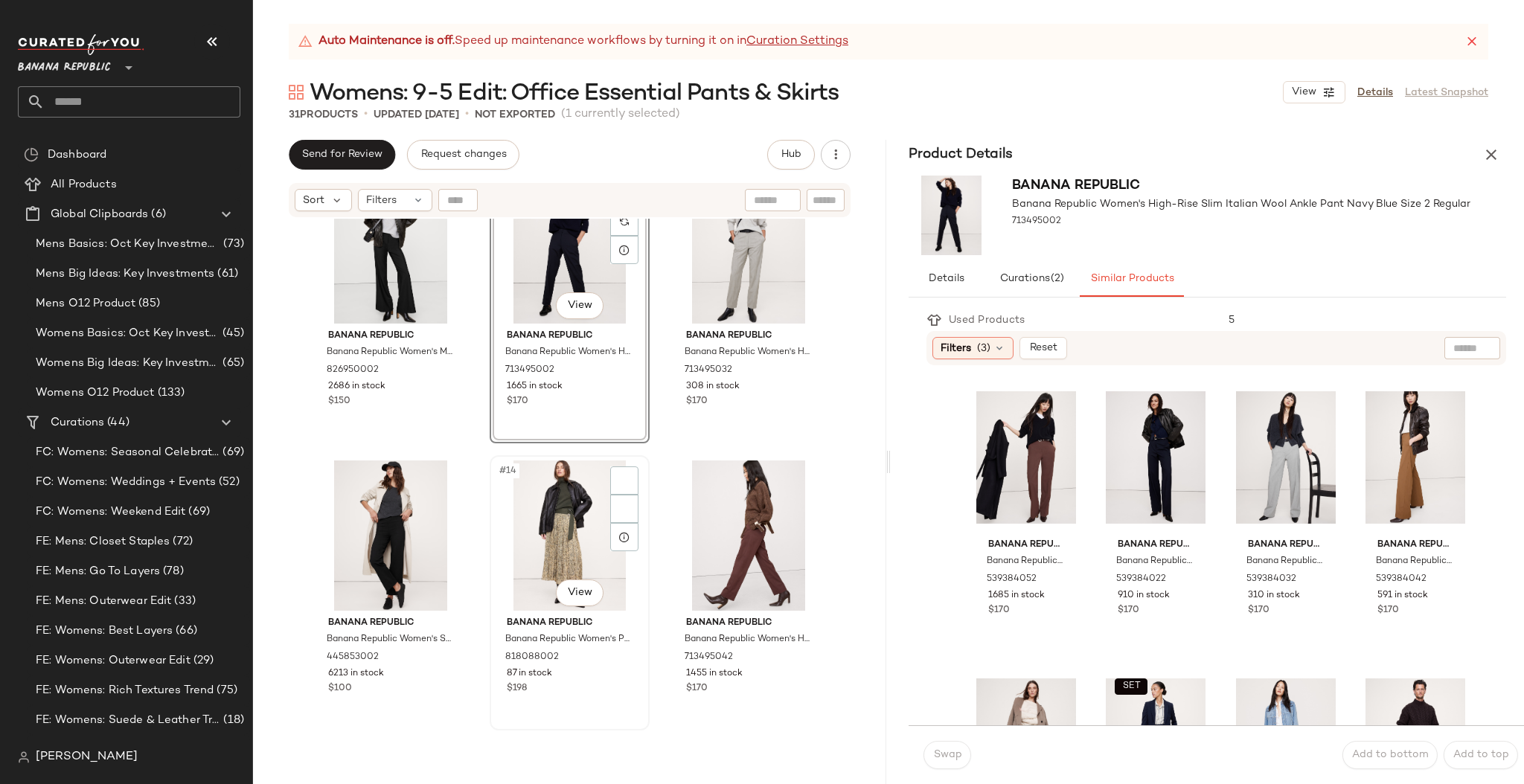
scroll to position [978, 0]
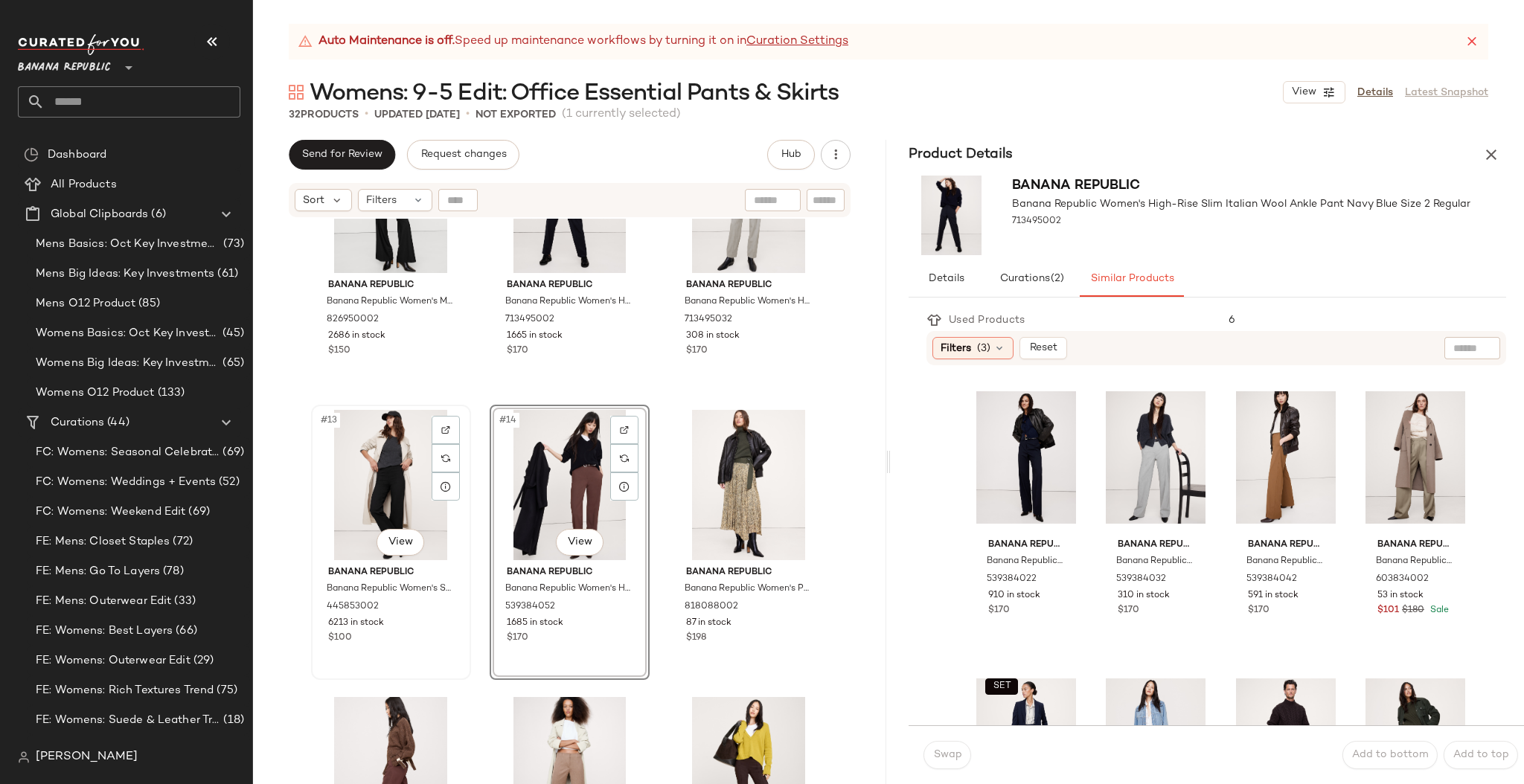
click at [320, 526] on div "#13 View" at bounding box center [390, 485] width 150 height 150
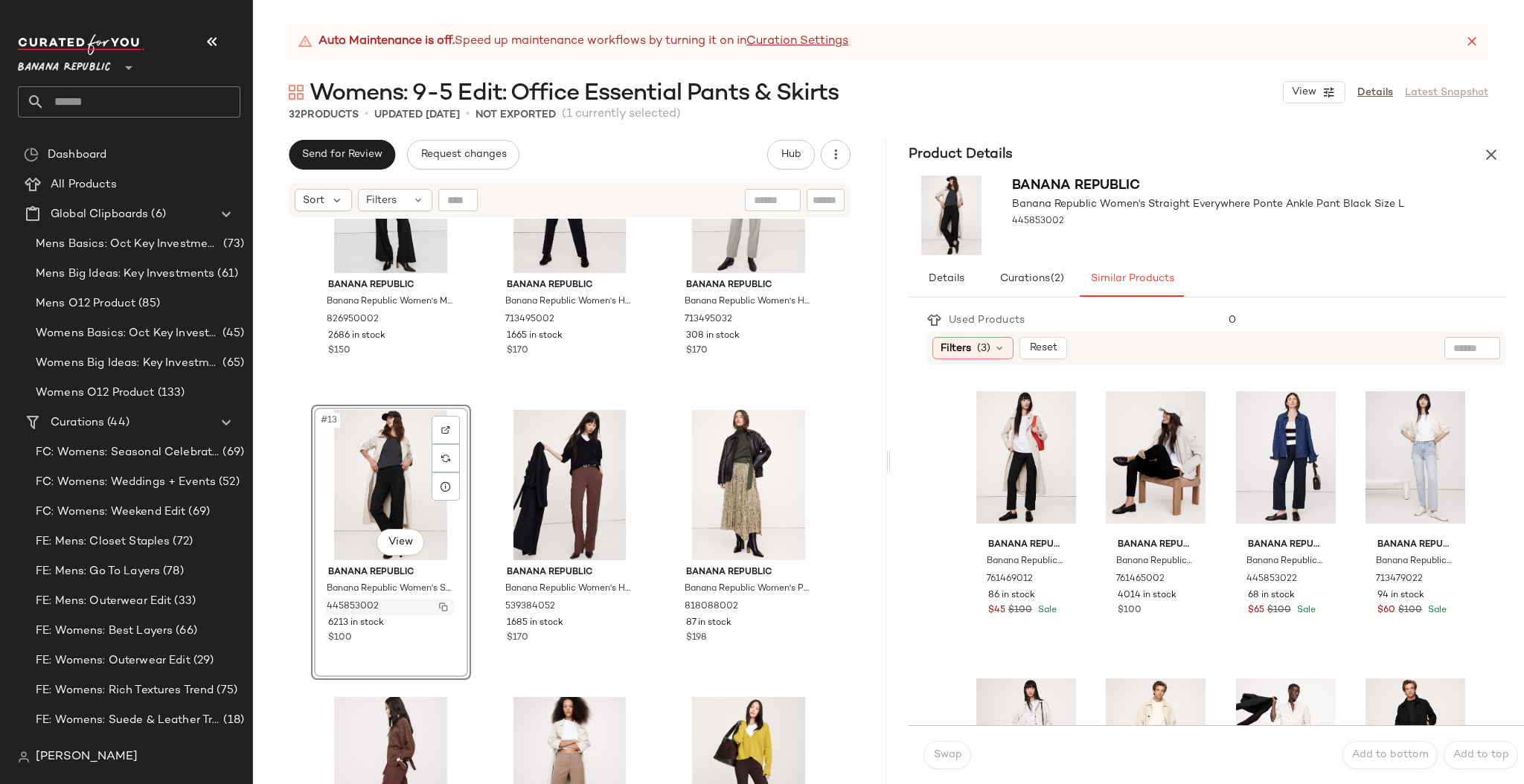
click at [433, 610] on button "button" at bounding box center [443, 607] width 21 height 13
click at [415, 652] on div "#13 View Banana Republic Banana Republic Women's Straight Everywhere Ponte Ankl…" at bounding box center [390, 542] width 160 height 275
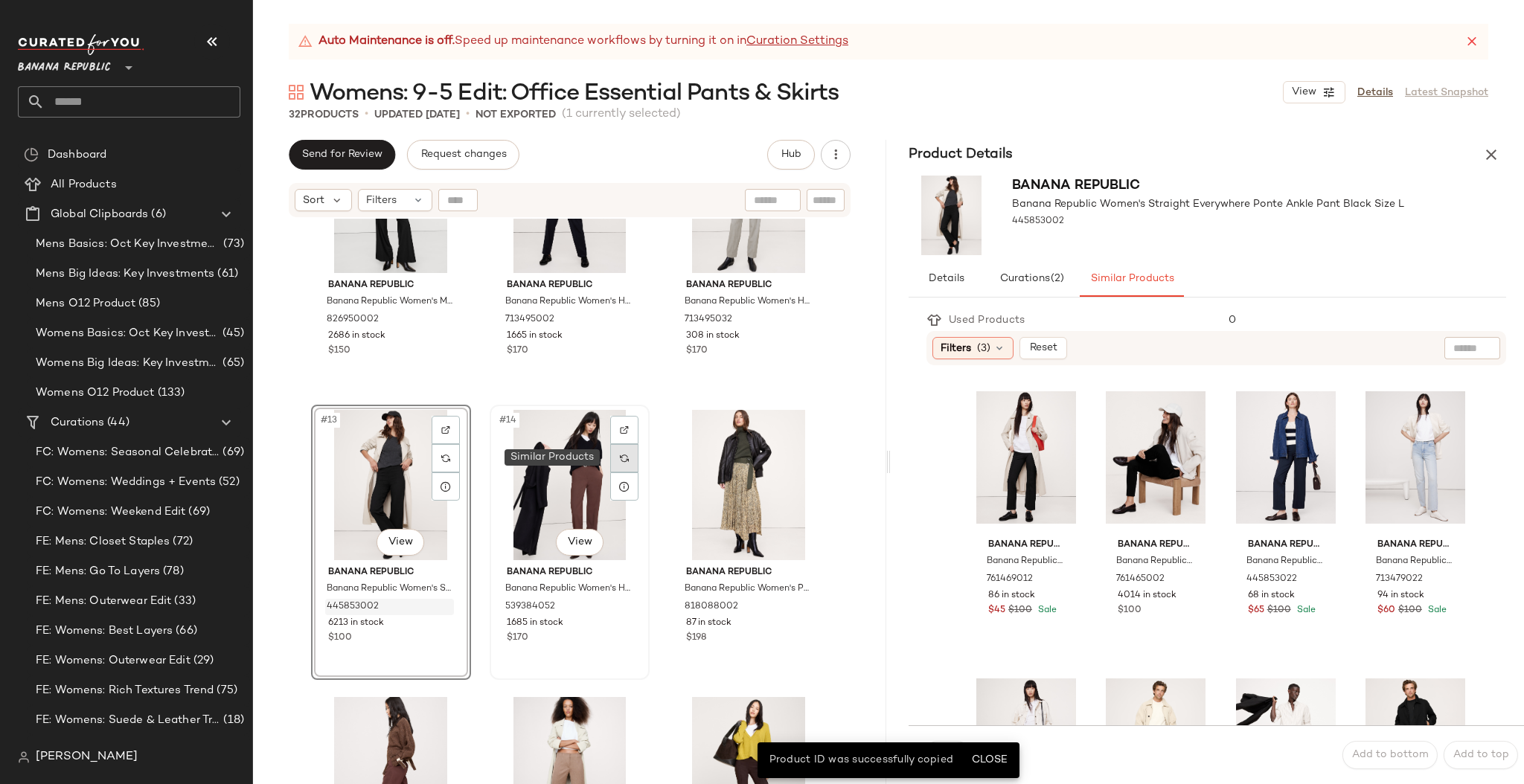
click at [627, 454] on div at bounding box center [624, 458] width 28 height 28
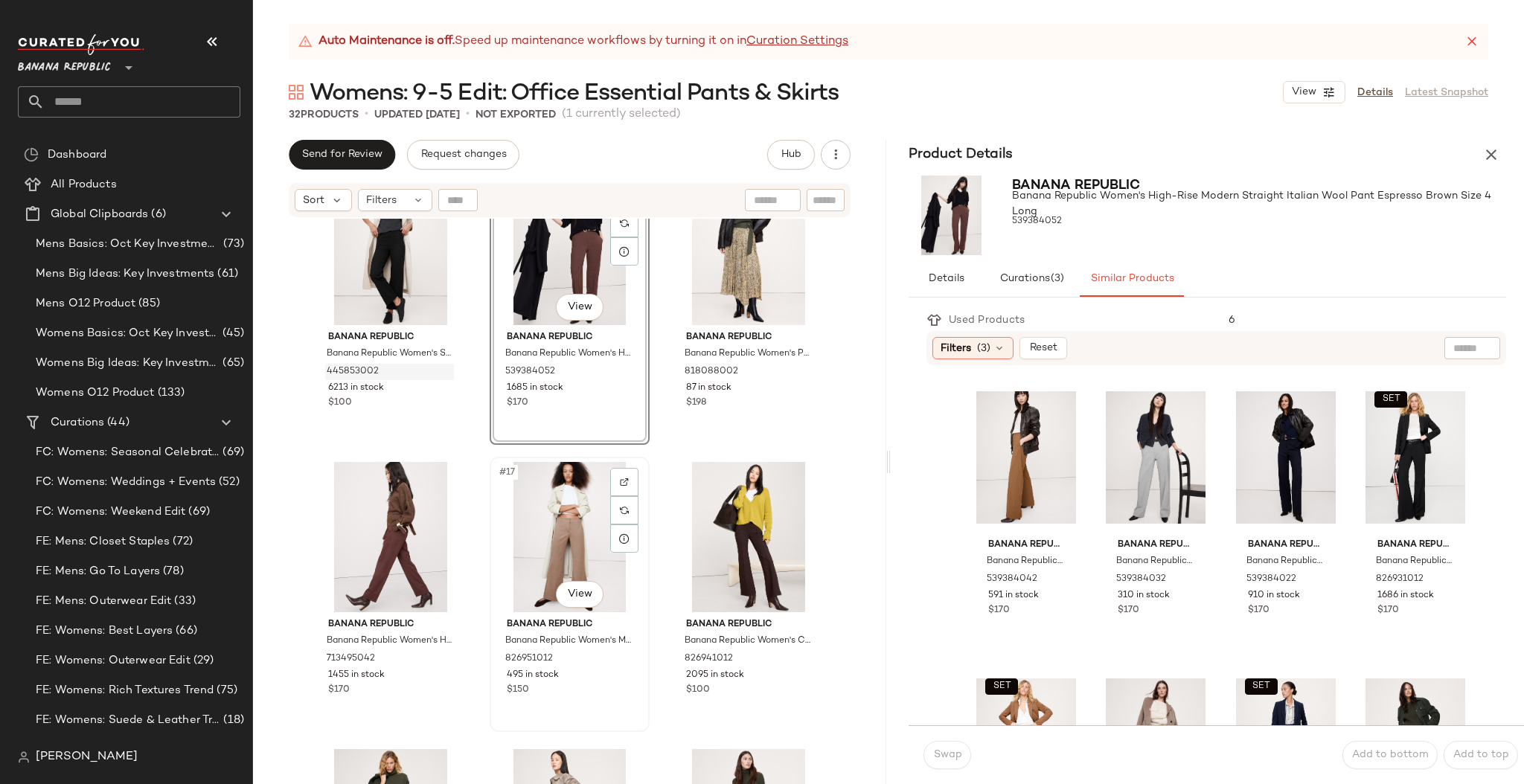
scroll to position [1261, 0]
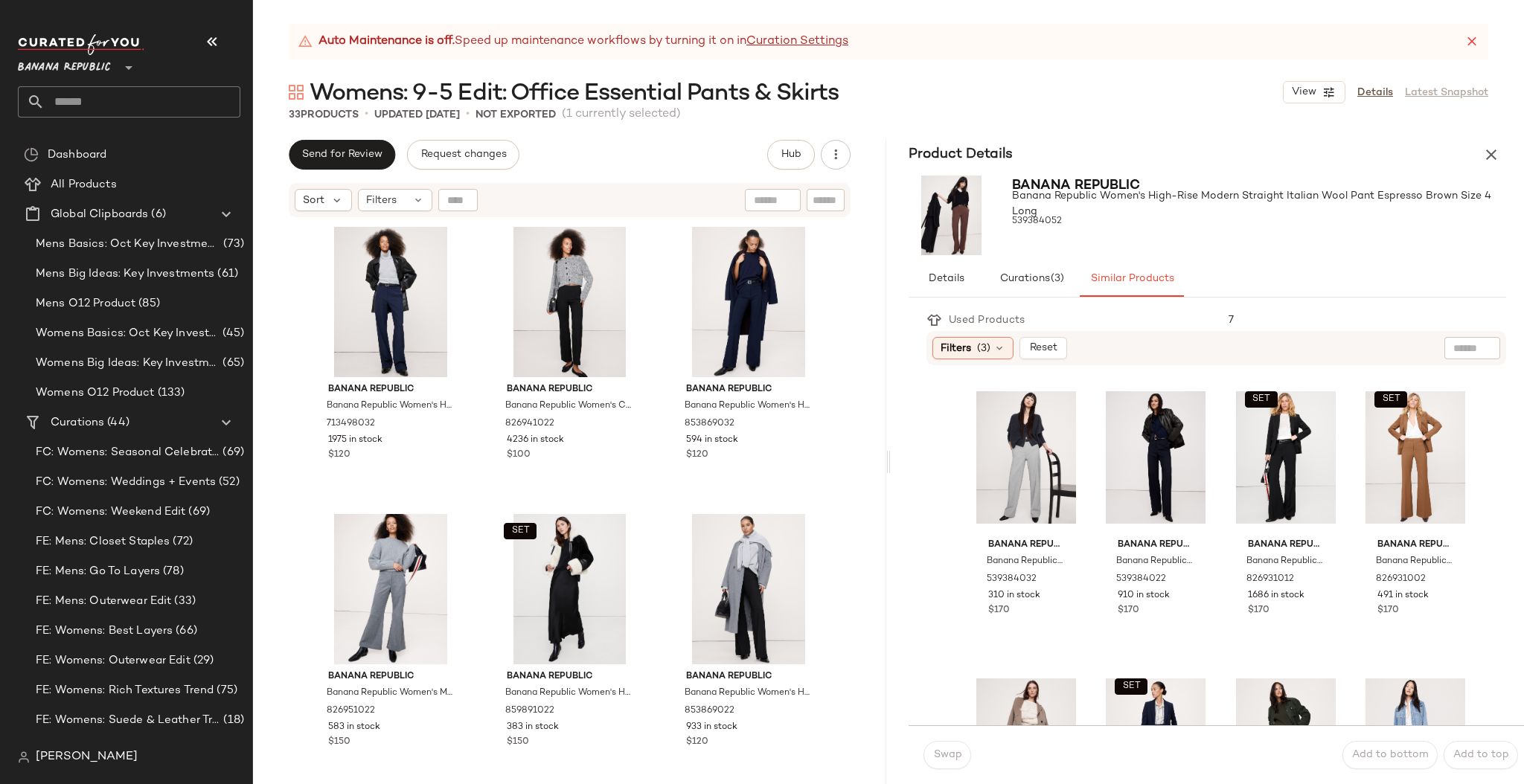
drag, startPoint x: 976, startPoint y: 469, endPoint x: 1389, endPoint y: 3, distance: 622.7
click at [1492, 150] on icon "button" at bounding box center [1491, 154] width 18 height 18
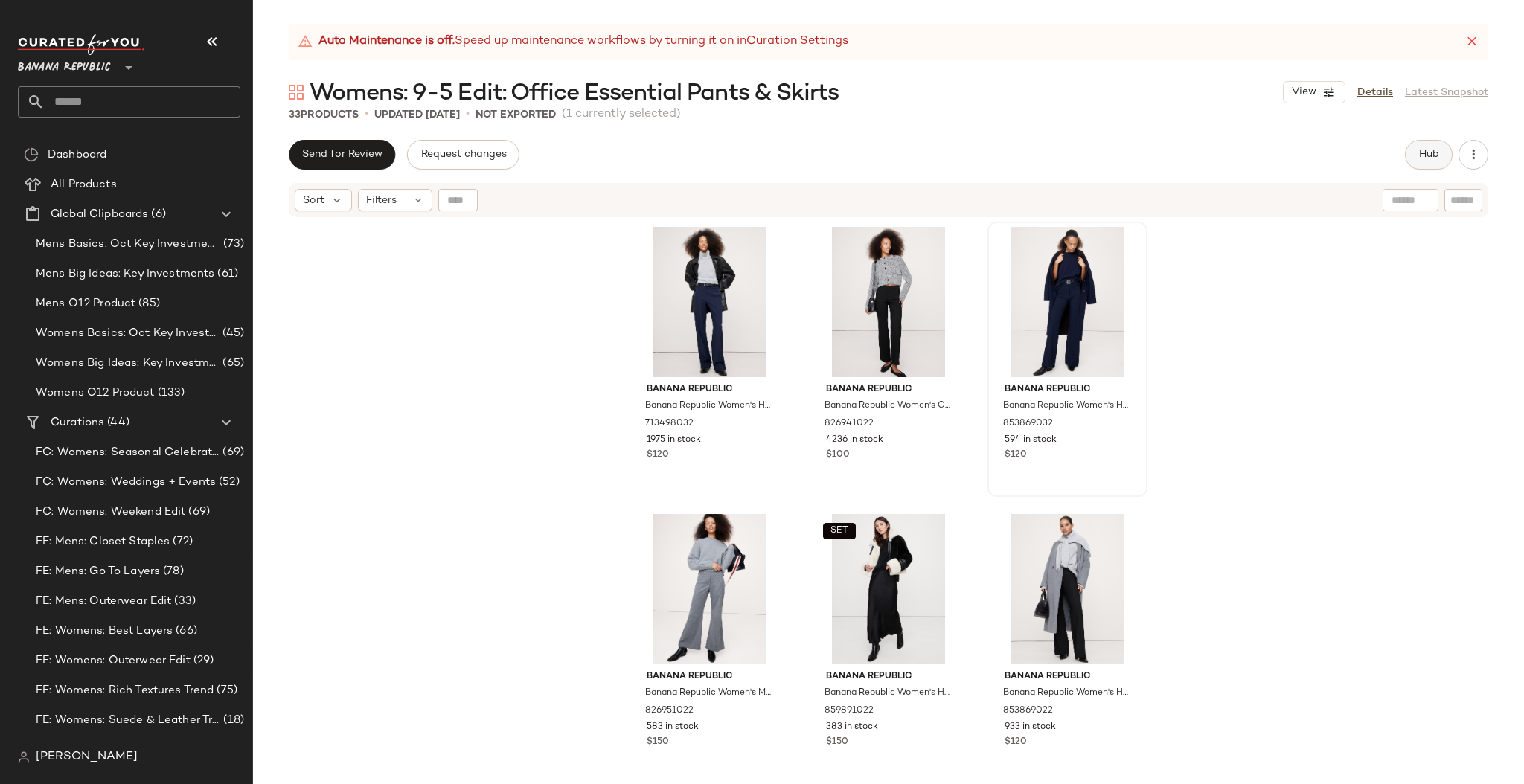
click at [1442, 156] on button "Hub" at bounding box center [1428, 155] width 47 height 29
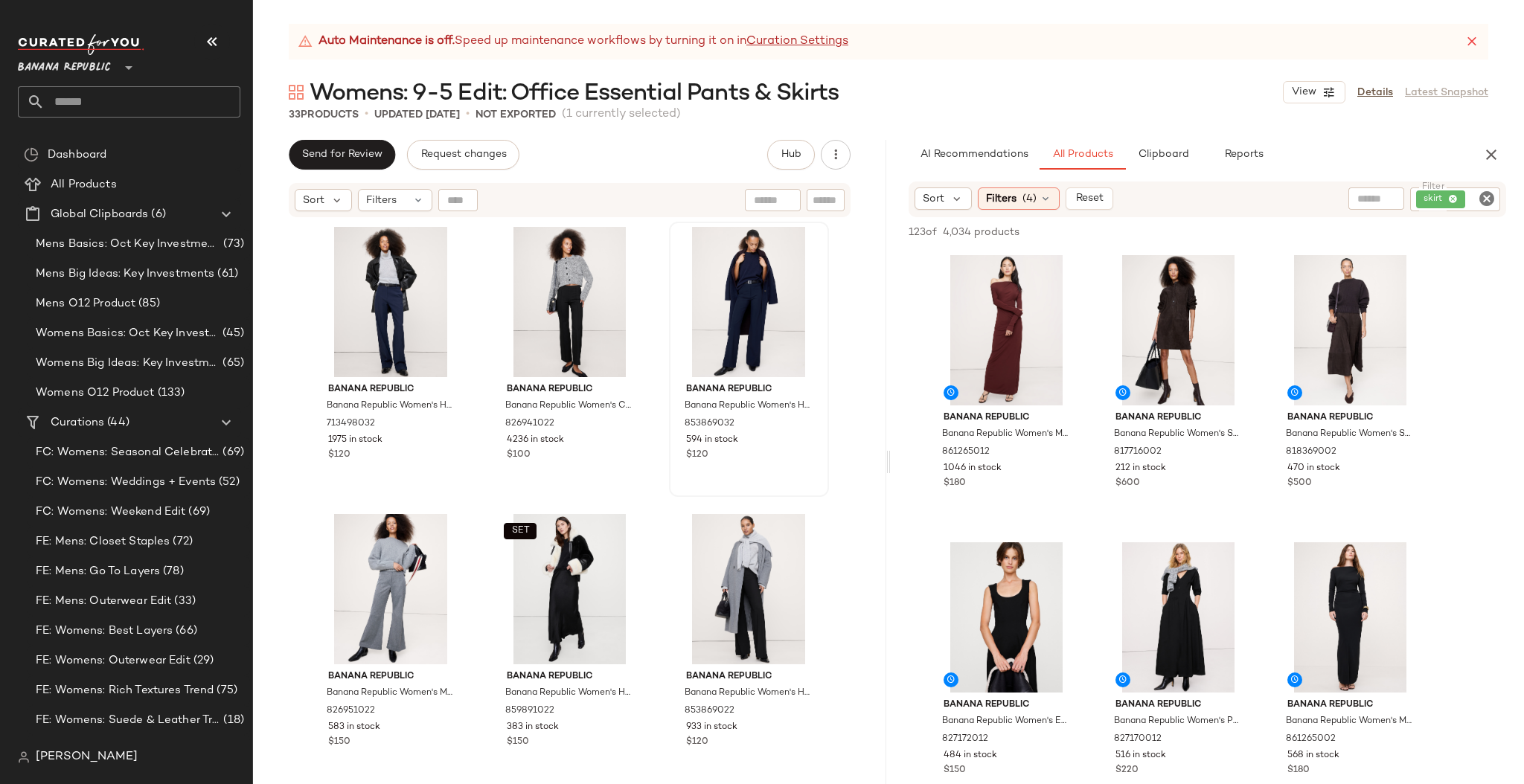
click at [1487, 198] on icon "Clear Filter" at bounding box center [1486, 198] width 18 height 18
click at [1374, 198] on input "Filter" at bounding box center [1430, 199] width 126 height 15
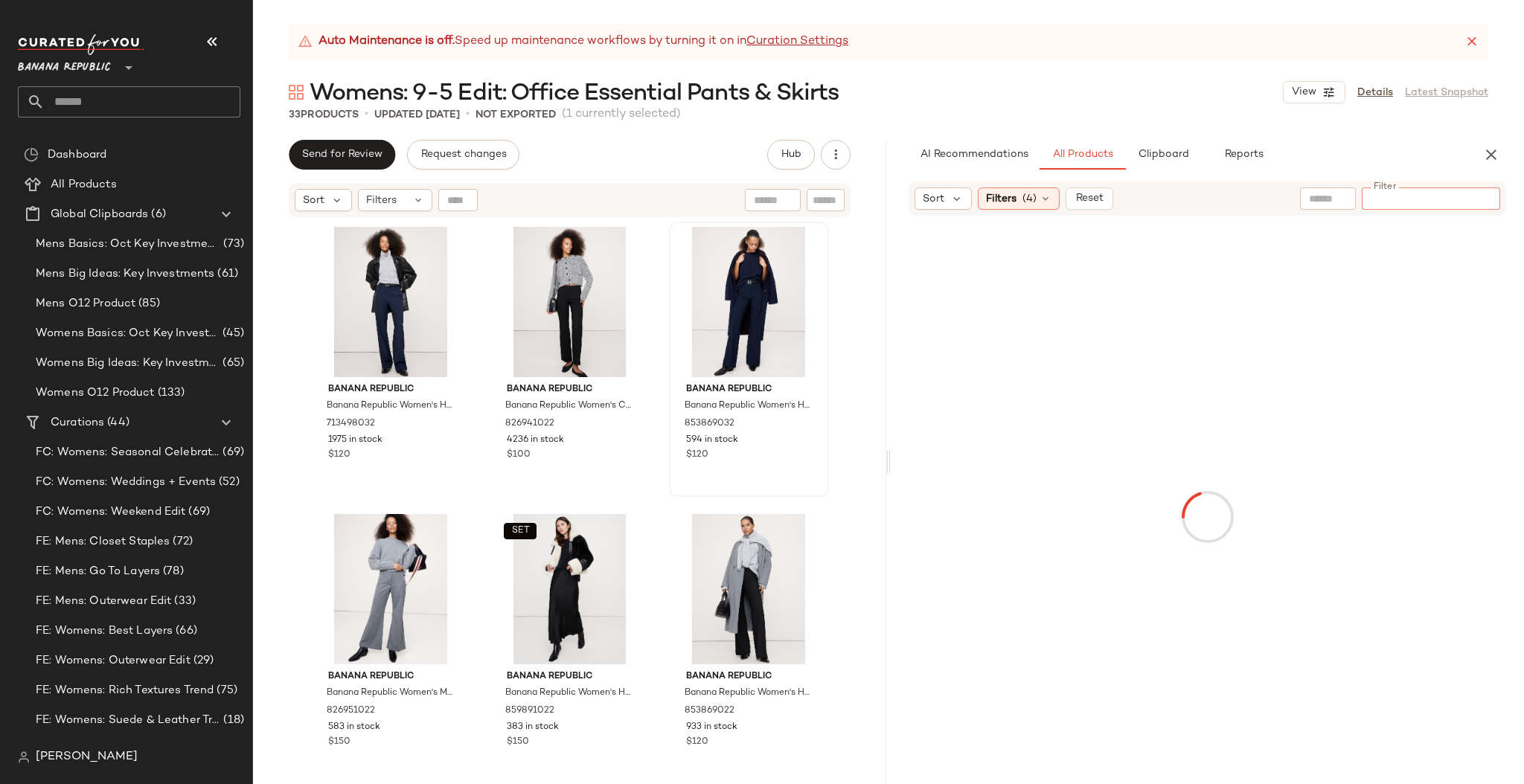
paste input "*********"
type input "*********"
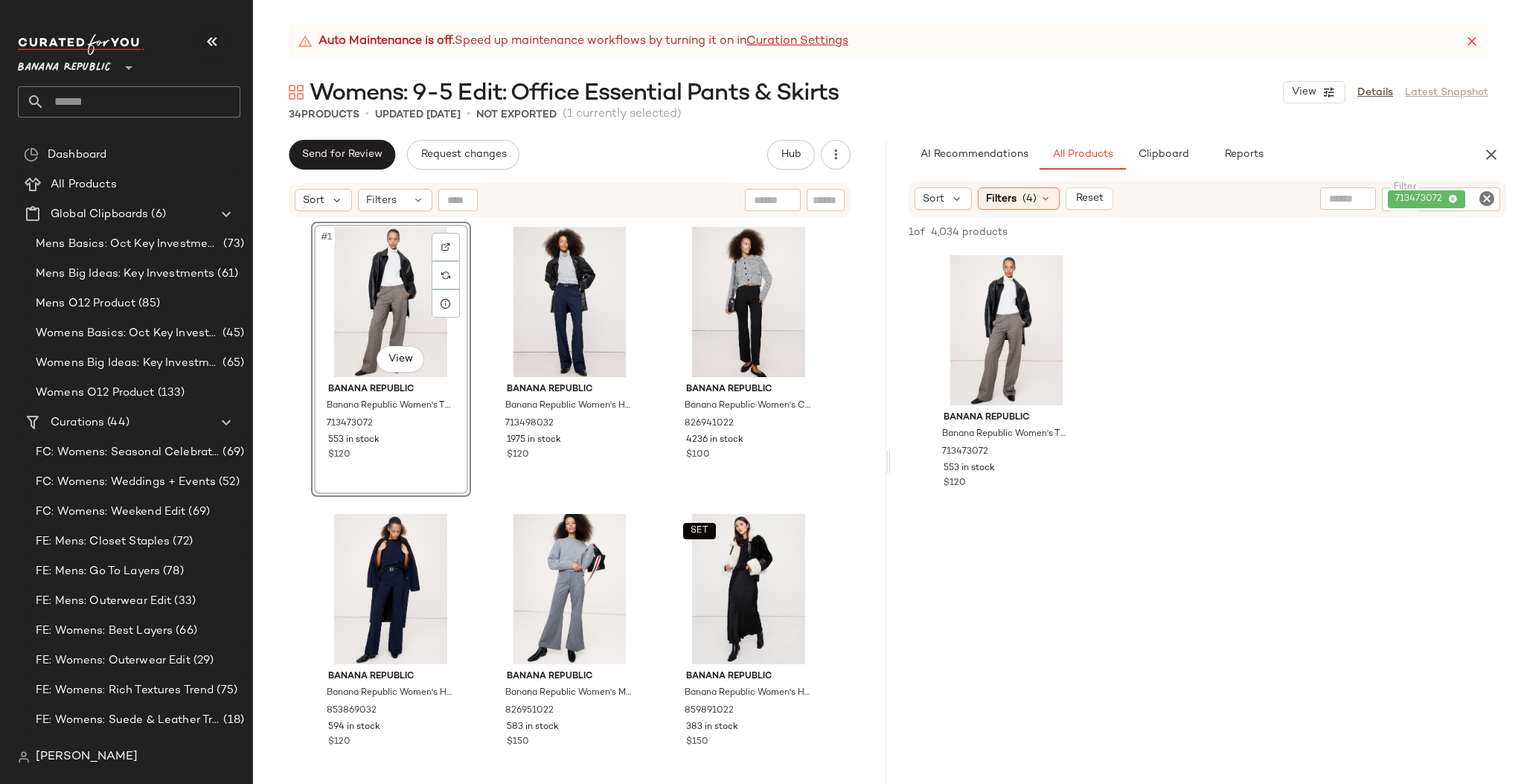
drag, startPoint x: 935, startPoint y: 342, endPoint x: 1295, endPoint y: 3, distance: 494.5
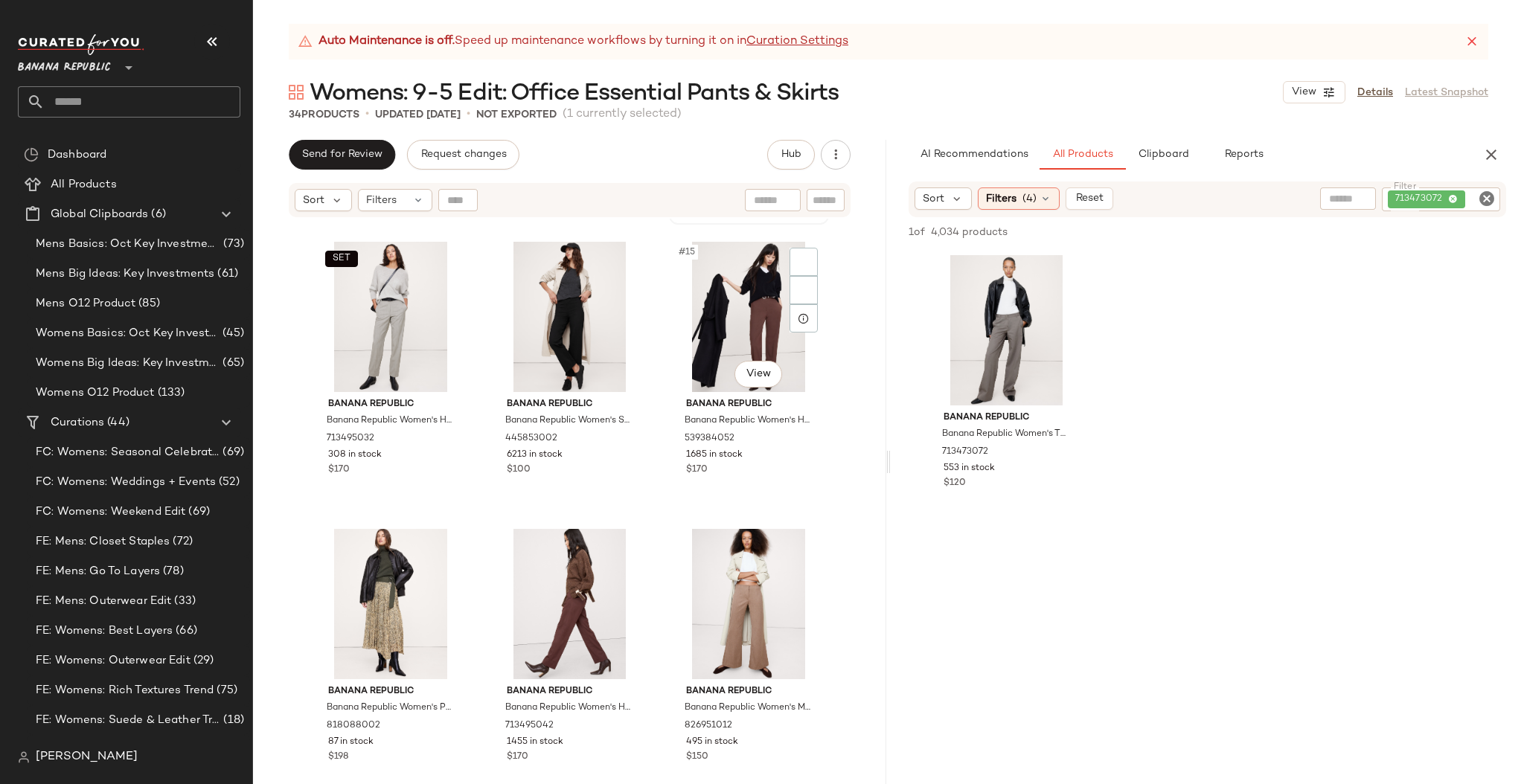
scroll to position [959, 0]
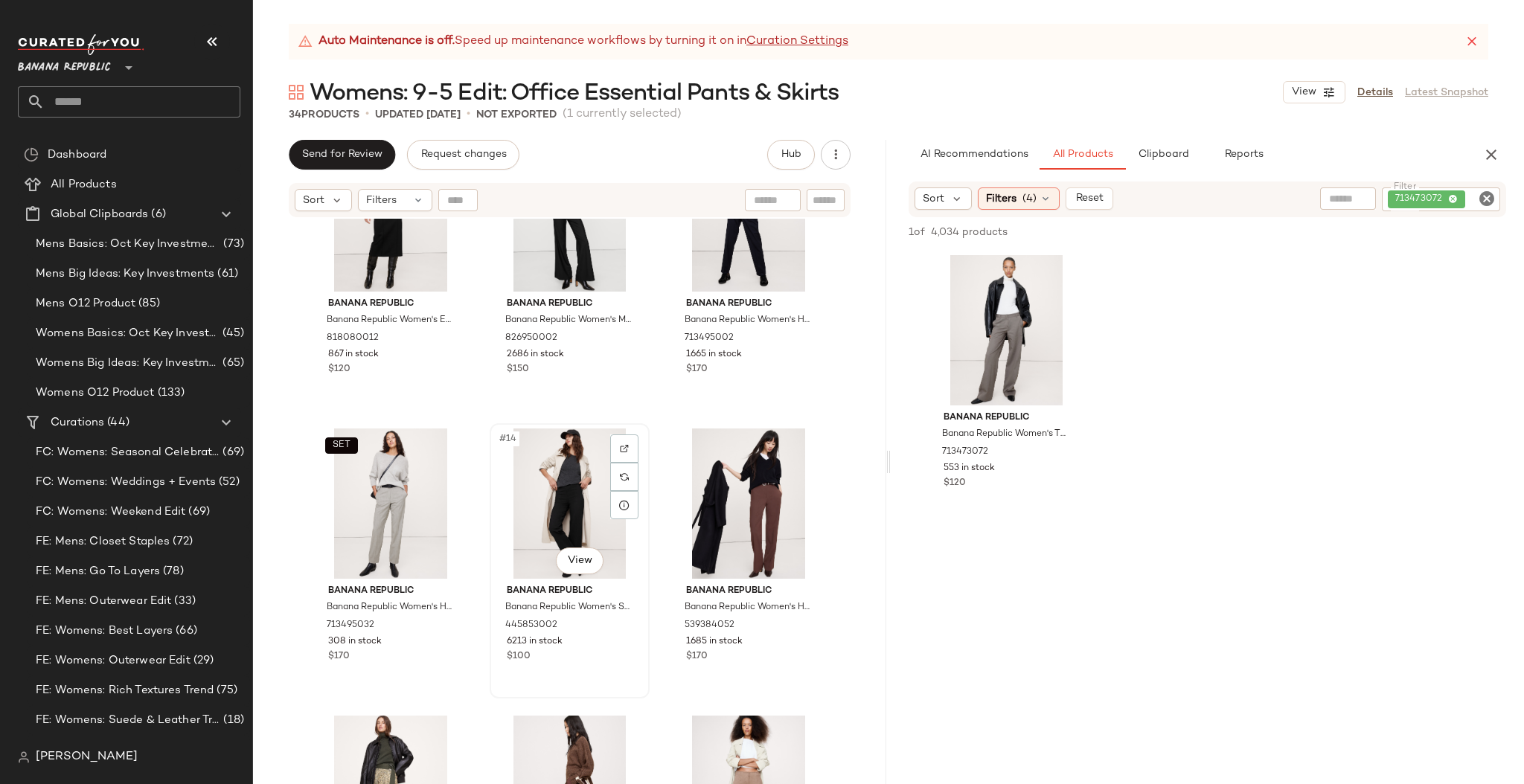
click at [629, 556] on div "#14 View" at bounding box center [569, 504] width 150 height 150
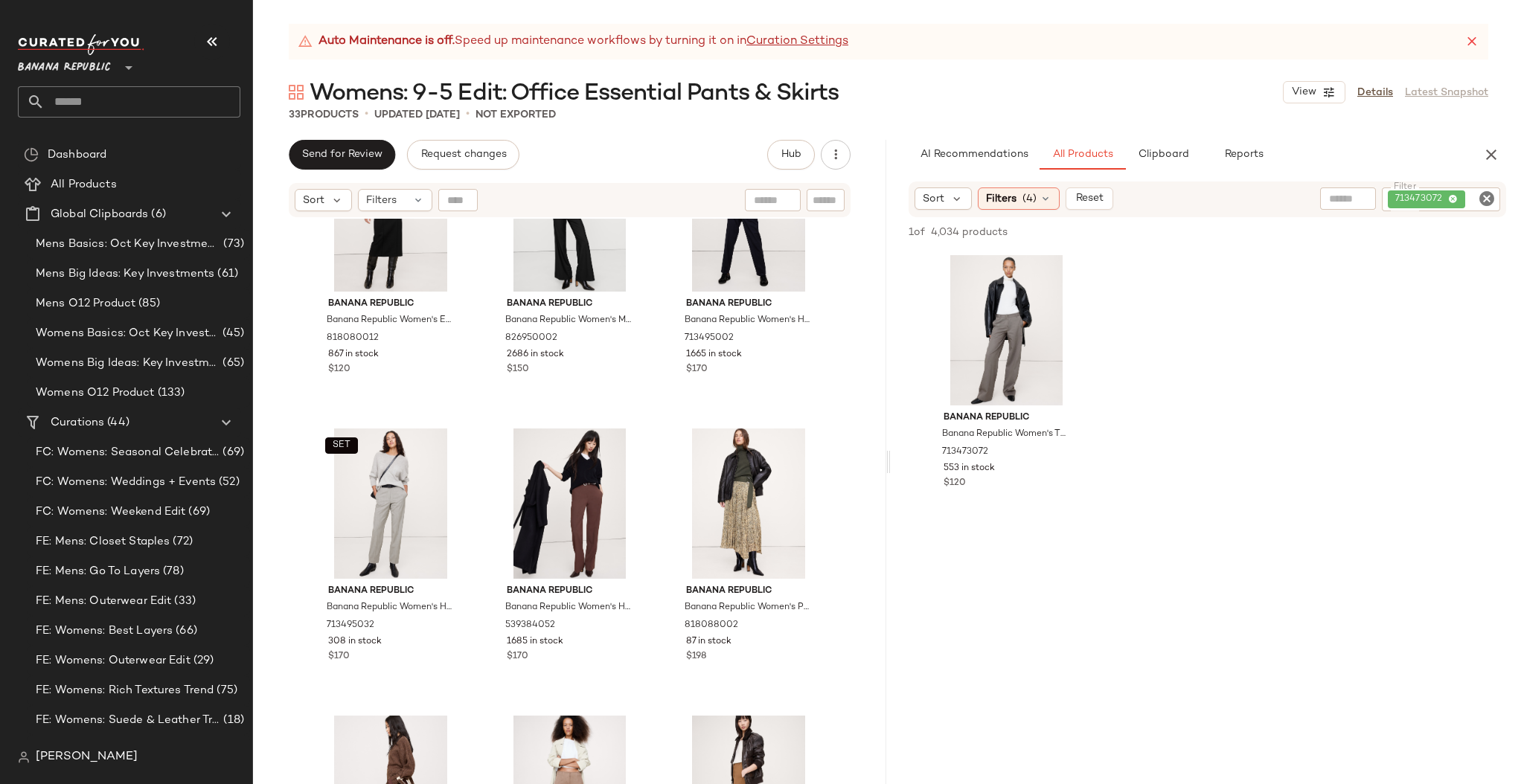
click at [1480, 196] on icon "Clear Filter" at bounding box center [1486, 198] width 18 height 18
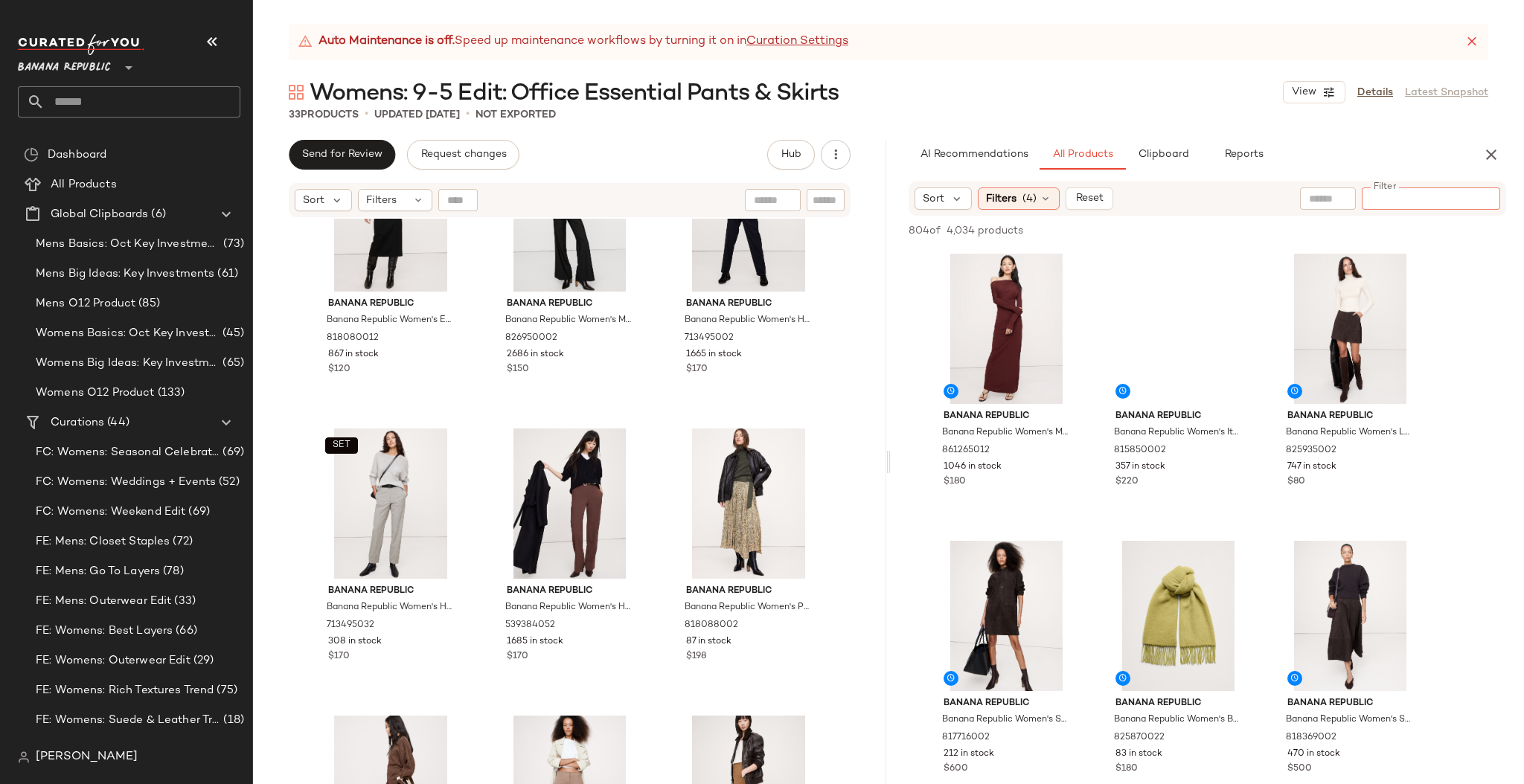
type input "*********"
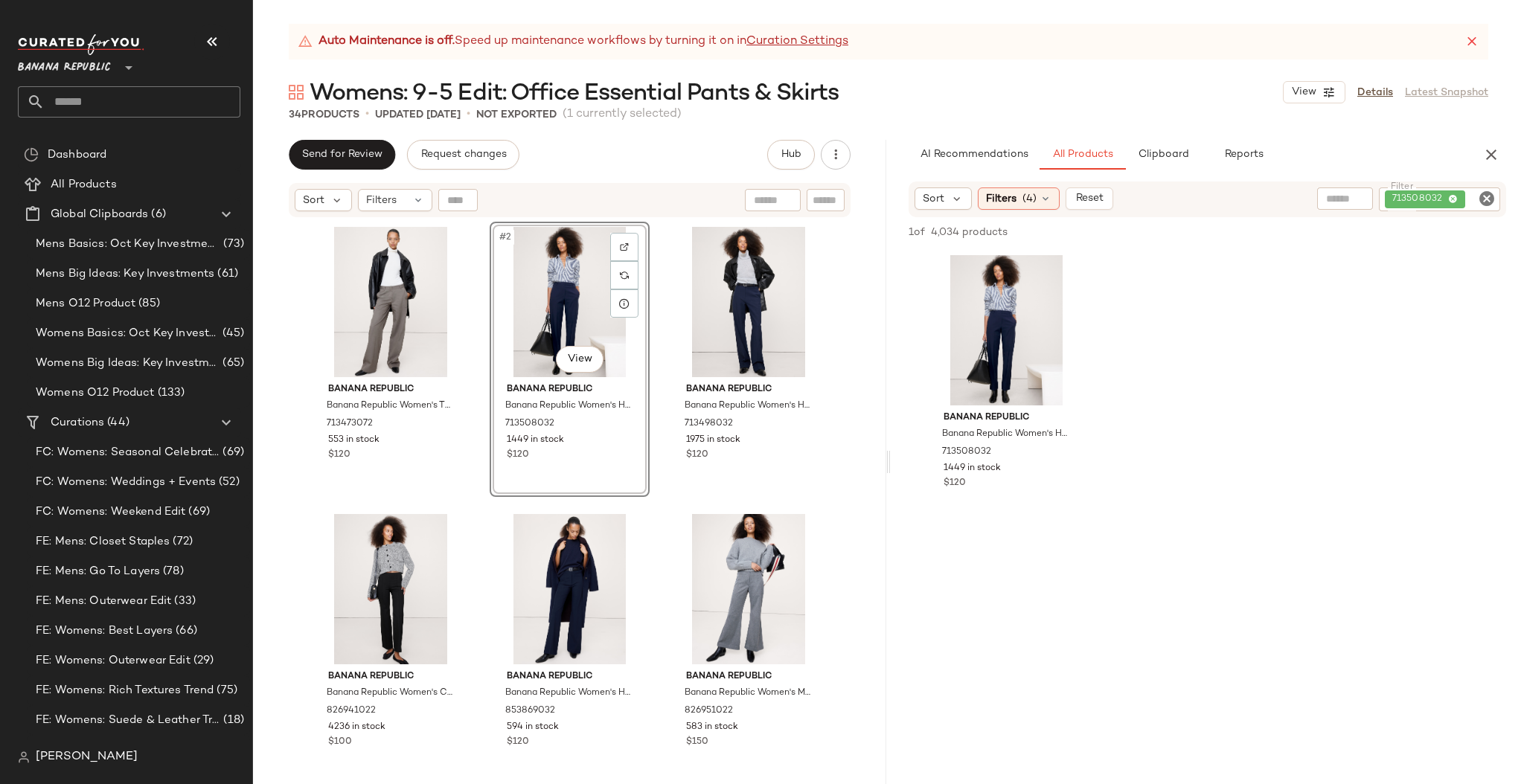
drag, startPoint x: 940, startPoint y: 329, endPoint x: 1328, endPoint y: 3, distance: 506.8
click at [851, 417] on div "Banana Republic Banana Republic Women's The Everyday Wide-Leg Pant Mushroom Tau…" at bounding box center [569, 520] width 633 height 603
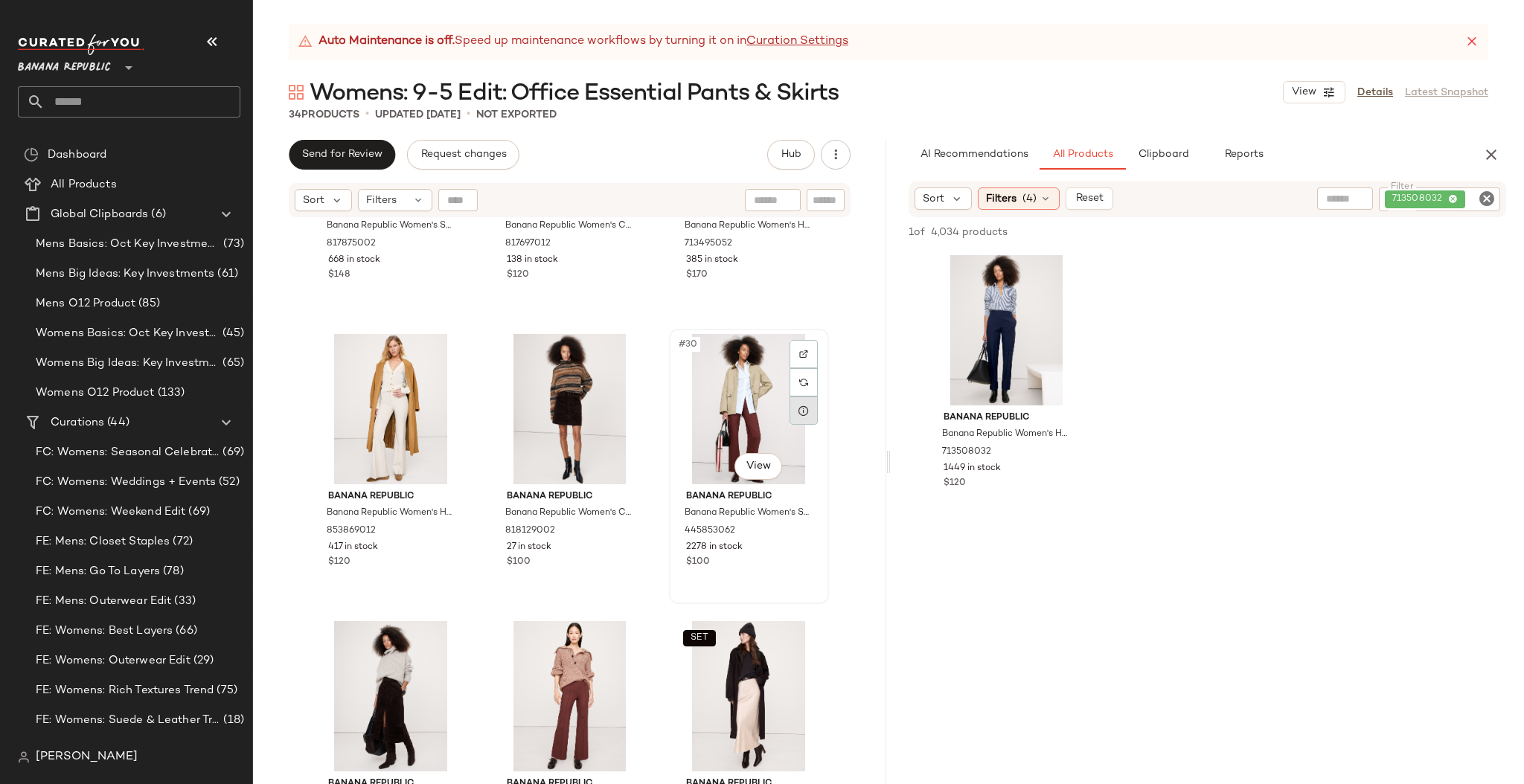
scroll to position [2523, 0]
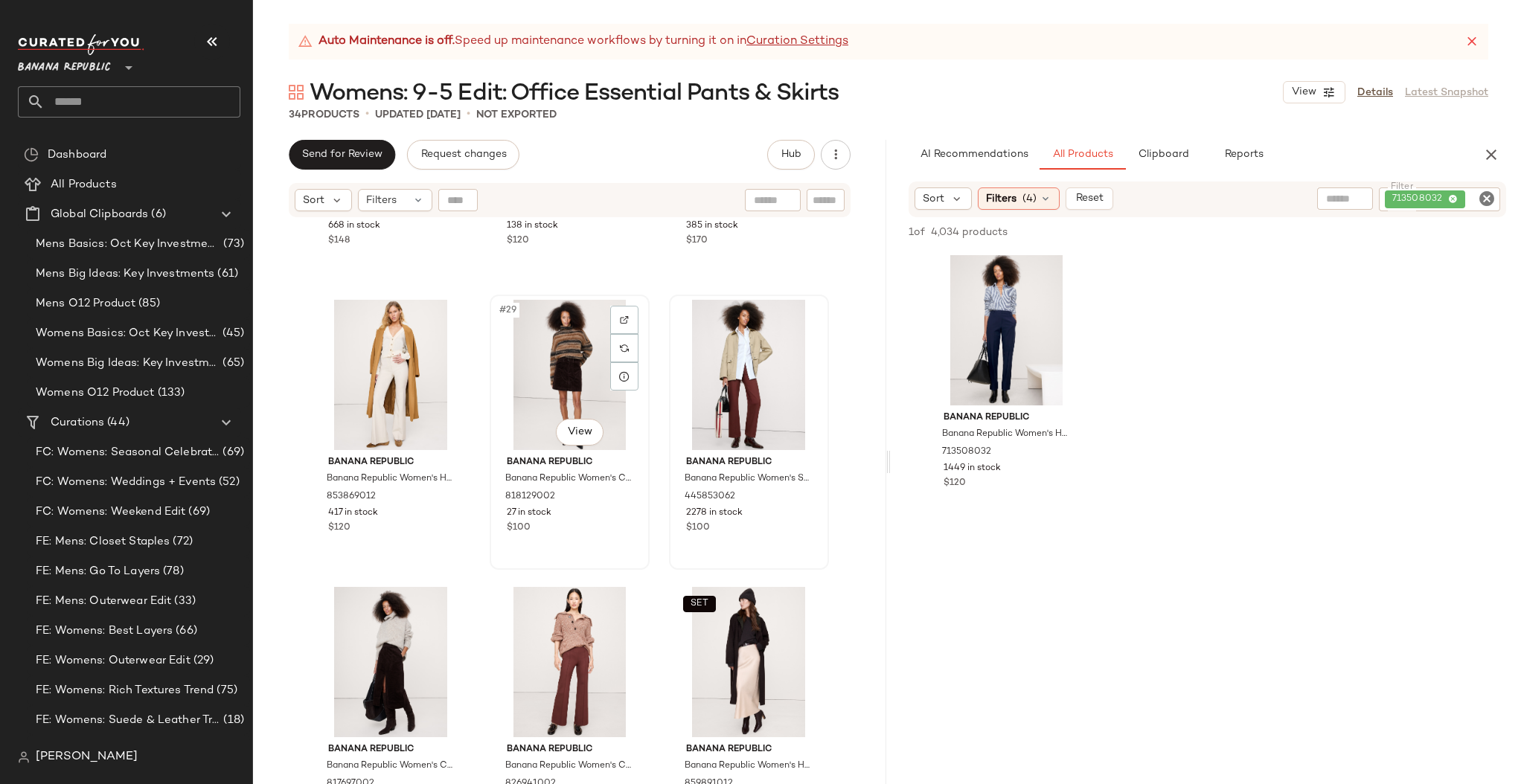
click at [639, 438] on div "#29 View" at bounding box center [569, 375] width 150 height 150
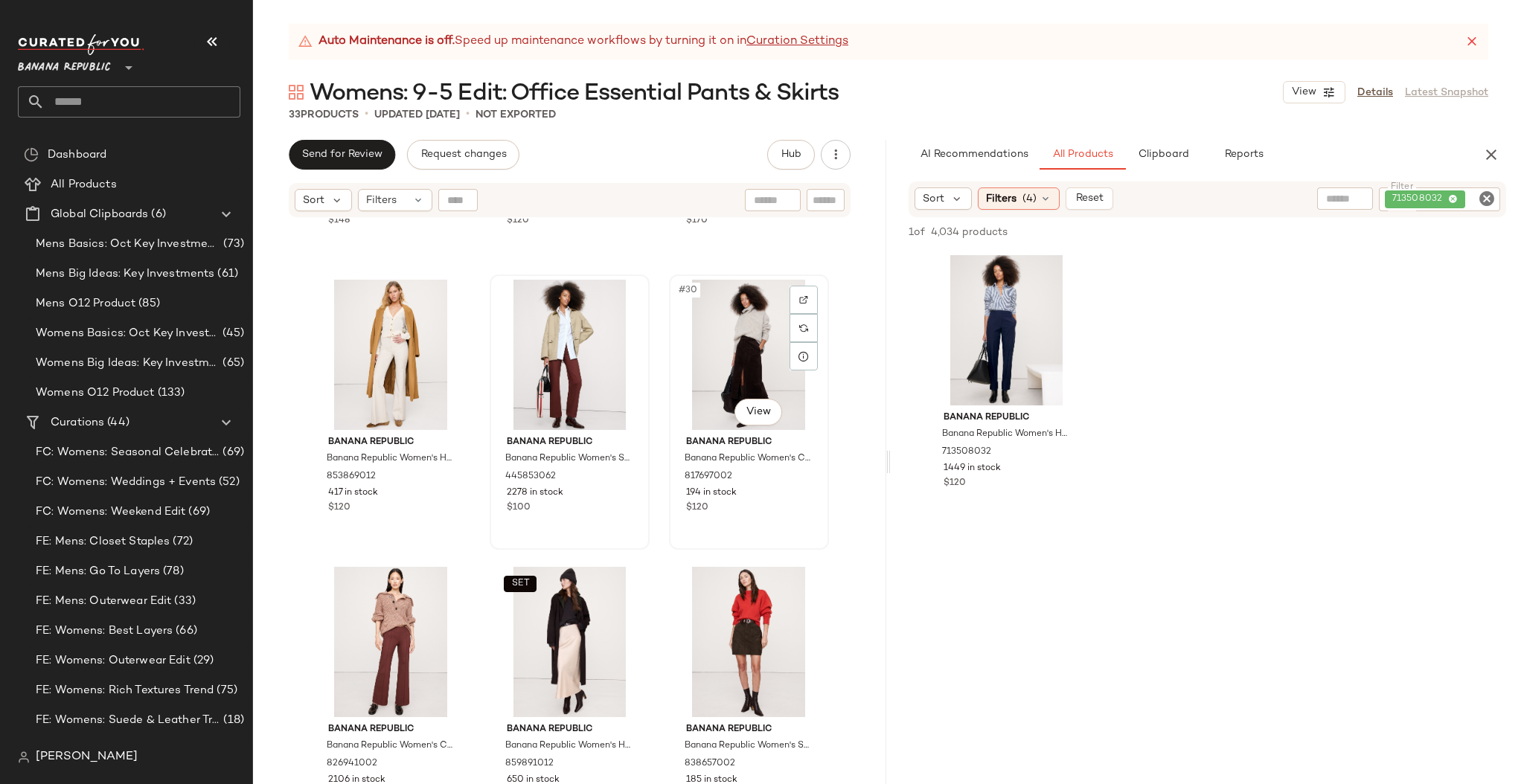
scroll to position [2558, 0]
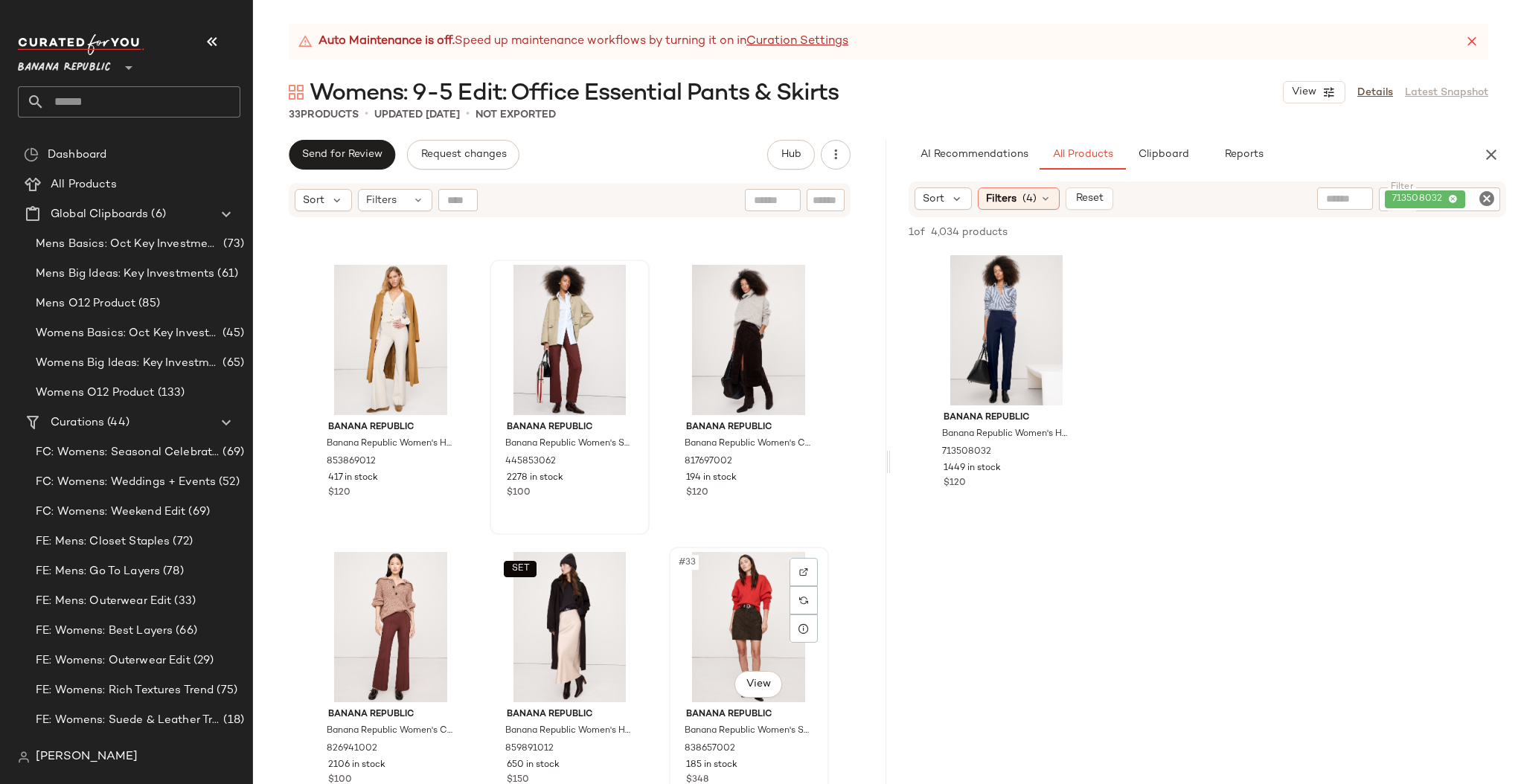
click at [810, 673] on div "#33 View" at bounding box center [748, 627] width 150 height 150
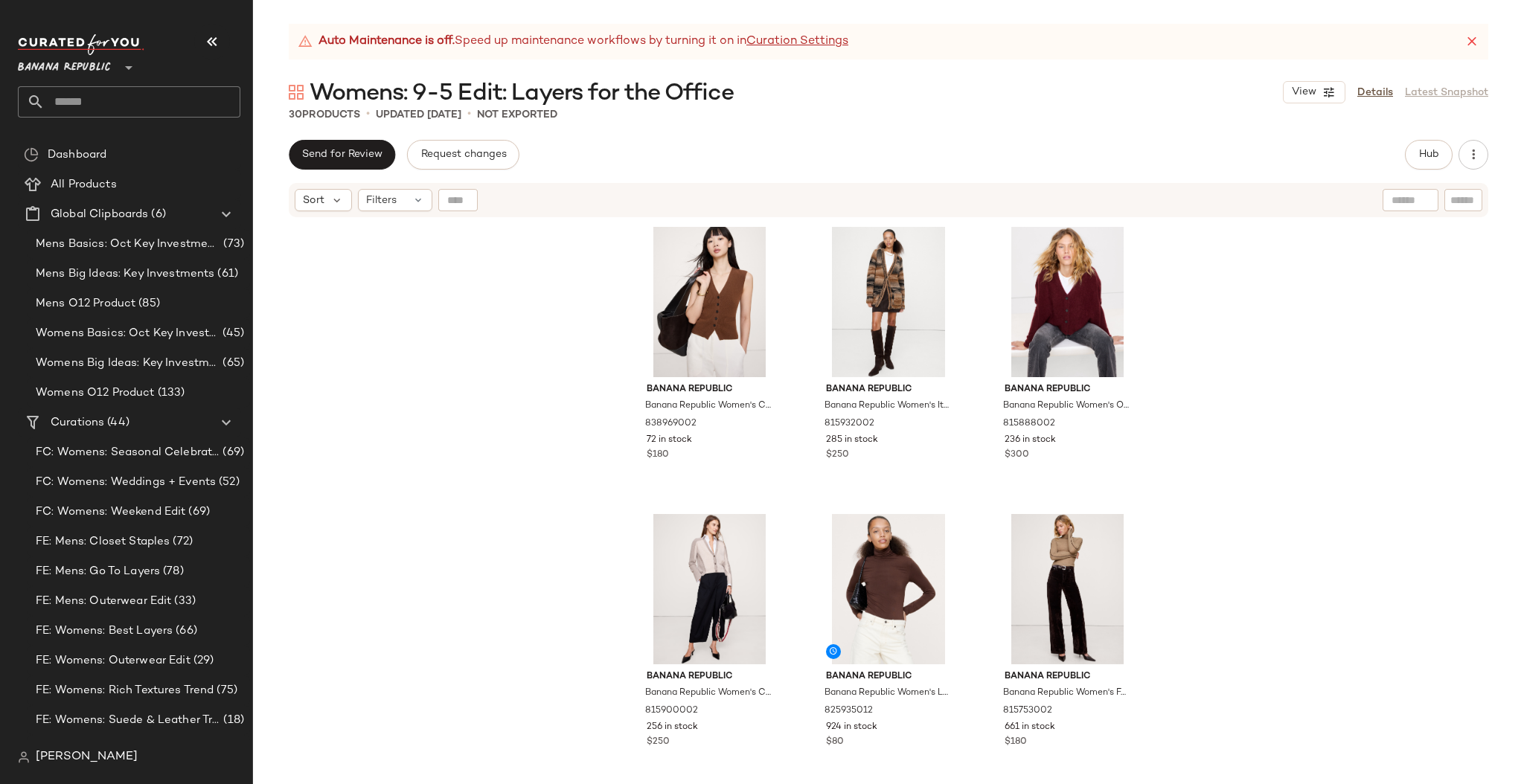
drag, startPoint x: 1340, startPoint y: 201, endPoint x: 1352, endPoint y: 142, distance: 60.2
click at [1340, 201] on div "Sort Filters" at bounding box center [889, 200] width 1199 height 34
click at [759, 421] on img "button" at bounding box center [762, 425] width 9 height 9
click at [1426, 152] on span "Hub" at bounding box center [1428, 154] width 21 height 12
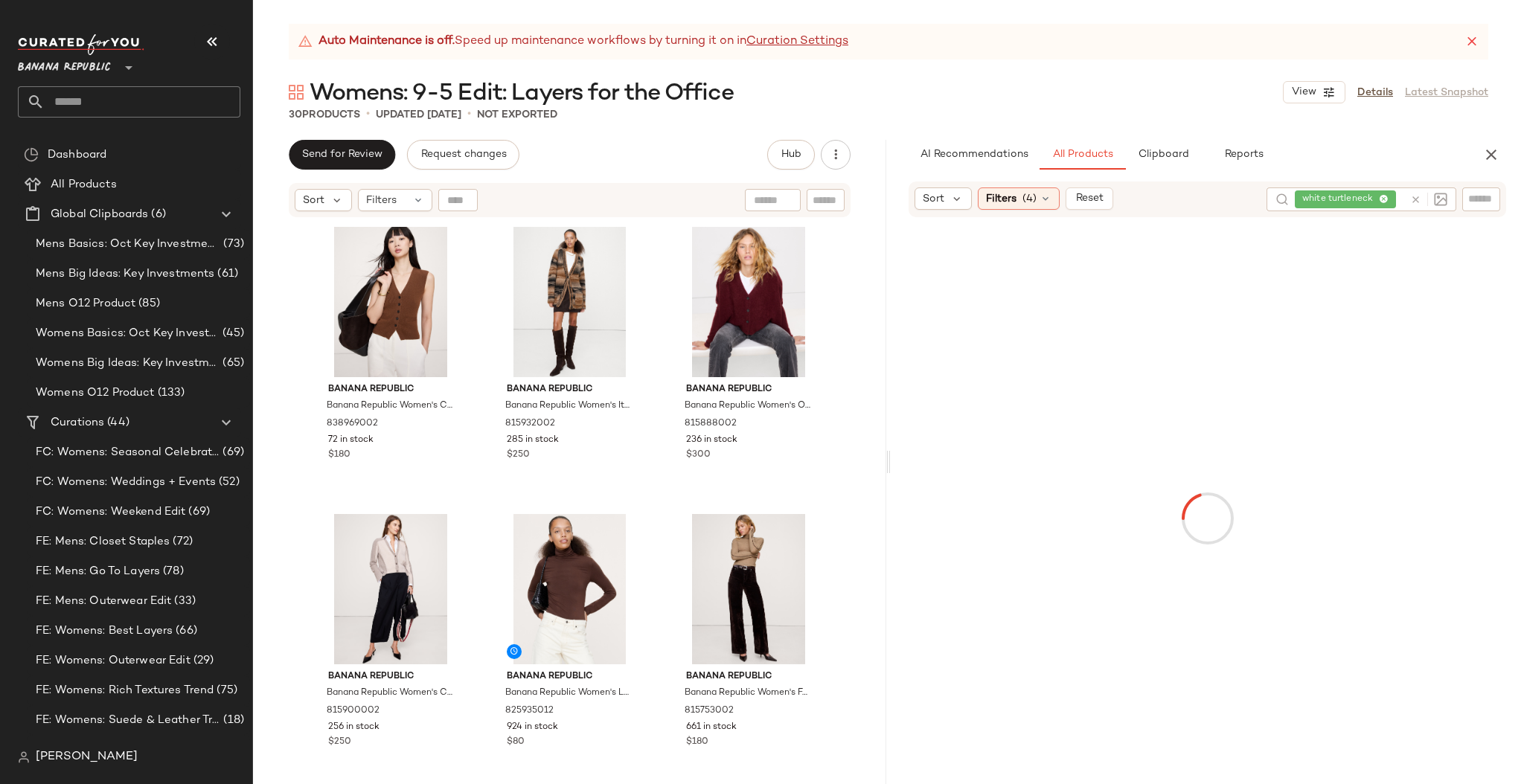
click at [1468, 198] on input "text" at bounding box center [1481, 199] width 26 height 15
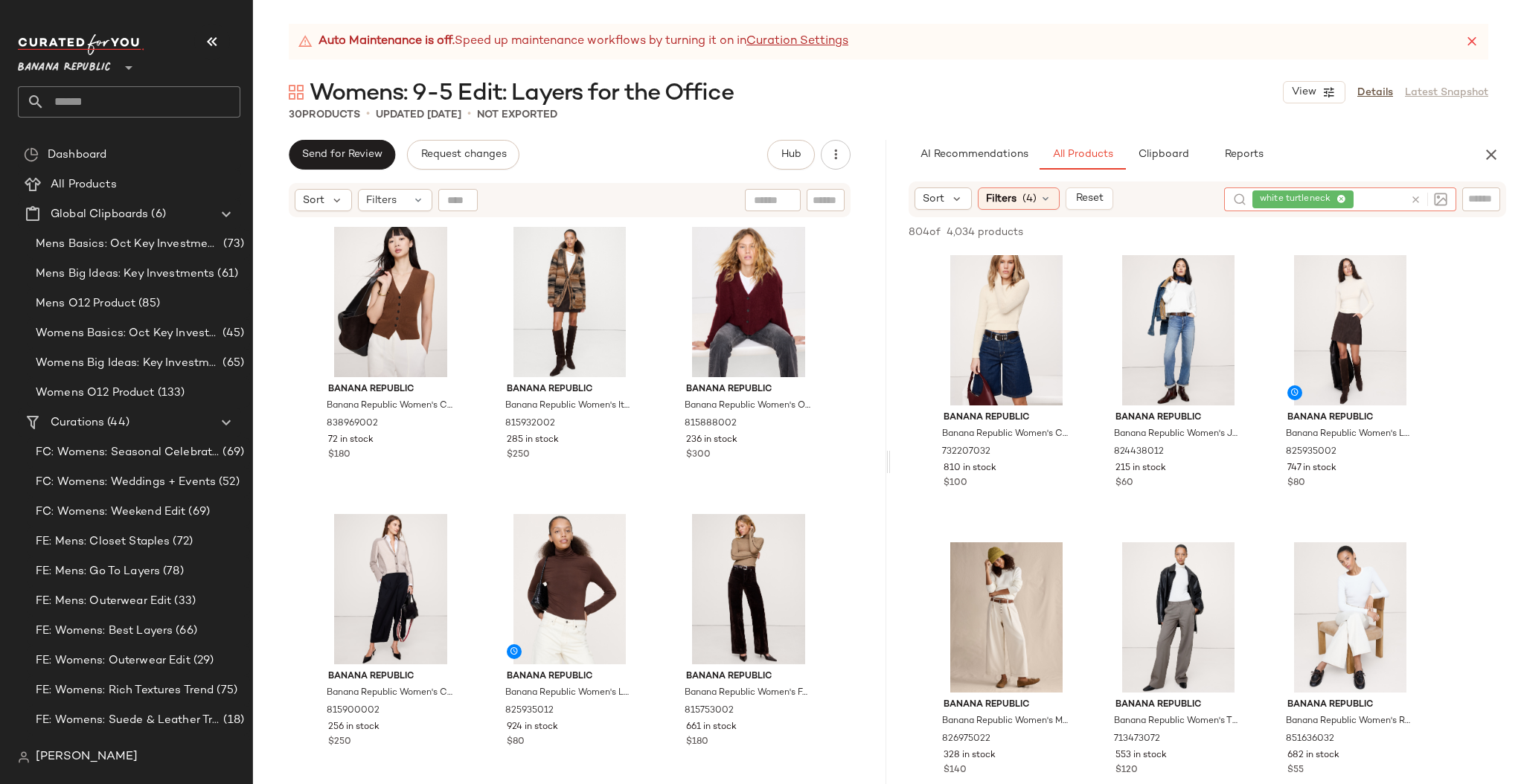
click at [1313, 199] on div "white turtleneck" at bounding box center [1340, 199] width 232 height 24
click at [1415, 198] on icon at bounding box center [1416, 200] width 11 height 11
click at [1468, 198] on input "text" at bounding box center [1481, 199] width 26 height 15
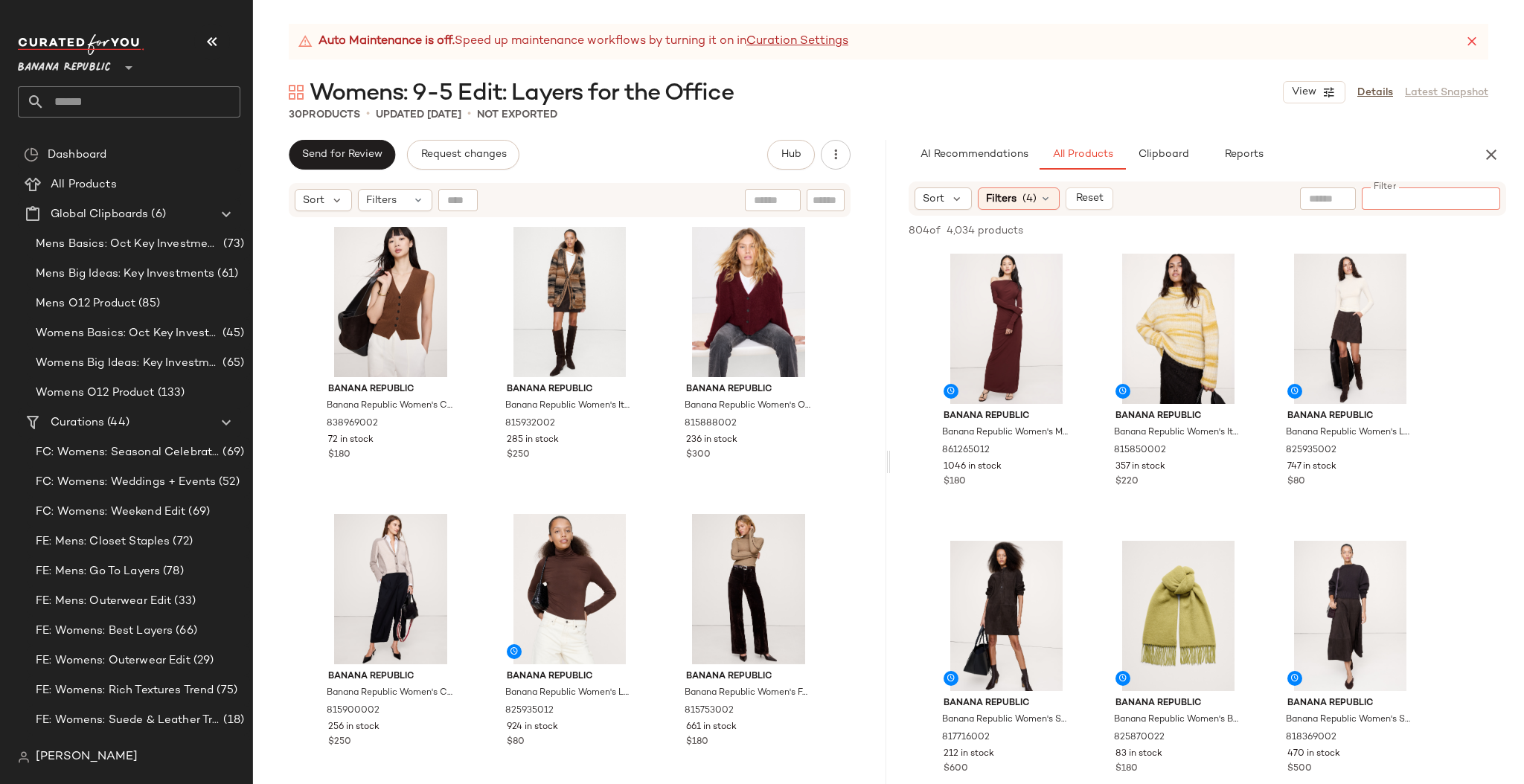
paste input "*********"
type input "*********"
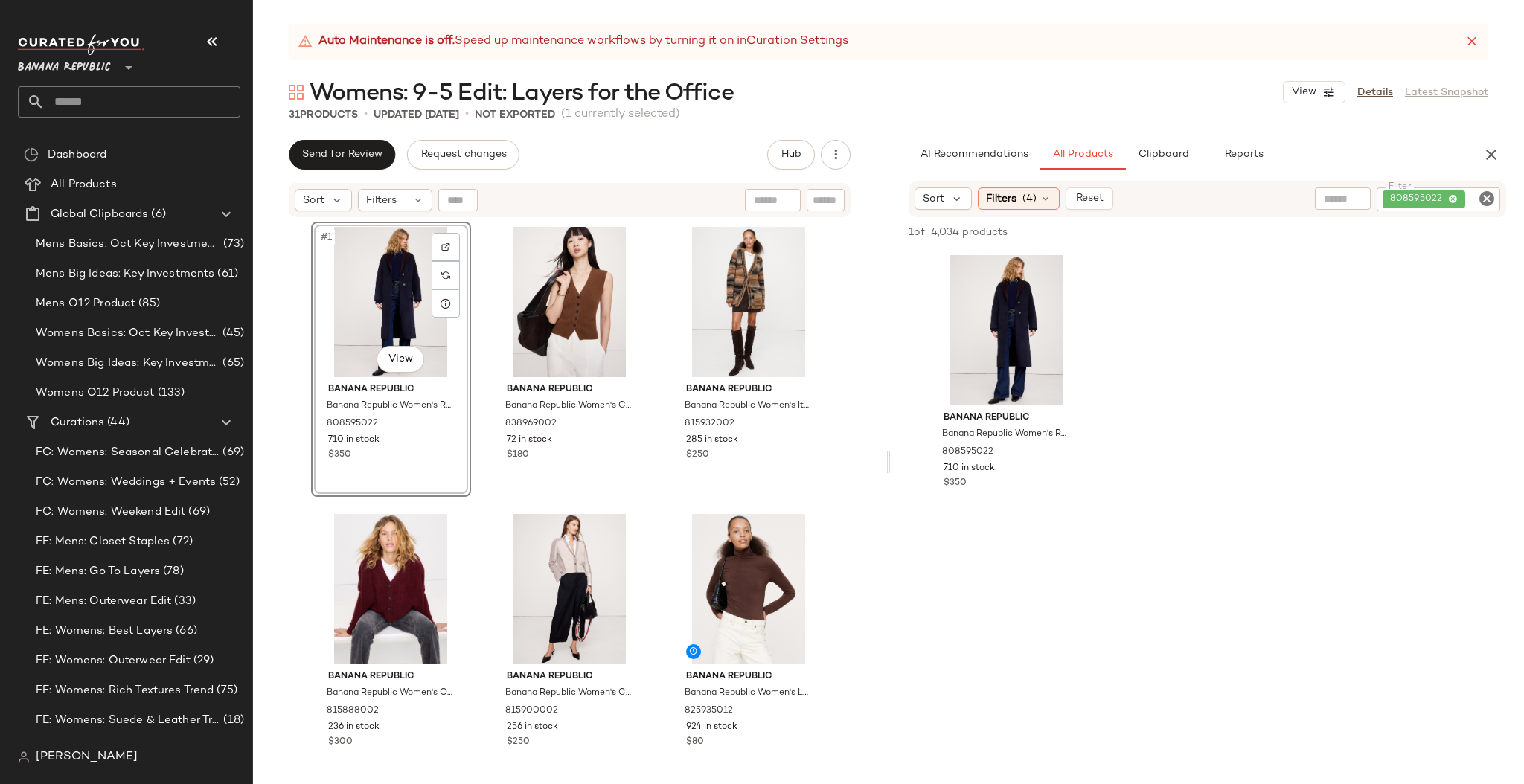
drag, startPoint x: 945, startPoint y: 332, endPoint x: 1044, endPoint y: 2, distance: 344.5
click at [1483, 195] on icon "Clear Filter" at bounding box center [1486, 198] width 18 height 18
paste input "*********"
type input "*********"
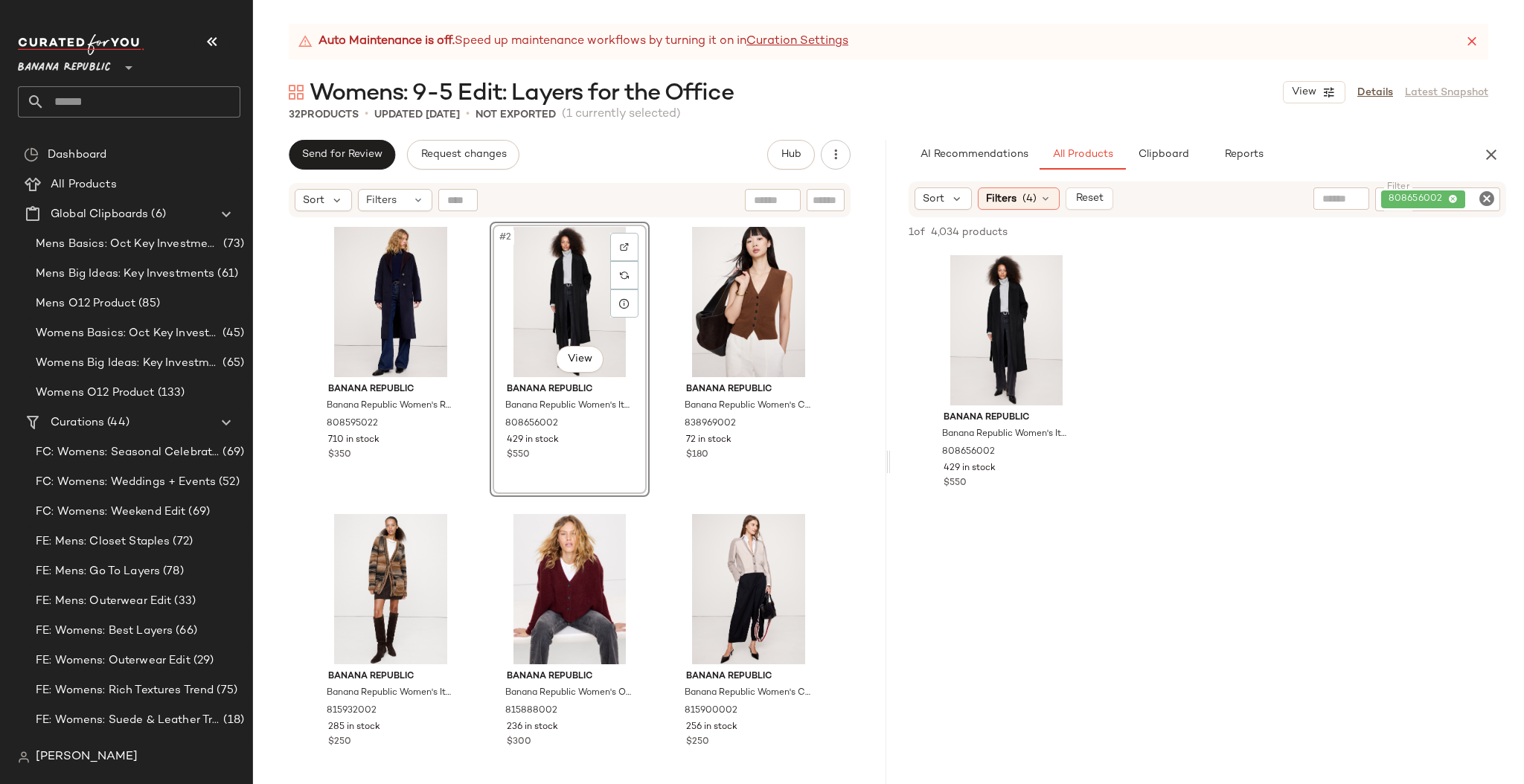
drag, startPoint x: 948, startPoint y: 324, endPoint x: 1440, endPoint y: 7, distance: 585.3
click at [1485, 196] on icon "Clear Filter" at bounding box center [1486, 198] width 18 height 18
paste input "*********"
type input "*********"
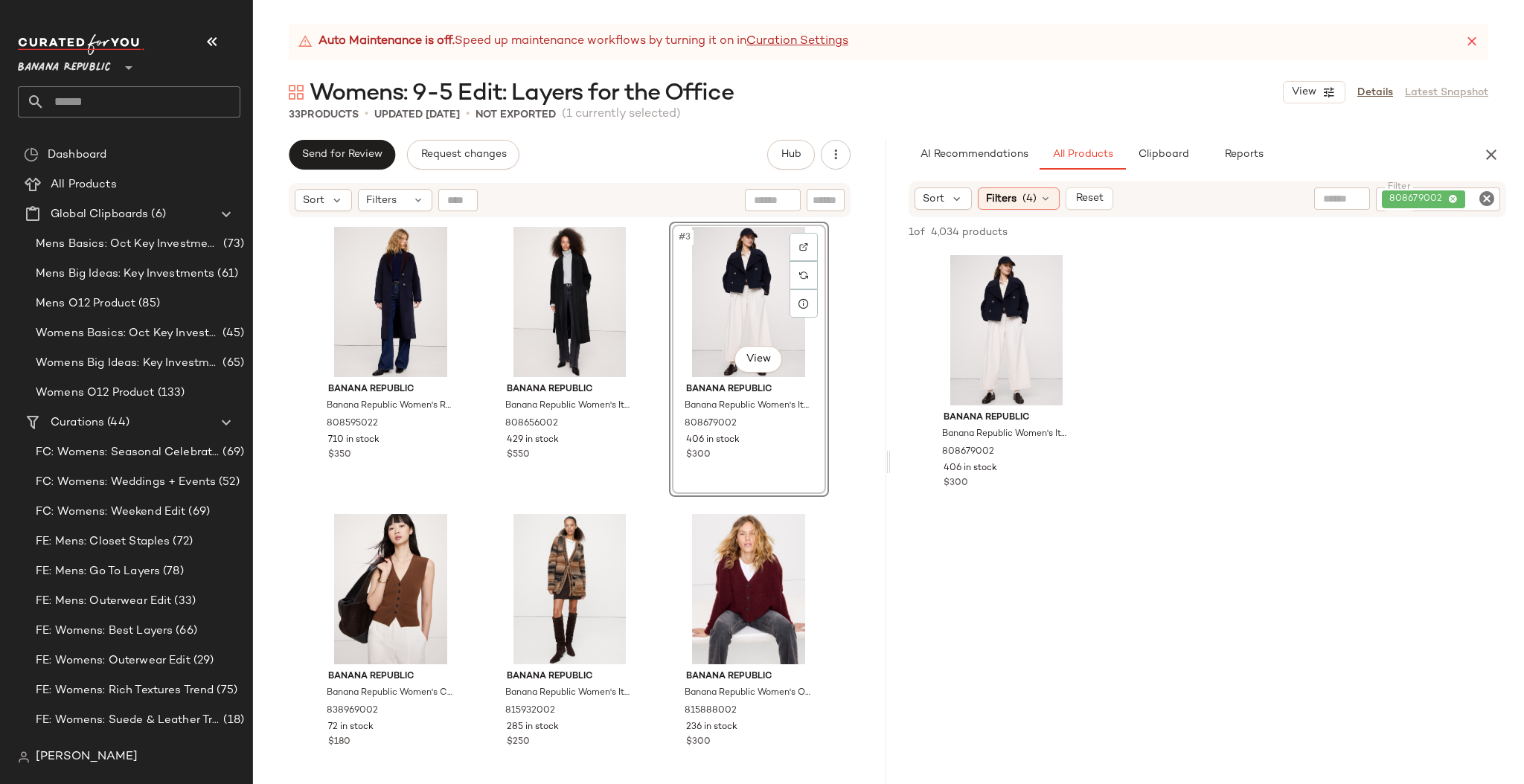
click at [674, 342] on div "#3 View" at bounding box center [748, 302] width 150 height 150
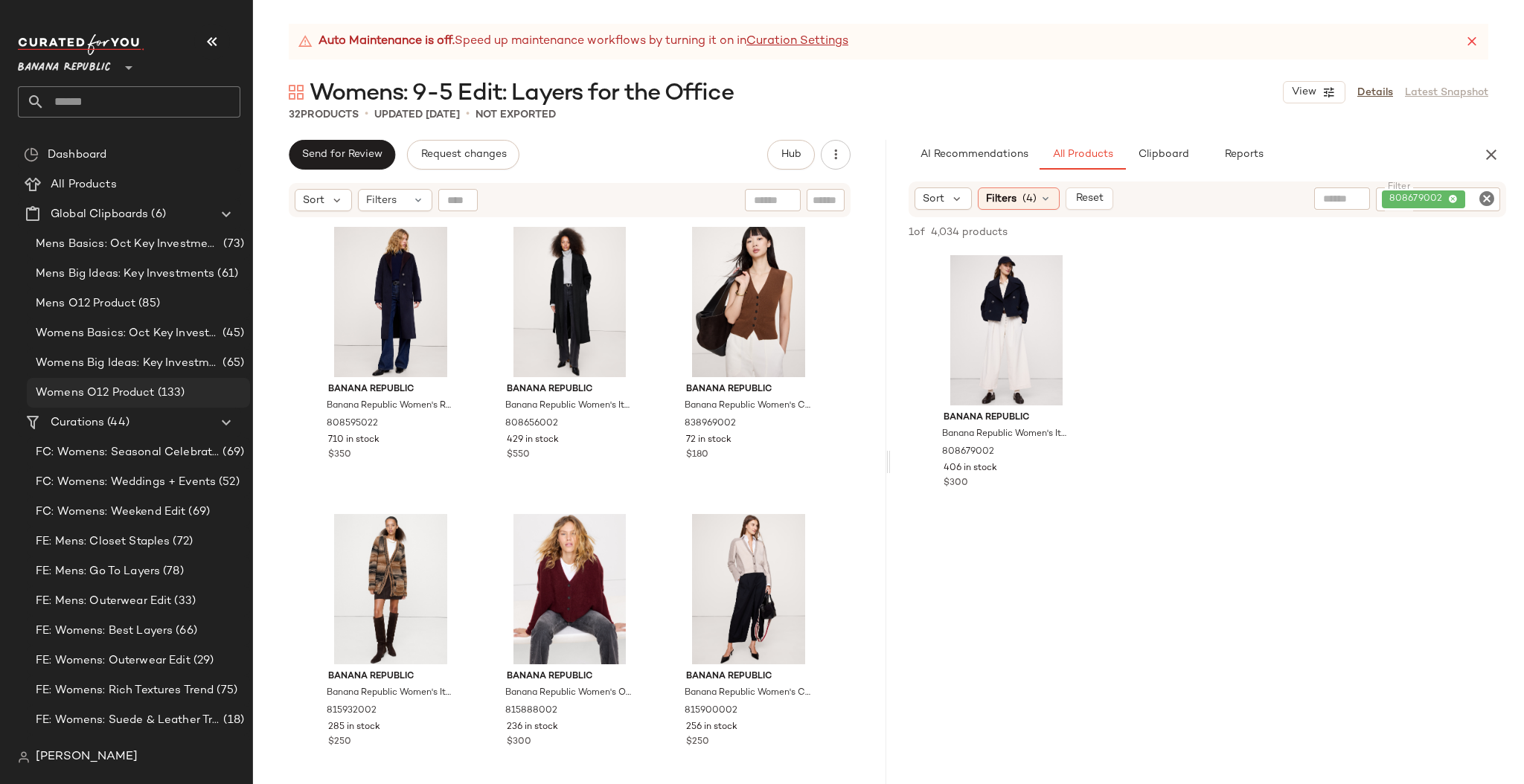
click at [113, 392] on span "Womens O12 Product" at bounding box center [95, 393] width 119 height 17
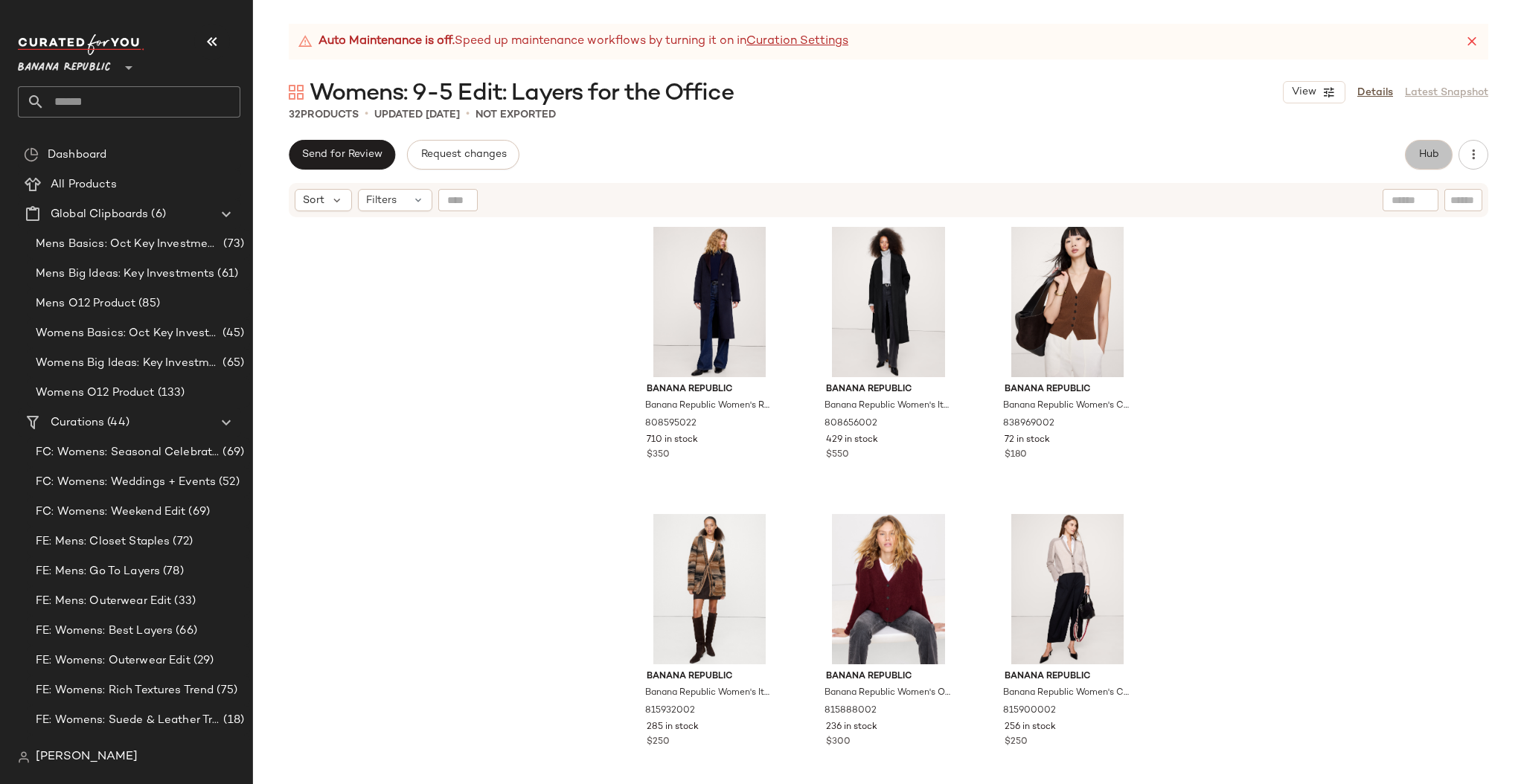
click at [1429, 160] on span "Hub" at bounding box center [1428, 154] width 21 height 12
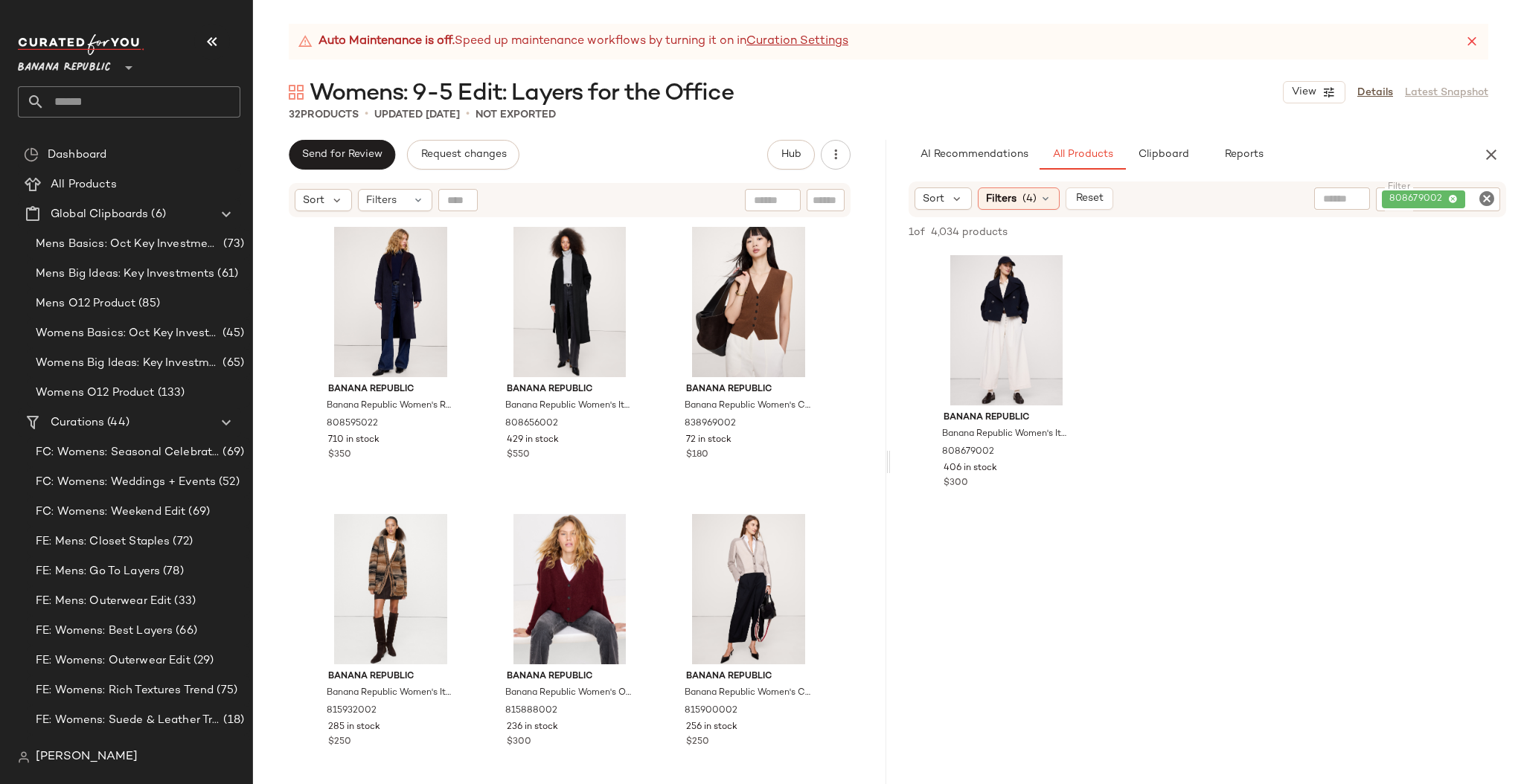
click at [1482, 197] on icon "Clear Filter" at bounding box center [1486, 198] width 18 height 18
paste input "*********"
type input "*********"
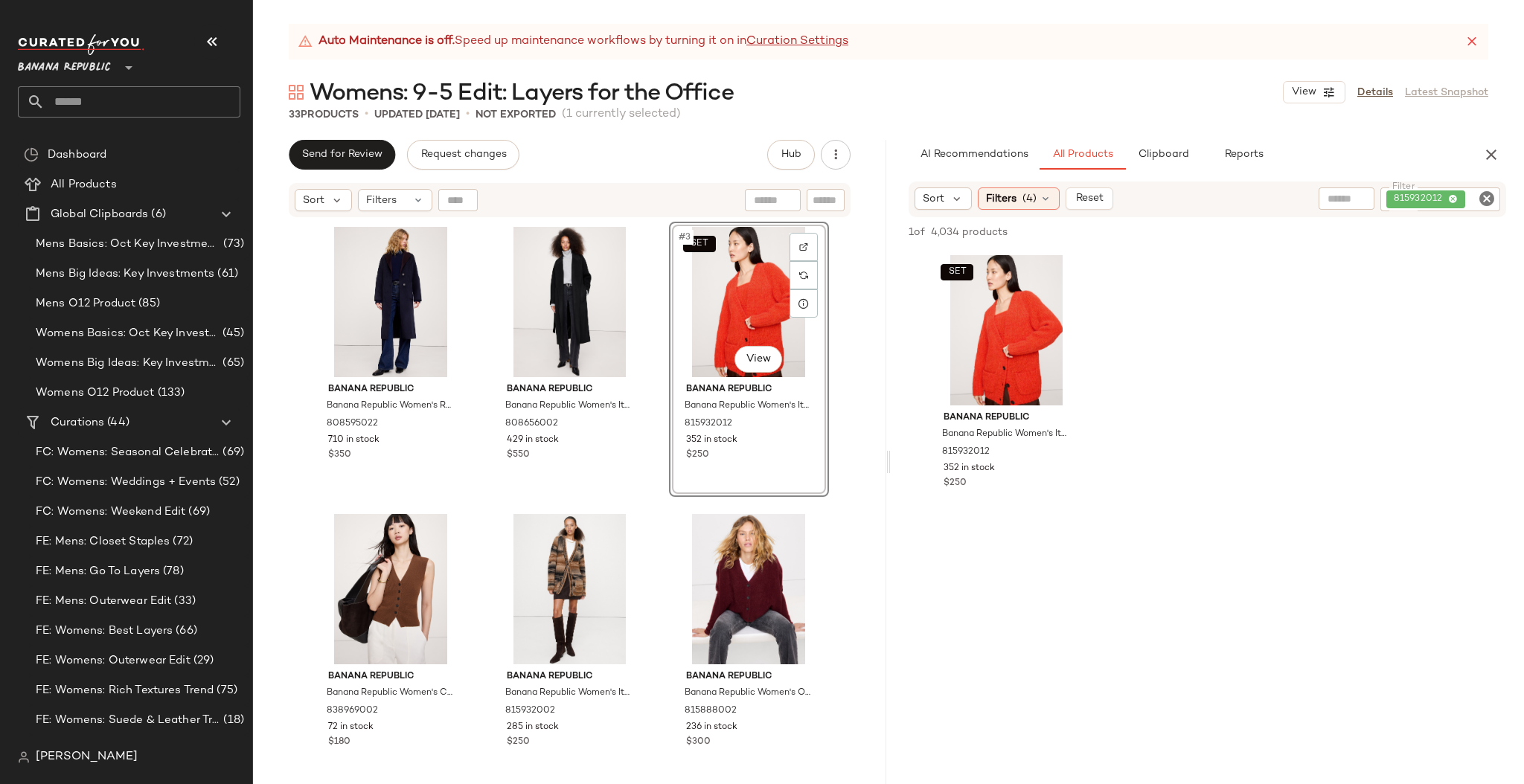
drag, startPoint x: 941, startPoint y: 348, endPoint x: 1416, endPoint y: 0, distance: 588.8
click at [1487, 191] on icon "Clear Filter" at bounding box center [1486, 198] width 18 height 18
paste input "******"
type input "******"
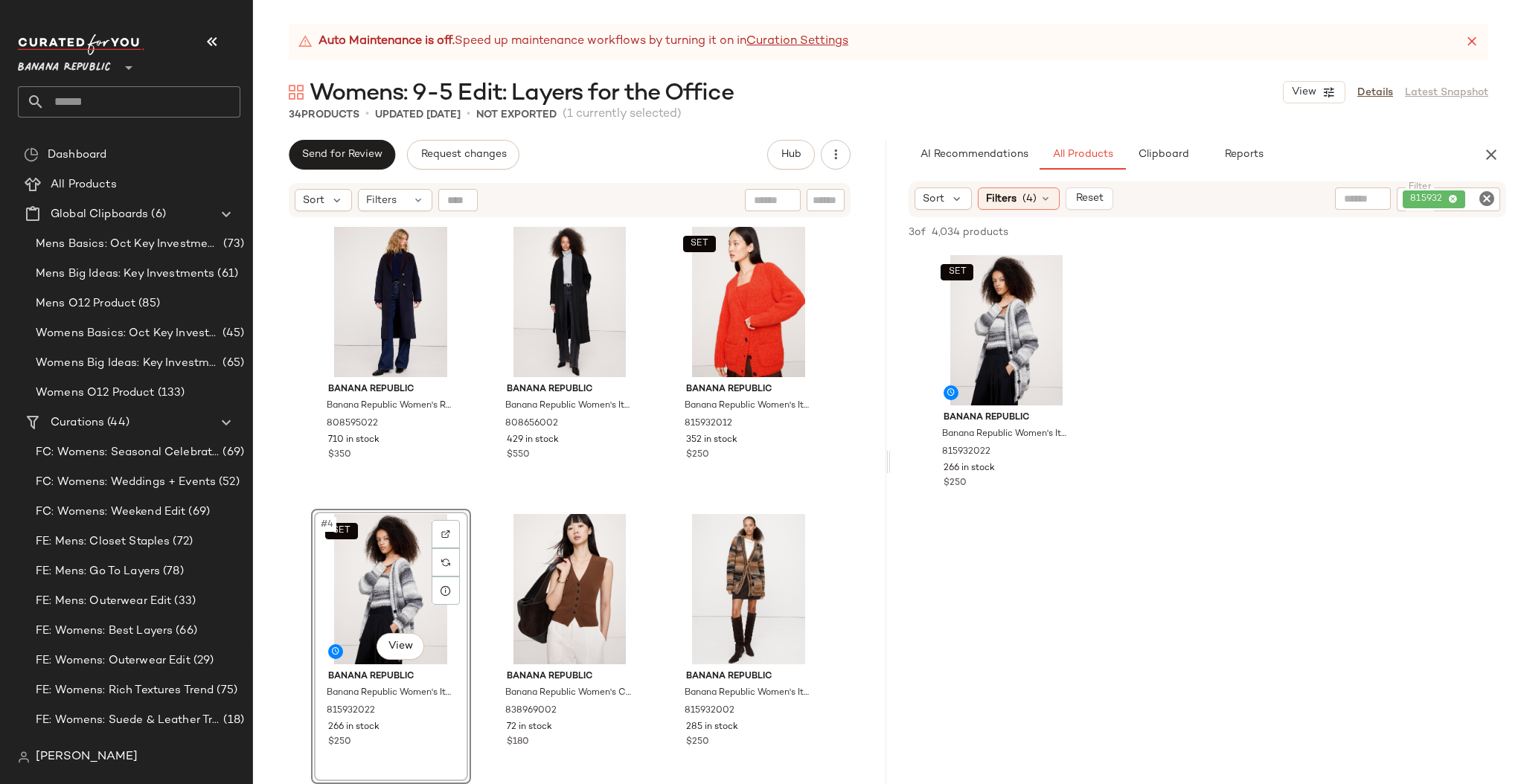
drag, startPoint x: 940, startPoint y: 357, endPoint x: 1487, endPoint y: 10, distance: 647.8
click at [1488, 199] on icon "Clear Filter" at bounding box center [1486, 198] width 18 height 18
click at [1423, 202] on input "Filter" at bounding box center [1430, 199] width 126 height 15
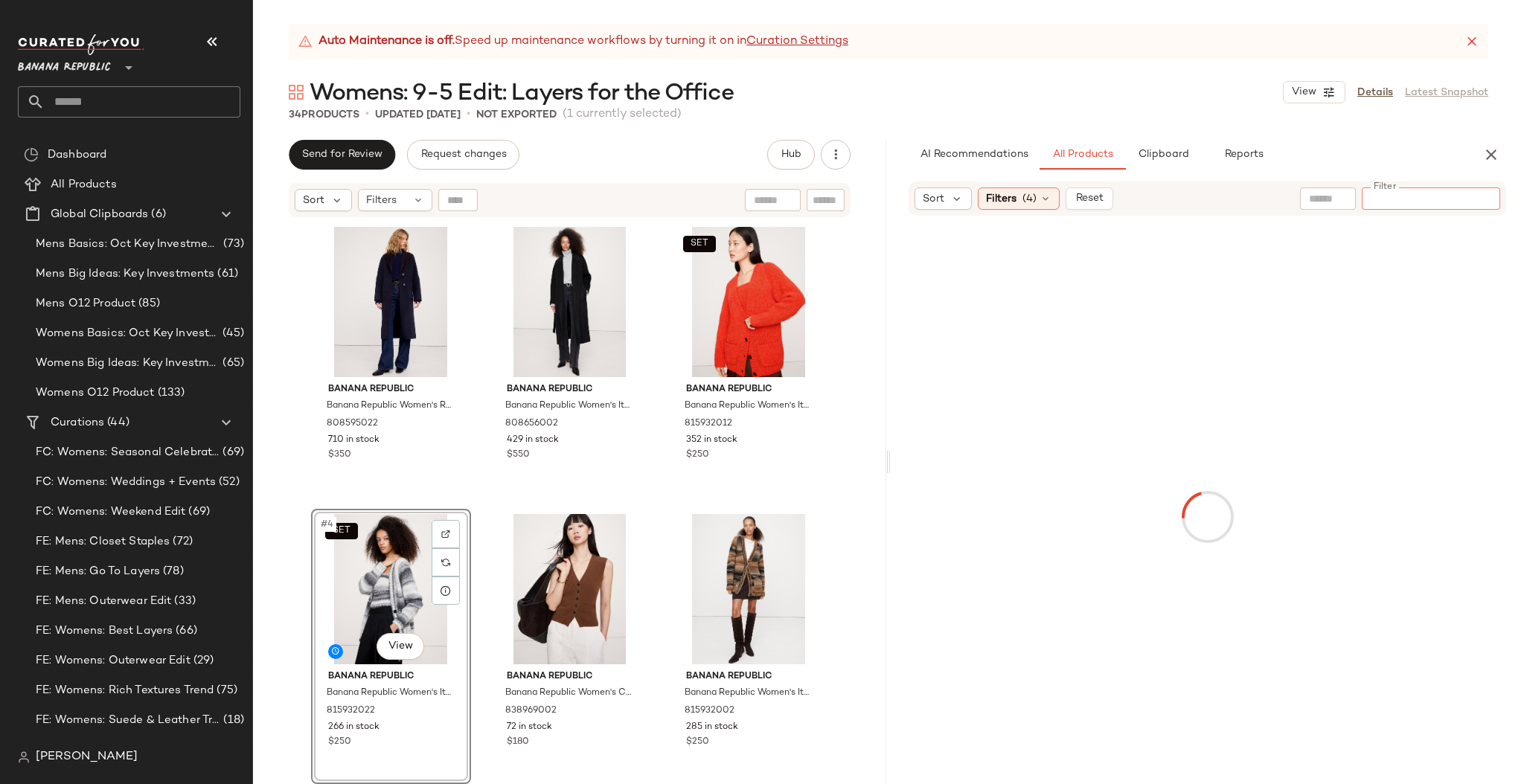
paste input "*********"
type input "*********"
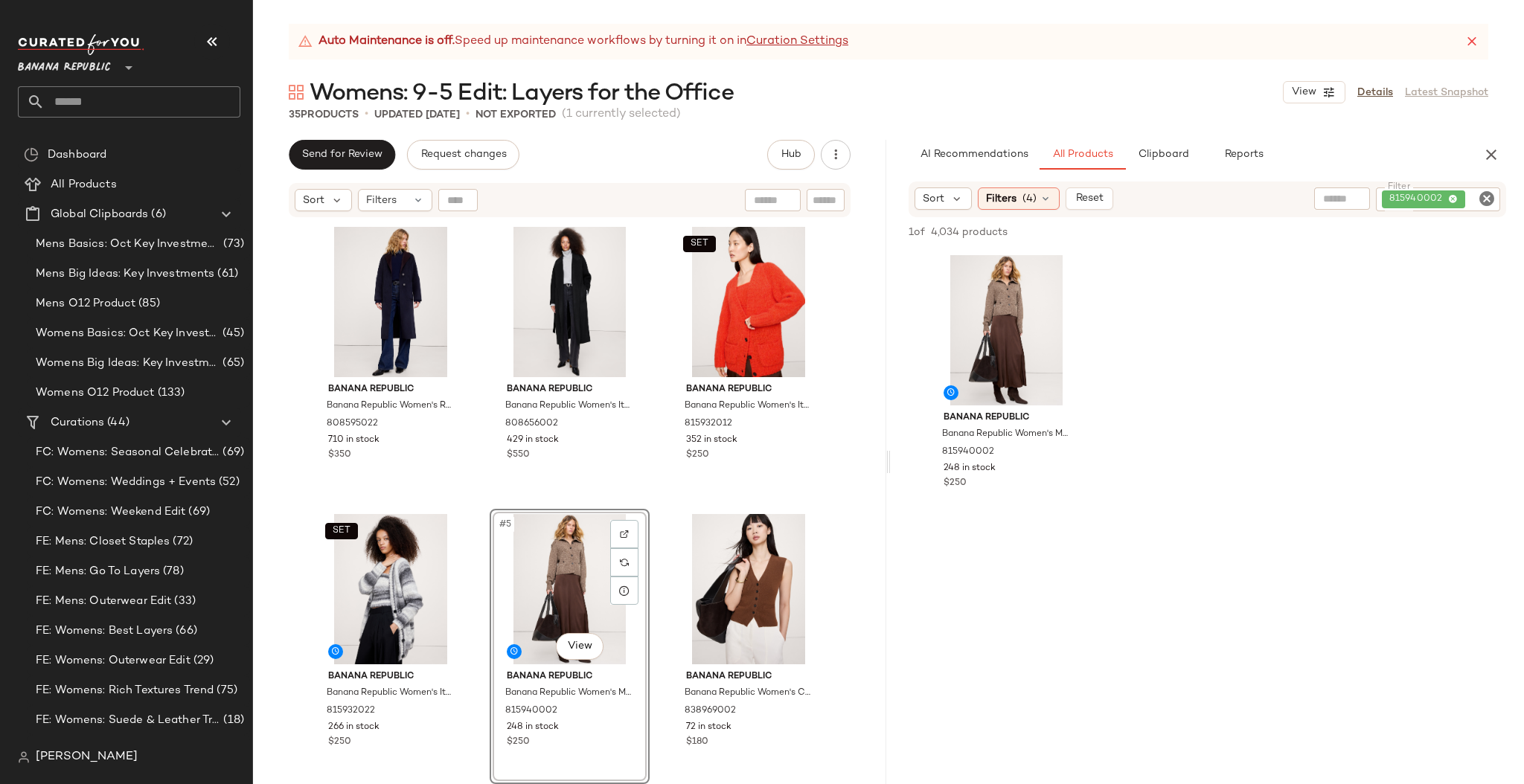
drag, startPoint x: 972, startPoint y: 304, endPoint x: 1440, endPoint y: 9, distance: 553.2
click at [1484, 198] on icon "Clear Filter" at bounding box center [1486, 198] width 18 height 18
paste input "*********"
type input "*********"
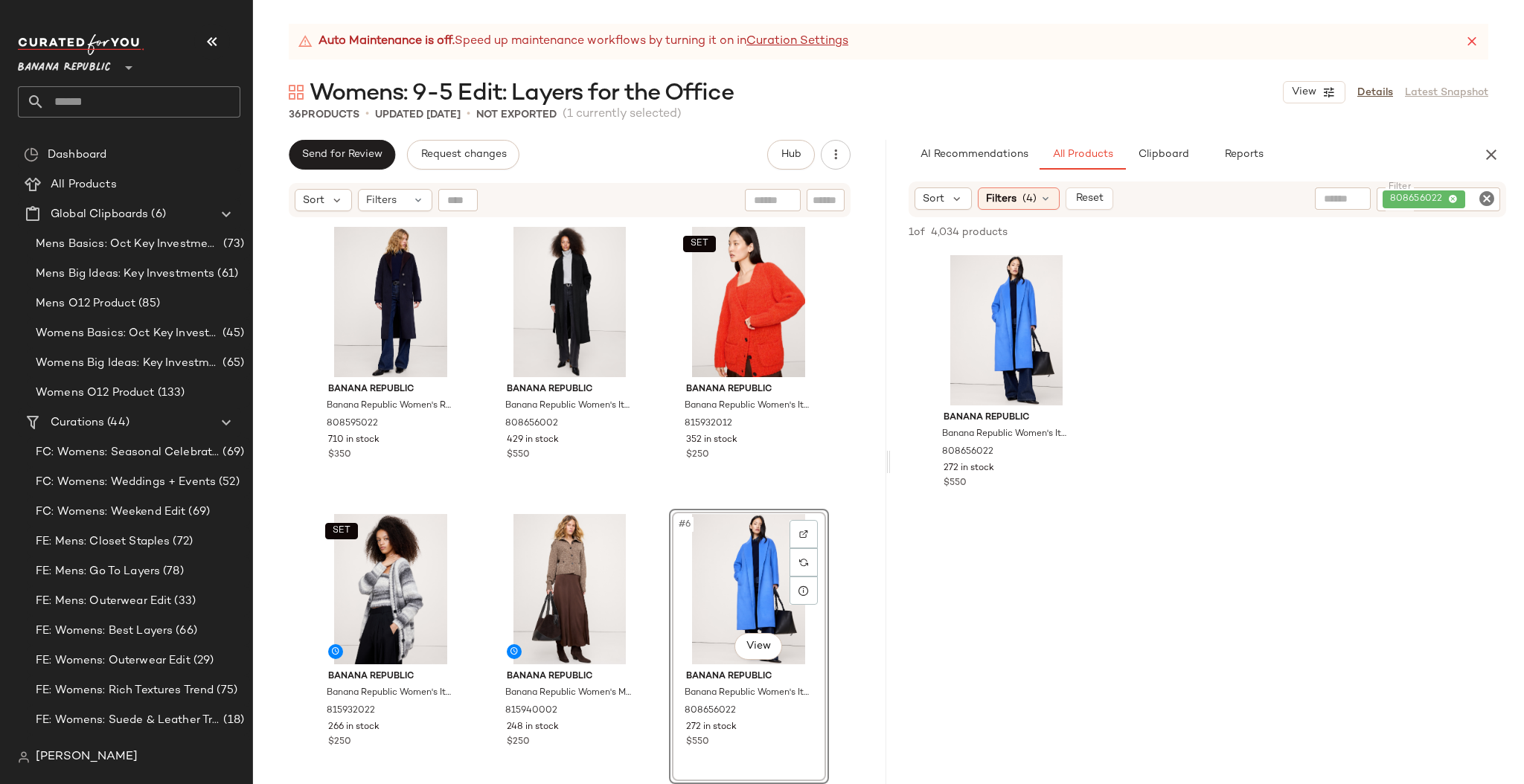
drag, startPoint x: 935, startPoint y: 335, endPoint x: 1384, endPoint y: 2, distance: 559.0
click at [1487, 198] on icon "Clear Filter" at bounding box center [1486, 198] width 18 height 18
paste input "*********"
type input "*********"
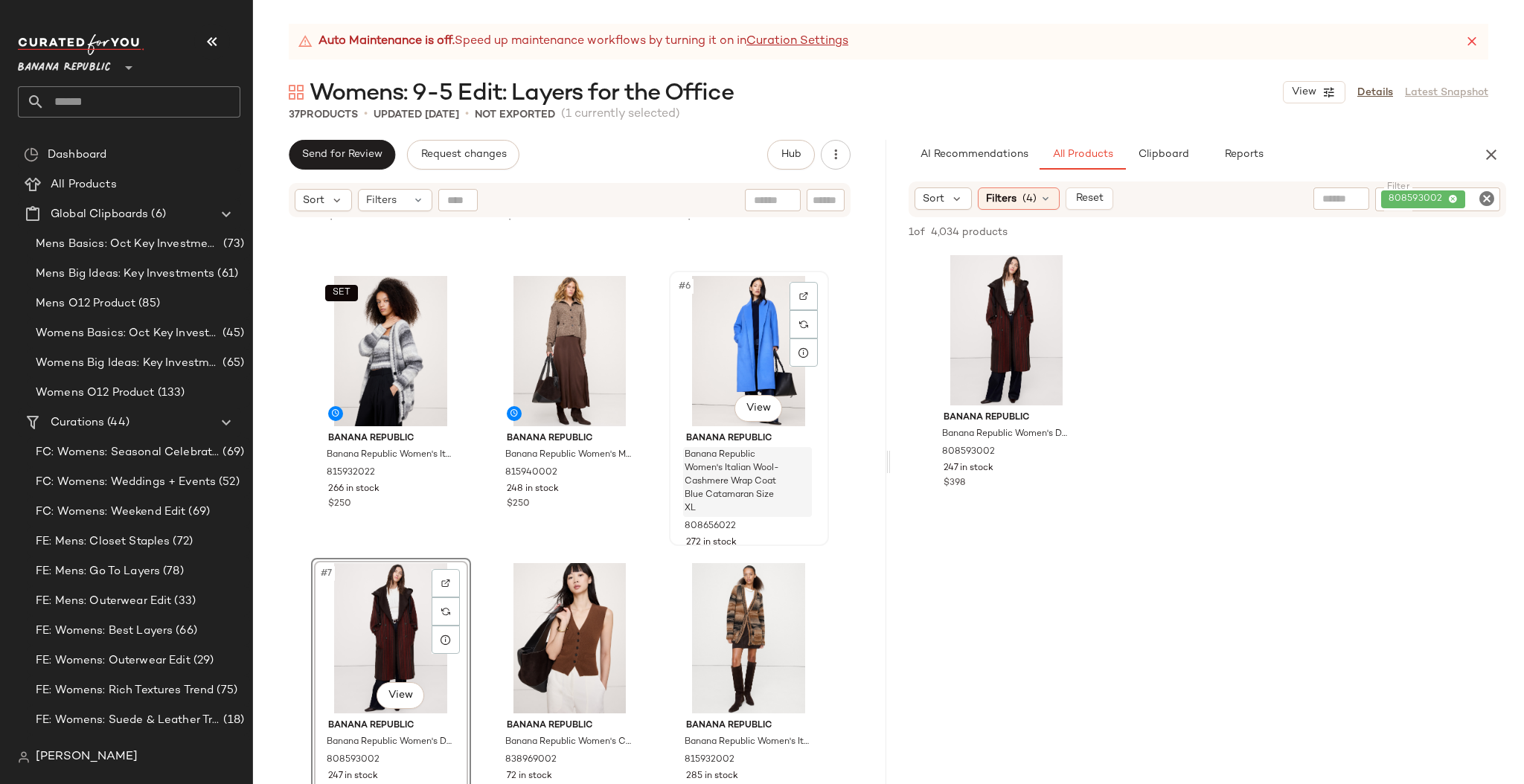
scroll to position [467, 0]
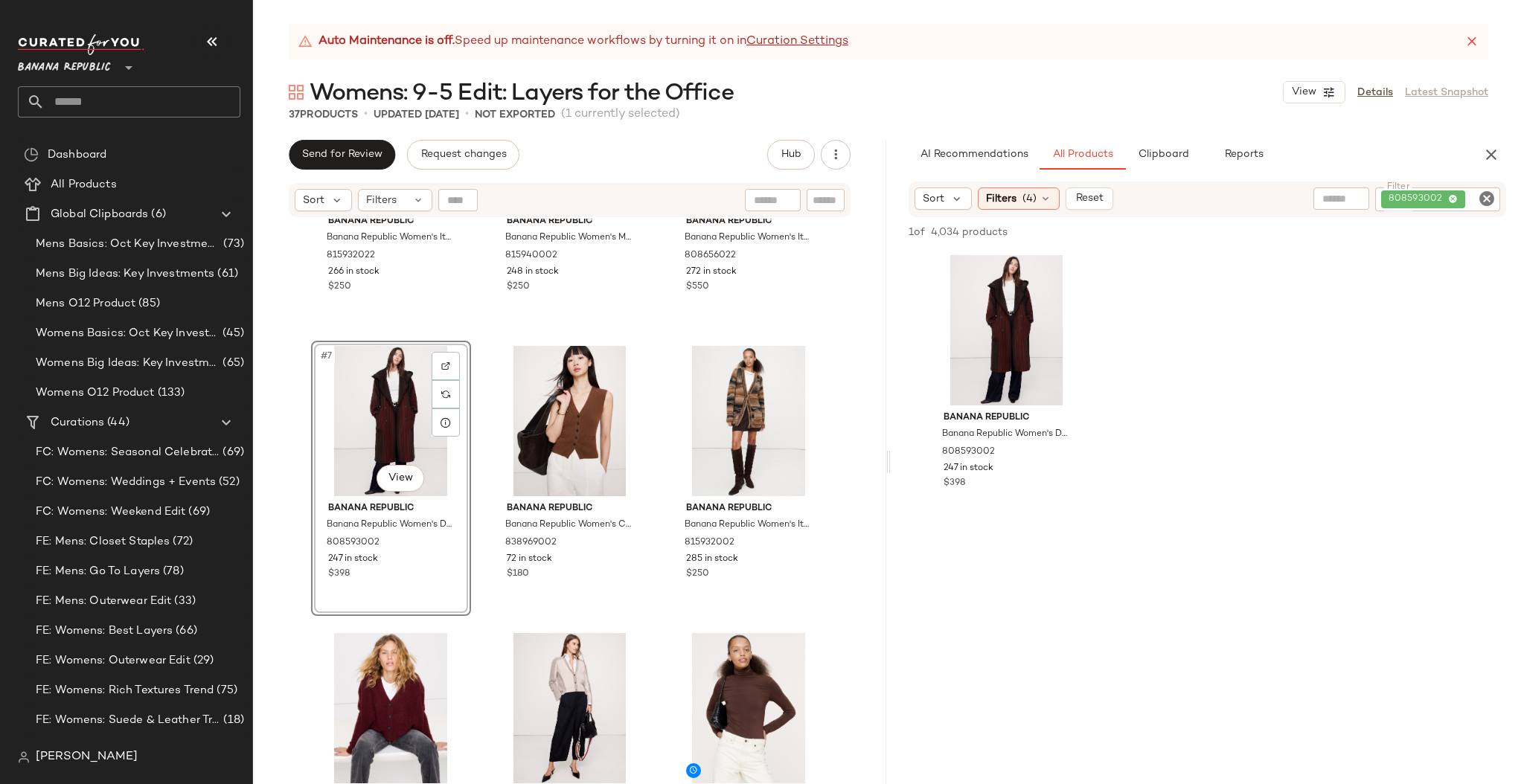
drag, startPoint x: 937, startPoint y: 346, endPoint x: 1412, endPoint y: 3, distance: 585.9
click at [1488, 200] on icon "Clear Filter" at bounding box center [1486, 198] width 18 height 18
paste input "*********"
type input "*********"
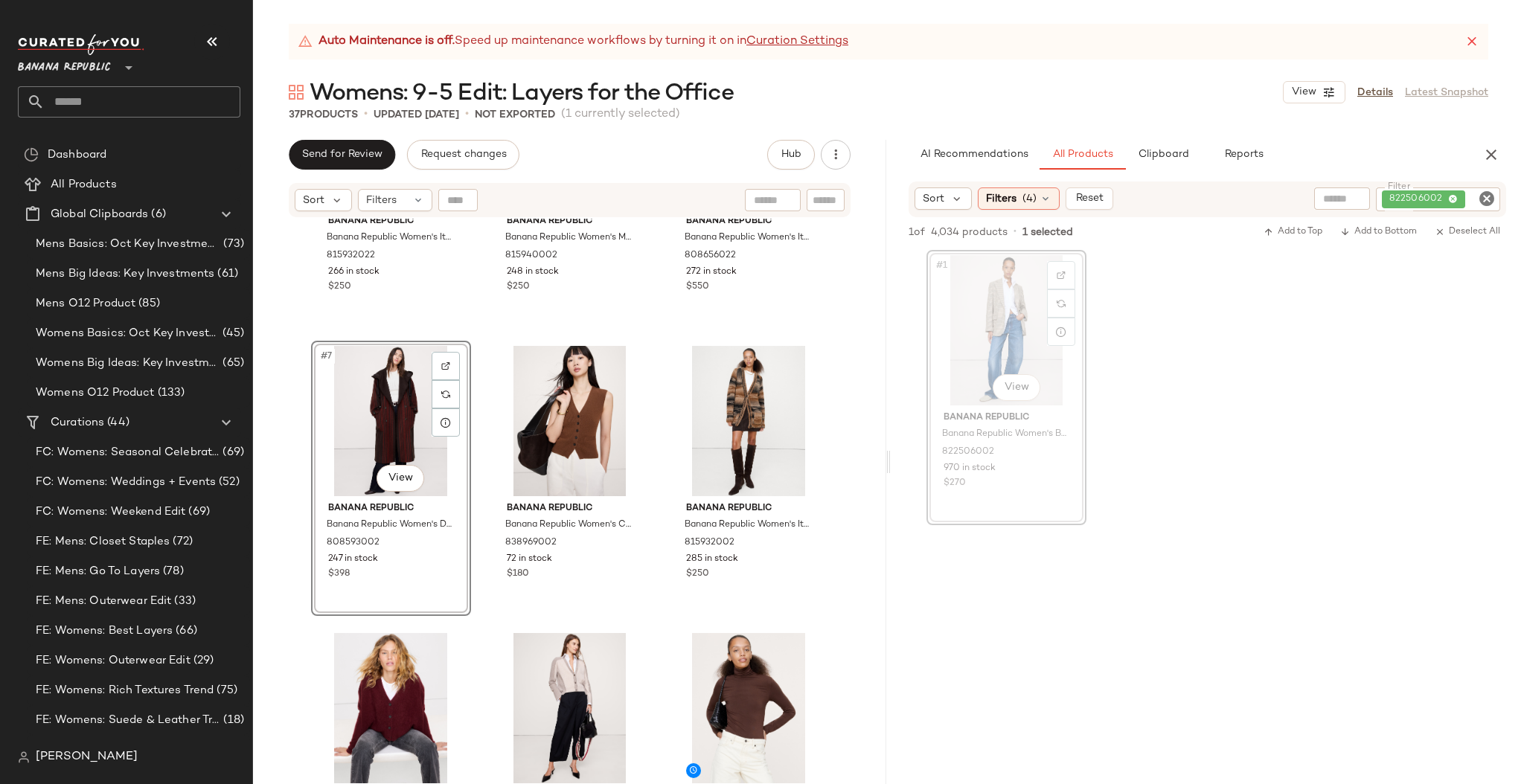
scroll to position [465, 0]
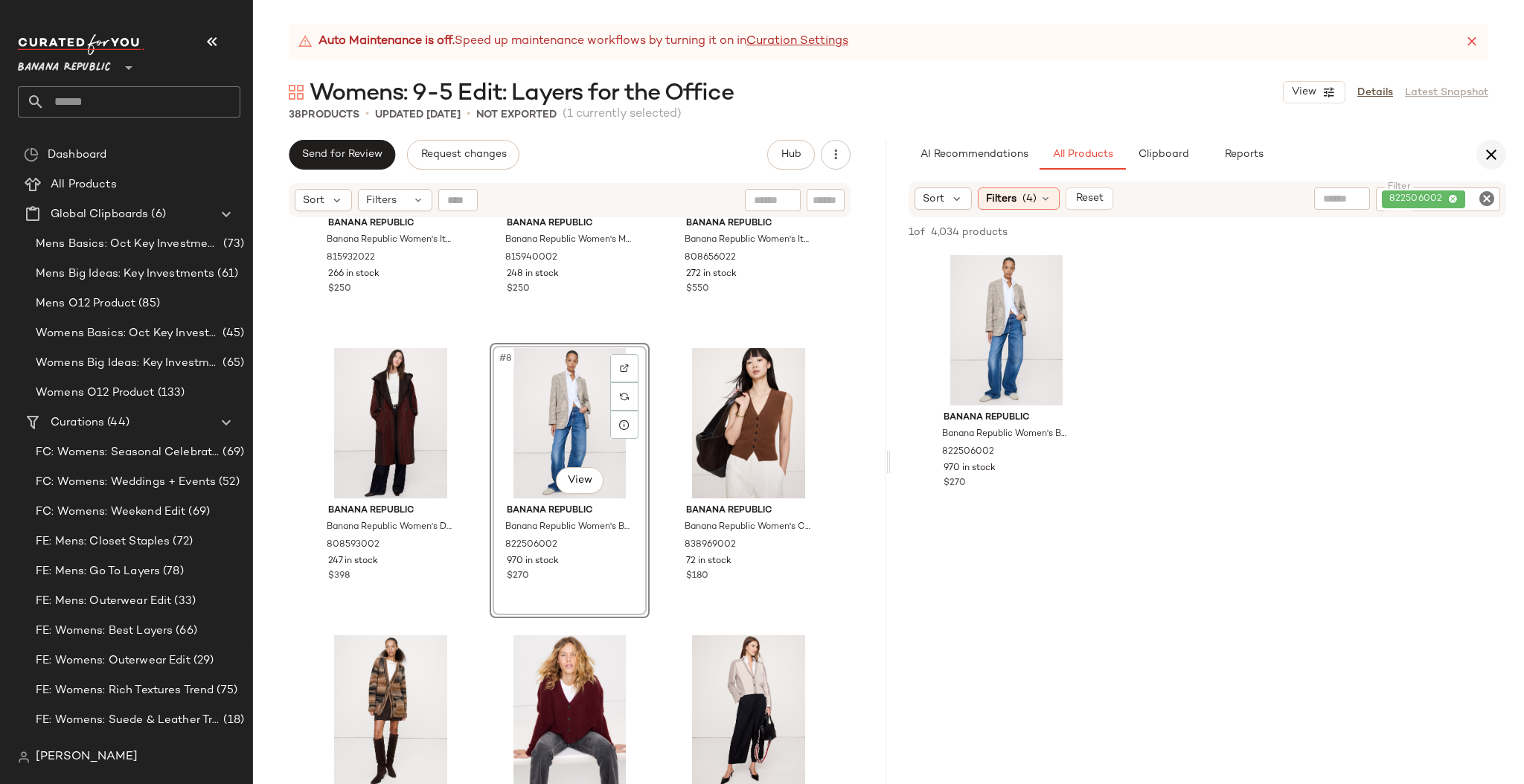
click at [1488, 153] on icon "button" at bounding box center [1491, 154] width 18 height 18
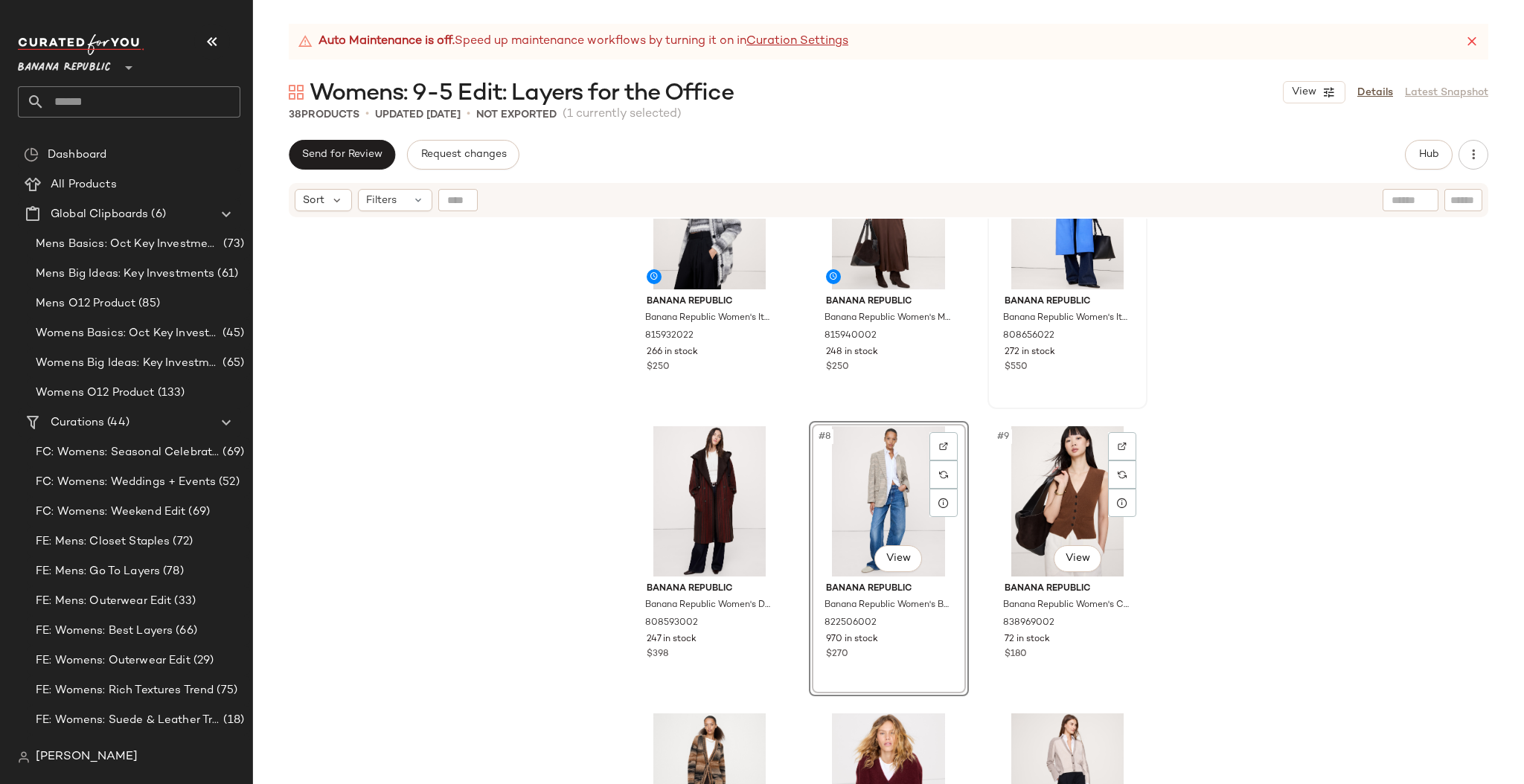
scroll to position [445, 0]
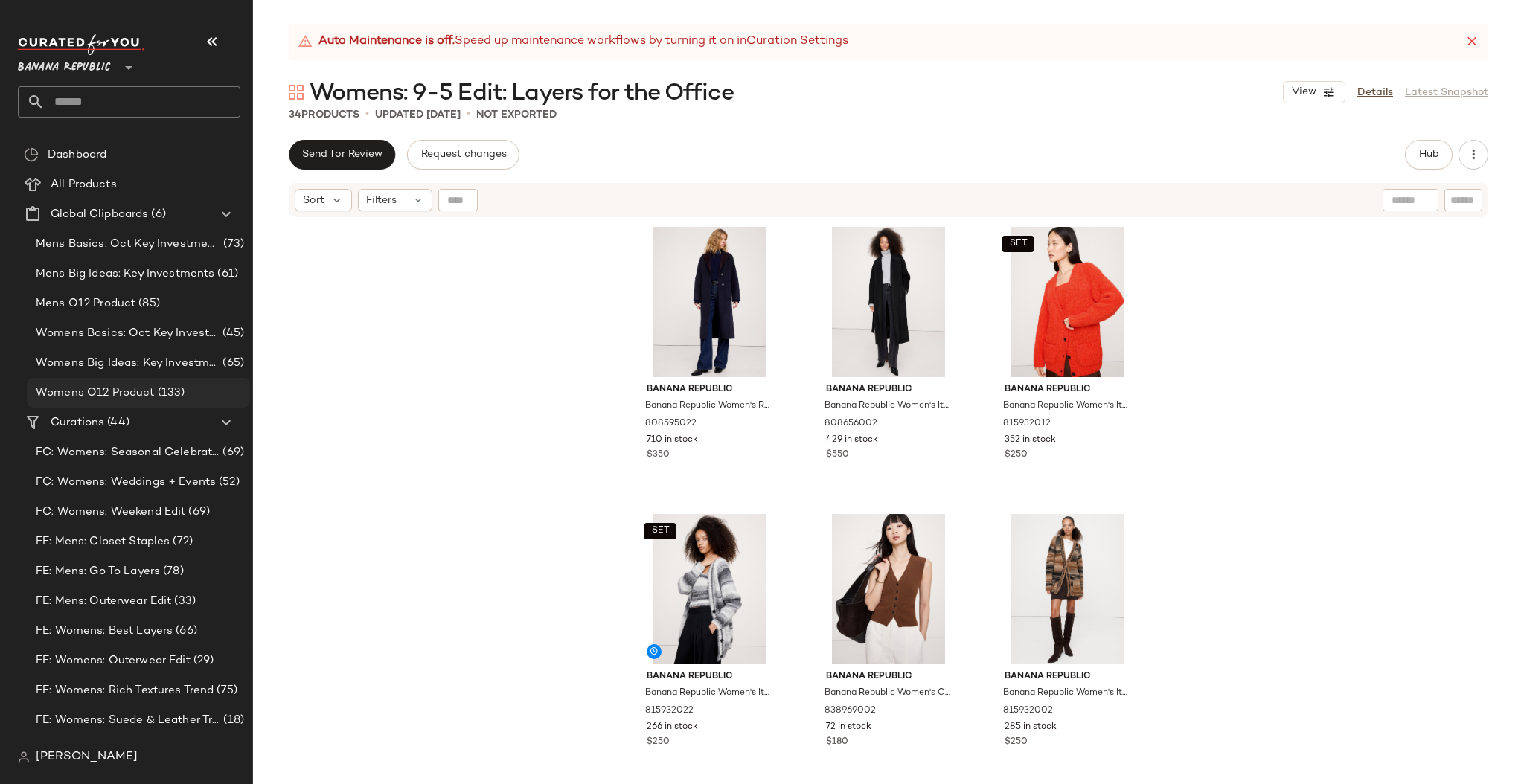
click at [110, 387] on span "Womens O12 Product" at bounding box center [95, 393] width 119 height 17
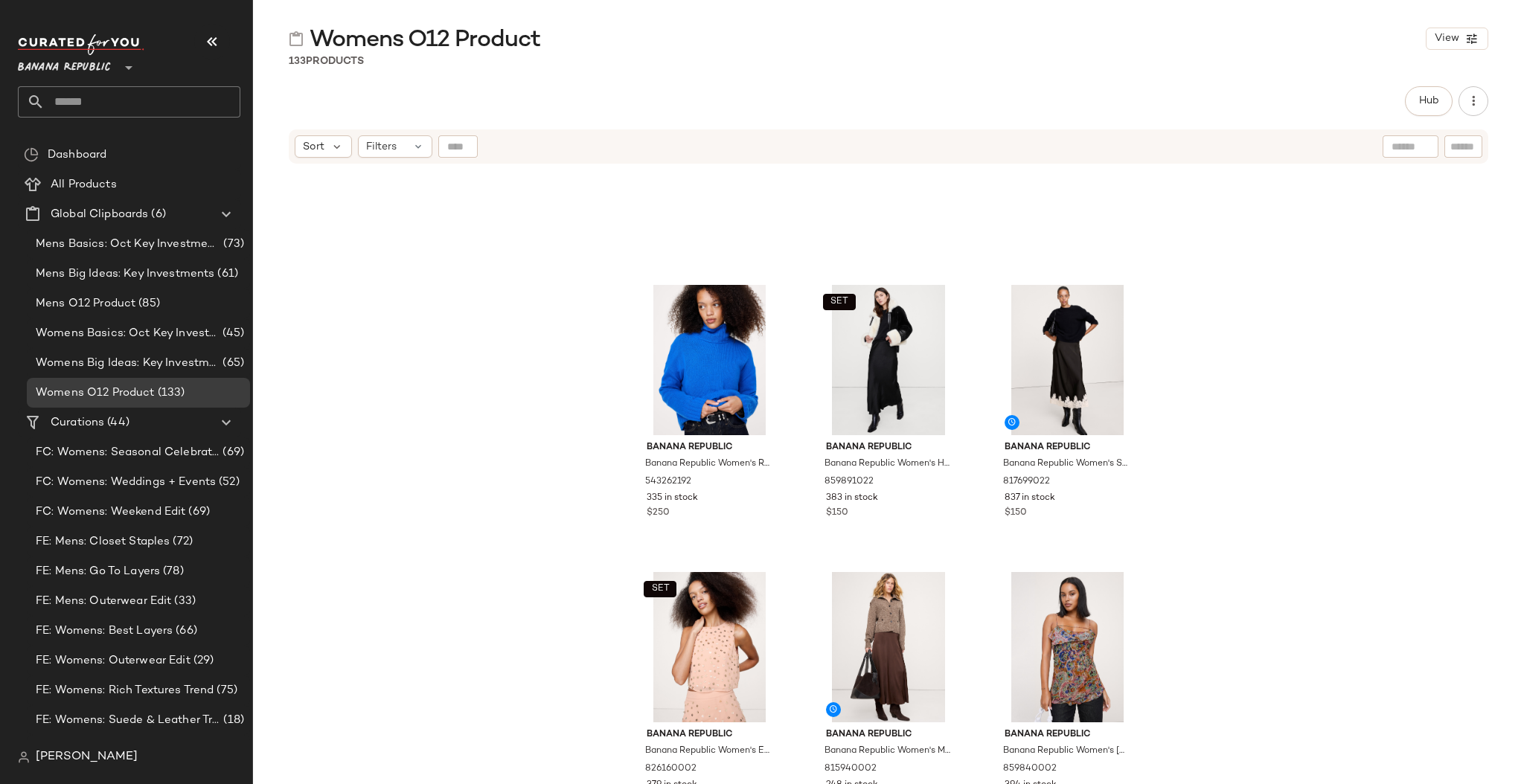
scroll to position [2683, 0]
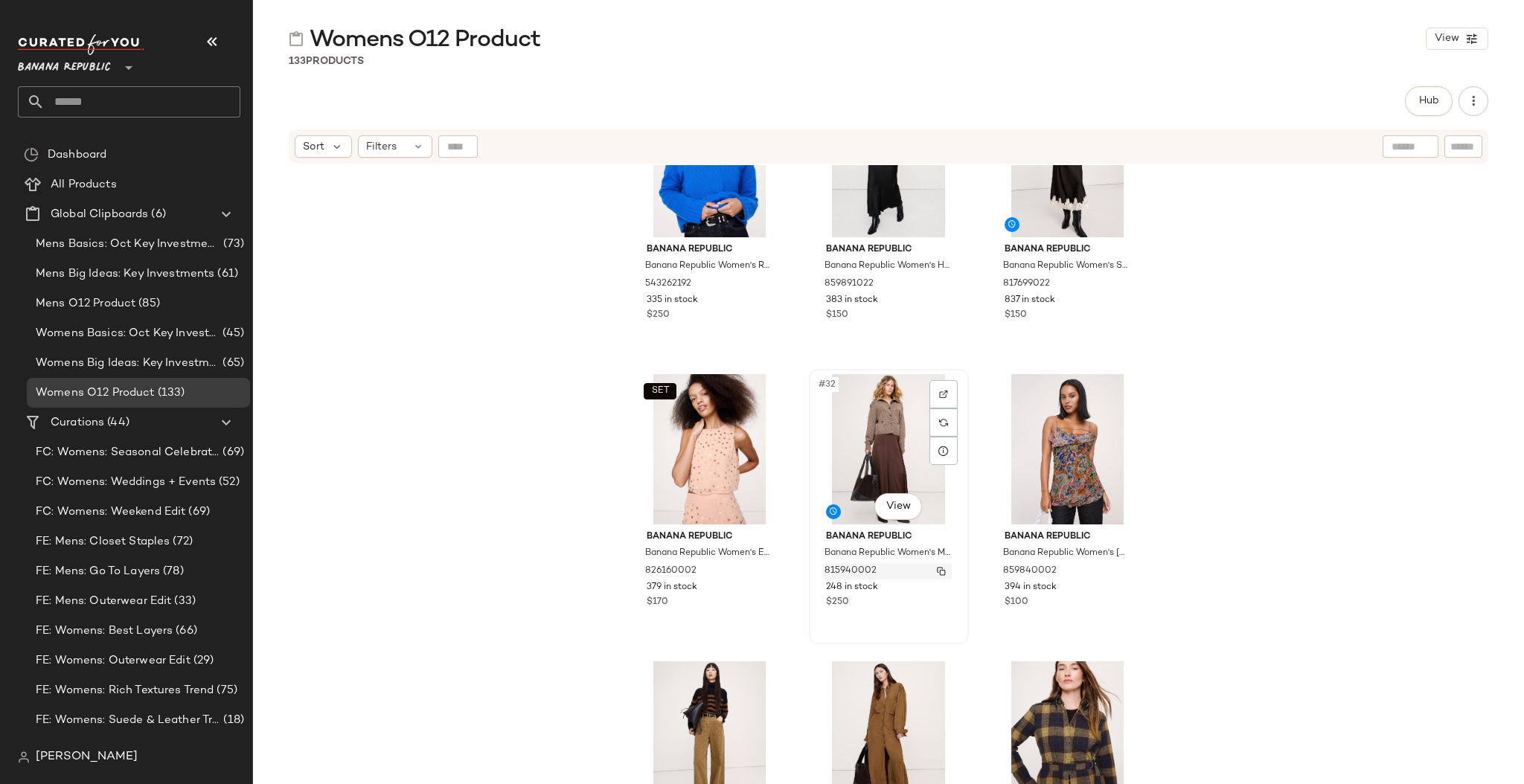
click at [937, 568] on img "button" at bounding box center [941, 572] width 9 height 9
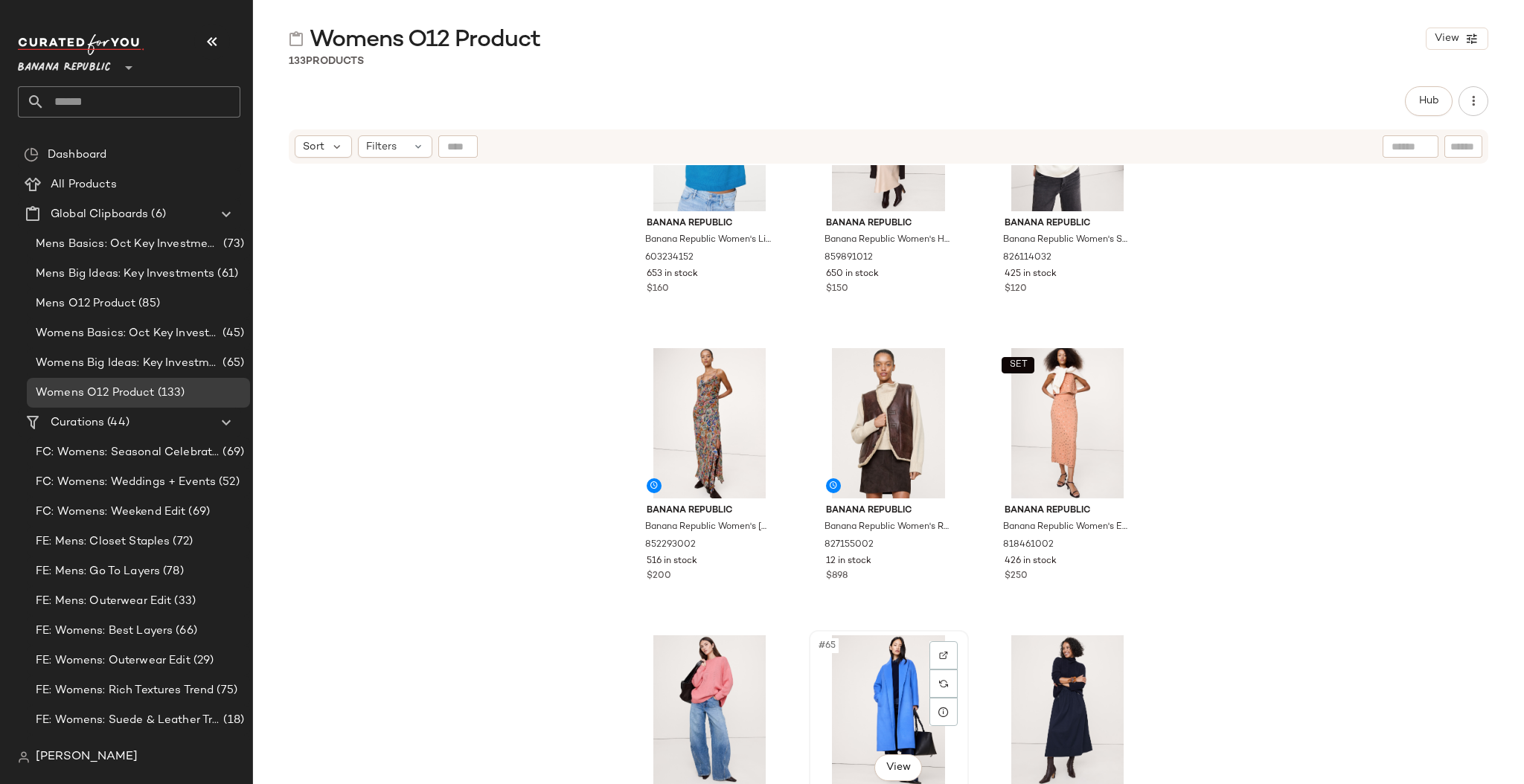
scroll to position [5737, 0]
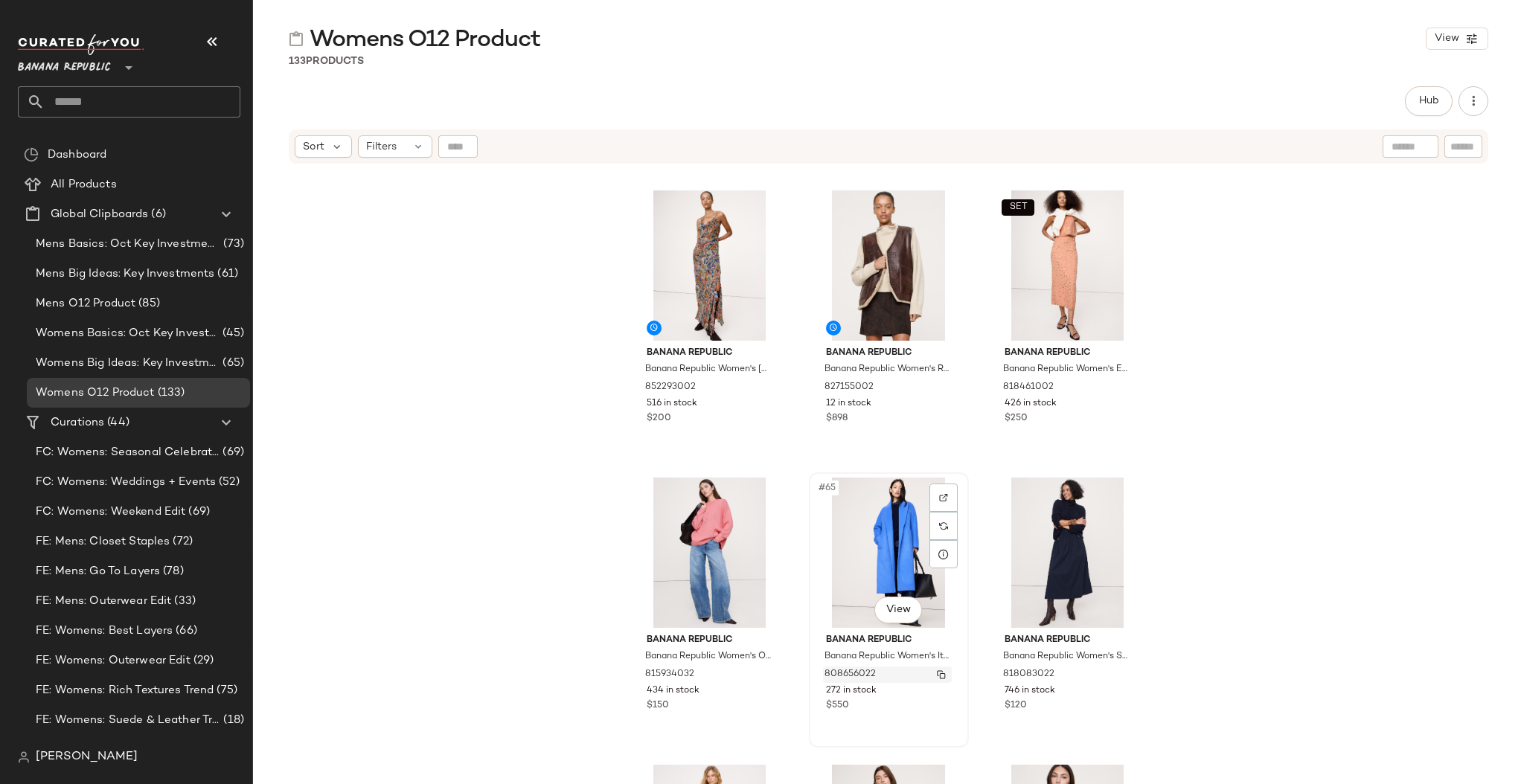
click at [937, 671] on img "button" at bounding box center [941, 675] width 9 height 9
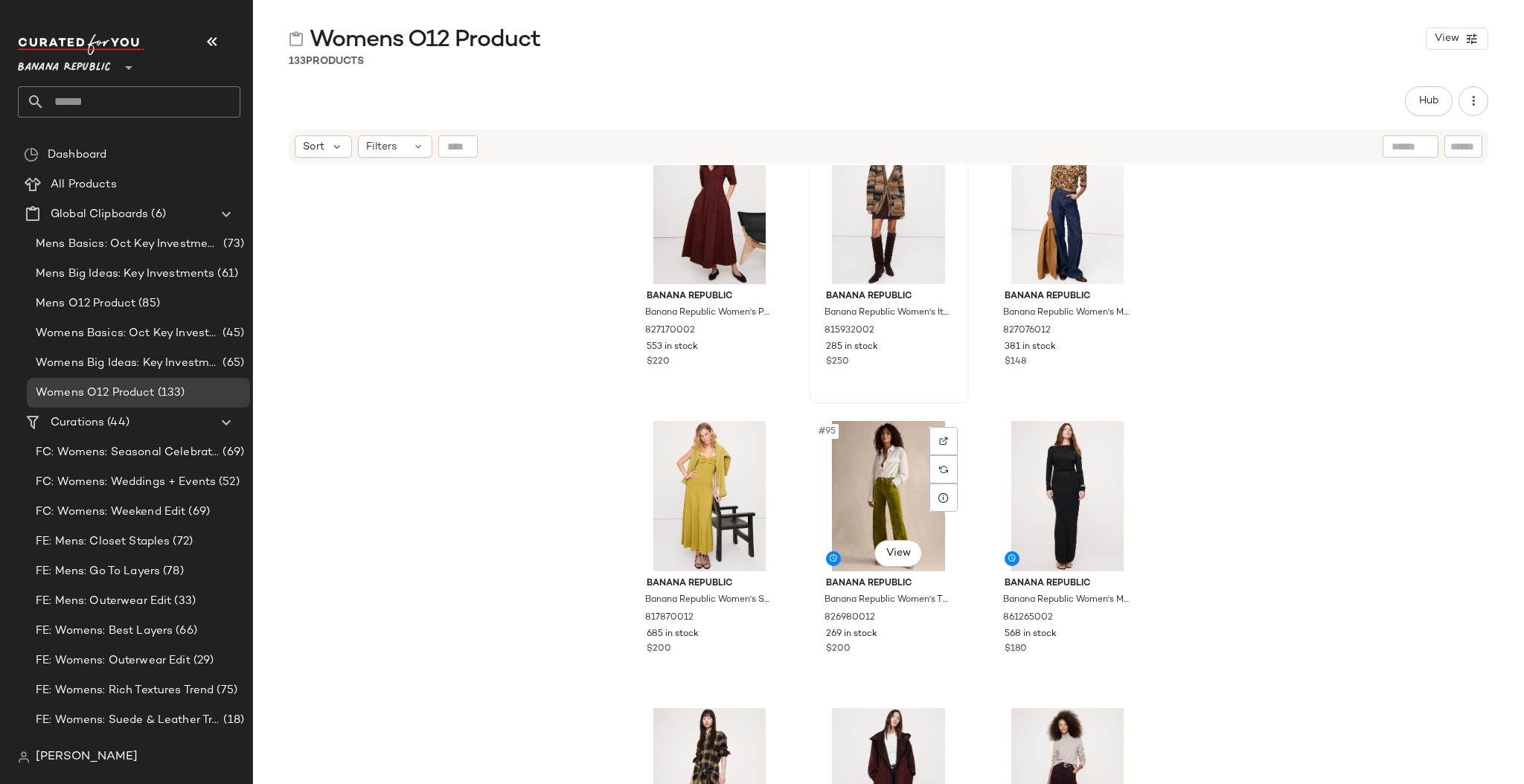
scroll to position [8965, 0]
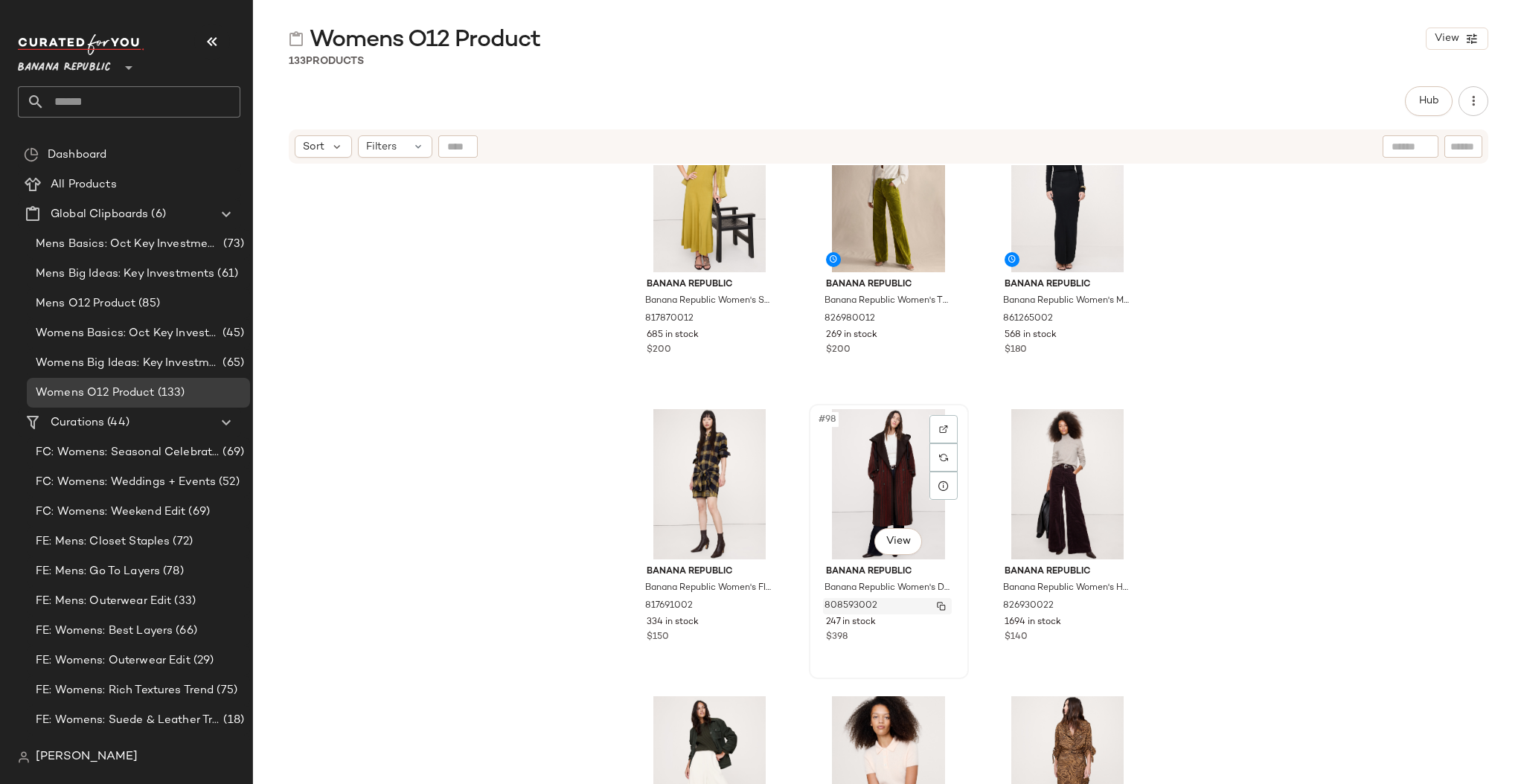
click at [937, 604] on img "button" at bounding box center [941, 607] width 9 height 9
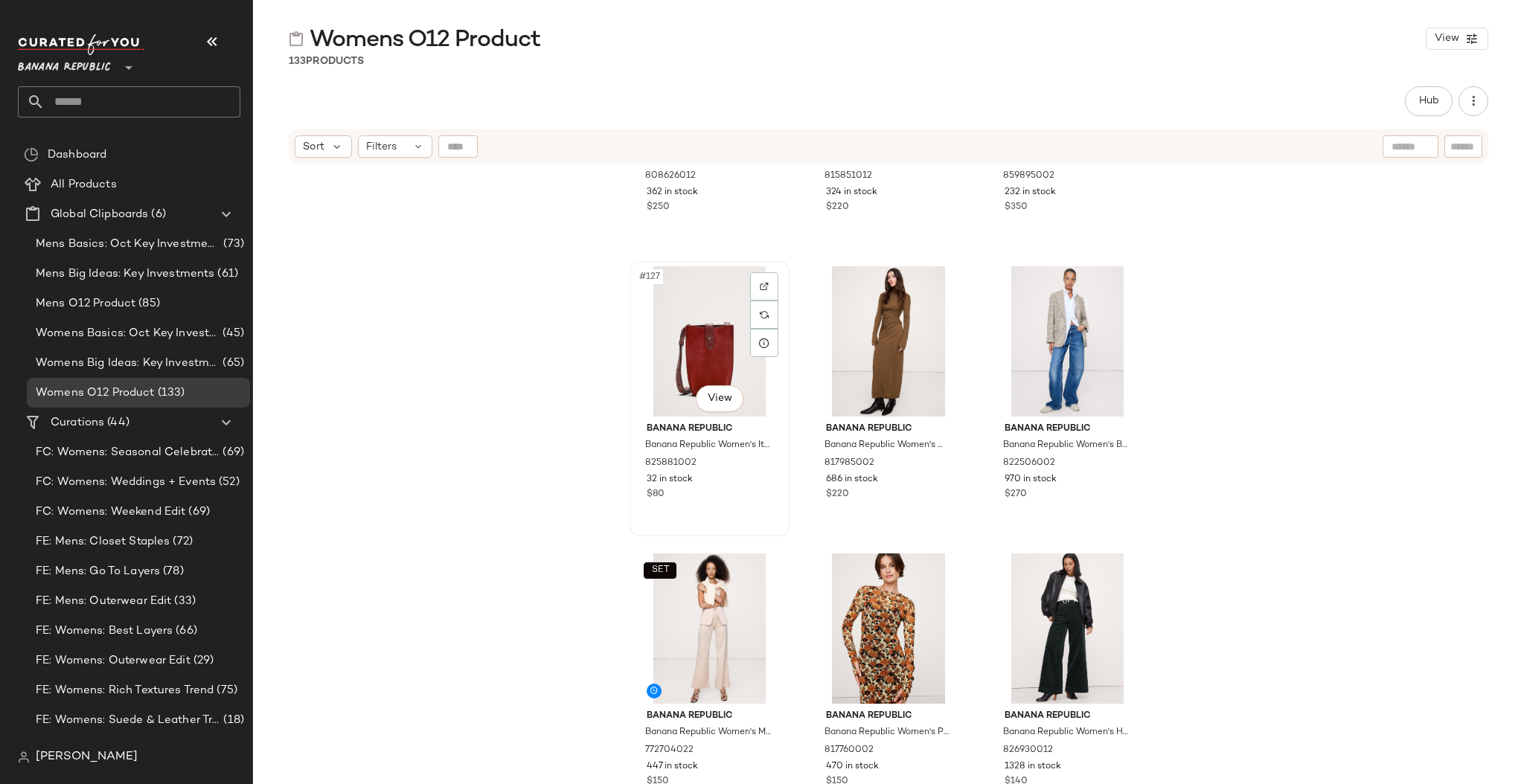
scroll to position [11979, 0]
click at [1116, 461] on img "button" at bounding box center [1120, 462] width 9 height 9
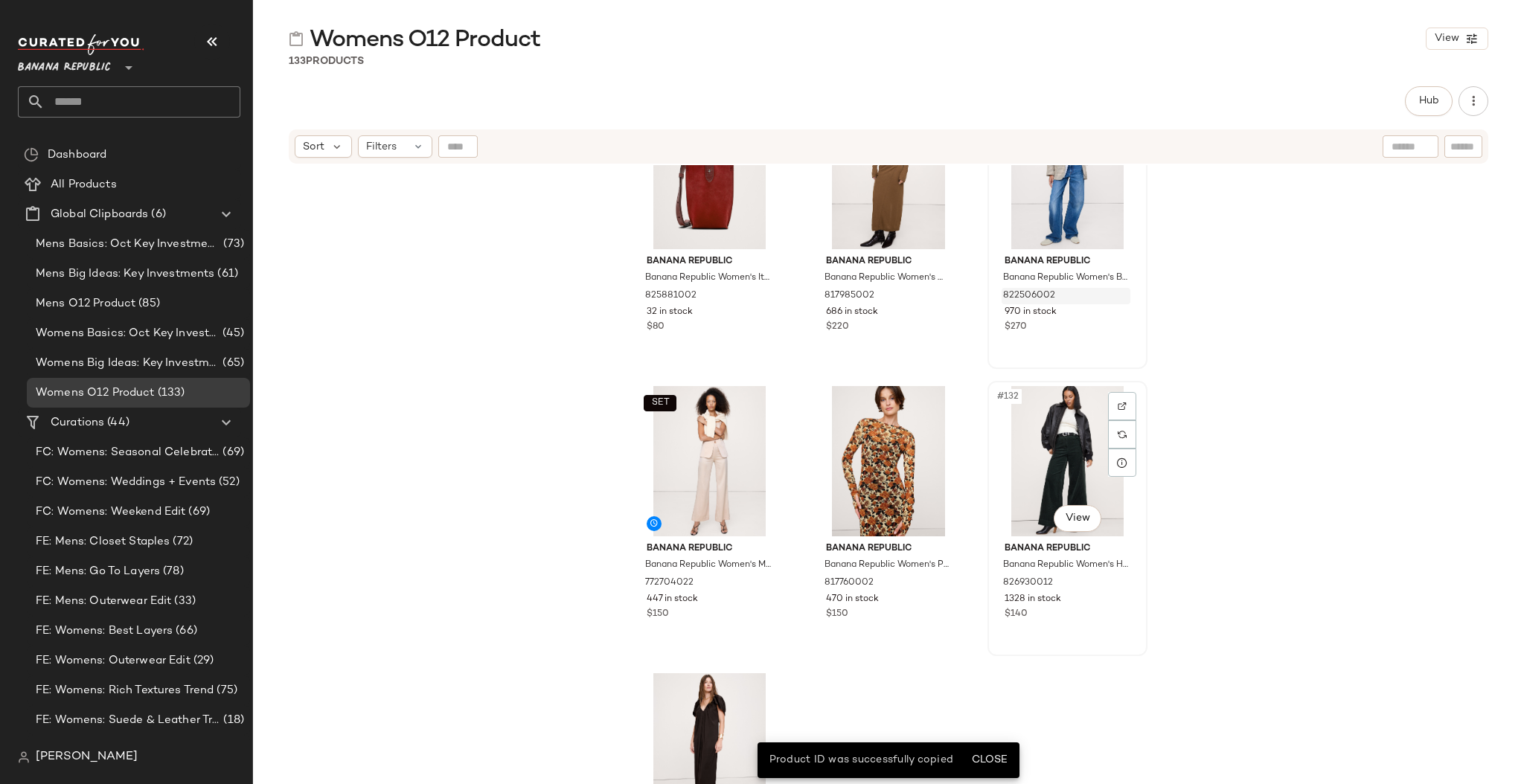
scroll to position [12267, 0]
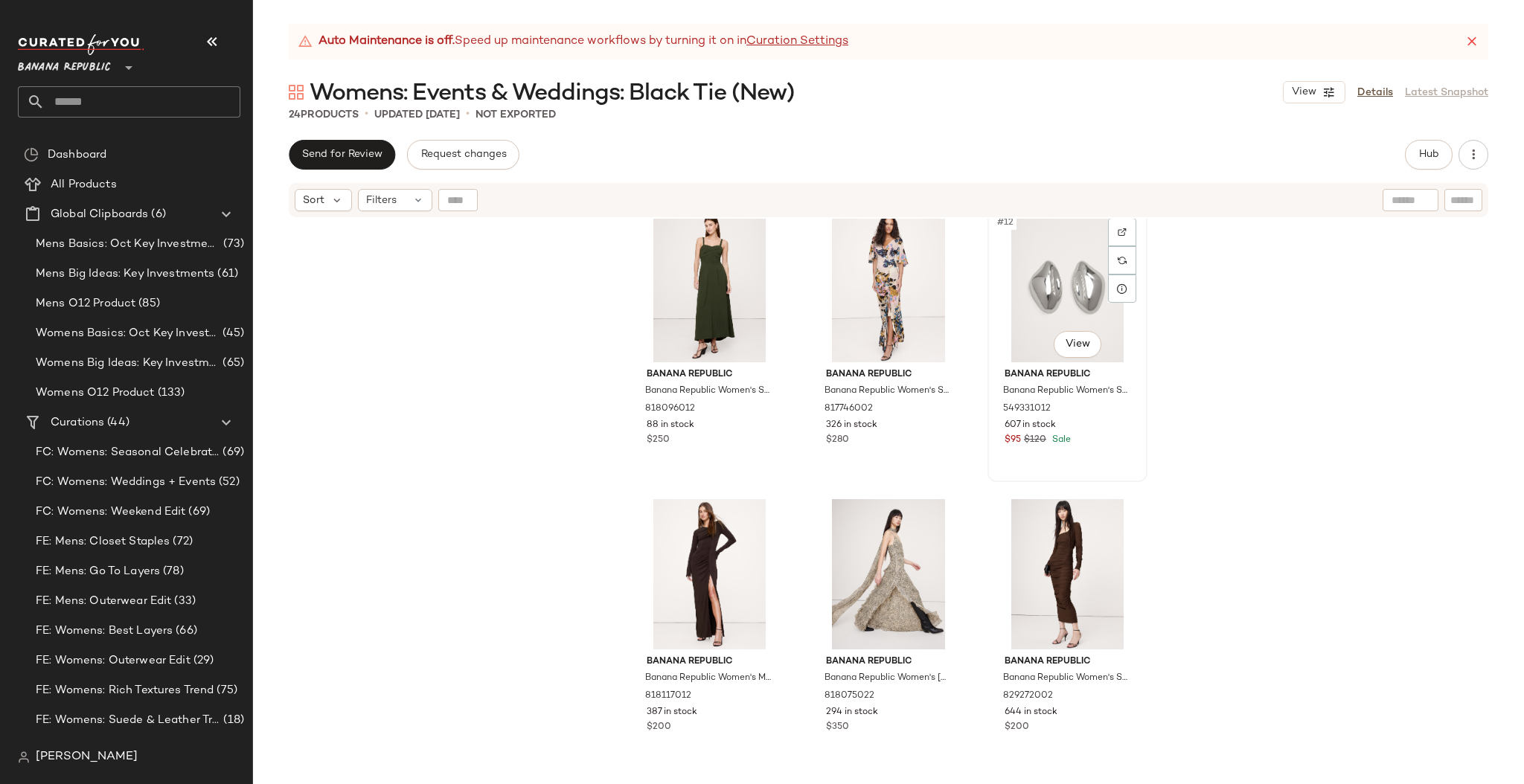
scroll to position [890, 0]
click at [1122, 258] on div at bounding box center [1122, 258] width 28 height 28
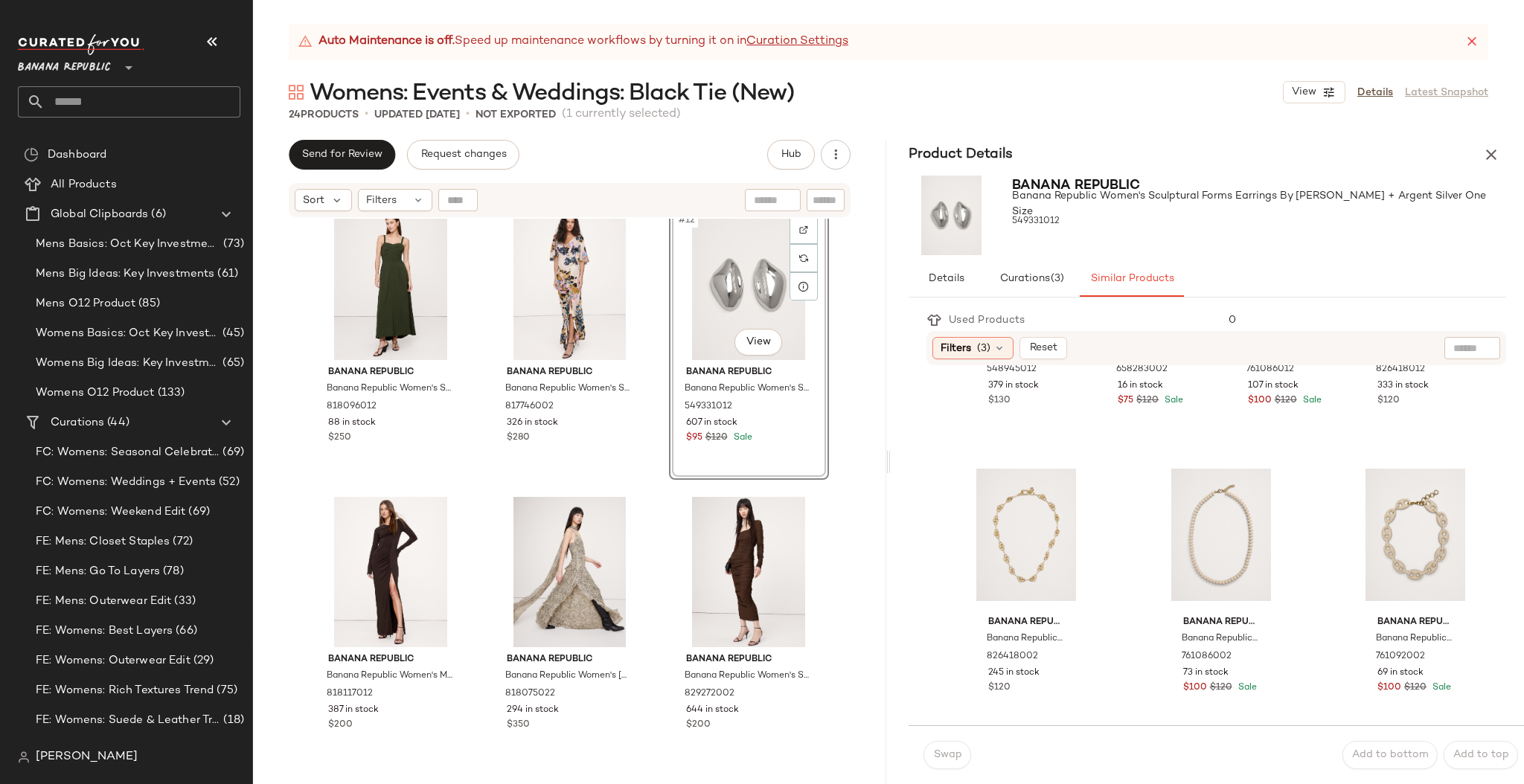
scroll to position [500, 0]
click at [1484, 154] on icon "button" at bounding box center [1491, 154] width 18 height 18
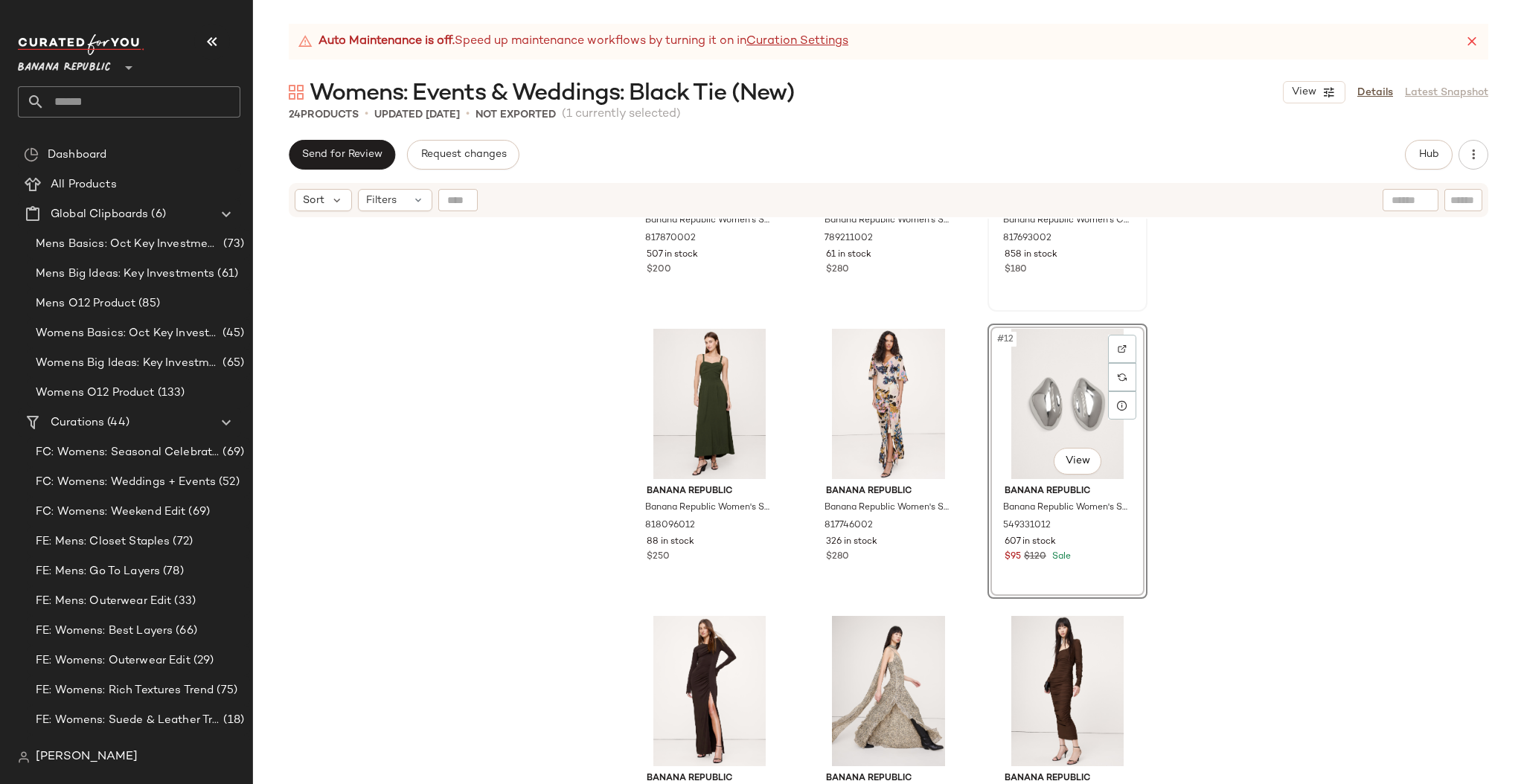
scroll to position [865, 0]
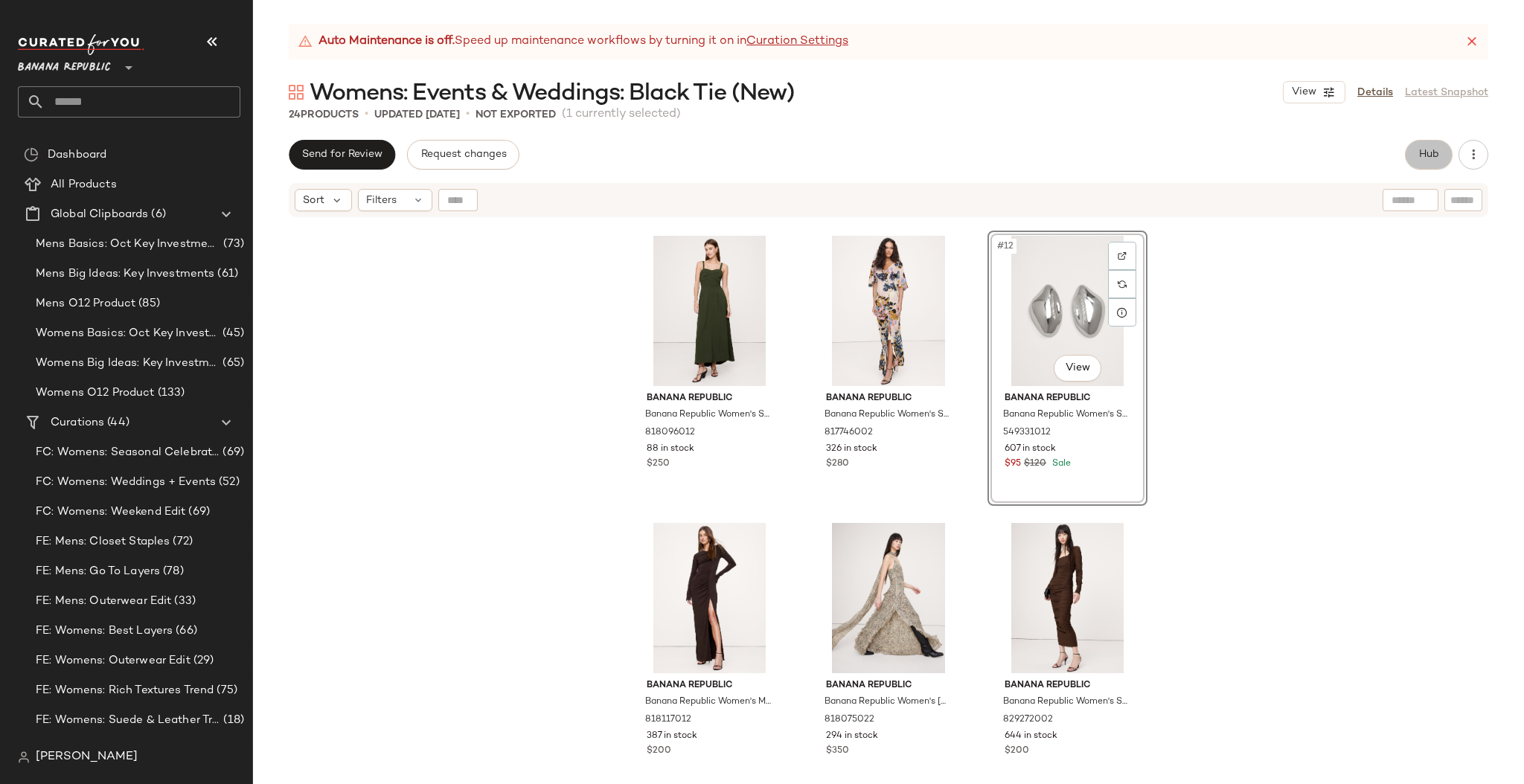
click at [1438, 156] on span "Hub" at bounding box center [1428, 154] width 21 height 12
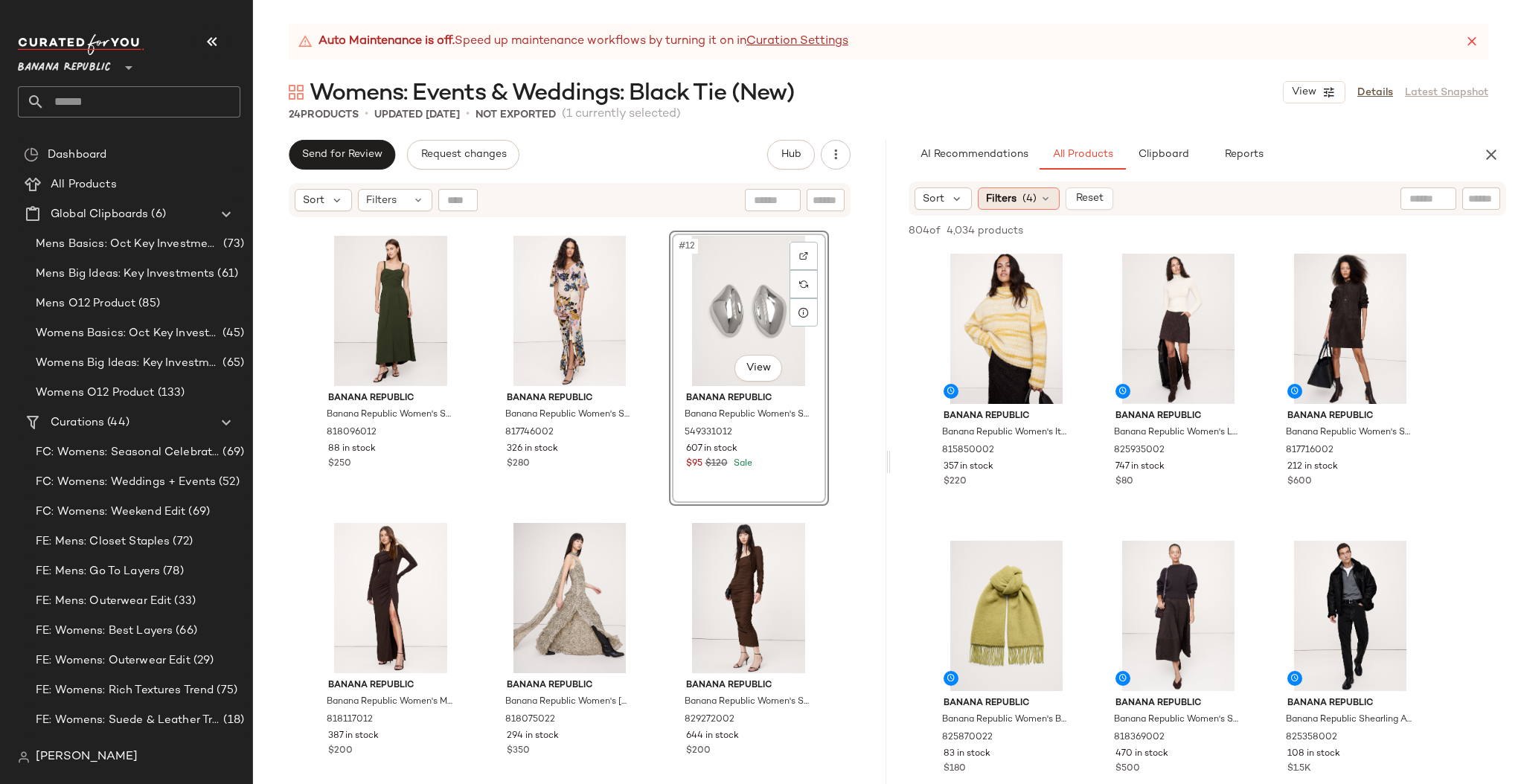
click at [1007, 205] on span "Filters" at bounding box center [1000, 199] width 30 height 15
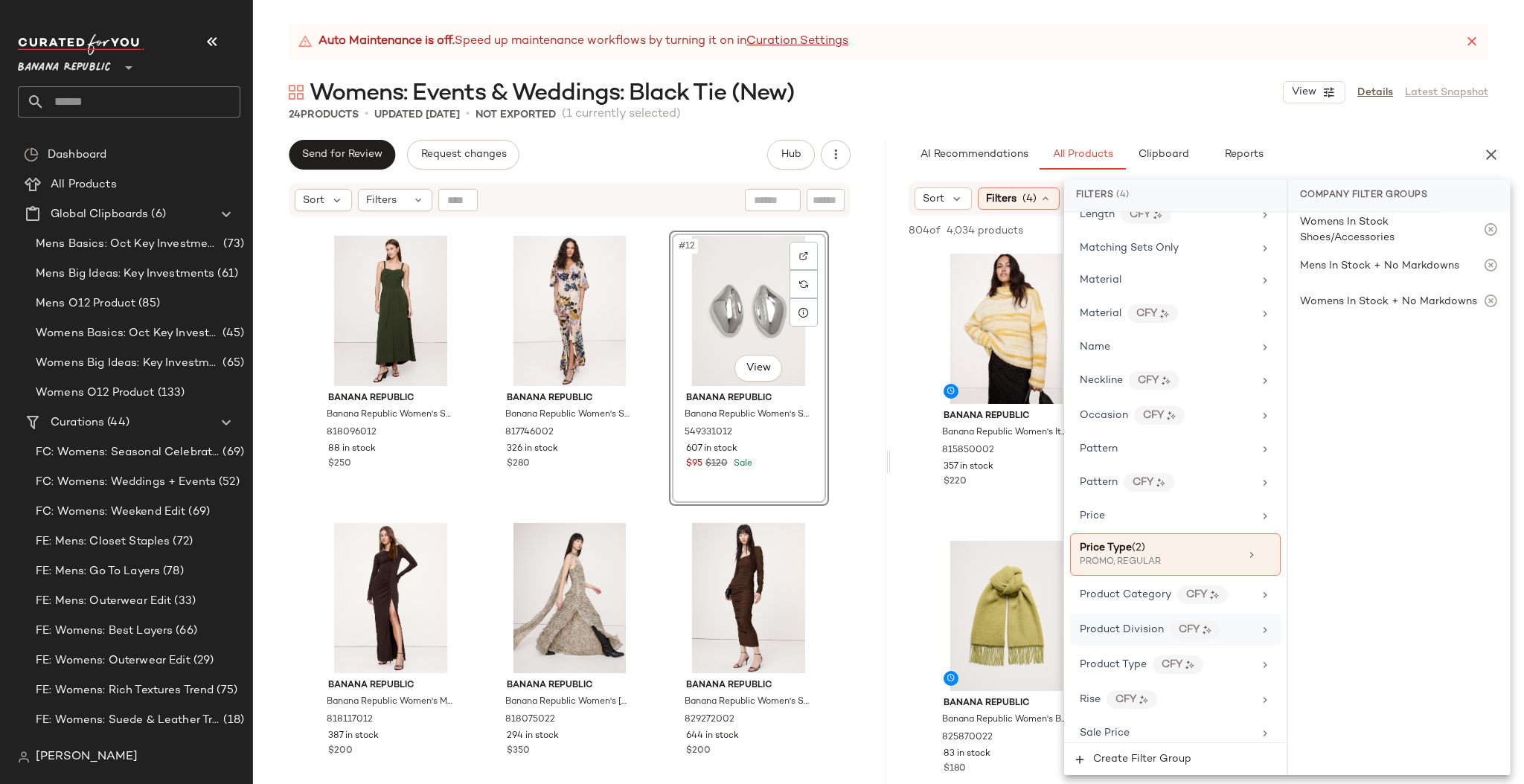
scroll to position [944, 0]
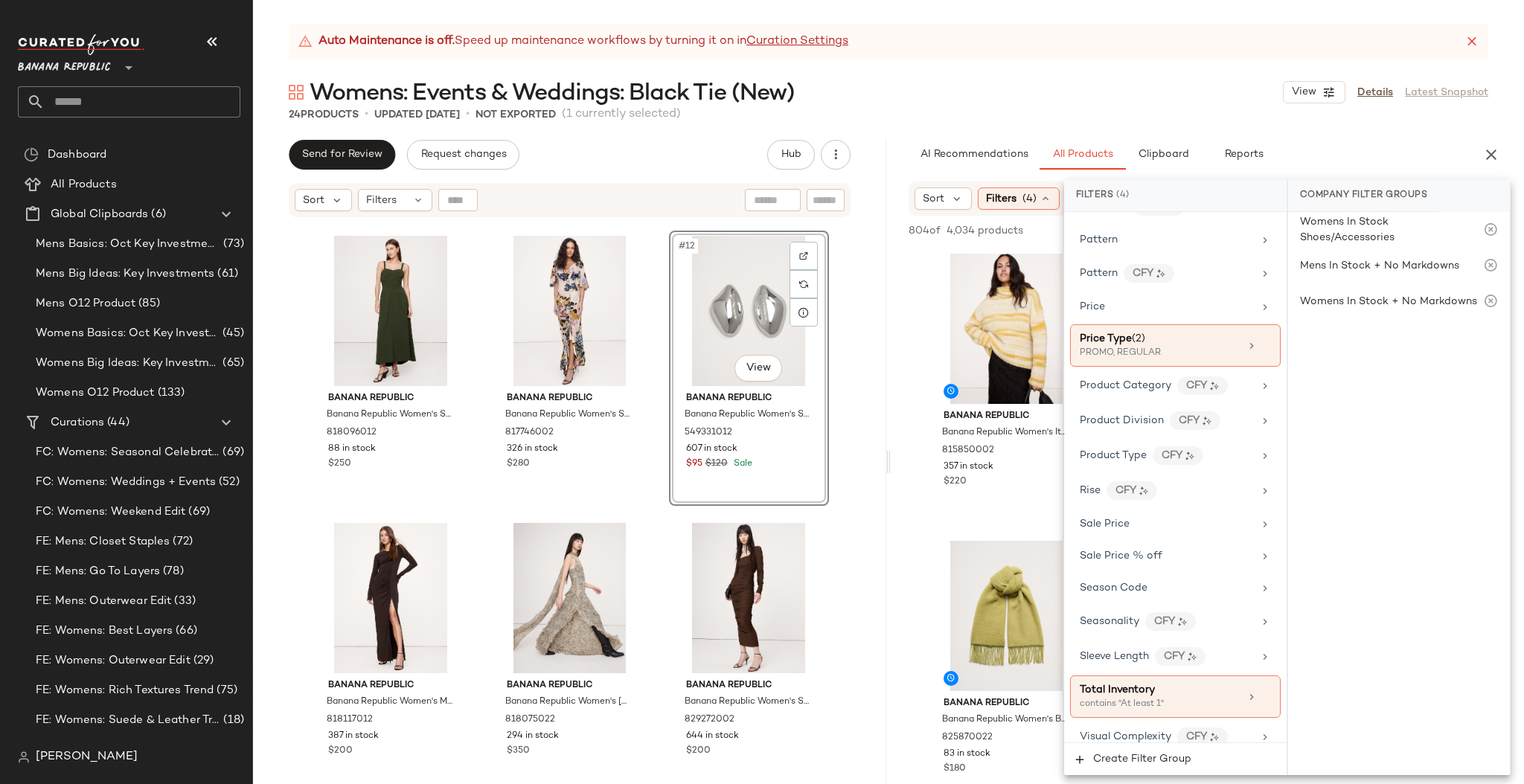
click at [1359, 119] on div "24 Products • updated [DATE] • Not Exported (1 currently selected)" at bounding box center [888, 114] width 1271 height 15
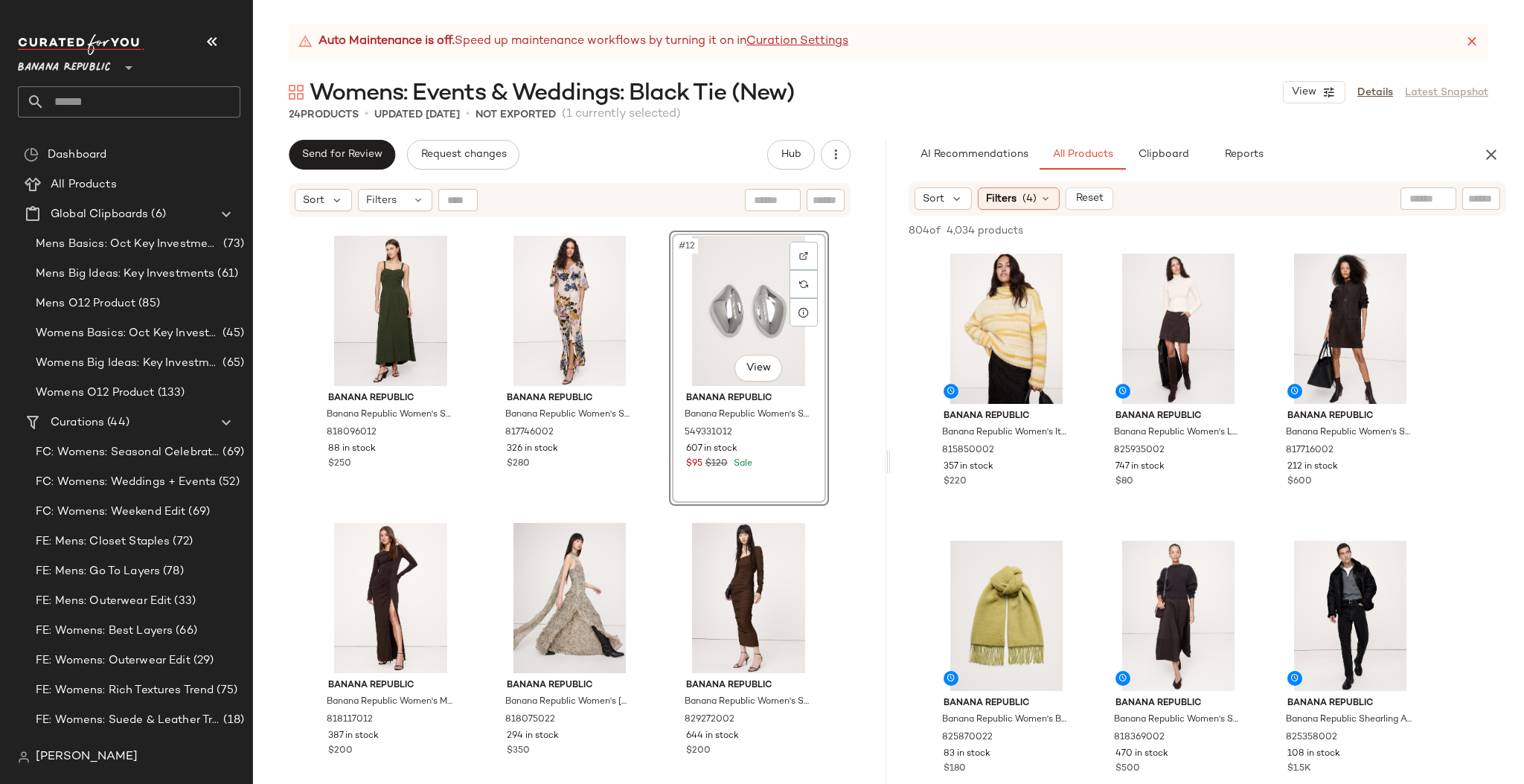
click at [1474, 196] on input "text" at bounding box center [1481, 199] width 26 height 15
type input "****"
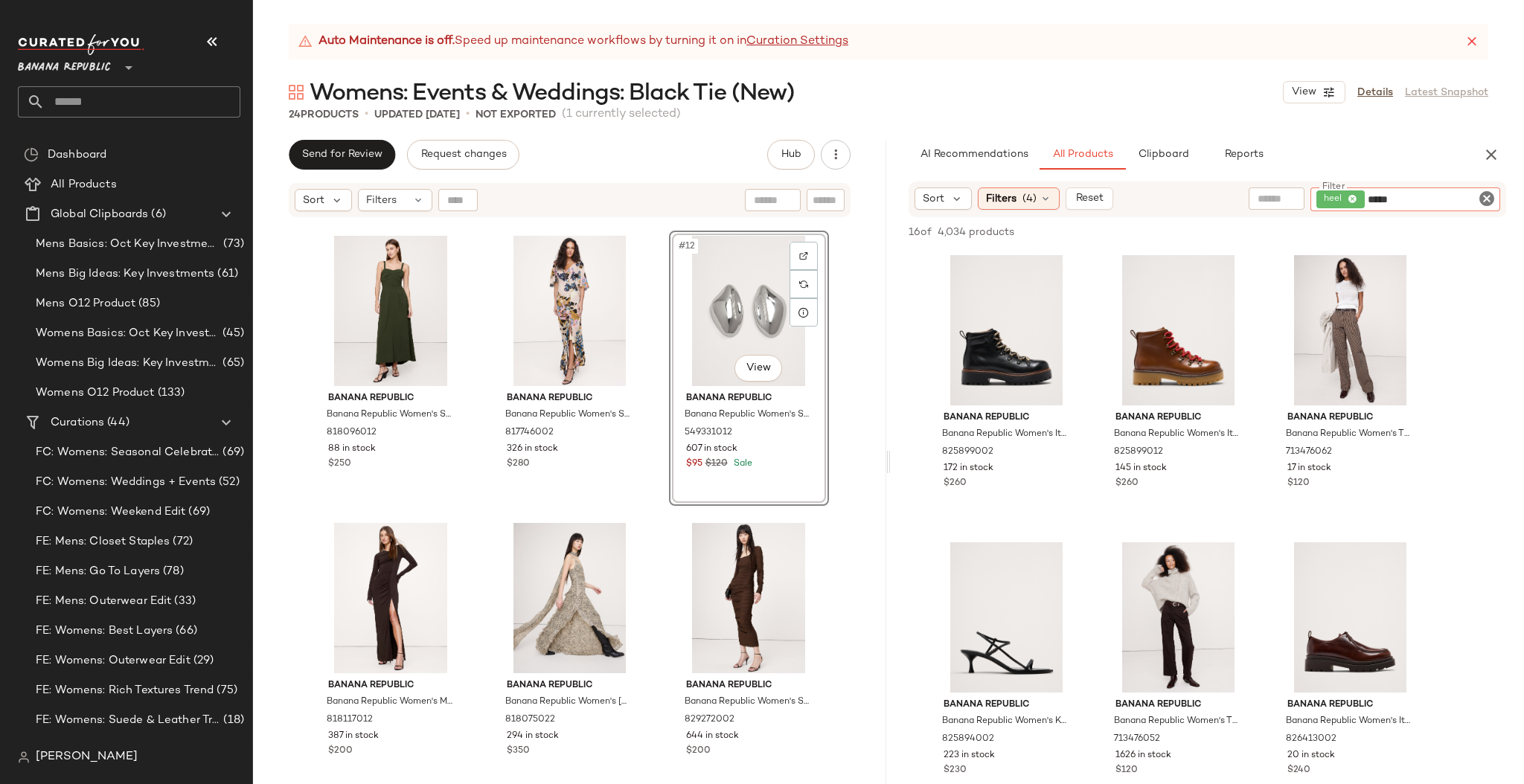
type input "******"
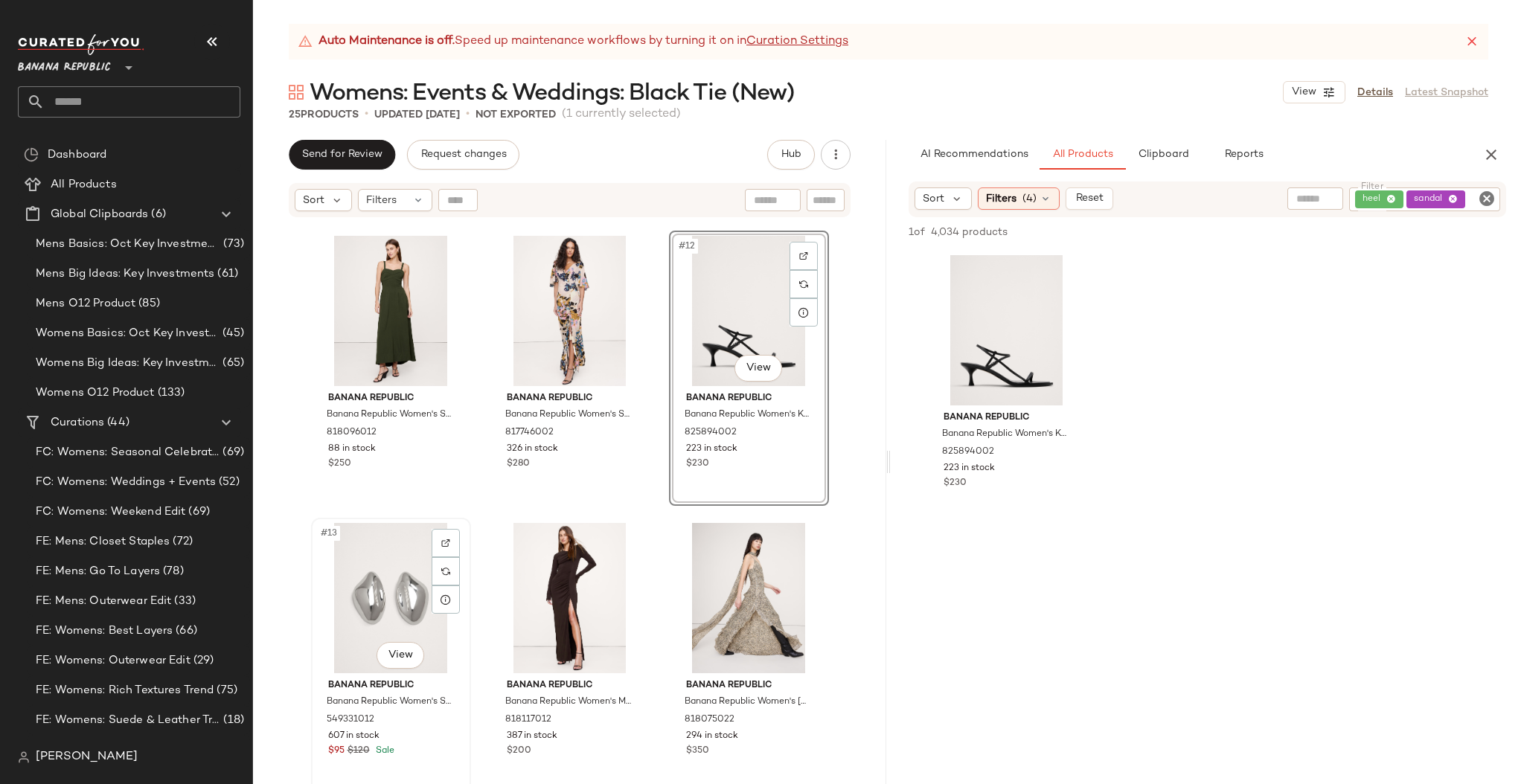
click at [329, 558] on div "#13 View" at bounding box center [390, 598] width 150 height 150
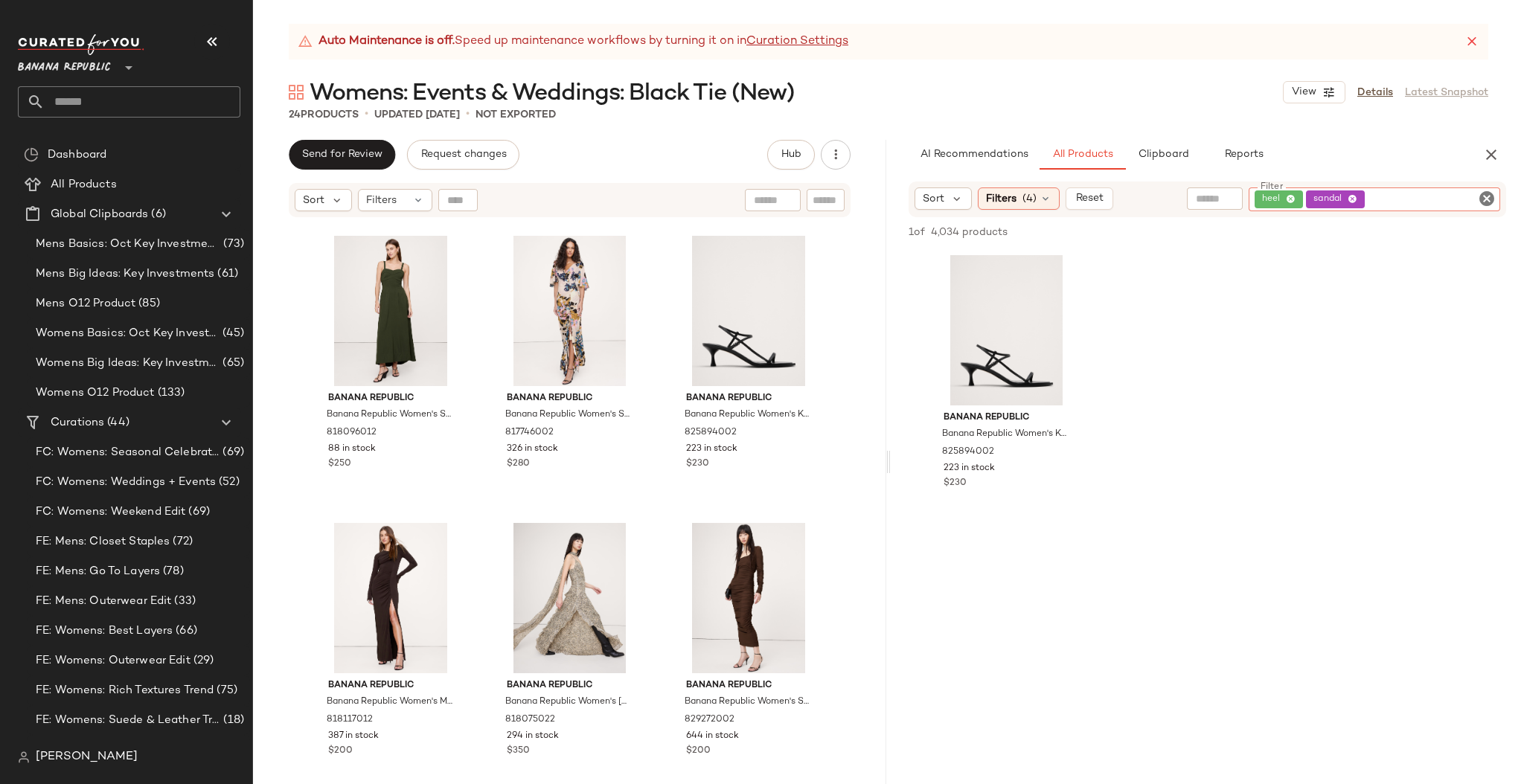
click at [1469, 199] on input "Filter" at bounding box center [1430, 200] width 126 height 15
type input "****"
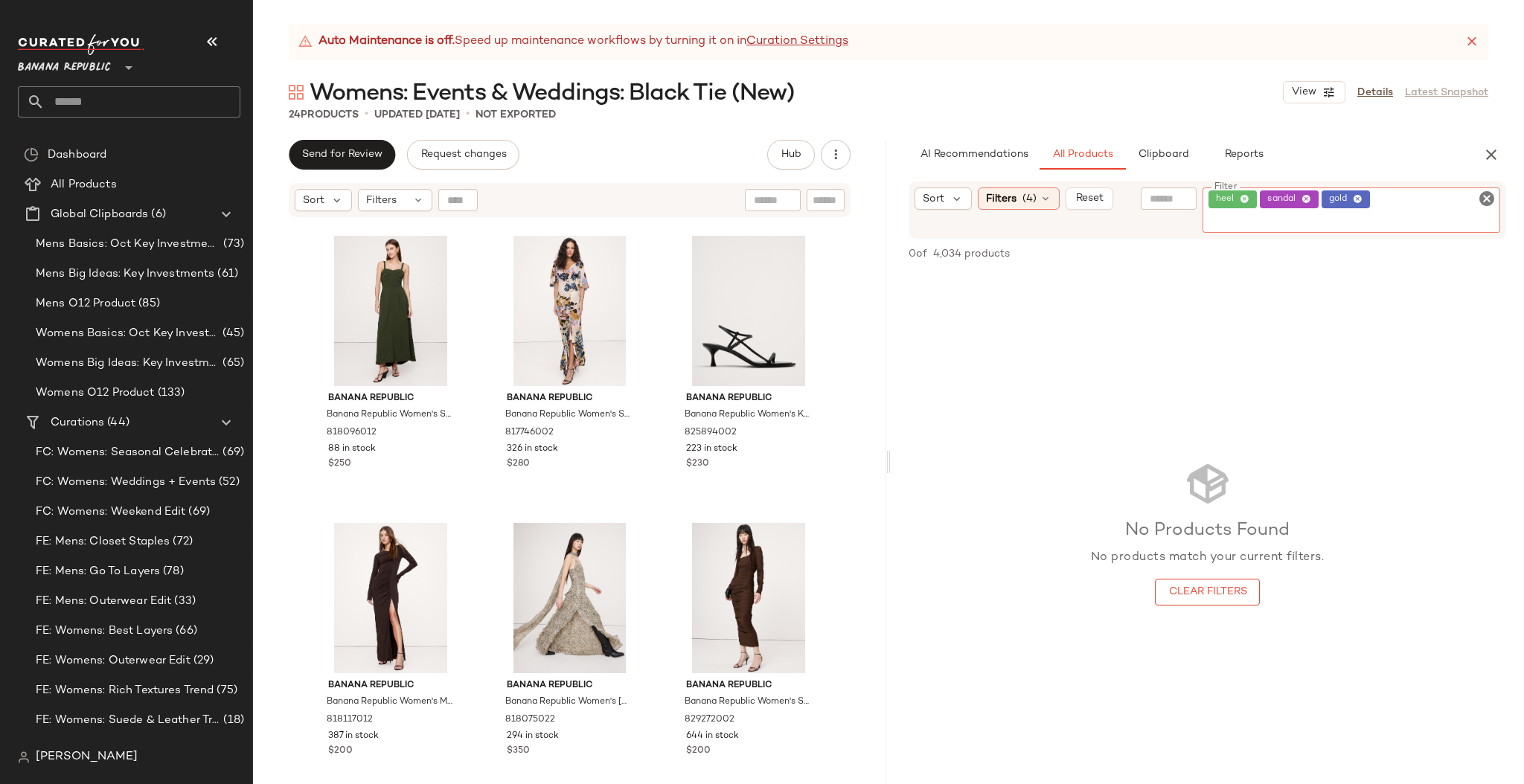
click at [1306, 199] on icon at bounding box center [1306, 200] width 9 height 9
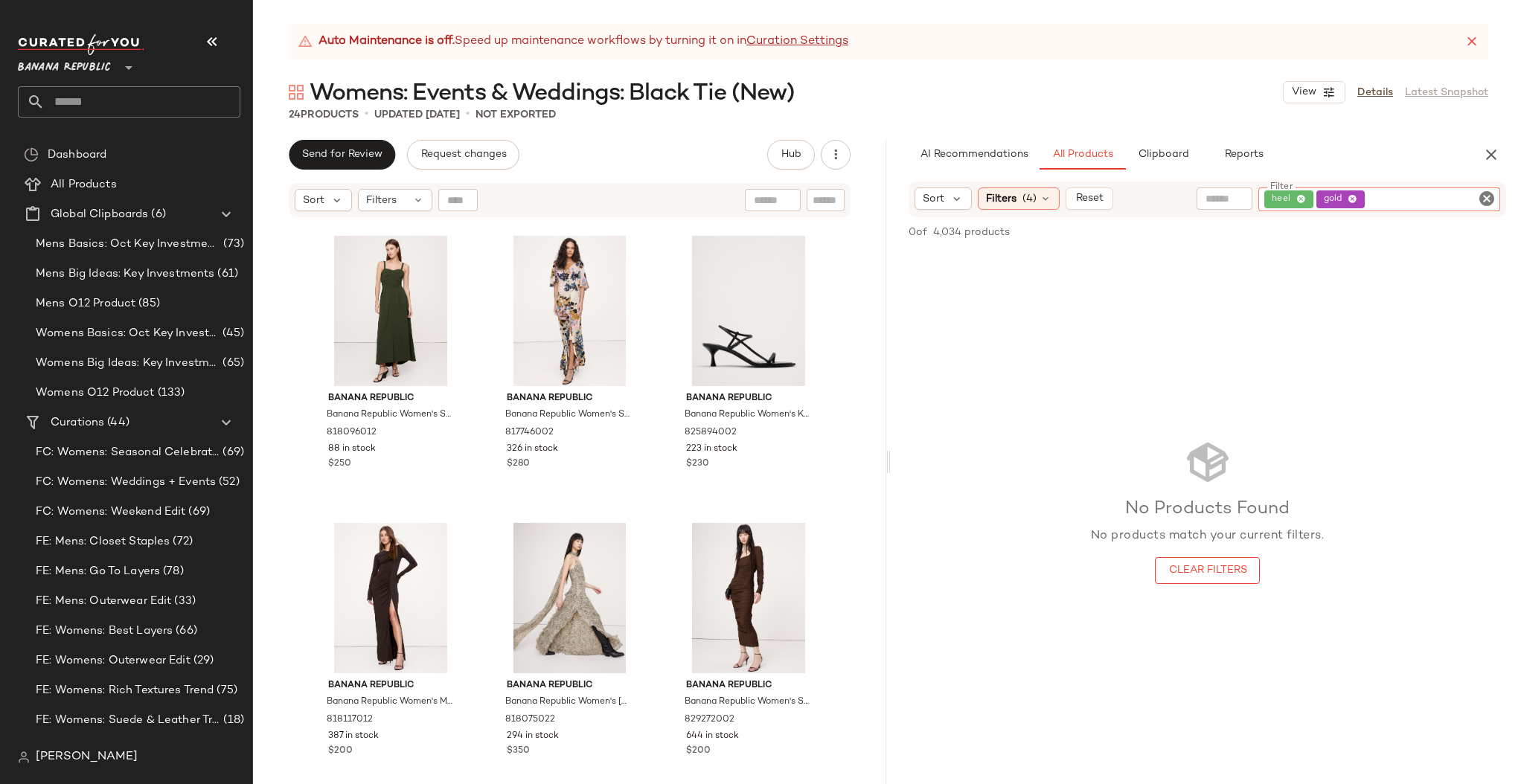
click at [1300, 197] on icon at bounding box center [1301, 200] width 9 height 9
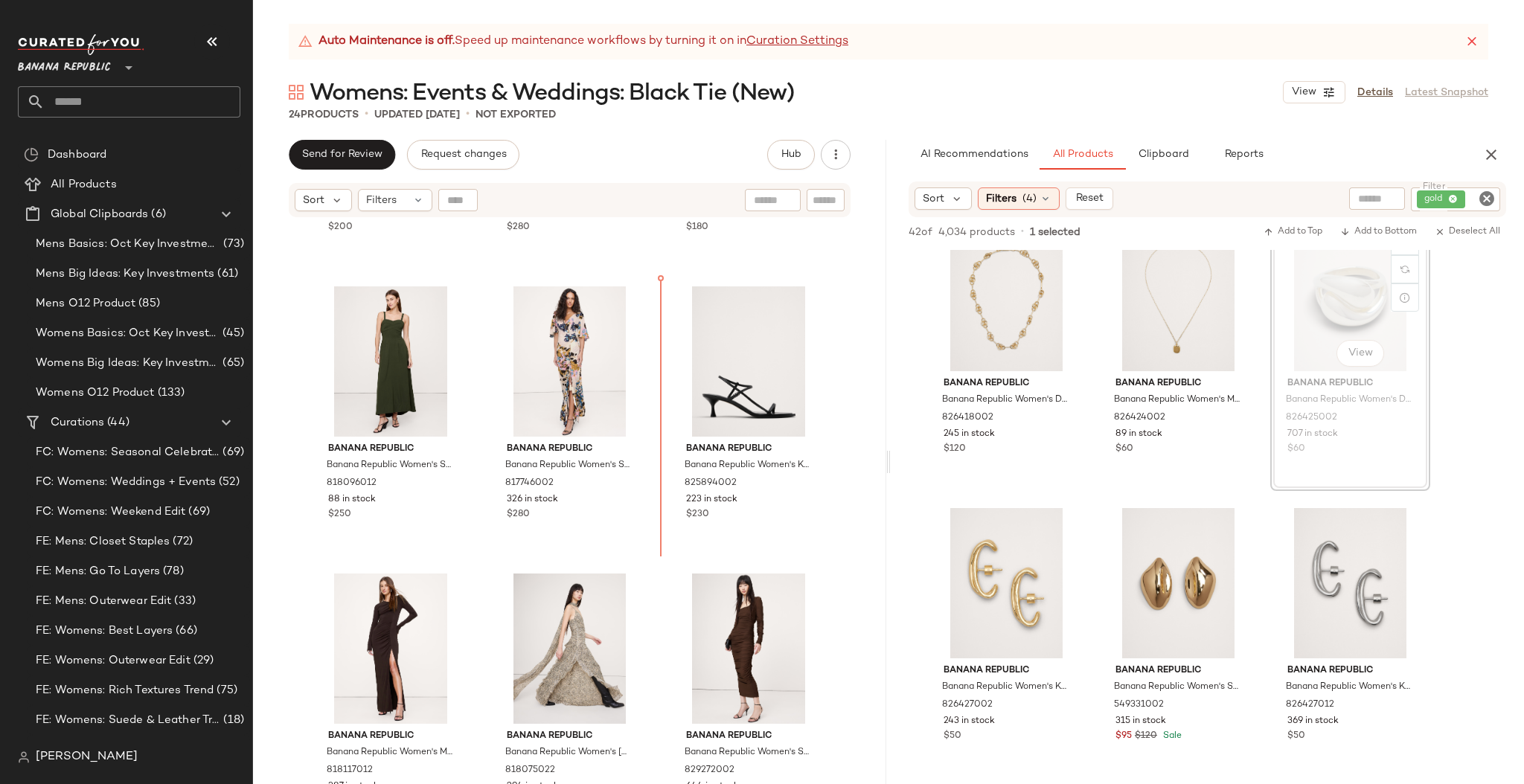
scroll to position [813, 0]
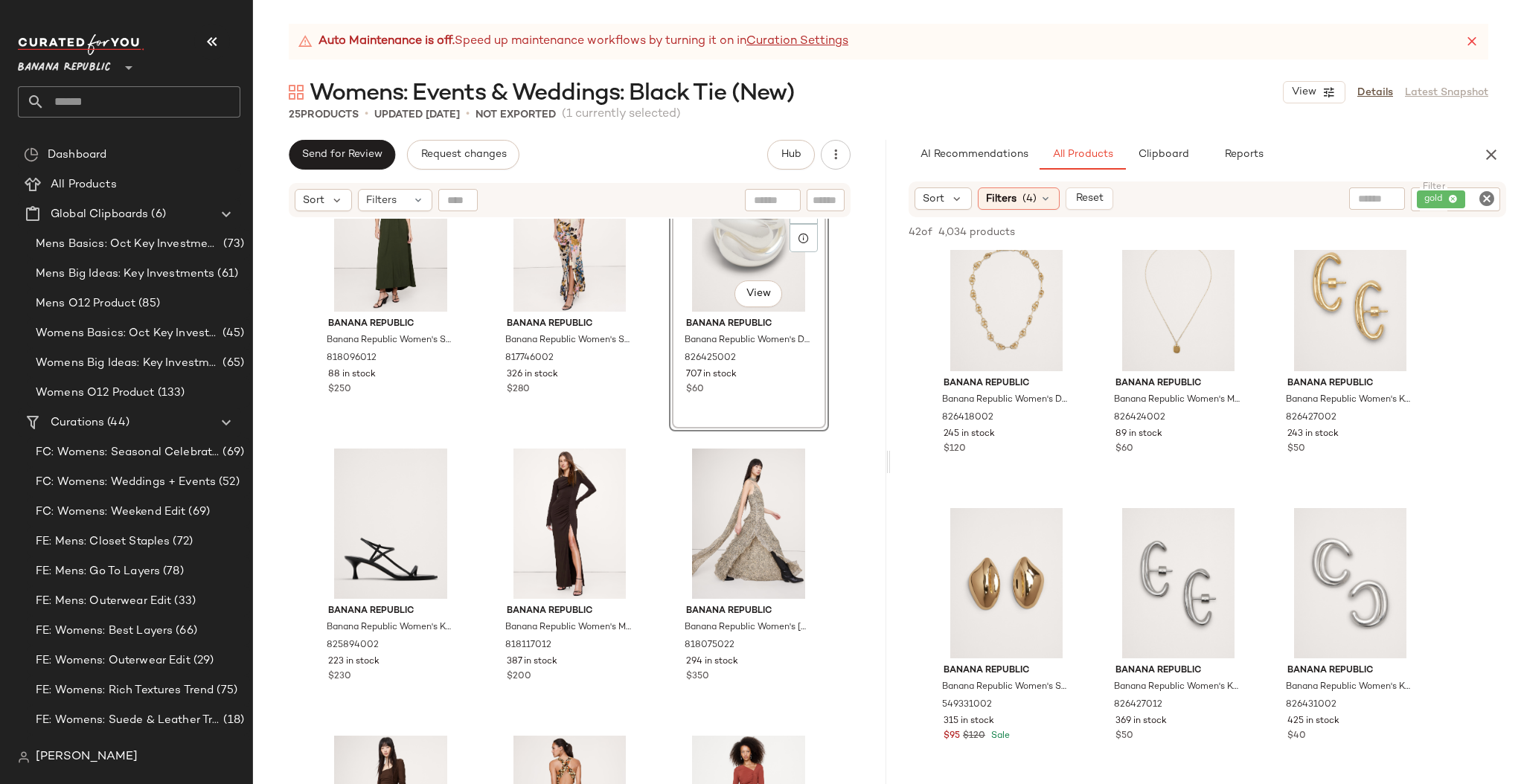
scroll to position [707, 0]
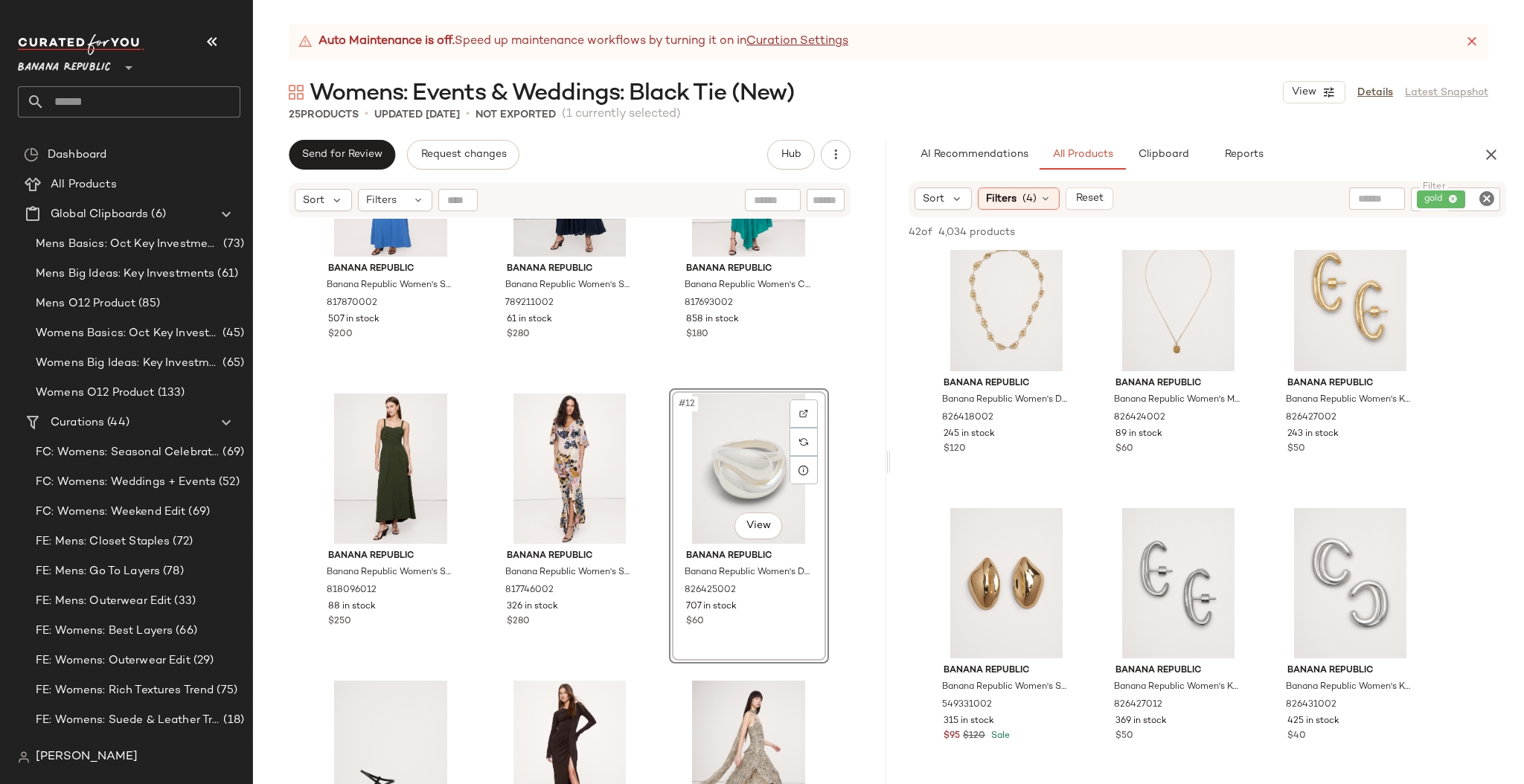
click at [778, 628] on div "#12 View Banana Republic Banana Republic Women's Duality Ring Silver Size 7 826…" at bounding box center [748, 525] width 160 height 275
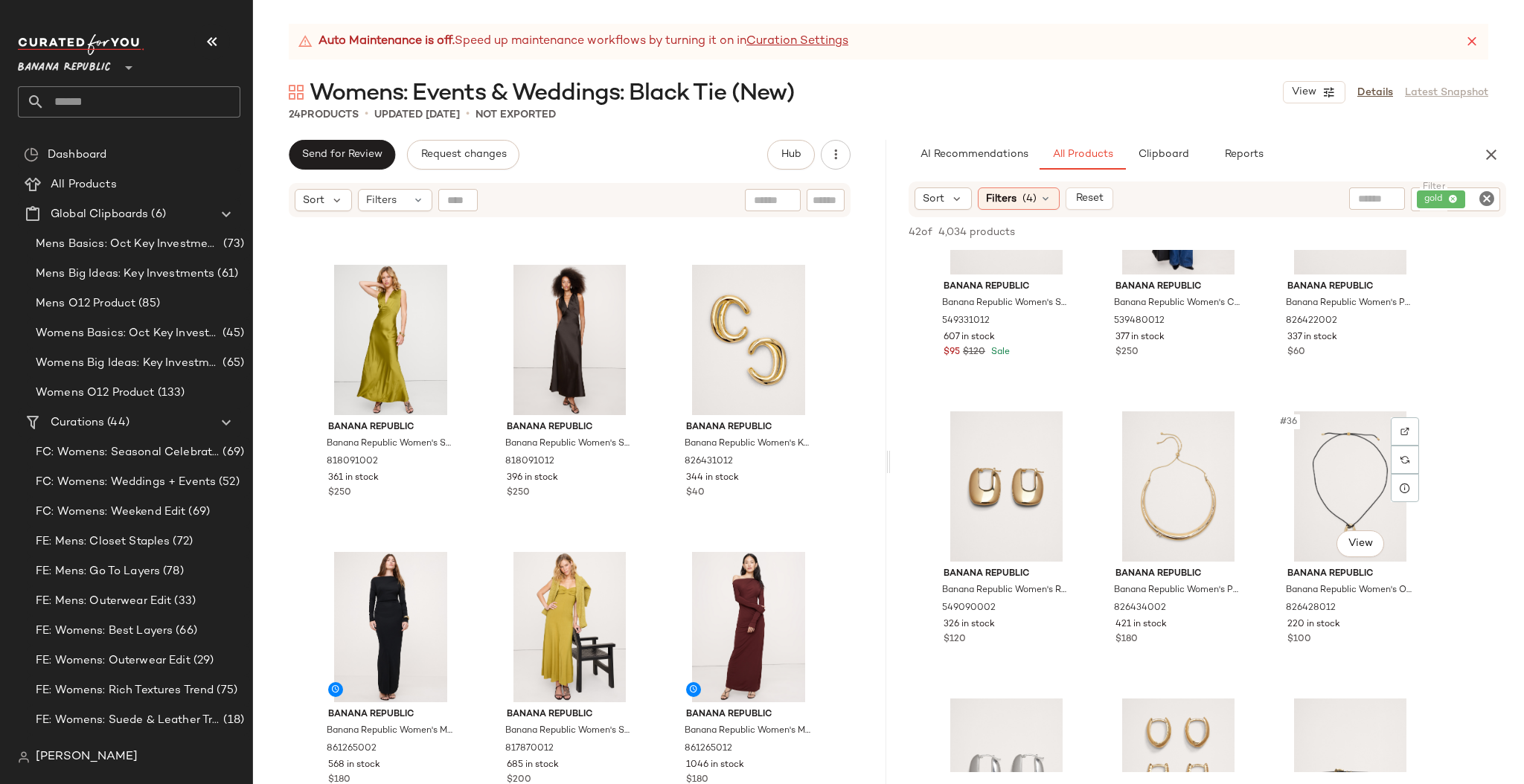
scroll to position [3151, 0]
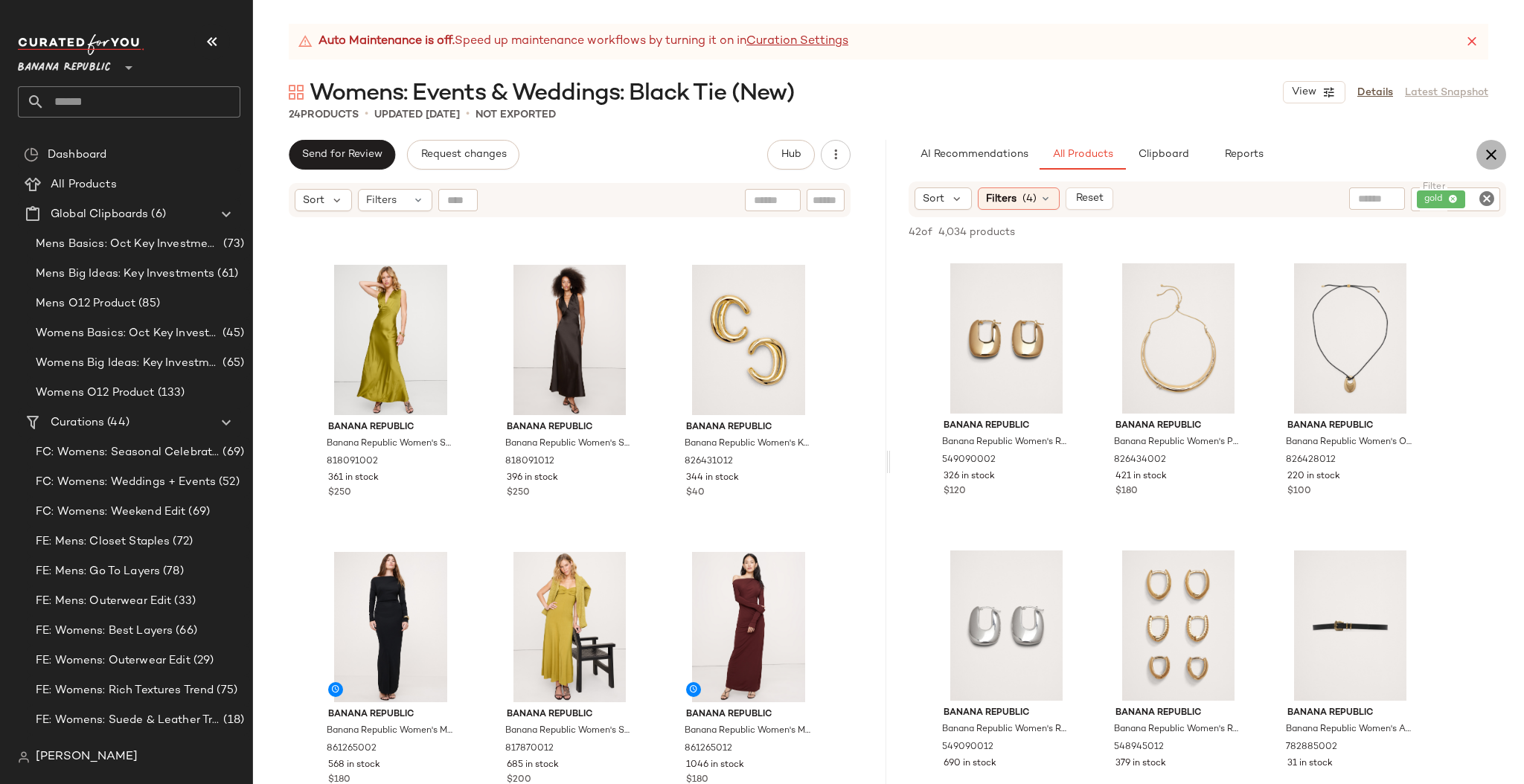
click at [1495, 156] on icon "button" at bounding box center [1491, 154] width 18 height 18
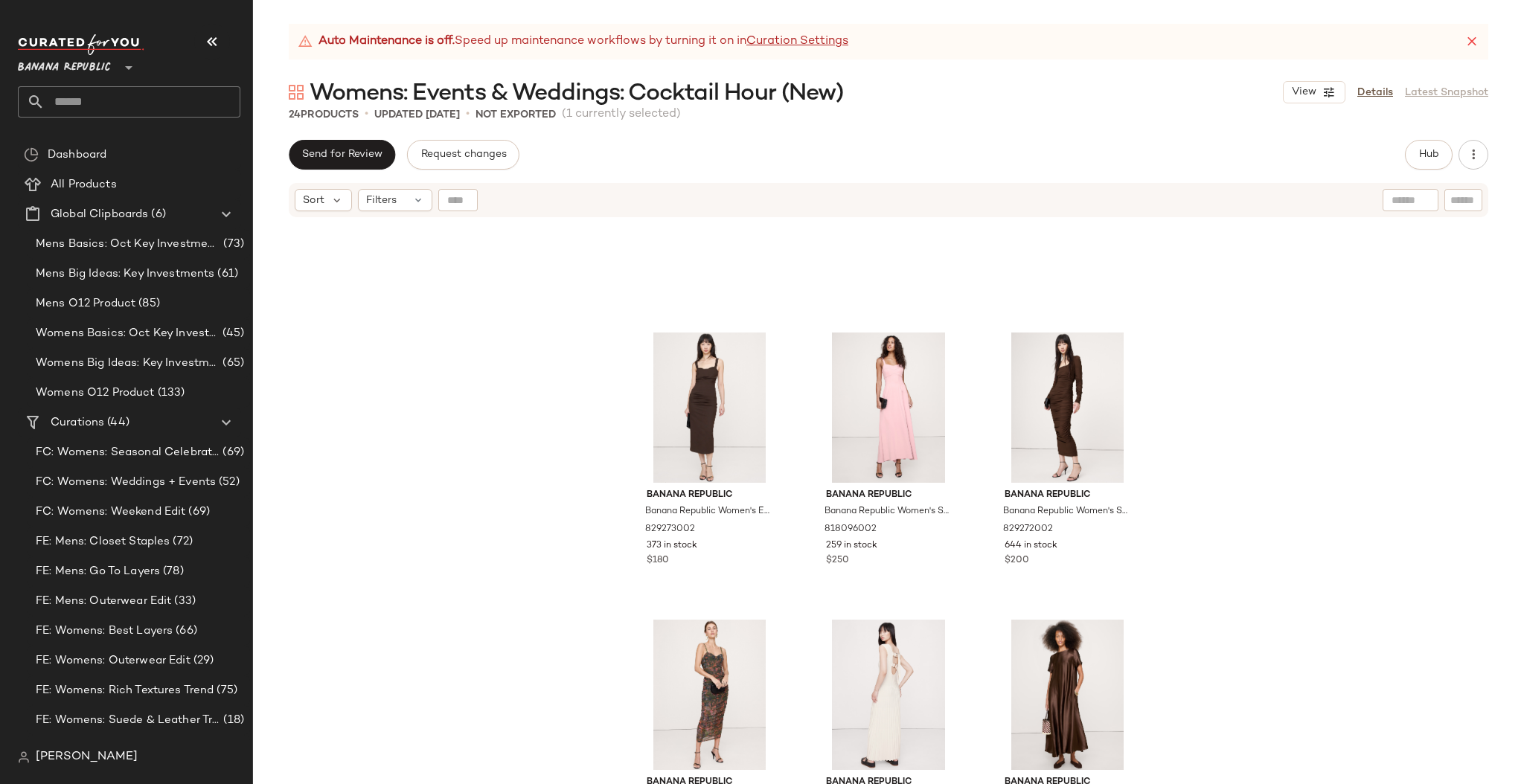
scroll to position [196, 0]
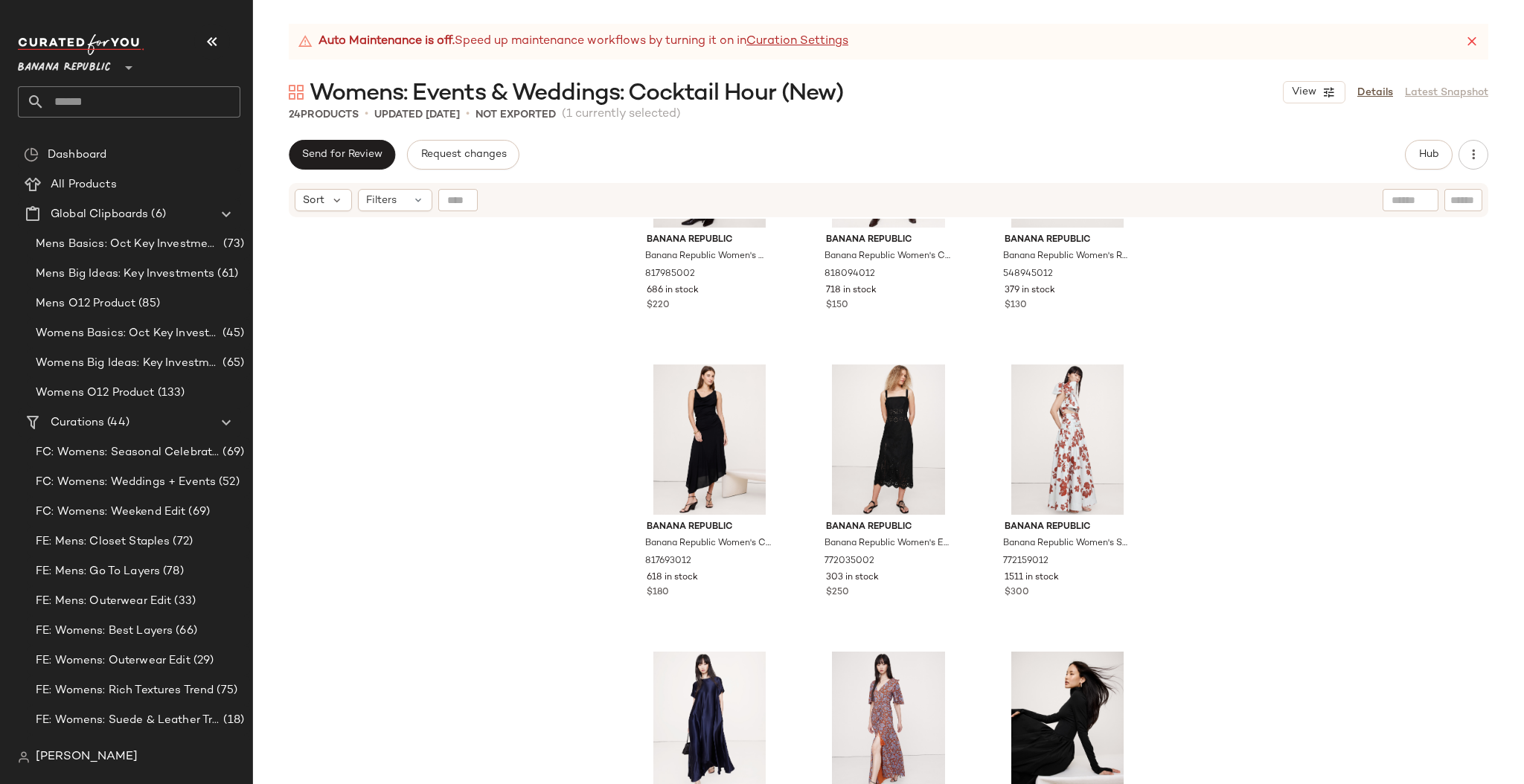
scroll to position [1042, 0]
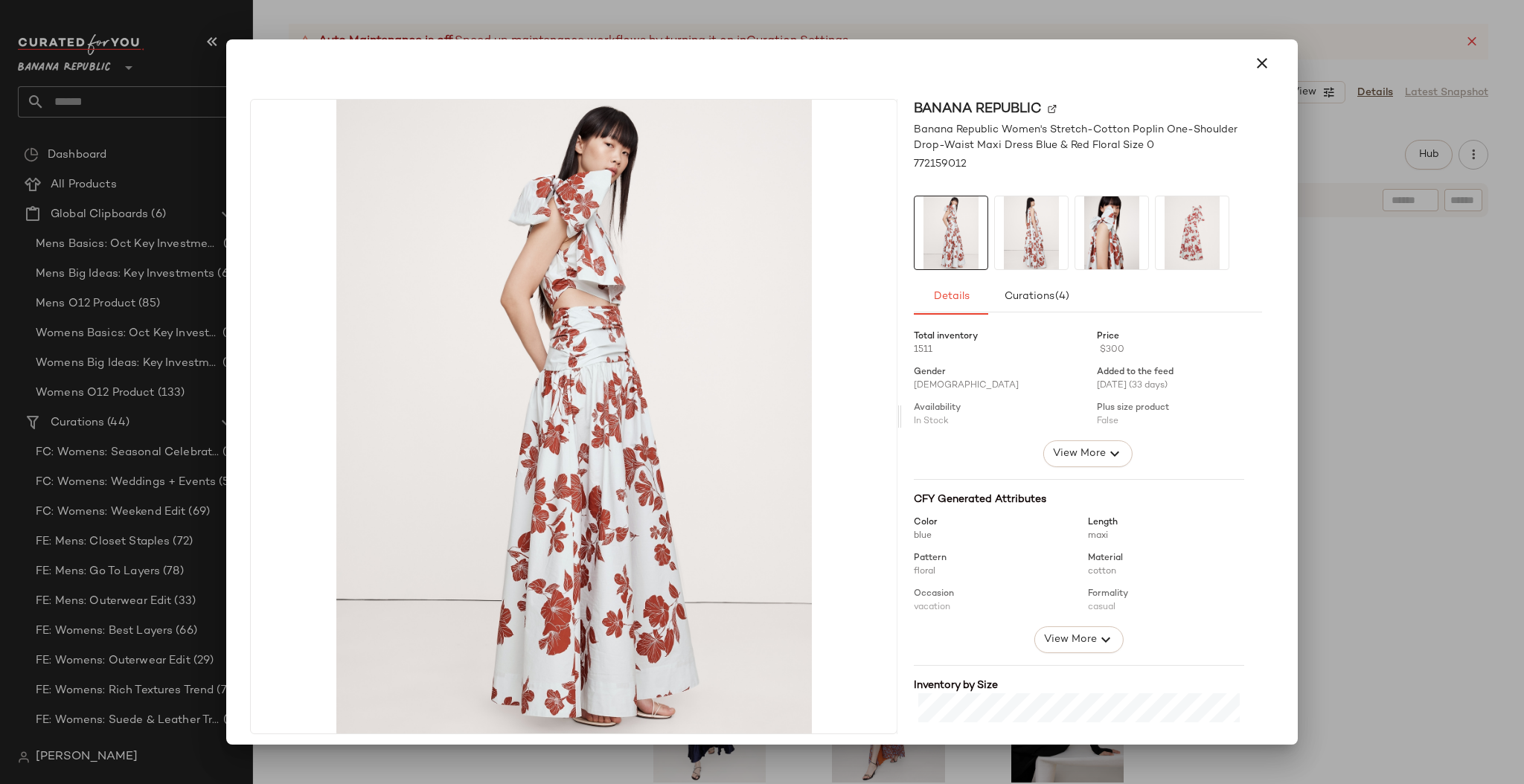
click at [1178, 239] on img at bounding box center [1192, 232] width 73 height 73
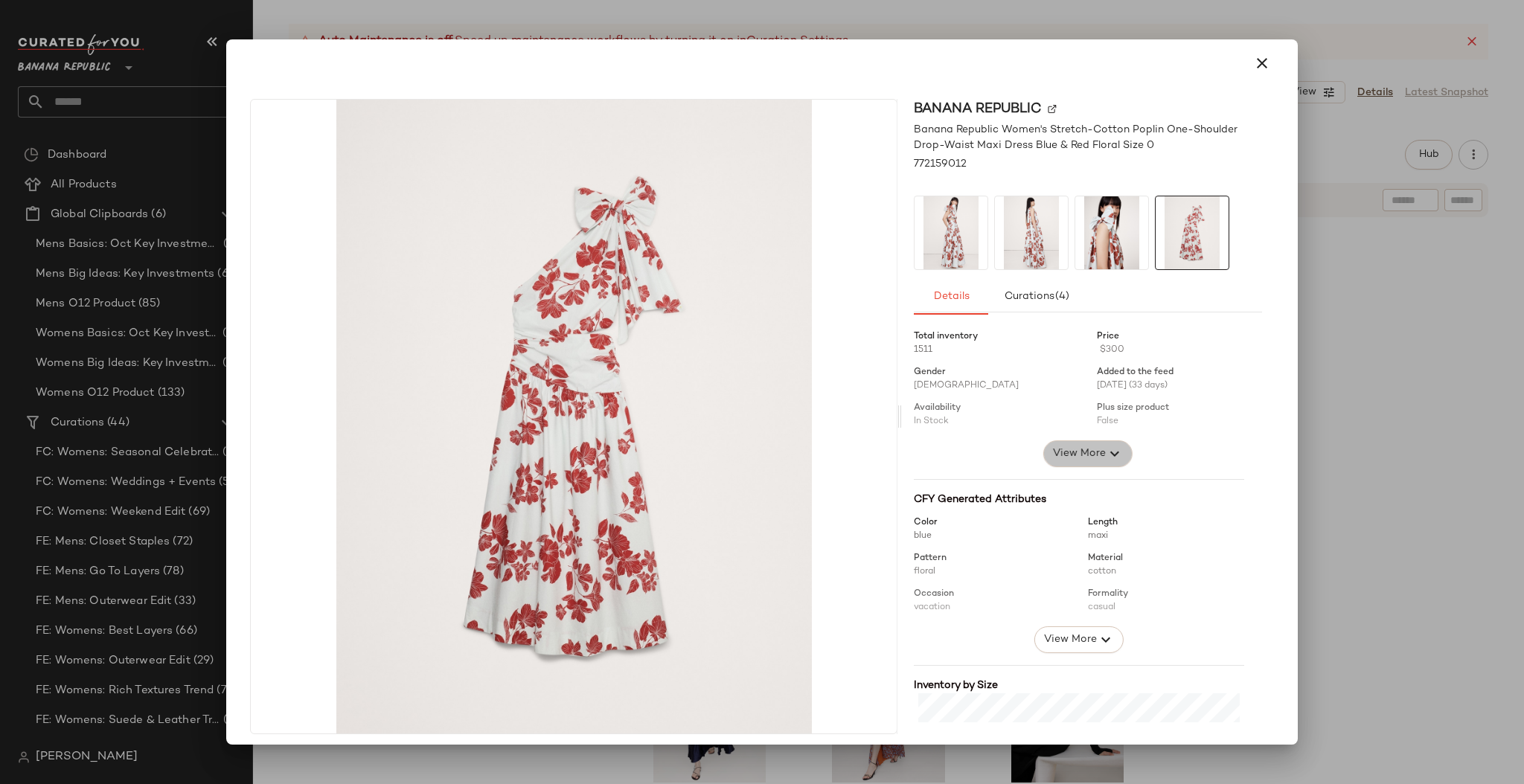
click at [1061, 455] on span "View More" at bounding box center [1078, 453] width 53 height 18
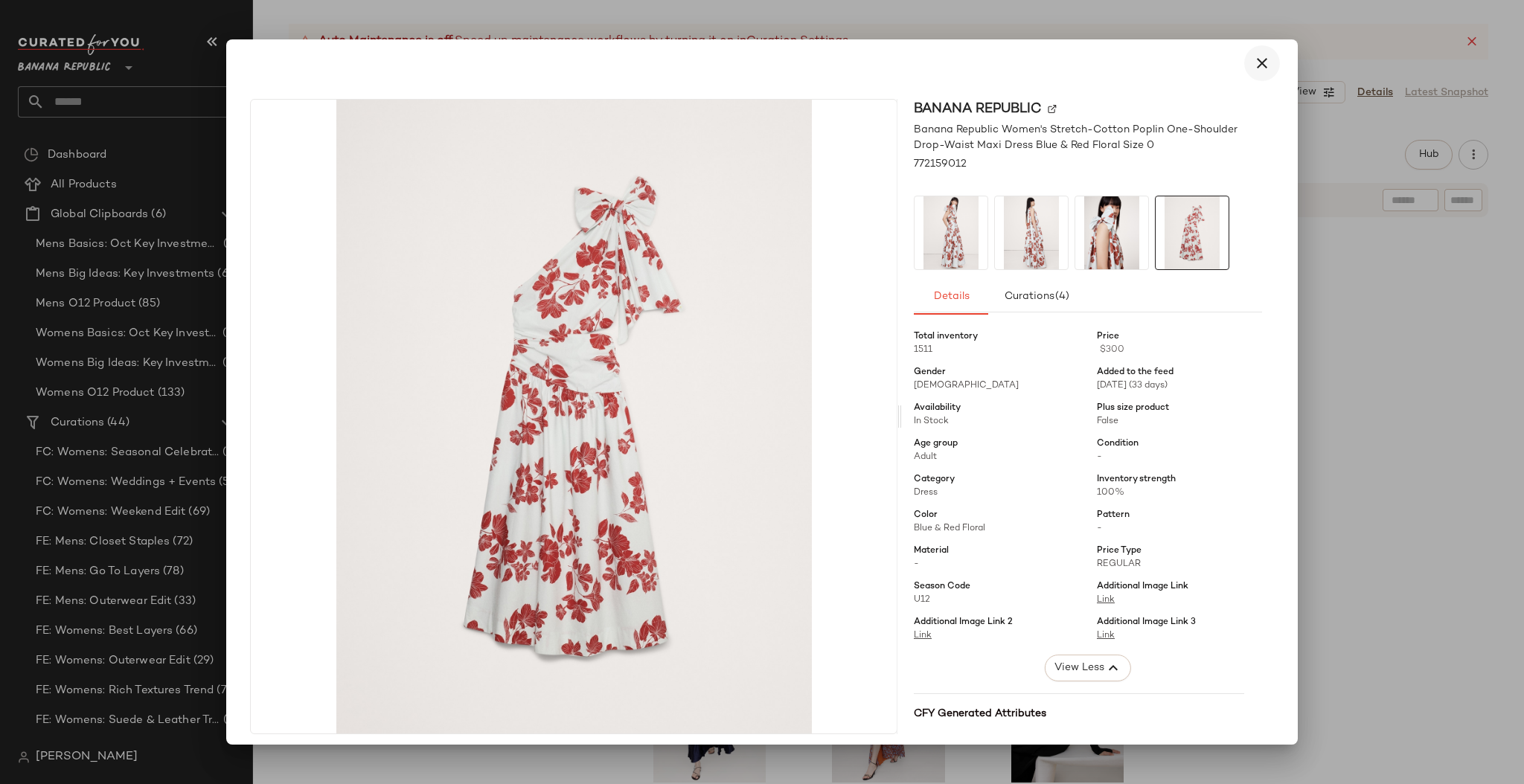
click at [1253, 65] on icon "button" at bounding box center [1261, 63] width 18 height 18
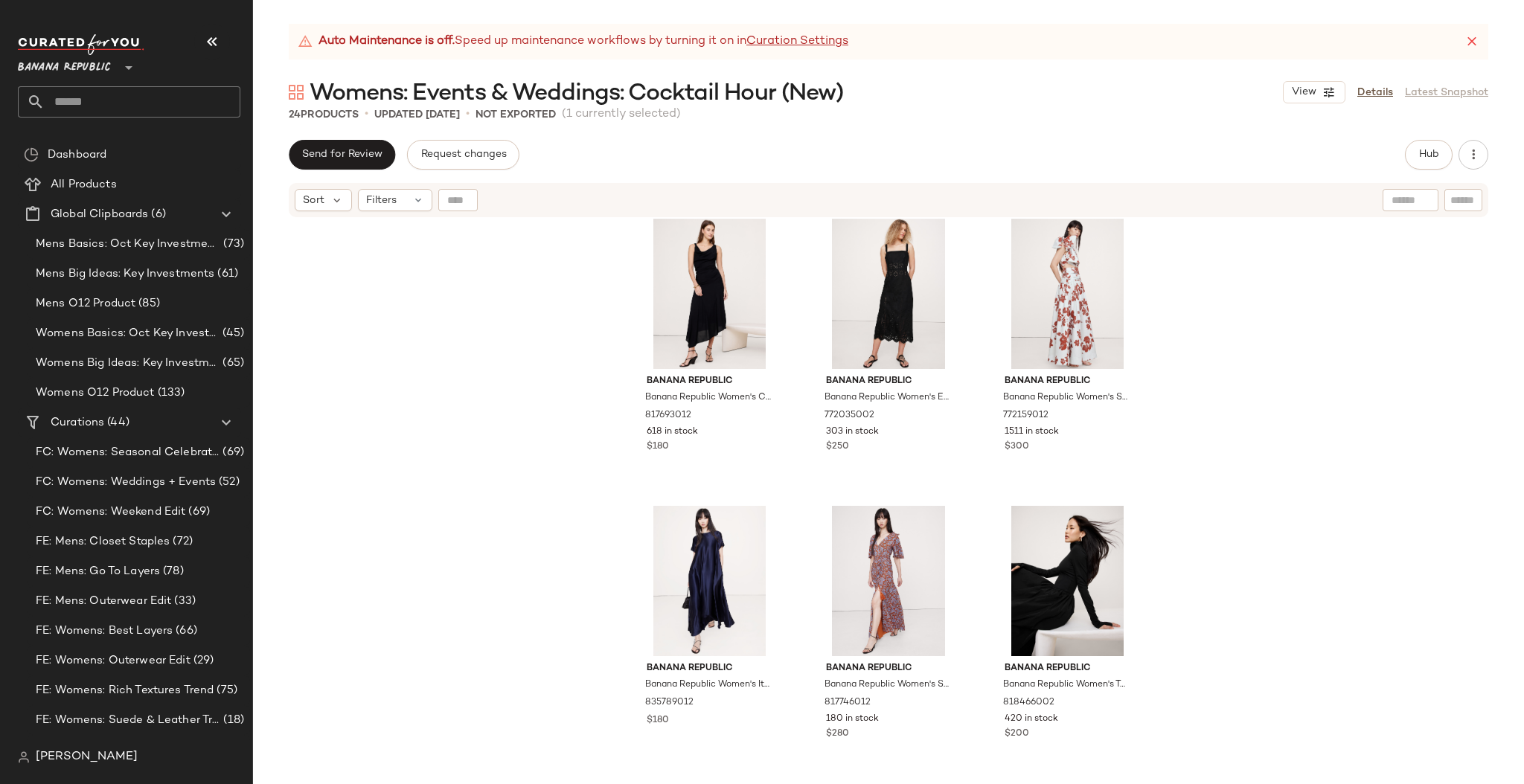
scroll to position [1158, 0]
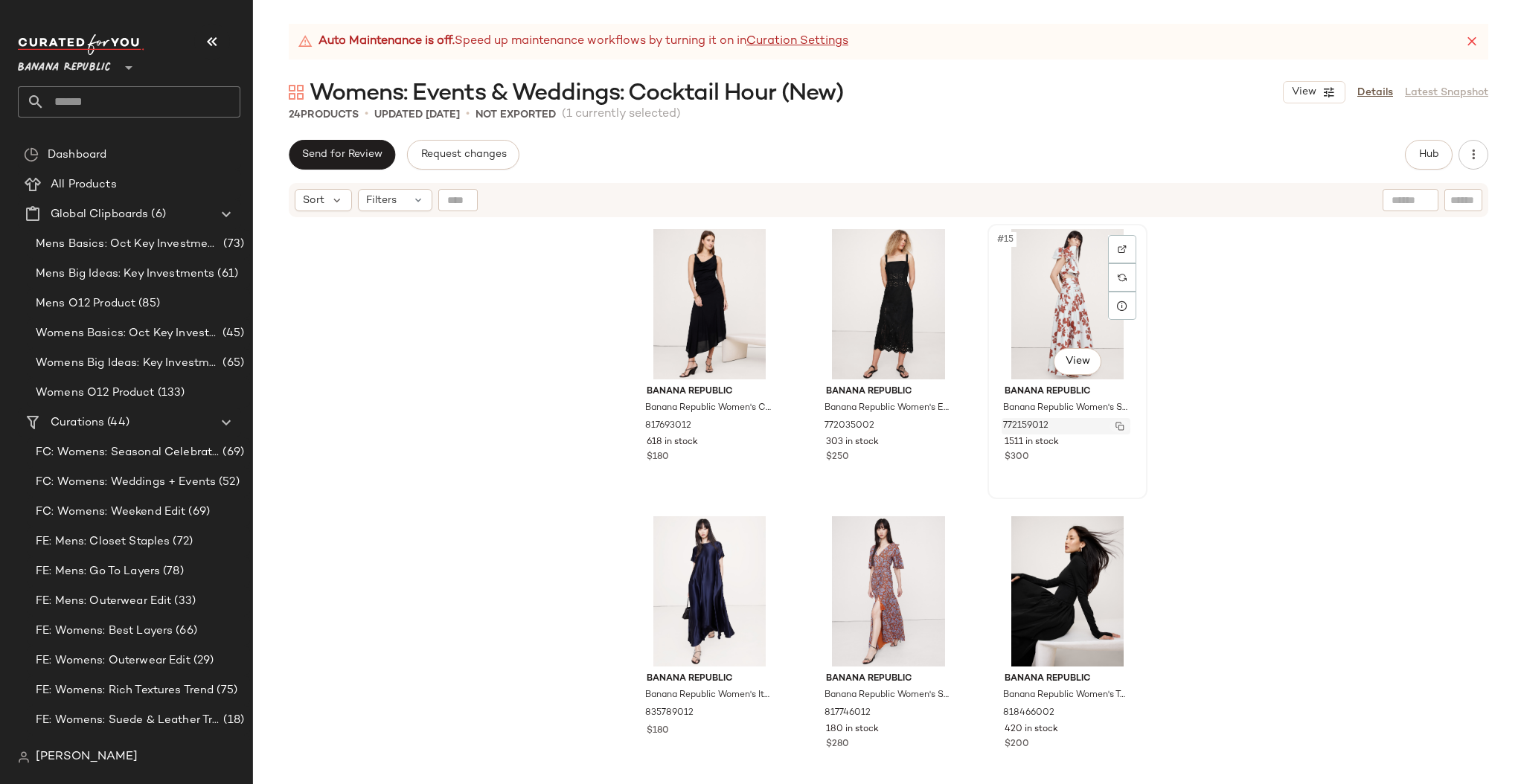
click at [1115, 422] on img "button" at bounding box center [1120, 426] width 9 height 9
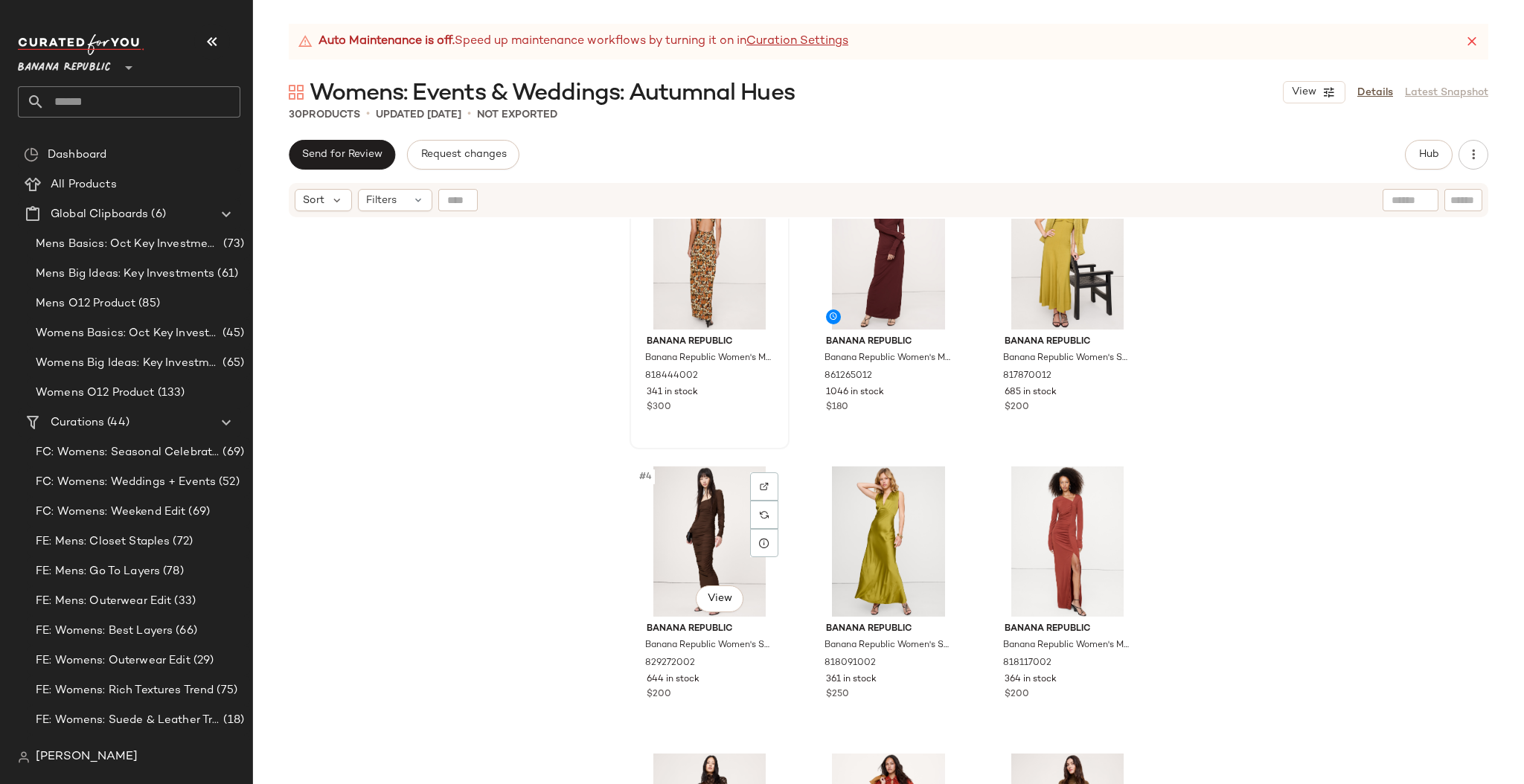
scroll to position [39, 0]
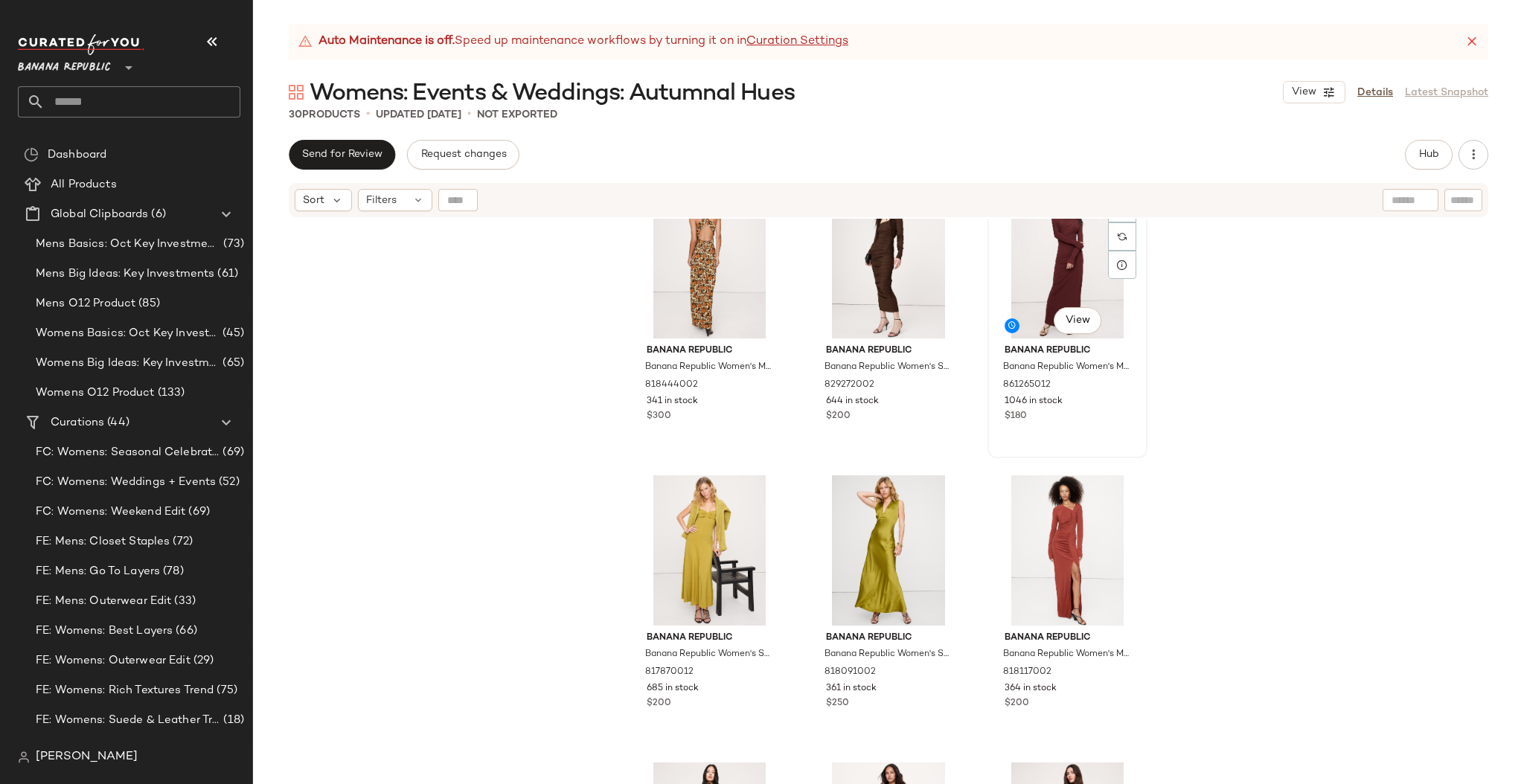
scroll to position [36, 0]
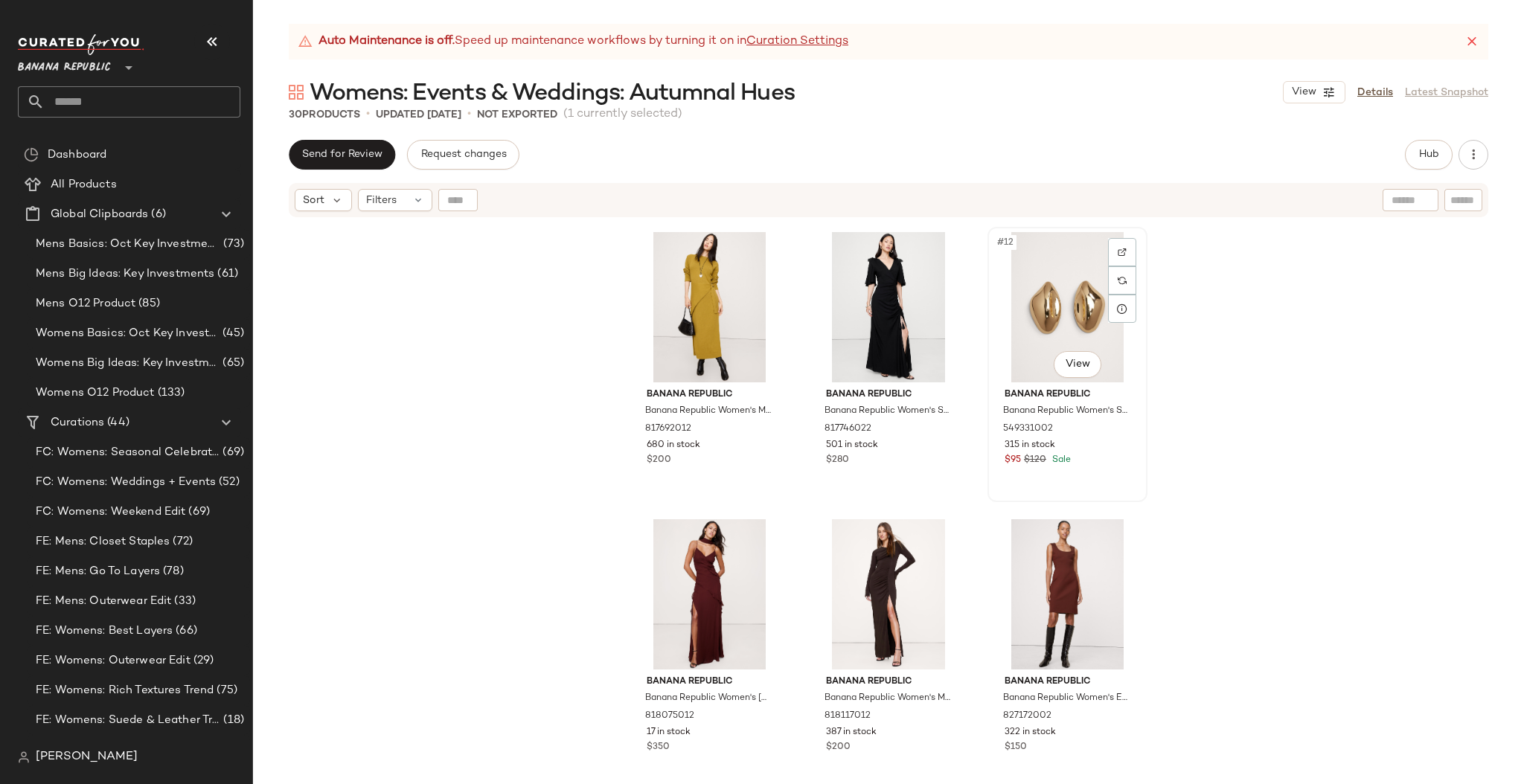
scroll to position [771, 0]
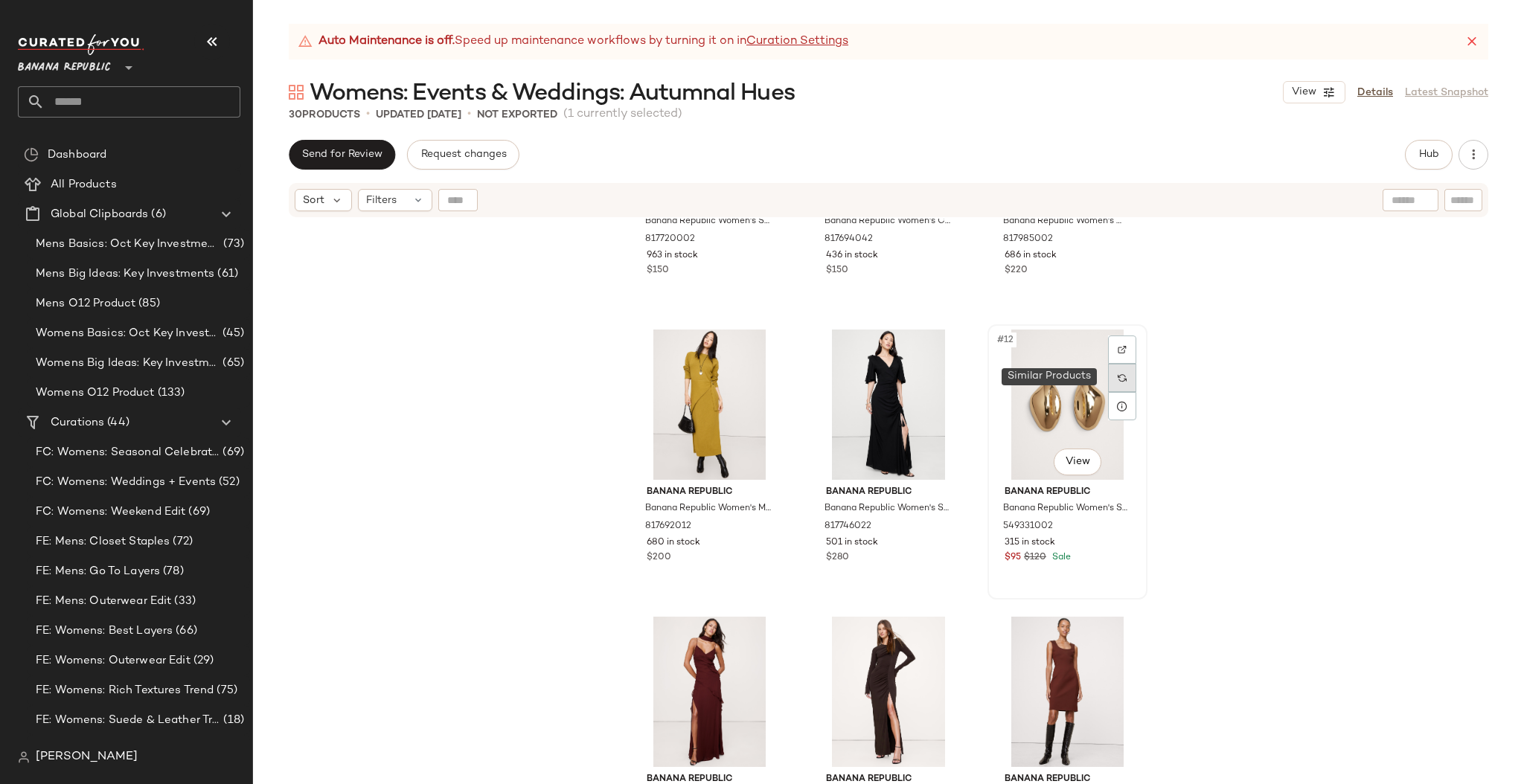
click at [1117, 373] on img at bounding box center [1122, 378] width 9 height 9
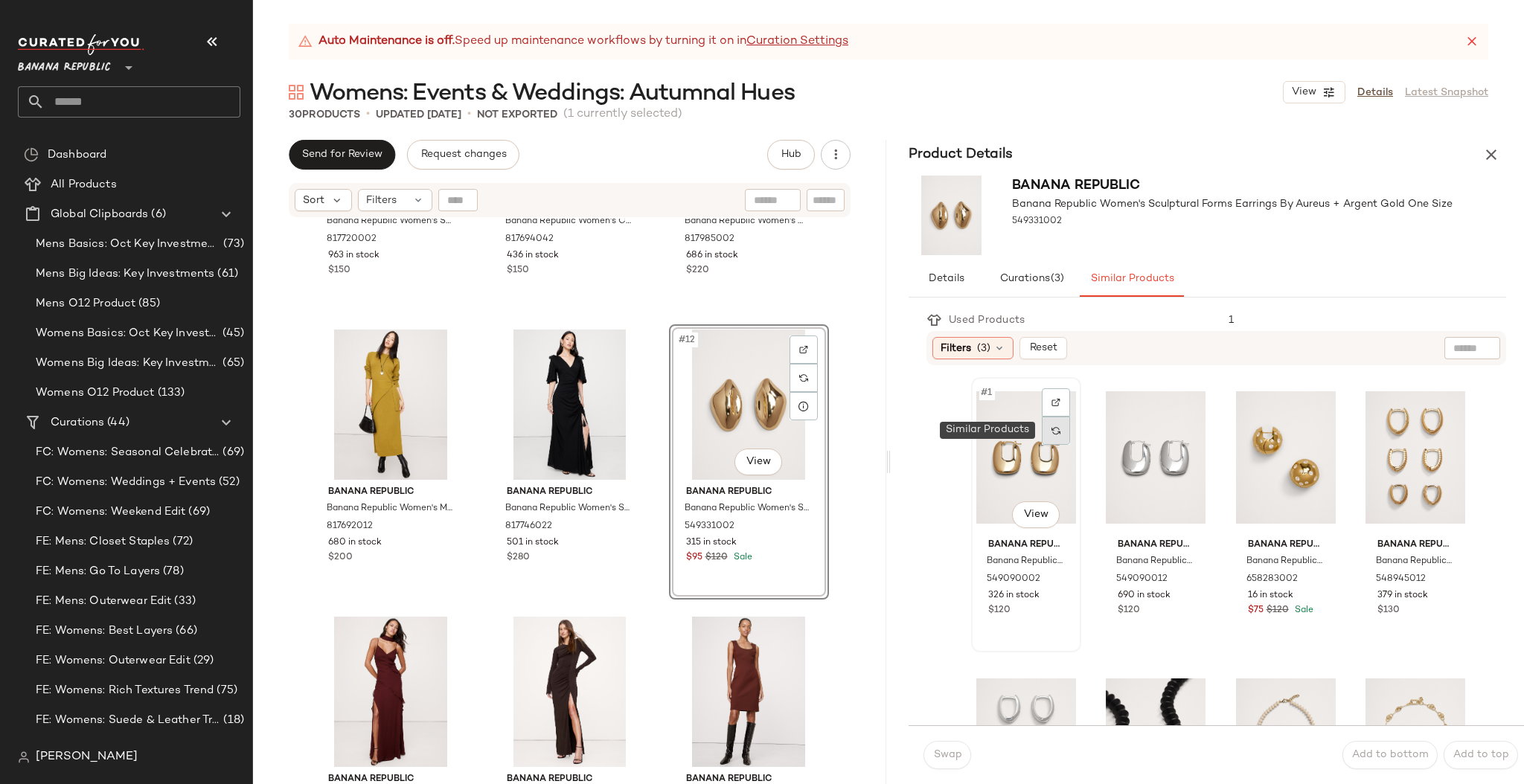
click at [1059, 431] on img at bounding box center [1056, 431] width 9 height 9
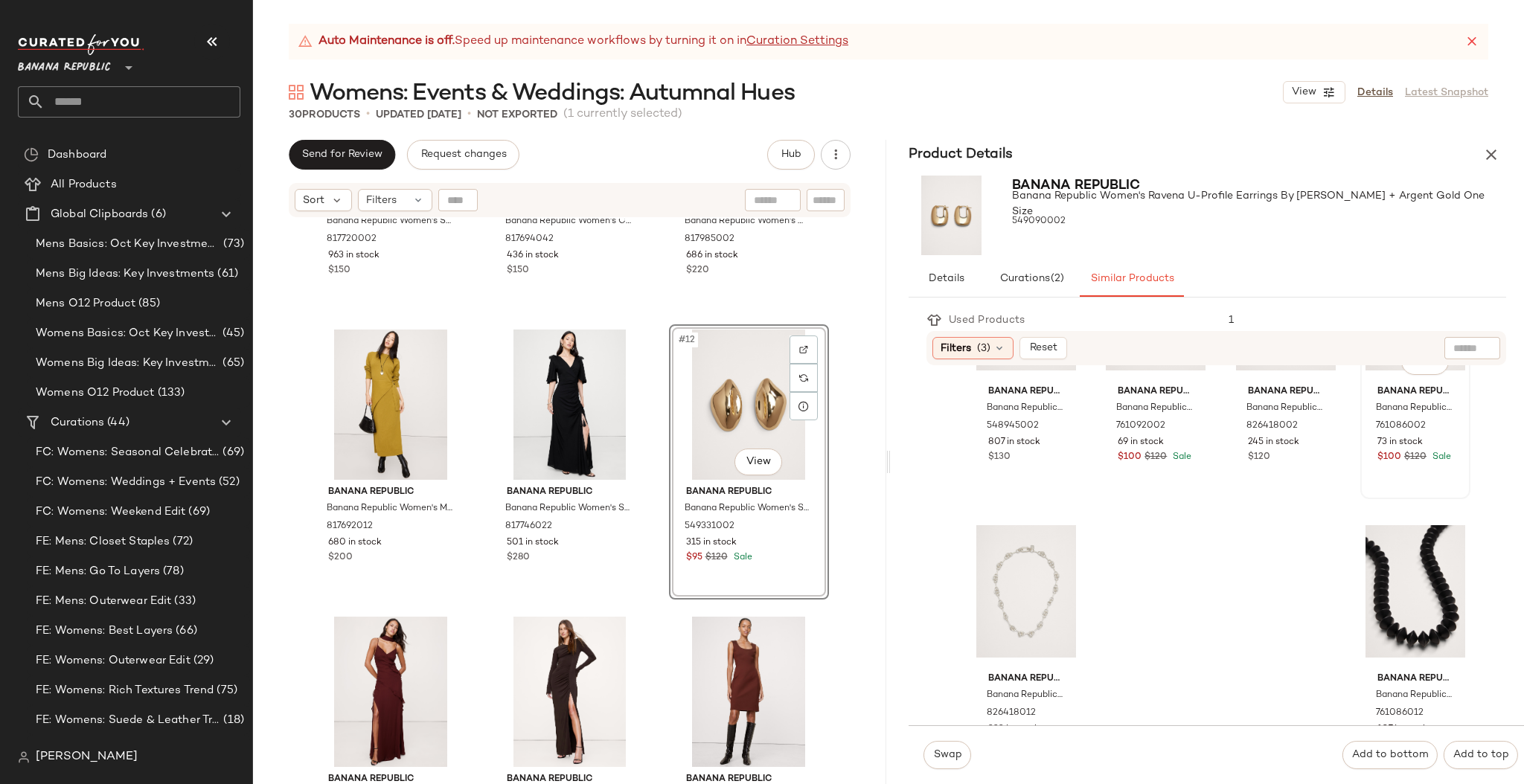
scroll to position [500, 0]
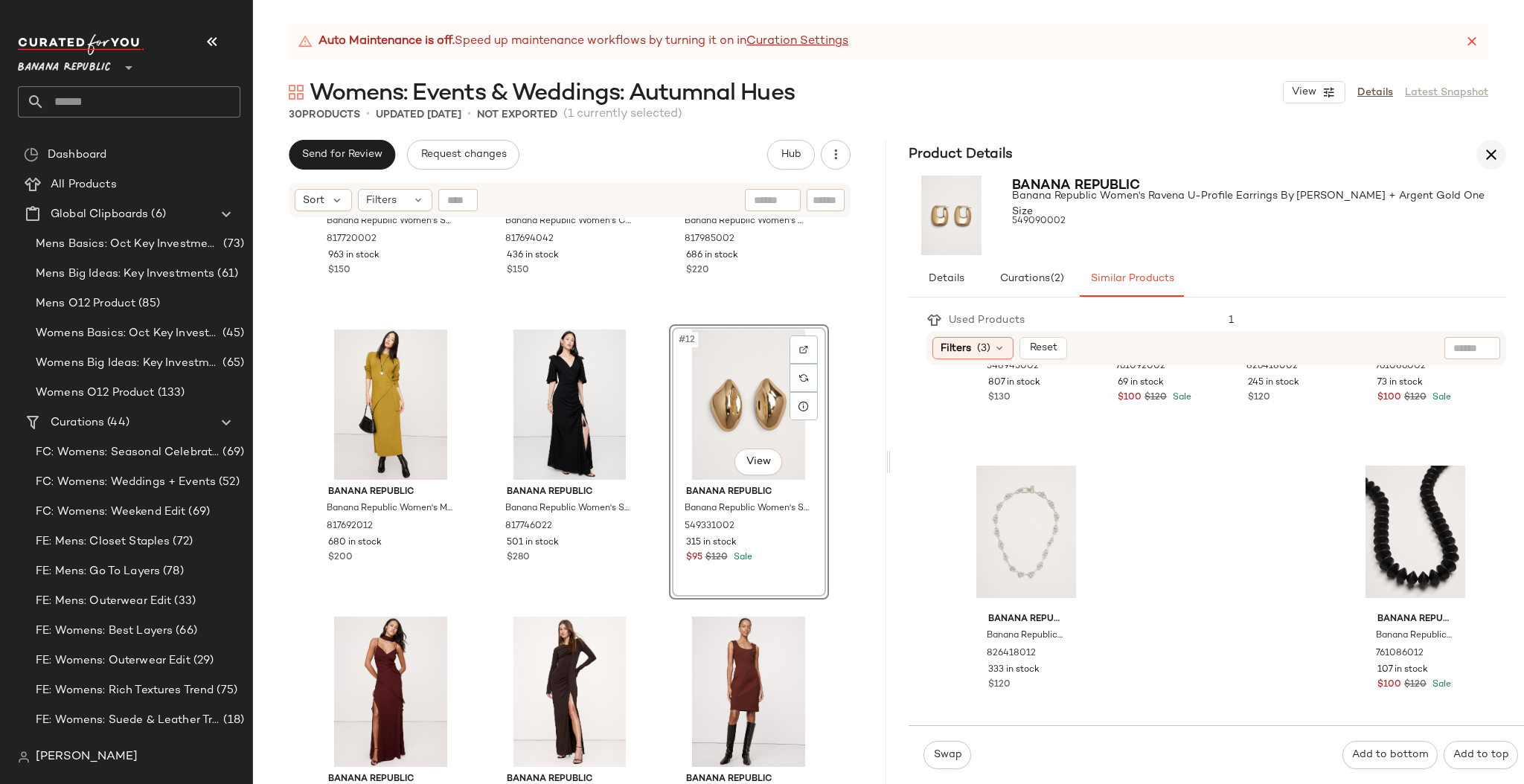
click at [1491, 156] on icon "button" at bounding box center [1491, 154] width 18 height 18
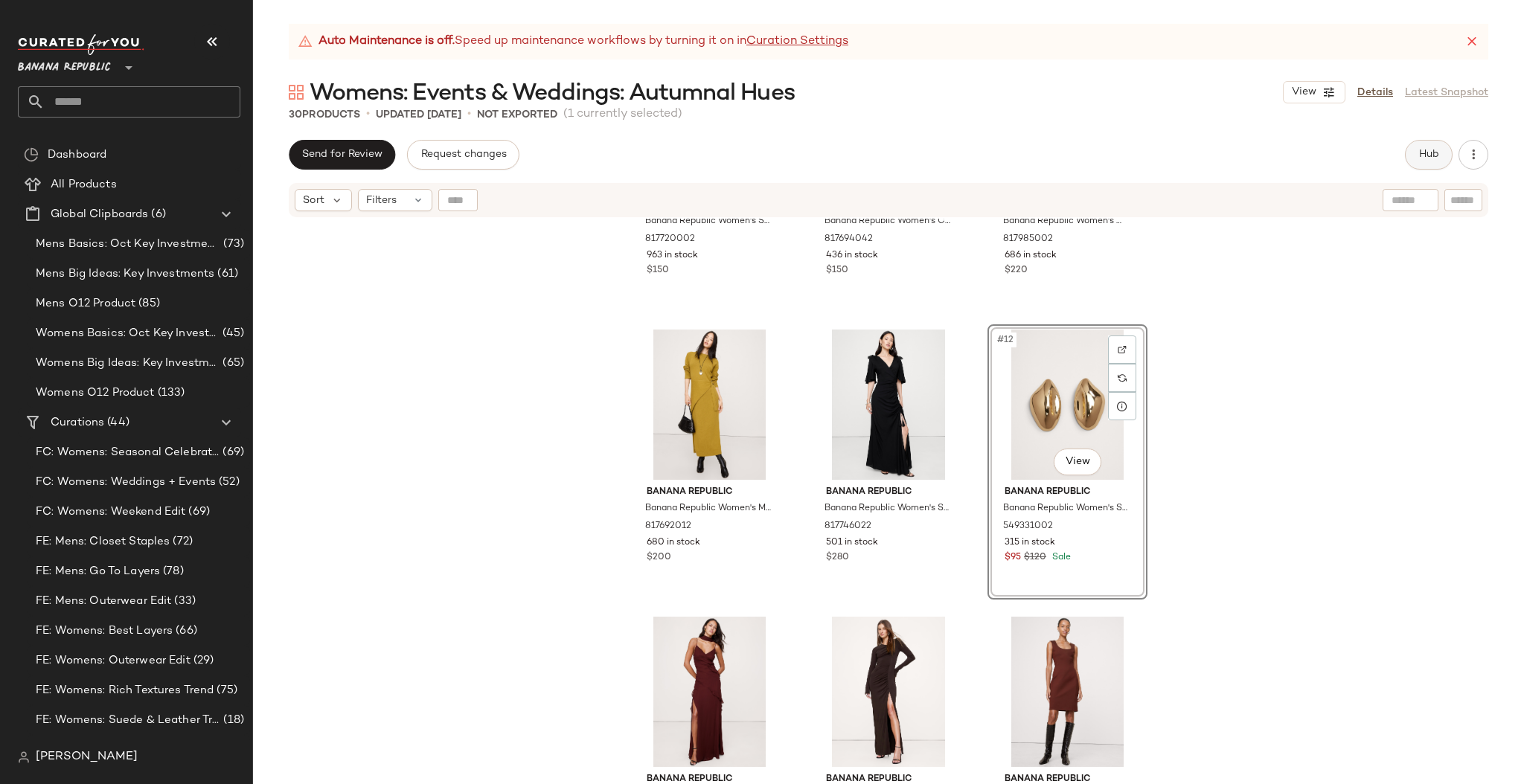
click at [1426, 151] on button "Hub" at bounding box center [1428, 155] width 47 height 29
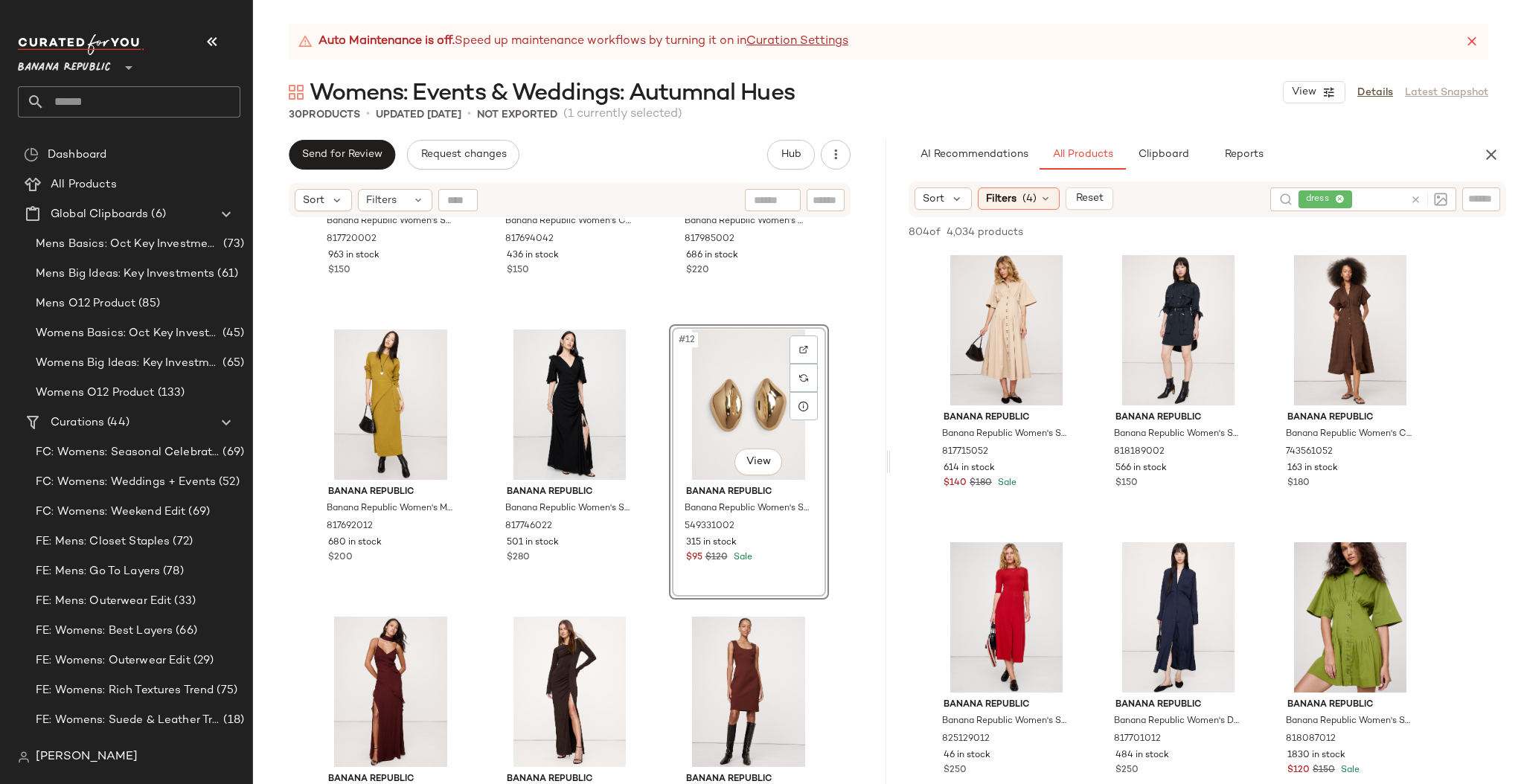
click at [1417, 198] on icon at bounding box center [1416, 200] width 11 height 11
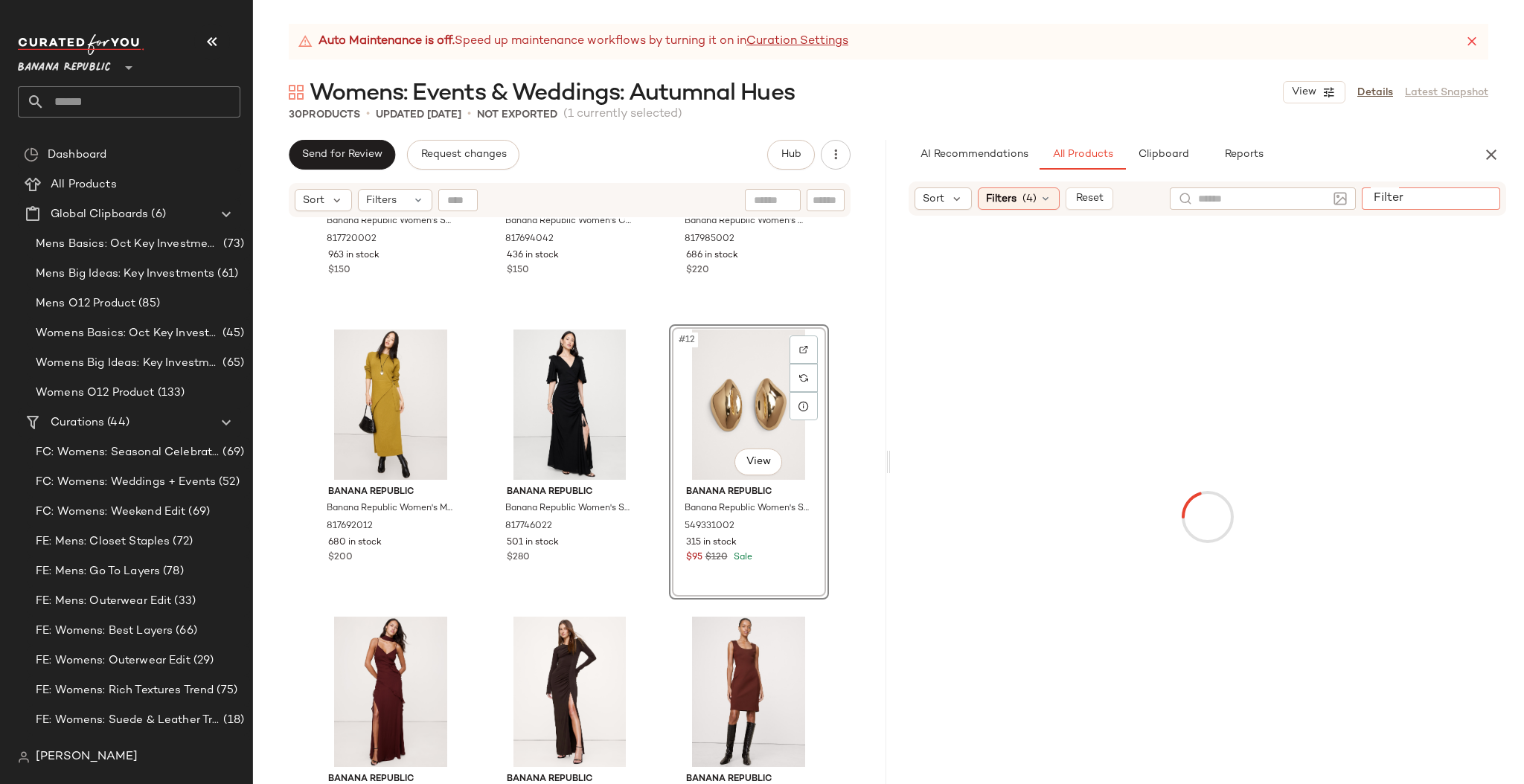
click at [1482, 196] on input "Filter" at bounding box center [1430, 199] width 126 height 15
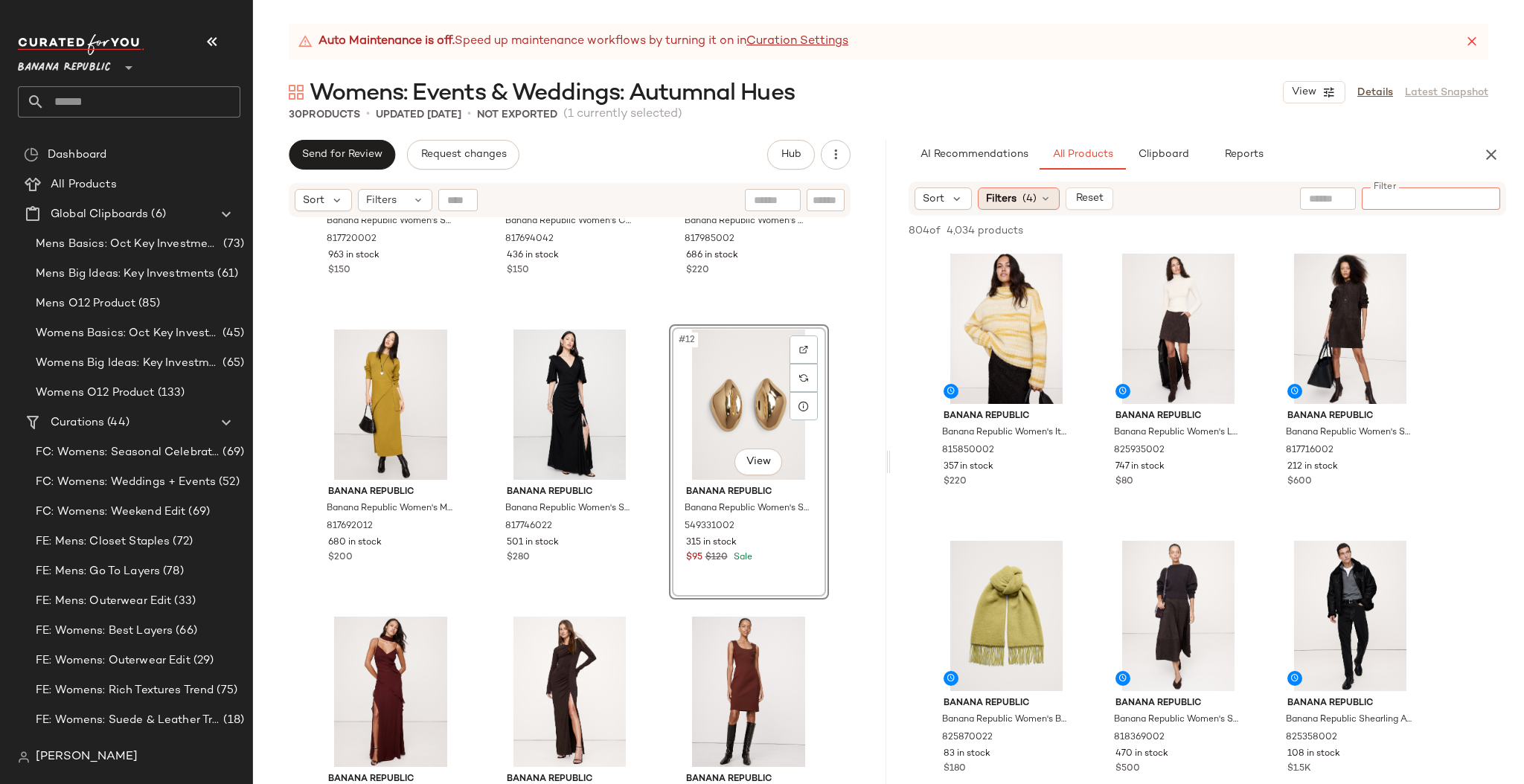
click at [1020, 196] on div "Filters (4)" at bounding box center [1019, 198] width 82 height 22
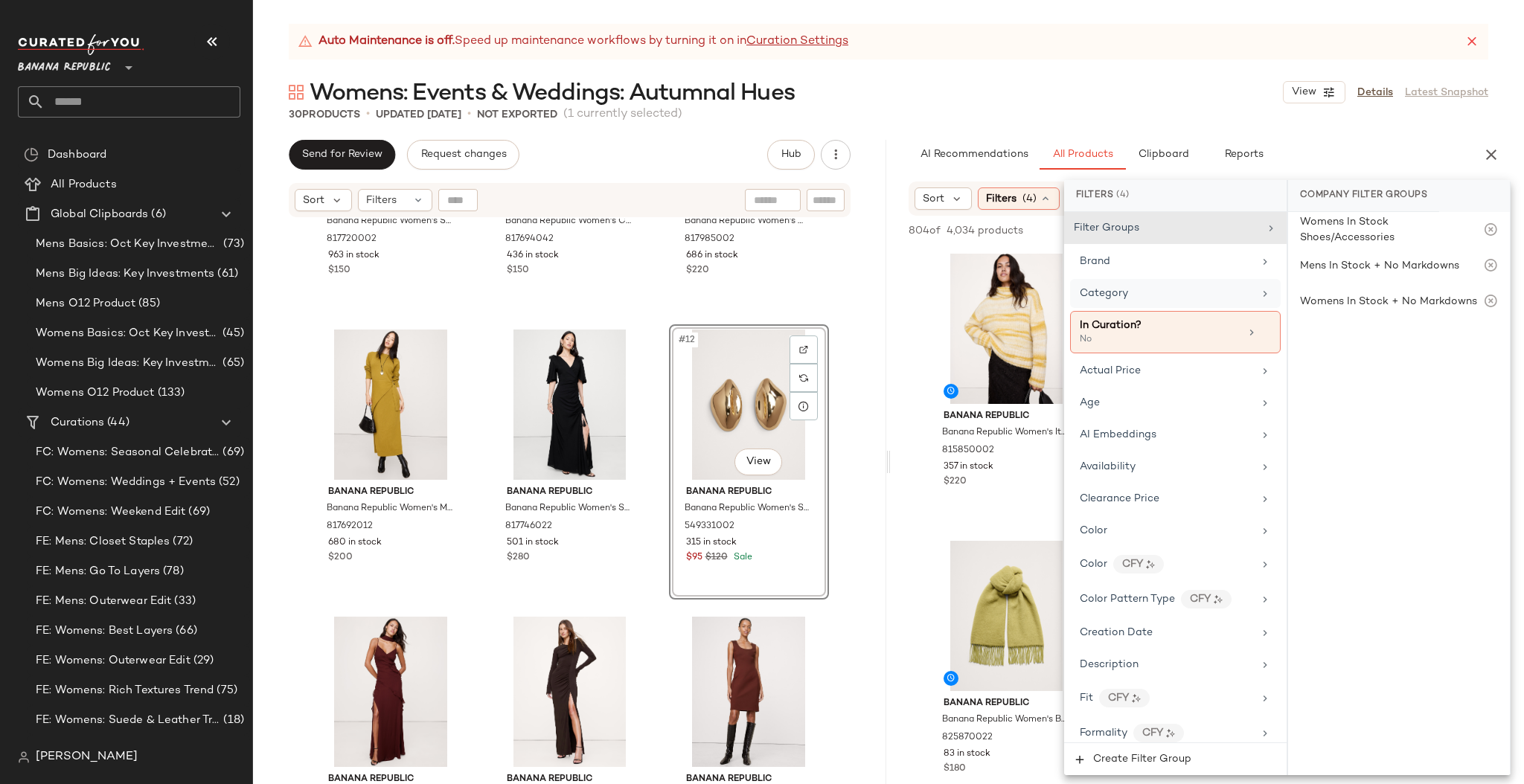
click at [1133, 293] on div "Category" at bounding box center [1166, 294] width 174 height 15
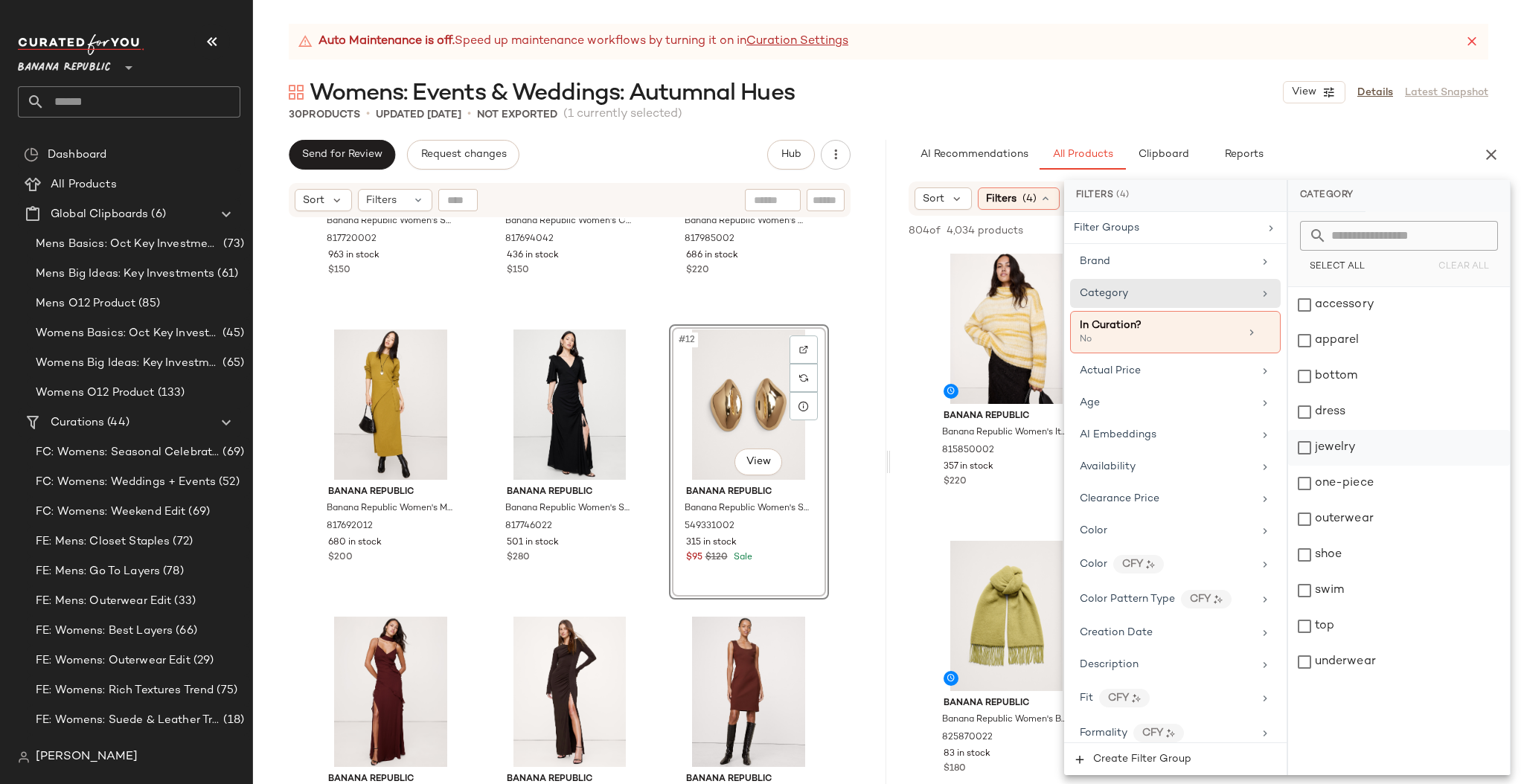
click at [1309, 449] on div "jewelry" at bounding box center [1398, 448] width 222 height 36
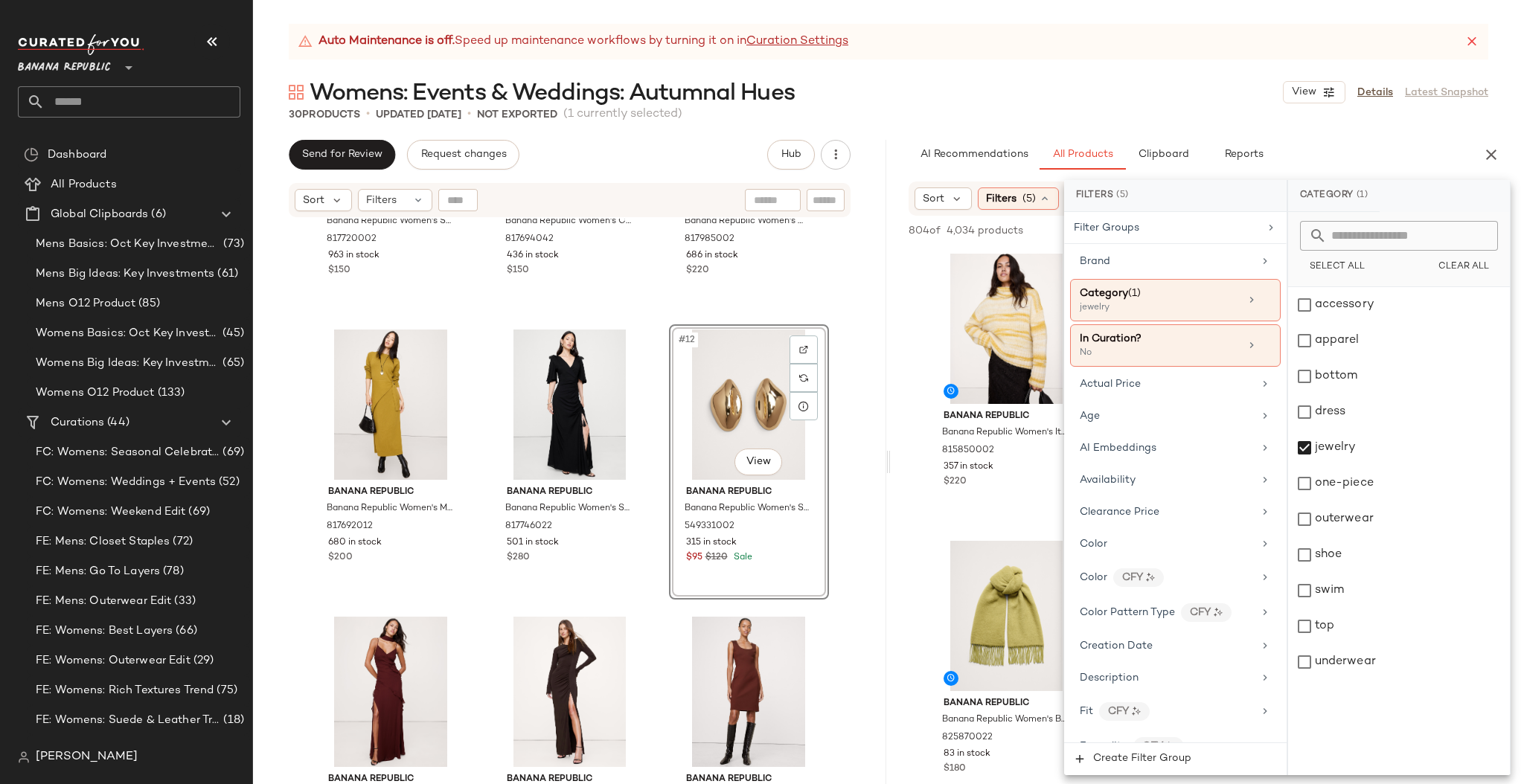
click at [1221, 101] on div "Womens: Events & Weddings: Autumnal Hues View Details Latest Snapshot" at bounding box center [888, 92] width 1271 height 29
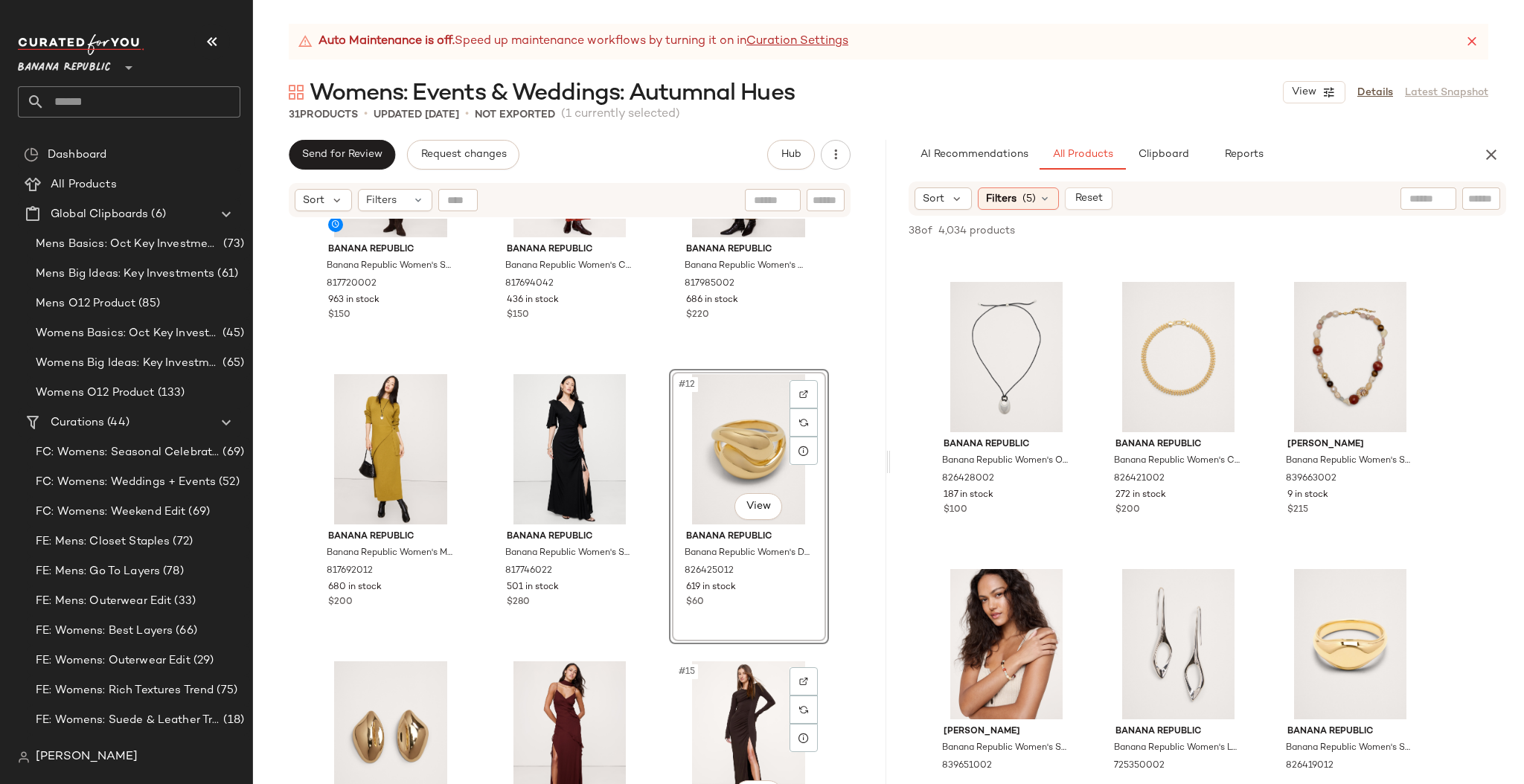
scroll to position [837, 0]
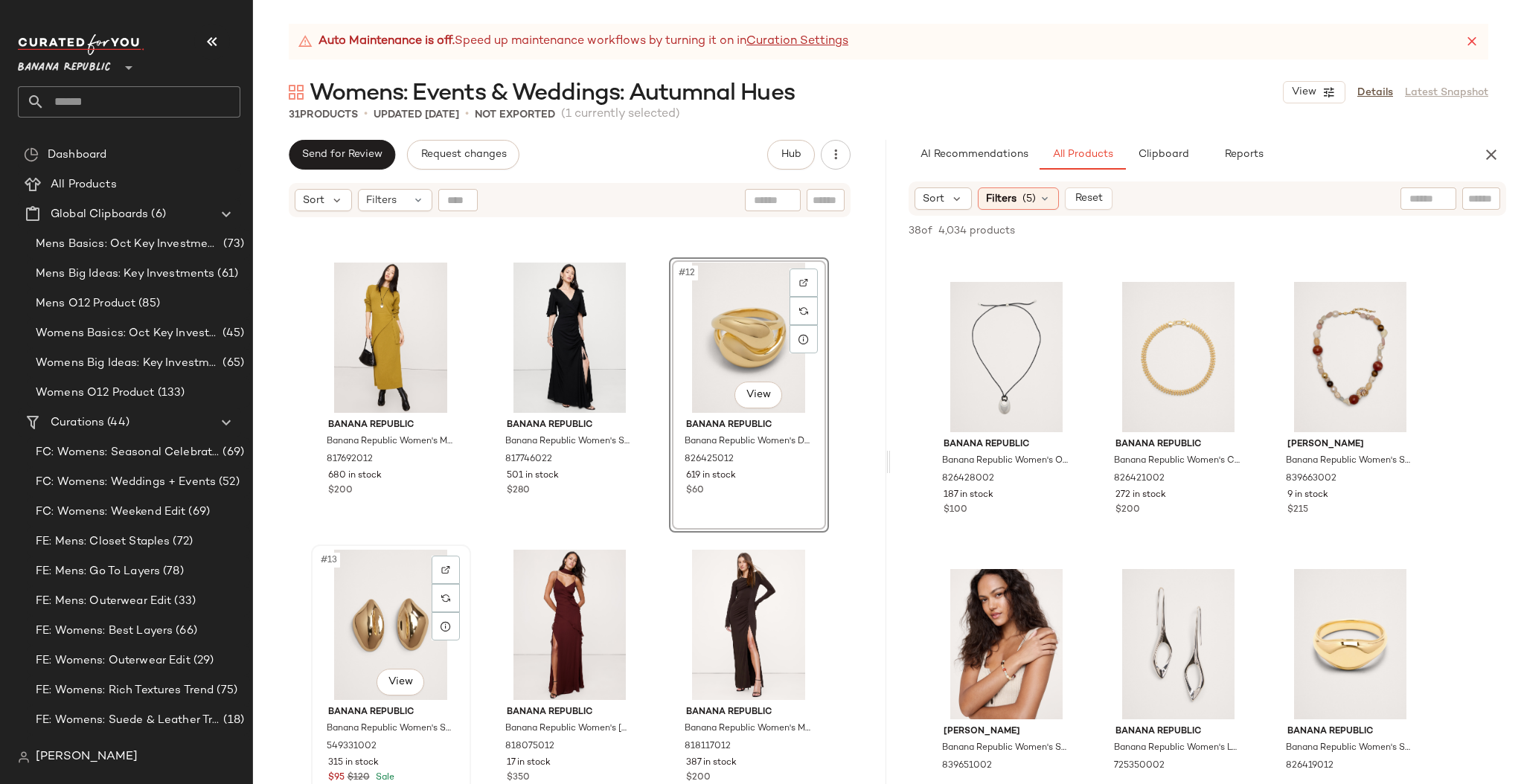
click at [335, 622] on div "#13 View" at bounding box center [390, 625] width 150 height 150
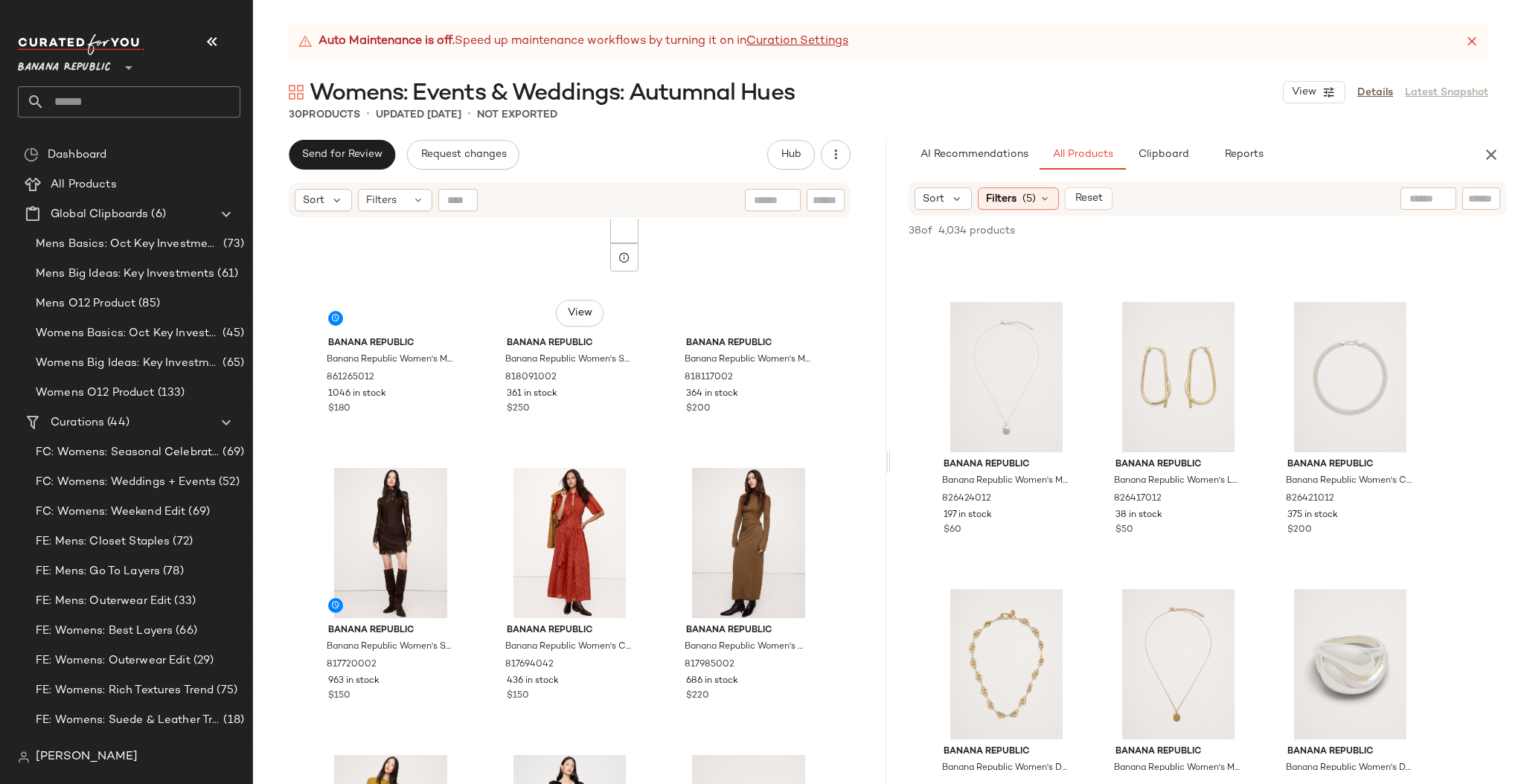
scroll to position [269, 0]
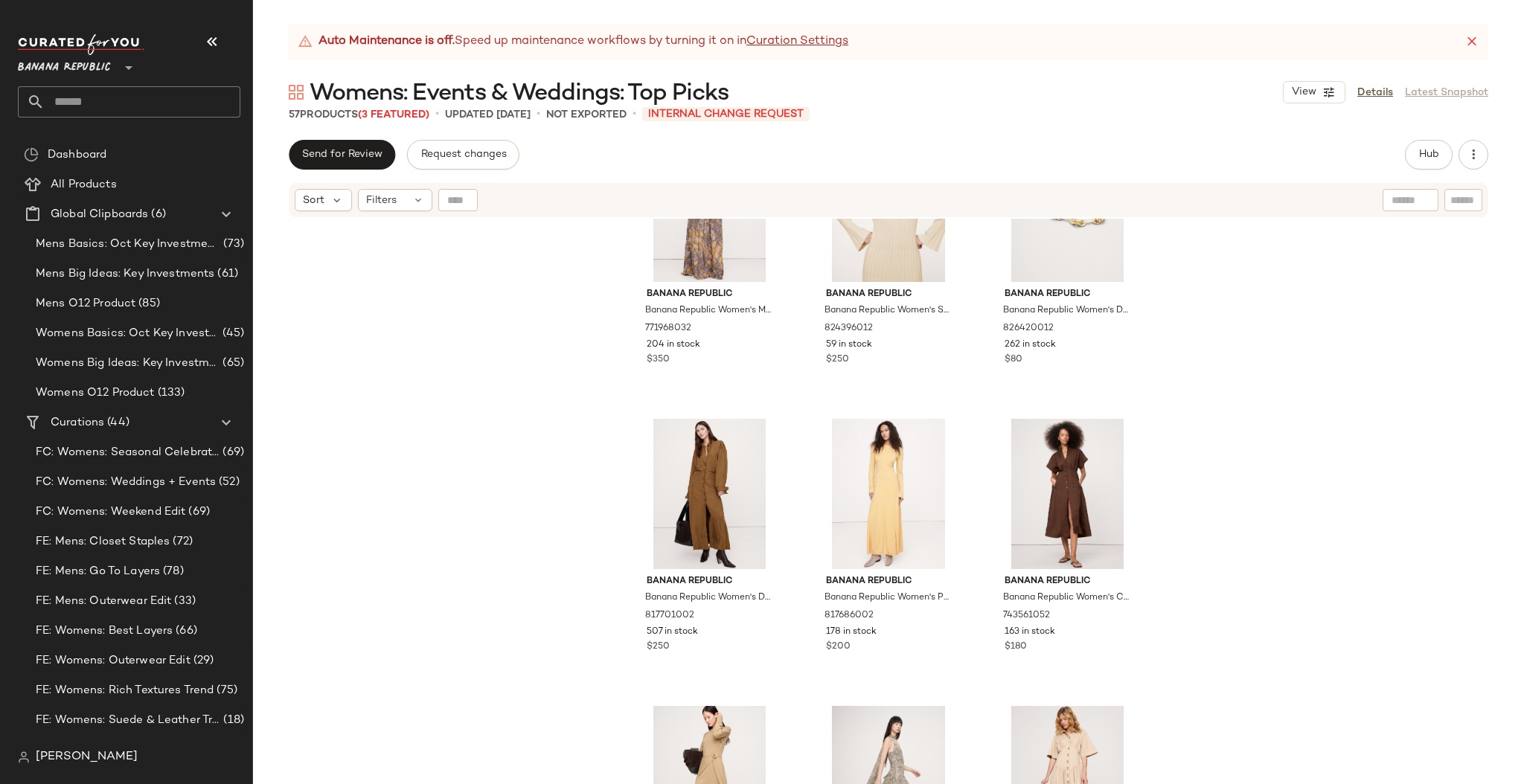
scroll to position [4850, 0]
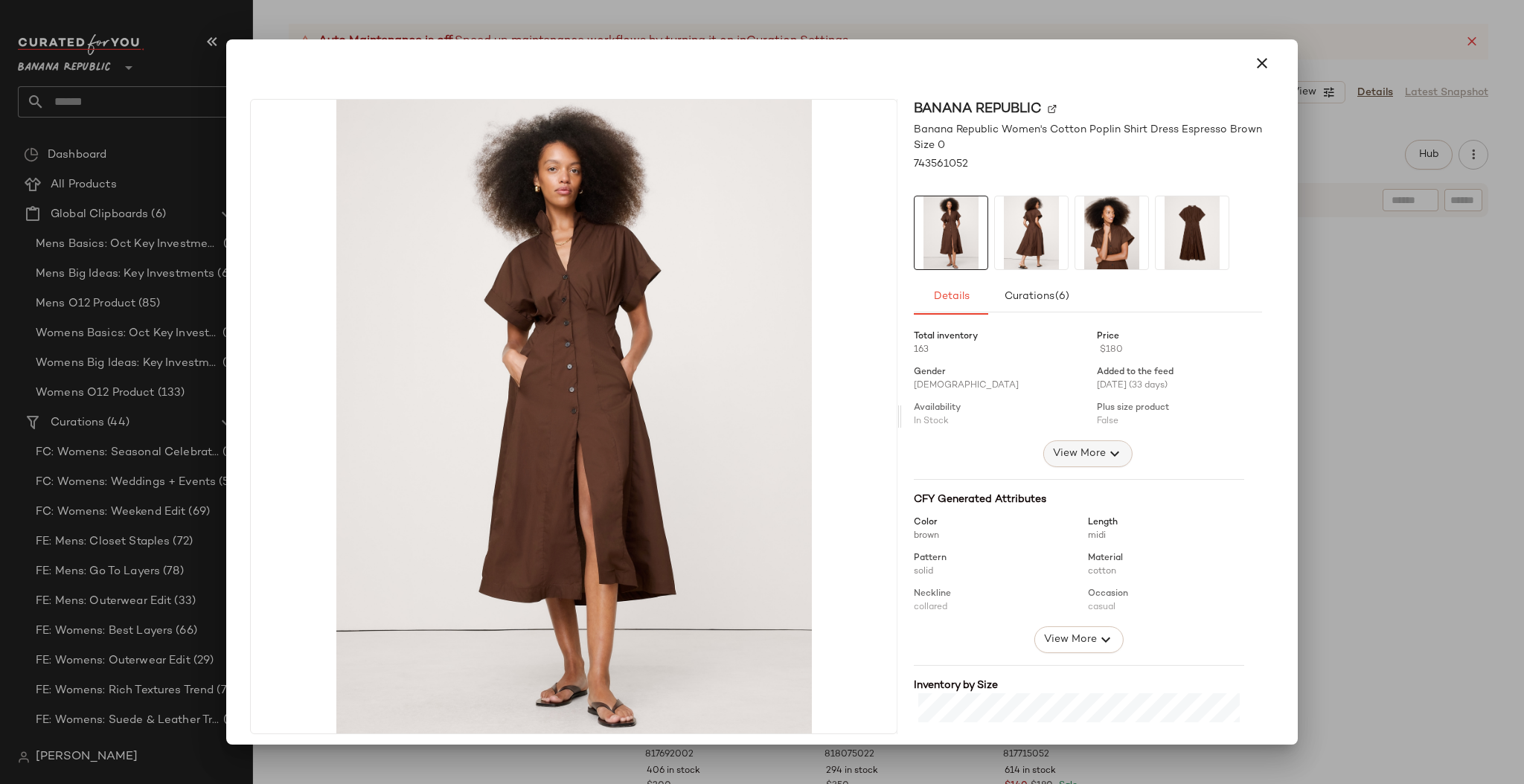
click at [1079, 457] on span "View More" at bounding box center [1078, 453] width 53 height 18
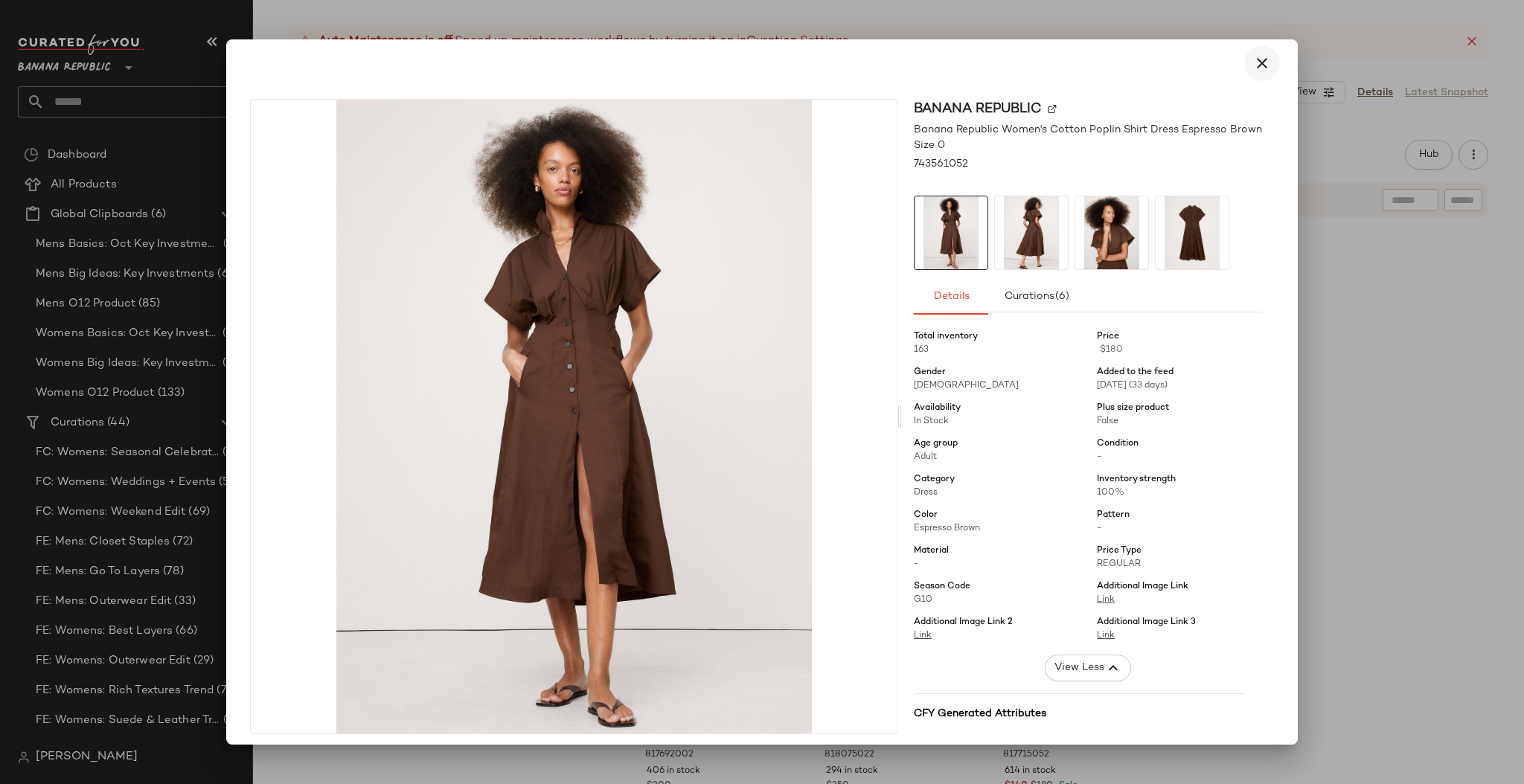
click at [1253, 65] on icon "button" at bounding box center [1261, 63] width 18 height 18
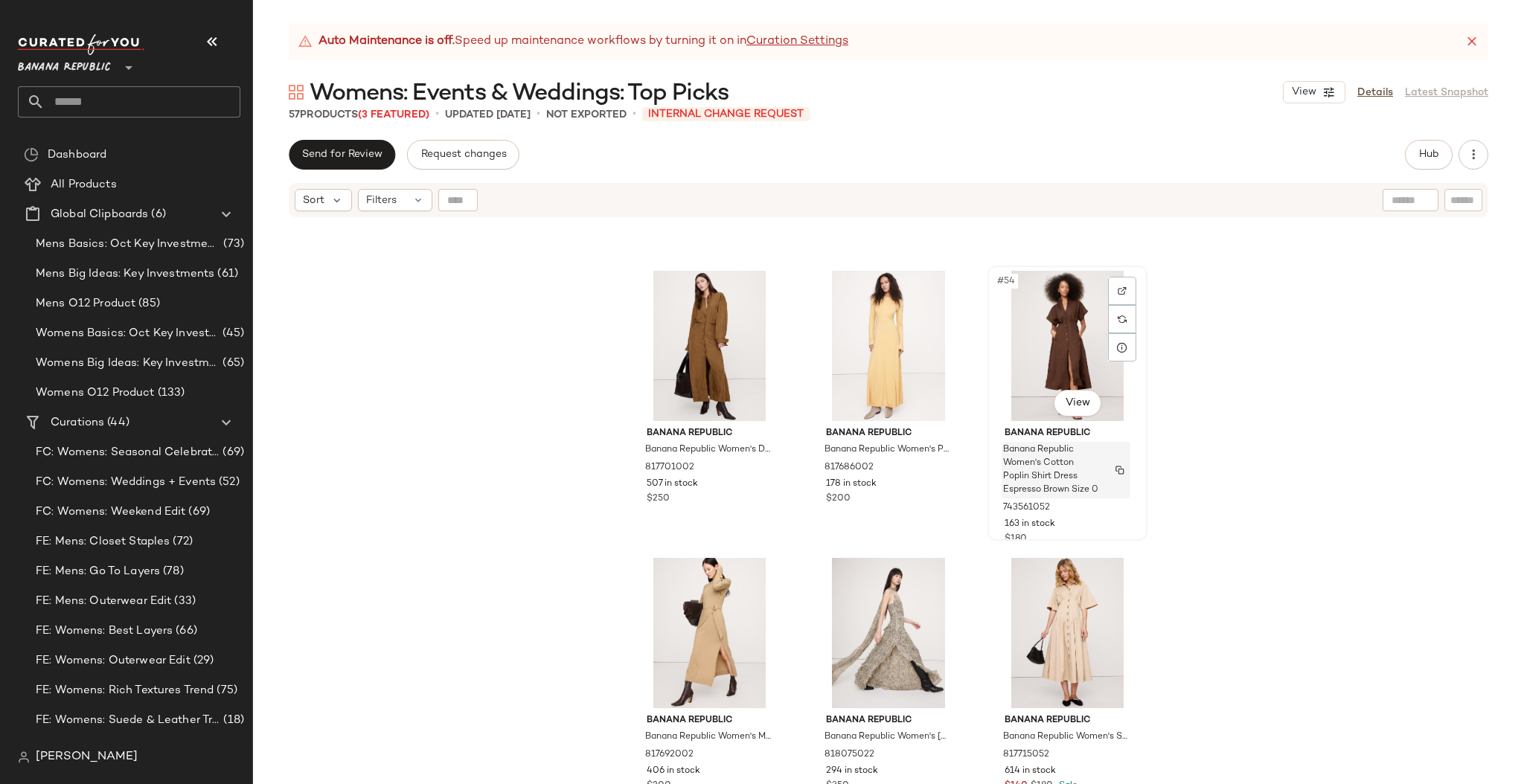
scroll to position [4855, 0]
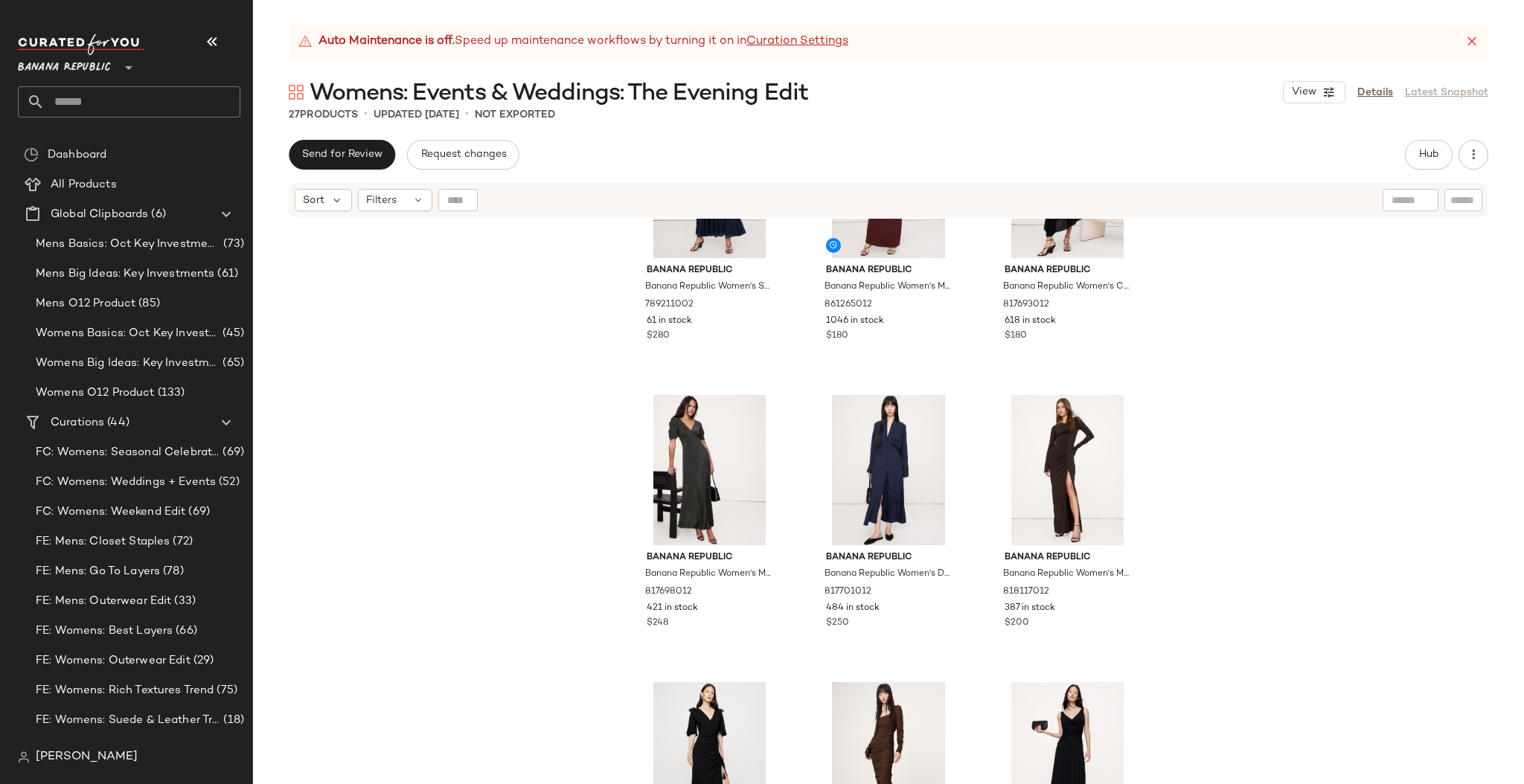
scroll to position [125, 0]
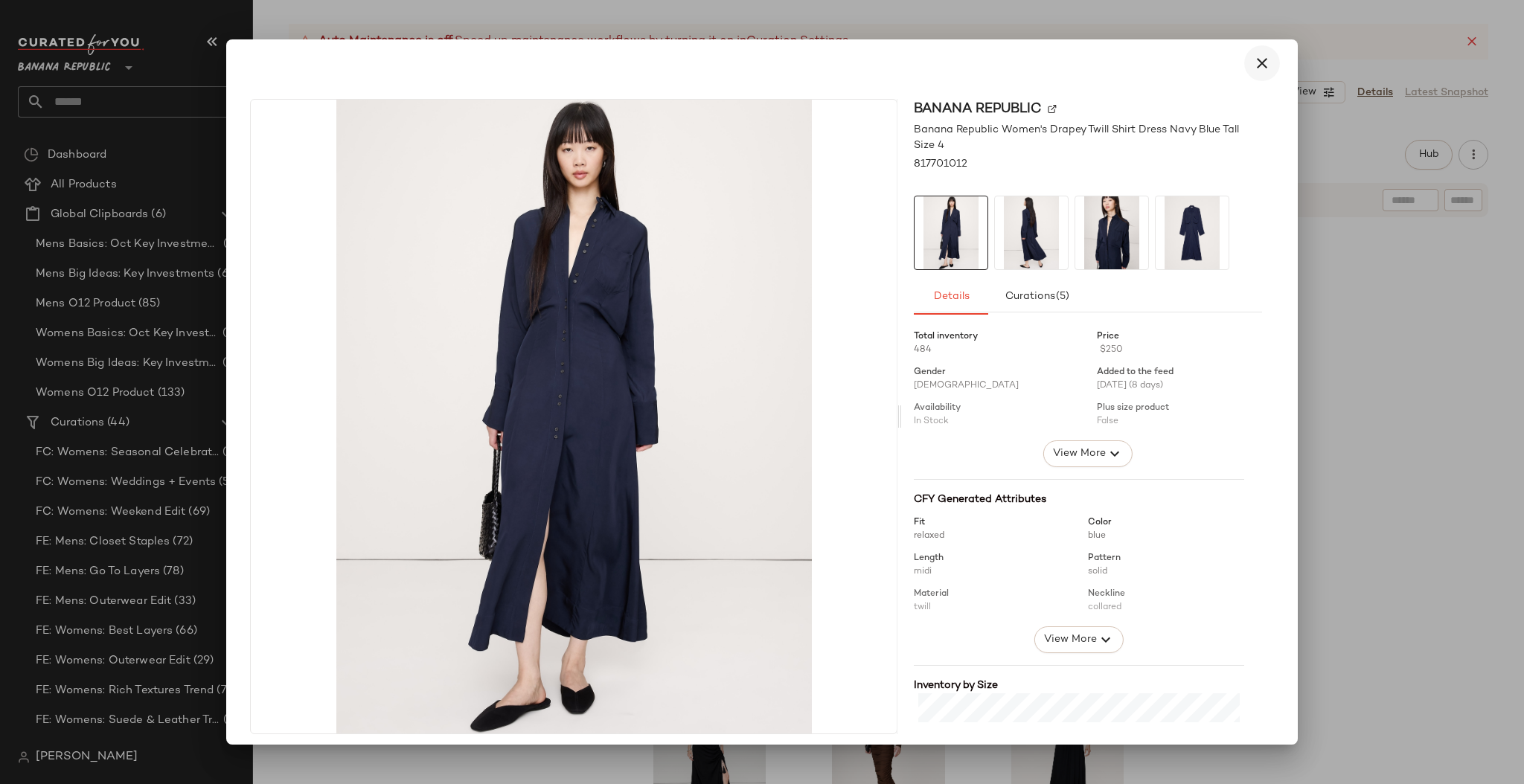
click at [1253, 63] on icon "button" at bounding box center [1261, 63] width 18 height 18
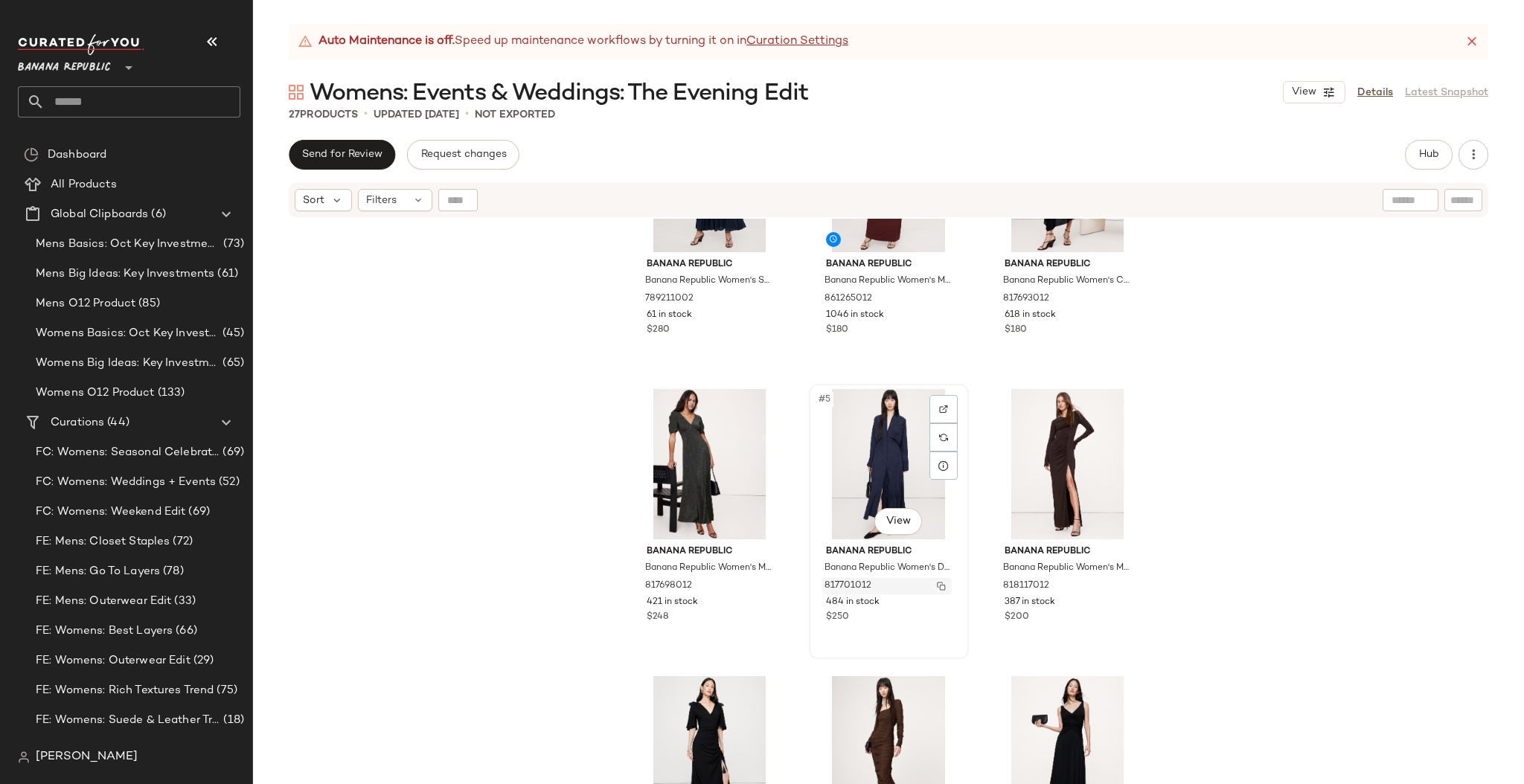
click at [937, 583] on img "button" at bounding box center [941, 586] width 9 height 9
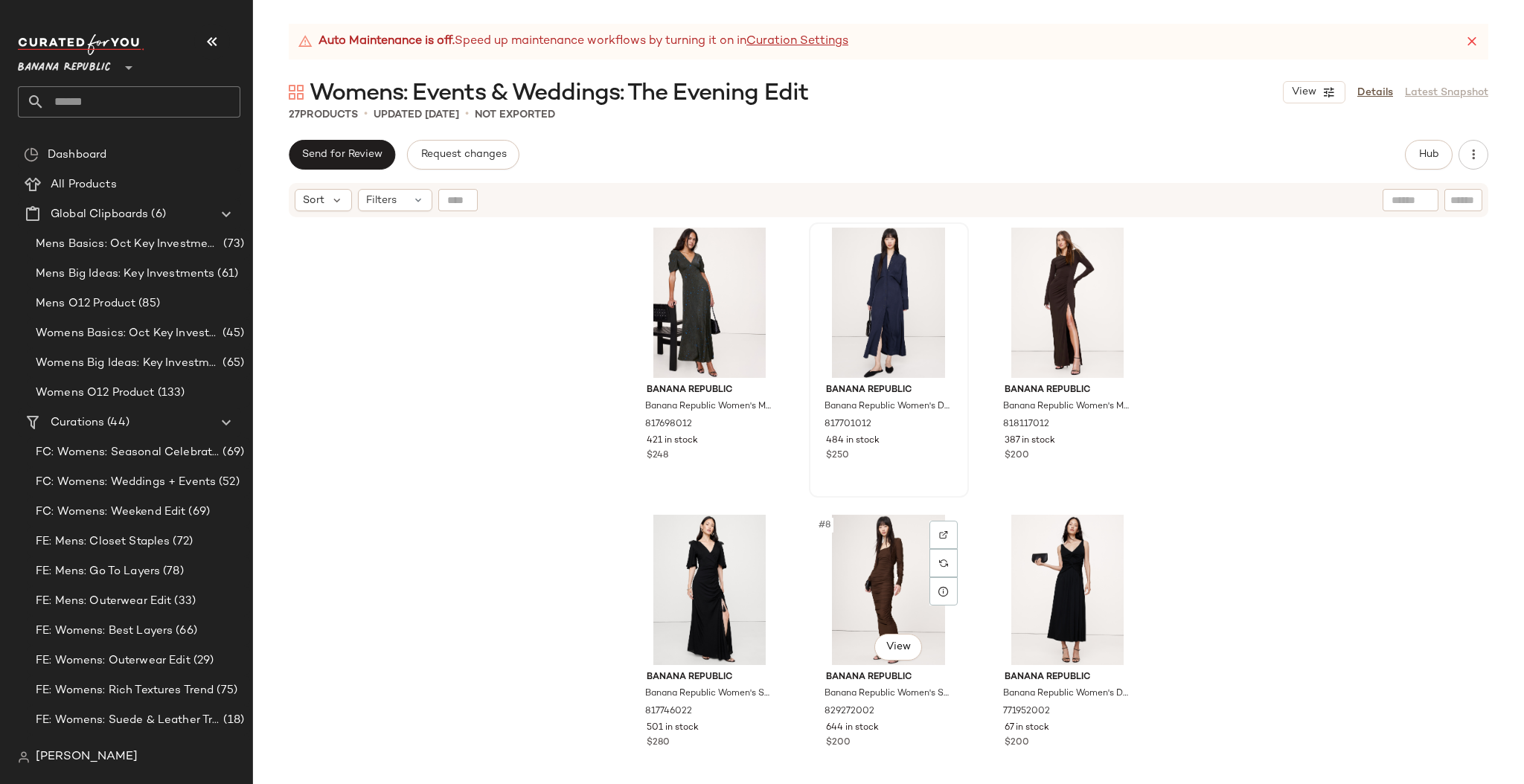
scroll to position [224, 0]
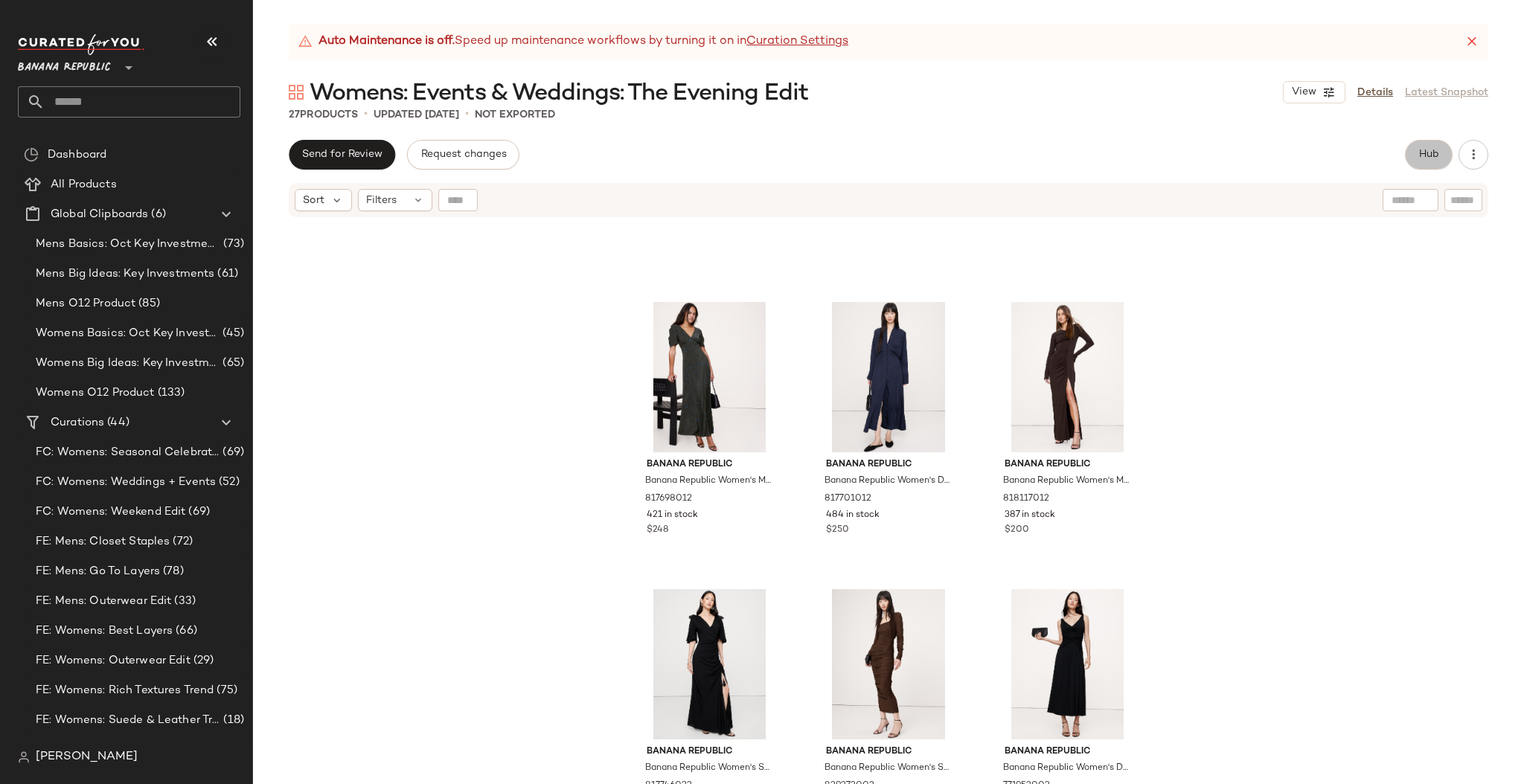
click at [1422, 161] on button "Hub" at bounding box center [1428, 155] width 47 height 29
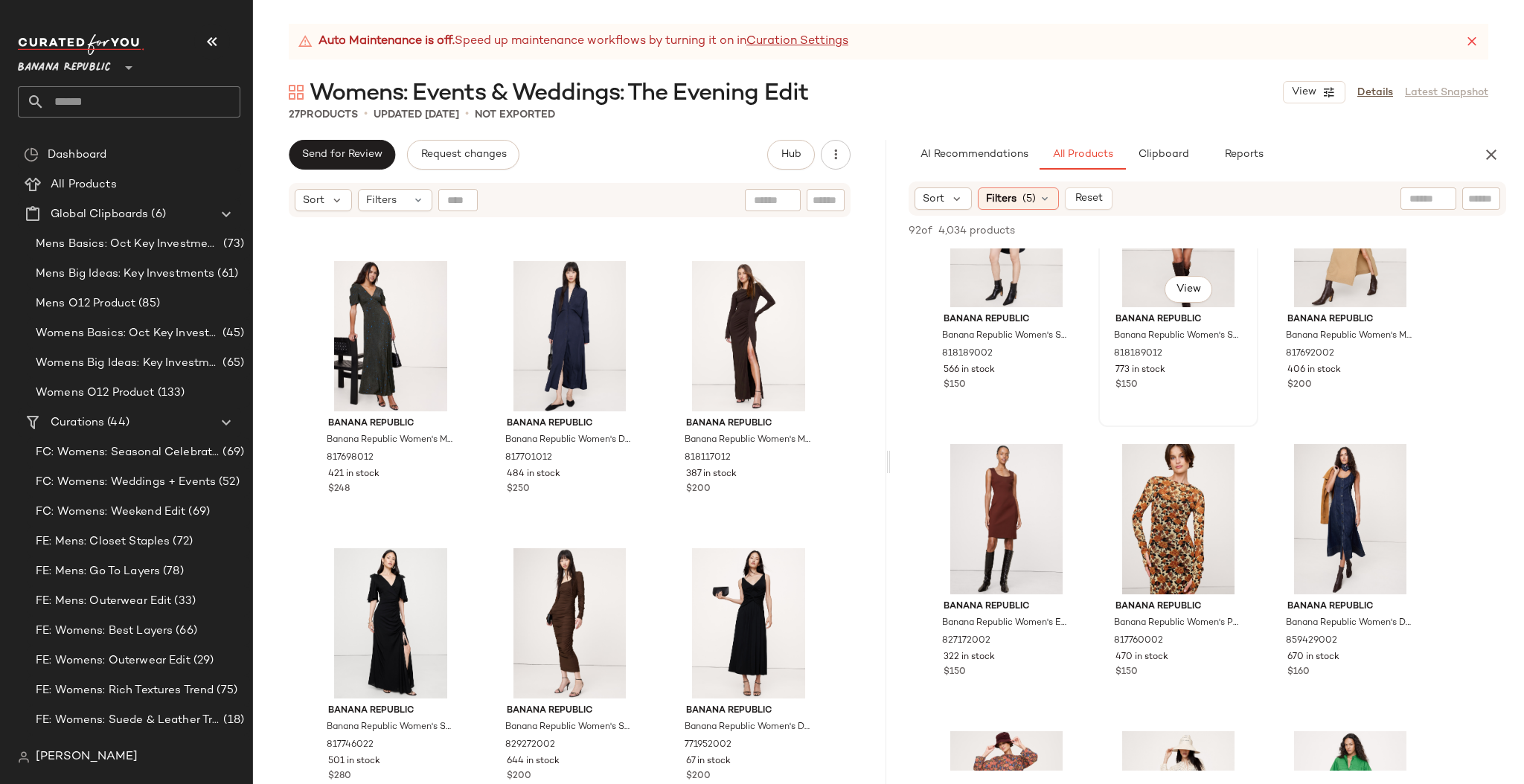
scroll to position [959, 0]
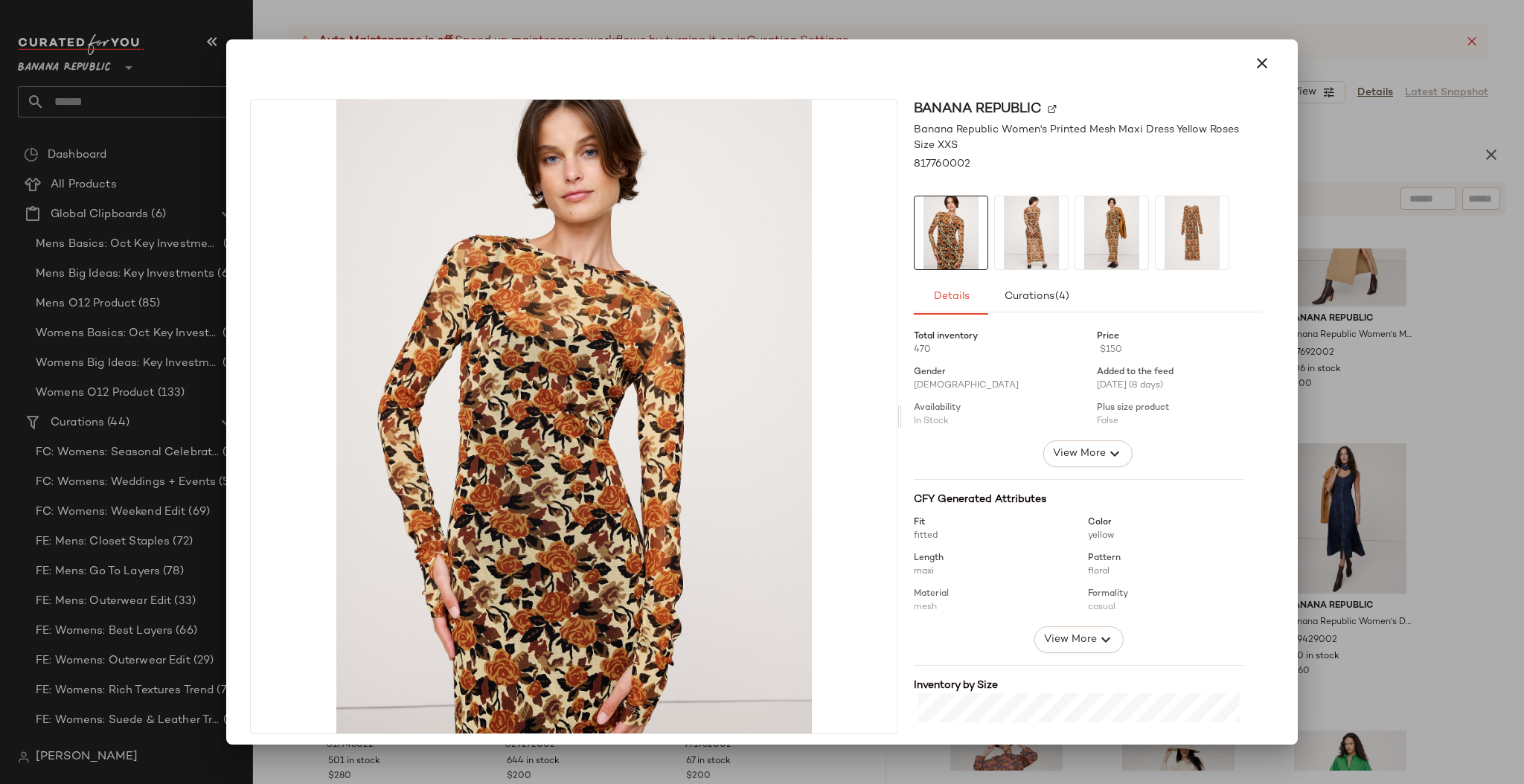
click at [1019, 247] on img at bounding box center [1031, 232] width 73 height 73
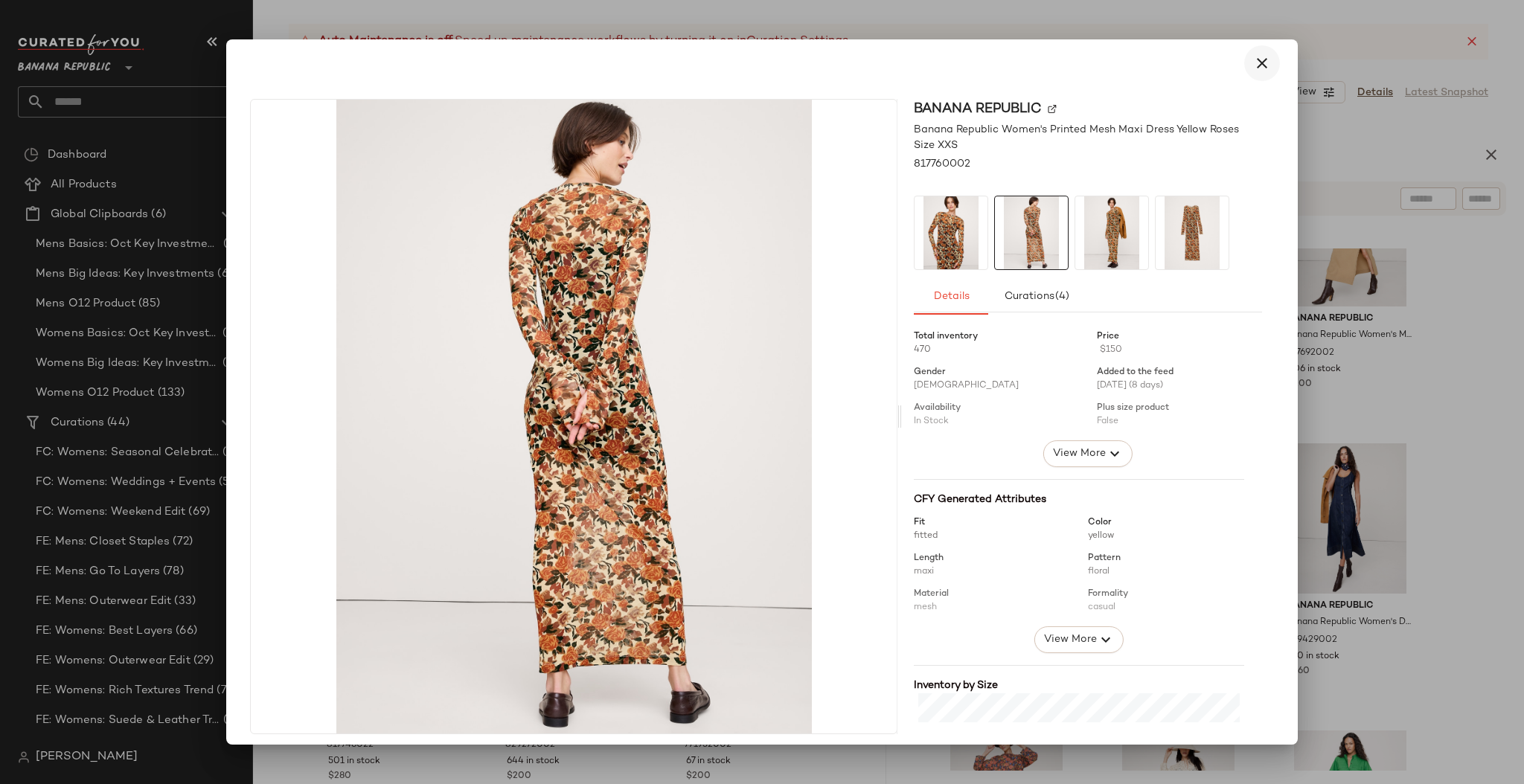
click at [1253, 61] on icon "button" at bounding box center [1261, 63] width 18 height 18
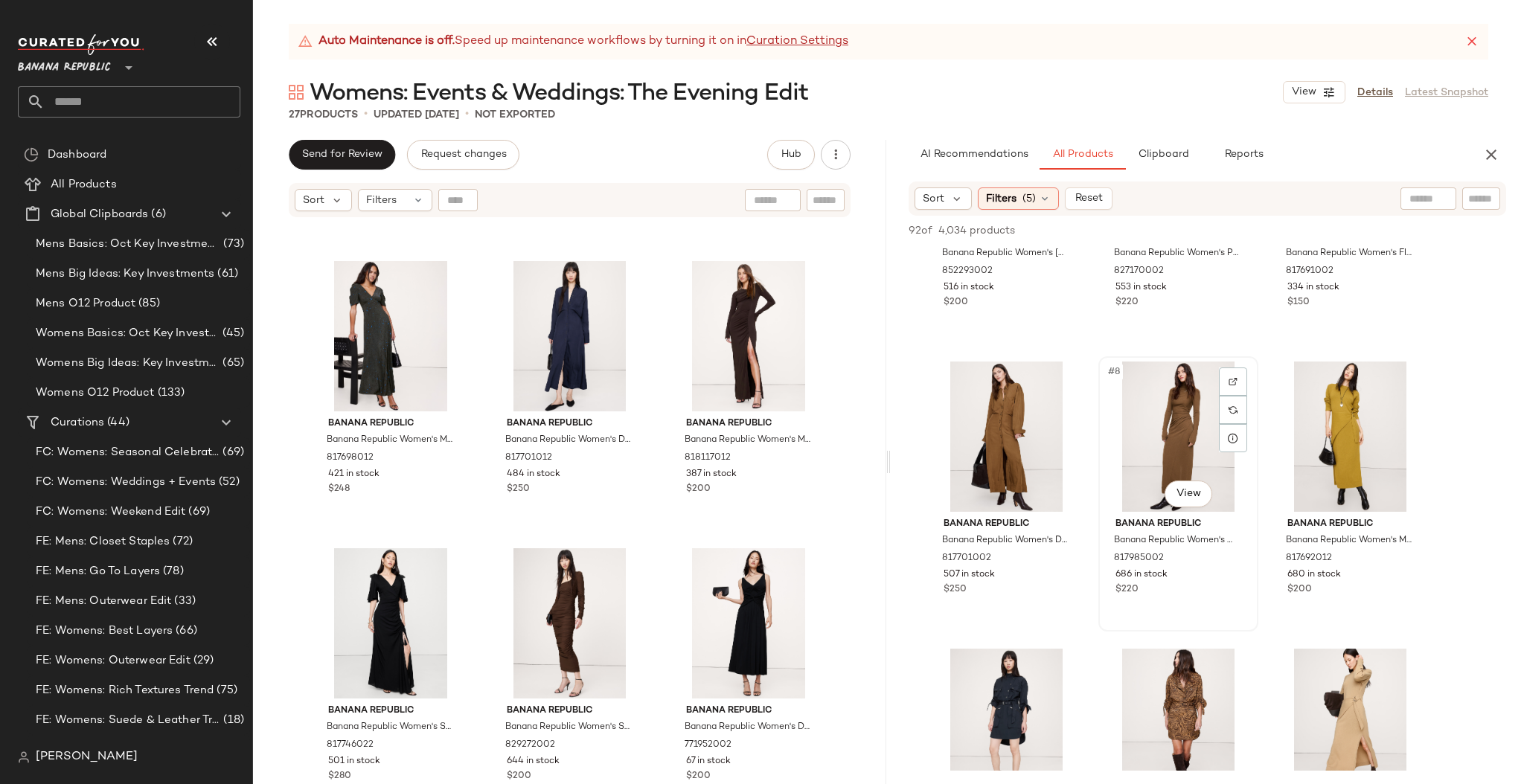
scroll to position [449, 0]
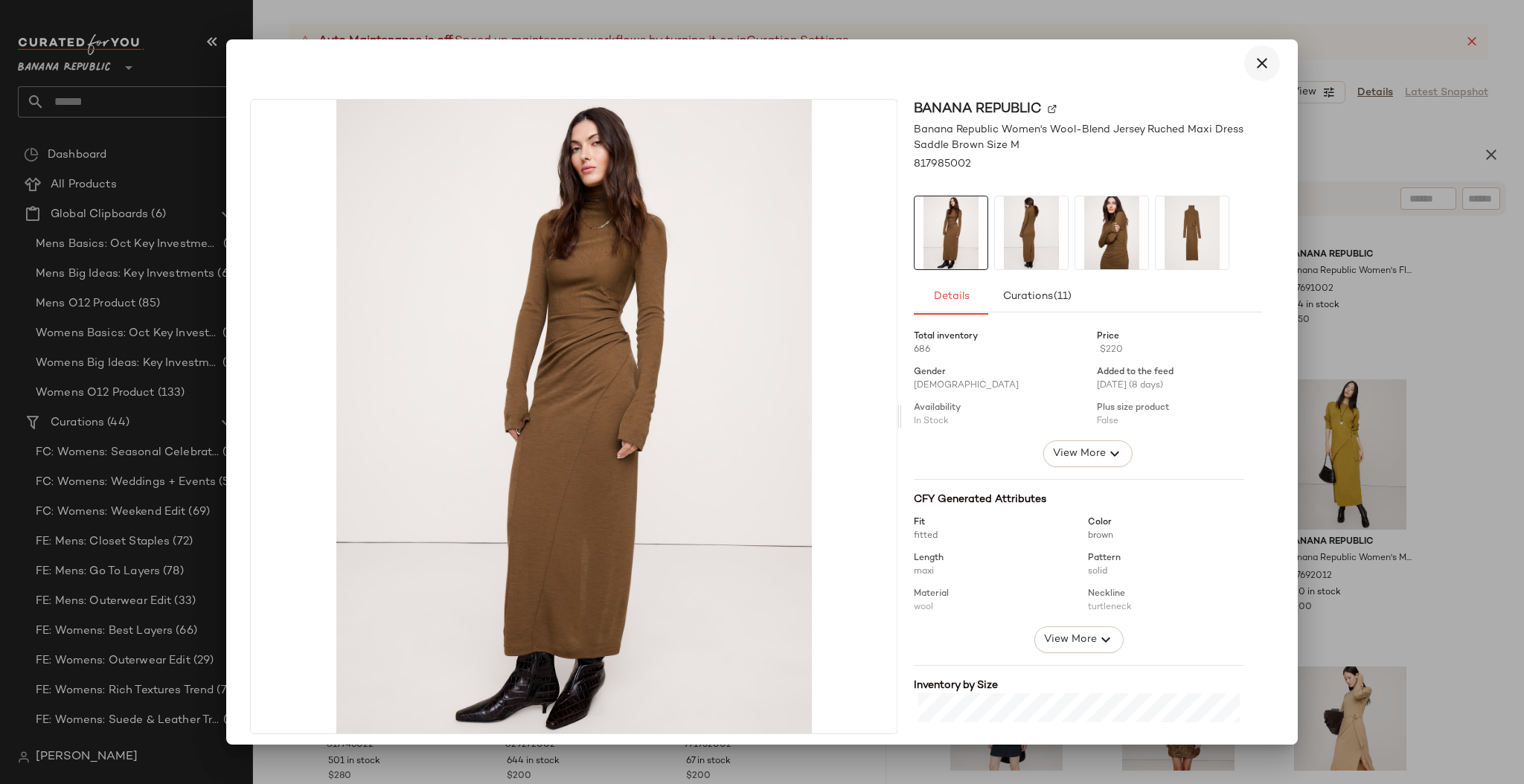
click at [1253, 64] on icon "button" at bounding box center [1261, 63] width 18 height 18
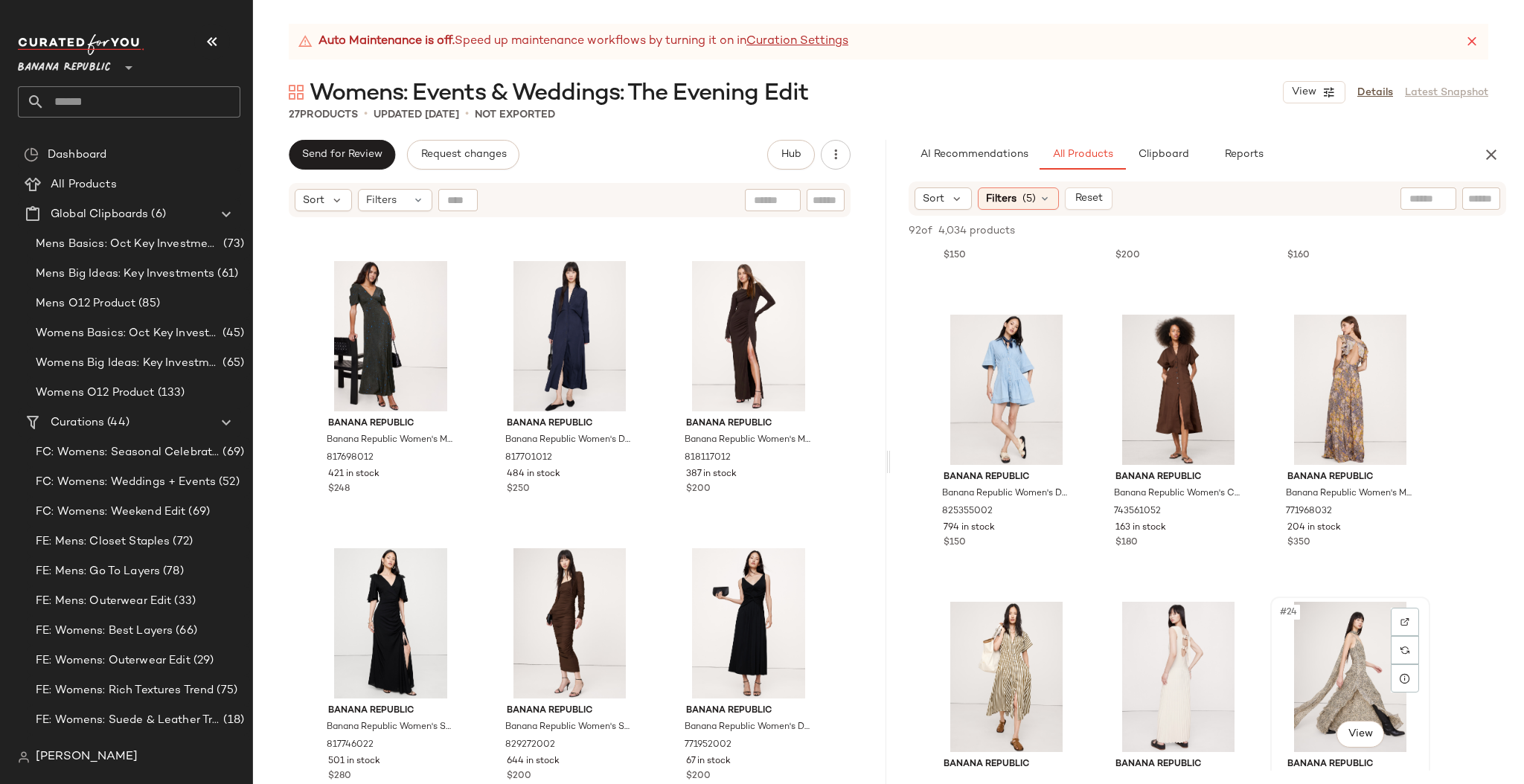
scroll to position [1868, 0]
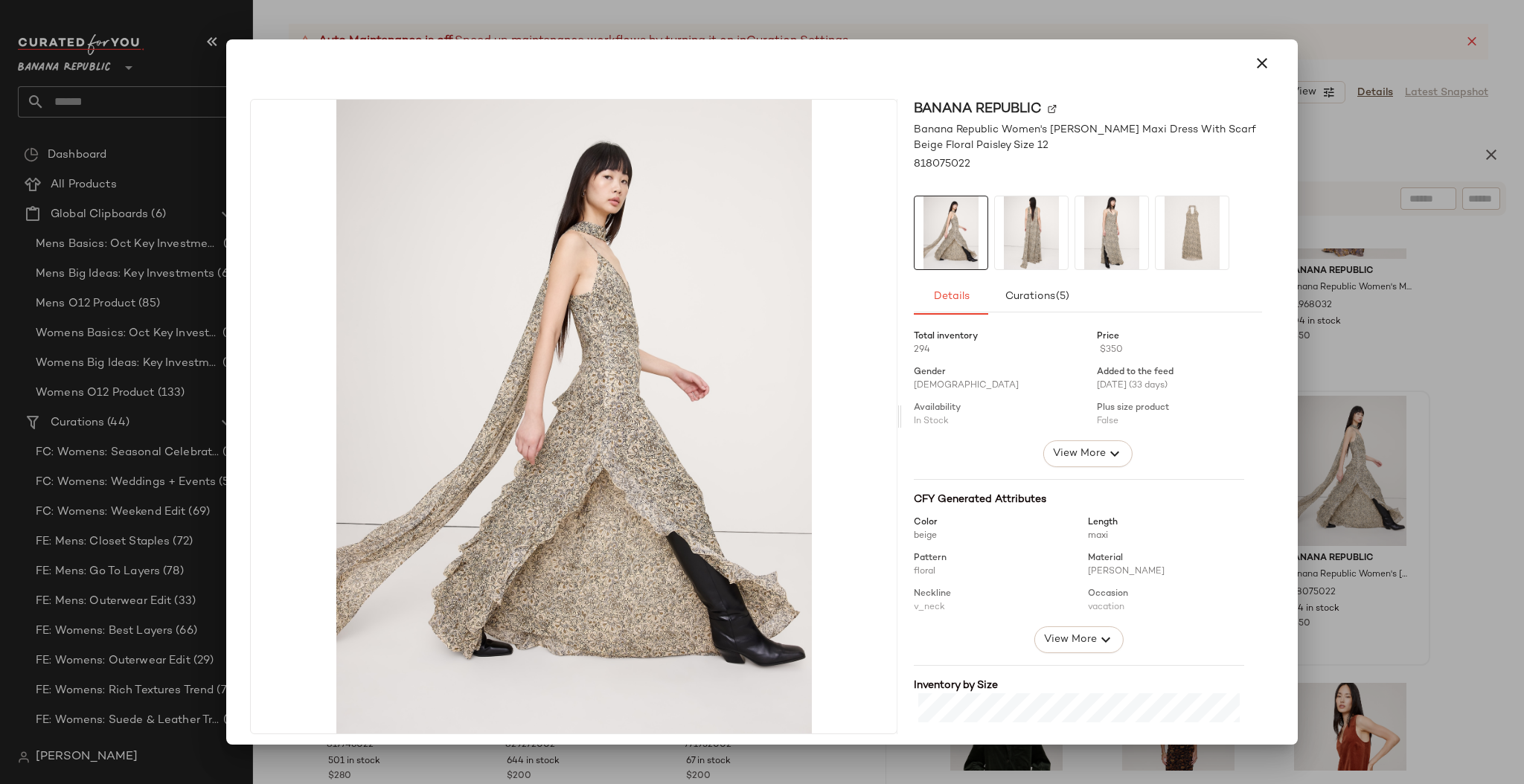
click at [1031, 234] on img at bounding box center [1031, 232] width 73 height 73
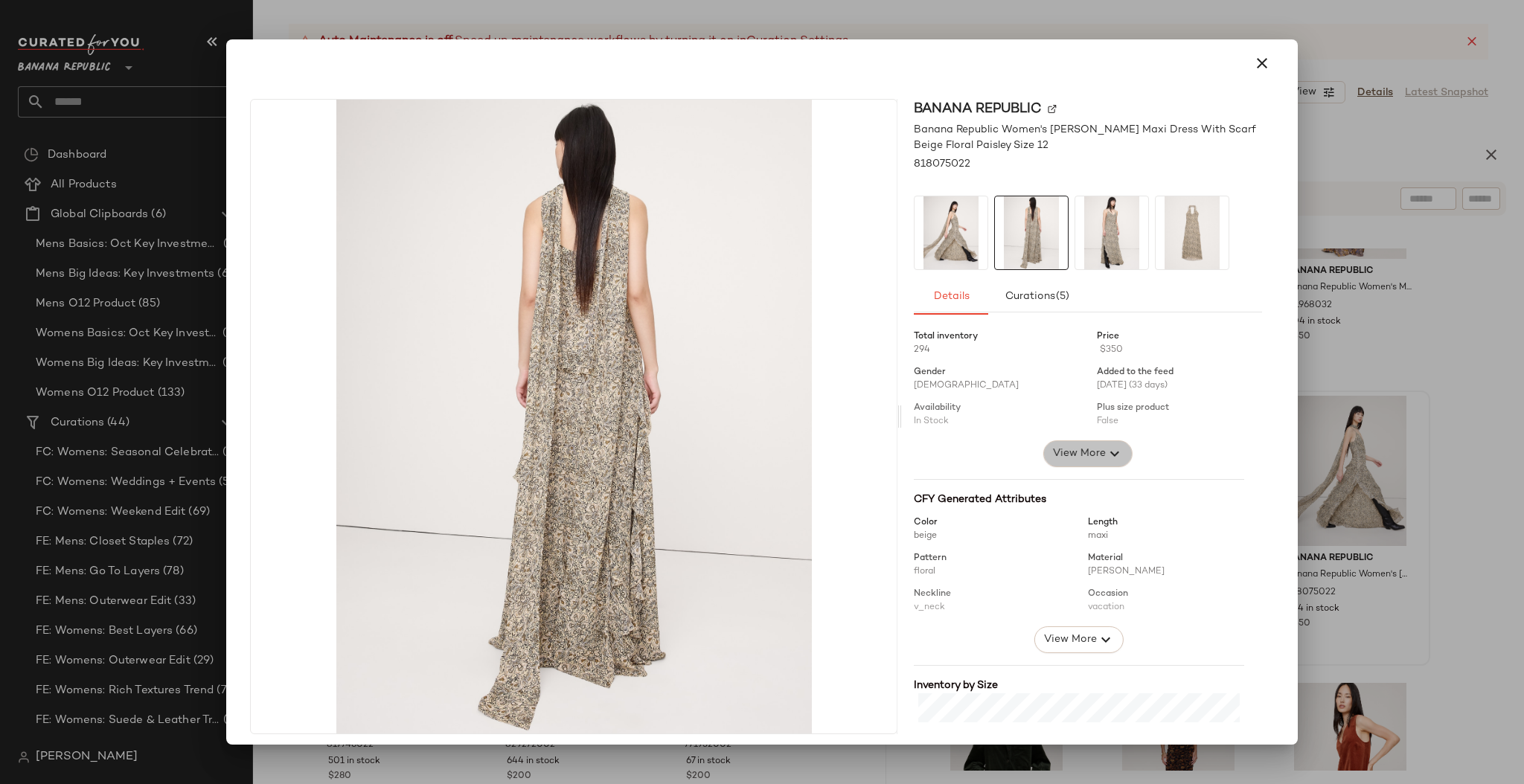
click at [1052, 452] on span "View More" at bounding box center [1078, 453] width 53 height 18
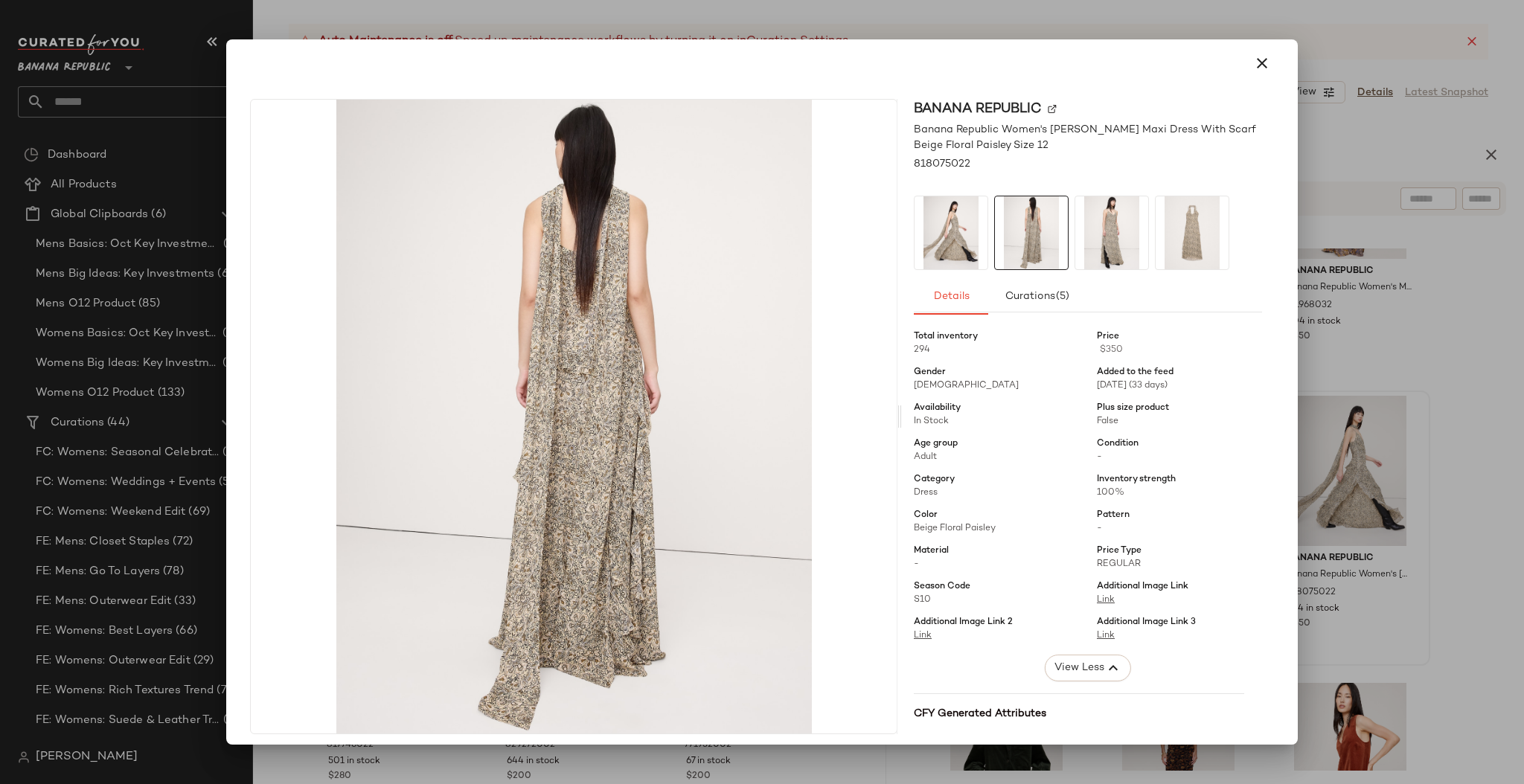
click at [1099, 249] on img at bounding box center [1112, 232] width 73 height 73
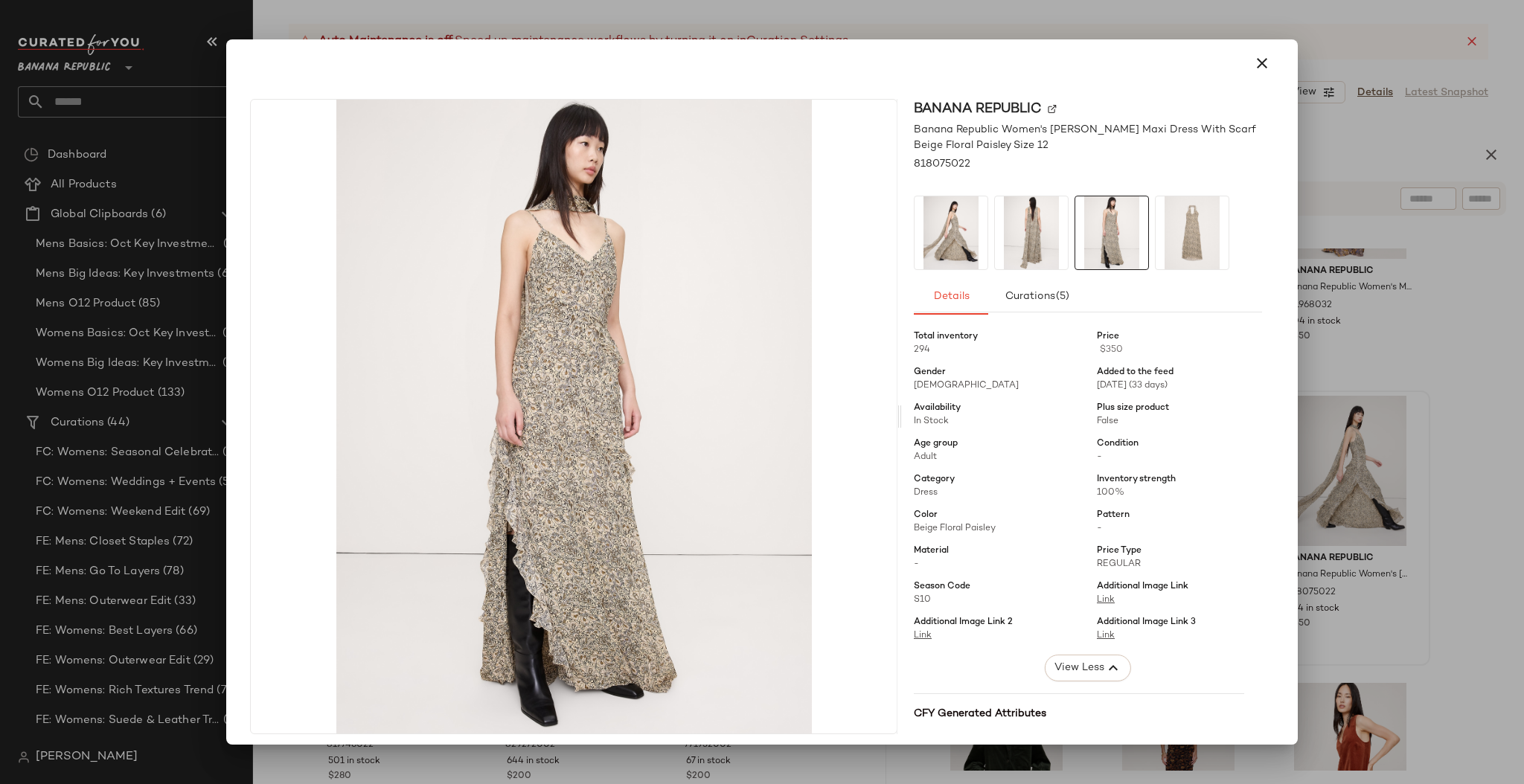
click at [1253, 65] on icon "button" at bounding box center [1261, 63] width 18 height 18
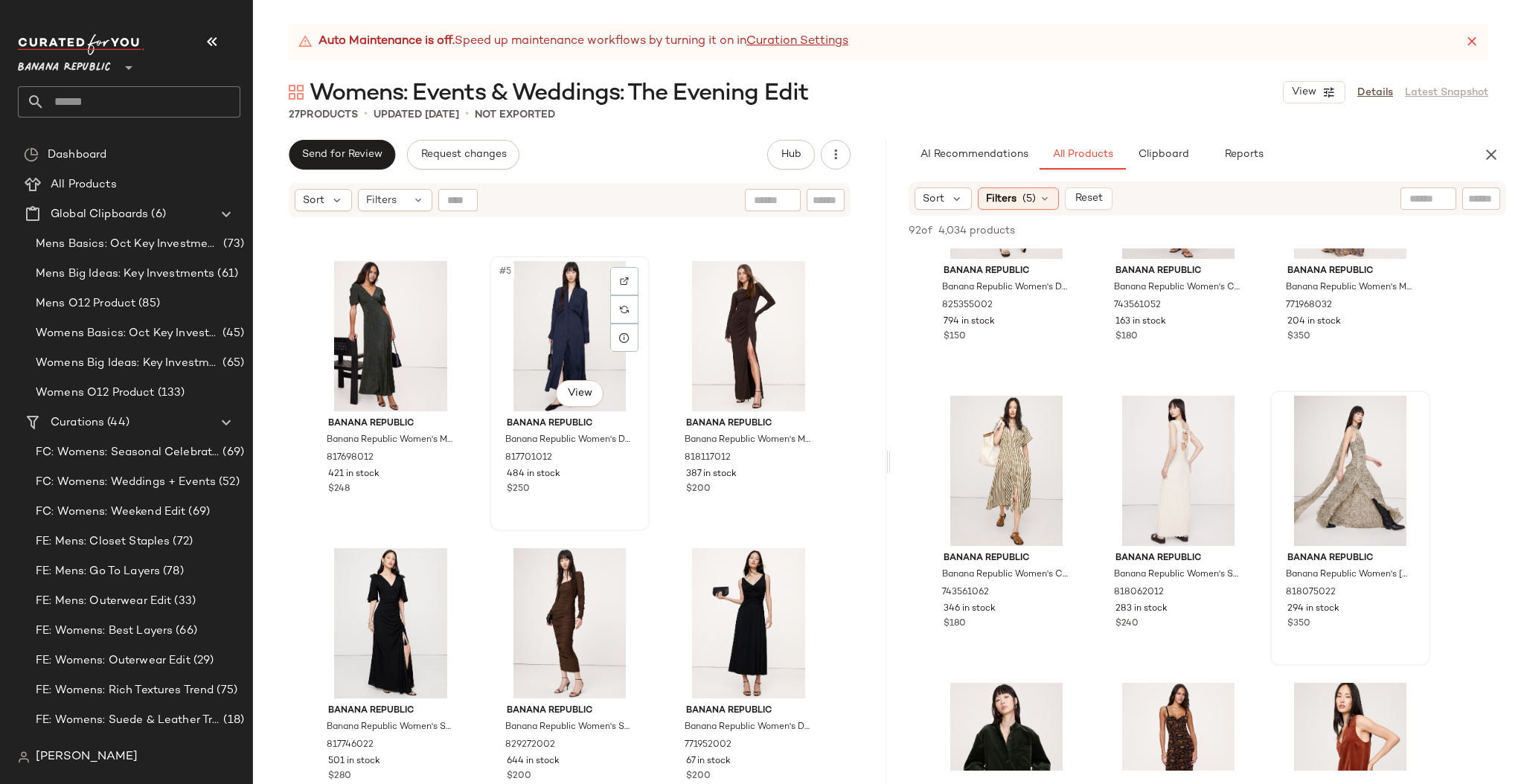
click at [507, 383] on div "#5 View" at bounding box center [569, 336] width 150 height 150
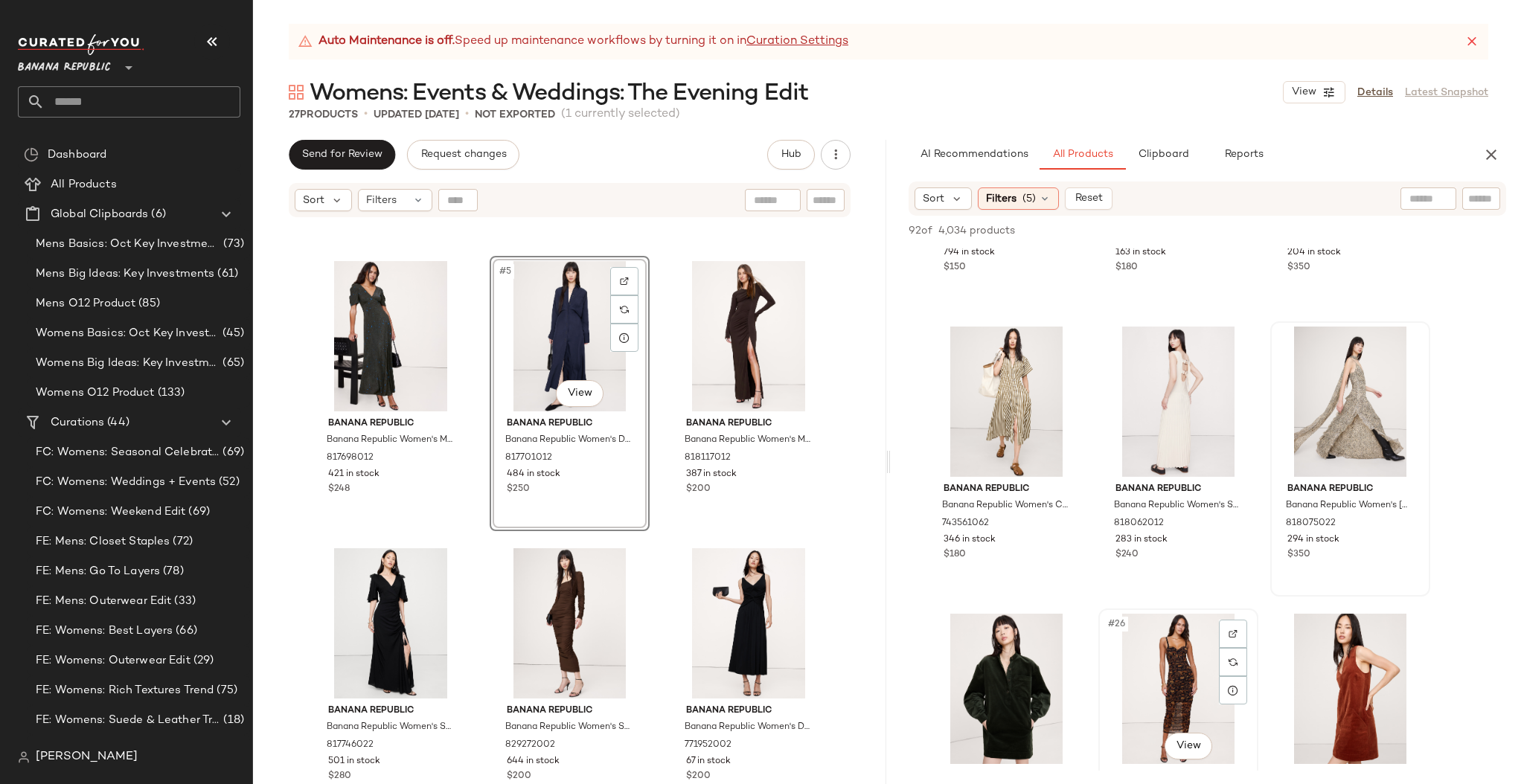
scroll to position [2077, 0]
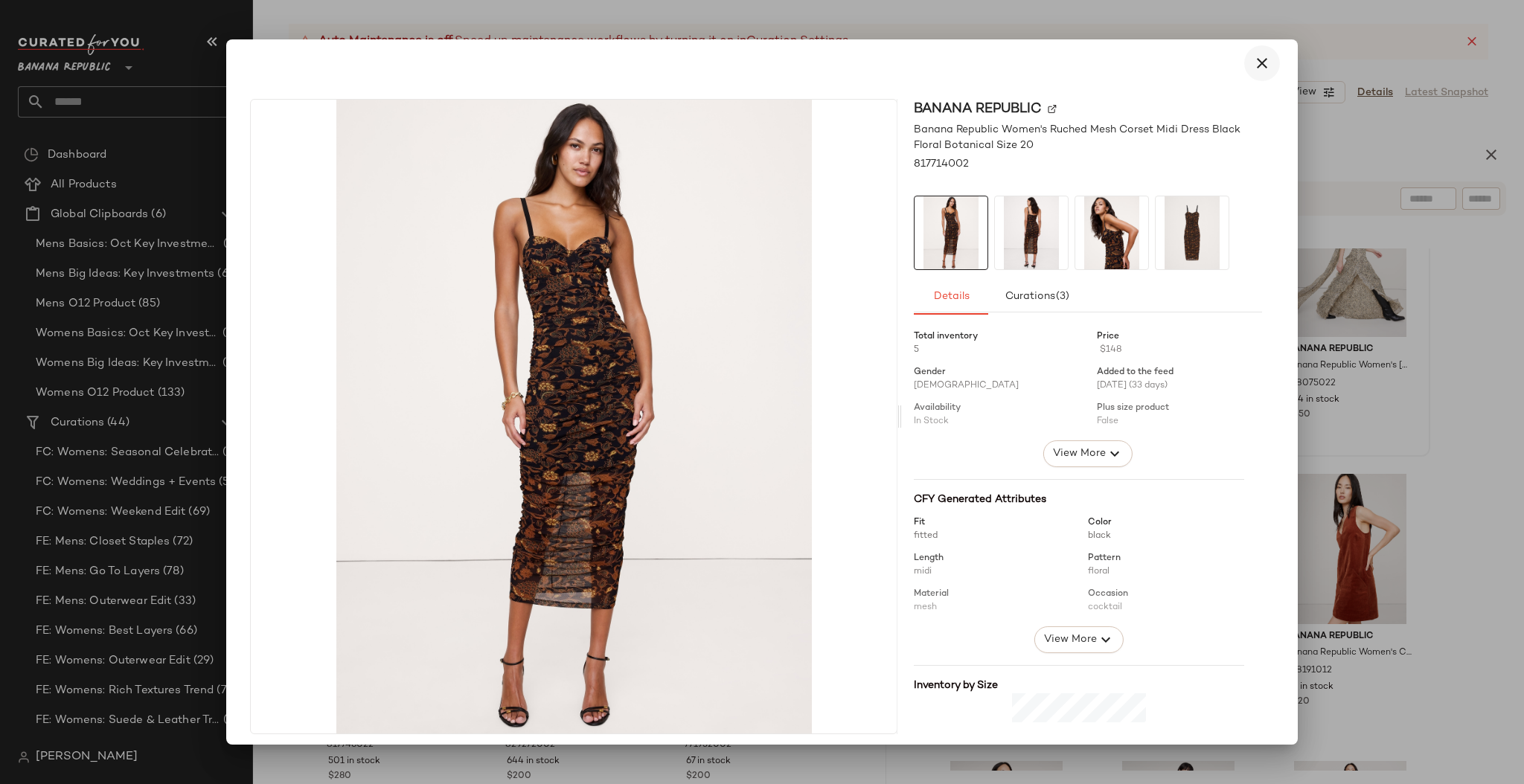
click at [1253, 63] on icon "button" at bounding box center [1261, 63] width 18 height 18
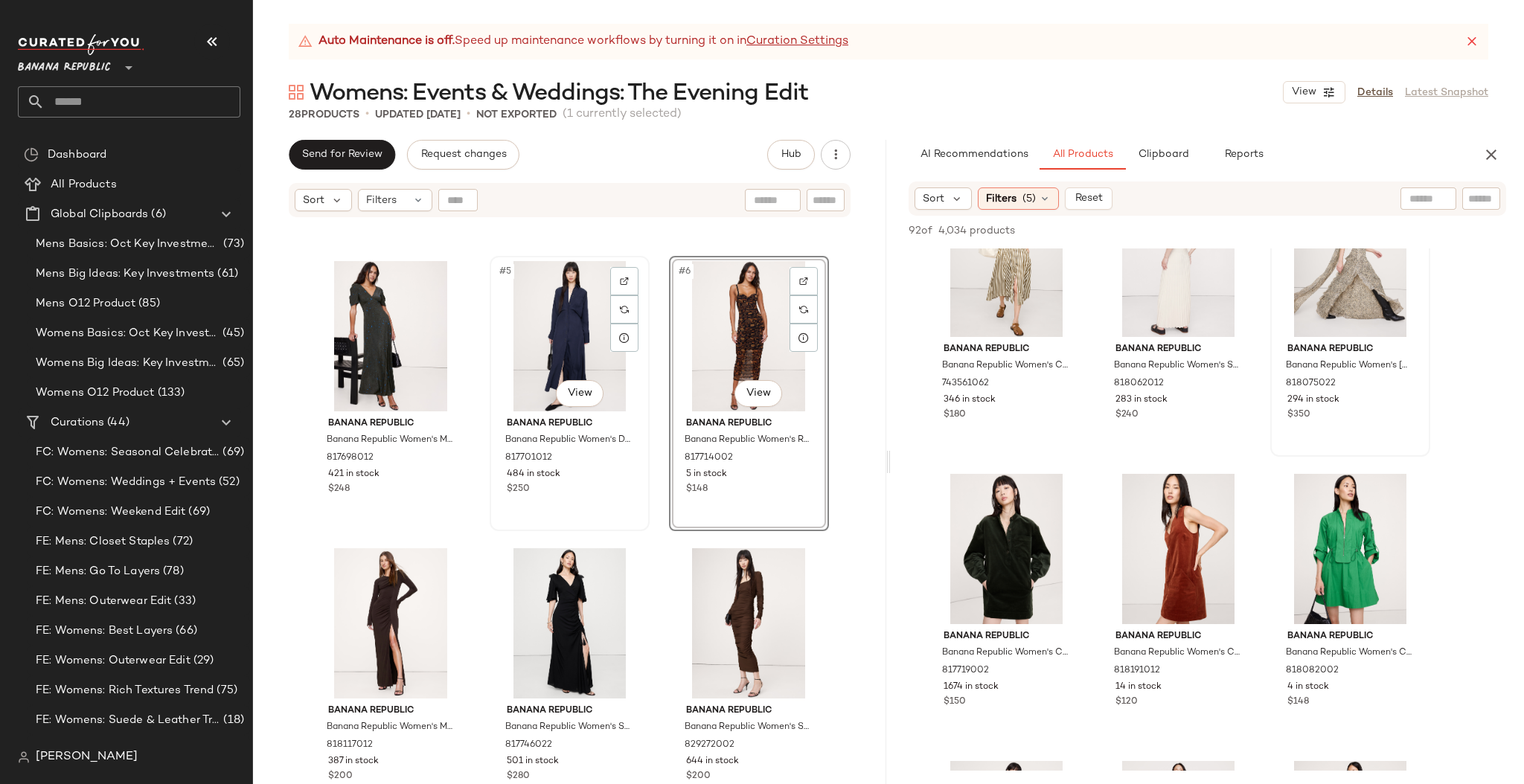
click at [630, 410] on div "#5 View" at bounding box center [569, 336] width 150 height 150
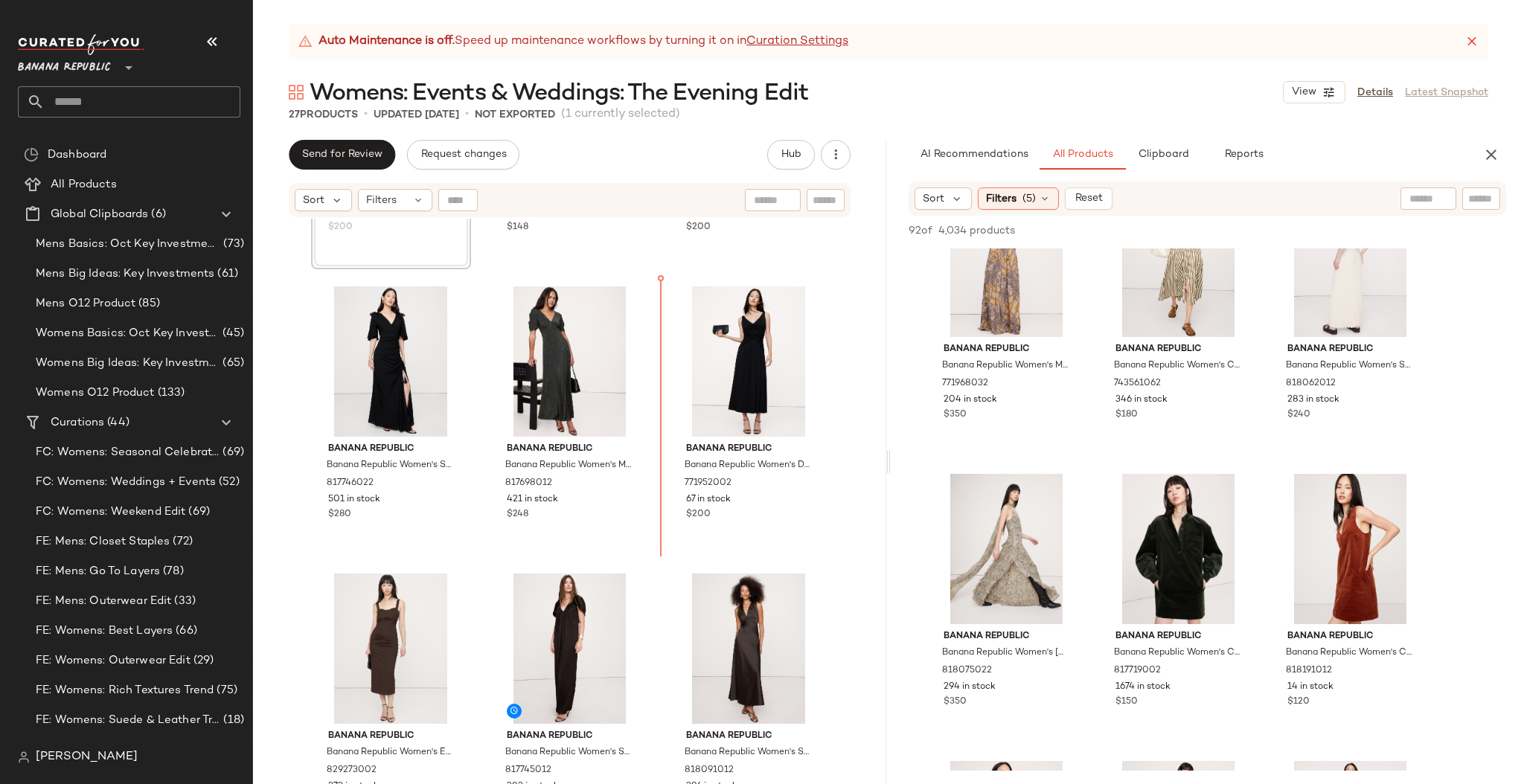
scroll to position [542, 0]
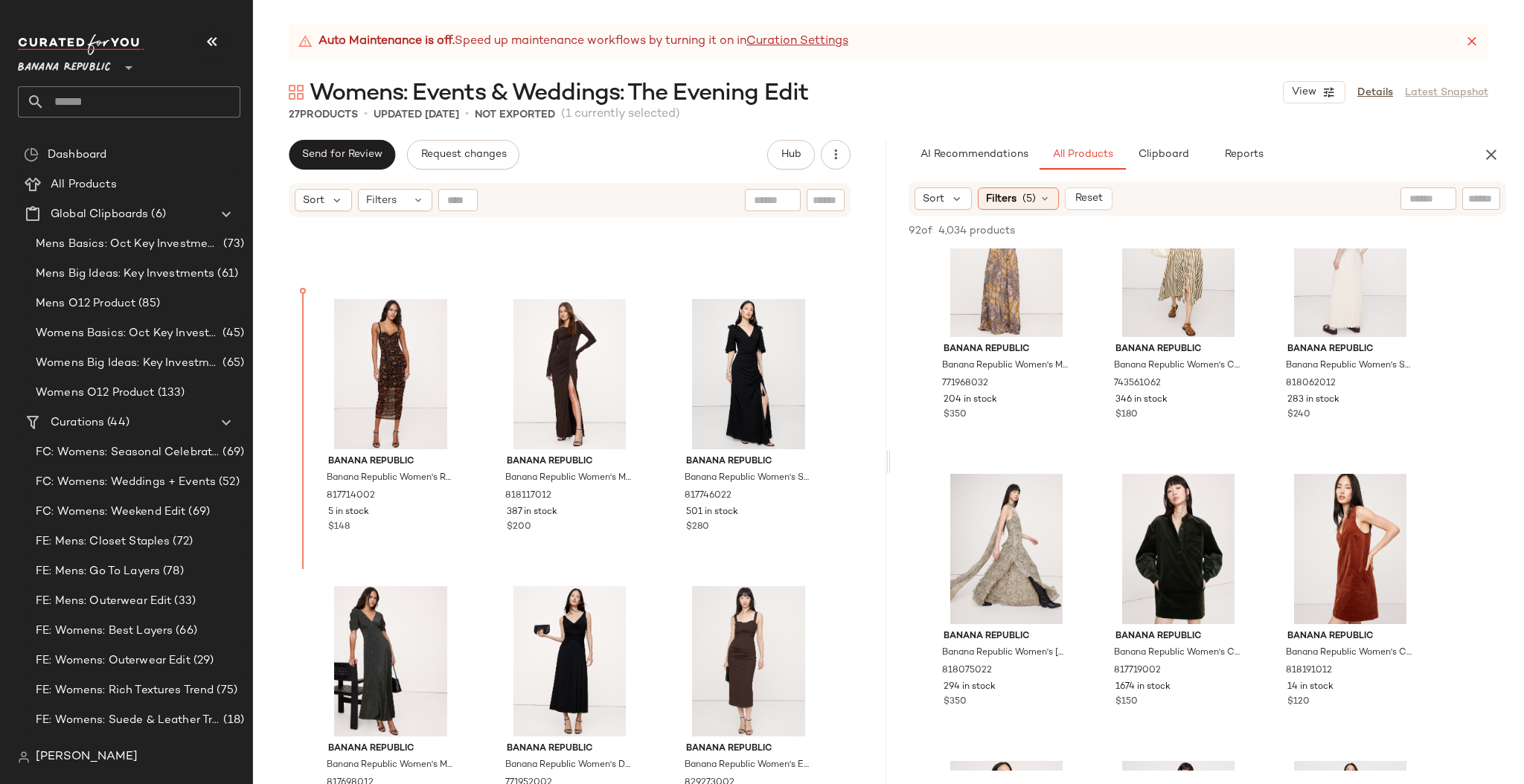
scroll to position [225, 0]
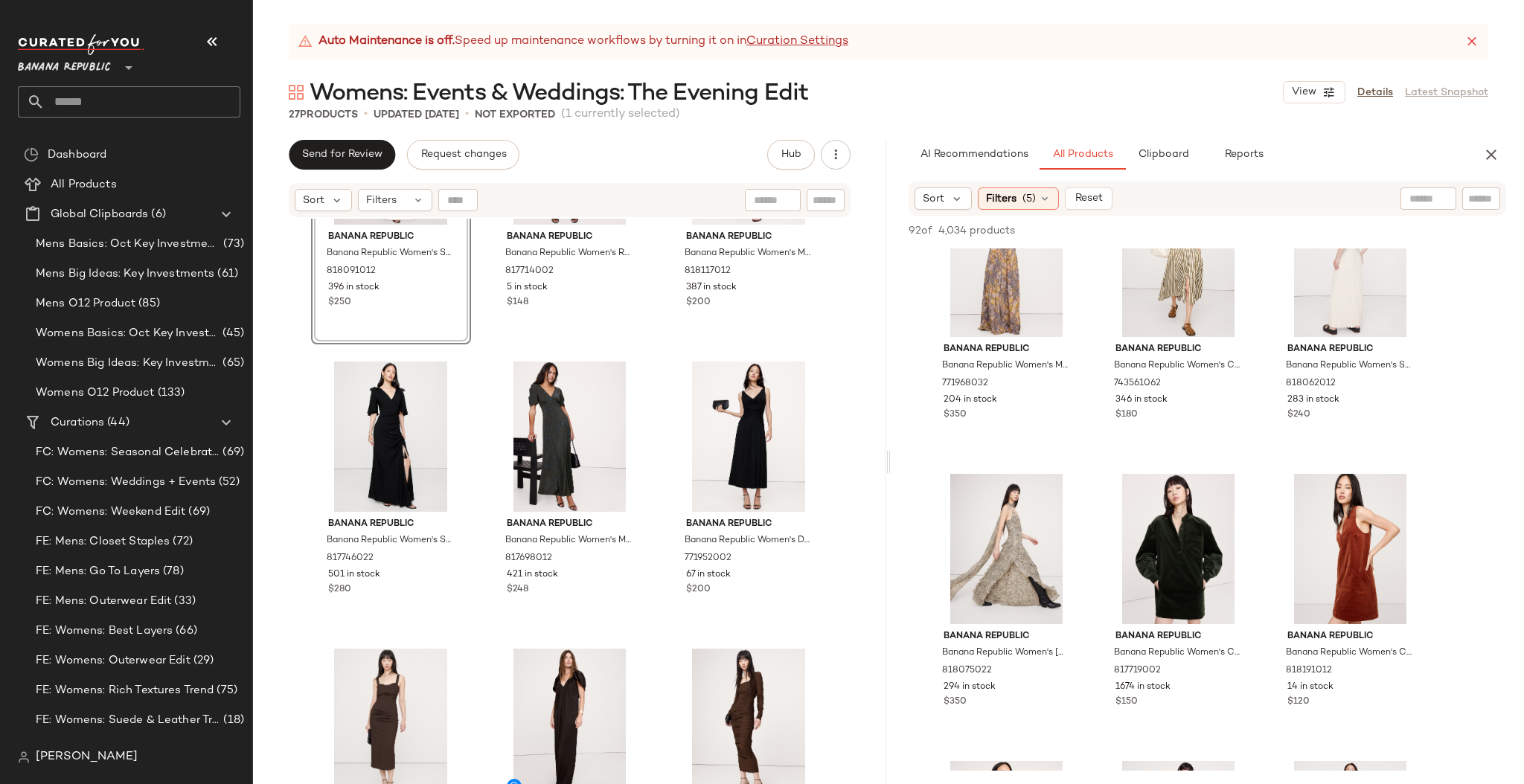
scroll to position [510, 0]
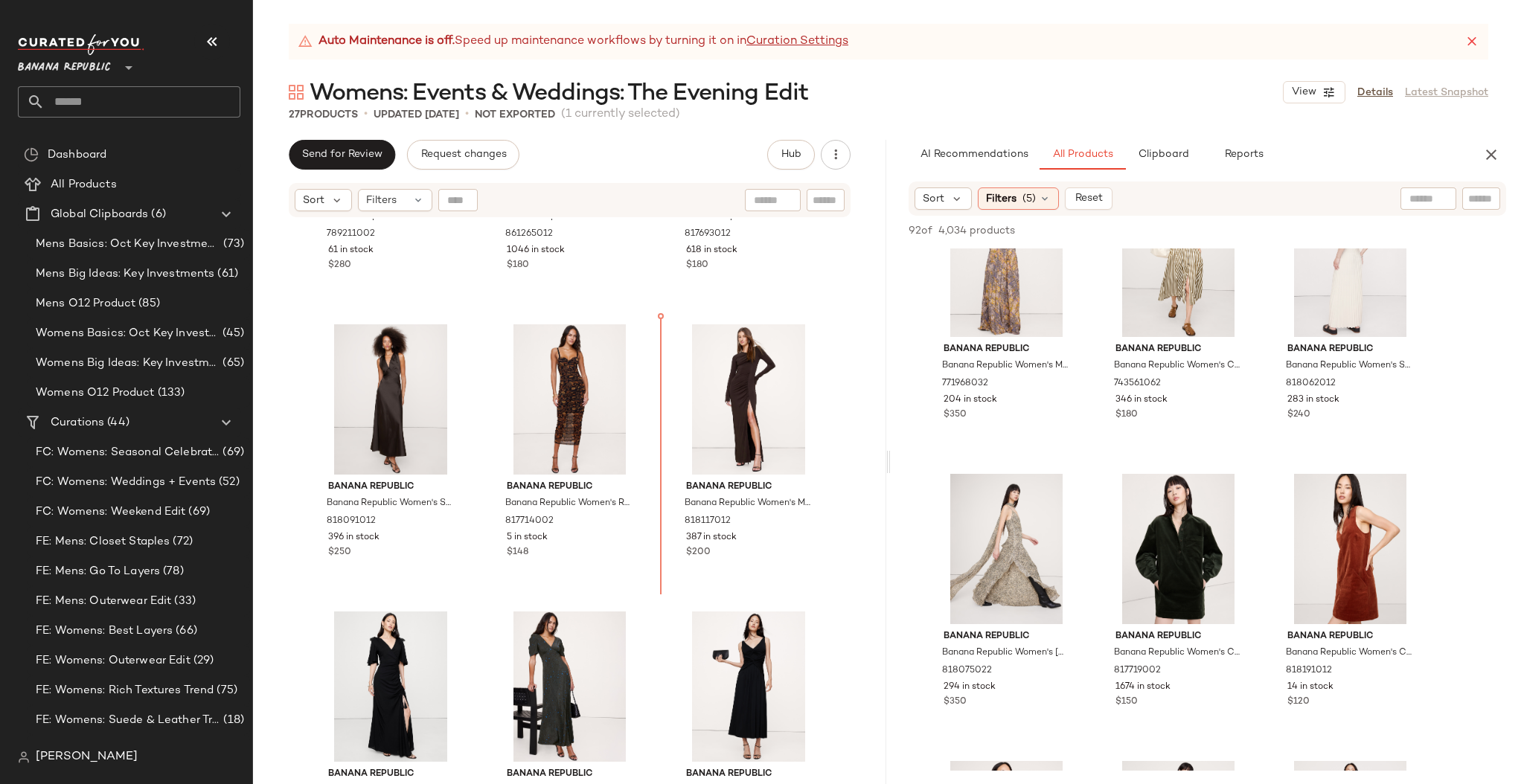
scroll to position [155, 0]
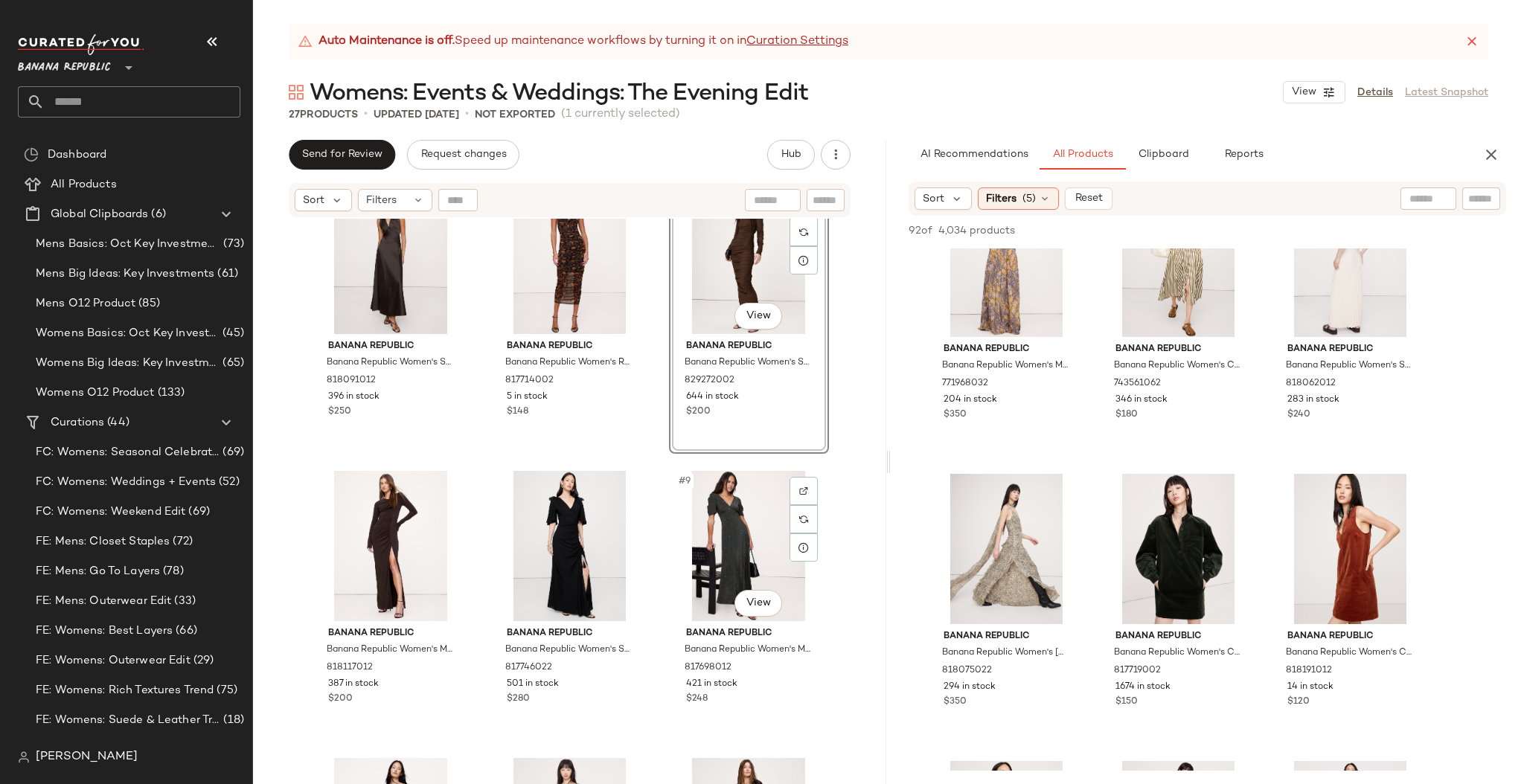
scroll to position [670, 0]
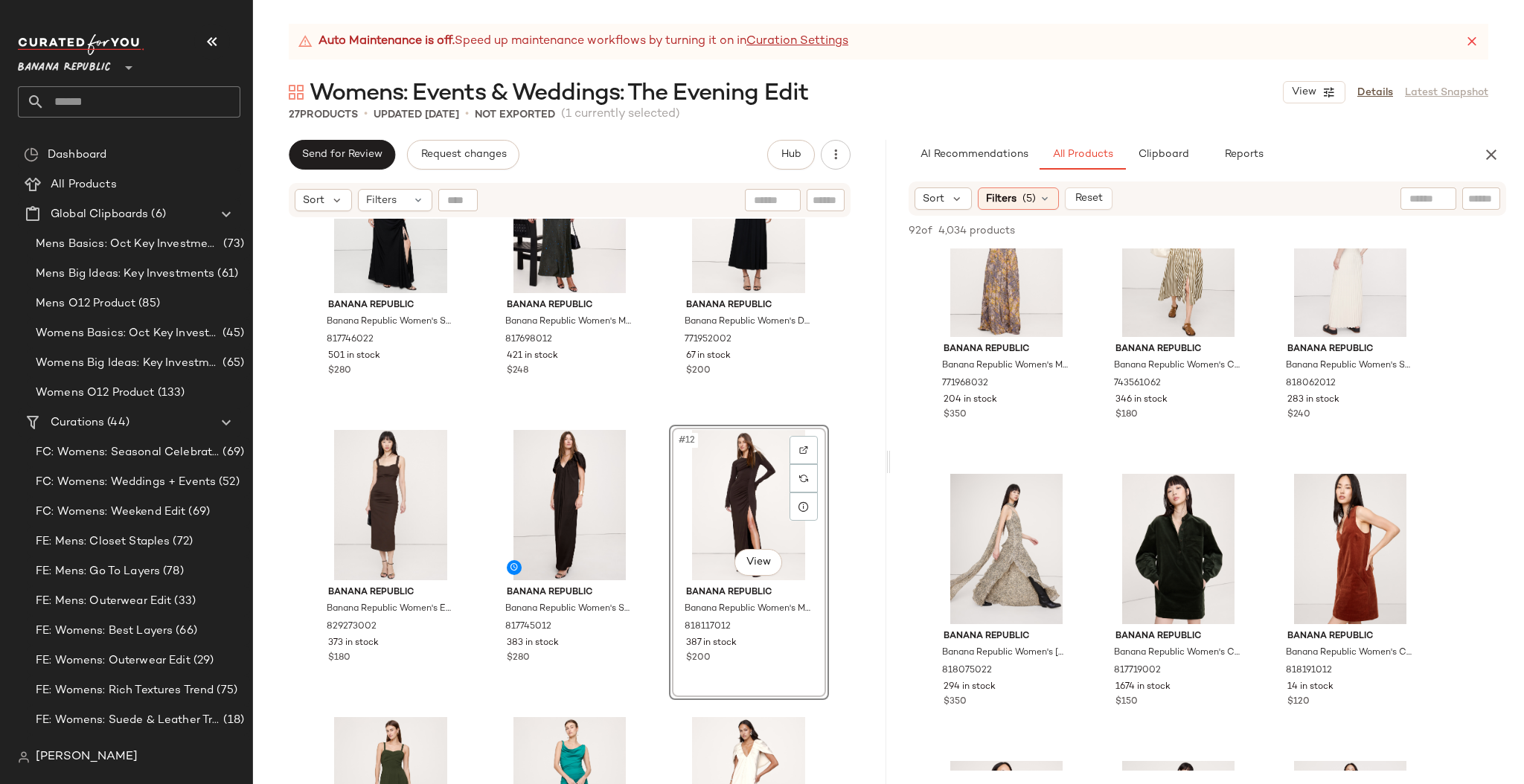
click at [842, 435] on div "Banana Republic Banana Republic Women's Stretch-Satin Cross-Back Maxi Dress Gan…" at bounding box center [569, 520] width 633 height 603
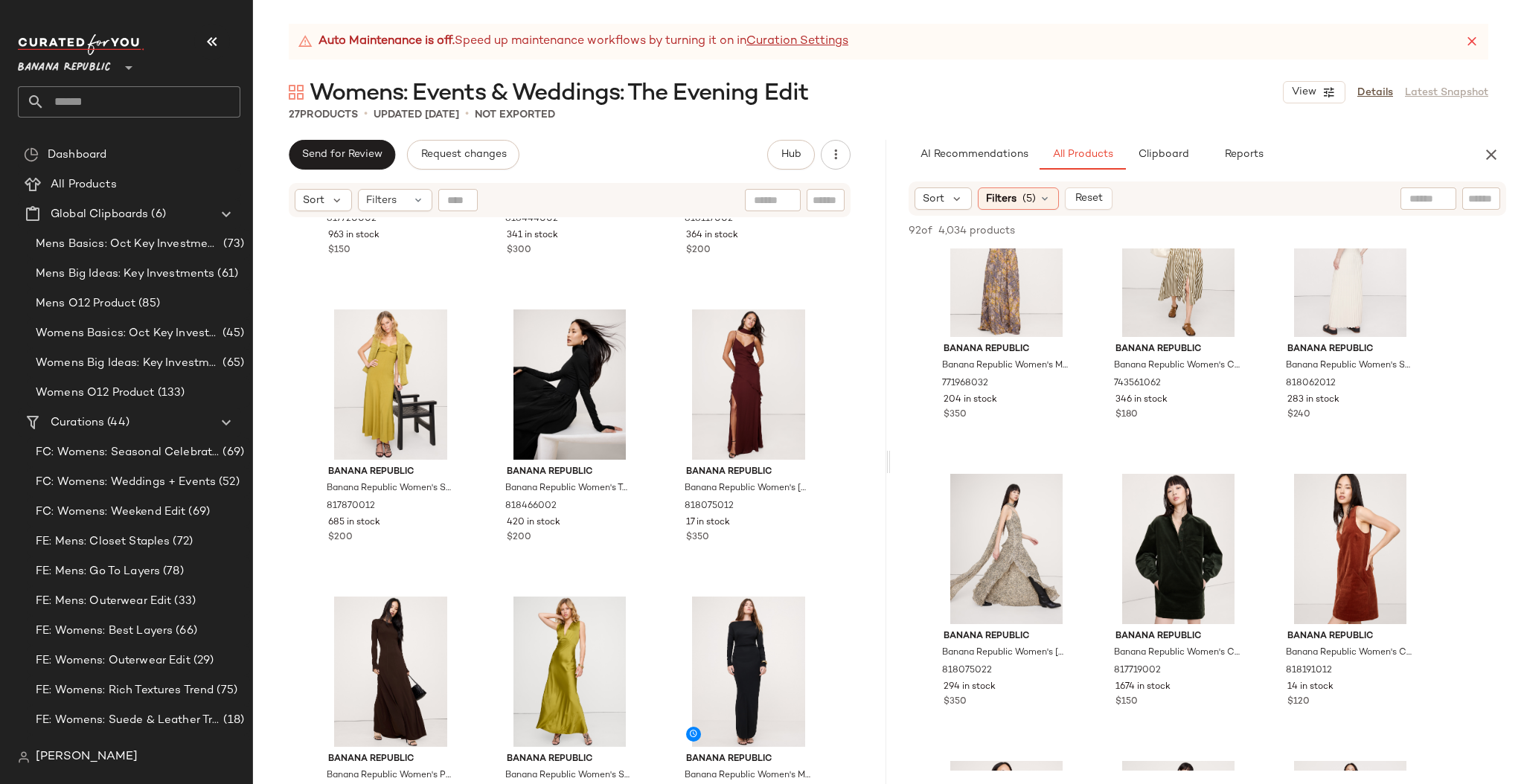
scroll to position [1984, 0]
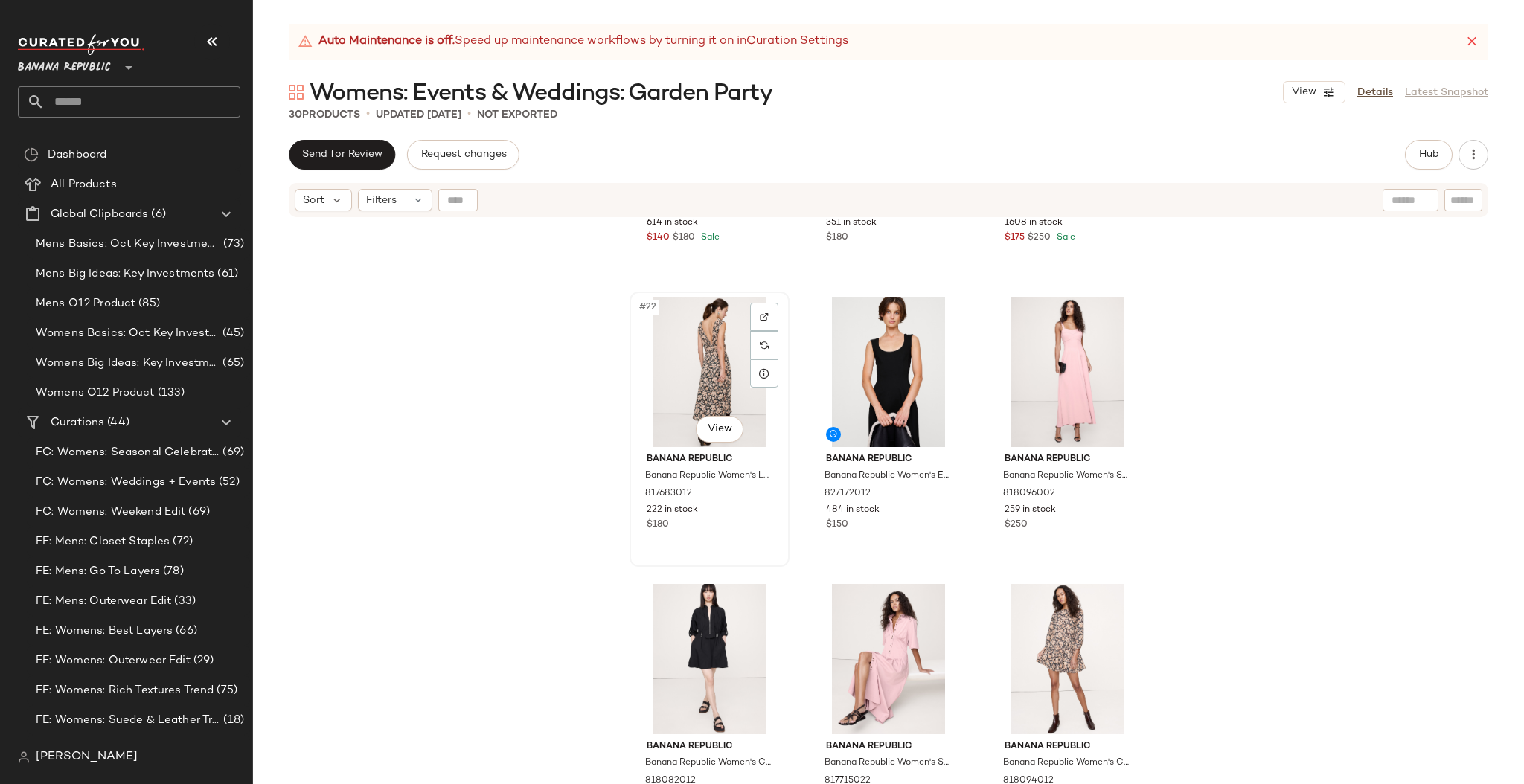
scroll to position [1955, 0]
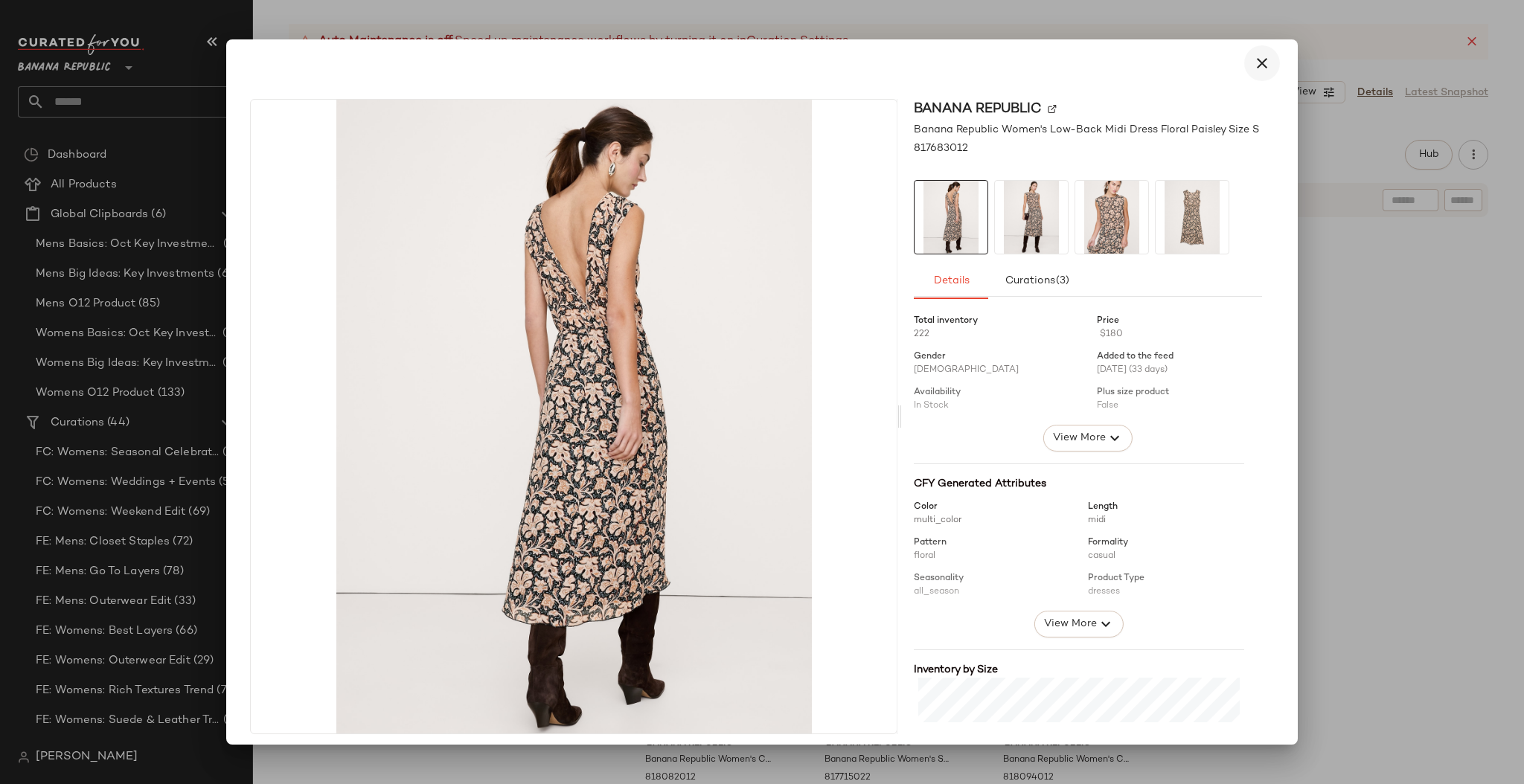
click at [1254, 67] on icon "button" at bounding box center [1261, 63] width 18 height 18
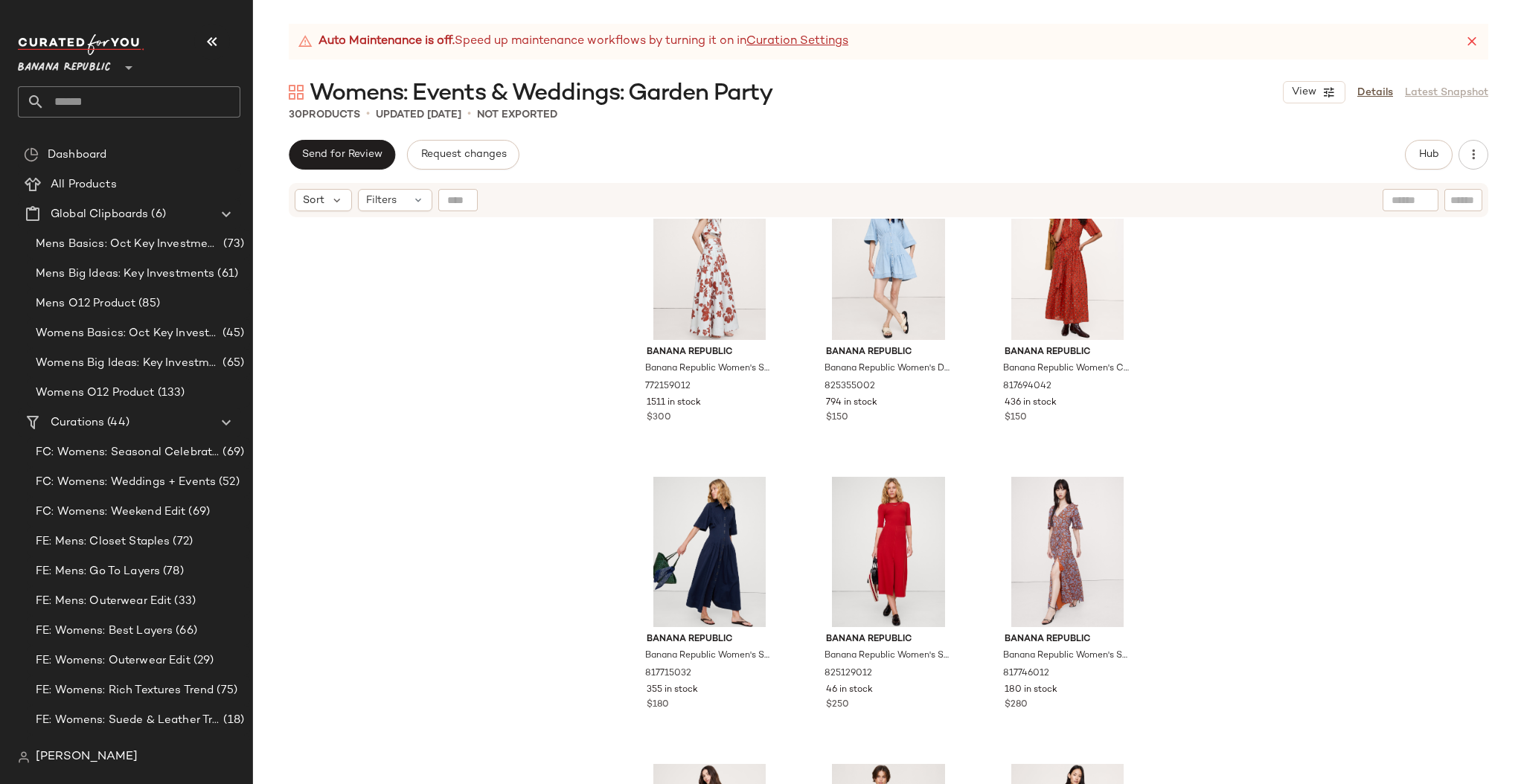
scroll to position [0, 0]
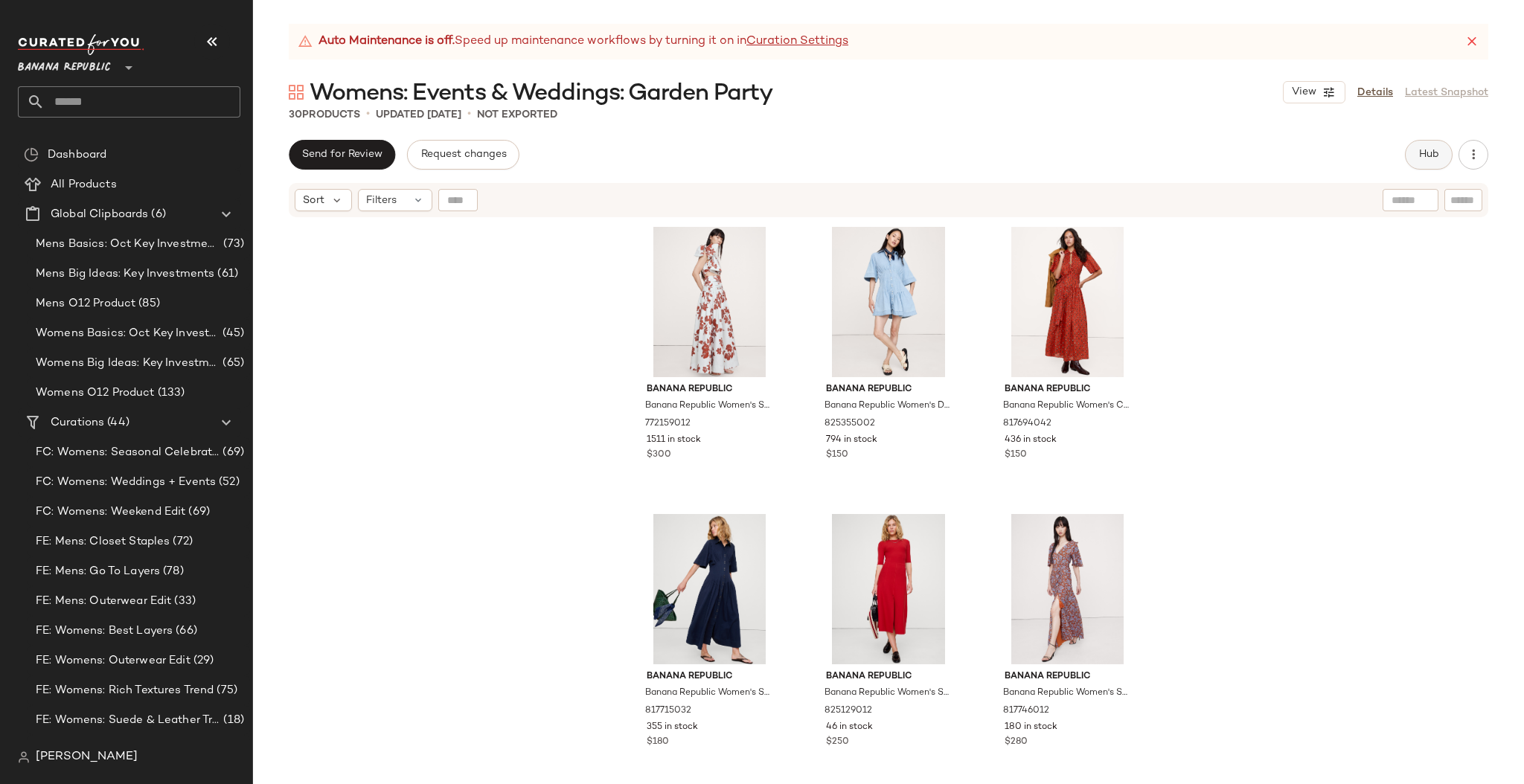
click at [1427, 159] on span "Hub" at bounding box center [1428, 154] width 21 height 12
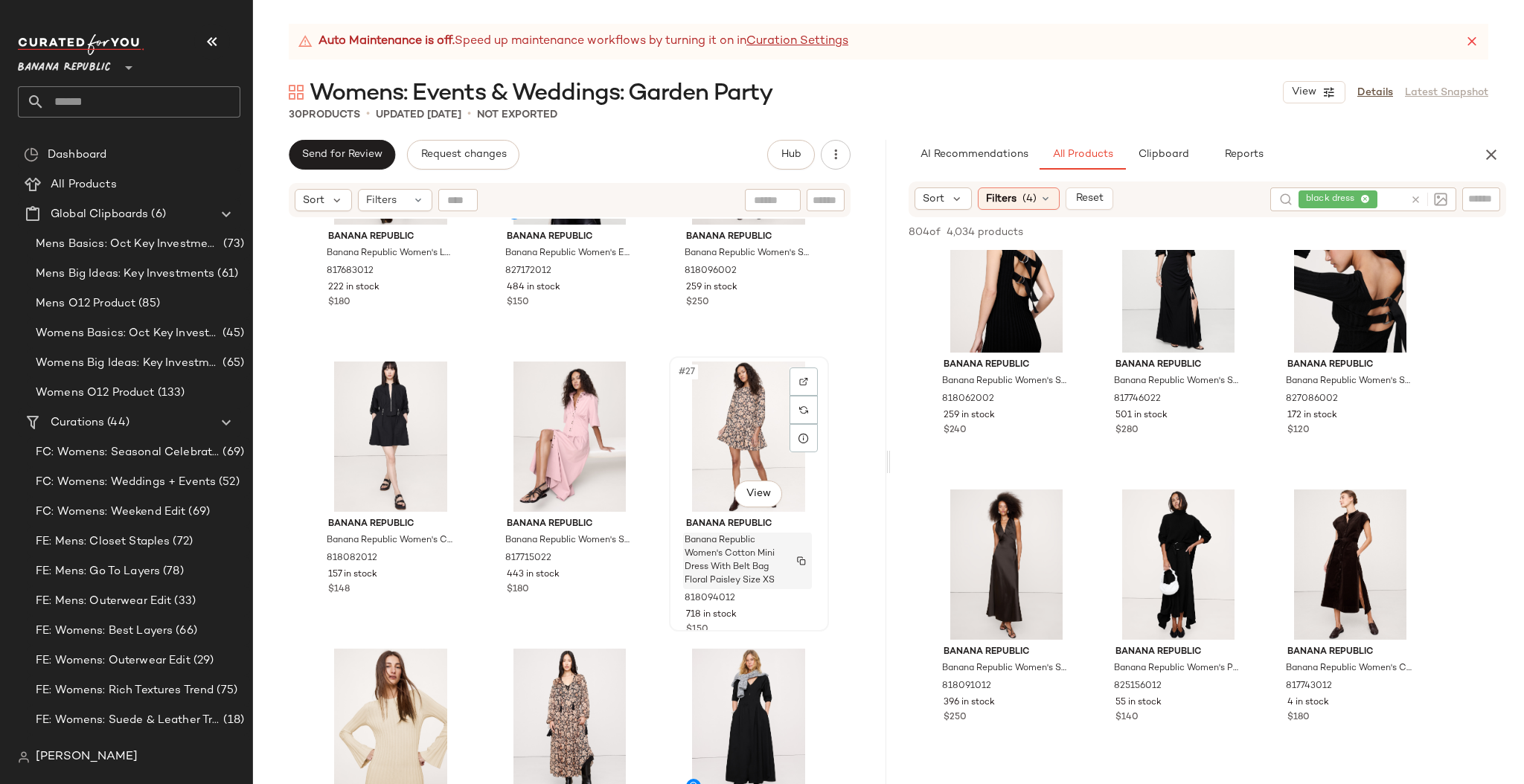
scroll to position [2271, 0]
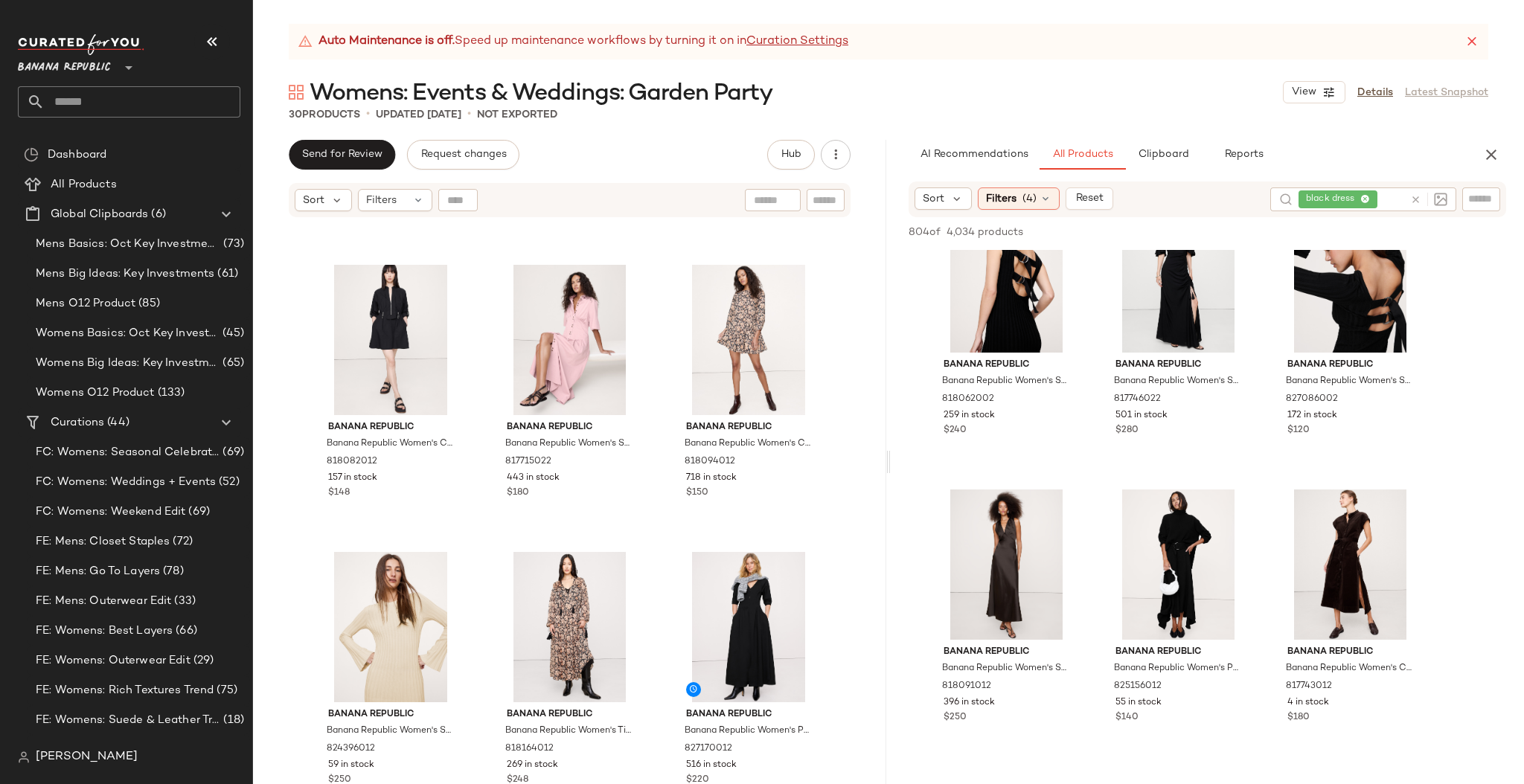
click at [1416, 196] on icon at bounding box center [1416, 200] width 11 height 11
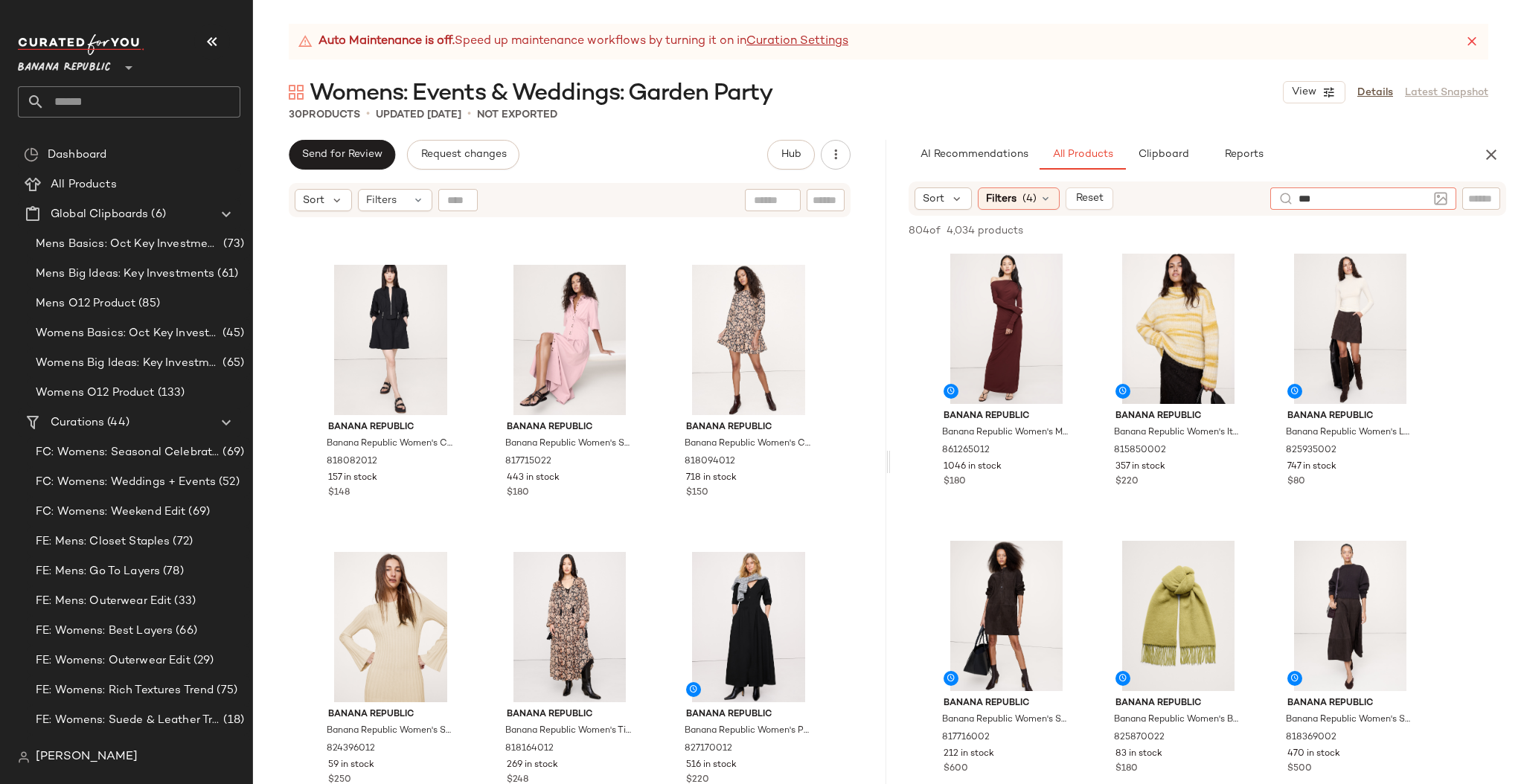
type input "****"
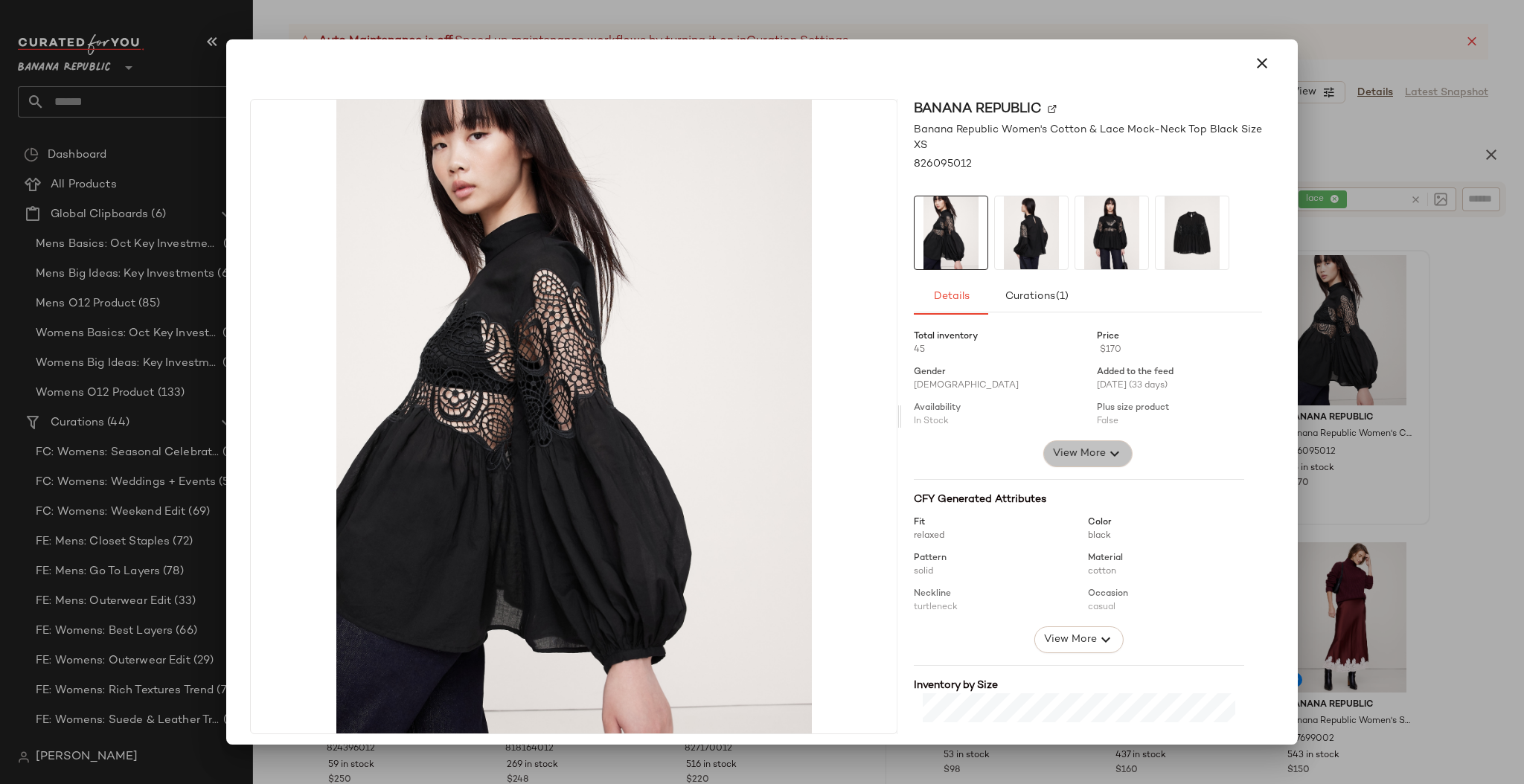
click at [1074, 458] on span "View More" at bounding box center [1078, 453] width 53 height 18
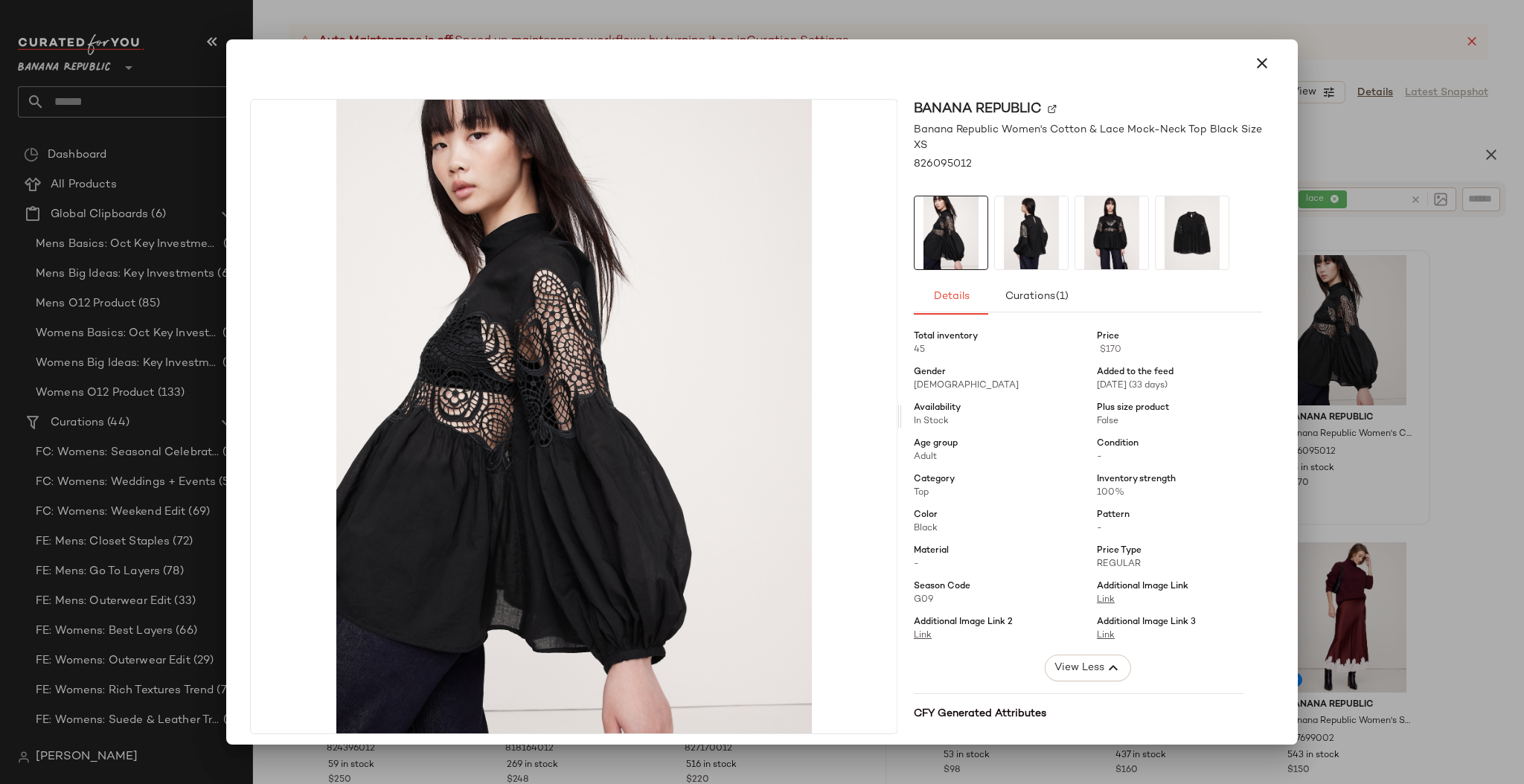
click at [1254, 62] on icon "button" at bounding box center [1261, 63] width 18 height 18
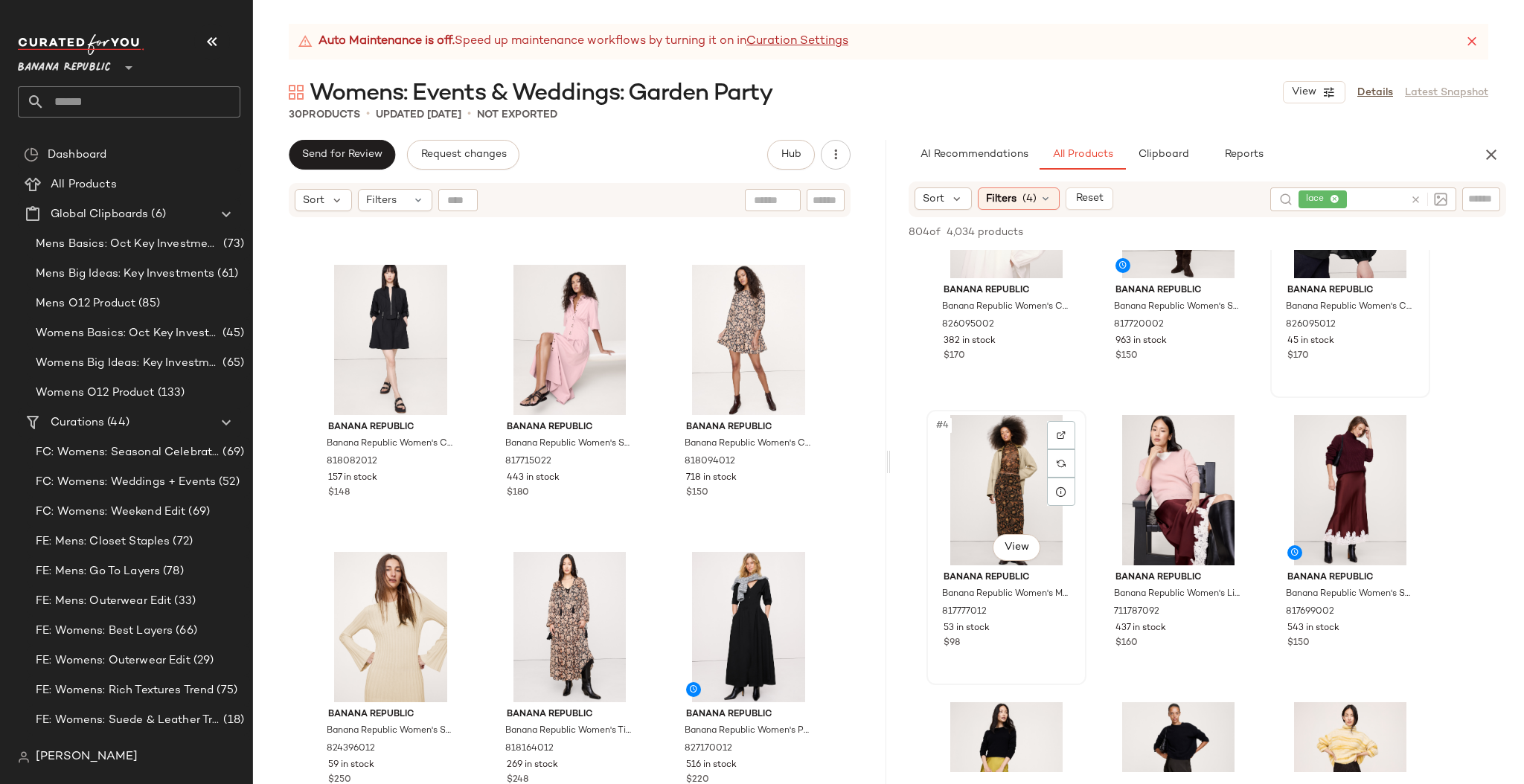
scroll to position [246, 0]
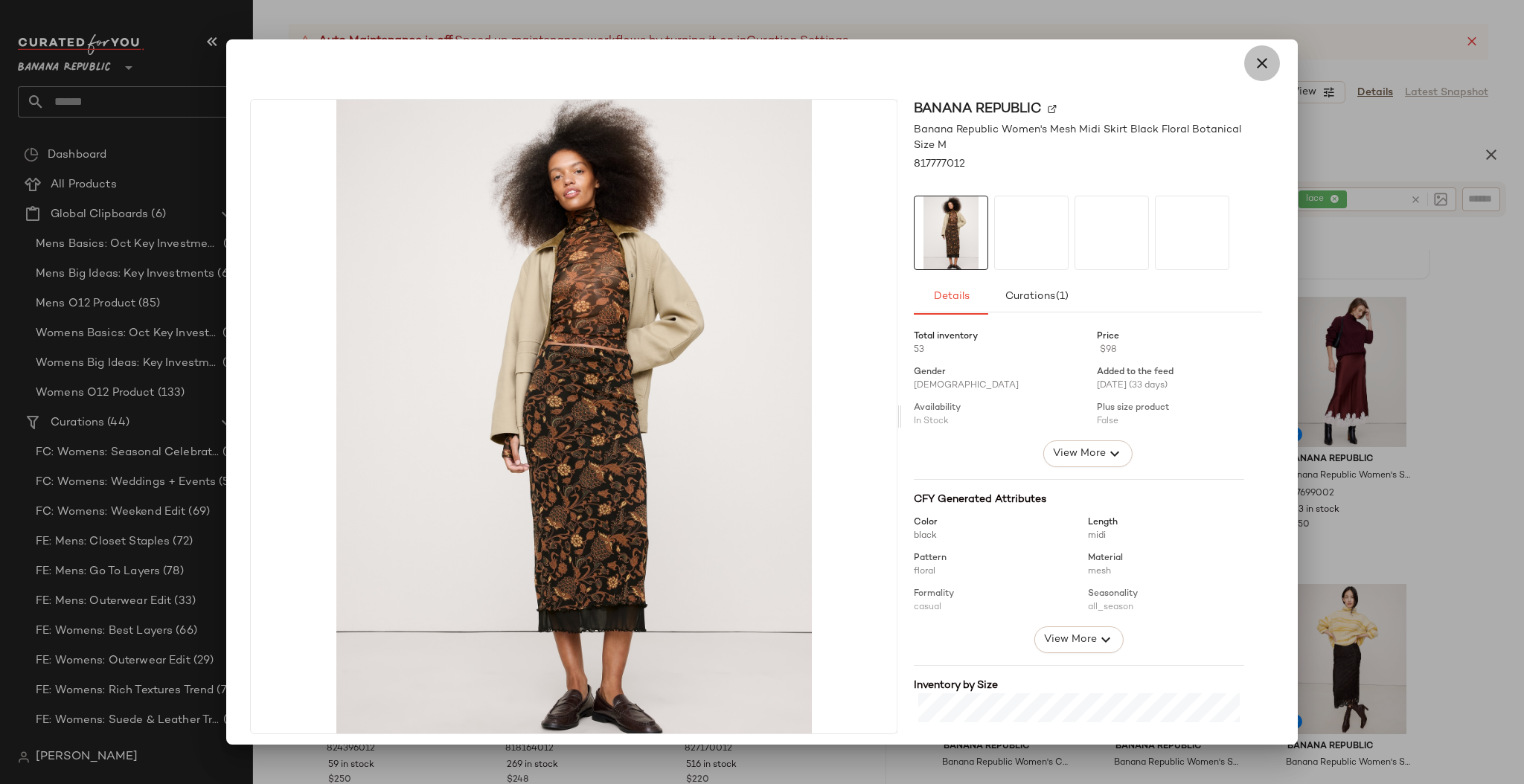
click at [1255, 65] on icon "button" at bounding box center [1261, 63] width 18 height 18
click at [1072, 460] on span "View More" at bounding box center [1078, 453] width 53 height 18
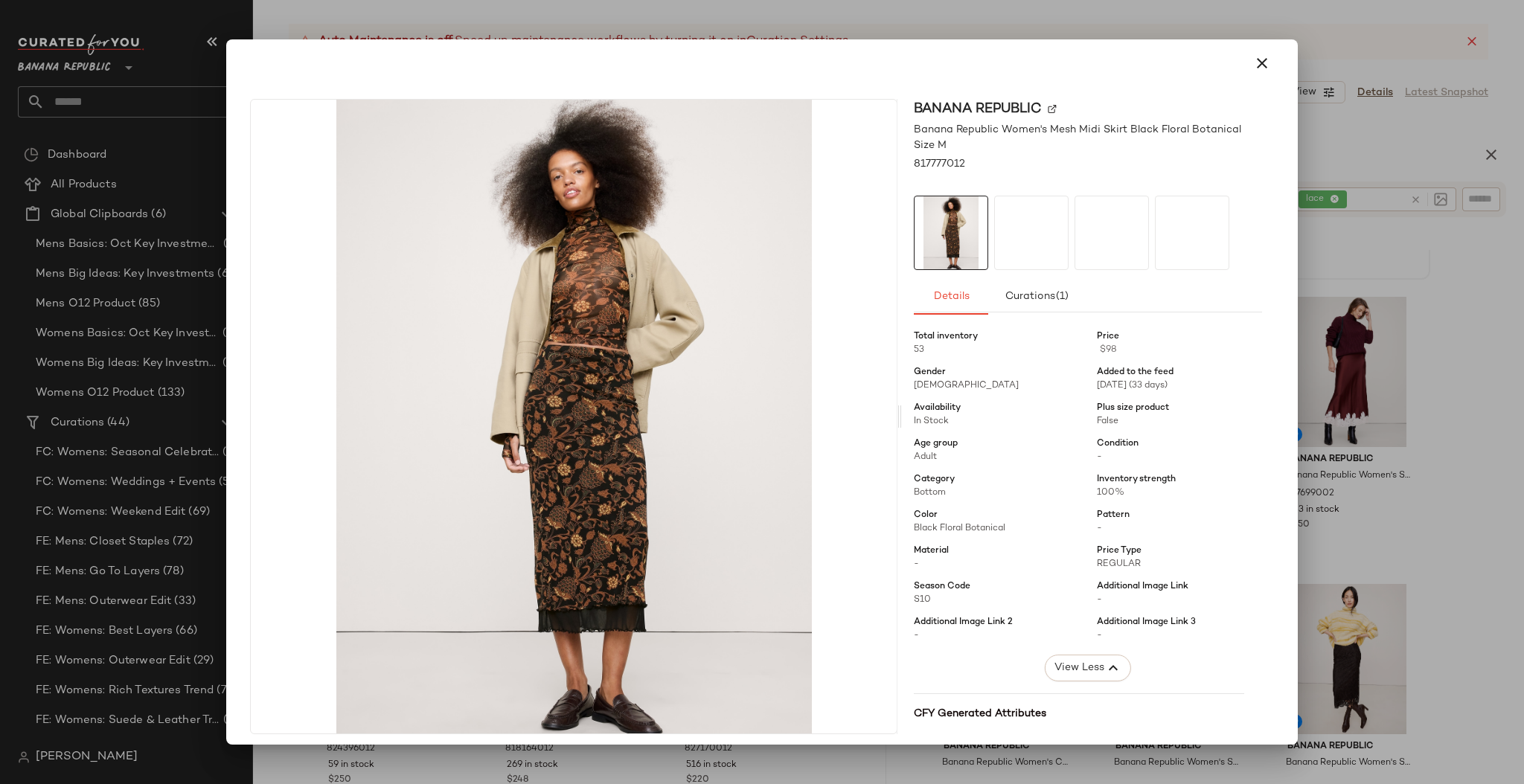
click at [1264, 61] on button "button" at bounding box center [1261, 64] width 36 height 36
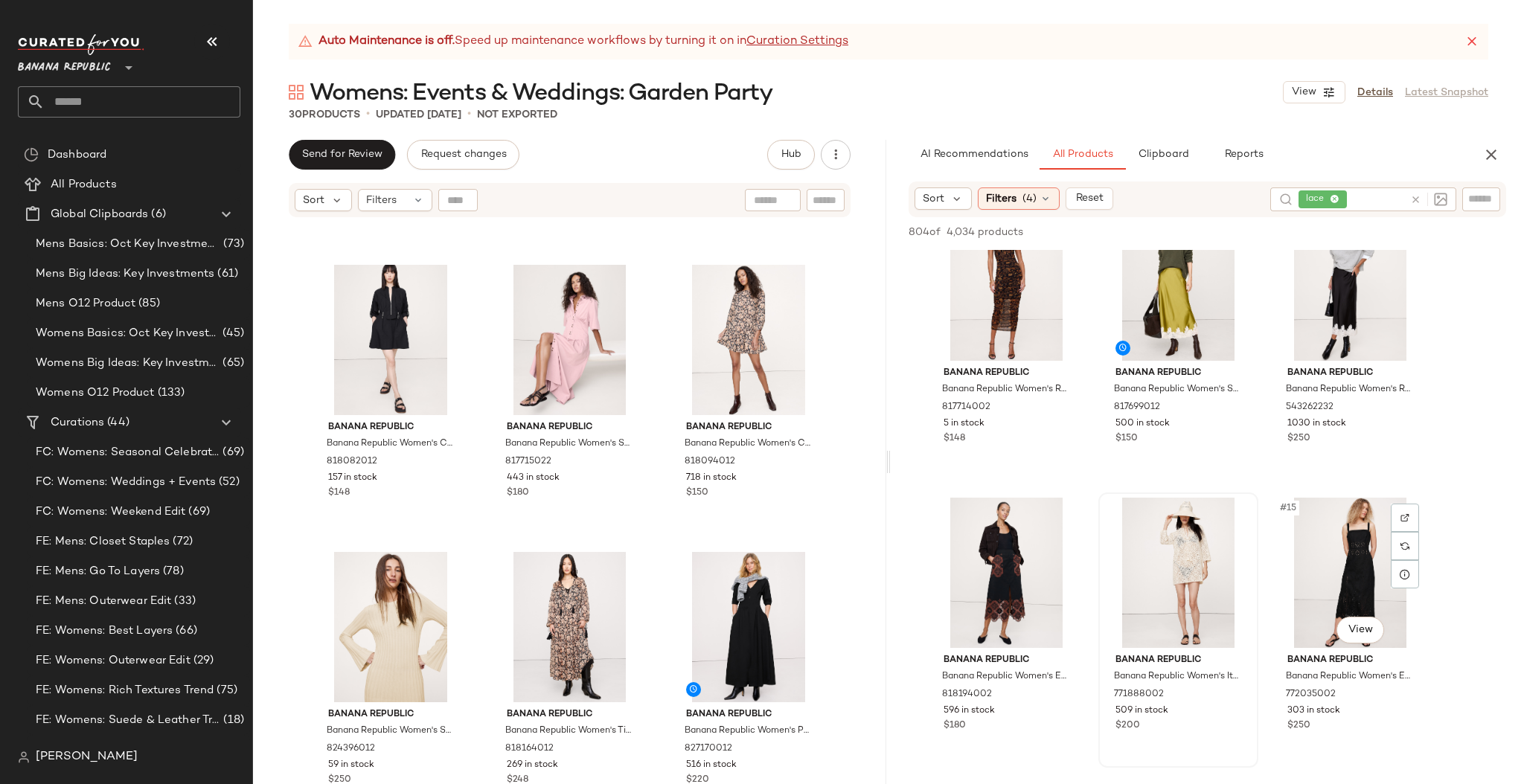
scroll to position [923, 0]
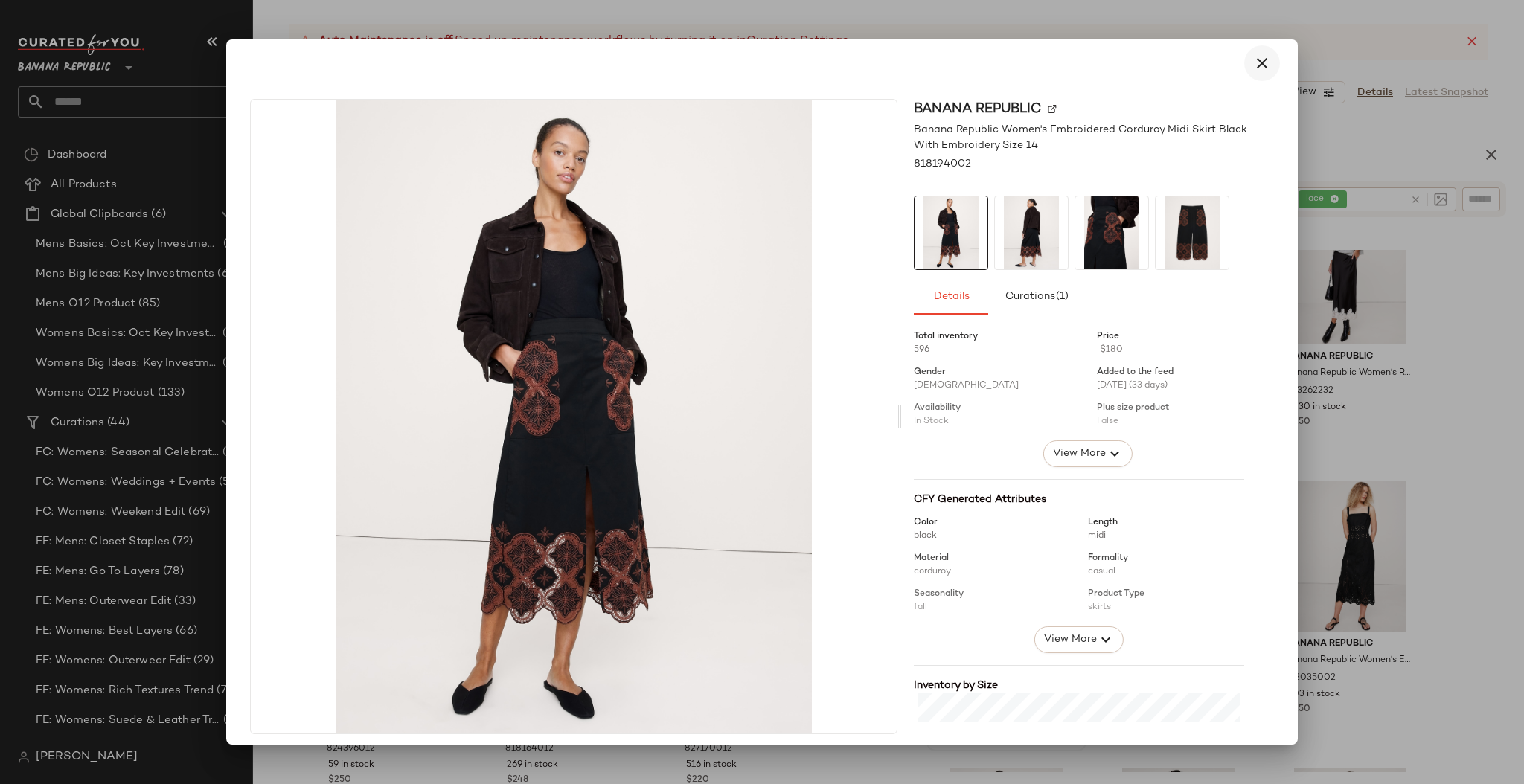
click at [1257, 64] on icon "button" at bounding box center [1261, 63] width 18 height 18
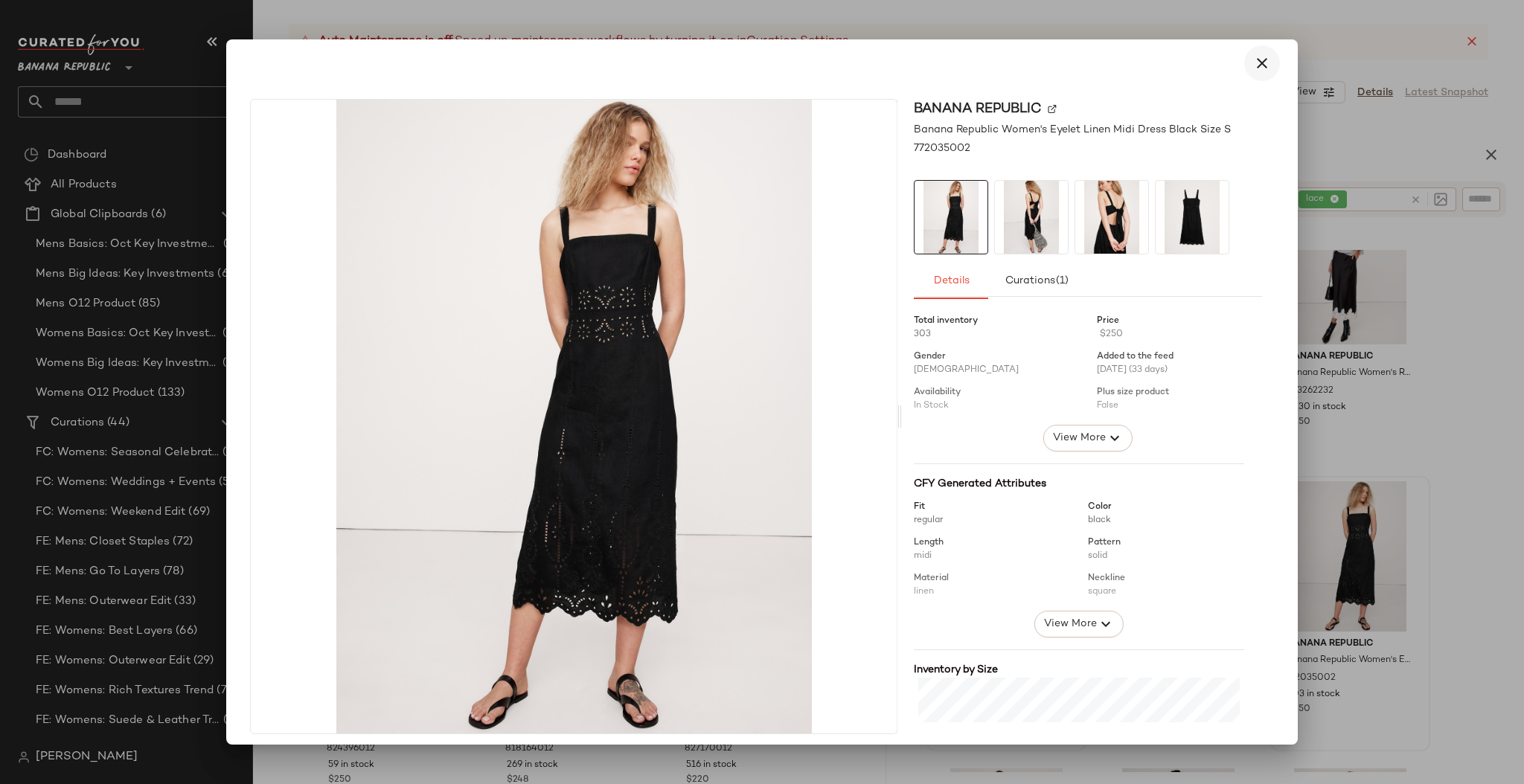
click at [1257, 58] on icon "button" at bounding box center [1261, 63] width 18 height 18
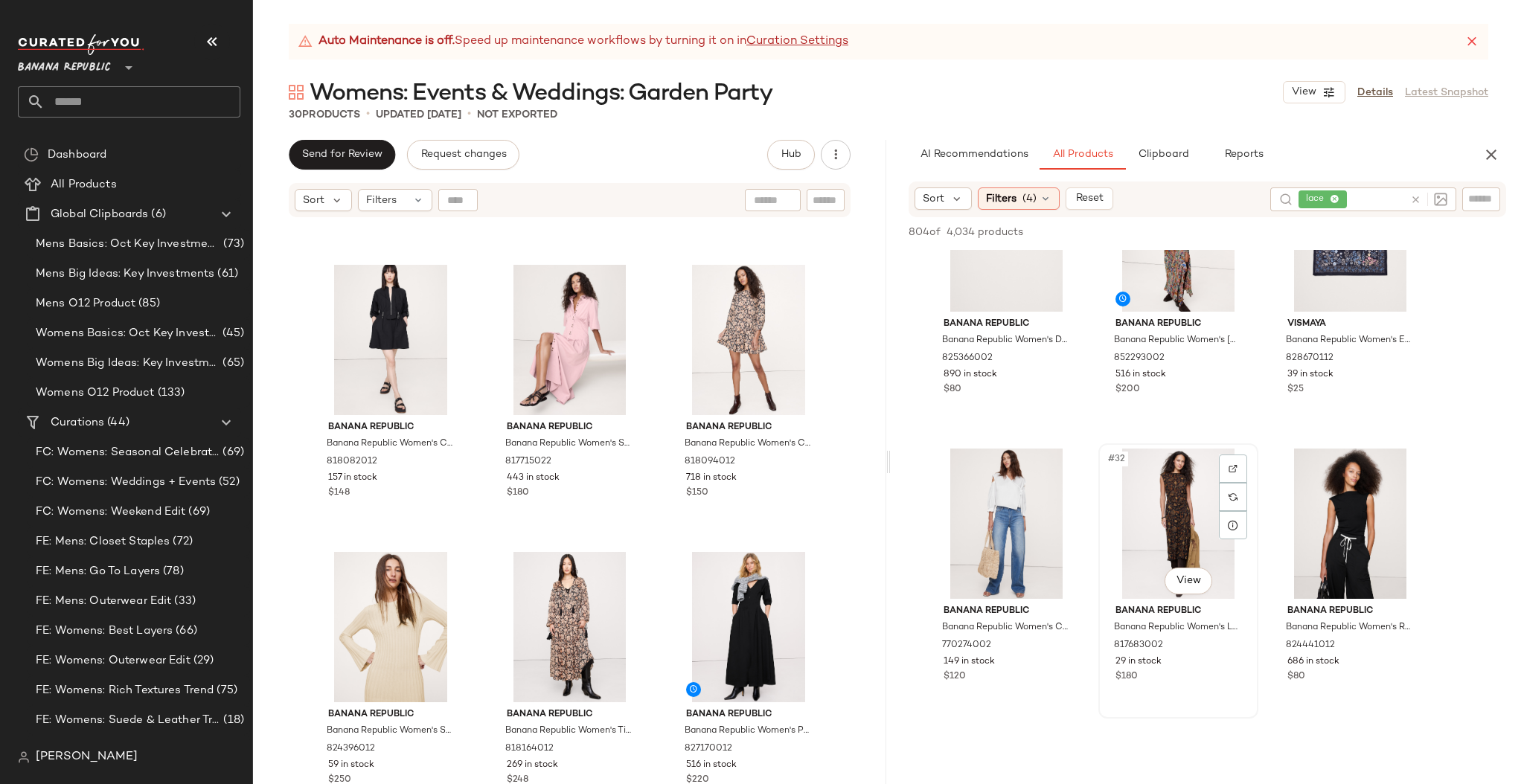
scroll to position [2684, 0]
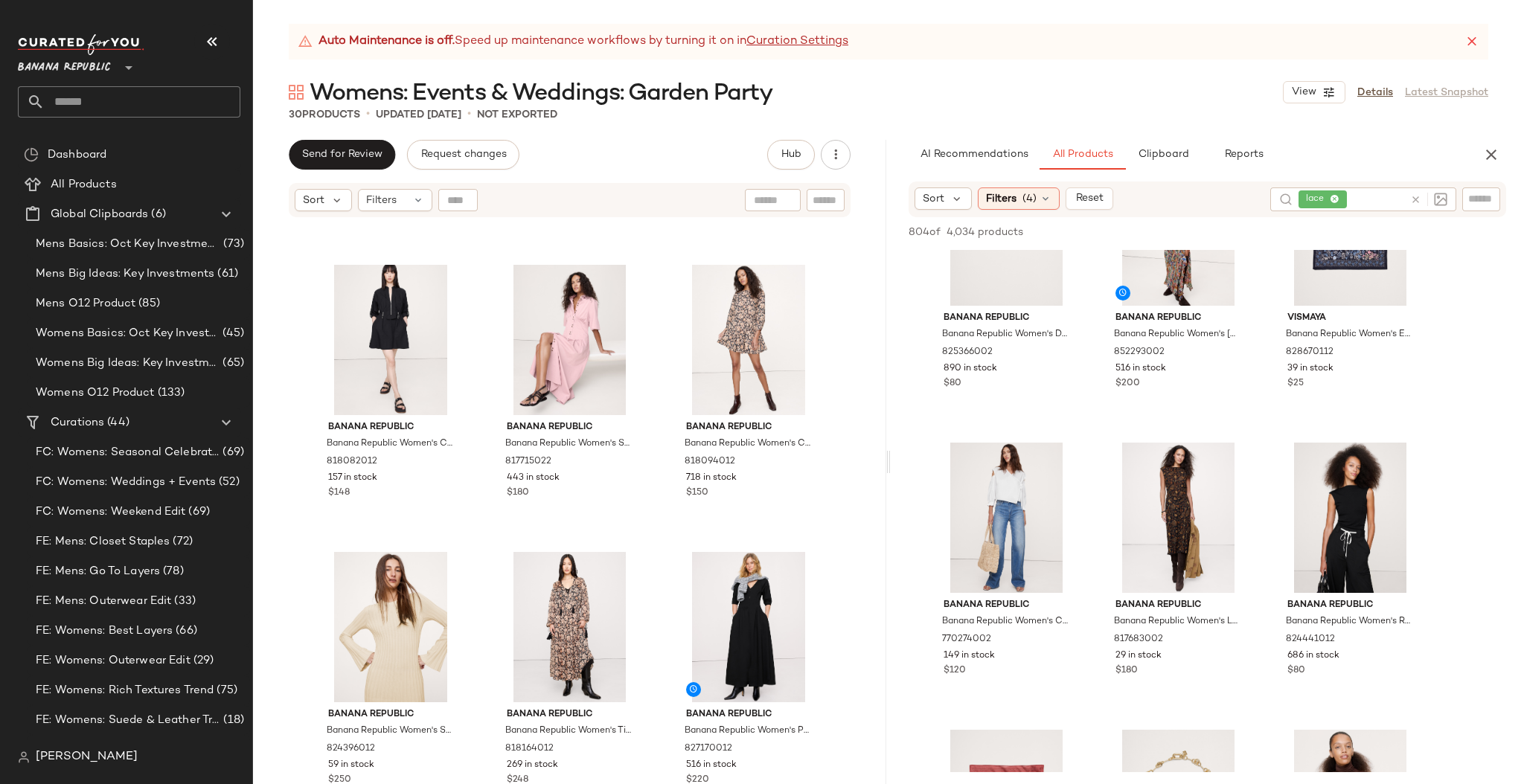
click at [1415, 198] on icon at bounding box center [1416, 200] width 11 height 11
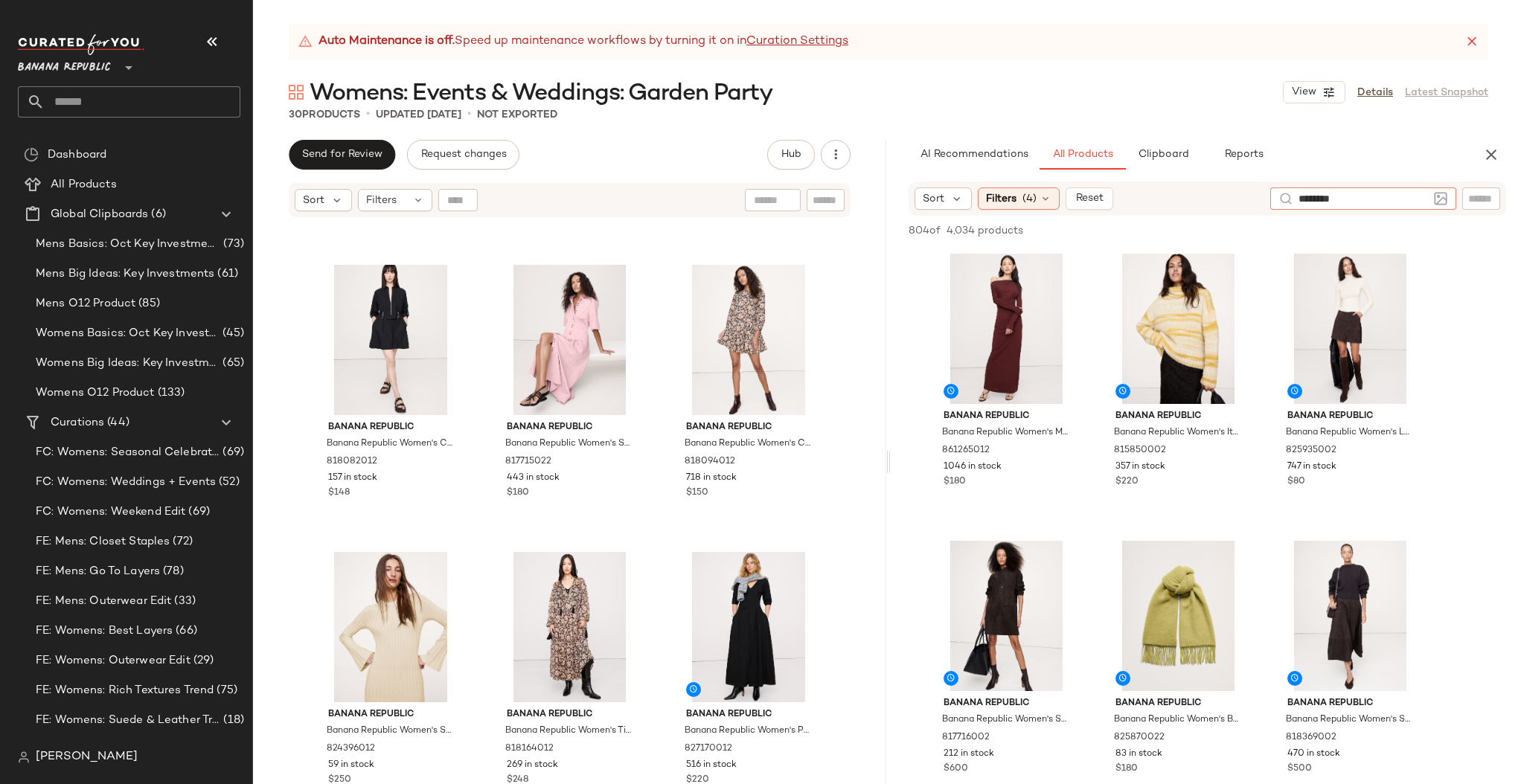
type input "*********"
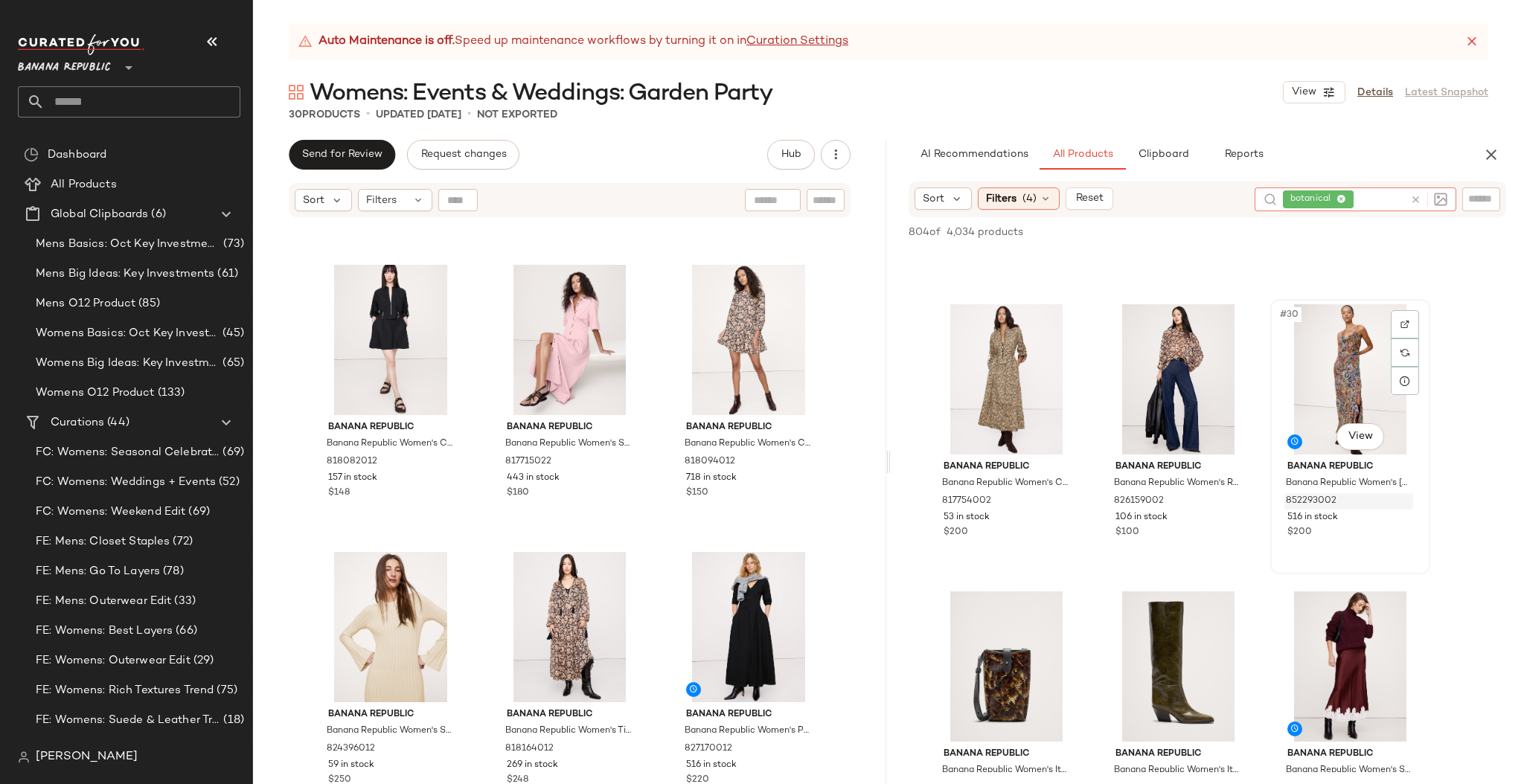
scroll to position [2536, 0]
click at [1341, 198] on icon at bounding box center [1341, 200] width 9 height 9
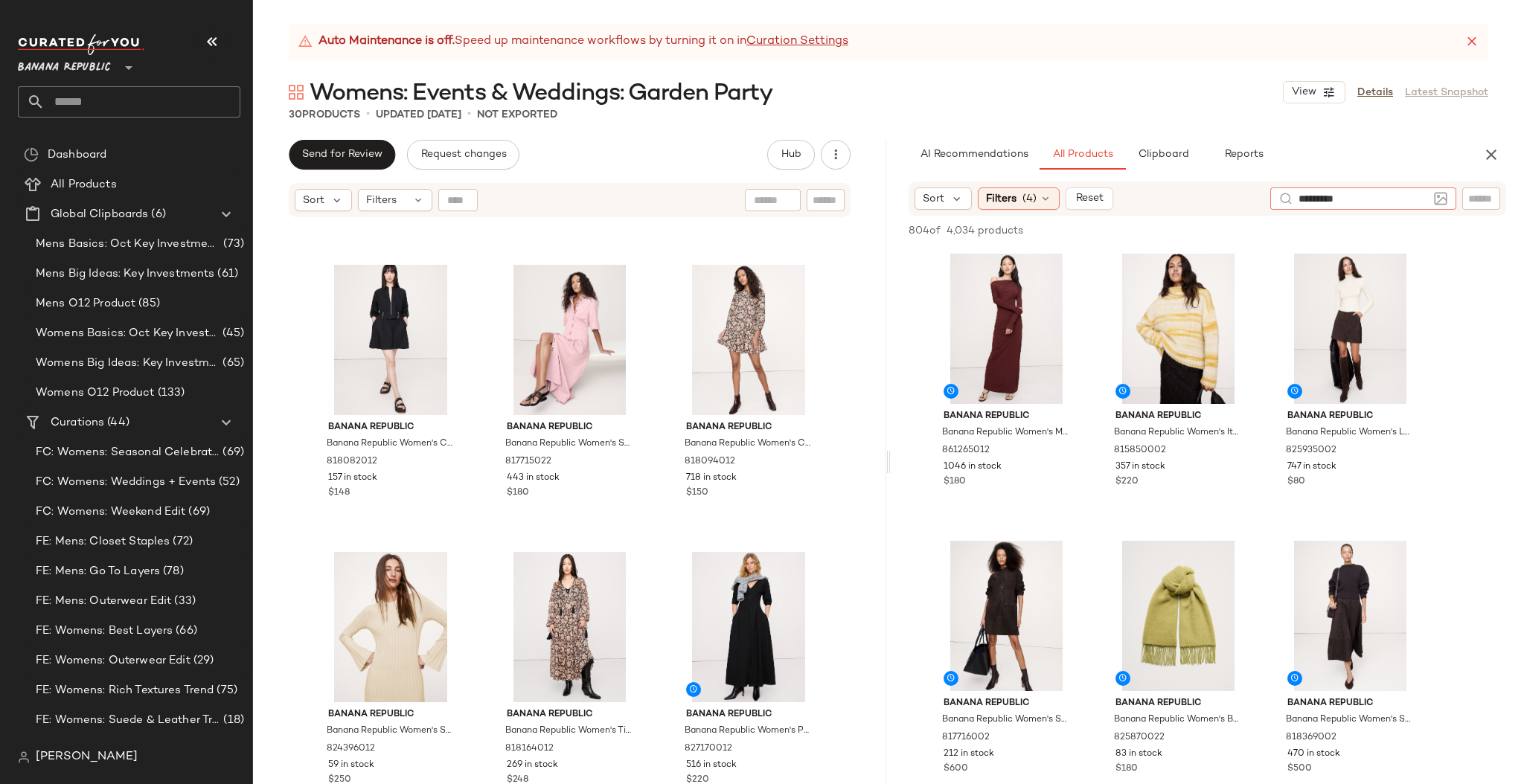
type input "**********"
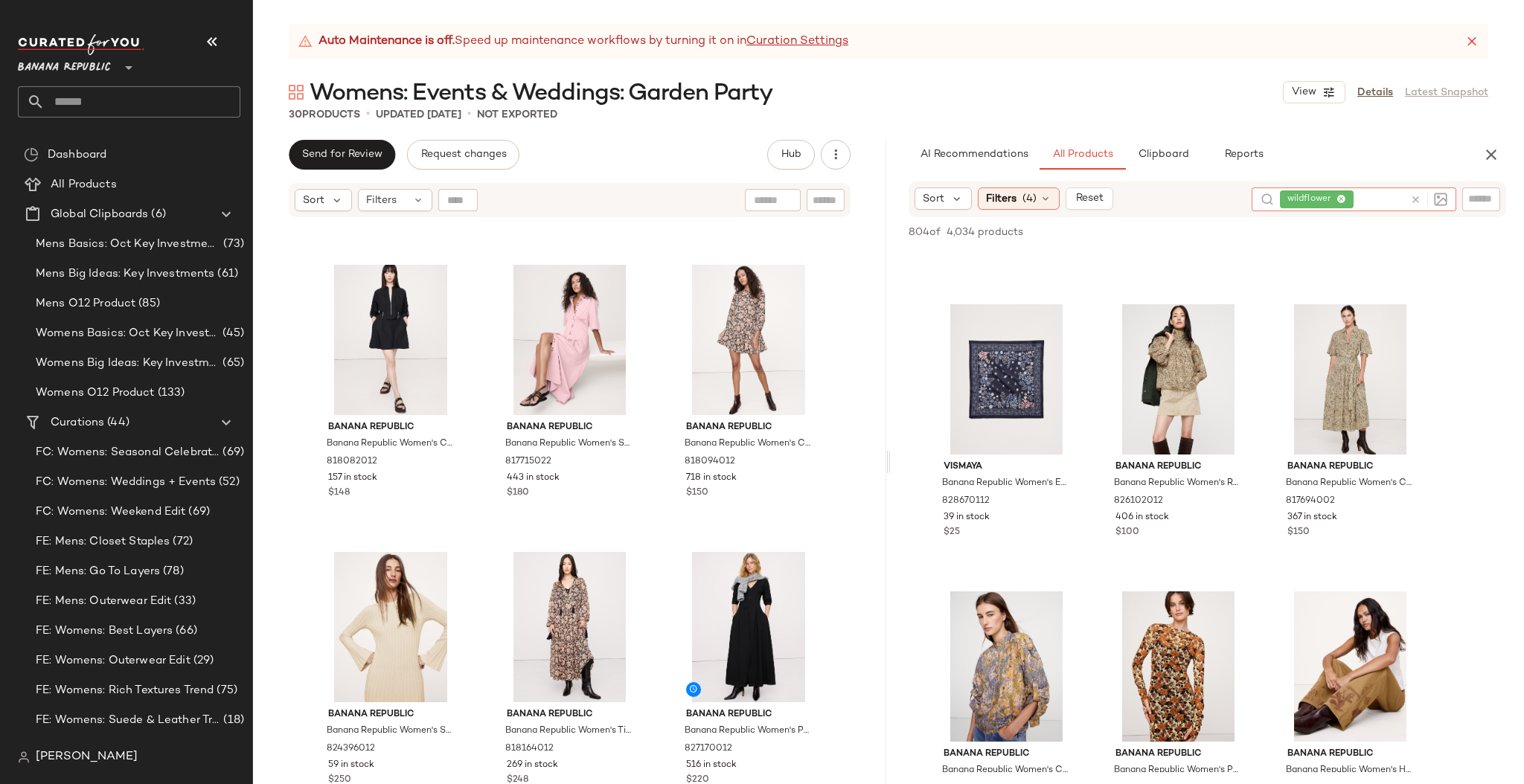
scroll to position [239, 0]
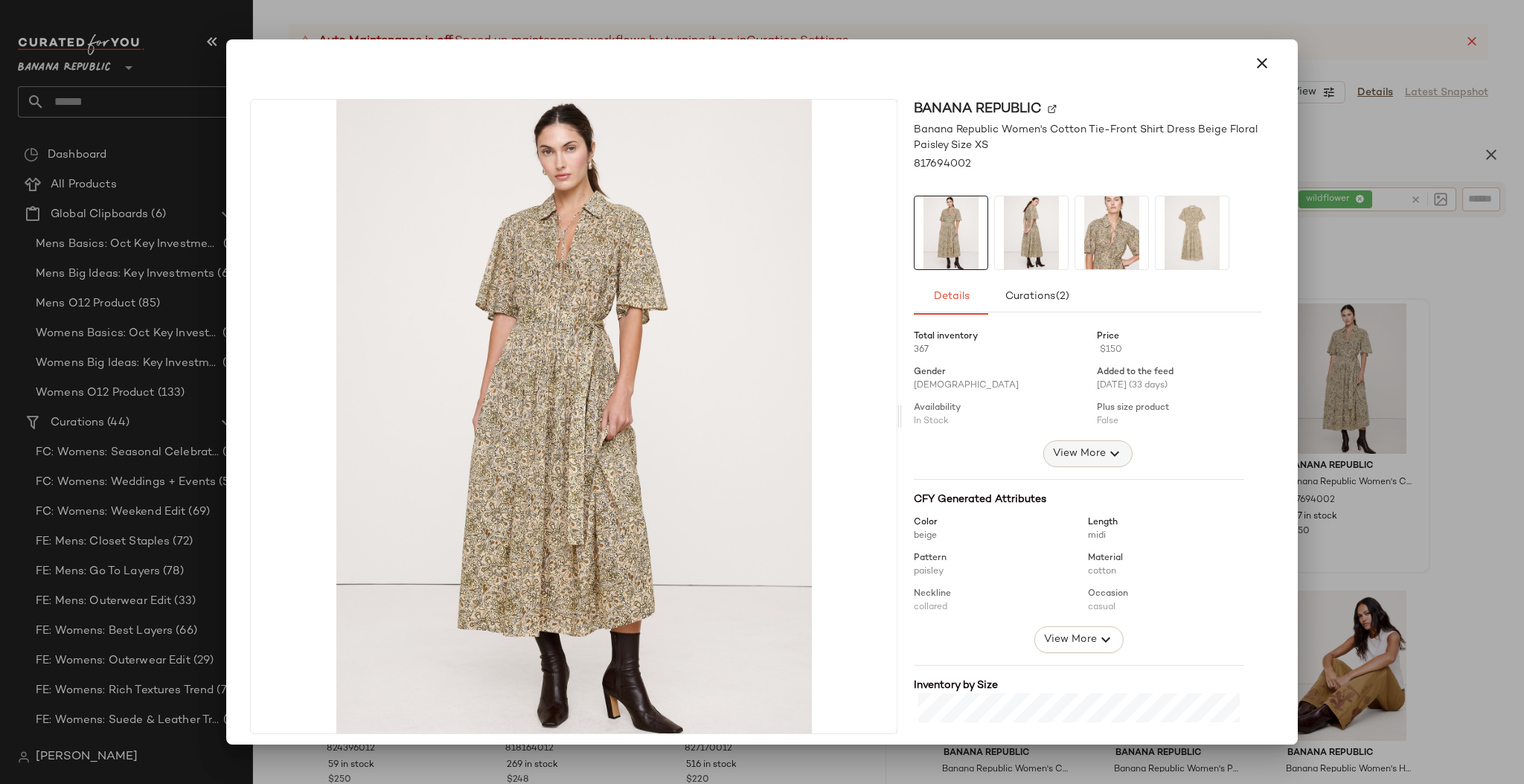
click at [1072, 450] on span "View More" at bounding box center [1078, 453] width 53 height 18
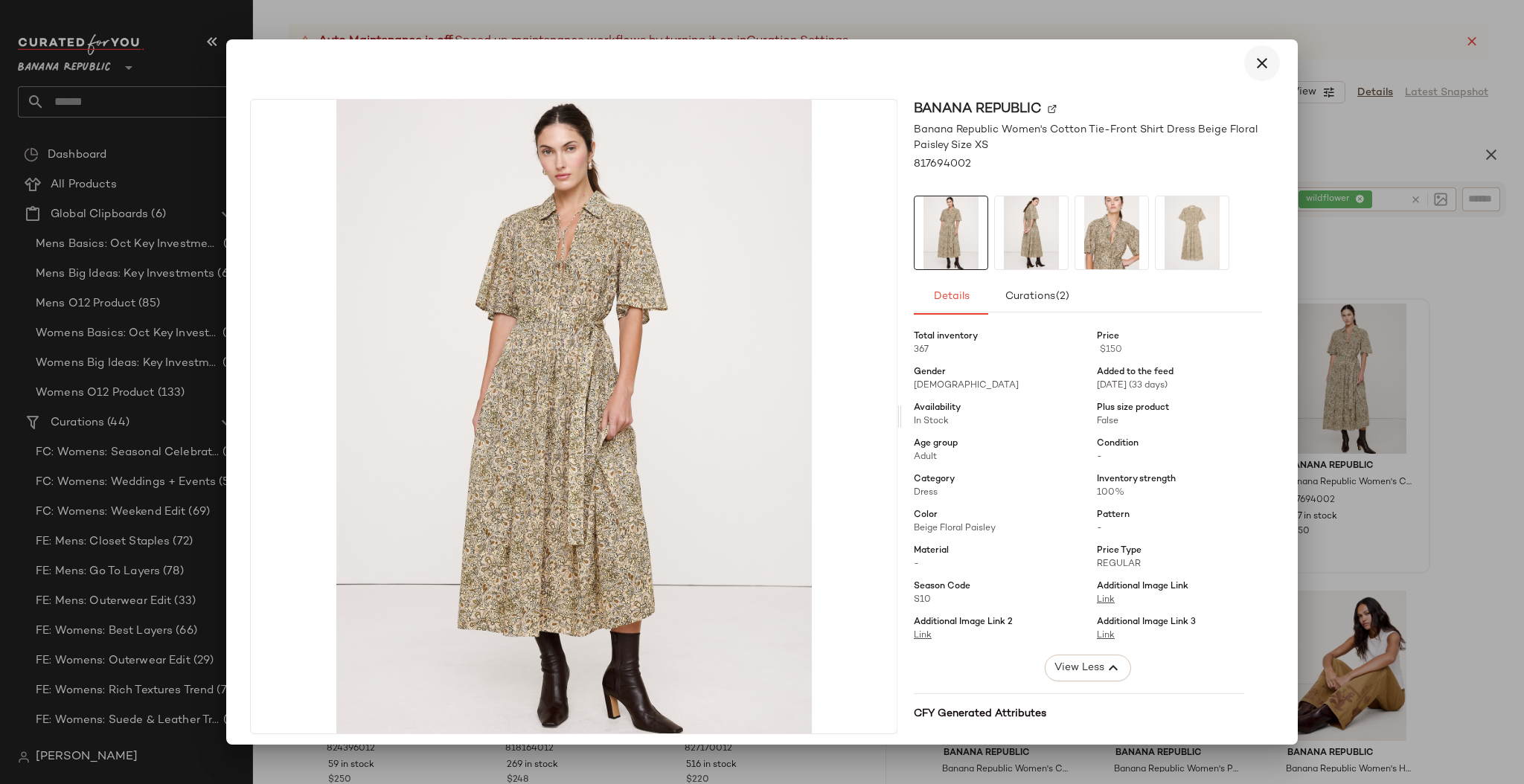
click at [1253, 65] on icon "button" at bounding box center [1261, 63] width 18 height 18
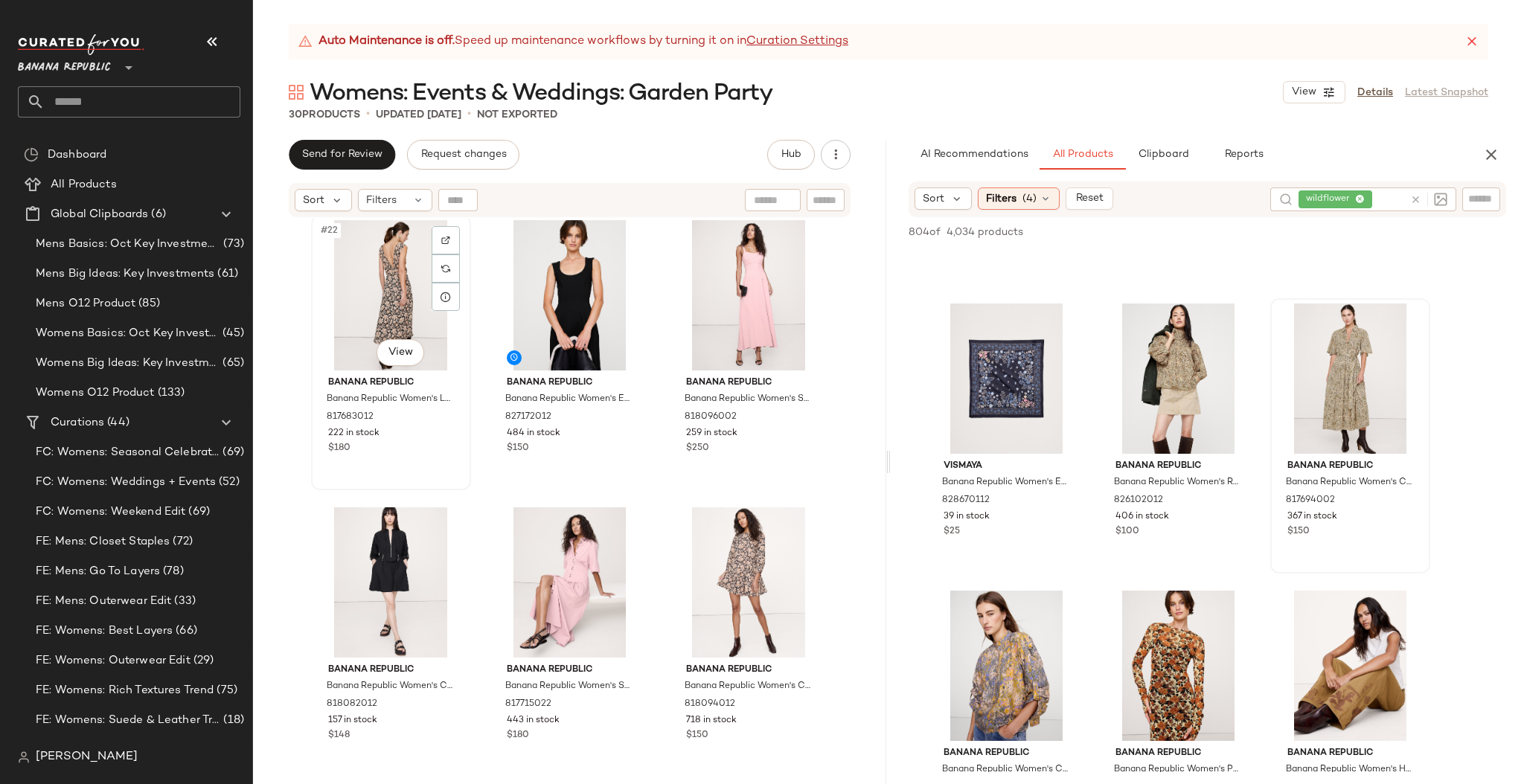
scroll to position [2098, 0]
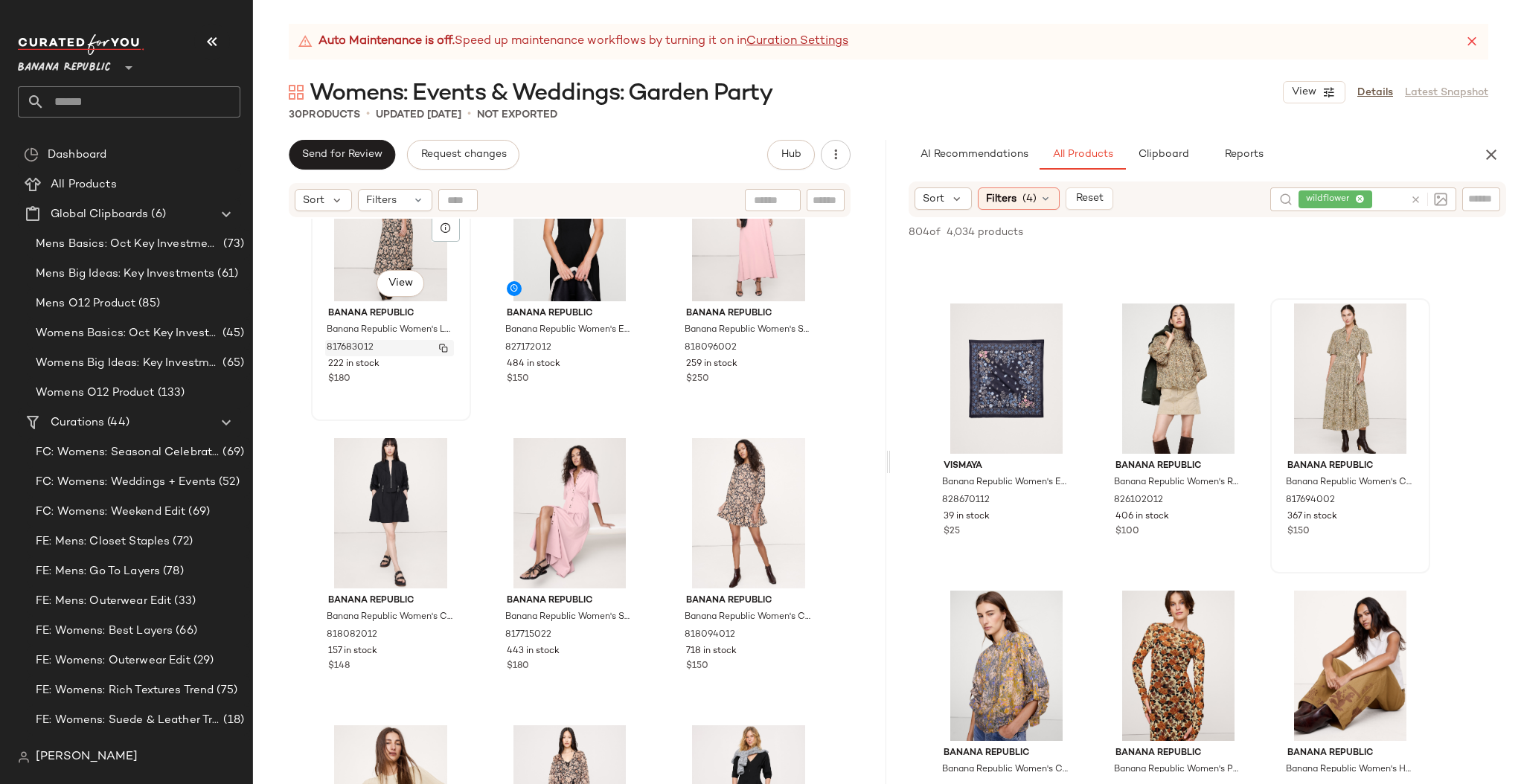
click at [439, 345] on img "button" at bounding box center [444, 349] width 9 height 9
click at [796, 632] on img "button" at bounding box center [801, 635] width 9 height 9
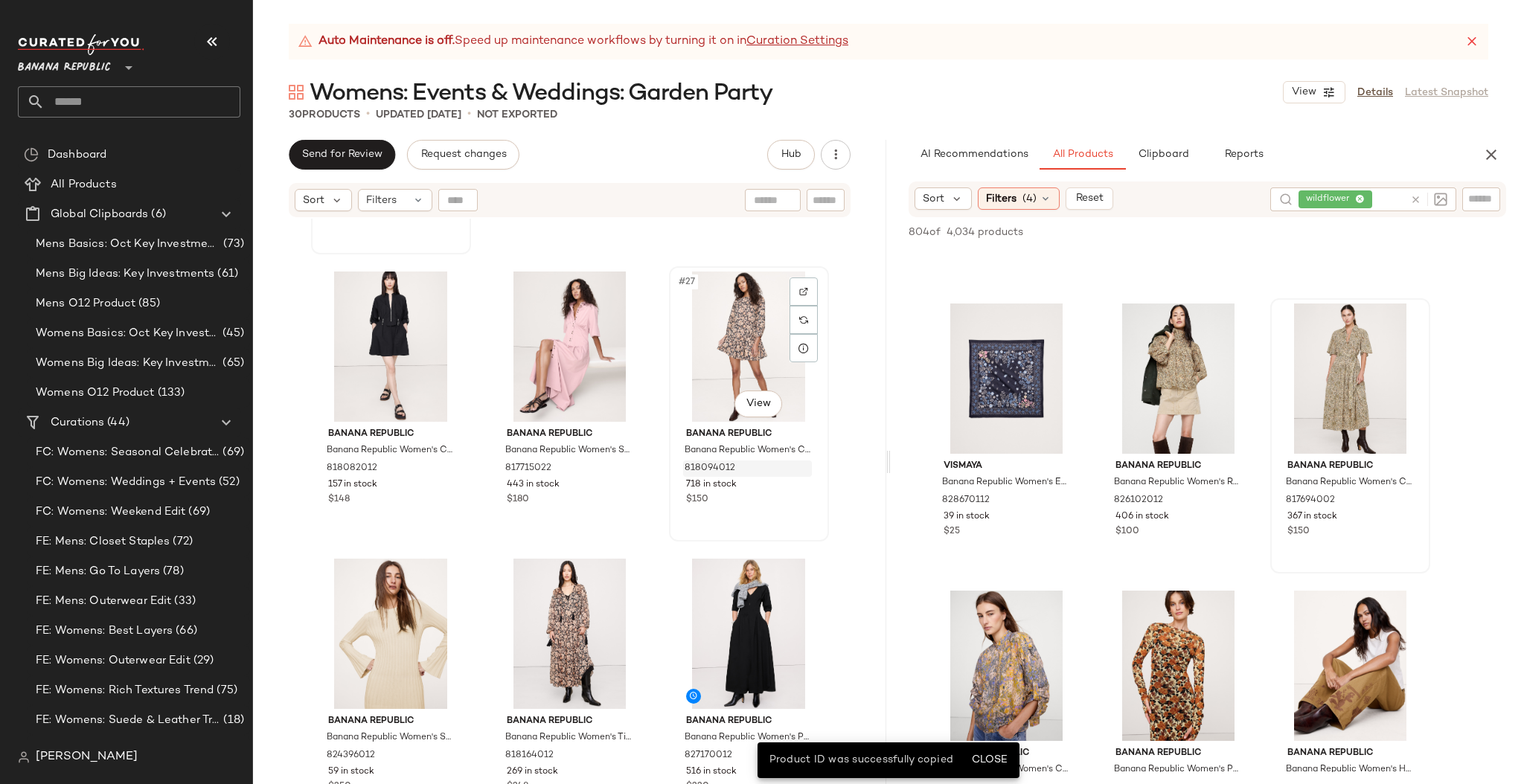
scroll to position [2271, 0]
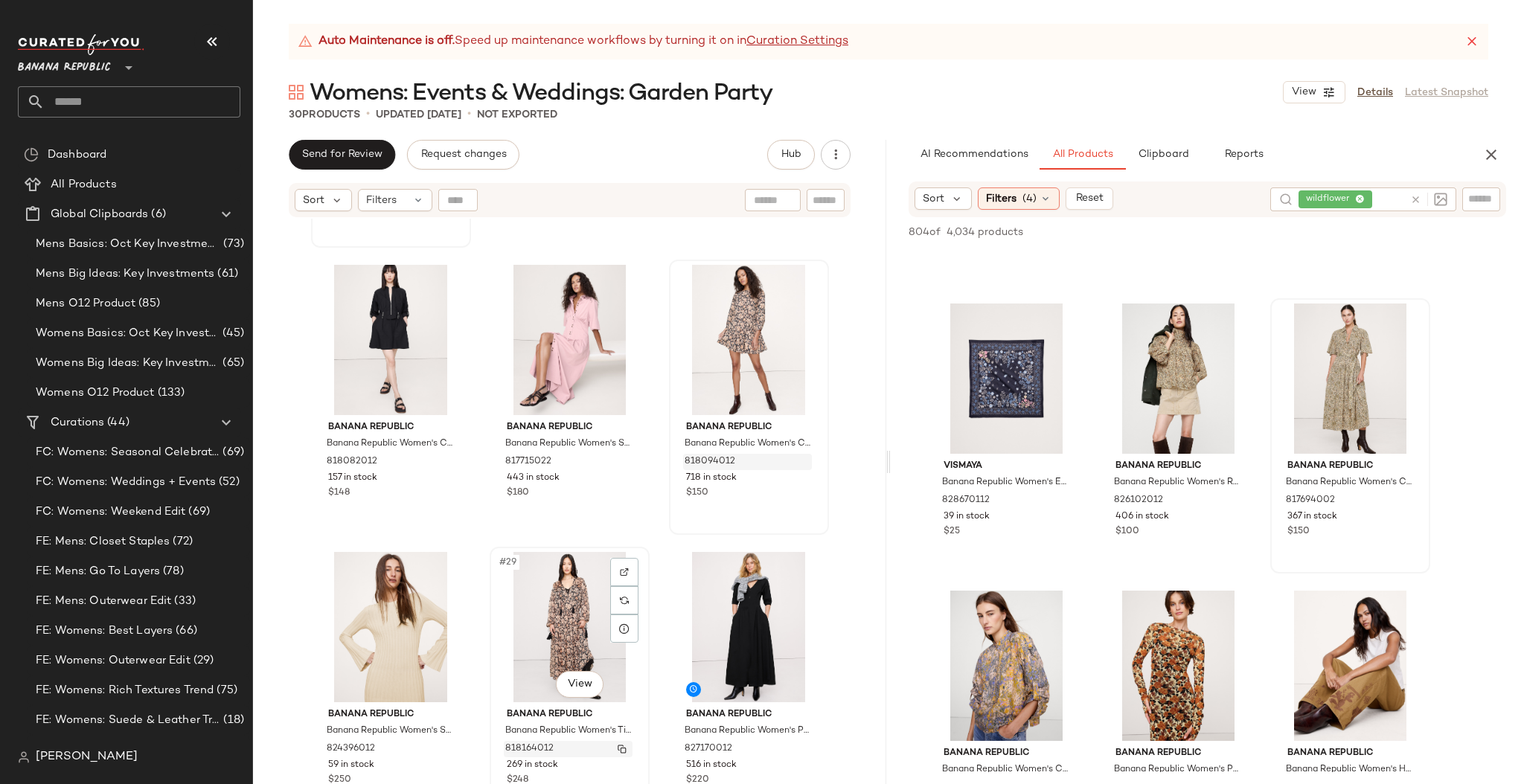
click at [619, 746] on img "button" at bounding box center [622, 749] width 9 height 9
click at [1231, 497] on img "button" at bounding box center [1230, 500] width 9 height 9
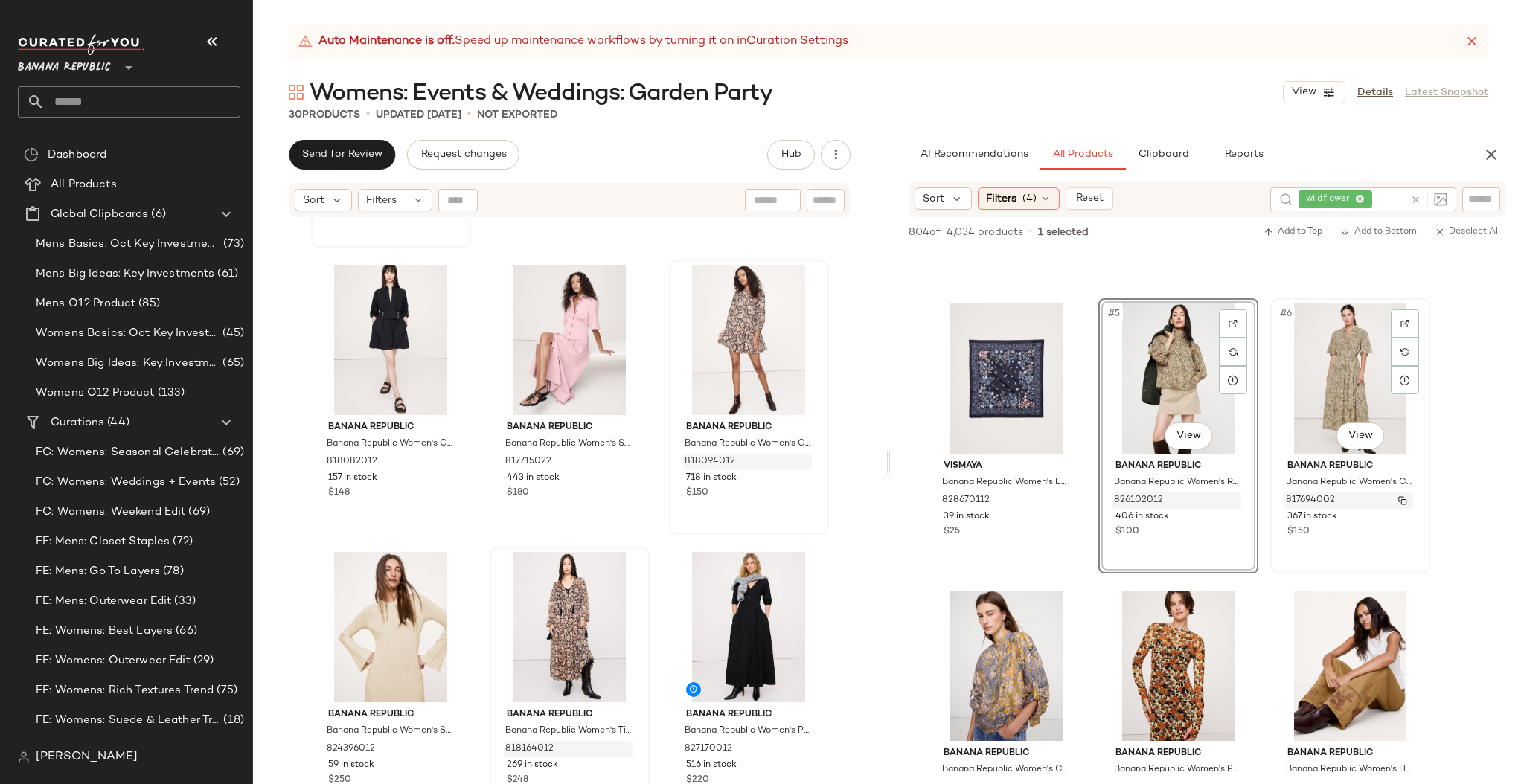
click at [1403, 497] on img "button" at bounding box center [1402, 500] width 9 height 9
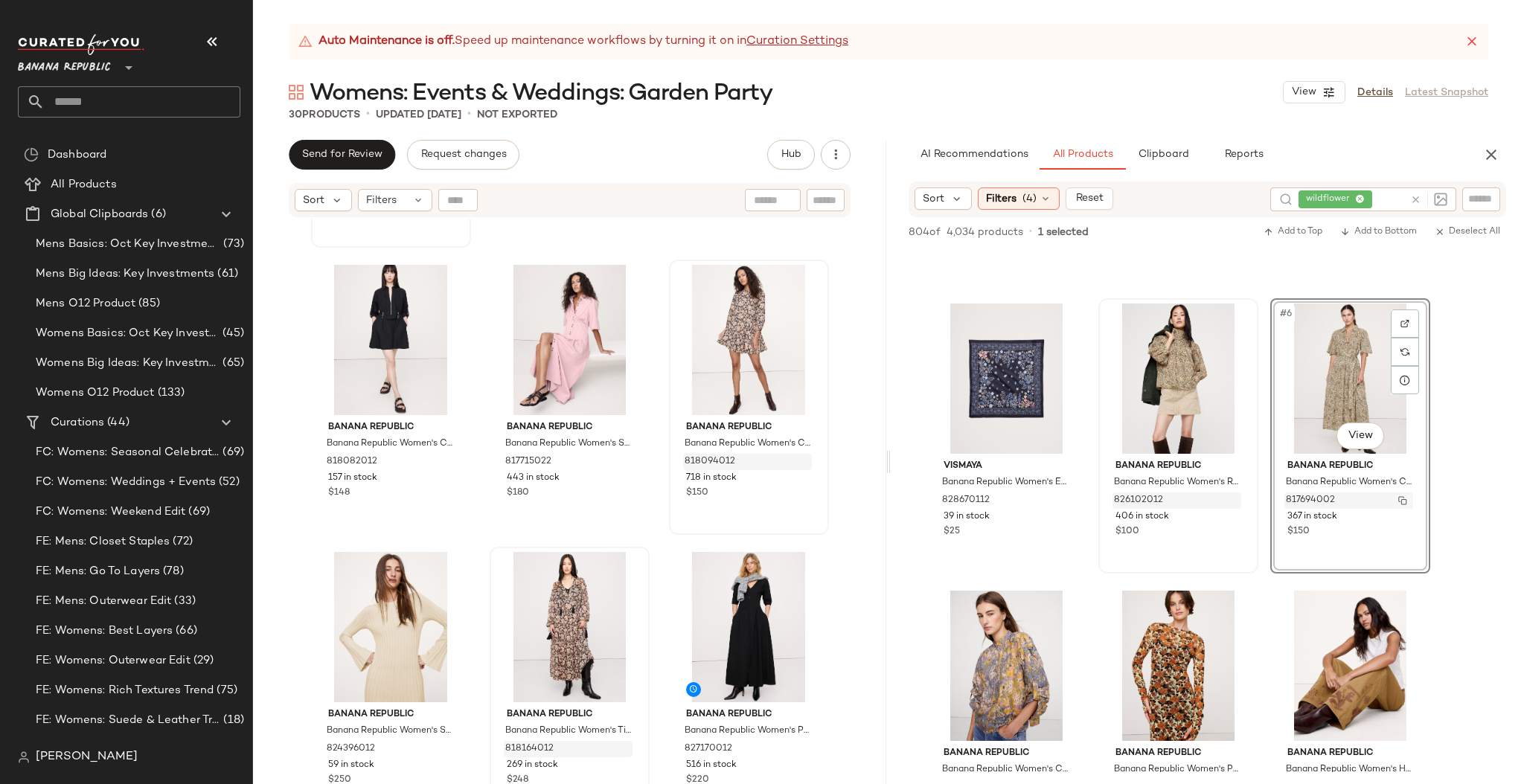
click at [1401, 498] on img "button" at bounding box center [1402, 500] width 9 height 9
click at [1357, 442] on body "Banana Republic ** Dashboard All Products Global Clipboards (6) Mens Basics: Oc…" at bounding box center [762, 392] width 1524 height 784
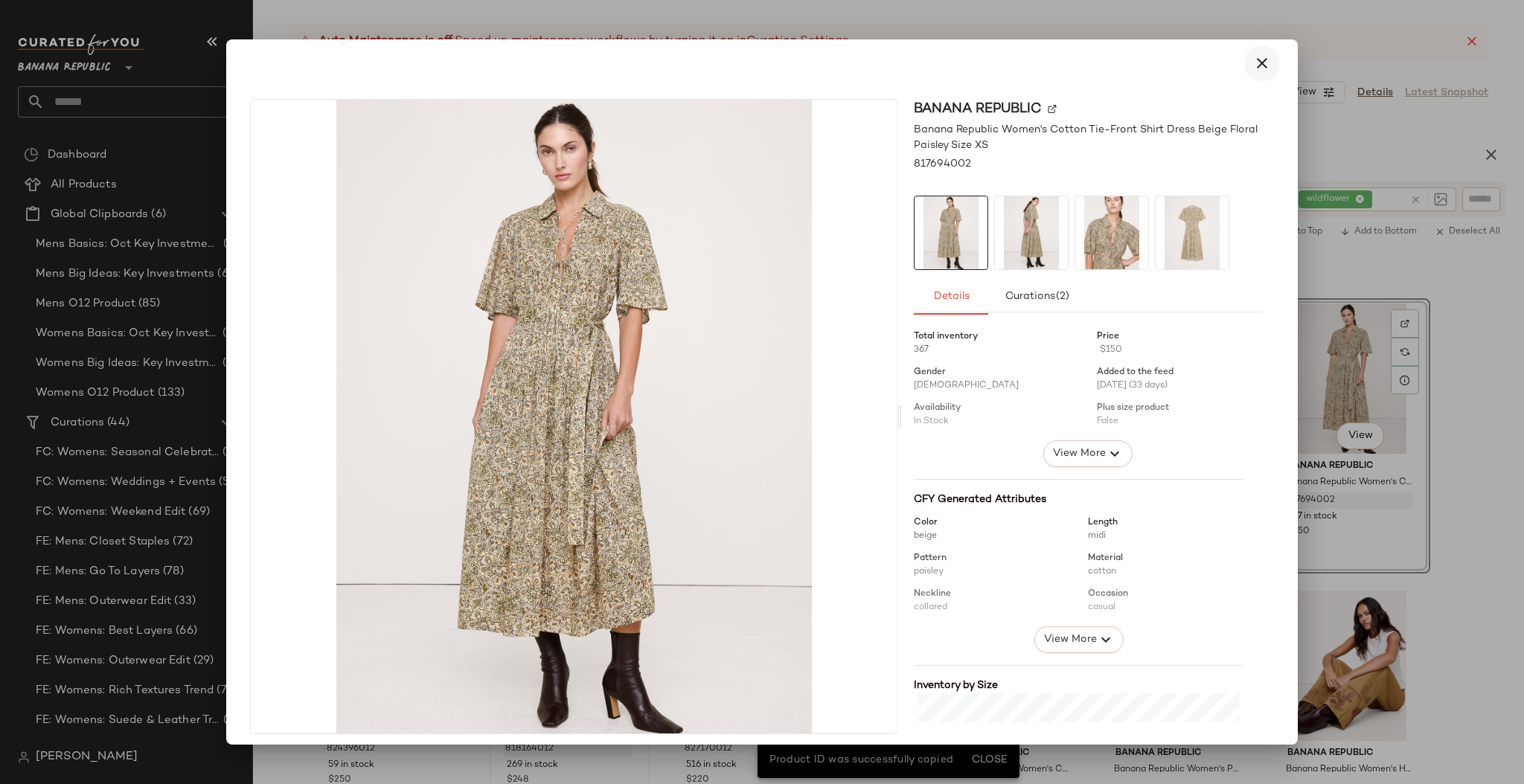
click at [1253, 64] on icon "button" at bounding box center [1261, 63] width 18 height 18
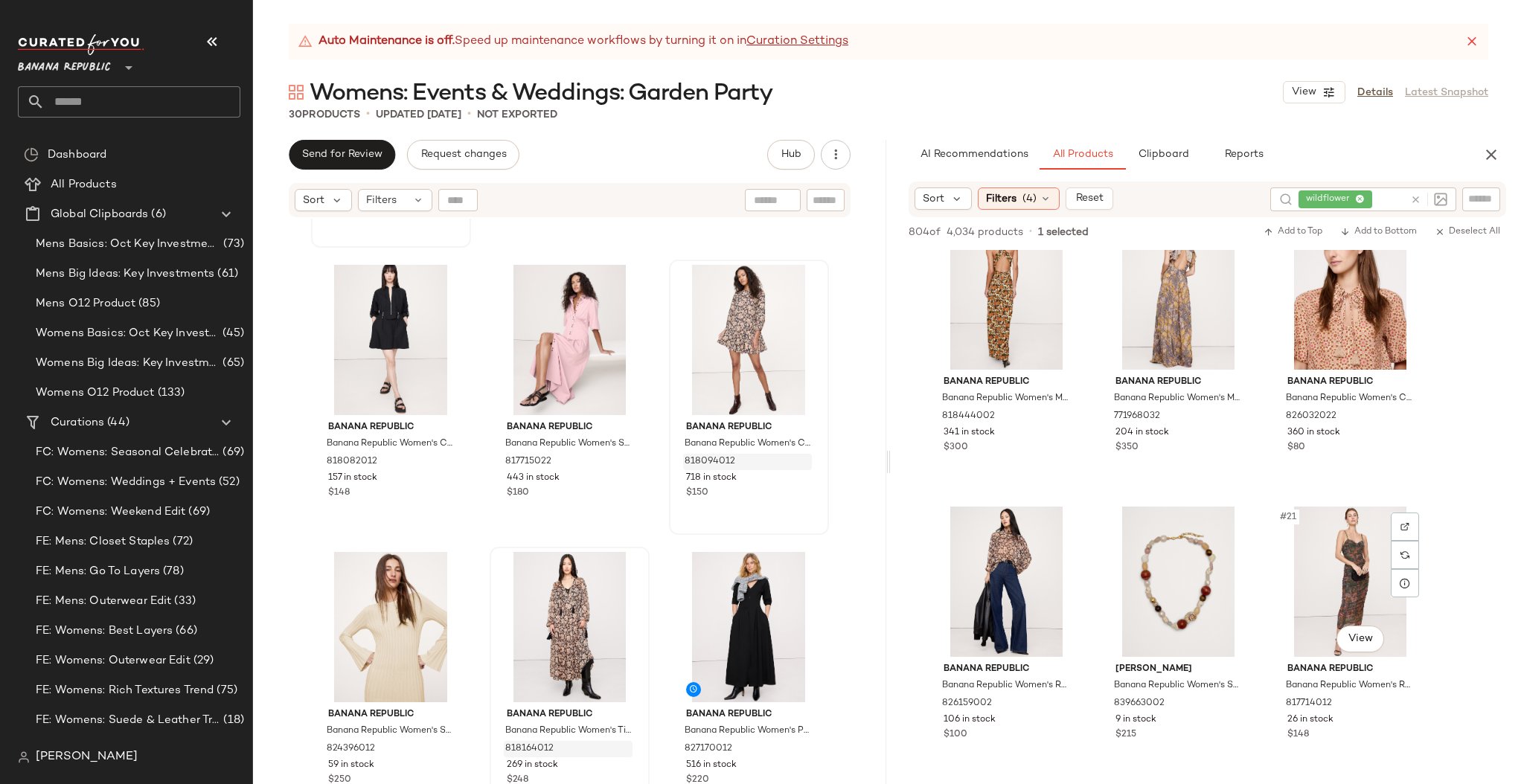
scroll to position [1604, 0]
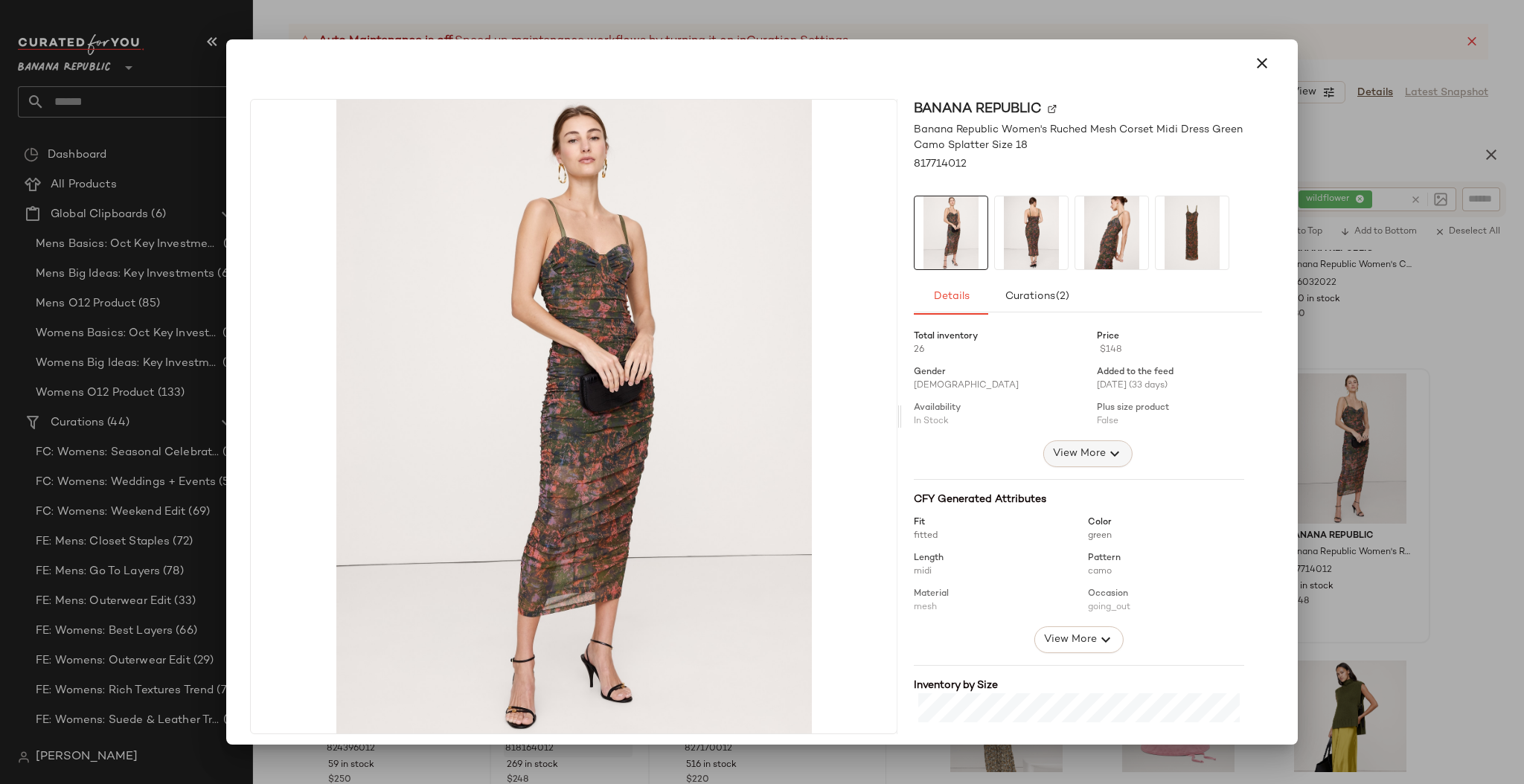
click at [1062, 459] on span "View More" at bounding box center [1078, 453] width 53 height 18
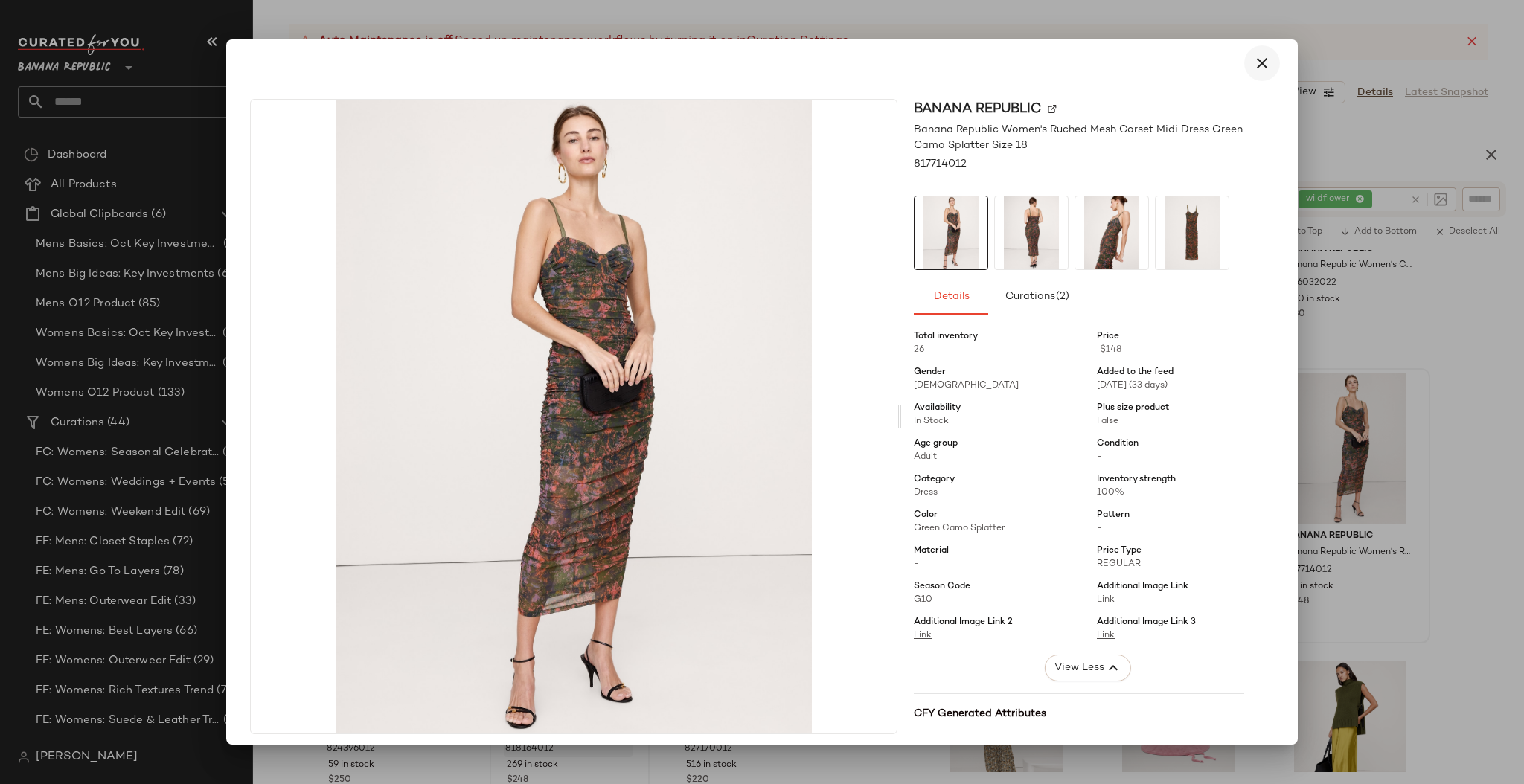
click at [1255, 67] on icon "button" at bounding box center [1261, 63] width 18 height 18
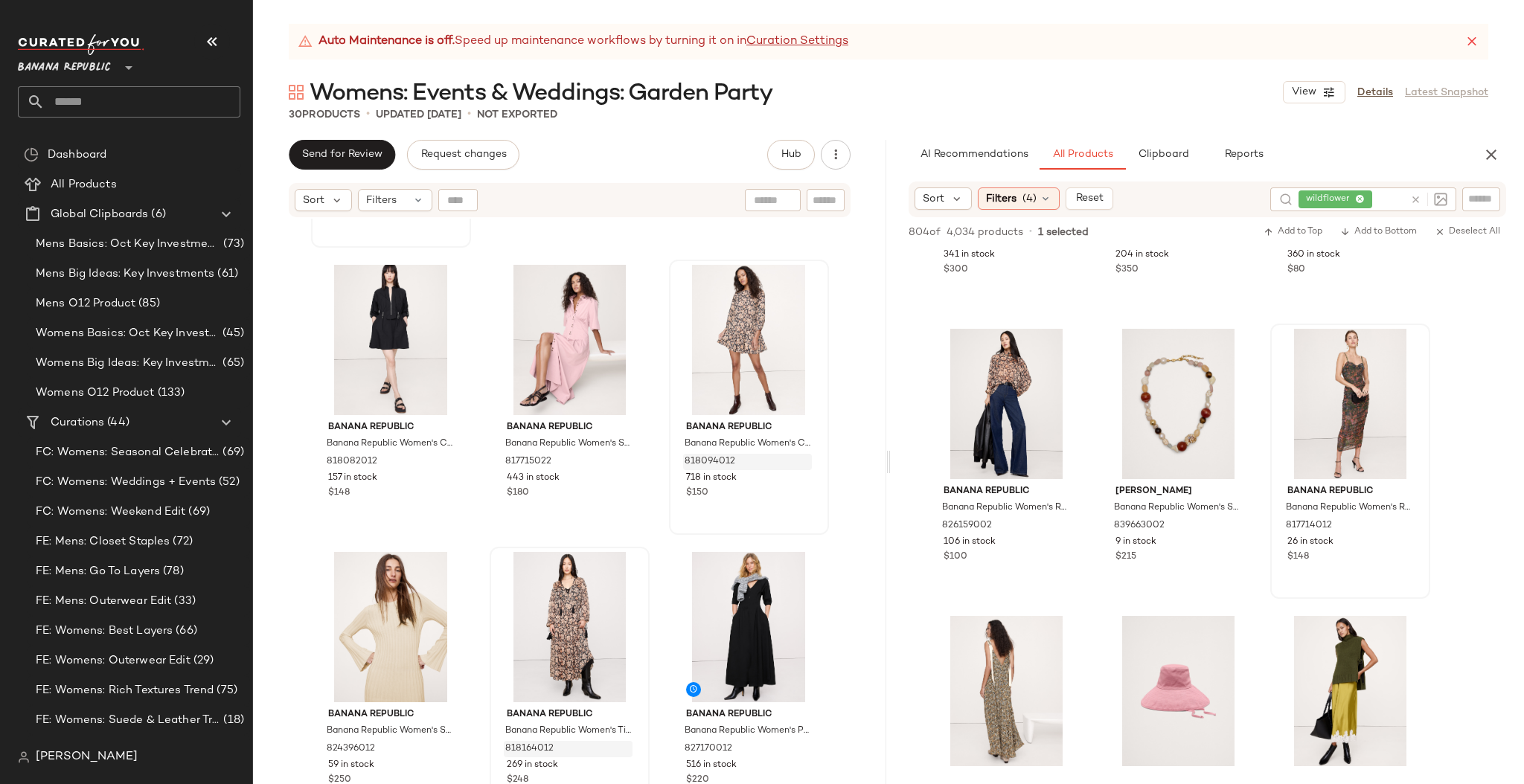
scroll to position [1673, 0]
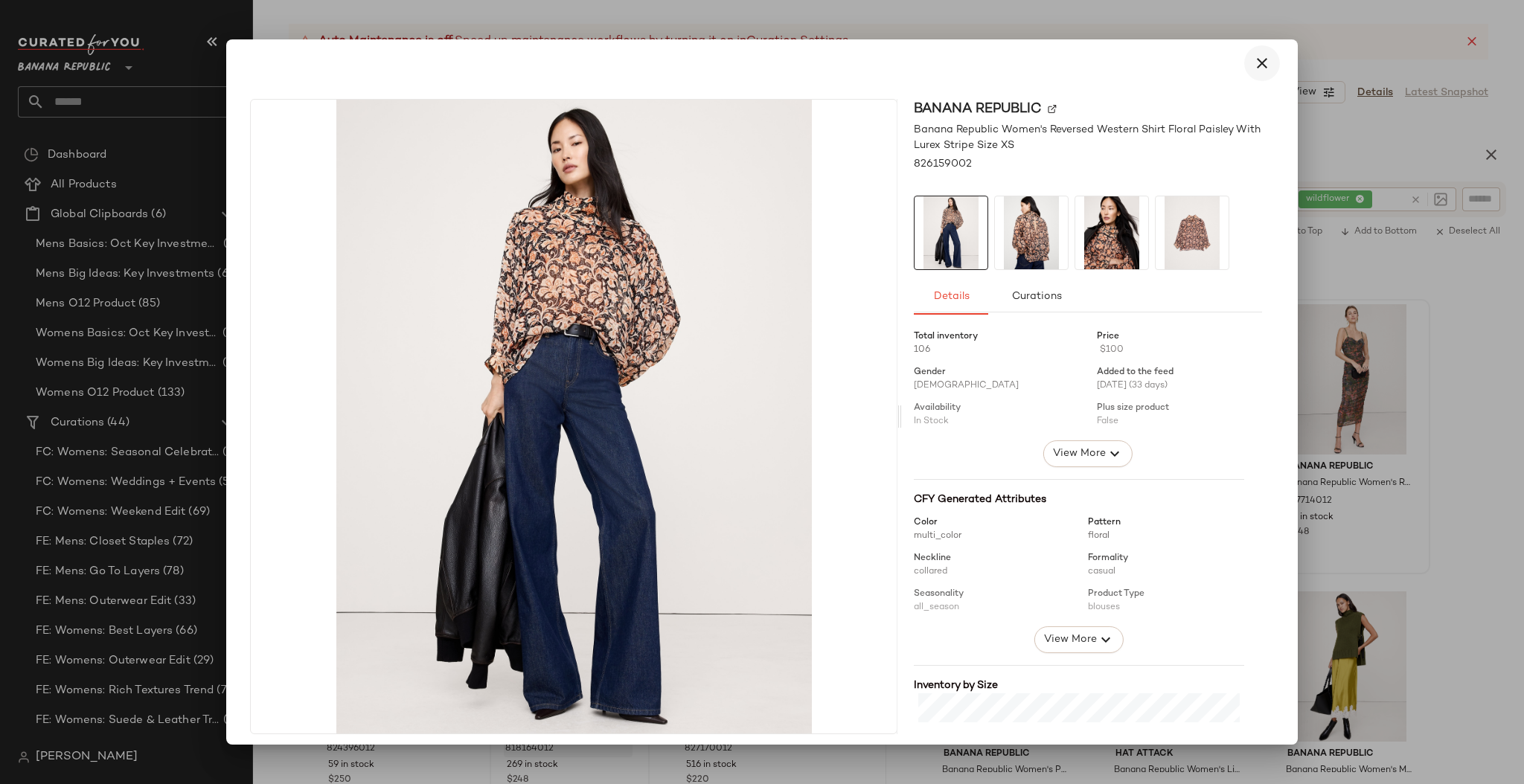
click at [1253, 67] on icon "button" at bounding box center [1261, 63] width 18 height 18
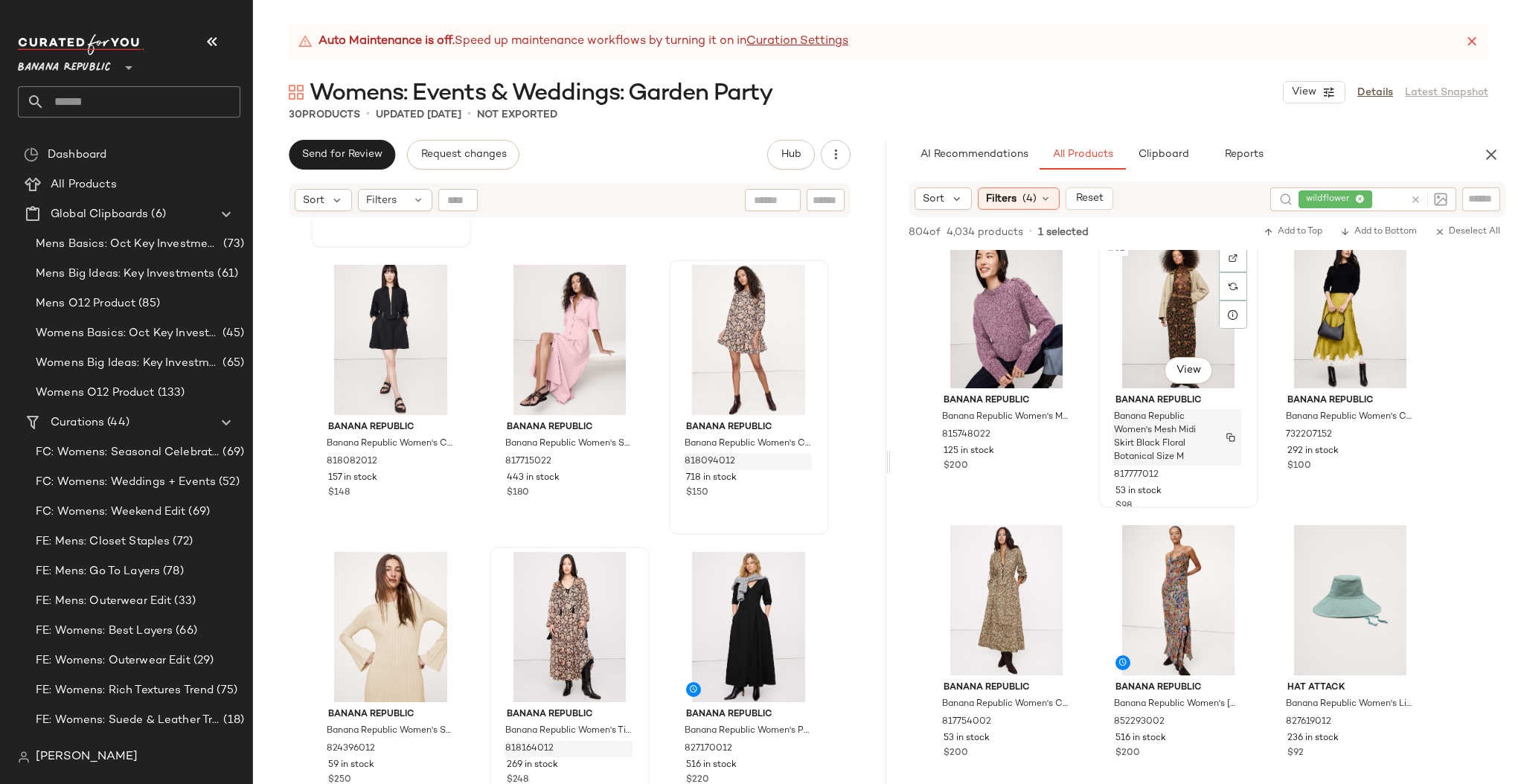
scroll to position [2997, 0]
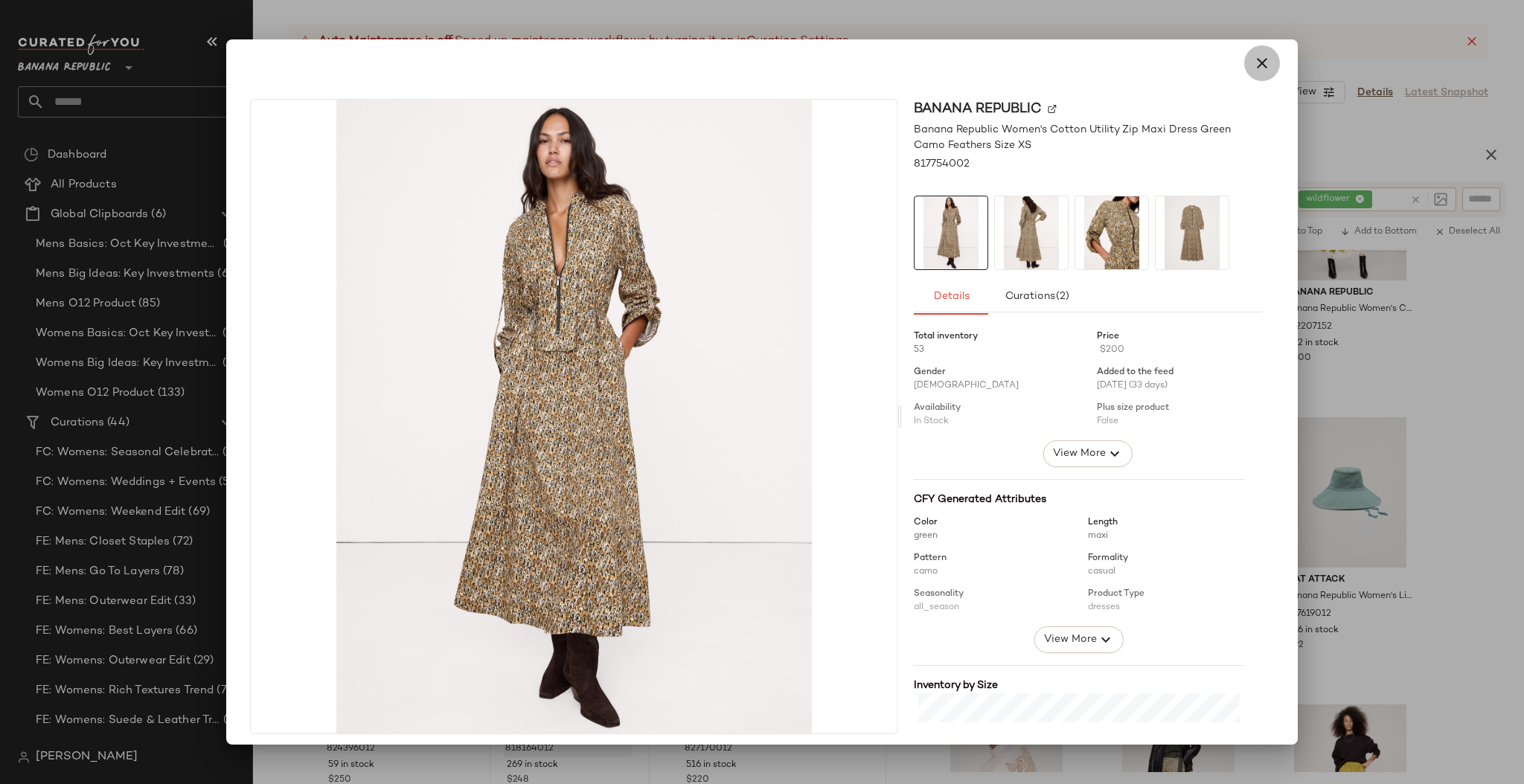
click at [1257, 64] on icon "button" at bounding box center [1261, 63] width 18 height 18
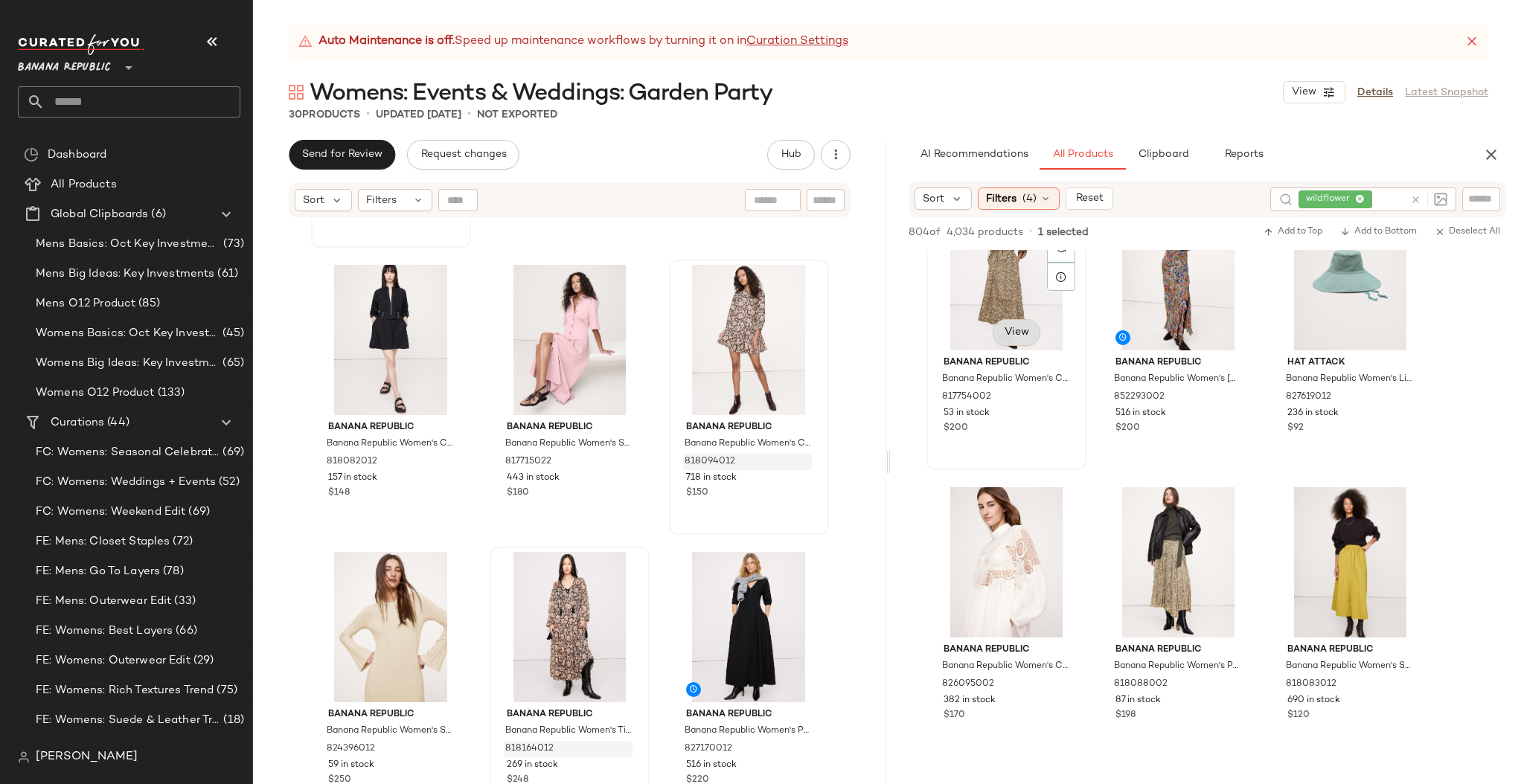
scroll to position [3211, 0]
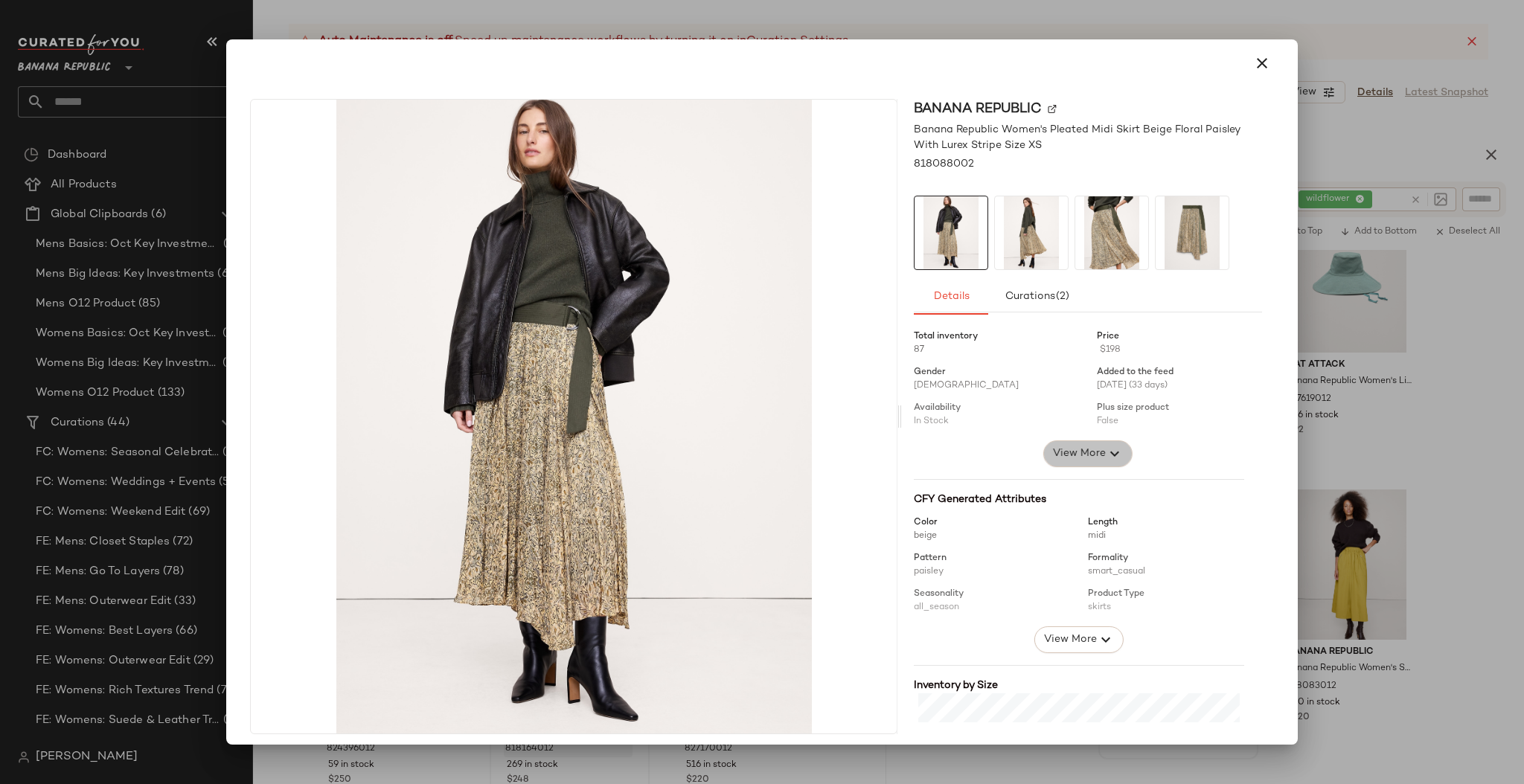
click at [1075, 456] on span "View More" at bounding box center [1078, 453] width 53 height 18
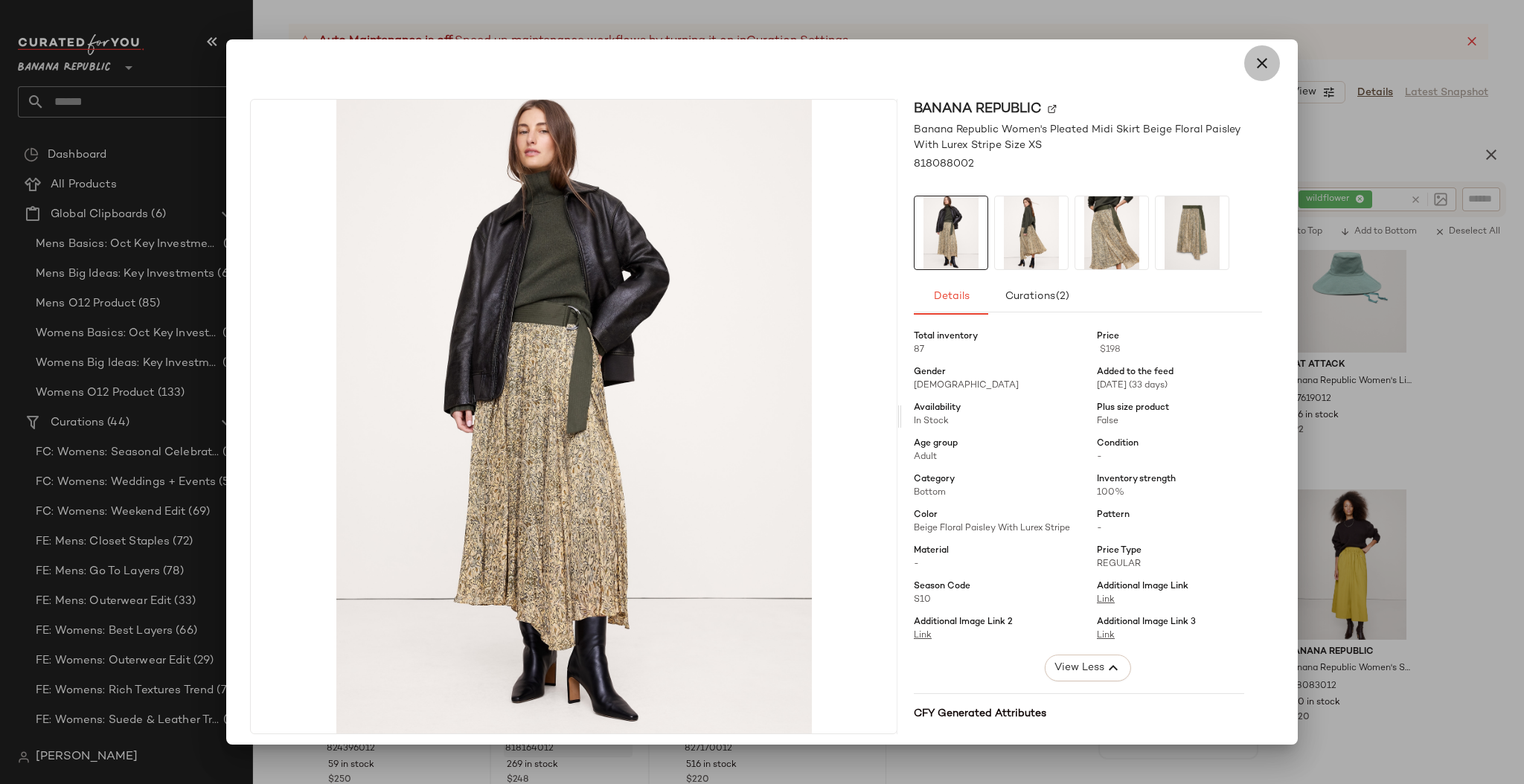
click at [1253, 65] on icon "button" at bounding box center [1261, 63] width 18 height 18
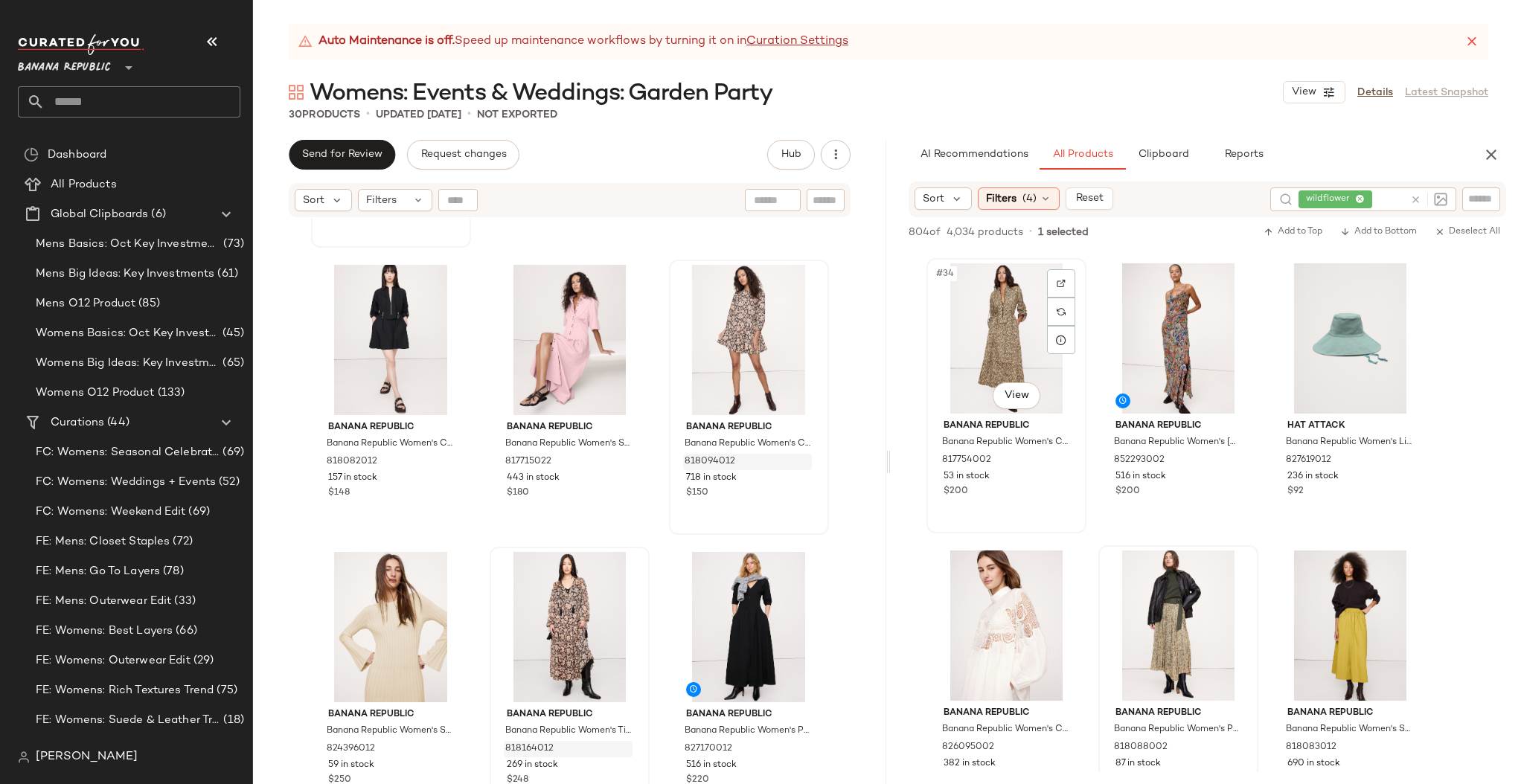
scroll to position [3145, 0]
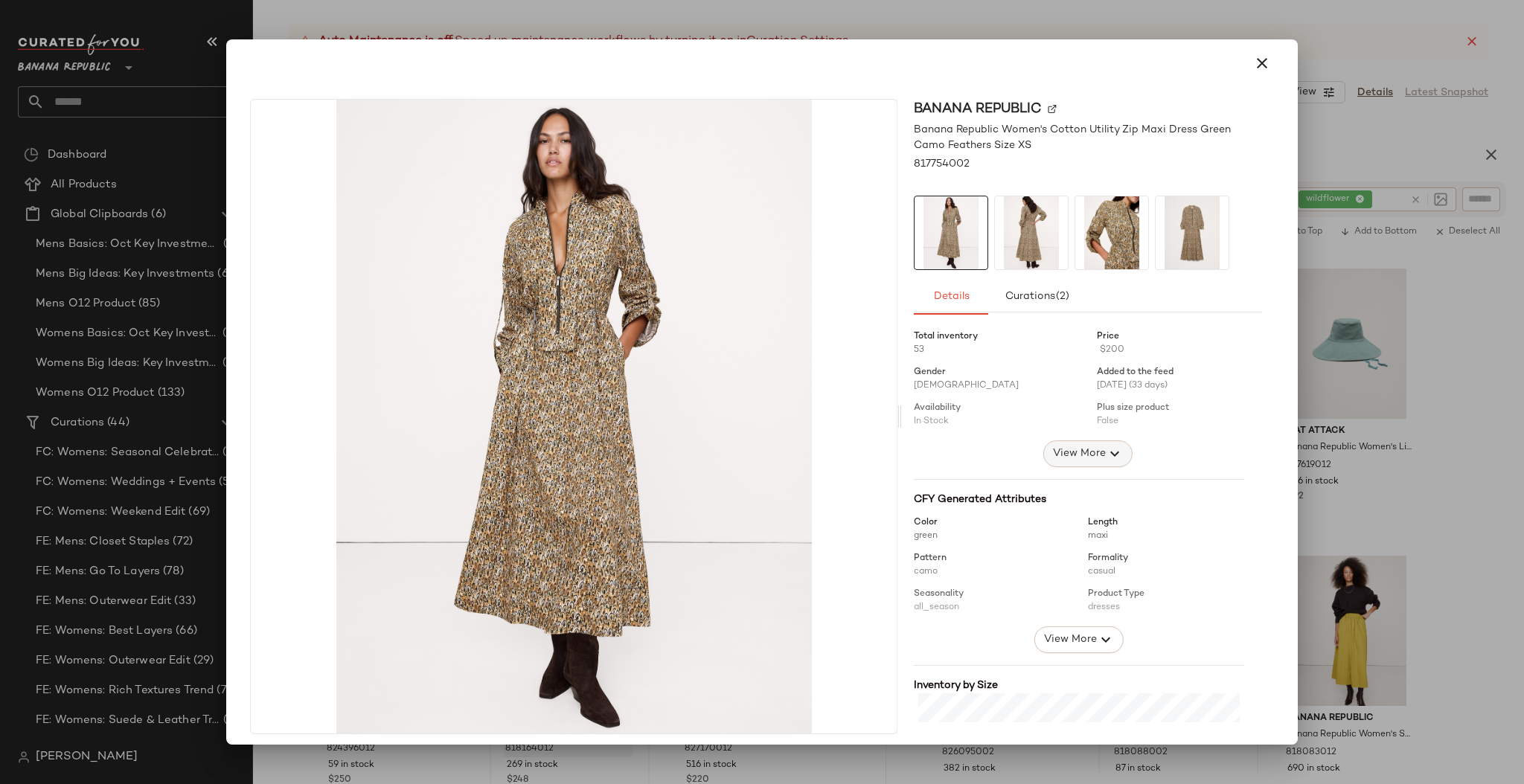
click at [1052, 450] on span "View More" at bounding box center [1078, 453] width 53 height 18
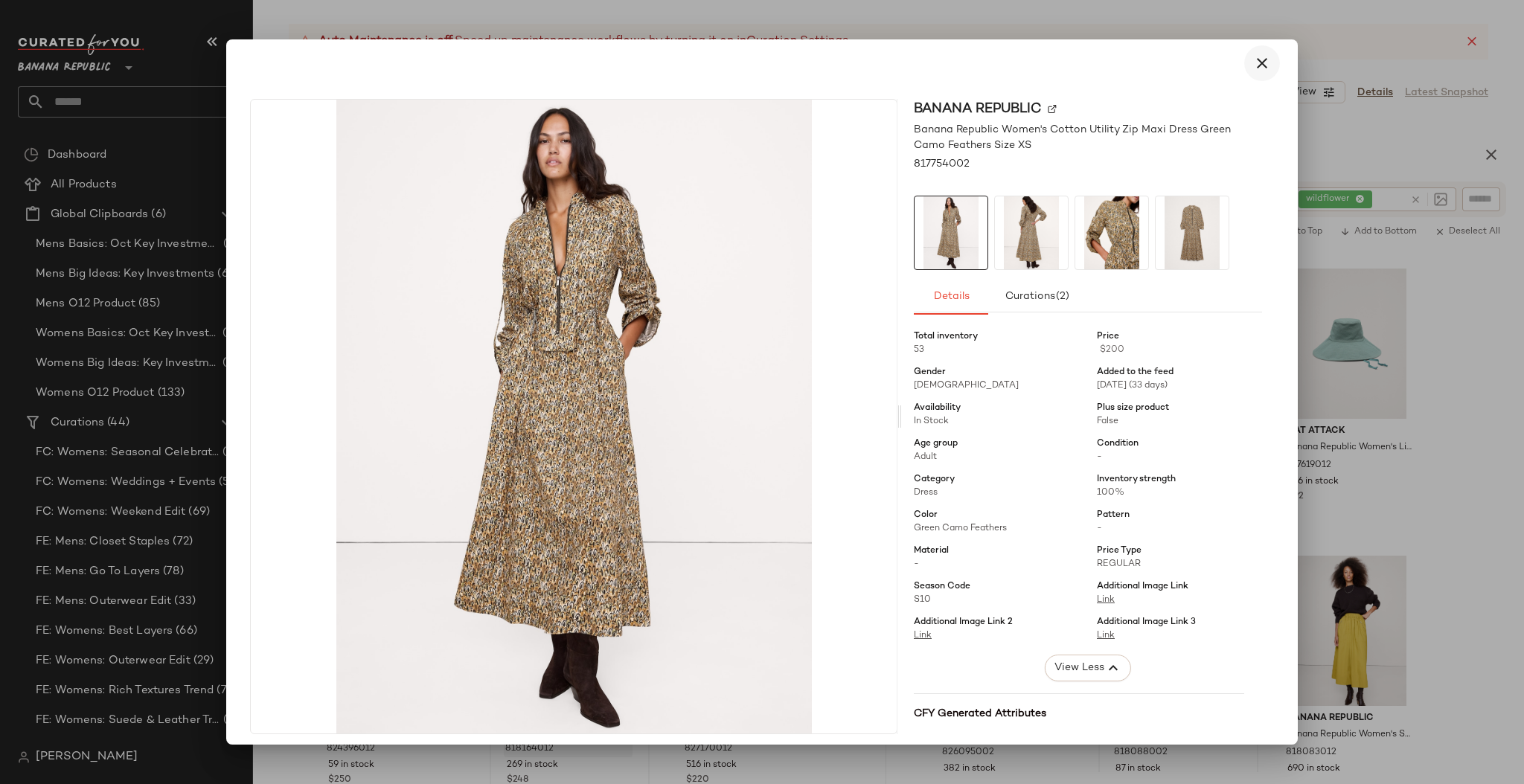
click at [1255, 62] on icon "button" at bounding box center [1261, 63] width 18 height 18
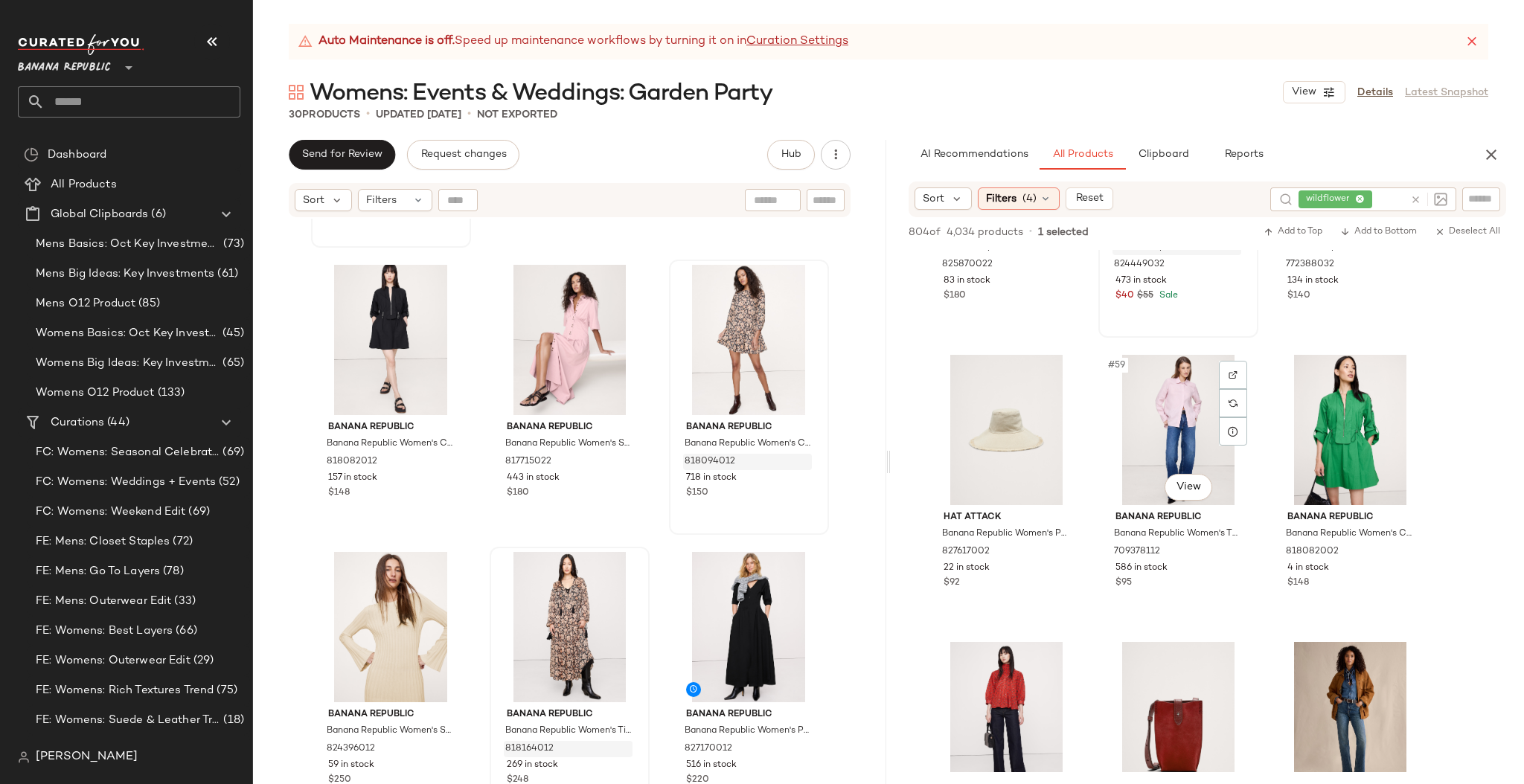
scroll to position [5466, 0]
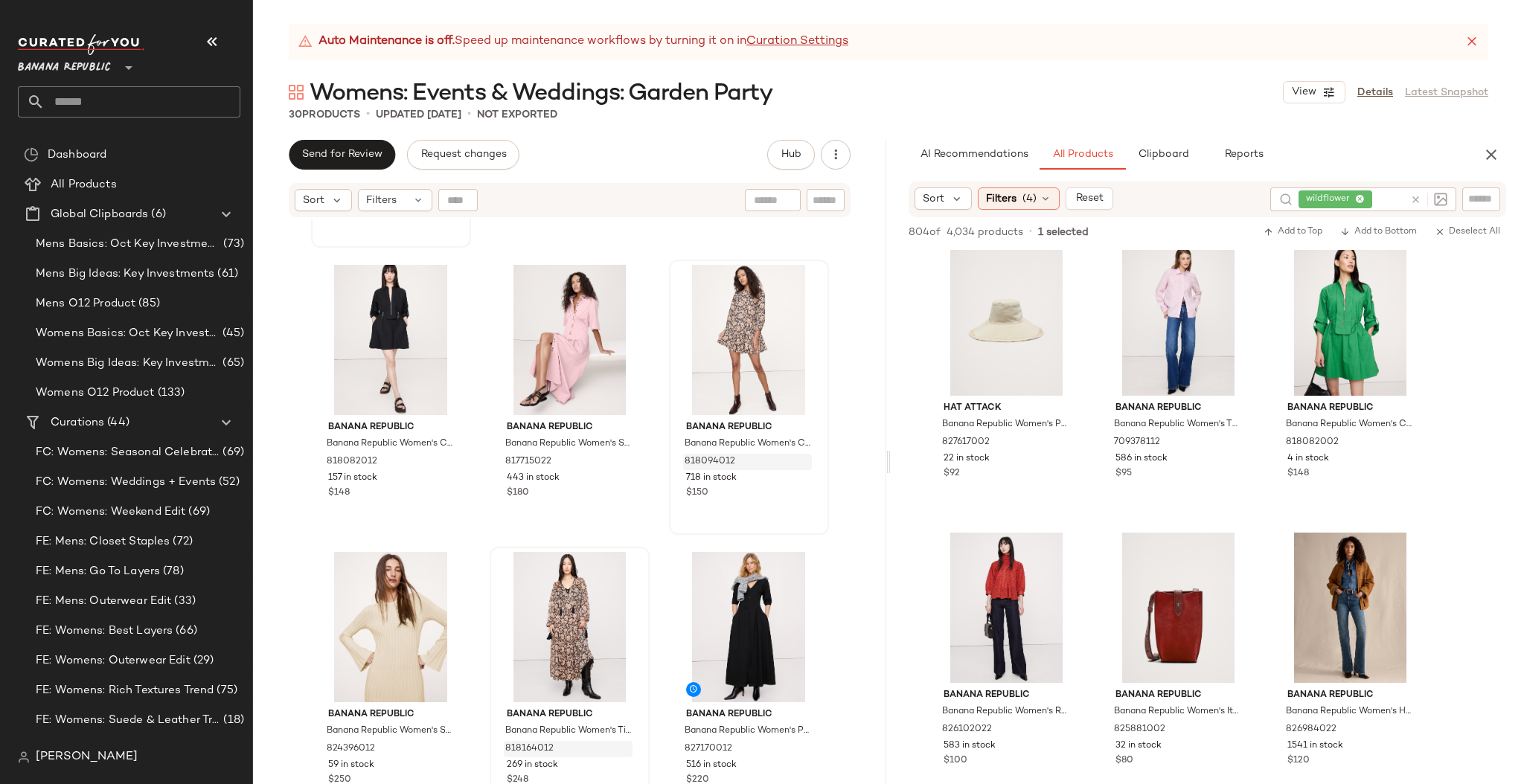
click at [1418, 196] on icon at bounding box center [1416, 200] width 11 height 11
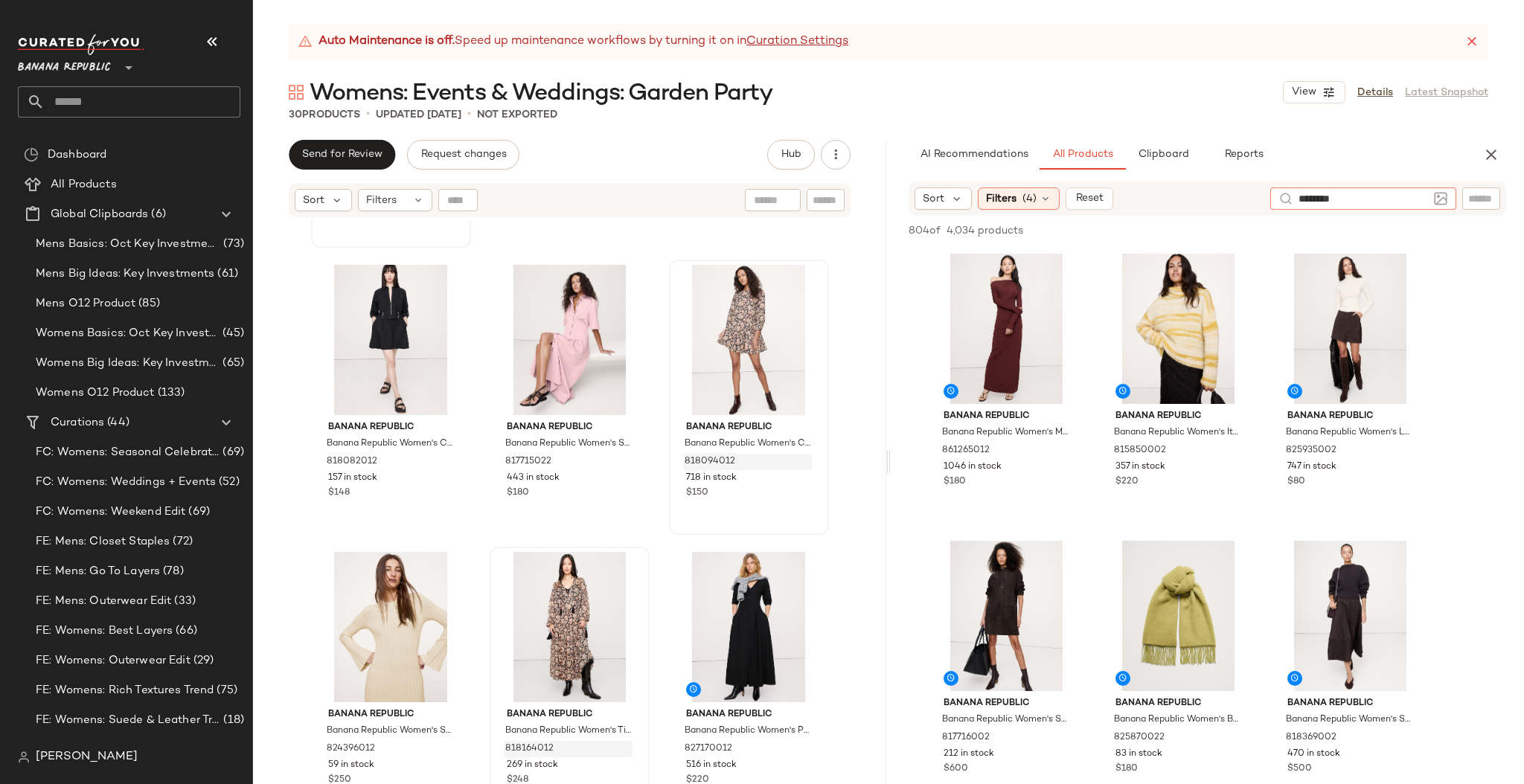
type input "*********"
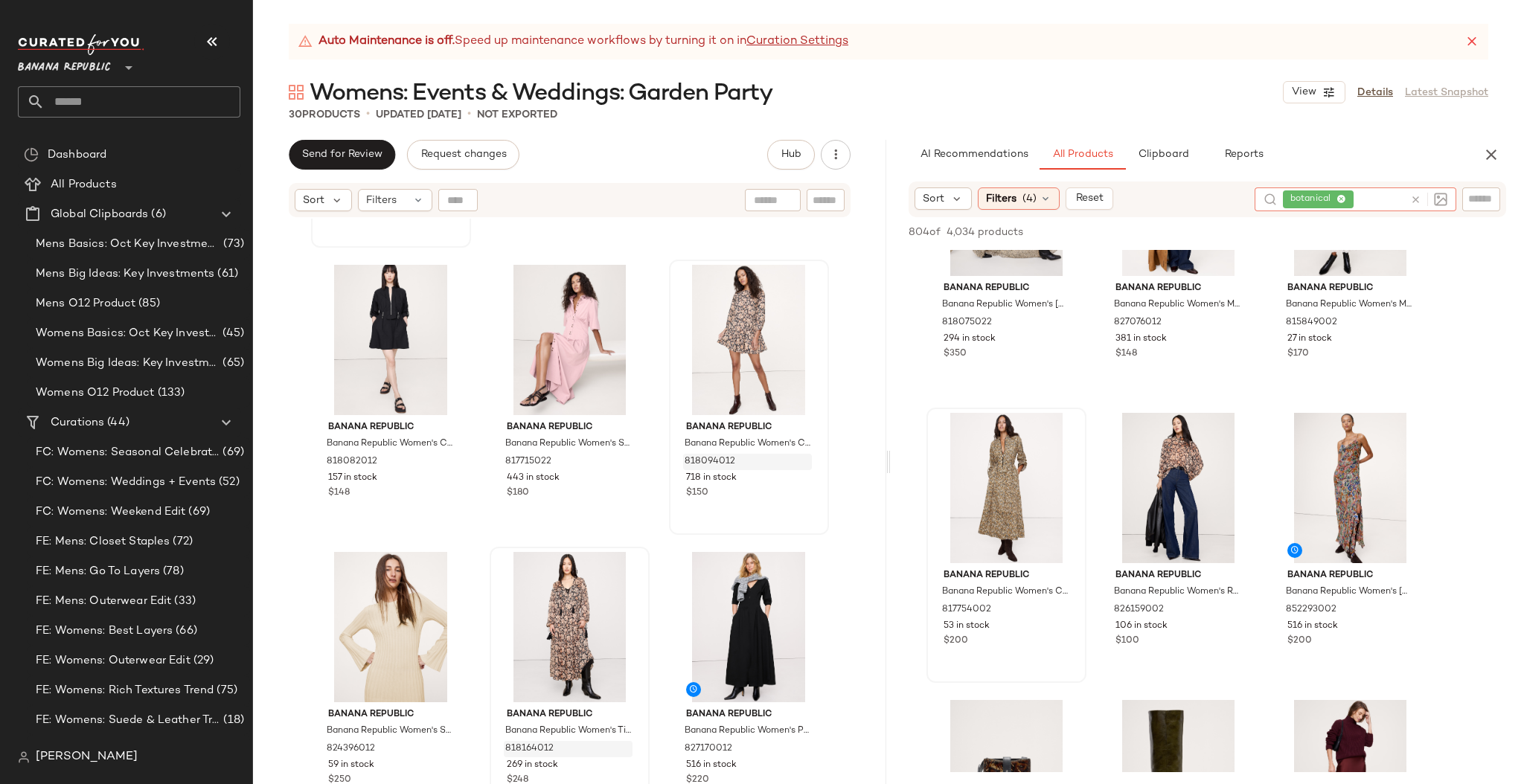
scroll to position [2429, 0]
click at [1059, 604] on img "button" at bounding box center [1059, 608] width 9 height 9
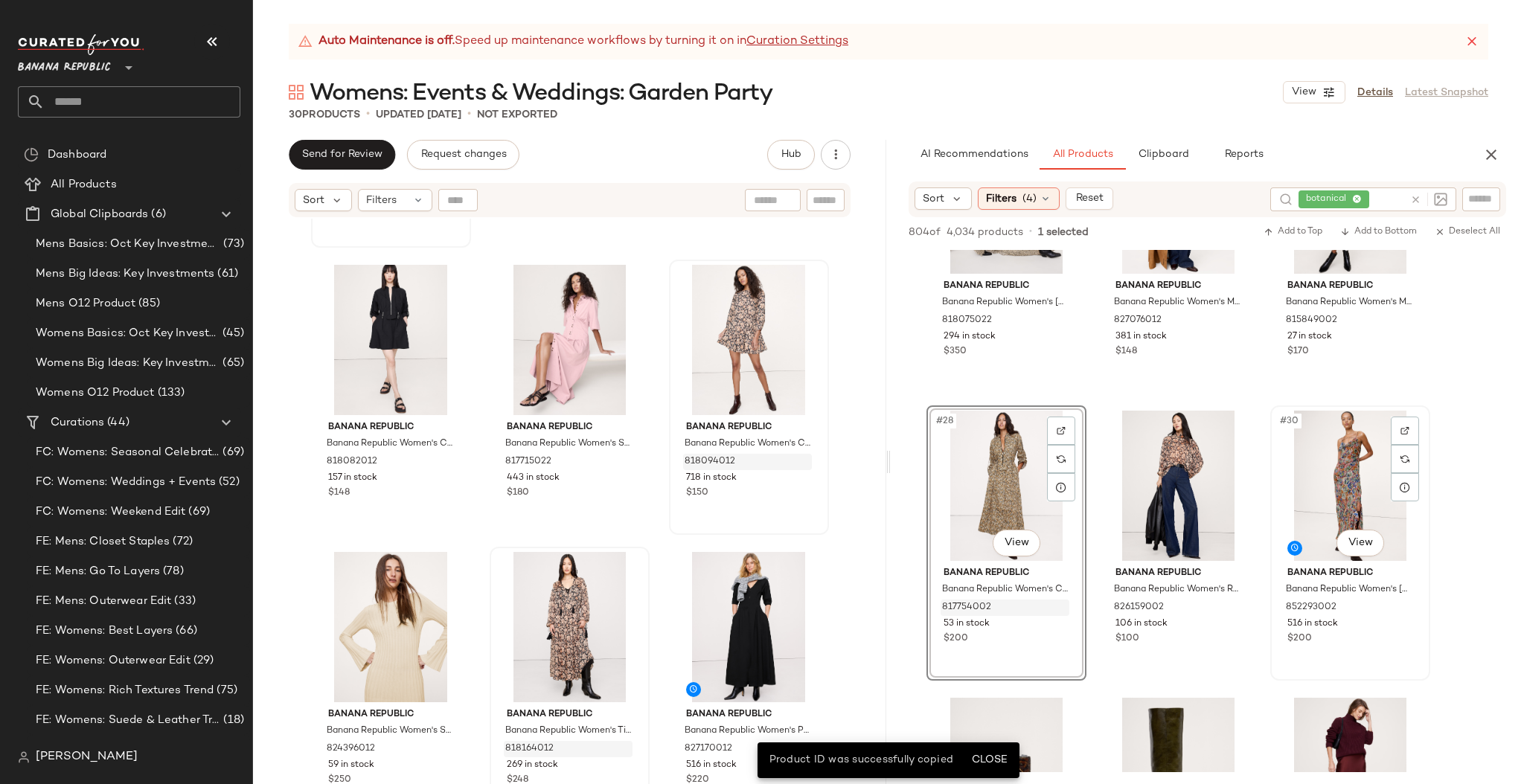
scroll to position [2521, 0]
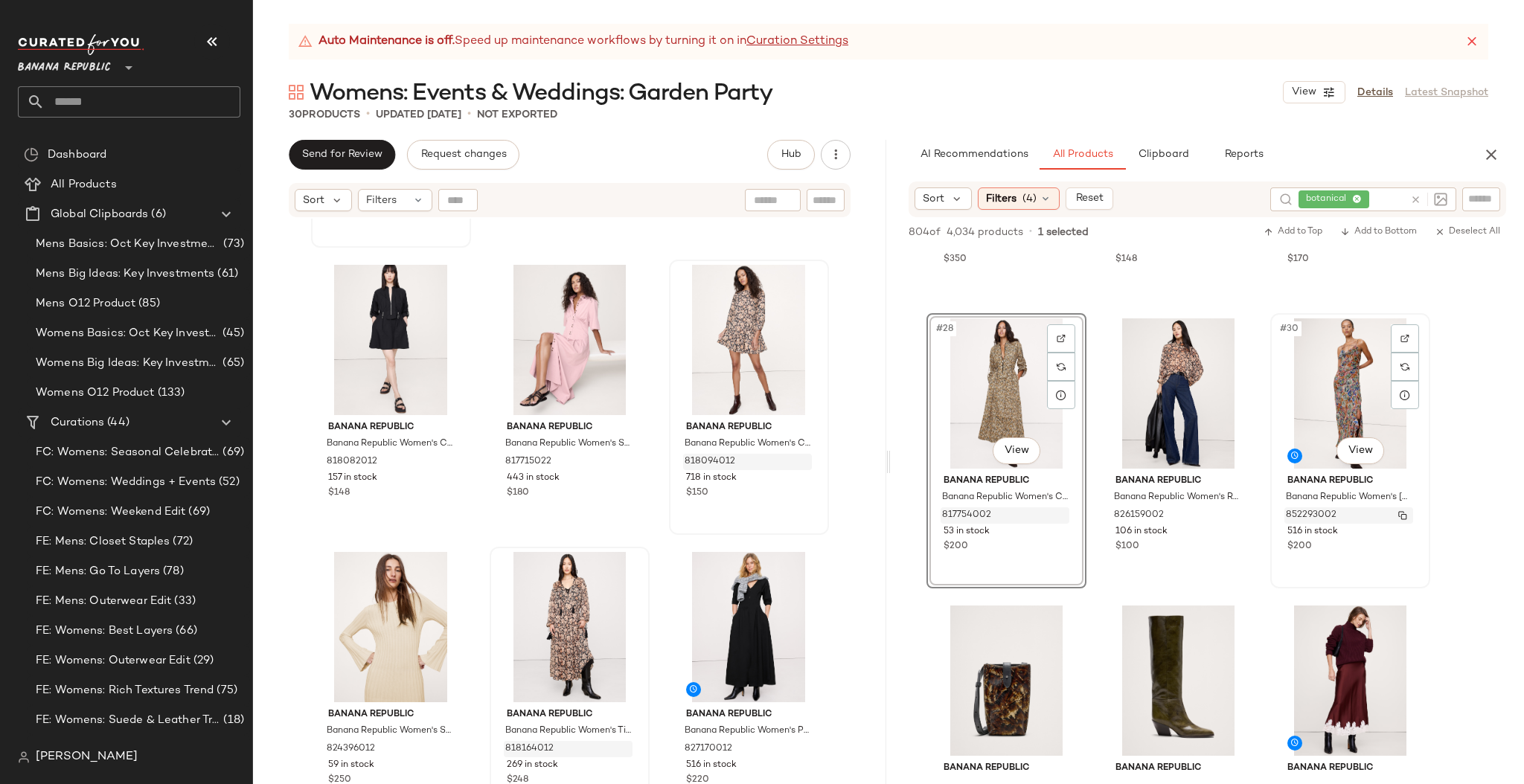
click at [1402, 514] on img "button" at bounding box center [1402, 516] width 9 height 9
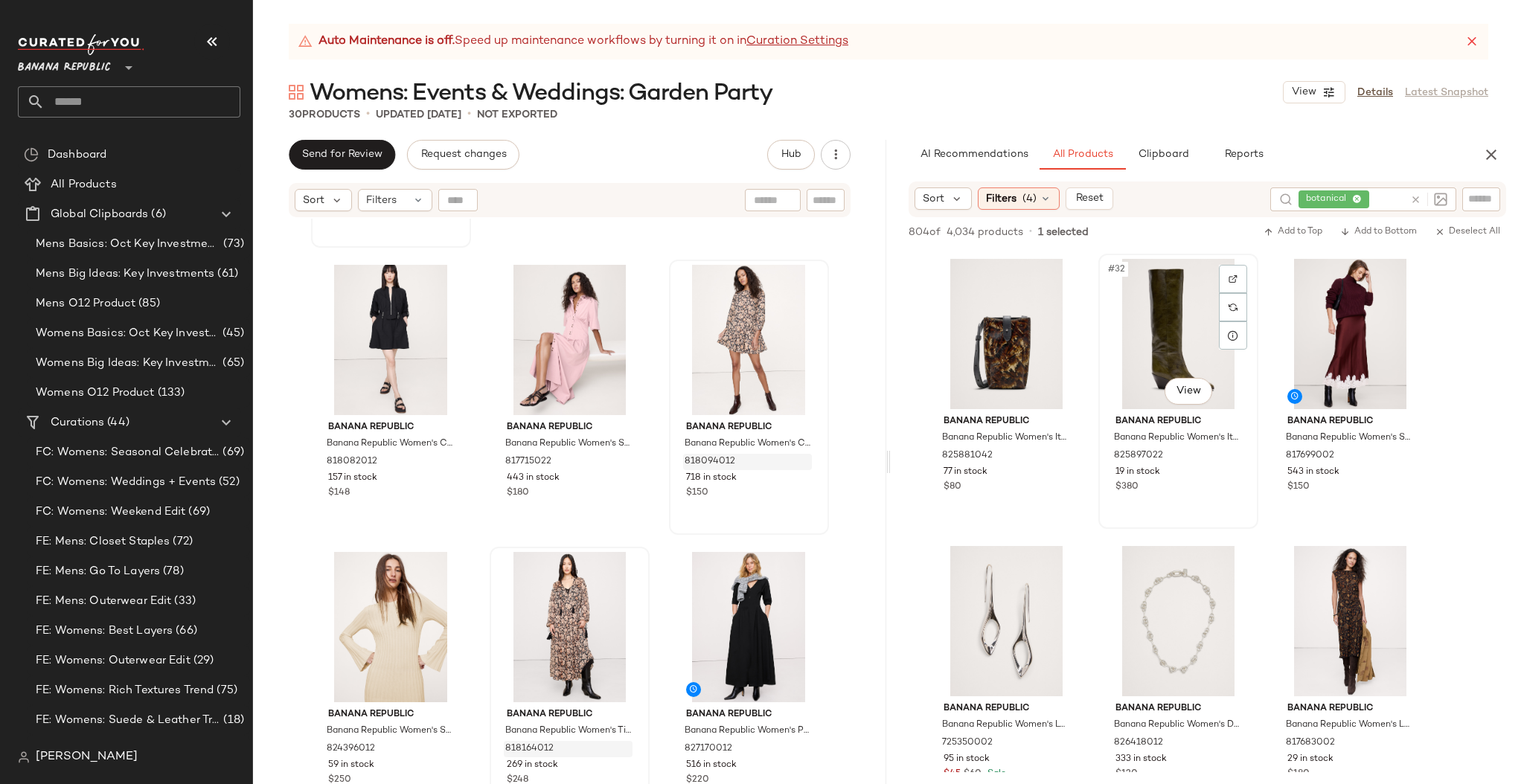
scroll to position [2976, 0]
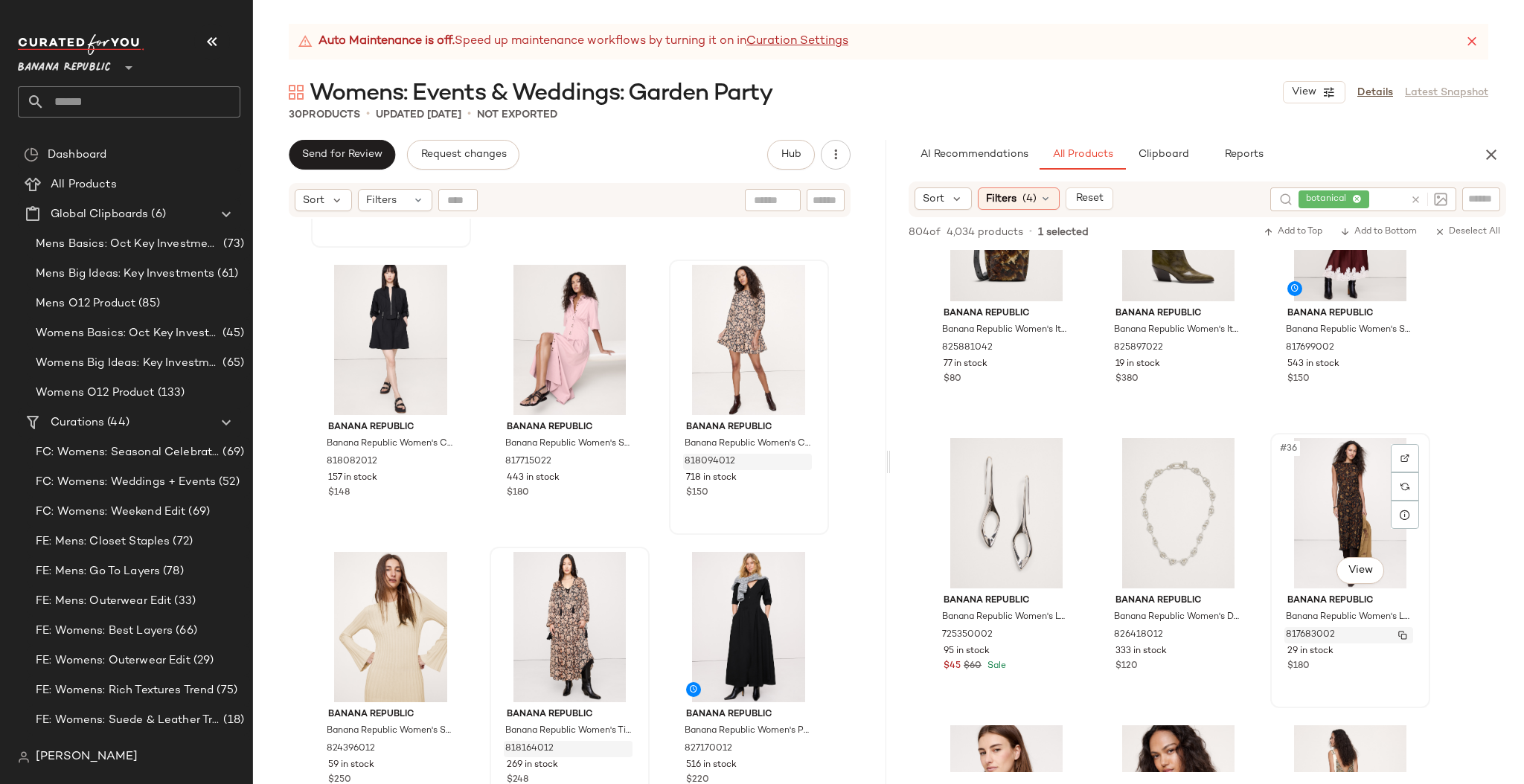
click at [1404, 631] on img "button" at bounding box center [1402, 635] width 9 height 9
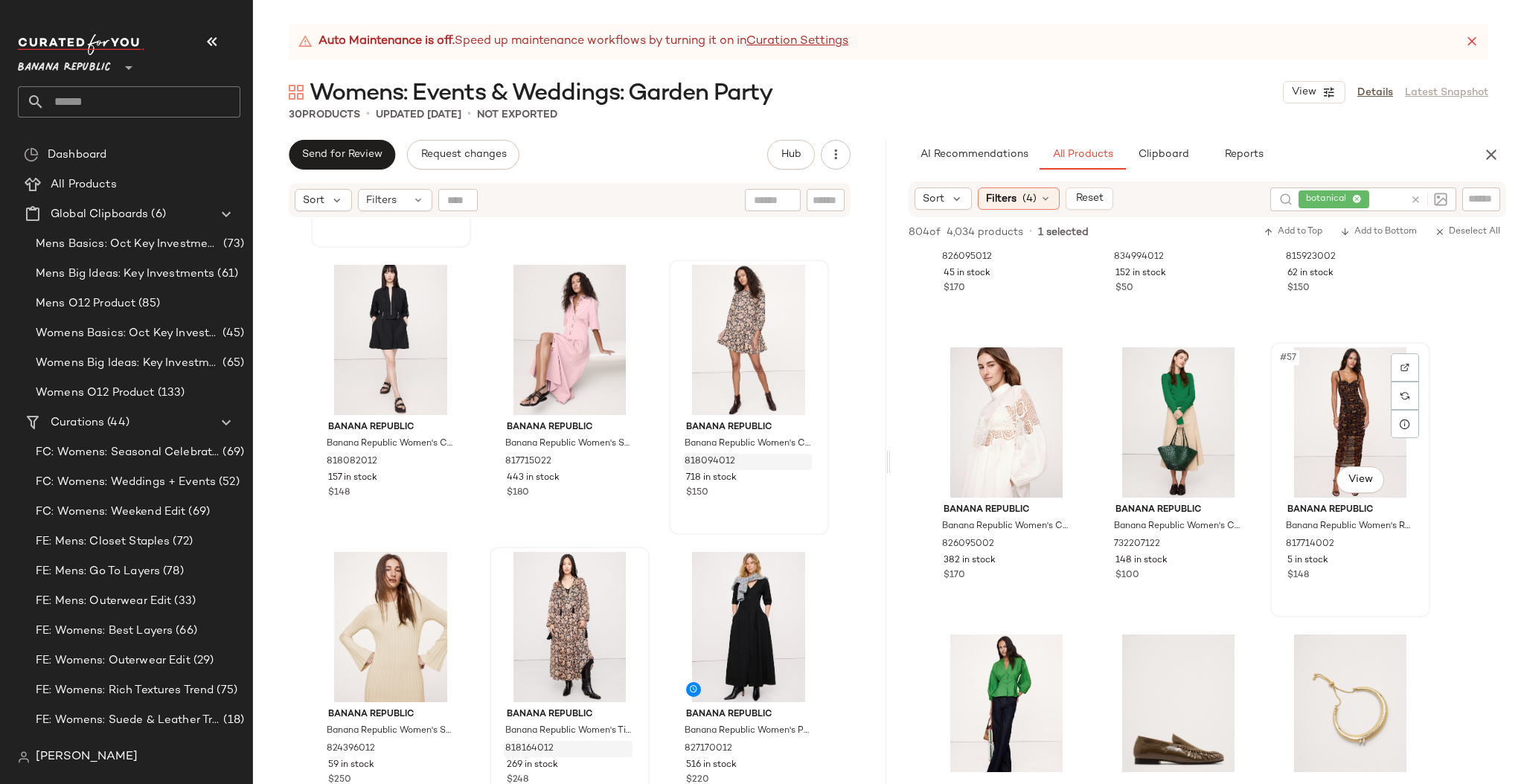
scroll to position [5092, 0]
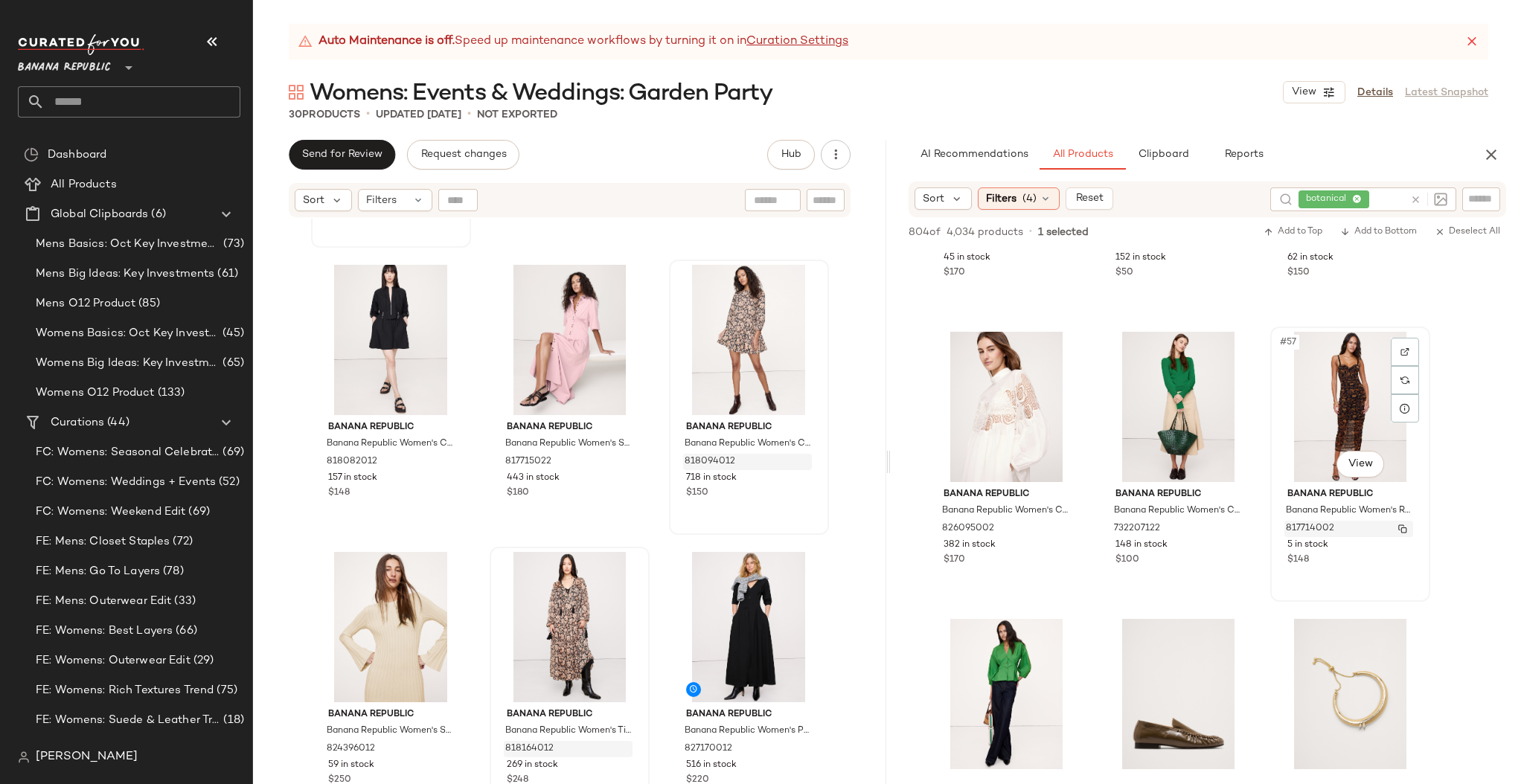
click at [1399, 524] on img "button" at bounding box center [1402, 529] width 9 height 9
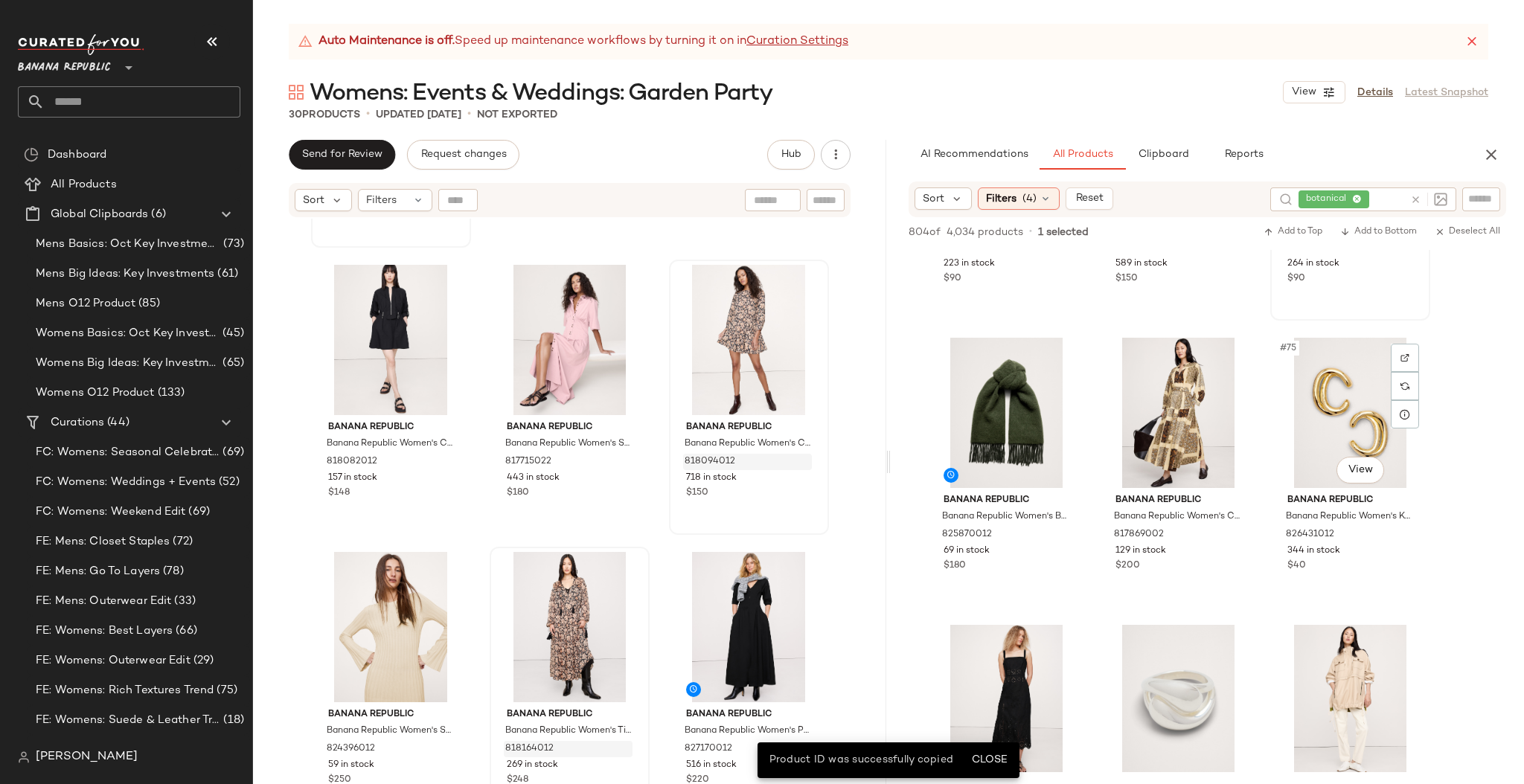
scroll to position [6826, 0]
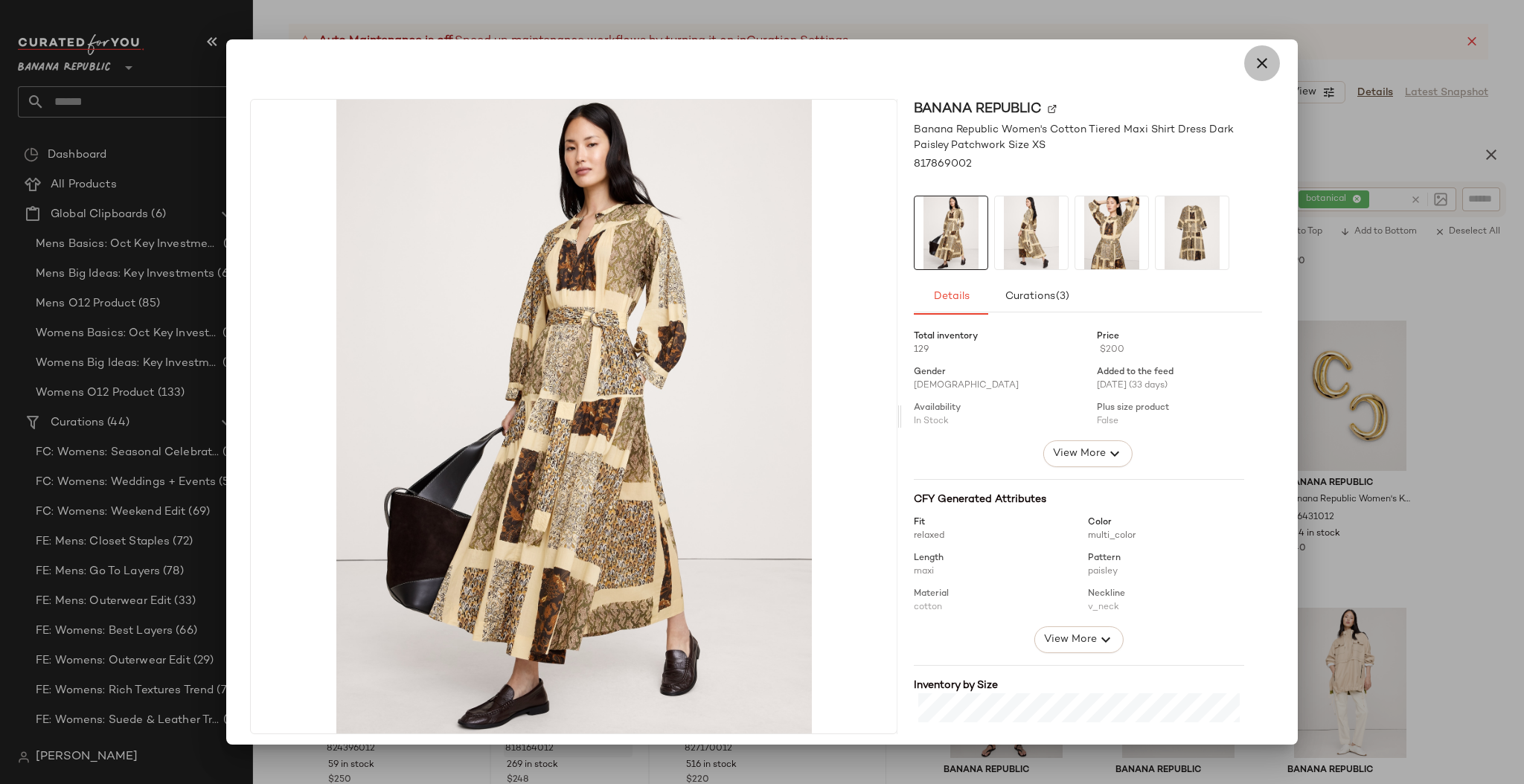
click at [1255, 62] on icon "button" at bounding box center [1261, 63] width 18 height 18
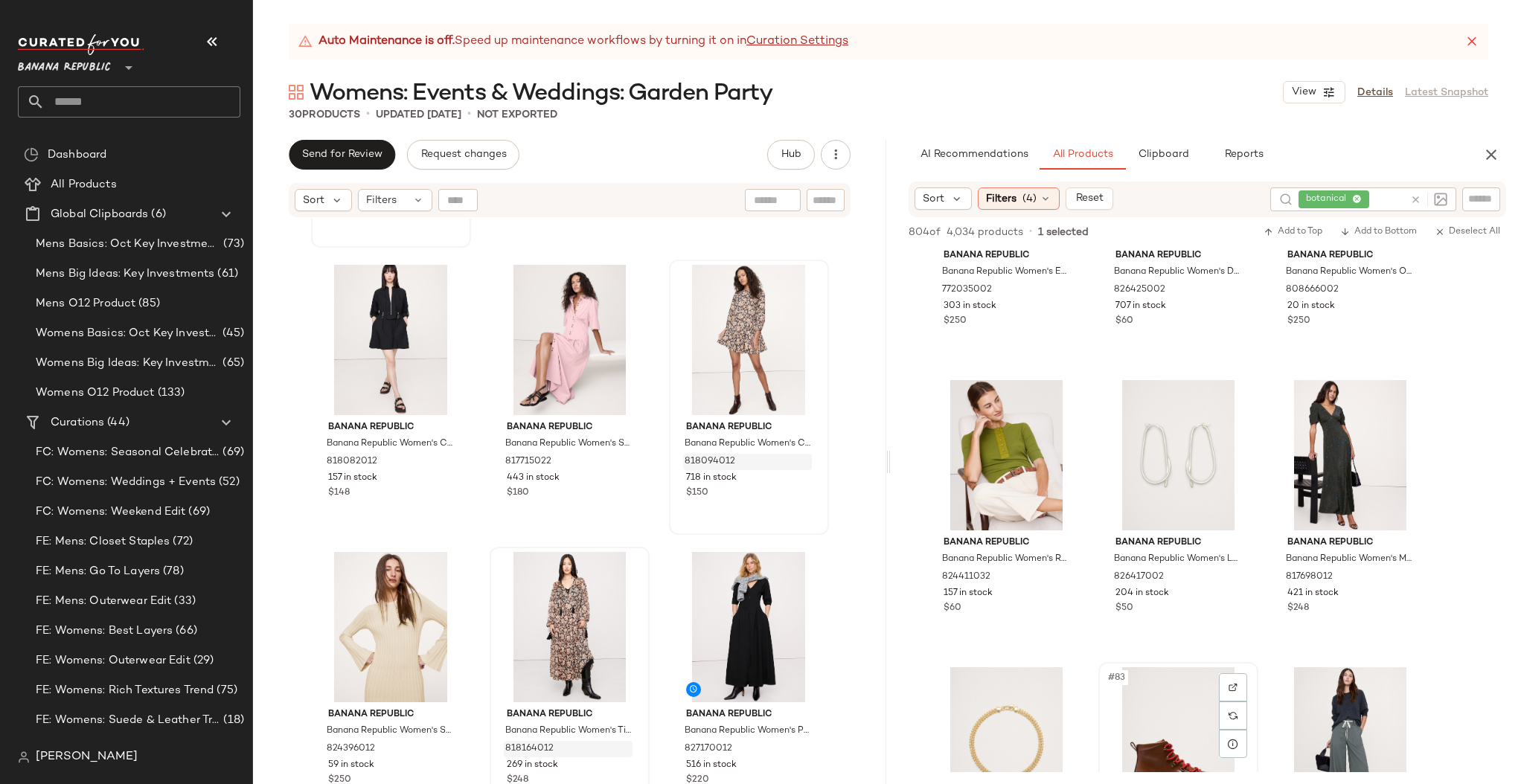
scroll to position [7329, 0]
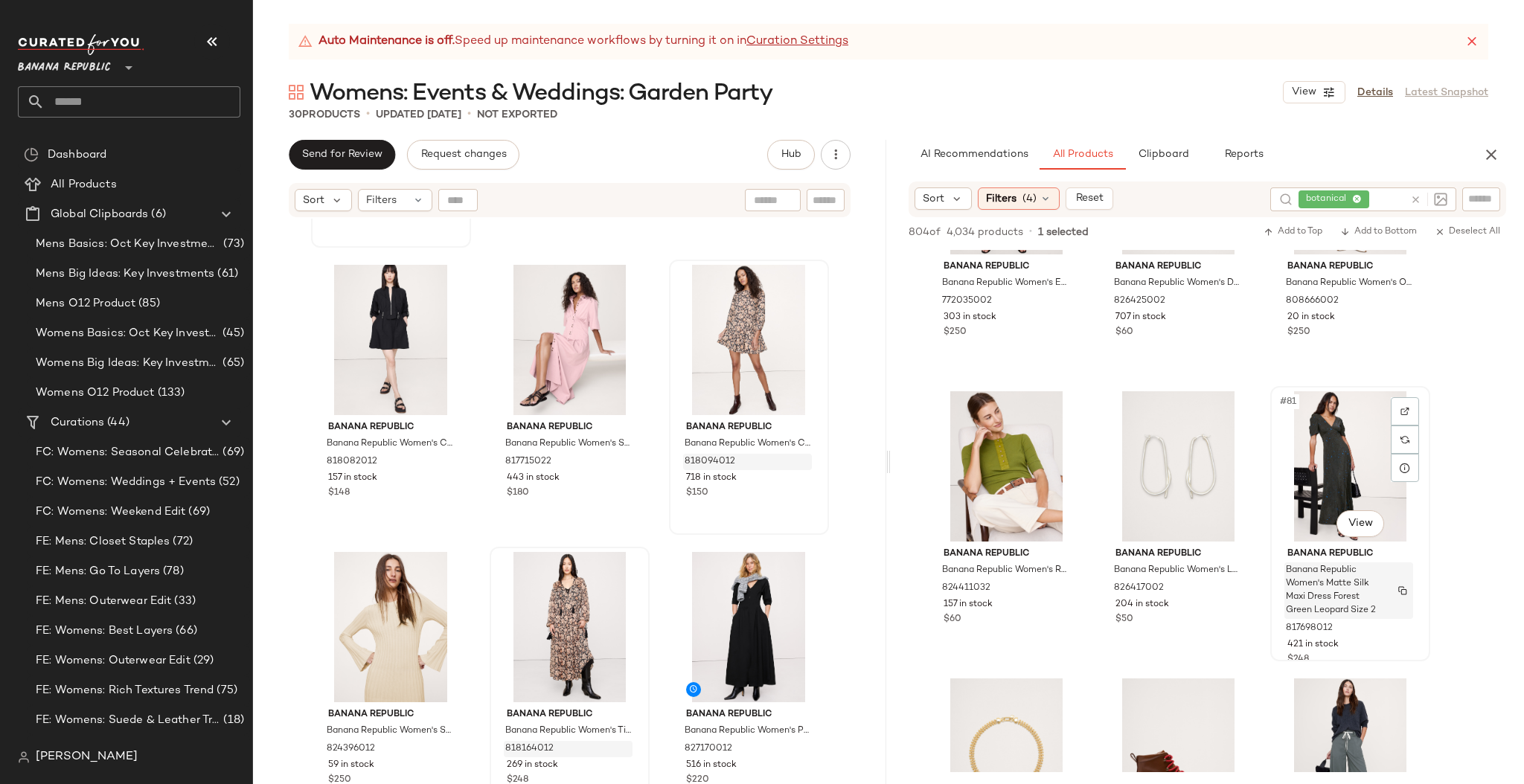
click at [1404, 589] on img "button" at bounding box center [1402, 591] width 9 height 9
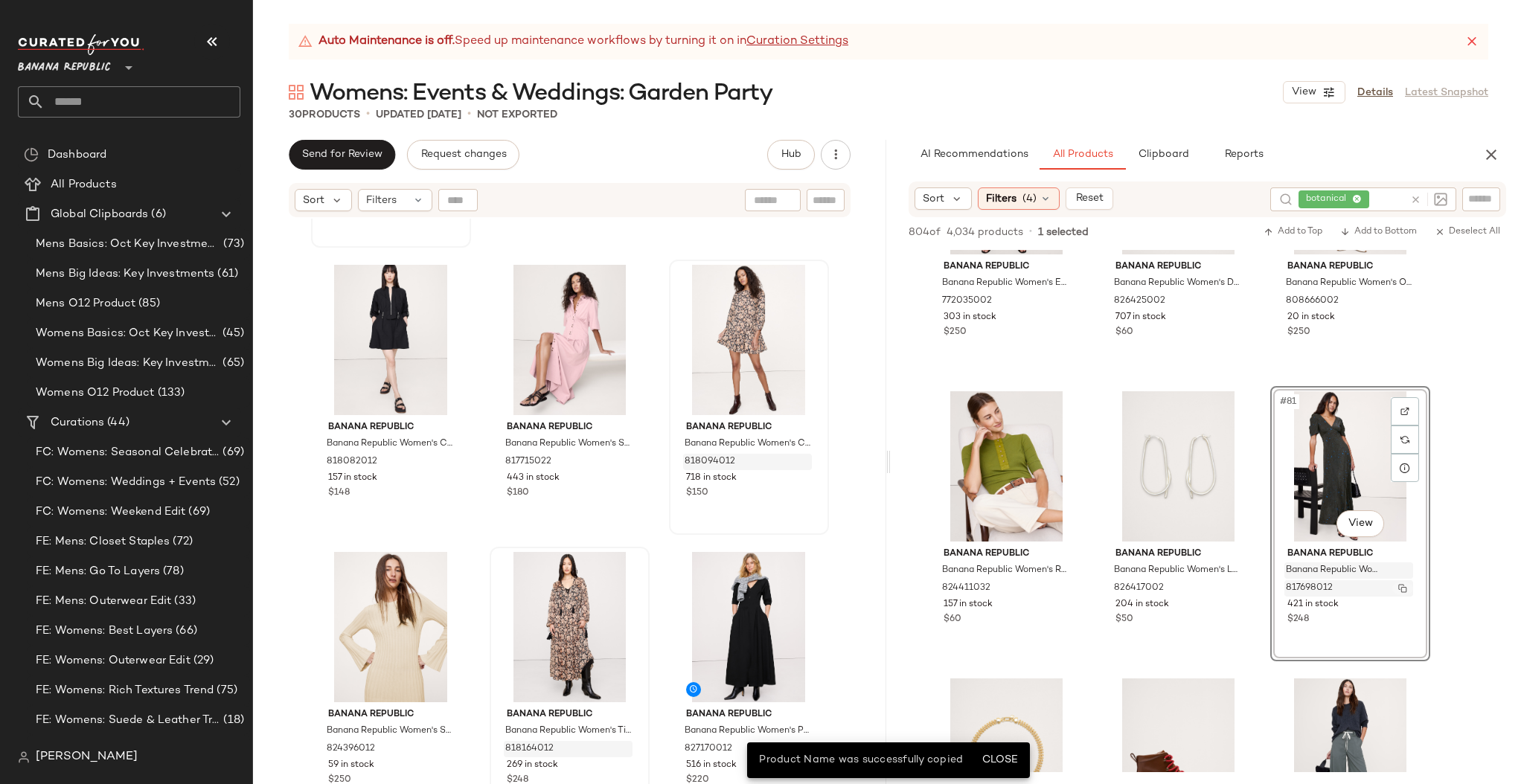
click at [1403, 585] on img "button" at bounding box center [1402, 589] width 9 height 9
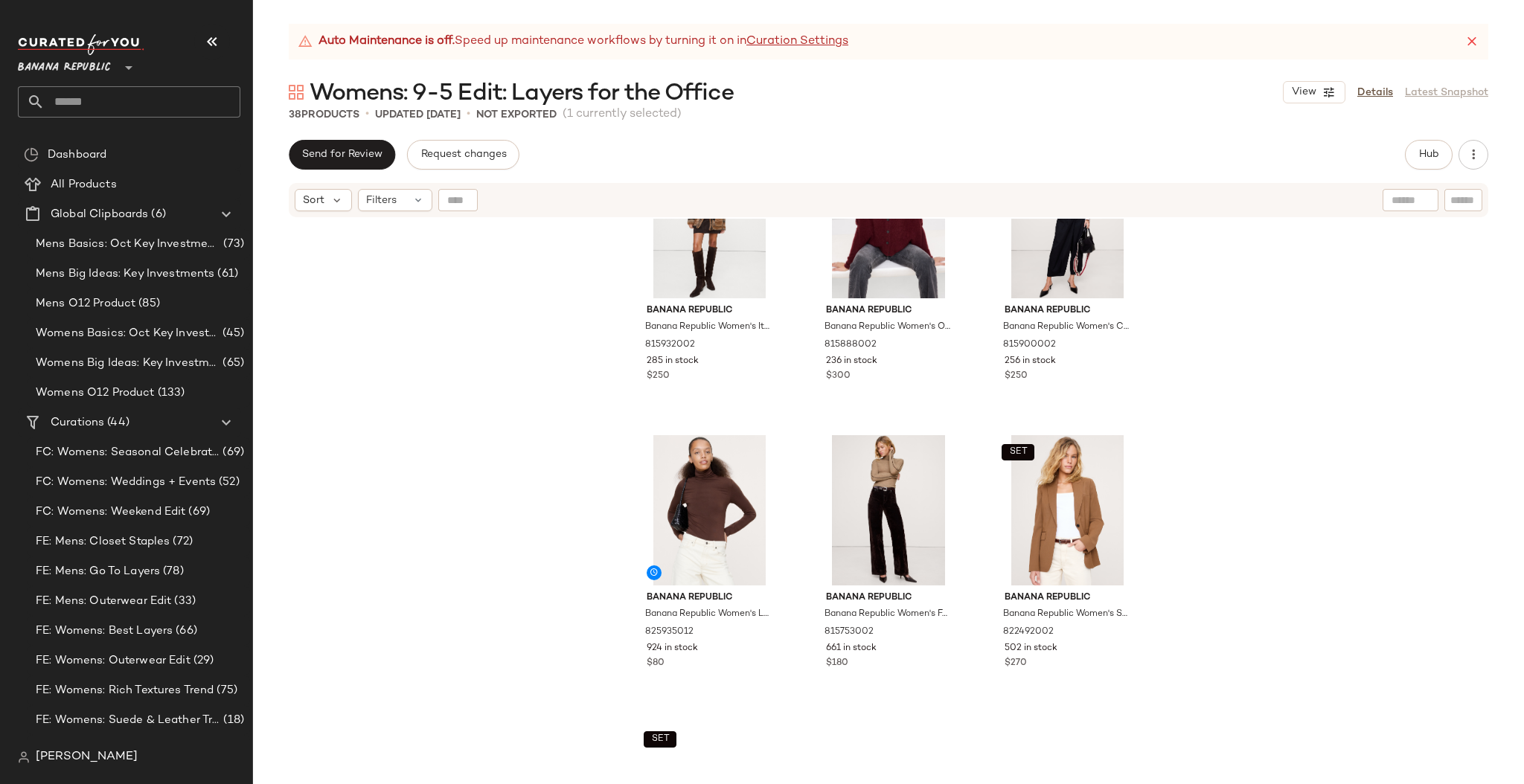
scroll to position [1058, 0]
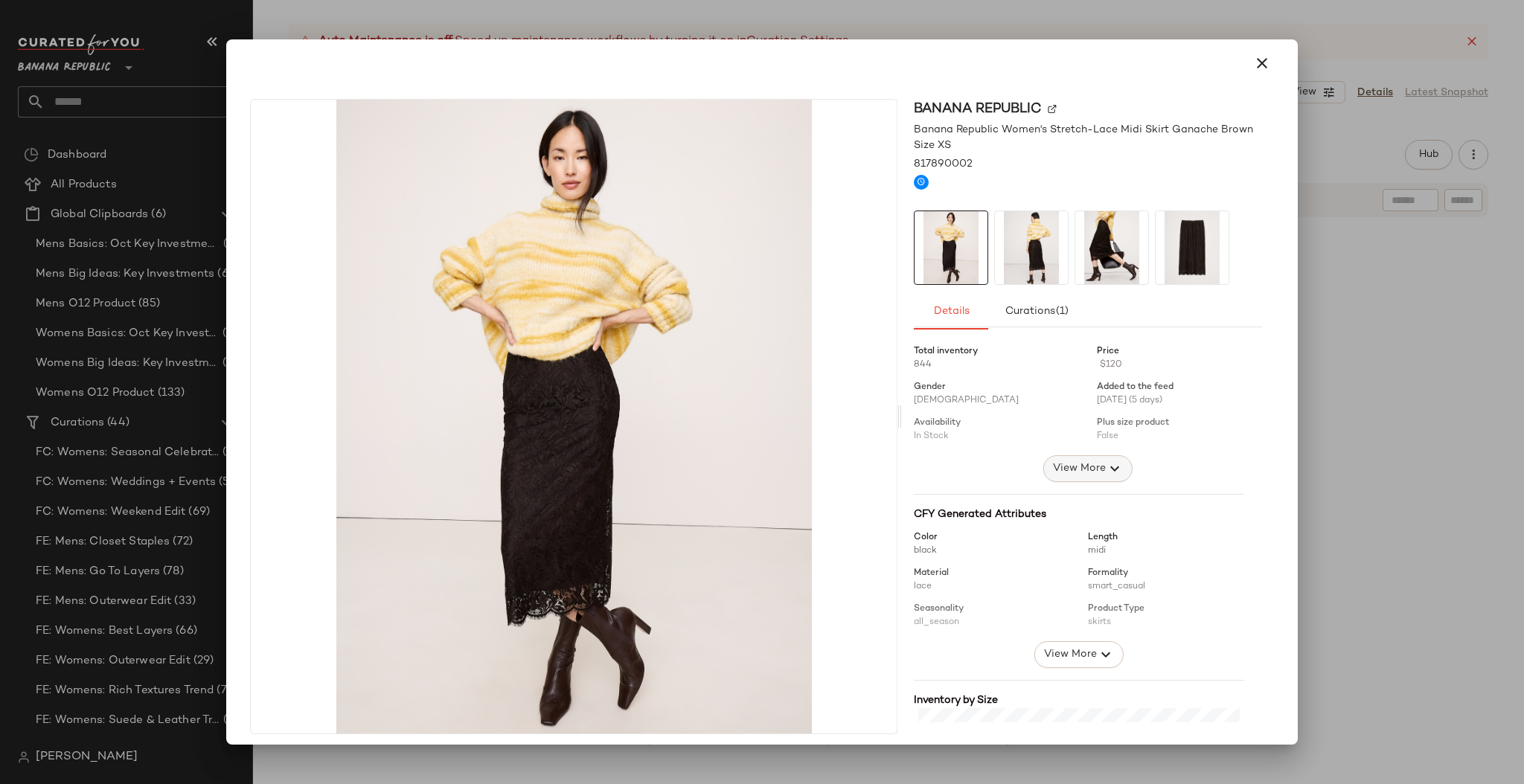
click at [1075, 470] on span "View More" at bounding box center [1078, 468] width 53 height 18
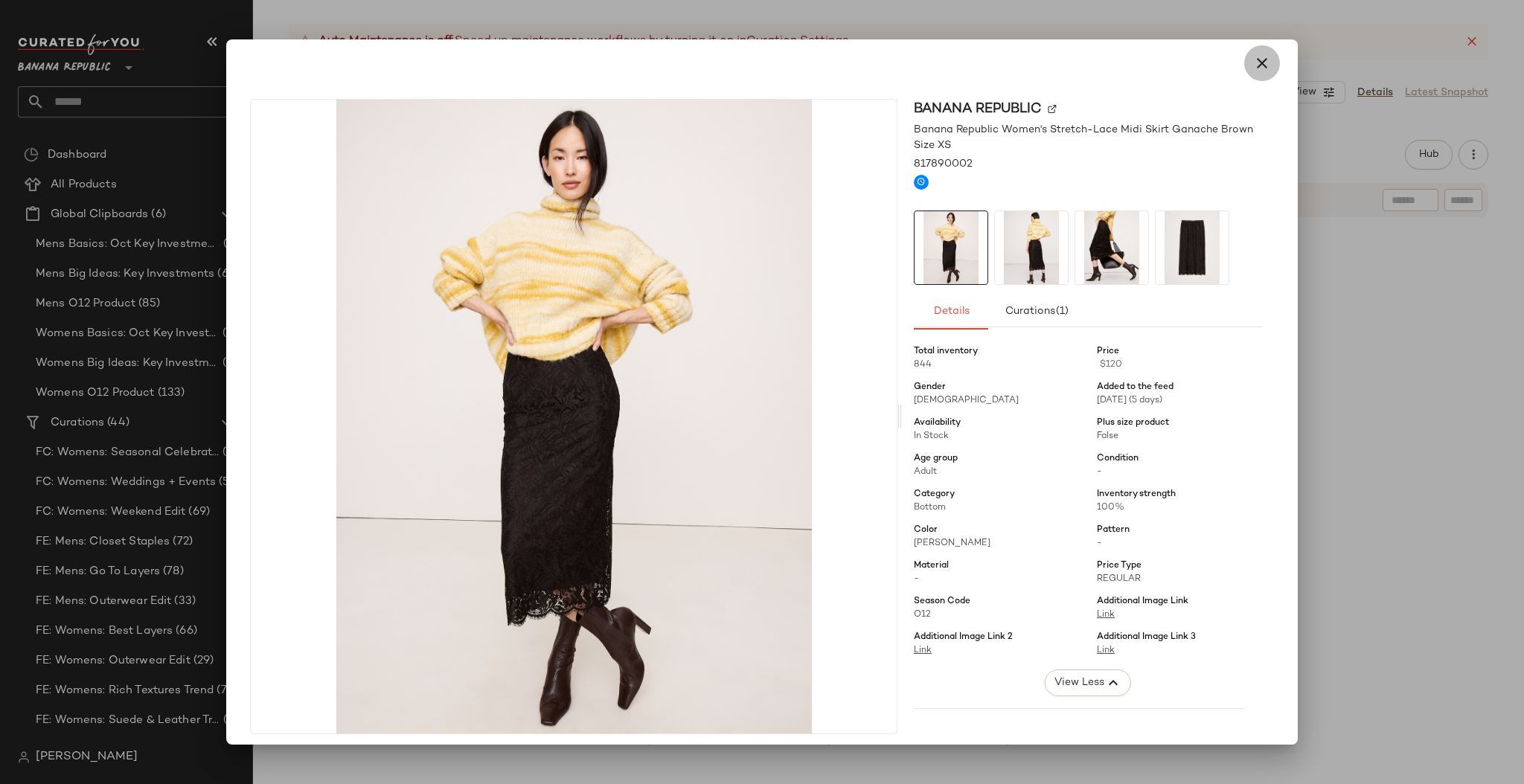
click at [1254, 67] on icon "button" at bounding box center [1261, 63] width 18 height 18
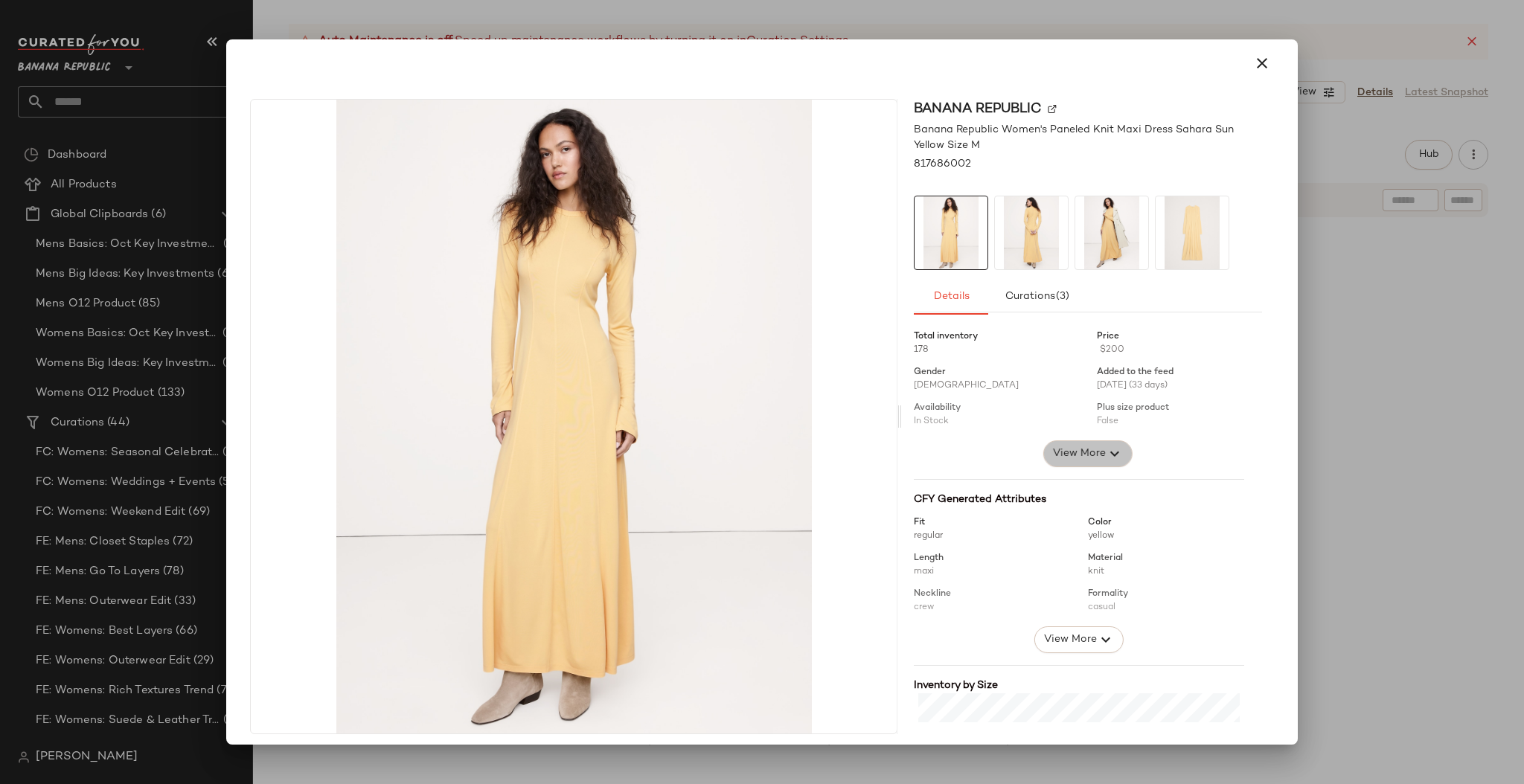
click at [1075, 458] on span "View More" at bounding box center [1078, 453] width 53 height 18
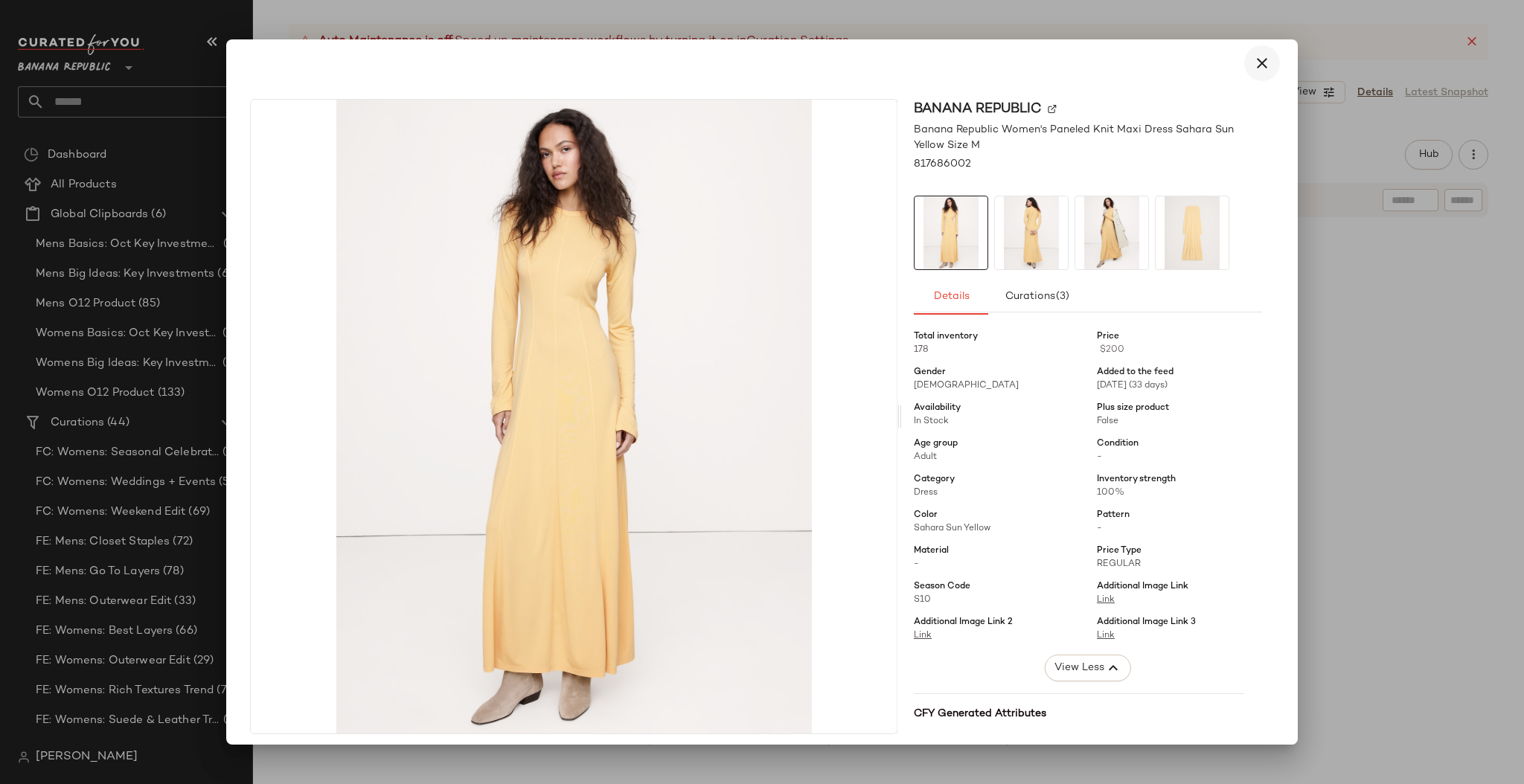
click at [1254, 61] on icon "button" at bounding box center [1261, 63] width 18 height 18
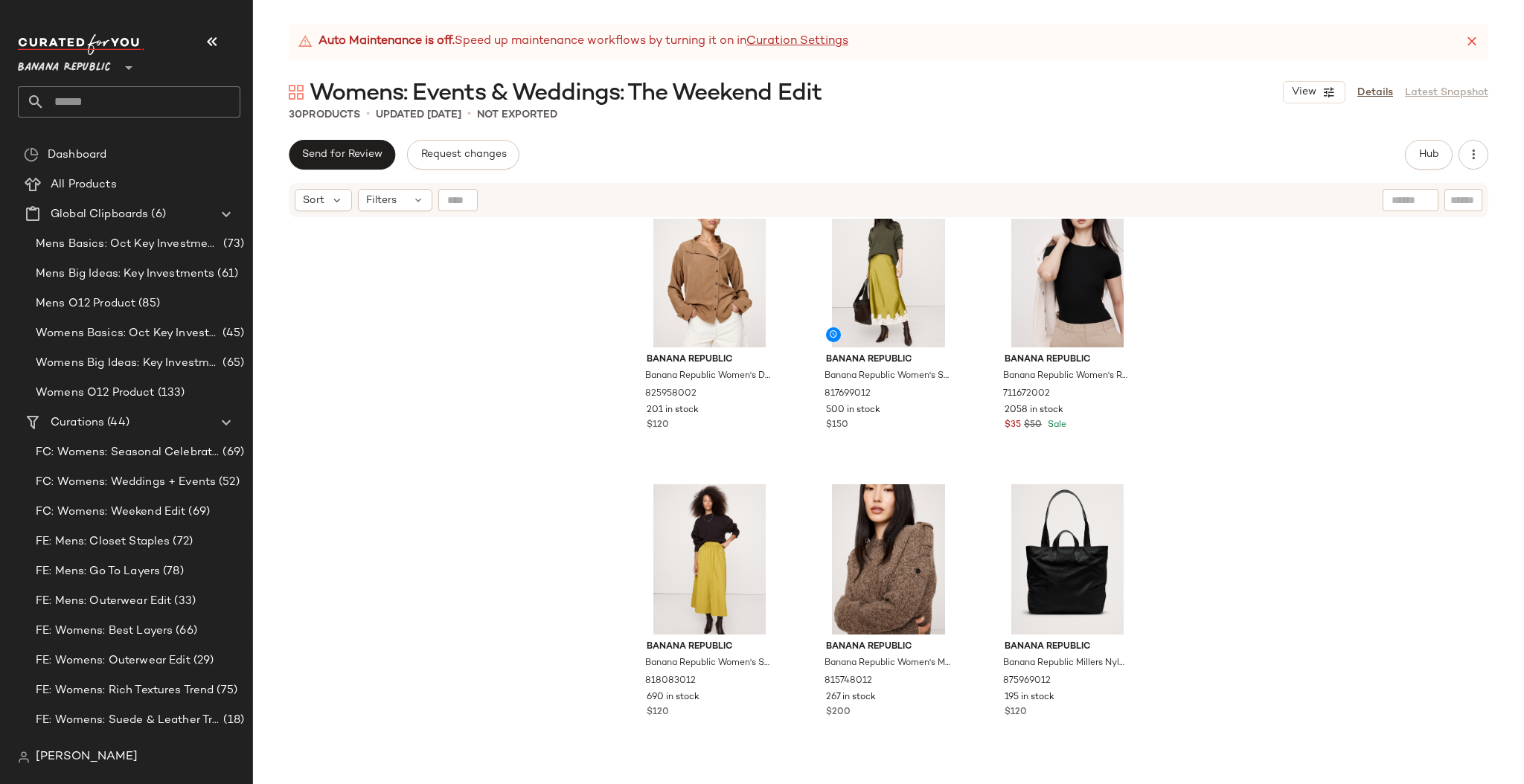
scroll to position [1498, 0]
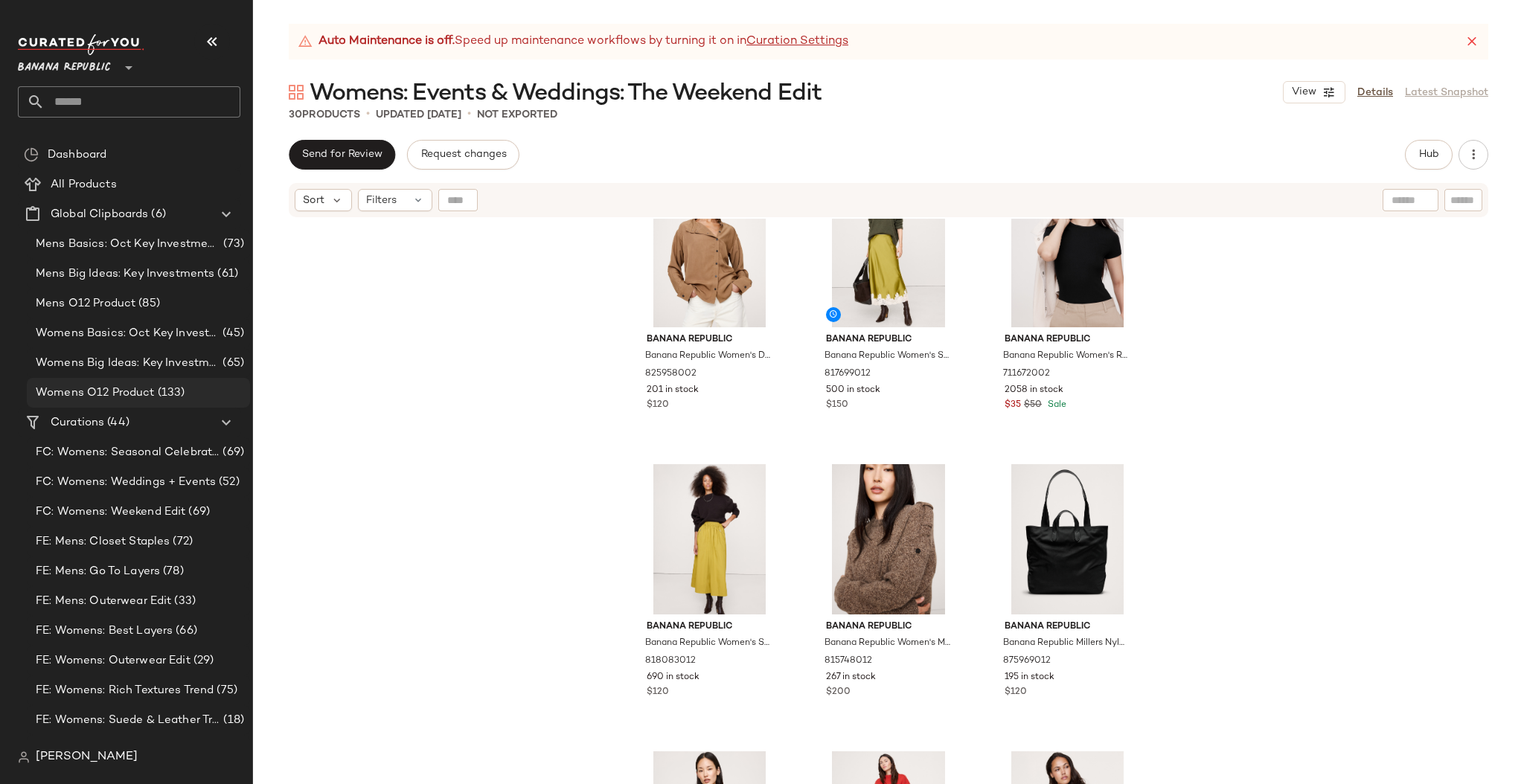
click at [119, 390] on span "Womens O12 Product" at bounding box center [95, 393] width 119 height 17
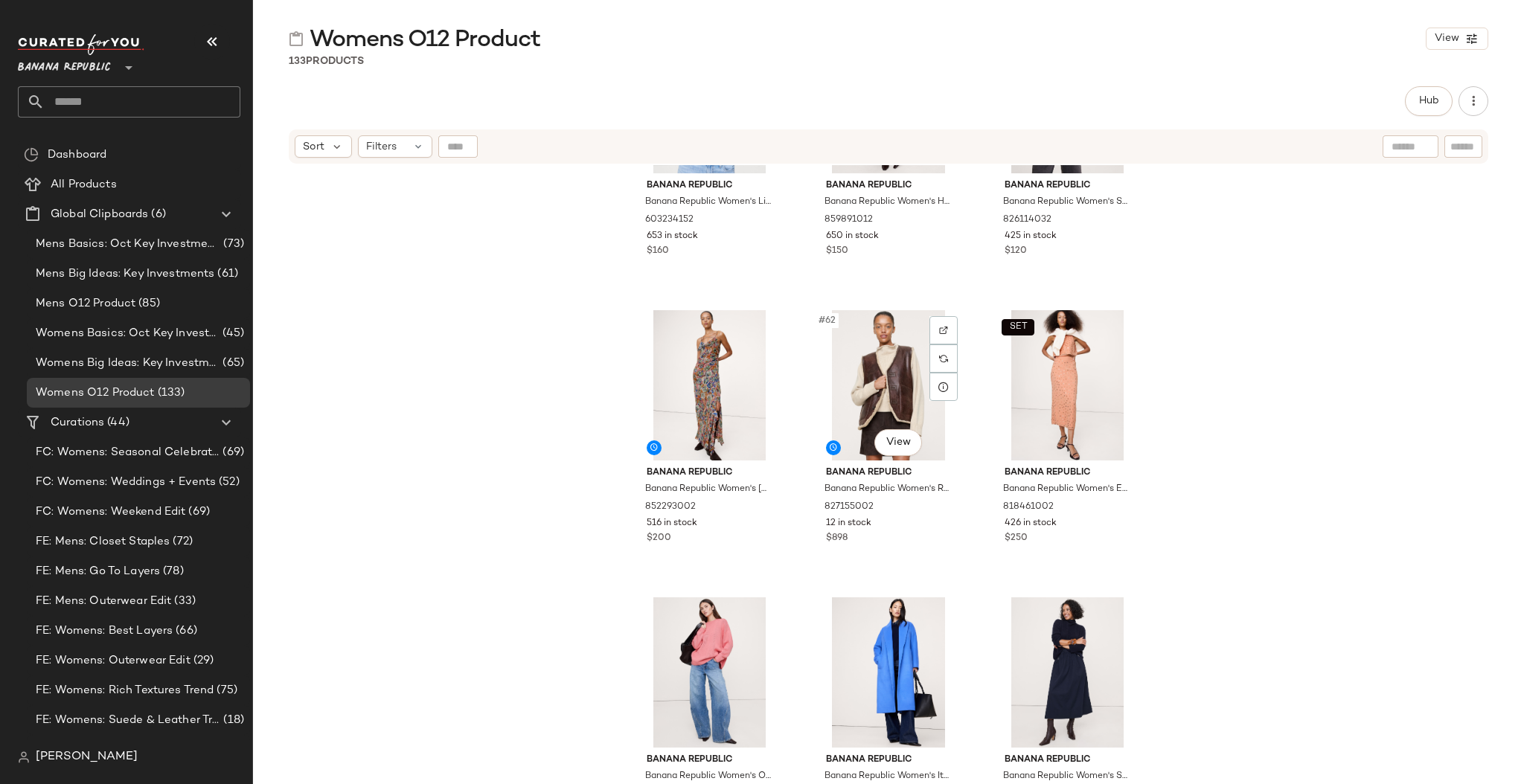
scroll to position [5623, 0]
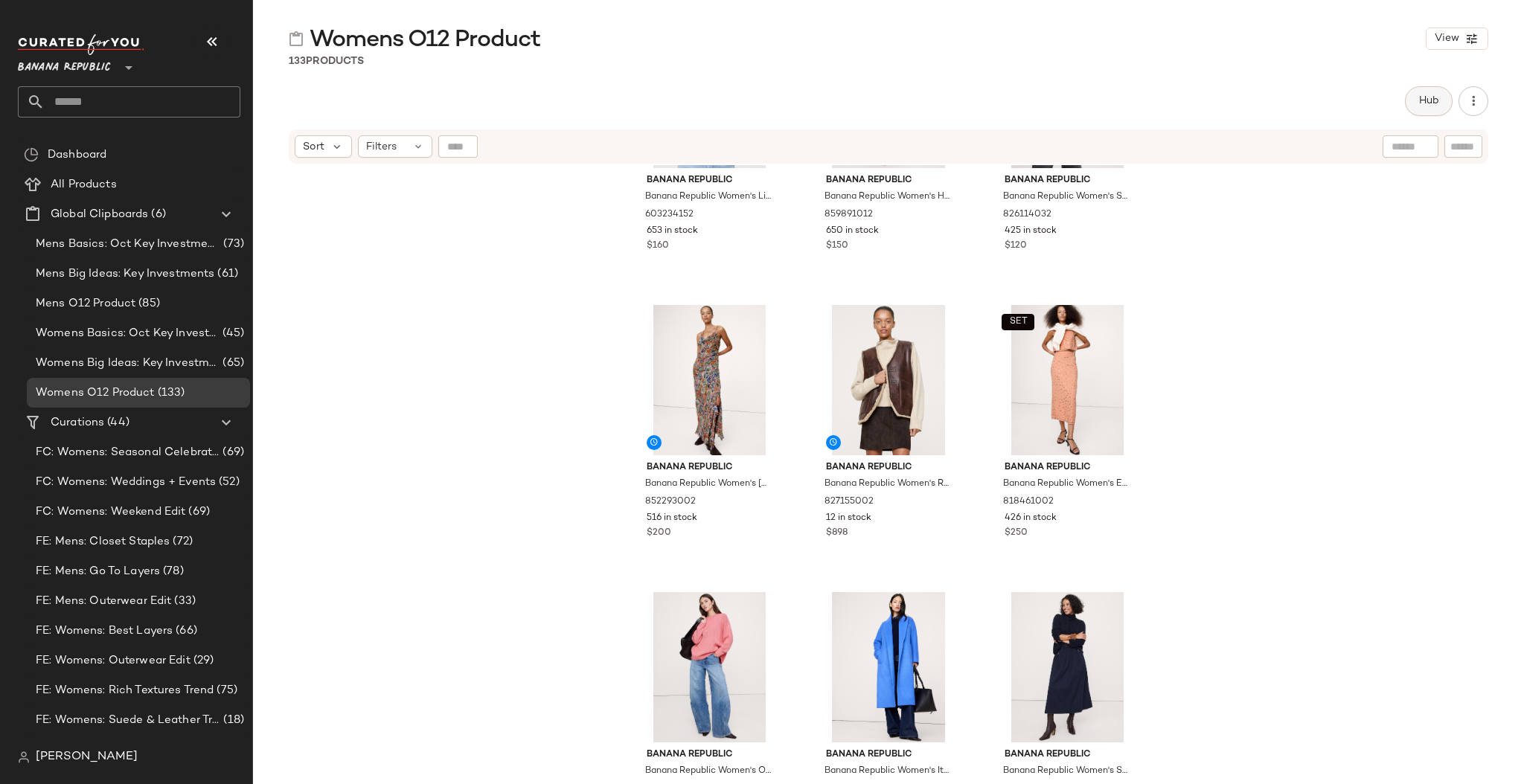
click at [1439, 98] on span "Hub" at bounding box center [1428, 101] width 21 height 12
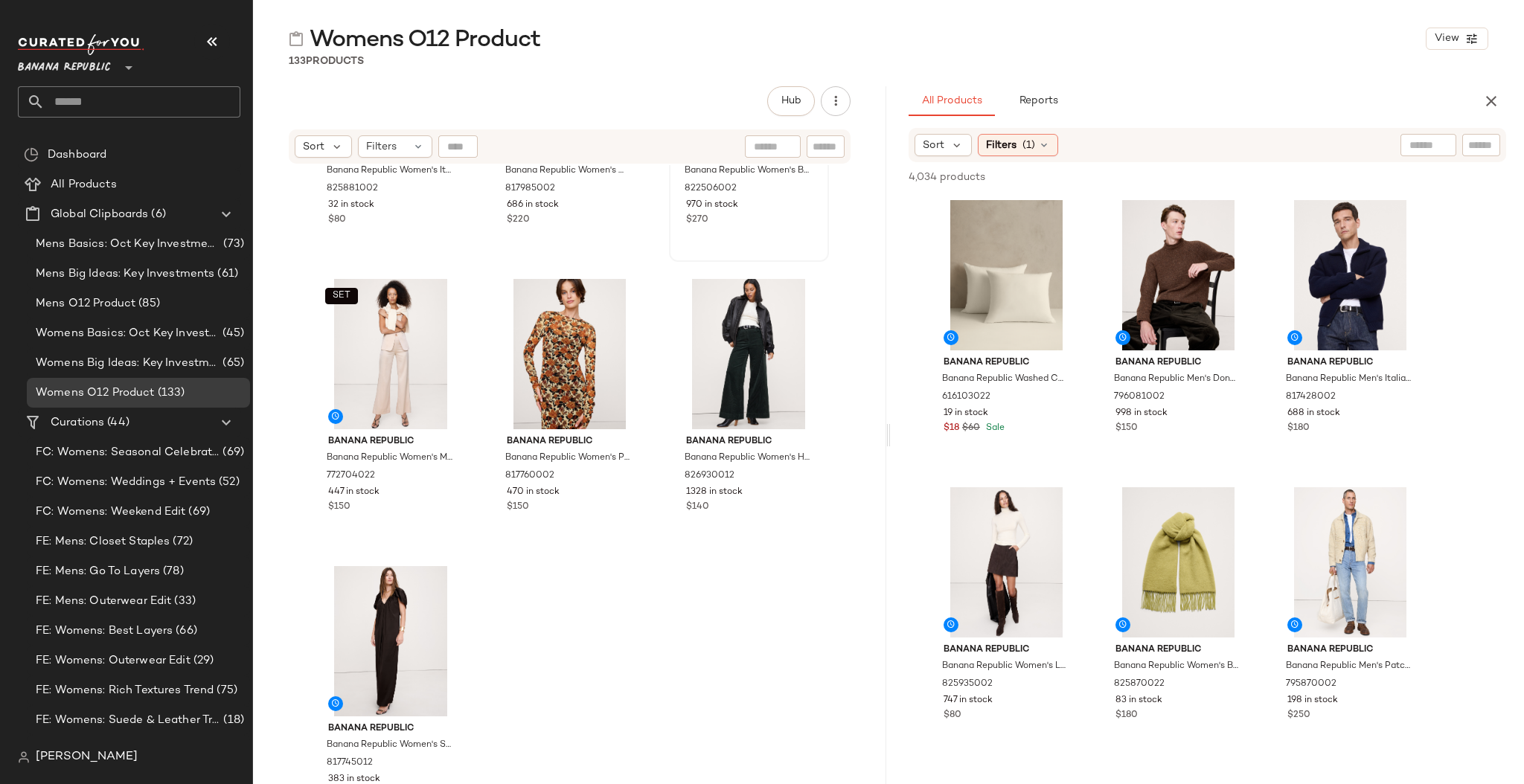
scroll to position [12267, 0]
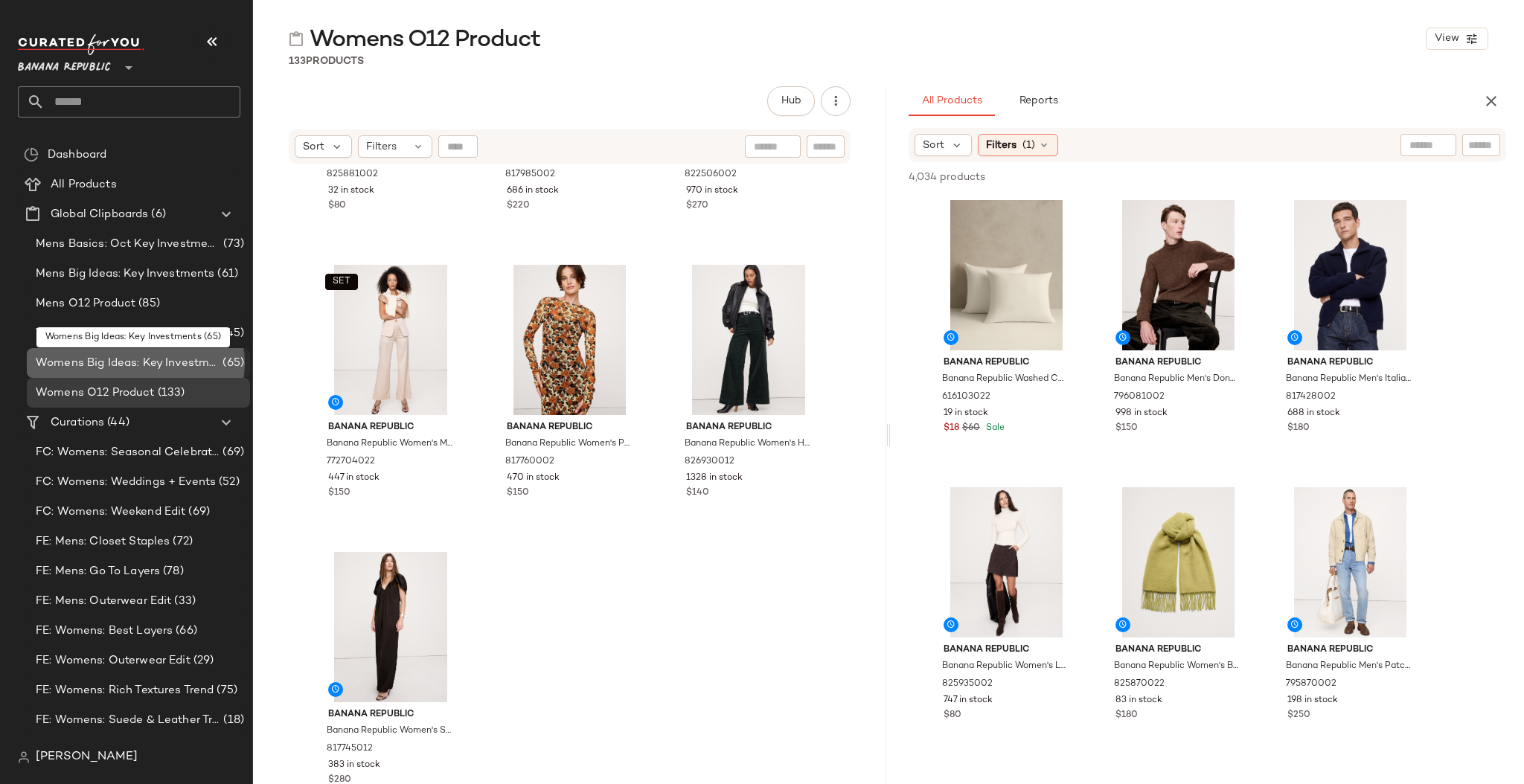
click at [140, 362] on span "Womens Big Ideas: Key Investments" at bounding box center [127, 363] width 184 height 17
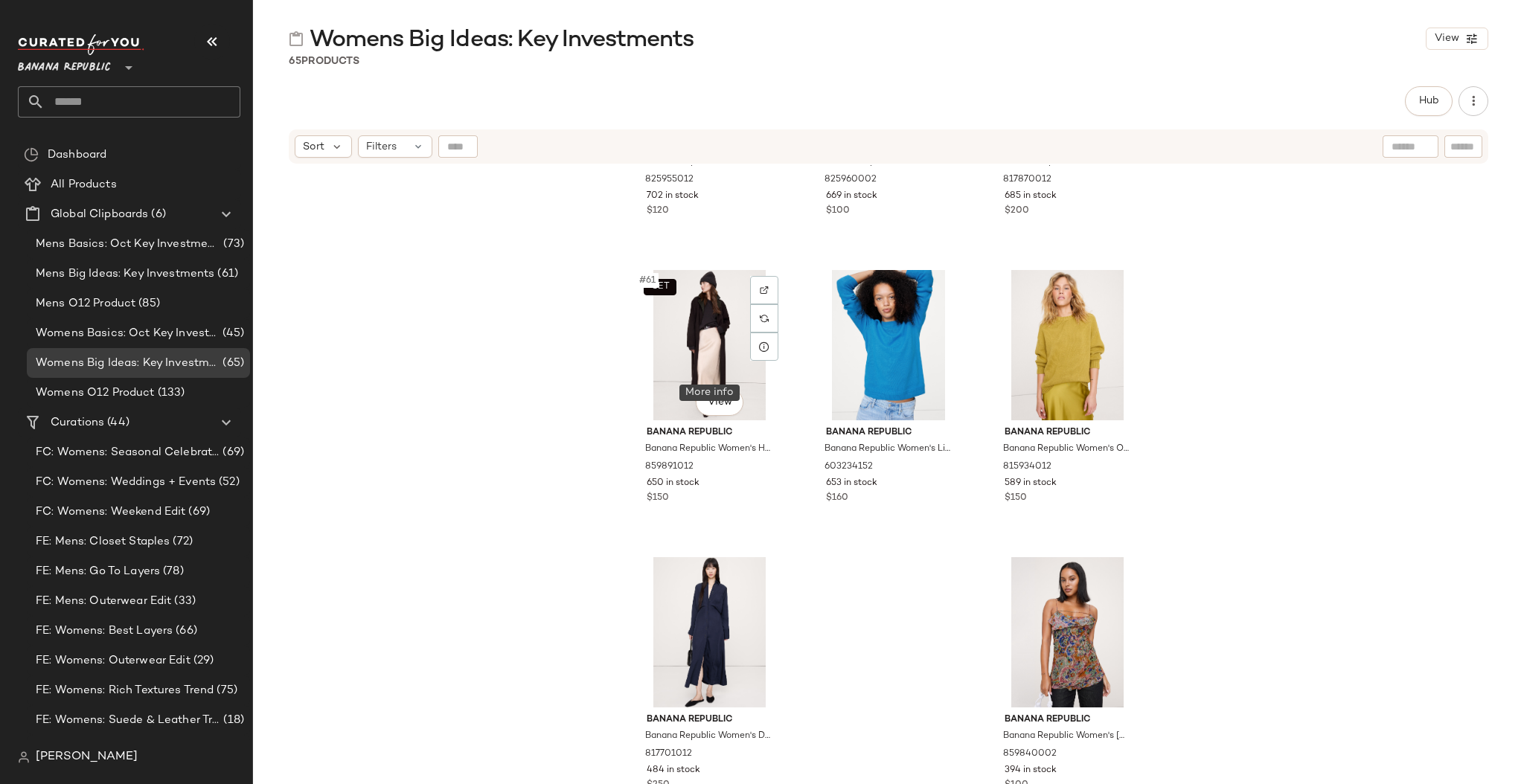
scroll to position [5663, 0]
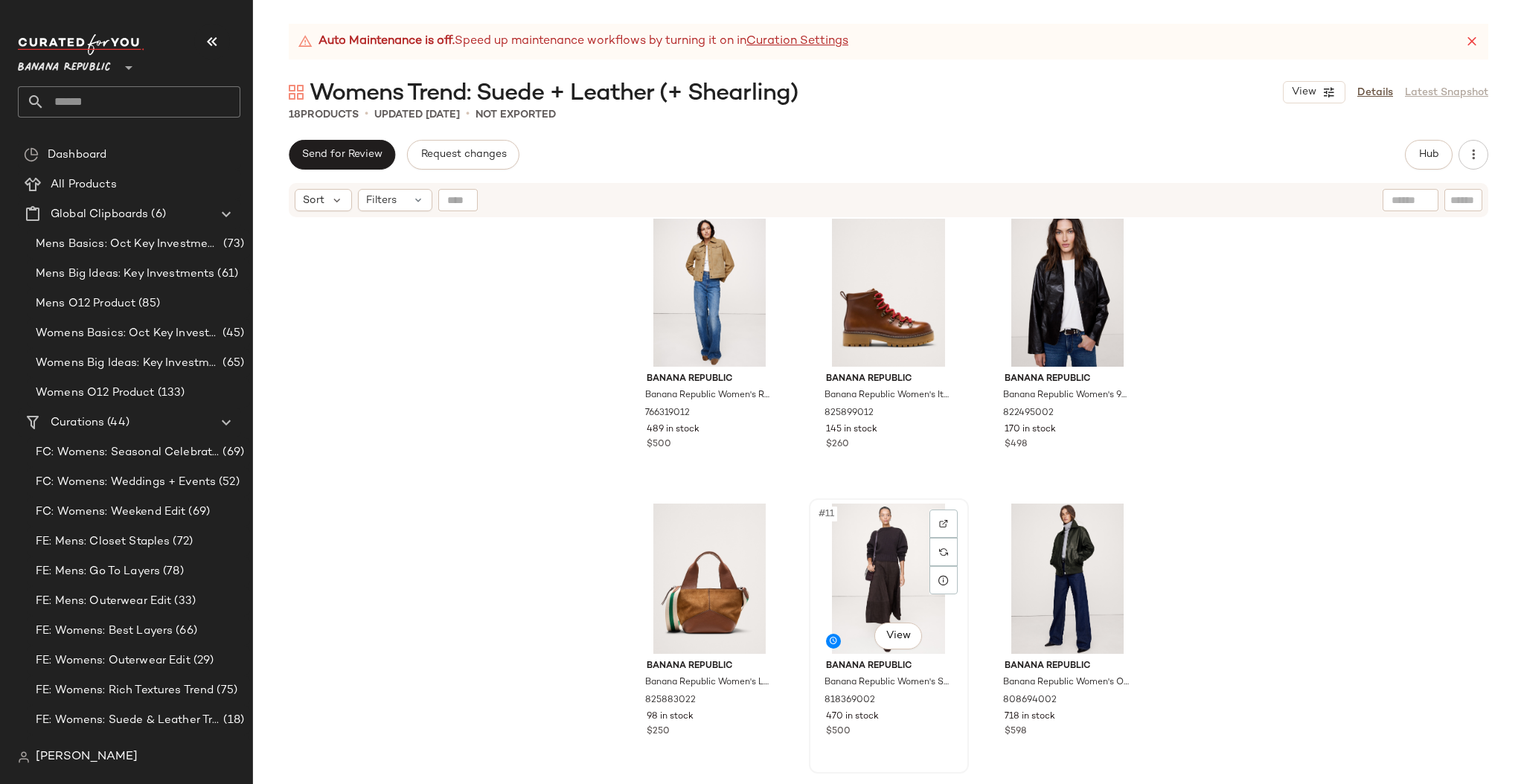
scroll to position [378, 0]
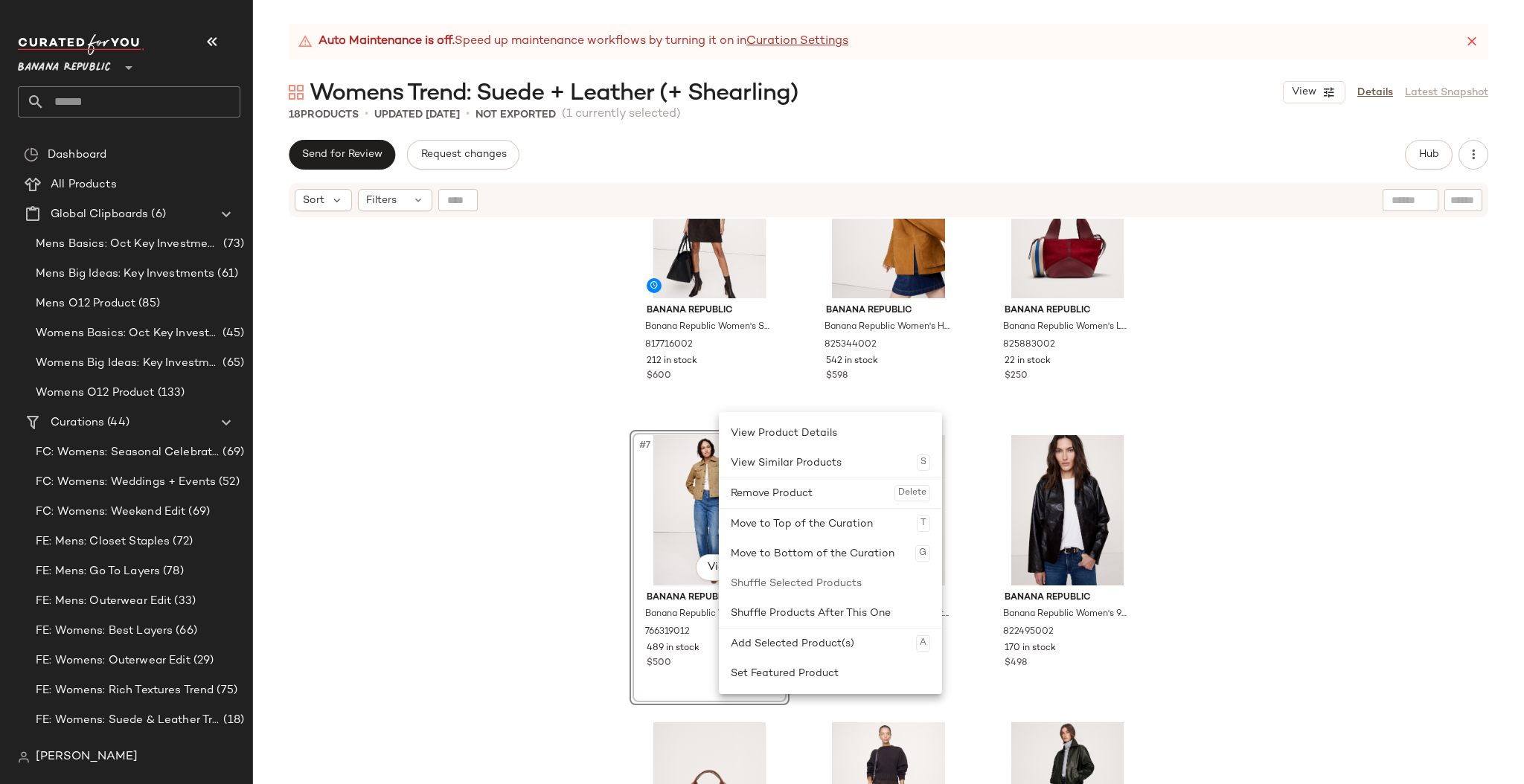
click at [686, 488] on div "#7 View" at bounding box center [709, 511] width 150 height 150
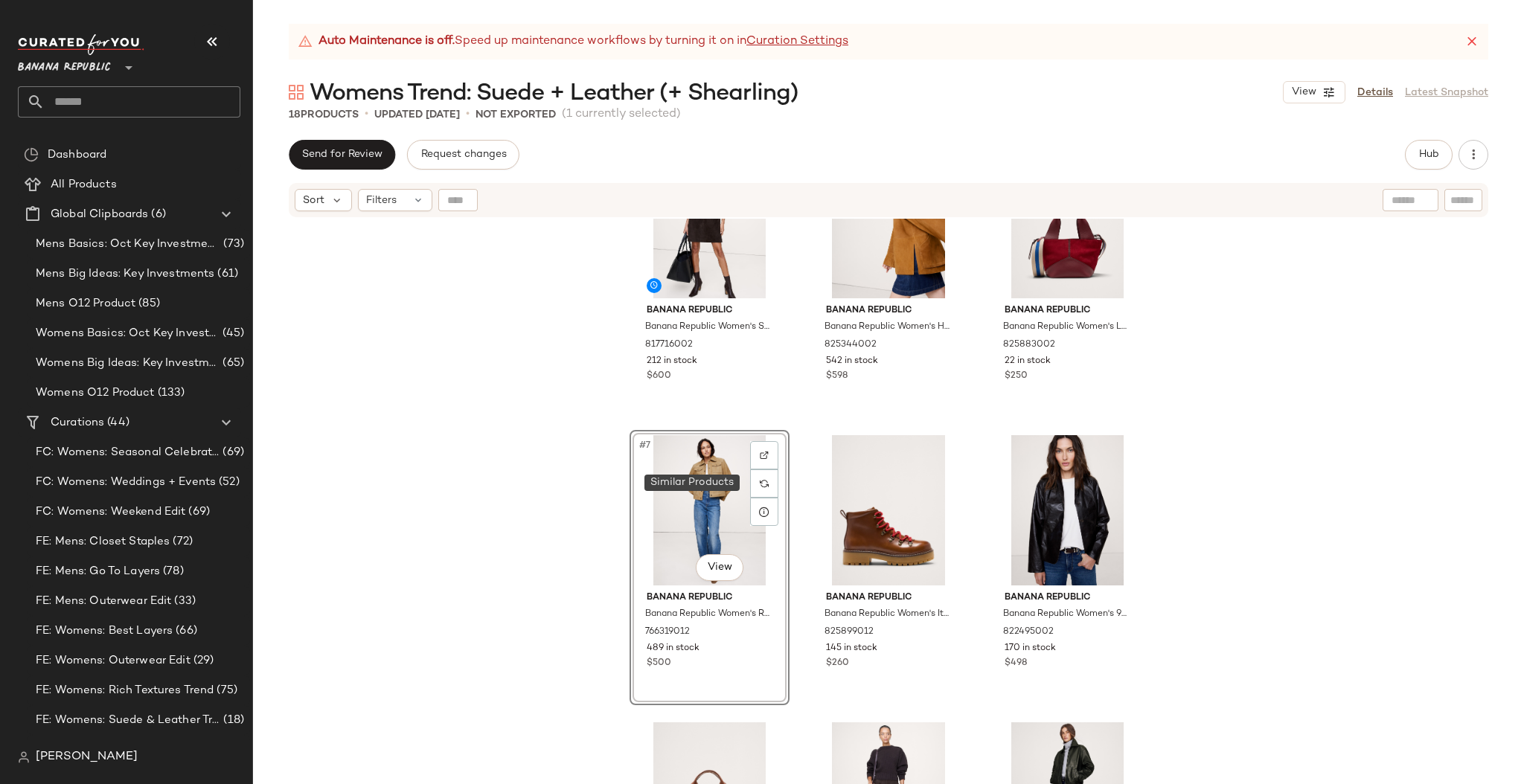
click at [759, 481] on img at bounding box center [764, 483] width 9 height 9
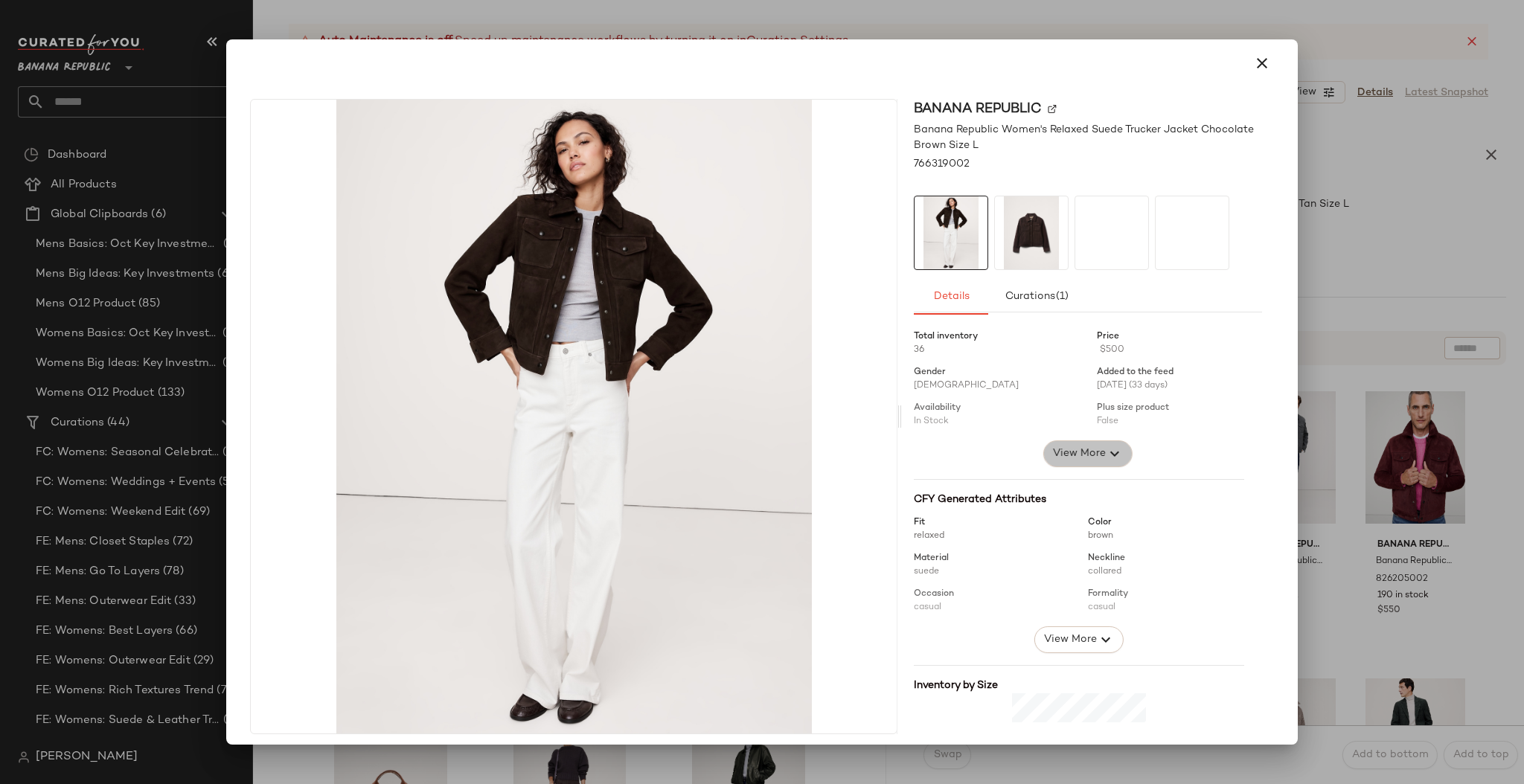
click at [1085, 454] on span "View More" at bounding box center [1078, 453] width 53 height 18
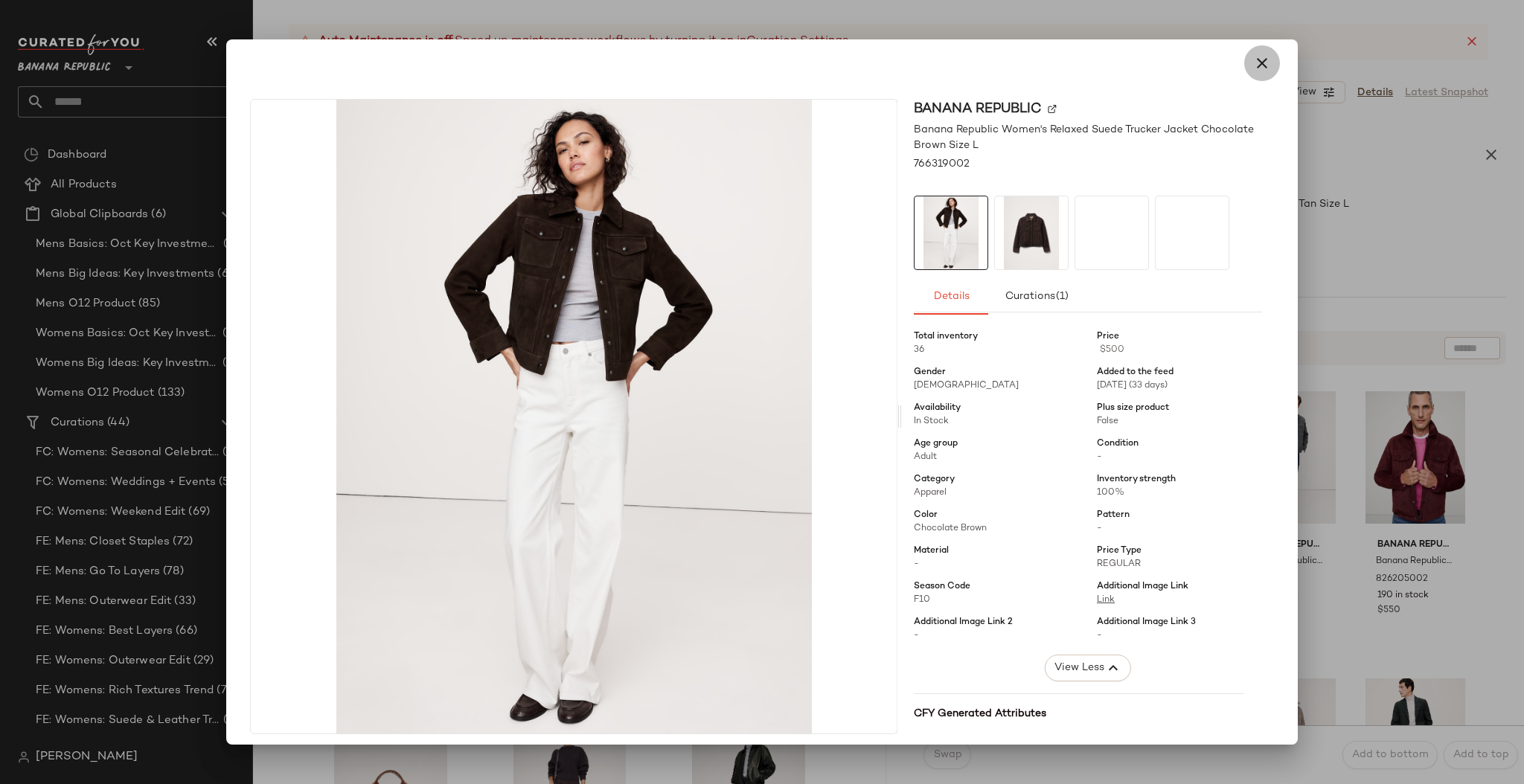
click at [1258, 63] on icon "button" at bounding box center [1261, 63] width 18 height 18
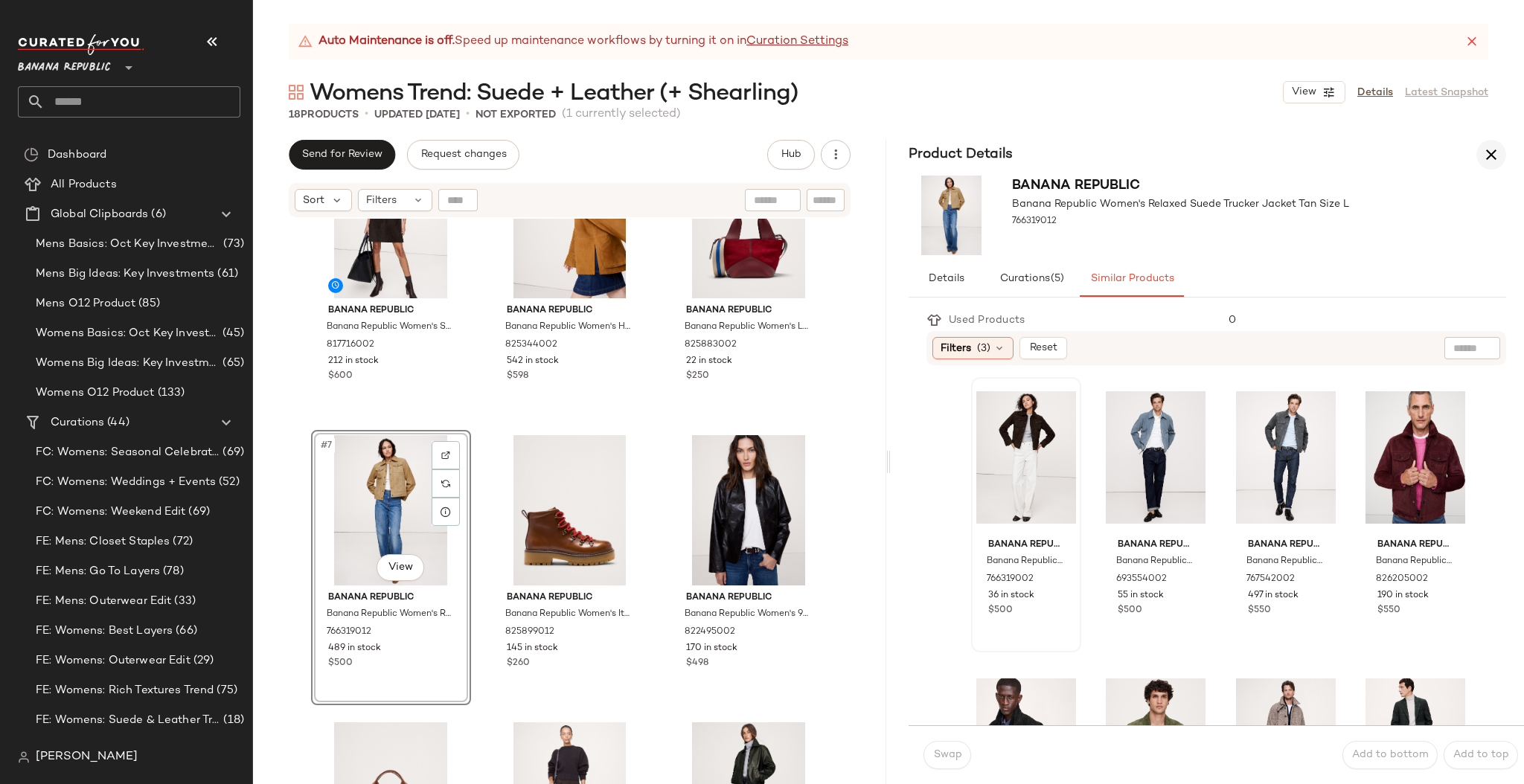
click at [1495, 153] on icon "button" at bounding box center [1491, 154] width 18 height 18
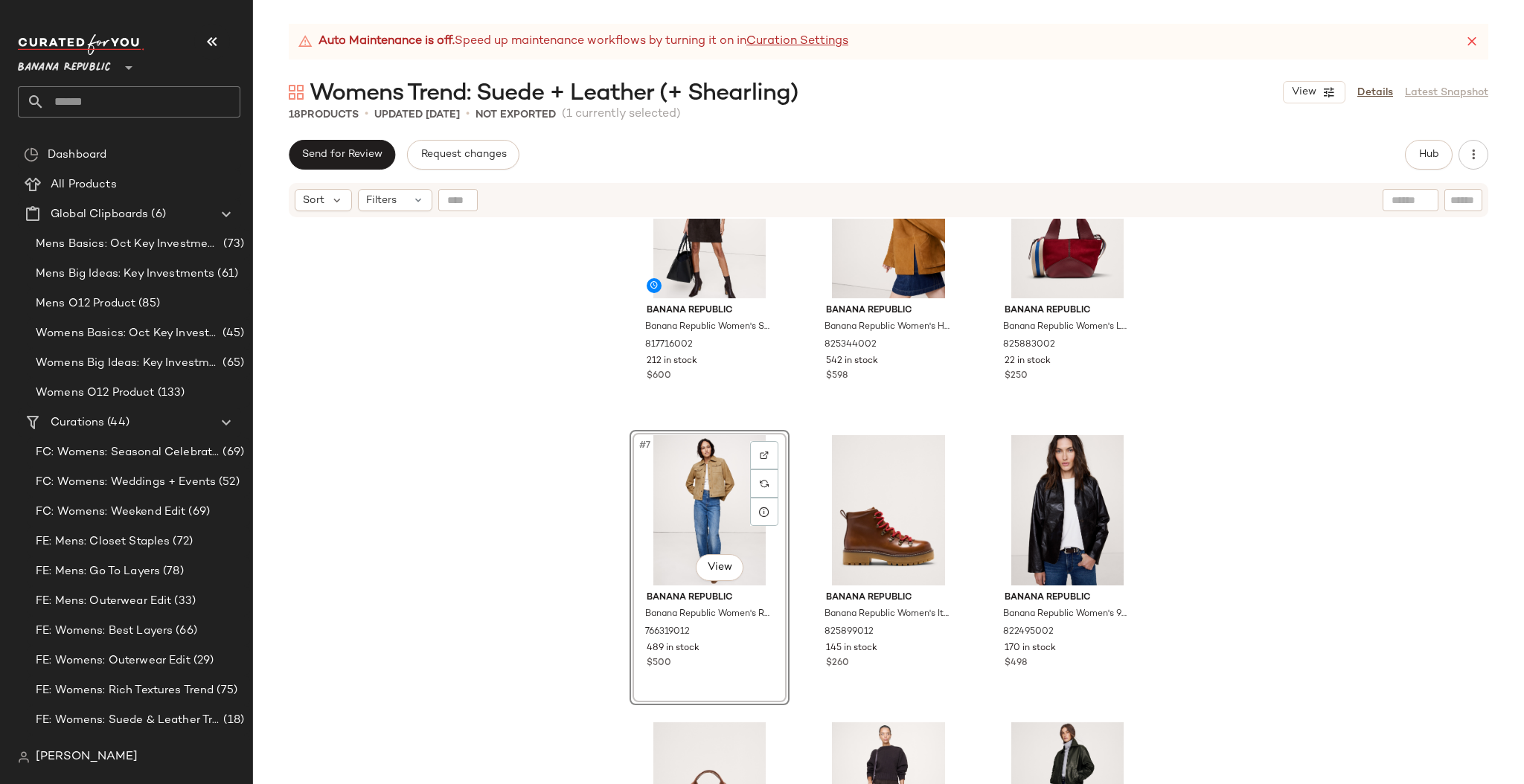
click at [1462, 203] on input "text" at bounding box center [1463, 201] width 26 height 15
click at [1425, 157] on span "Hub" at bounding box center [1428, 154] width 21 height 12
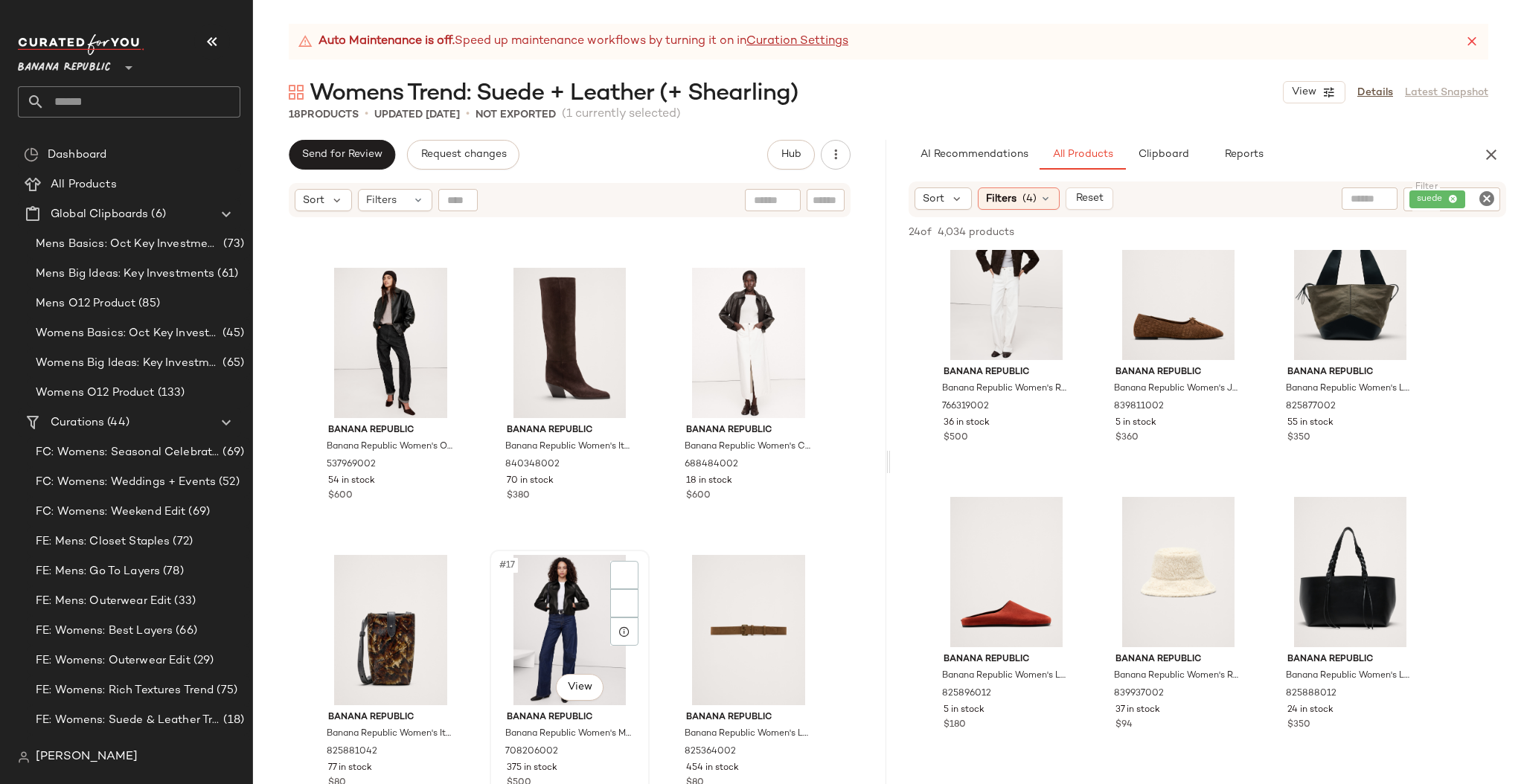
scroll to position [1123, 0]
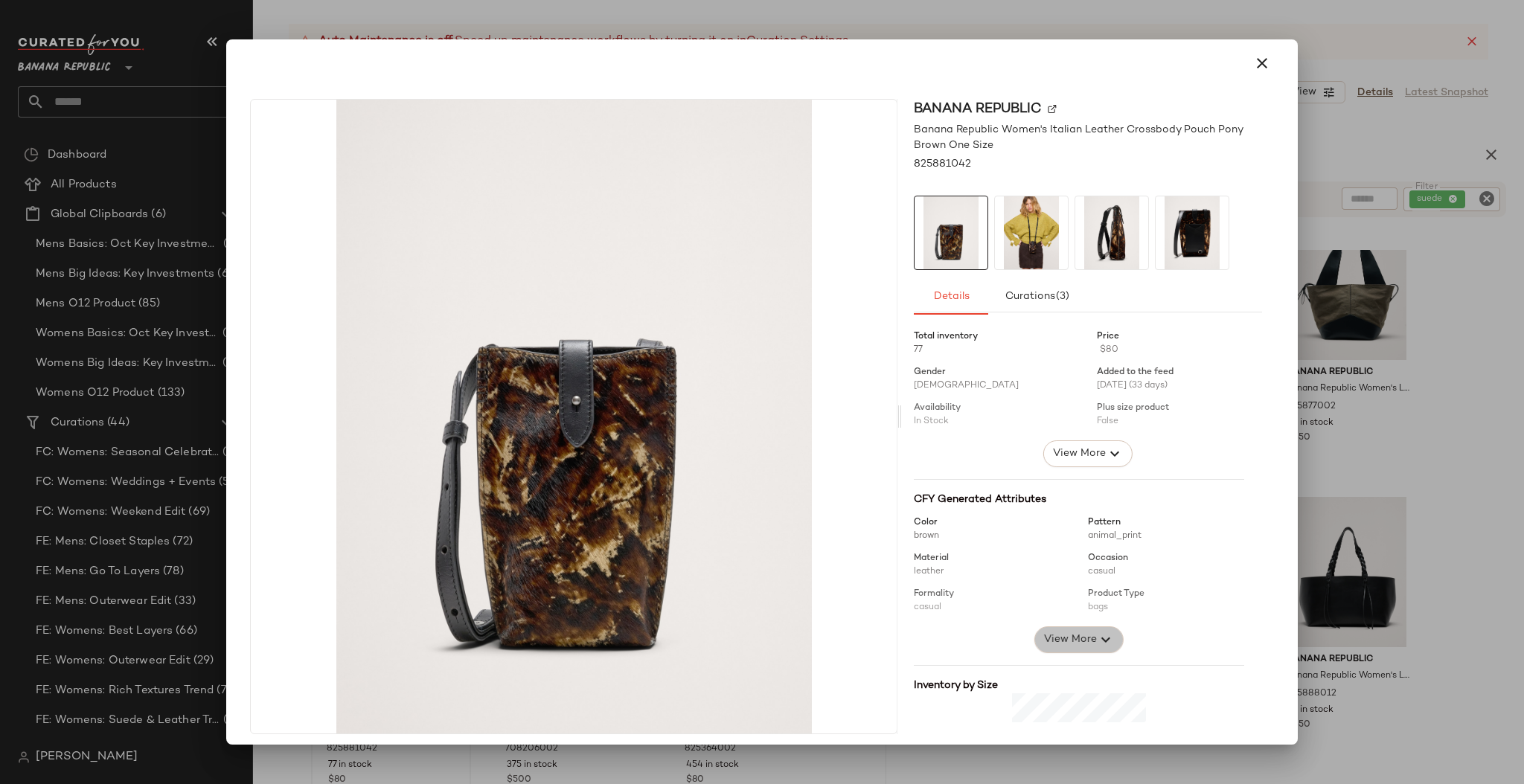
click at [1064, 633] on span "View More" at bounding box center [1069, 639] width 53 height 18
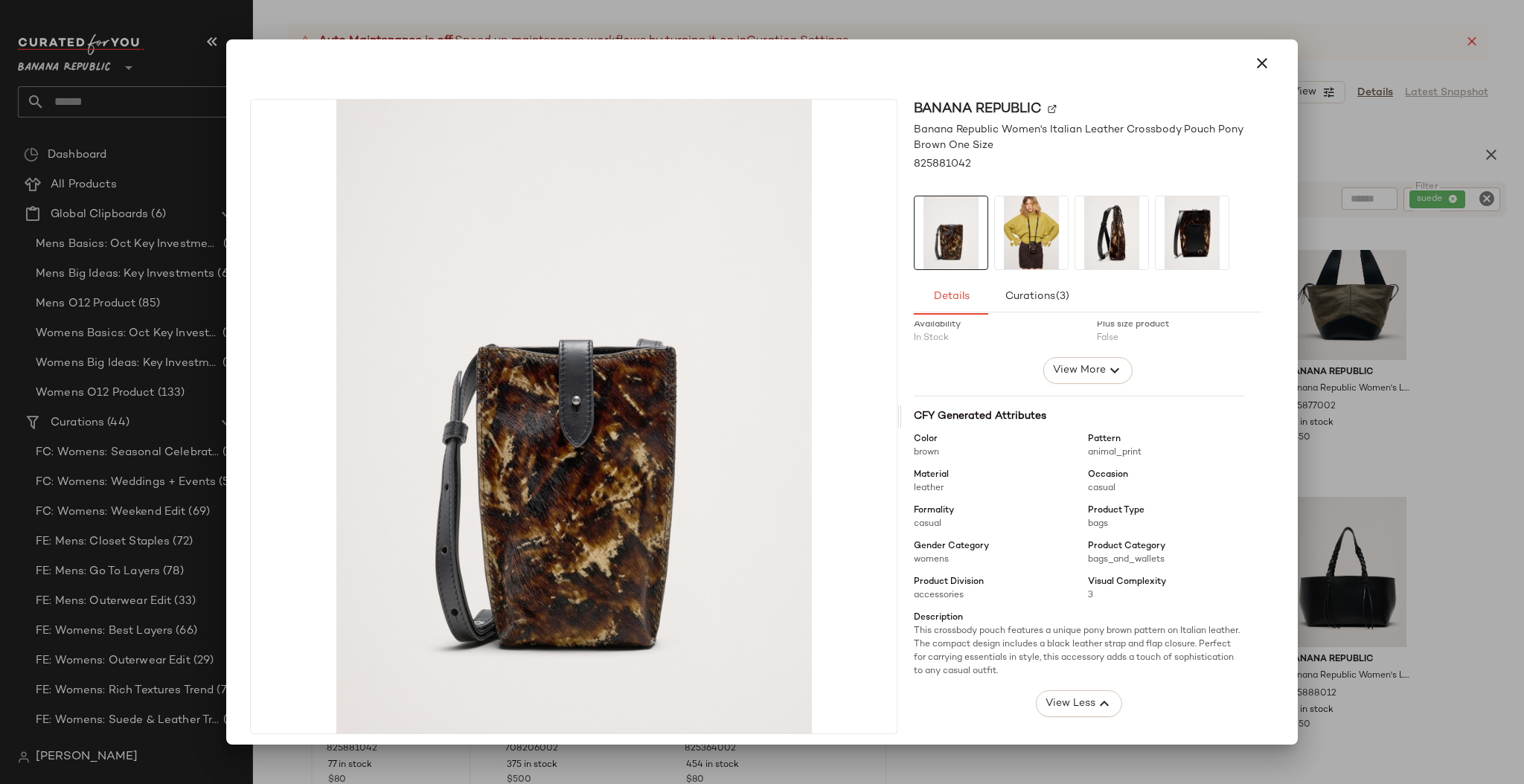
scroll to position [84, 0]
click at [1257, 63] on icon "button" at bounding box center [1261, 63] width 18 height 18
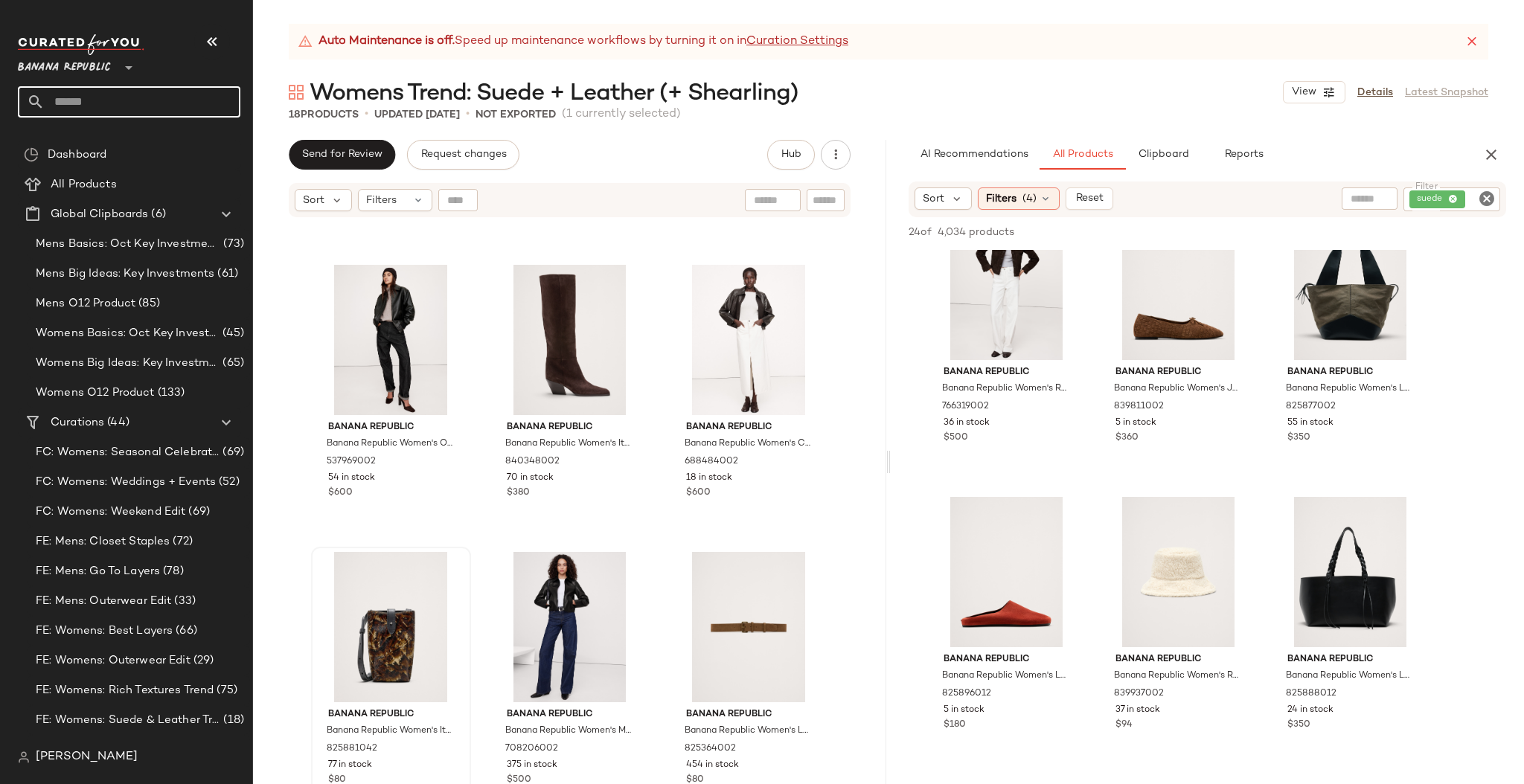
click at [136, 105] on input "text" at bounding box center [143, 101] width 196 height 31
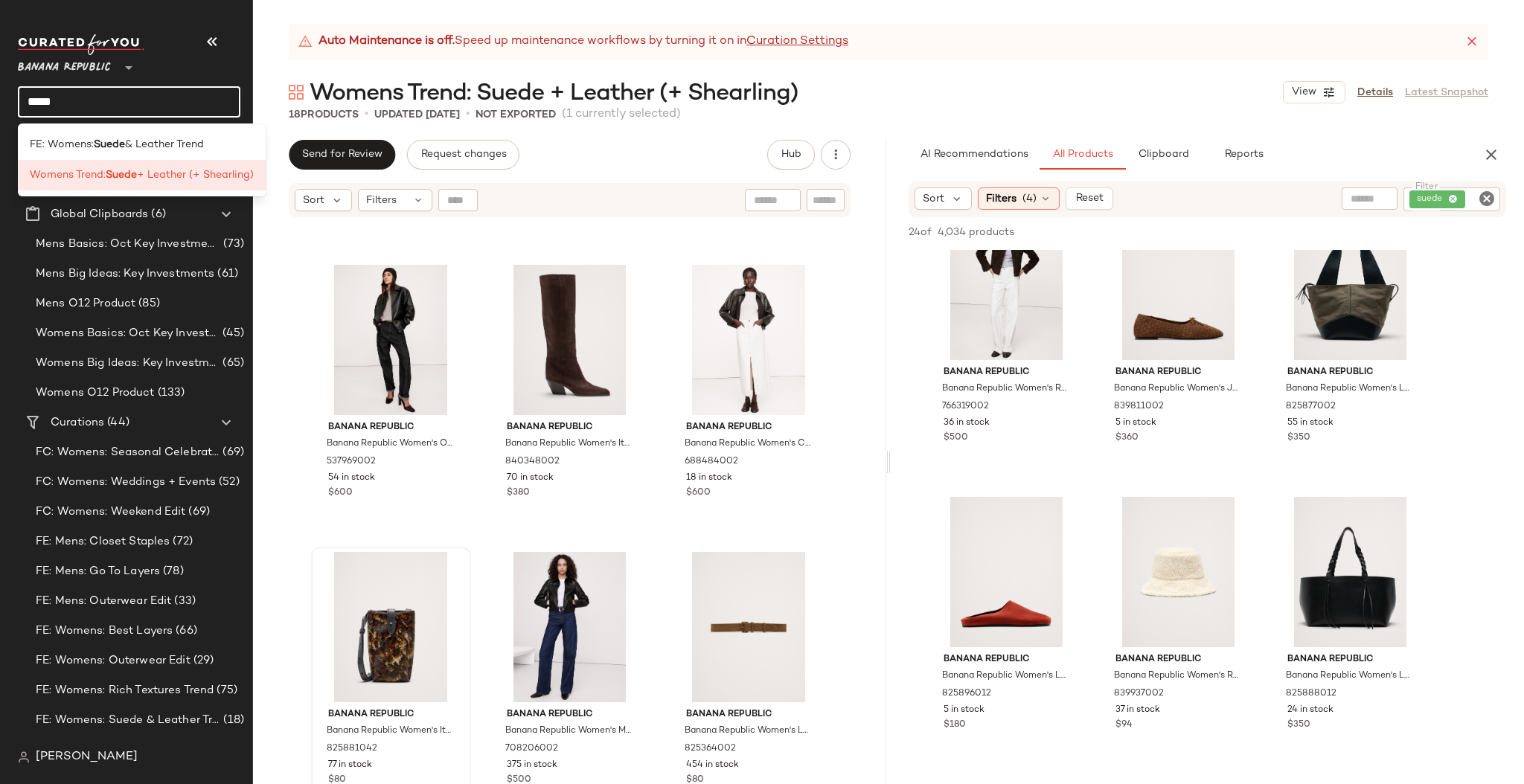
type input "*****"
click at [478, 555] on div "Banana Republic Banana Republic Women's Leather & Suede Mini Zip Tote Saddle Br…" at bounding box center [569, 520] width 633 height 603
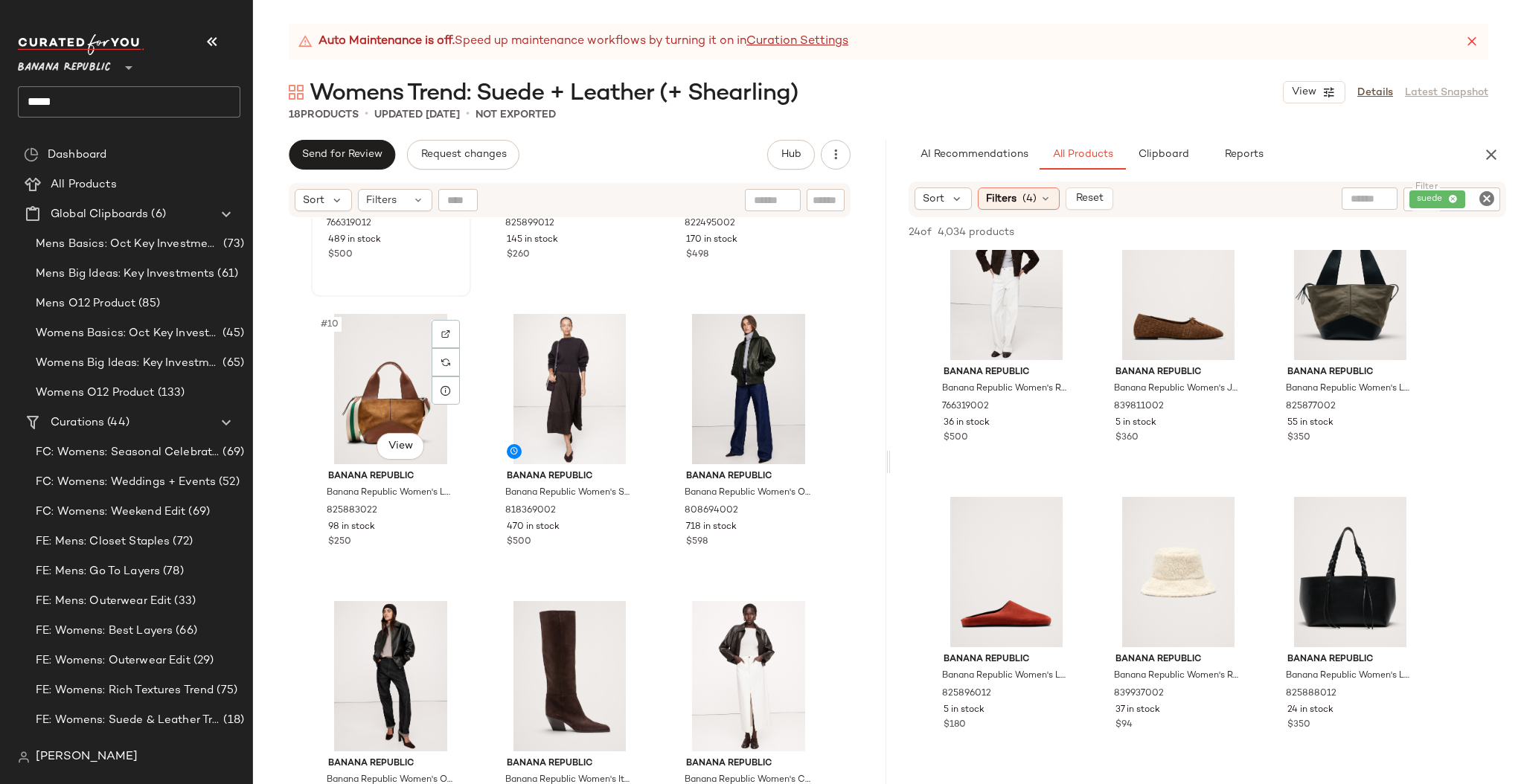
scroll to position [1123, 0]
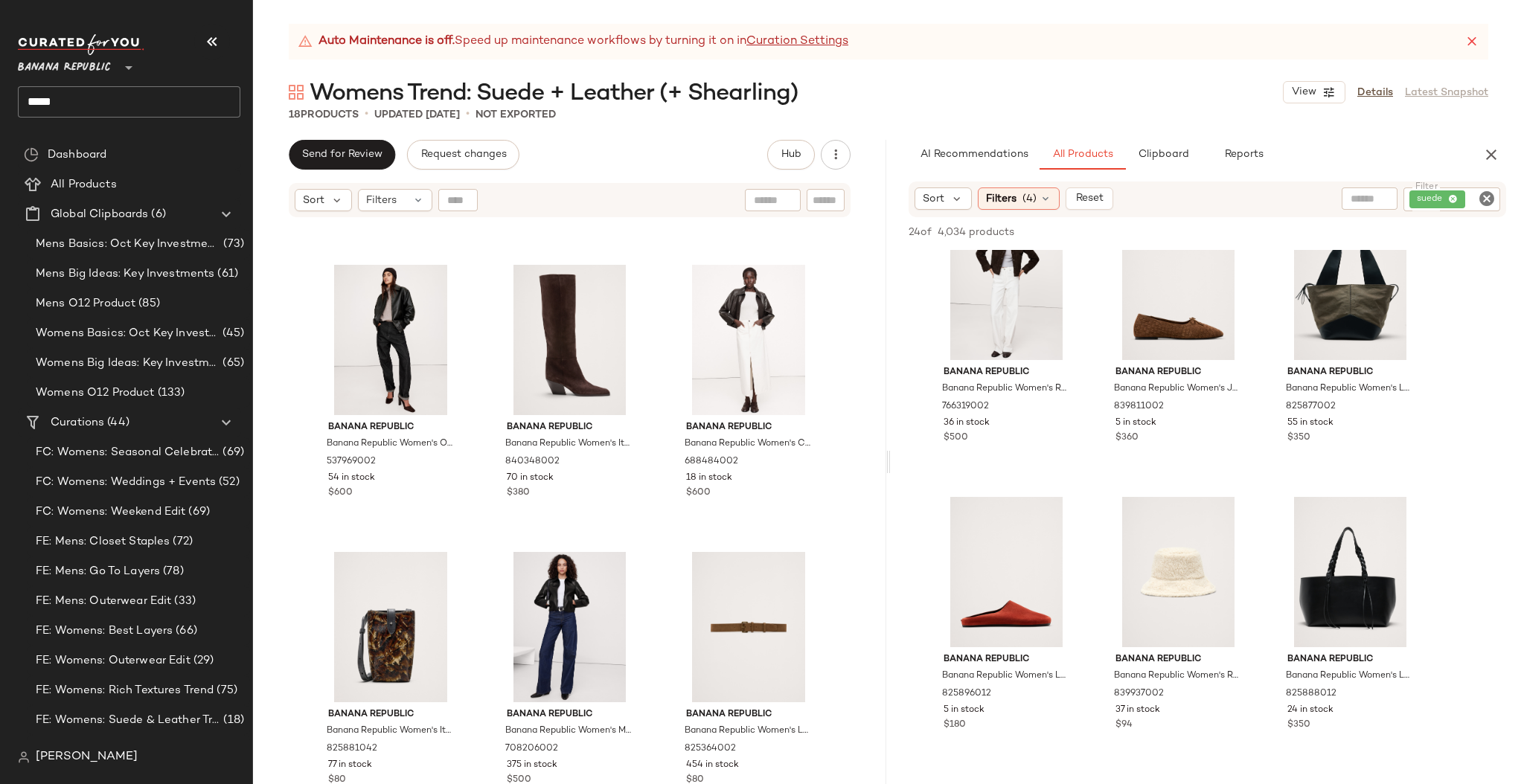
click at [1483, 197] on icon "Clear Filter" at bounding box center [1486, 198] width 18 height 18
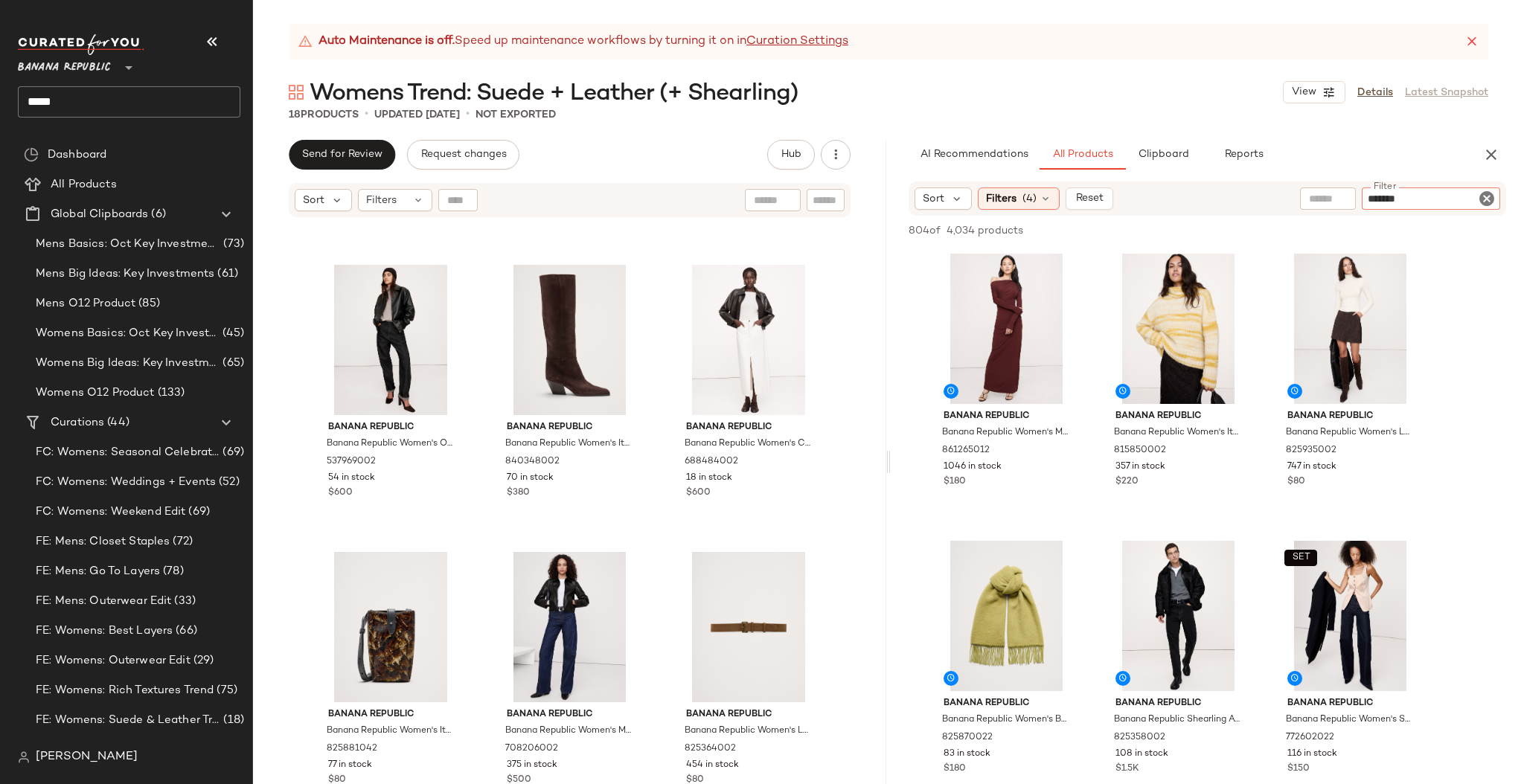
type input "********"
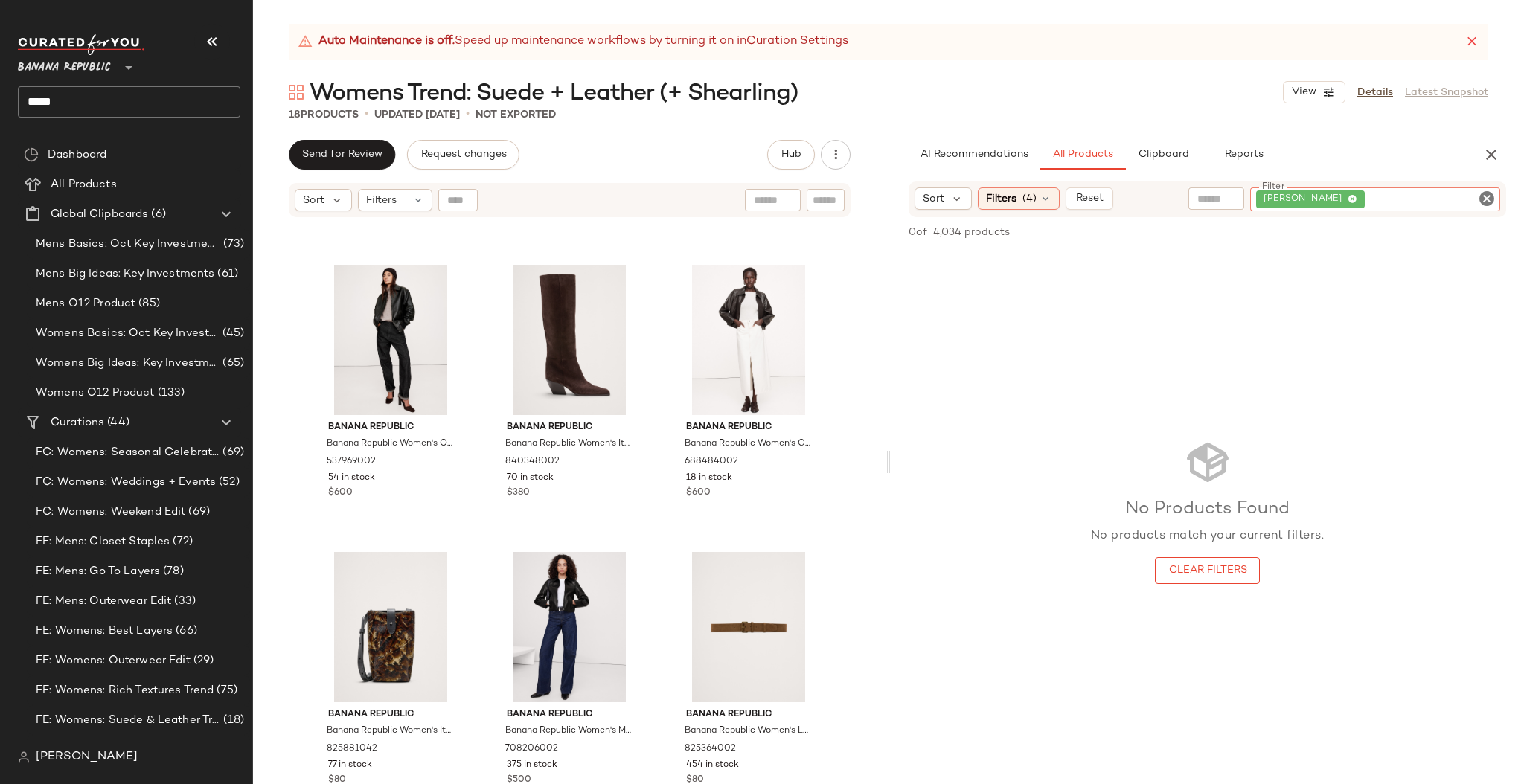
click at [1354, 198] on icon at bounding box center [1352, 200] width 9 height 9
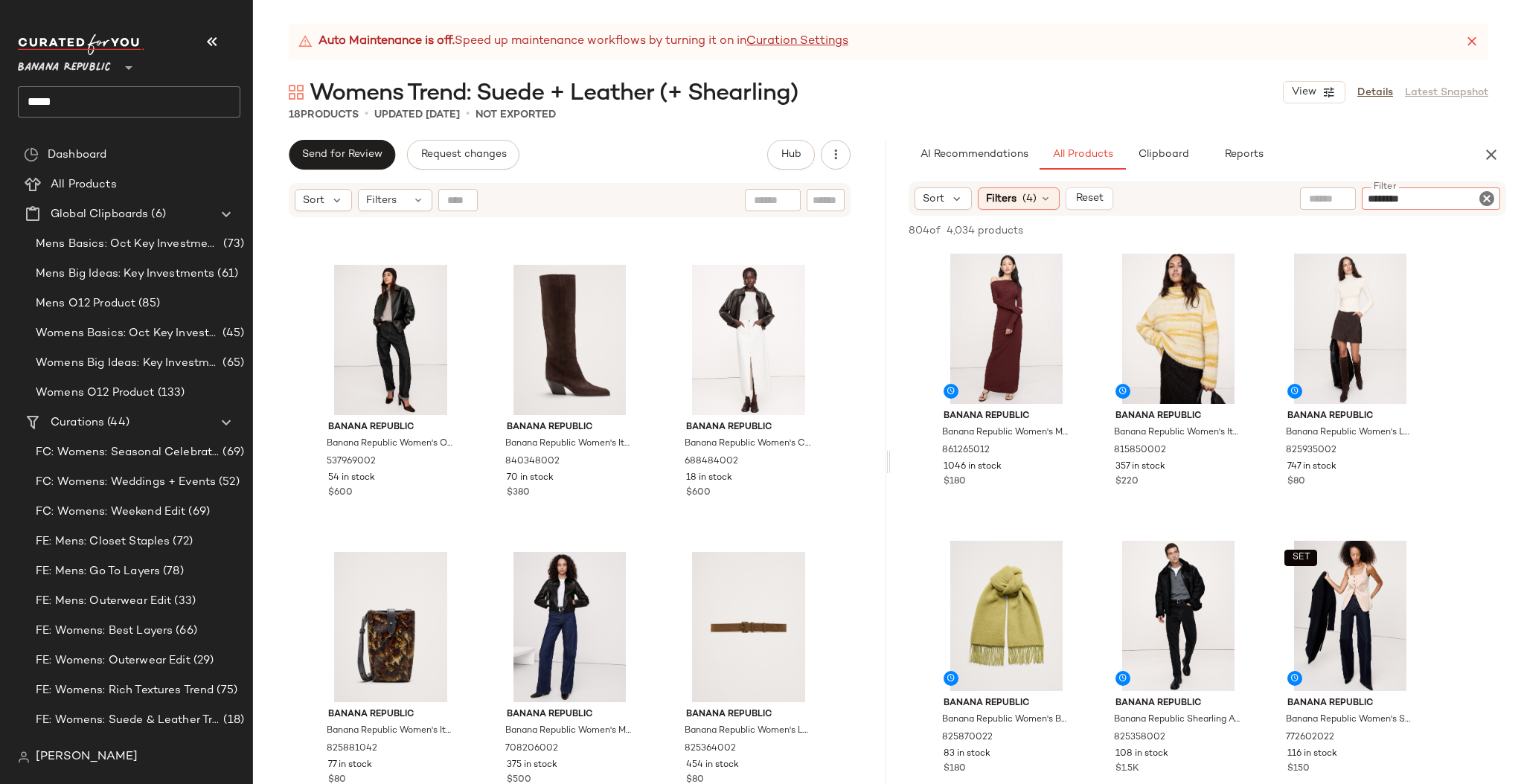
type input "*********"
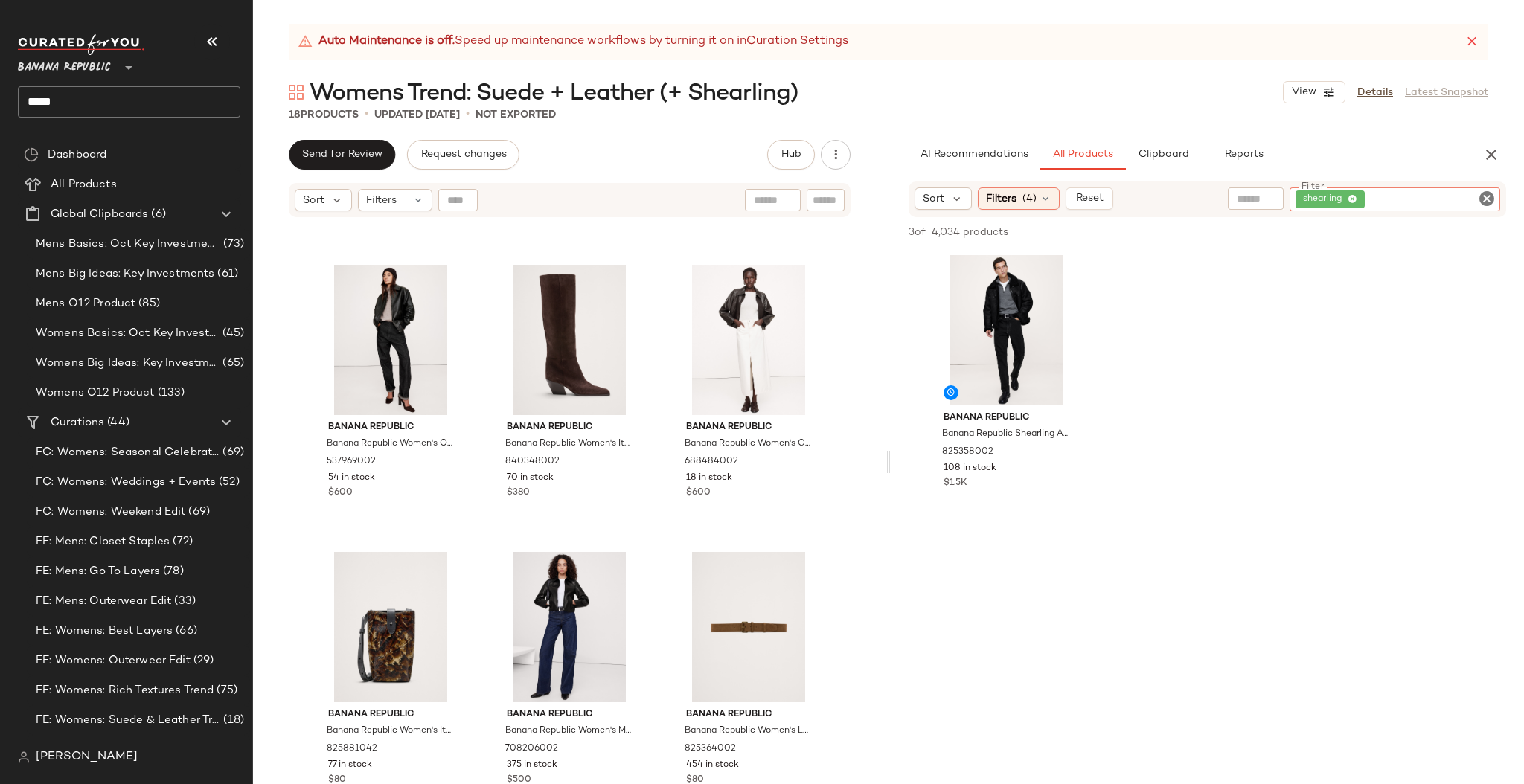
click at [1496, 195] on div "shearling" at bounding box center [1395, 199] width 211 height 24
click at [1484, 196] on icon "Clear Filter" at bounding box center [1486, 198] width 18 height 18
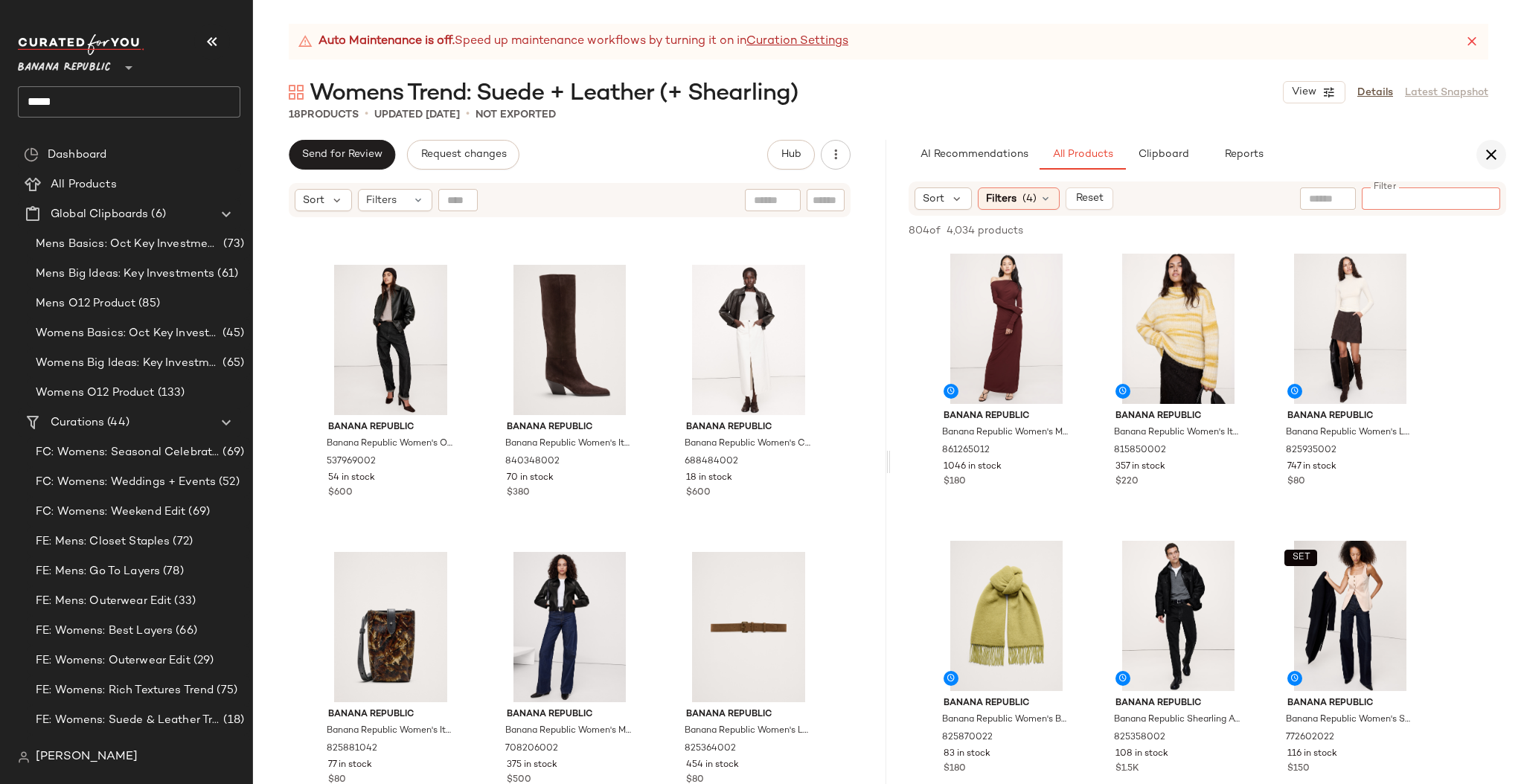
click at [1487, 153] on icon "button" at bounding box center [1491, 154] width 18 height 18
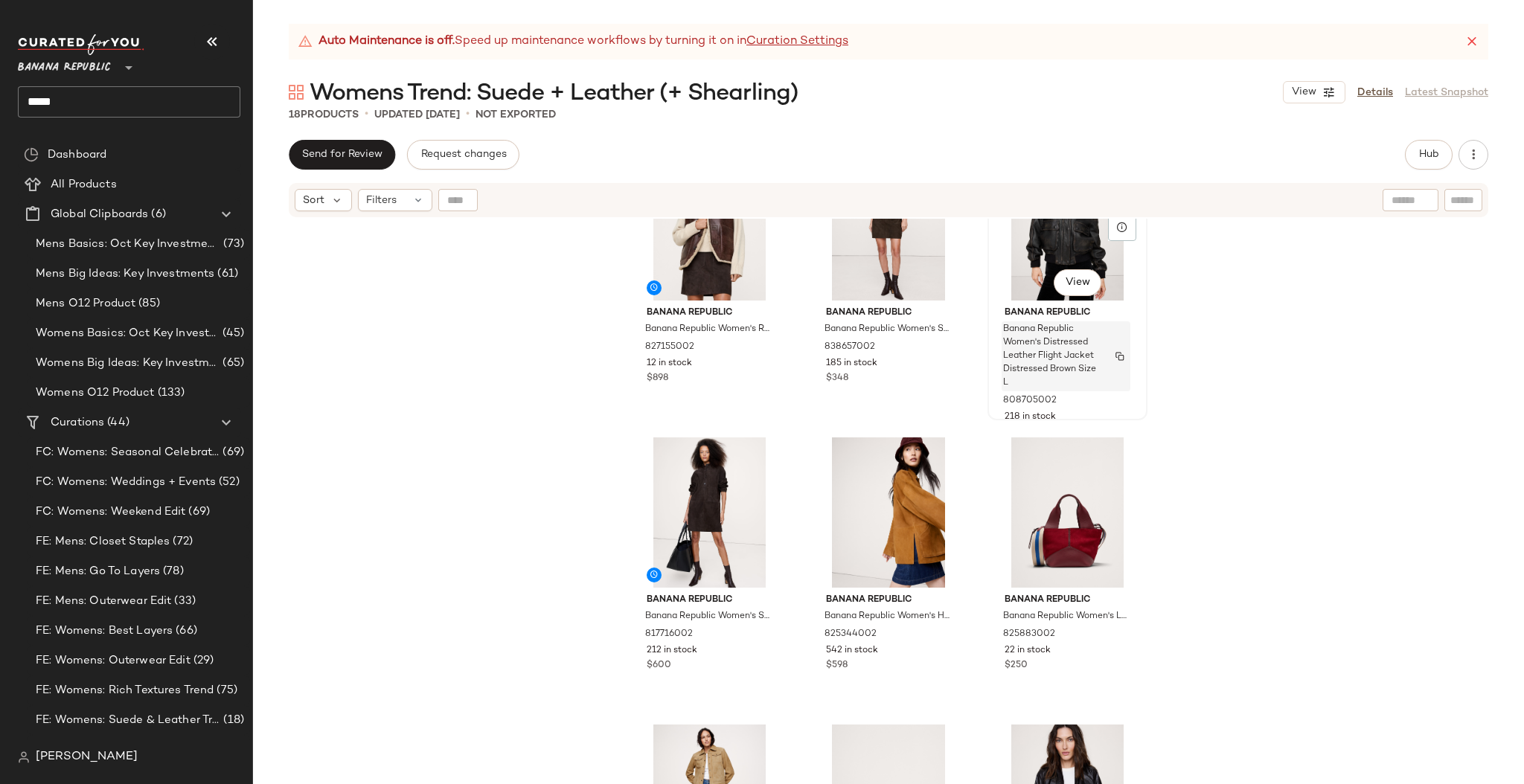
scroll to position [0, 0]
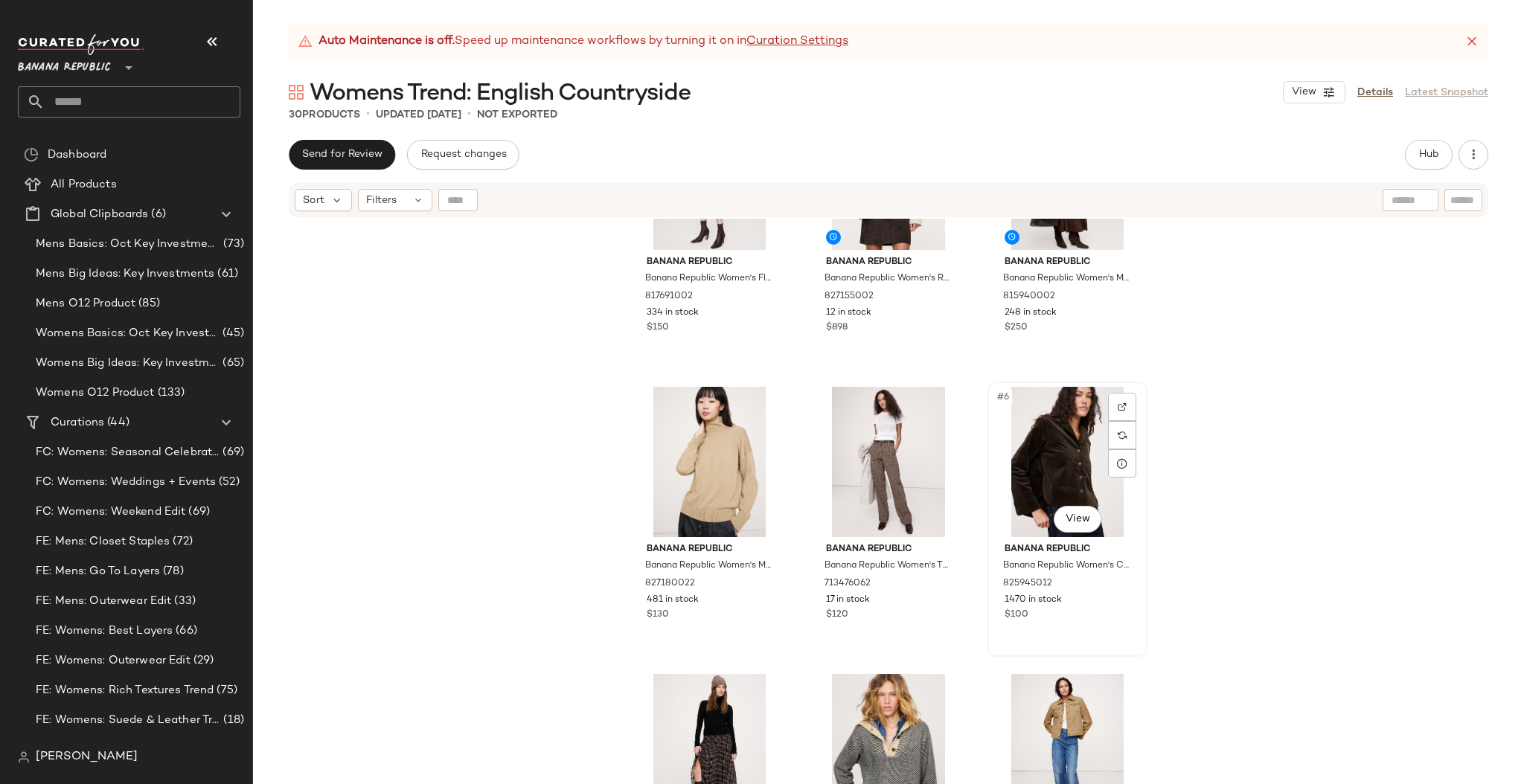
scroll to position [390, 0]
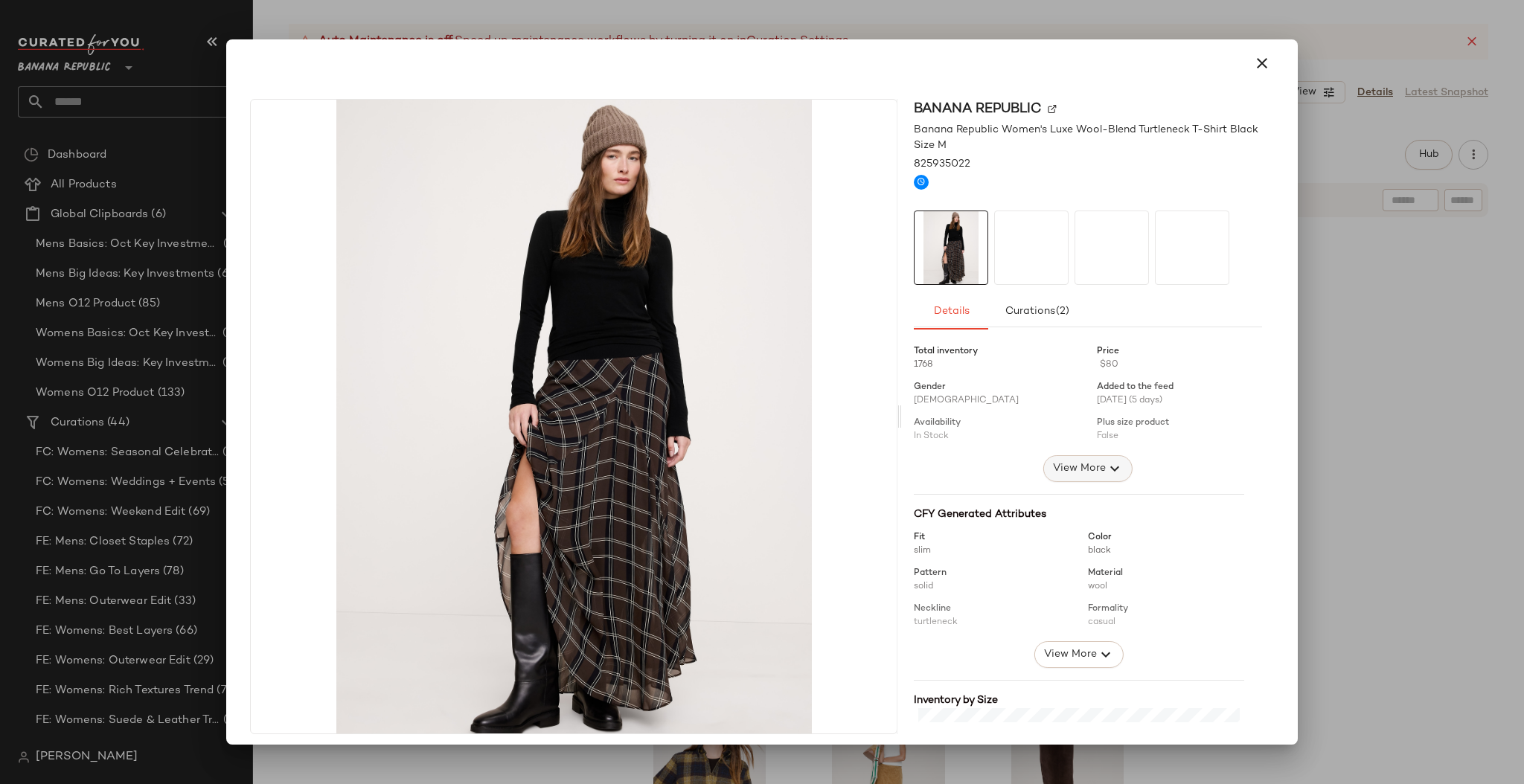
click at [1074, 472] on span "View More" at bounding box center [1078, 468] width 53 height 18
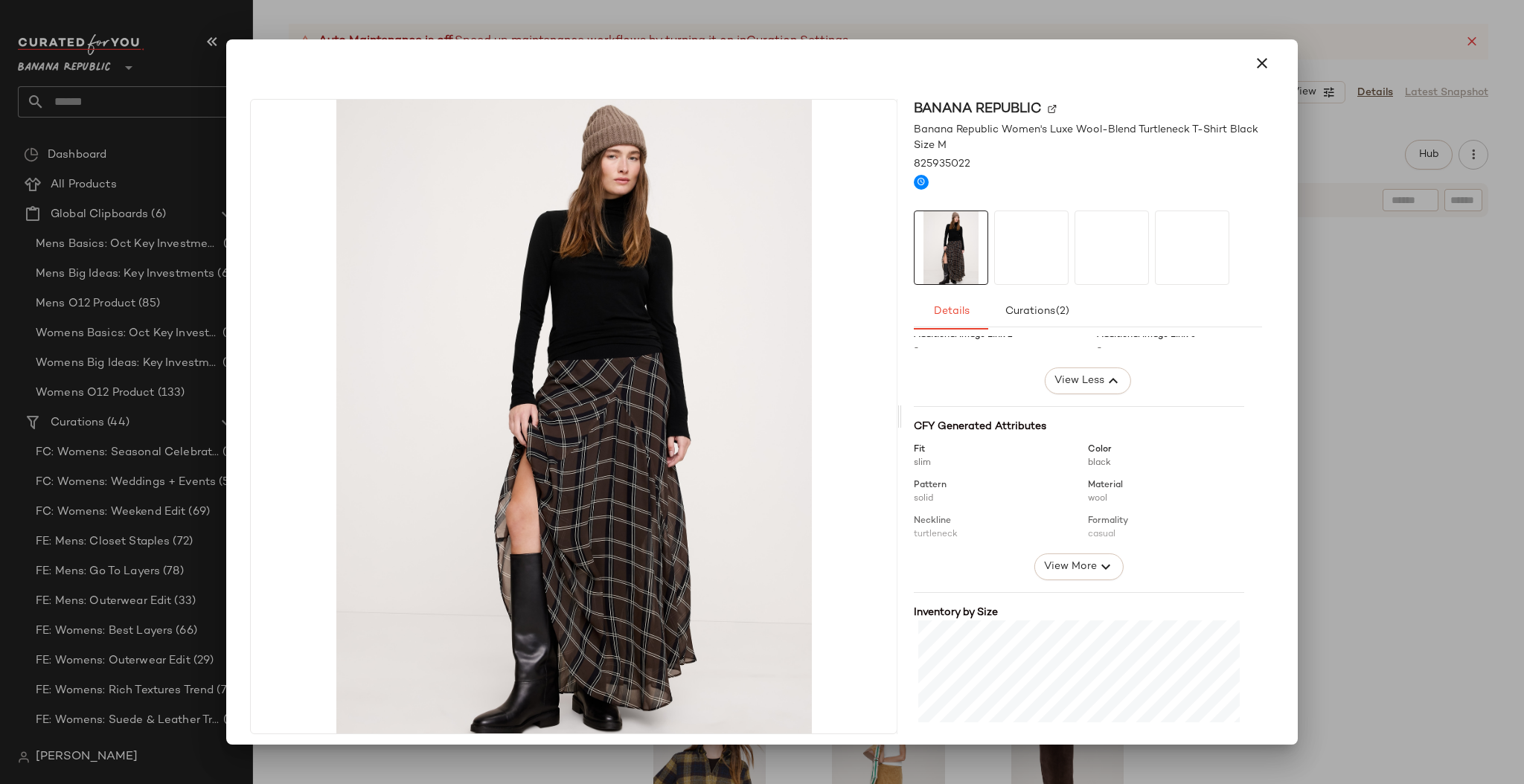
scroll to position [307, 0]
click at [1261, 60] on icon "button" at bounding box center [1261, 63] width 18 height 18
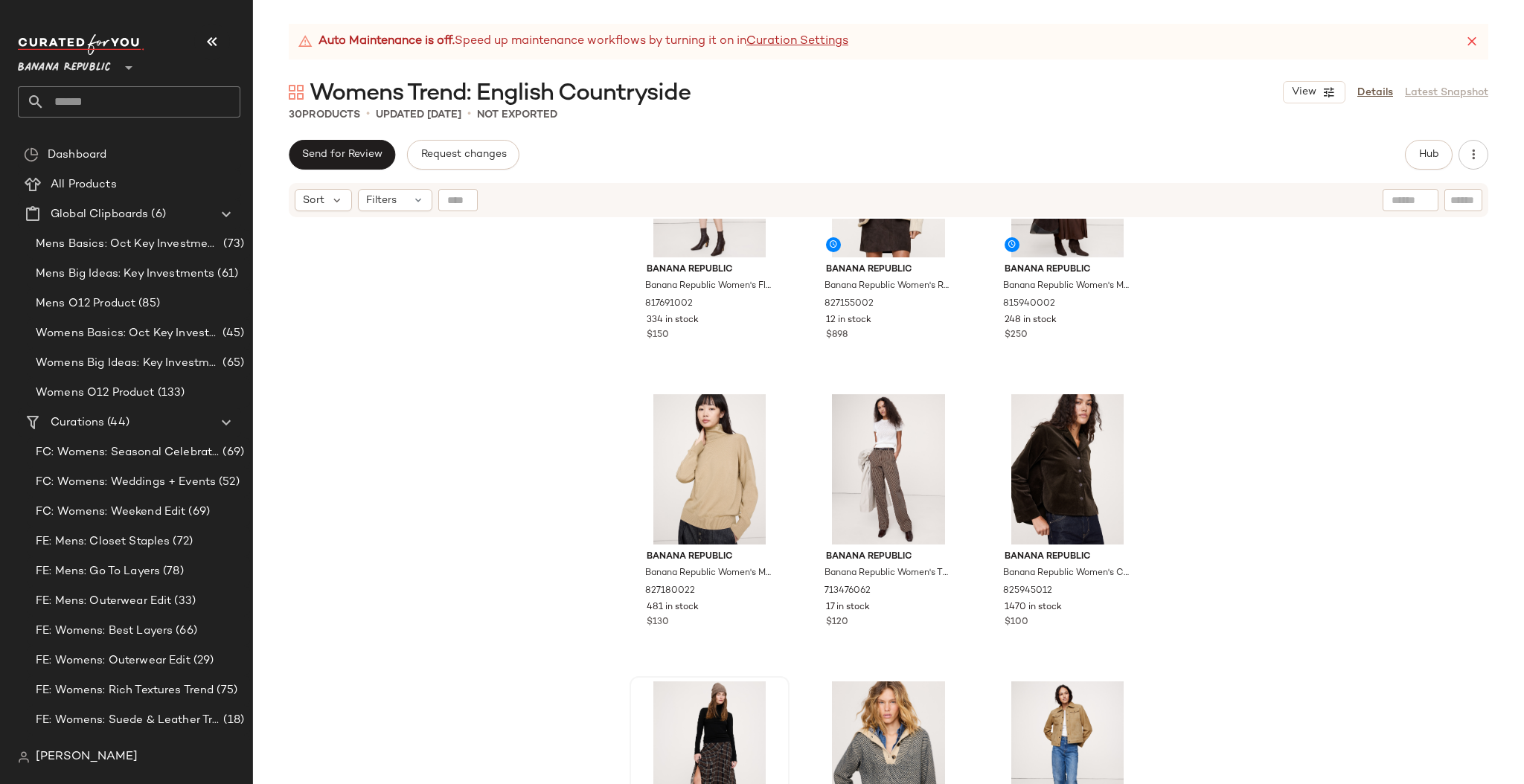
scroll to position [0, 0]
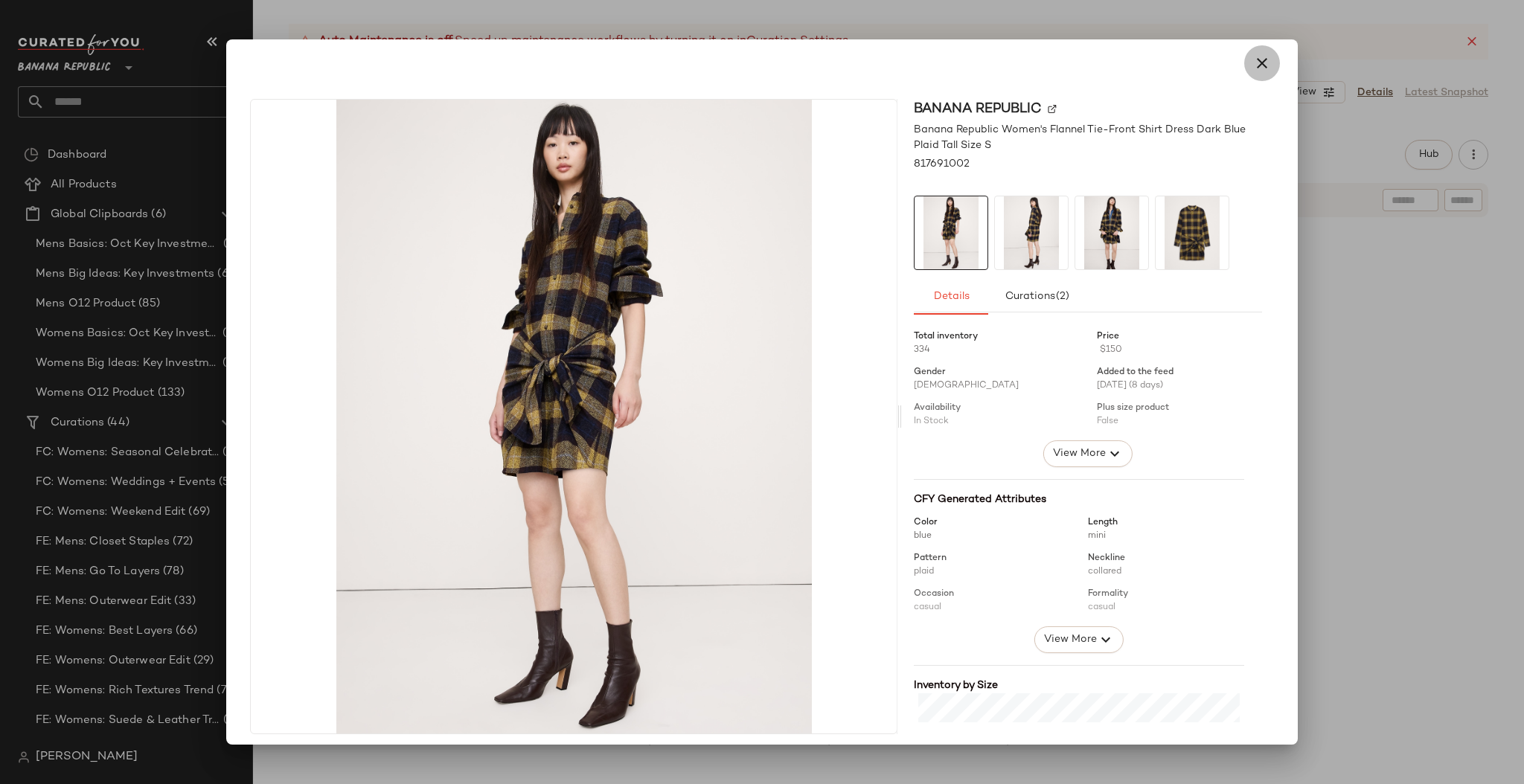
click at [1262, 68] on button "button" at bounding box center [1261, 64] width 36 height 36
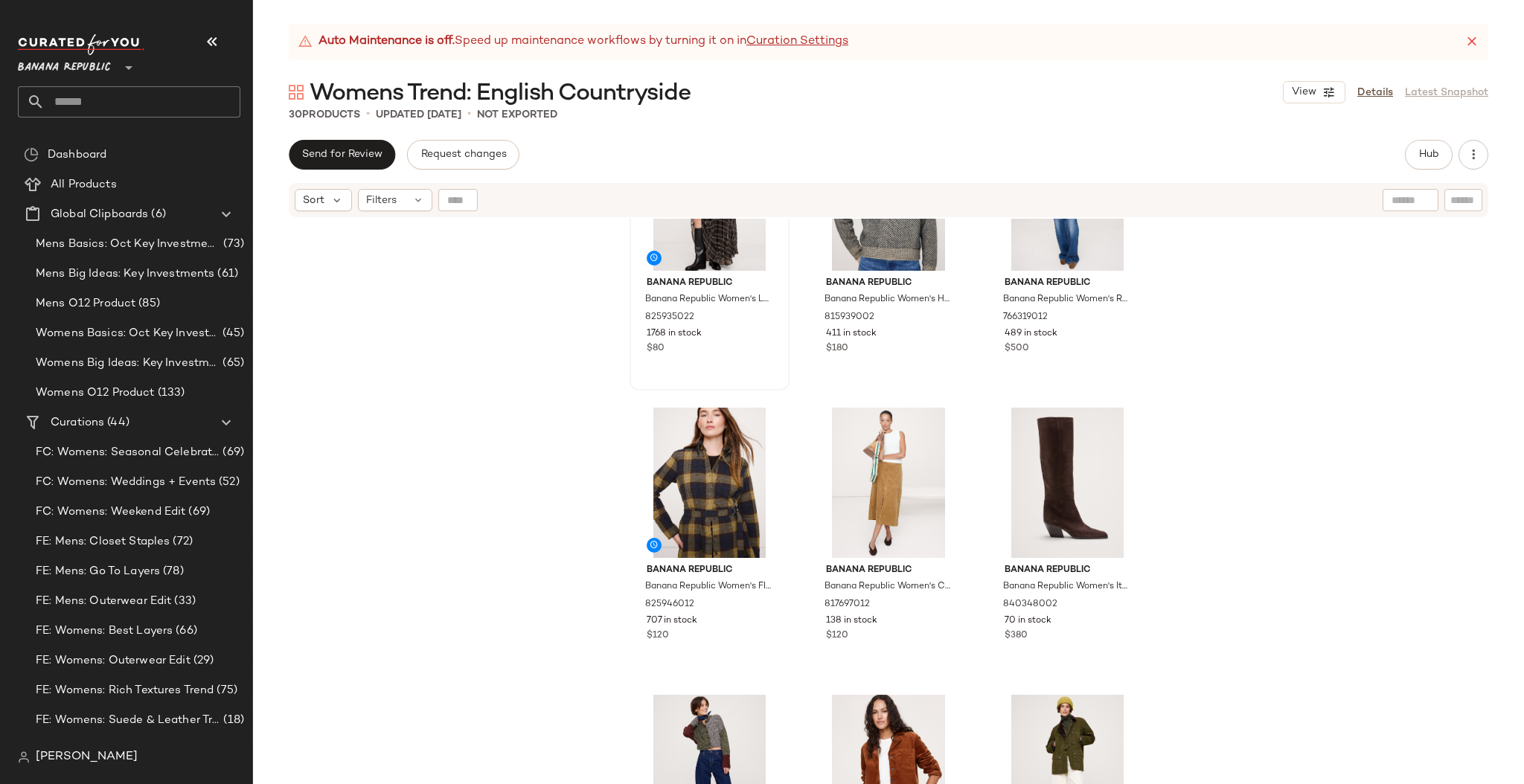
scroll to position [695, 0]
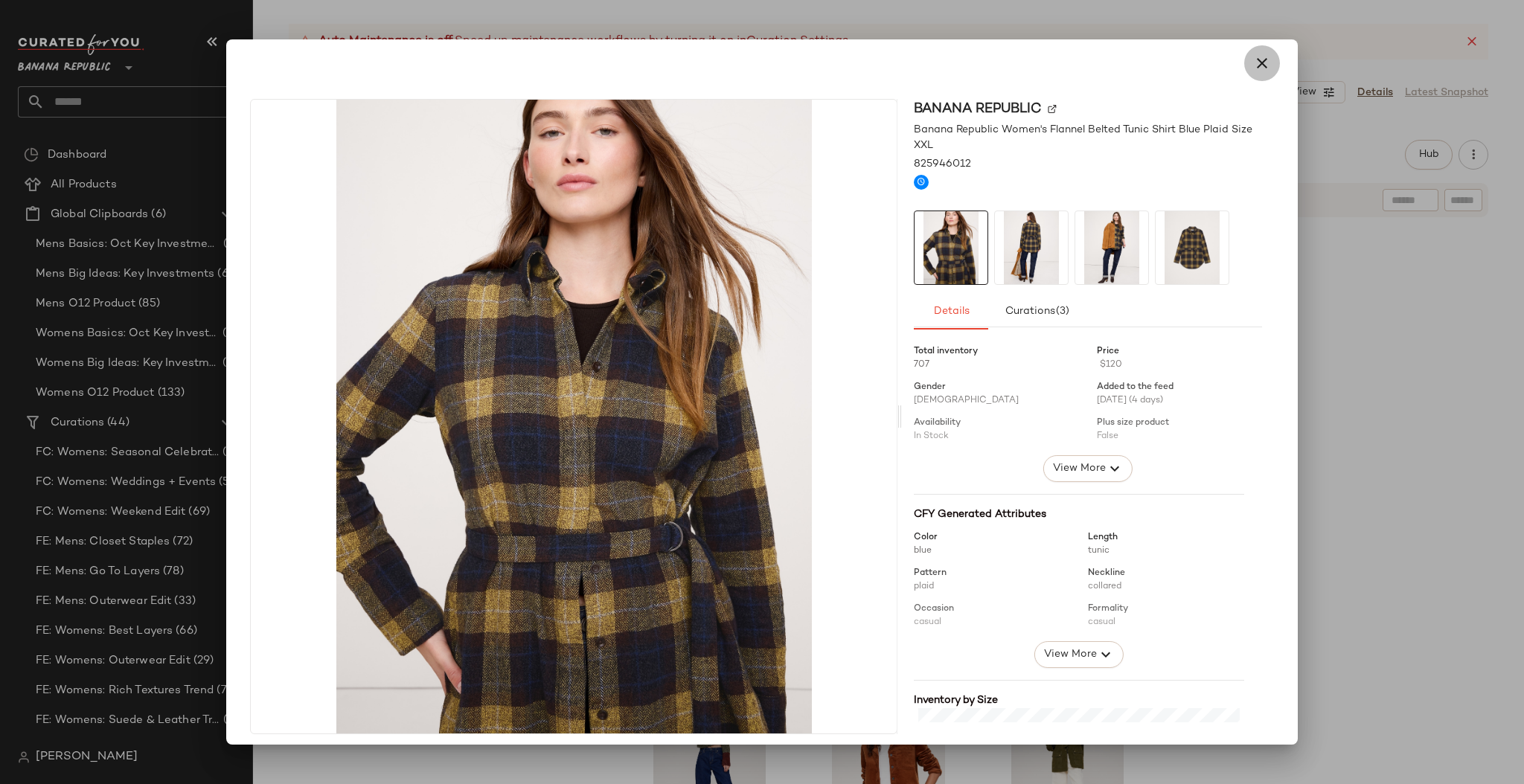
click at [1254, 67] on icon "button" at bounding box center [1261, 63] width 18 height 18
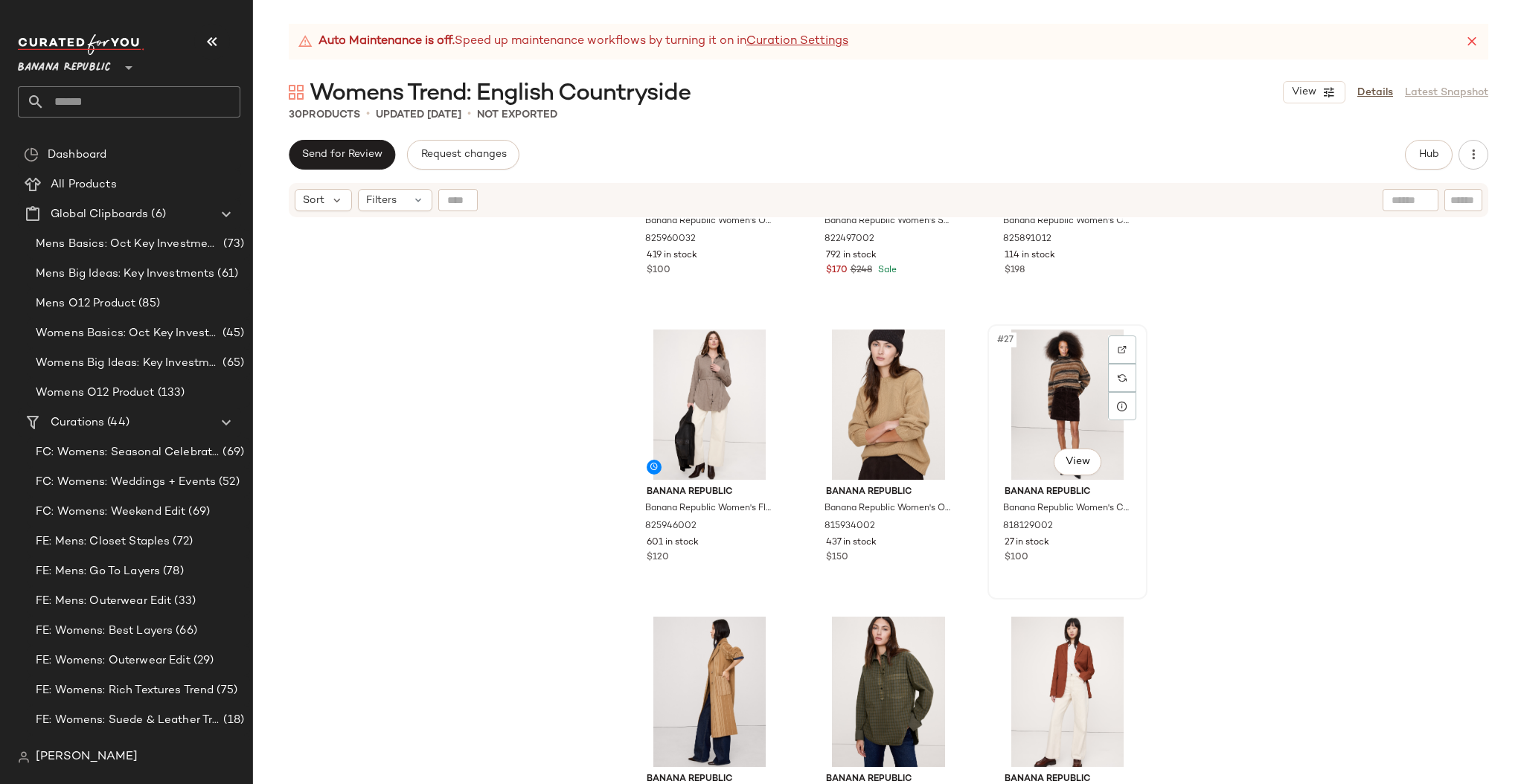
scroll to position [2271, 0]
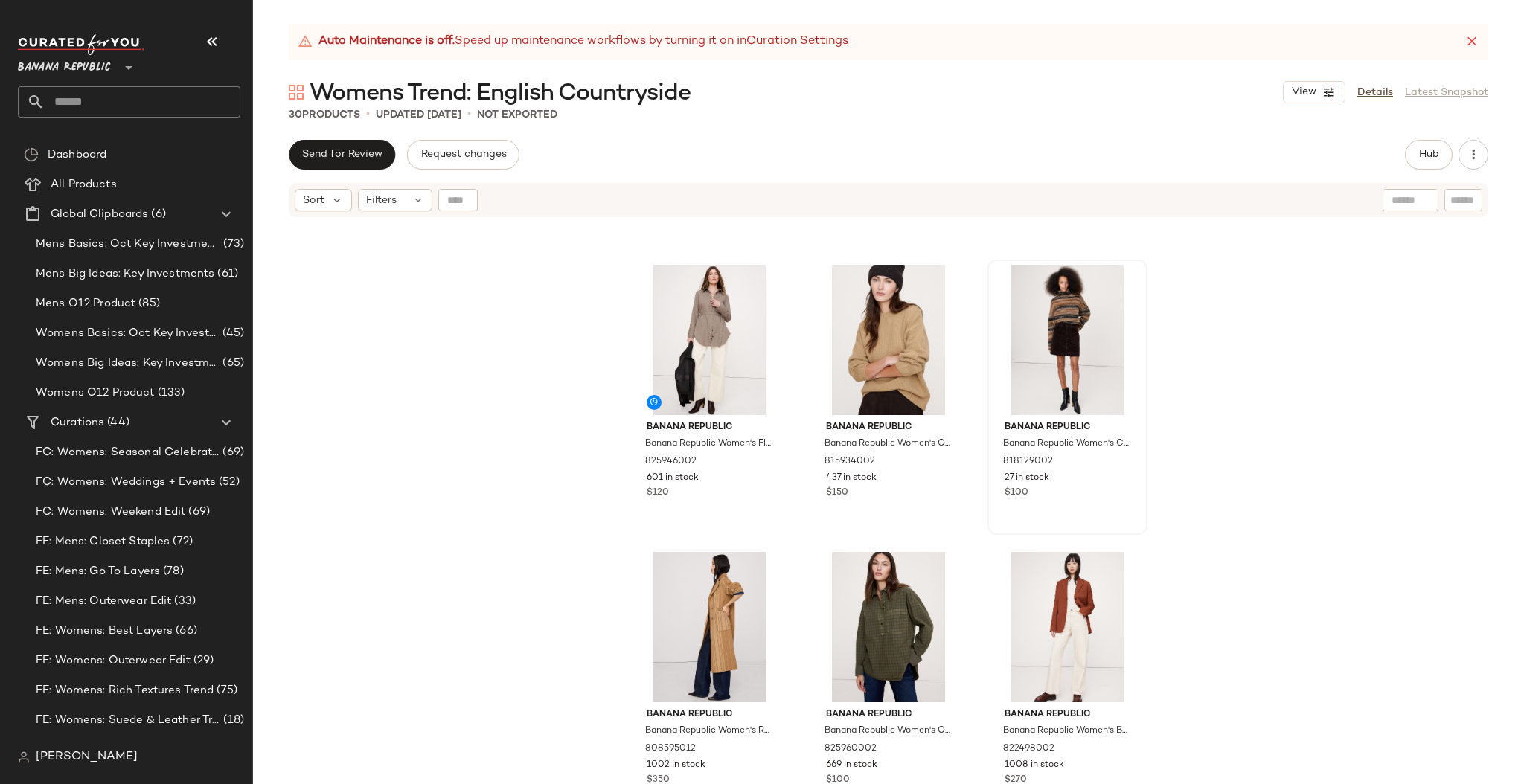
click at [1461, 198] on input "text" at bounding box center [1463, 201] width 26 height 15
type input "********"
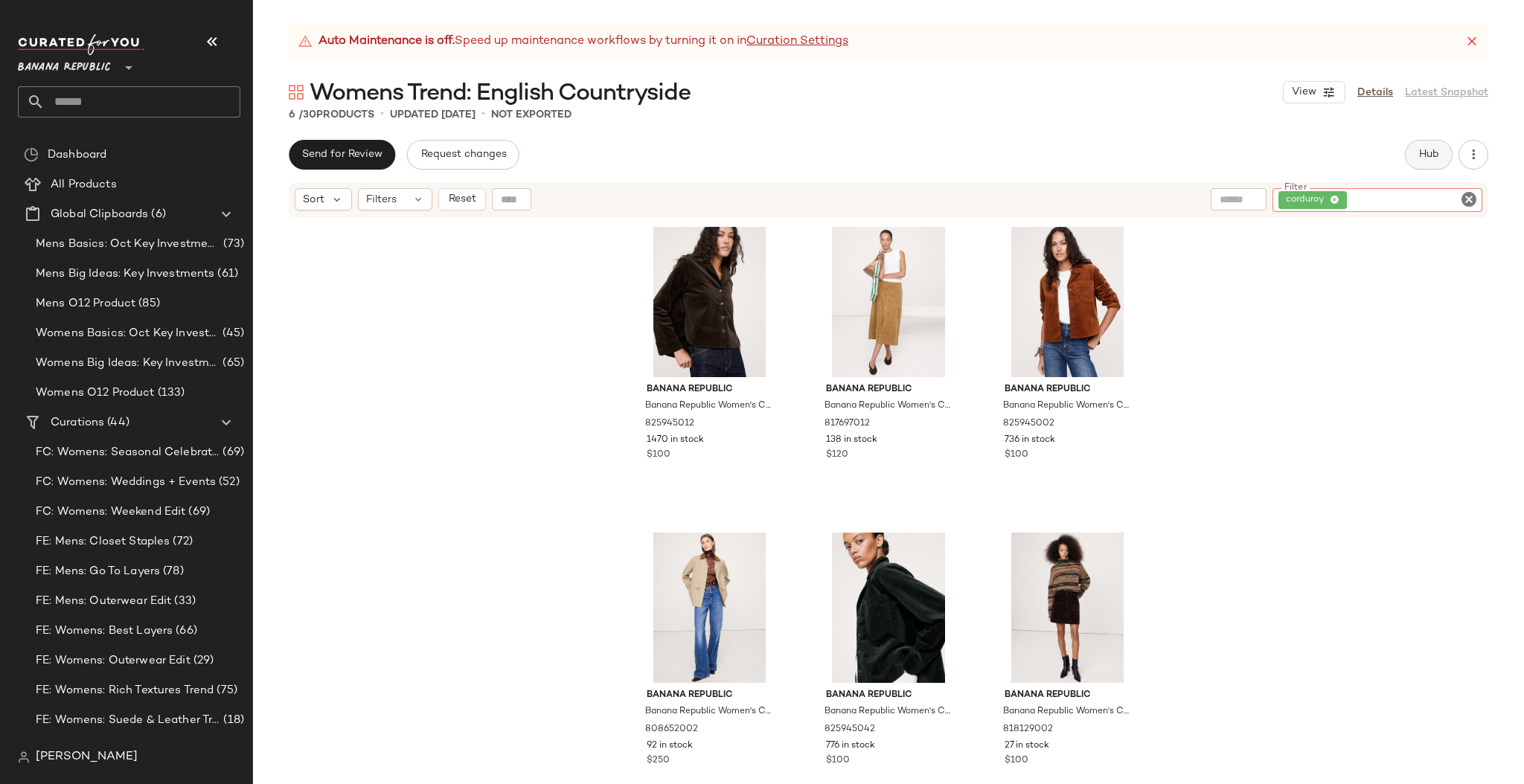
click at [1434, 157] on span "Hub" at bounding box center [1428, 154] width 21 height 12
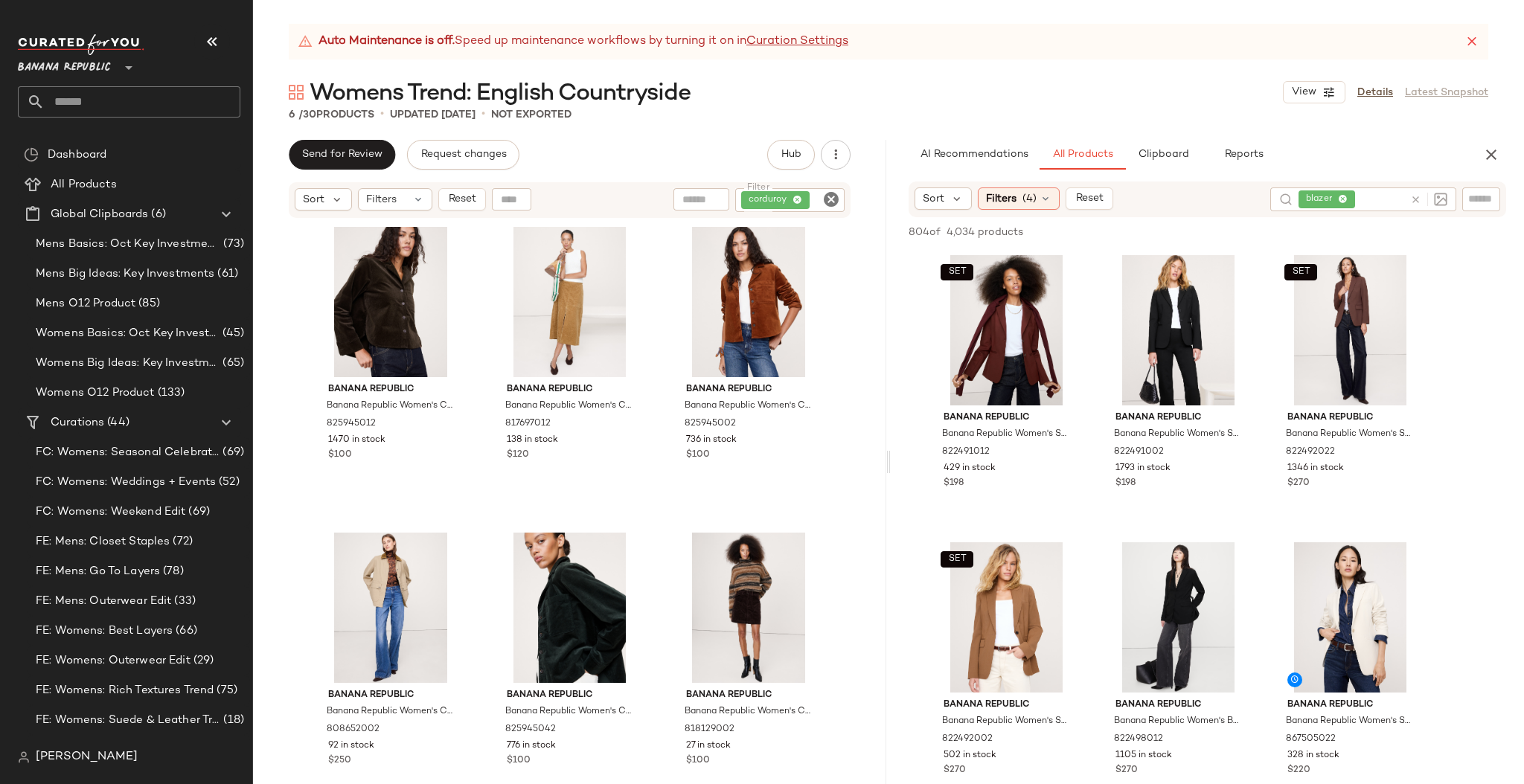
click at [1416, 198] on icon at bounding box center [1416, 200] width 11 height 11
click at [1469, 198] on input "text" at bounding box center [1481, 199] width 26 height 15
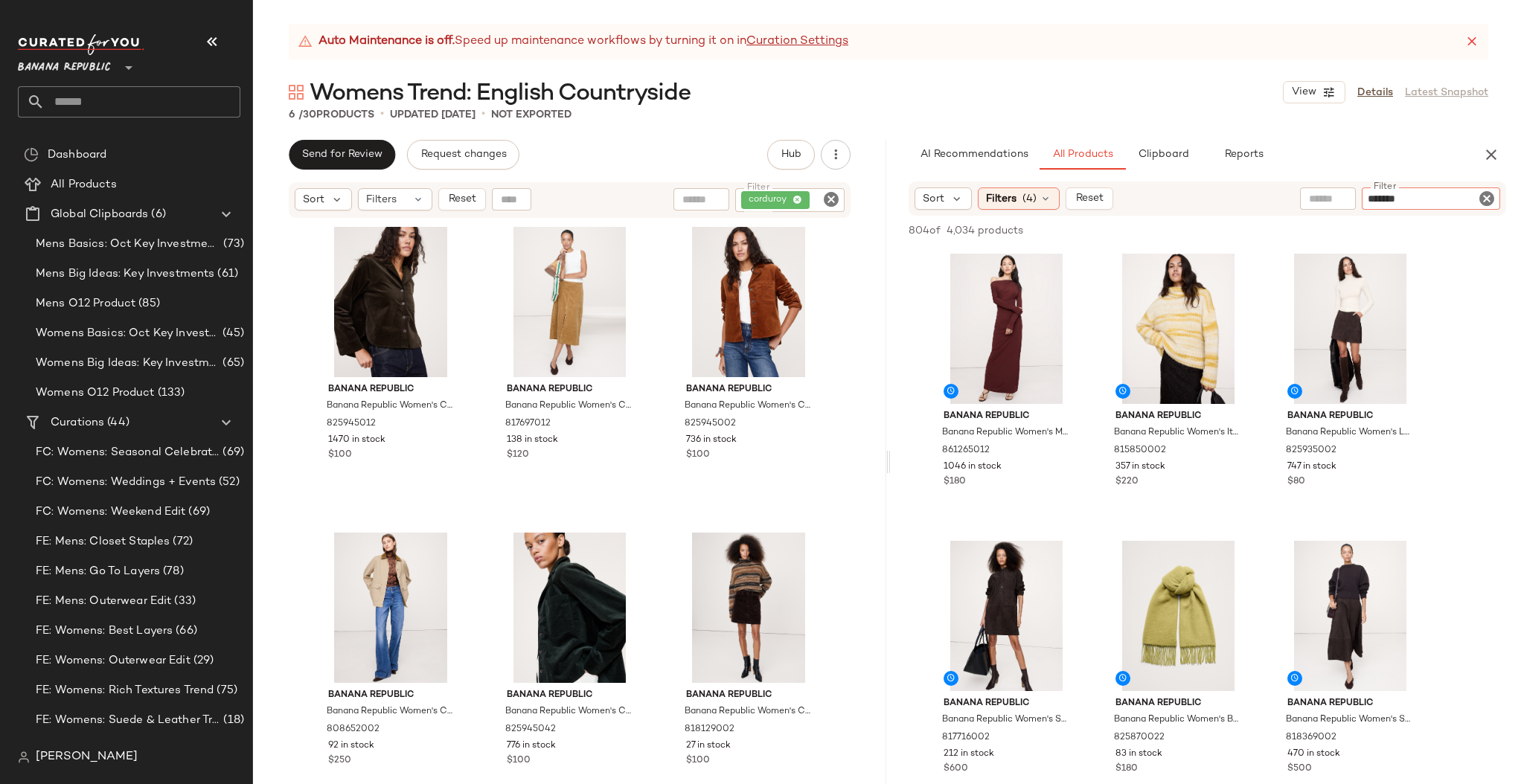
type input "********"
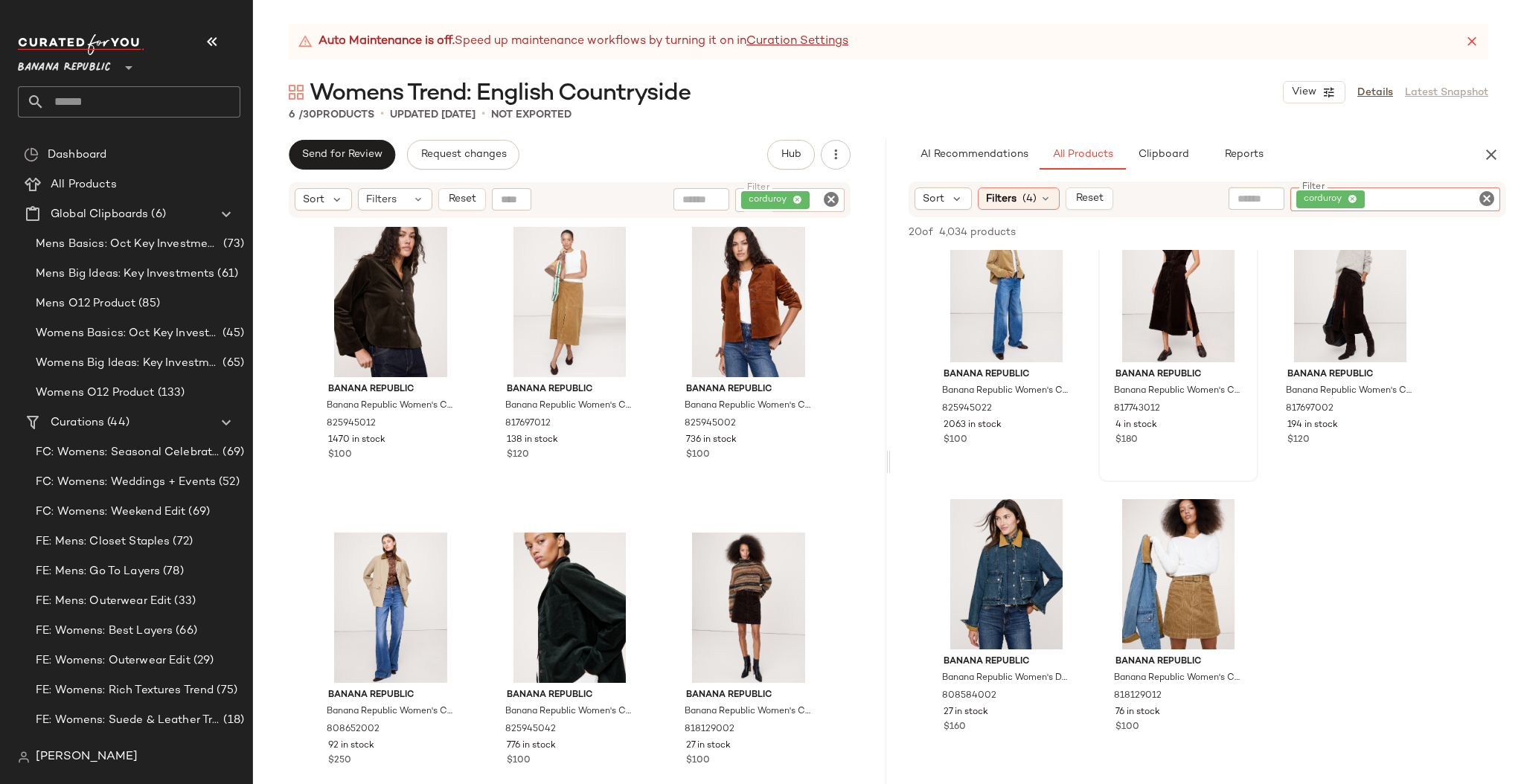
scroll to position [964, 0]
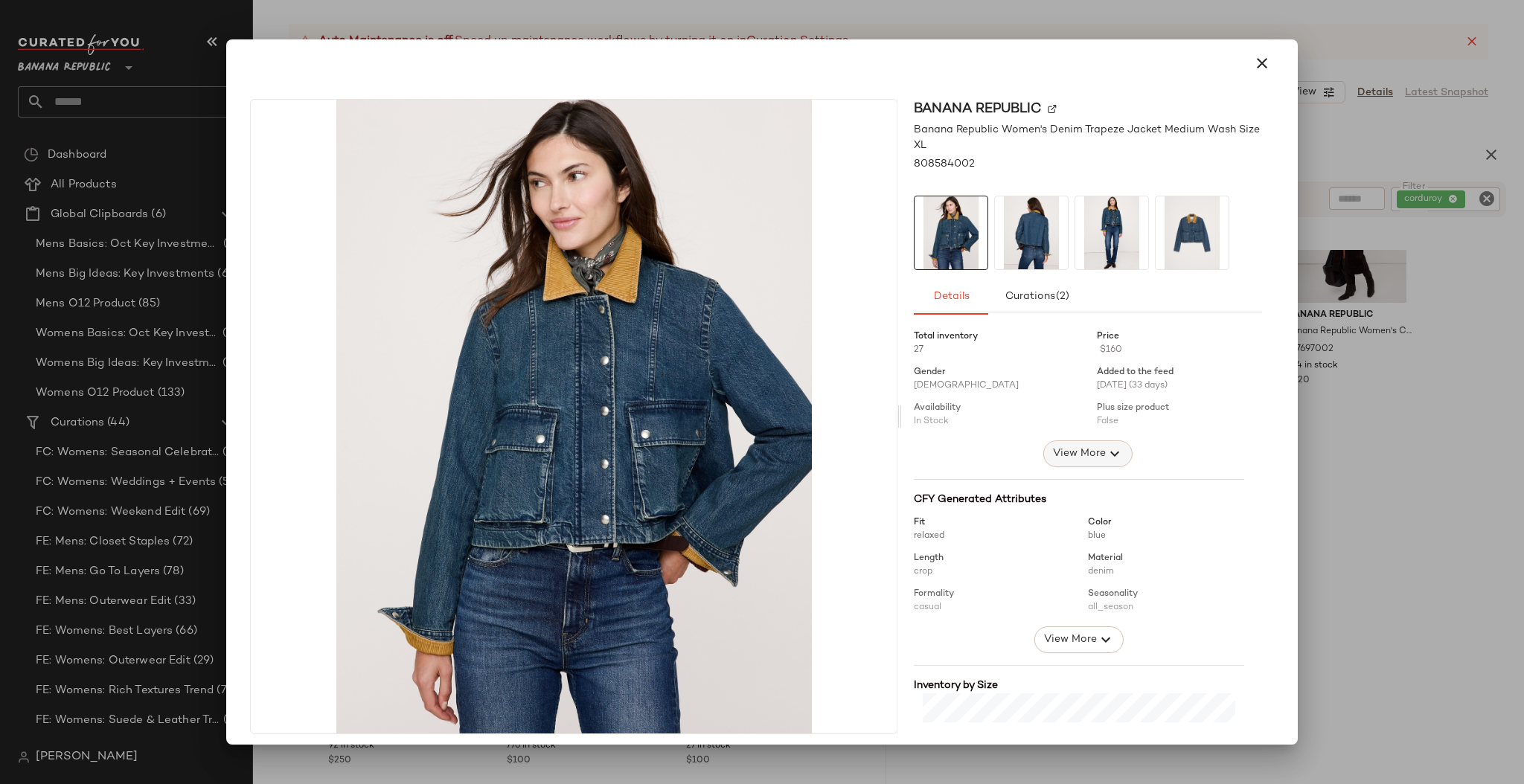
click at [1061, 460] on span "View More" at bounding box center [1078, 453] width 53 height 18
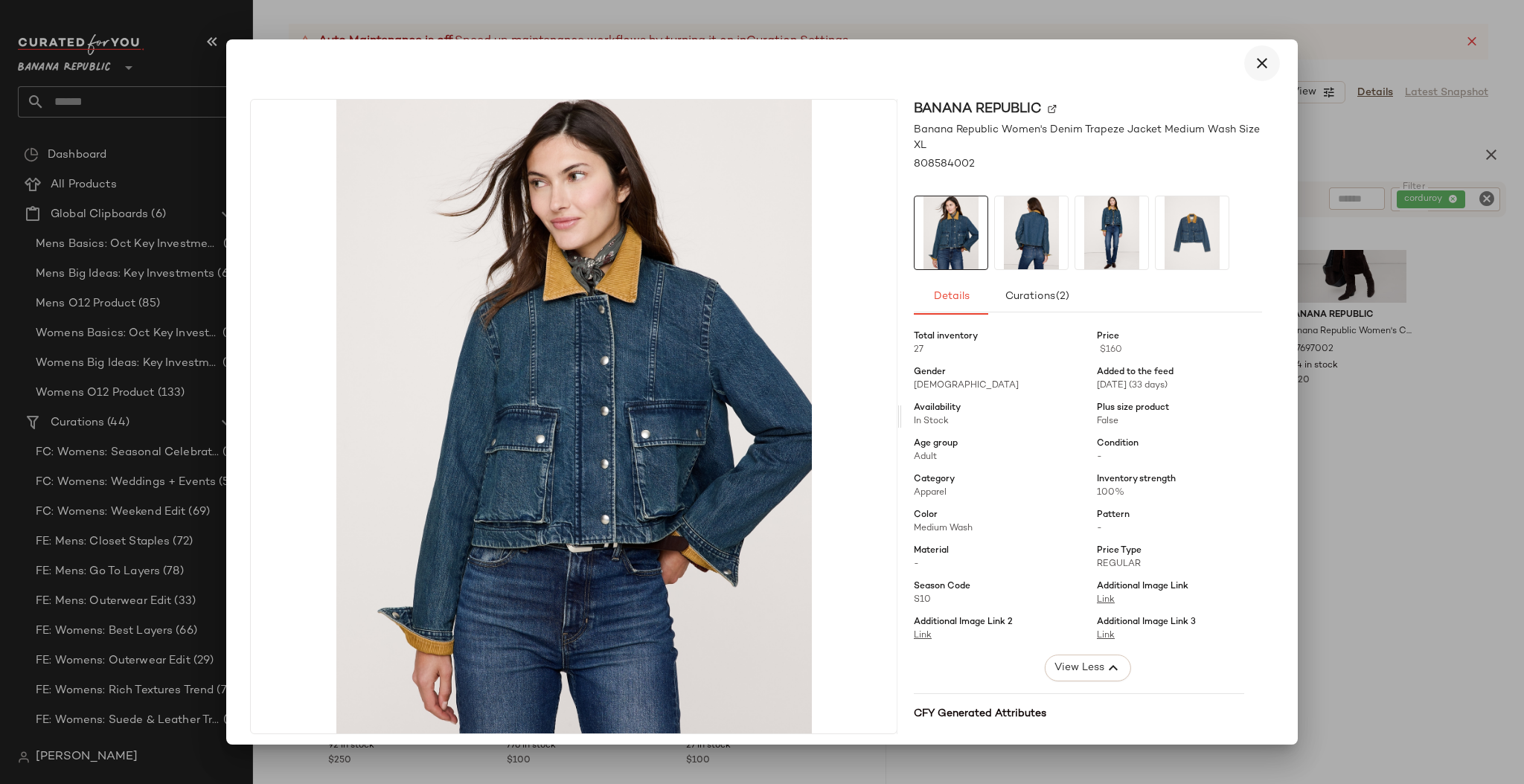
click at [1254, 58] on icon "button" at bounding box center [1261, 63] width 18 height 18
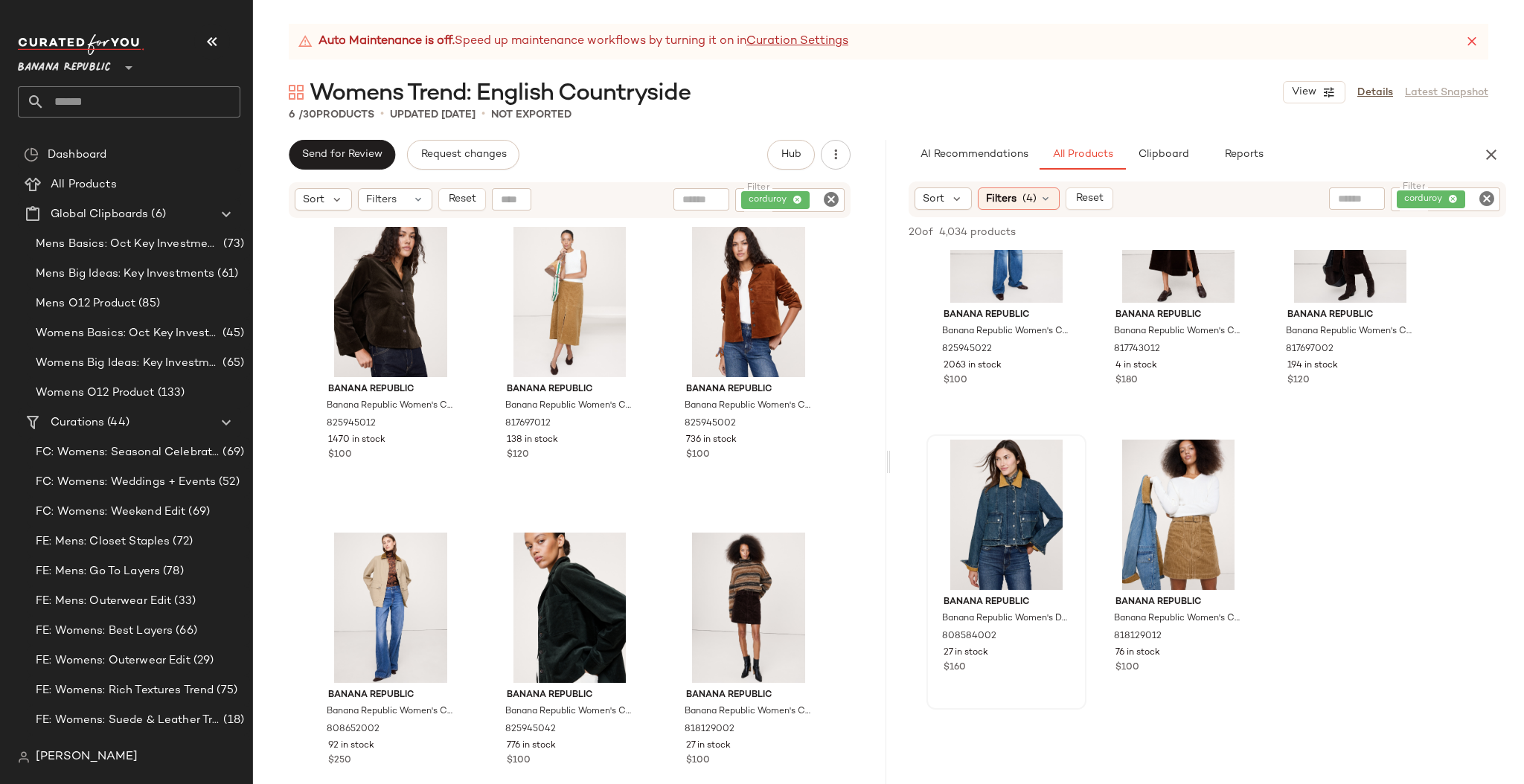
click at [846, 477] on div "Banana Republic Banana Republic Women's Corduroy Shirt Ganache Brown Size XXL 8…" at bounding box center [569, 520] width 633 height 603
click at [495, 534] on div "#5 View" at bounding box center [569, 608] width 150 height 150
click at [478, 508] on div "Banana Republic Banana Republic Women's Corduroy Shirt Ganache Brown Size XXL 8…" at bounding box center [569, 521] width 518 height 600
click at [1488, 153] on icon "button" at bounding box center [1491, 154] width 18 height 18
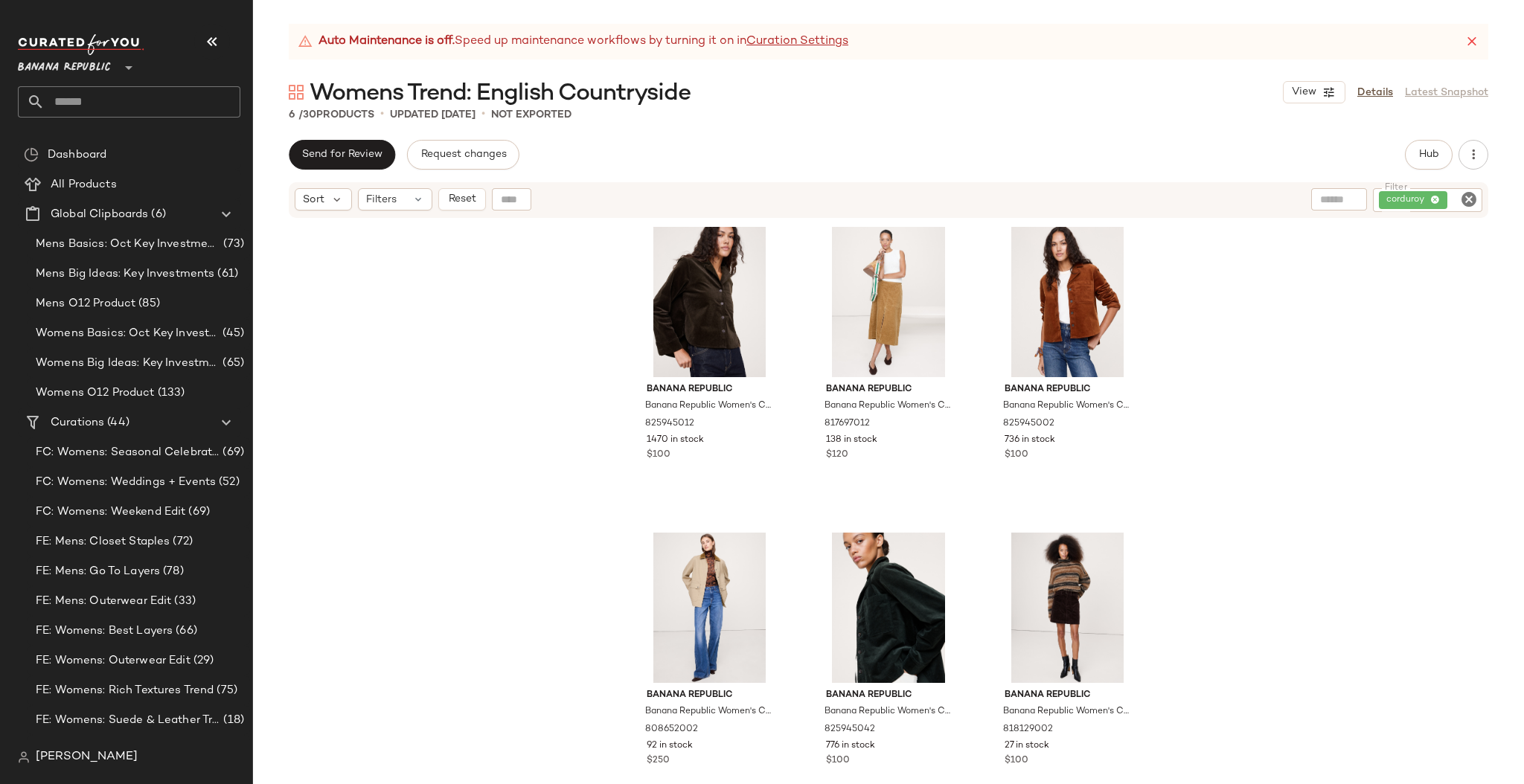
click at [1194, 402] on div "Banana Republic Banana Republic Women's Corduroy Shirt Ganache Brown Size XXL 8…" at bounding box center [888, 520] width 1271 height 603
click at [1467, 197] on icon "Clear Filter" at bounding box center [1468, 199] width 18 height 18
